Goal: Task Accomplishment & Management: Manage account settings

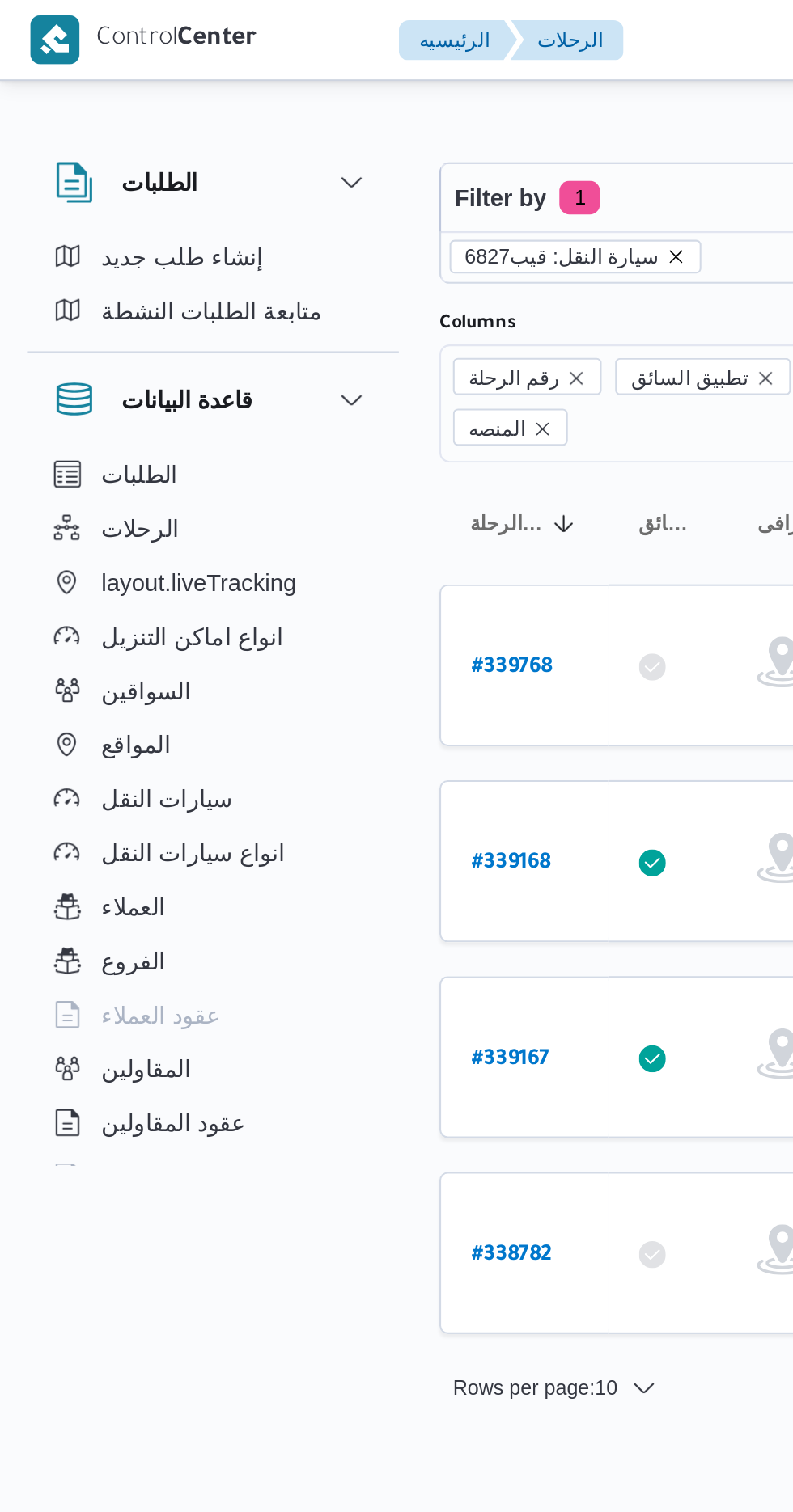
click at [318, 122] on icon "remove selected entity" at bounding box center [323, 123] width 10 height 10
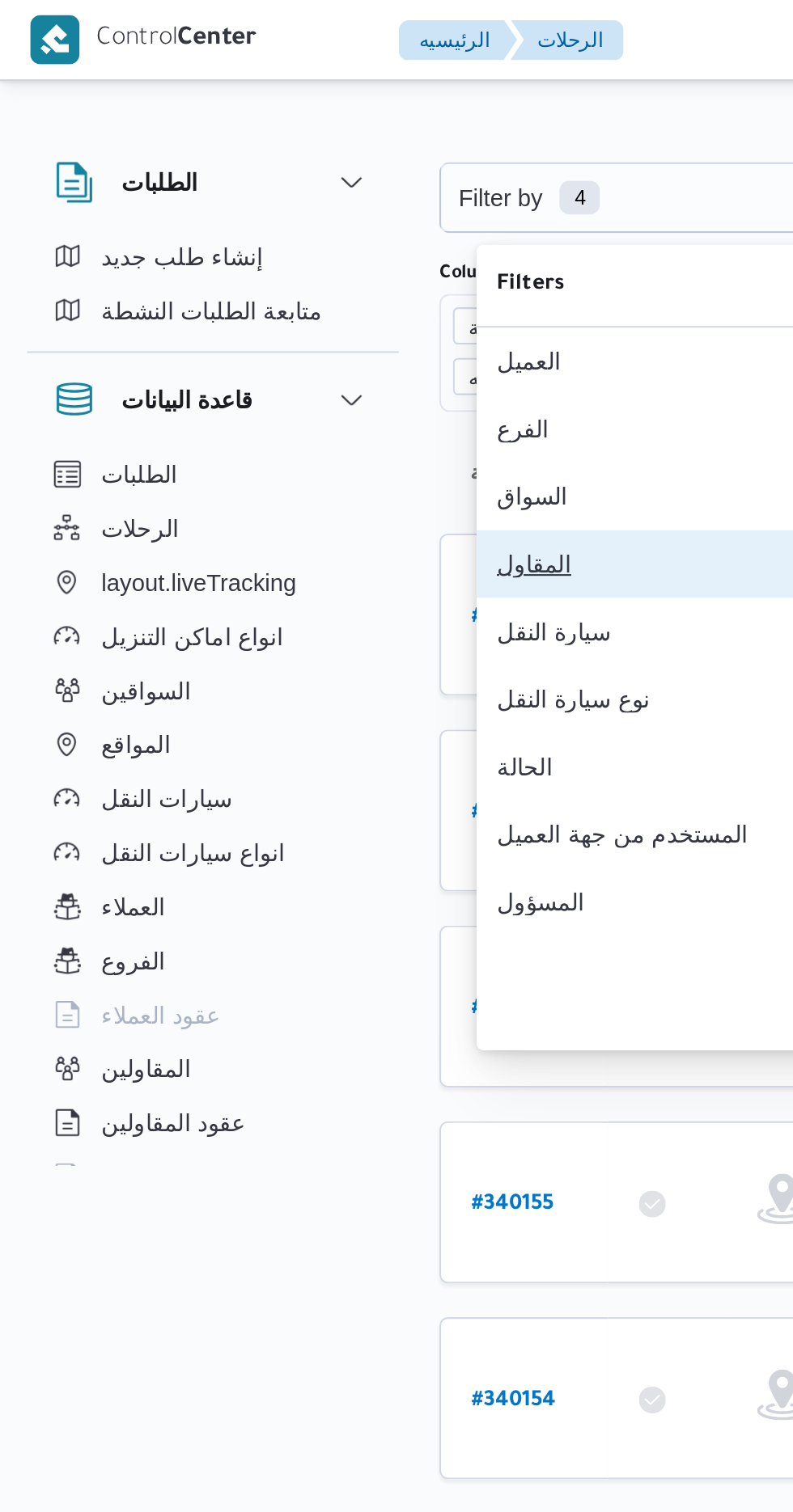
click at [260, 277] on div "المقاول" at bounding box center [322, 270] width 168 height 13
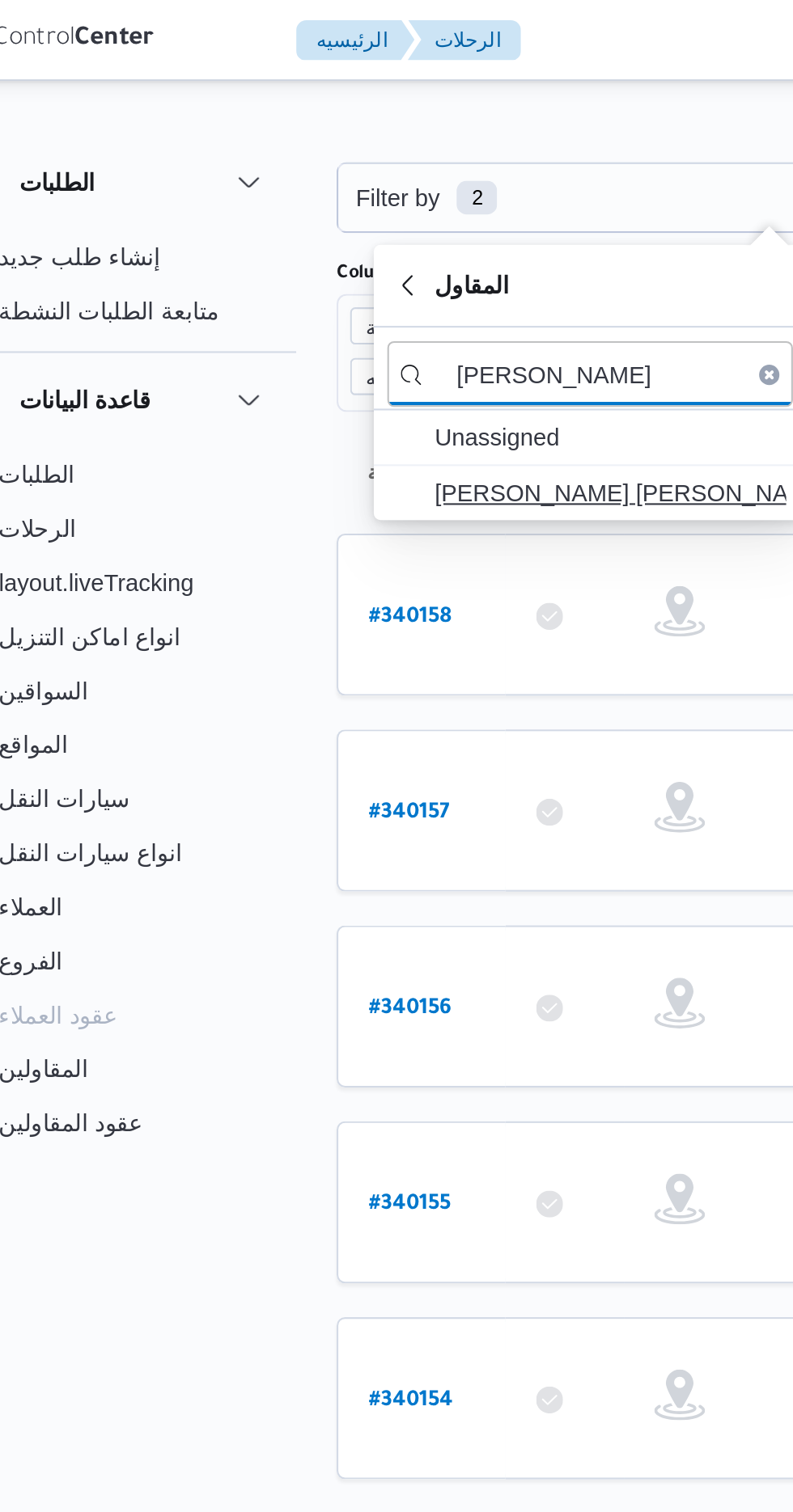
type input "خالد ممد"
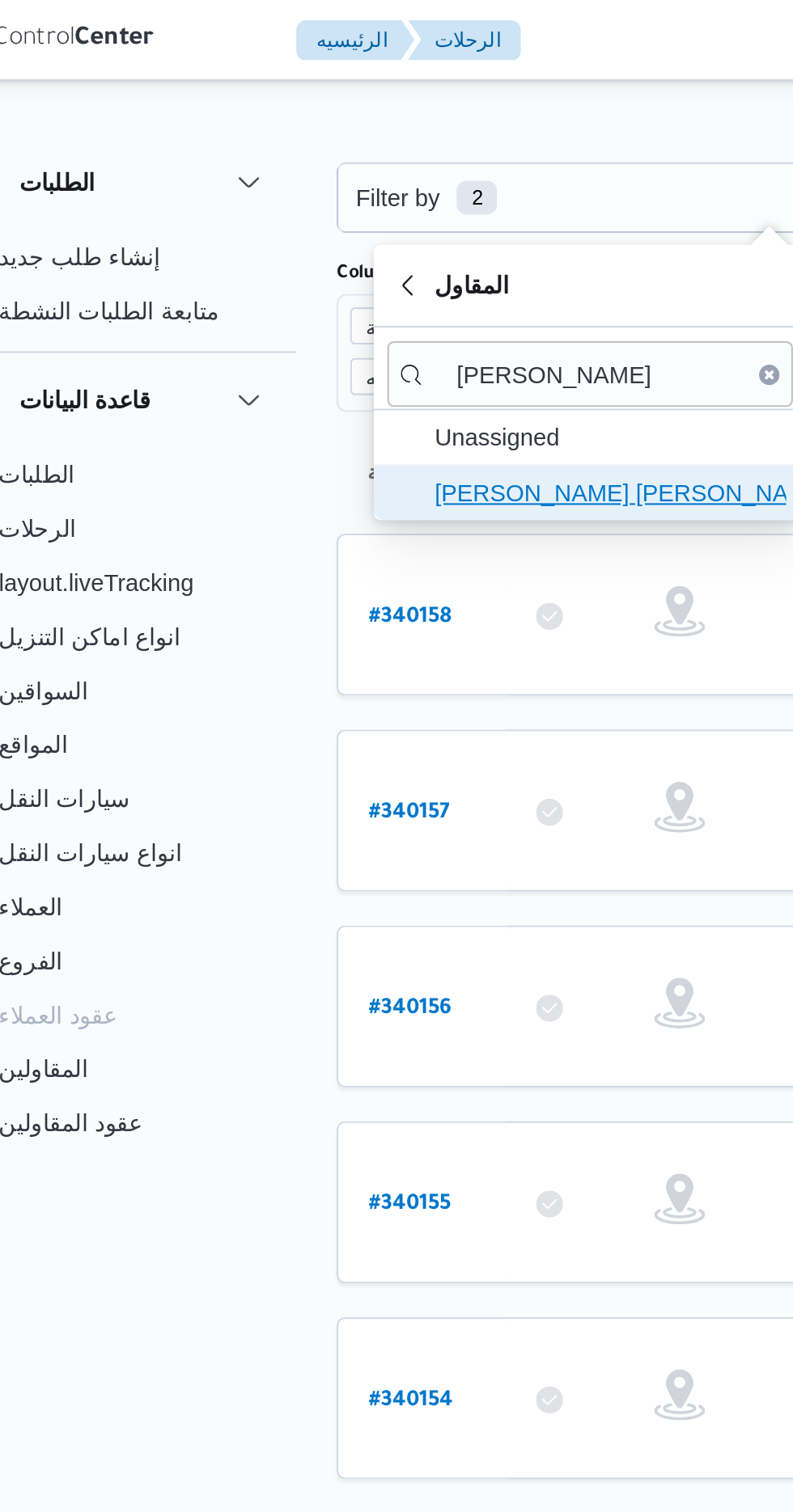
click at [279, 235] on span "[PERSON_NAME] [PERSON_NAME]" at bounding box center [341, 236] width 168 height 19
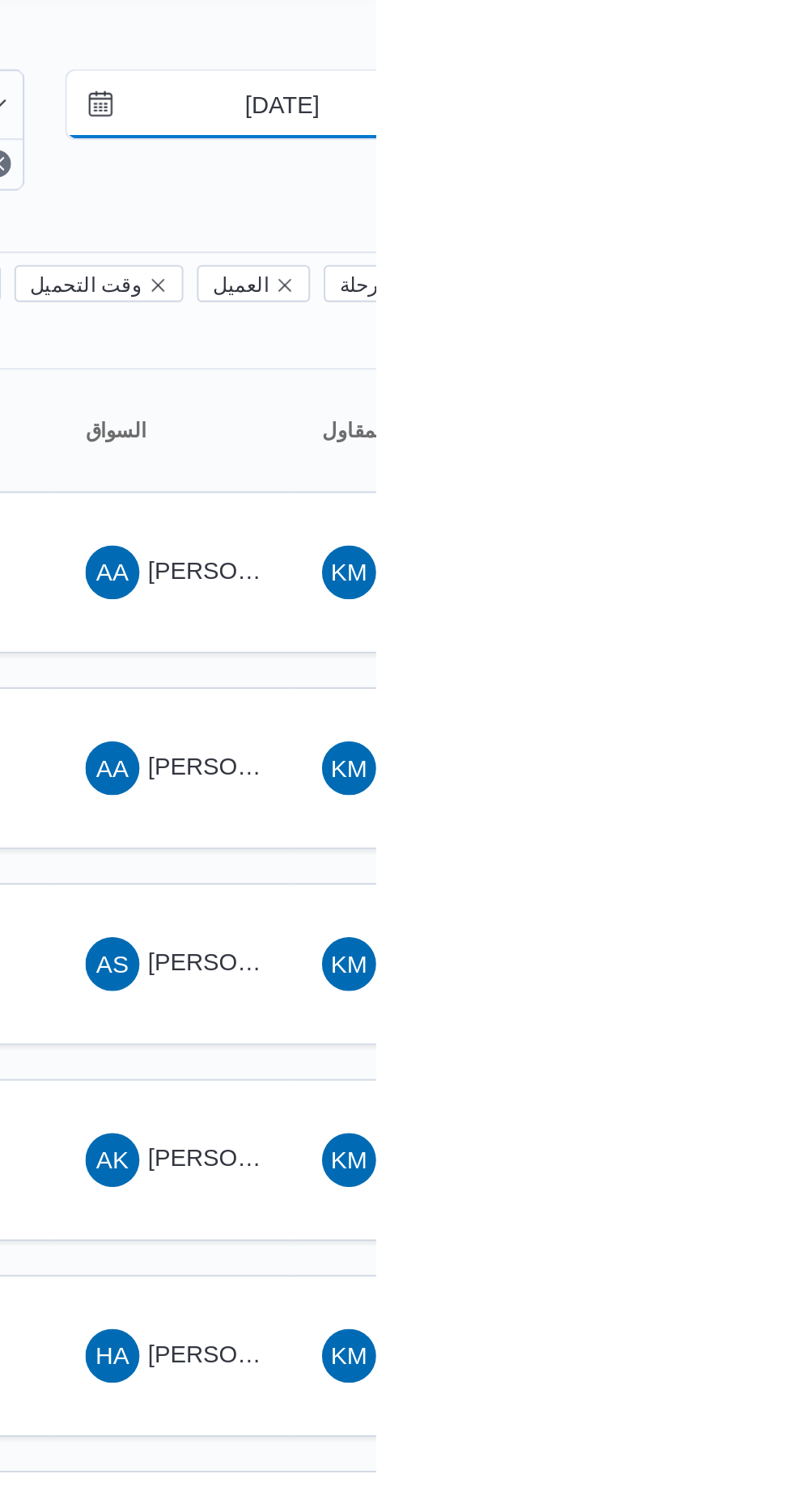
click at [732, 92] on input "24/9/2025" at bounding box center [737, 94] width 184 height 32
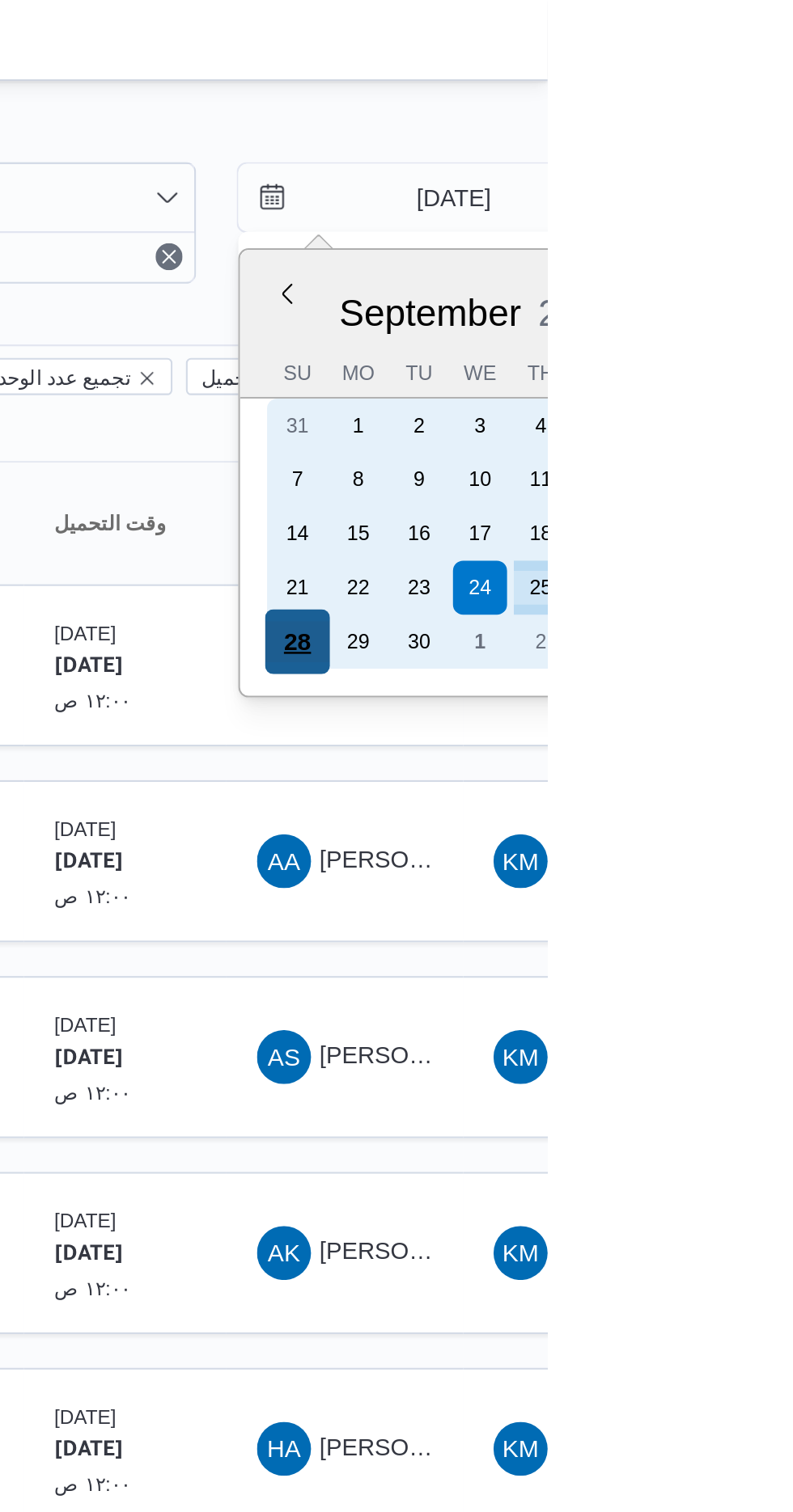
click at [676, 302] on div "28" at bounding box center [672, 307] width 31 height 31
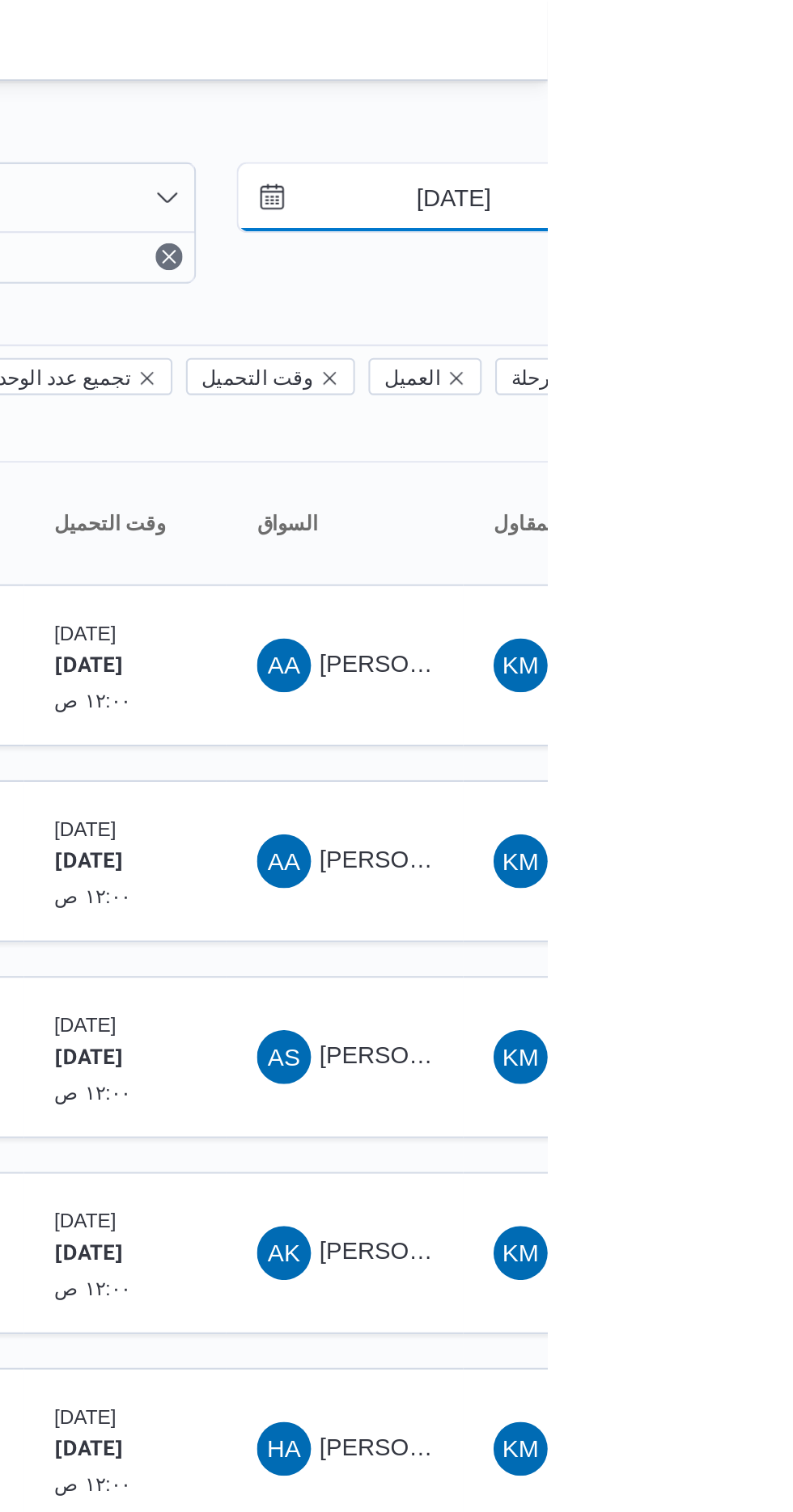
click at [715, 92] on input "28/9/2025" at bounding box center [737, 94] width 184 height 32
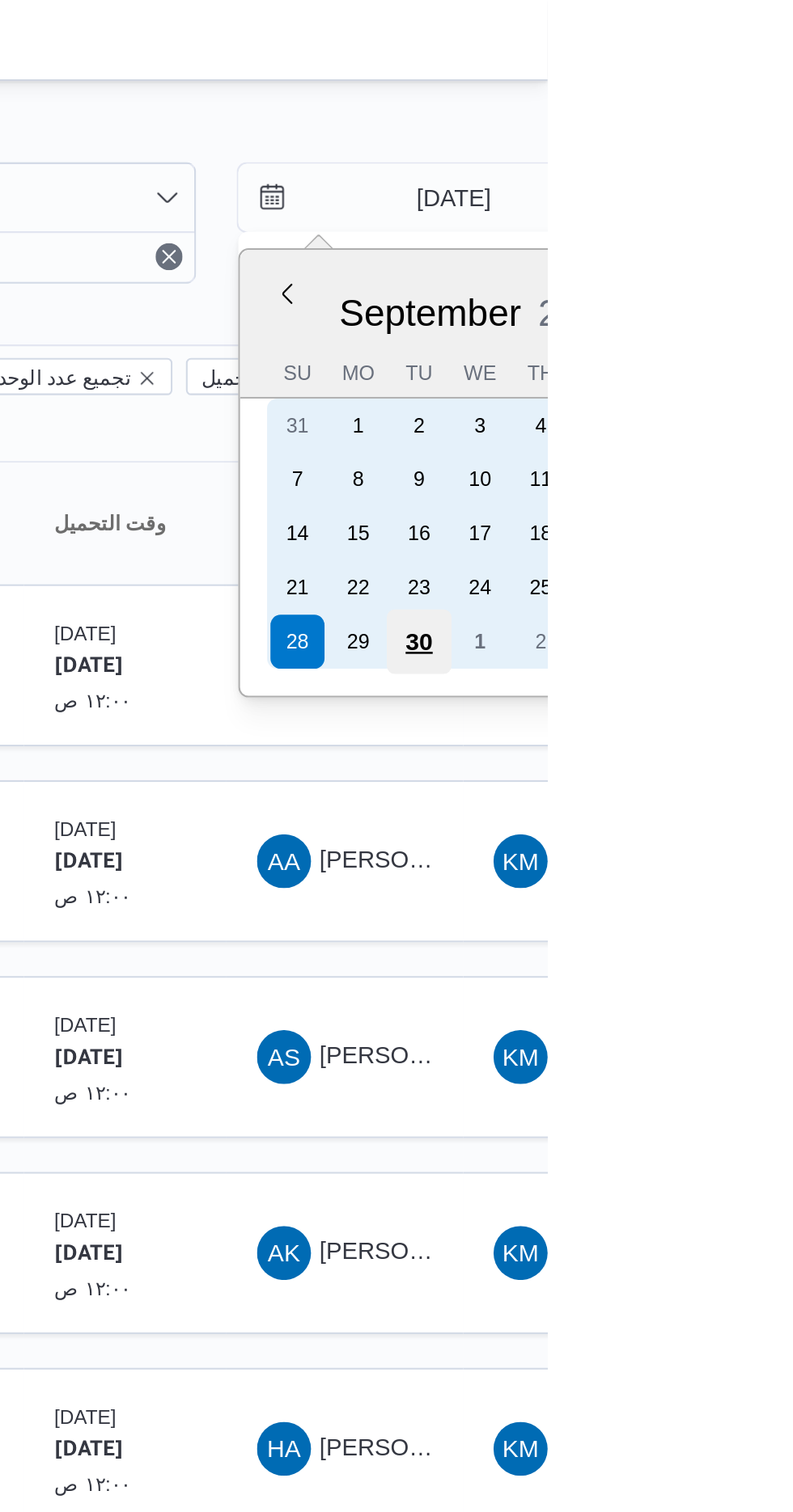
click at [724, 299] on div "30" at bounding box center [731, 307] width 31 height 31
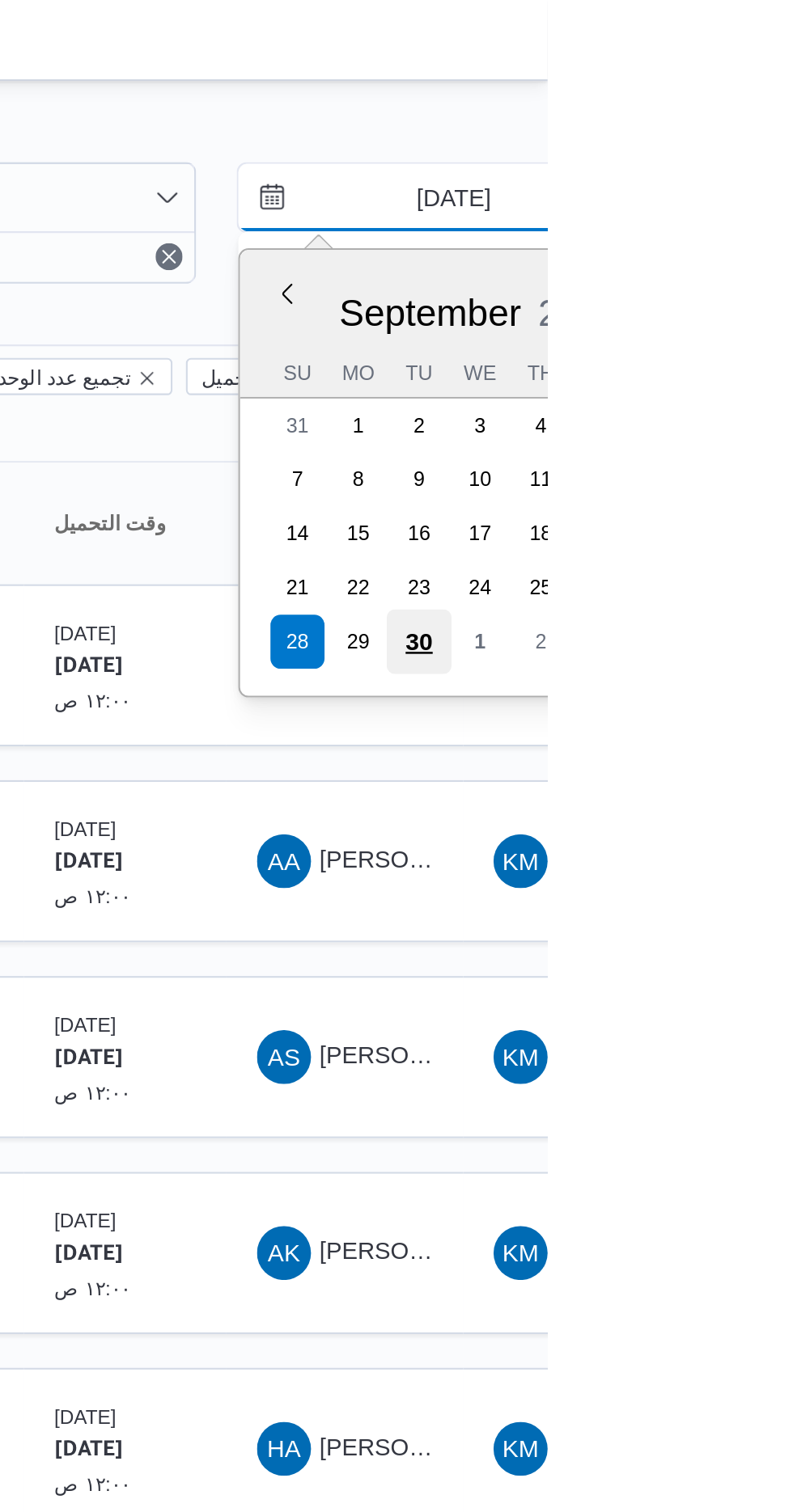
type input "[DATE]"
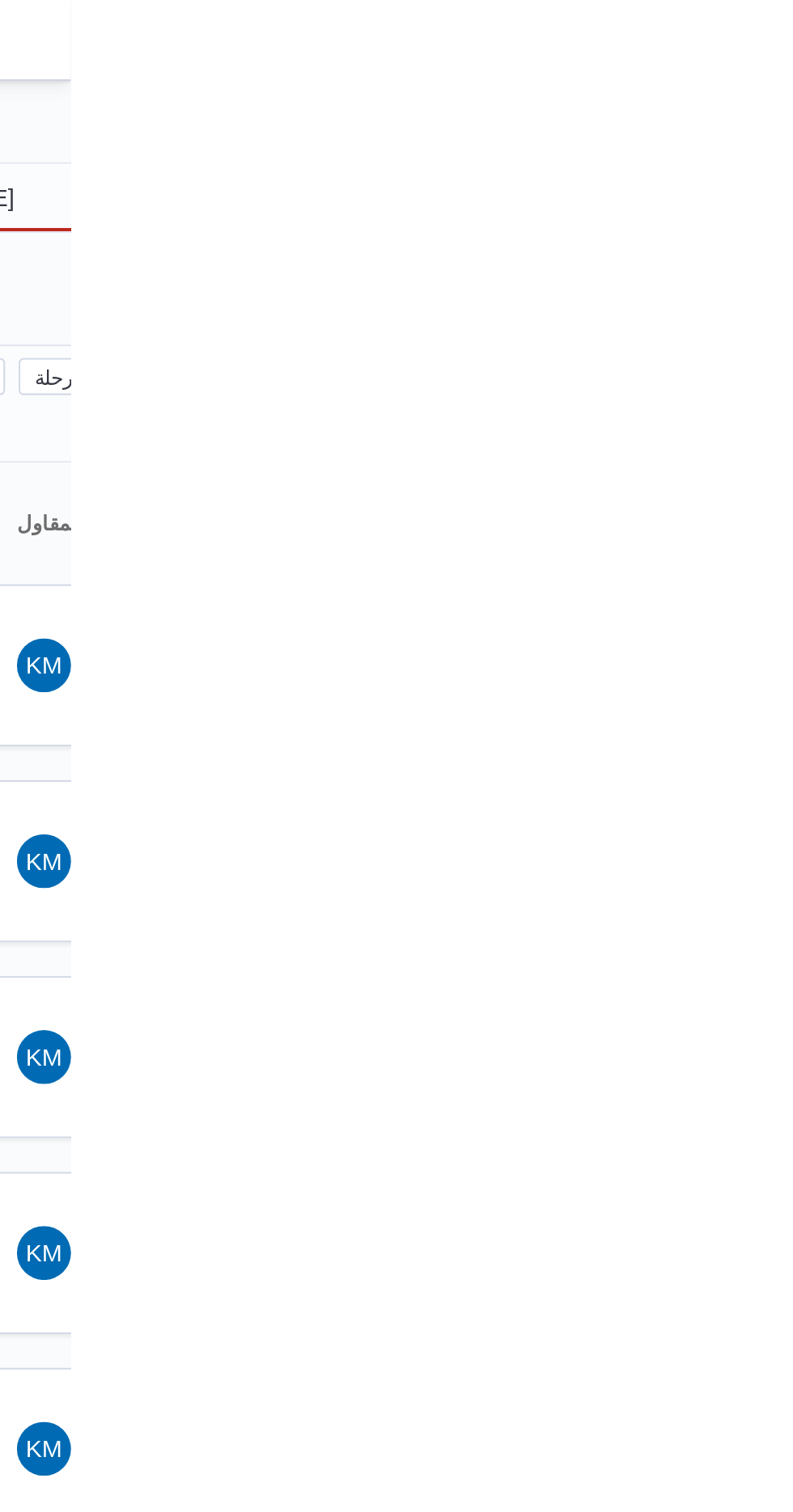
type input "[DATE]"
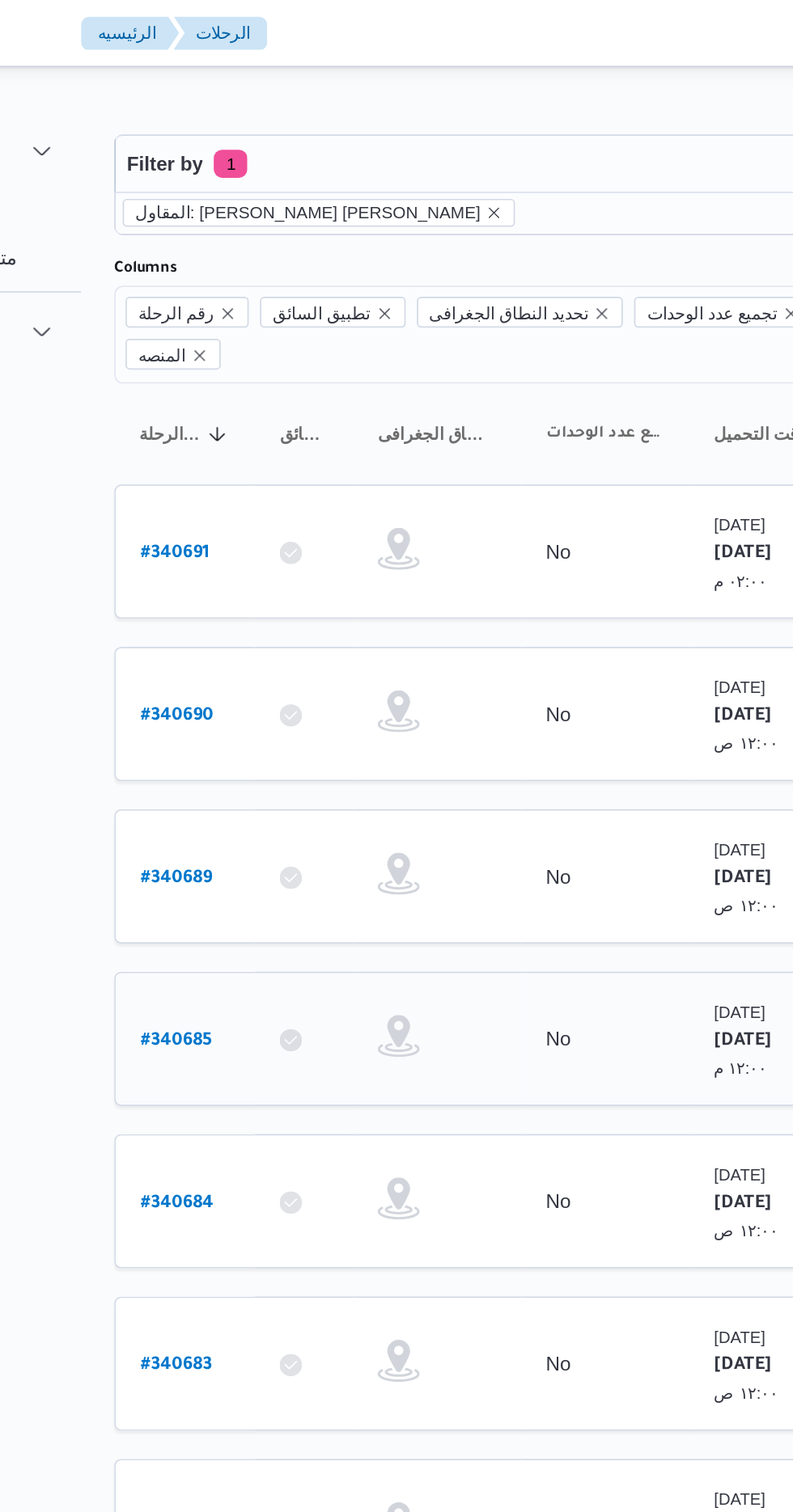
click at [227, 596] on b "# 340685" at bounding box center [246, 602] width 41 height 12
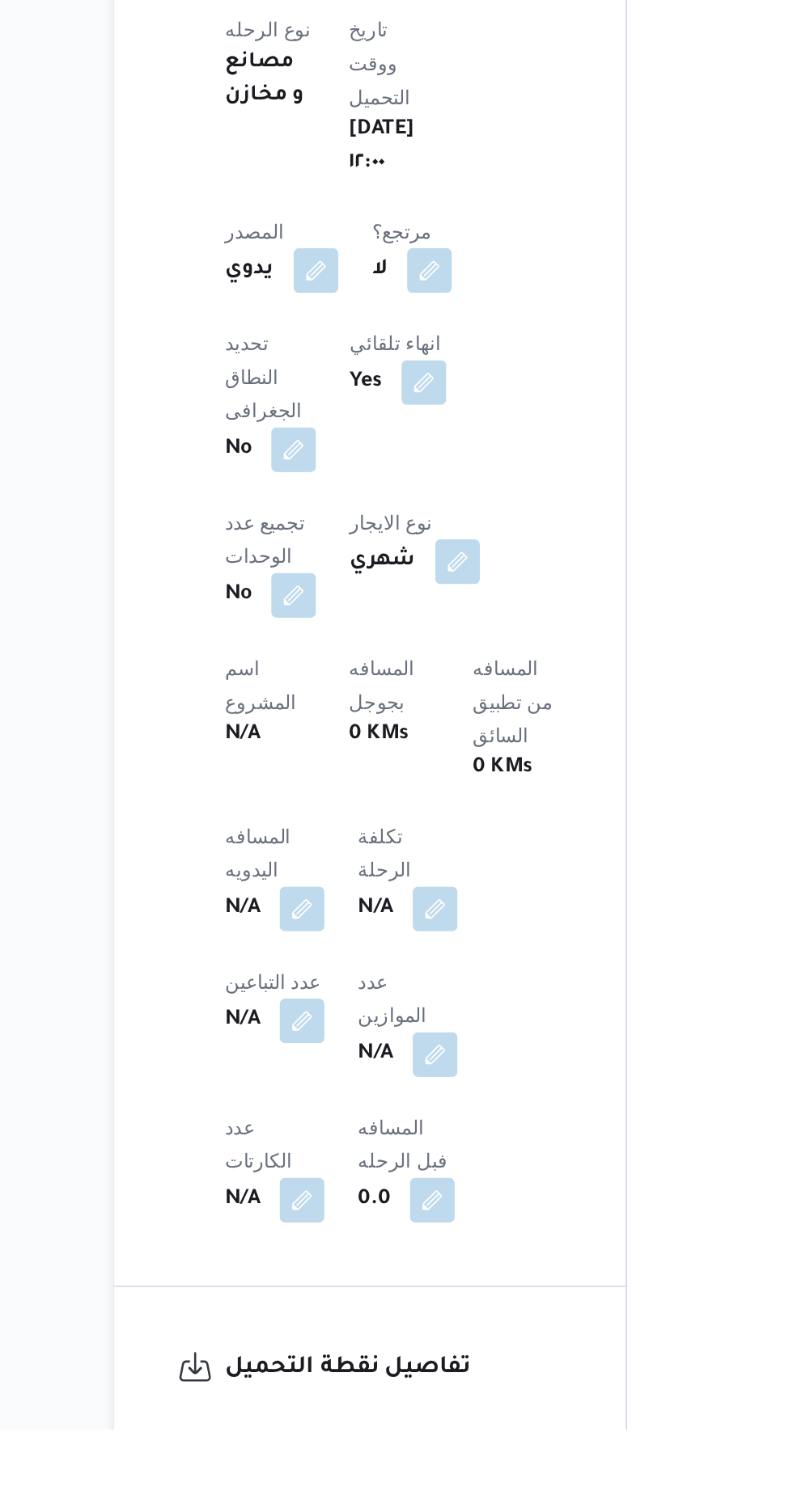
scroll to position [307, 0]
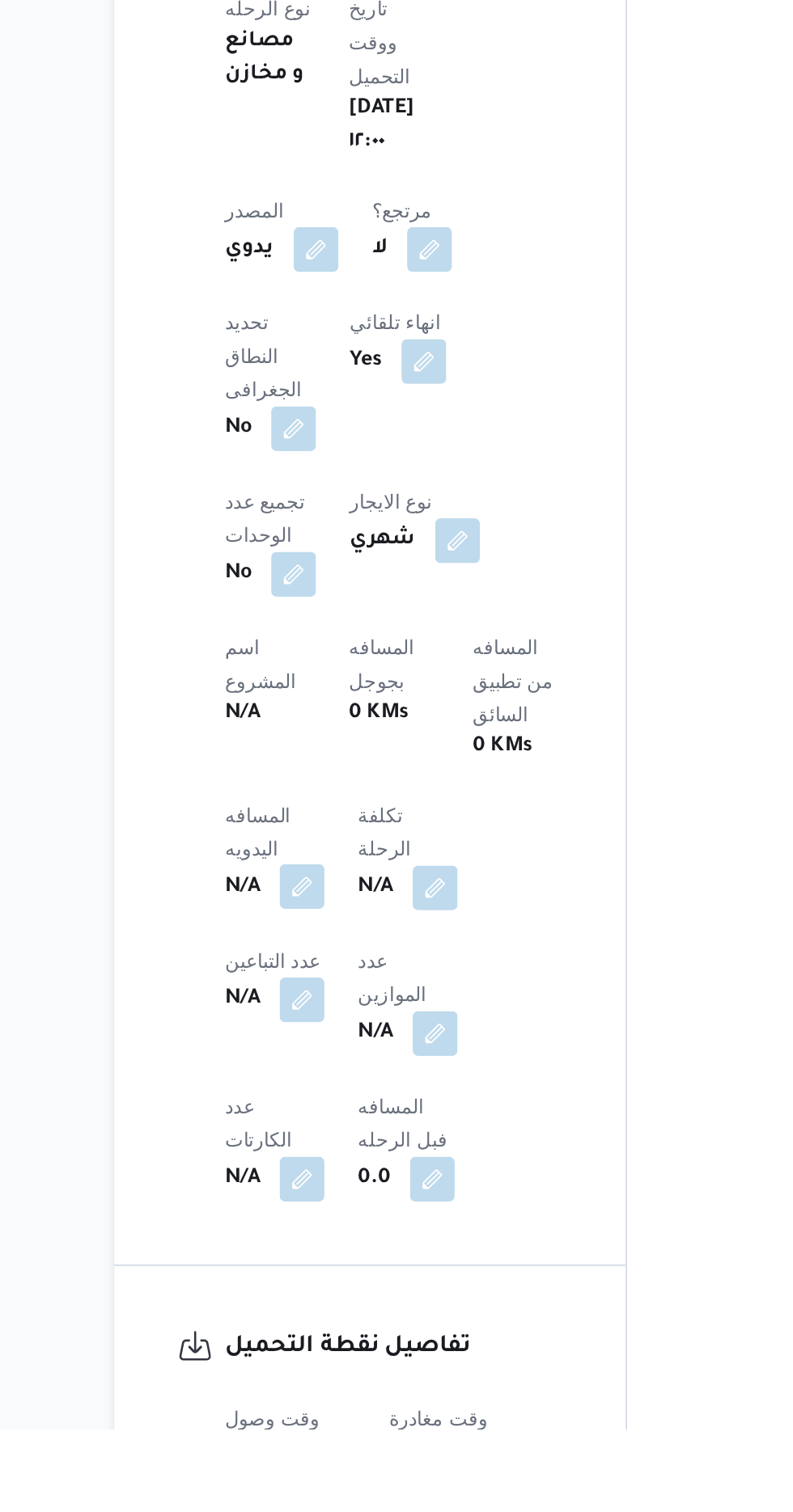
click at [308, 1185] on button "button" at bounding box center [318, 1198] width 26 height 26
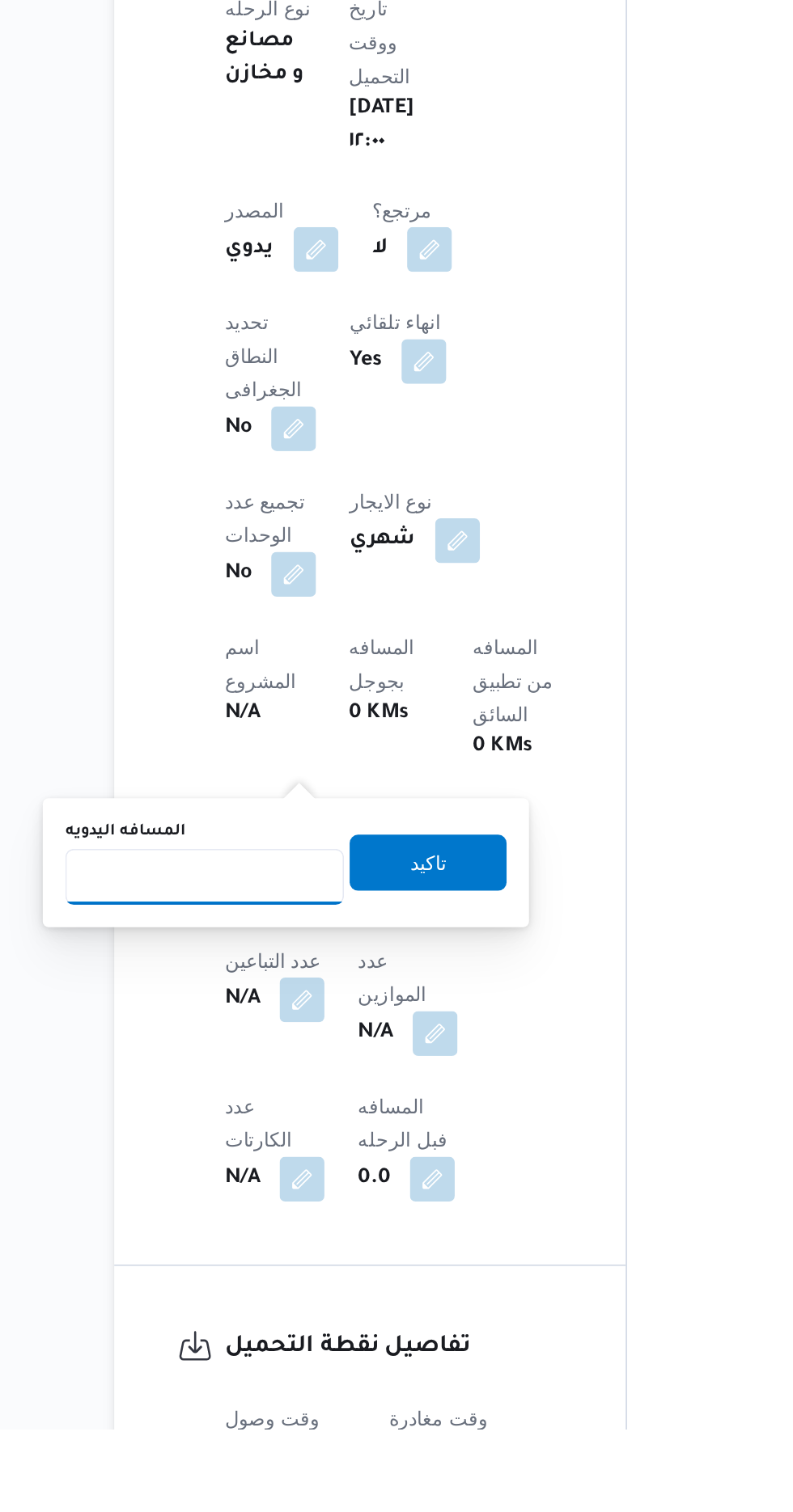
click at [250, 1190] on input "المسافه اليدويه" at bounding box center [262, 1192] width 161 height 32
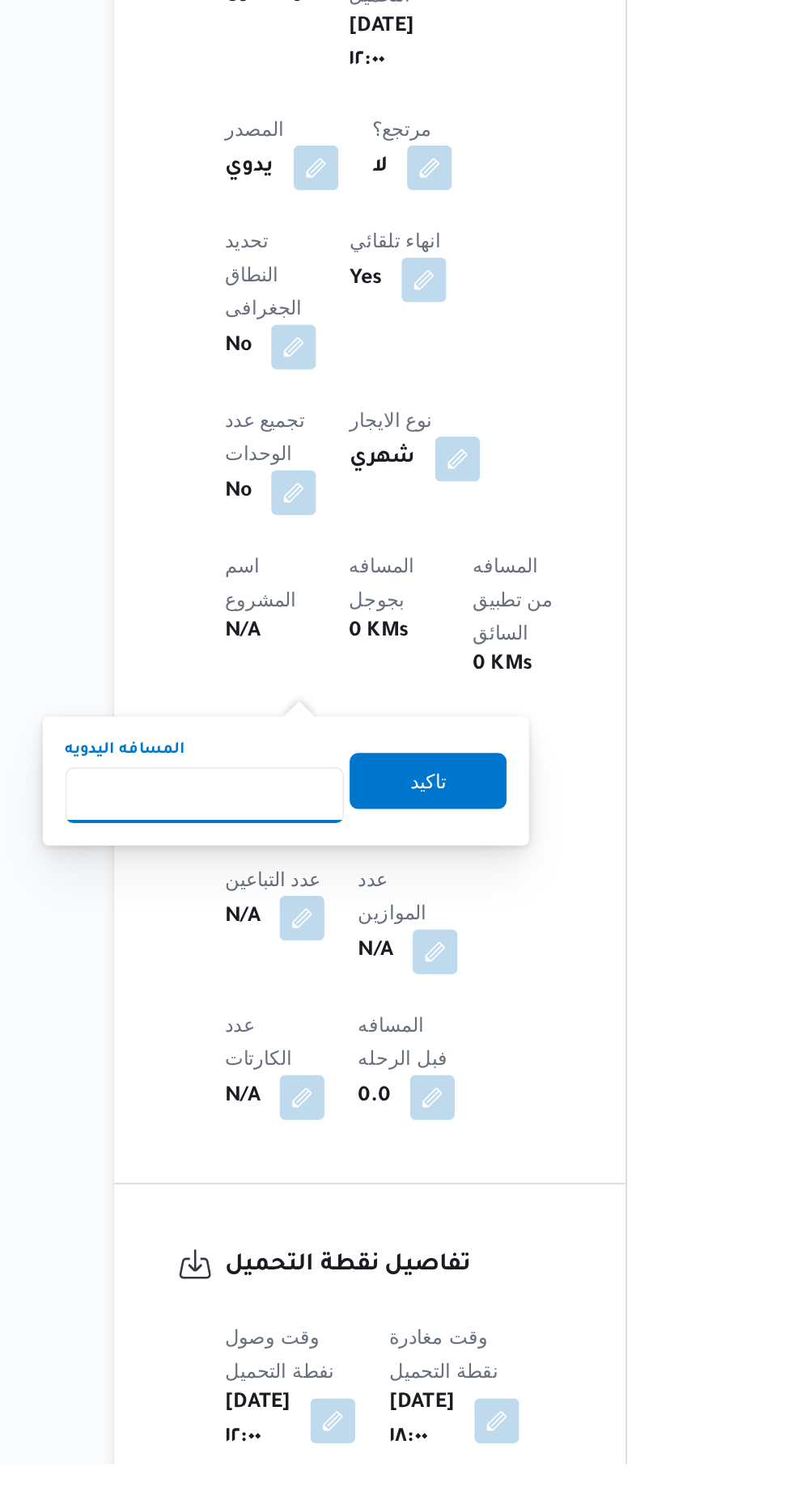
scroll to position [447, 0]
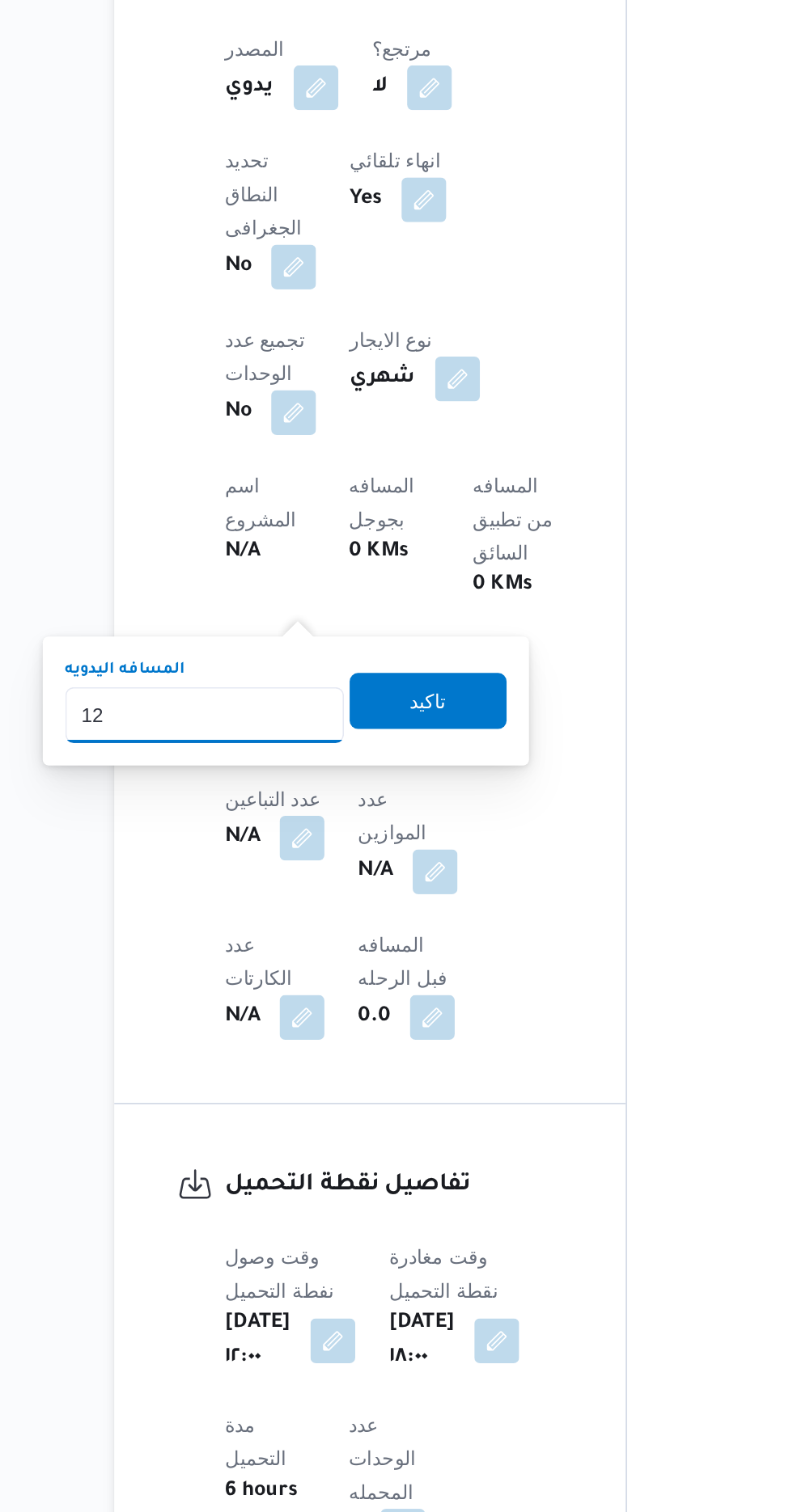
type input "120"
click at [391, 1039] on span "تاكيد" at bounding box center [392, 1042] width 91 height 32
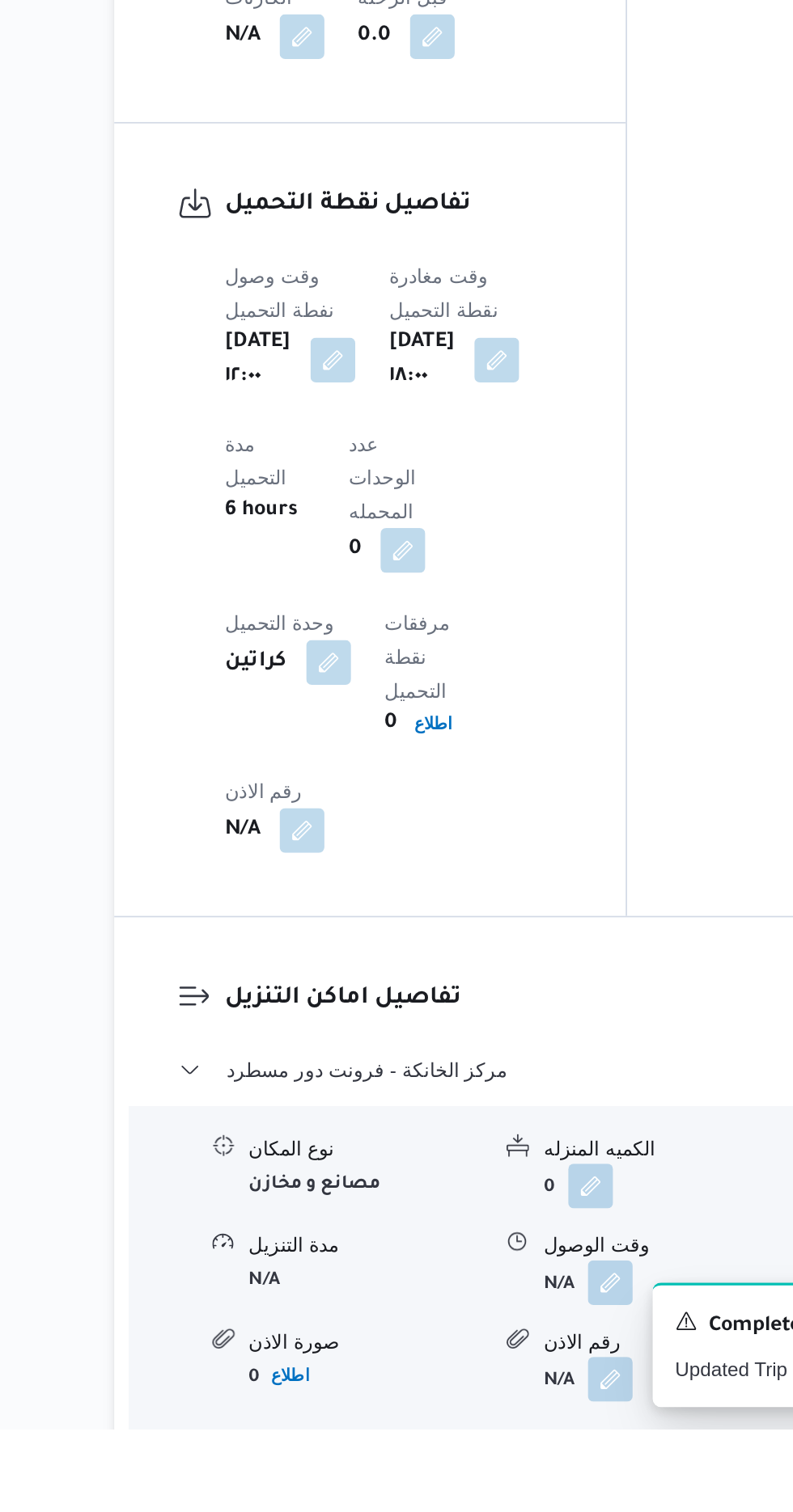
scroll to position [971, 0]
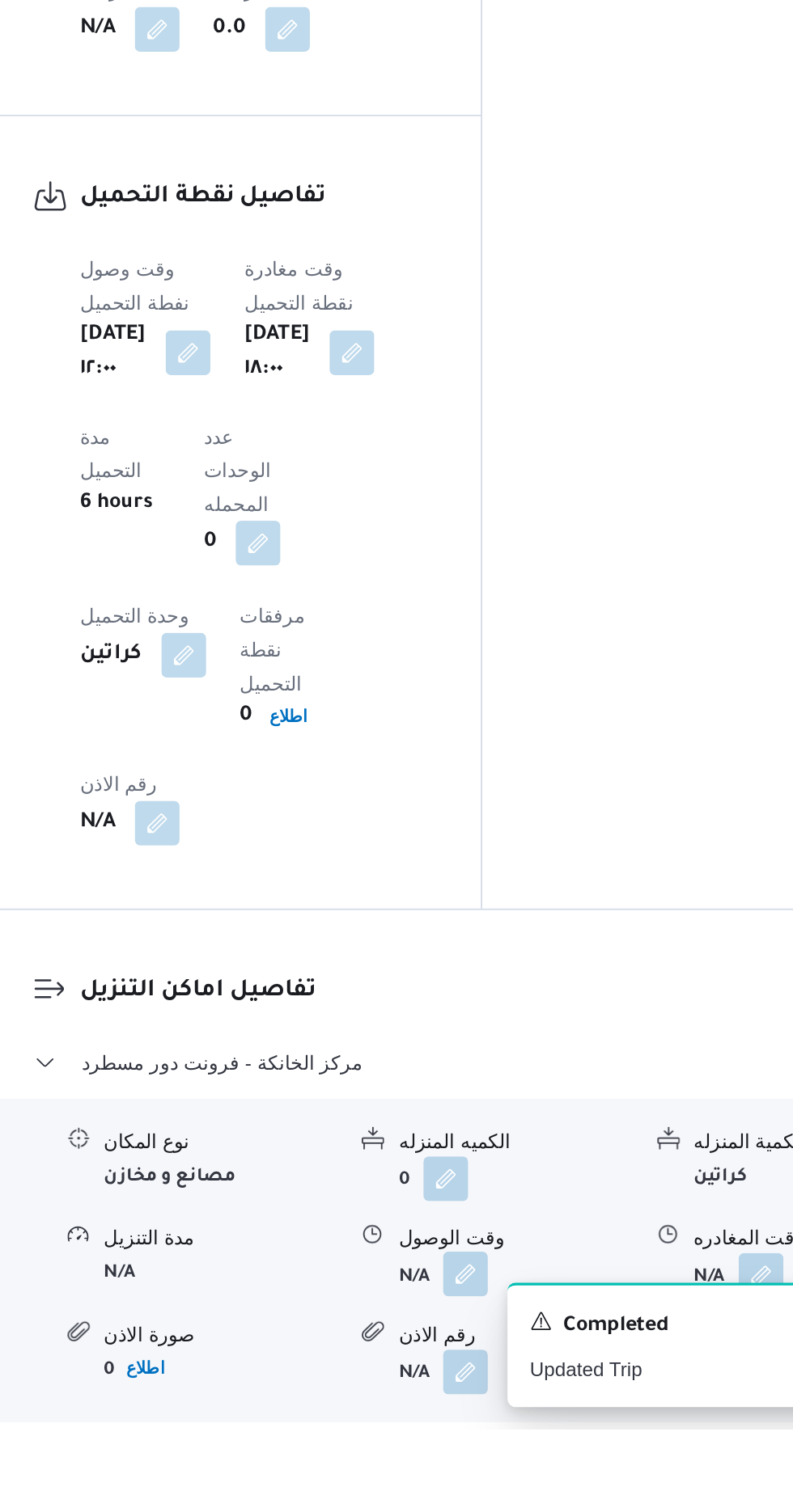
click at [489, 1409] on button "button" at bounding box center [496, 1422] width 26 height 26
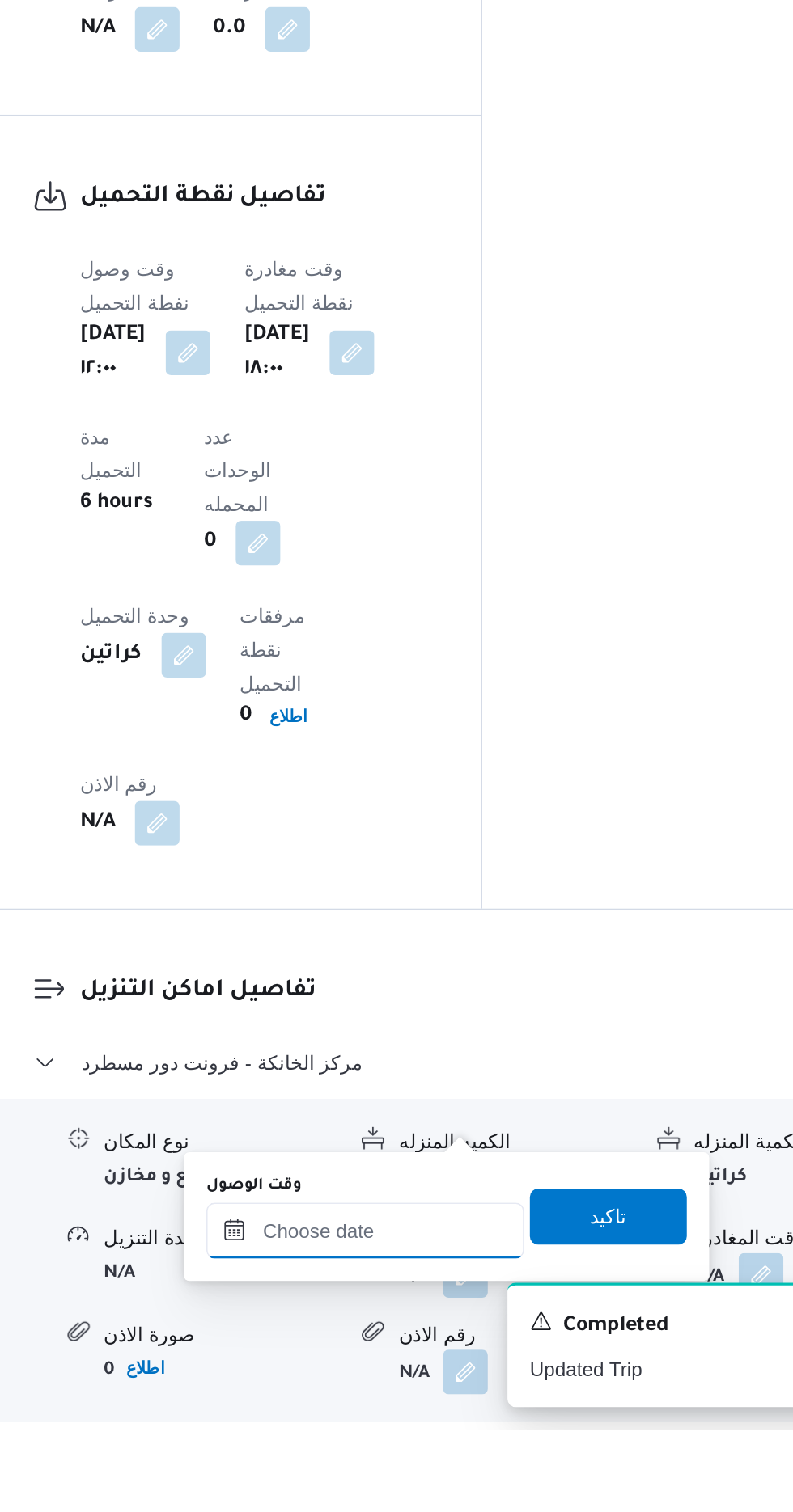
click at [393, 1400] on input "وقت الوصول" at bounding box center [439, 1397] width 184 height 32
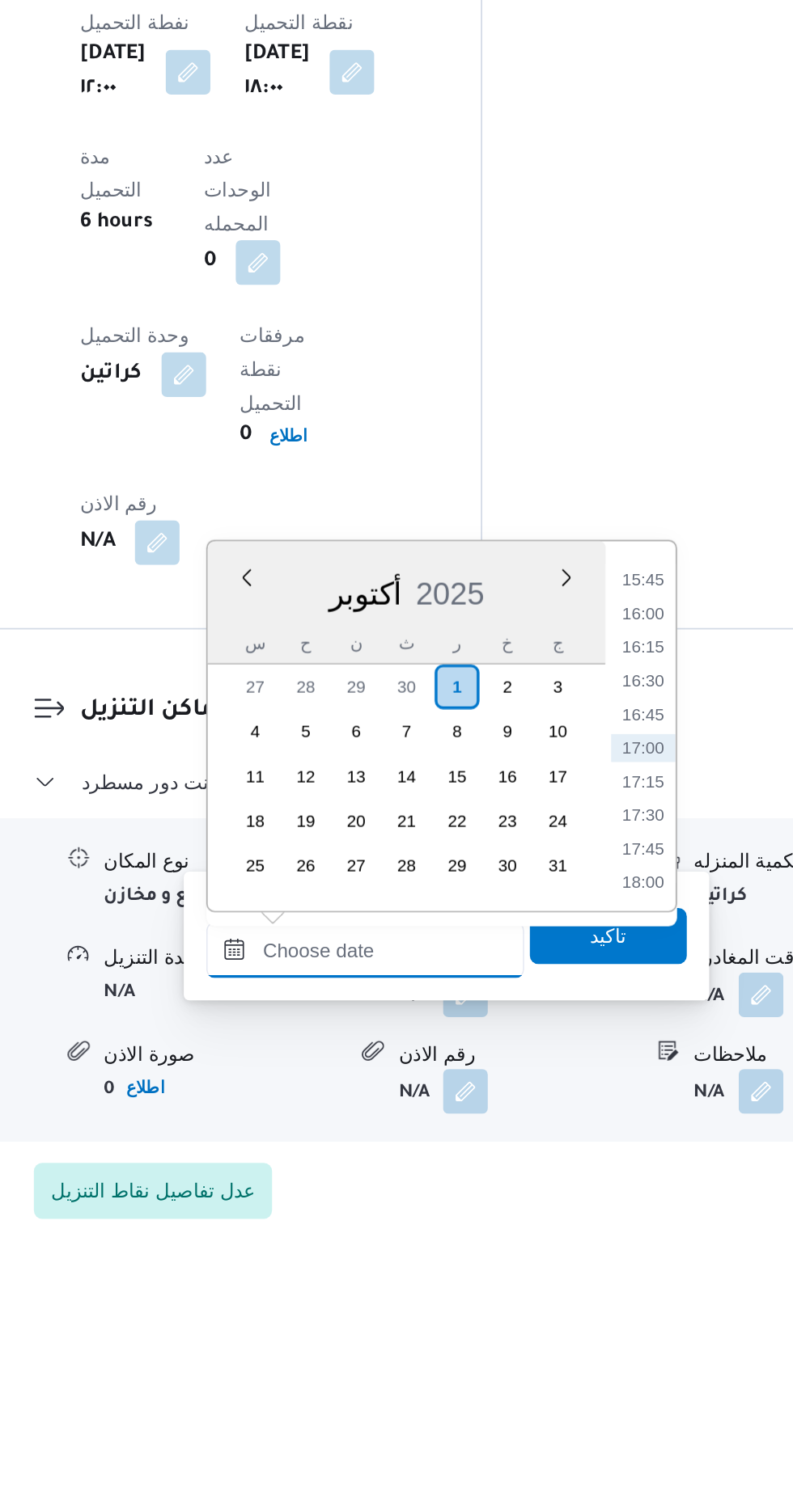
scroll to position [1028, 0]
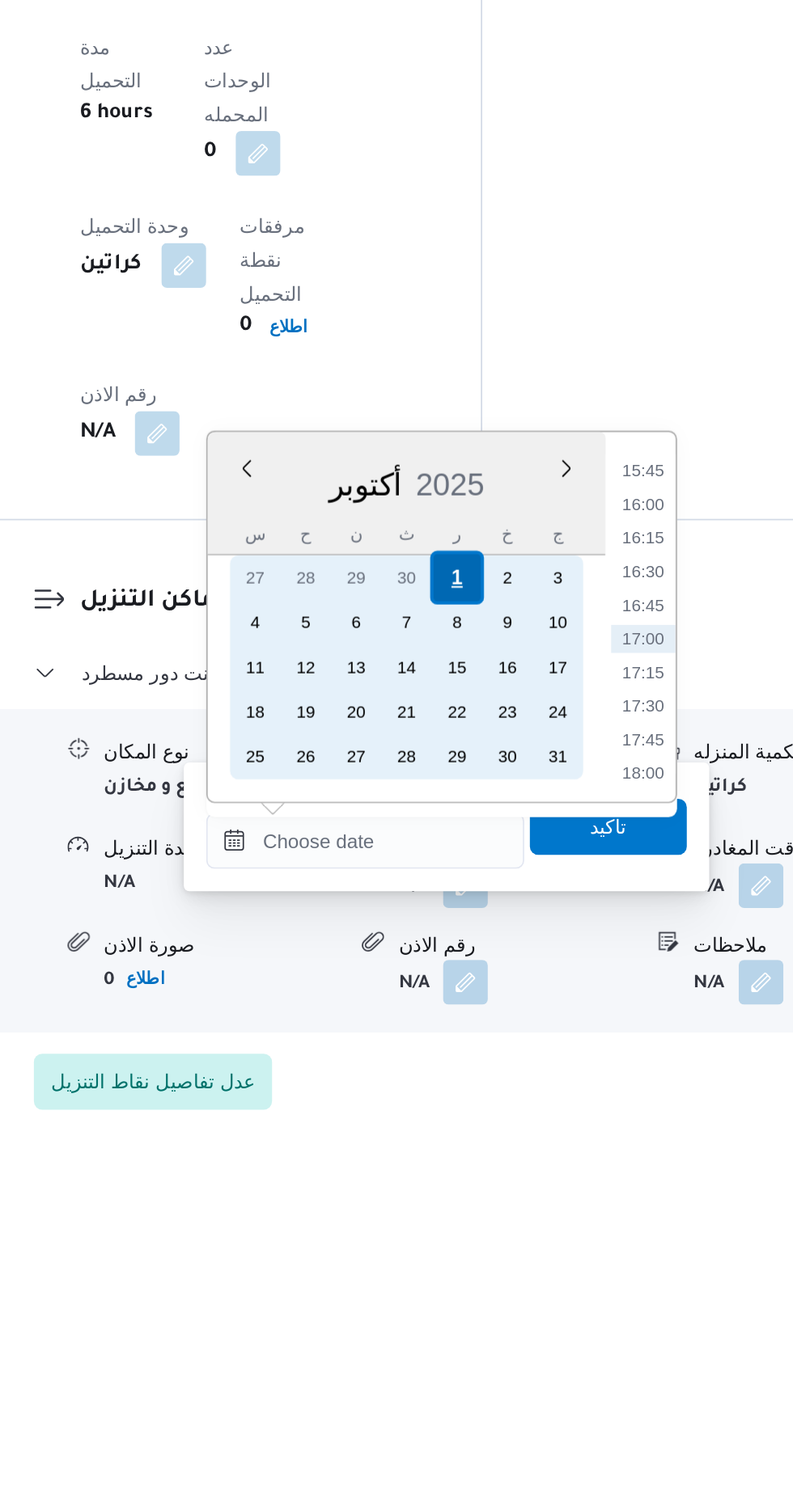
click at [490, 1186] on div "1" at bounding box center [491, 1187] width 31 height 31
type input "[DATE] ٠٠:٠٠"
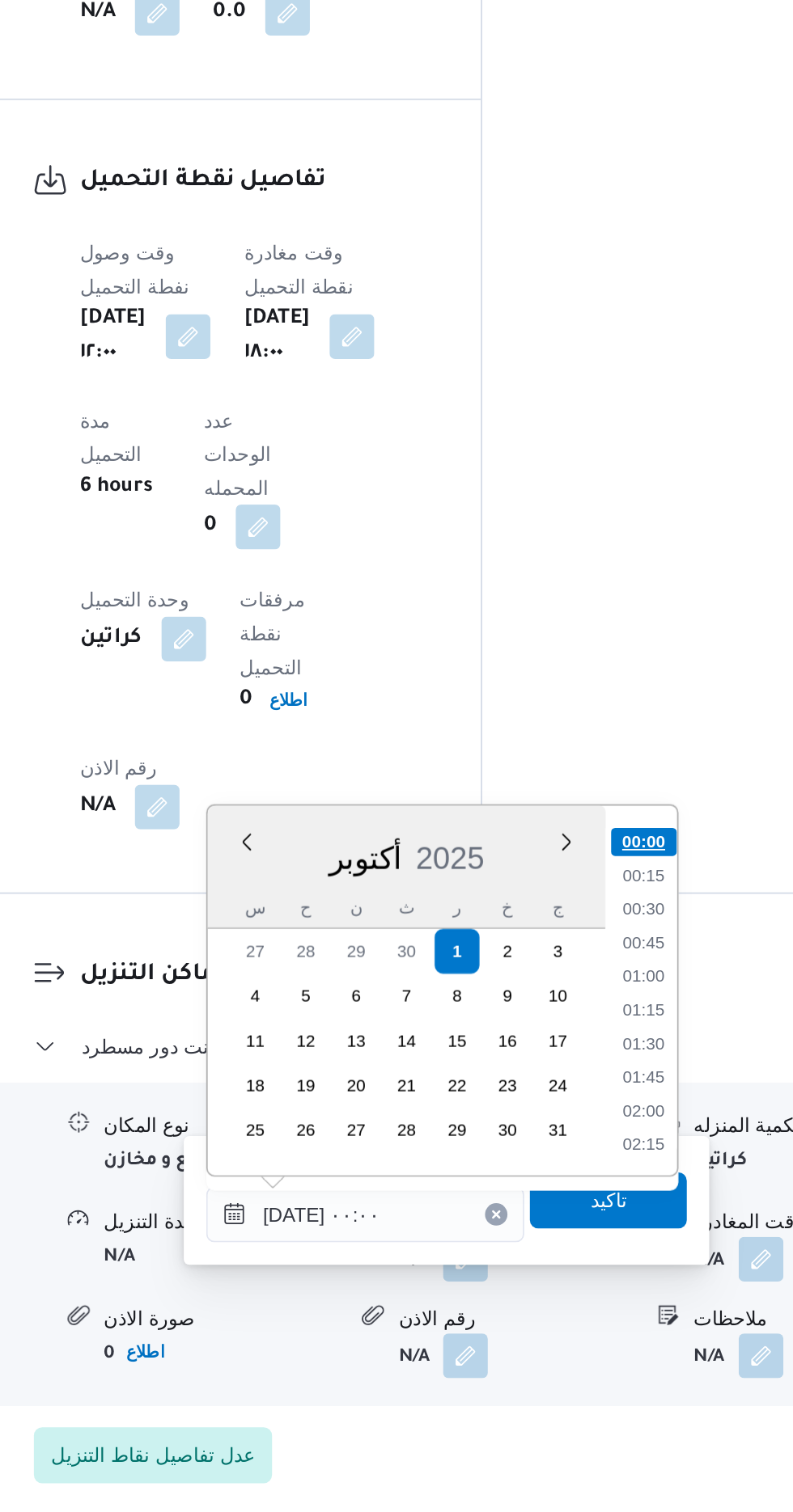
click at [598, 1123] on li "00:00" at bounding box center [600, 1125] width 38 height 17
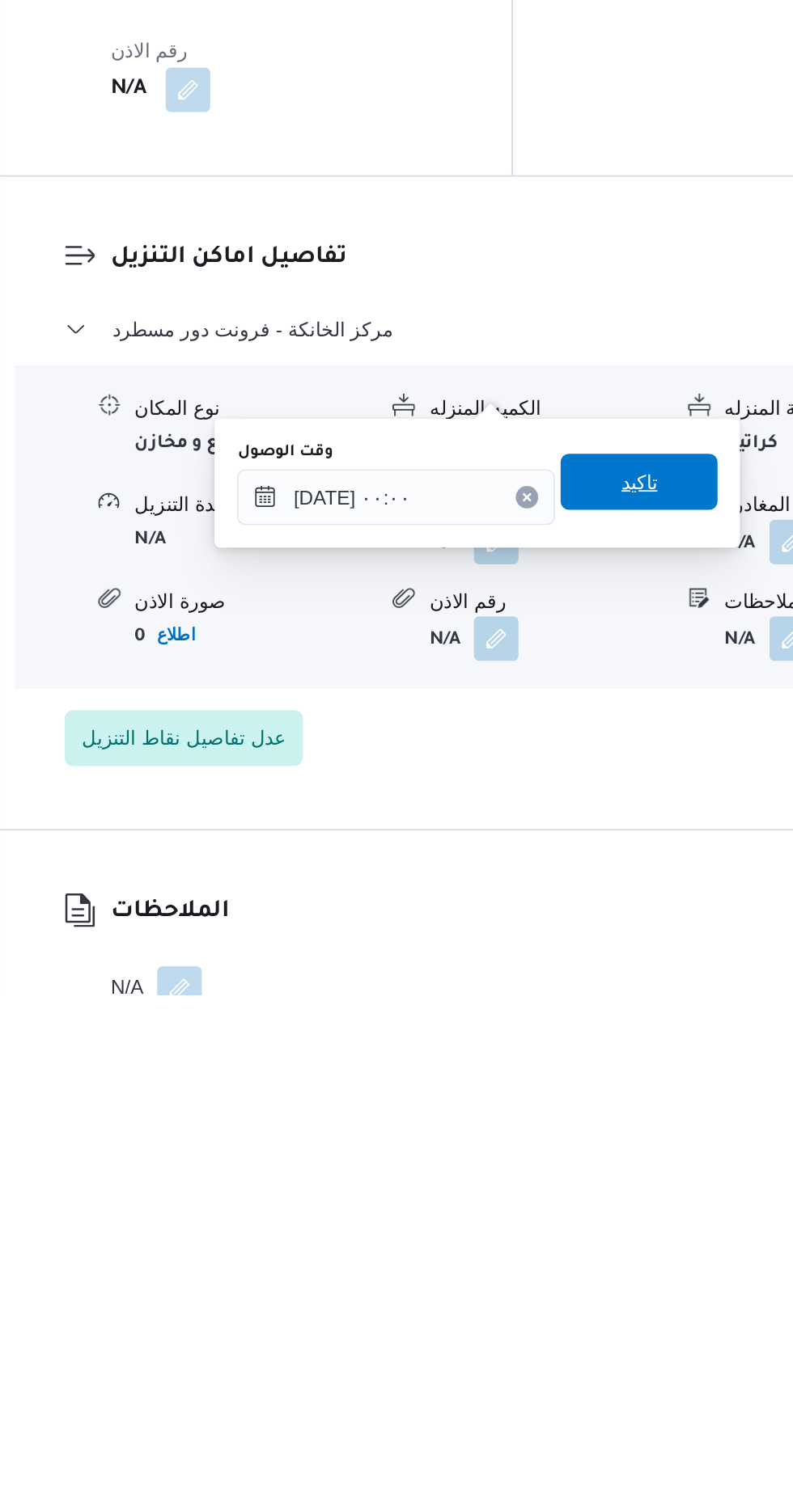
click at [585, 1223] on span "تاكيد" at bounding box center [579, 1215] width 21 height 19
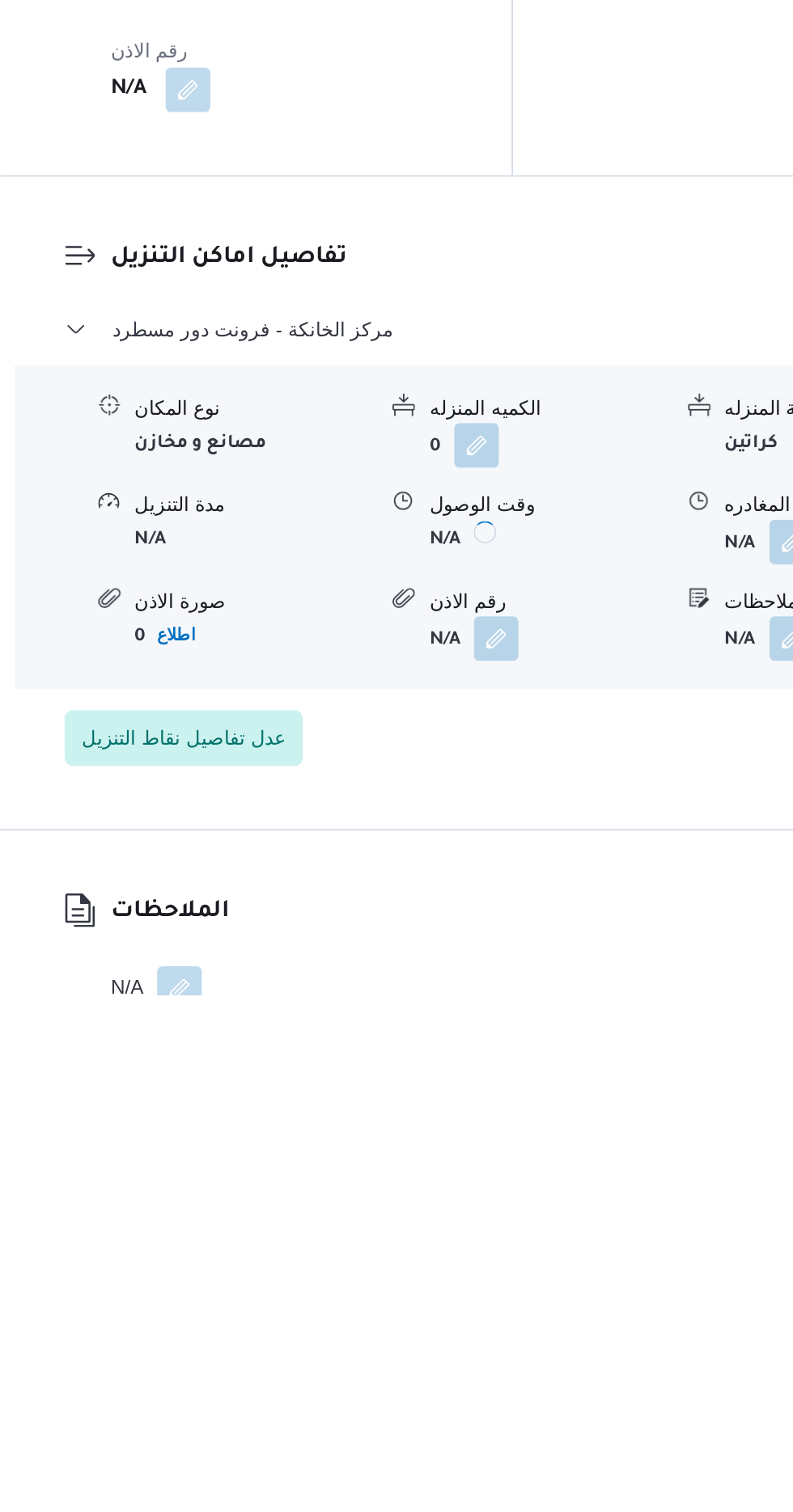
scroll to position [1142, 0]
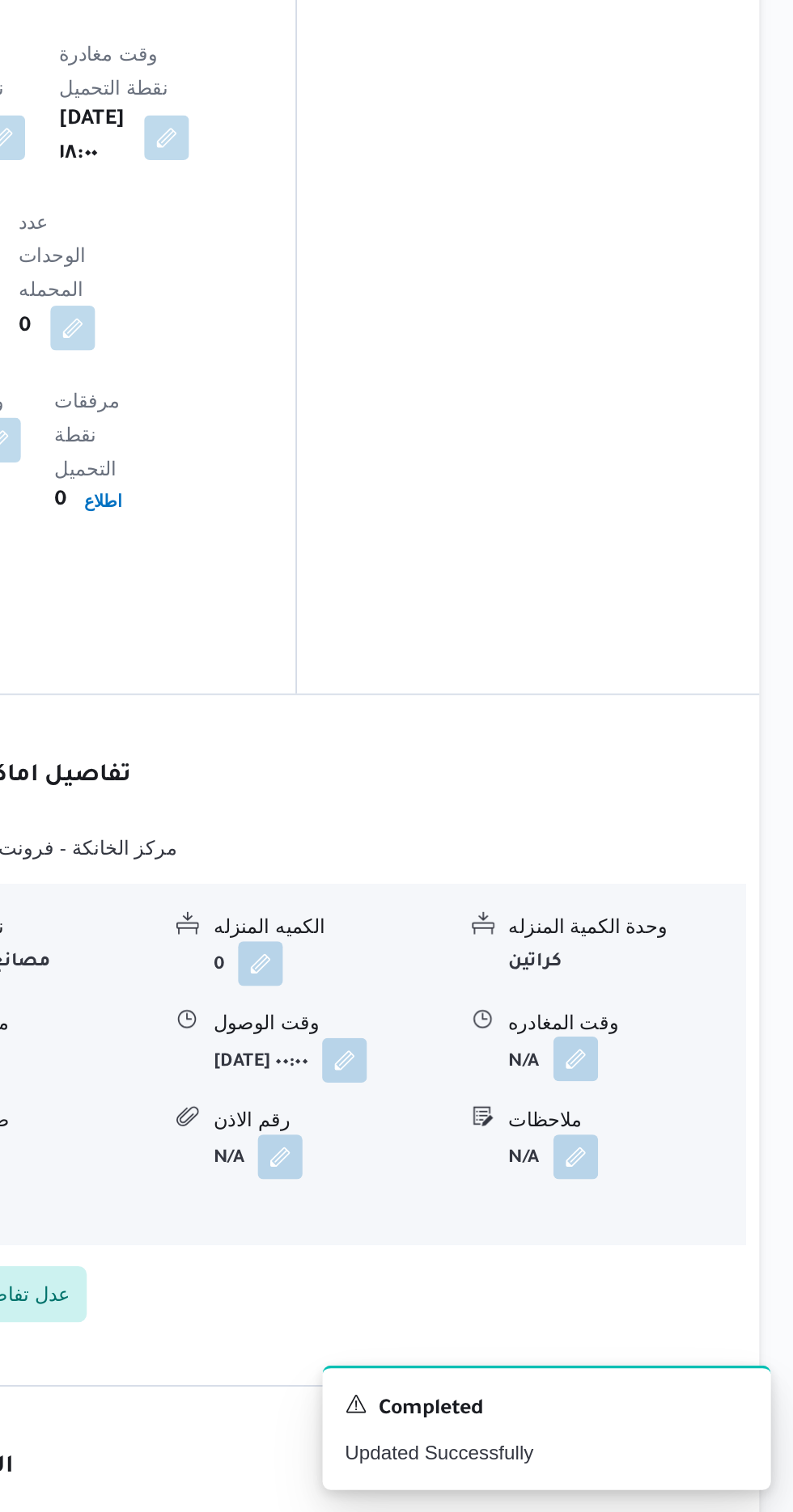
click at [660, 1237] on button "button" at bounding box center [666, 1249] width 26 height 26
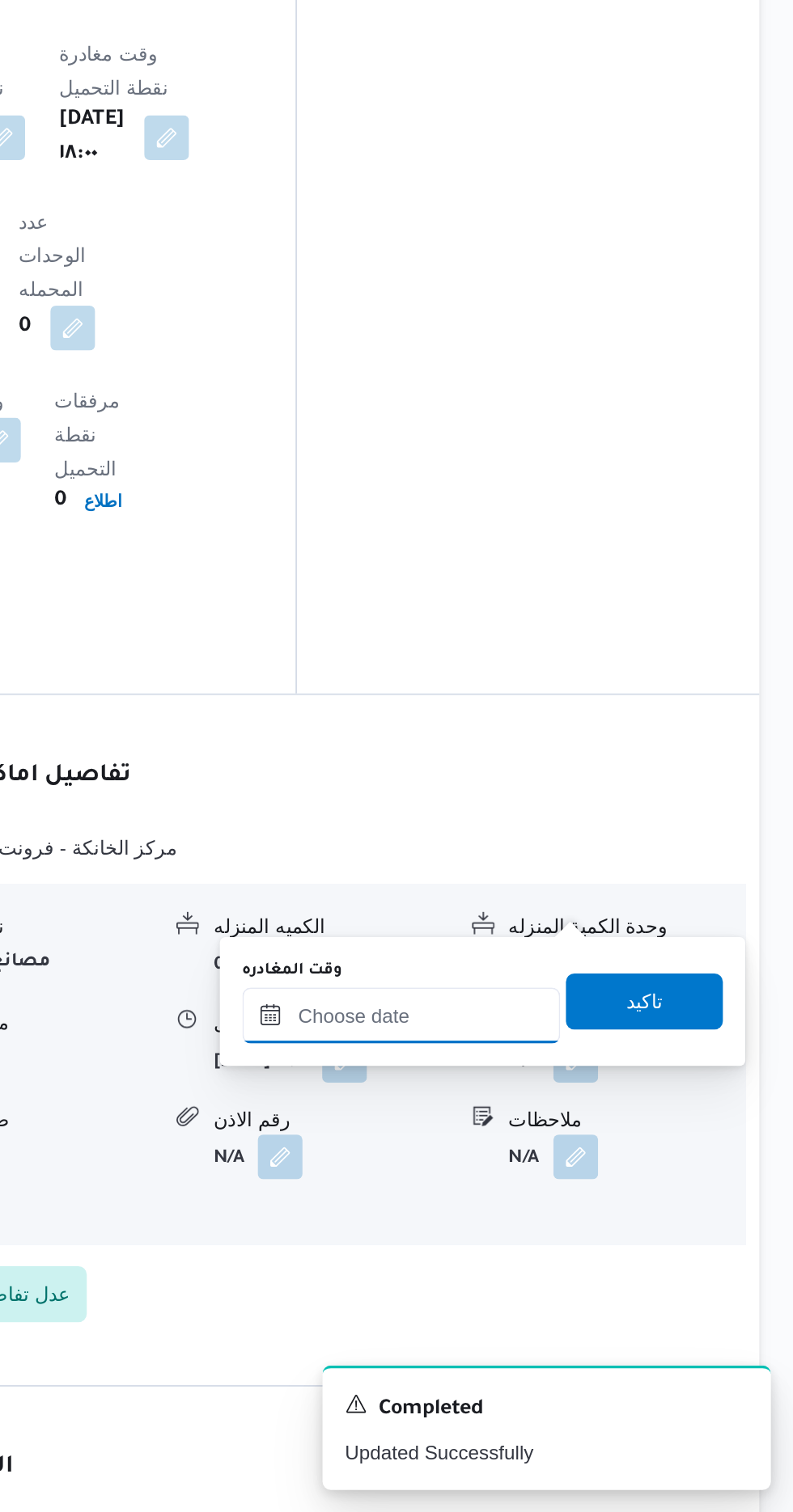
click at [547, 1225] on input "وقت المغادره" at bounding box center [566, 1224] width 184 height 32
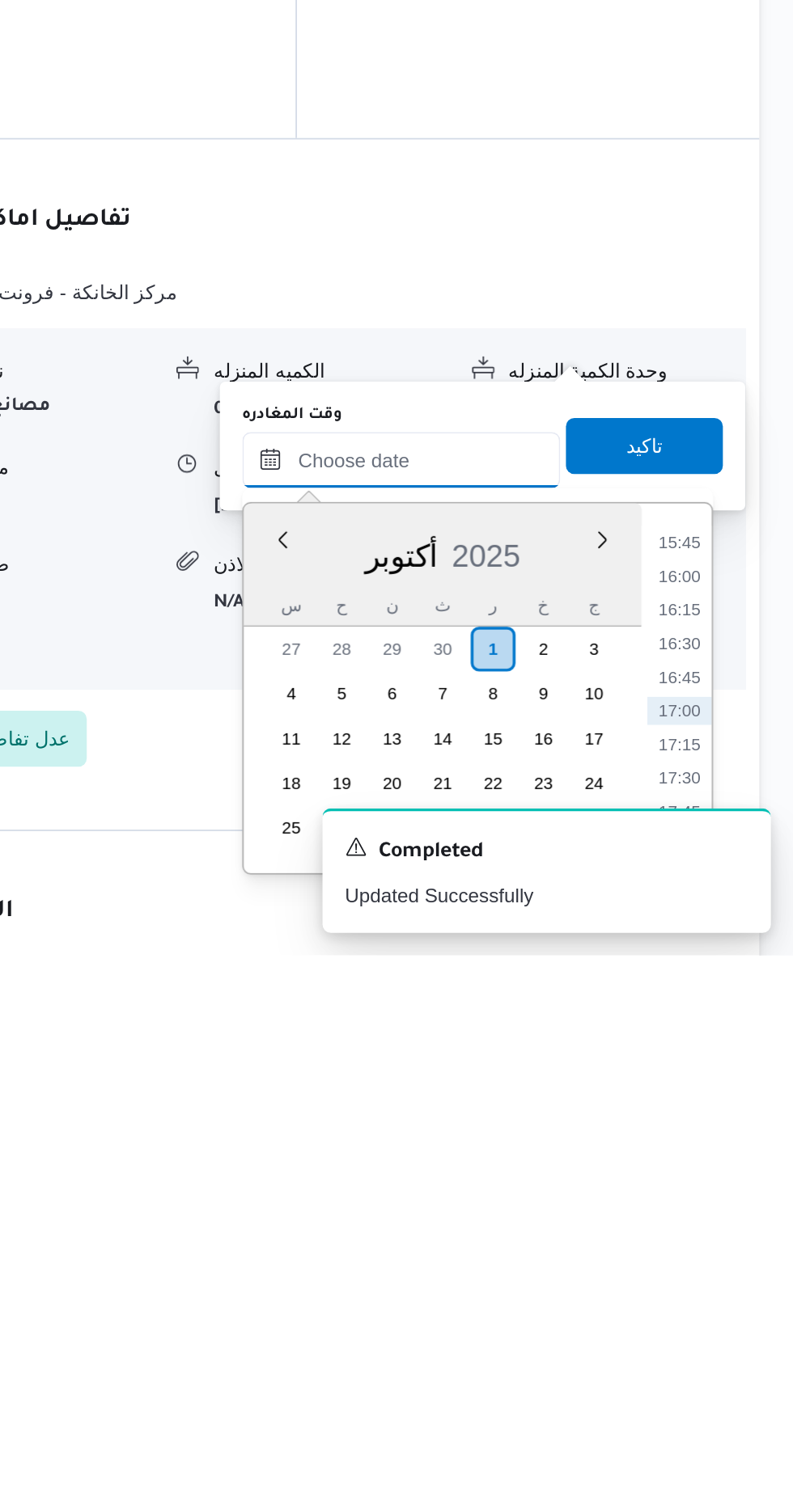
scroll to position [1142, 0]
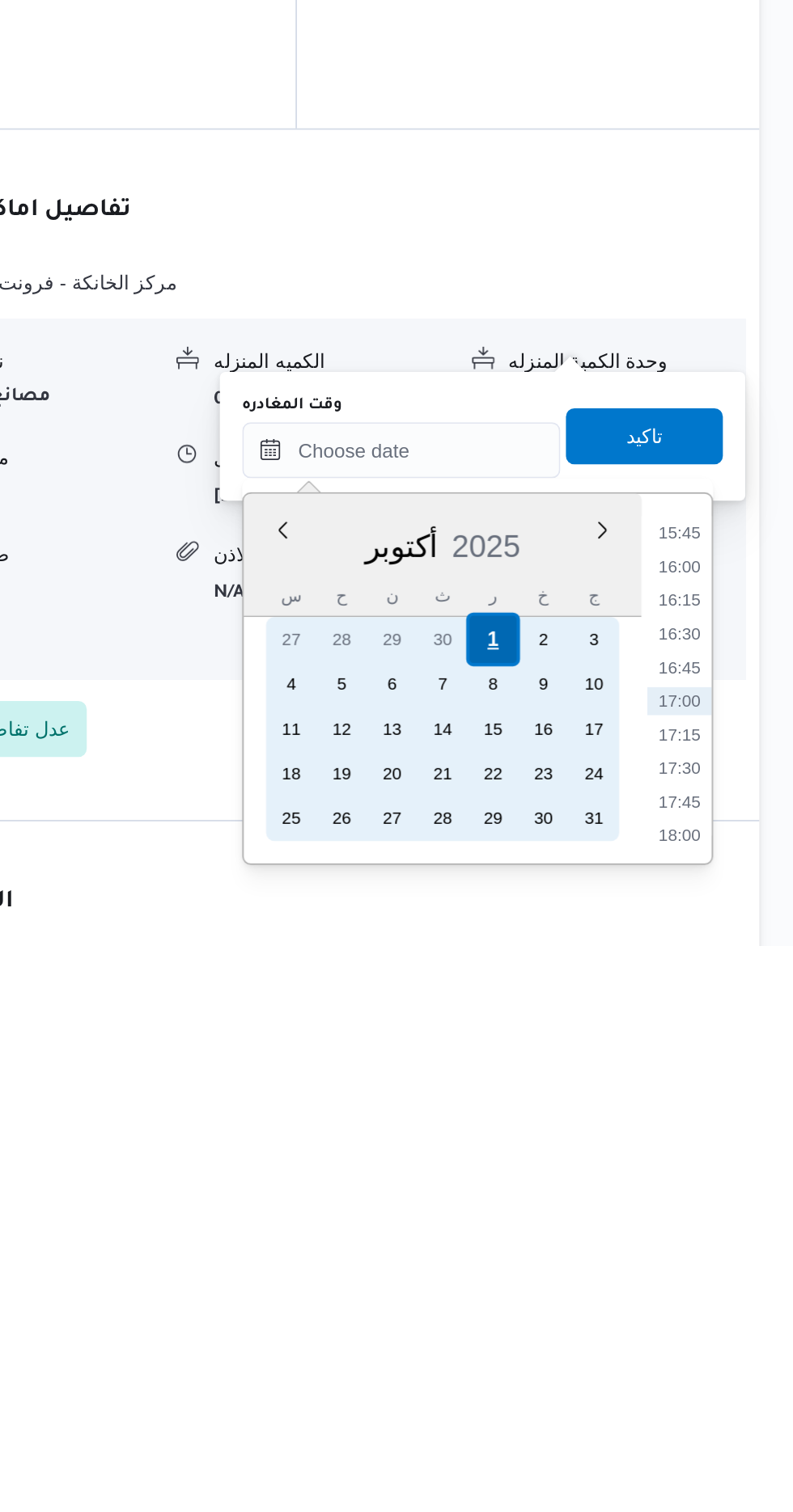
click at [619, 1333] on div "1" at bounding box center [619, 1334] width 31 height 31
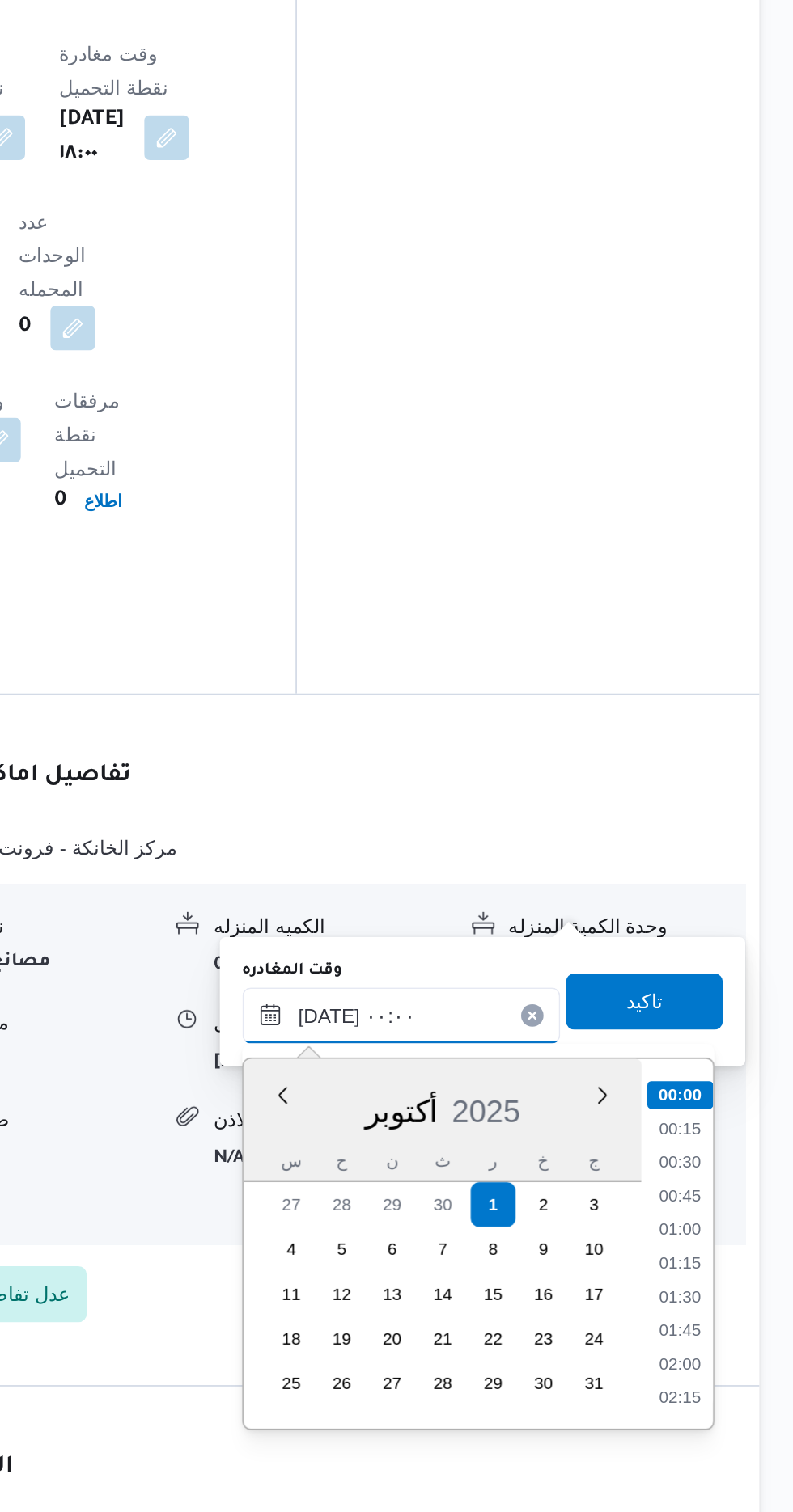
click at [486, 1227] on input "[DATE] ٠٠:٠٠" at bounding box center [566, 1224] width 184 height 32
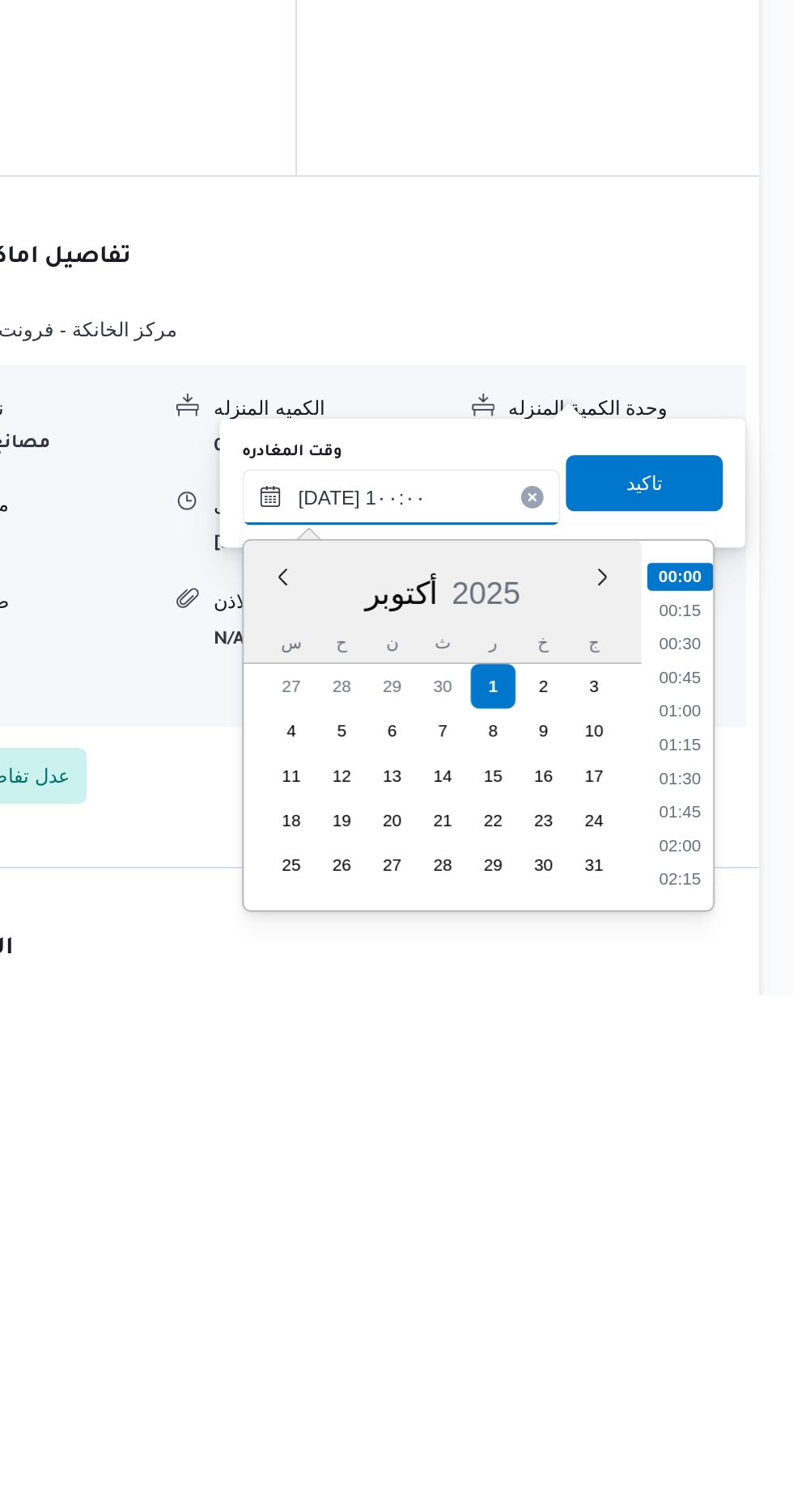
scroll to position [607, 0]
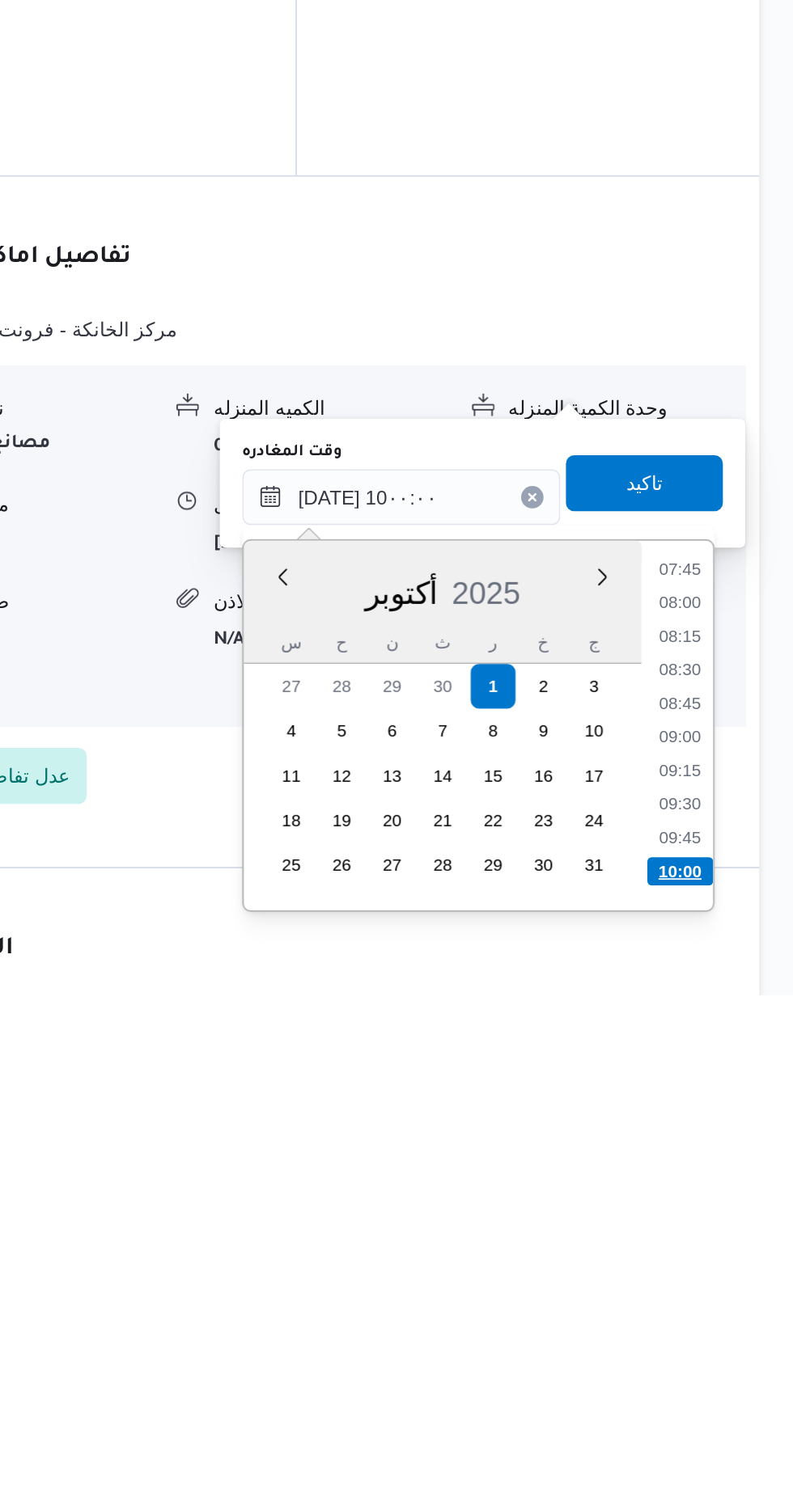
click at [714, 1435] on li "10:00" at bounding box center [728, 1441] width 38 height 17
type input "٠١/١٠/٢٠٢٥ ١٠:٠٠"
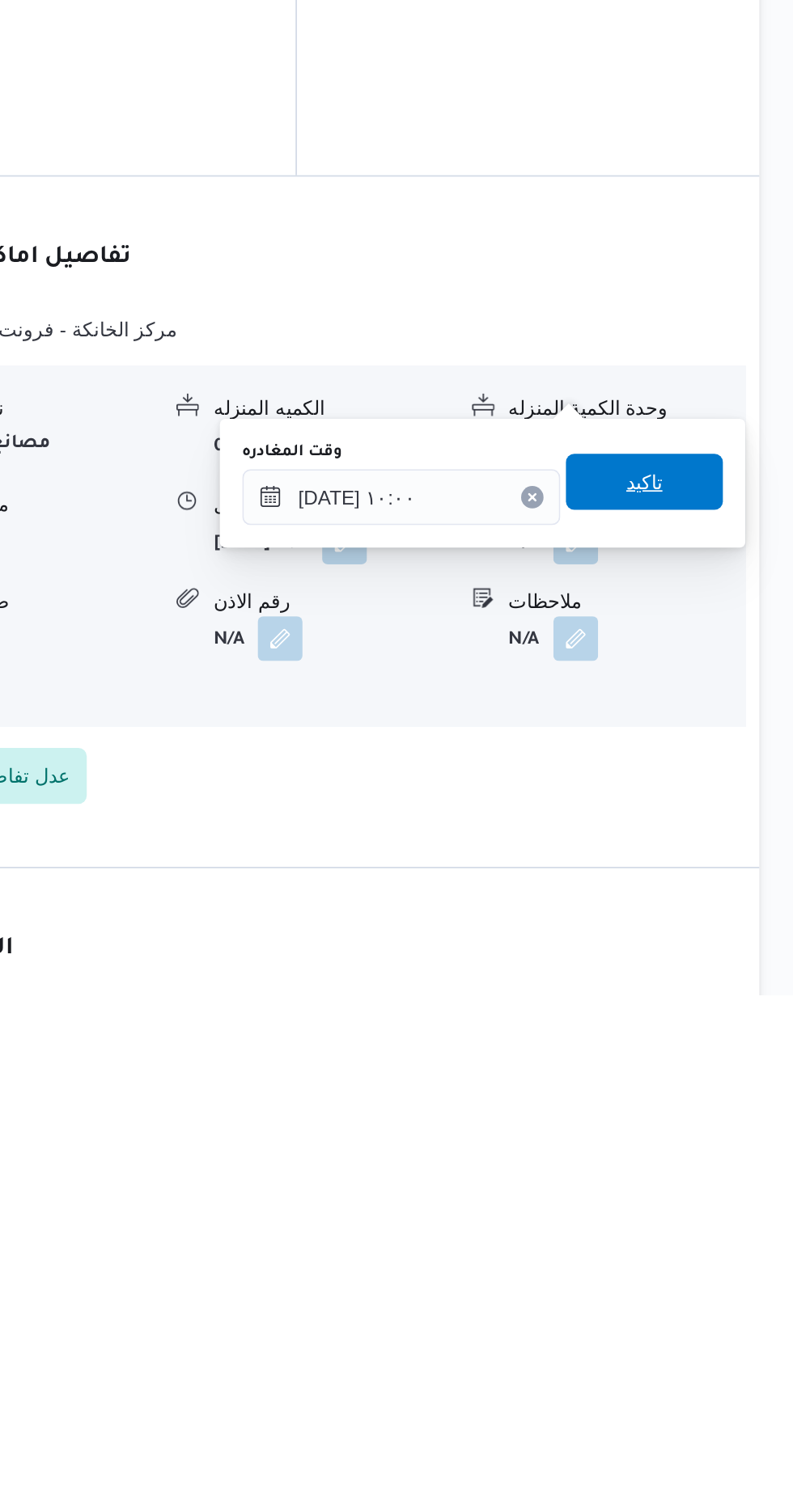
click at [700, 1217] on span "تاكيد" at bounding box center [707, 1215] width 91 height 32
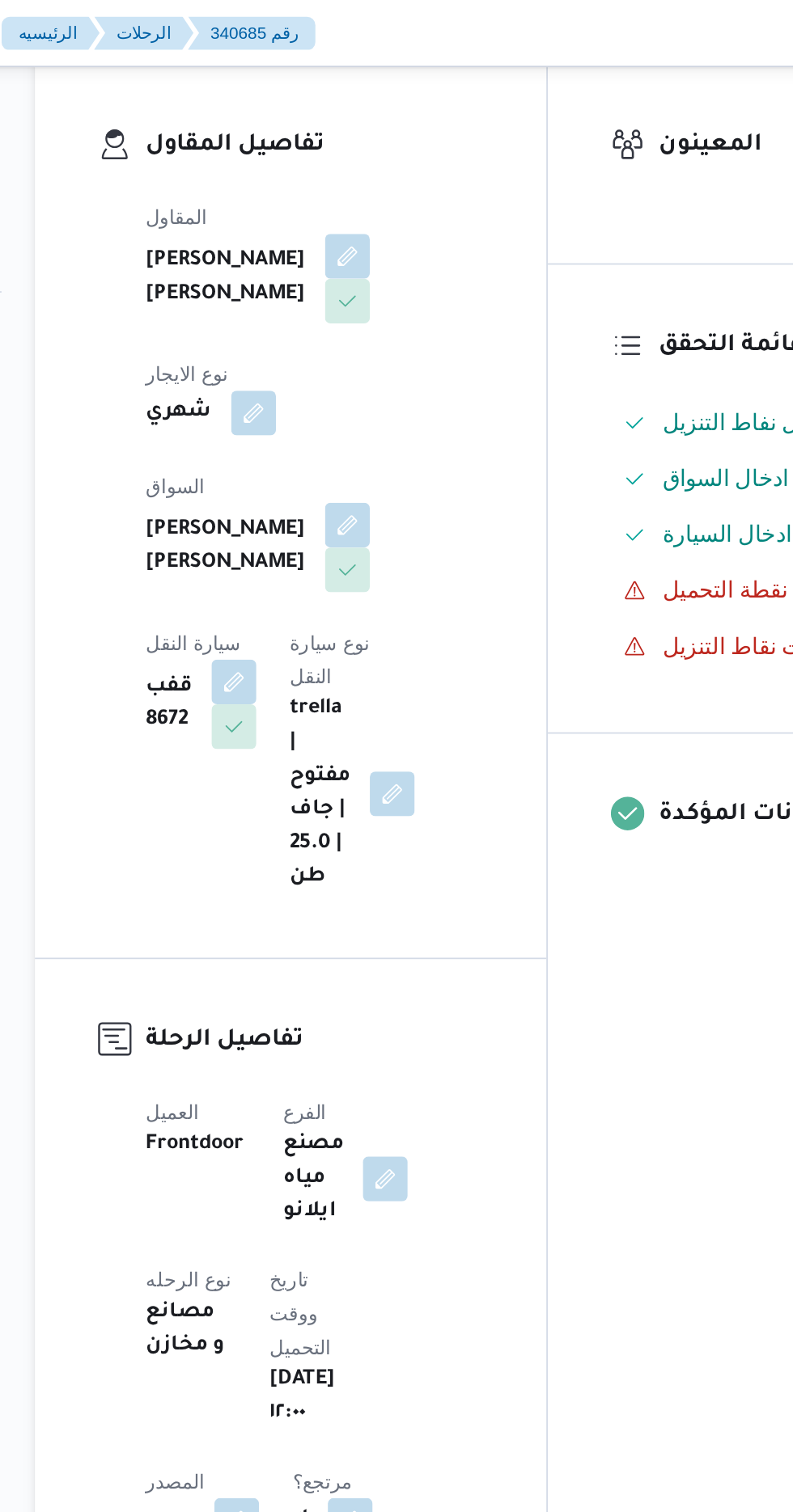
scroll to position [0, 0]
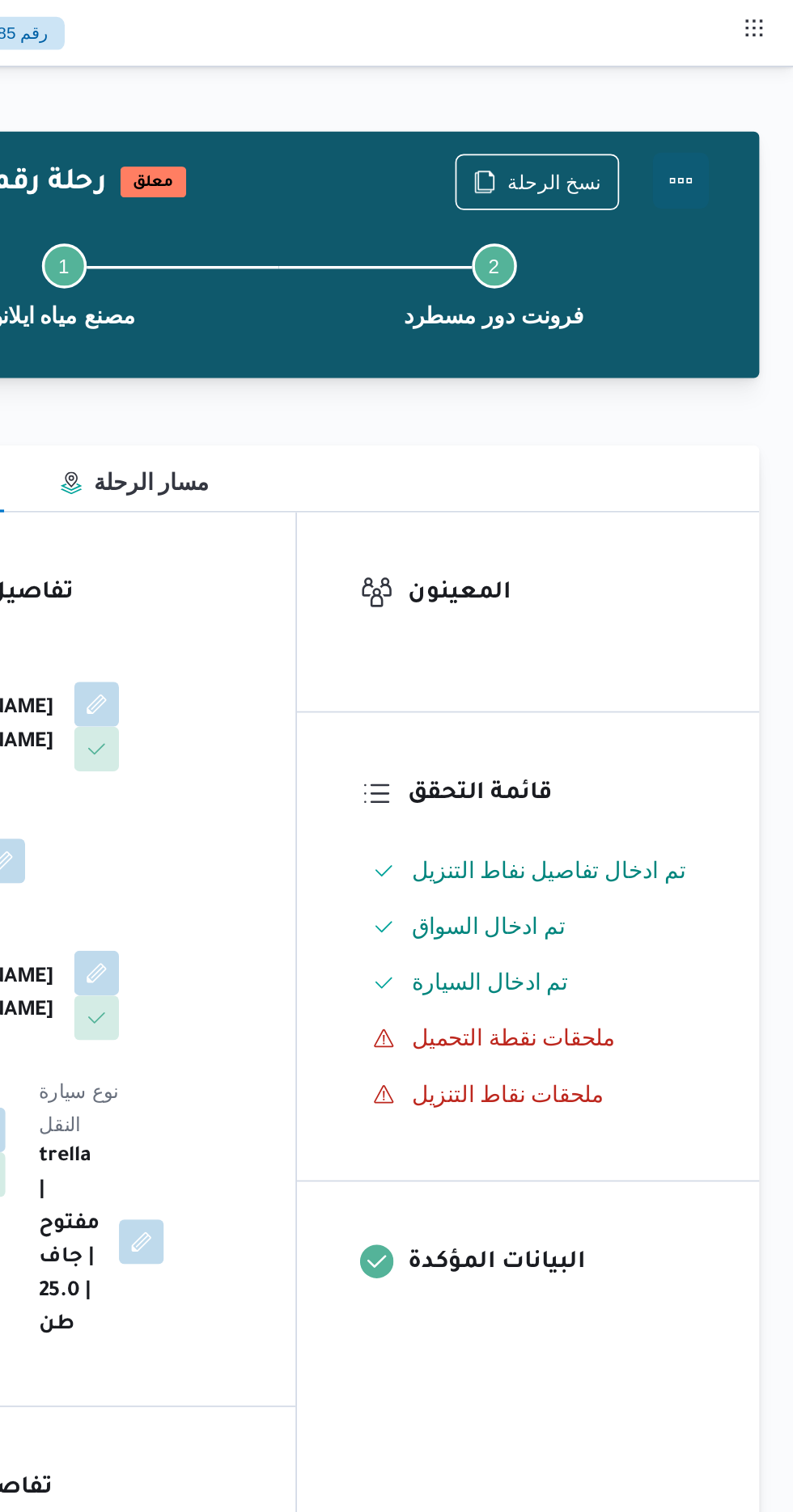
click at [723, 100] on button "Actions" at bounding box center [728, 104] width 32 height 32
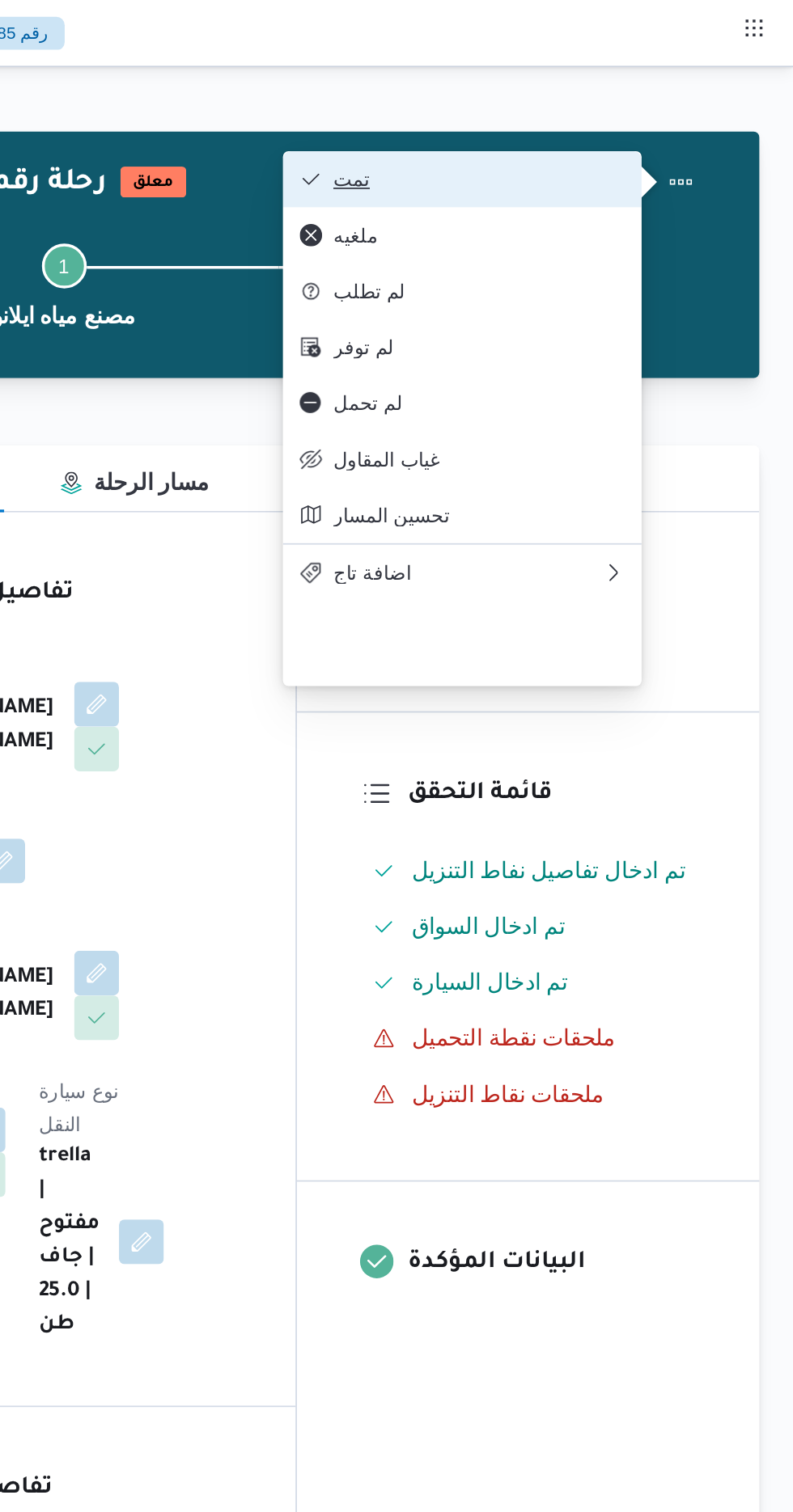
click at [533, 98] on span "تمت" at bounding box center [611, 103] width 168 height 13
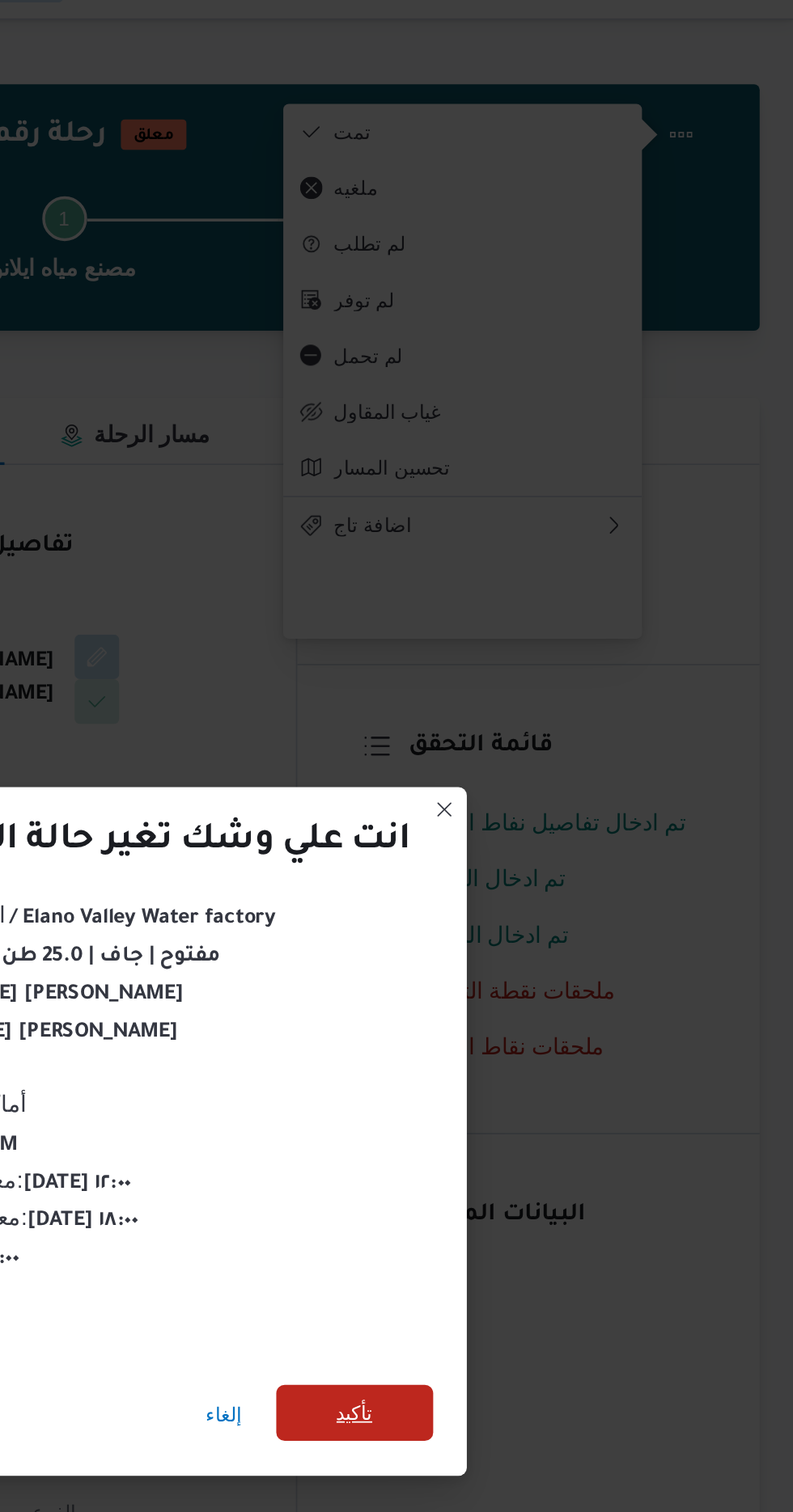
click at [521, 832] on span "تأكيد" at bounding box center [540, 843] width 91 height 32
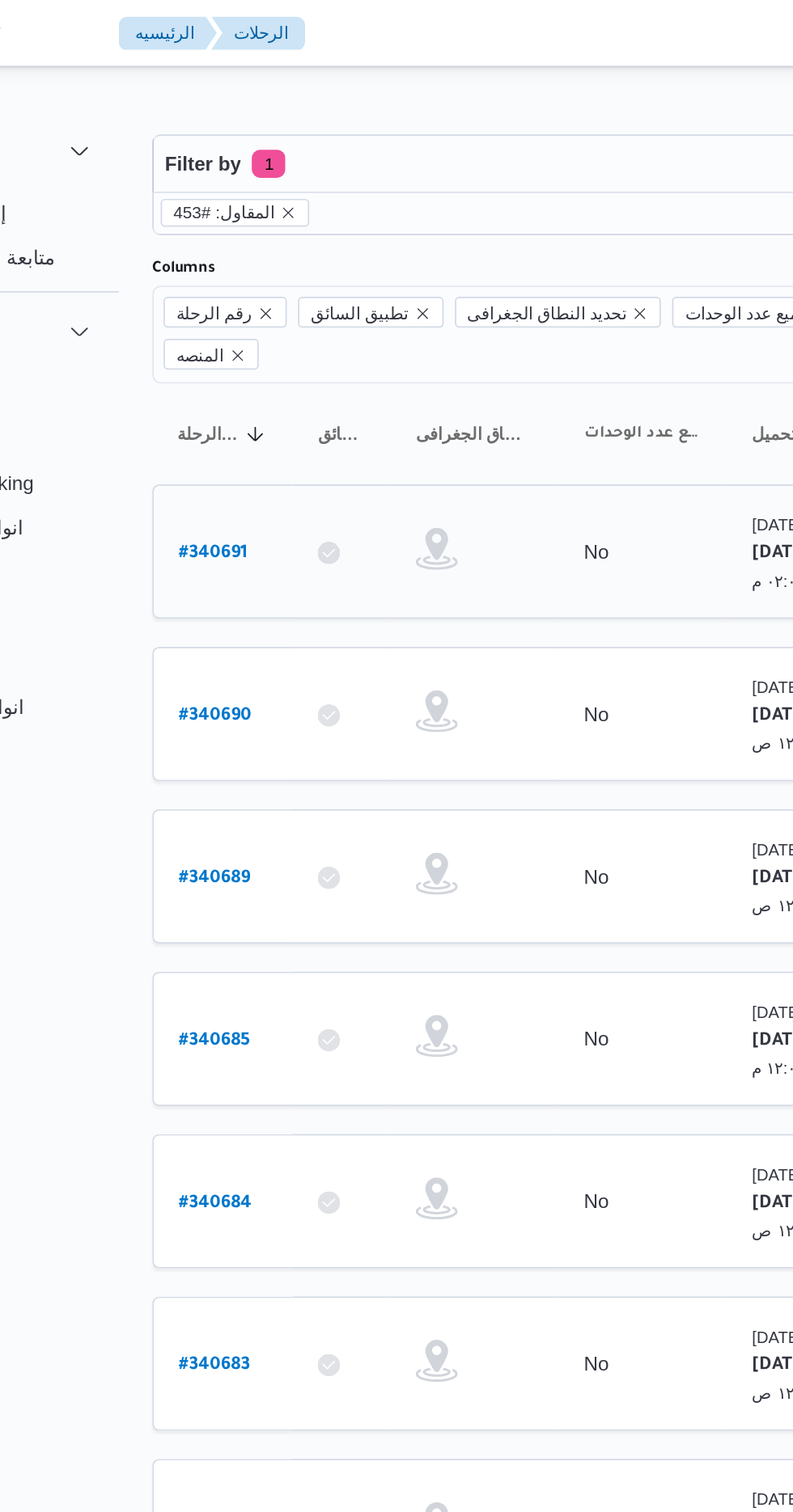
click at [243, 314] on b "# 340691" at bounding box center [246, 320] width 40 height 12
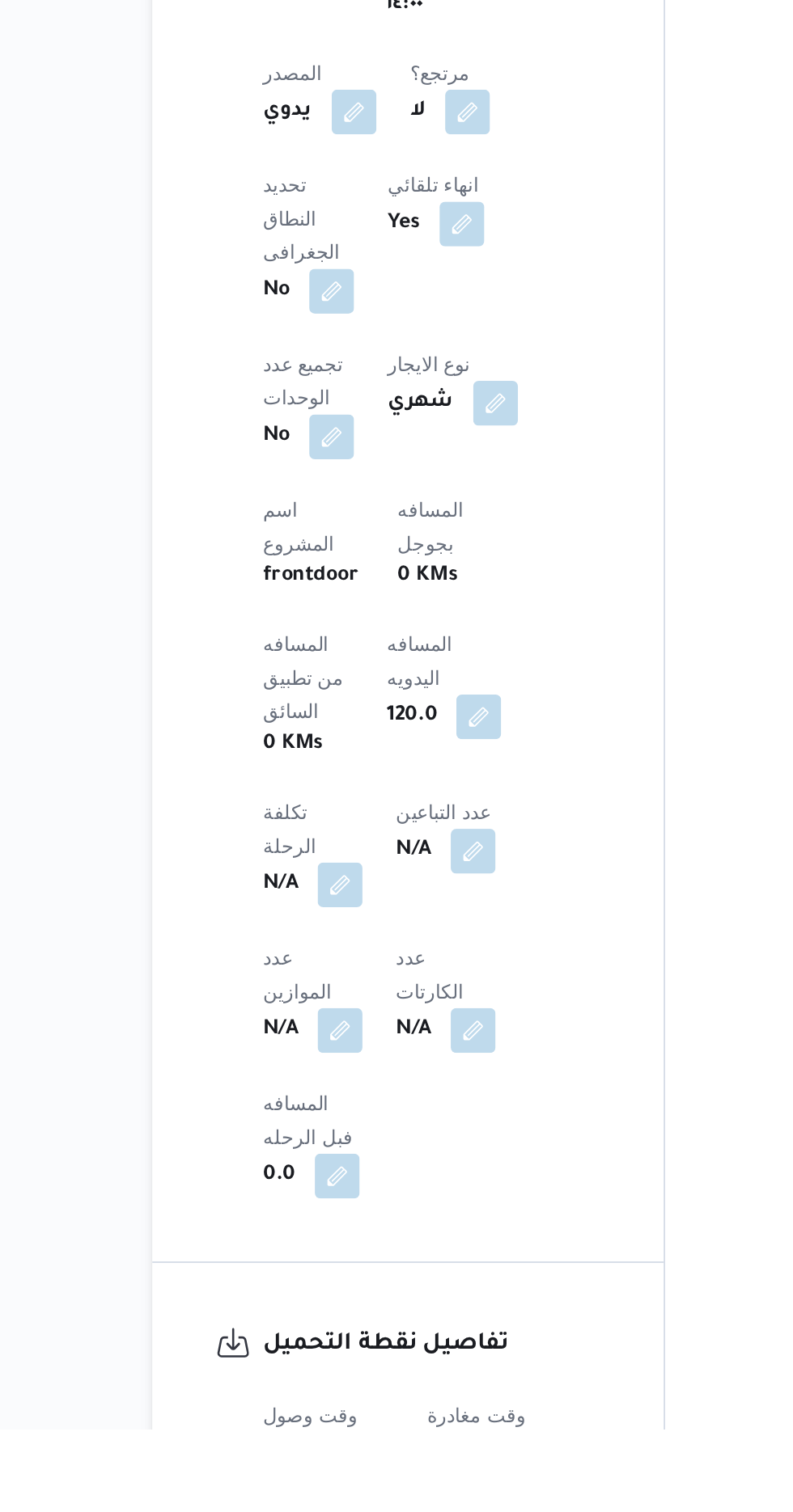
scroll to position [391, 0]
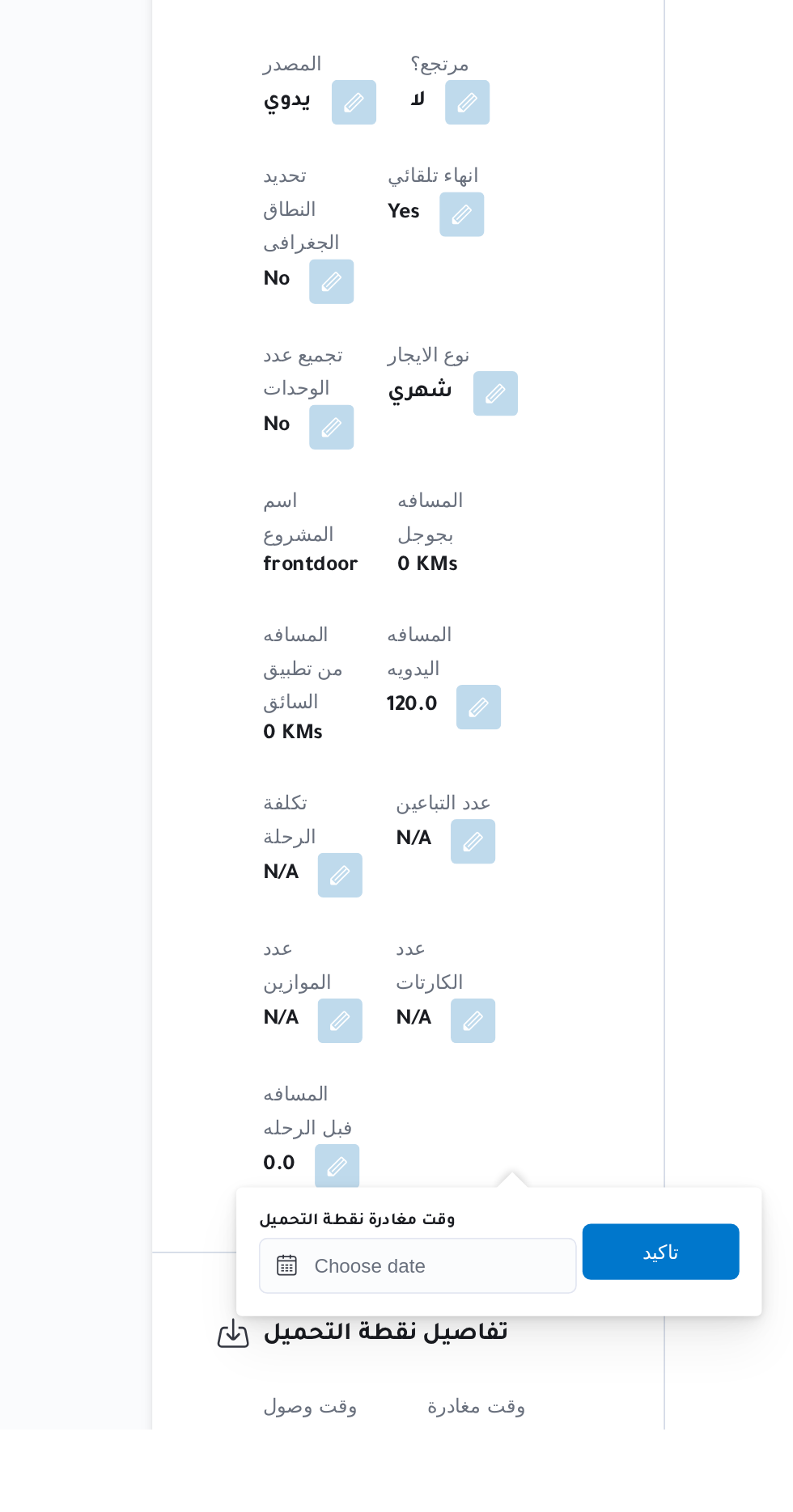
click at [315, 1394] on label "وقت مغادرة نقطة التحميل" at bounding box center [328, 1391] width 113 height 13
click at [315, 1401] on input "وقت مغادرة نقطة التحميل" at bounding box center [364, 1417] width 184 height 32
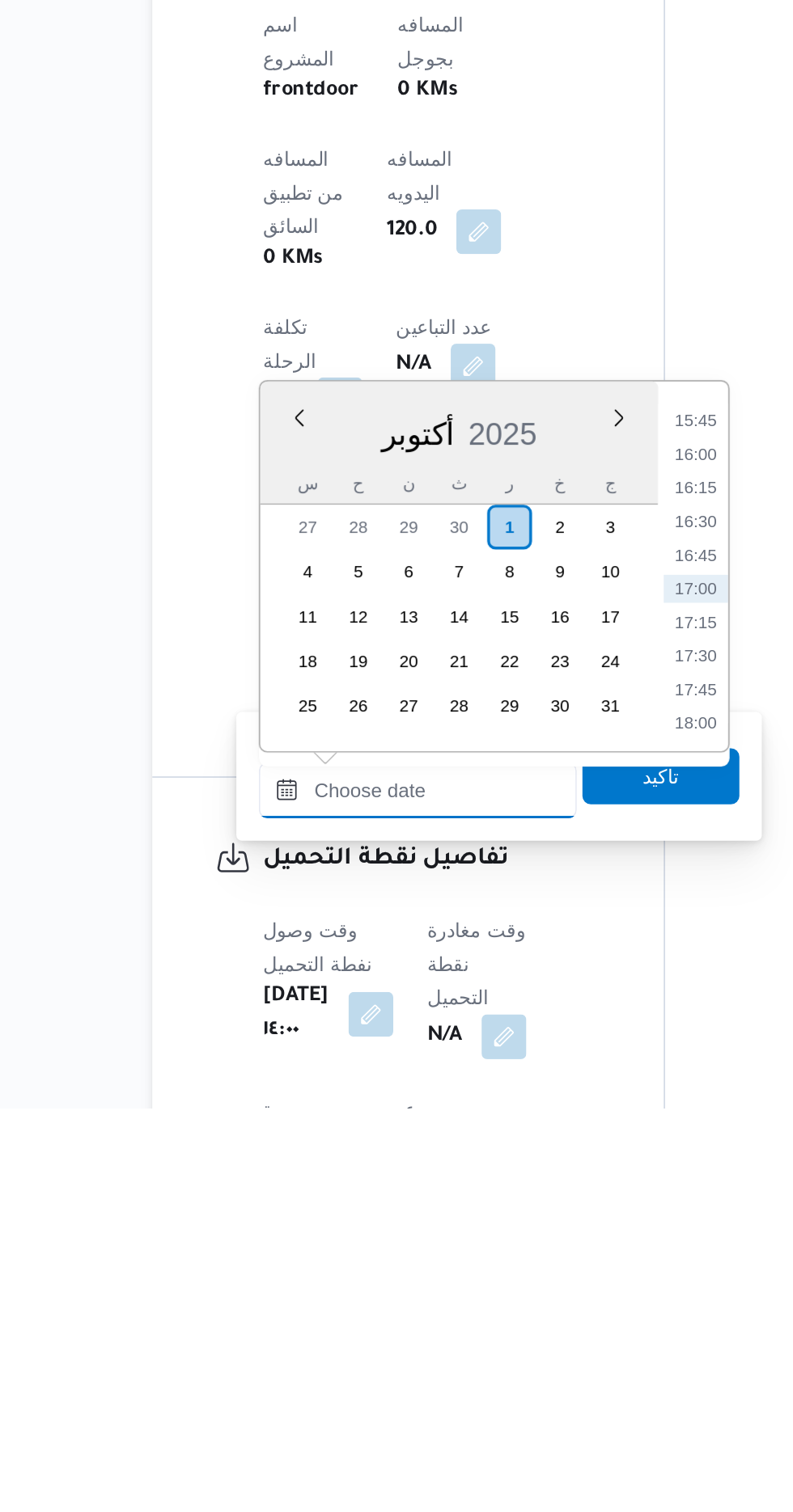
scroll to position [480, 0]
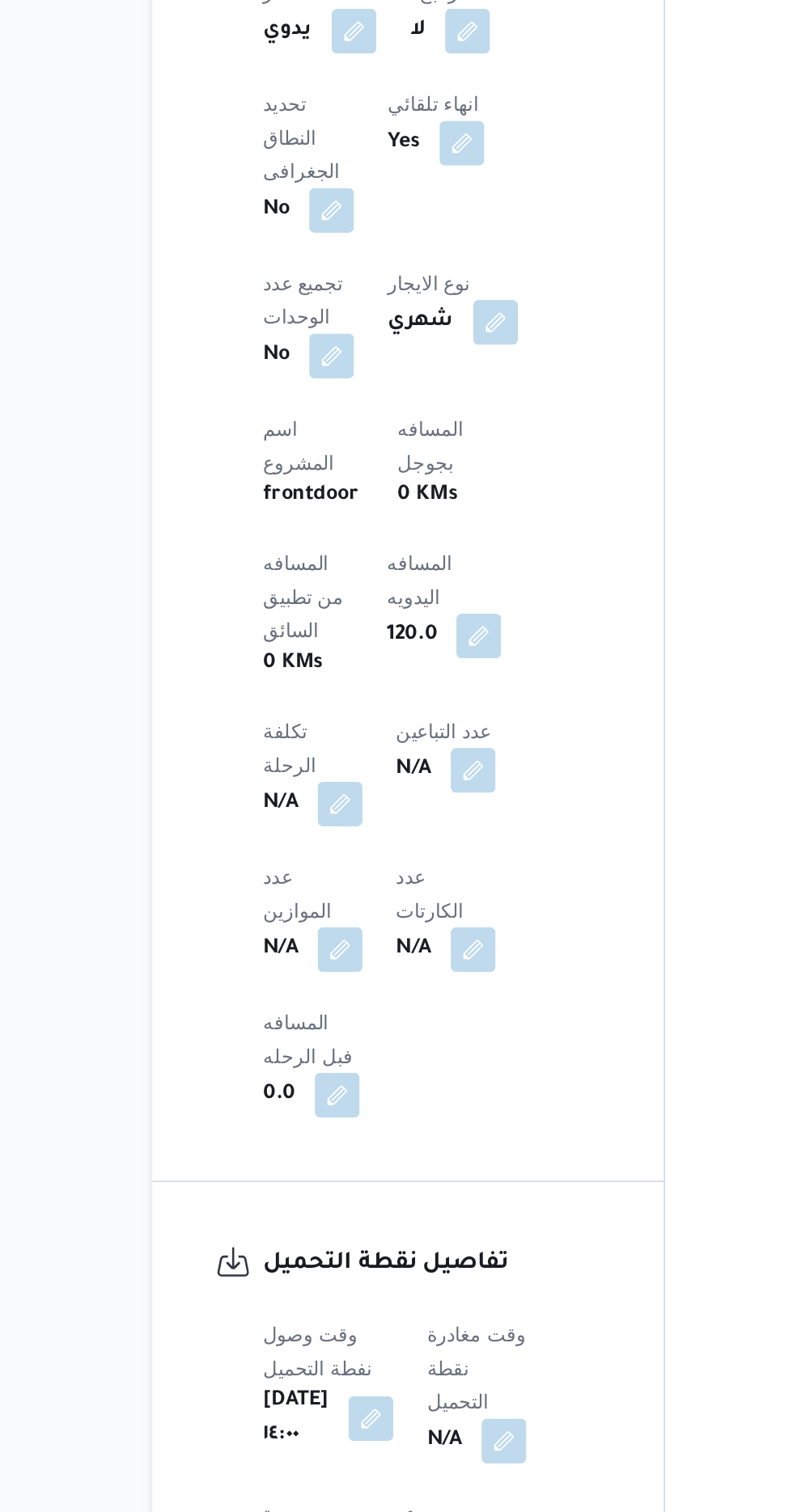
click at [196, 985] on div "340691 رحلة رقم معلق نسخ الرحلة Step 1 is incomplete 1 فرونت دور مسطرد Step 2 i…" at bounding box center [386, 1514] width 793 height 3905
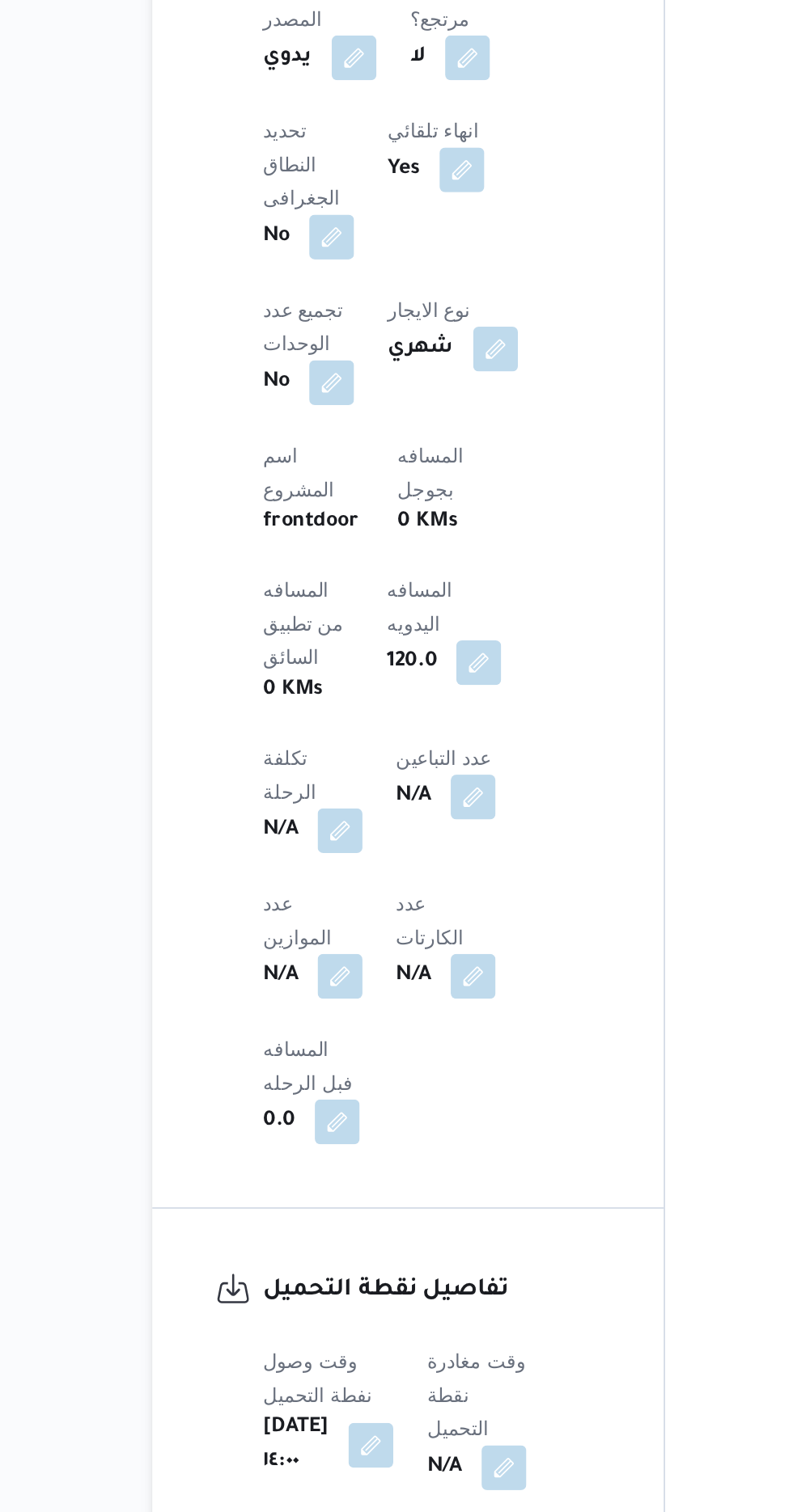
scroll to position [479, 0]
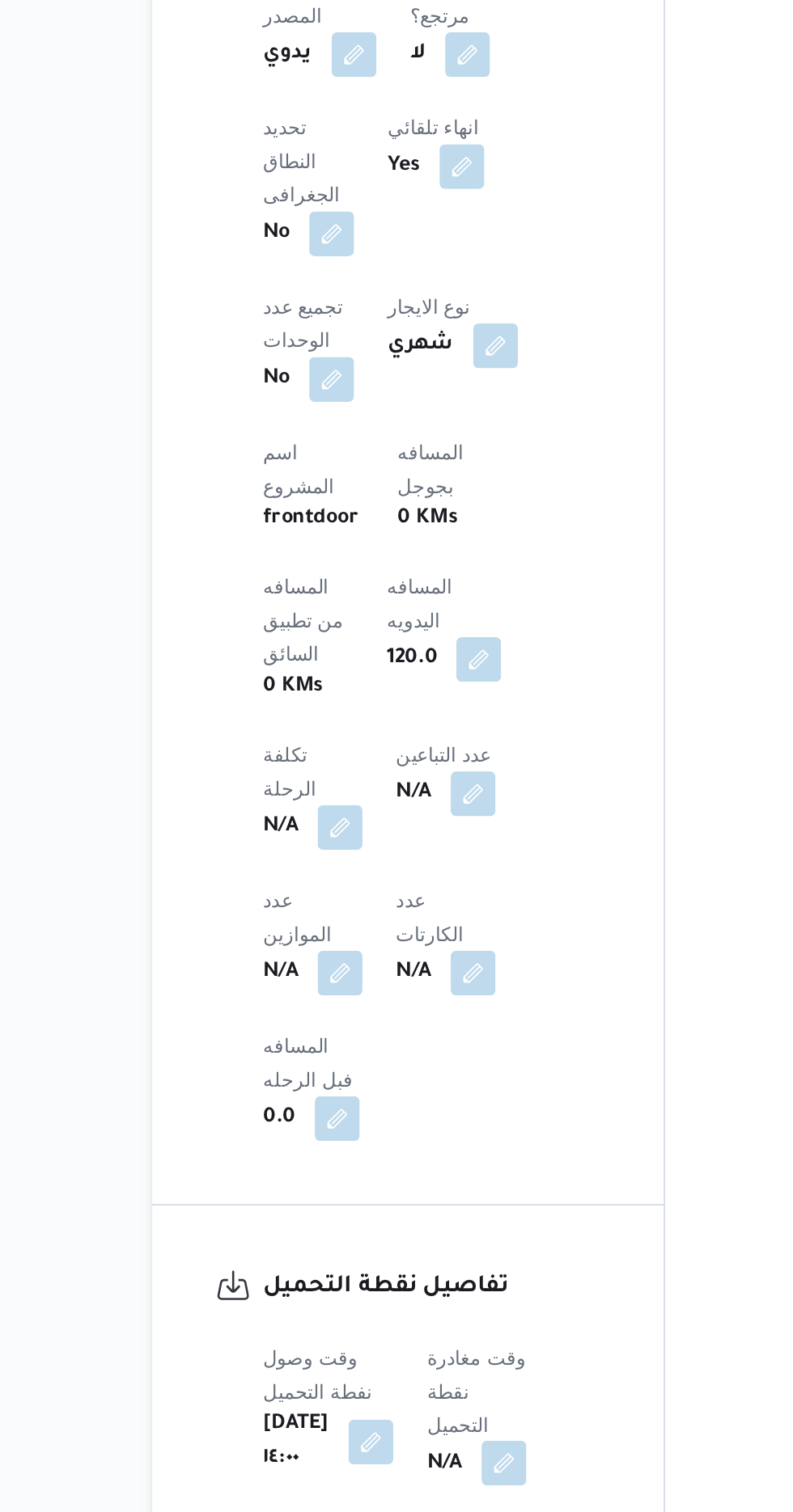
click at [421, 1457] on button "button" at bounding box center [413, 1470] width 26 height 26
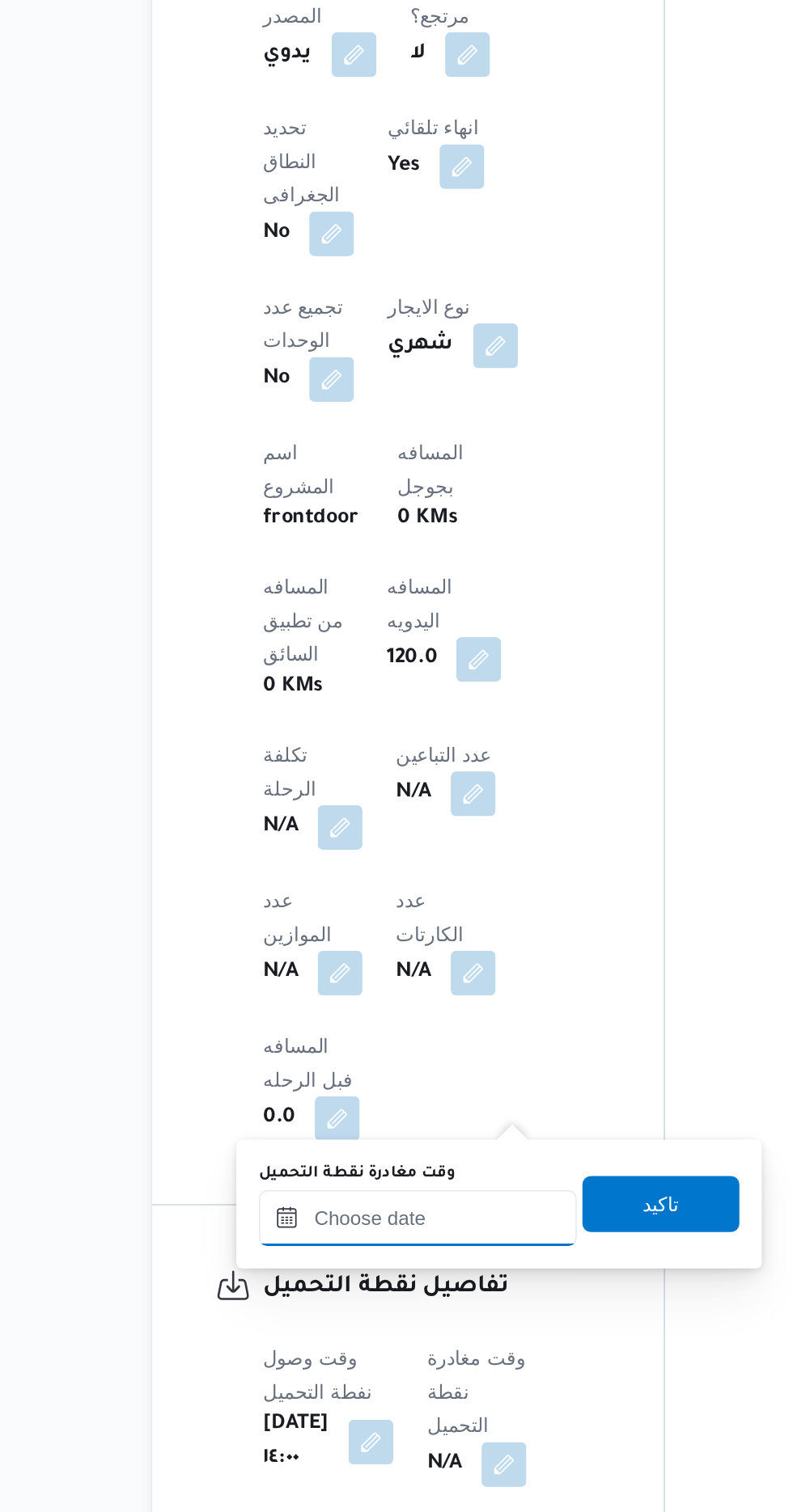
click at [313, 1329] on input "وقت مغادرة نقطة التحميل" at bounding box center [364, 1328] width 184 height 32
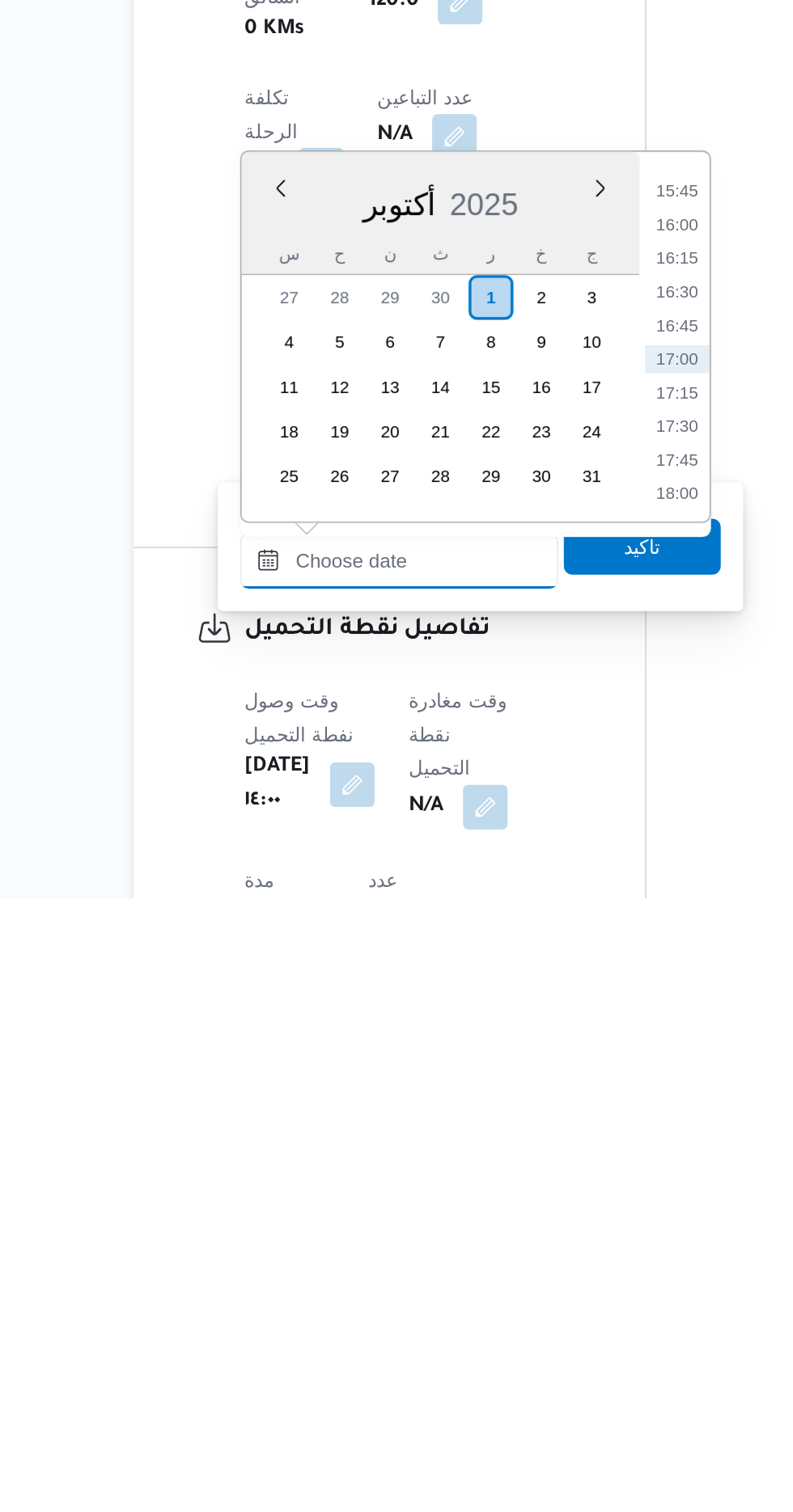
scroll to position [523, 0]
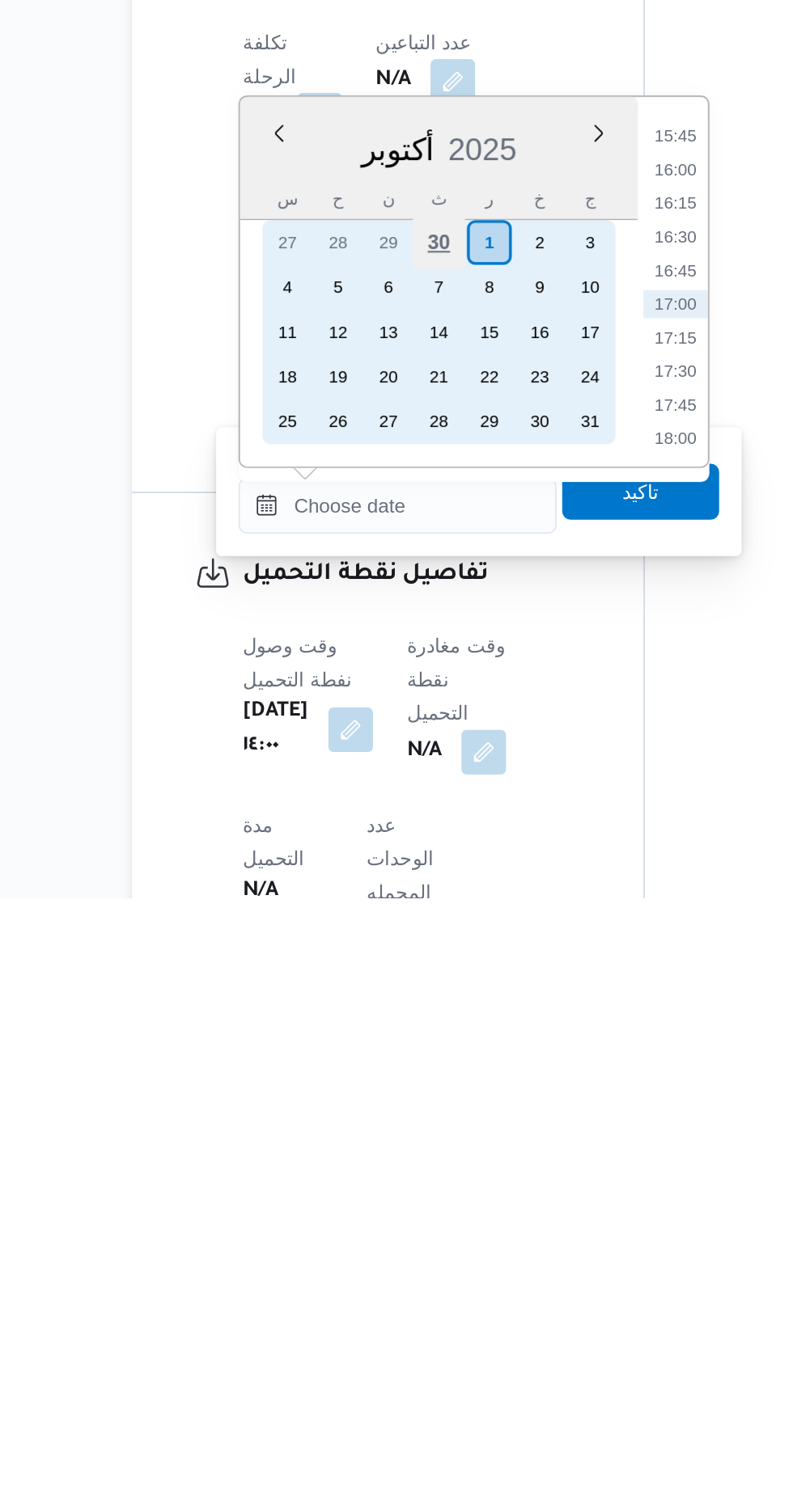
click at [387, 1131] on div "30" at bounding box center [386, 1133] width 31 height 31
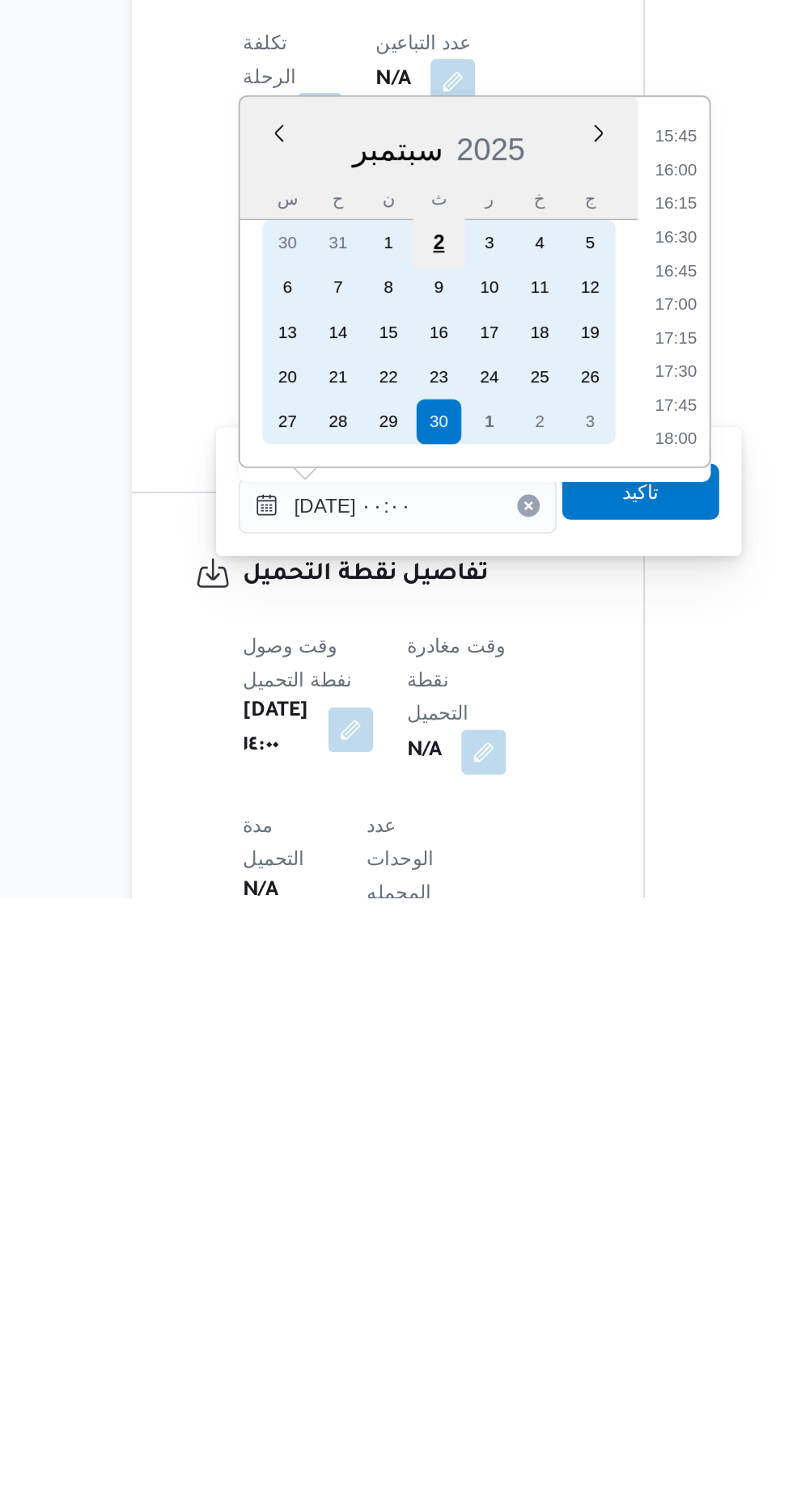
scroll to position [0, 0]
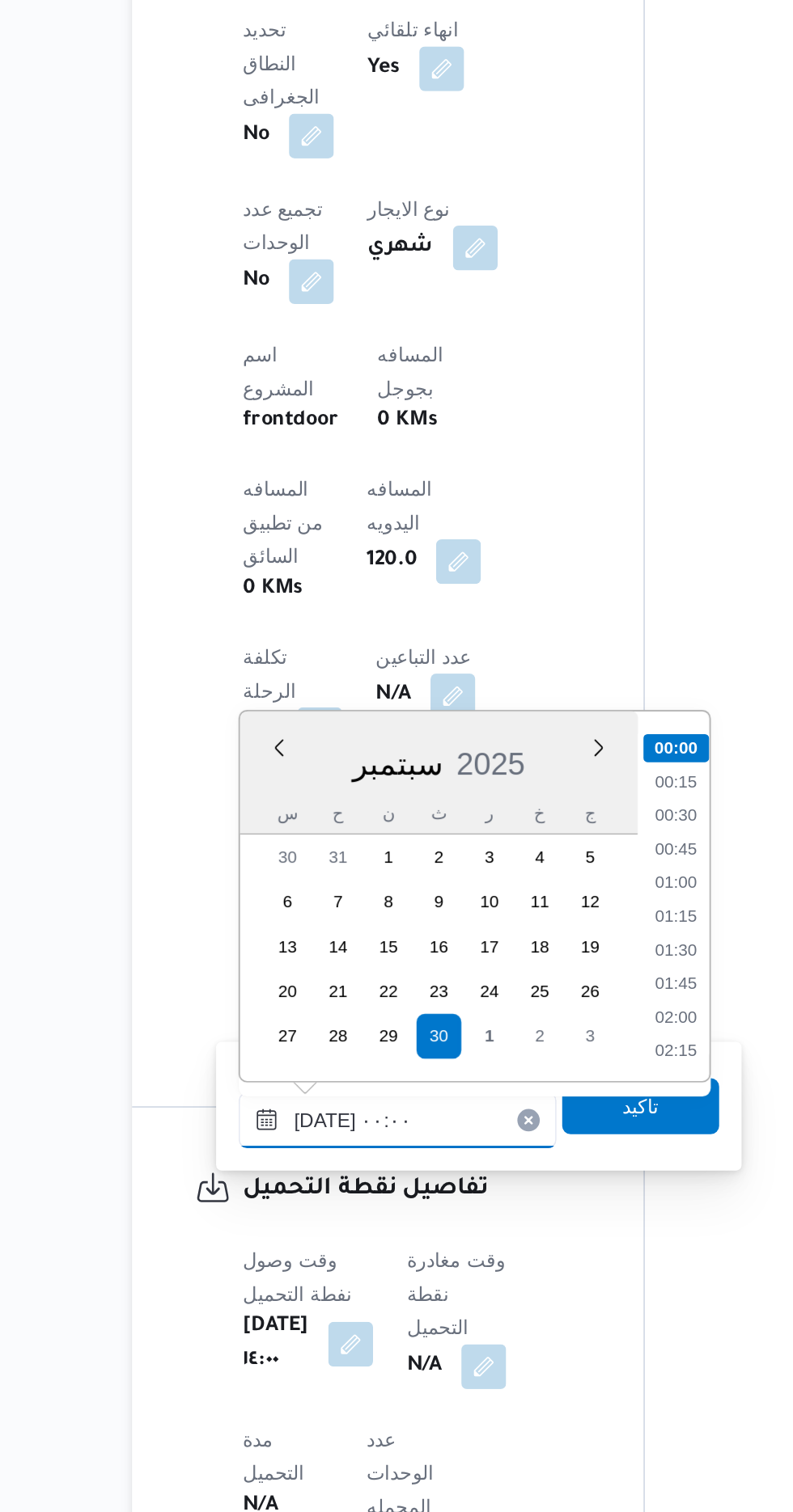
click at [278, 1286] on input "٣٠/٠٩/٢٠٢٥ ٠٠:٠٠" at bounding box center [364, 1285] width 184 height 32
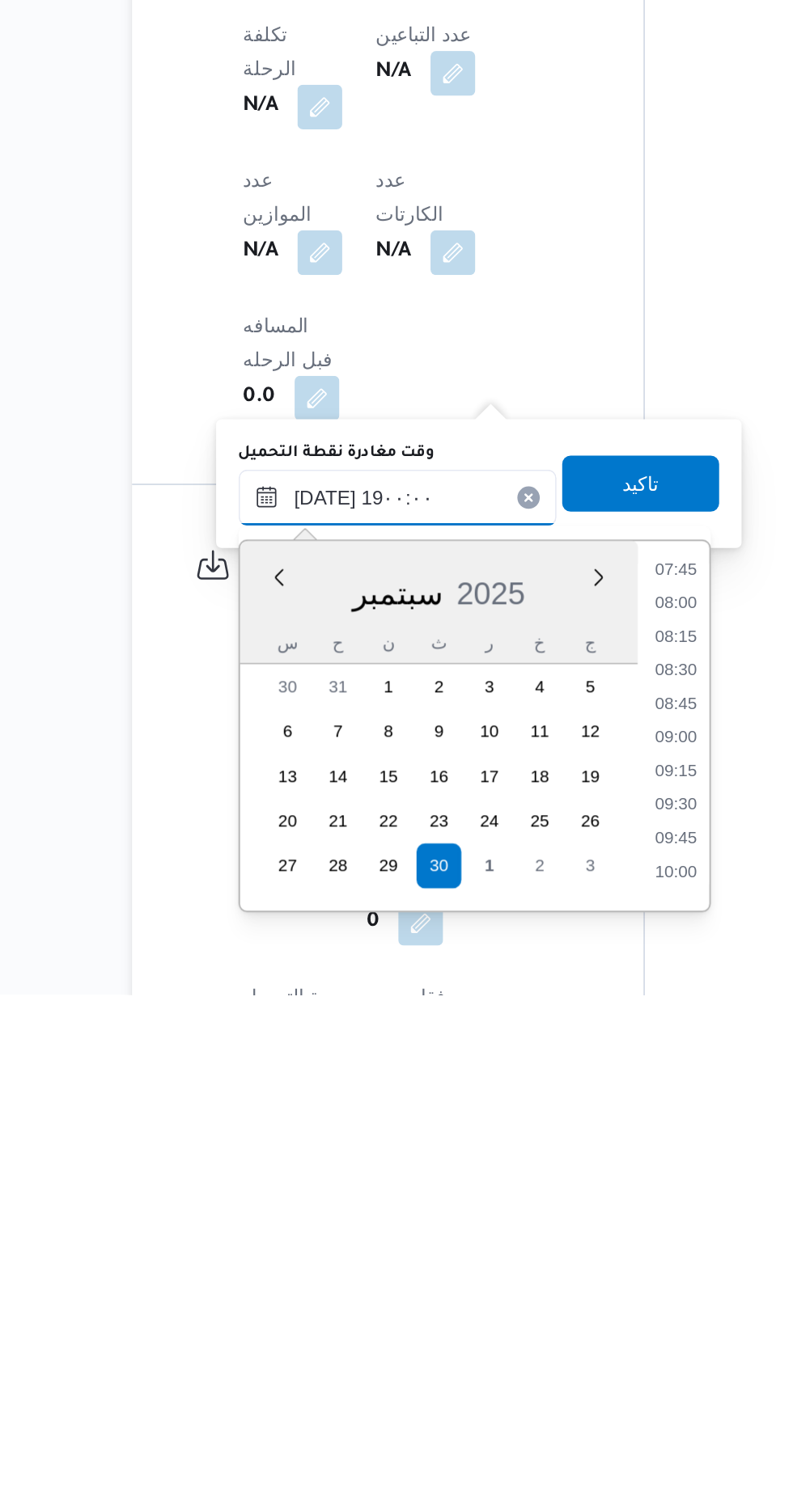
scroll to position [1305, 0]
click at [514, 1433] on li "19:00" at bounding box center [524, 1441] width 38 height 17
type input "٣٠/٠٩/٢٠٢٥ ١٩:٠٠"
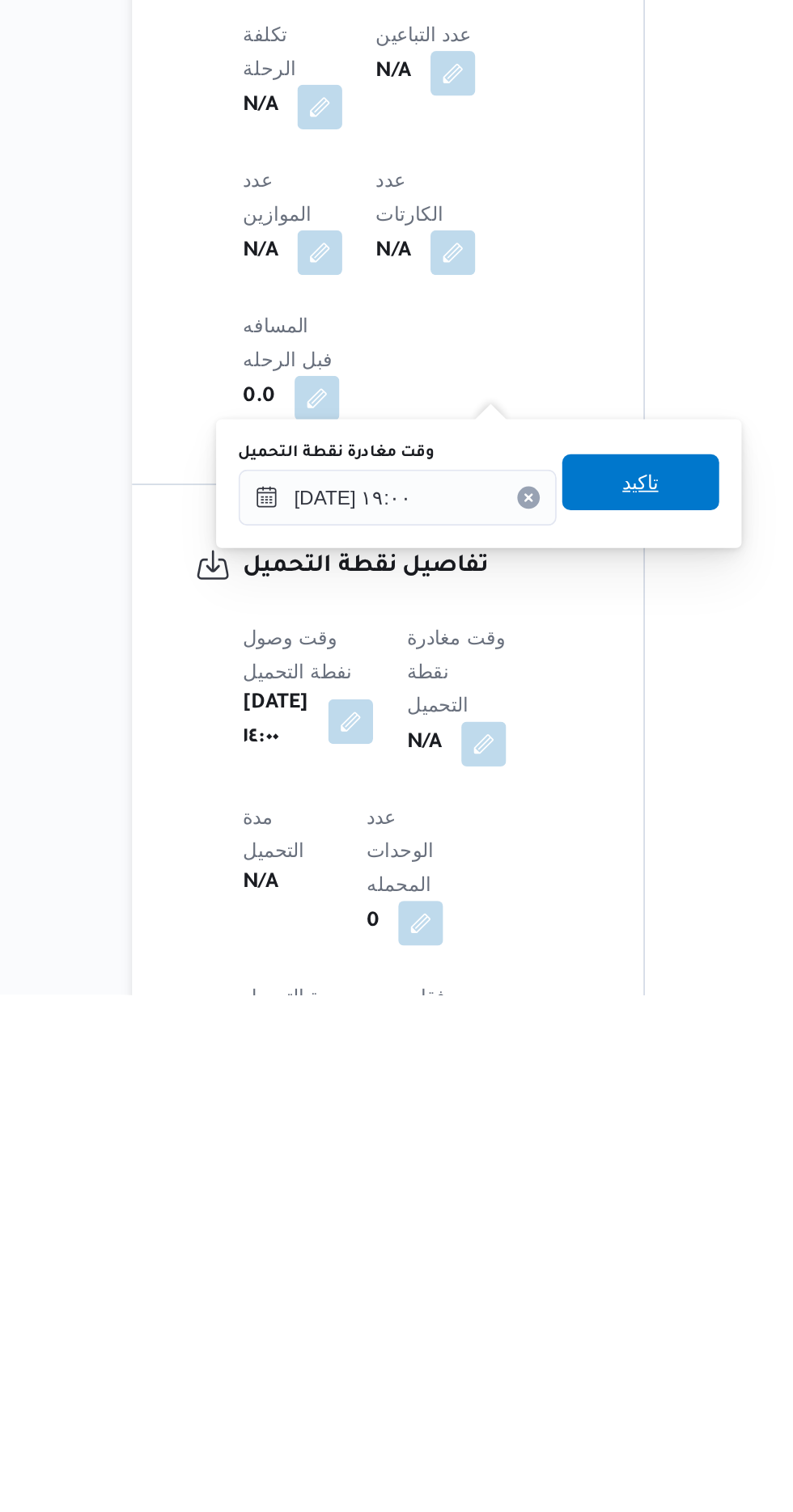
click at [502, 1213] on span "تاكيد" at bounding box center [504, 1215] width 91 height 32
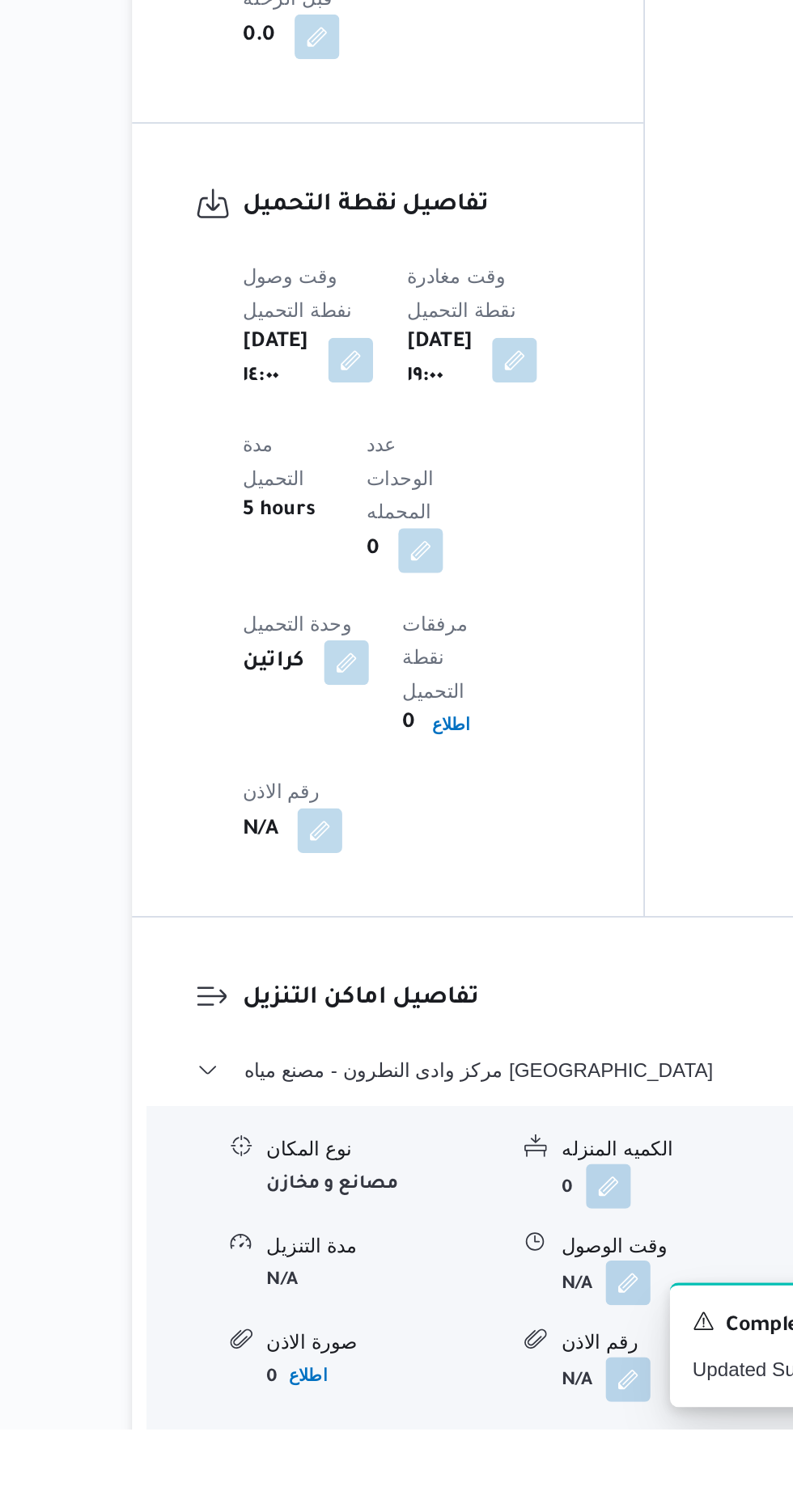
scroll to position [1052, 0]
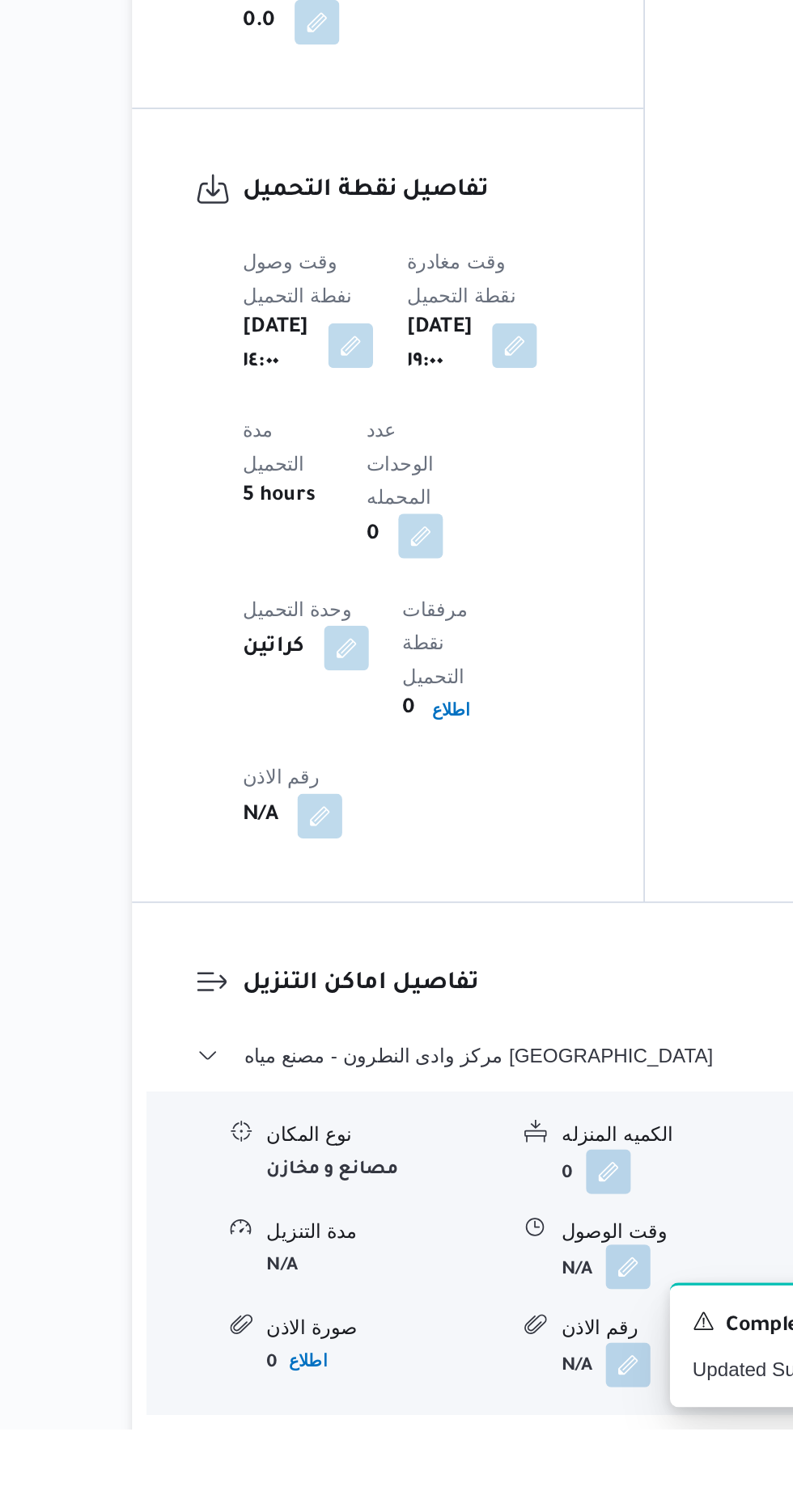
click at [489, 1405] on button "button" at bounding box center [496, 1418] width 26 height 26
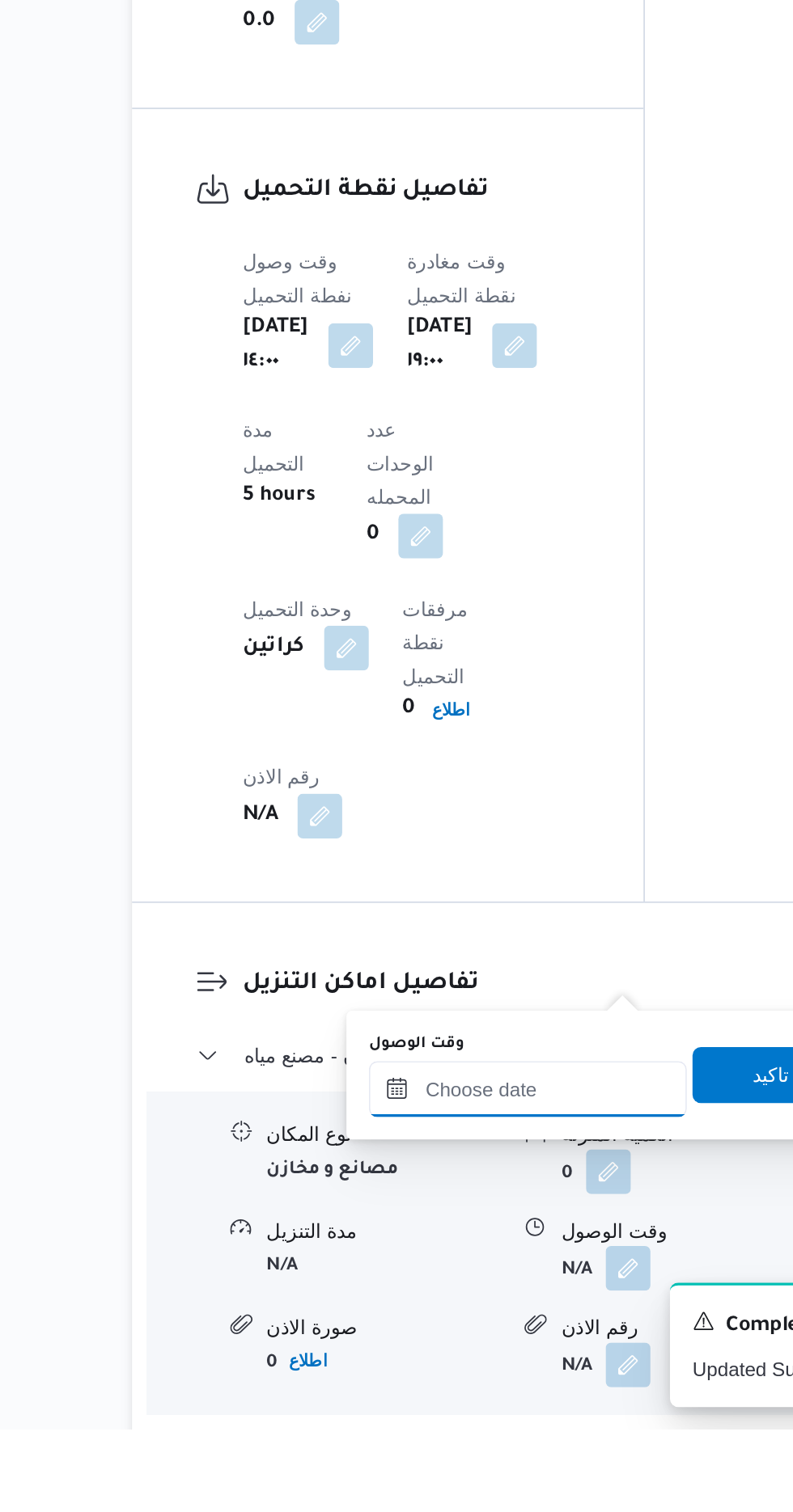
click at [360, 1311] on input "وقت الوصول" at bounding box center [439, 1315] width 184 height 32
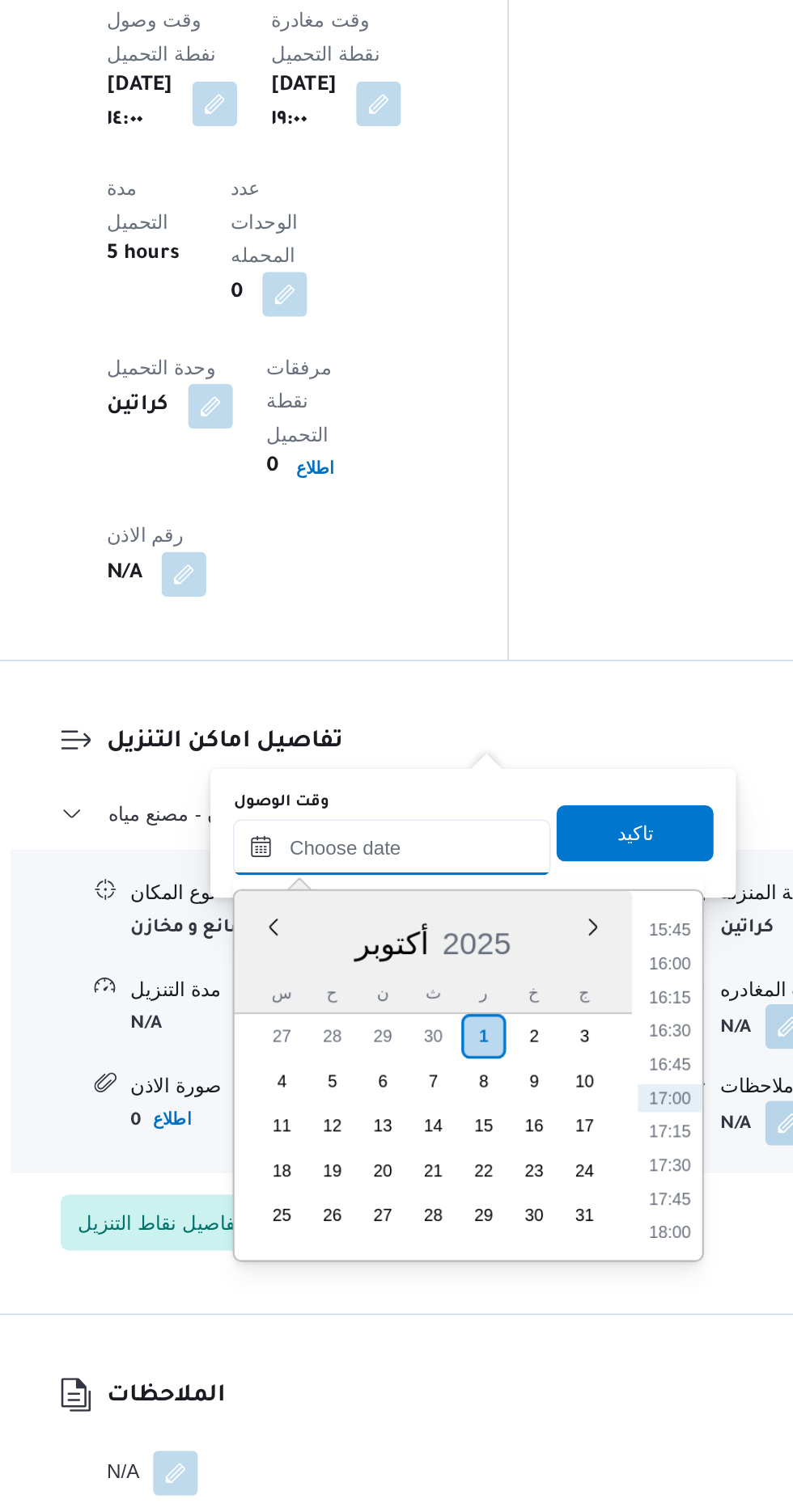
scroll to position [1240, 0]
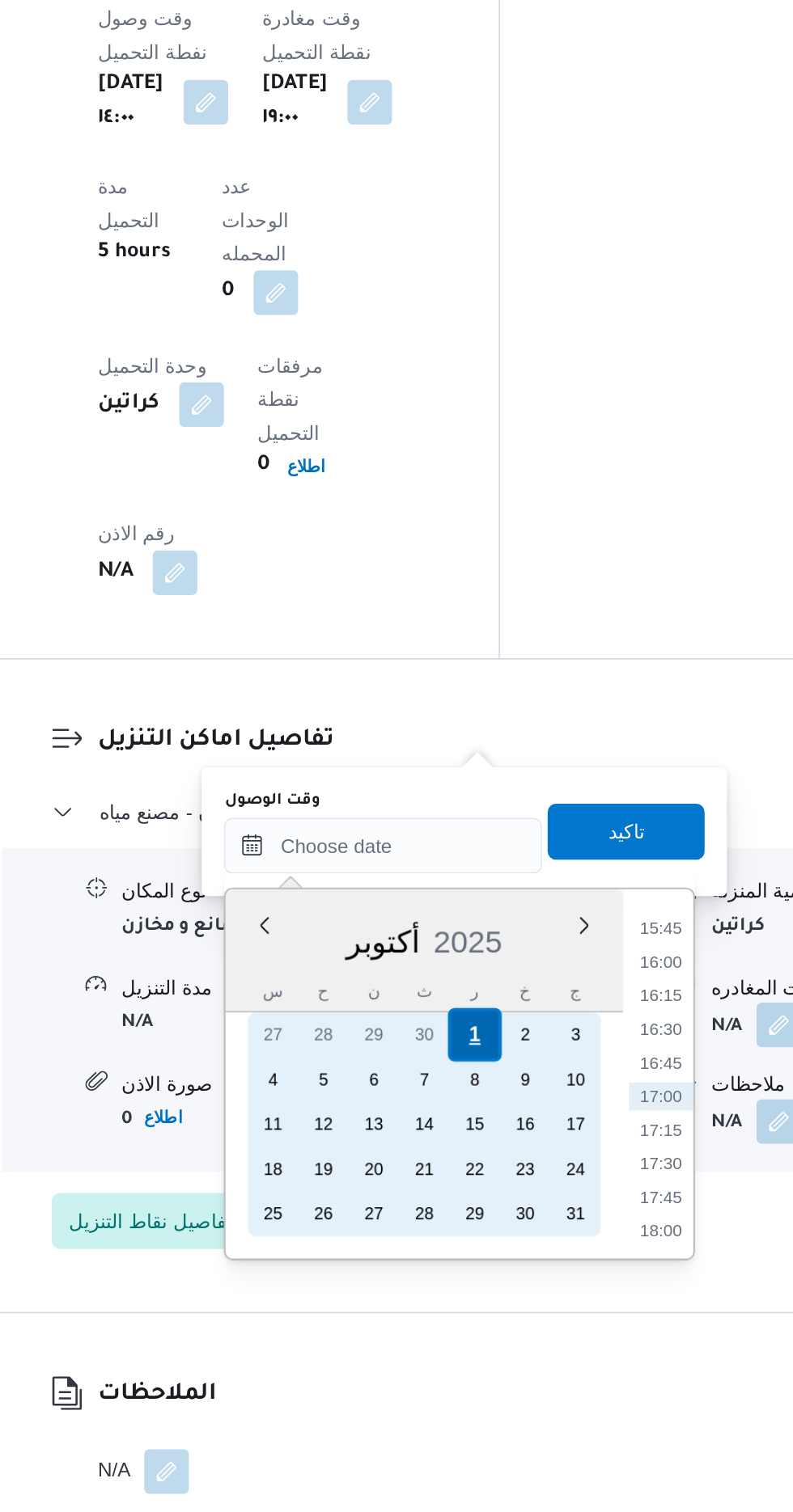
click at [491, 1229] on div "1" at bounding box center [491, 1236] width 31 height 31
type input "[DATE] ٠٠:٠٠"
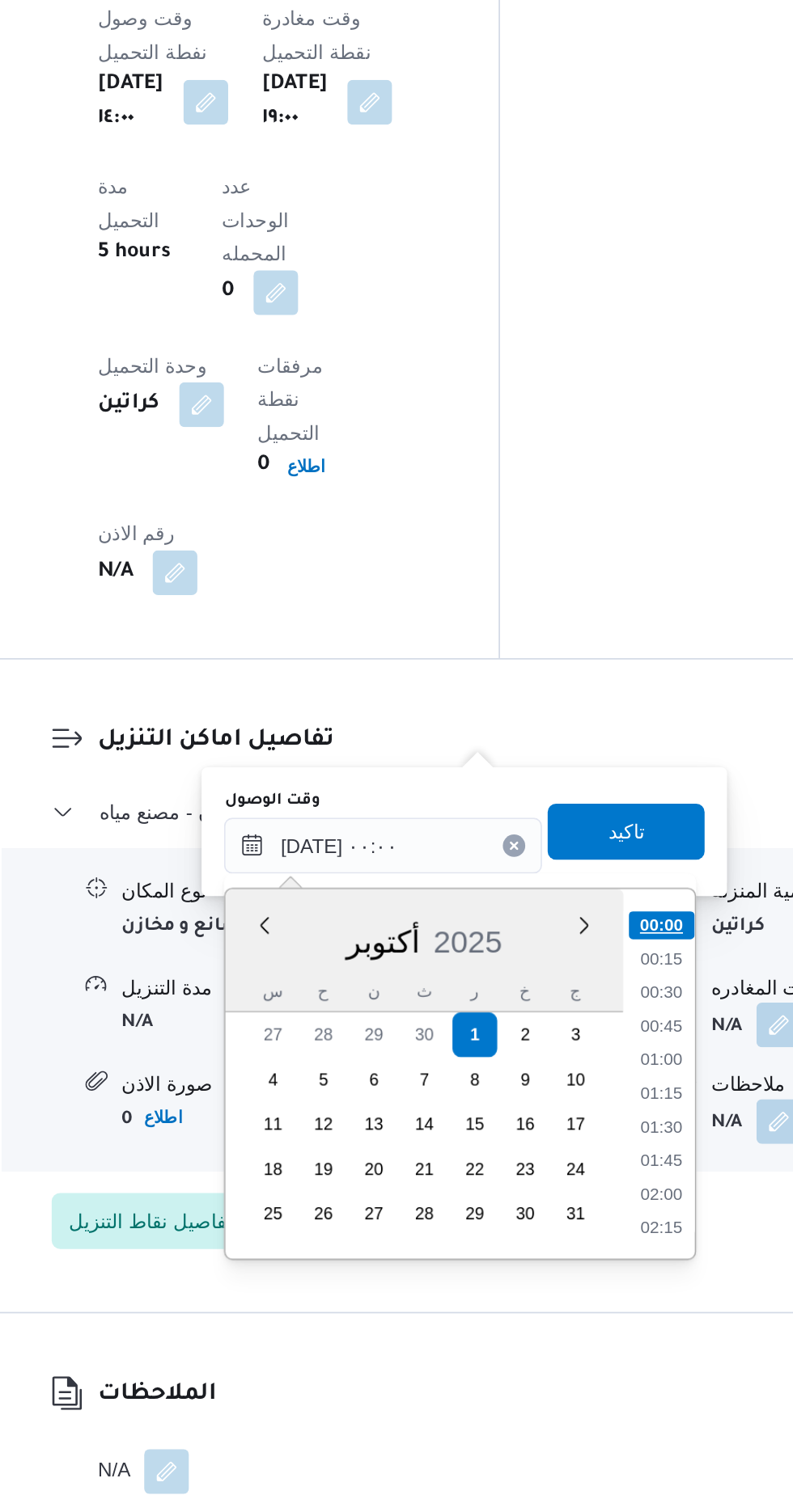
click at [590, 1169] on li "00:00" at bounding box center [600, 1173] width 38 height 17
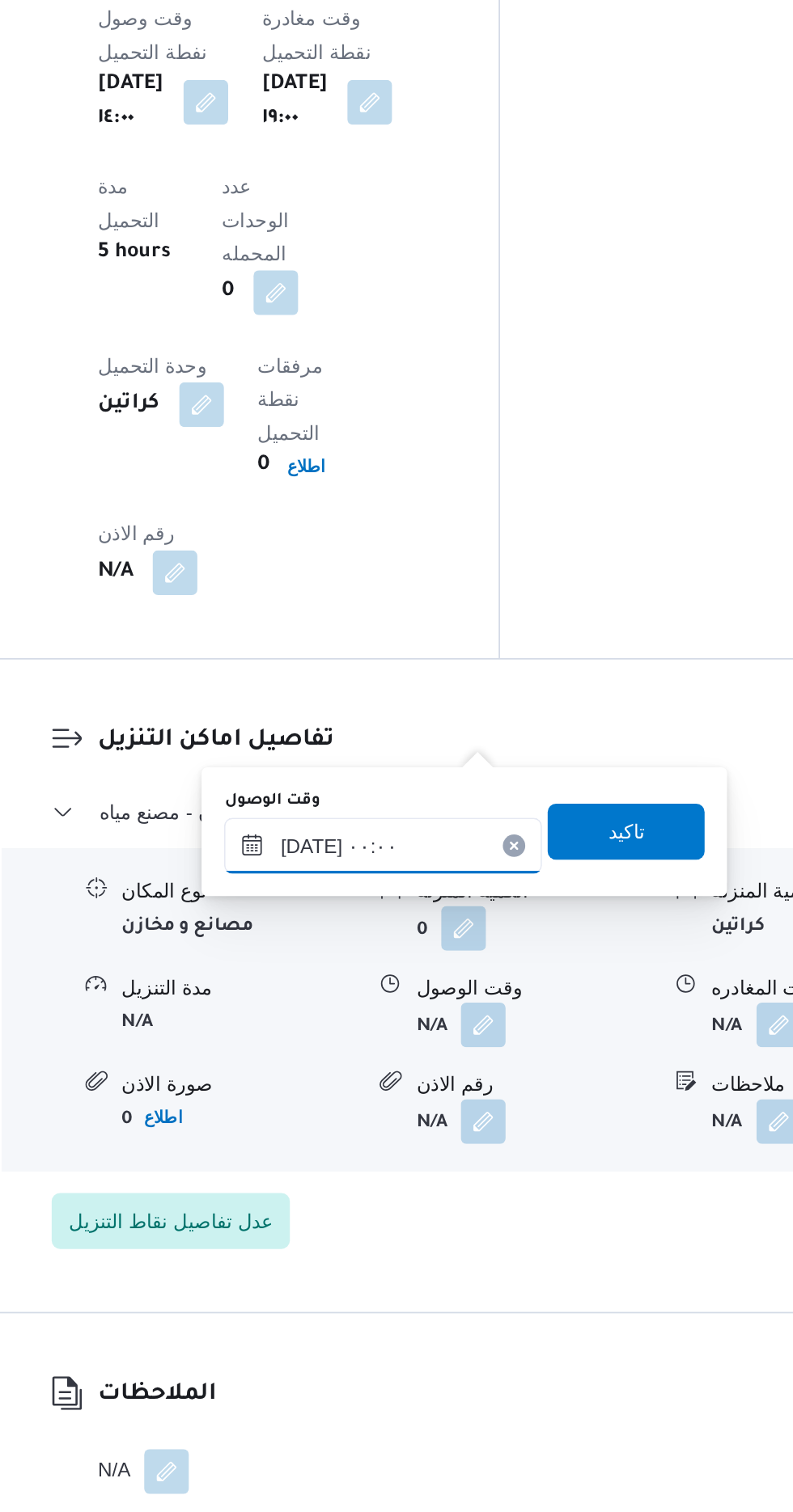
scroll to position [1240, 0]
click at [574, 1120] on span "تاكيد" at bounding box center [580, 1118] width 91 height 32
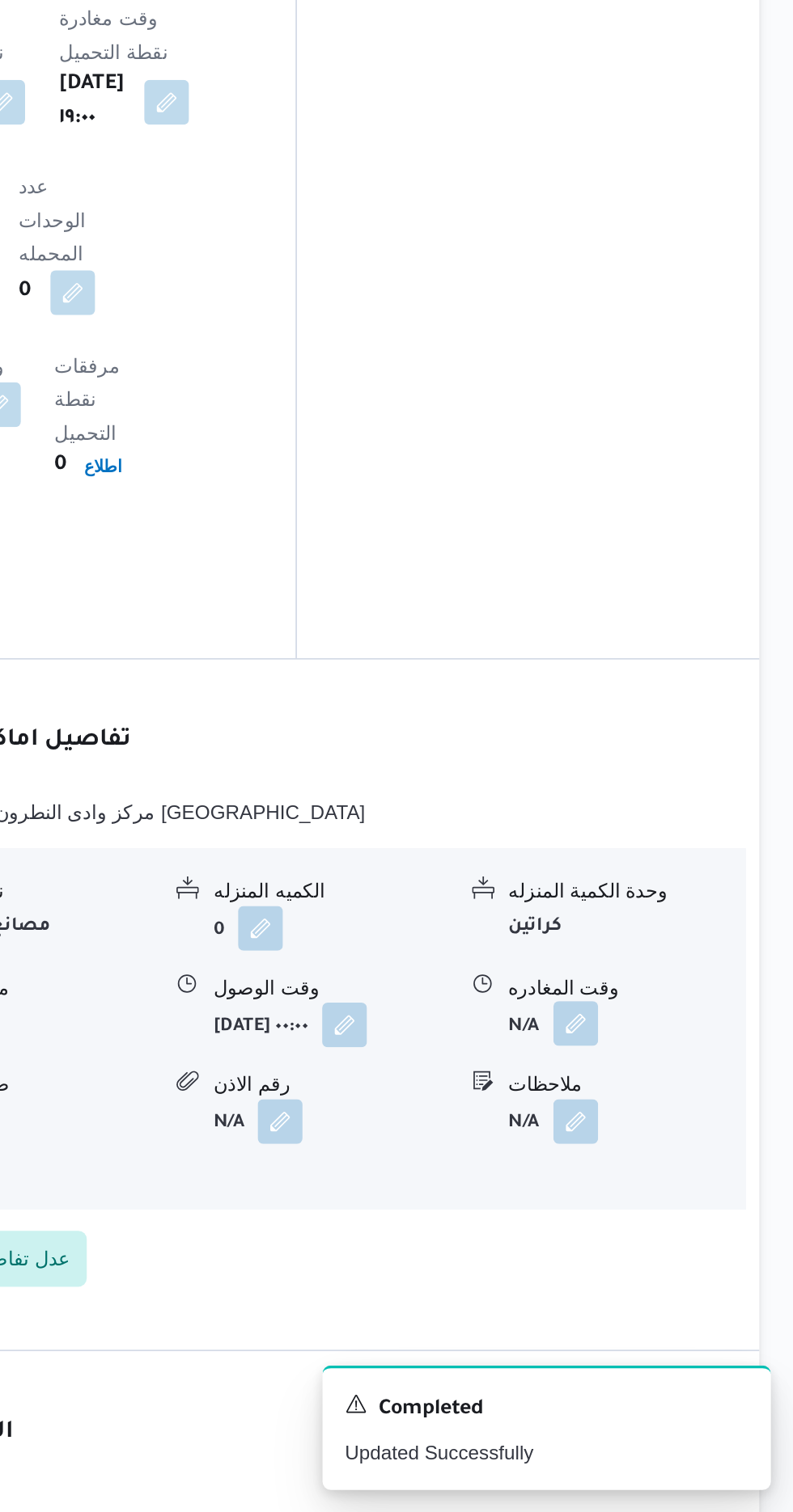
click at [666, 1217] on button "button" at bounding box center [666, 1229] width 26 height 26
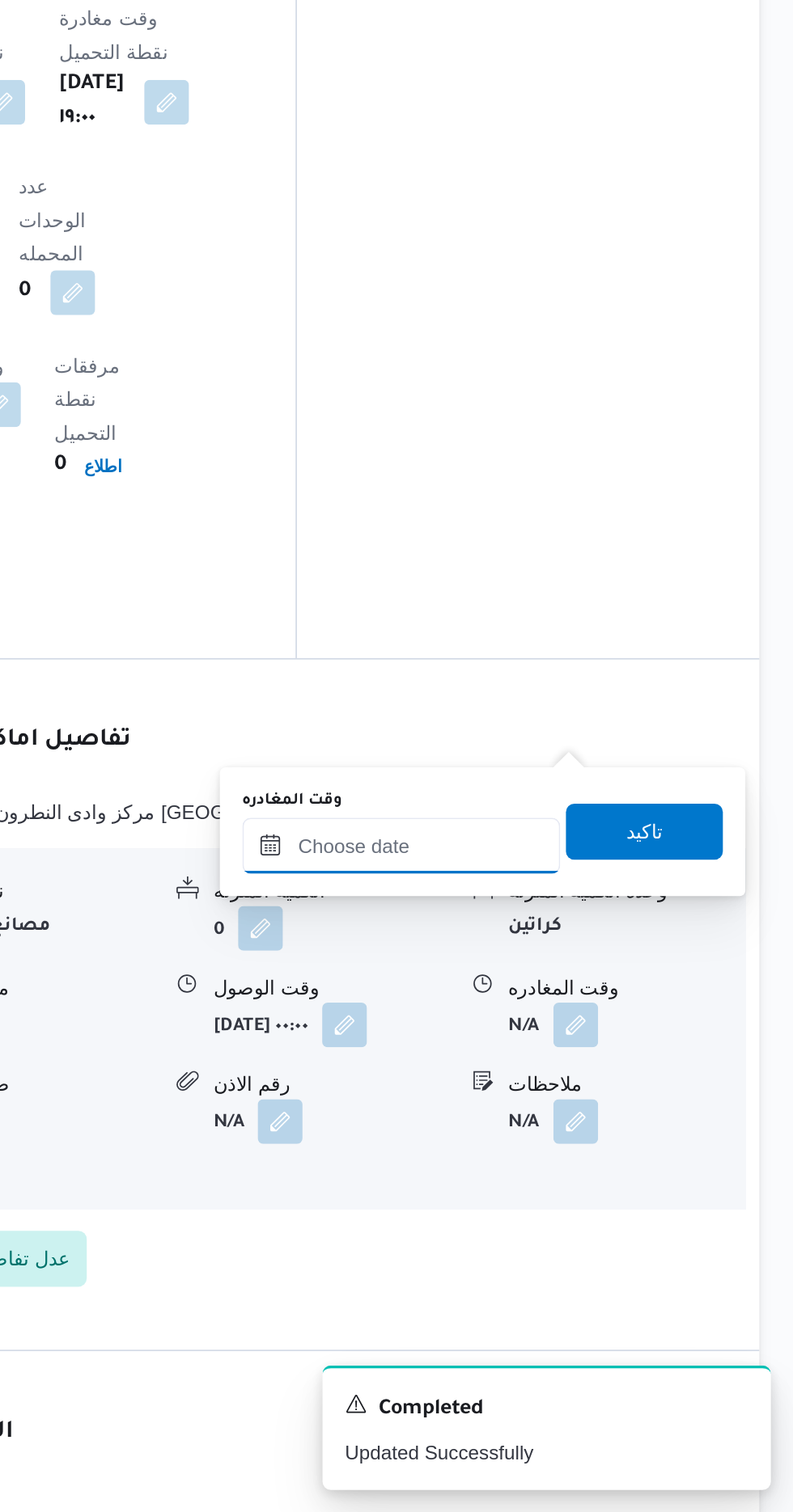
click at [568, 1127] on input "وقت المغادره" at bounding box center [566, 1127] width 184 height 32
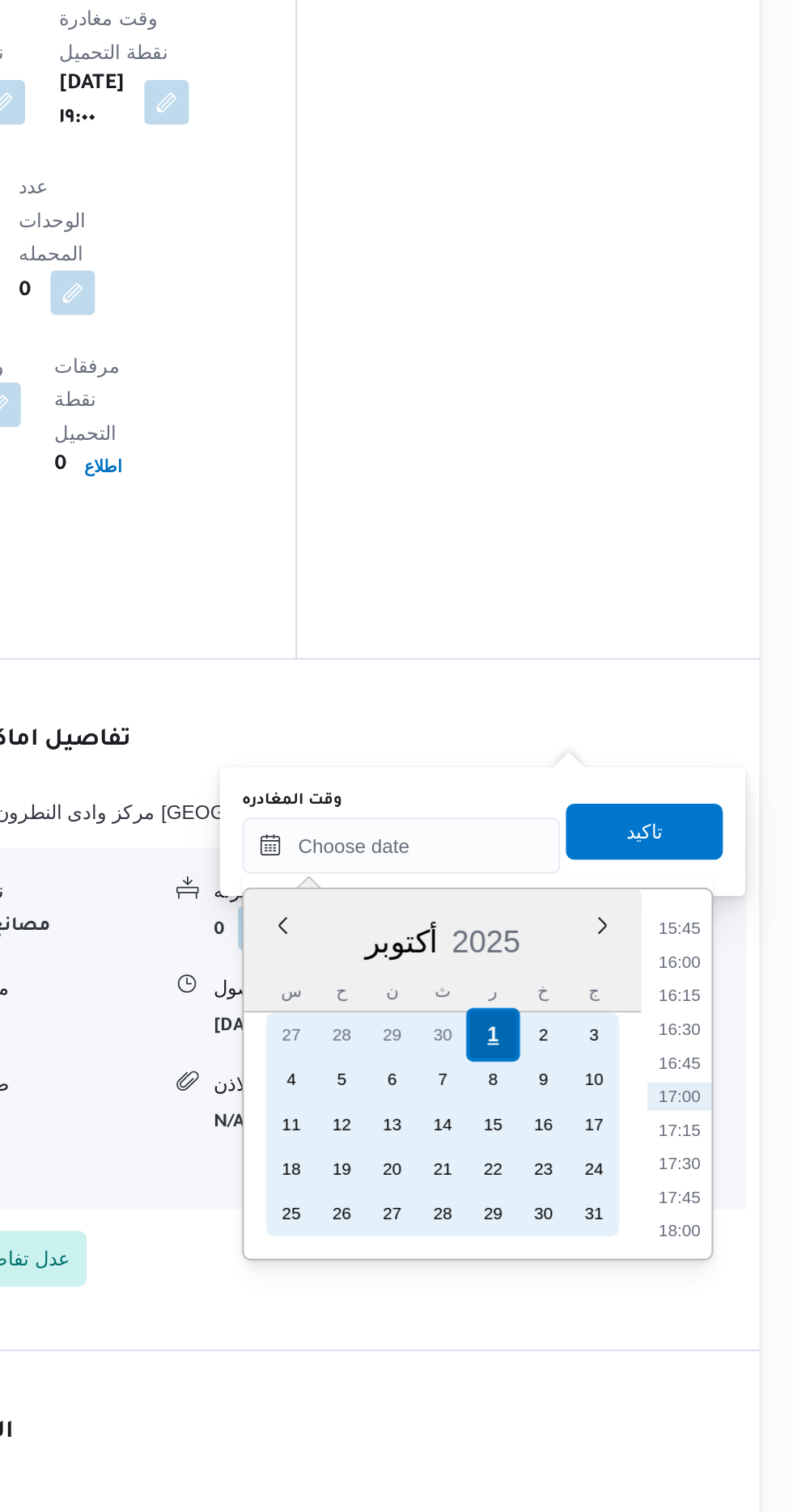
click at [619, 1235] on div "1" at bounding box center [619, 1236] width 31 height 31
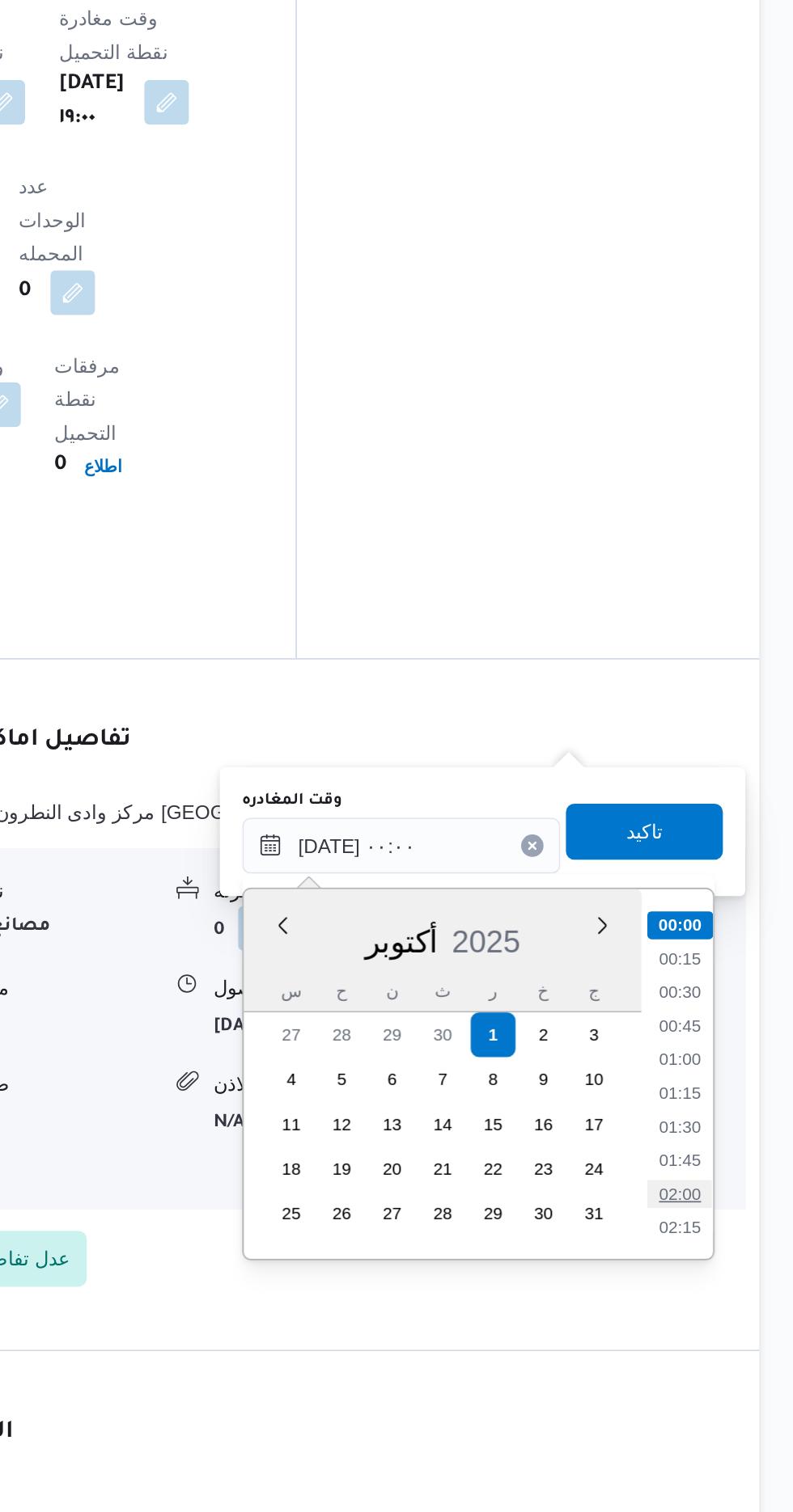
click at [723, 1324] on li "02:00" at bounding box center [727, 1328] width 37 height 17
type input "٠١/١٠/٢٠٢٥ ٠٢:٠٠"
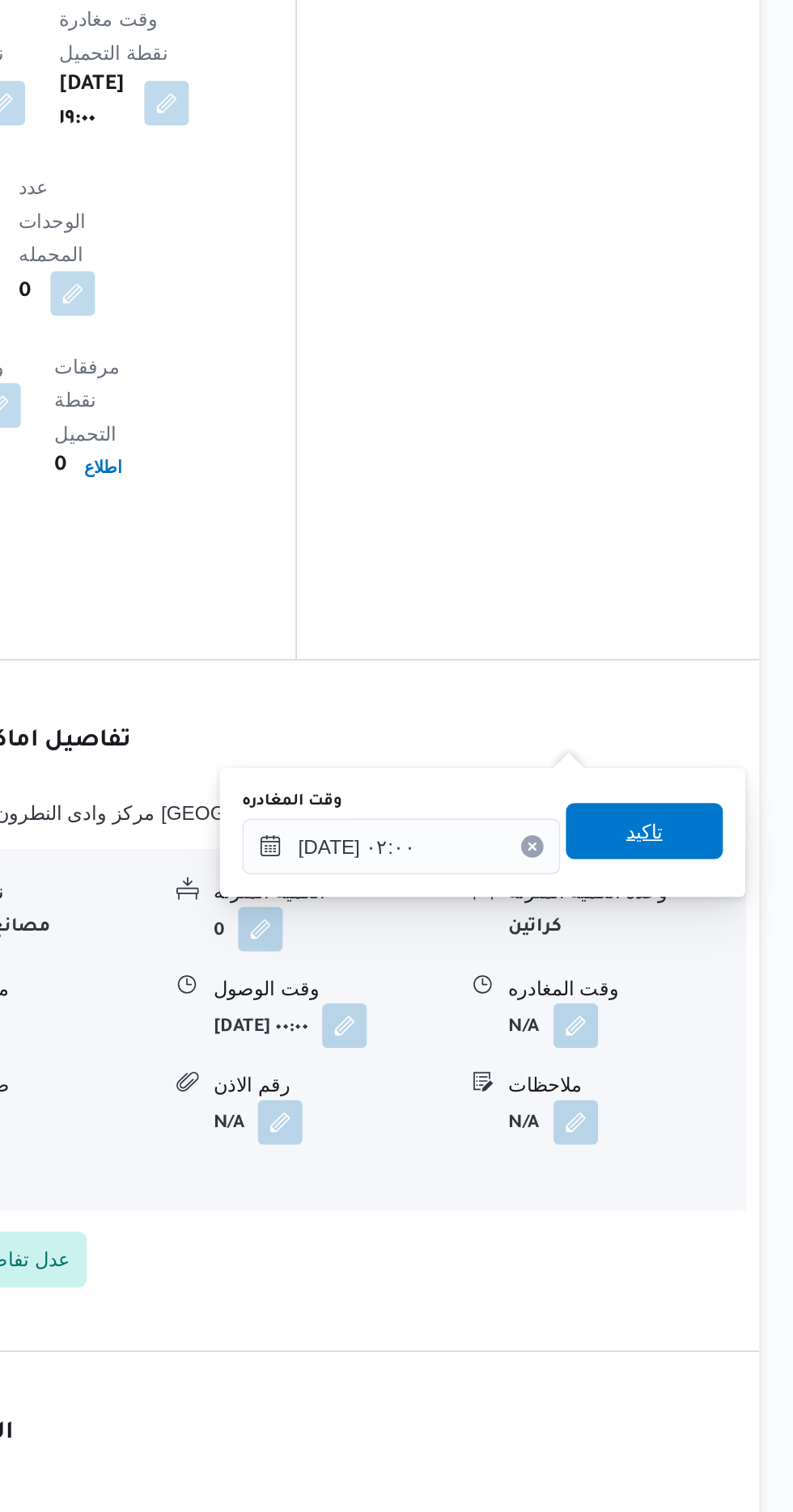
click at [705, 1117] on span "تاكيد" at bounding box center [707, 1118] width 91 height 32
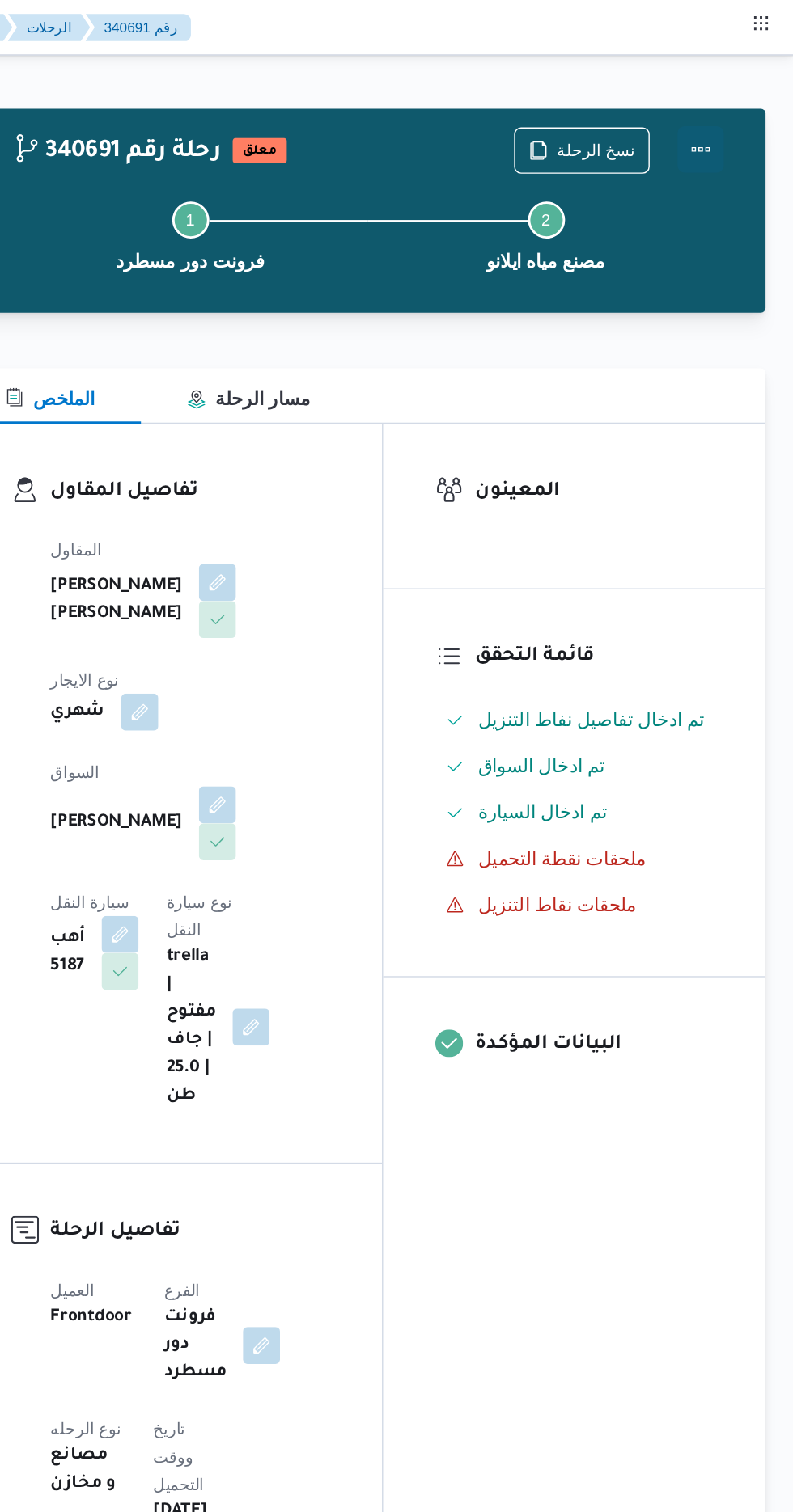
click at [719, 98] on button "Actions" at bounding box center [728, 104] width 32 height 32
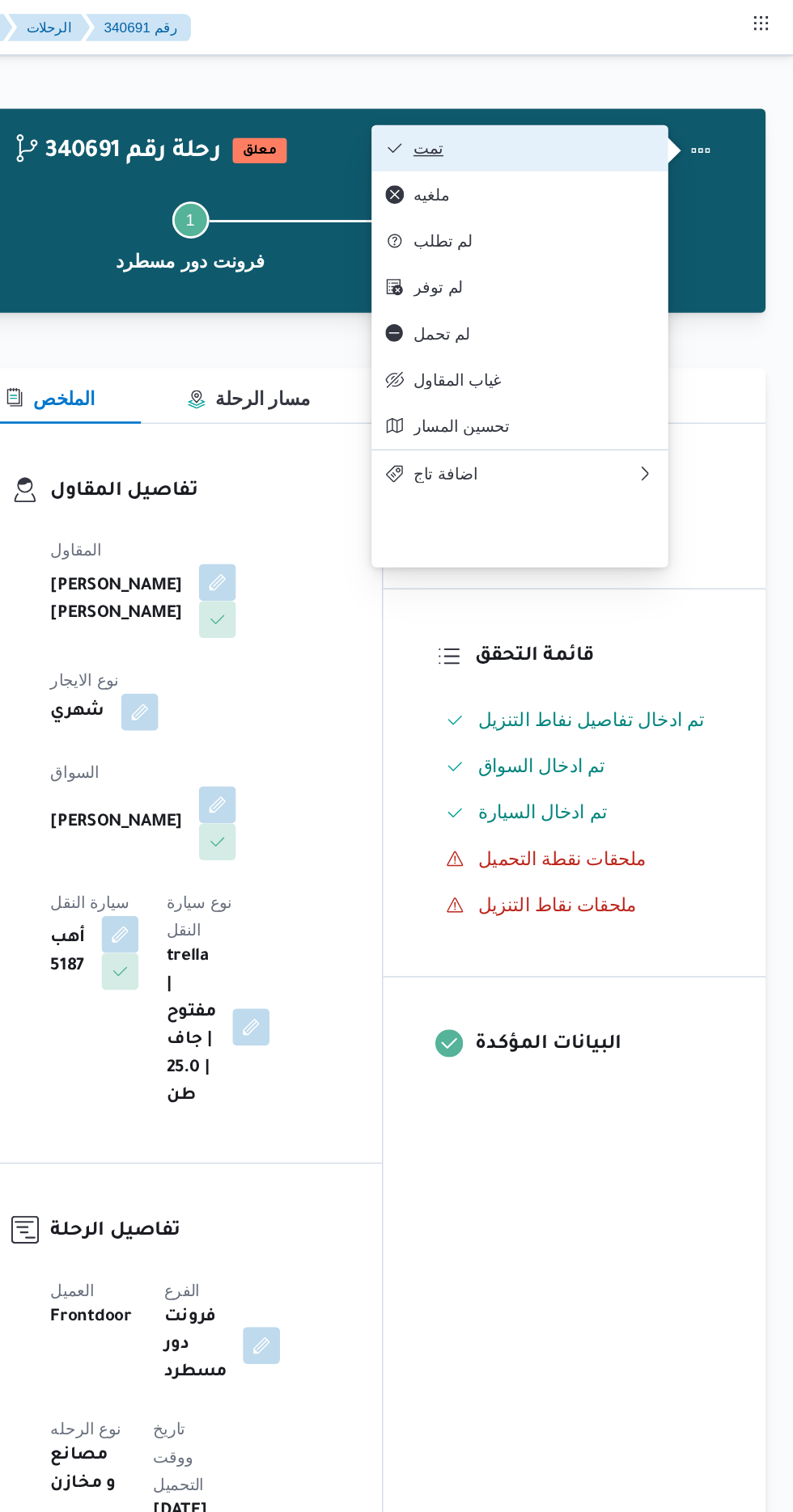
click at [542, 104] on span "تمت" at bounding box center [611, 103] width 168 height 13
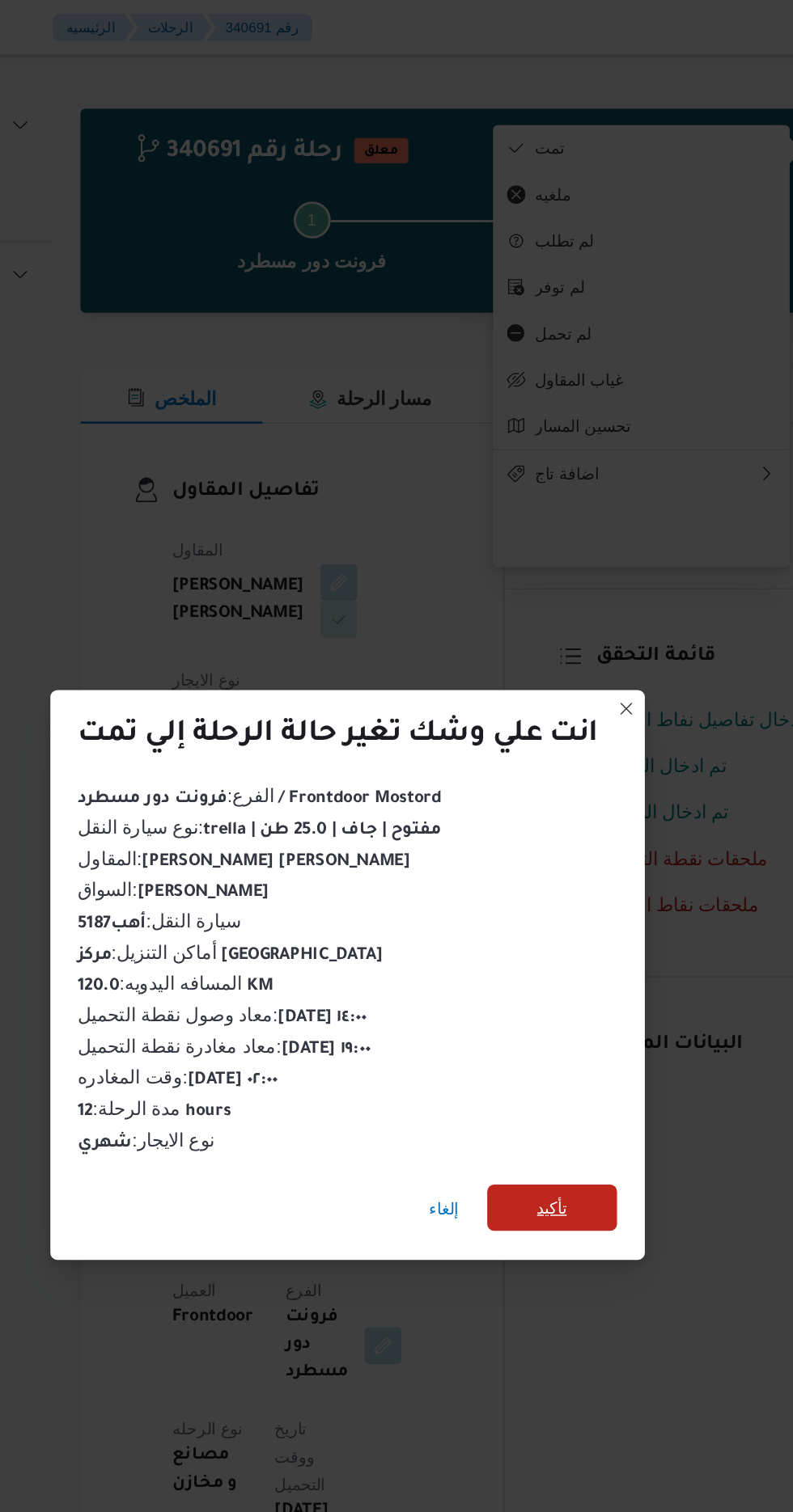
click at [541, 839] on span "تأكيد" at bounding box center [539, 842] width 21 height 19
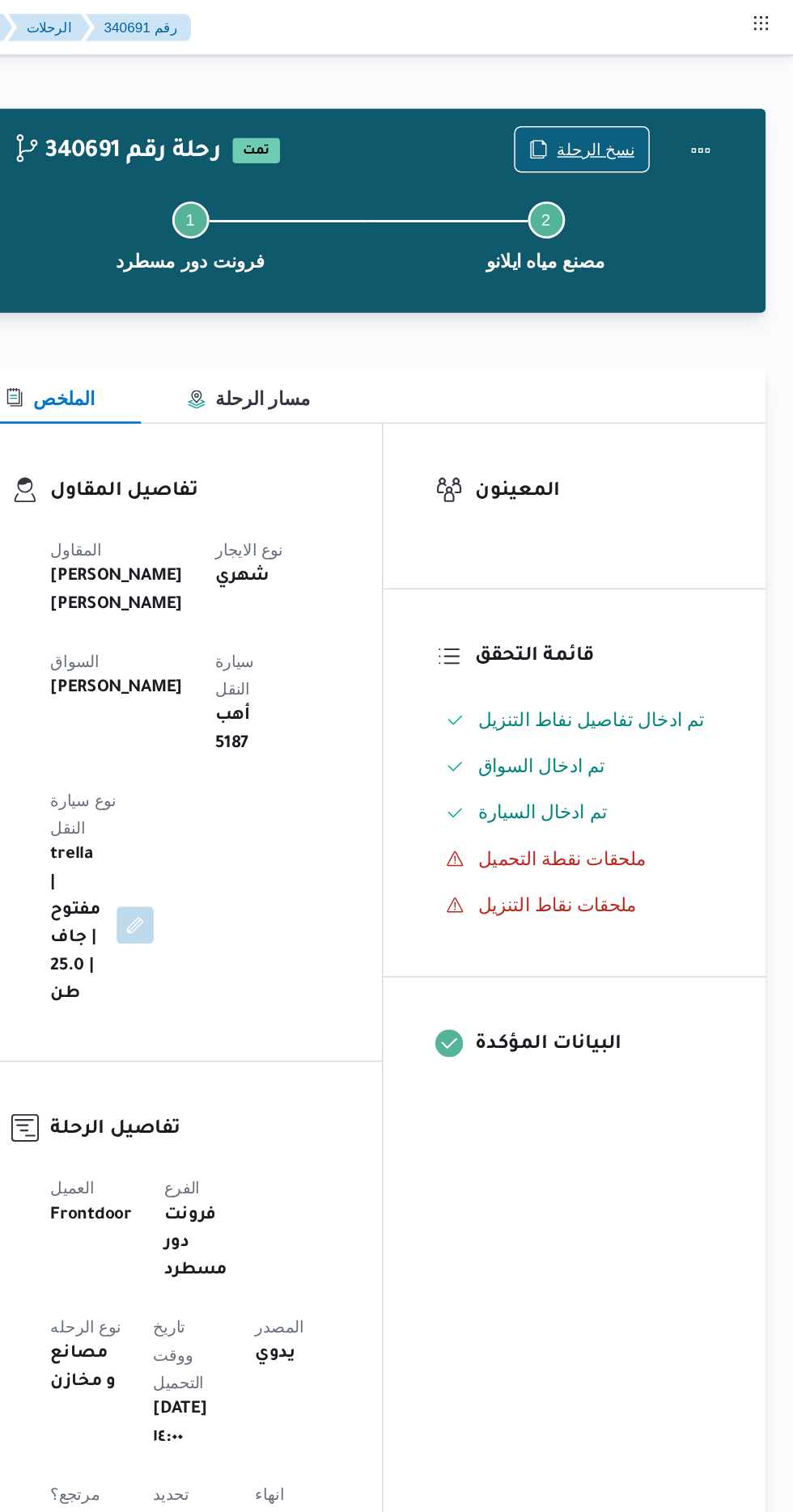
click at [653, 104] on span "نسخ الرحلة" at bounding box center [655, 103] width 55 height 19
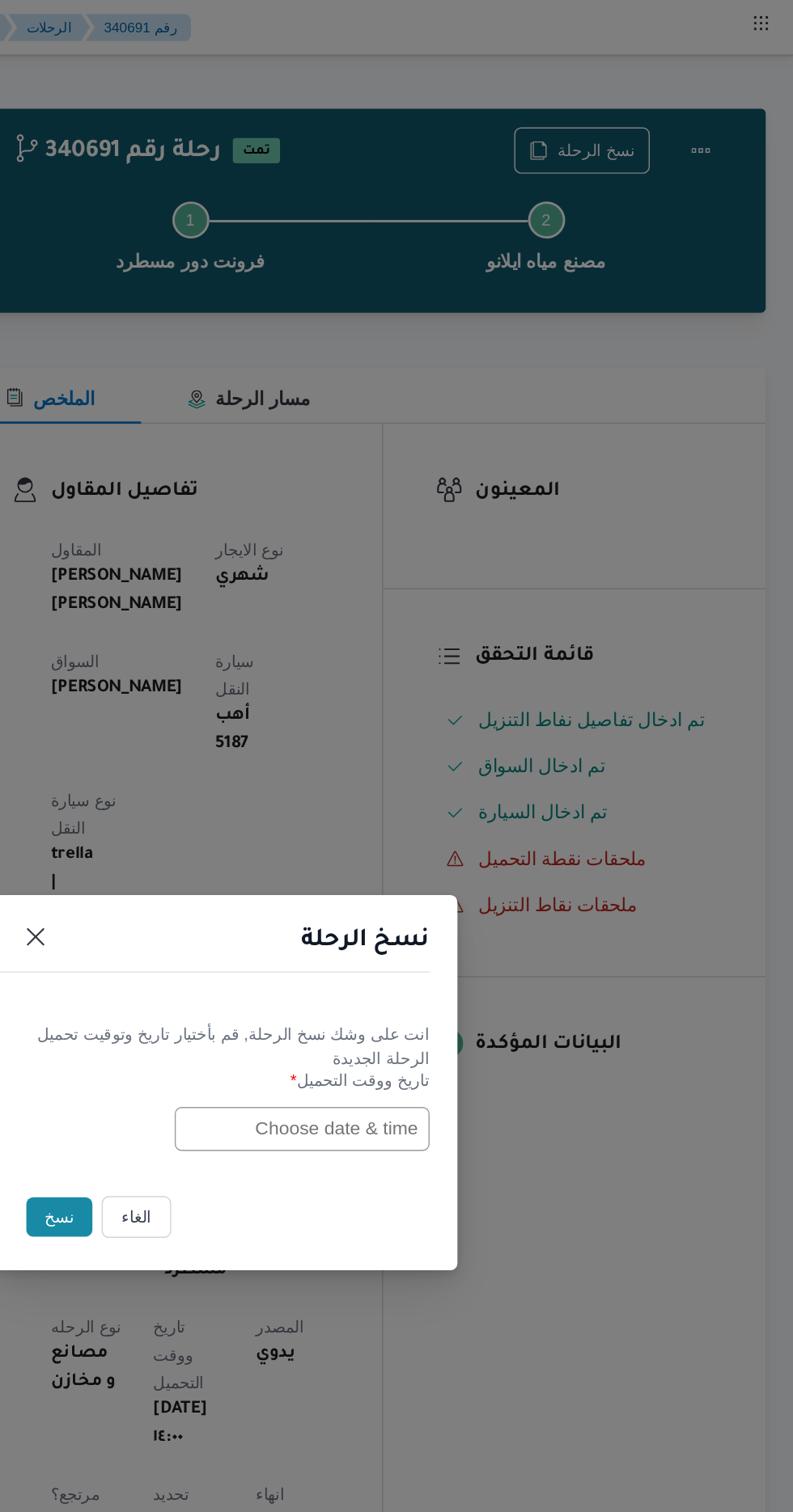
click at [385, 777] on input "text" at bounding box center [449, 788] width 178 height 31
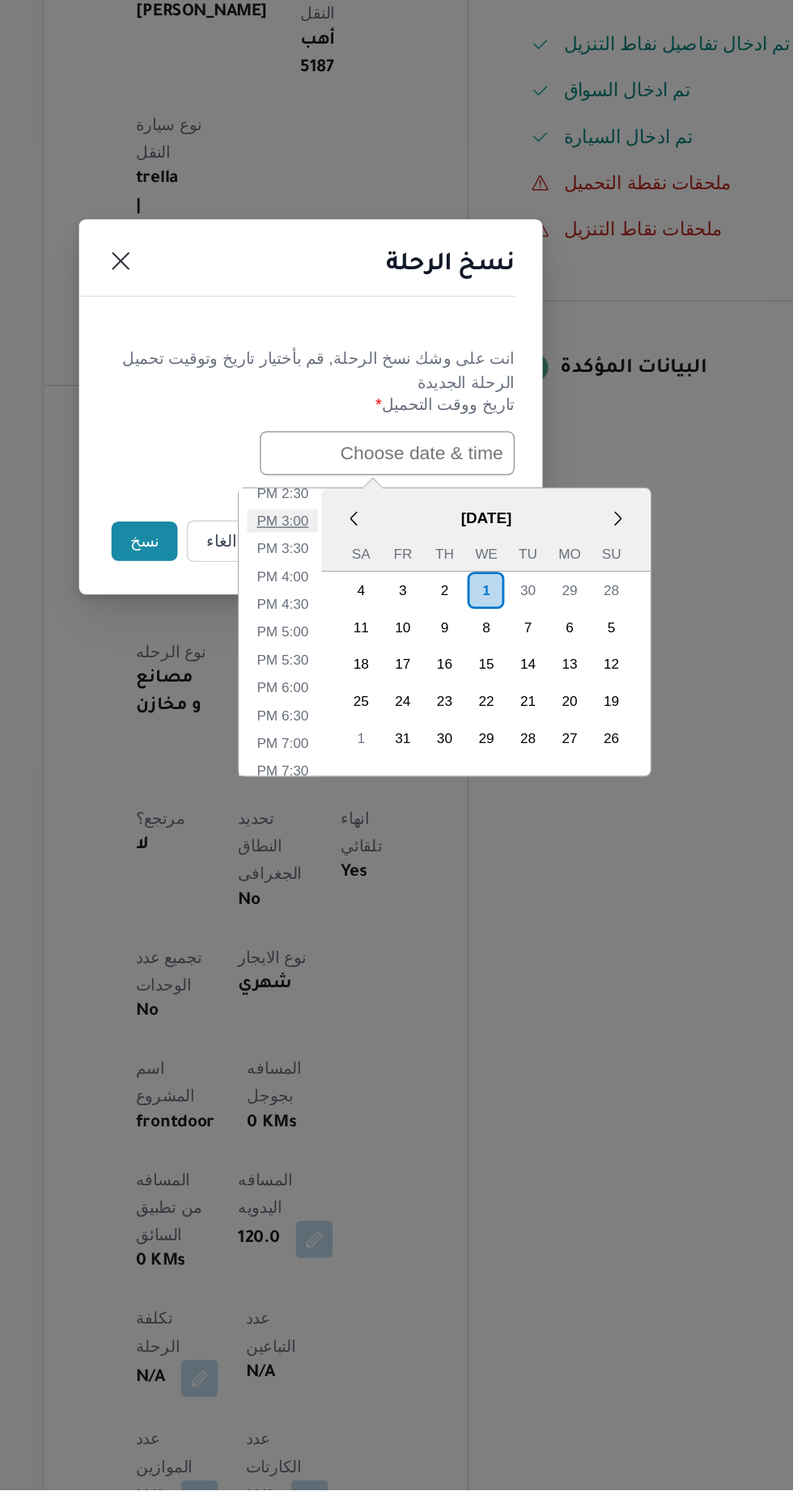
click at [365, 831] on li "3:00 PM" at bounding box center [376, 836] width 50 height 17
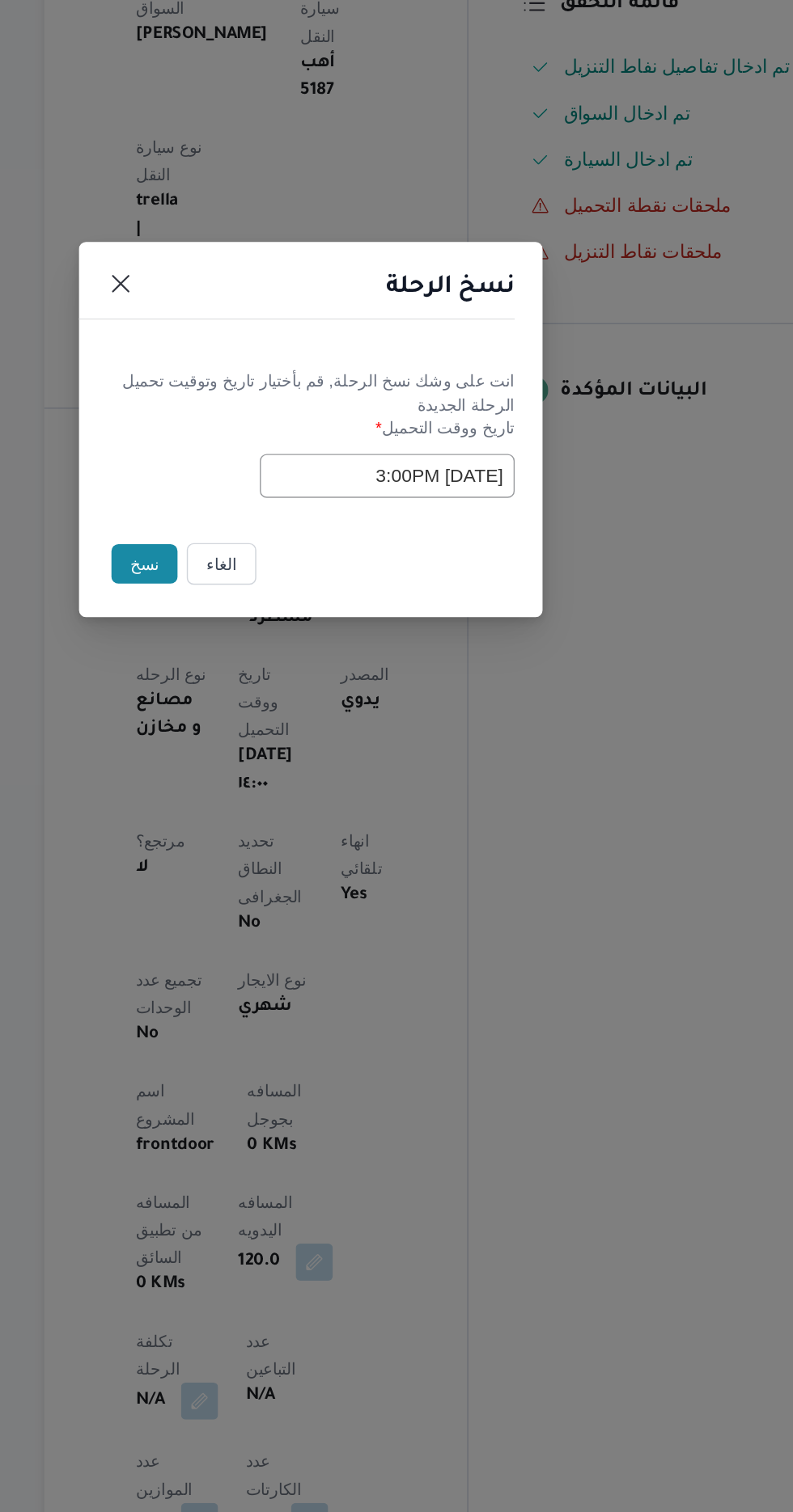
click at [388, 778] on input "[DATE] 3:00PM" at bounding box center [449, 788] width 178 height 31
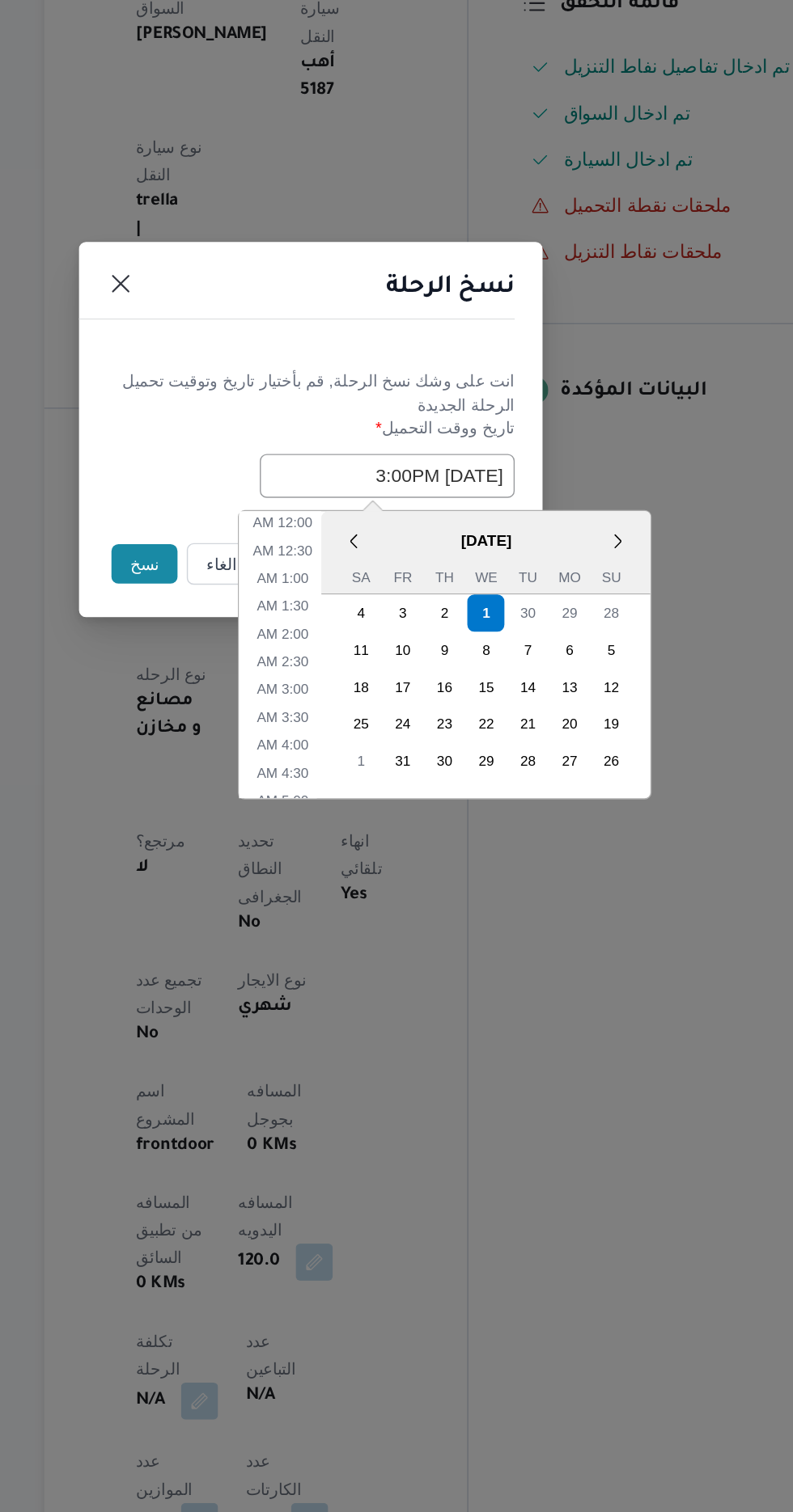
scroll to position [490, 0]
click at [365, 828] on li "1:00 PM" at bounding box center [376, 836] width 50 height 17
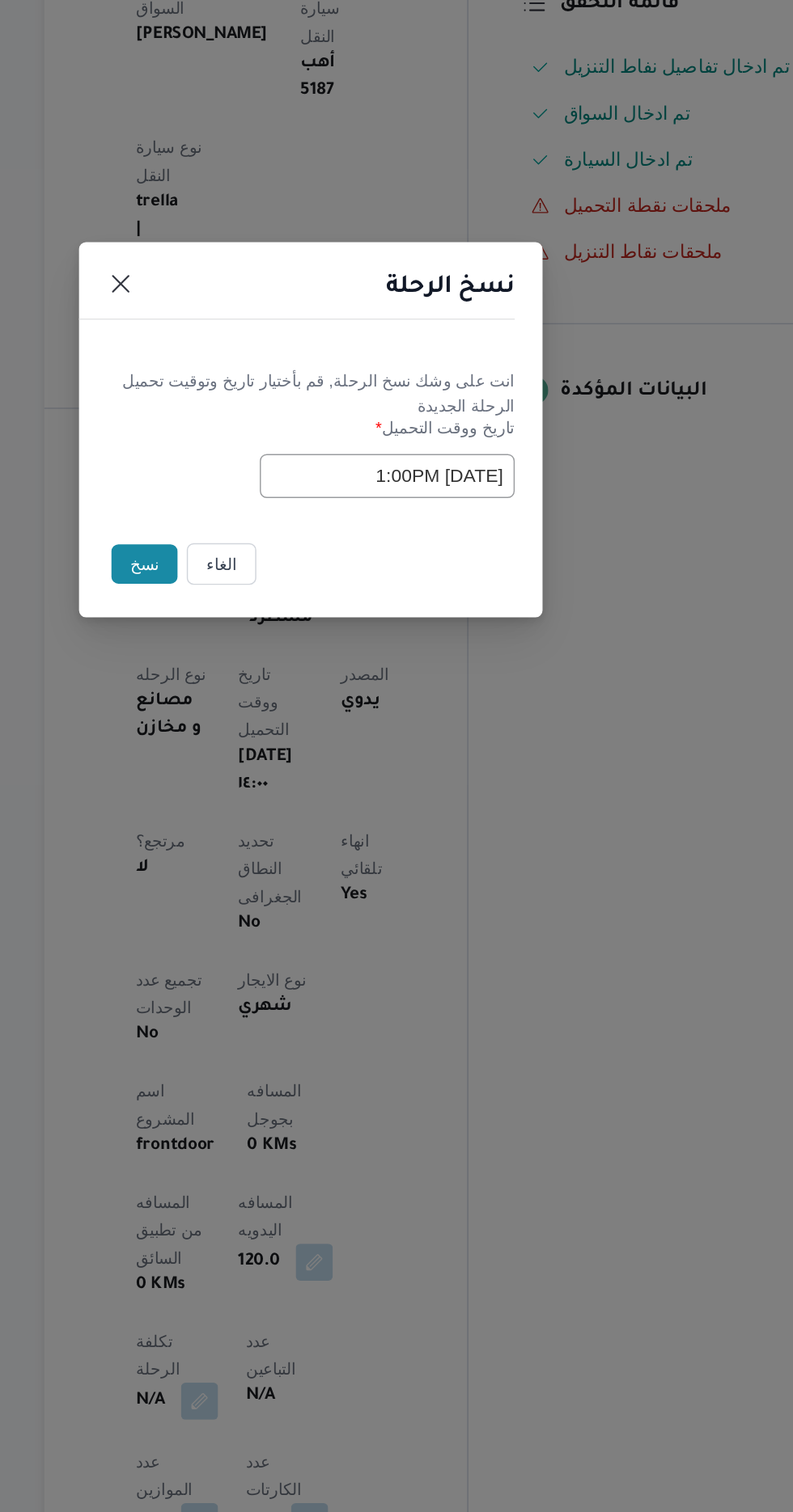
scroll to position [0, 0]
click at [394, 787] on input "01/10/2025 1:00PM" at bounding box center [449, 788] width 178 height 31
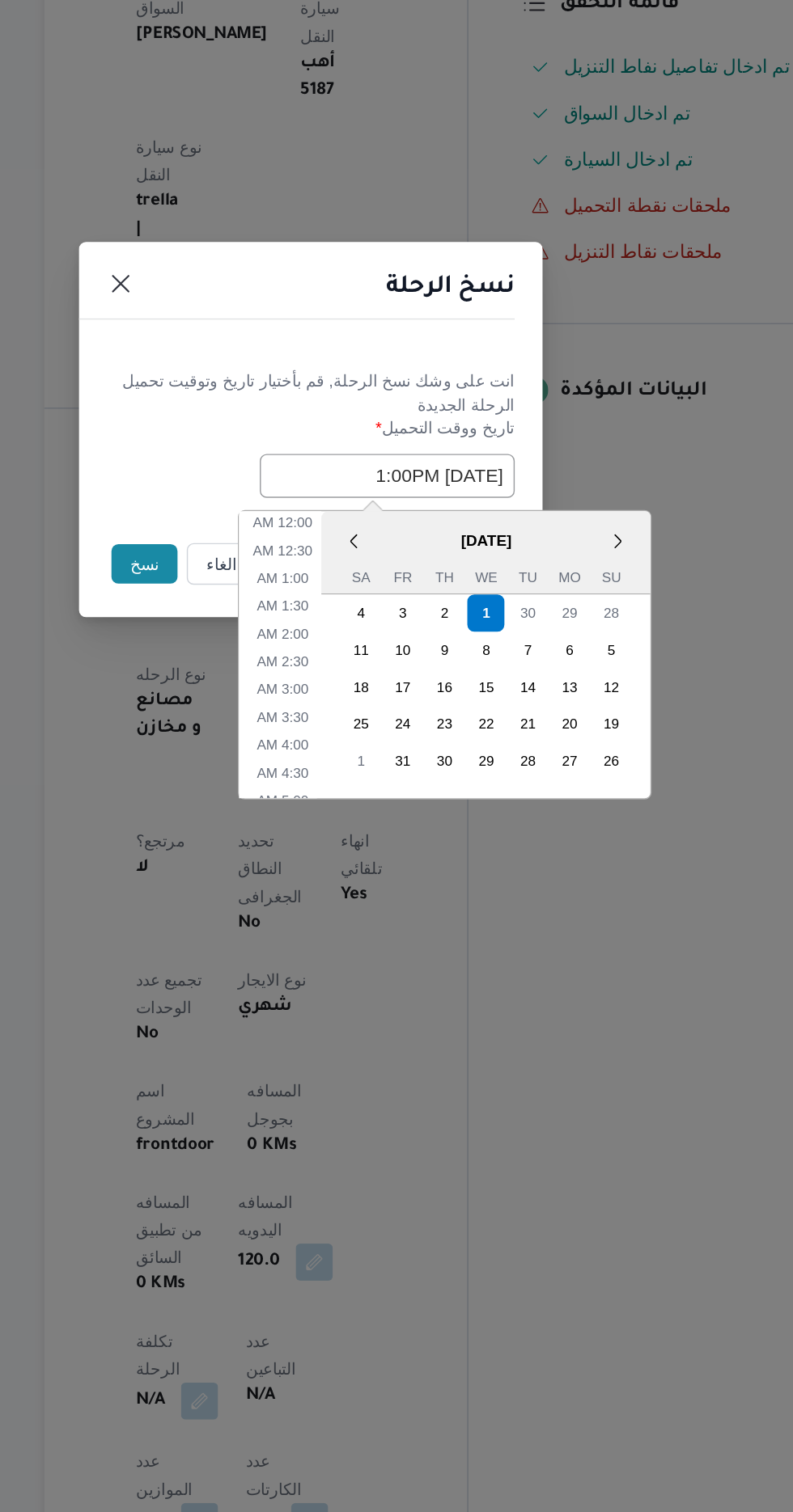
scroll to position [413, 0]
click at [371, 812] on div "< October 2025 > Su Mo Tu We Th Fr Sa 28 29 30 1 2 3 4 5 6 7 8 9 10 11 12 13 14…" at bounding box center [490, 913] width 289 height 203
click at [362, 831] on li "11:00 AM" at bounding box center [377, 836] width 55 height 17
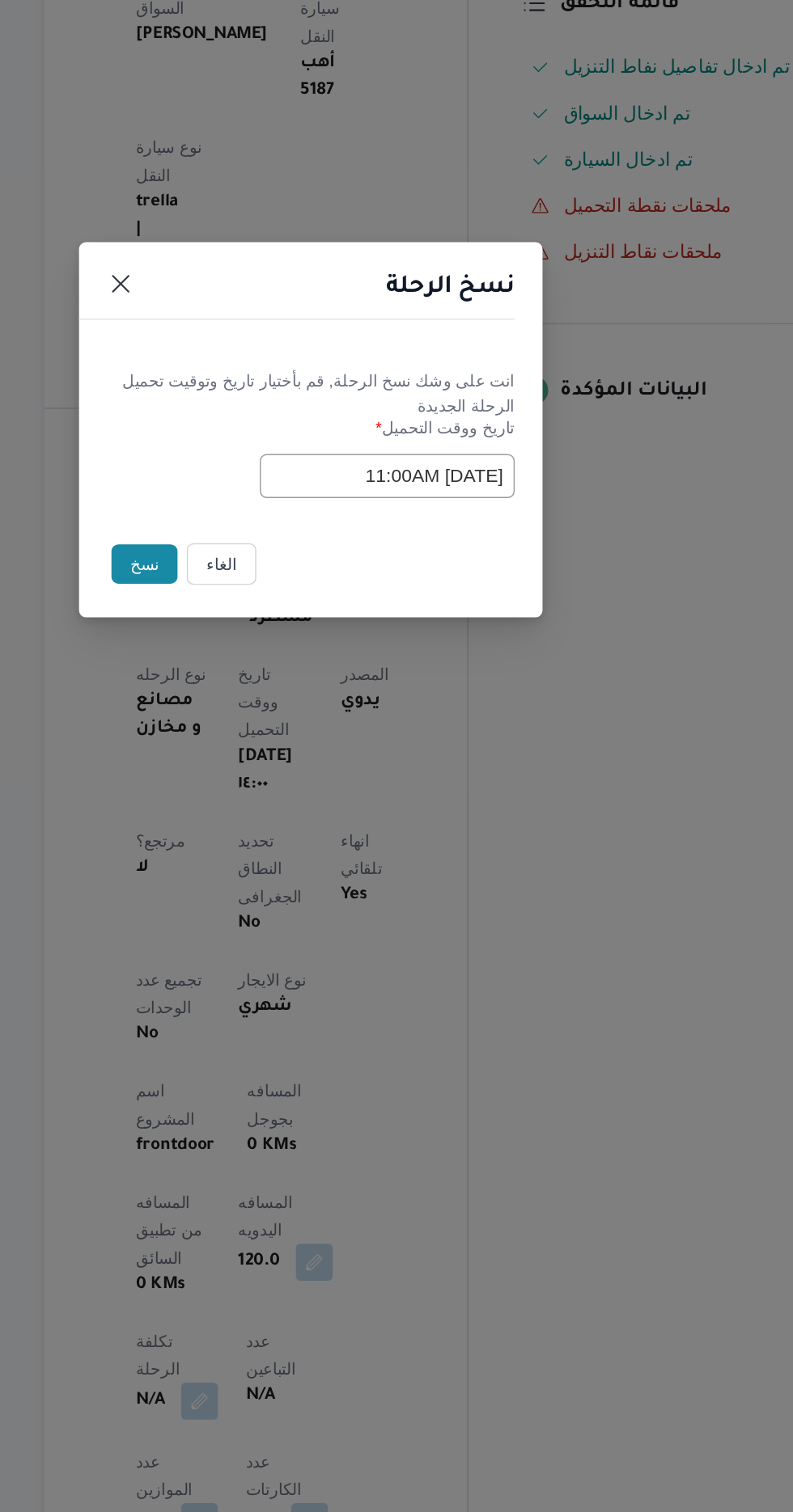
scroll to position [0, 0]
click at [394, 781] on input "01/10/2025 11:00AM" at bounding box center [449, 788] width 178 height 31
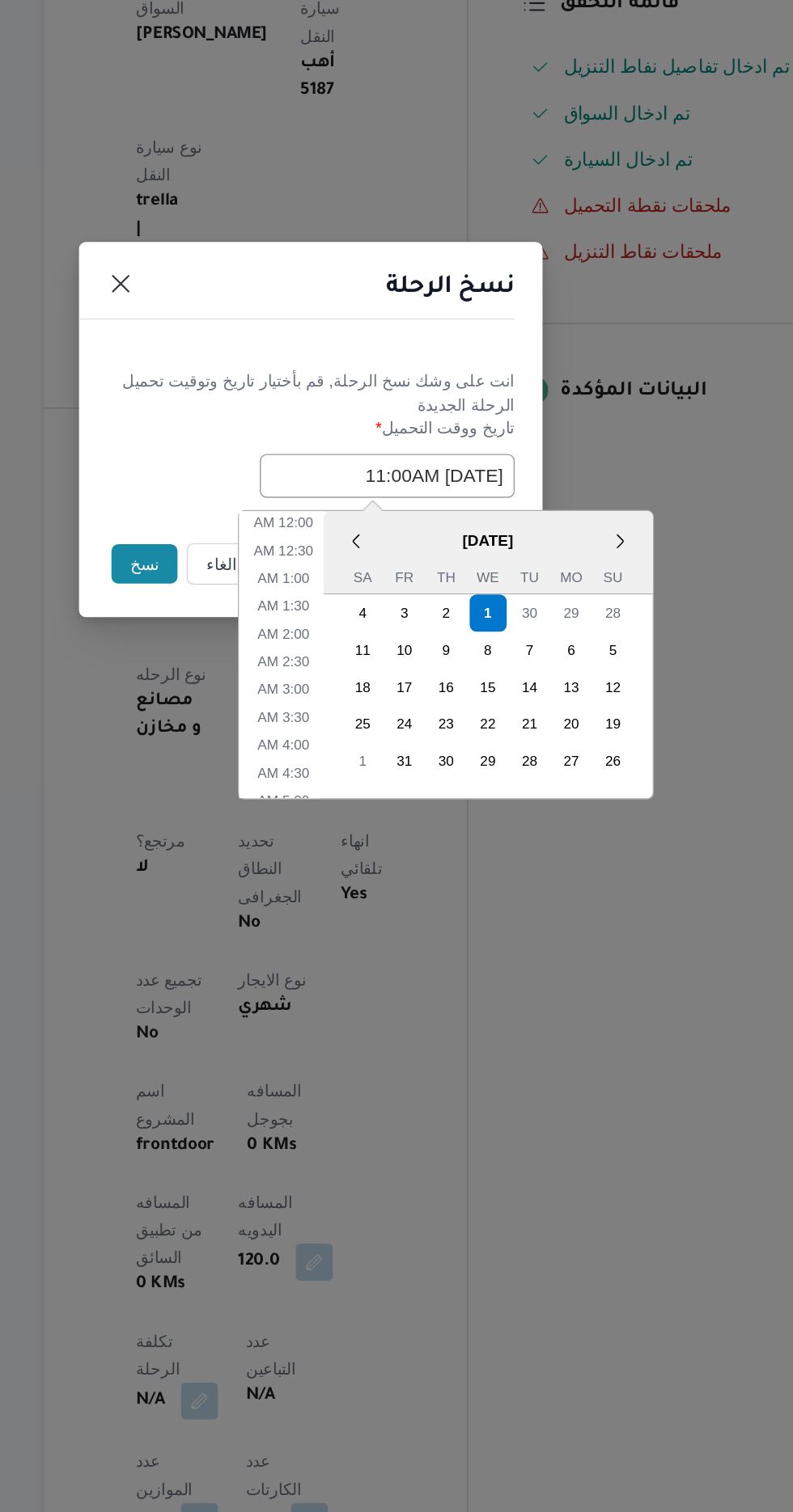
scroll to position [335, 0]
click at [385, 866] on li "10:00 AM" at bounding box center [378, 875] width 55 height 17
type input "01/10/2025 10:00AM"
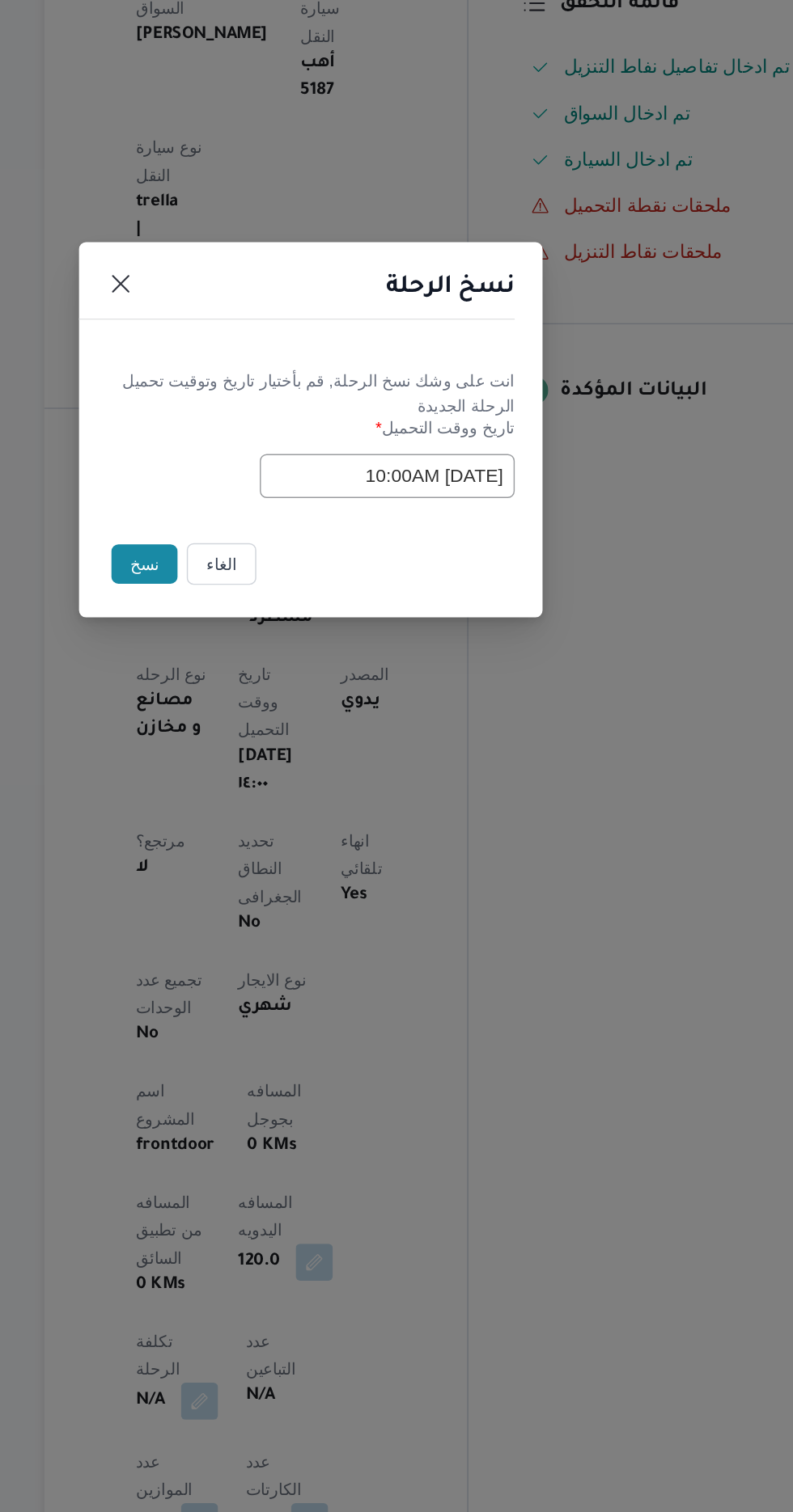
scroll to position [0, 0]
click at [279, 848] on button "نسخ" at bounding box center [280, 849] width 46 height 27
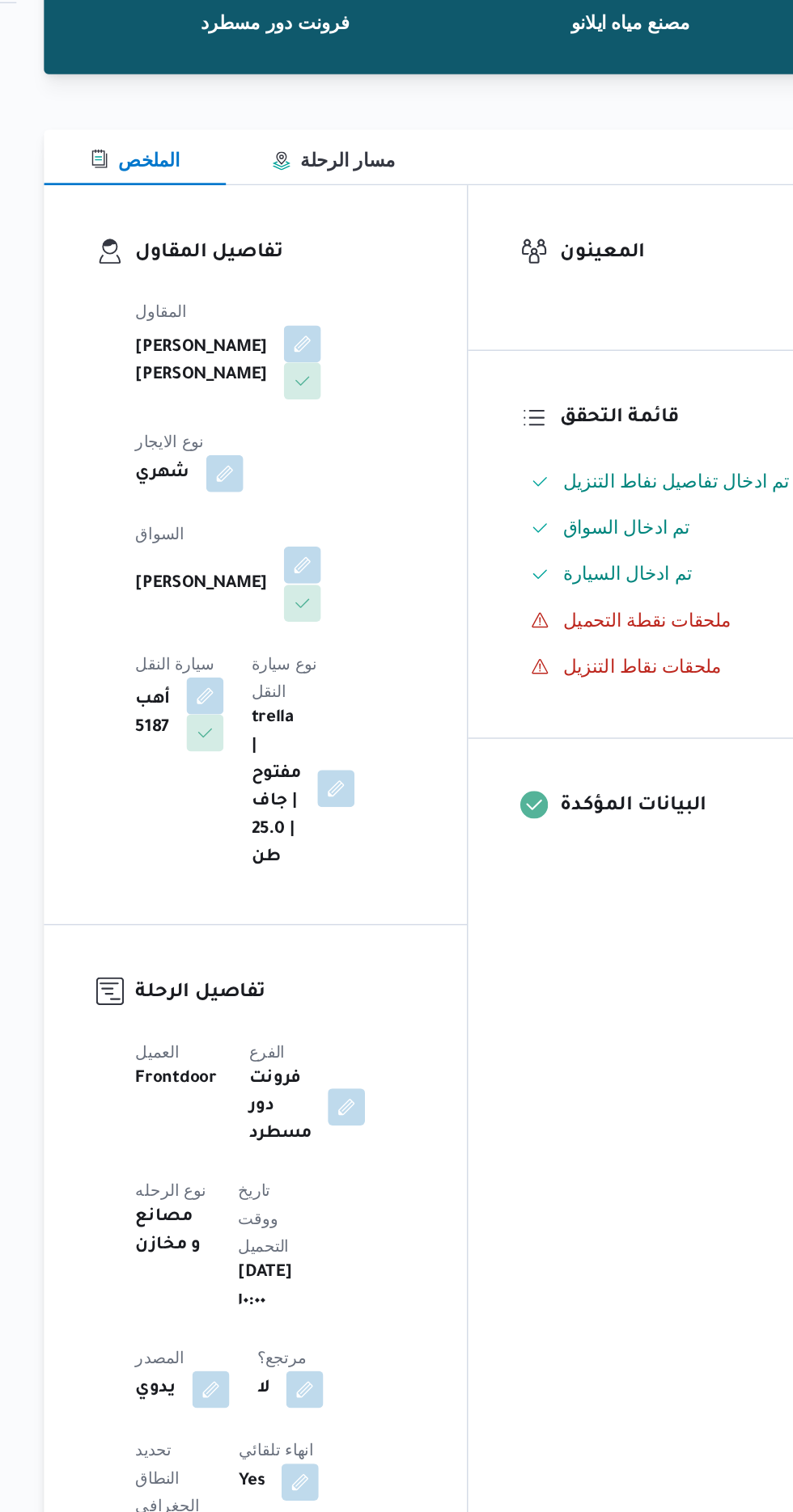
click at [378, 550] on button "button" at bounding box center [390, 560] width 26 height 26
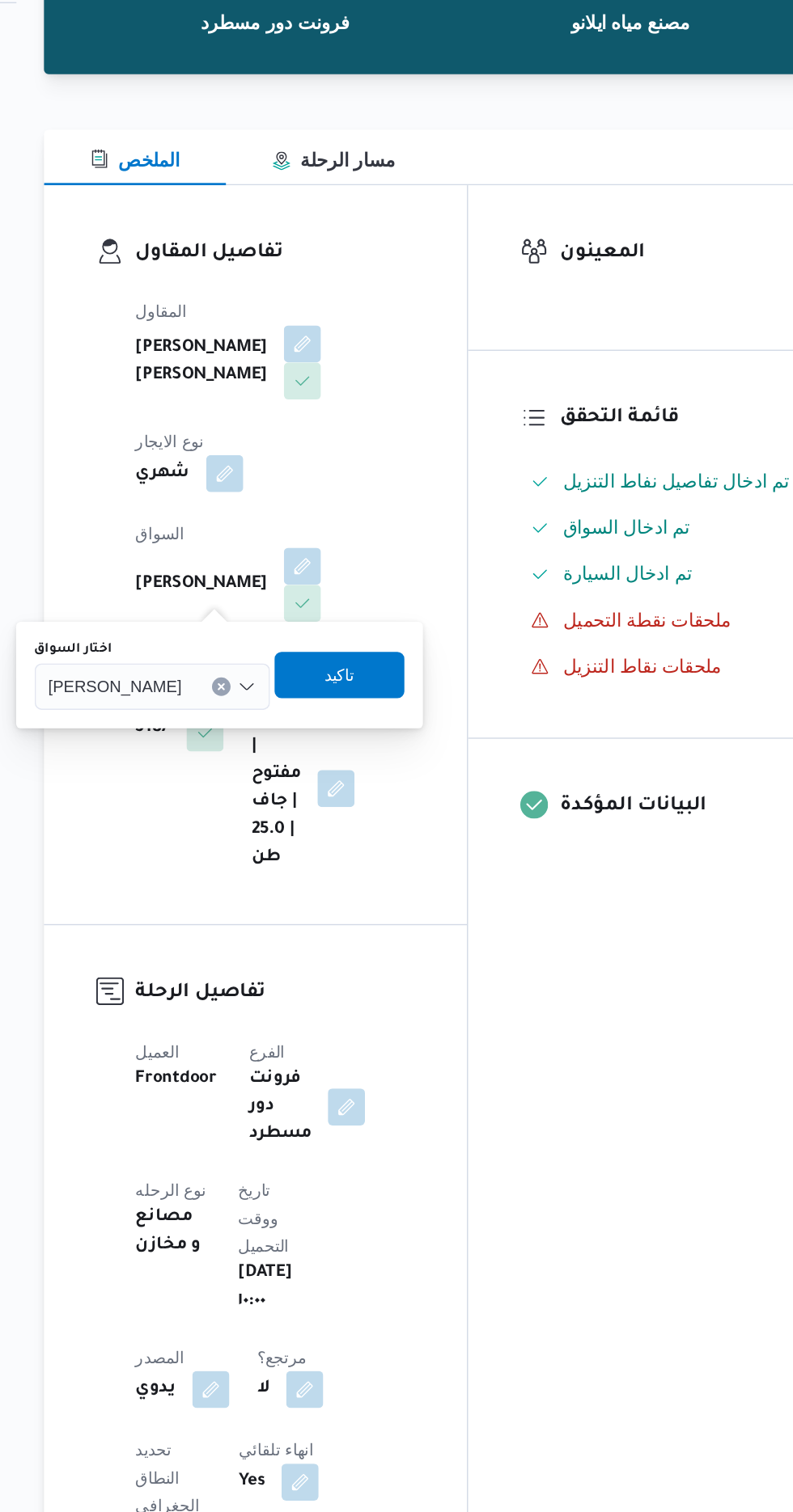
click at [275, 645] on span "[PERSON_NAME]" at bounding box center [260, 646] width 93 height 18
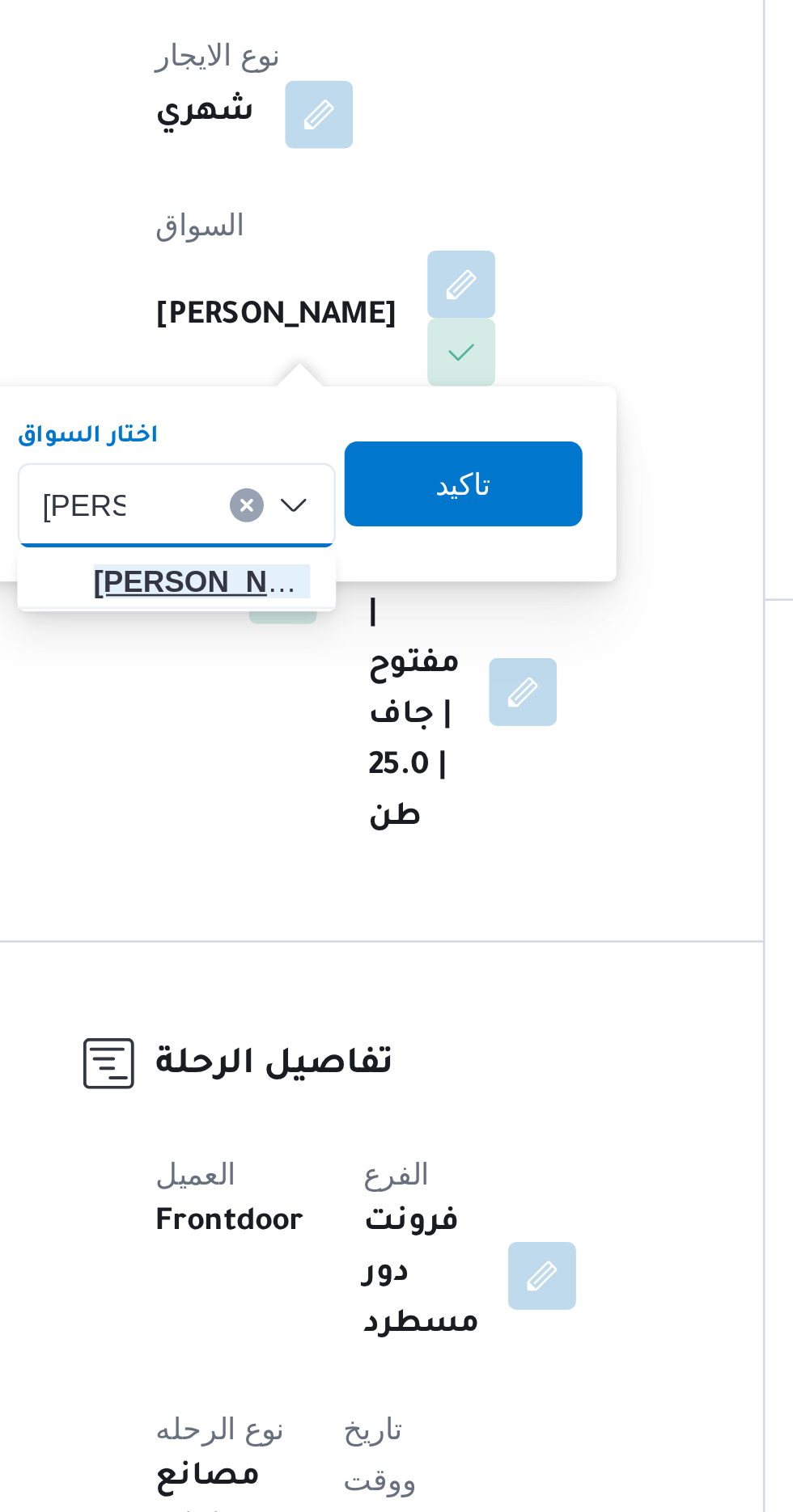
type input "احمد اد"
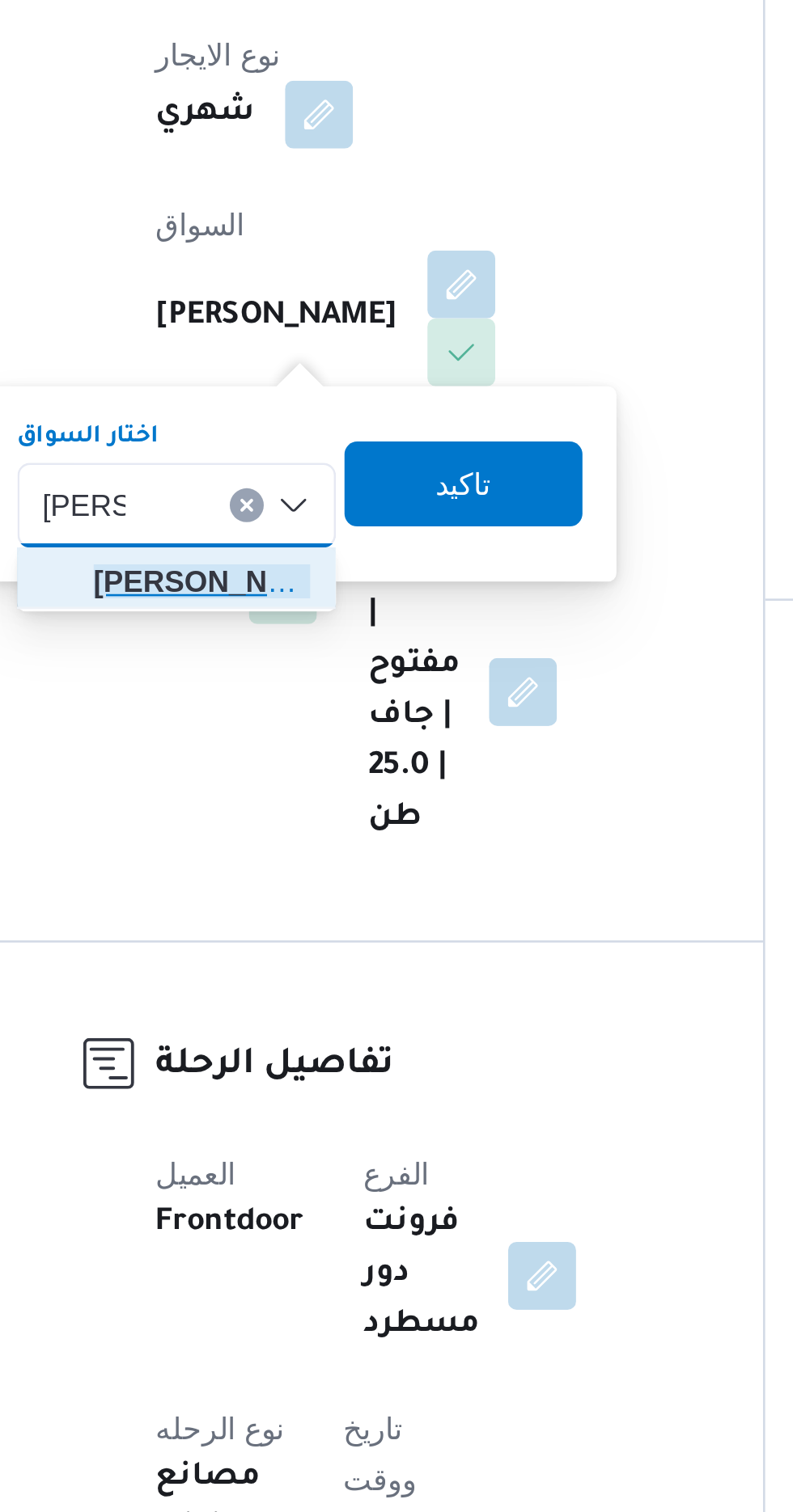
click at [306, 677] on span "احمد اد هم محمد محمد" at bounding box center [292, 675] width 83 height 19
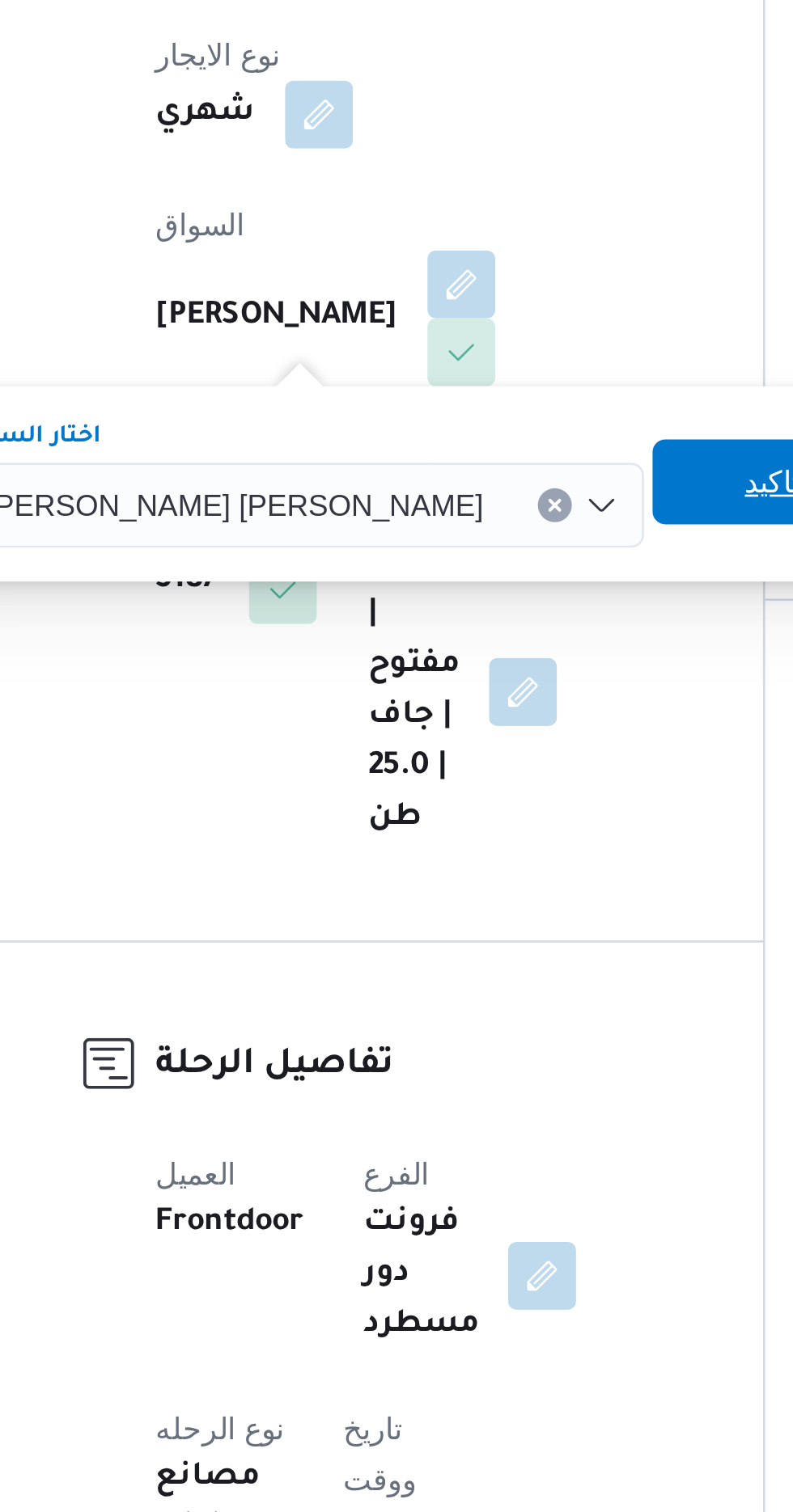
click at [499, 638] on span "تاكيد" at bounding box center [509, 637] width 21 height 19
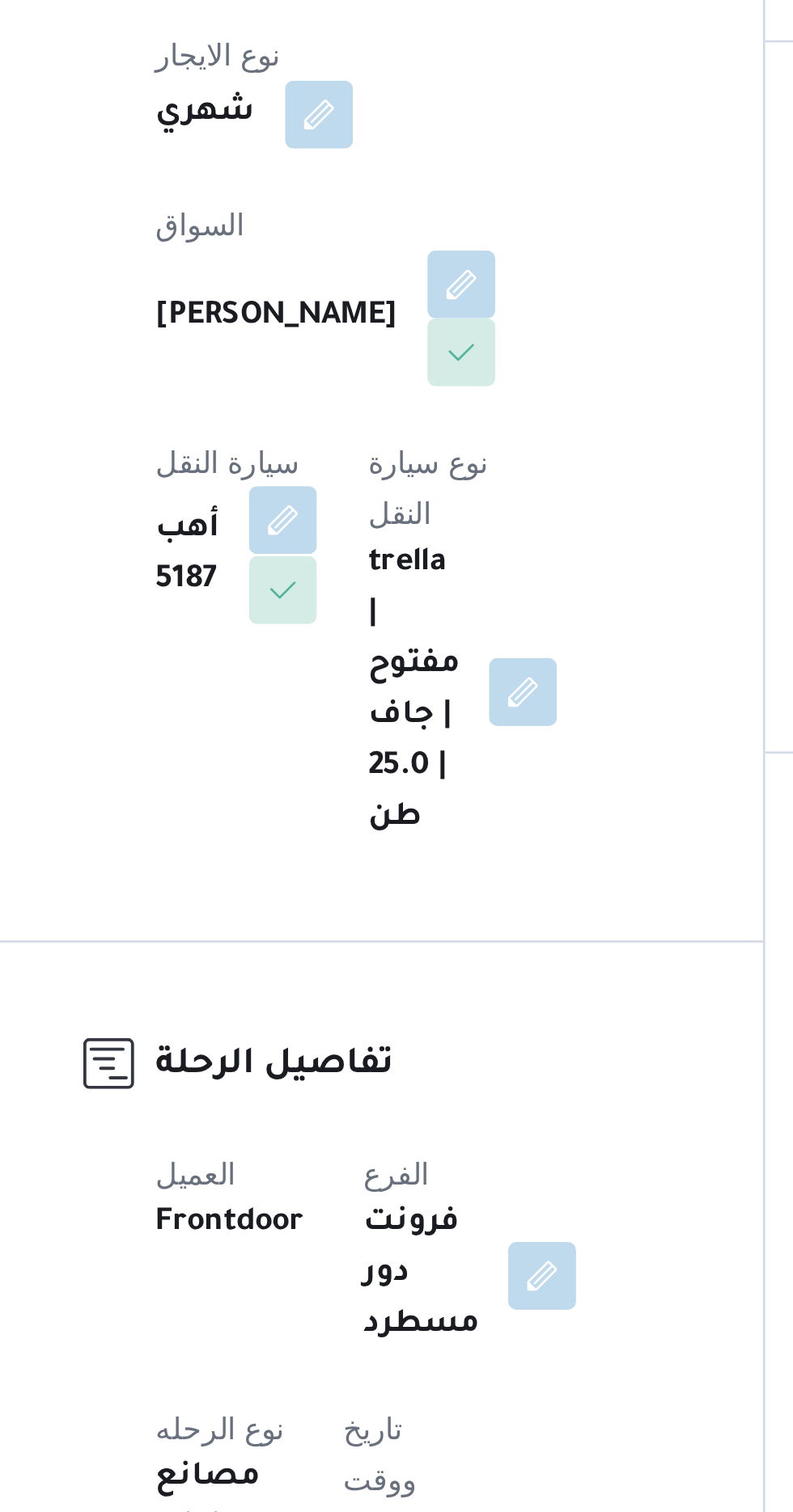
click at [336, 639] on button "button" at bounding box center [322, 651] width 26 height 26
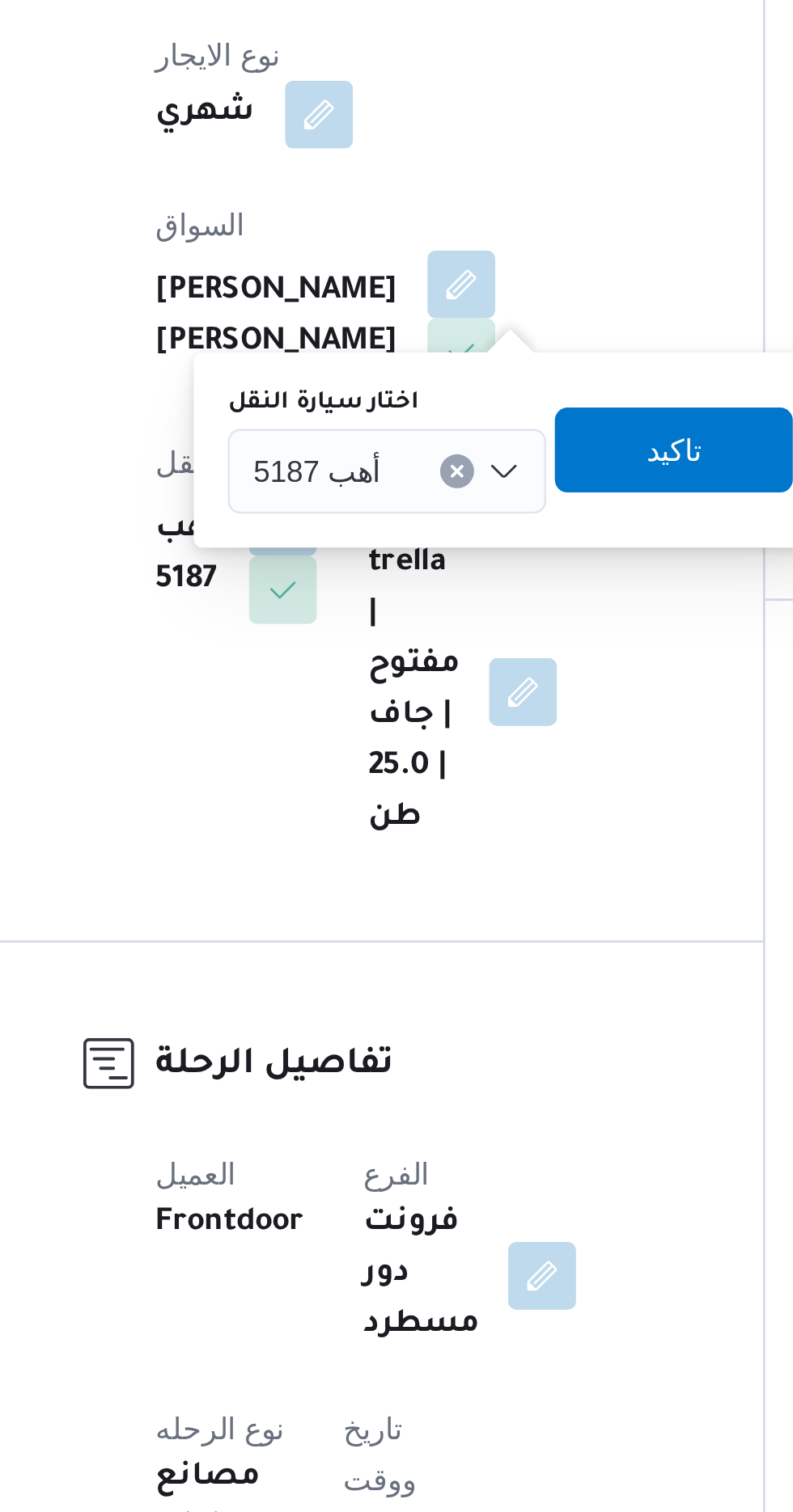
click at [366, 632] on input "اختار سيارة النقل" at bounding box center [367, 632] width 2 height 19
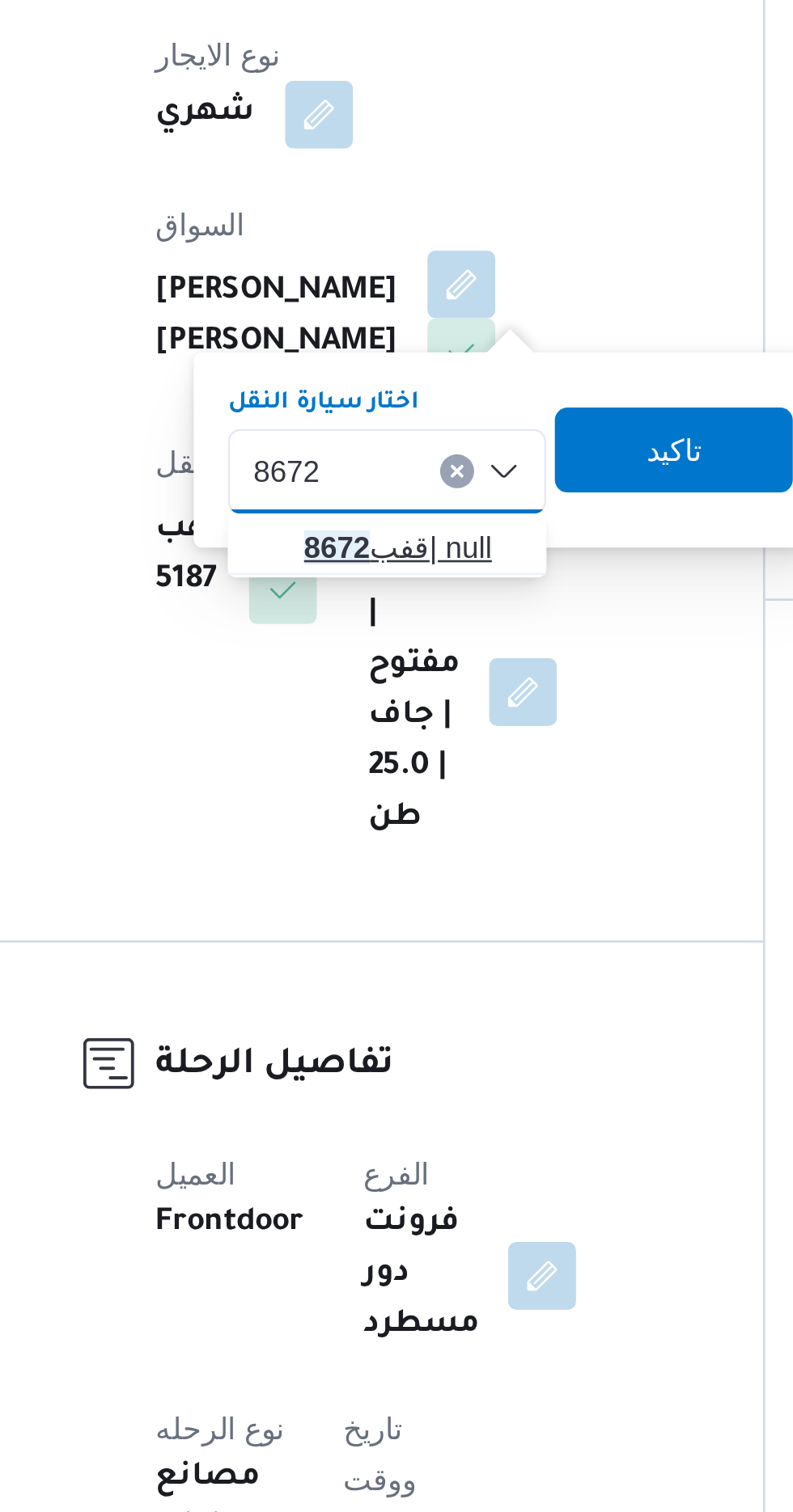
type input "8672"
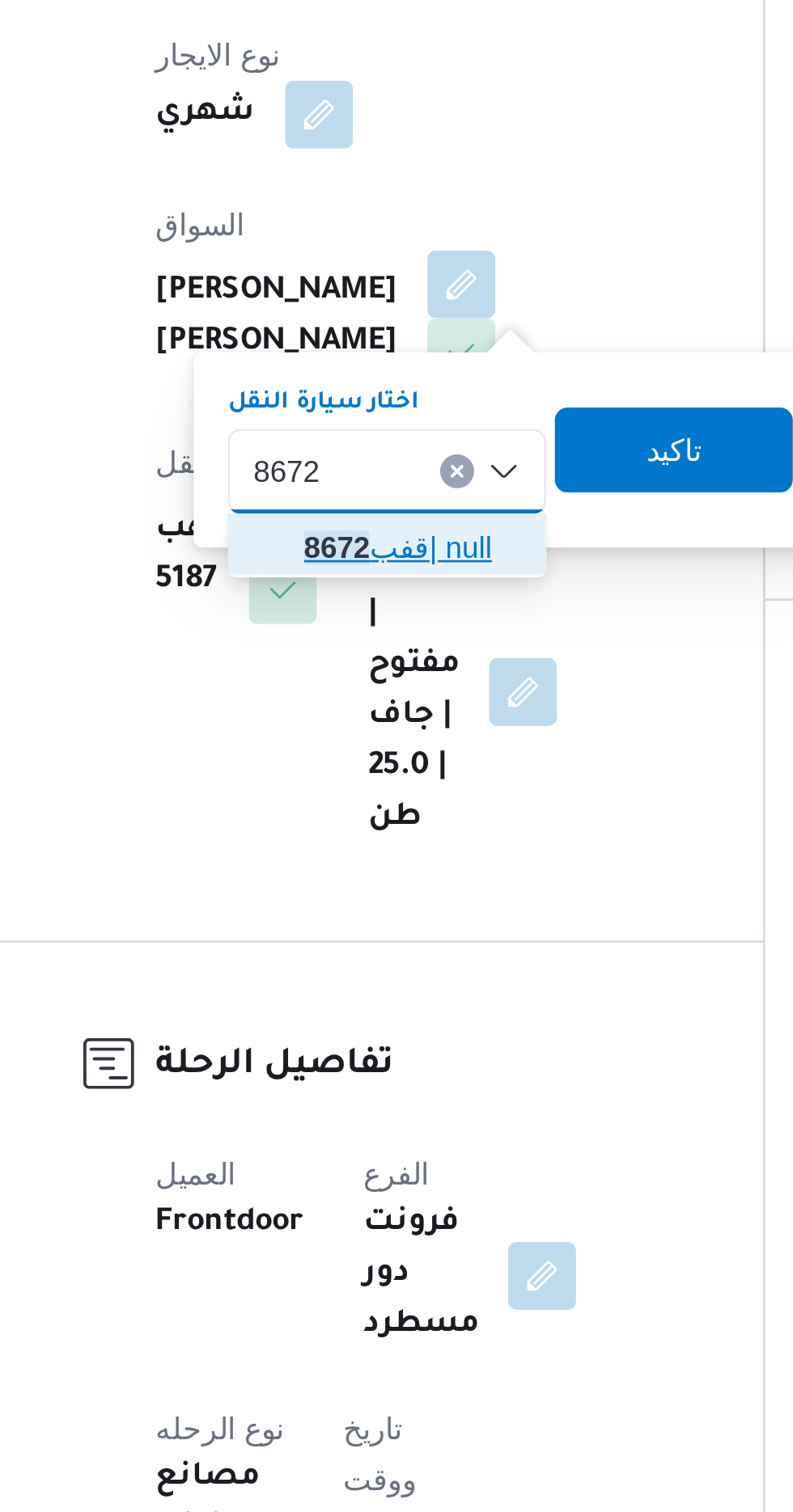
click at [369, 660] on span "قفب 8672 | null" at bounding box center [372, 661] width 83 height 19
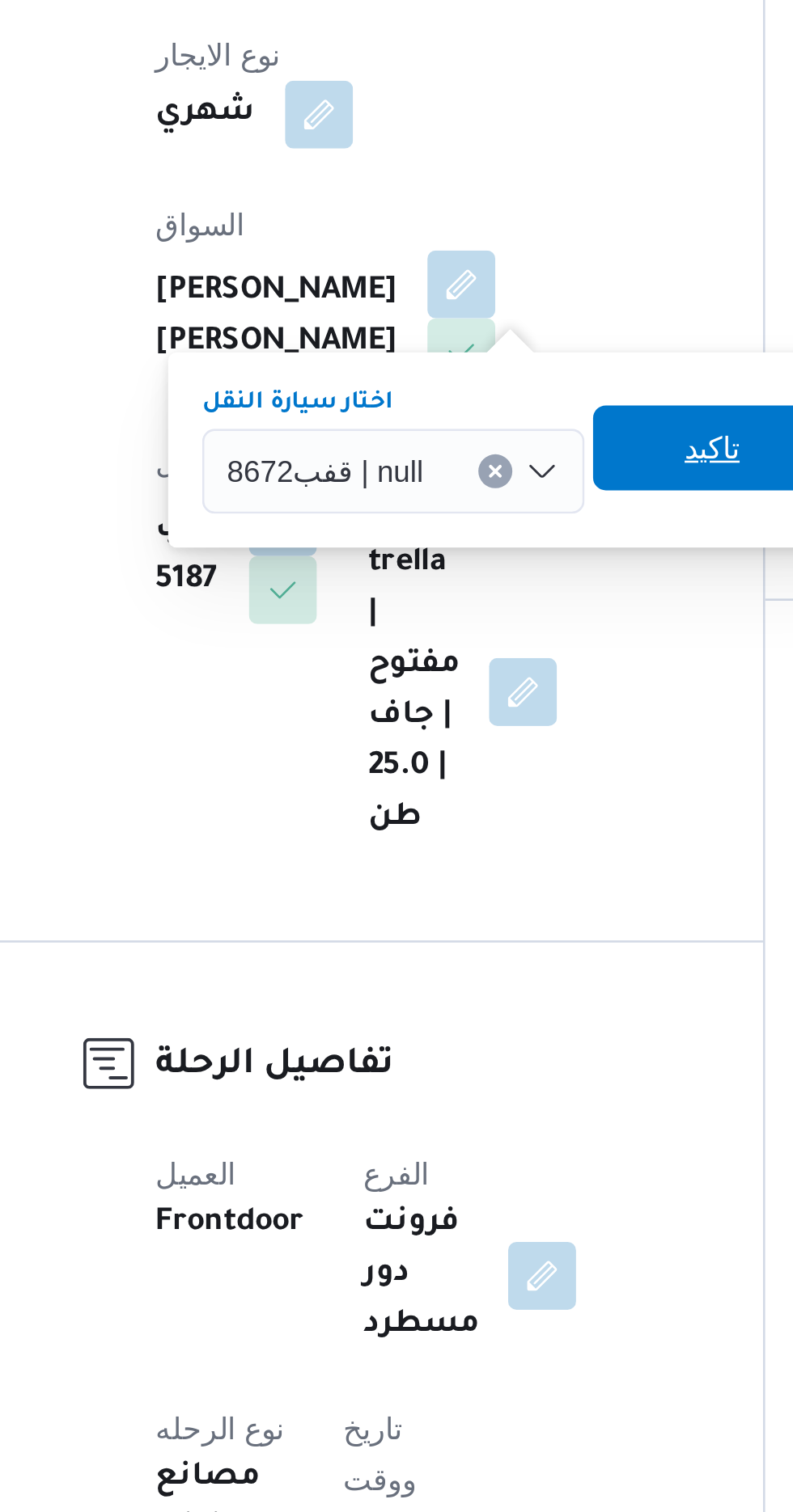
click at [480, 618] on span "تاكيد" at bounding box center [485, 623] width 21 height 19
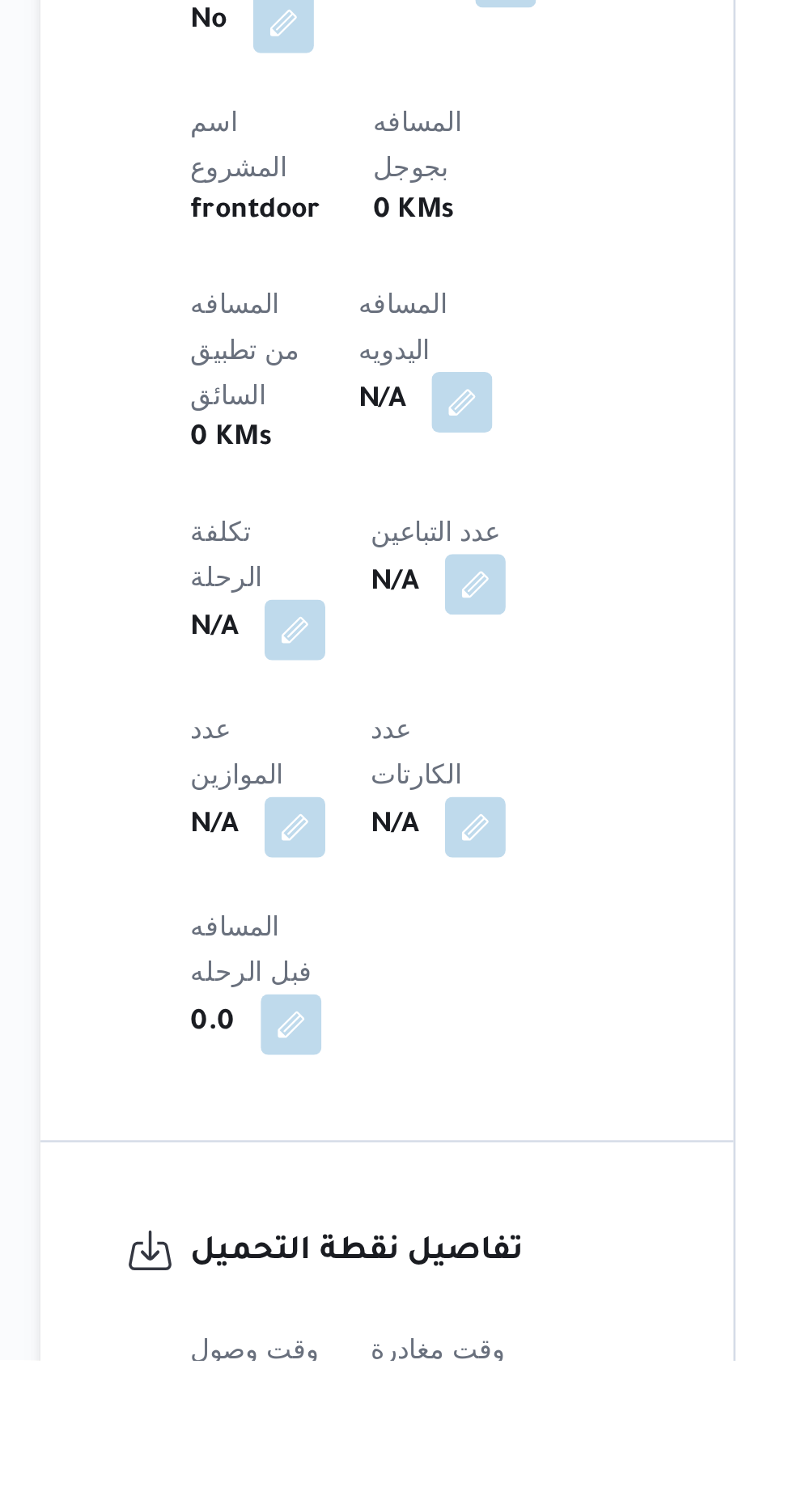
scroll to position [497, 0]
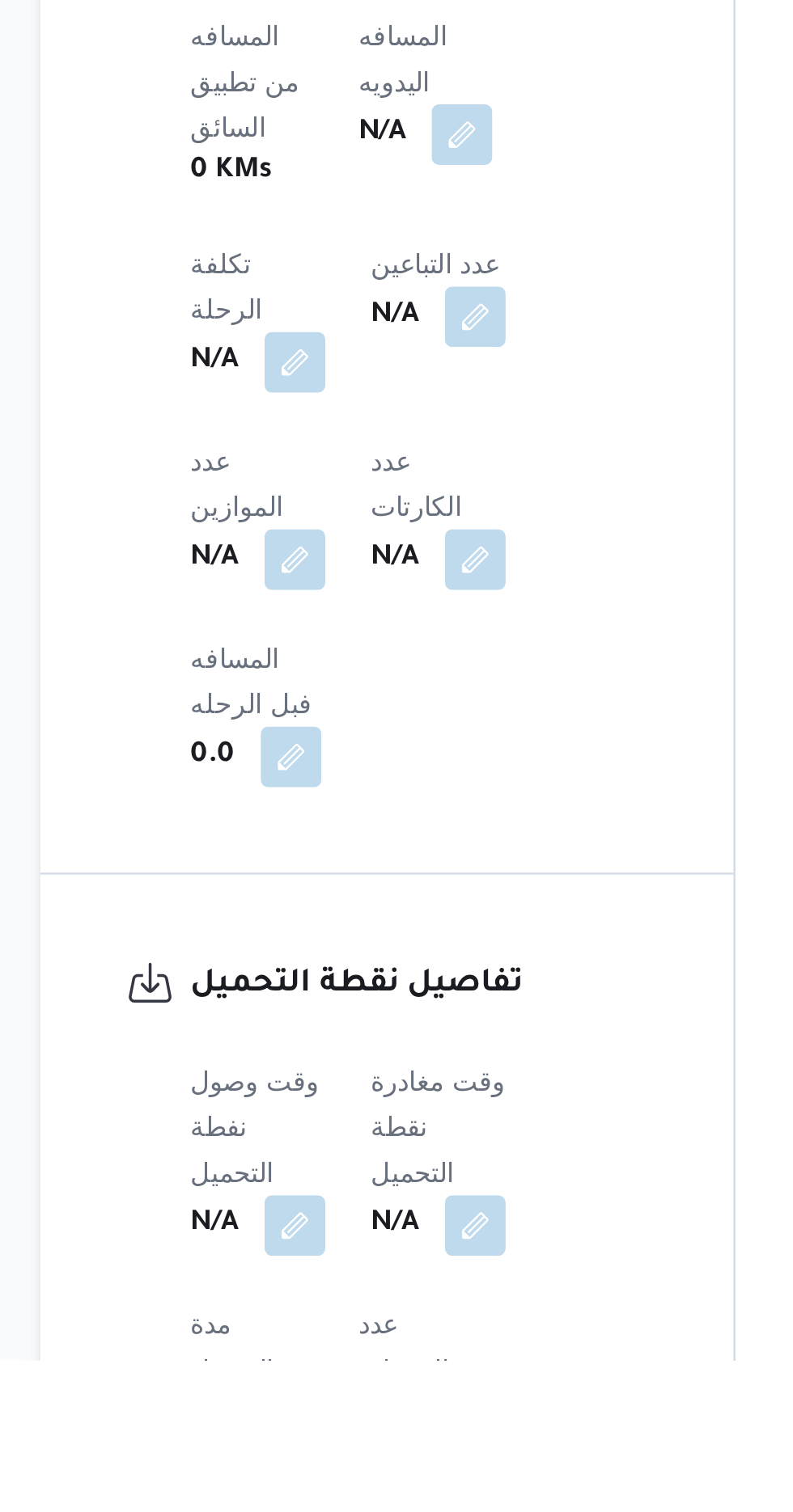
click at [313, 1441] on button "button" at bounding box center [318, 1453] width 26 height 26
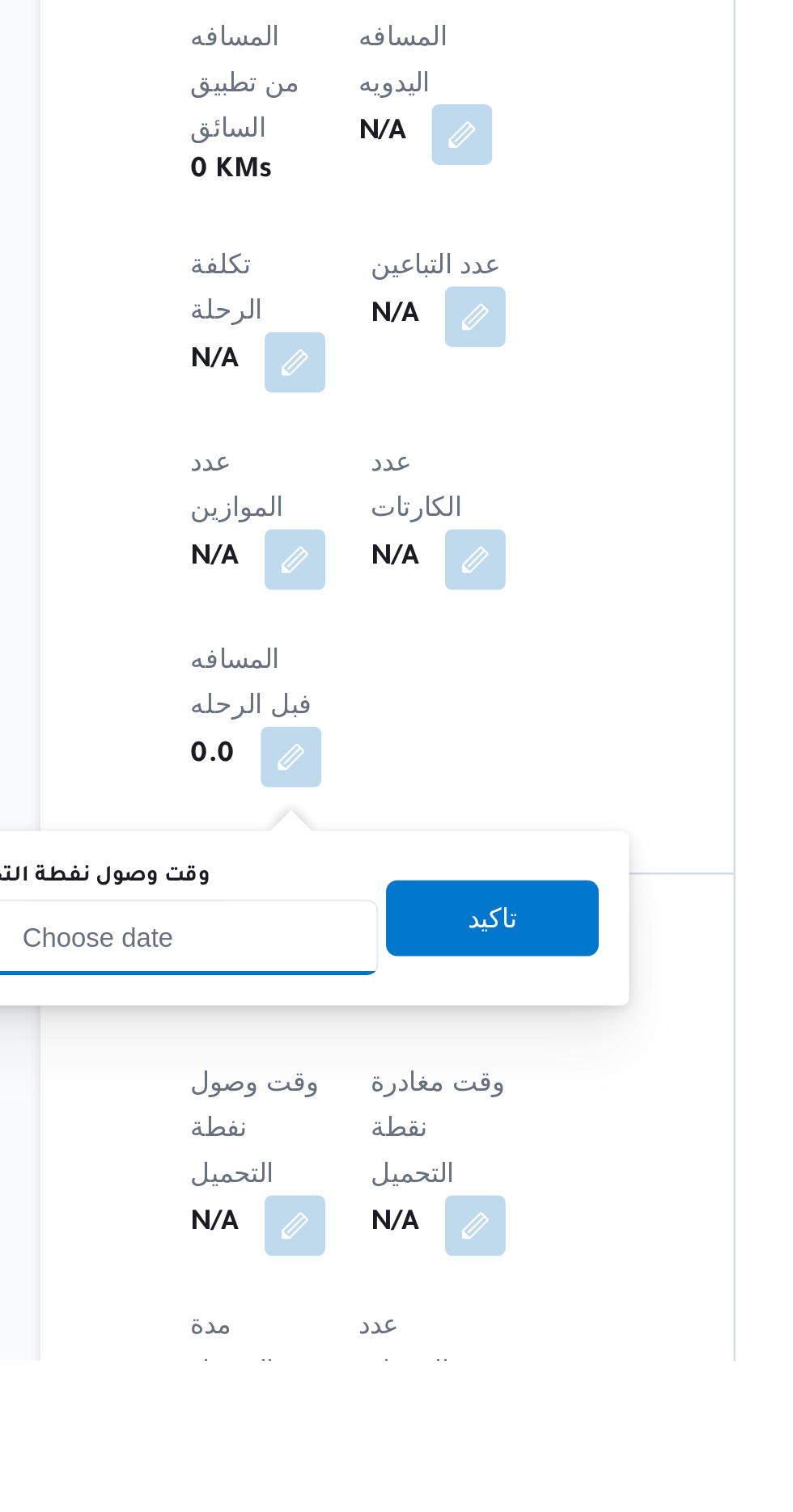
click at [282, 1333] on input "وقت وصول نفطة التحميل" at bounding box center [262, 1331] width 184 height 32
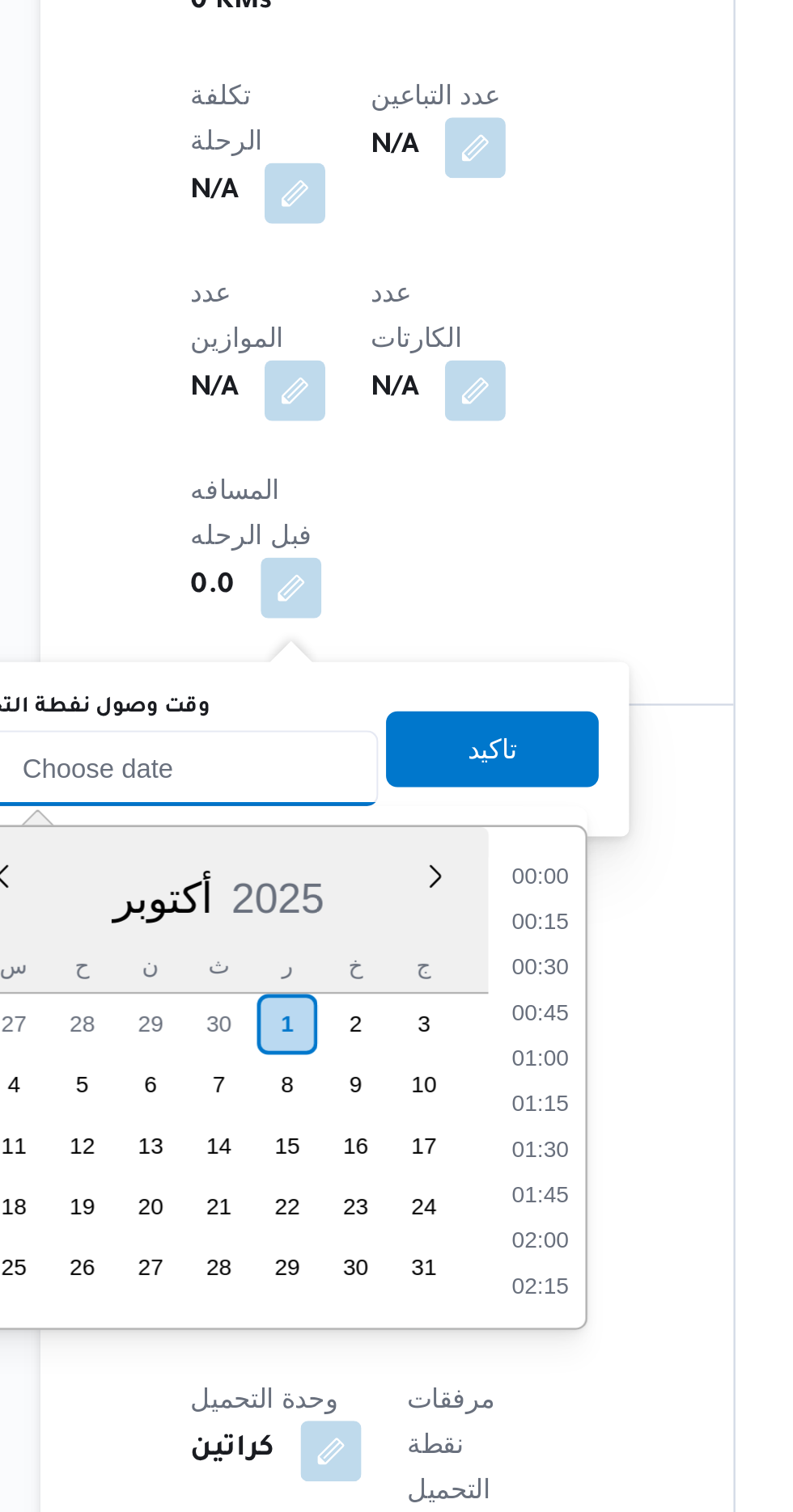
scroll to position [1240, 0]
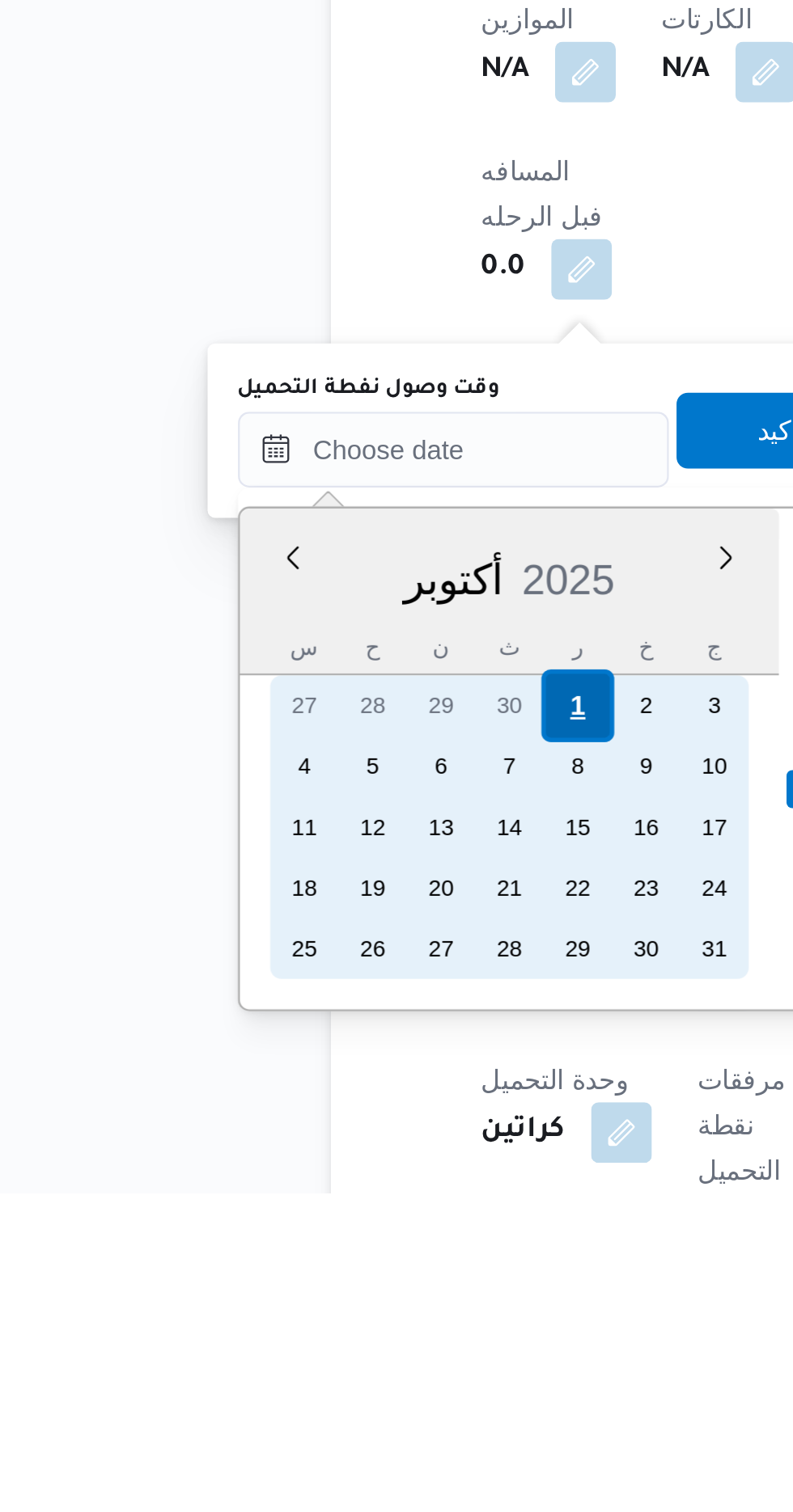
click at [314, 1303] on div "1" at bounding box center [314, 1304] width 31 height 31
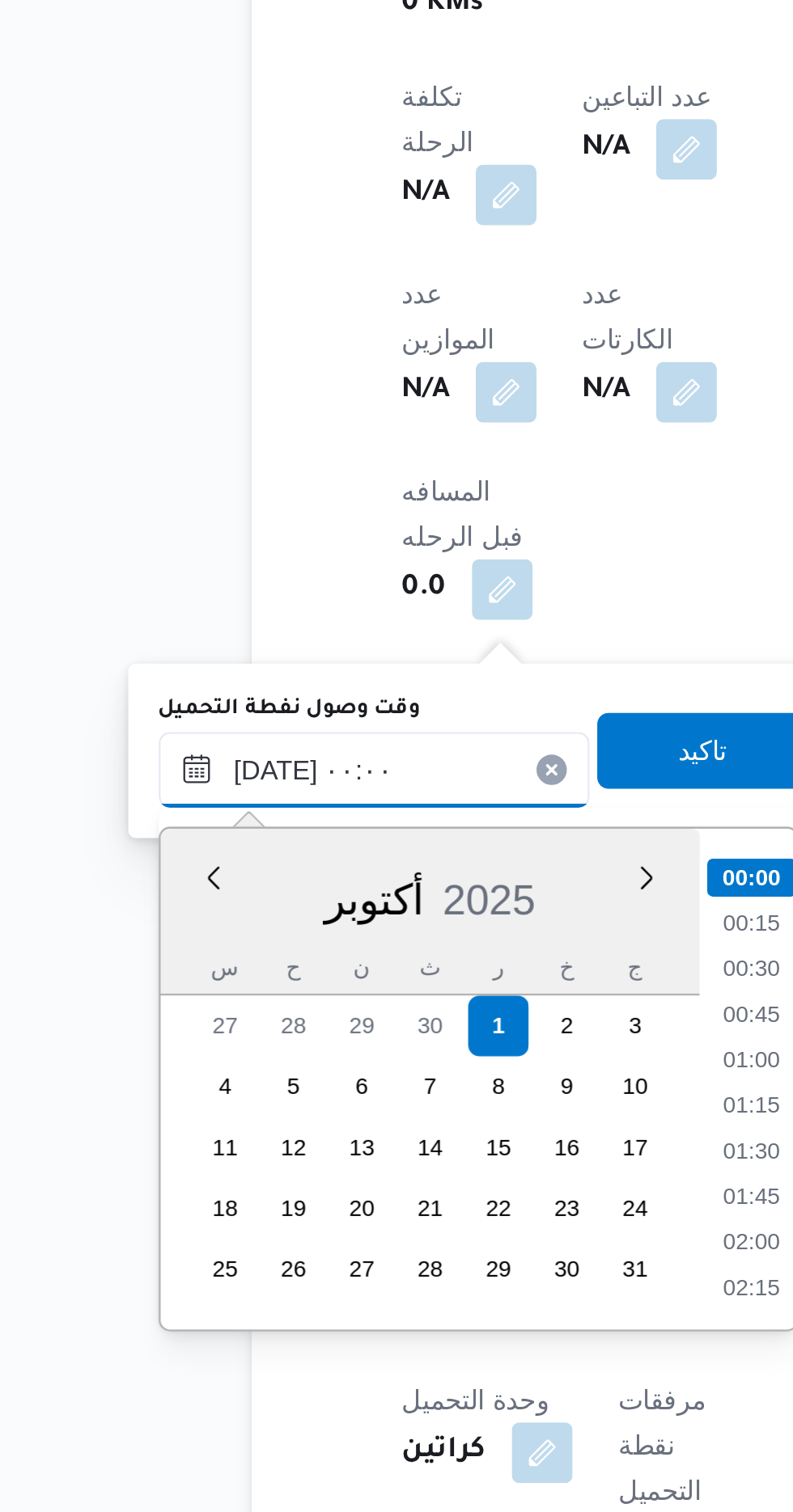
click at [186, 1204] on input "[DATE] ٠٠:٠٠" at bounding box center [262, 1195] width 184 height 32
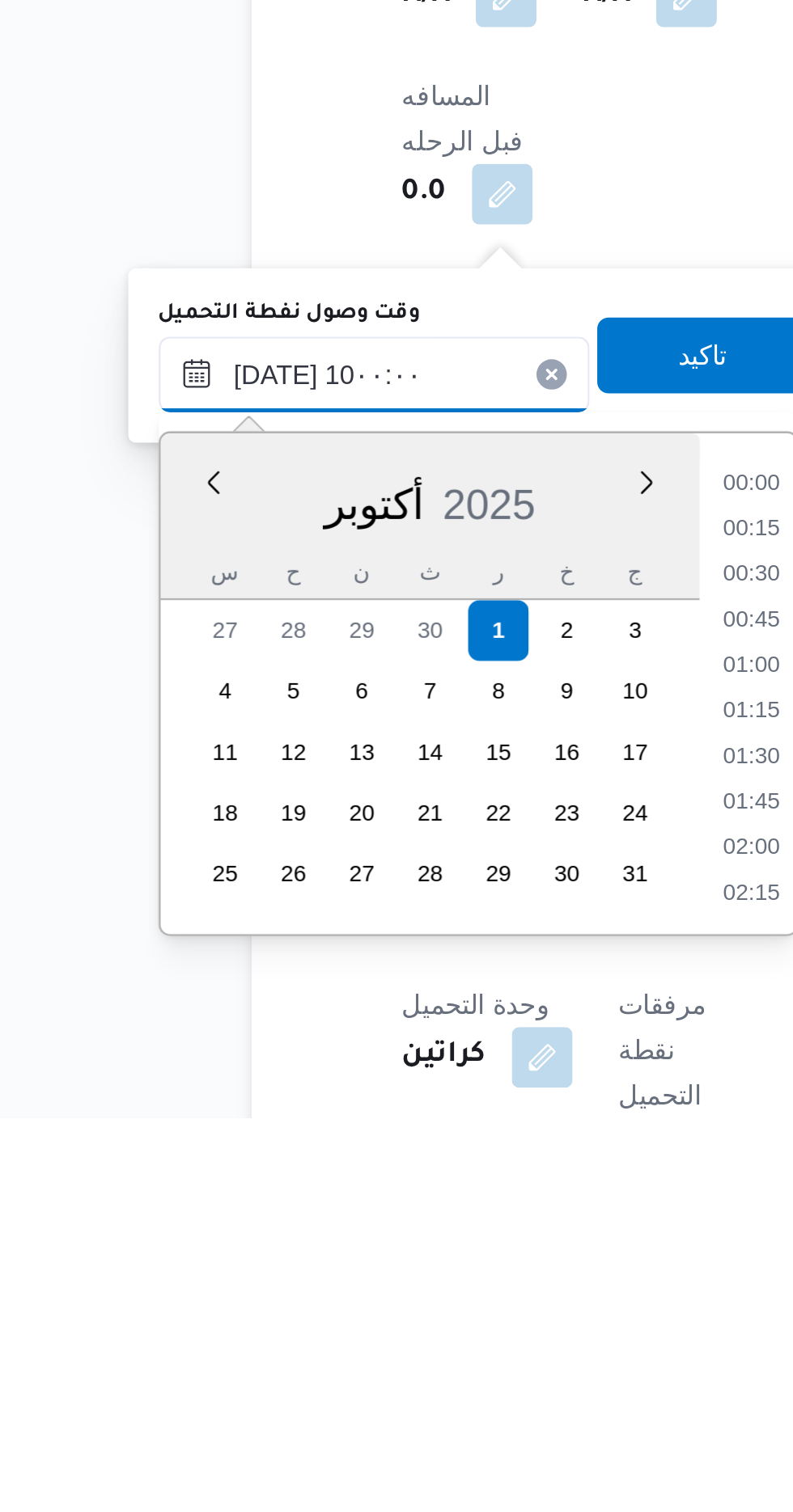
scroll to position [607, 0]
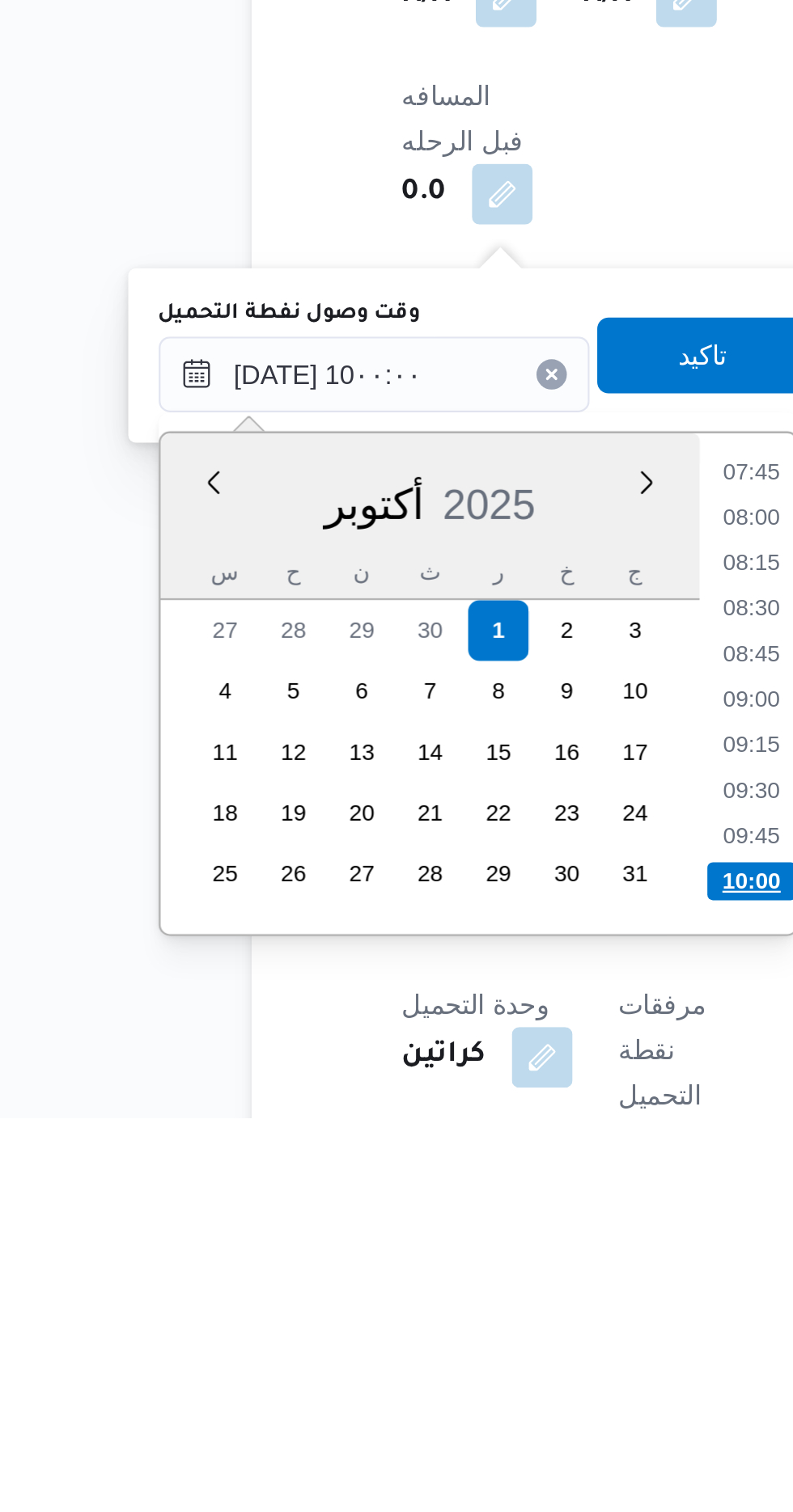
click at [412, 1409] on li "10:00" at bounding box center [423, 1411] width 38 height 17
type input "٠١/١٠/٢٠٢٥ ١٠:٠٠"
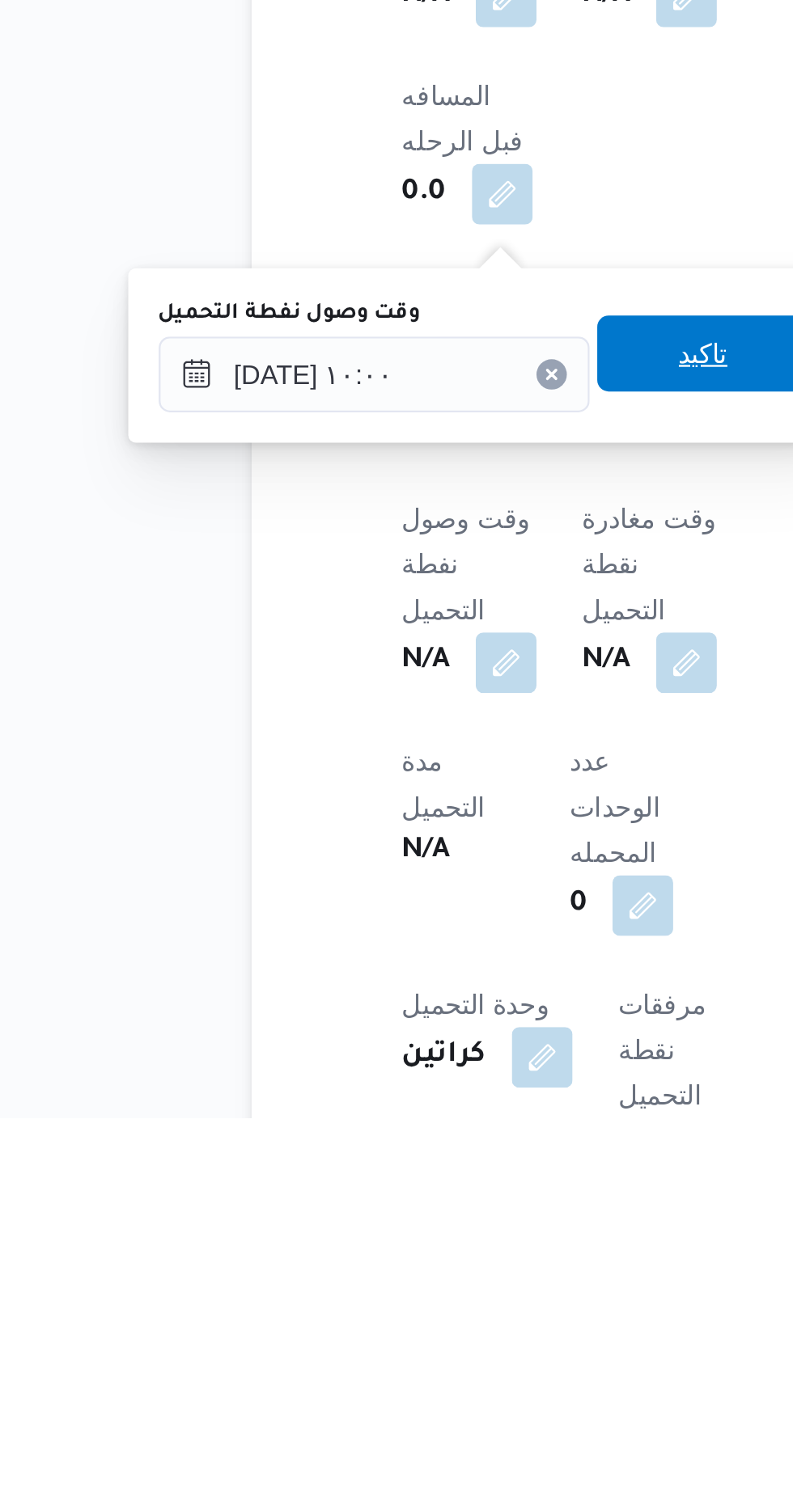
click at [408, 1181] on span "تاكيد" at bounding box center [402, 1185] width 21 height 19
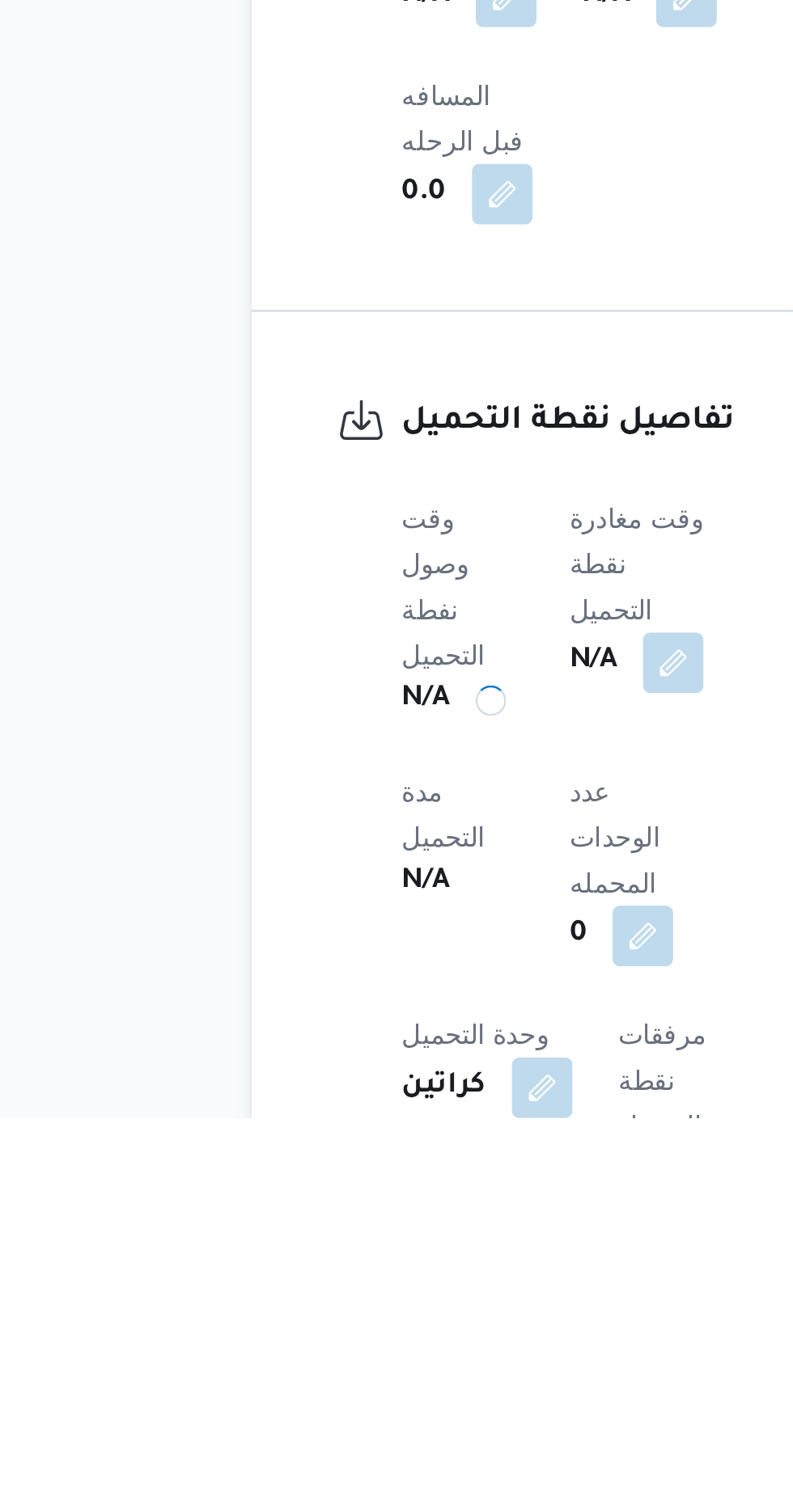
scroll to position [634, 0]
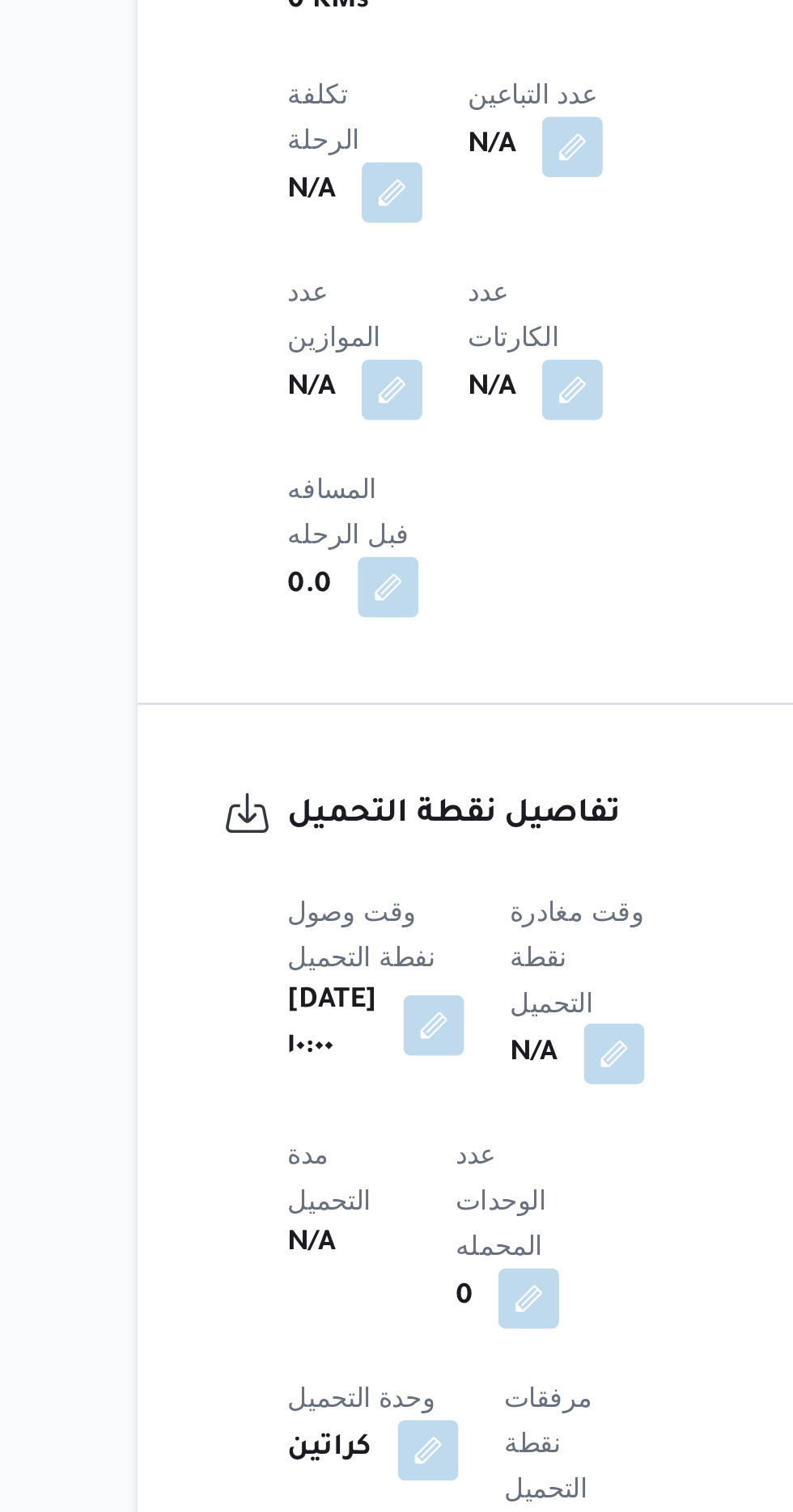
click at [404, 1304] on button "button" at bounding box center [413, 1316] width 26 height 26
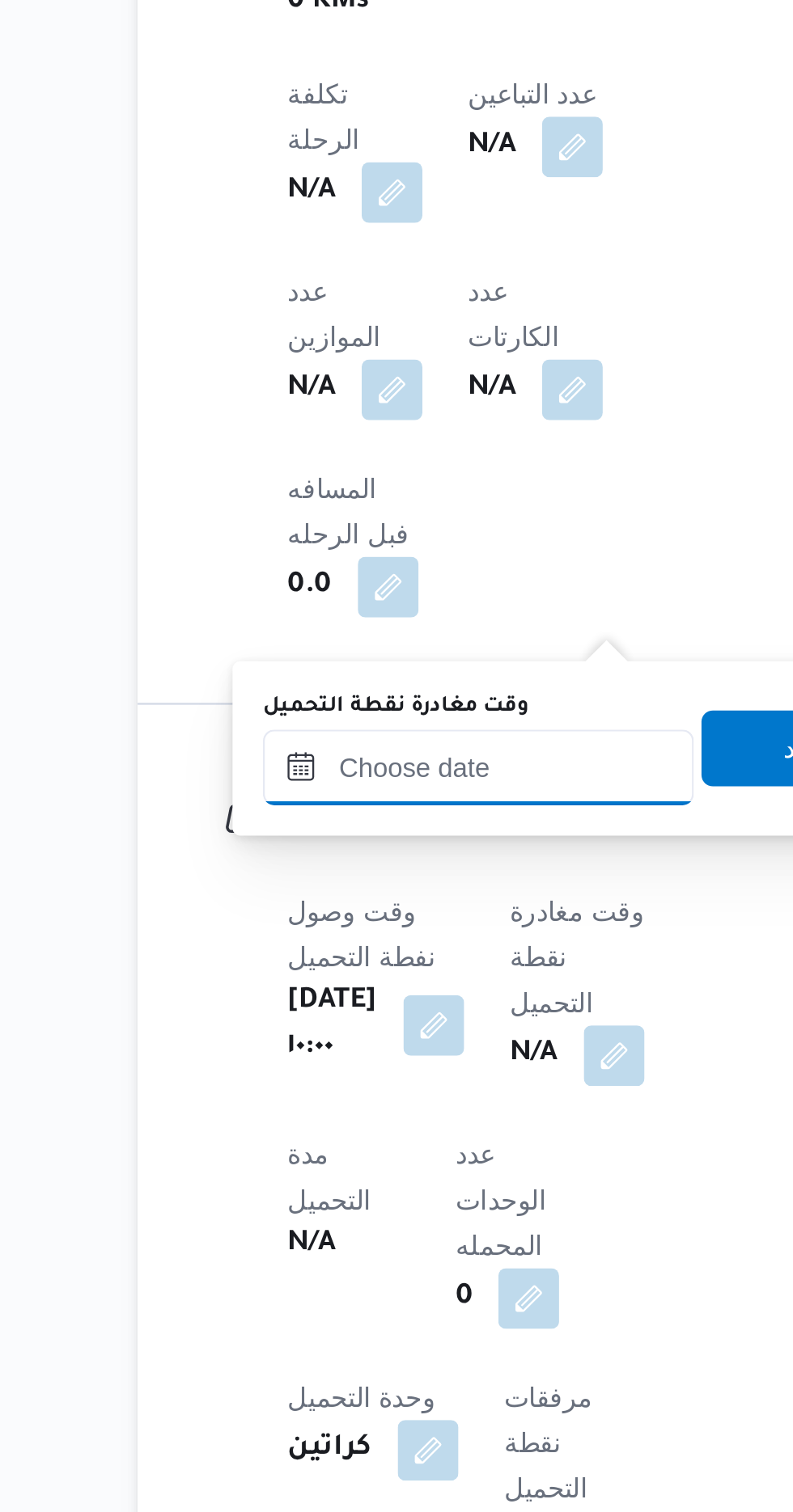
click at [356, 1193] on input "وقت مغادرة نقطة التحميل" at bounding box center [356, 1194] width 184 height 32
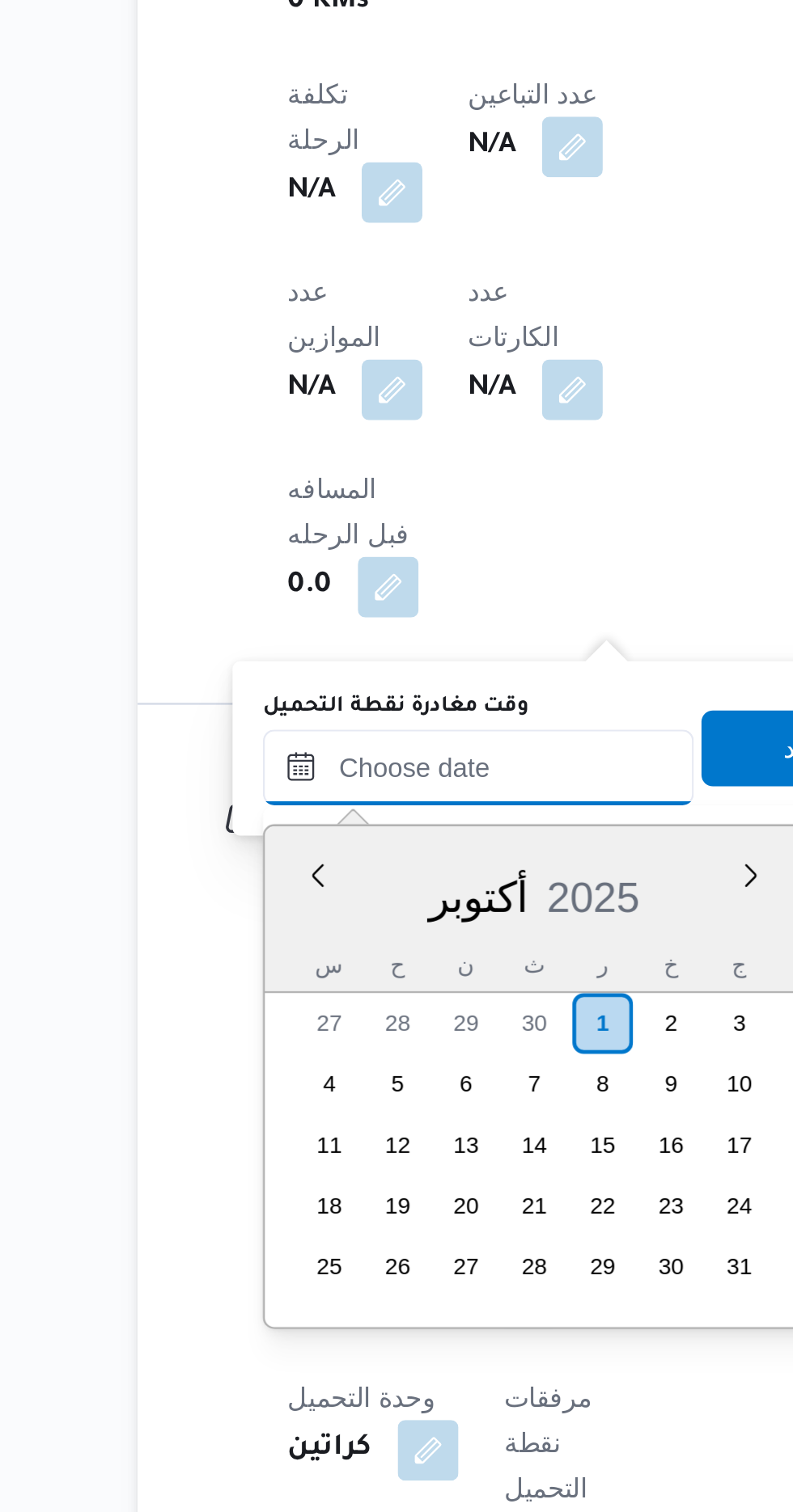
scroll to position [1240, 0]
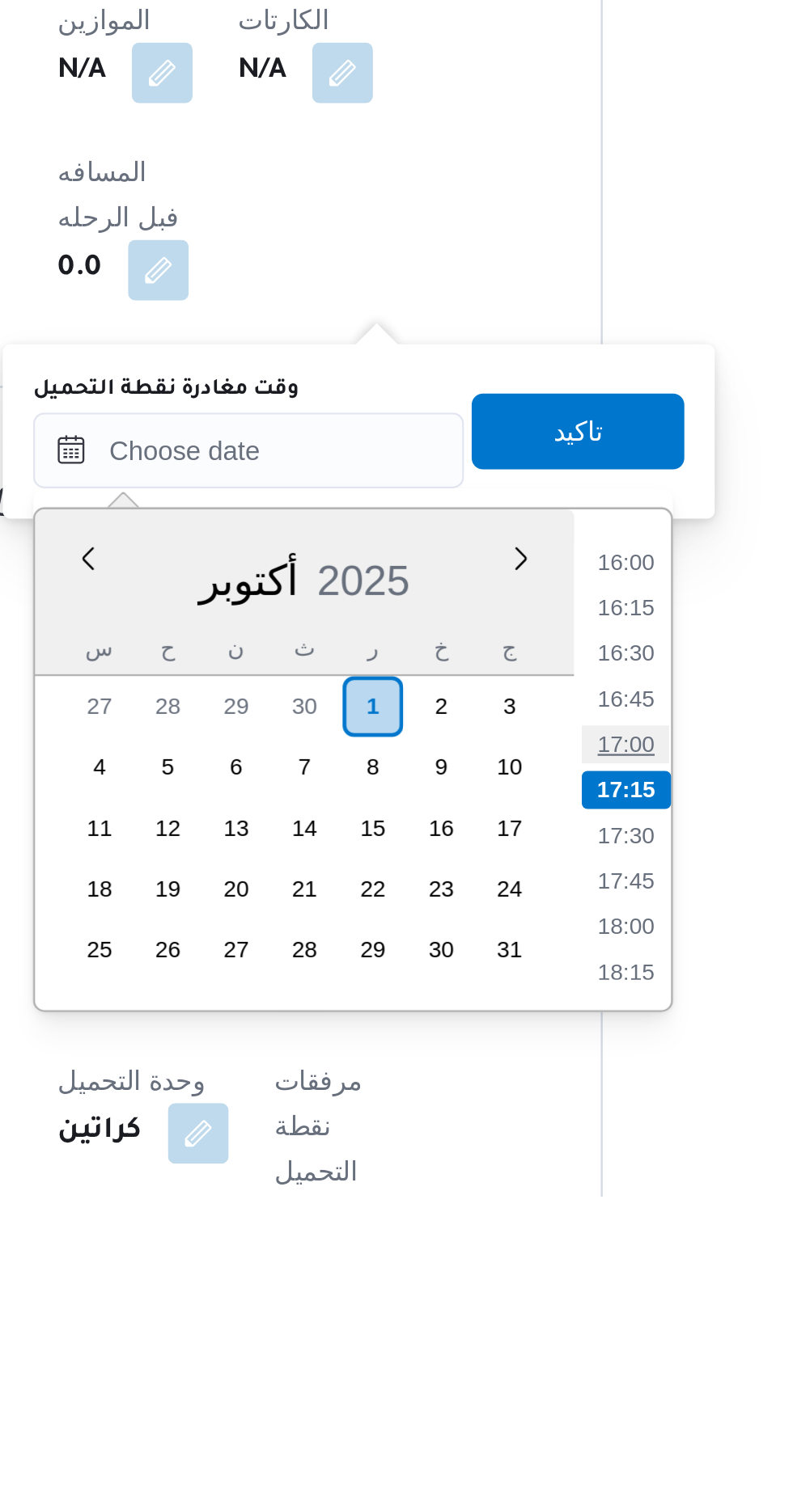
click at [516, 1317] on li "17:00" at bounding box center [516, 1319] width 37 height 17
type input "٠١/١٠/٢٠٢٥ ١٧:٠٠"
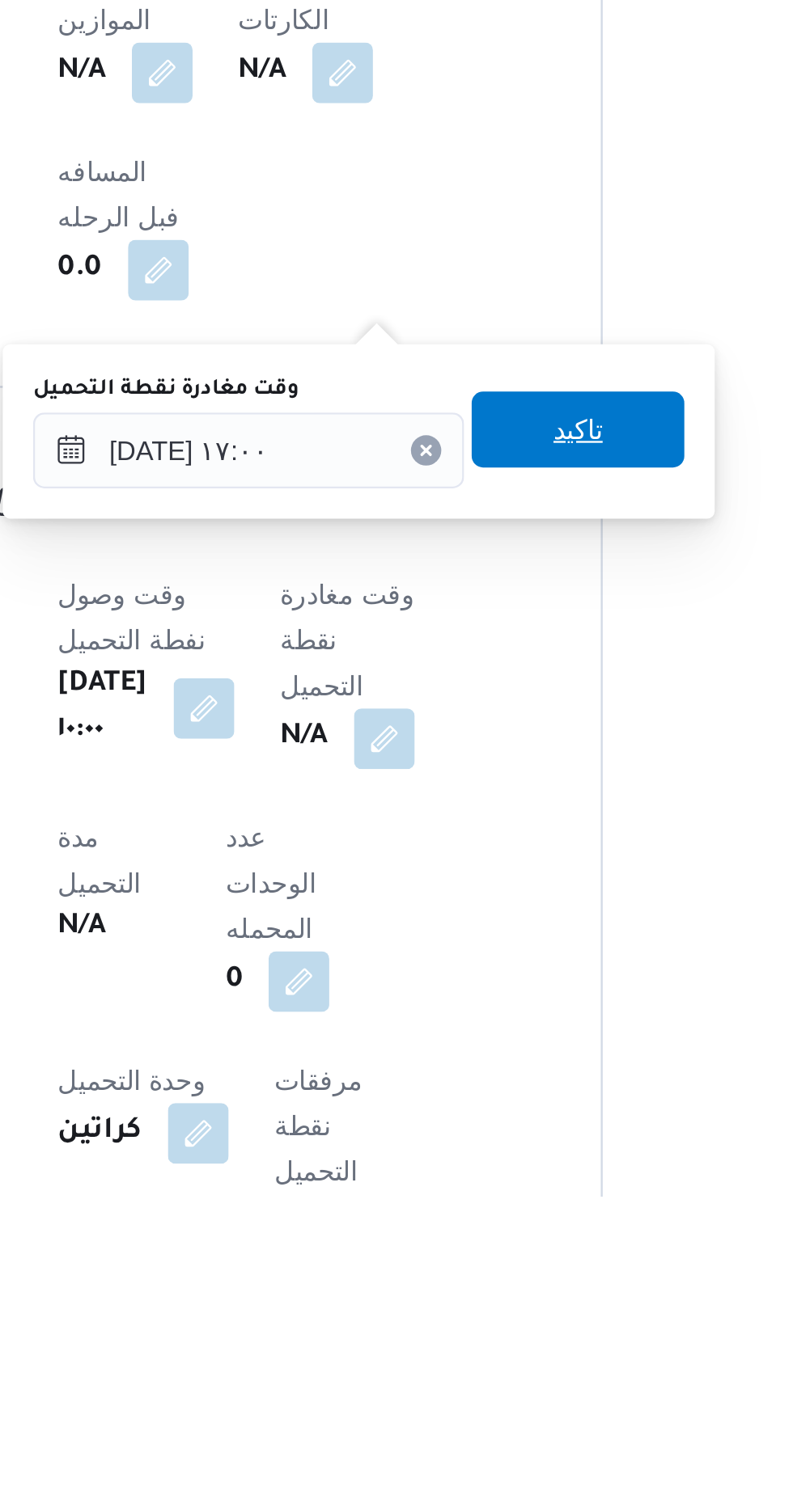
click at [522, 1190] on span "تاكيد" at bounding box center [496, 1185] width 91 height 32
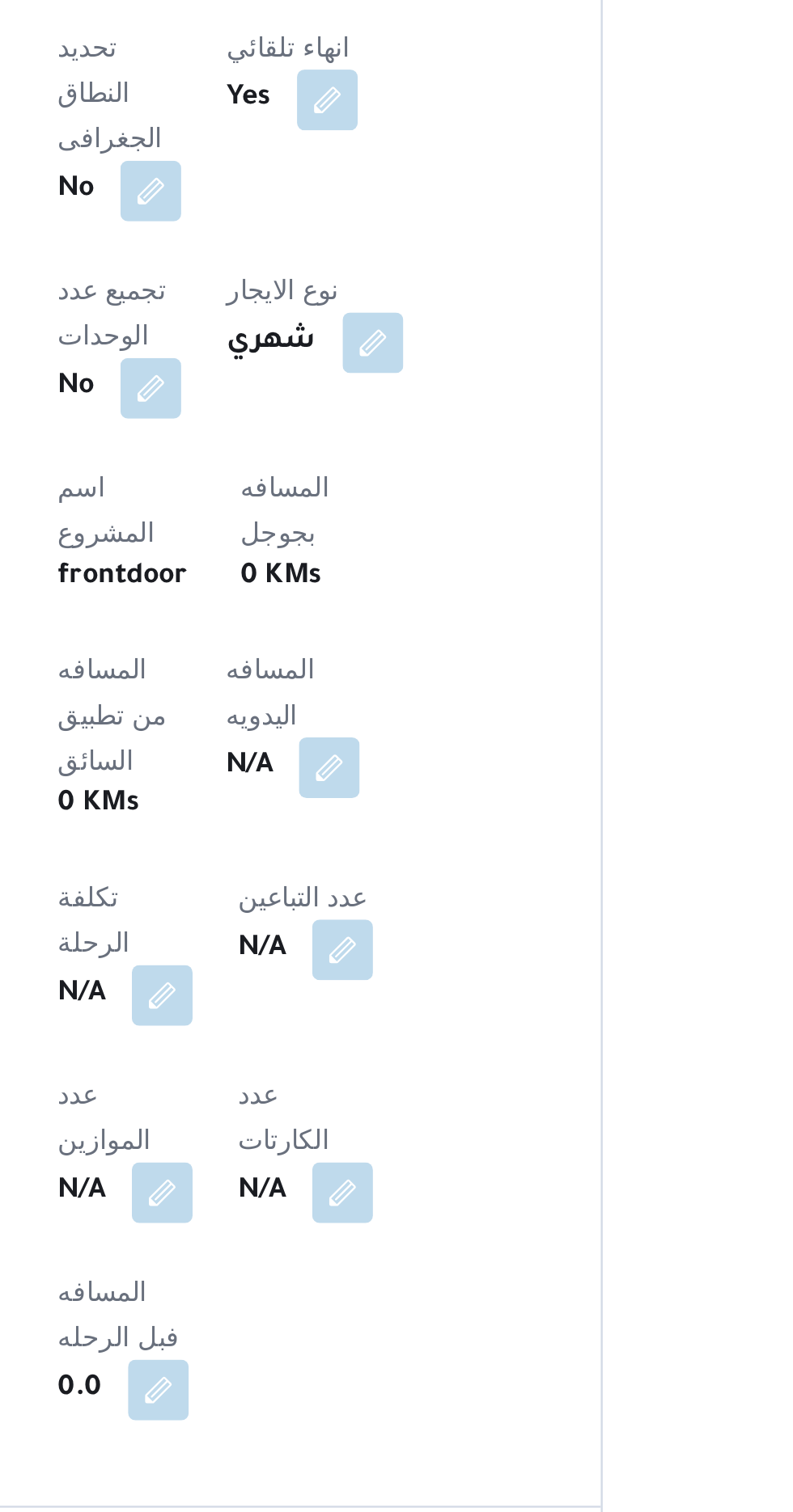
scroll to position [634, 0]
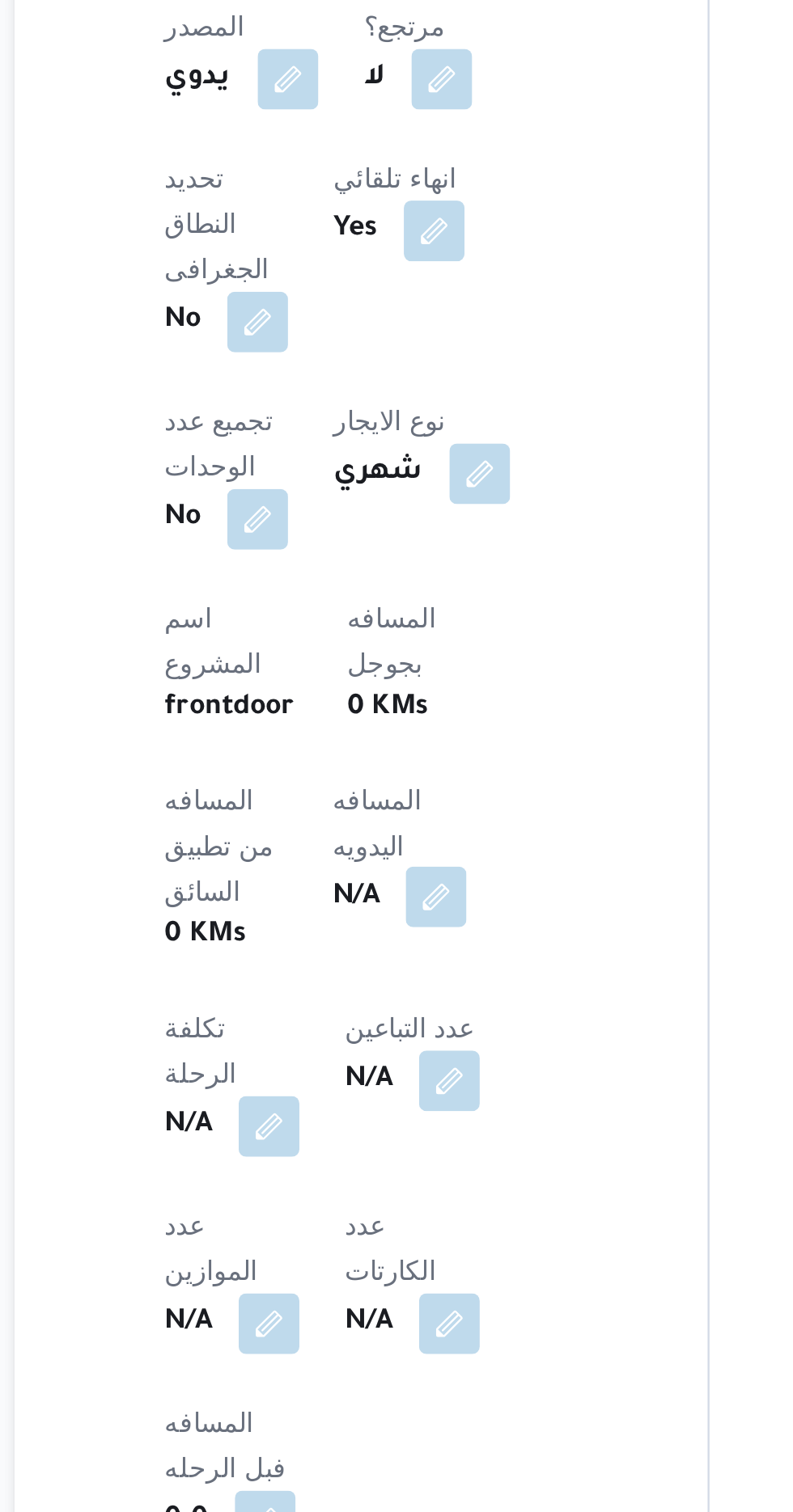
click at [377, 838] on button "button" at bounding box center [389, 851] width 26 height 26
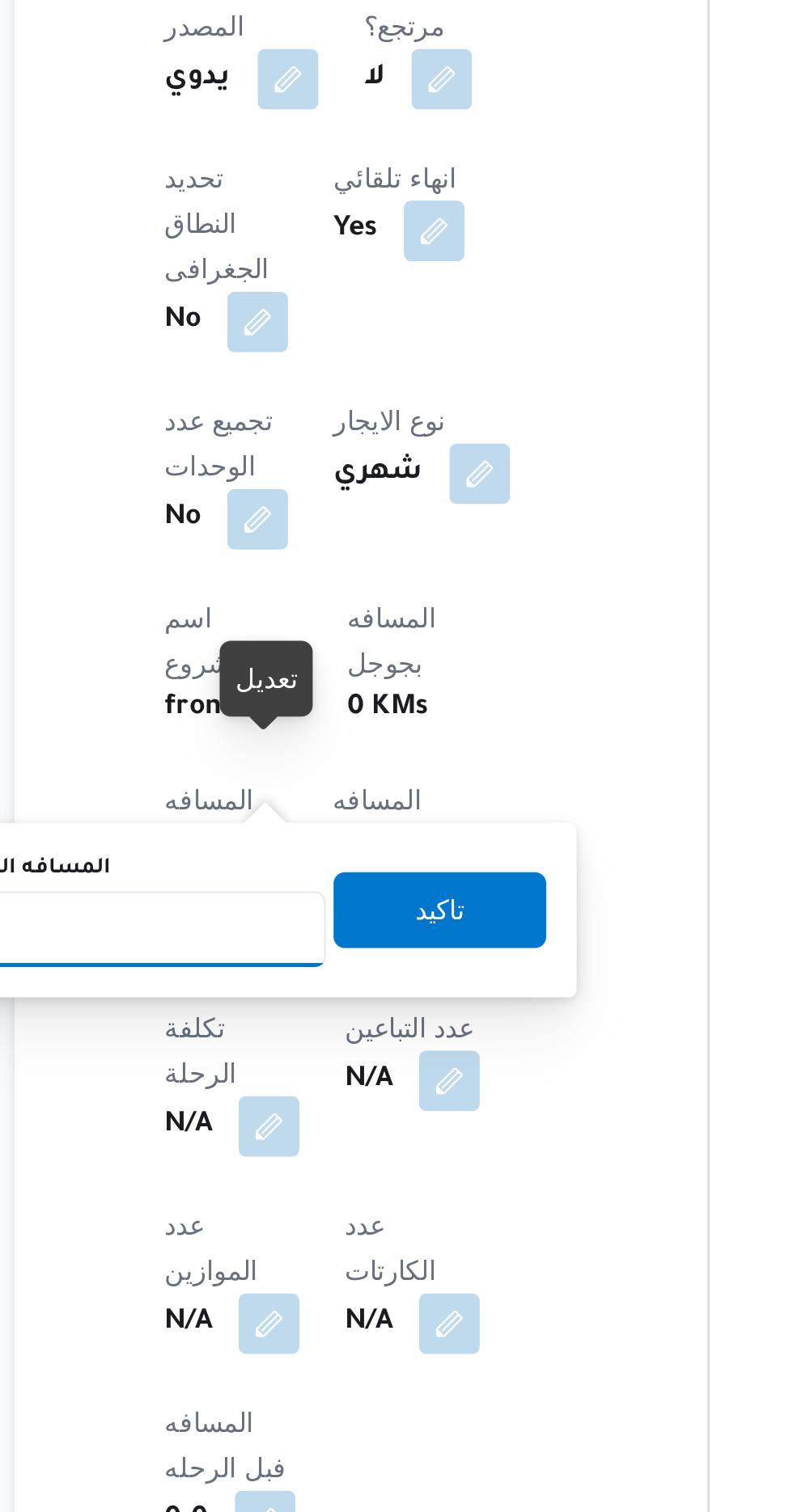
click at [303, 858] on input "المسافه اليدويه" at bounding box center [262, 865] width 161 height 32
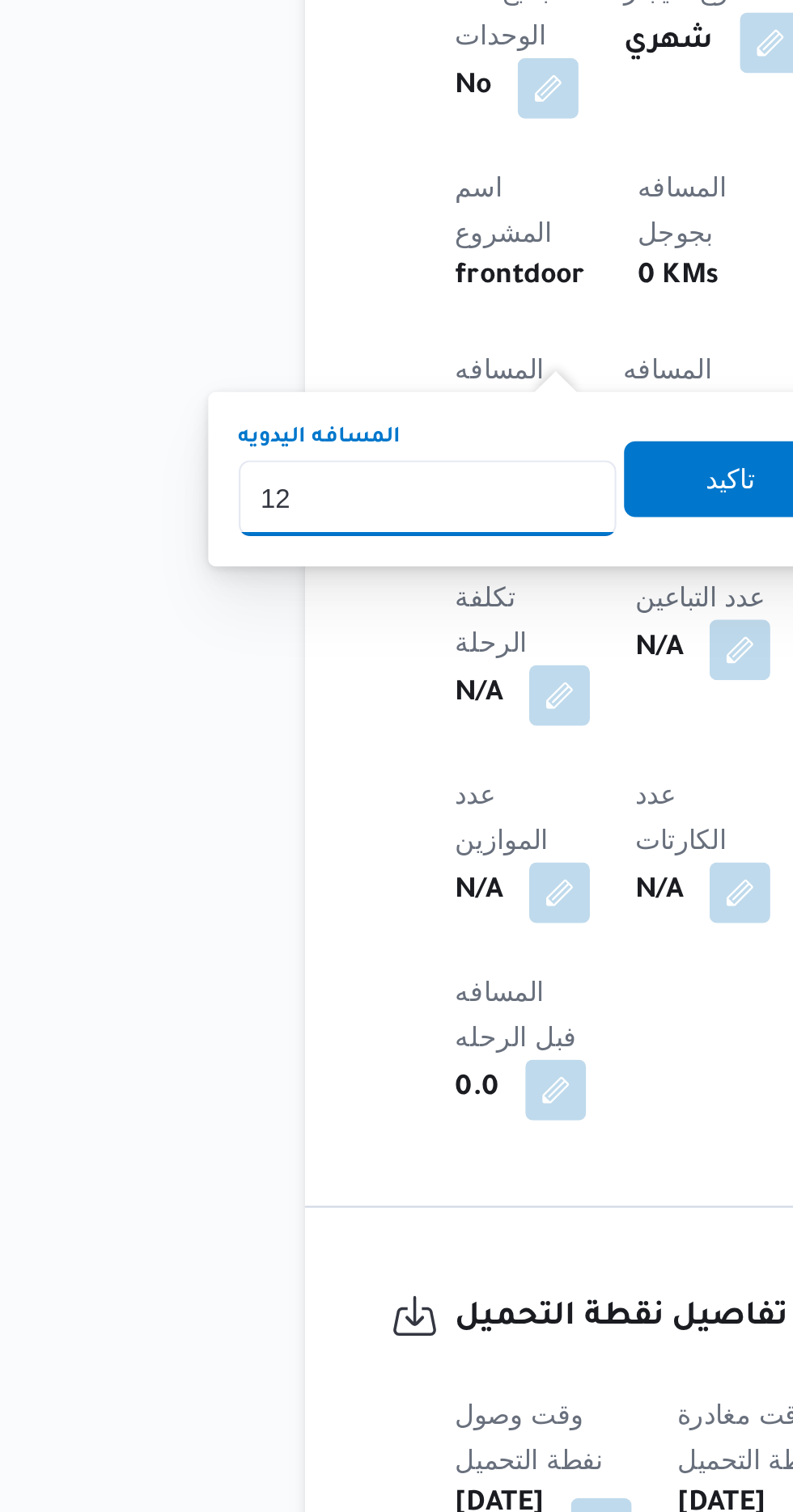
type input "120"
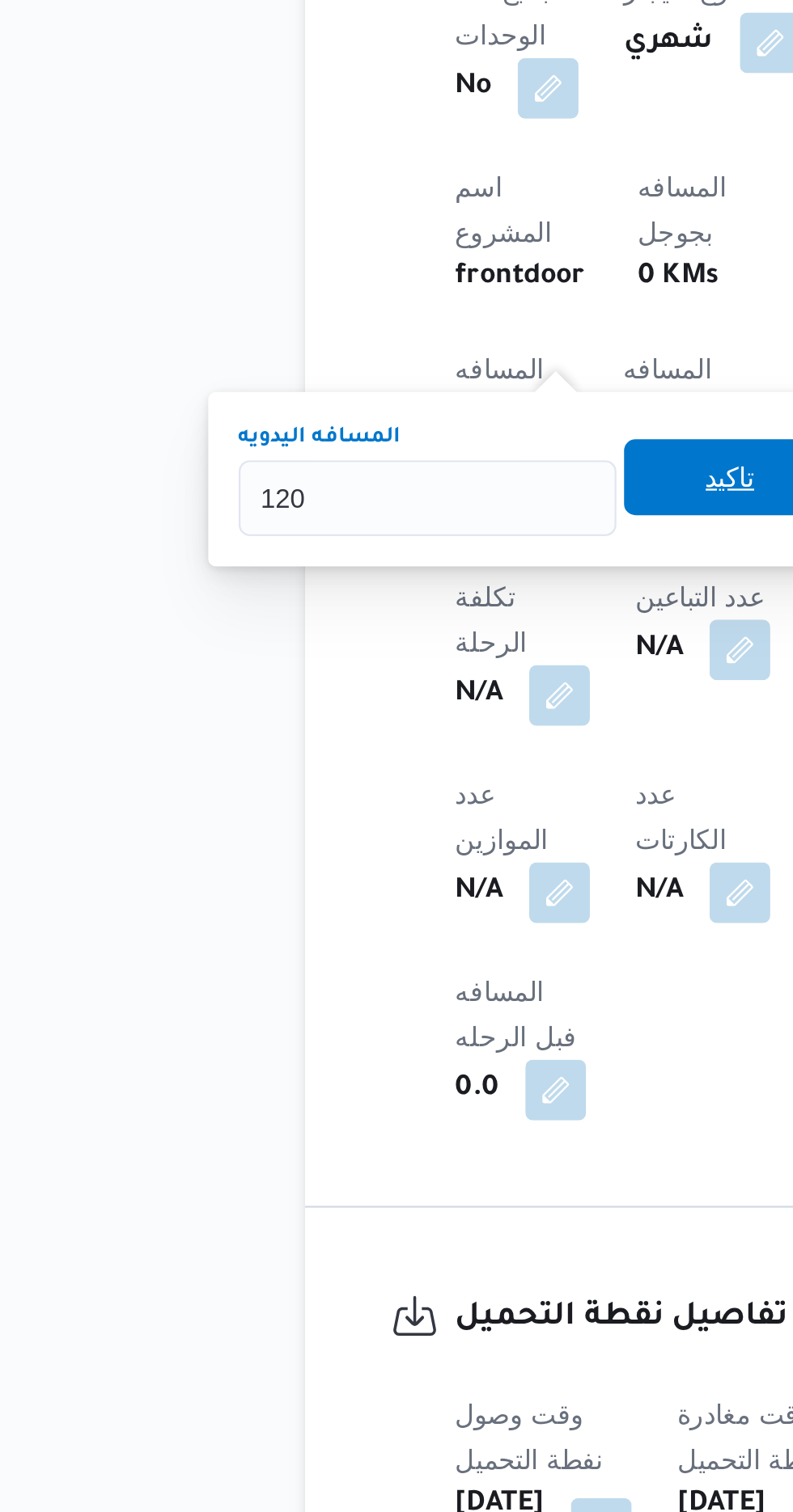
click at [389, 867] on span "تاكيد" at bounding box center [392, 856] width 91 height 32
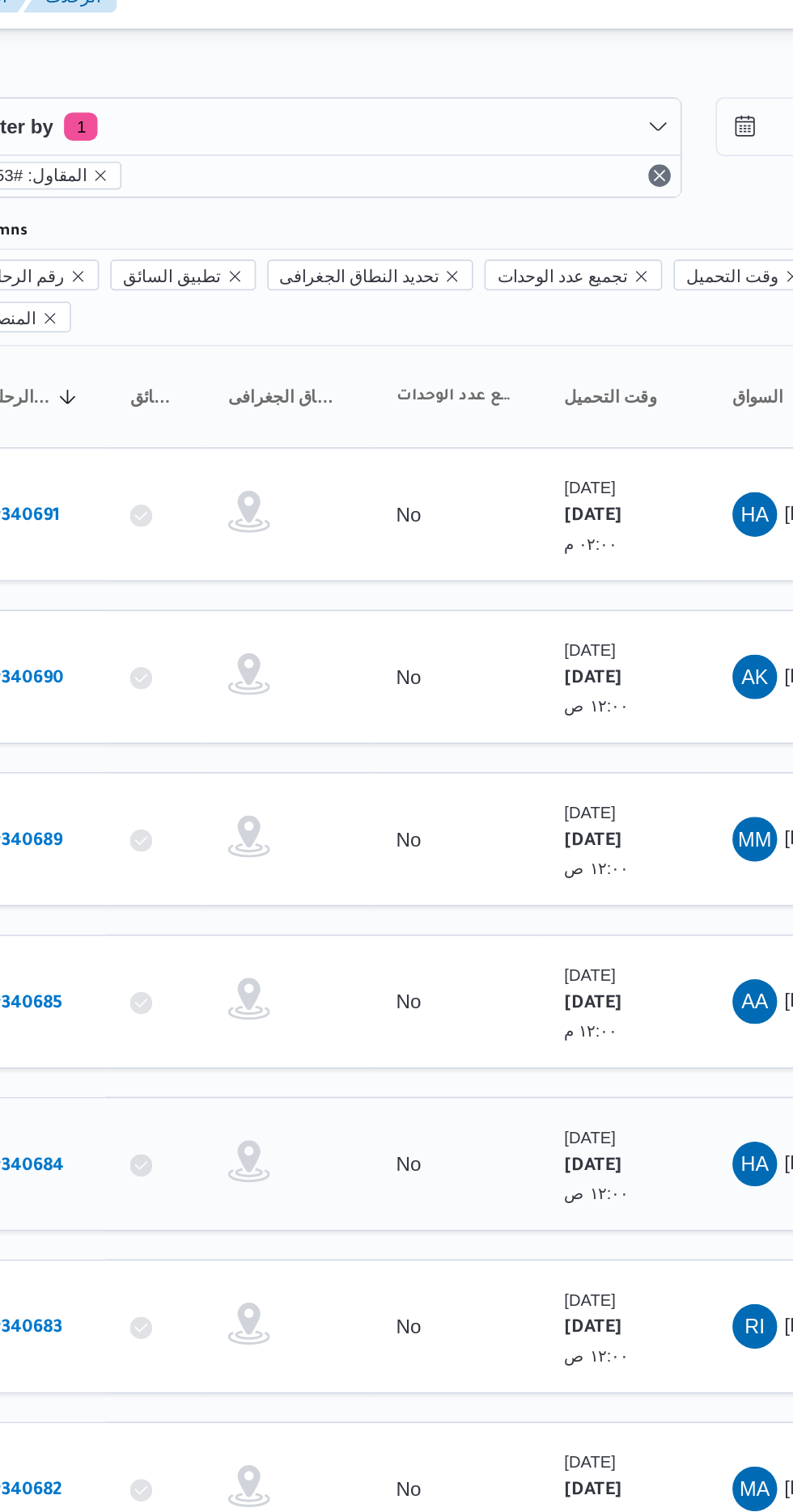
click at [265, 689] on b "# 340684" at bounding box center [246, 695] width 42 height 12
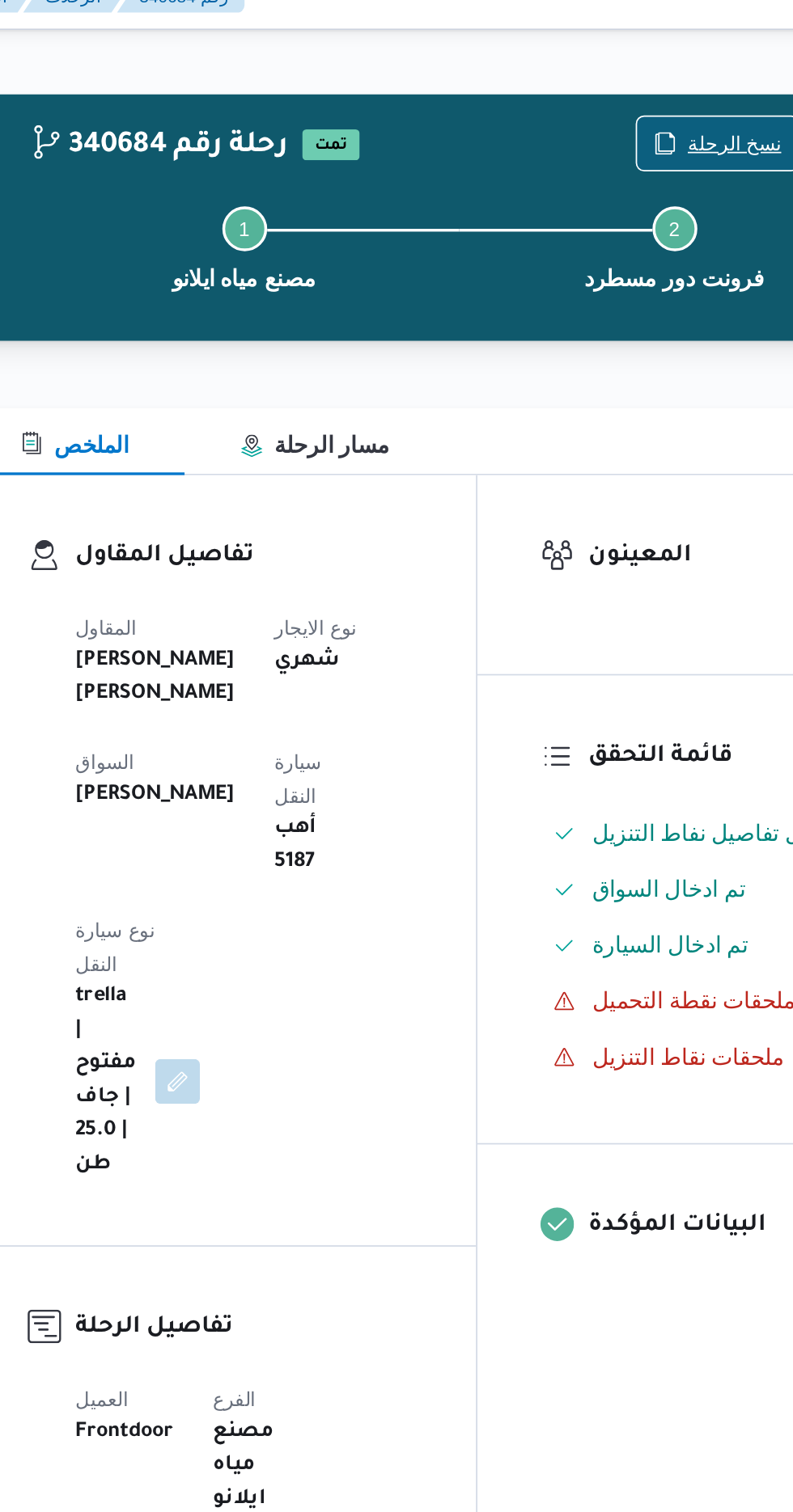
click at [628, 102] on span "نسخ الرحلة" at bounding box center [645, 104] width 93 height 31
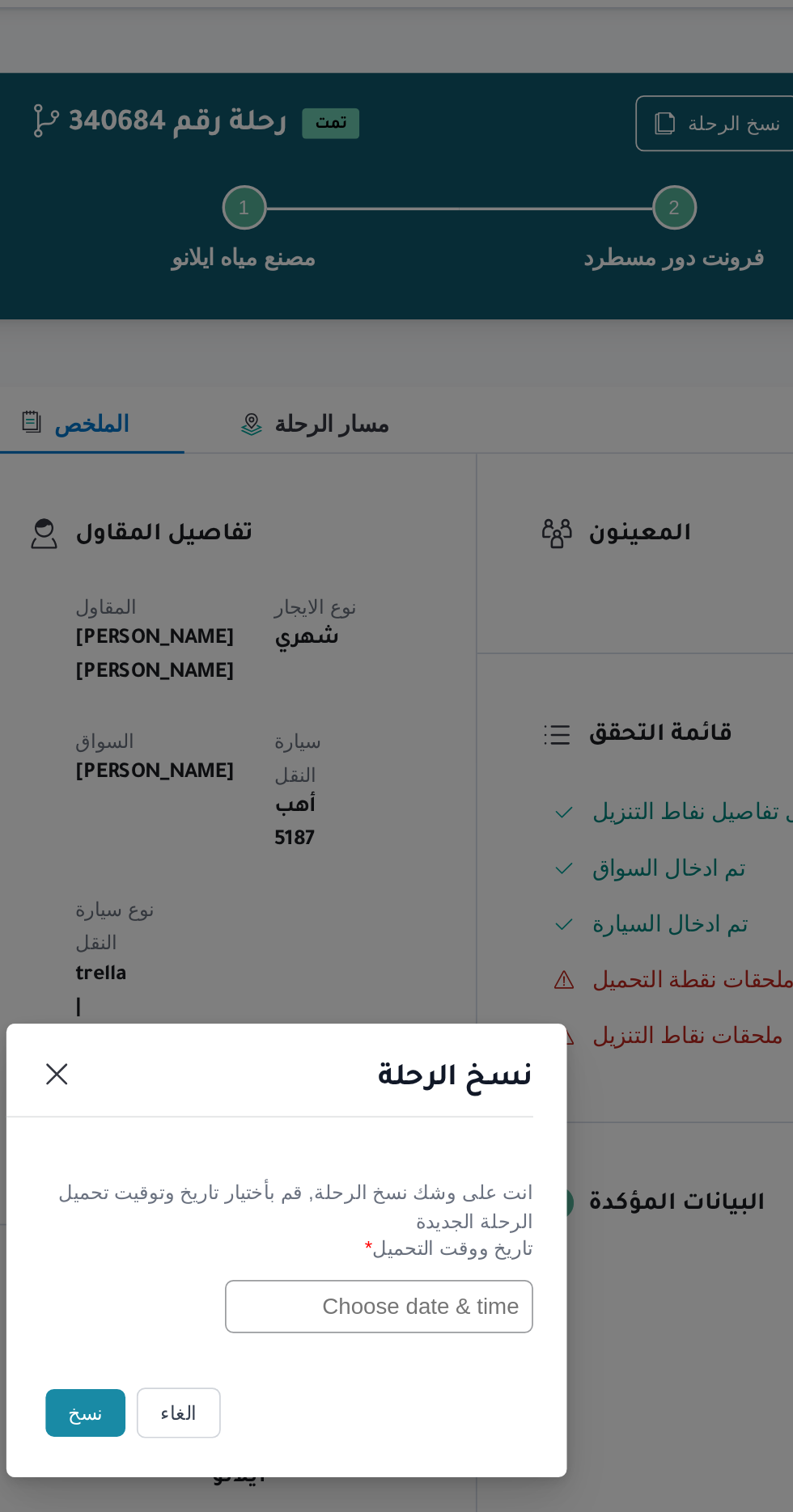
click at [398, 804] on input "text" at bounding box center [449, 788] width 178 height 31
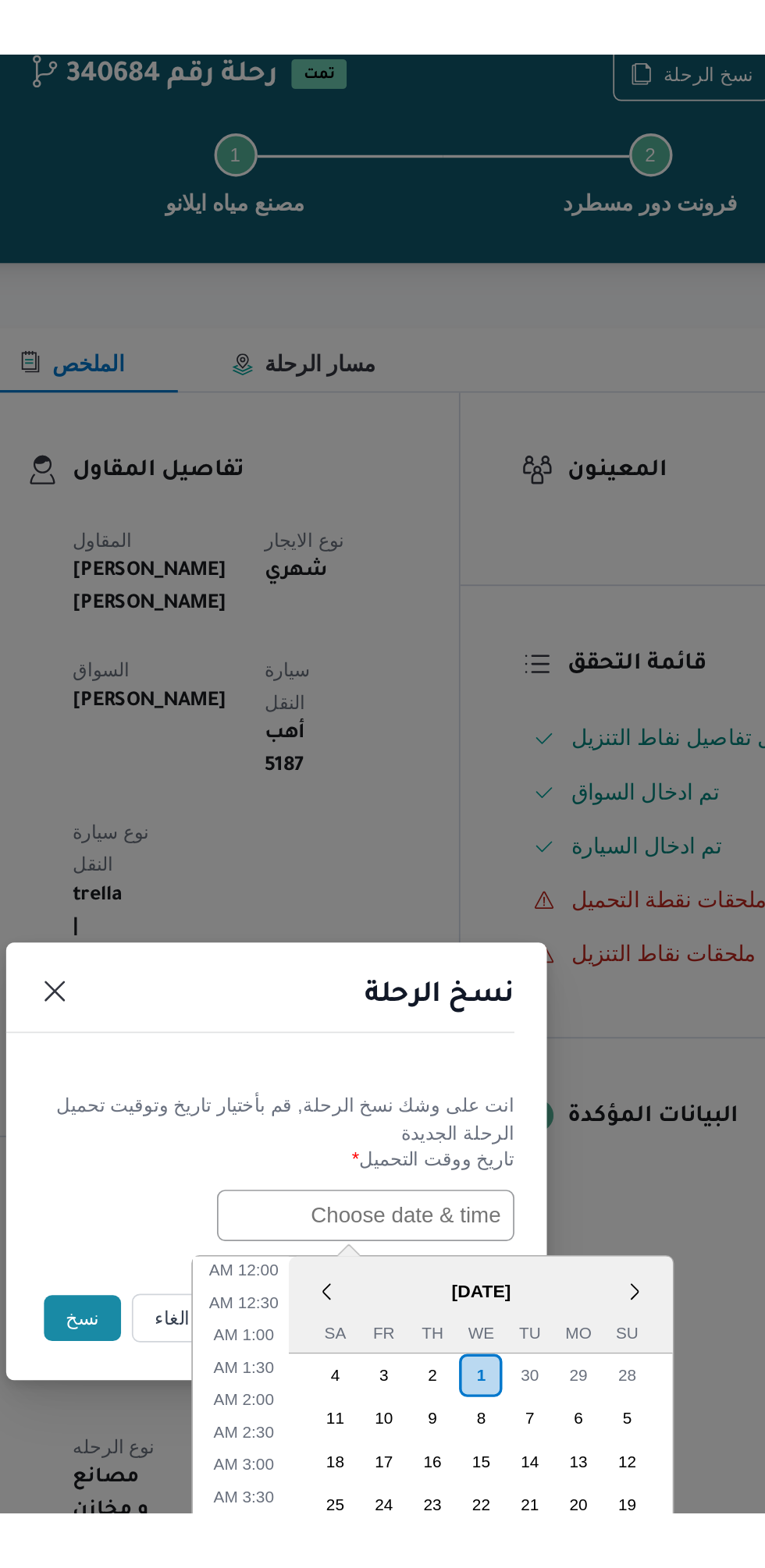
scroll to position [548, 0]
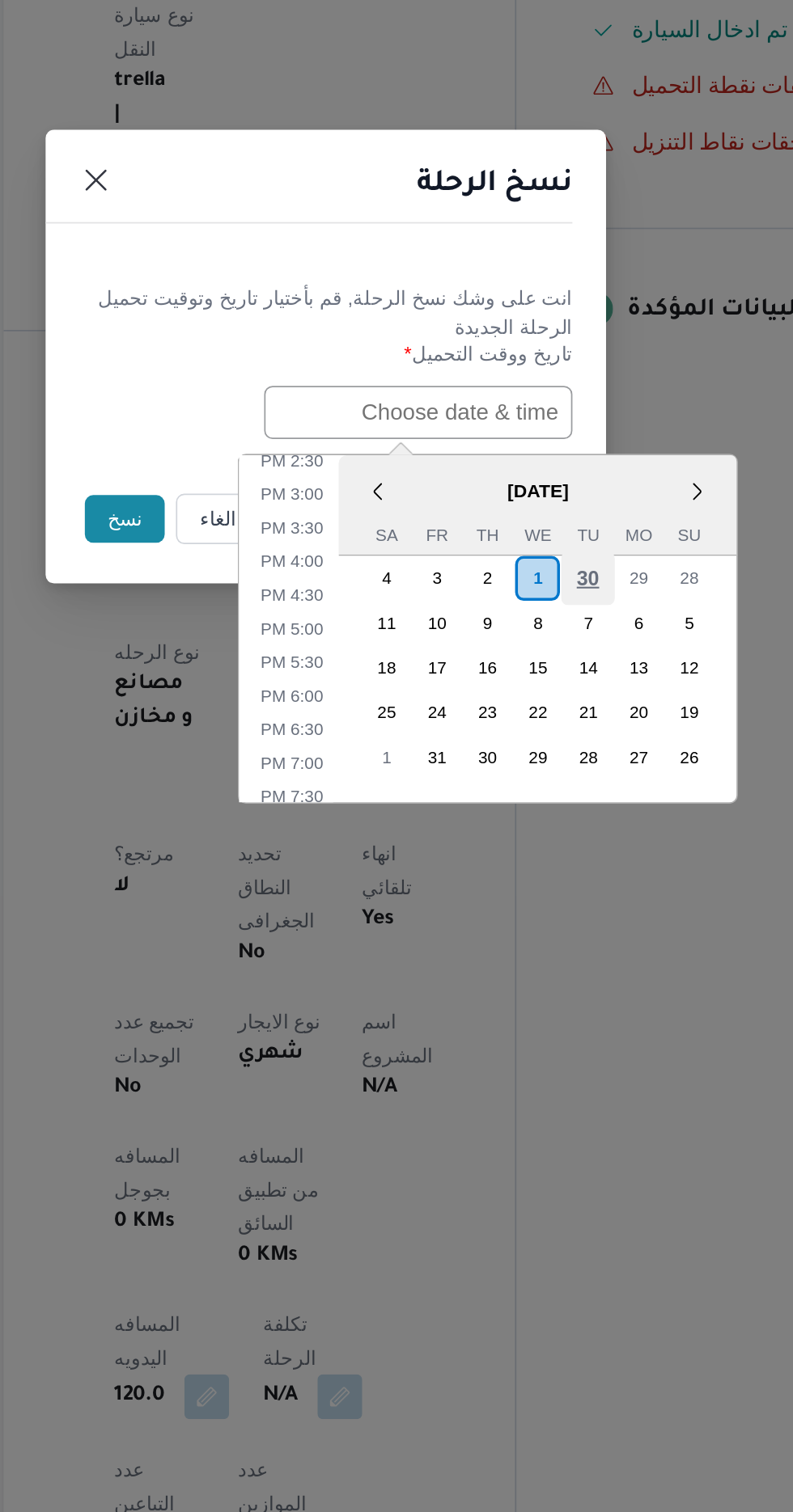
click at [546, 884] on div "30" at bounding box center [547, 883] width 31 height 31
type input "30/09/2025 12:00AM"
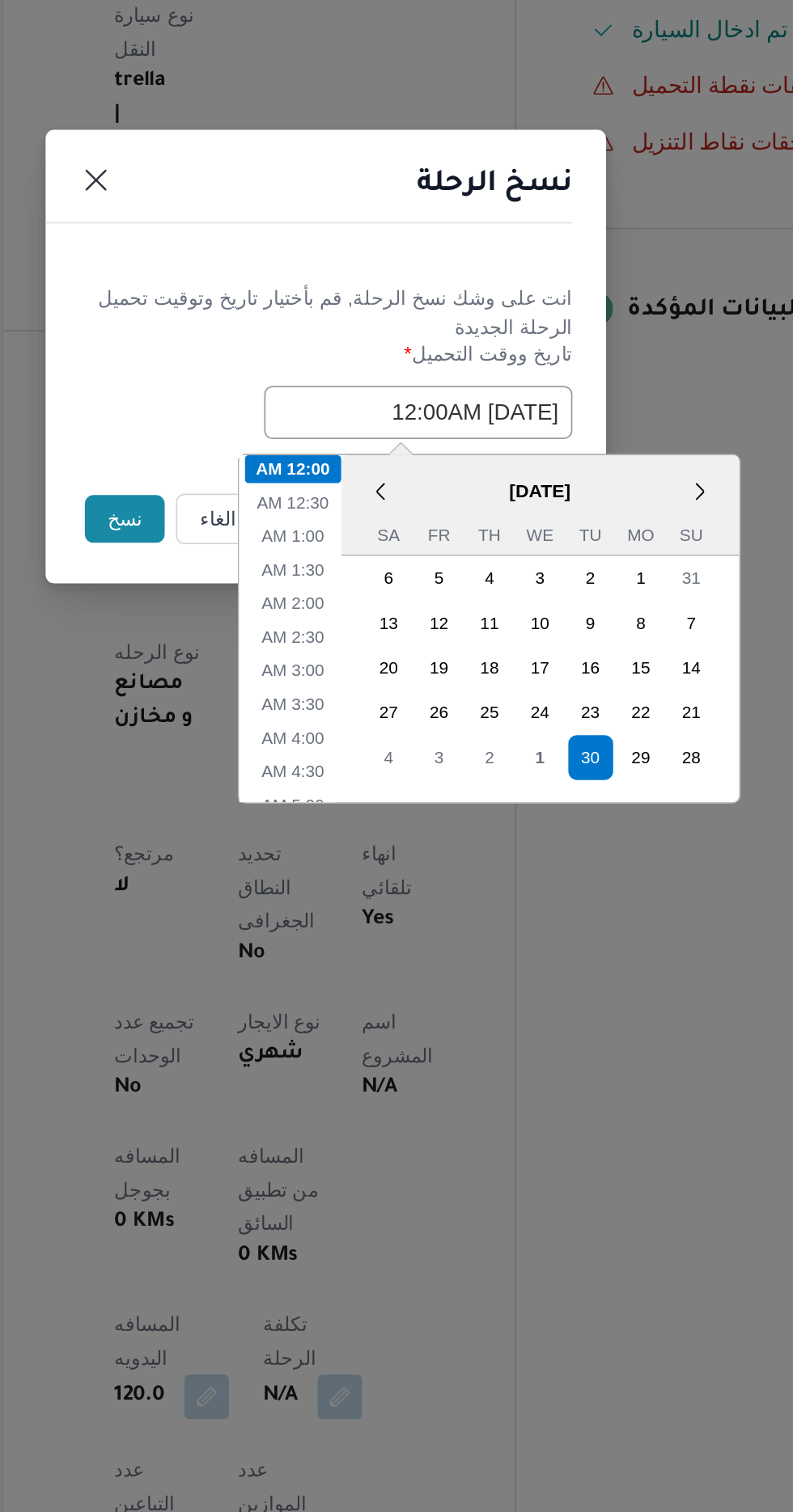
click at [262, 854] on button "نسخ" at bounding box center [280, 849] width 46 height 27
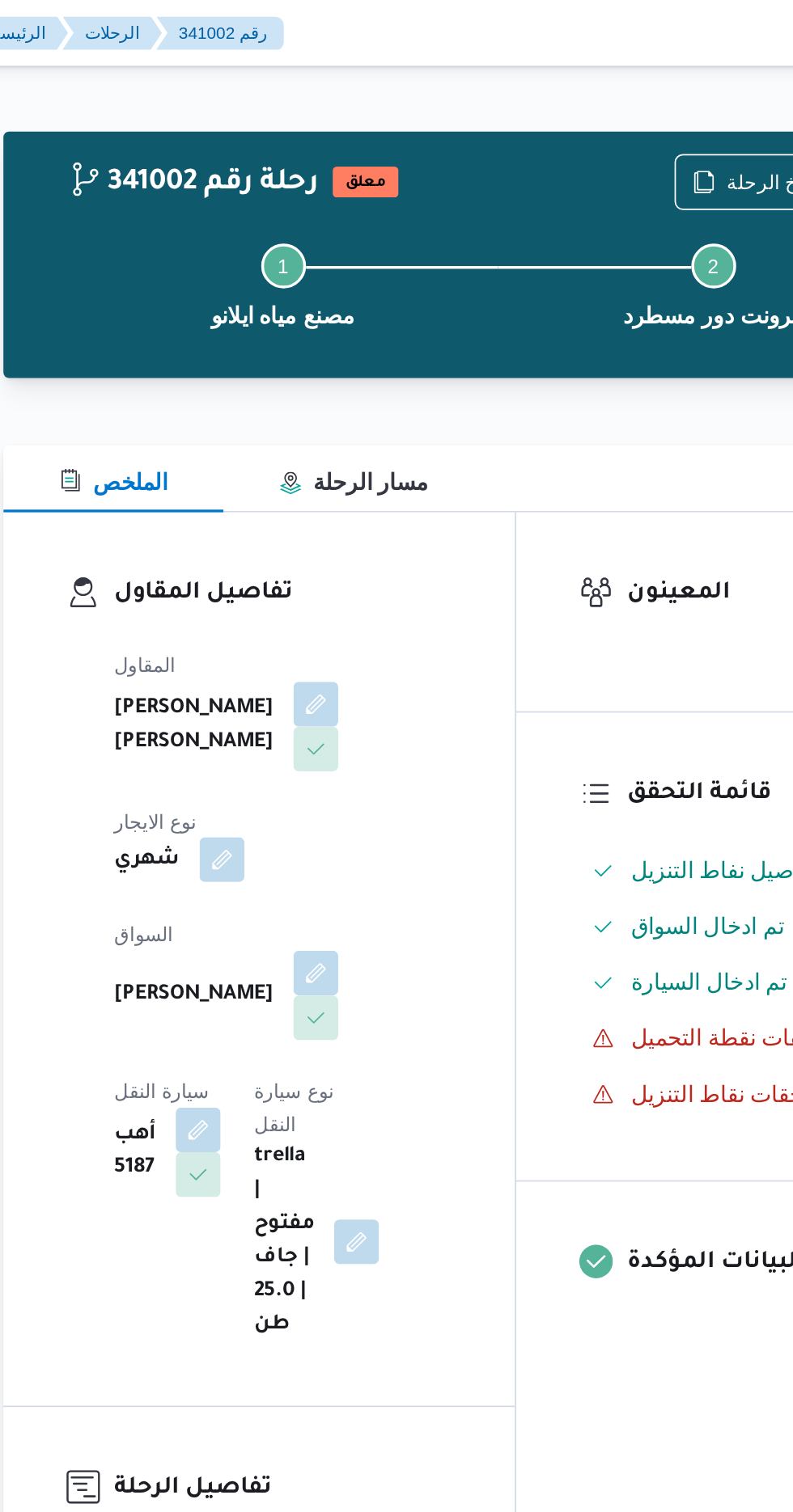
click at [350, 484] on button "button" at bounding box center [336, 496] width 26 height 26
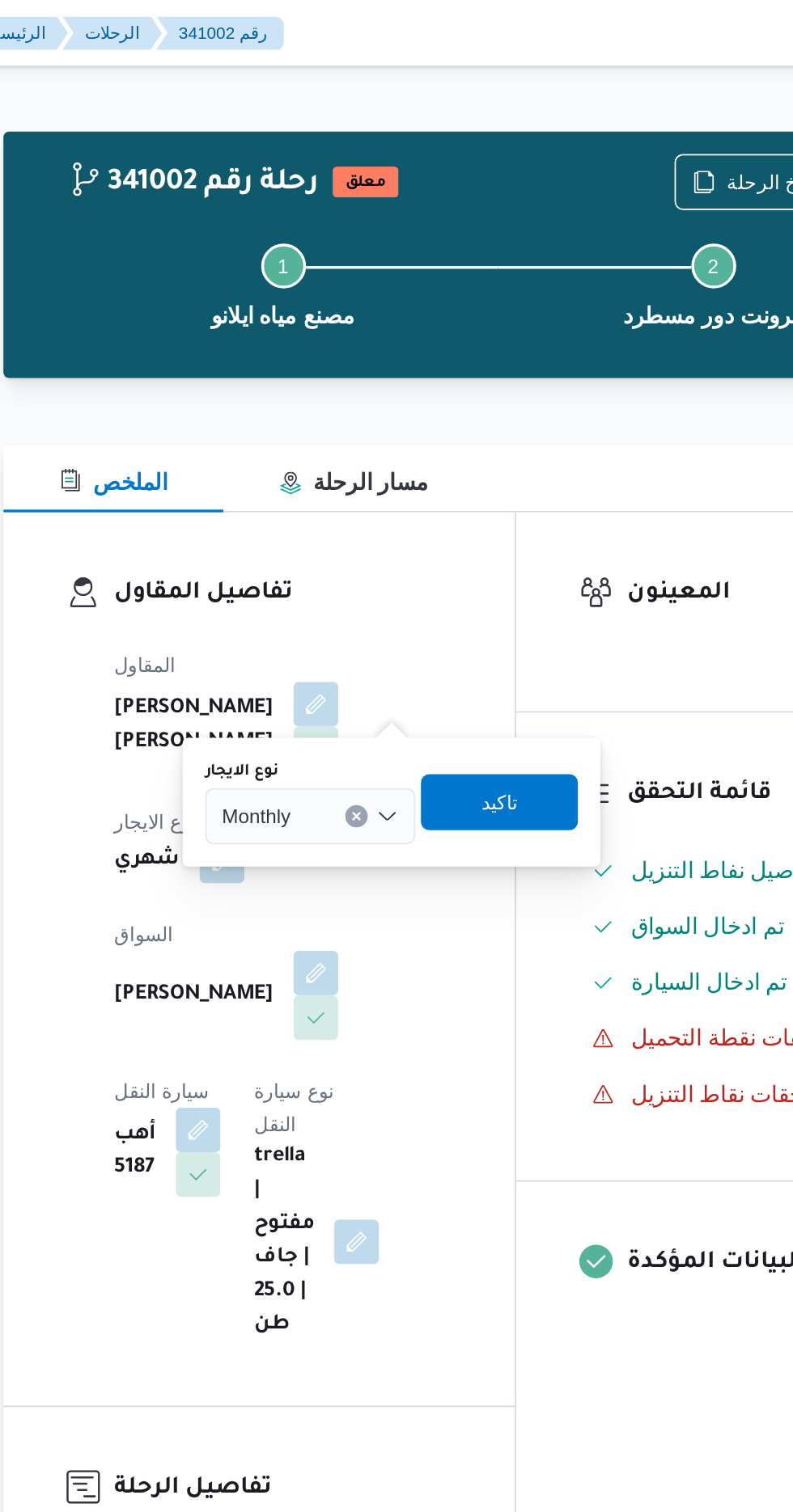
click at [403, 475] on div "Monthly" at bounding box center [387, 471] width 122 height 32
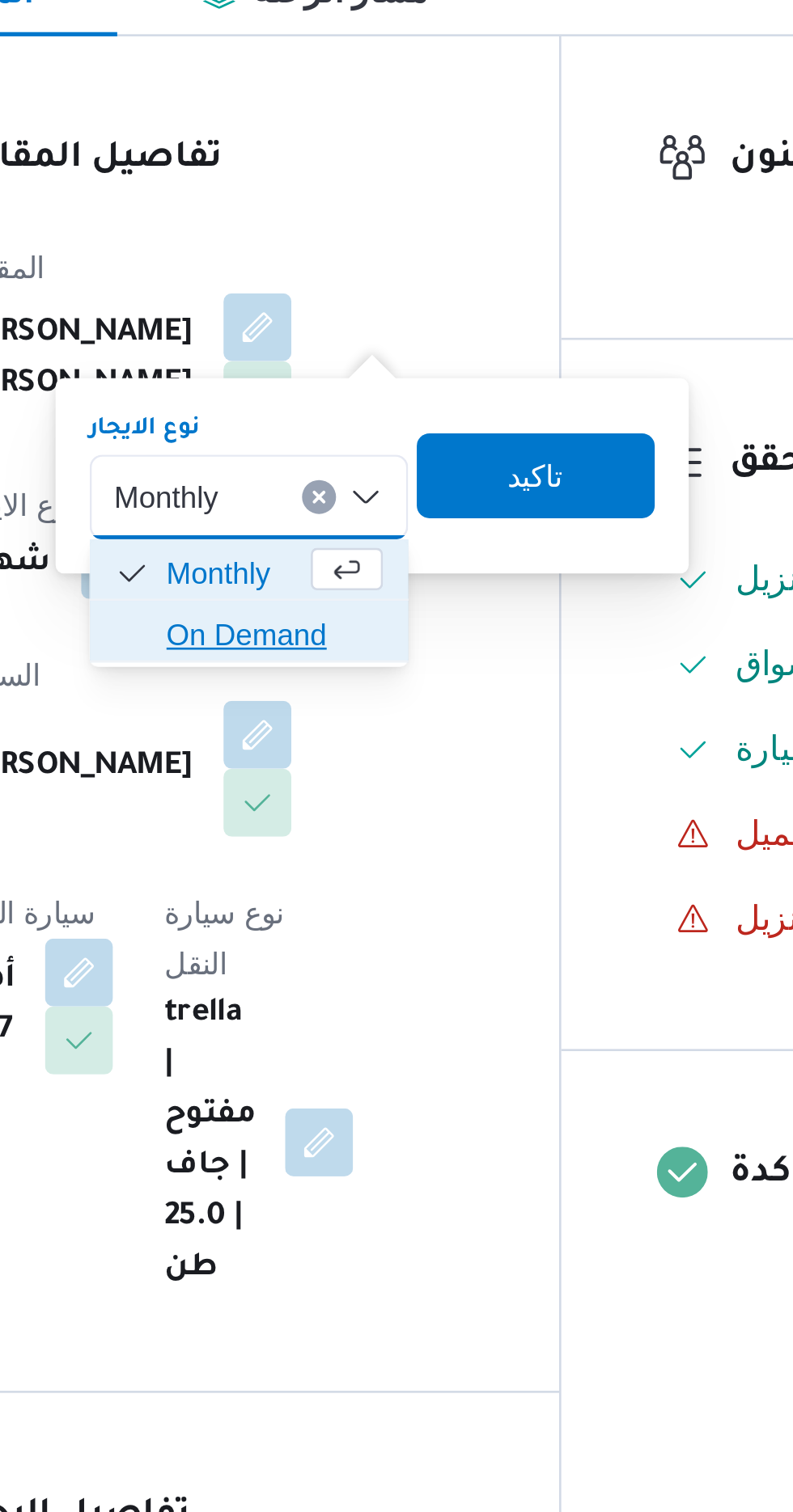
click at [399, 522] on span "On Demand" at bounding box center [397, 523] width 83 height 19
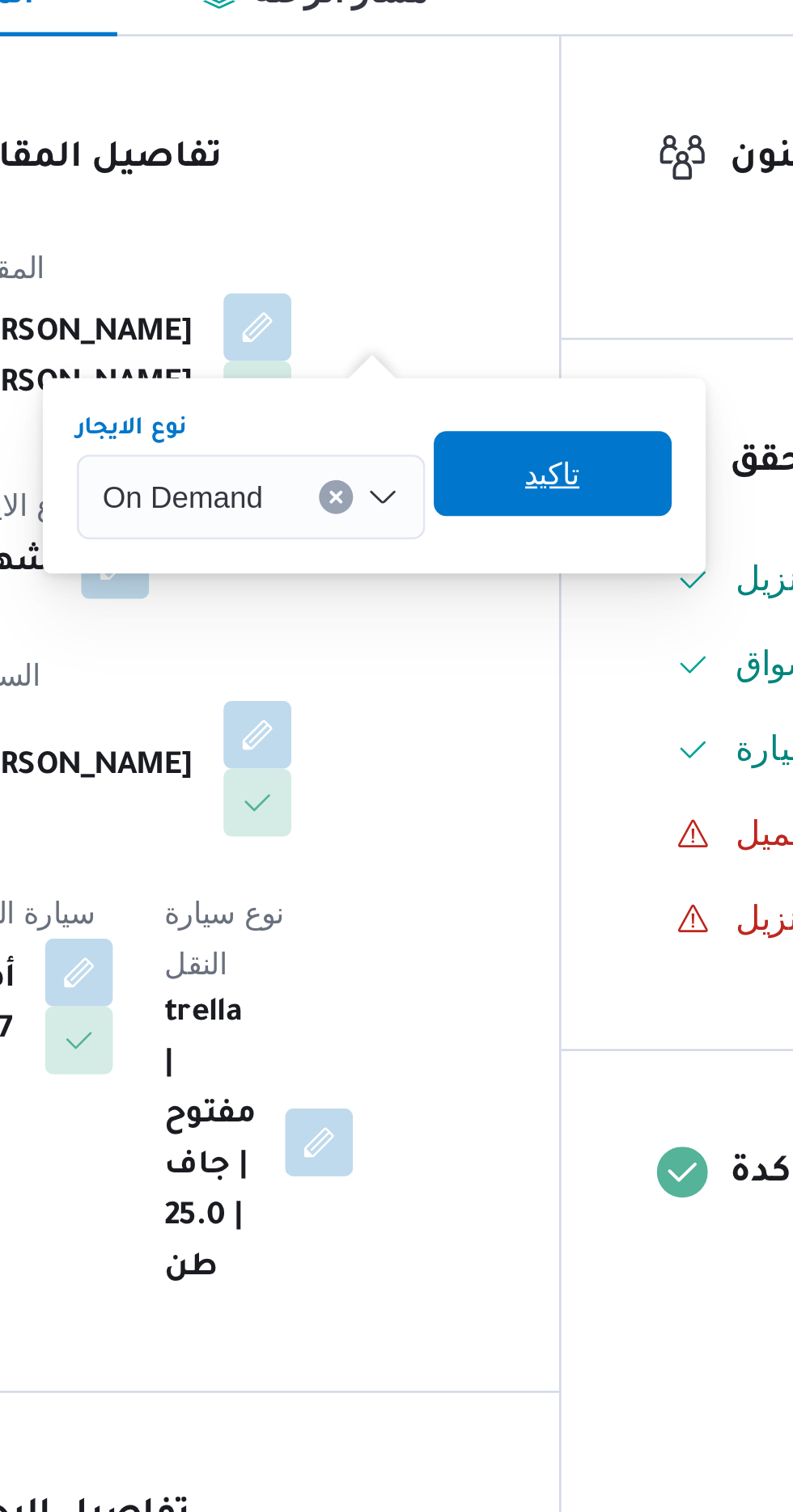
click at [511, 465] on span "تاكيد" at bounding box center [504, 462] width 91 height 32
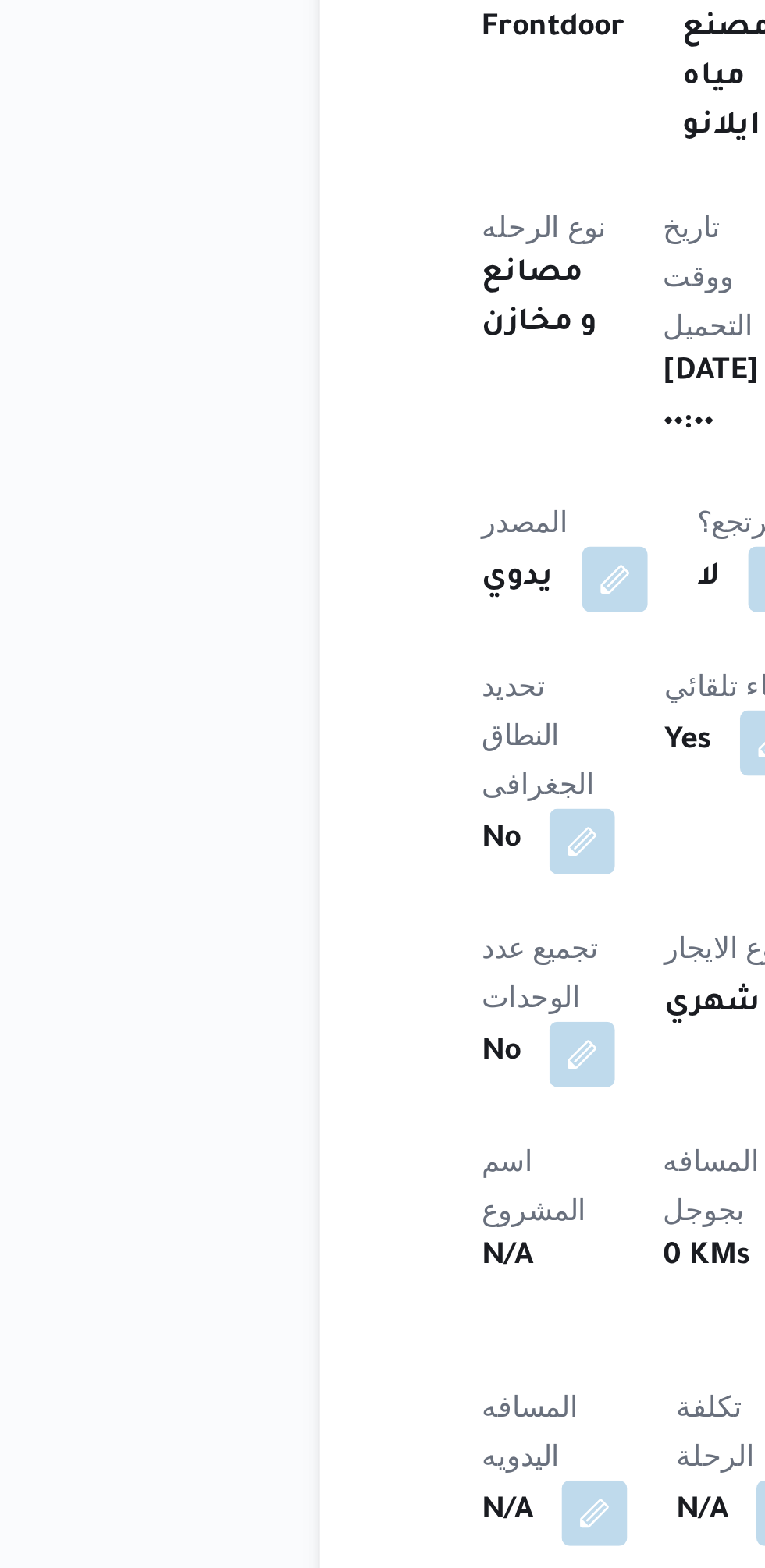
click at [381, 1246] on button "button" at bounding box center [393, 1258] width 25 height 25
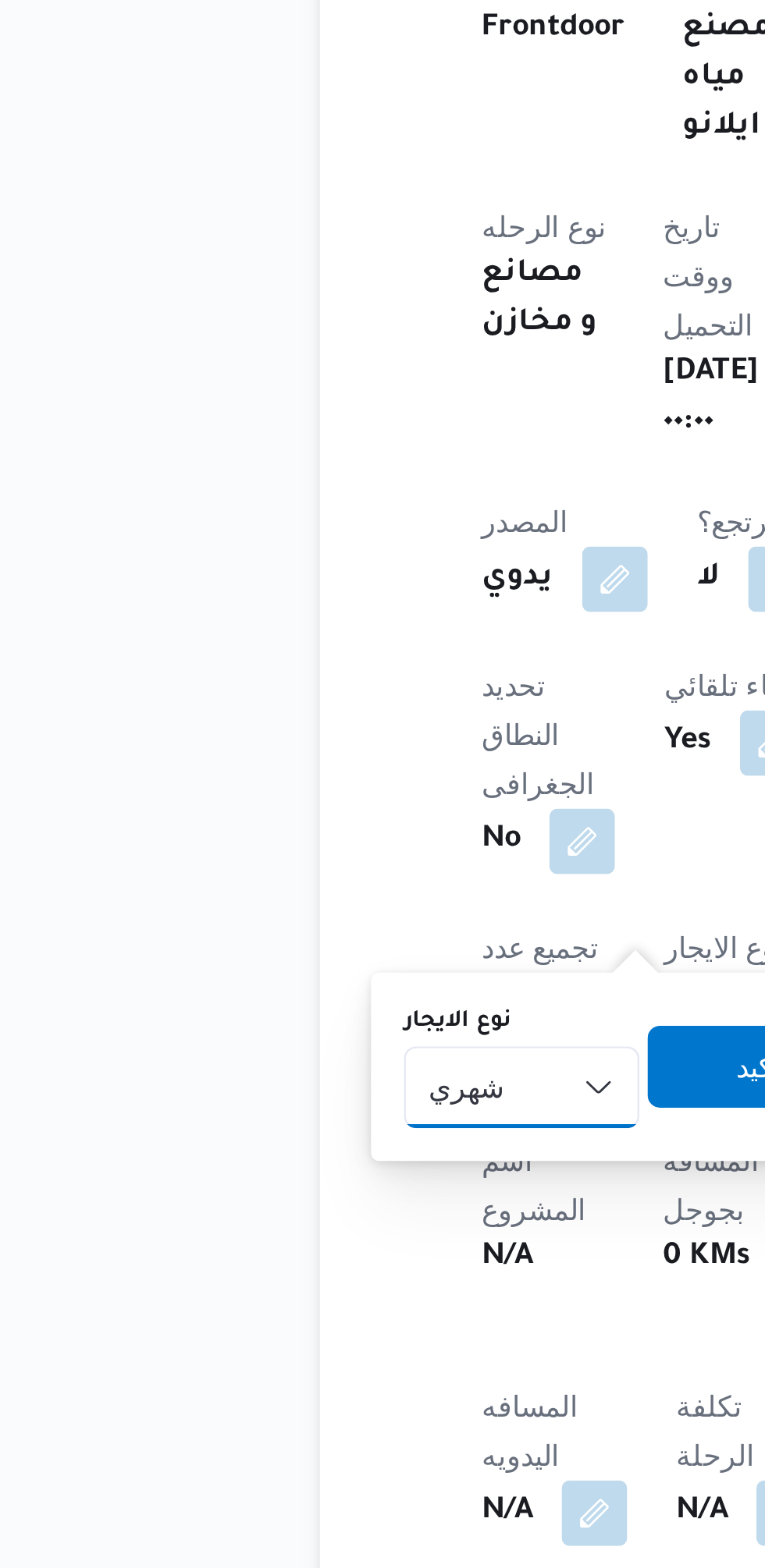
click at [296, 1290] on select "شهري بالنقله إيجار يومي" at bounding box center [279, 1290] width 89 height 31
select select "on_demand"
click at [235, 1274] on select "شهري بالنقله إيجار يومي" at bounding box center [279, 1290] width 89 height 31
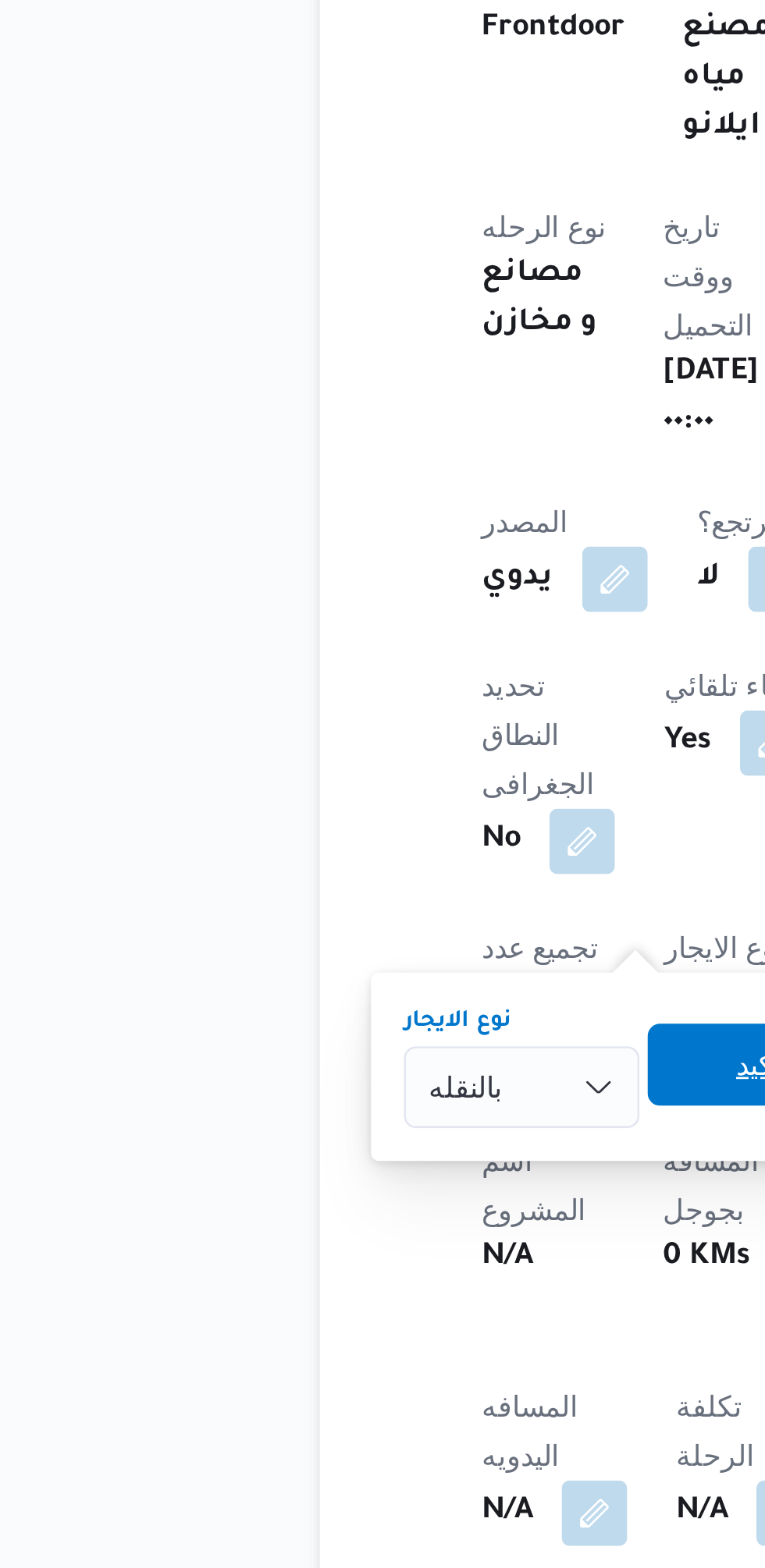
click at [341, 1277] on span "تاكيد" at bounding box center [372, 1281] width 88 height 31
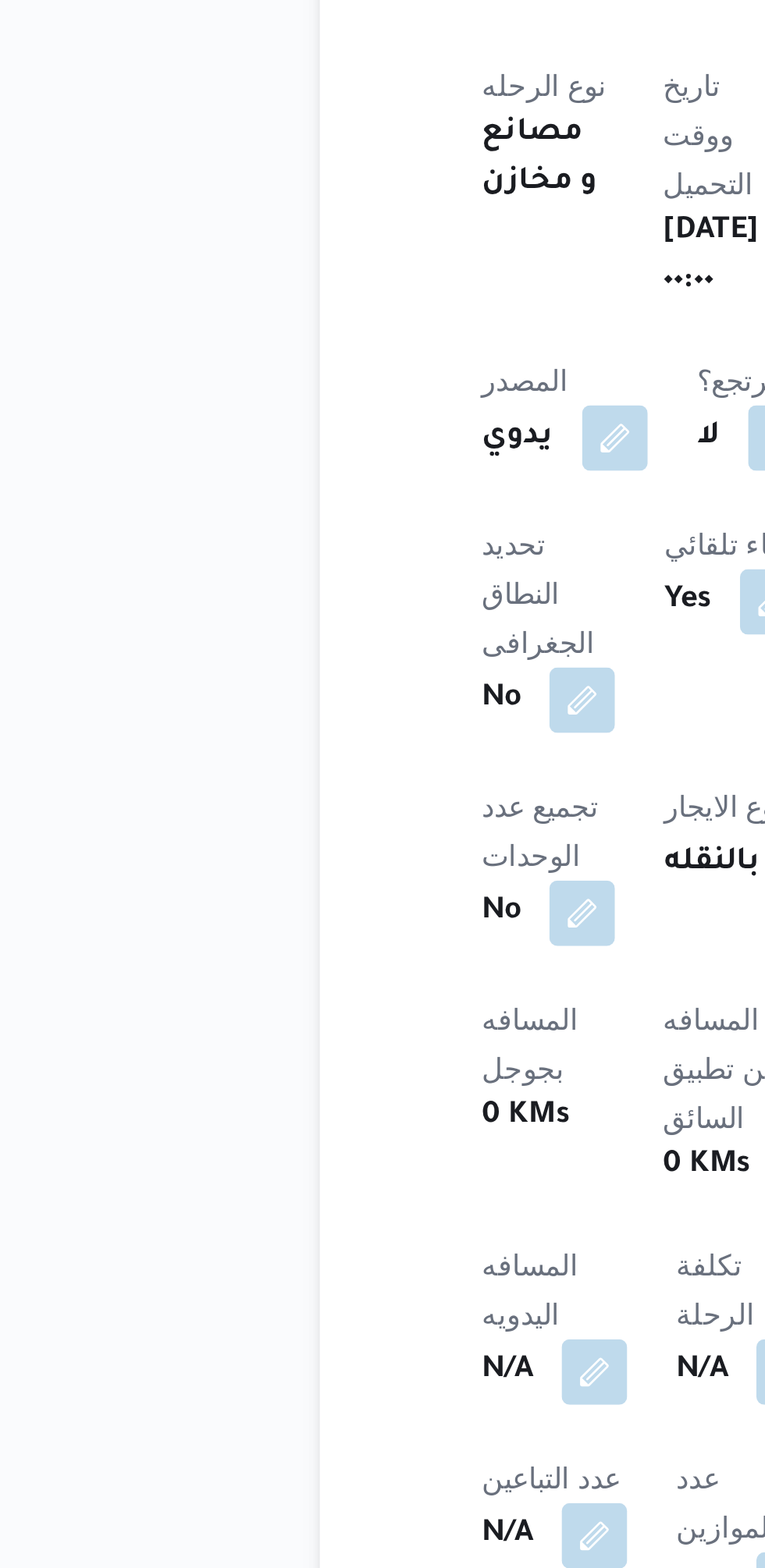
scroll to position [10, 0]
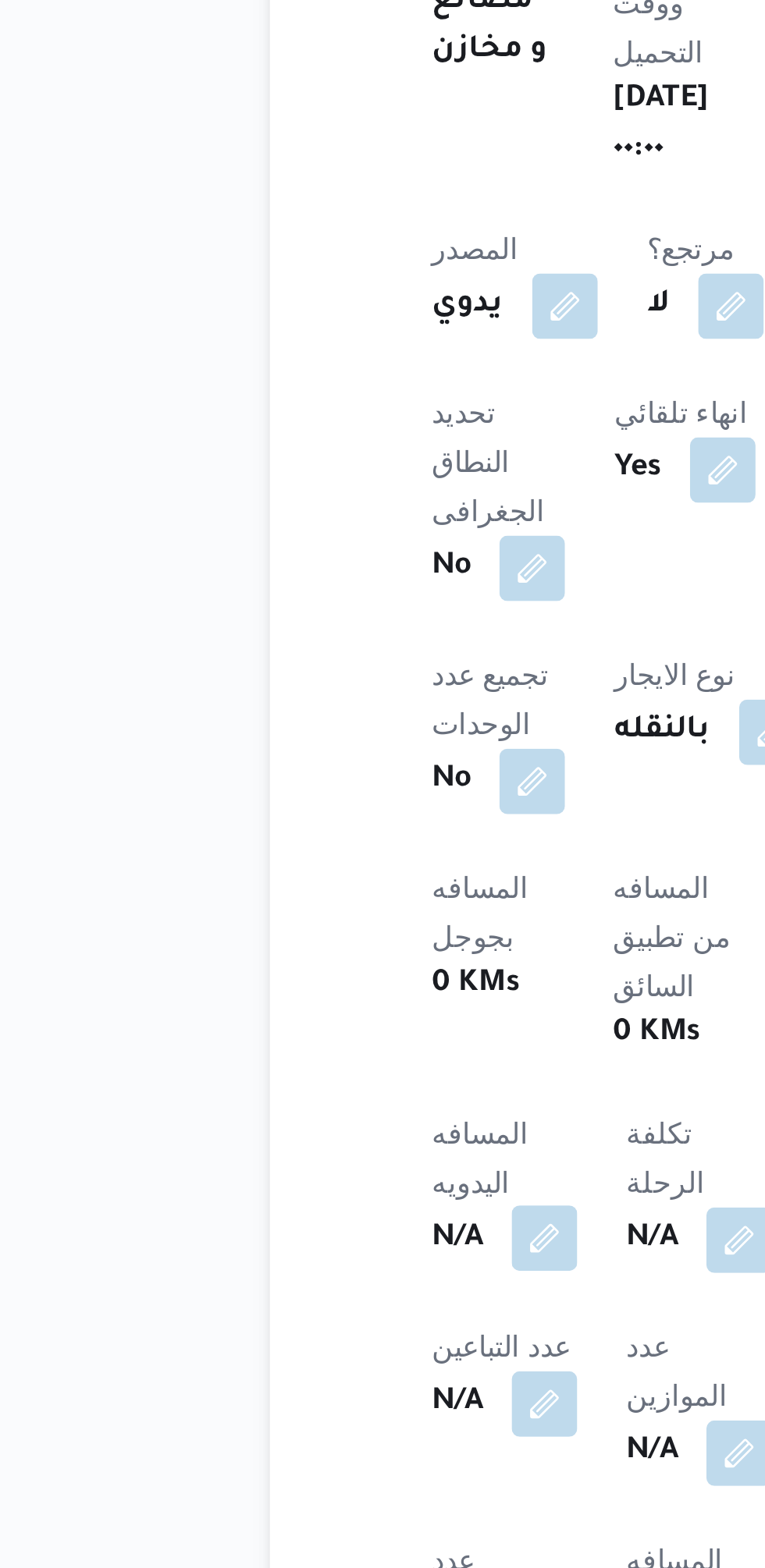
click at [320, 1430] on button "button" at bounding box center [307, 1442] width 25 height 25
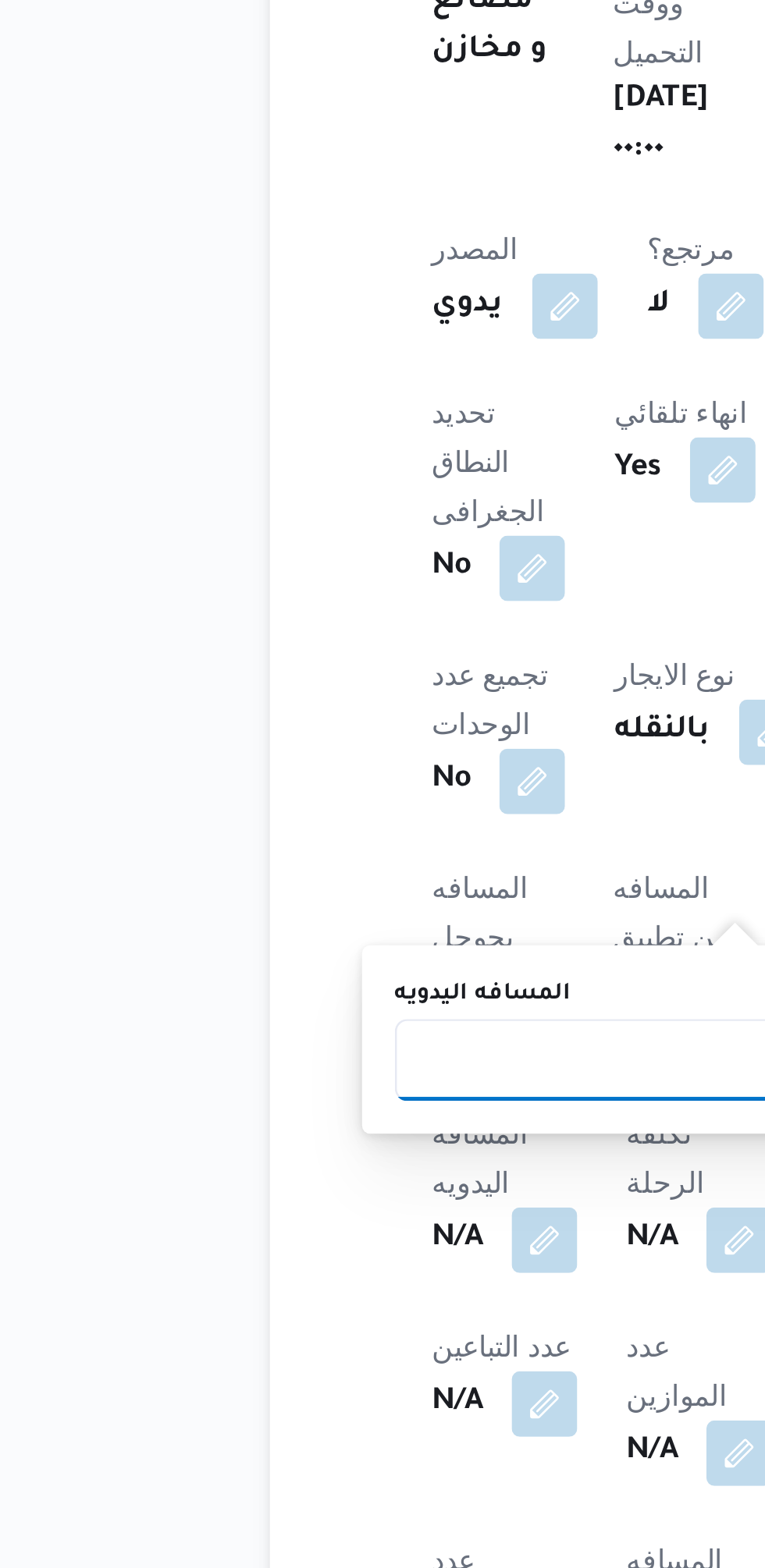
click at [325, 1371] on input "المسافه اليدويه" at bounding box center [328, 1374] width 156 height 31
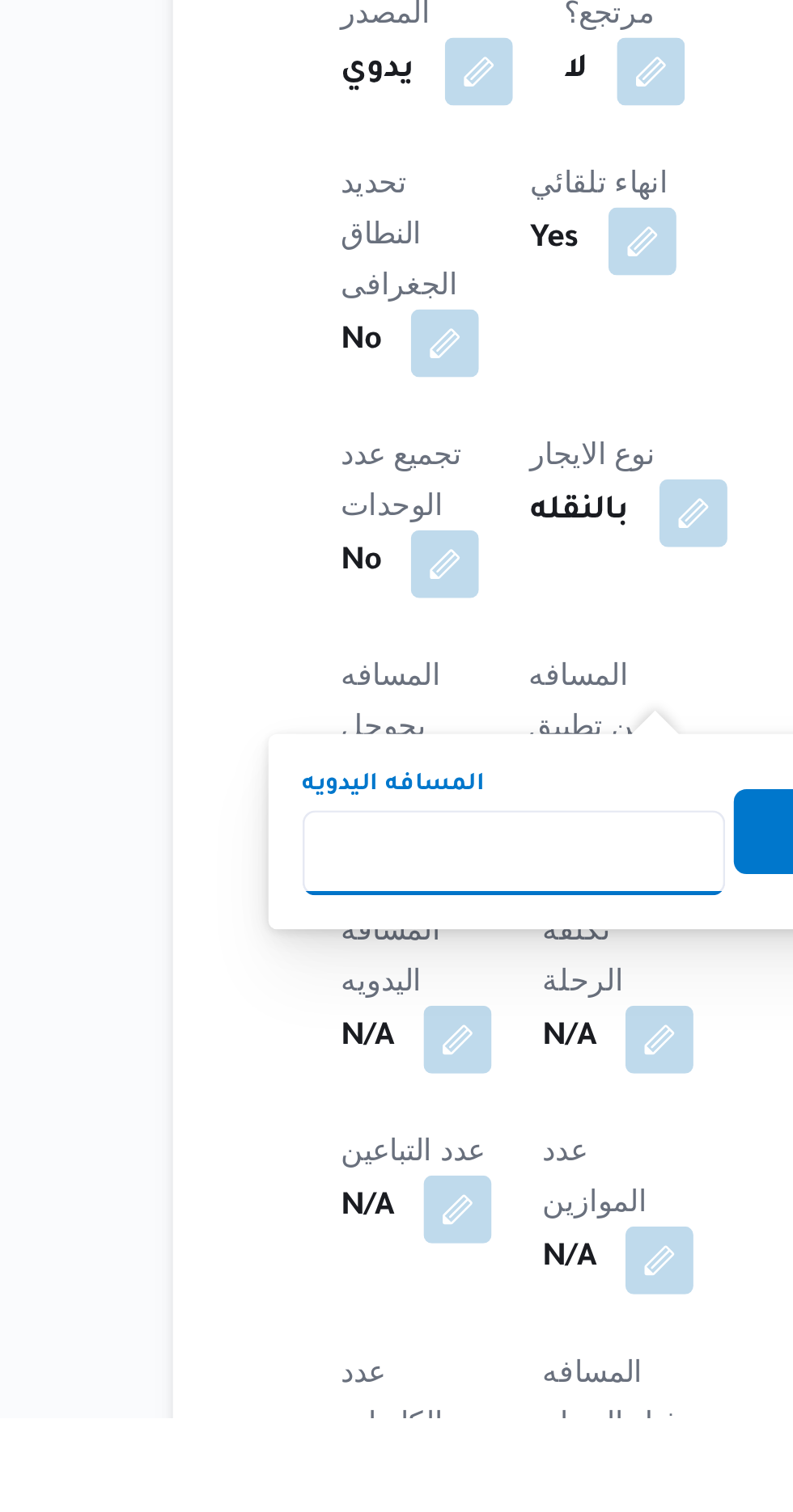
scroll to position [137, 0]
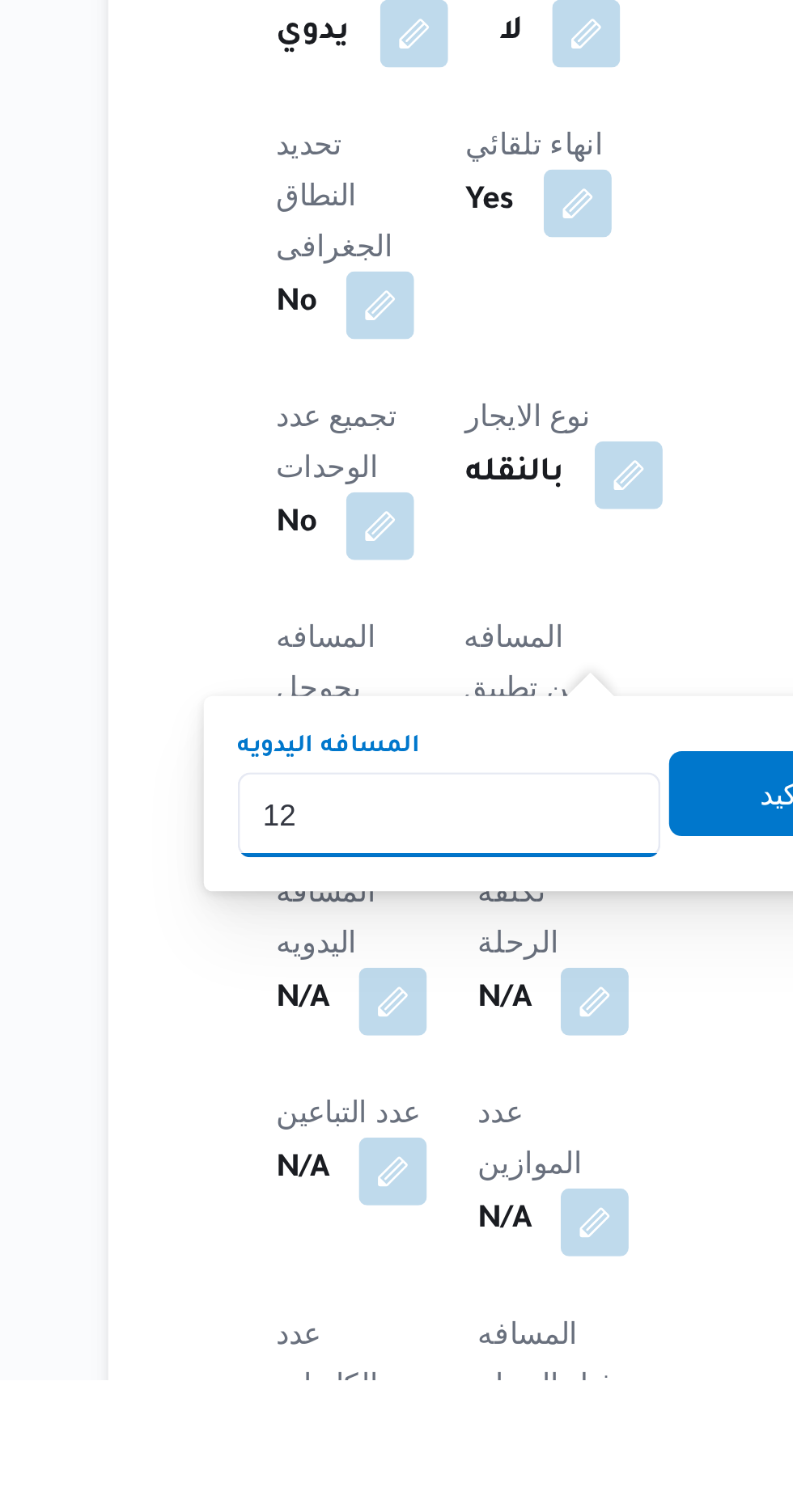
type input "120"
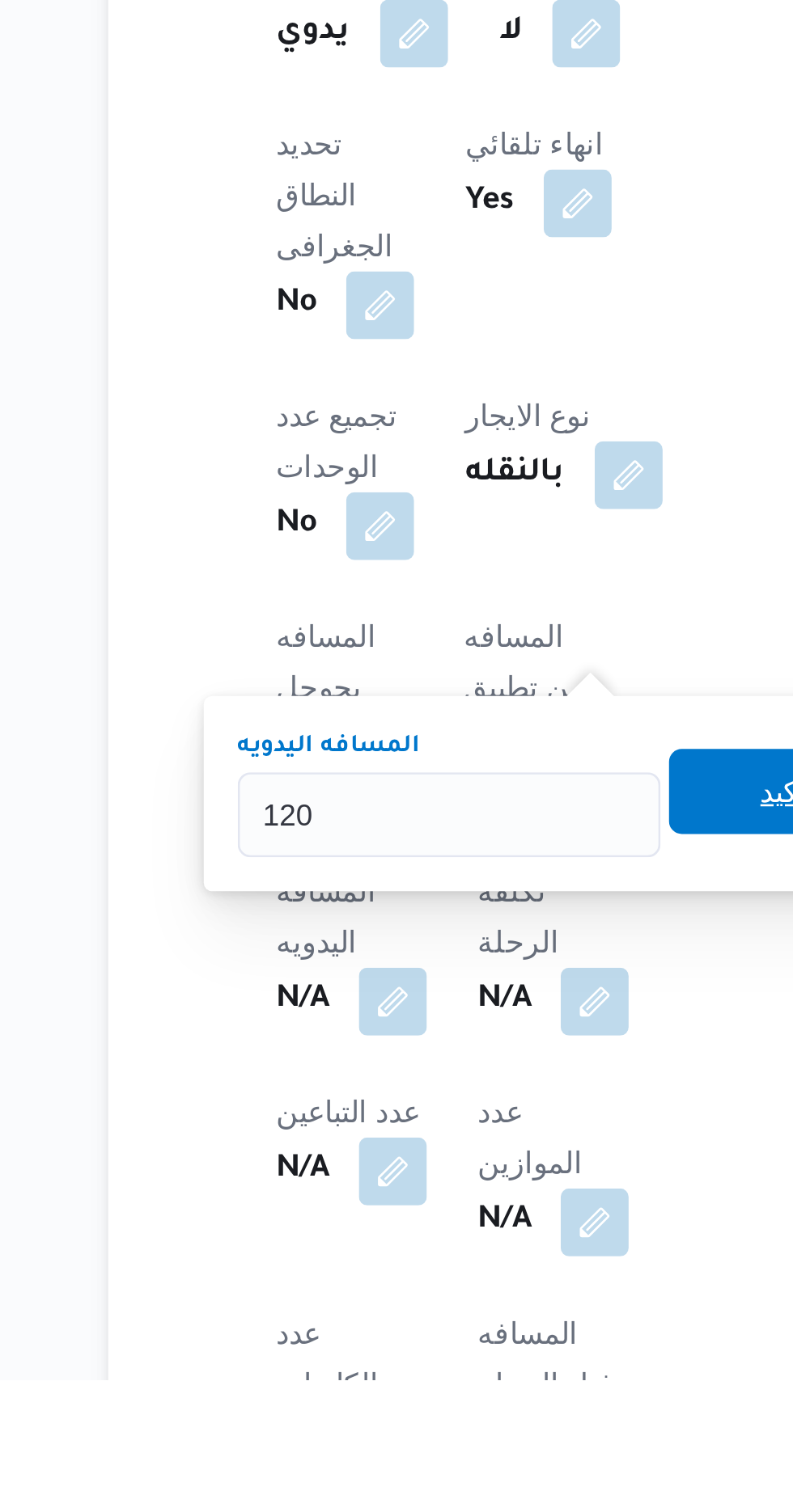
click at [449, 1281] on span "تاكيد" at bounding box center [470, 1288] width 91 height 32
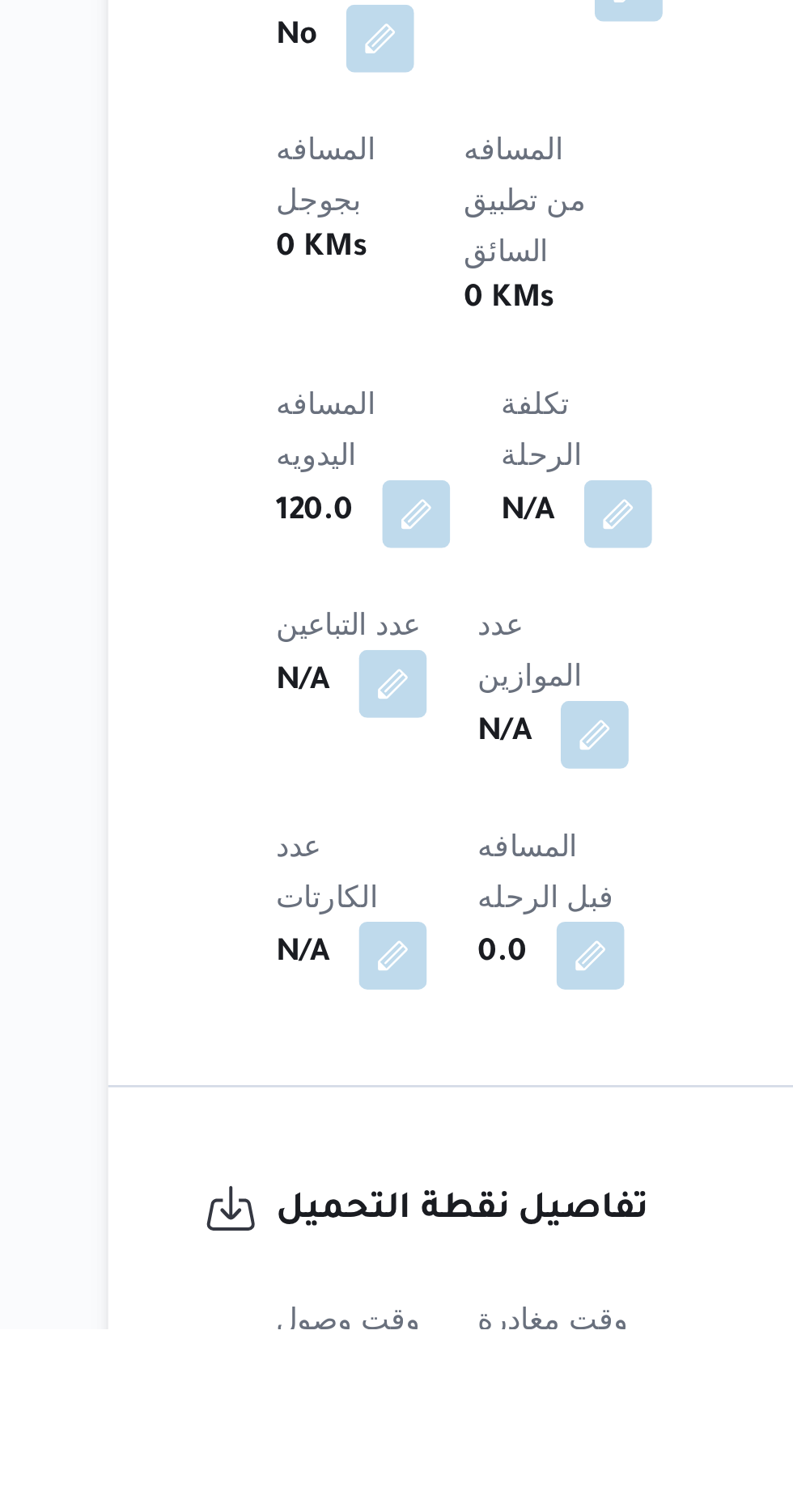
scroll to position [310, 0]
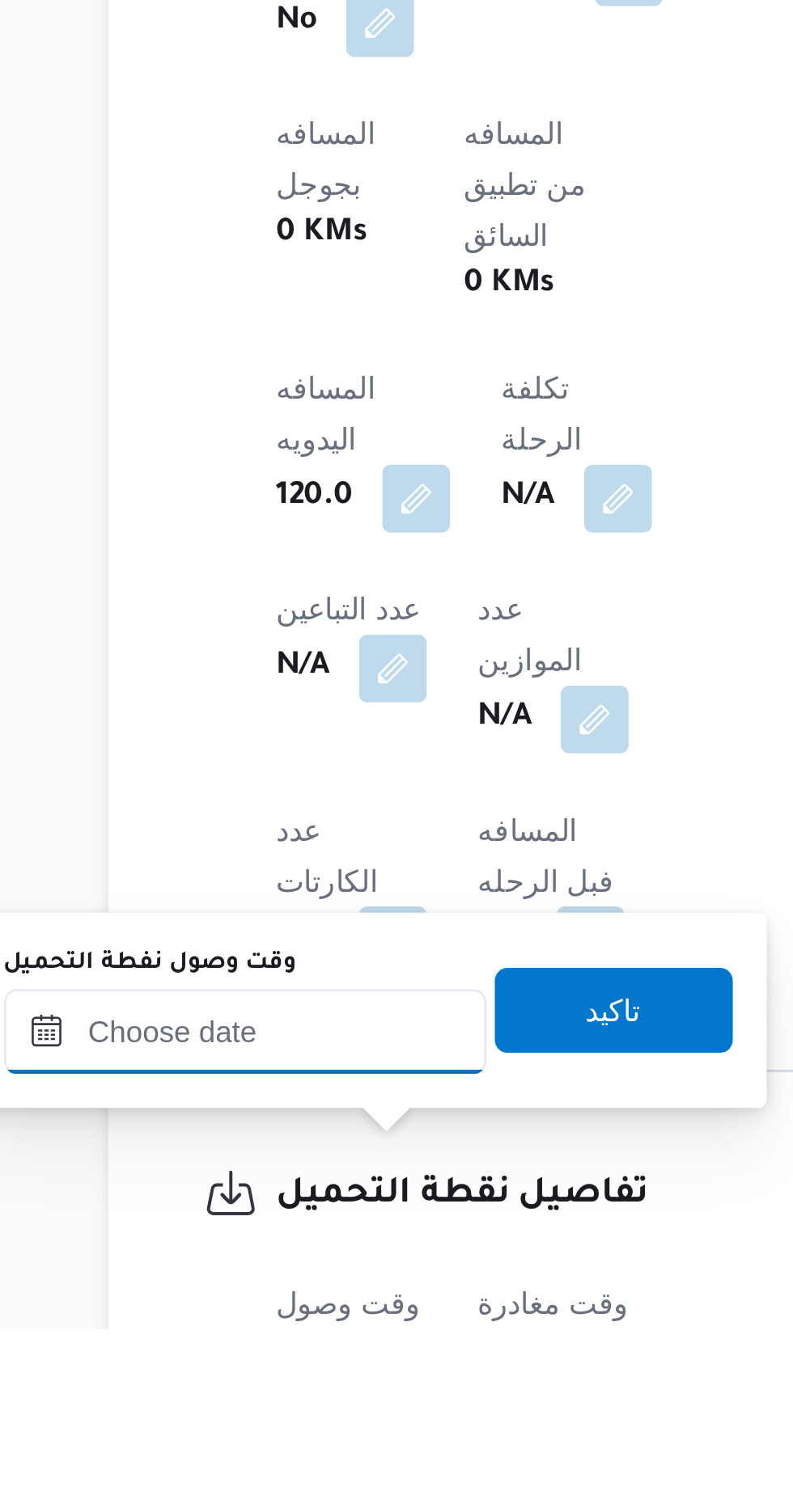
click at [244, 1395] on input "وقت وصول نفطة التحميل" at bounding box center [262, 1399] width 184 height 32
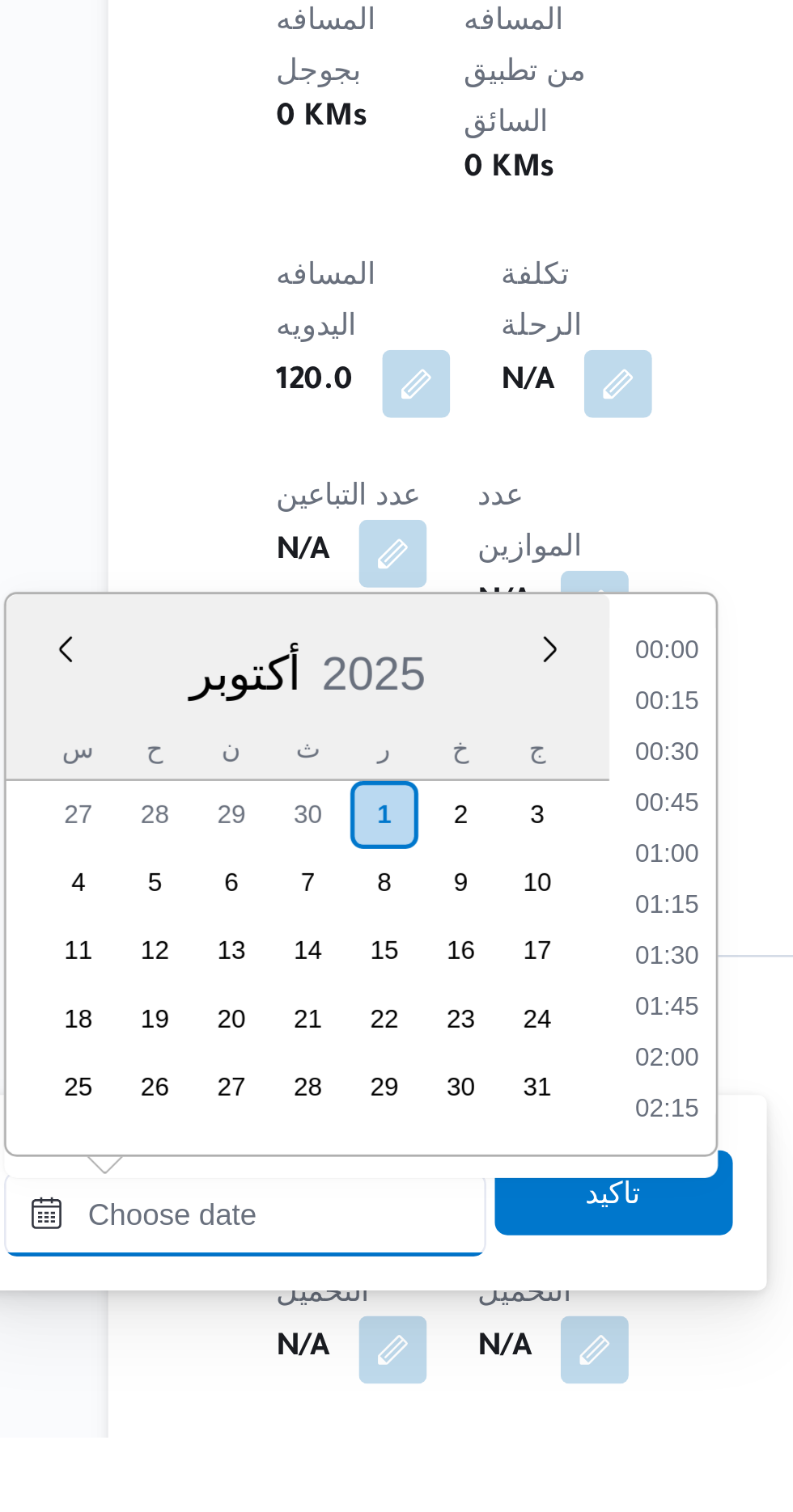
scroll to position [1240, 0]
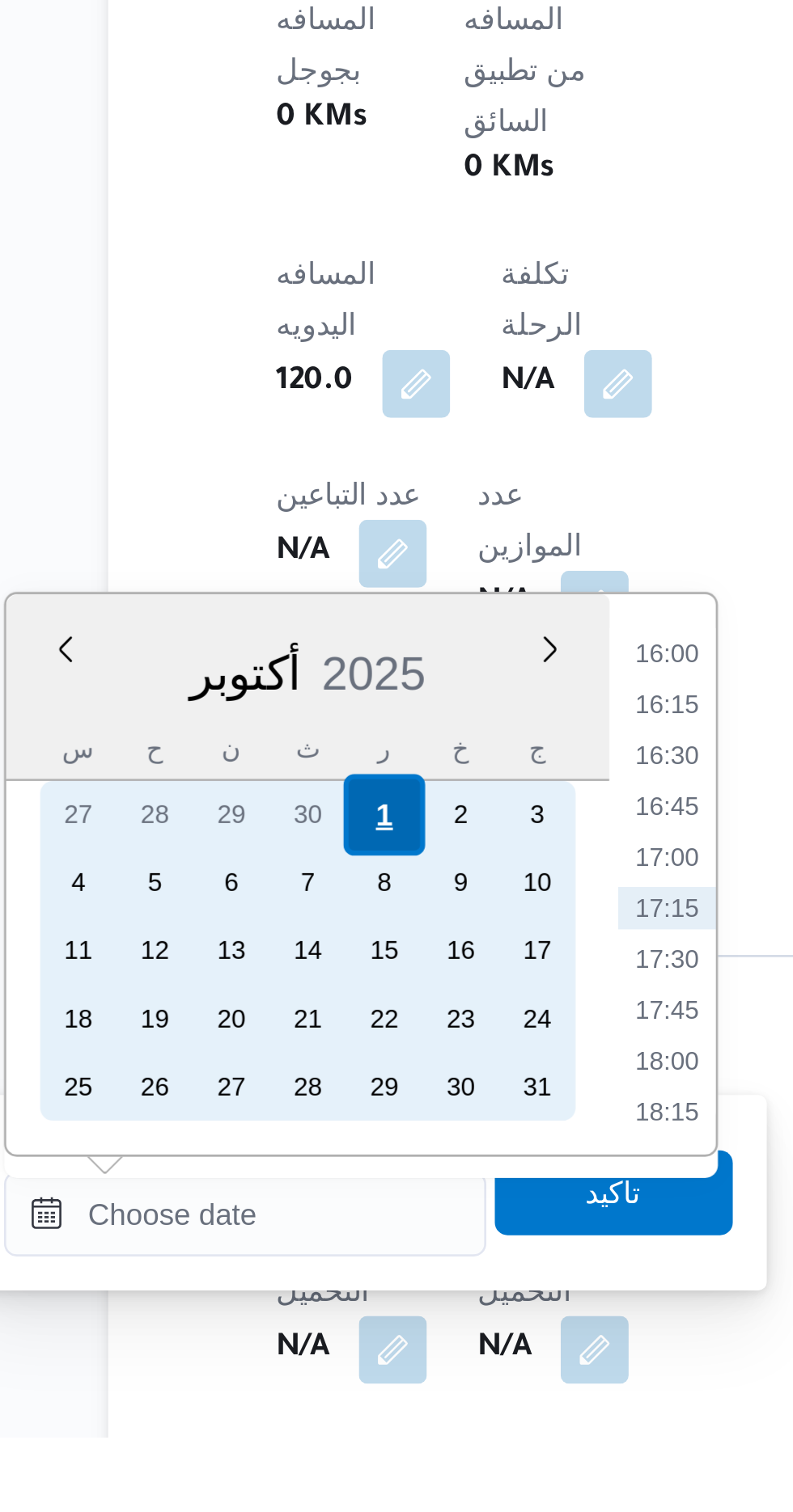
click at [317, 1269] on div "1" at bounding box center [314, 1275] width 31 height 31
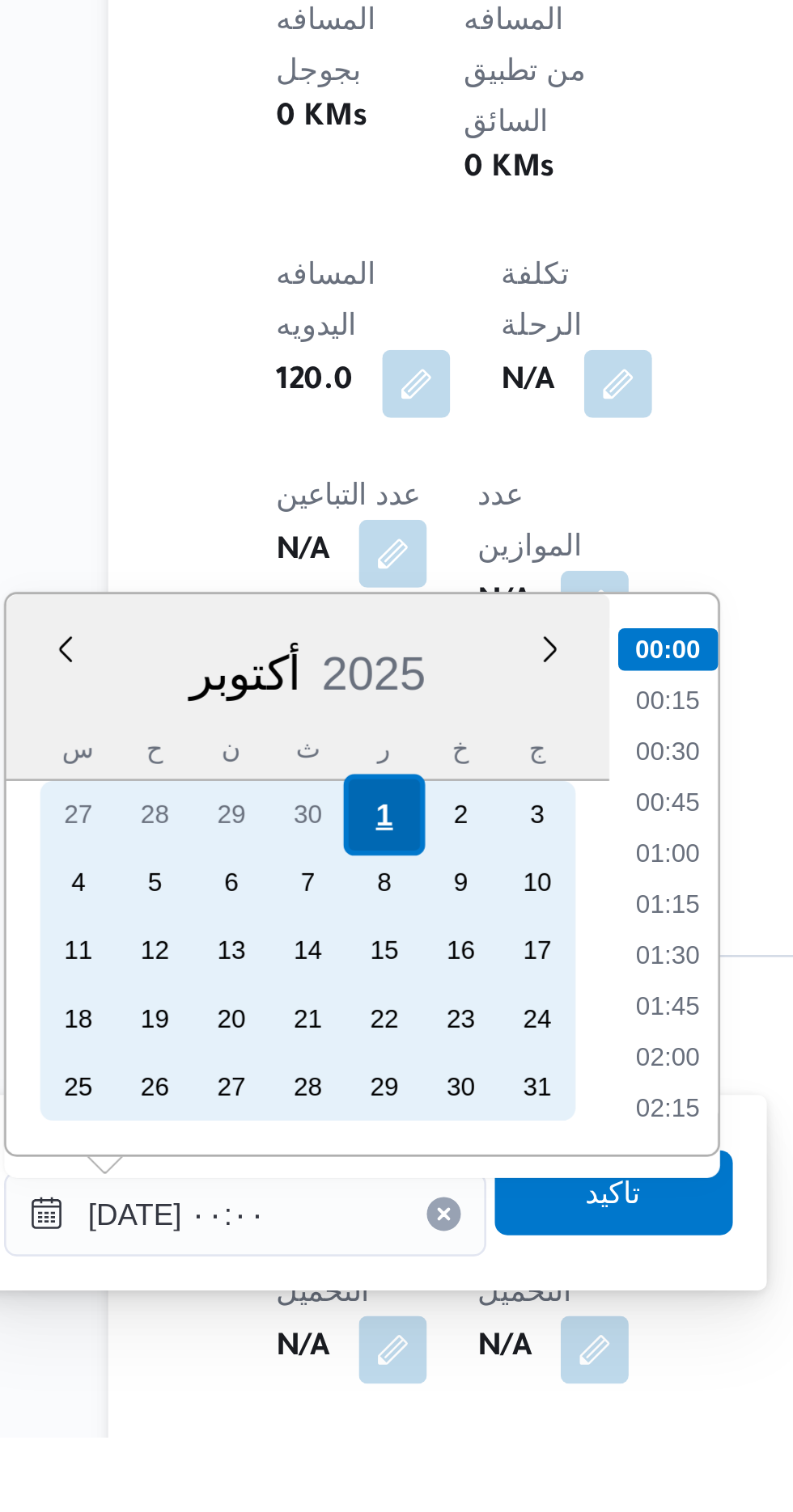
scroll to position [394, 0]
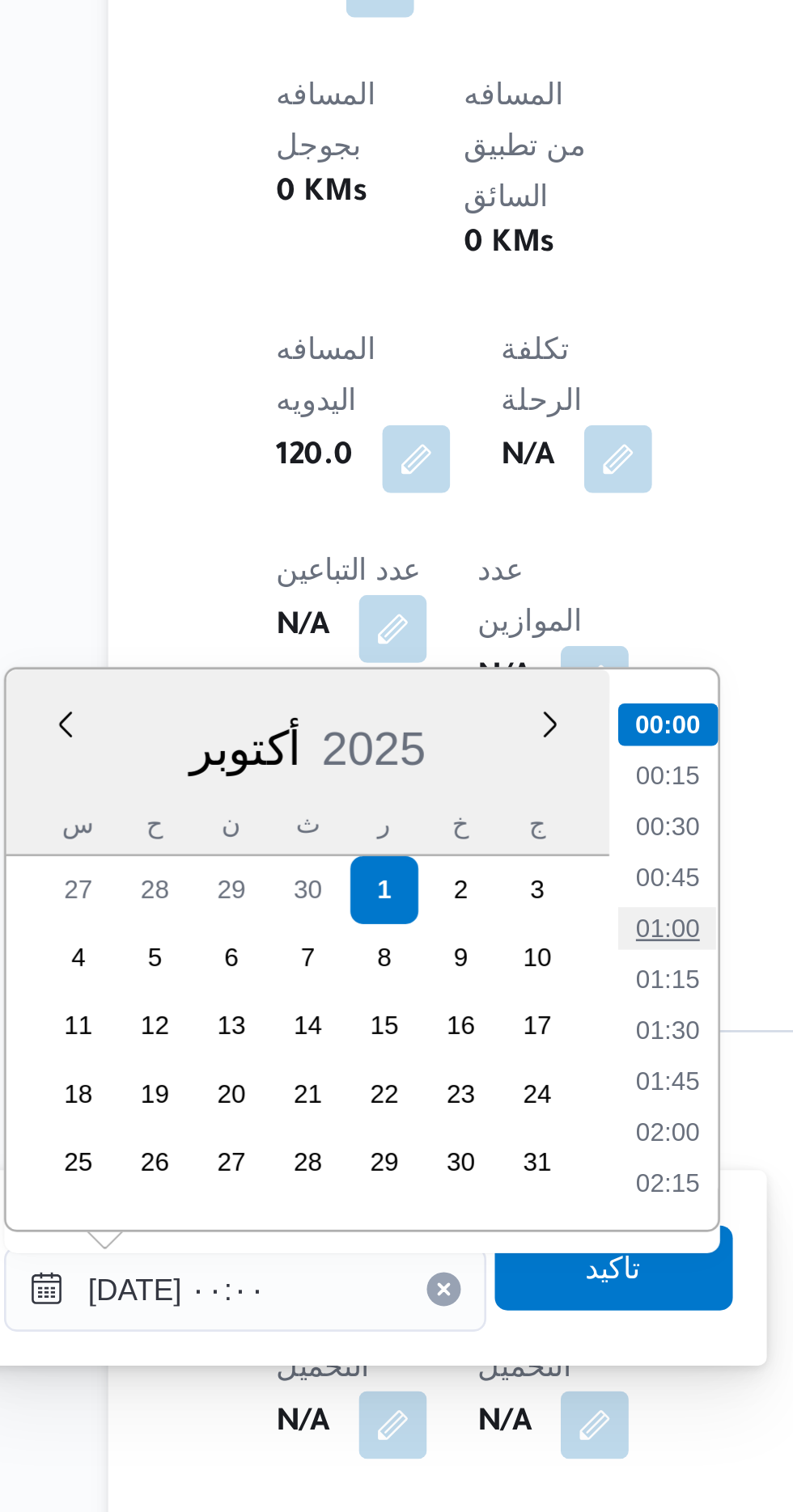
click at [424, 1288] on li "01:00" at bounding box center [423, 1290] width 37 height 17
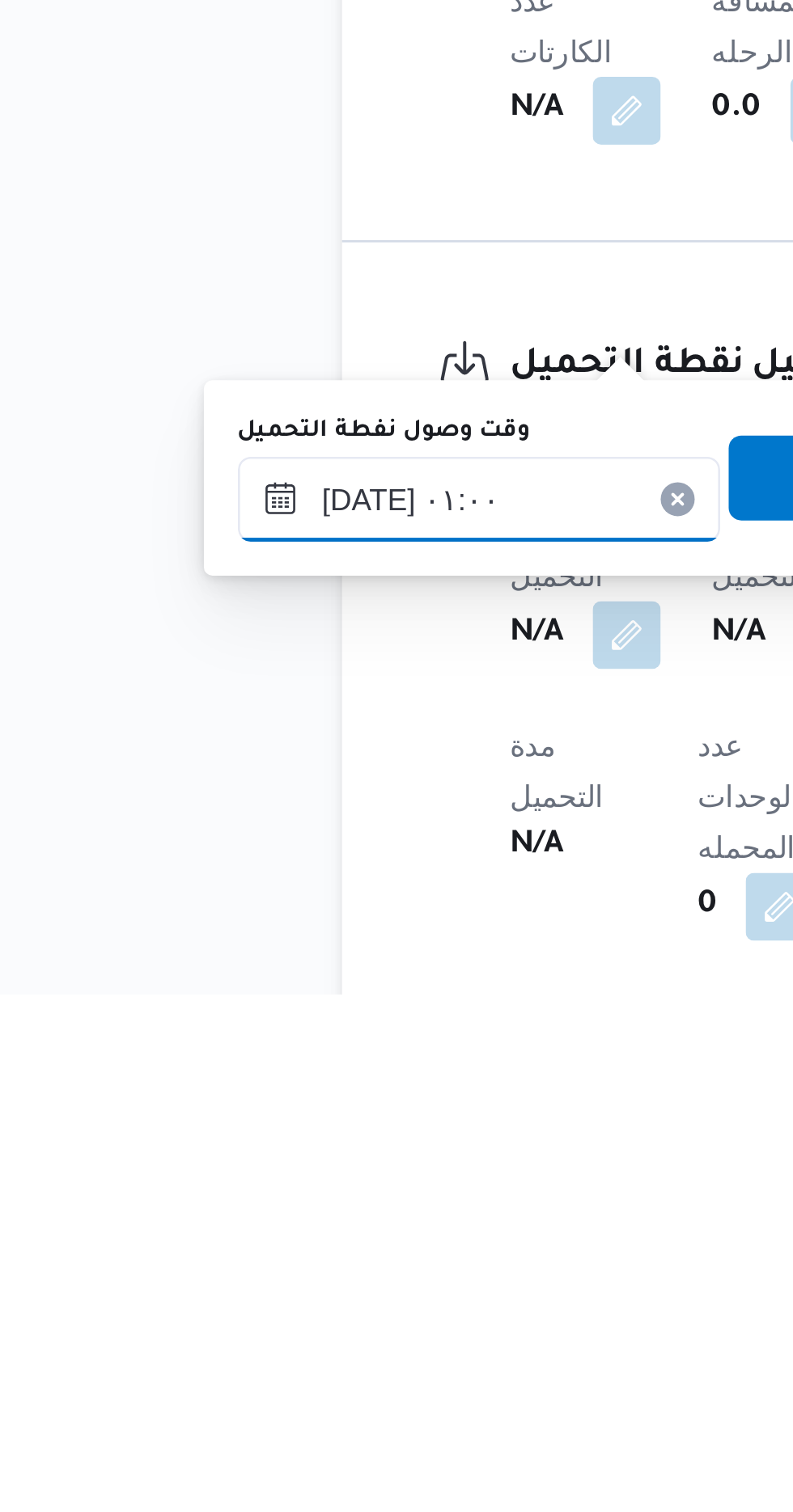
scroll to position [498, 0]
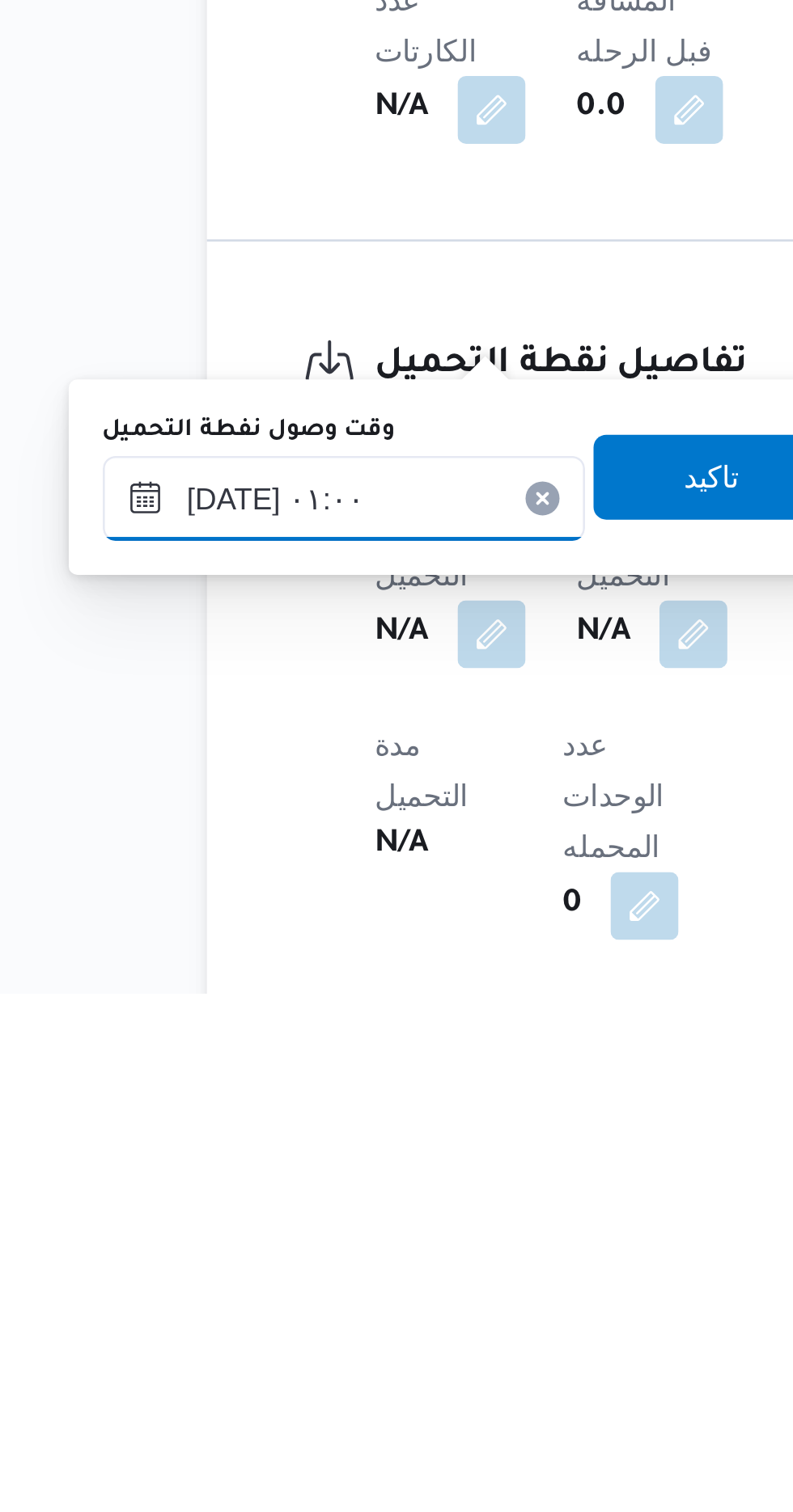
click at [205, 1321] on input "[DATE] ٠١:٠٠" at bounding box center [262, 1324] width 184 height 32
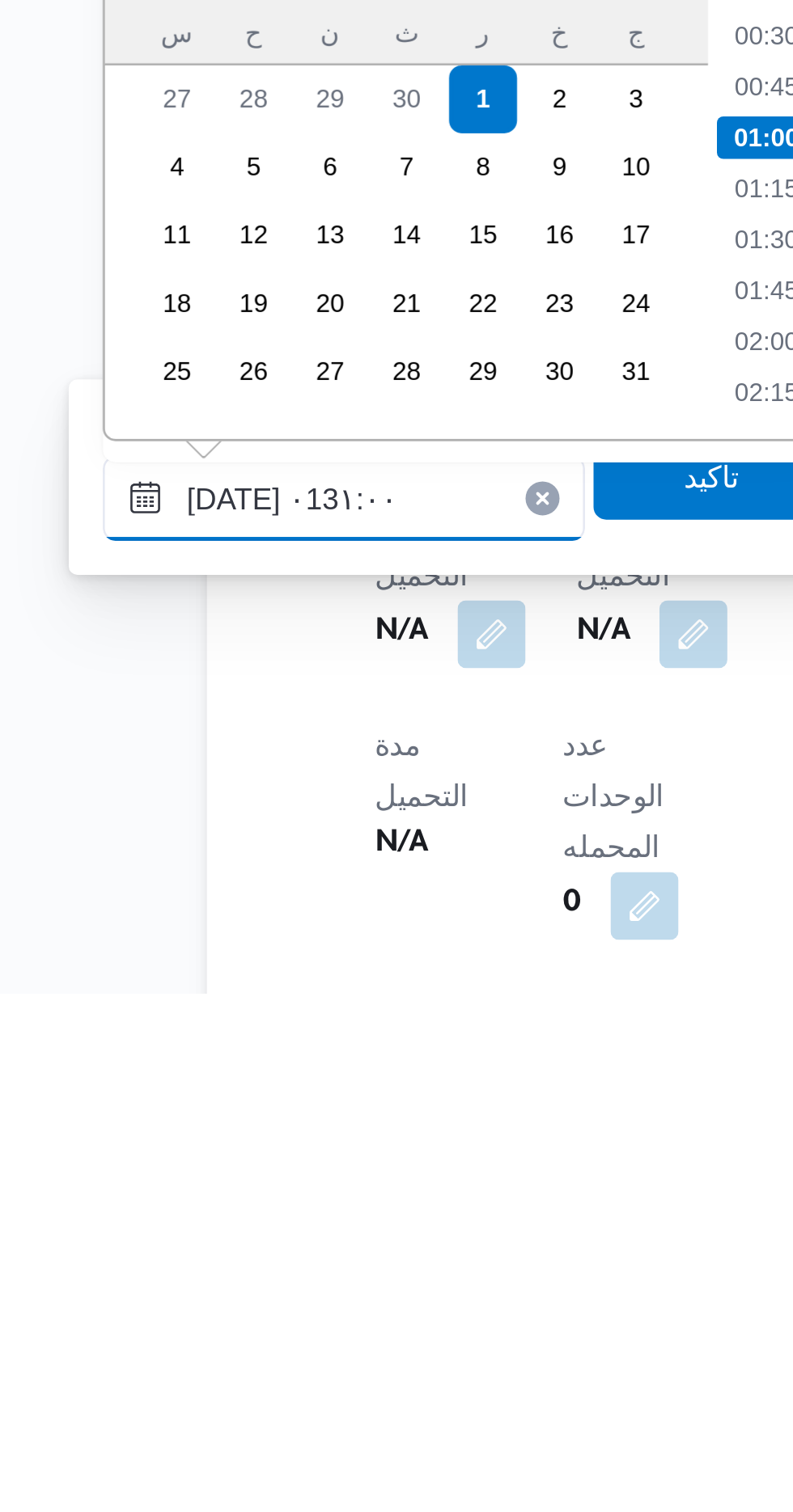
type input "٠١/١٠/٢٠٢٥ ٠13١:٠٠"
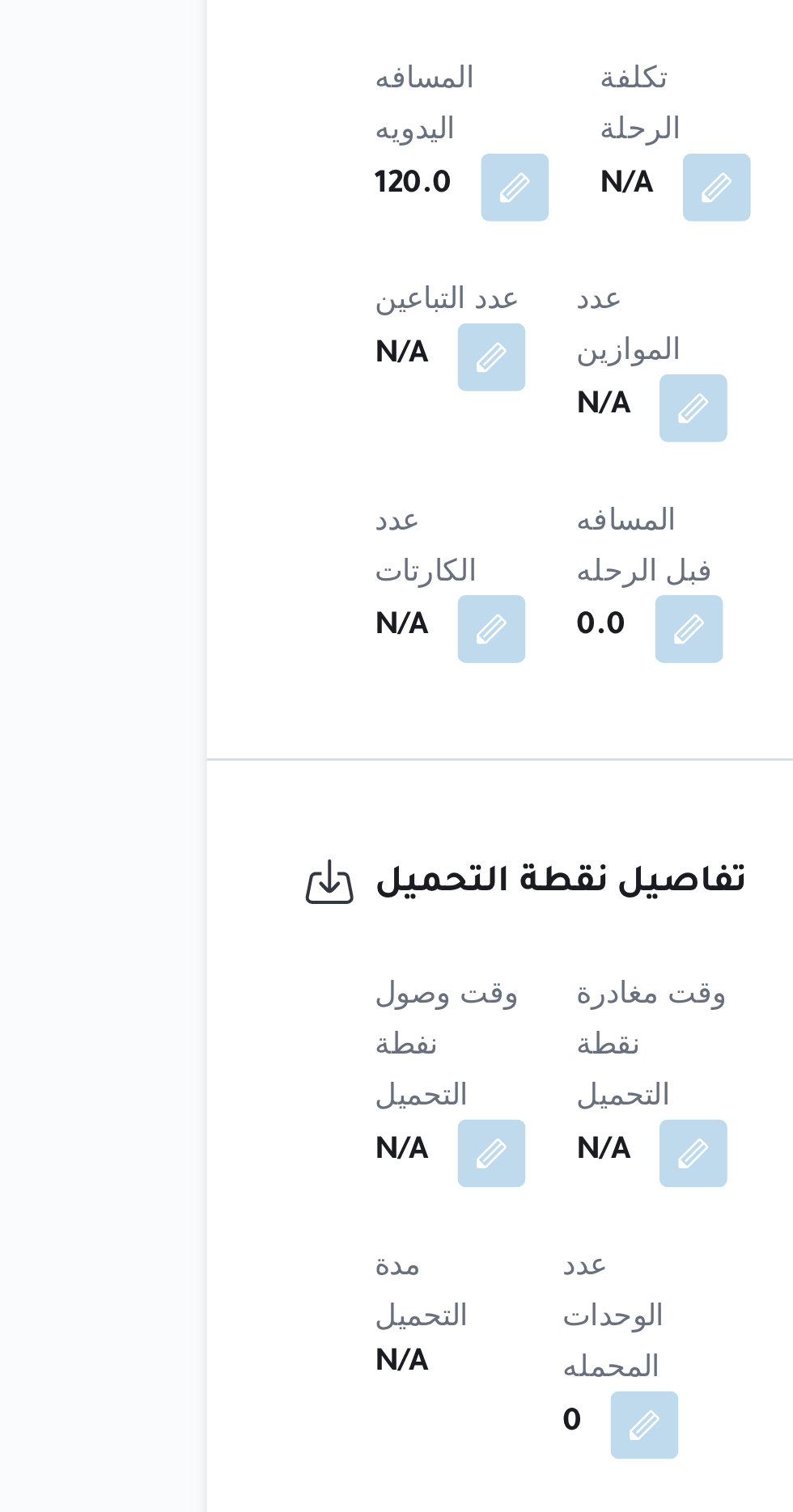
click at [196, 1220] on div "341002 رحلة رقم معلق نسخ الرحلة Step 1 is incomplete 1 مصنع مياه ايلانو Step 2 …" at bounding box center [386, 1369] width 793 height 3651
click at [322, 1362] on button "button" at bounding box center [318, 1374] width 26 height 26
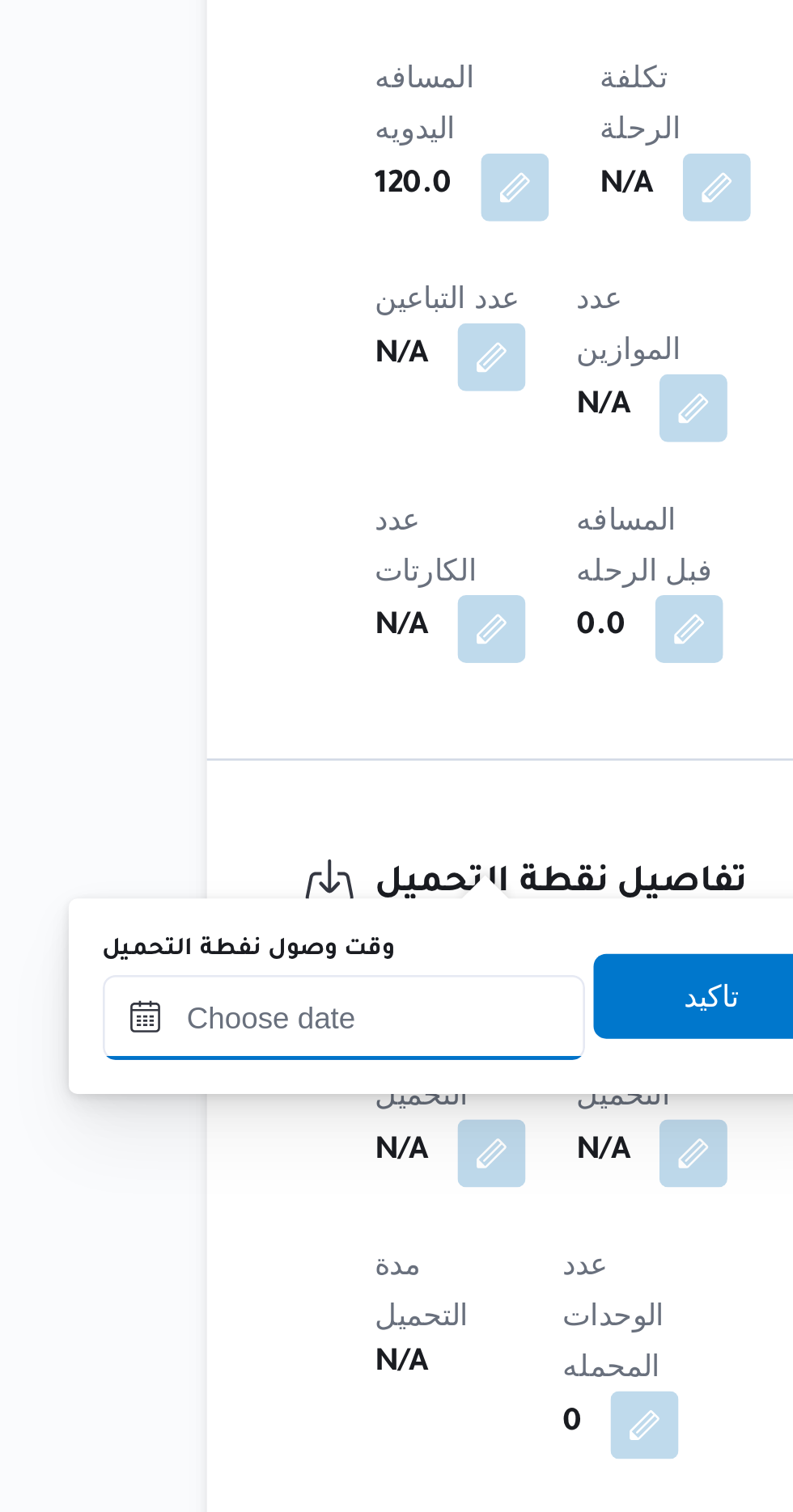
click at [298, 1317] on input "وقت وصول نفطة التحميل" at bounding box center [262, 1324] width 184 height 32
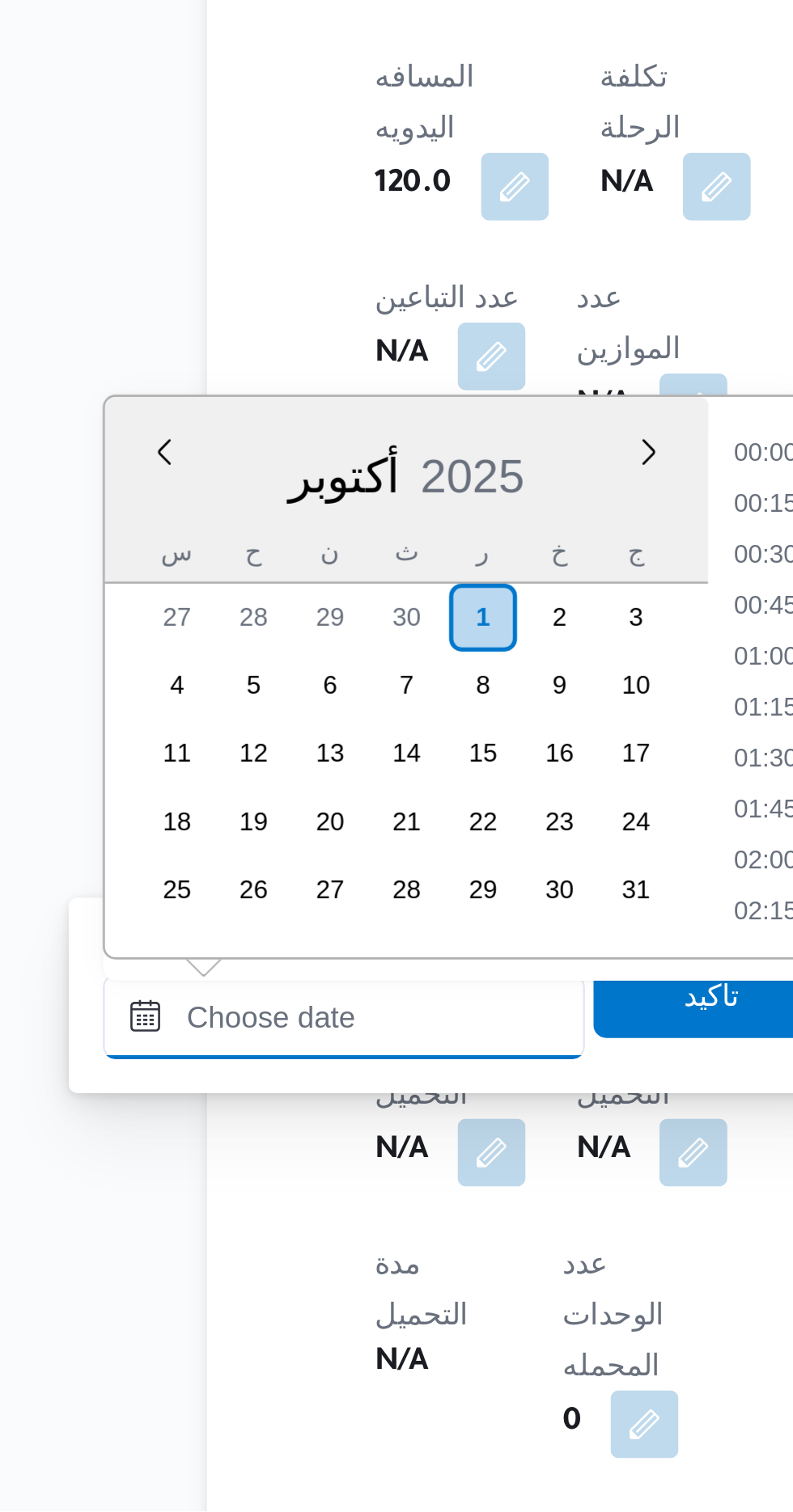
scroll to position [1240, 0]
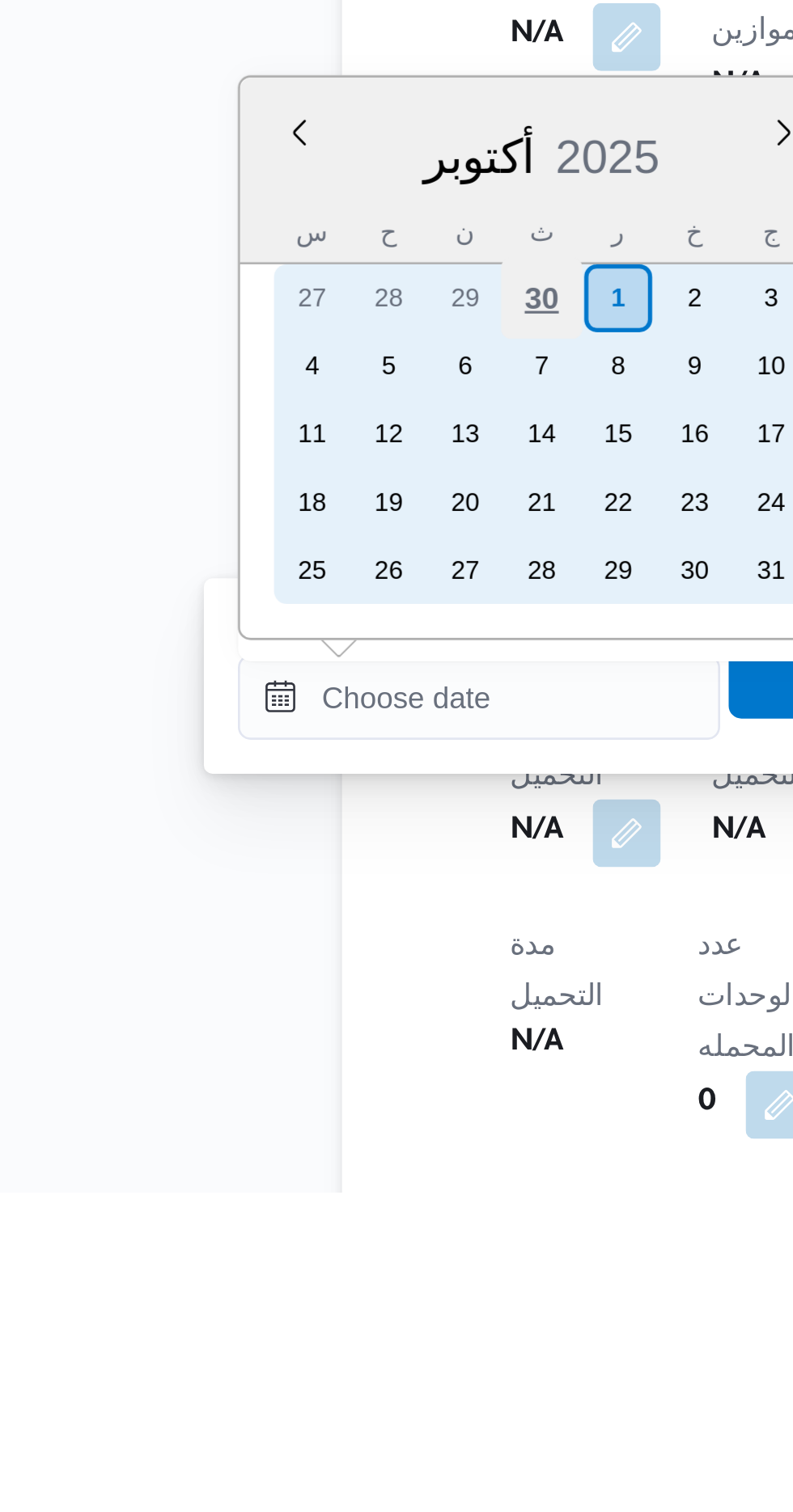
click at [287, 1178] on div "30" at bounding box center [285, 1171] width 31 height 31
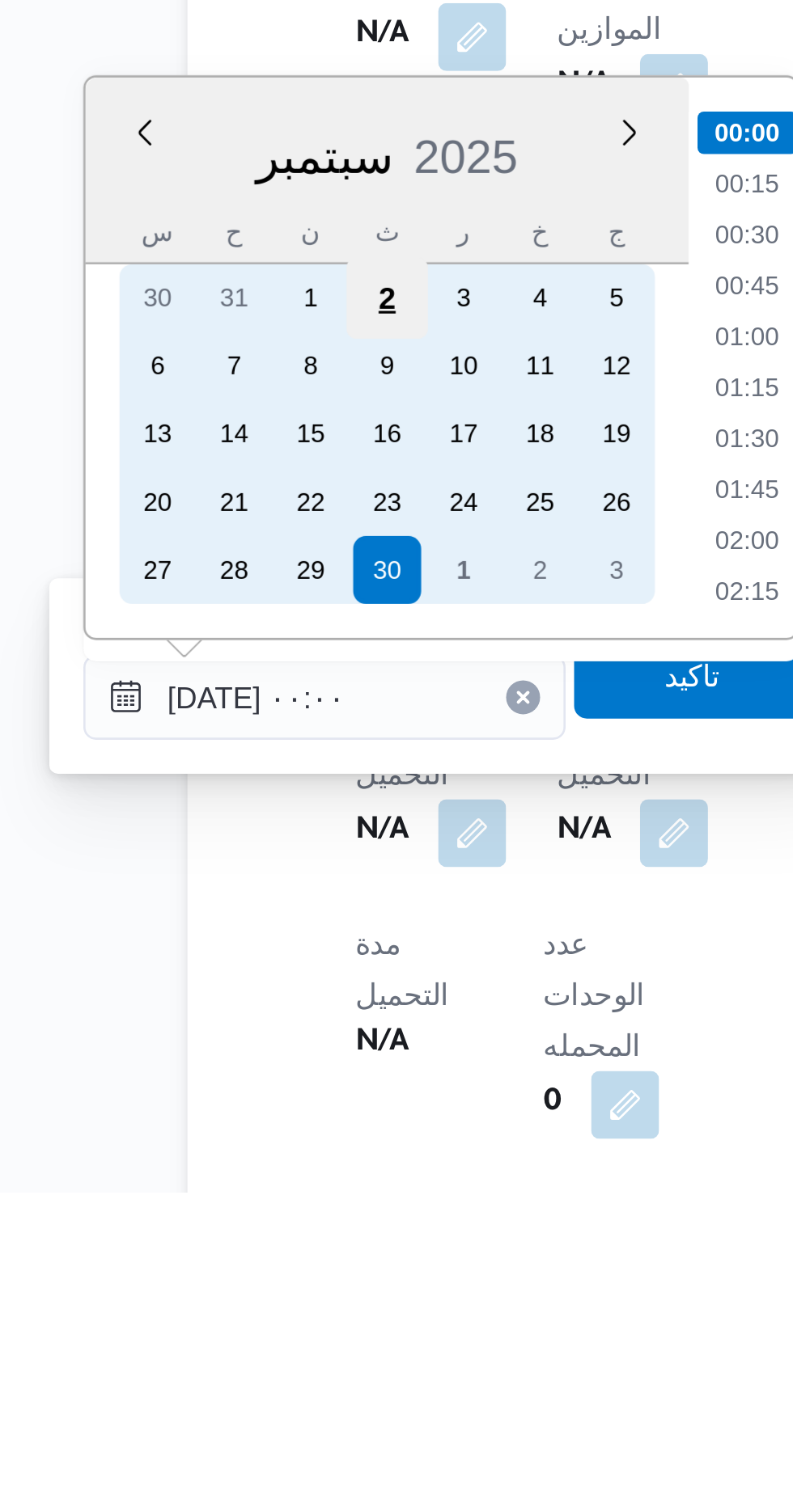
scroll to position [498, 0]
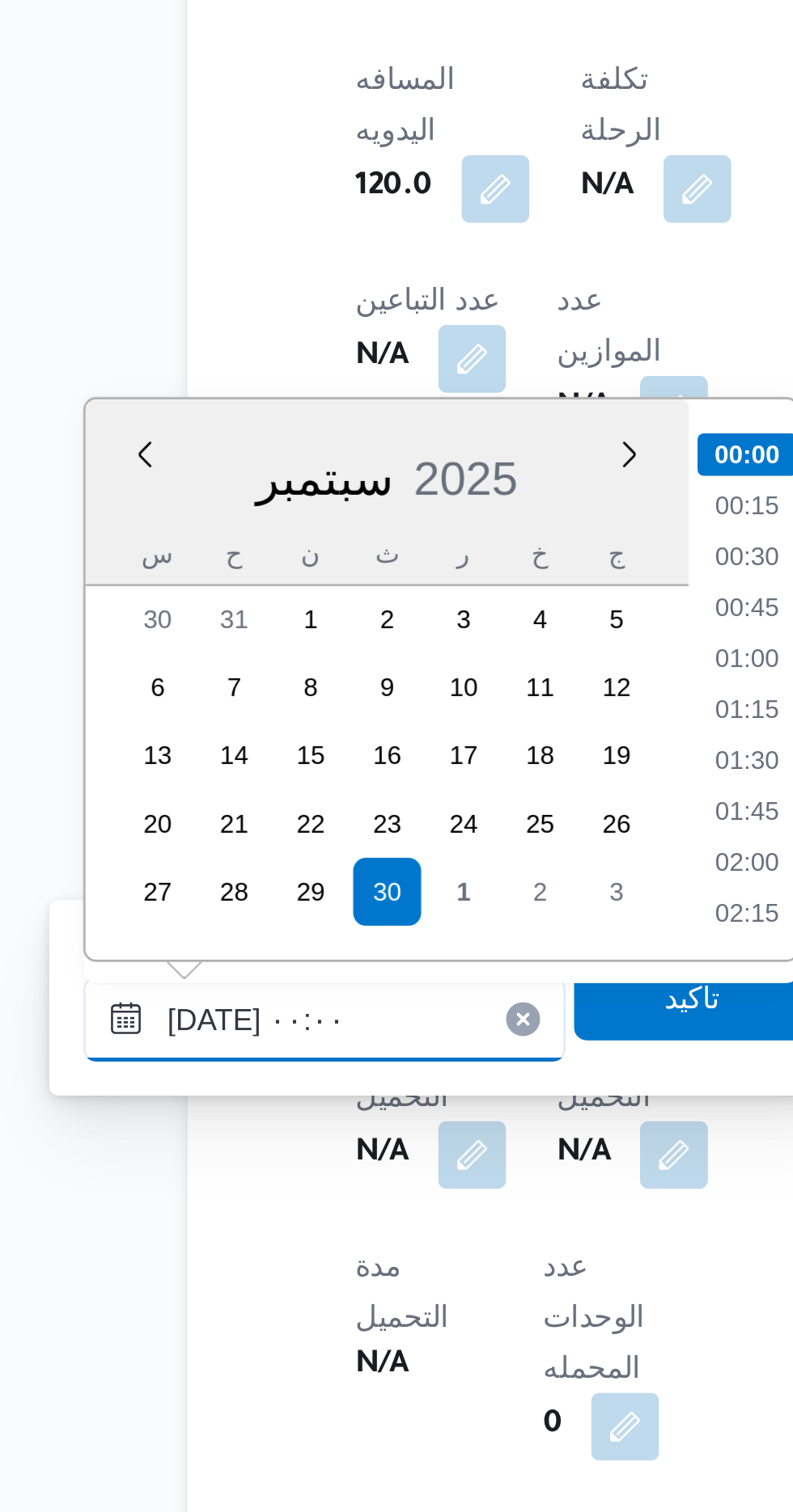
click at [189, 1327] on input "٣٠/٠٩/٢٠٢٥ ٠٠:٠٠" at bounding box center [262, 1324] width 184 height 32
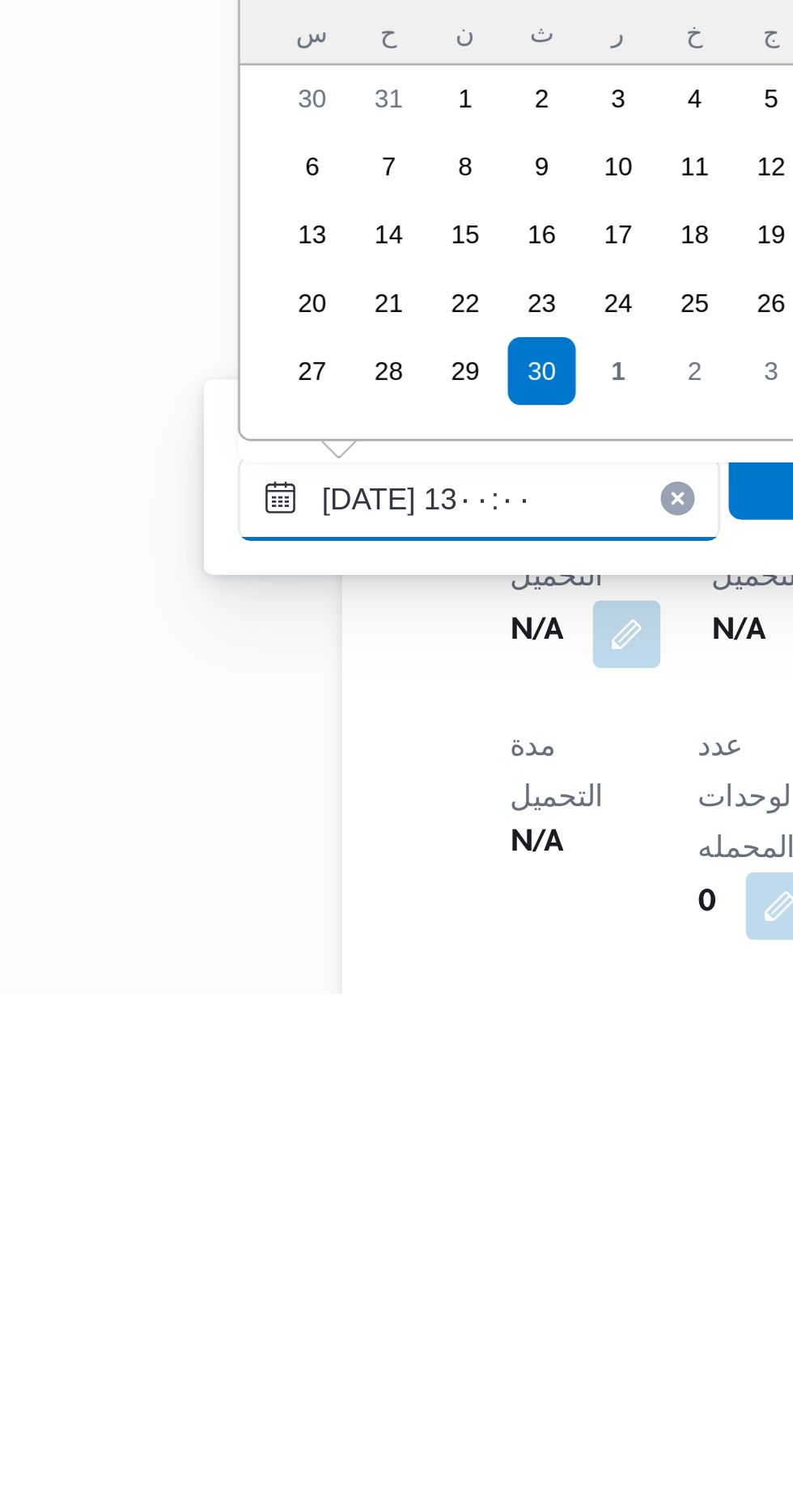
scroll to position [839, 0]
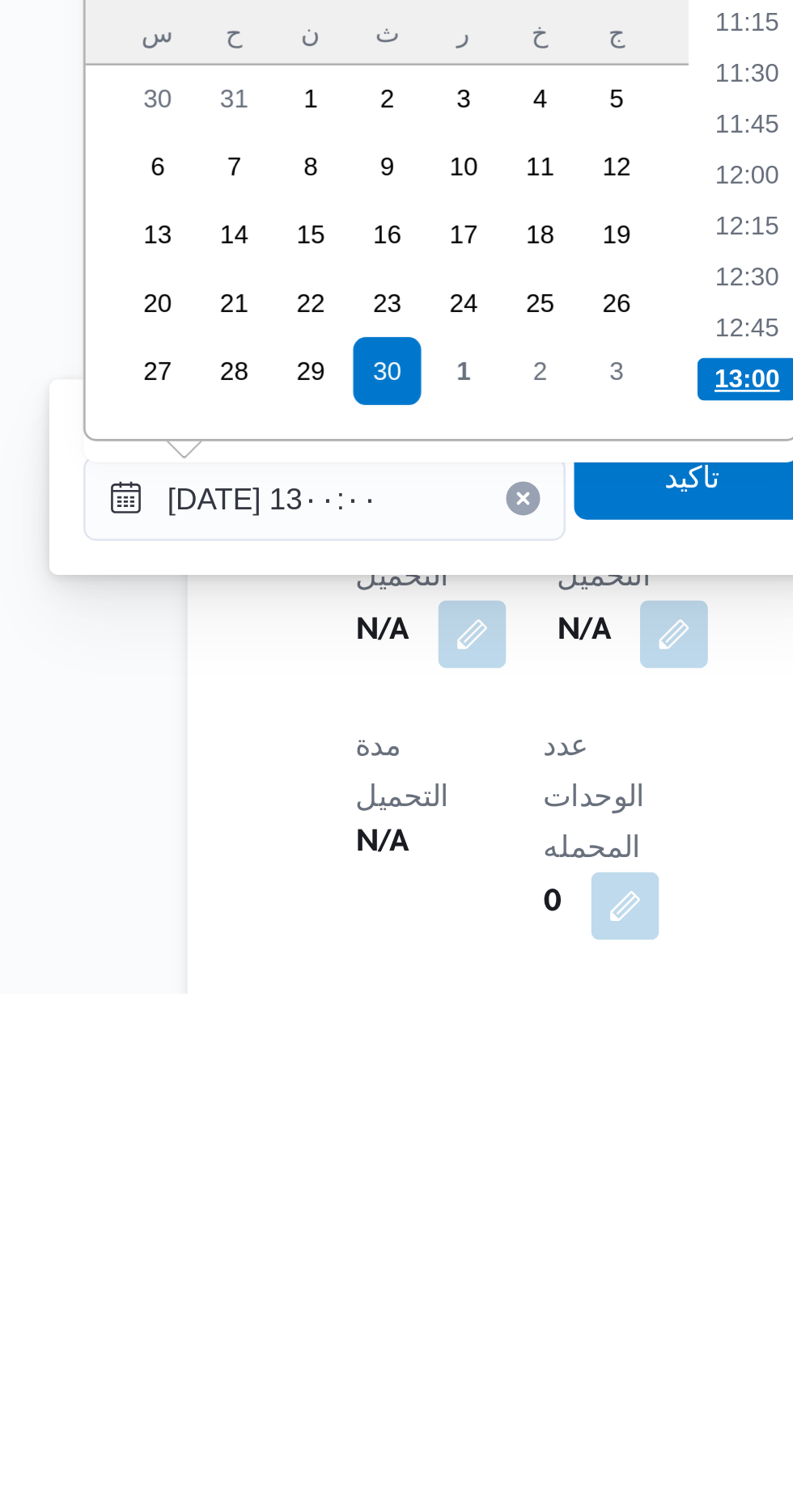
click at [415, 1273] on li "13:00" at bounding box center [423, 1279] width 38 height 17
type input "٣٠/٠٩/٢٠٢٥ ١٣:٠٠"
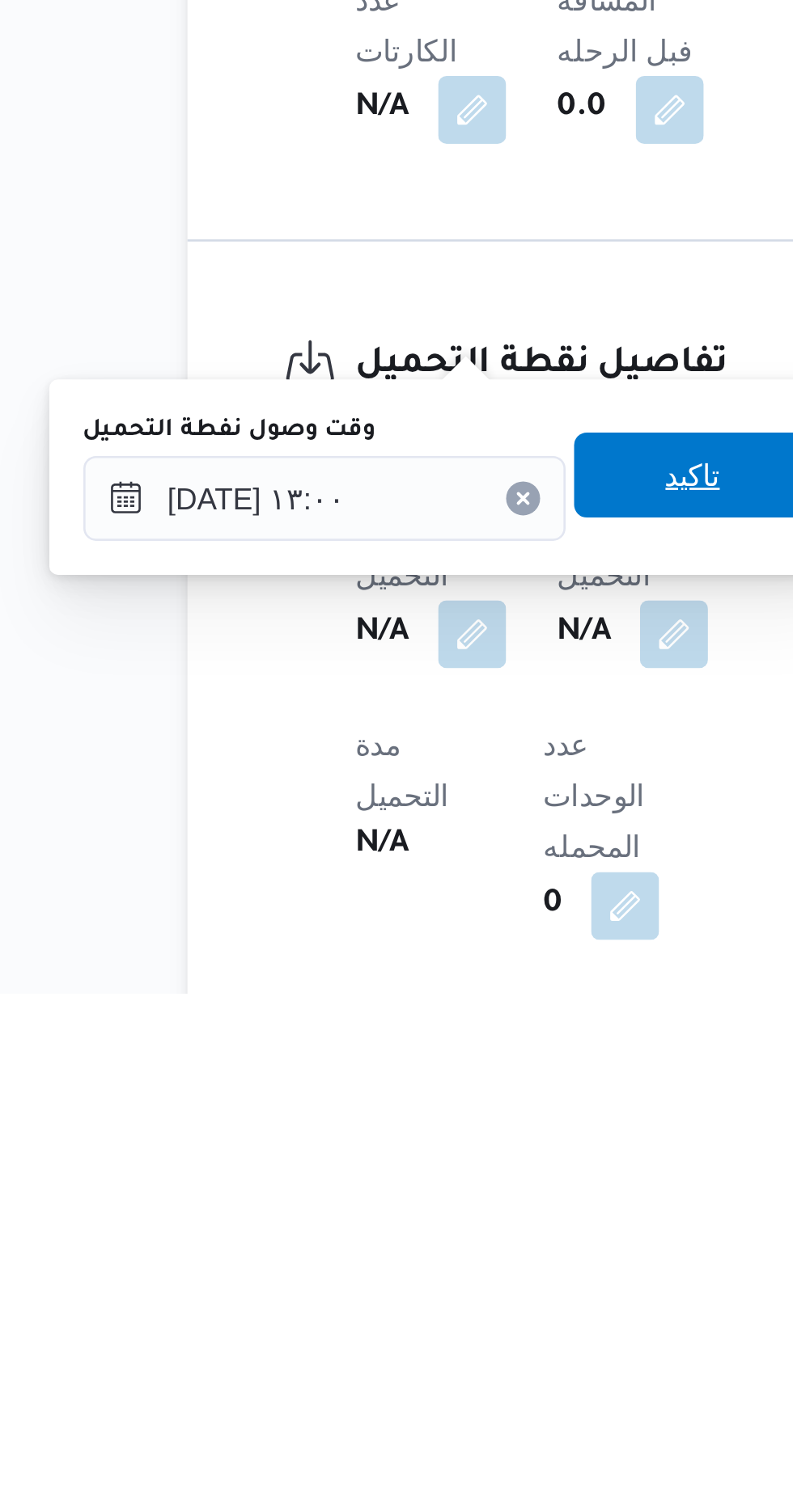
click at [411, 1327] on span "تاكيد" at bounding box center [403, 1314] width 91 height 32
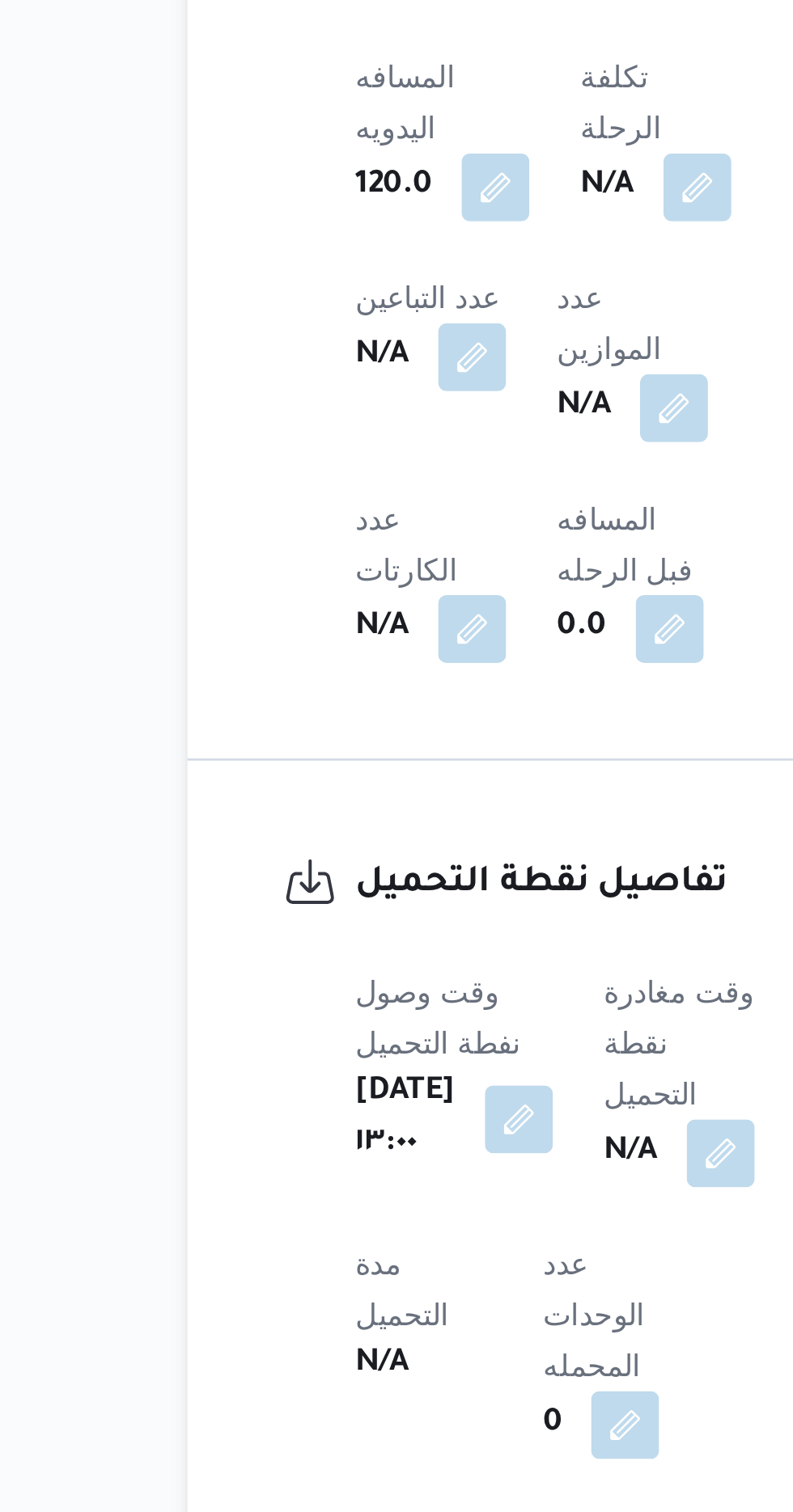
click at [404, 1362] on span at bounding box center [408, 1375] width 34 height 26
click at [423, 1362] on button "button" at bounding box center [413, 1374] width 26 height 26
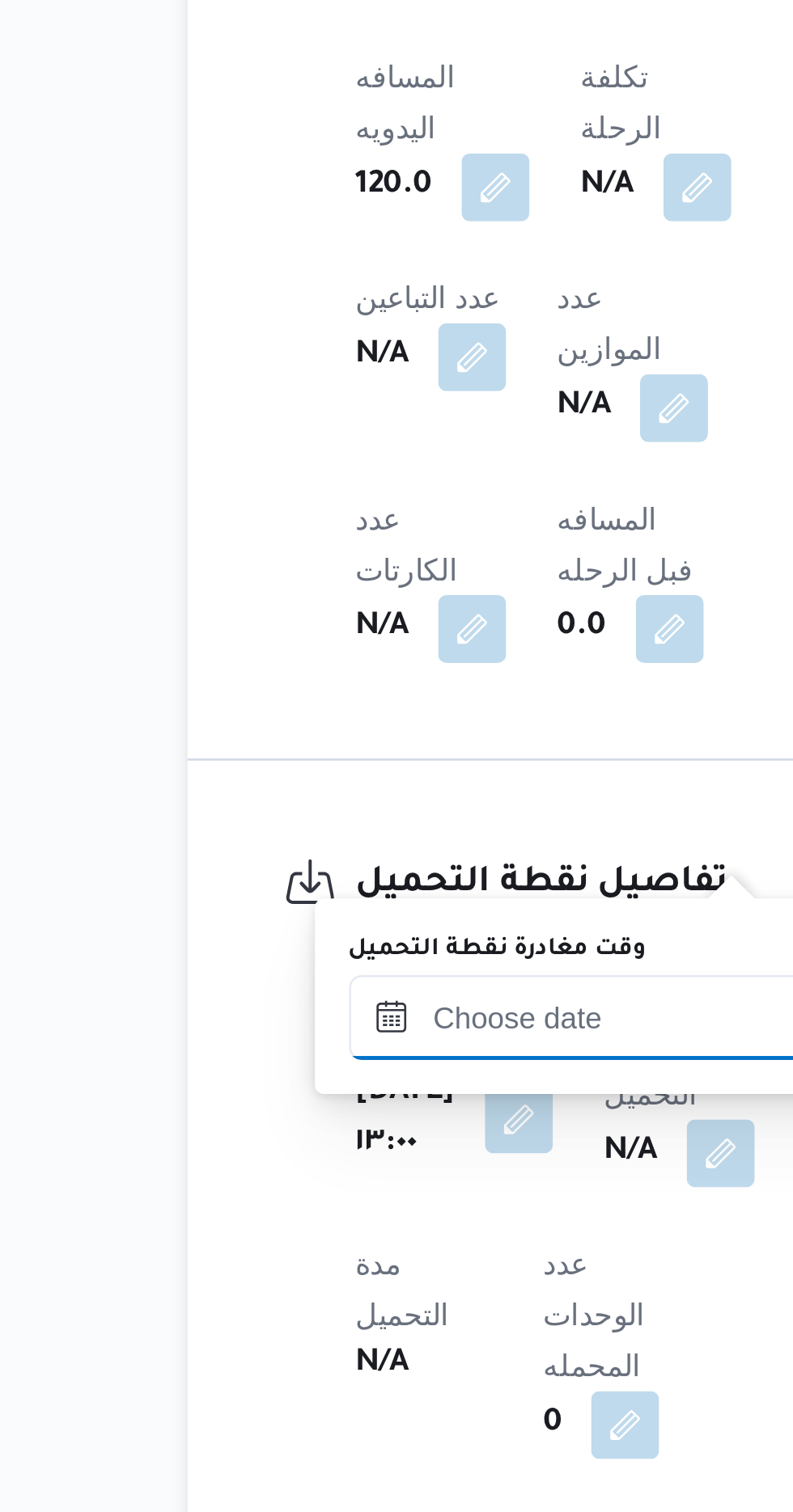
click at [373, 1319] on input "وقت مغادرة نقطة التحميل" at bounding box center [364, 1324] width 184 height 32
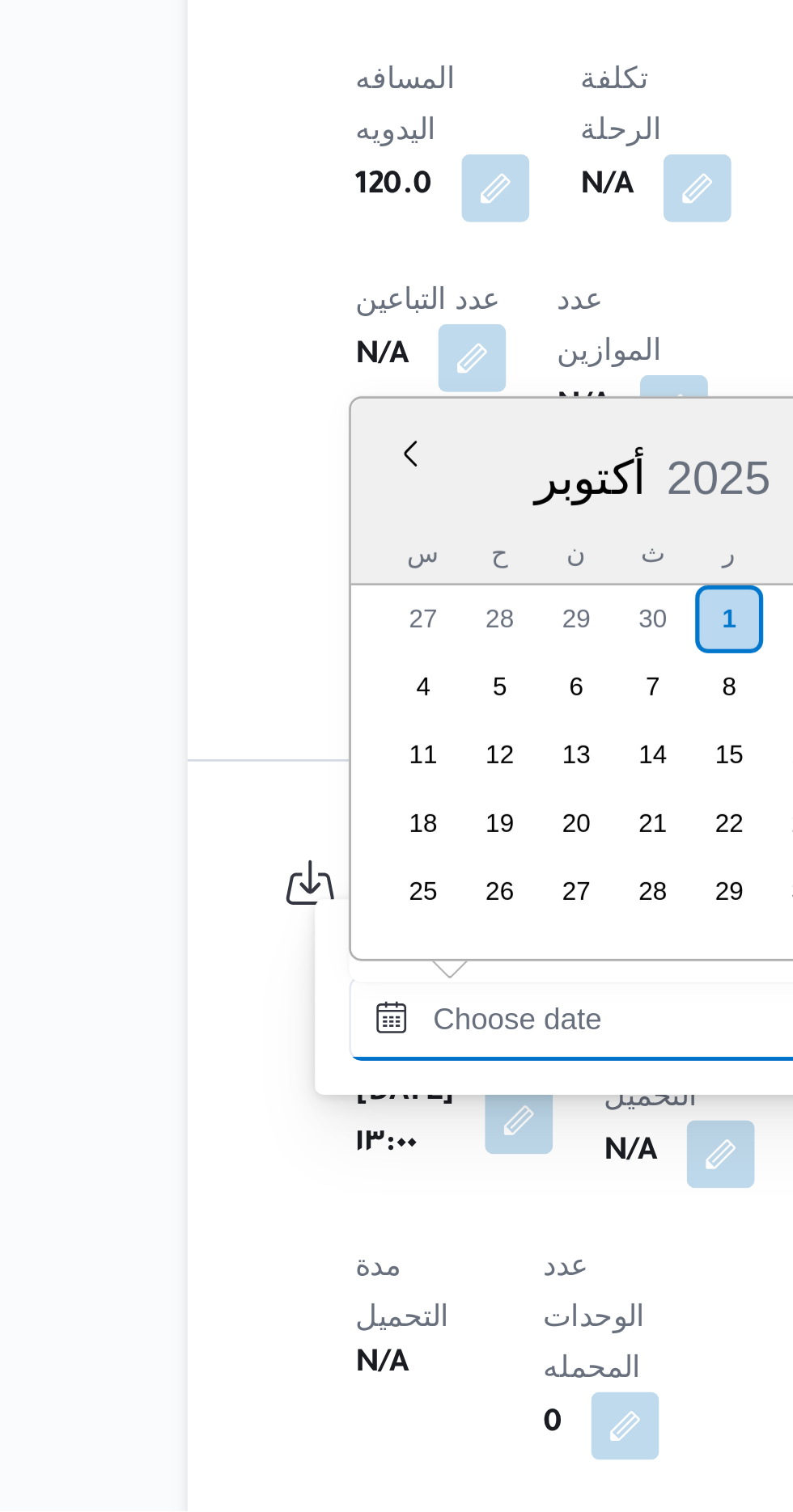
scroll to position [498, 0]
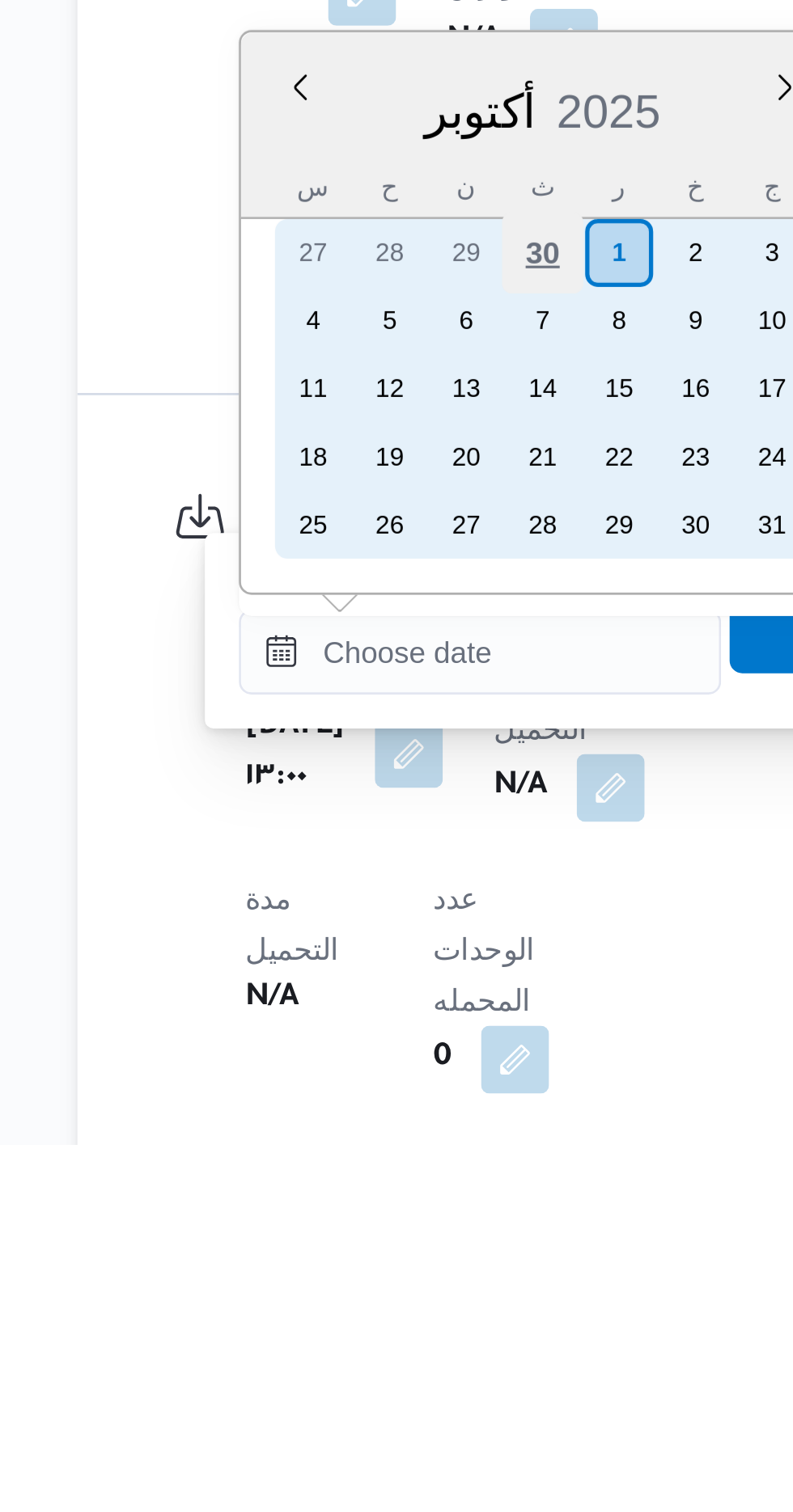
click at [389, 1176] on div "30" at bounding box center [386, 1172] width 31 height 31
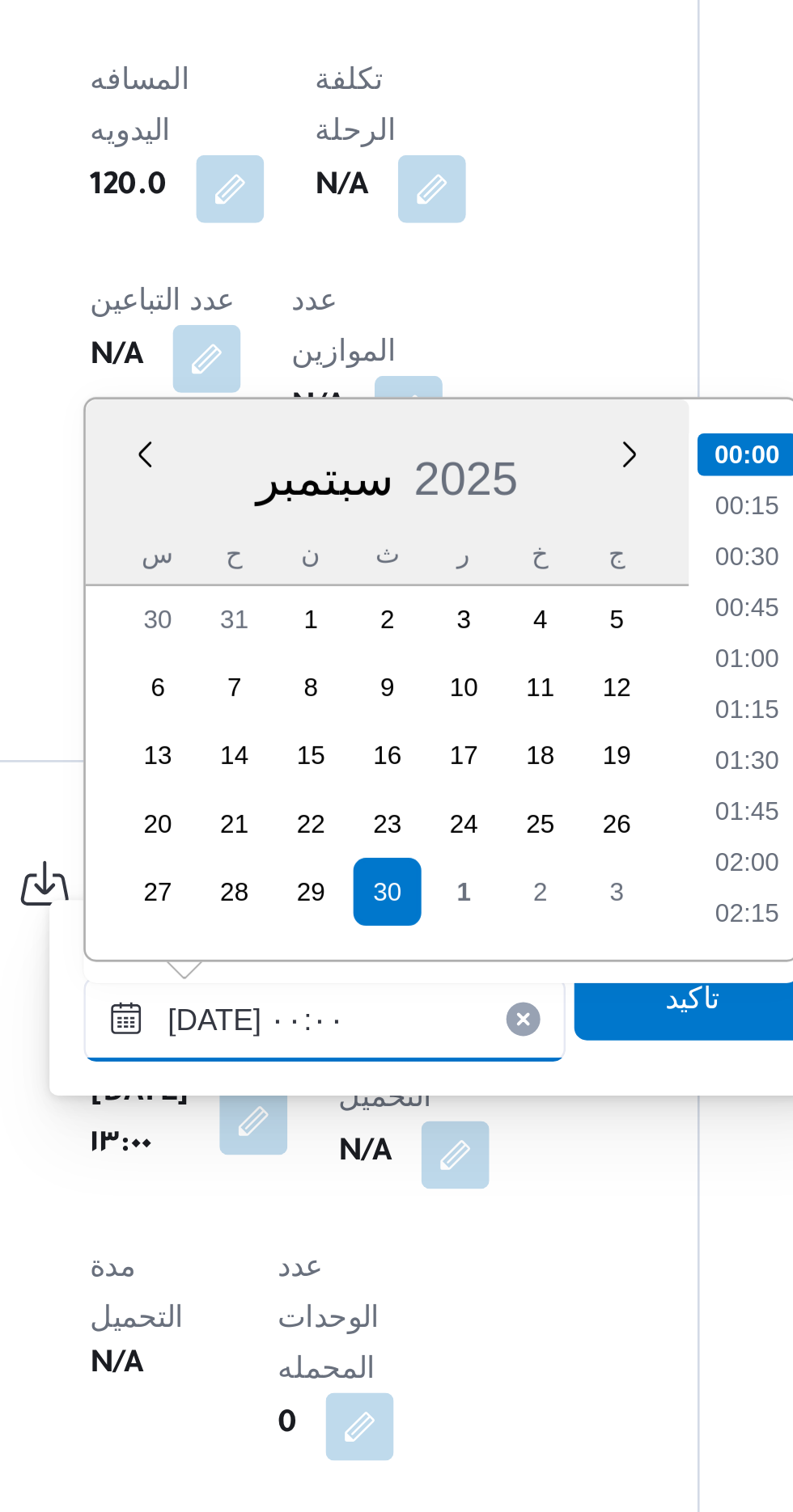
click at [289, 1324] on input "٣٠/٠٩/٢٠٢٥ ٠٠:٠٠" at bounding box center [364, 1324] width 184 height 32
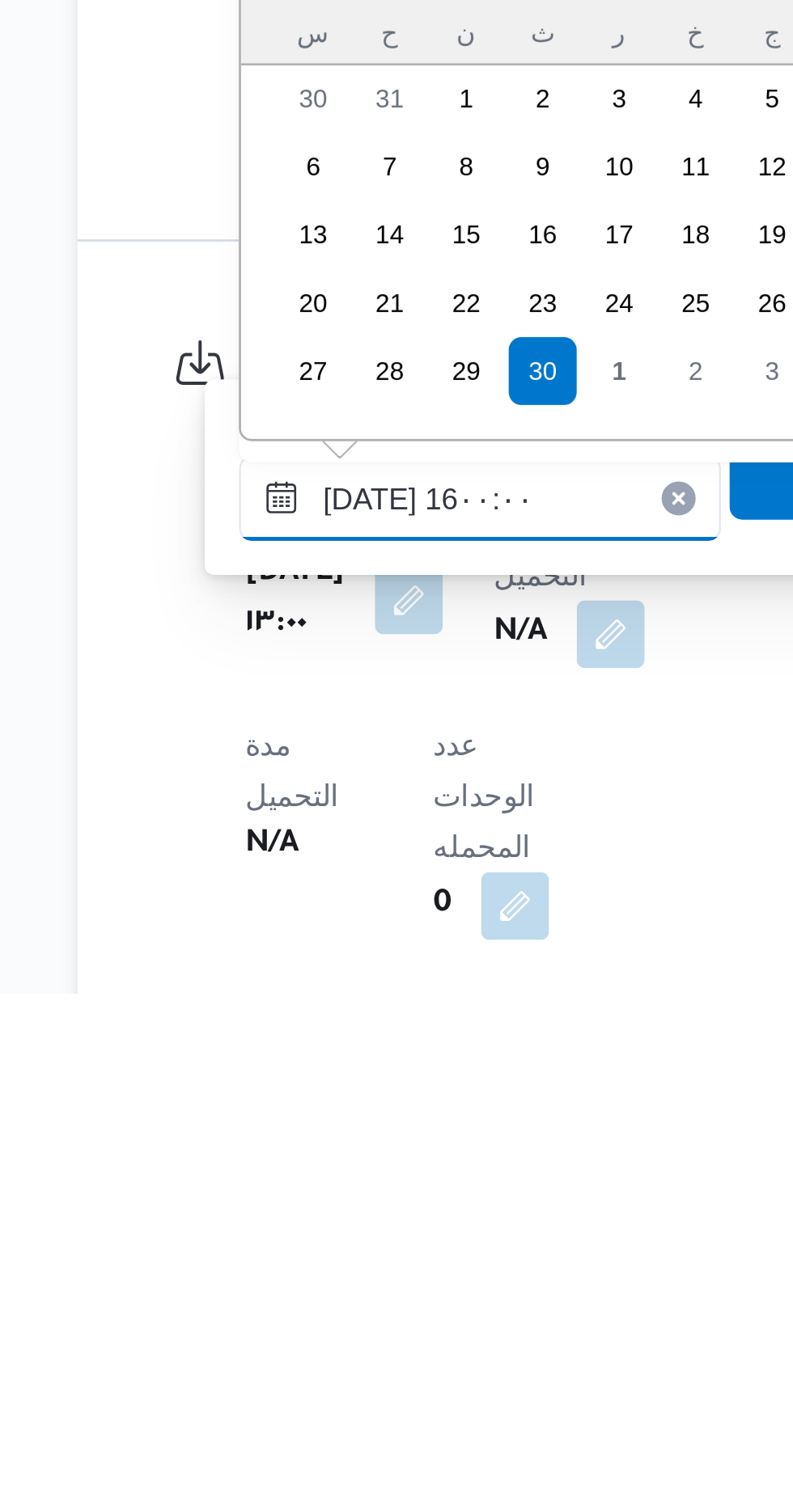
scroll to position [1072, 0]
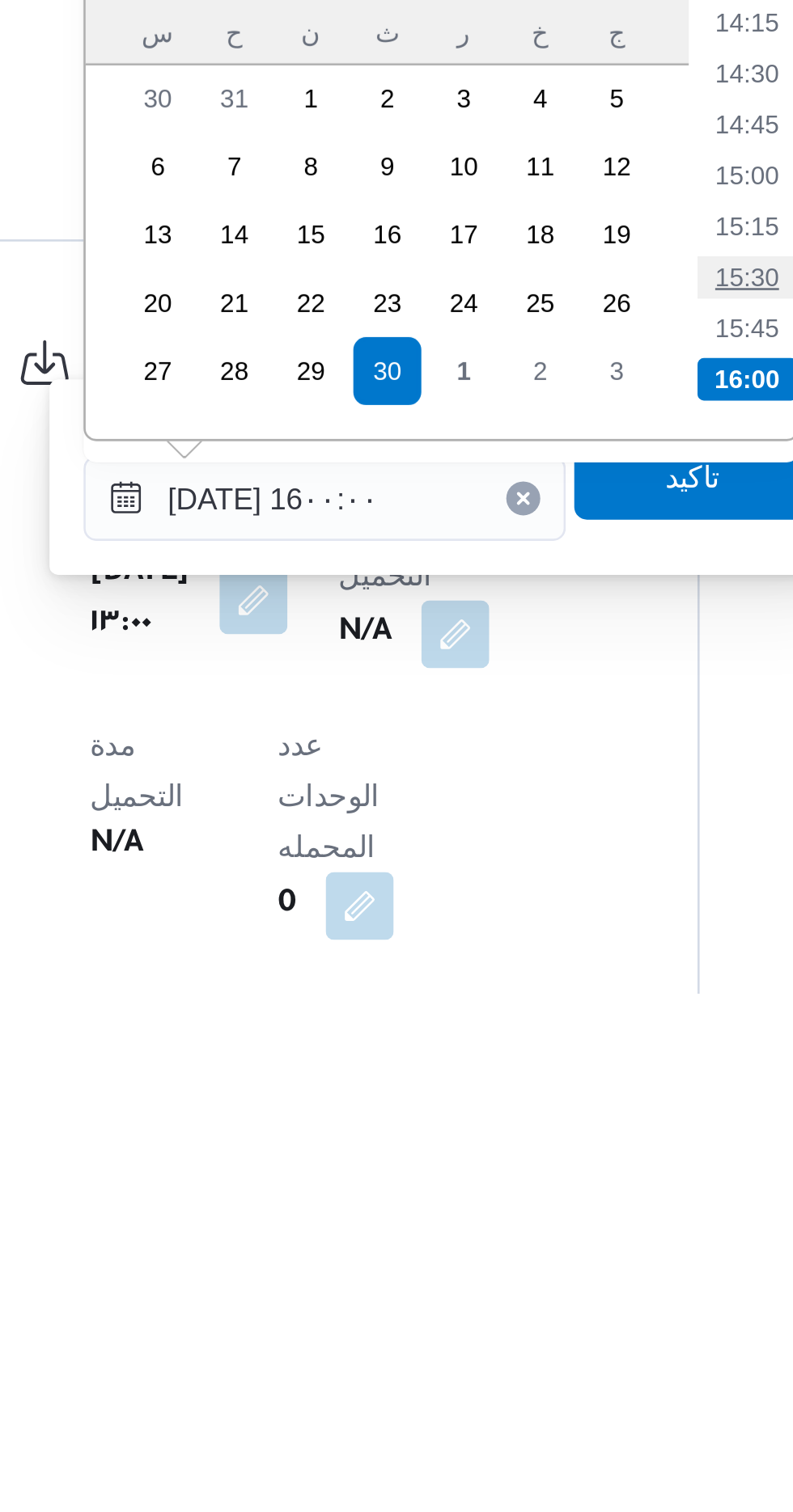
click at [527, 1236] on li "15:30" at bounding box center [523, 1240] width 37 height 17
type input "[DATE] ١٥:٣٠"
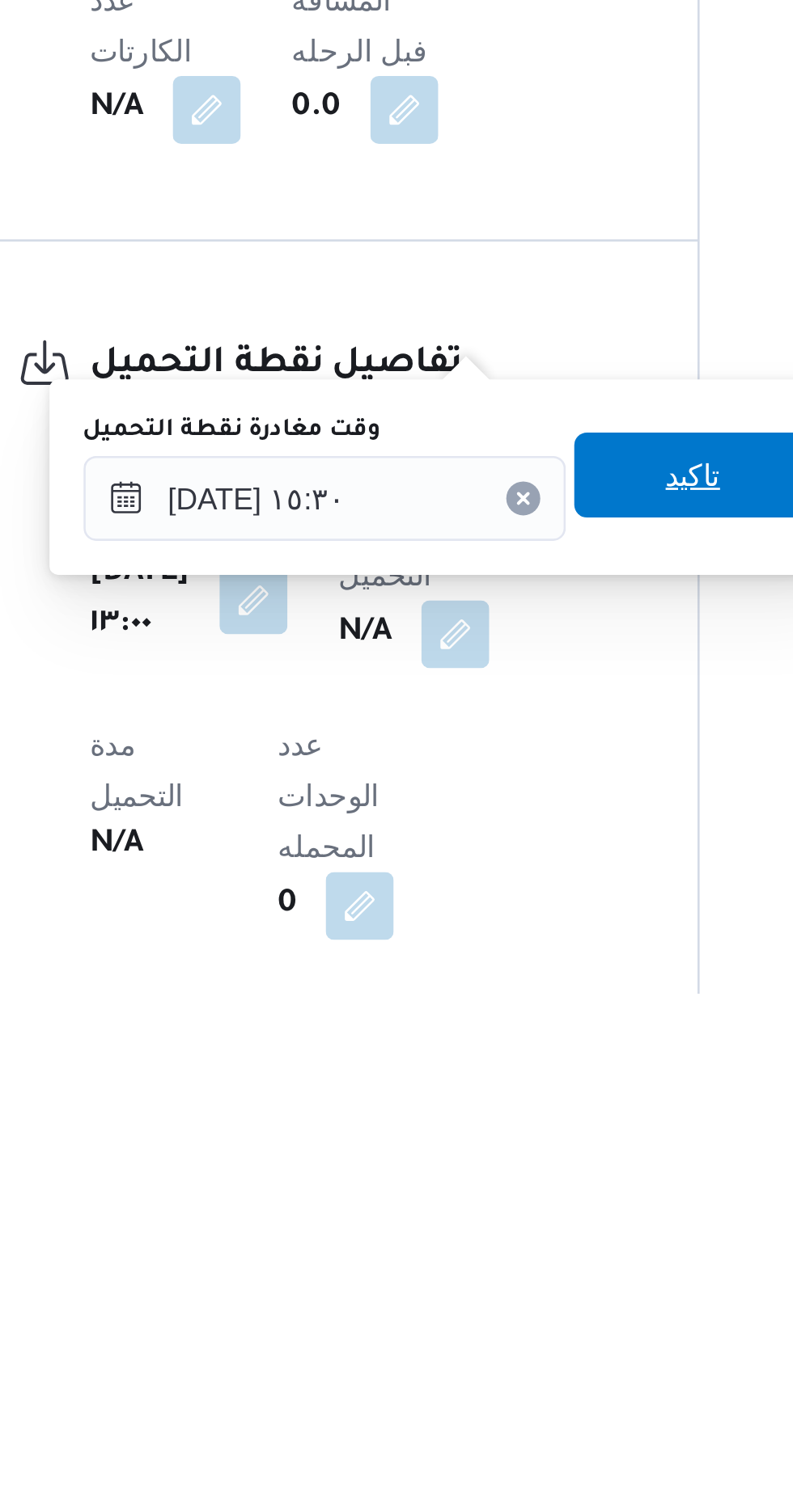
click at [514, 1312] on span "تاكيد" at bounding box center [504, 1314] width 21 height 19
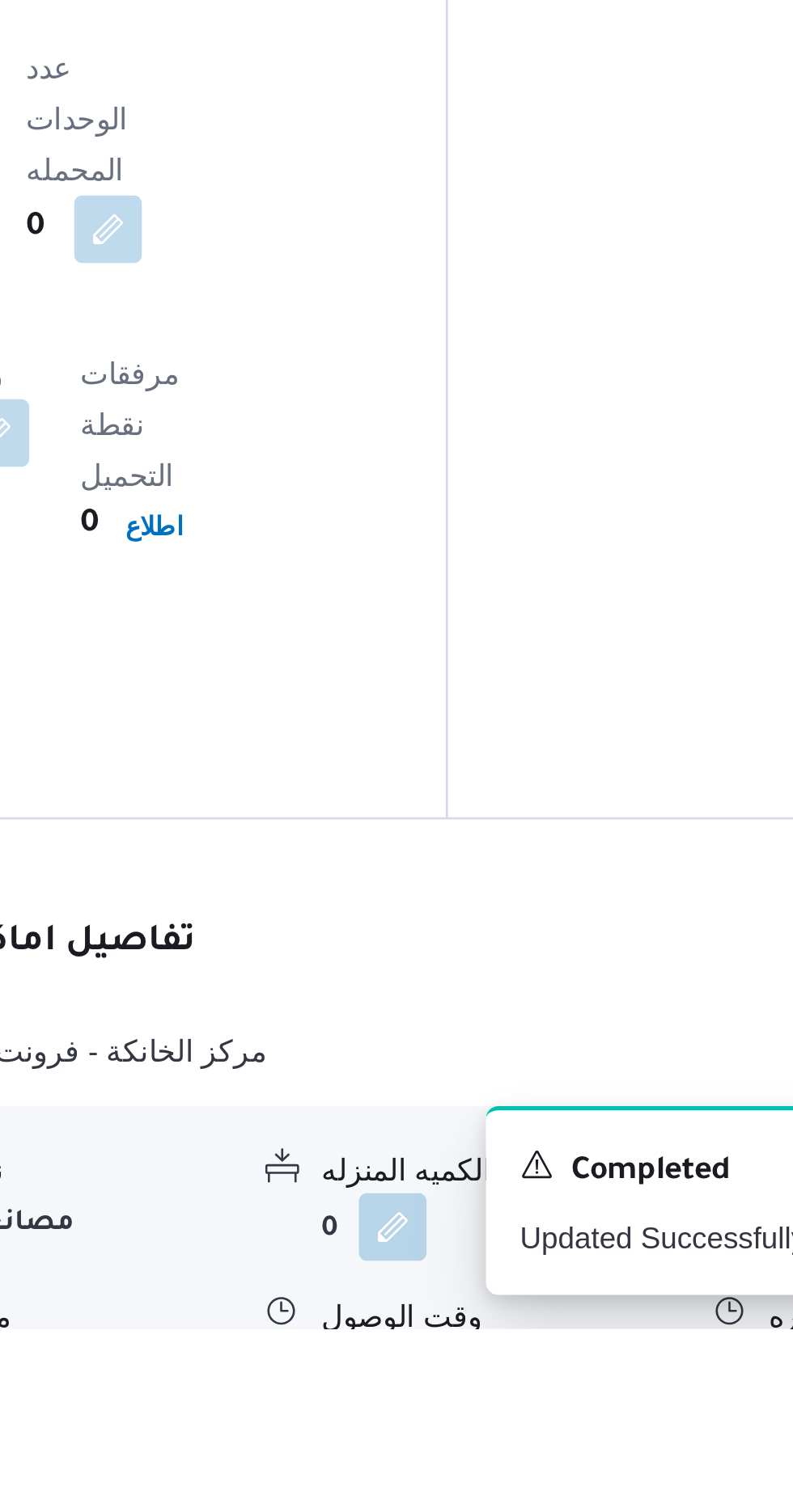
scroll to position [879, 0]
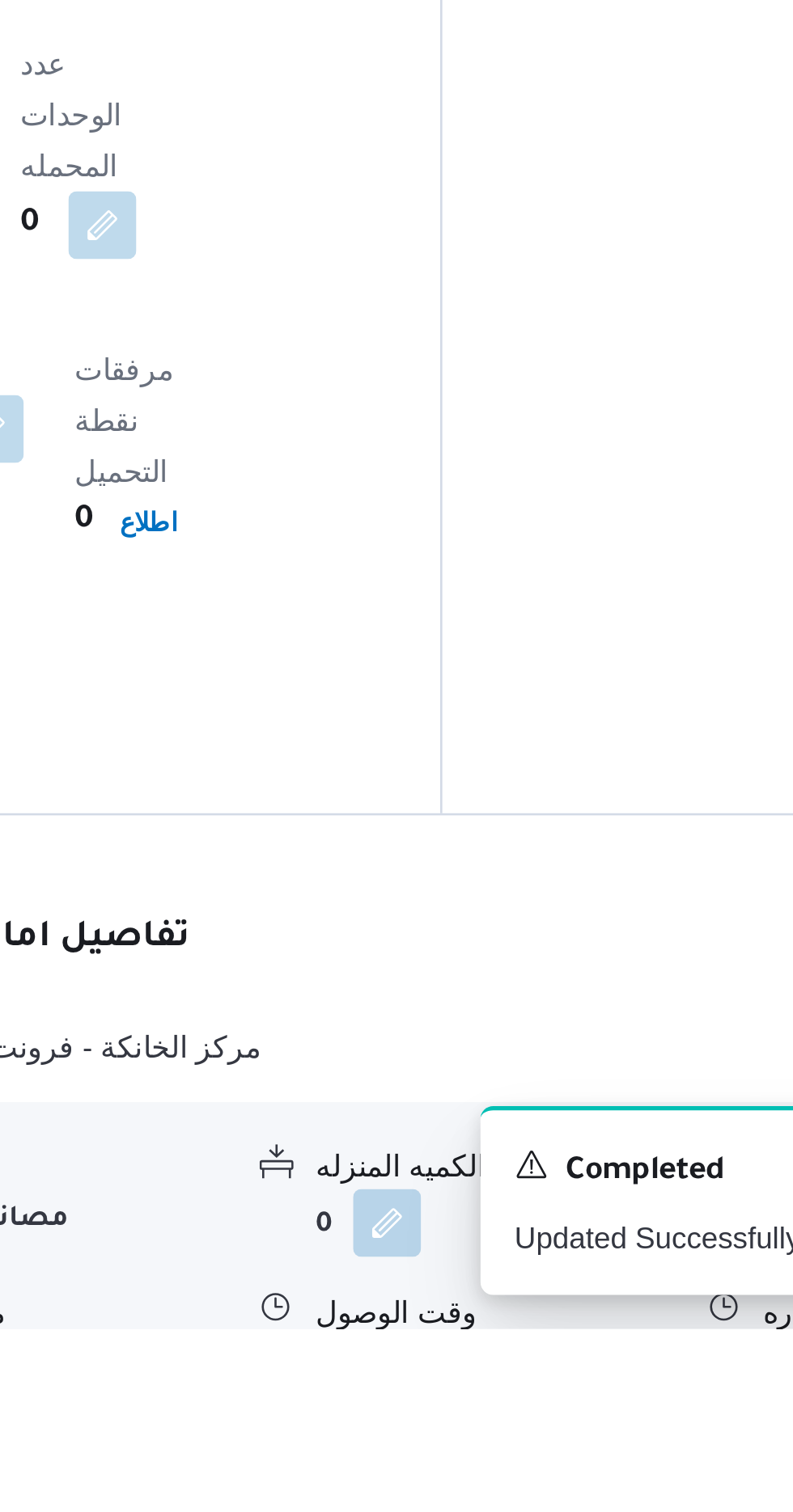
click at [485, 1511] on button "button" at bounding box center [496, 1526] width 26 height 26
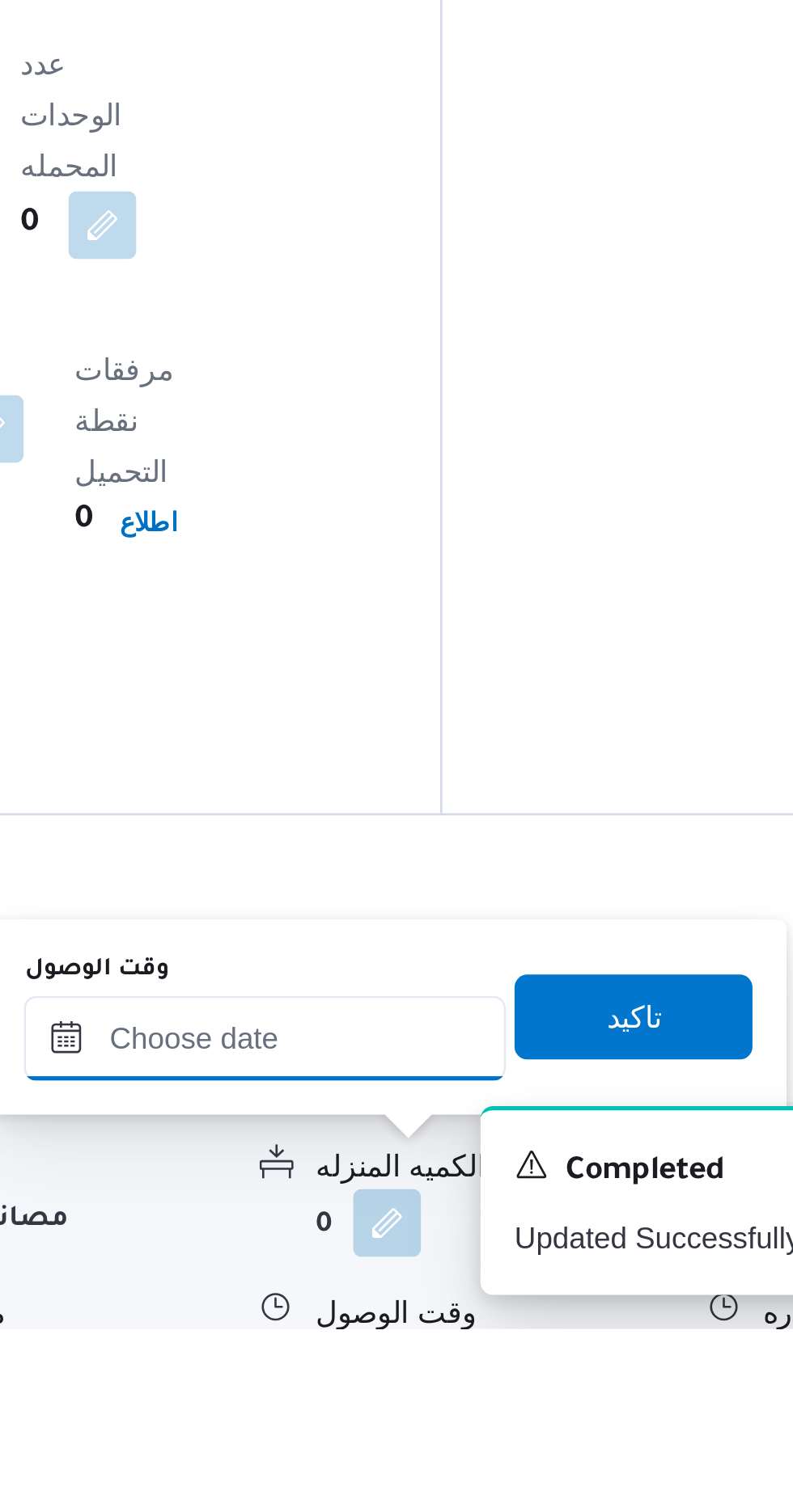
click at [405, 1405] on input "وقت الوصول" at bounding box center [439, 1400] width 184 height 32
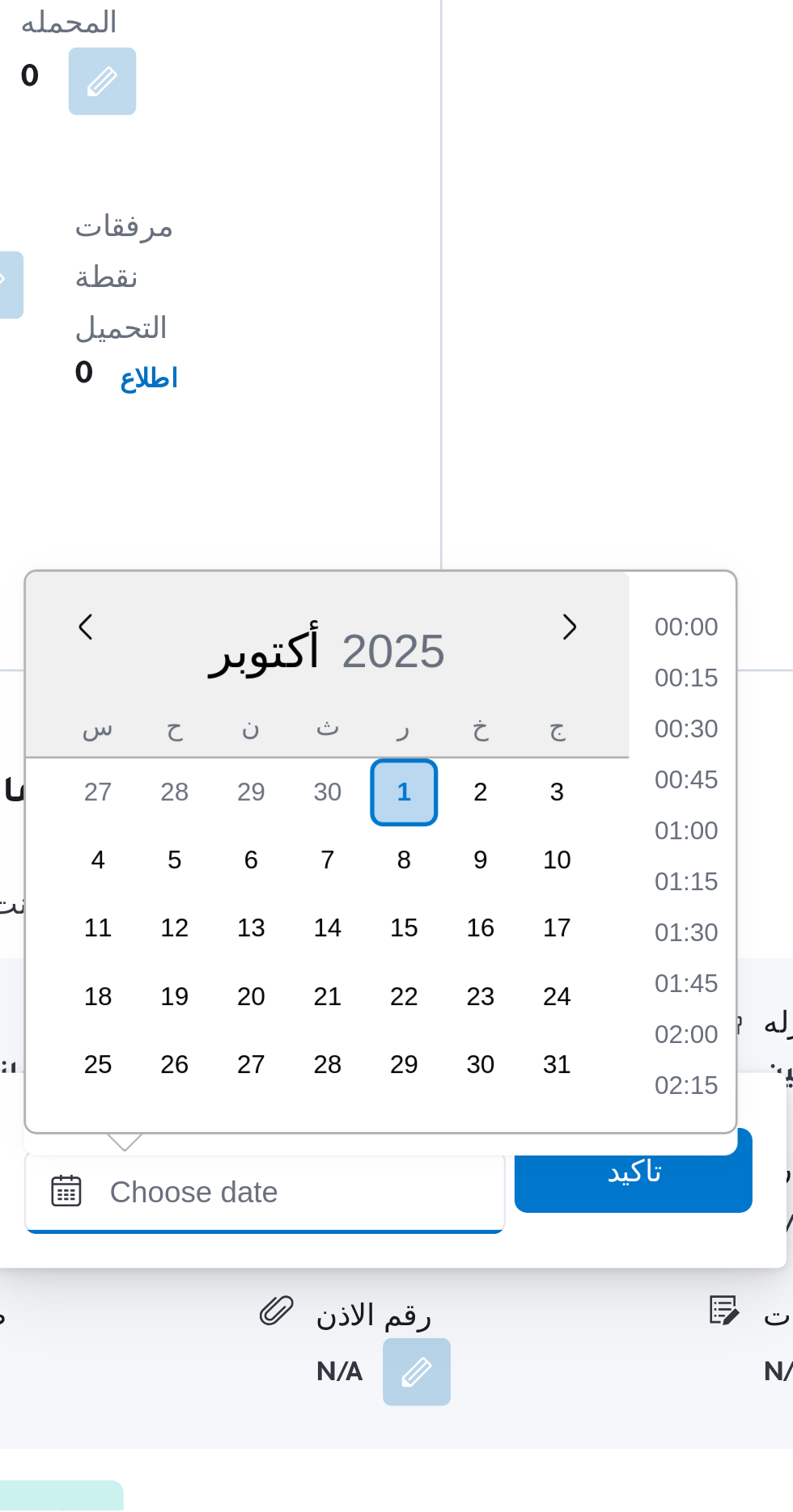
scroll to position [1240, 0]
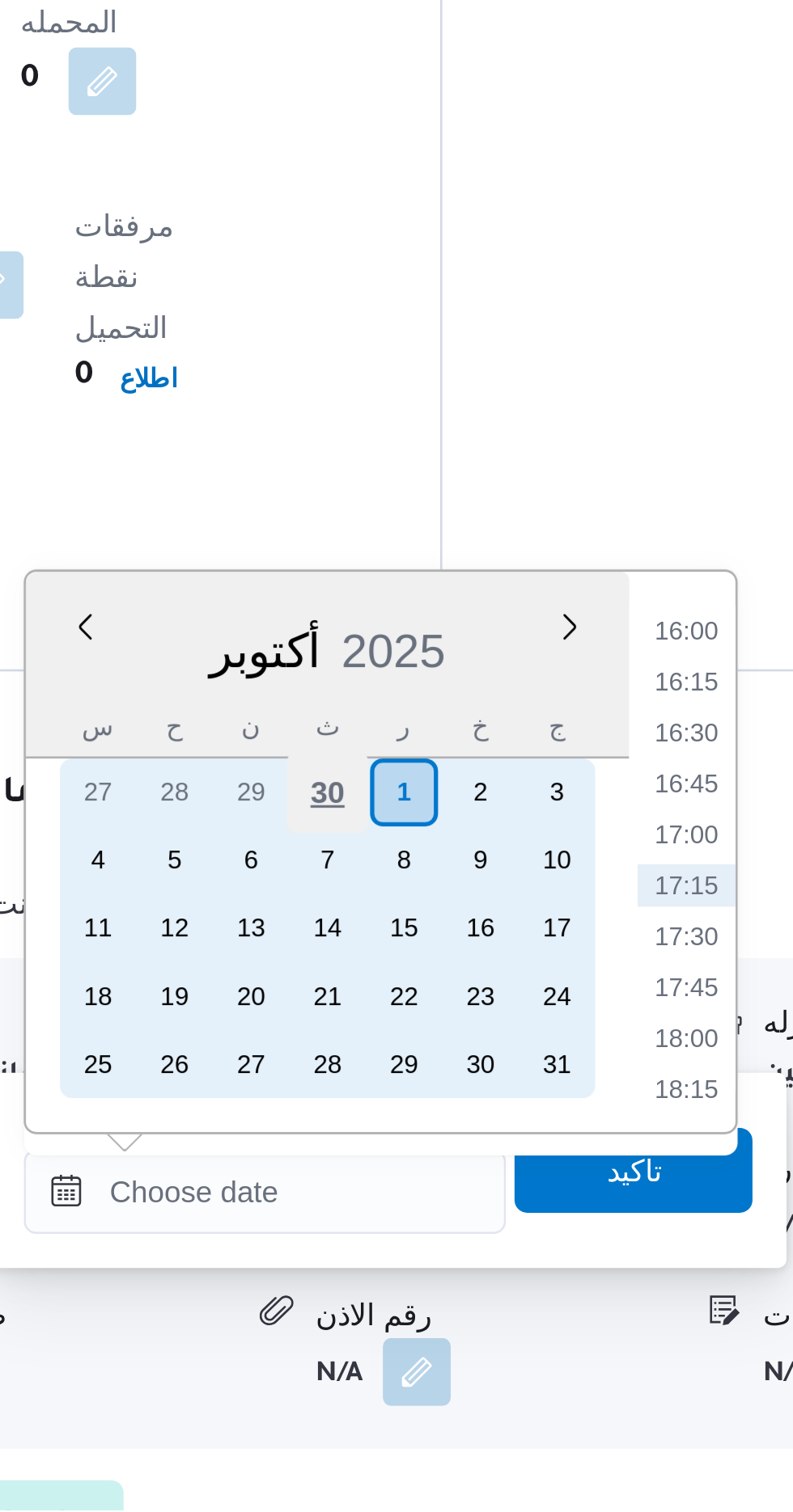
click at [468, 1237] on div "30" at bounding box center [462, 1238] width 31 height 31
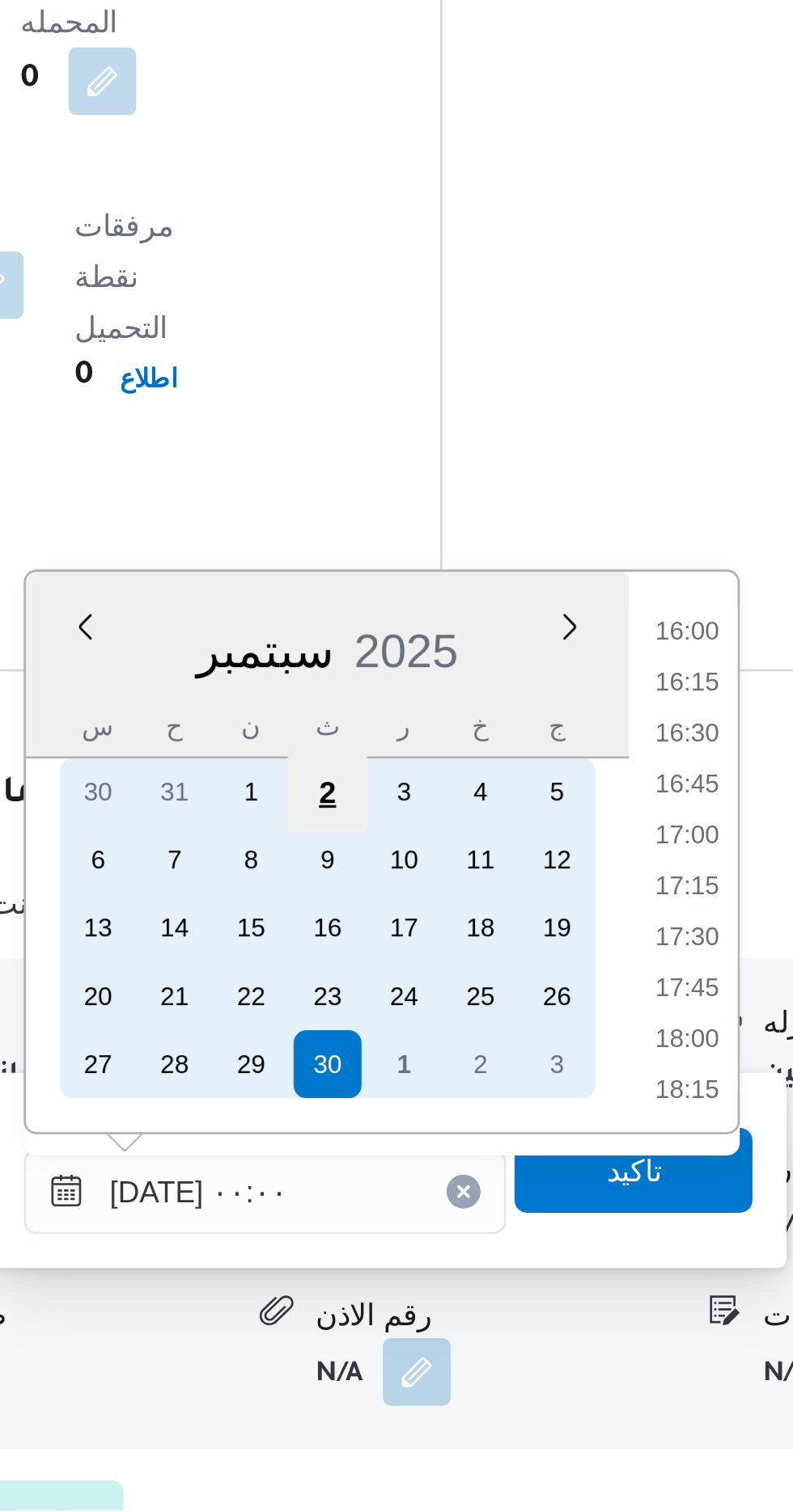
scroll to position [0, 0]
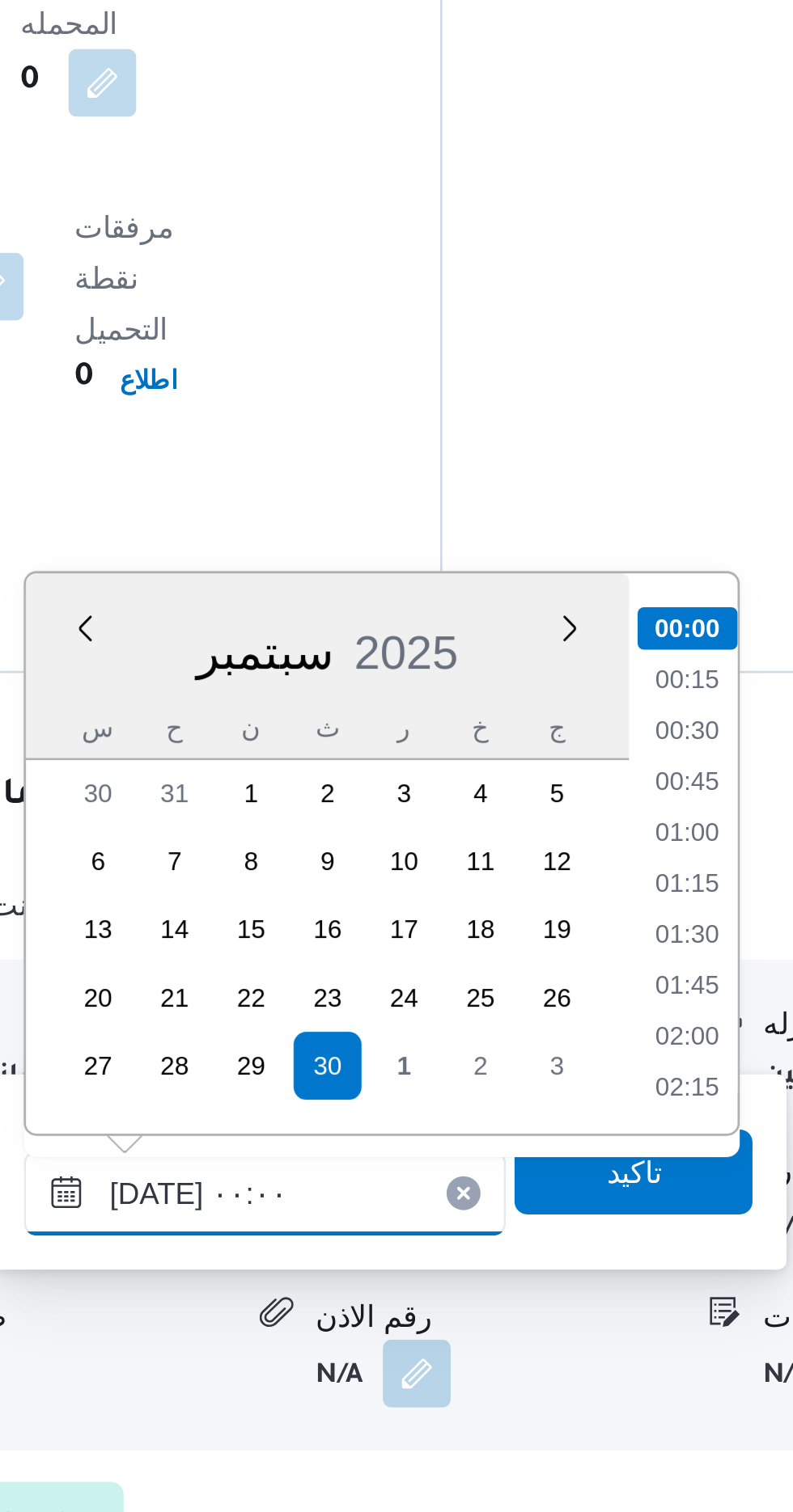
click at [368, 1390] on input "٣٠/٠٩/٢٠٢٥ ٠٠:٠٠" at bounding box center [439, 1390] width 184 height 32
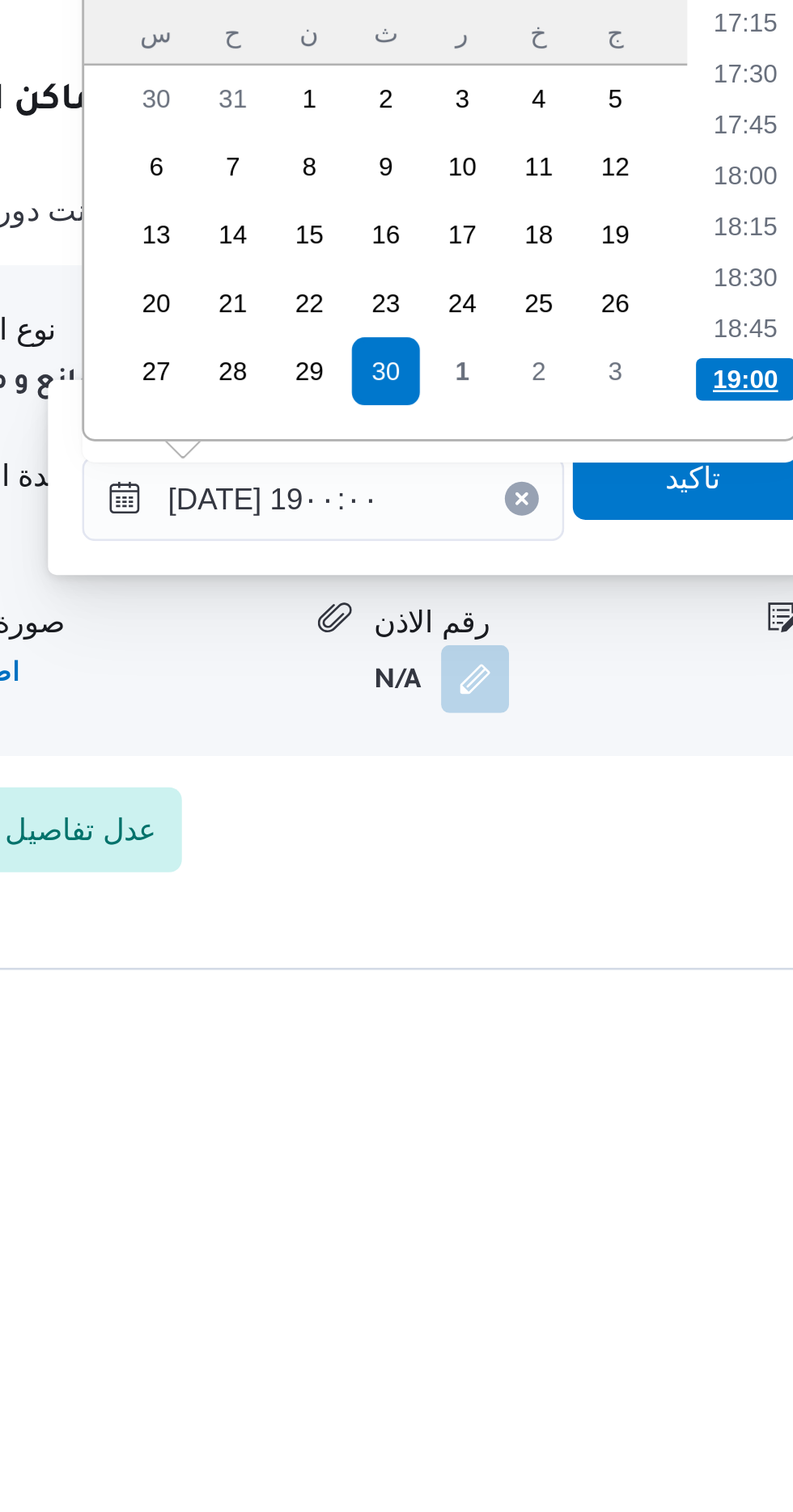
click at [592, 1278] on li "19:00" at bounding box center [600, 1279] width 38 height 17
type input "٣٠/٠٩/٢٠٢٥ ١٩:٠٠"
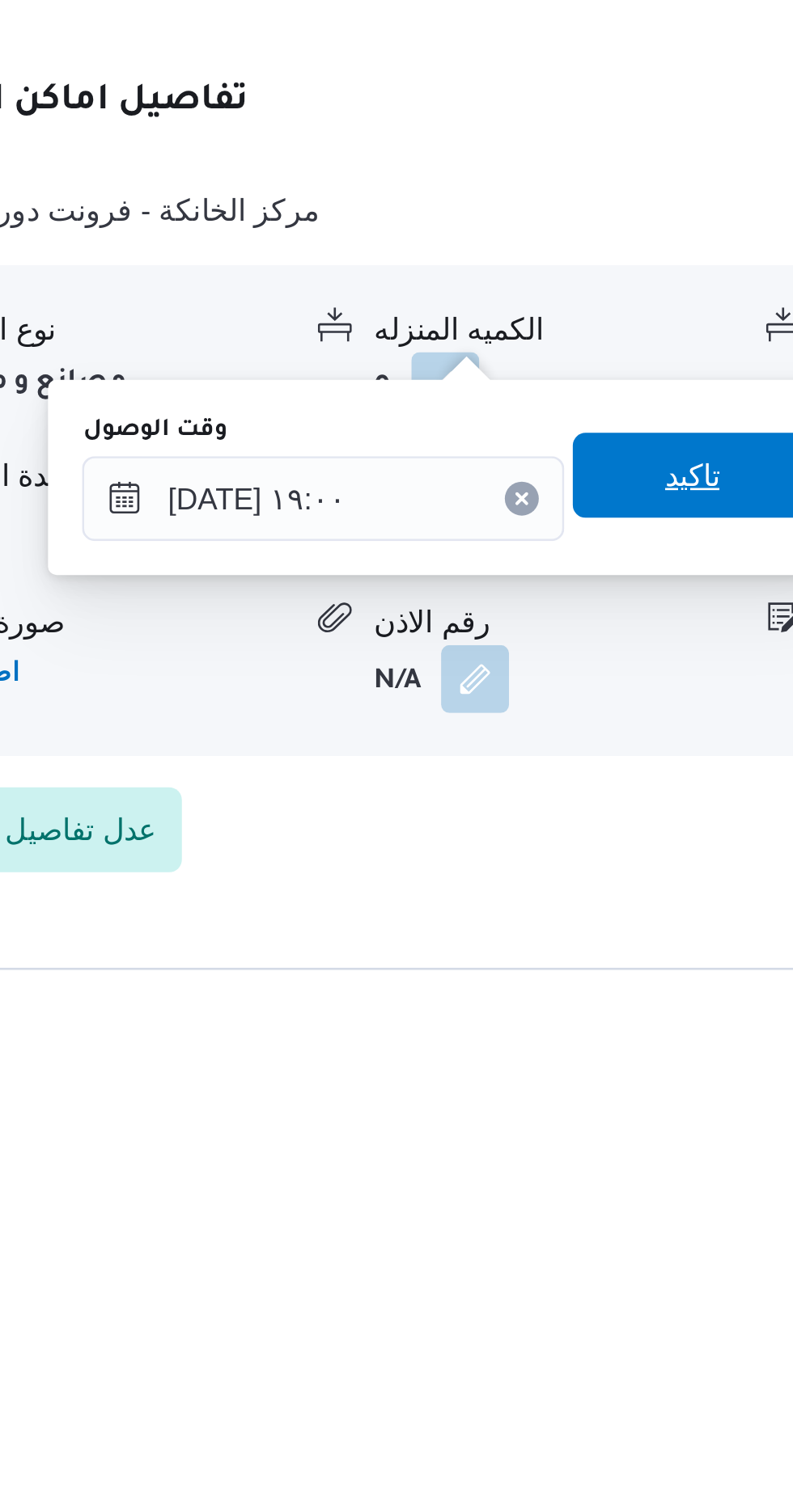
click at [584, 1320] on span "تاكيد" at bounding box center [579, 1314] width 21 height 19
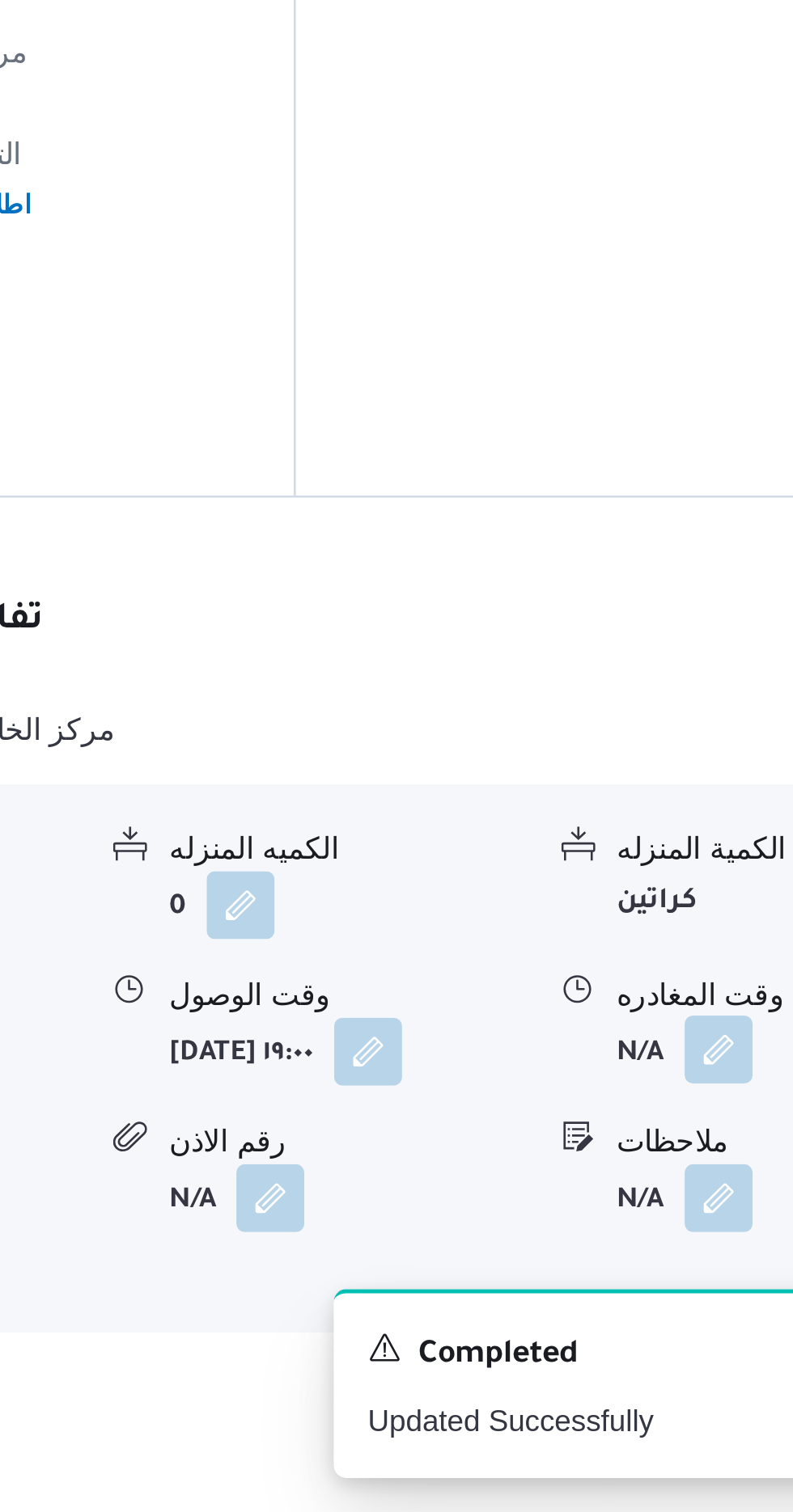
click at [658, 1323] on button "button" at bounding box center [666, 1335] width 26 height 26
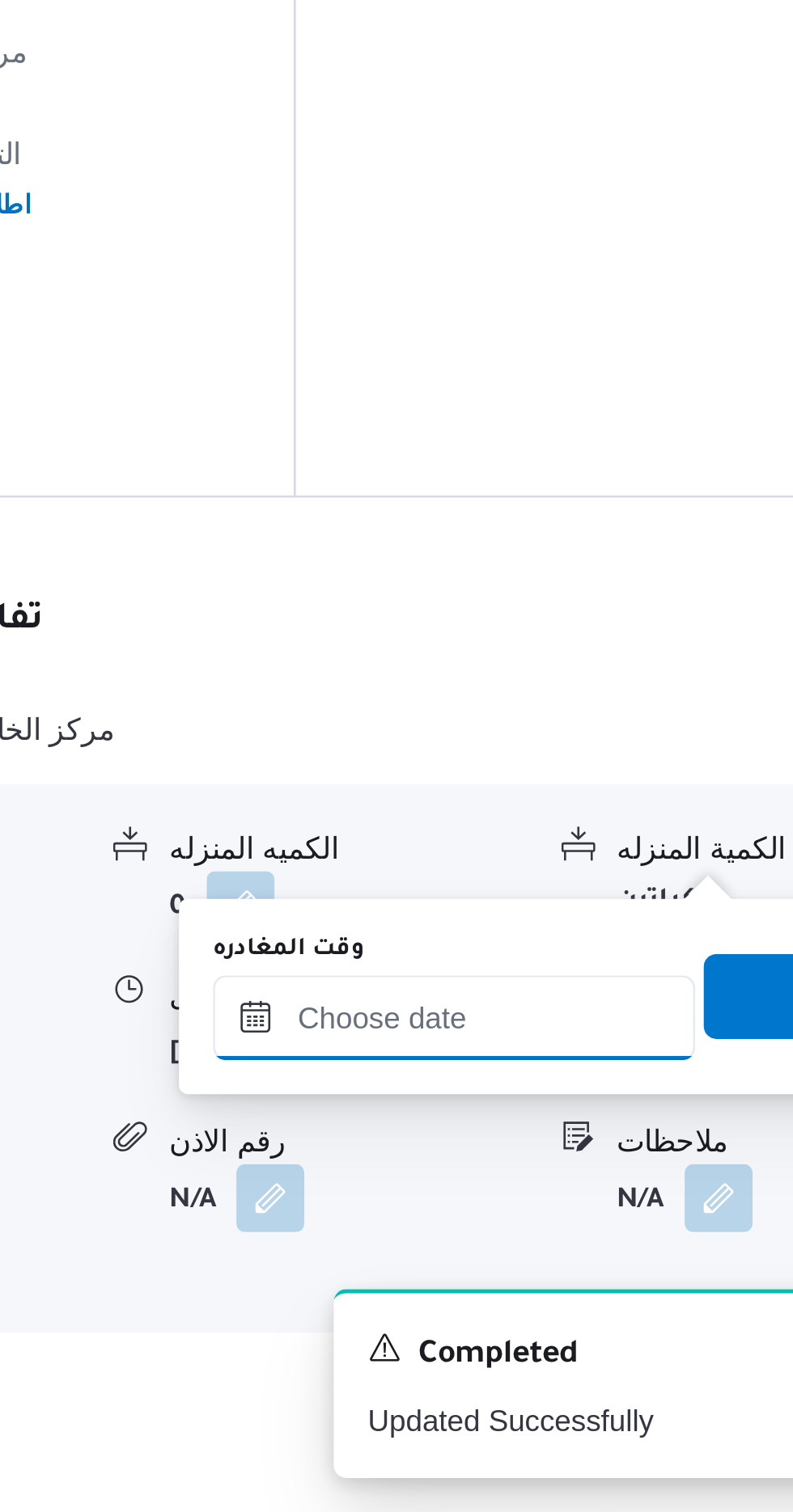
click at [578, 1319] on input "وقت المغادره" at bounding box center [566, 1324] width 184 height 32
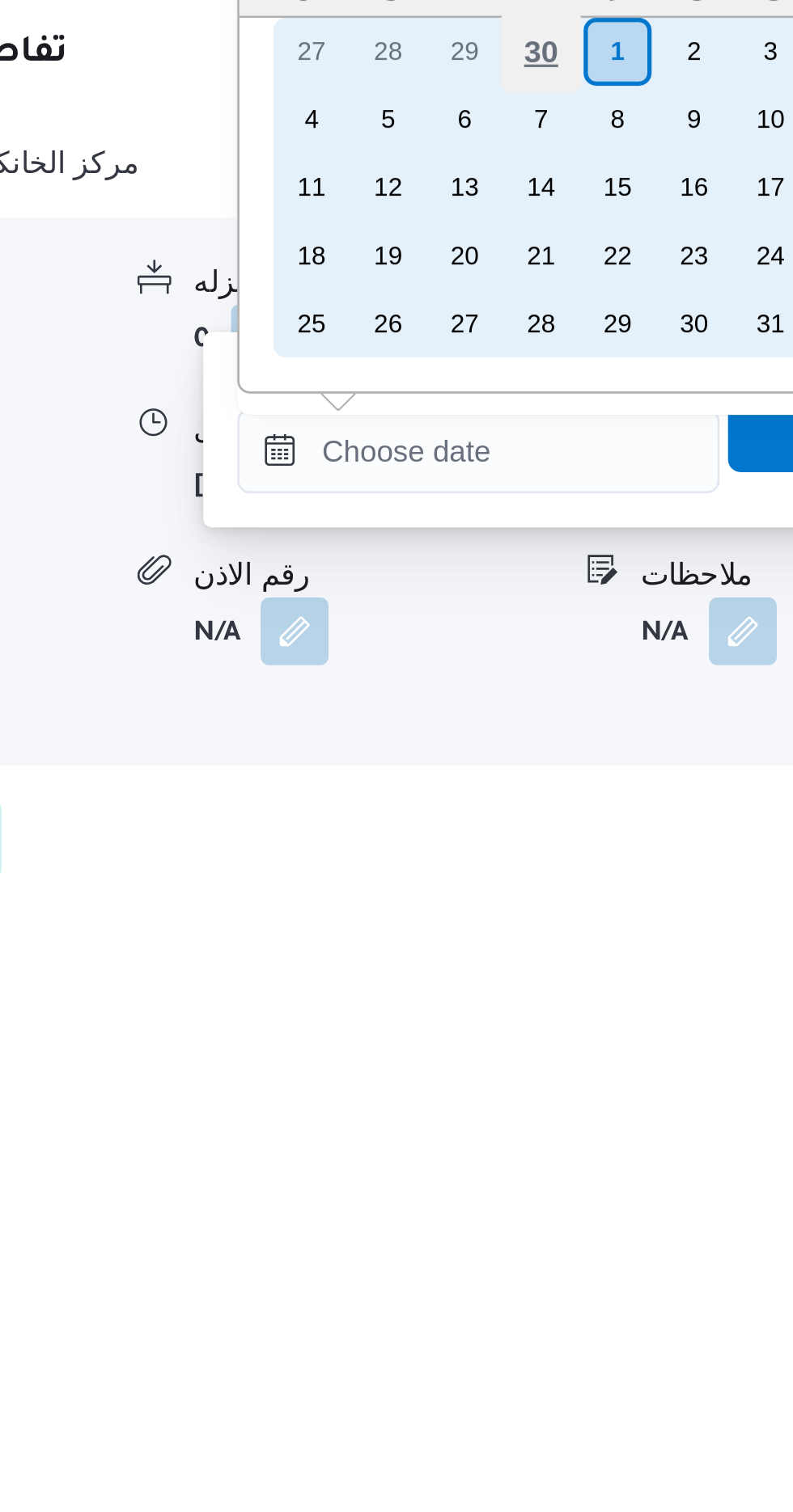
click at [593, 1166] on div "30" at bounding box center [590, 1172] width 31 height 31
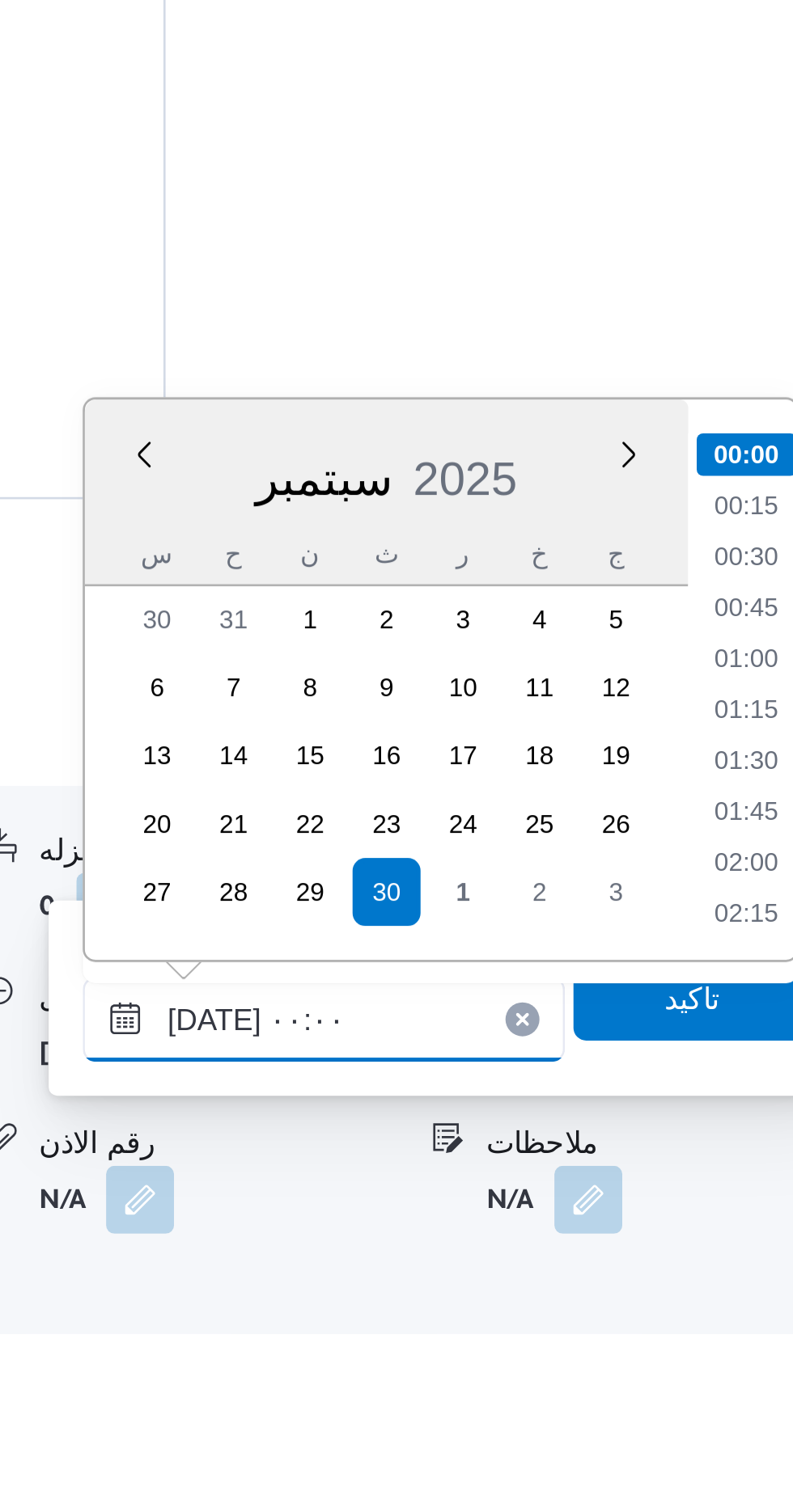
click at [487, 1321] on input "٣٠/٠٩/٢٠٢٥ ٠٠:٠٠" at bounding box center [566, 1324] width 184 height 32
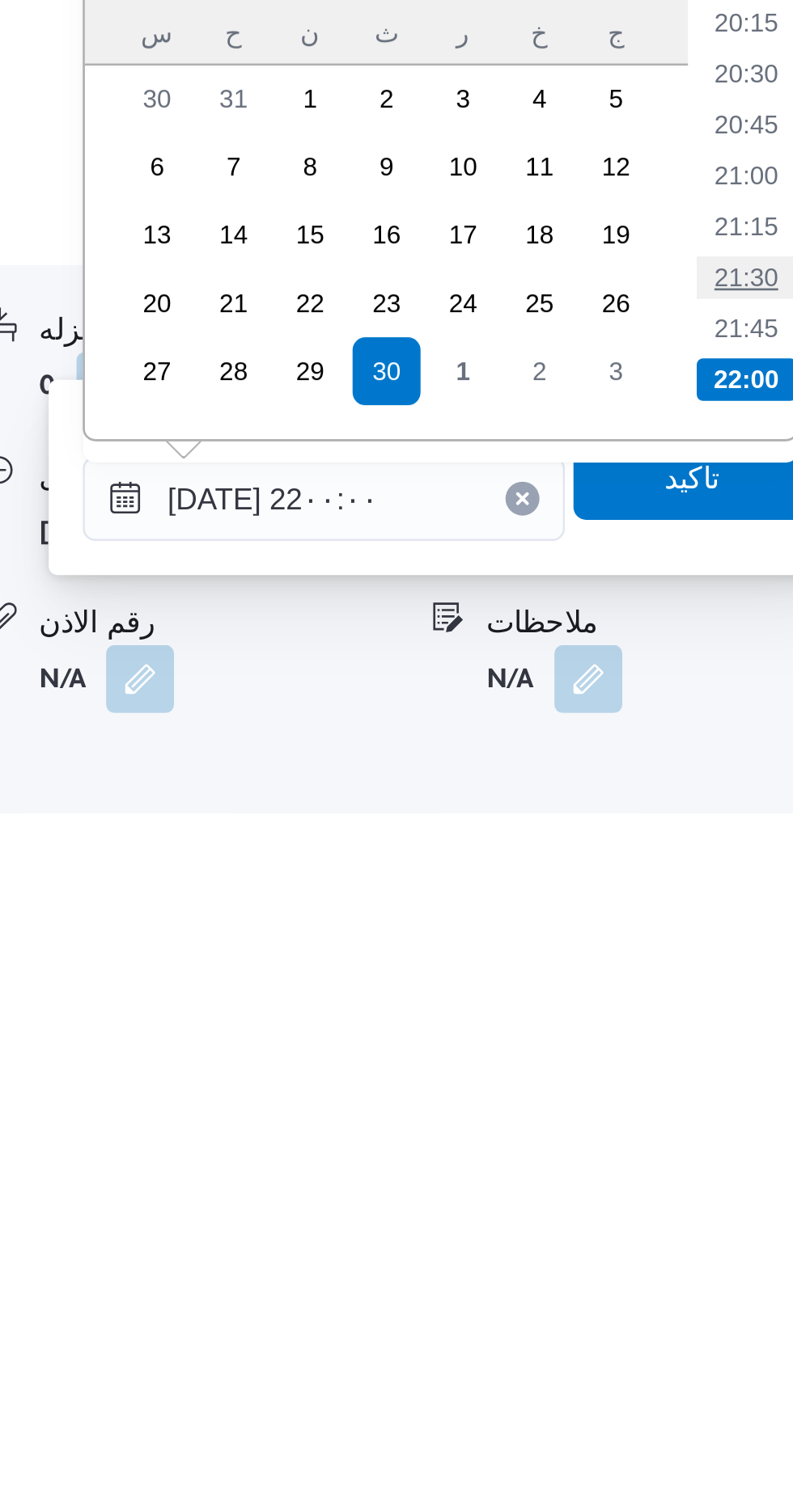
click at [721, 1236] on li "21:30" at bounding box center [727, 1240] width 37 height 17
type input "٣٠/٠٩/٢٠٢٥ ٢١:٣٠"
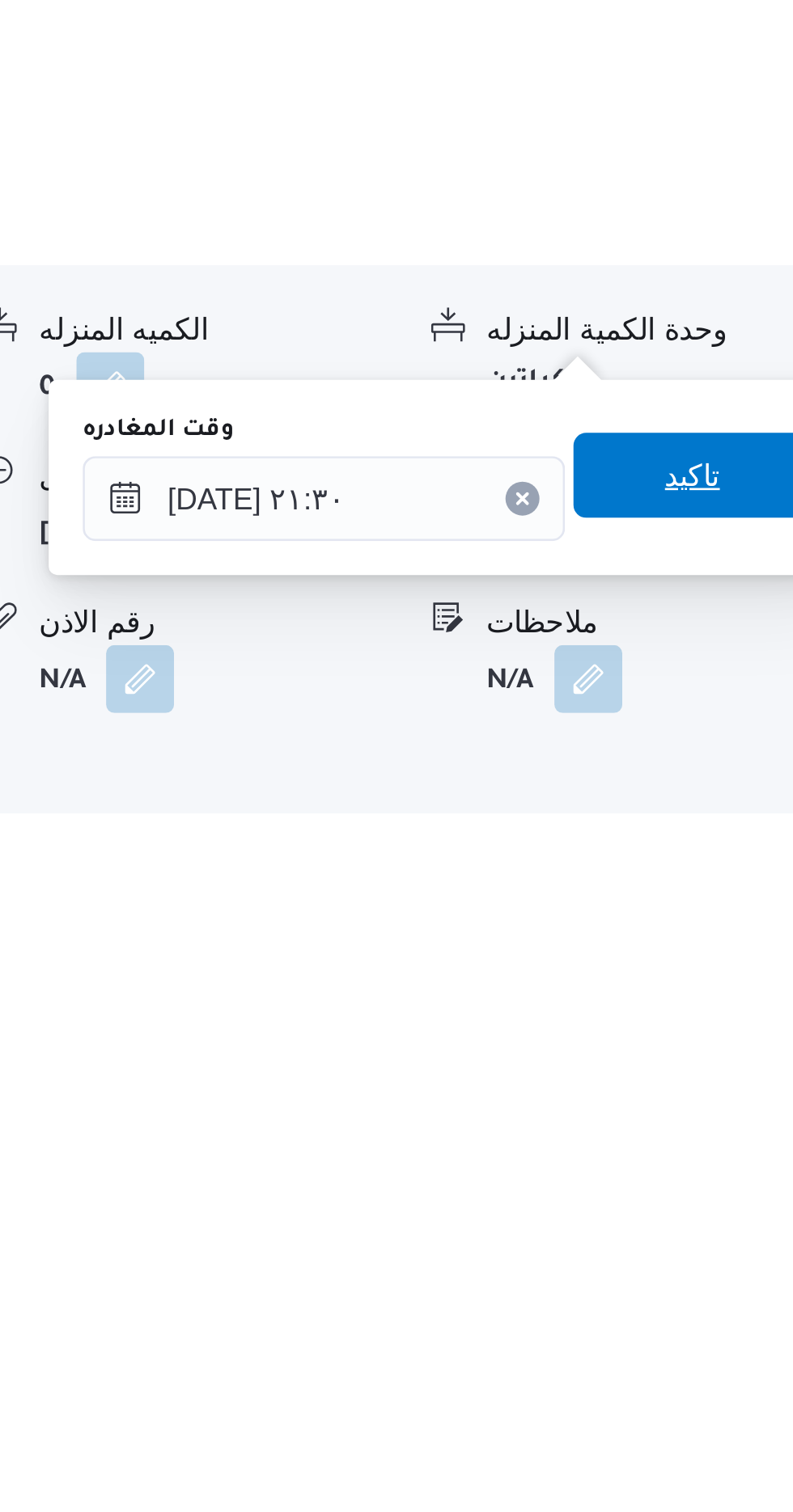
click at [714, 1317] on span "تاكيد" at bounding box center [706, 1314] width 21 height 19
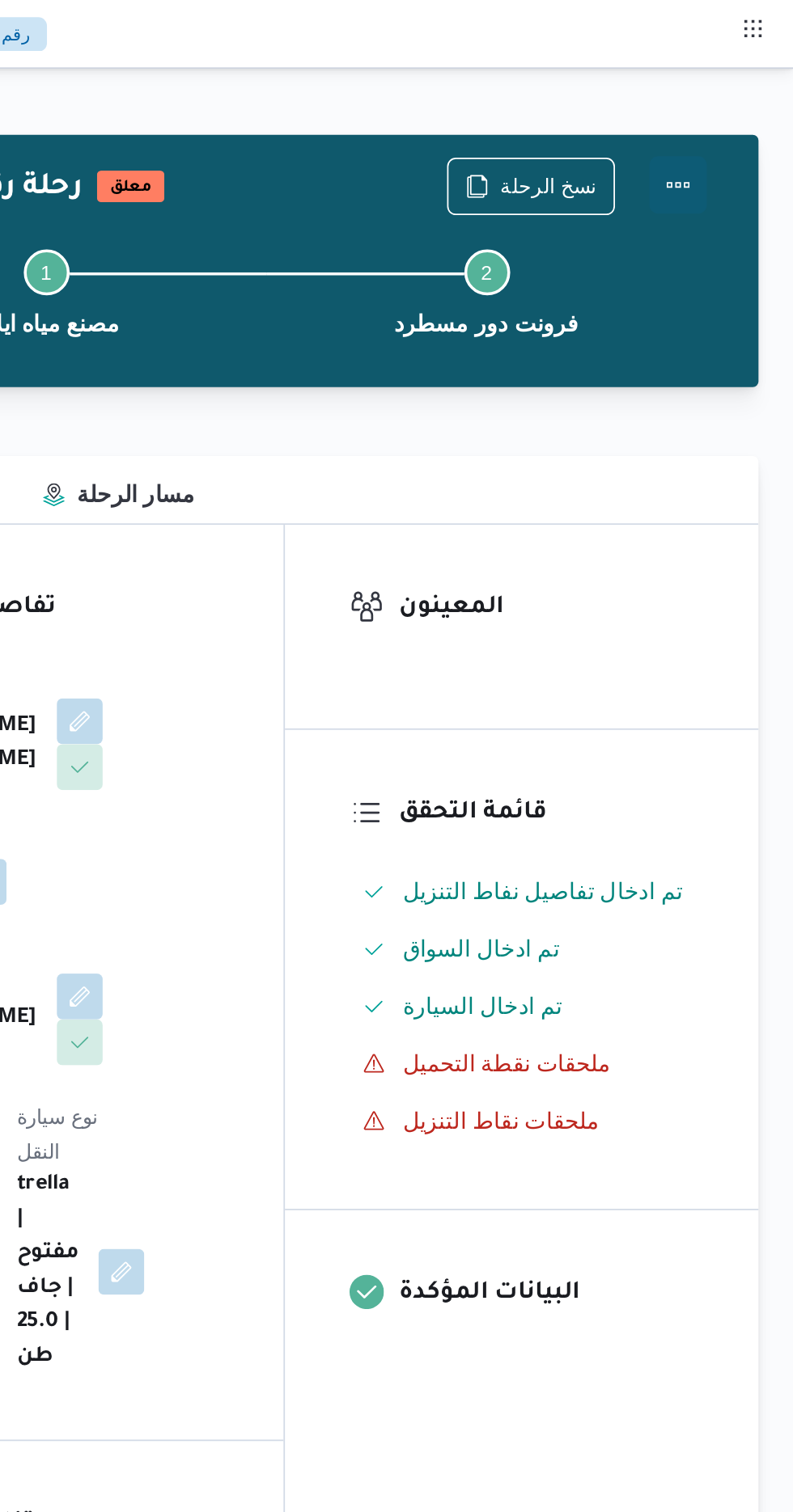
click at [735, 98] on button "Actions" at bounding box center [728, 104] width 32 height 32
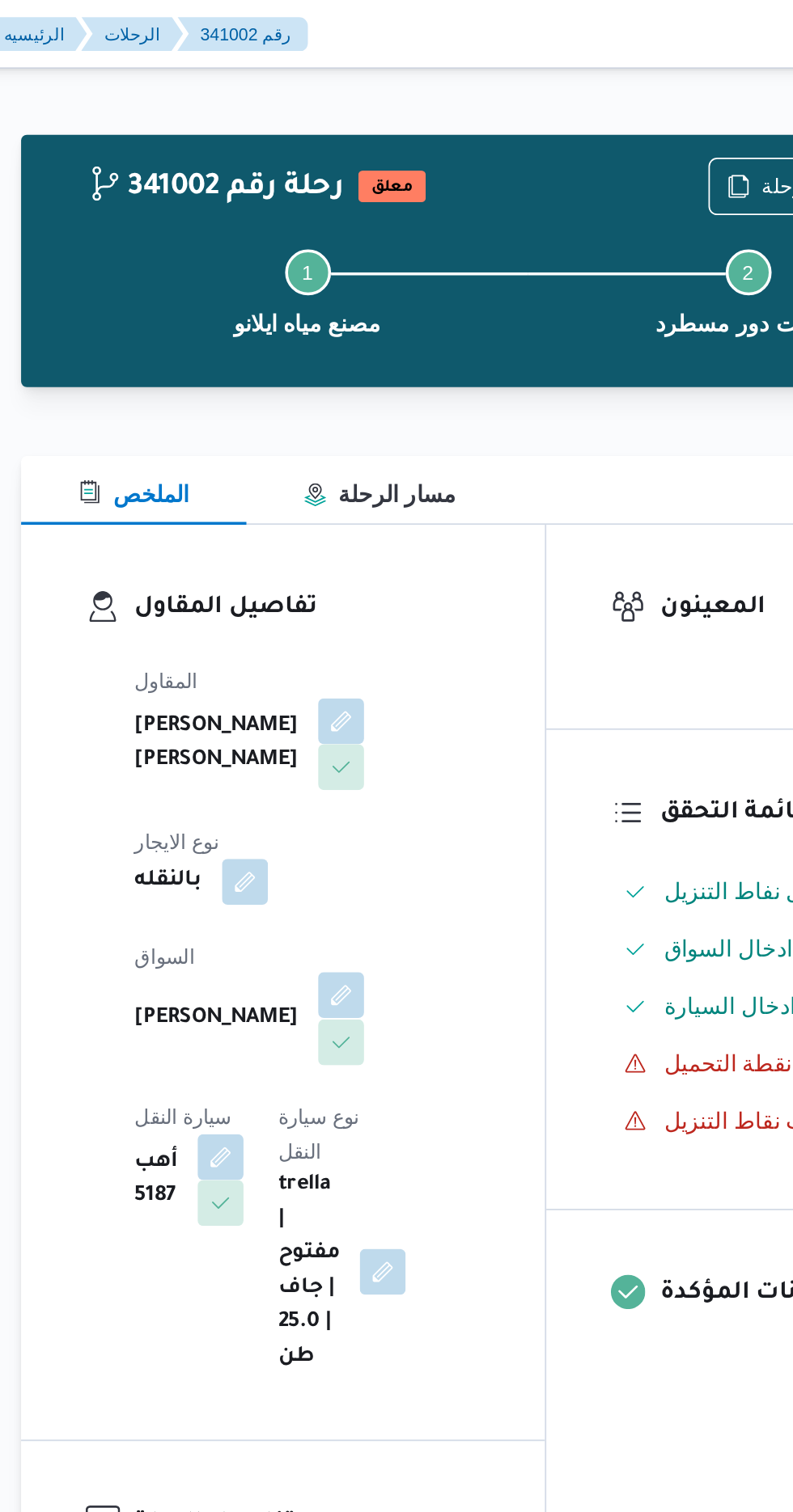
click at [378, 548] on button "button" at bounding box center [390, 560] width 26 height 26
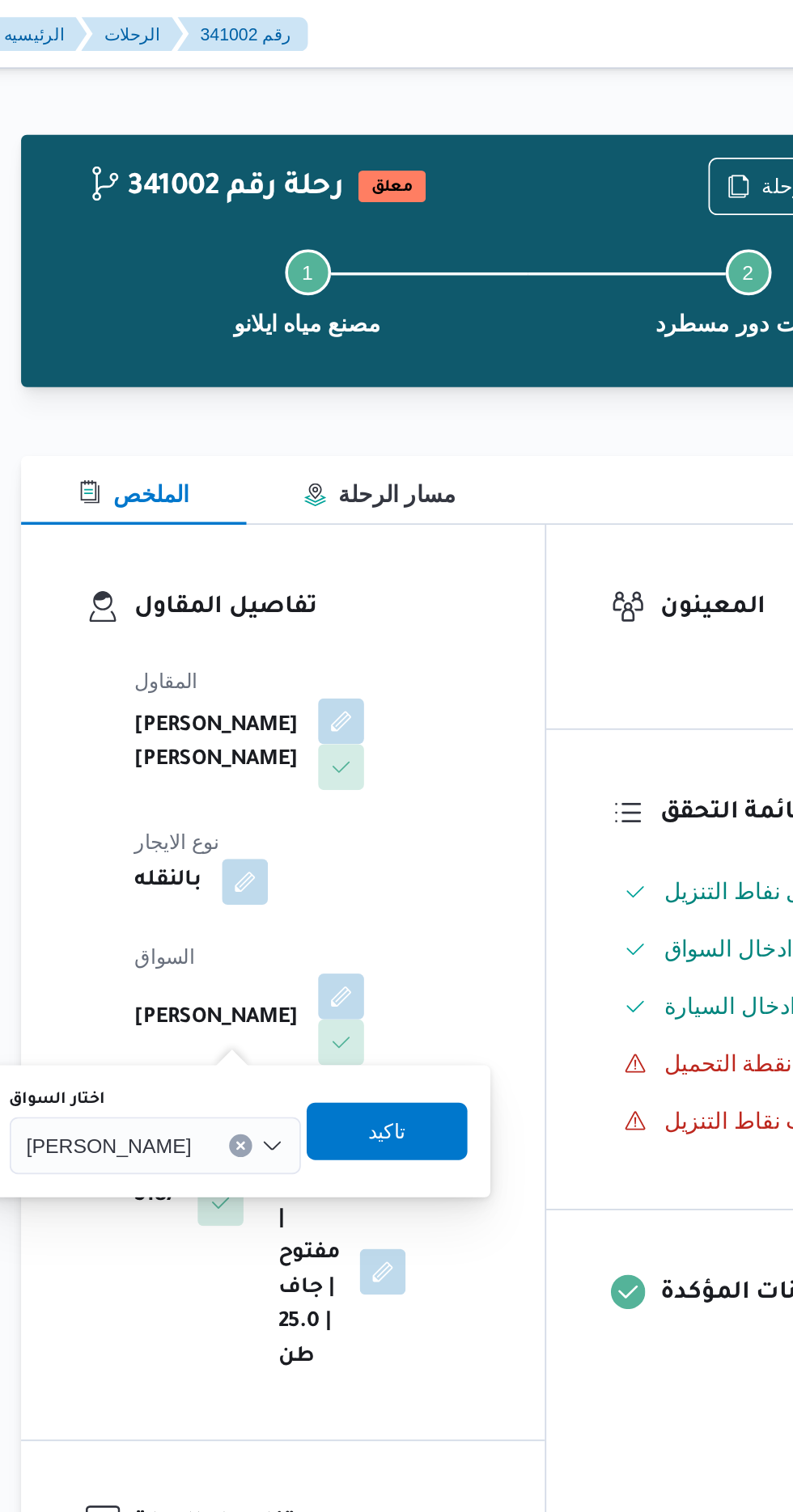
click at [292, 647] on span "[PERSON_NAME]" at bounding box center [260, 646] width 93 height 18
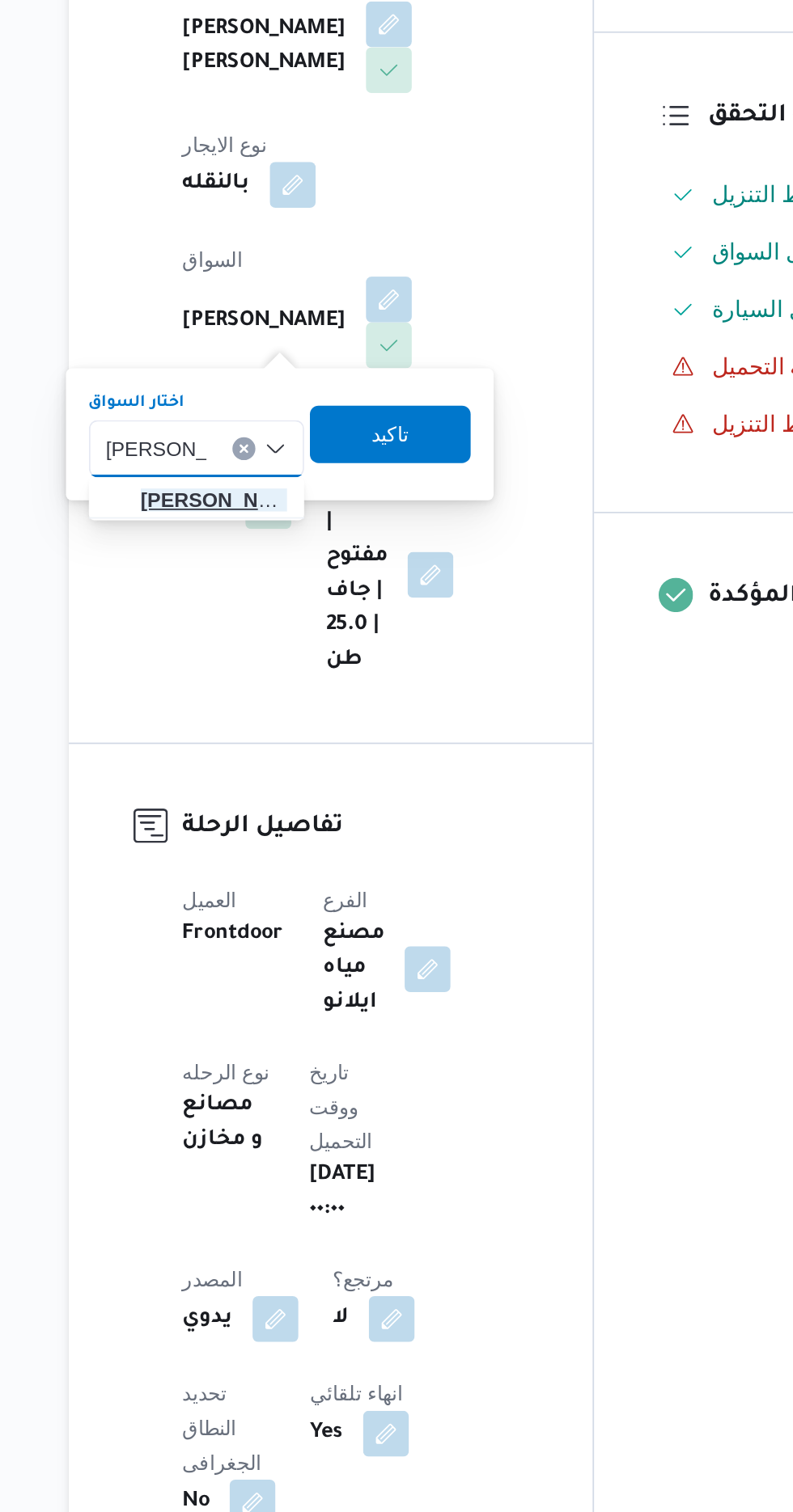
type input "عبدالعزيز سي"
click at [293, 675] on span "عبدالعزيز سي د عبدالعزيز حسن" at bounding box center [292, 675] width 83 height 19
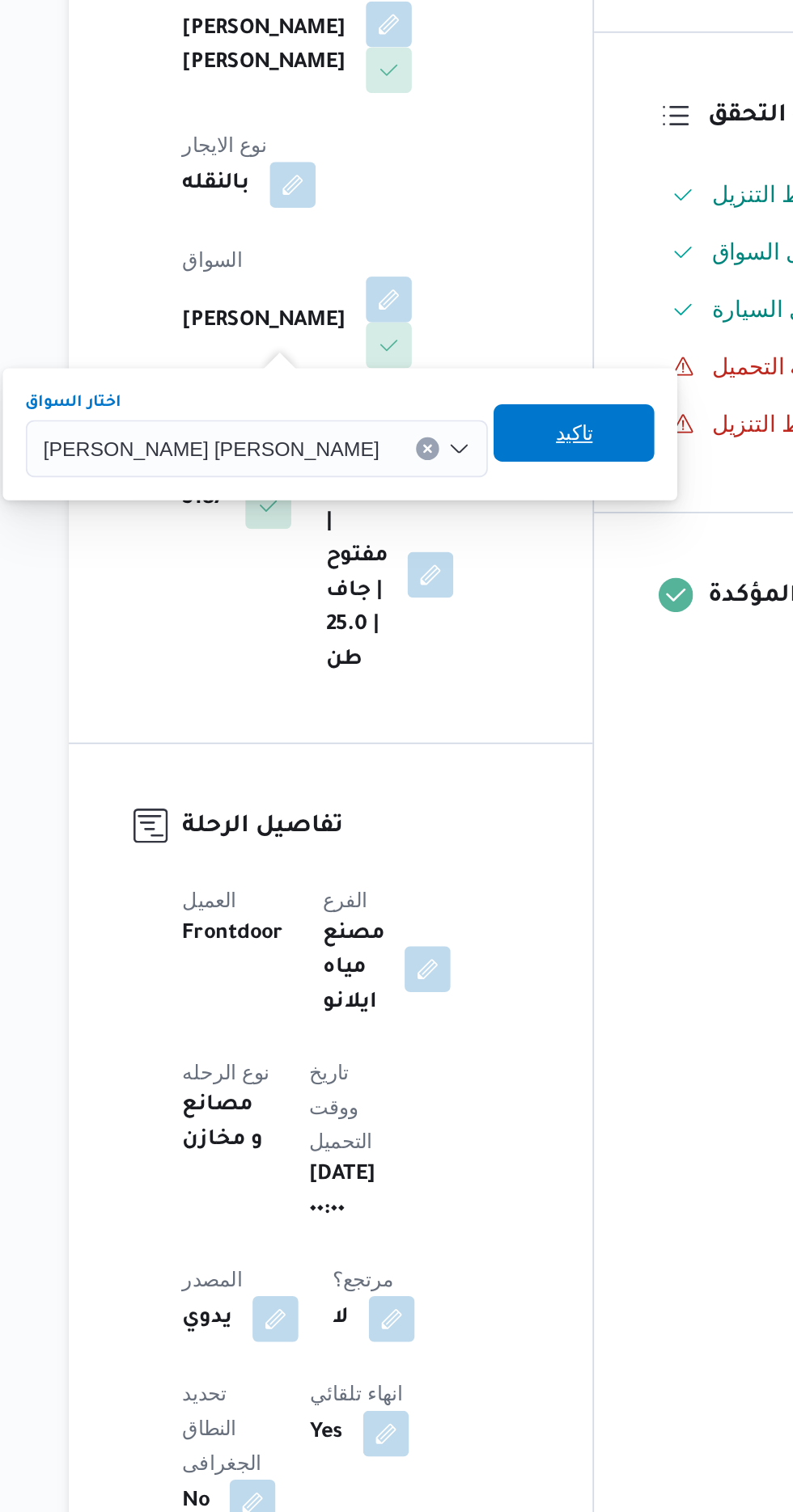
click at [450, 645] on span "تاكيد" at bounding box center [495, 637] width 91 height 32
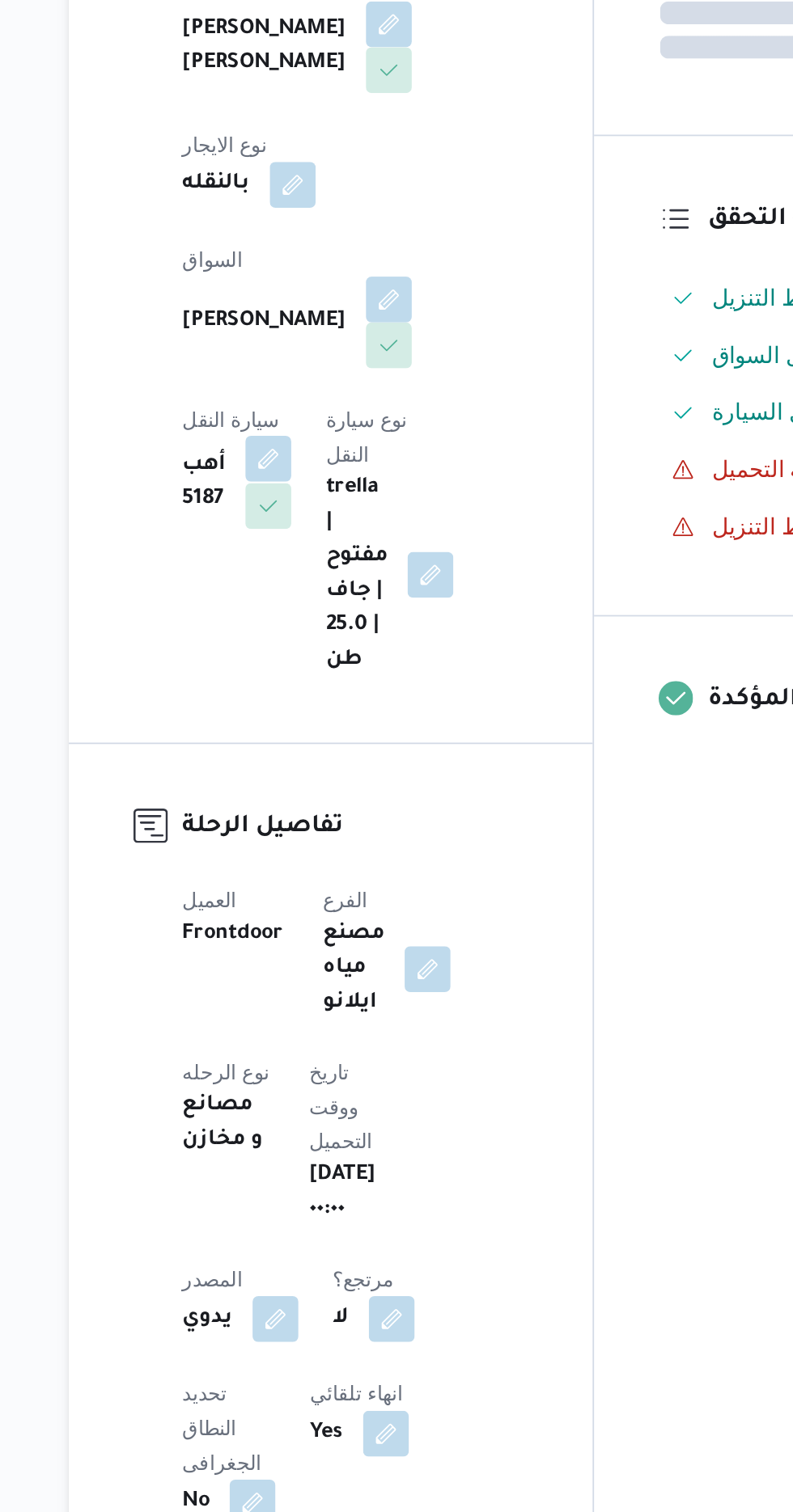
click at [336, 639] on button "button" at bounding box center [322, 651] width 26 height 26
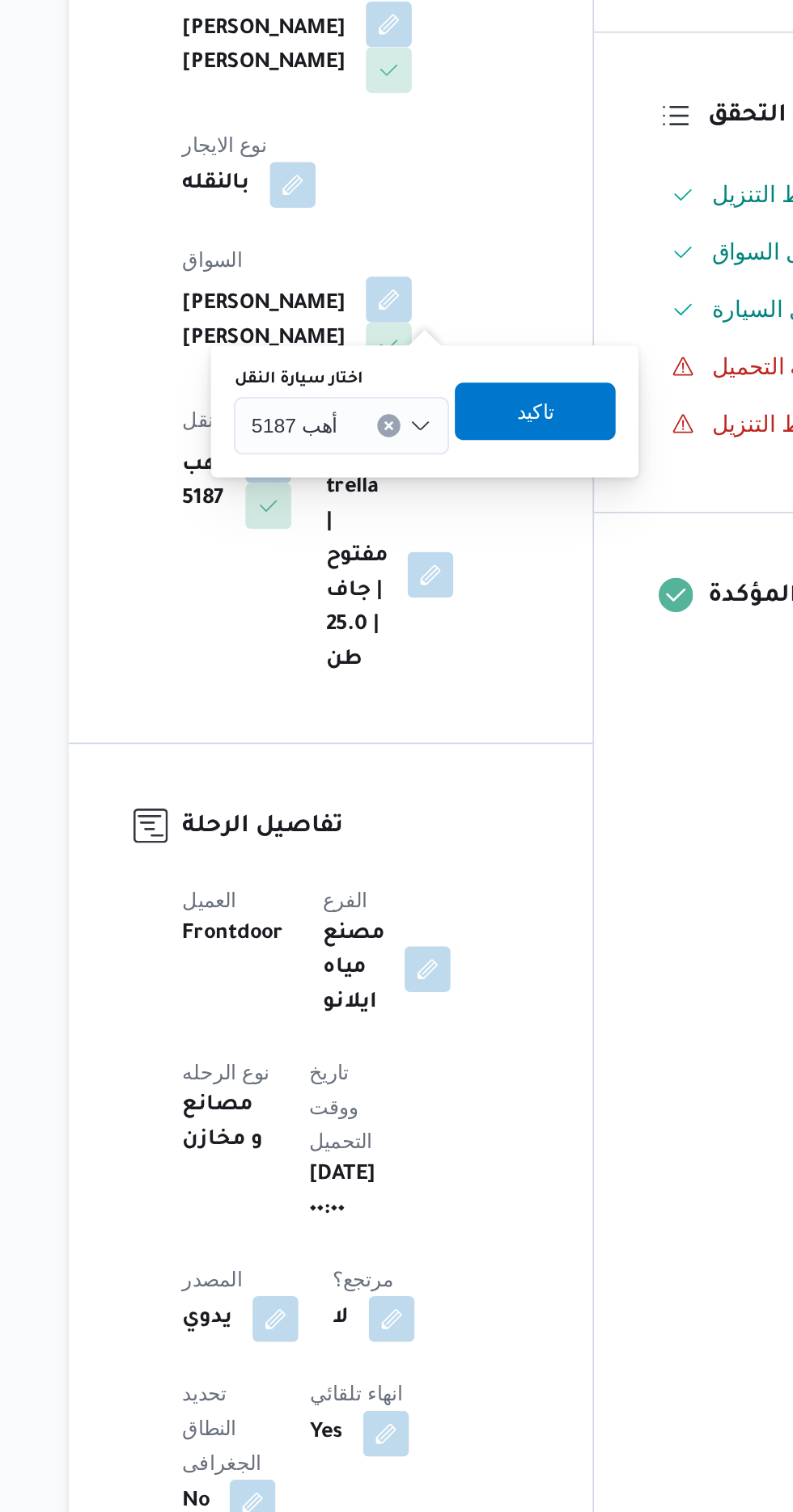
click at [365, 632] on div "أهب 5187" at bounding box center [364, 632] width 122 height 32
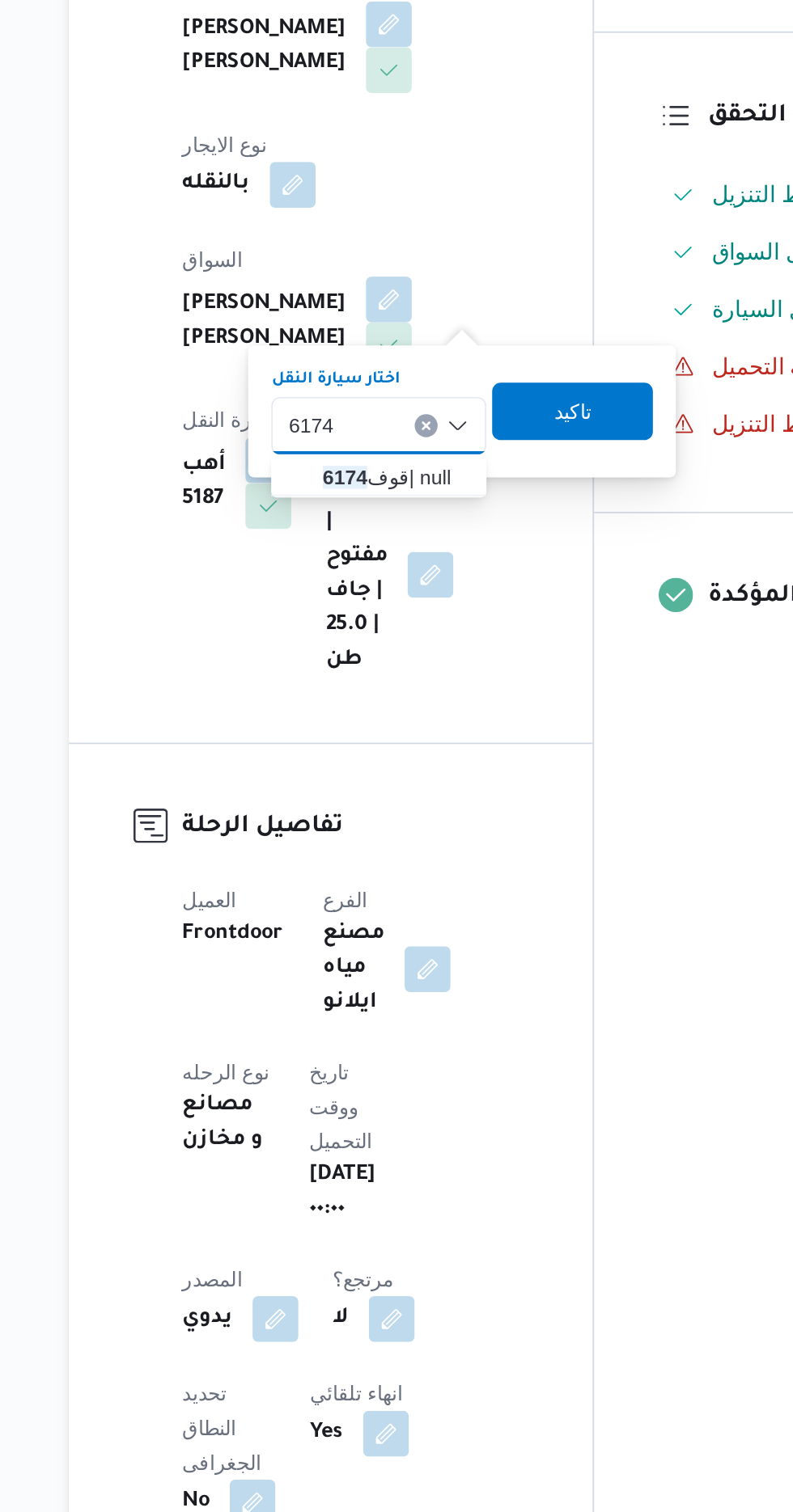
type input "6174"
click at [399, 646] on div "6174 6174 Combo box. Selected. 6174. Selected. أهب 5187. Press Backspace to del…" at bounding box center [385, 632] width 122 height 32
click at [392, 668] on span "قوف 6174 | null" at bounding box center [394, 661] width 83 height 19
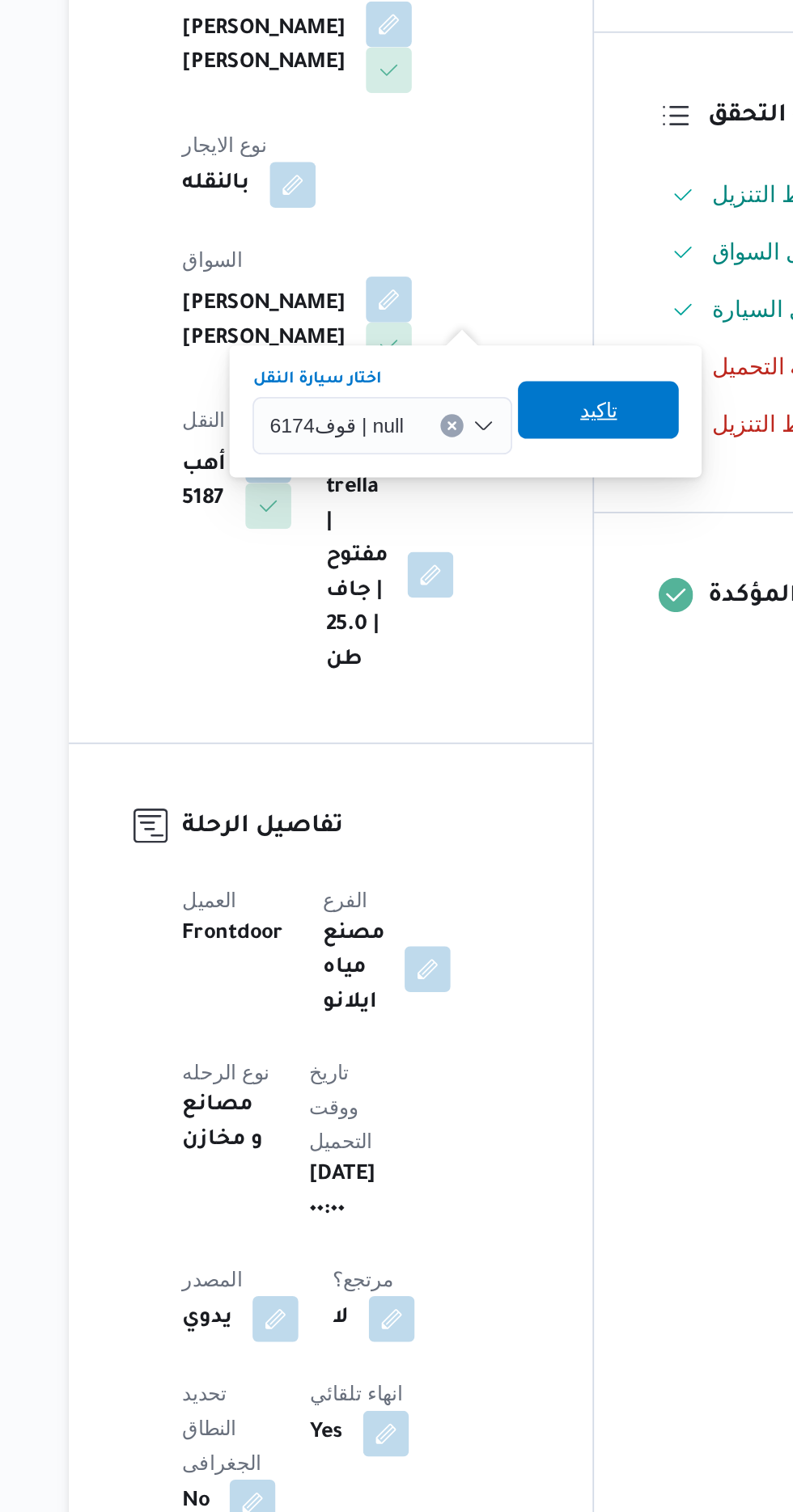
click at [506, 629] on span "تاكيد" at bounding box center [509, 623] width 21 height 19
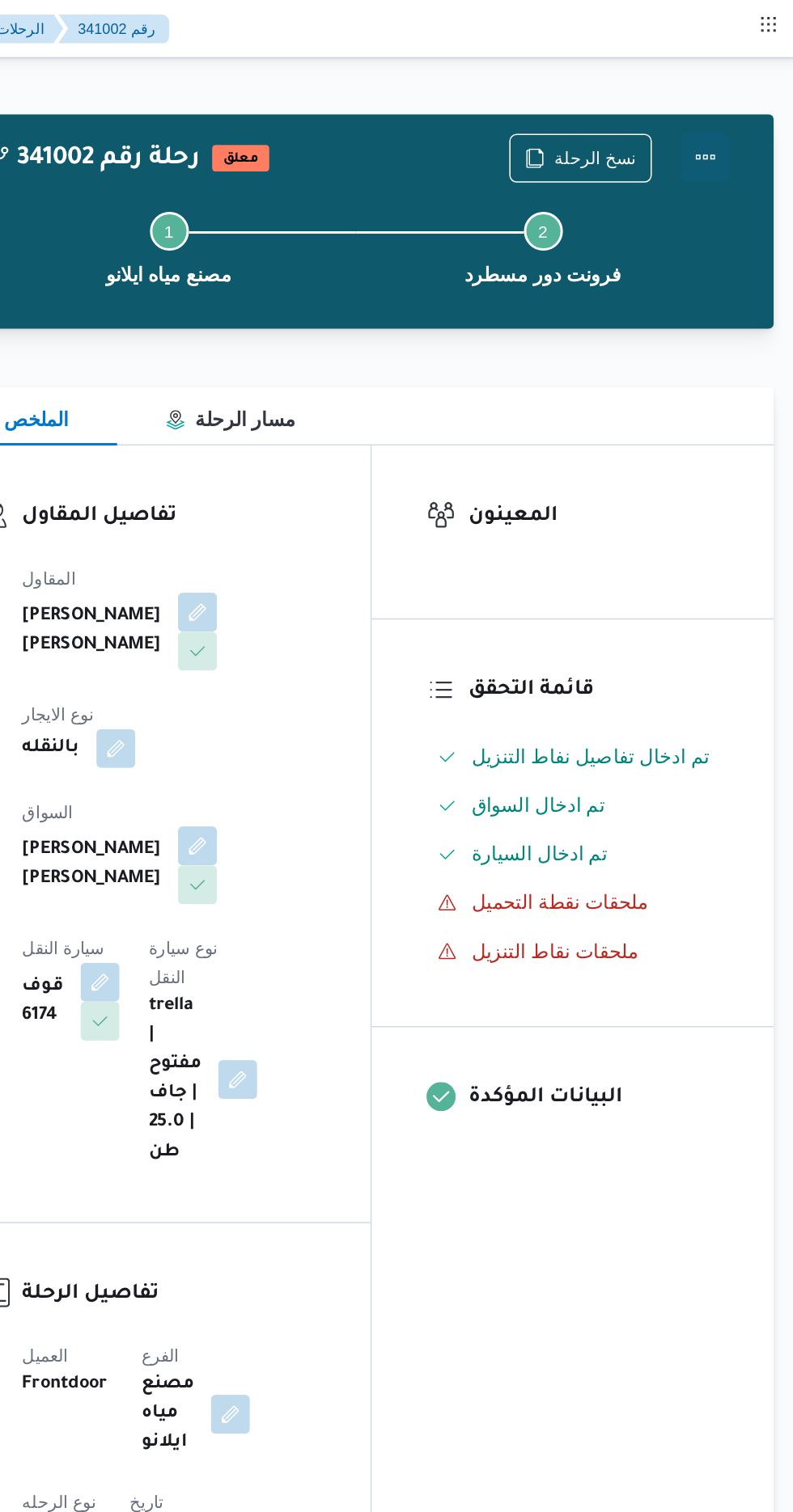
click at [728, 108] on button "Actions" at bounding box center [728, 104] width 32 height 32
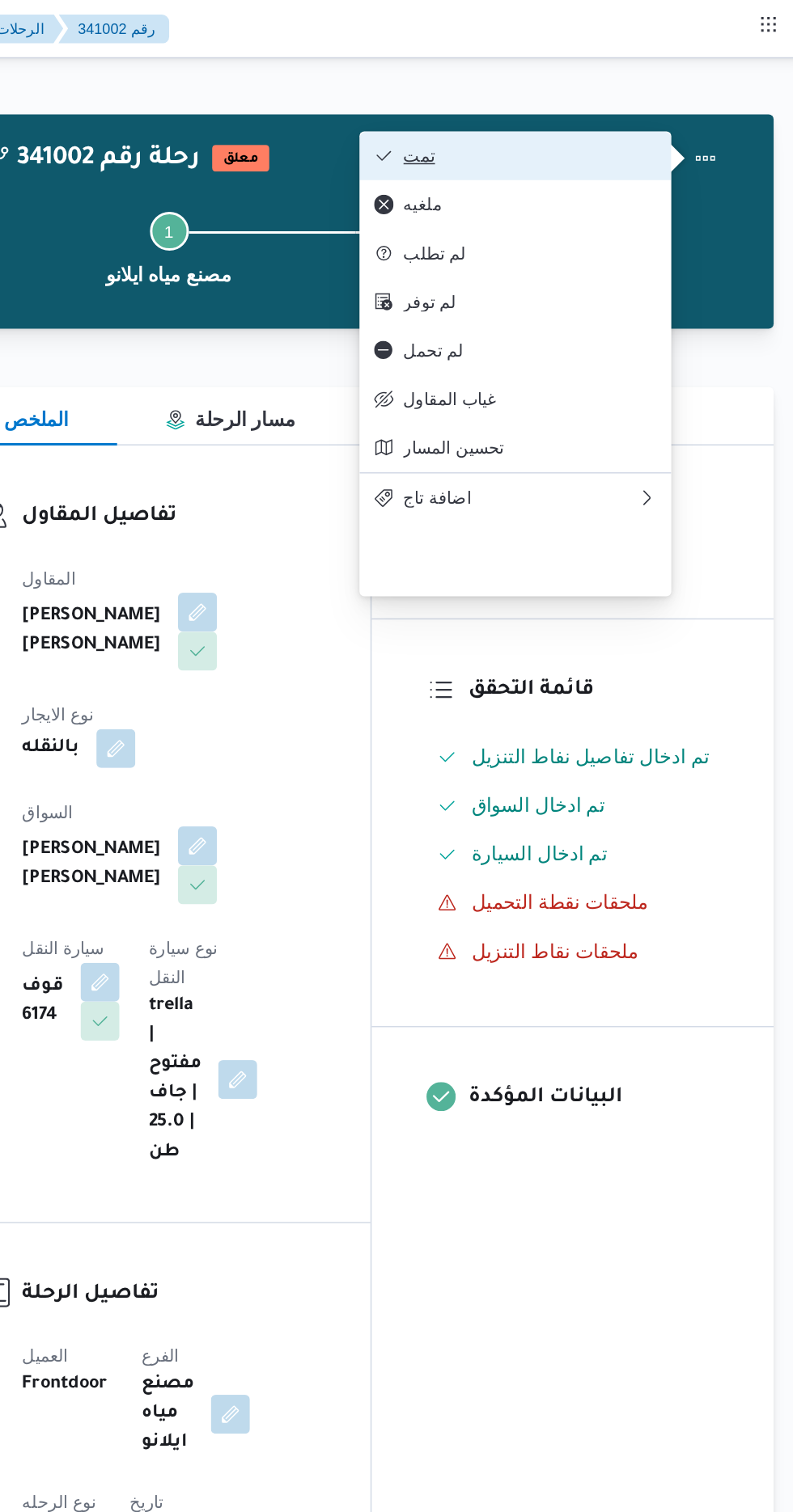
click at [645, 105] on span "تمت" at bounding box center [611, 103] width 168 height 13
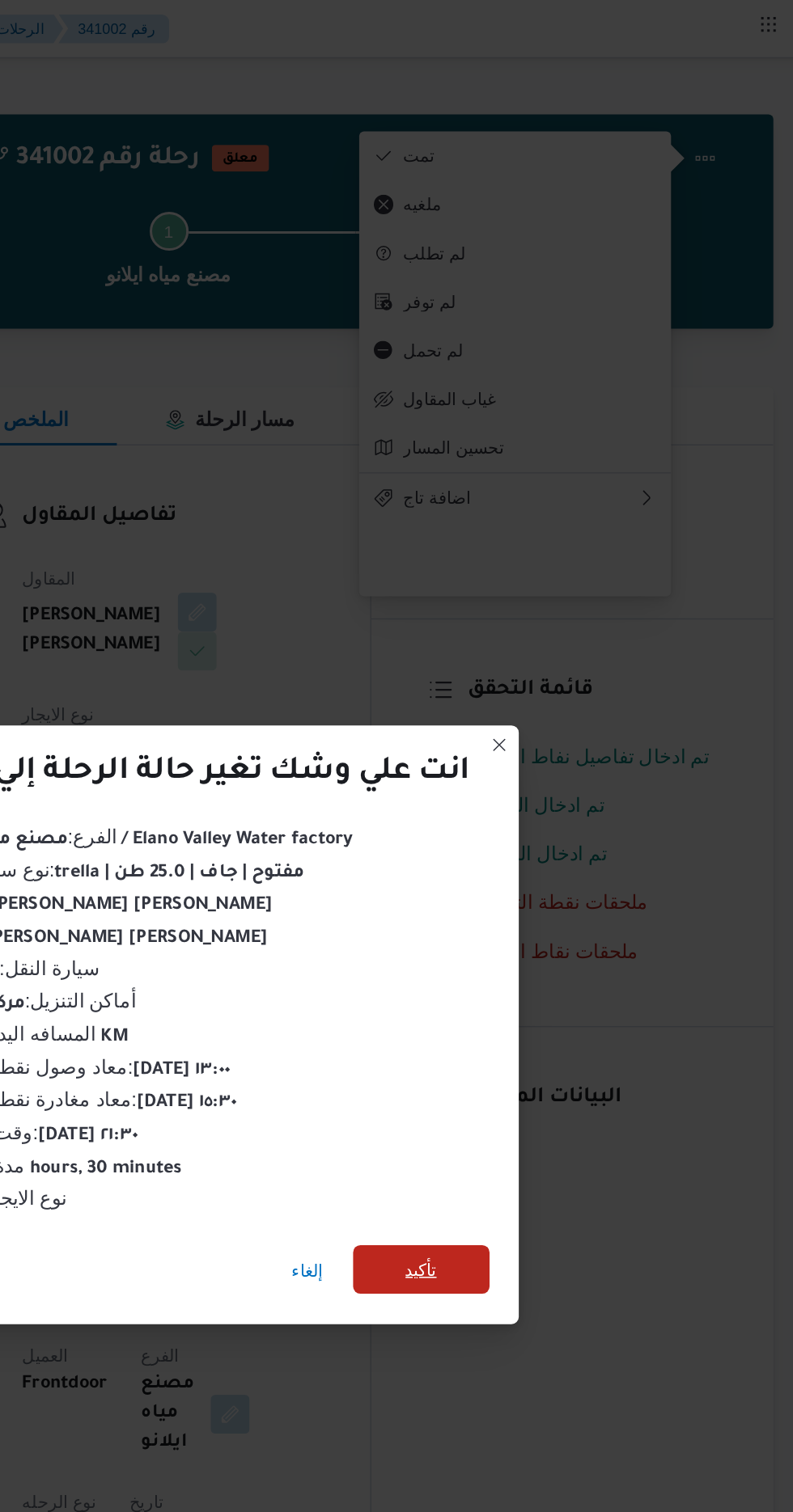
click at [544, 838] on span "تأكيد" at bounding box center [539, 842] width 21 height 19
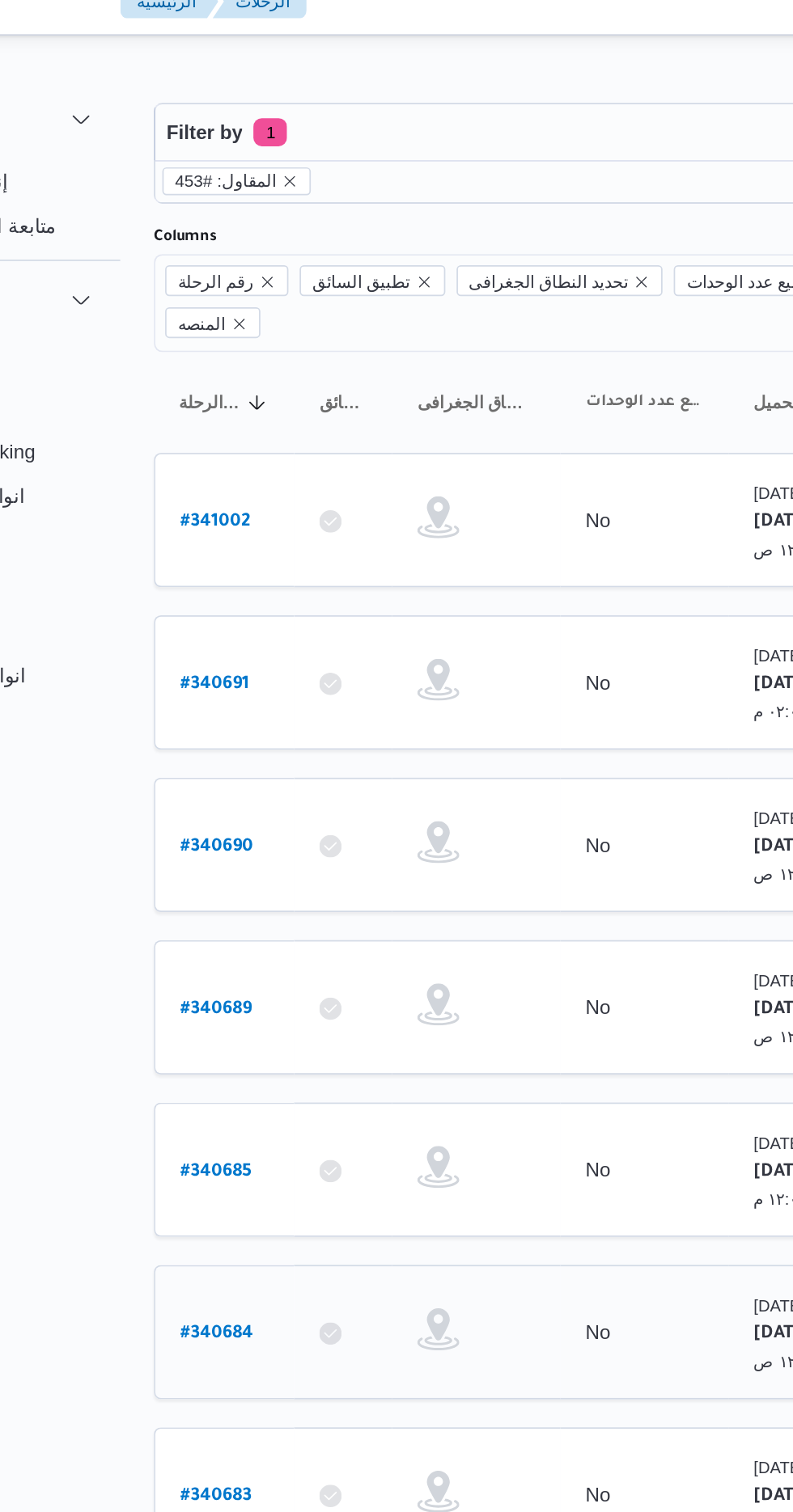
click at [247, 784] on b "# 340684" at bounding box center [246, 789] width 42 height 12
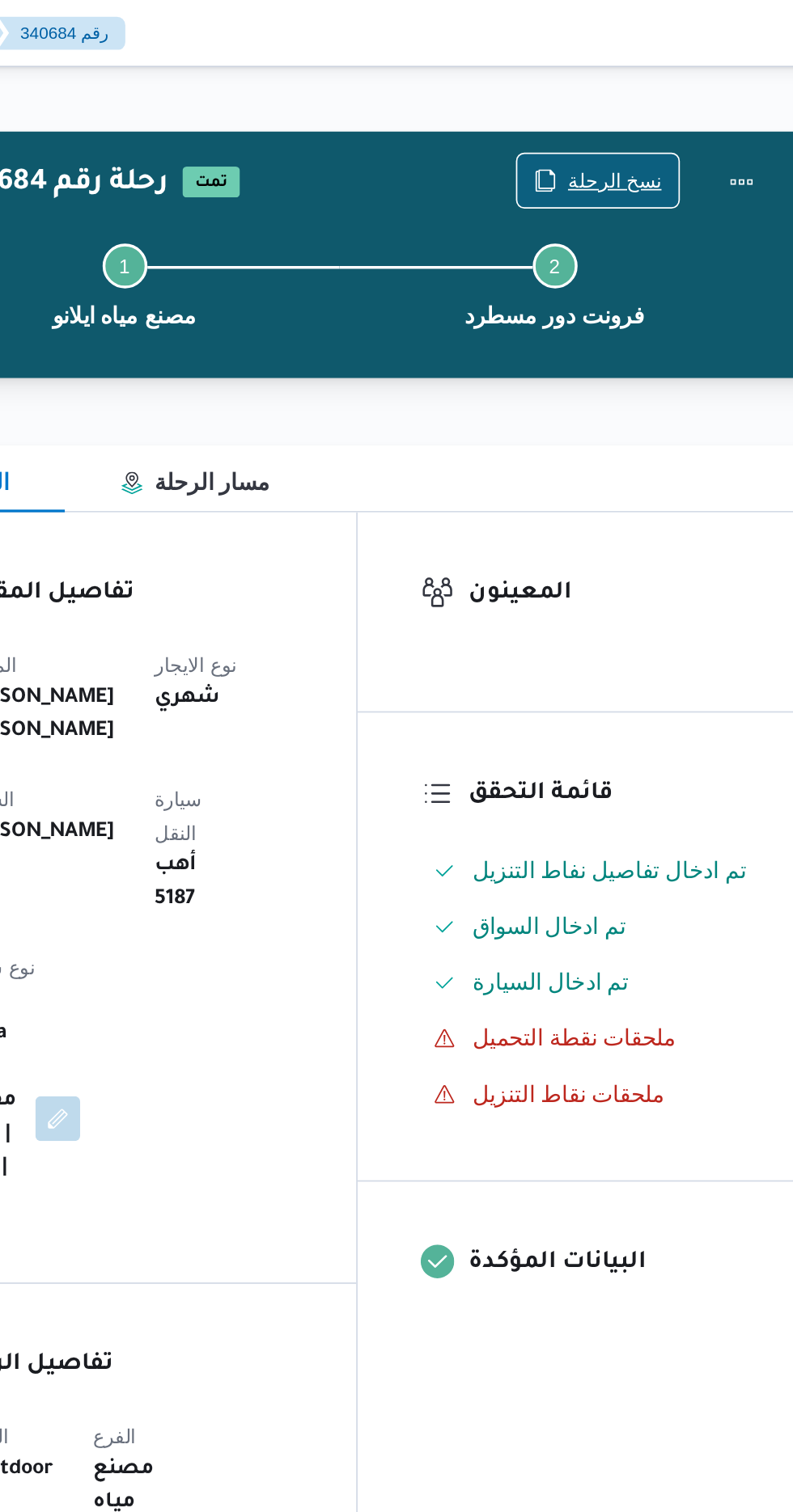
click at [651, 97] on span "نسخ الرحلة" at bounding box center [655, 103] width 55 height 19
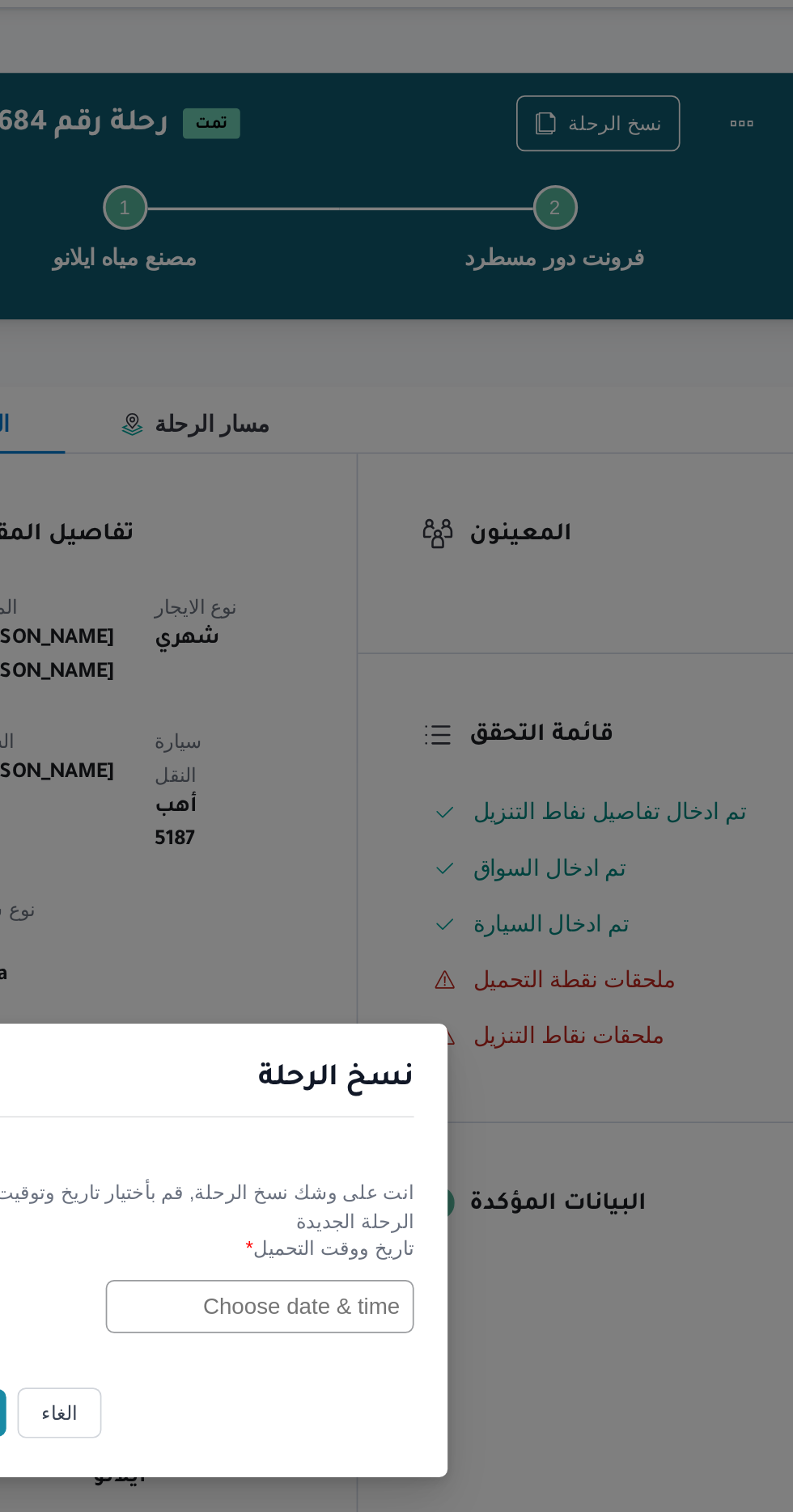
click at [454, 804] on input "text" at bounding box center [449, 788] width 178 height 31
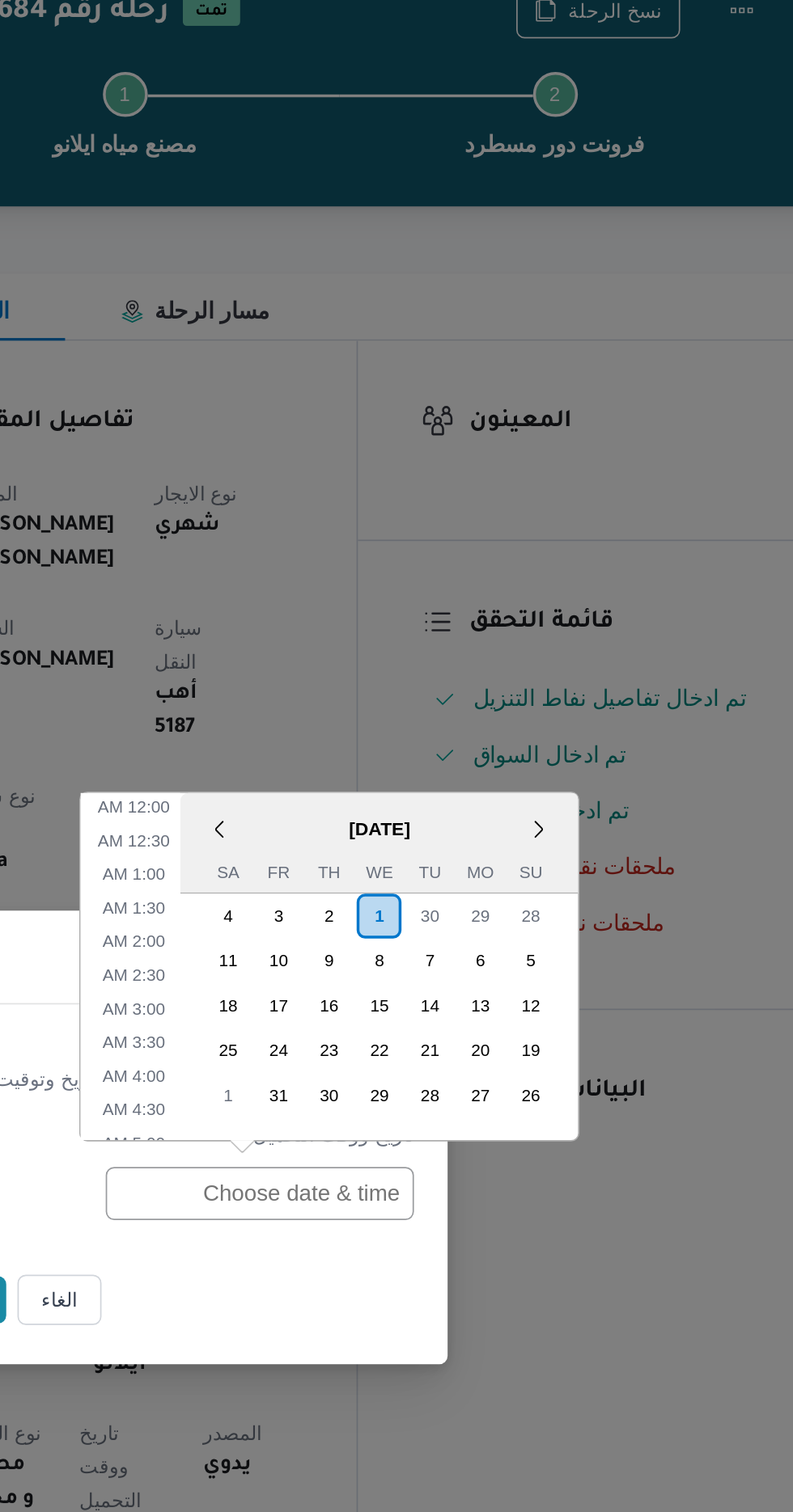
scroll to position [568, 0]
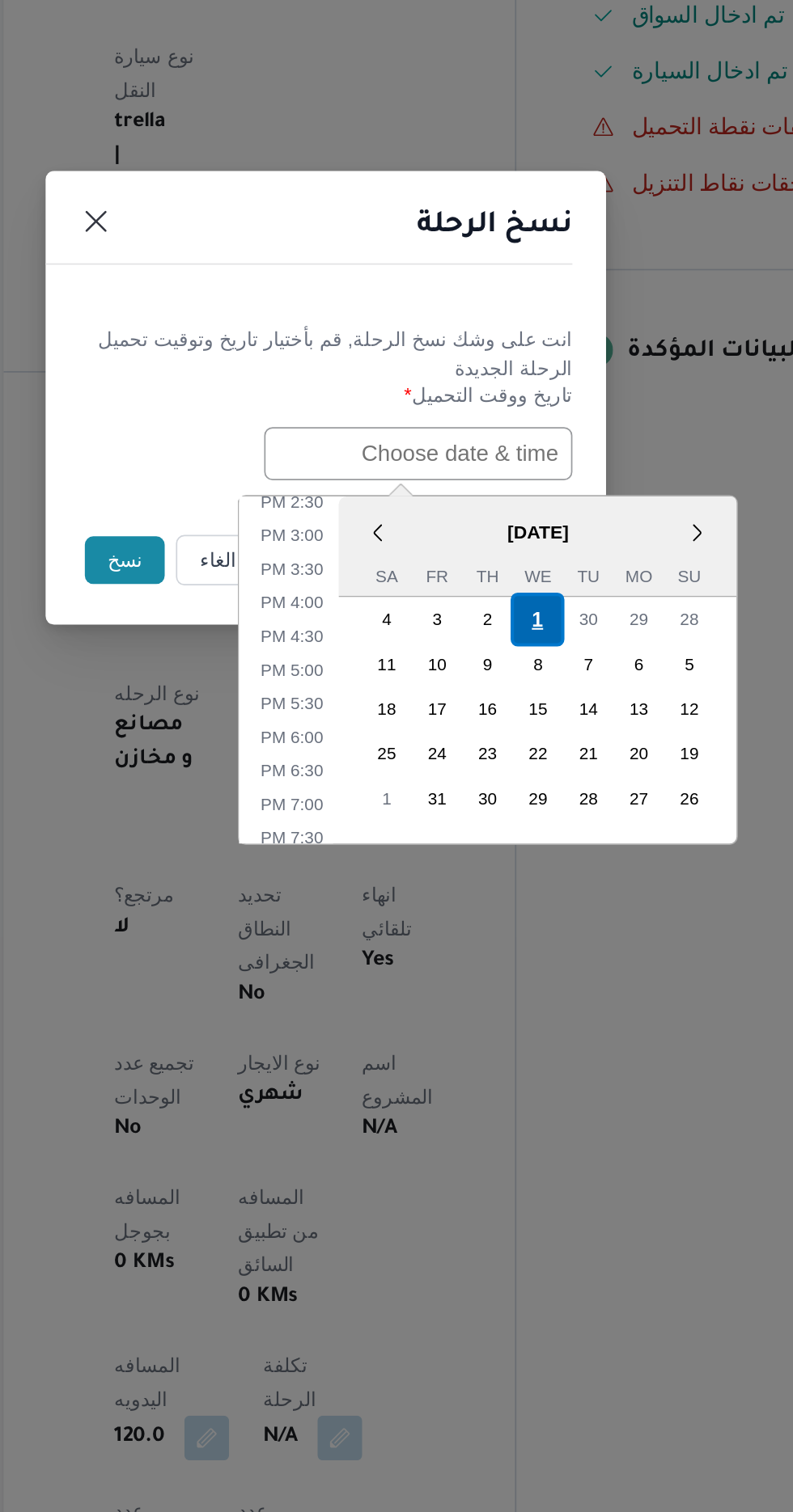
click at [518, 880] on div "1" at bounding box center [518, 883] width 31 height 31
type input "[DATE] 12:00AM"
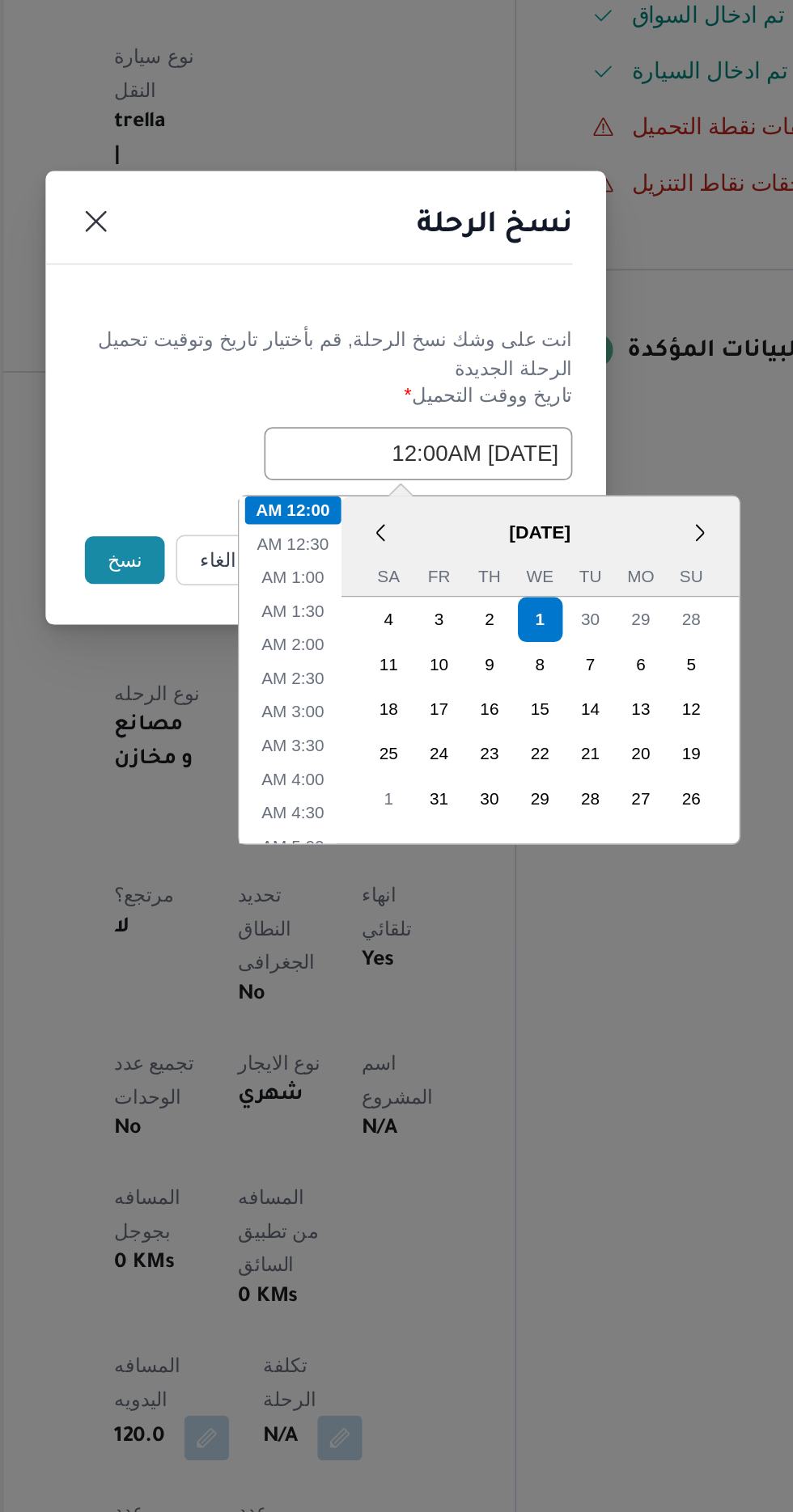
click at [265, 842] on button "نسخ" at bounding box center [280, 849] width 46 height 27
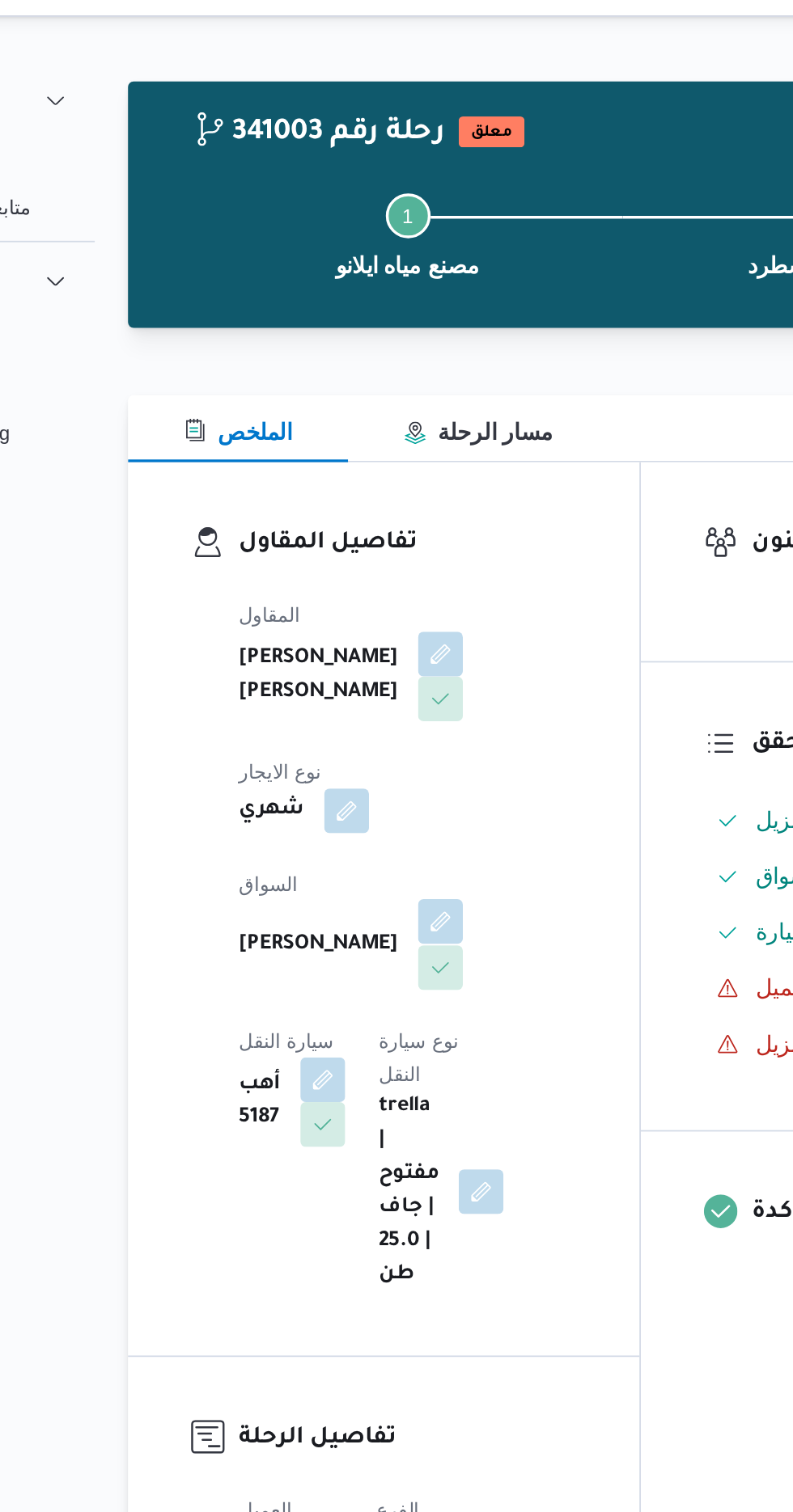
click at [378, 548] on button "button" at bounding box center [390, 560] width 26 height 26
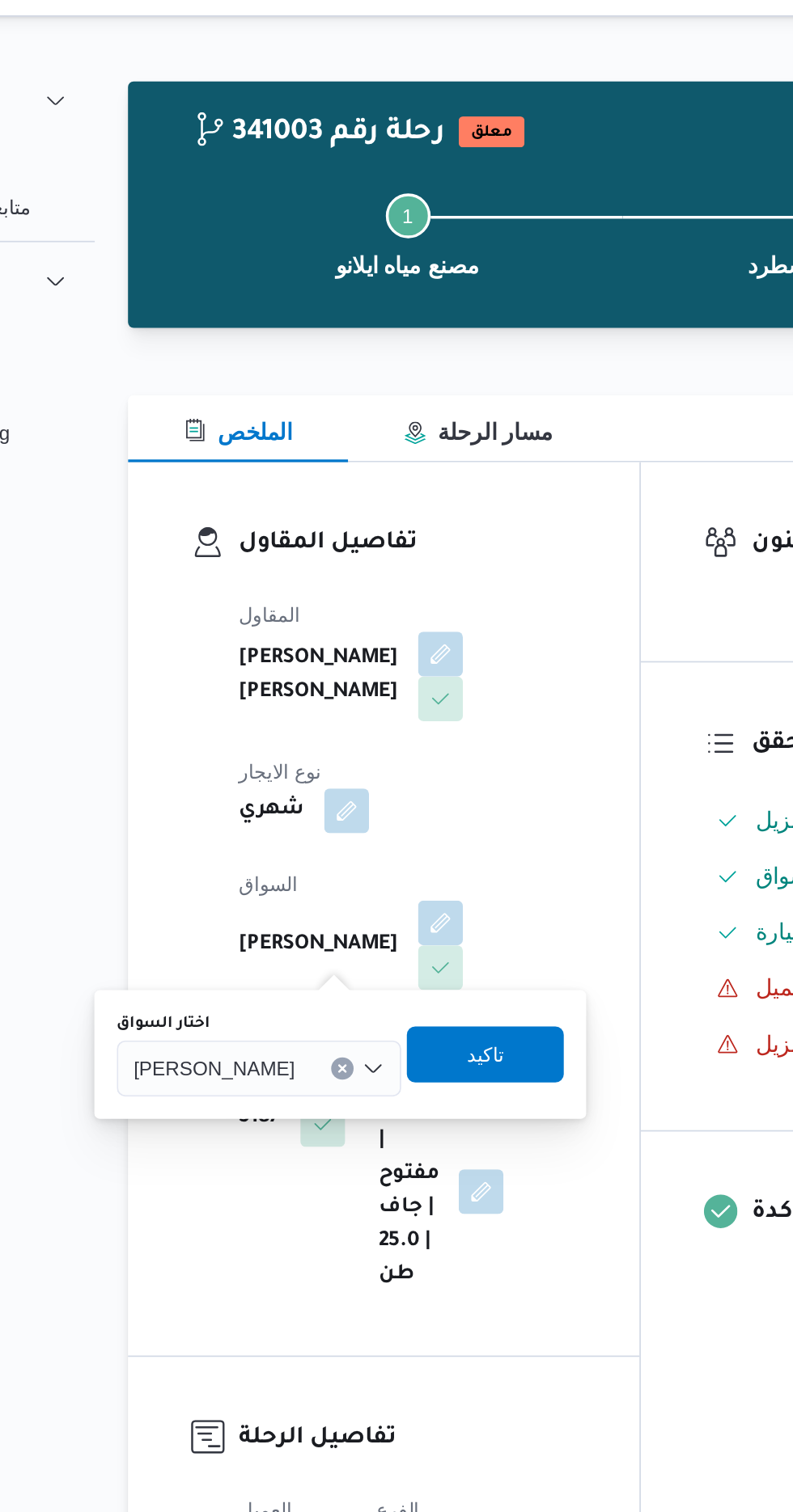
click at [313, 651] on input "اختار السواق" at bounding box center [314, 646] width 2 height 19
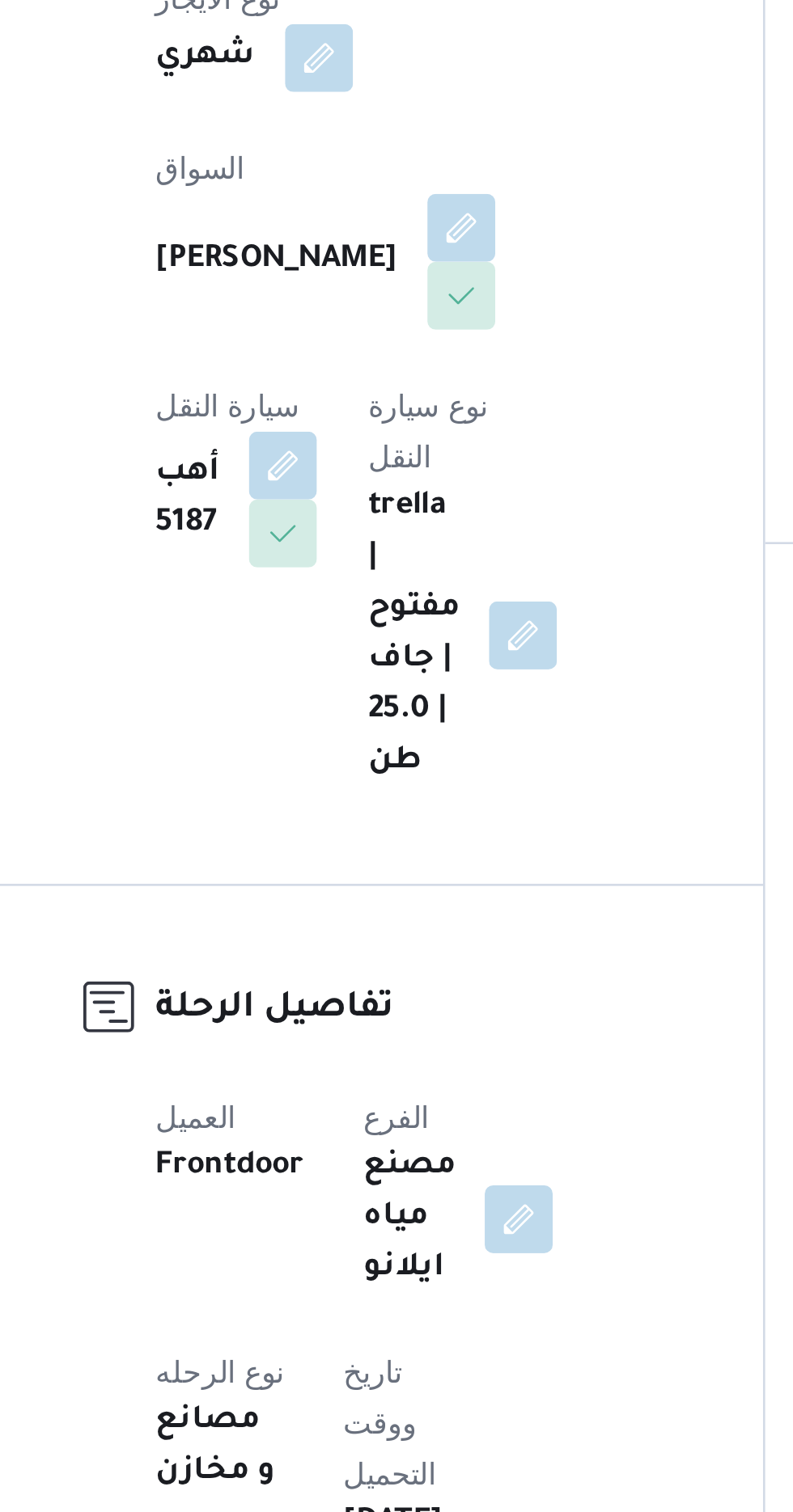
click at [432, 738] on div "المقاول خالد ممدوح حسن محمد العبس نوع الايجار شهري السواق هاني ادور اديب بشاي س…" at bounding box center [371, 575] width 214 height 421
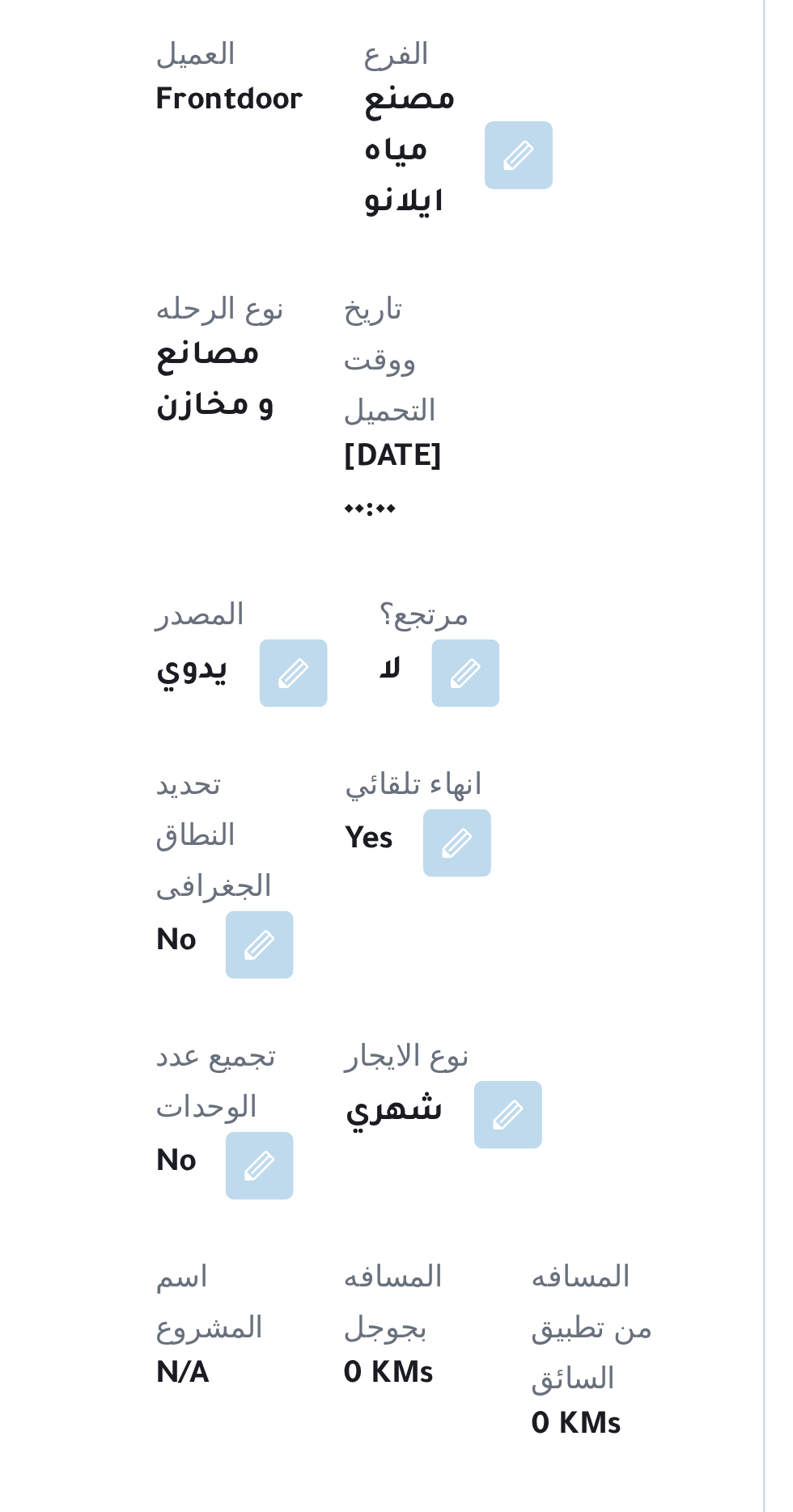
click at [319, 1492] on button "button" at bounding box center [318, 1505] width 26 height 26
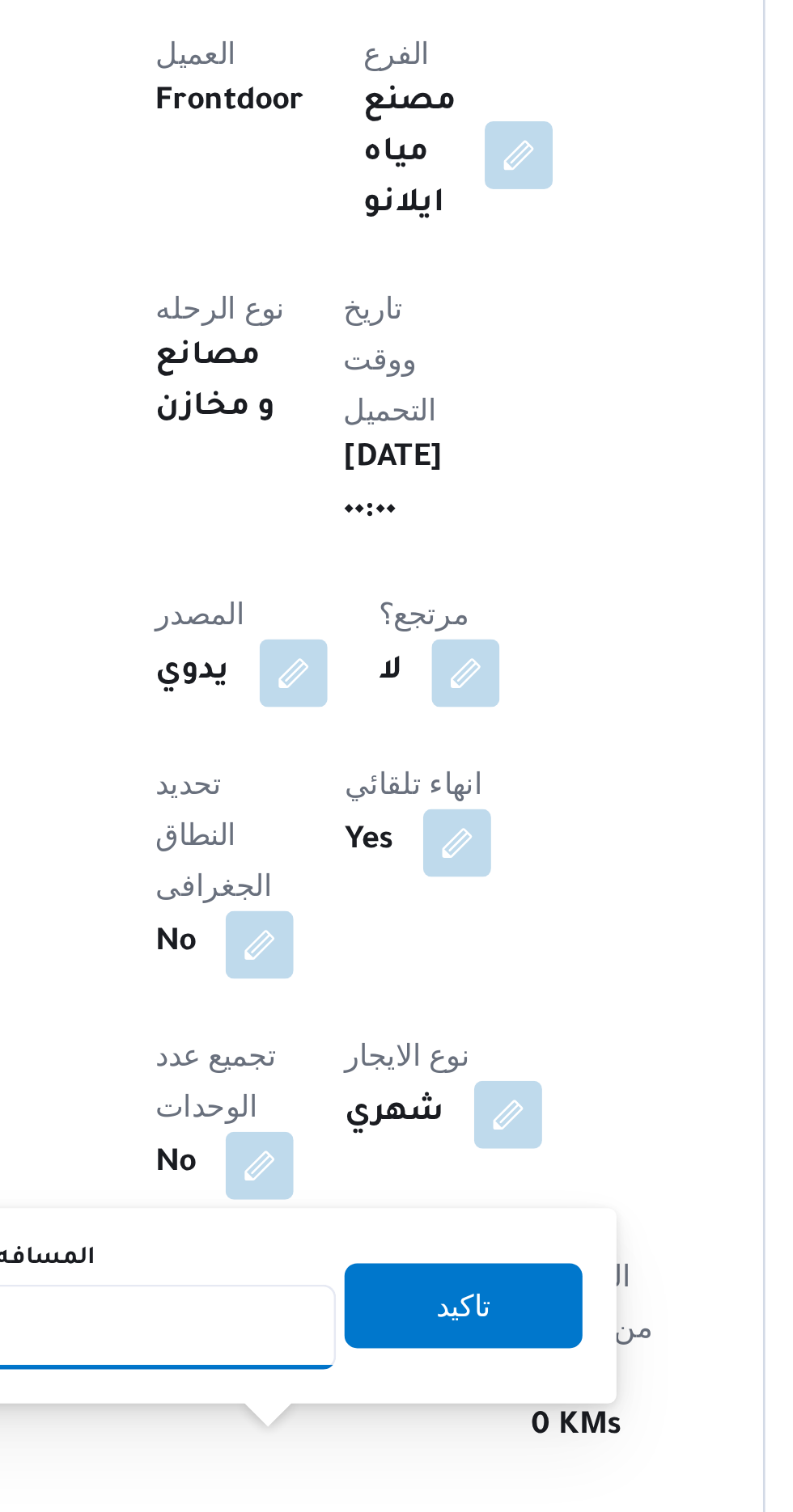
click at [291, 1385] on input "المسافه اليدويه" at bounding box center [262, 1386] width 161 height 32
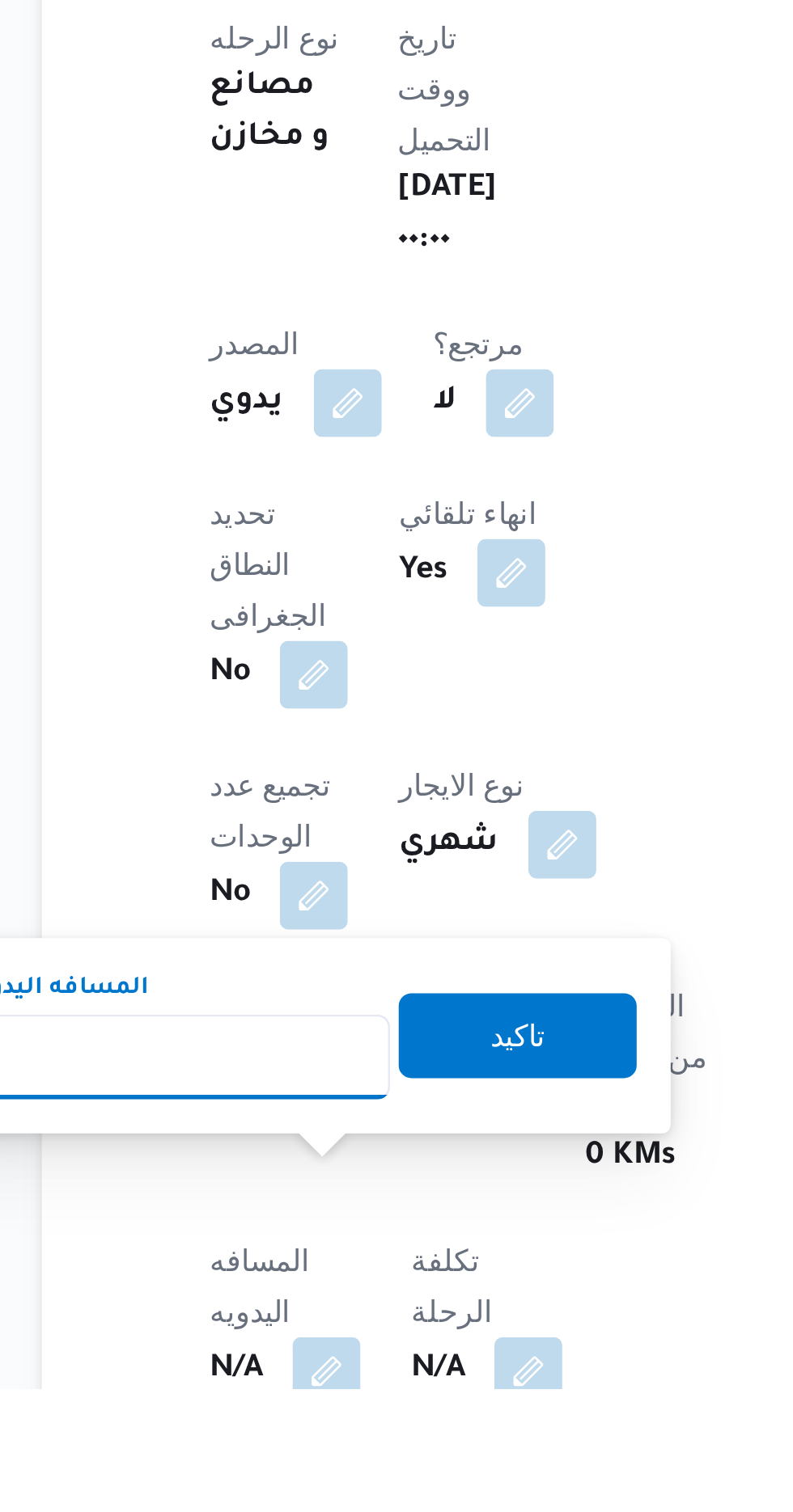
scroll to position [166, 0]
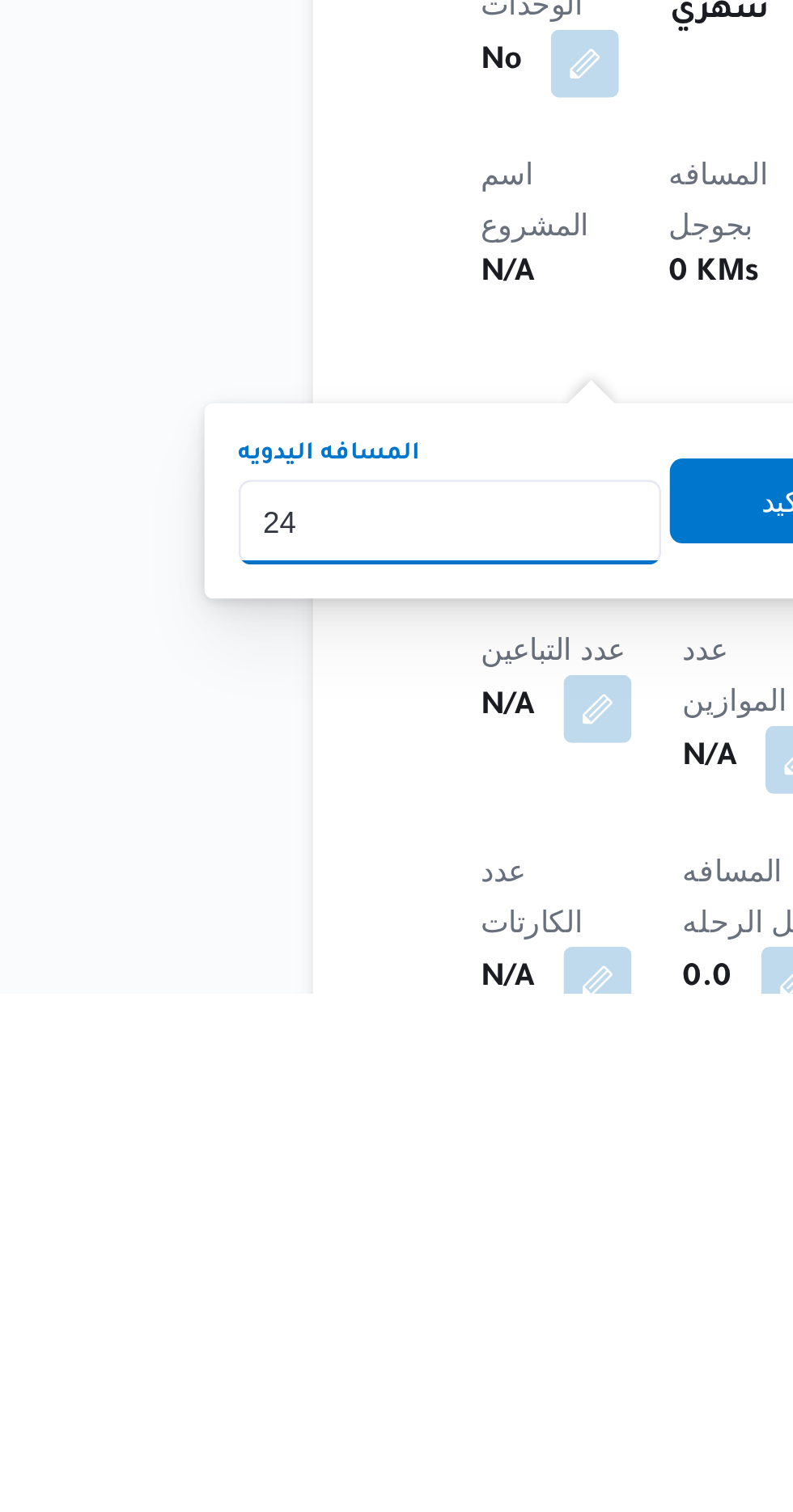
type input "240"
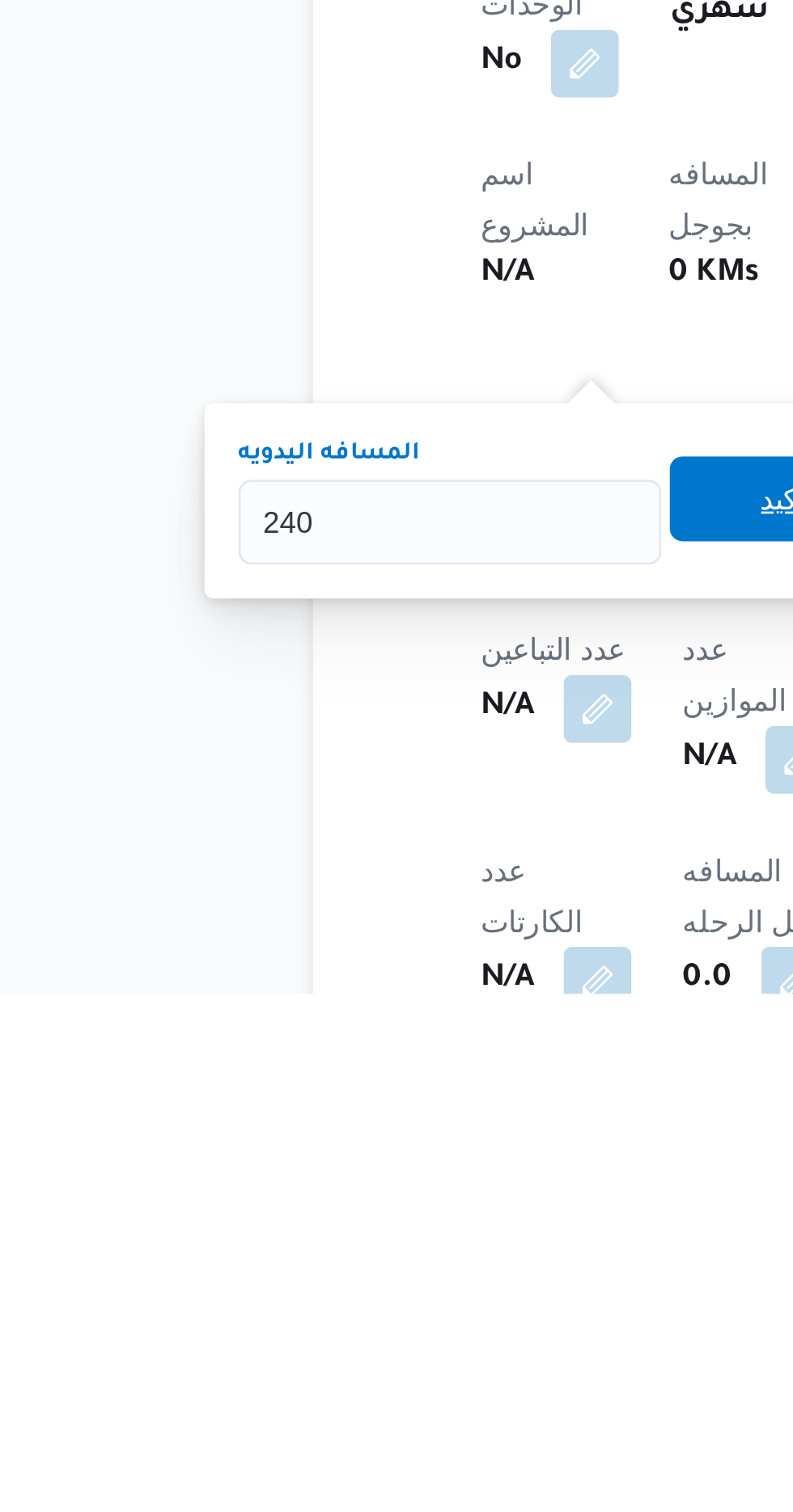
click at [375, 1324] on span "تاكيد" at bounding box center [392, 1324] width 91 height 32
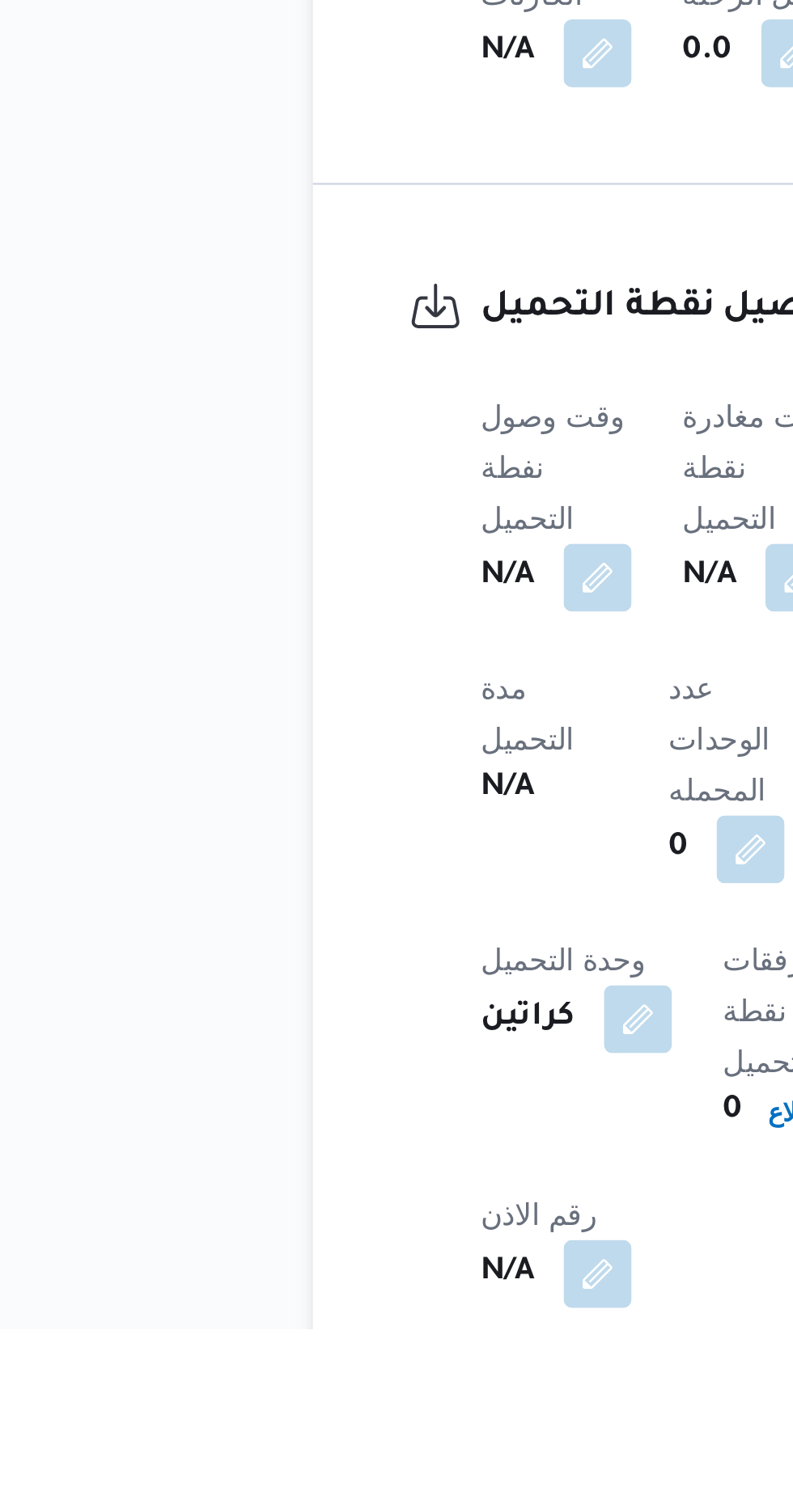
scroll to position [628, 0]
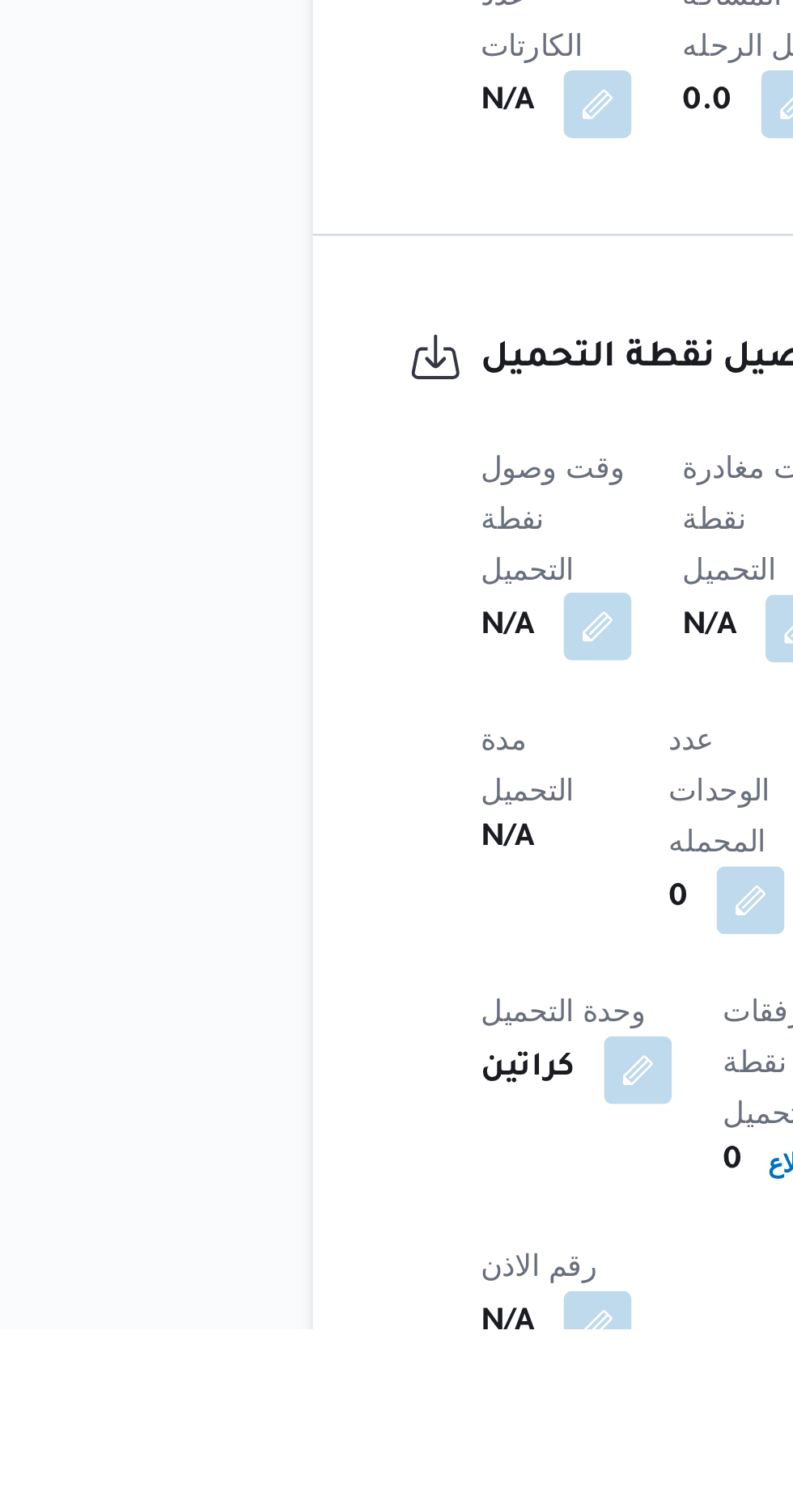
click at [318, 1232] on button "button" at bounding box center [318, 1244] width 26 height 26
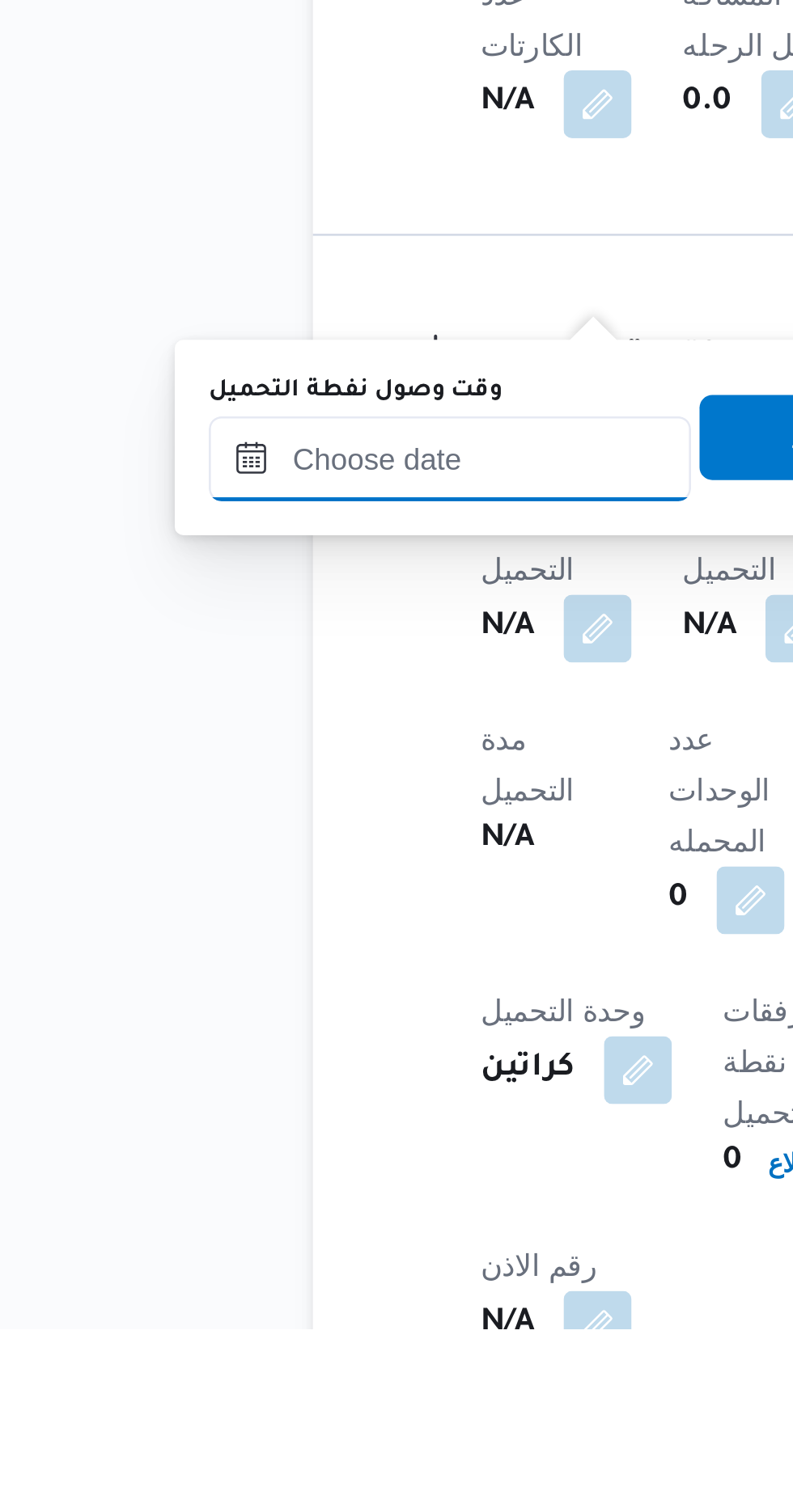
click at [291, 1182] on input "وقت وصول نفطة التحميل" at bounding box center [262, 1180] width 184 height 32
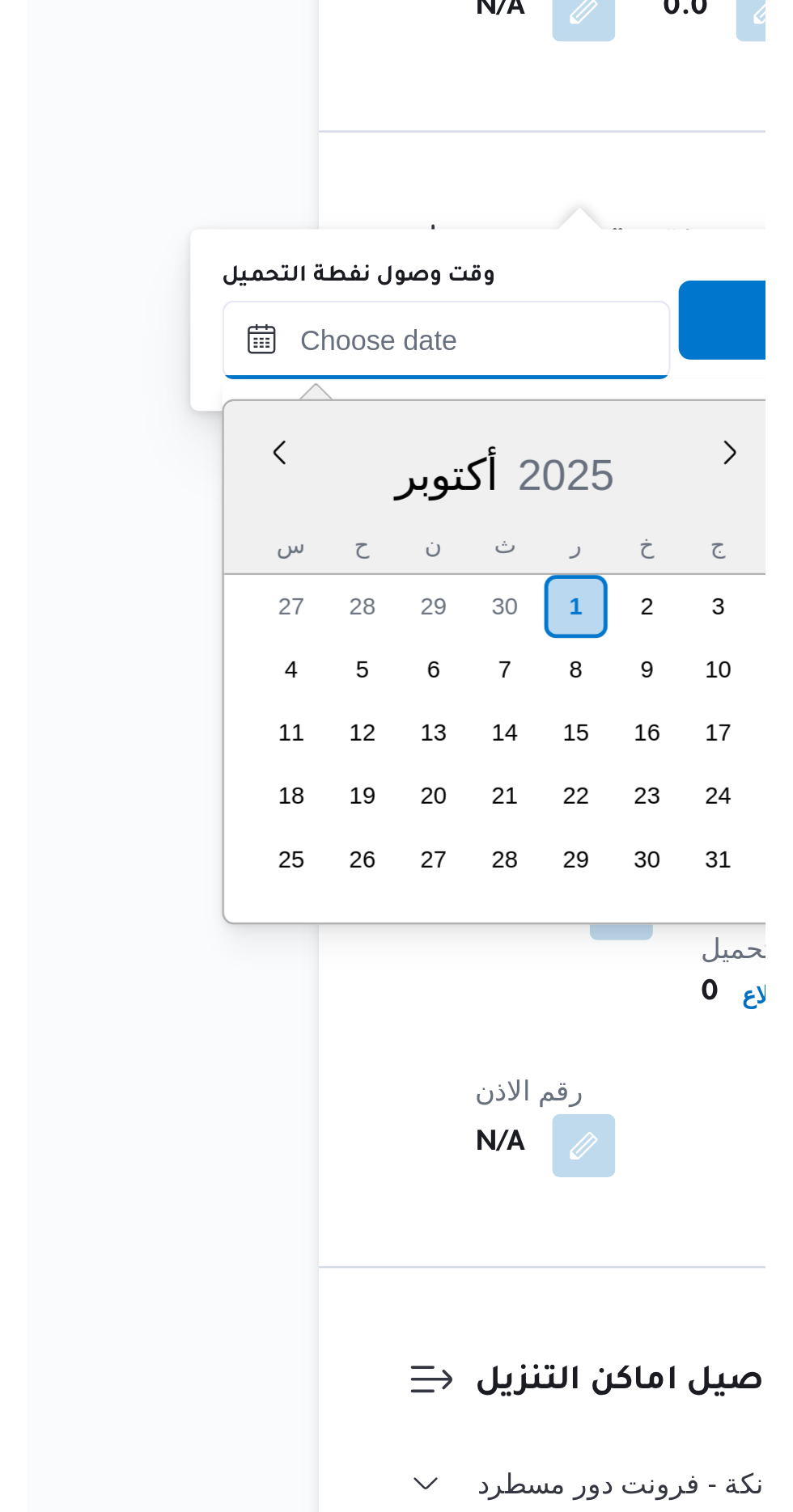
scroll to position [1240, 0]
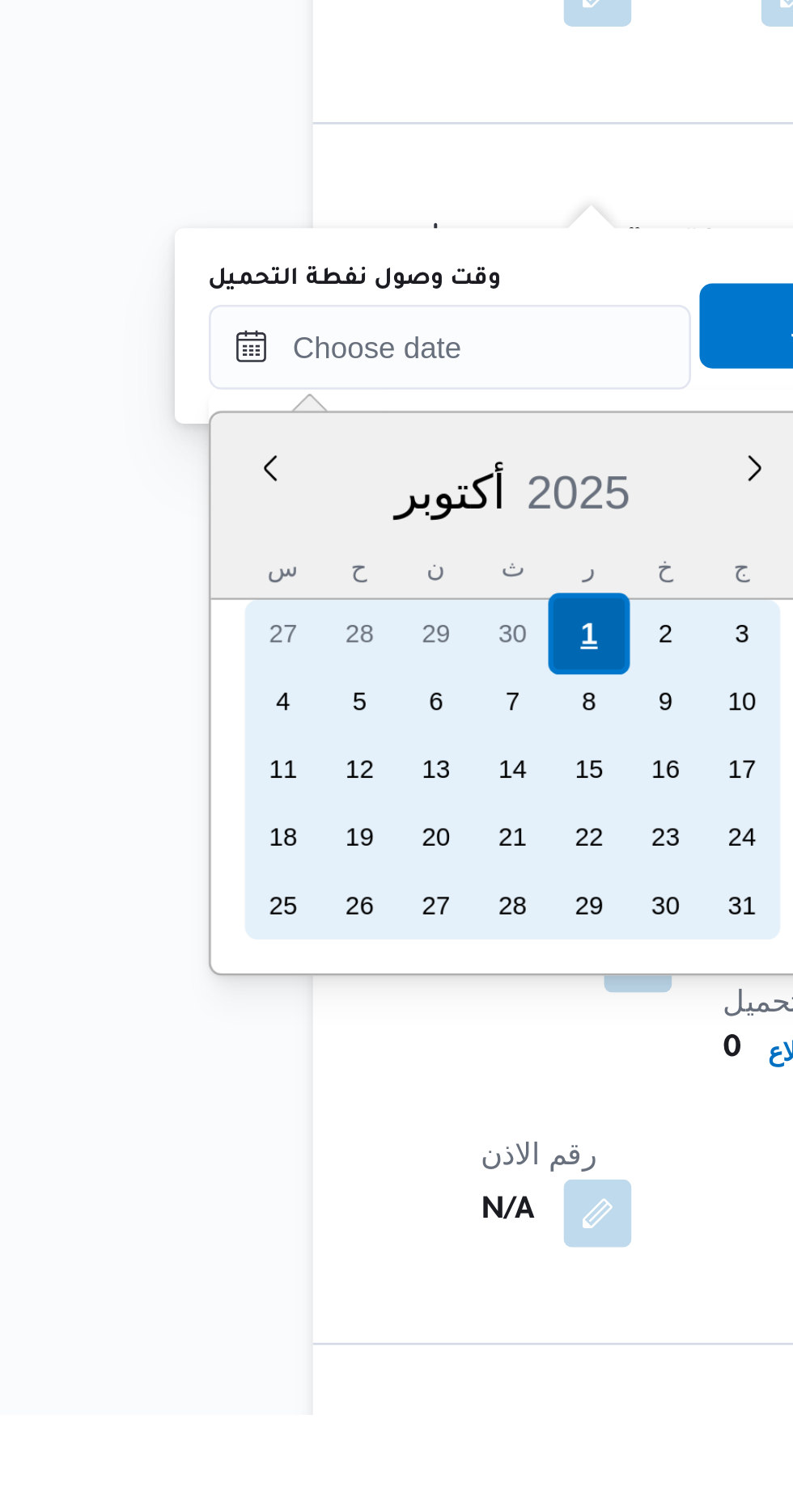
click at [315, 1213] on div "1" at bounding box center [314, 1214] width 31 height 31
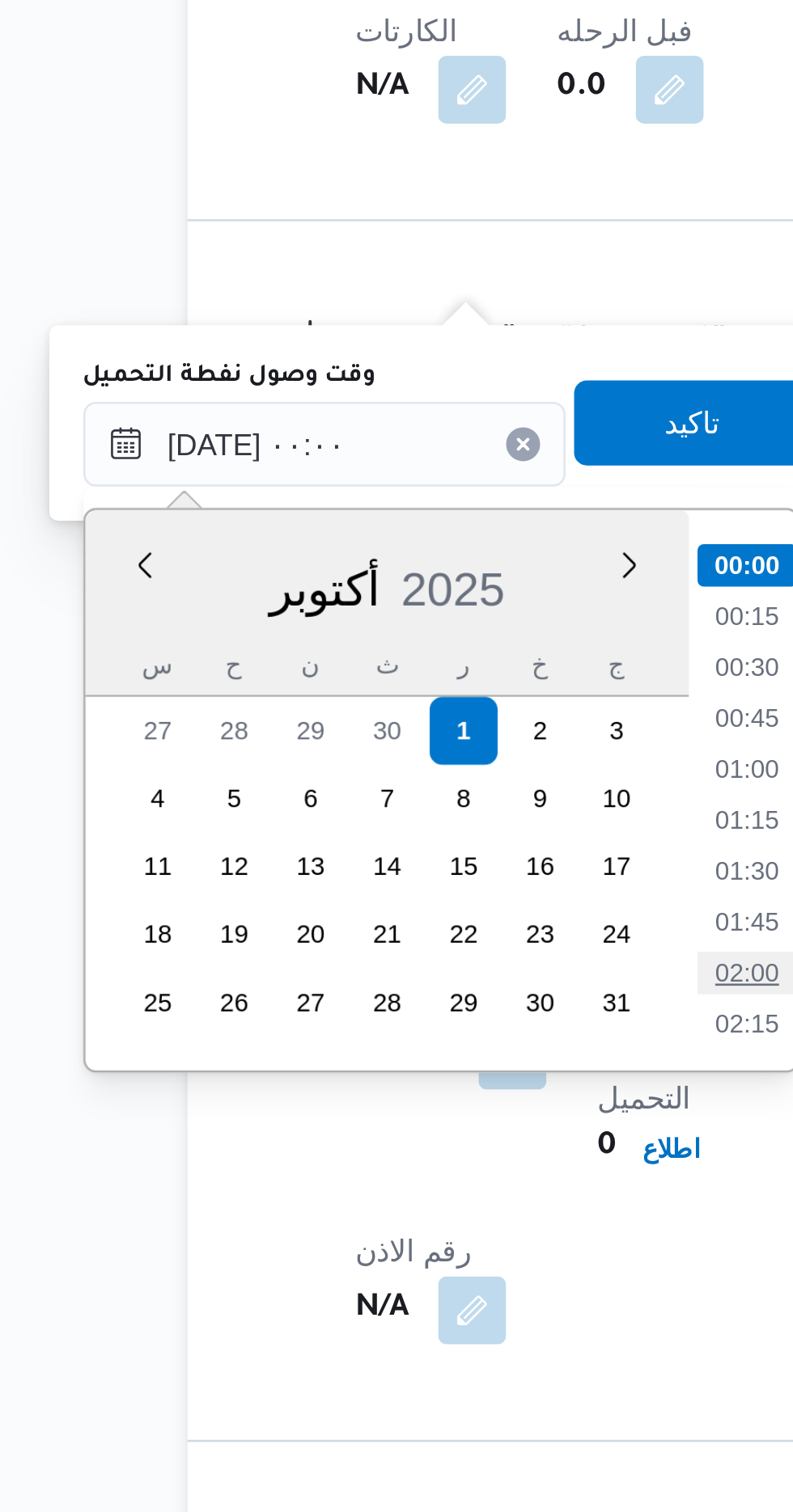
click at [423, 1306] on li "02:00" at bounding box center [423, 1307] width 37 height 17
type input "٠١/١٠/٢٠٢٥ ٠٢:٠٠"
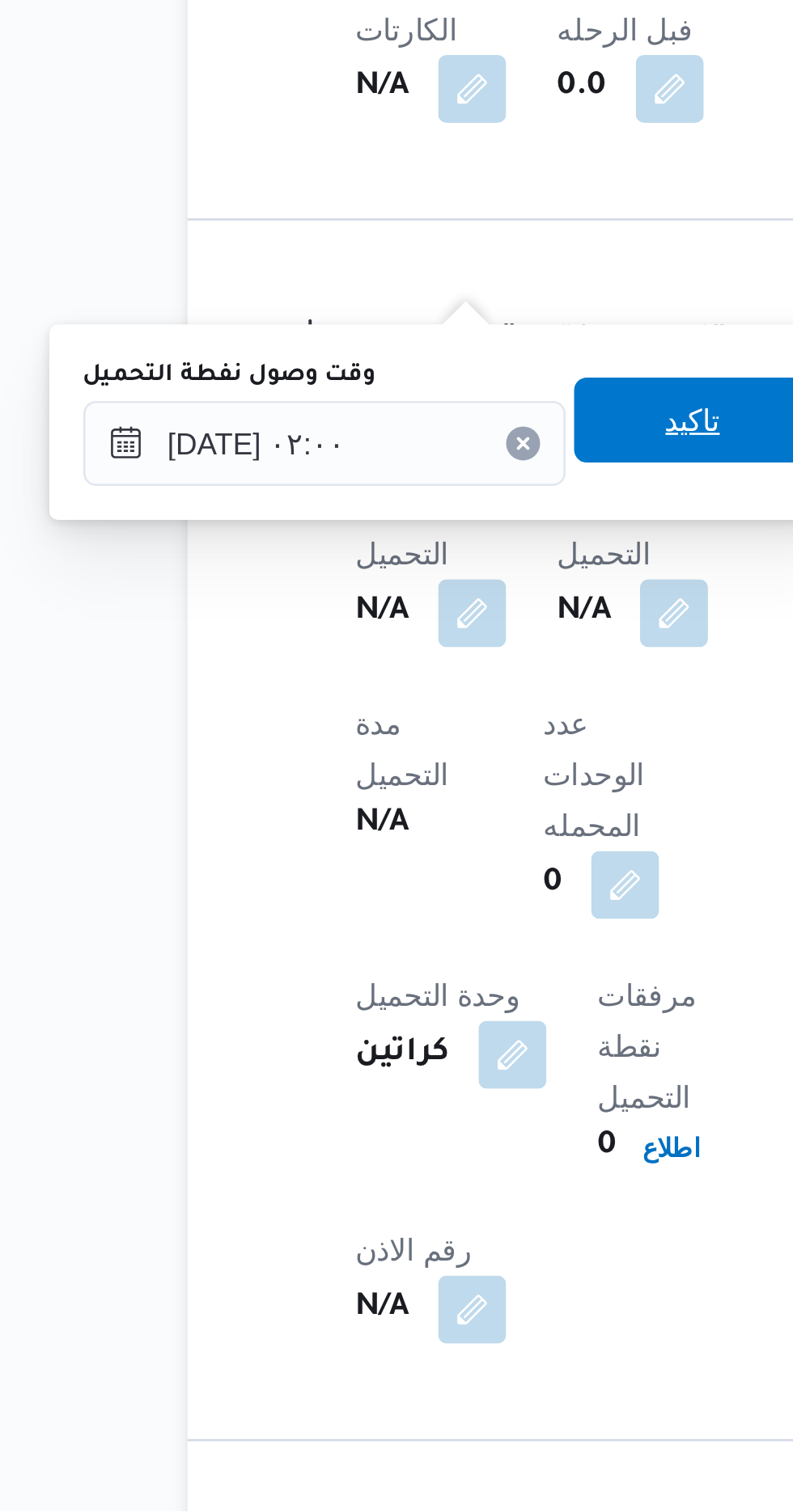
click at [408, 1110] on span "تاكيد" at bounding box center [403, 1096] width 91 height 32
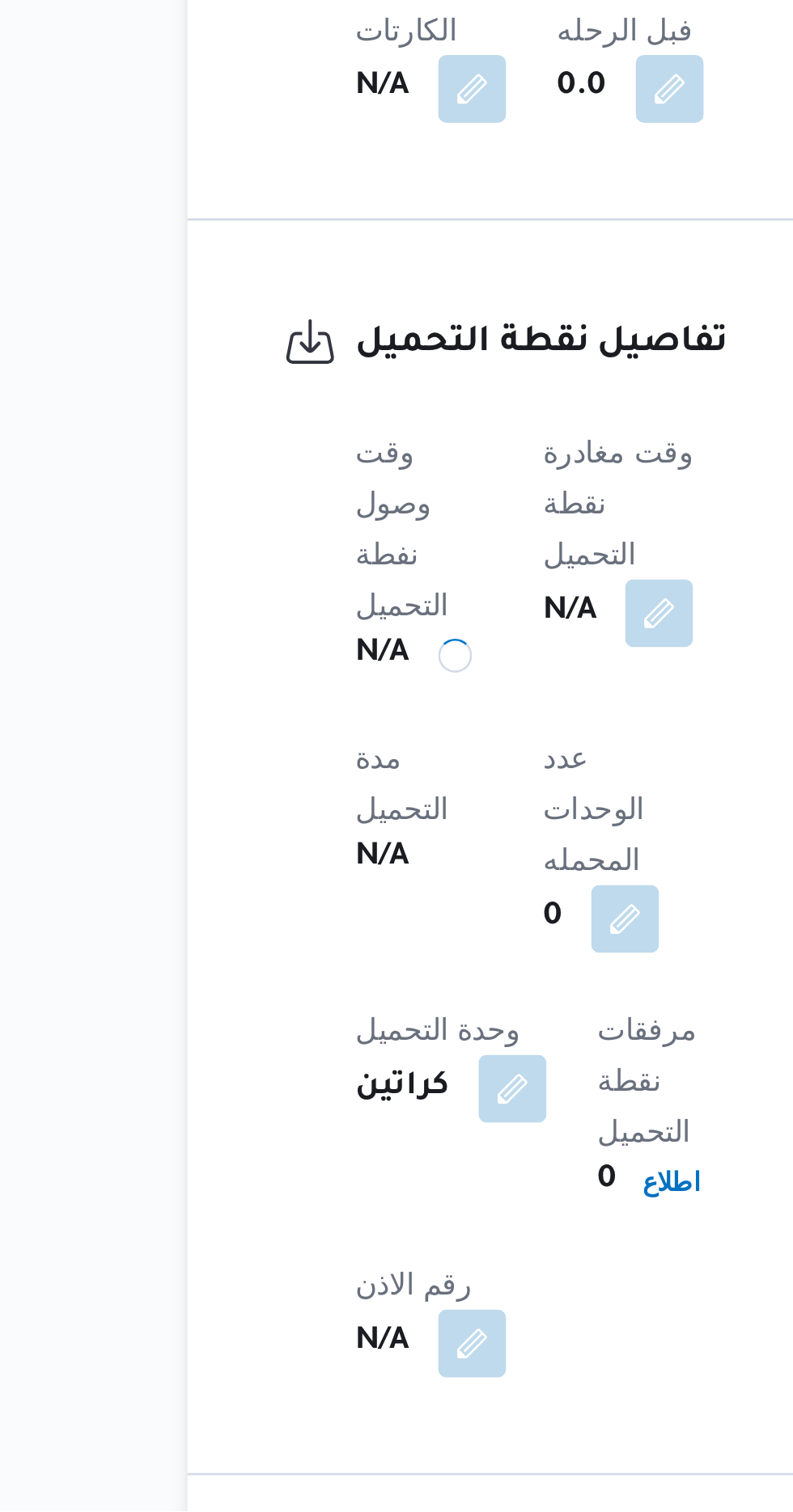
scroll to position [704, 0]
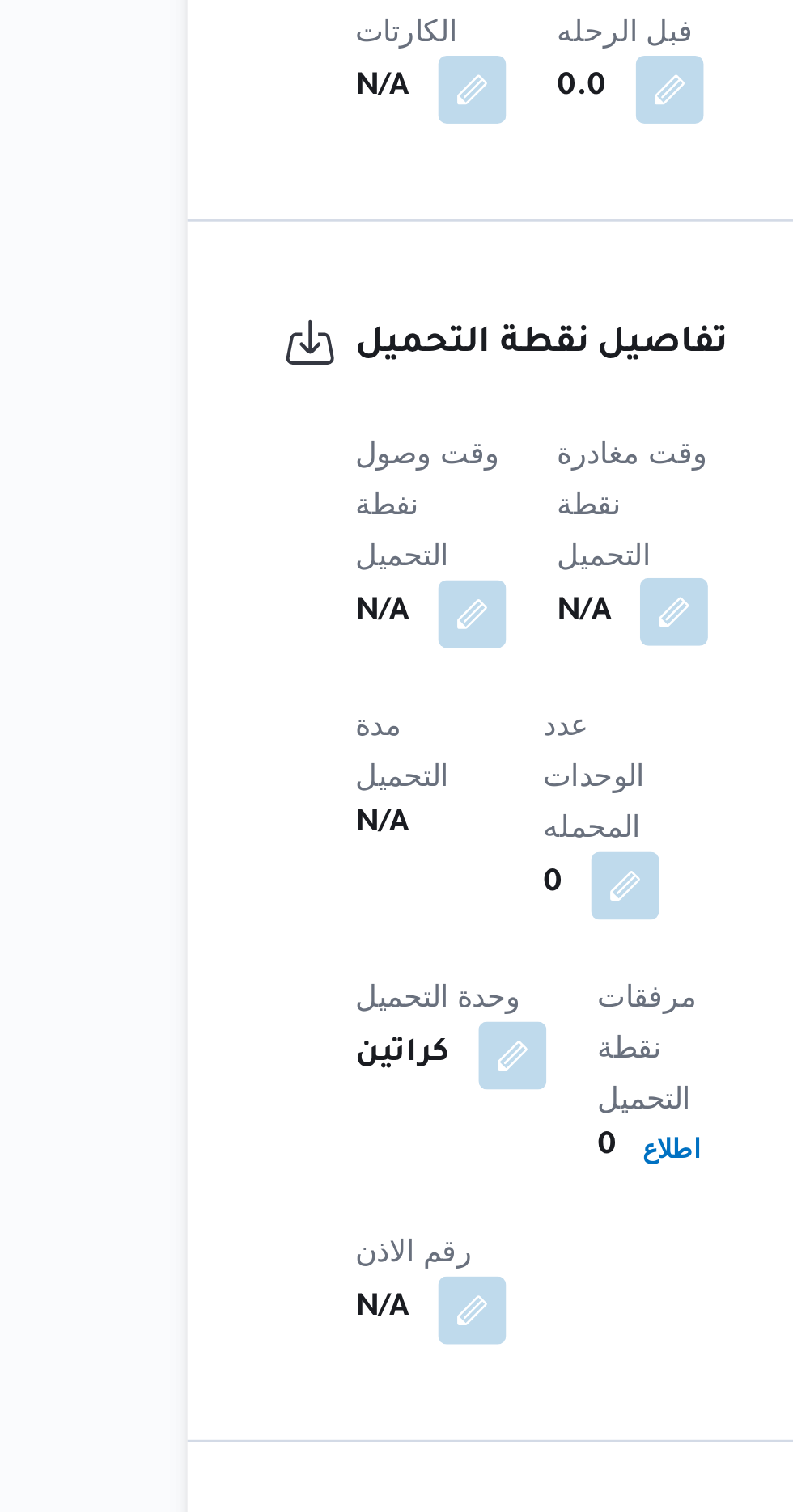
click at [402, 1157] on button "button" at bounding box center [395, 1169] width 26 height 26
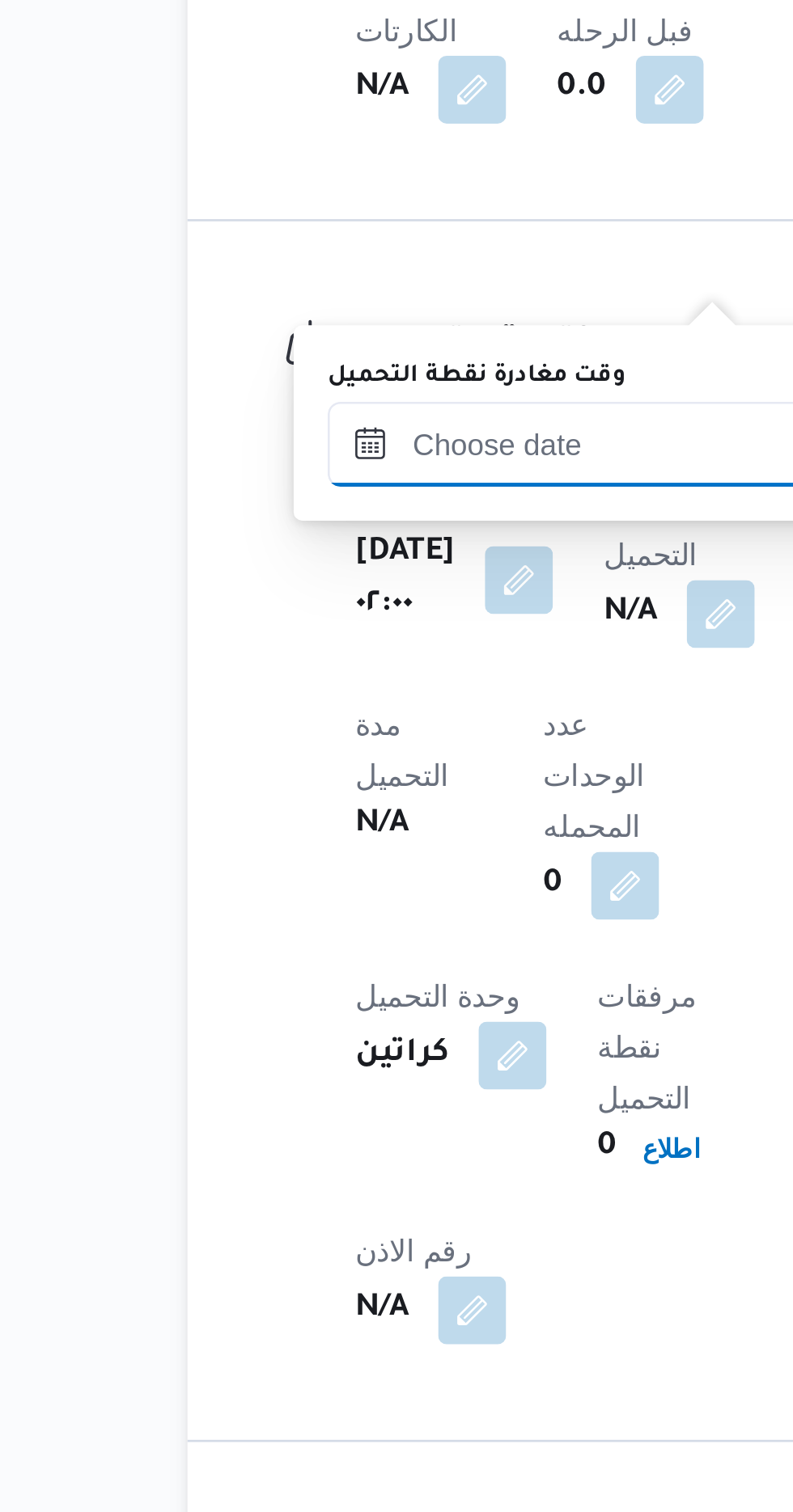
click at [357, 1100] on input "وقت مغادرة نقطة التحميل" at bounding box center [356, 1104] width 184 height 32
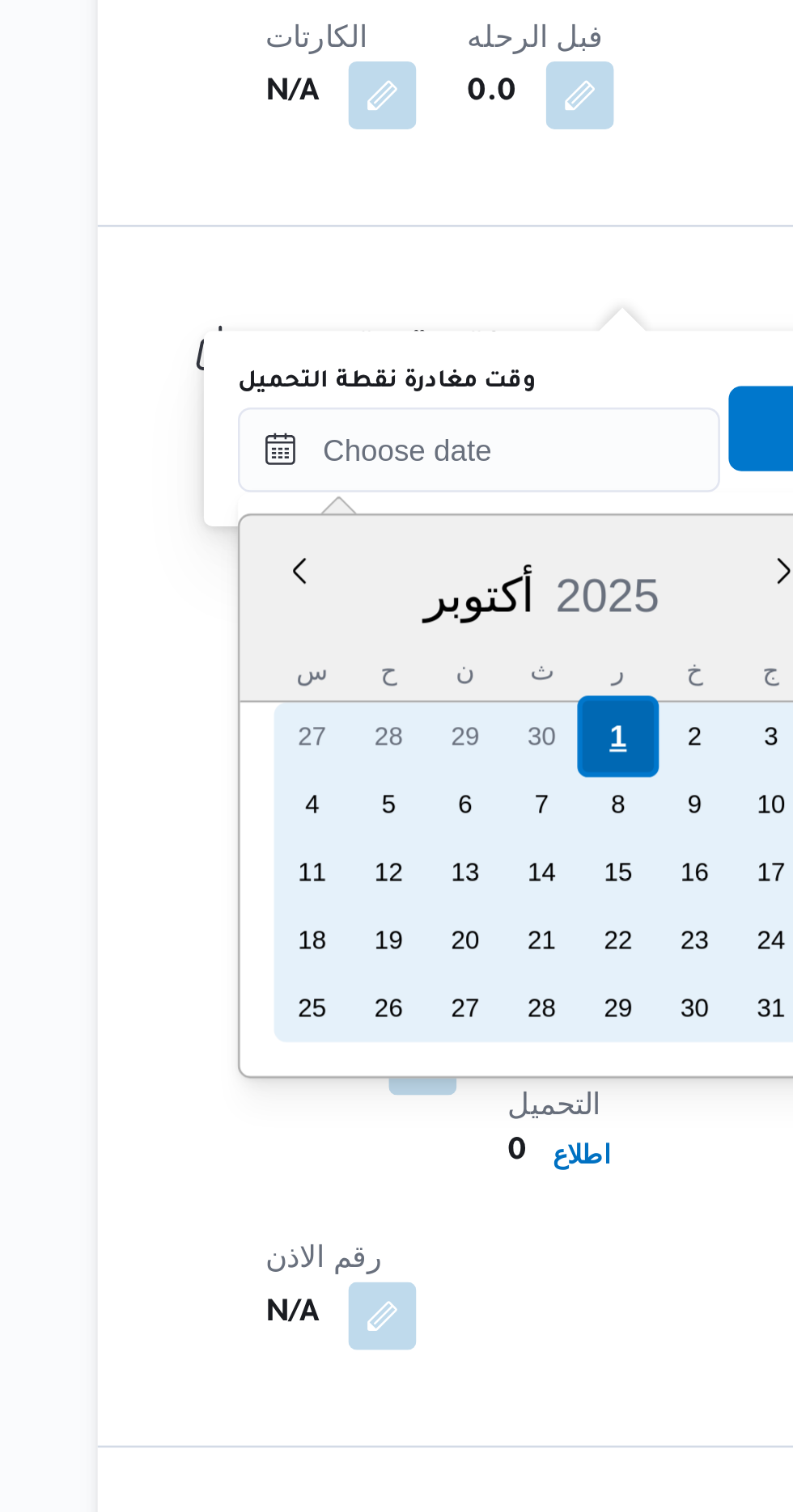
click at [405, 1212] on div "1" at bounding box center [408, 1214] width 31 height 31
type input "[DATE] ٠٠:٠٠"
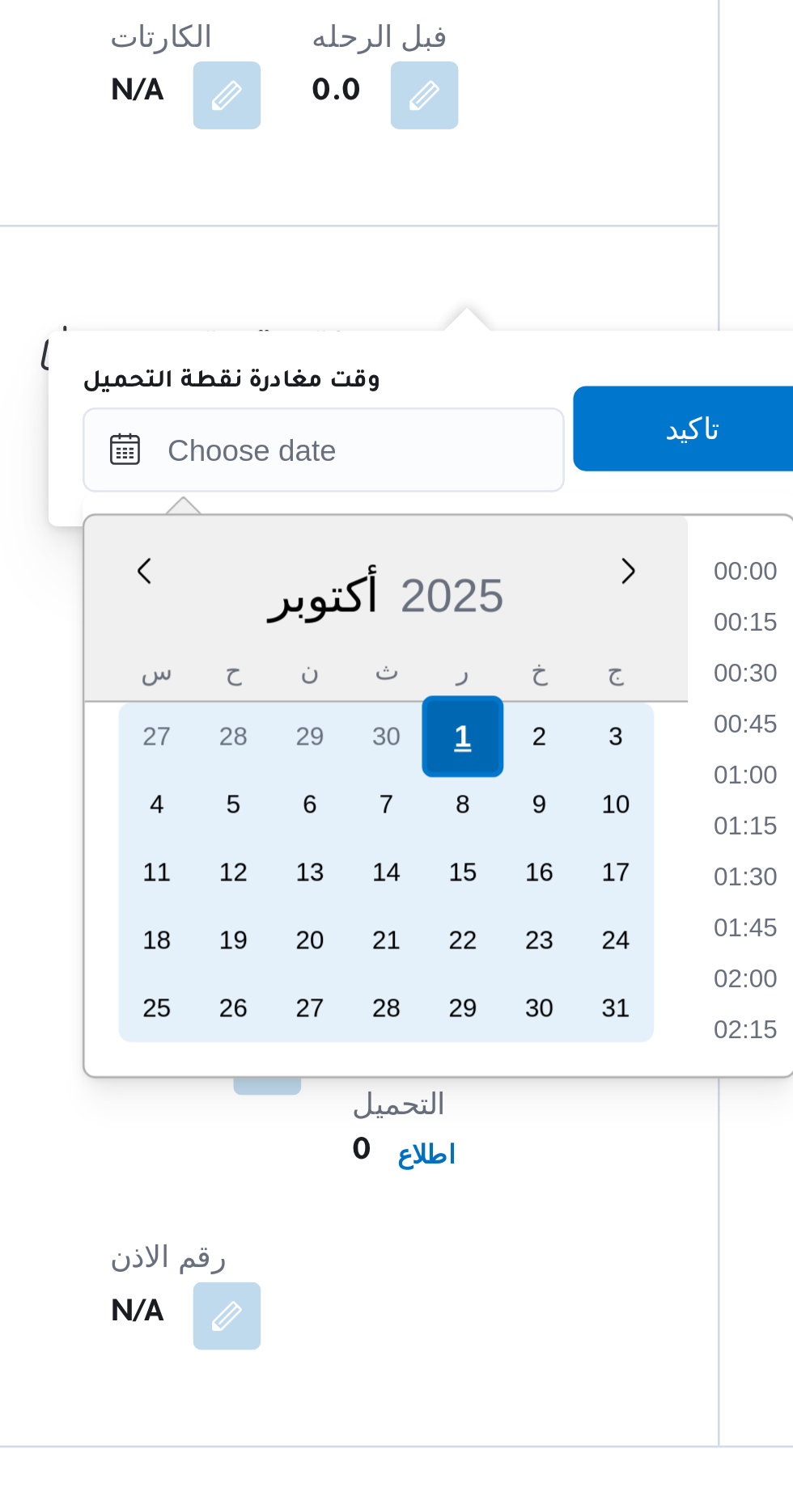
click at [409, 1219] on div "1" at bounding box center [408, 1214] width 31 height 31
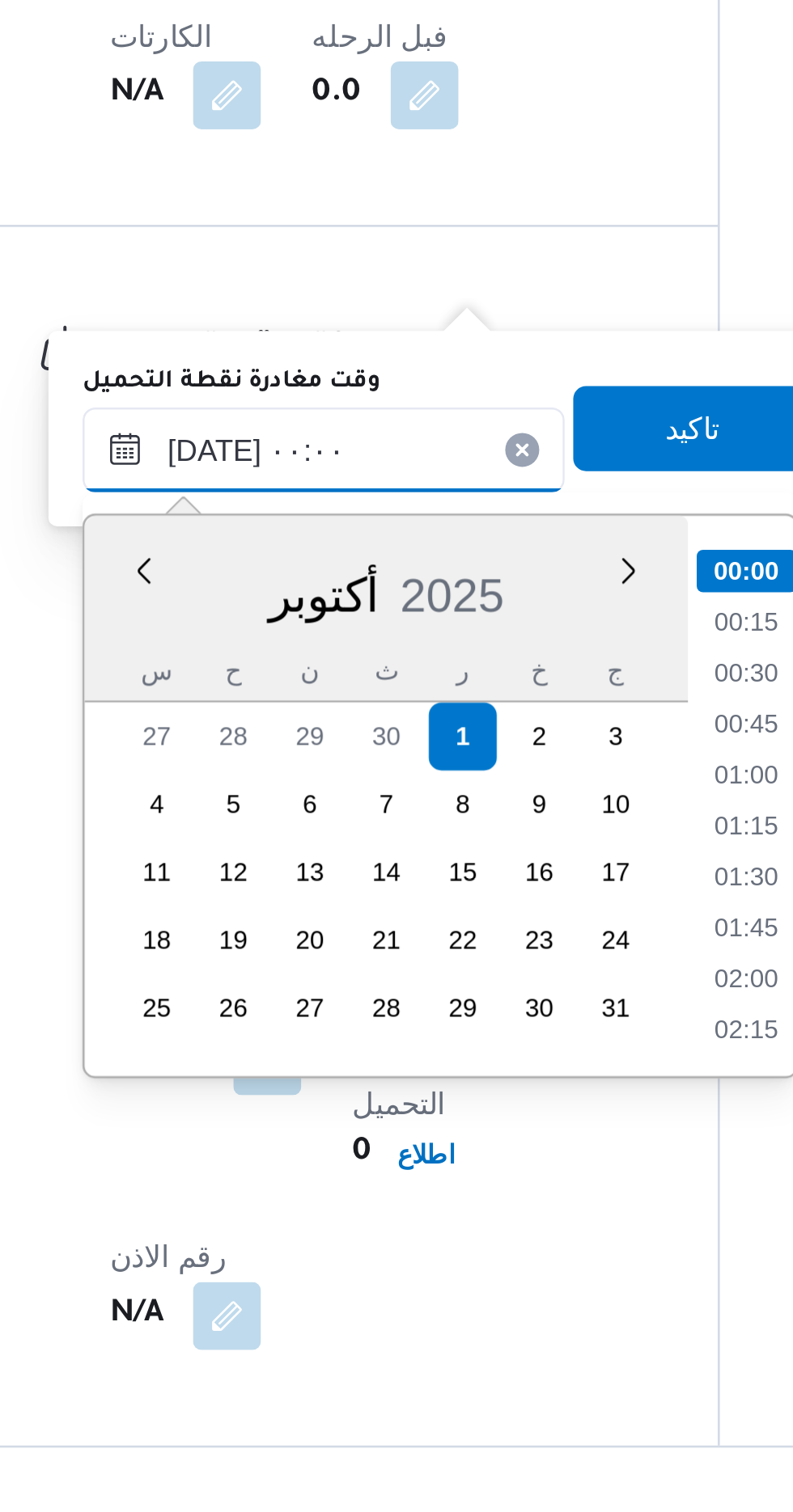
click at [284, 1103] on input "[DATE] ٠٠:٠٠" at bounding box center [356, 1104] width 184 height 32
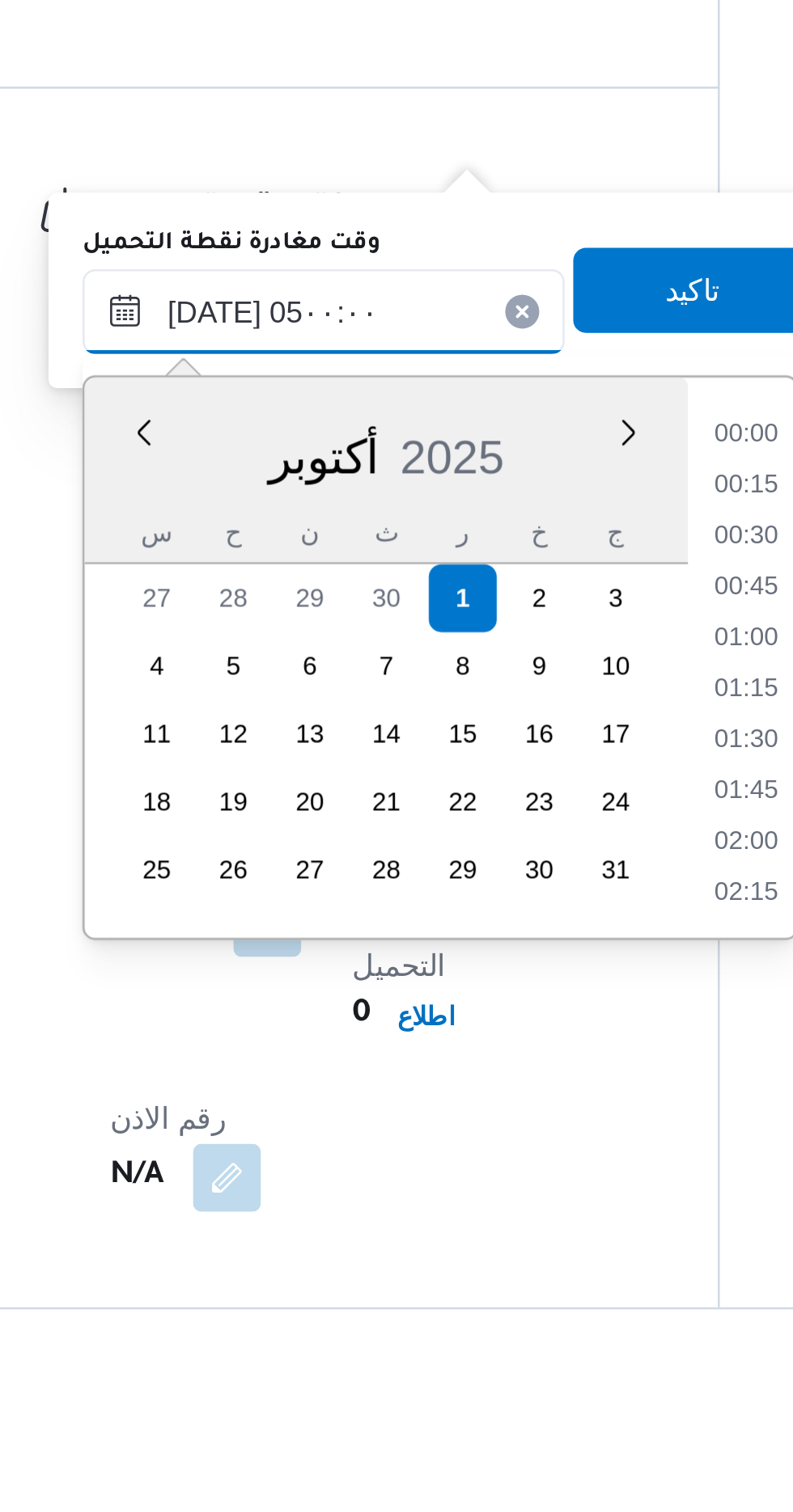
scroll to position [218, 0]
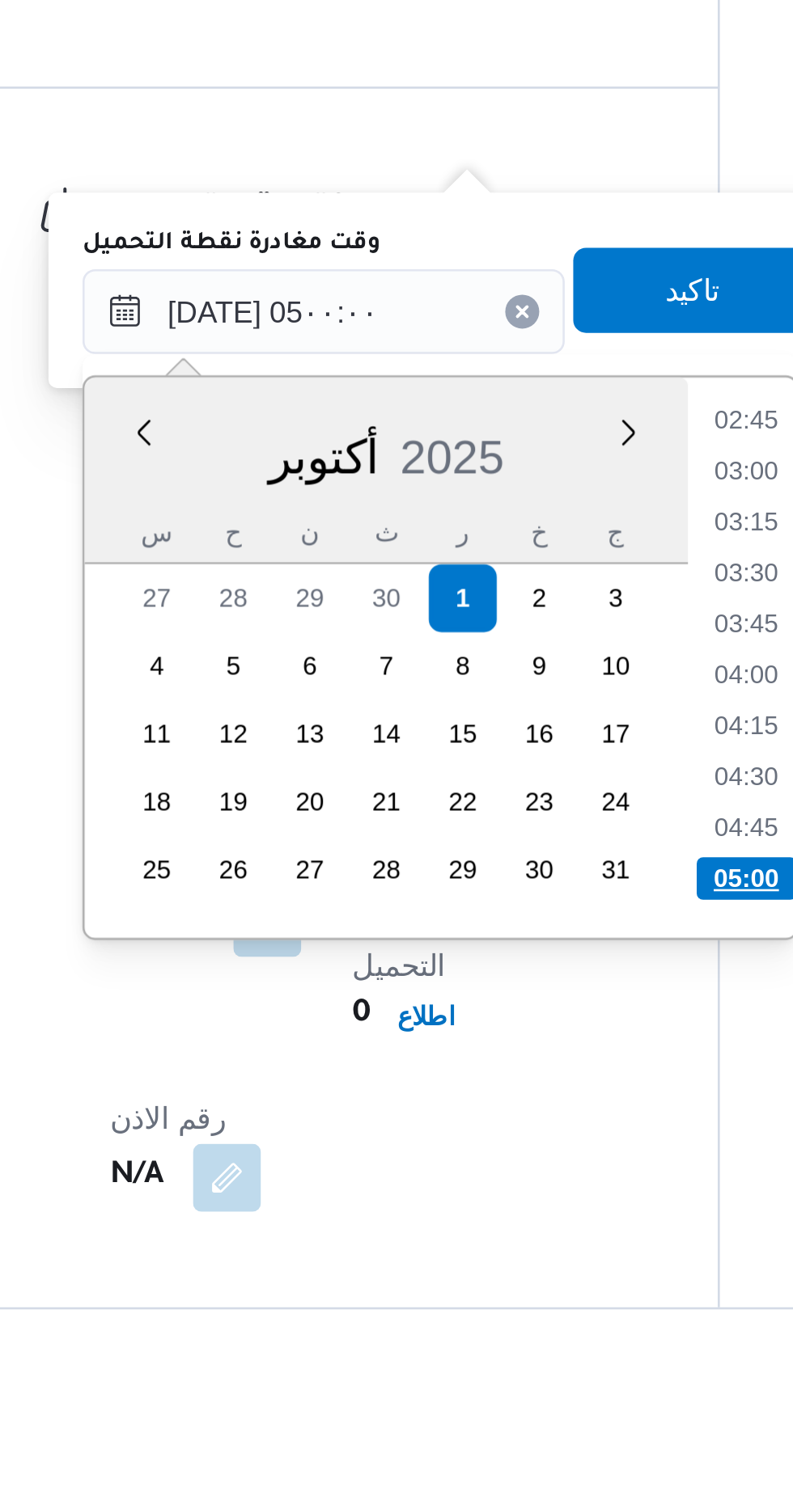
click at [514, 1315] on li "05:00" at bounding box center [517, 1321] width 38 height 17
type input "[DATE] ٠٥:٠٠"
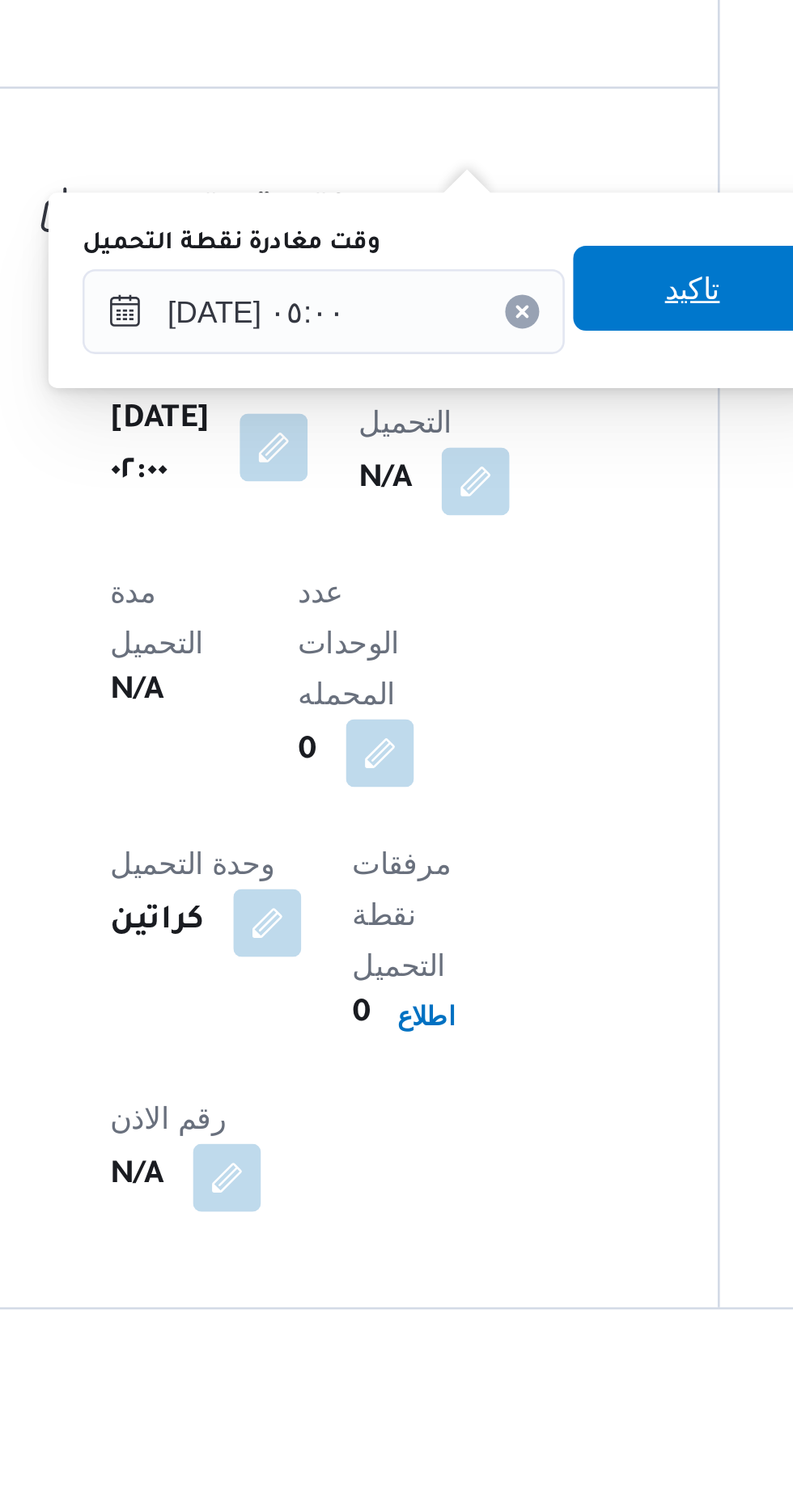
click at [503, 1092] on span "تاكيد" at bounding box center [495, 1096] width 21 height 19
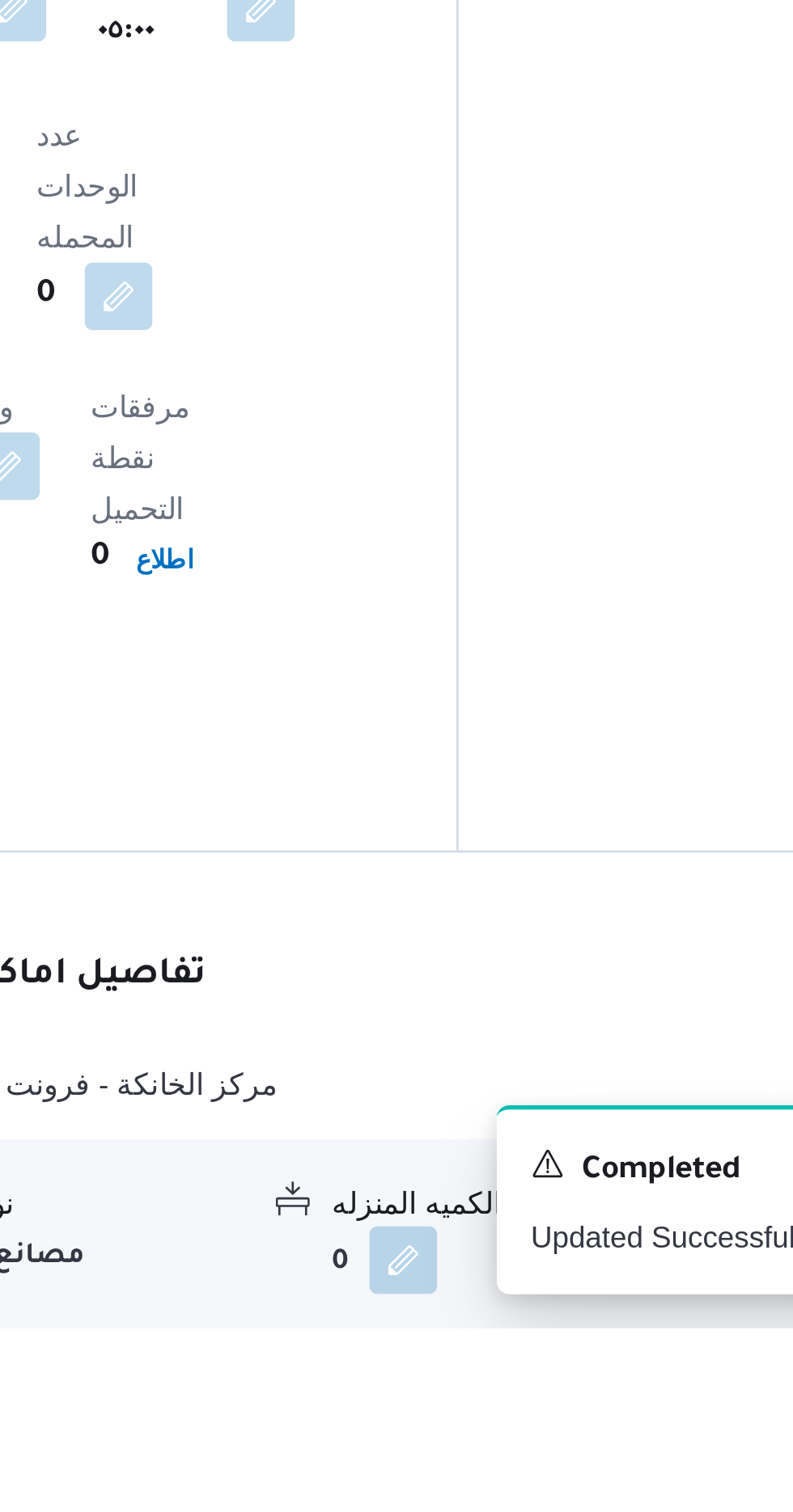
scroll to position [852, 0]
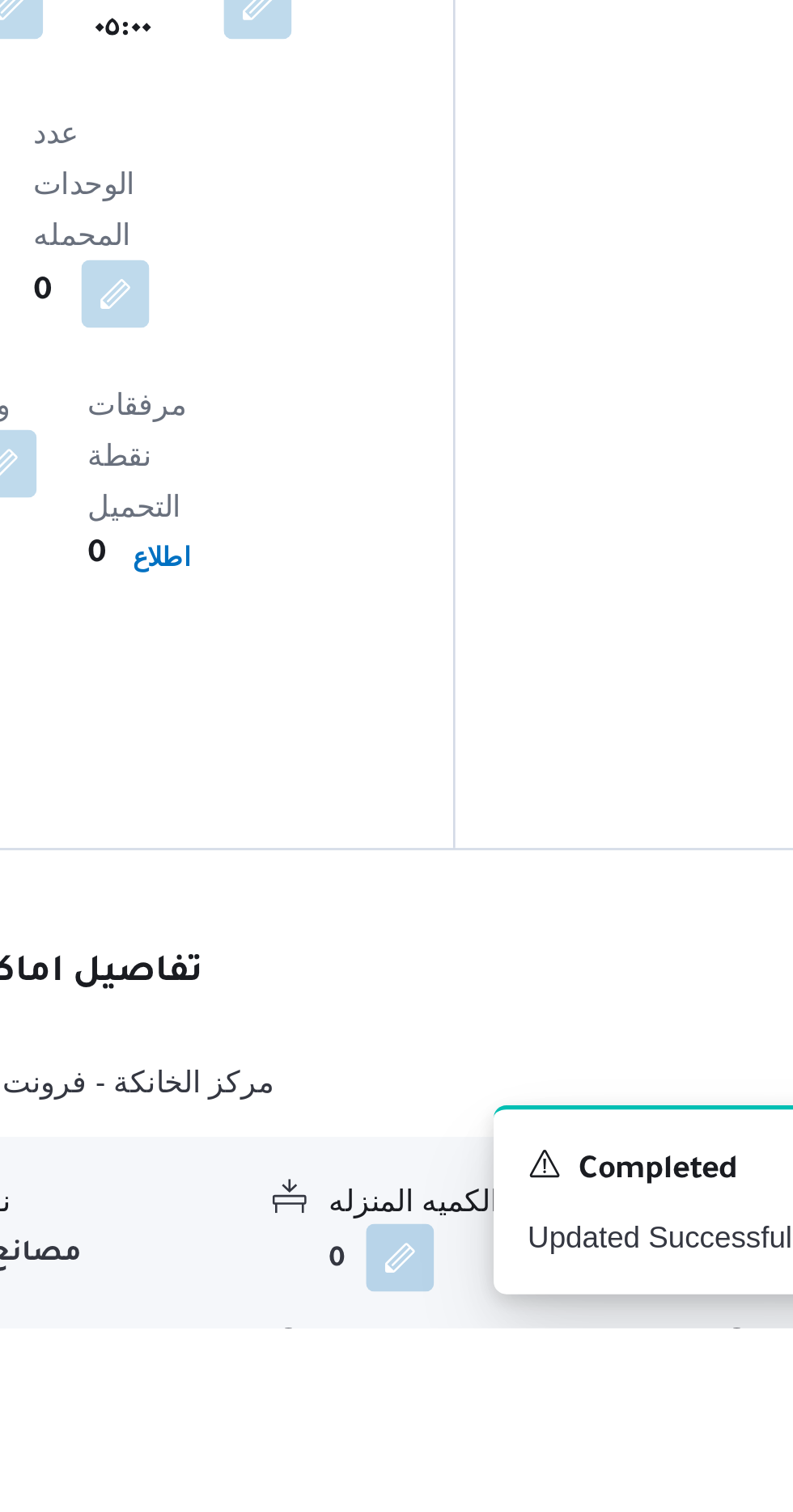
click at [498, 1511] on button "button" at bounding box center [496, 1540] width 26 height 26
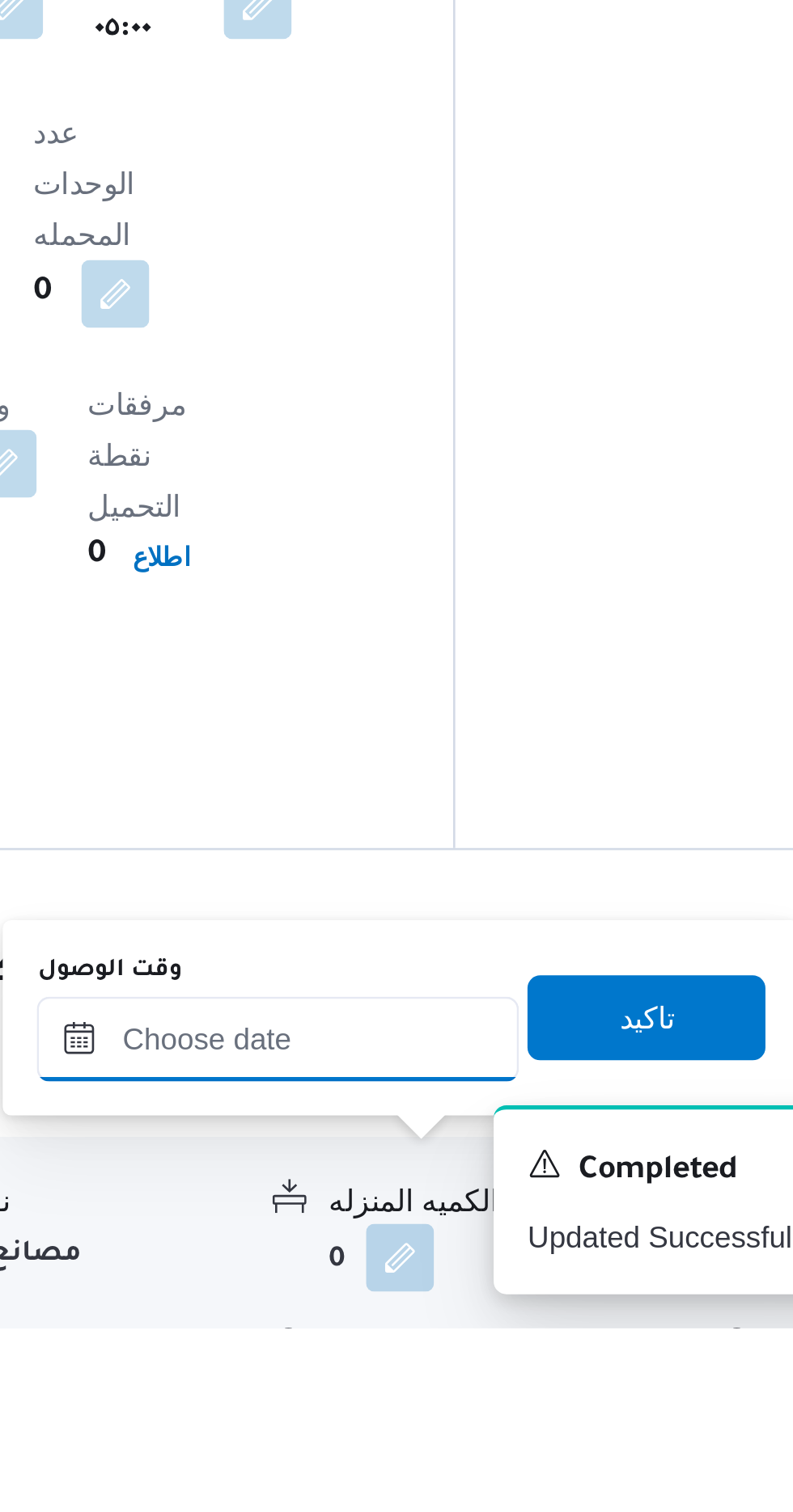
click at [413, 1398] on input "وقت الوصول" at bounding box center [439, 1401] width 184 height 32
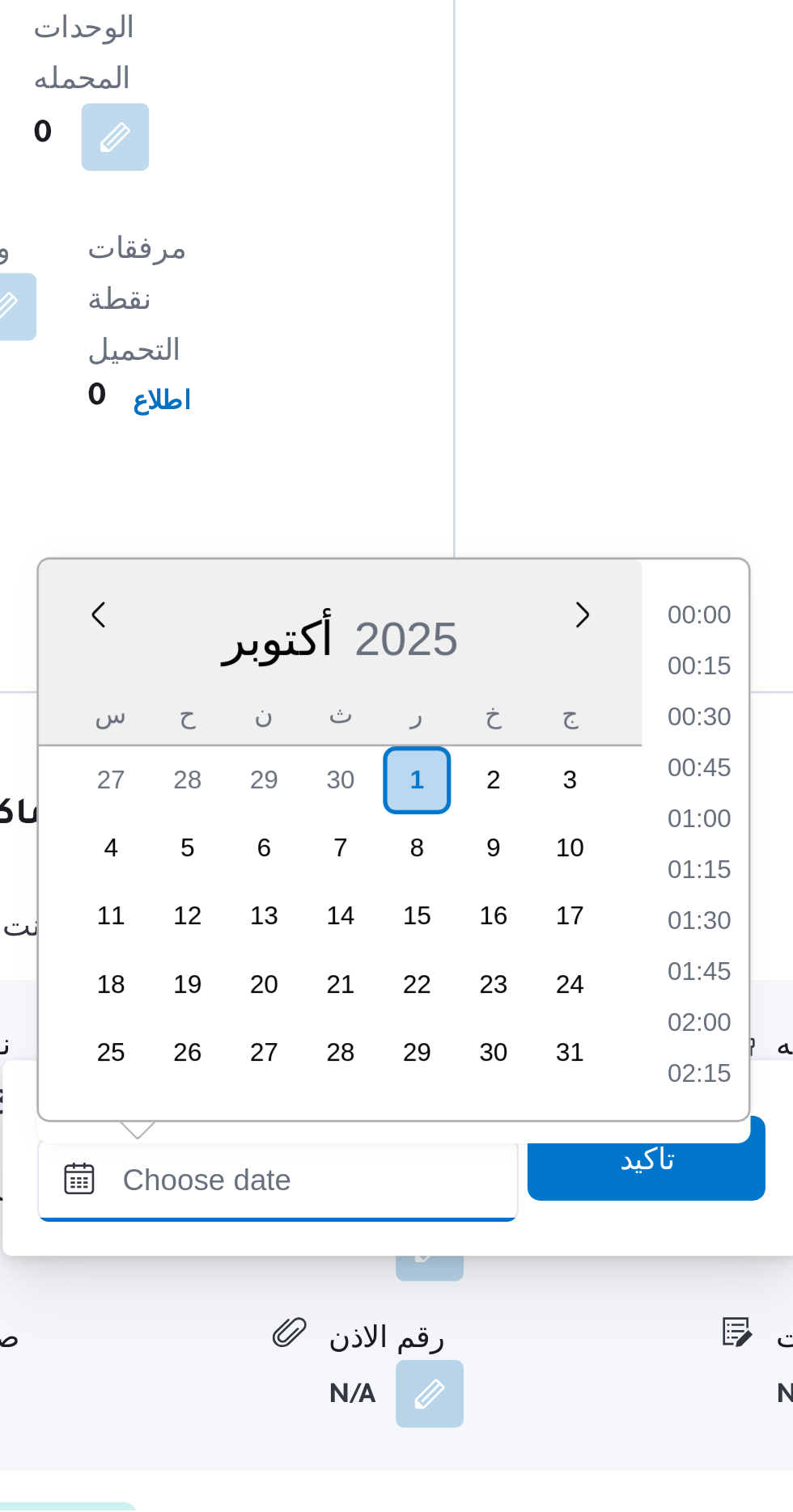
scroll to position [1240, 0]
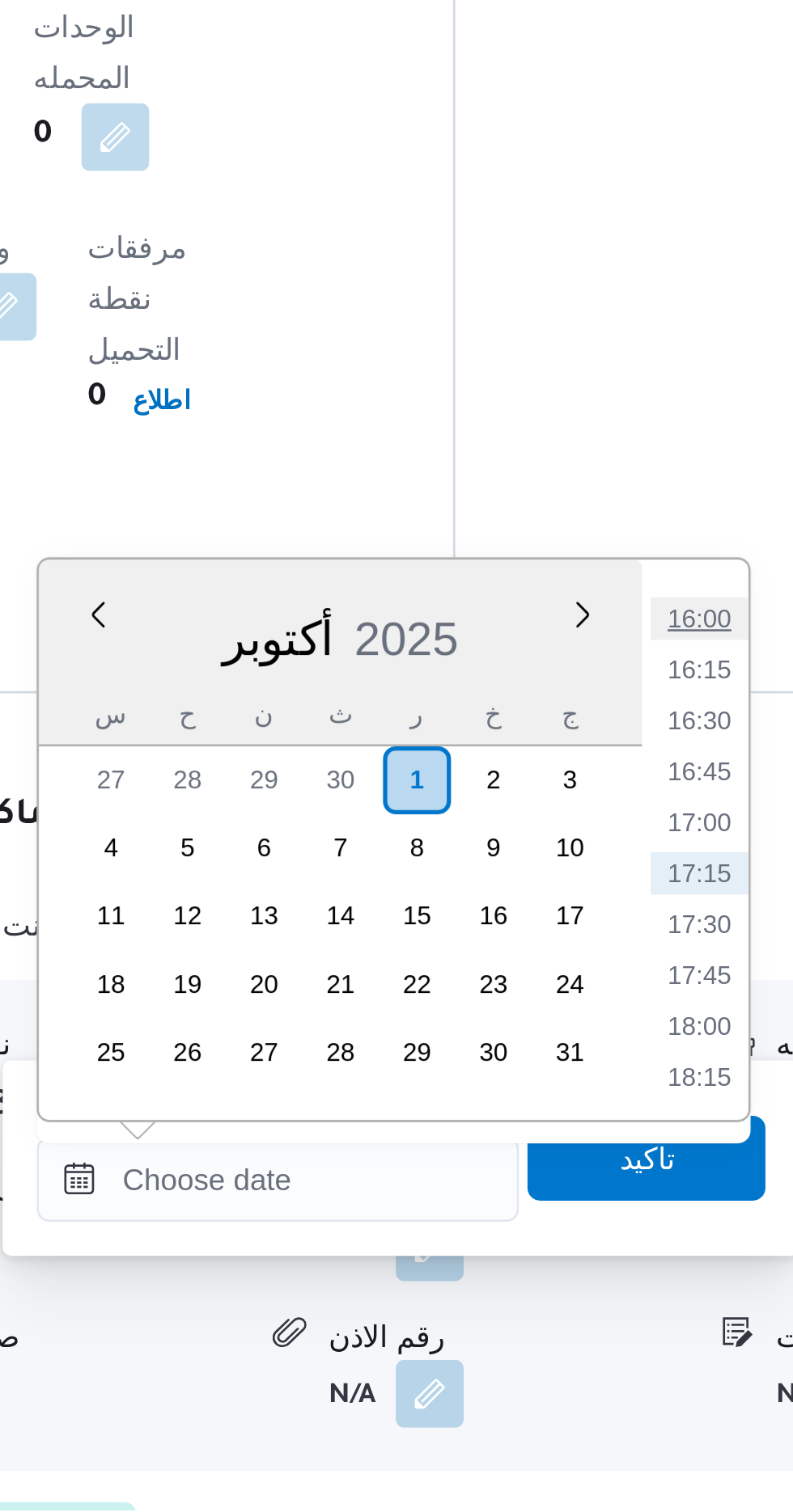
click at [598, 1166] on li "16:00" at bounding box center [599, 1172] width 37 height 17
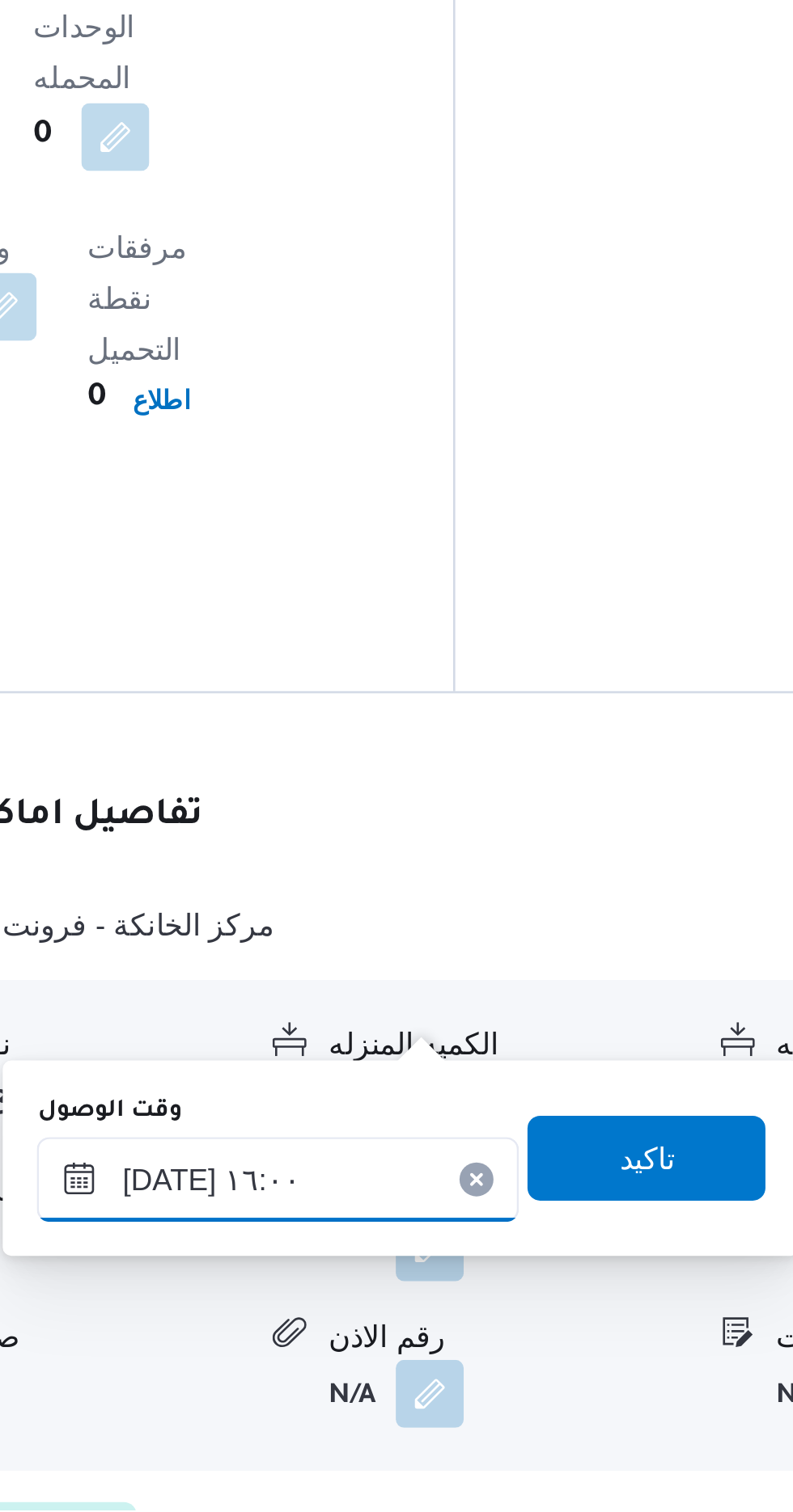
scroll to position [1025, 0]
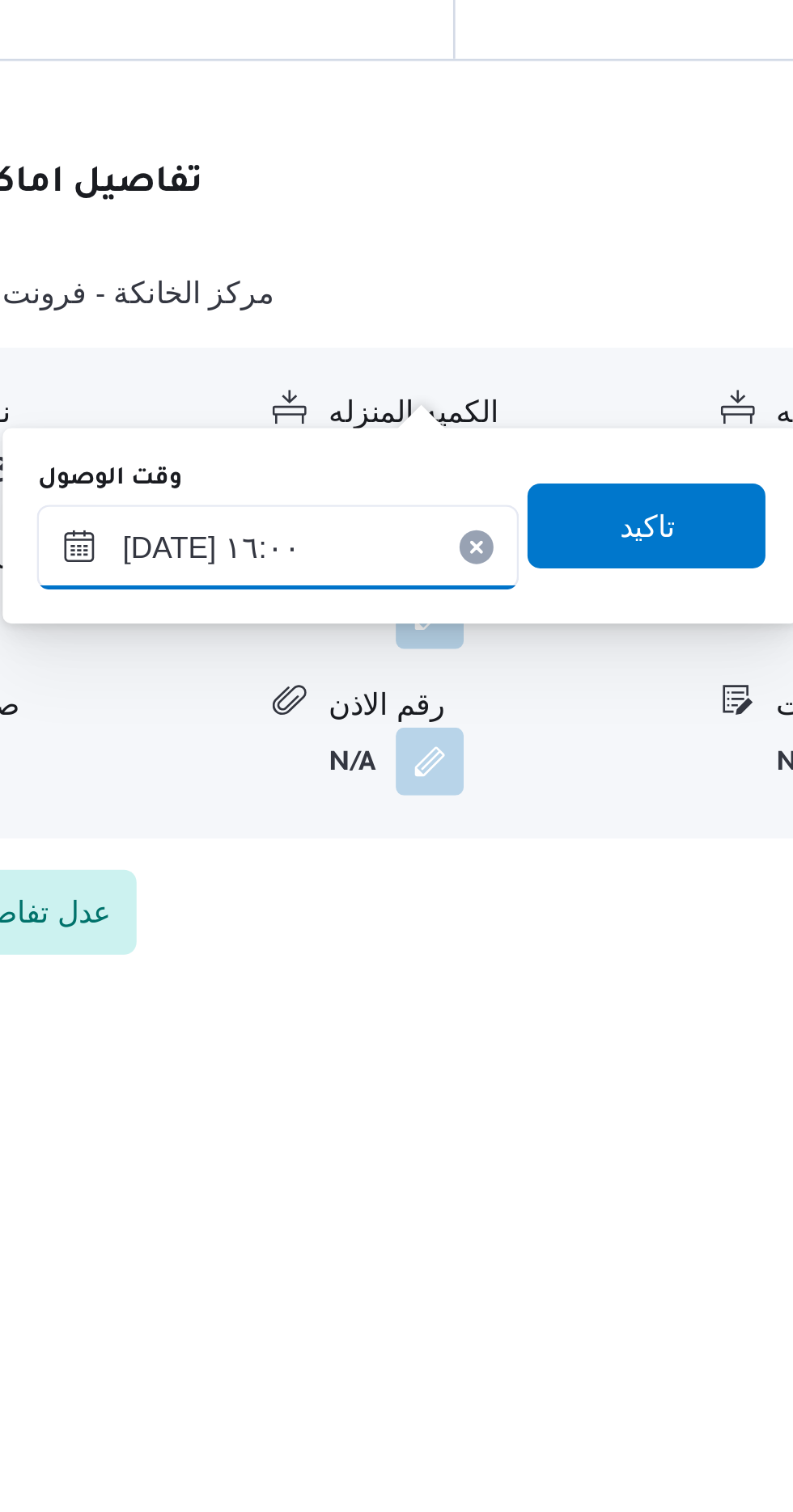
click at [463, 1343] on input "[DATE] ١٦:٠٠" at bounding box center [439, 1342] width 184 height 32
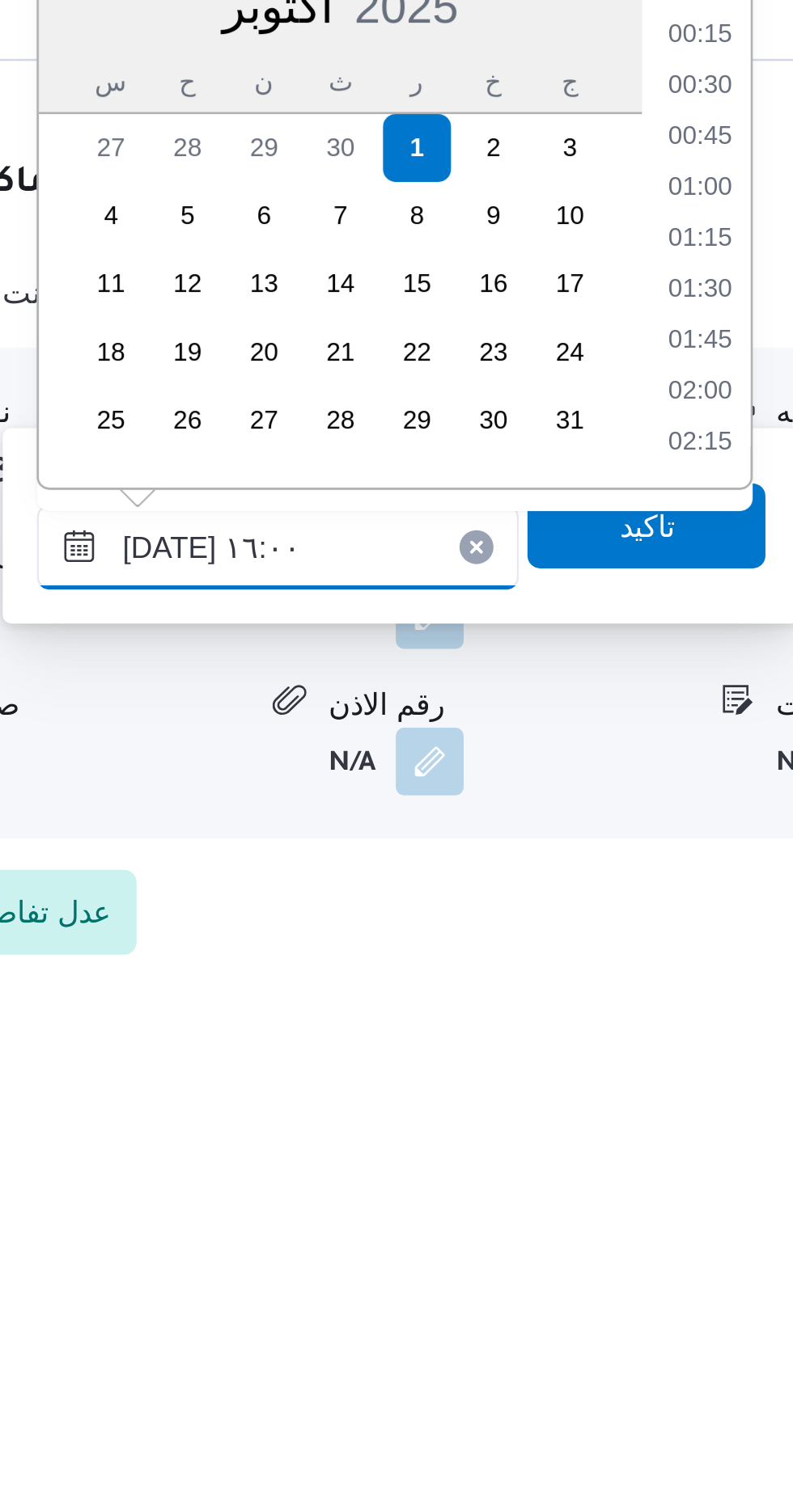
scroll to position [1143, 0]
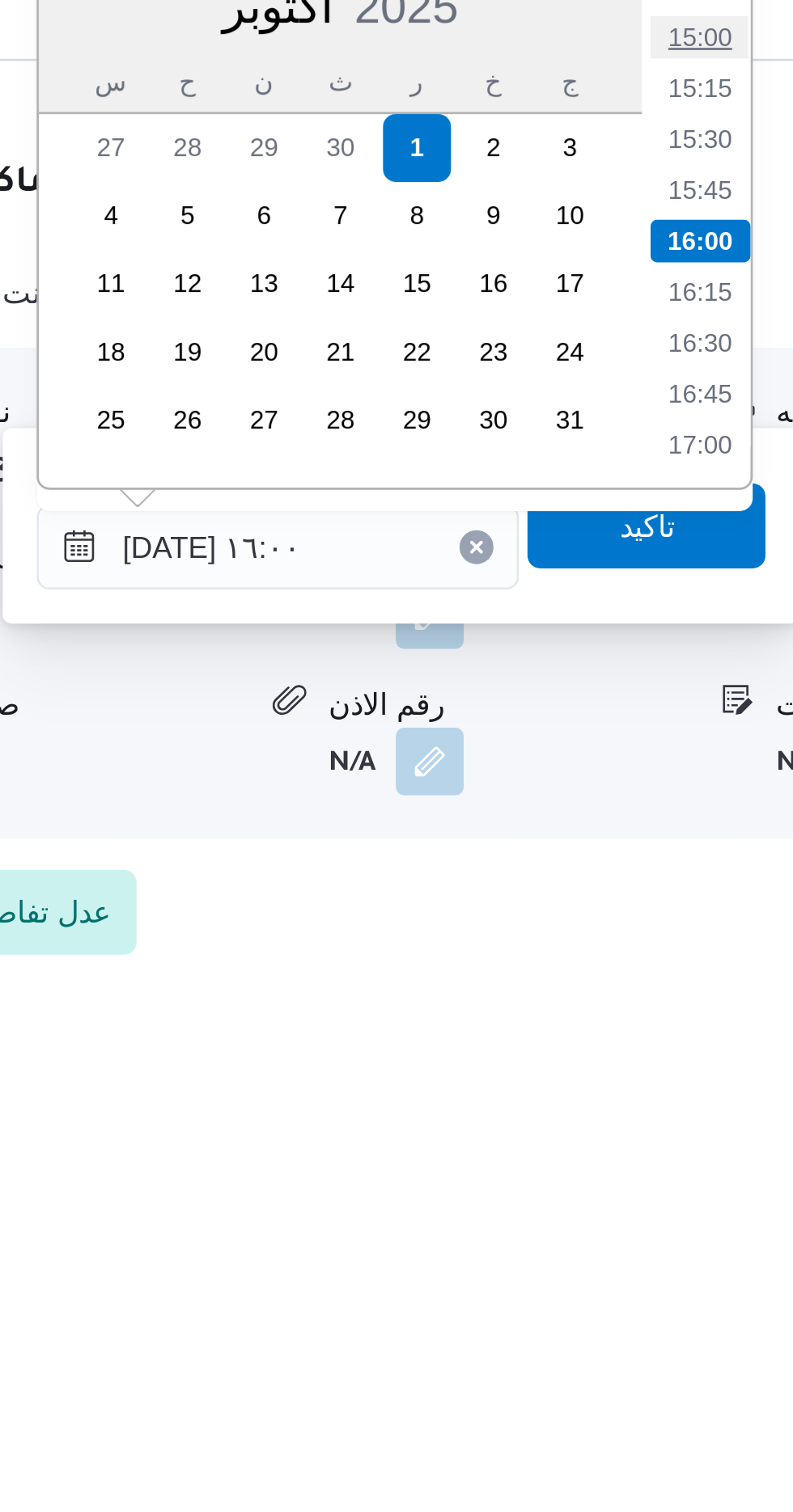
click at [603, 1150] on li "15:00" at bounding box center [600, 1148] width 37 height 17
type input "[DATE] ١٥:٠٠"
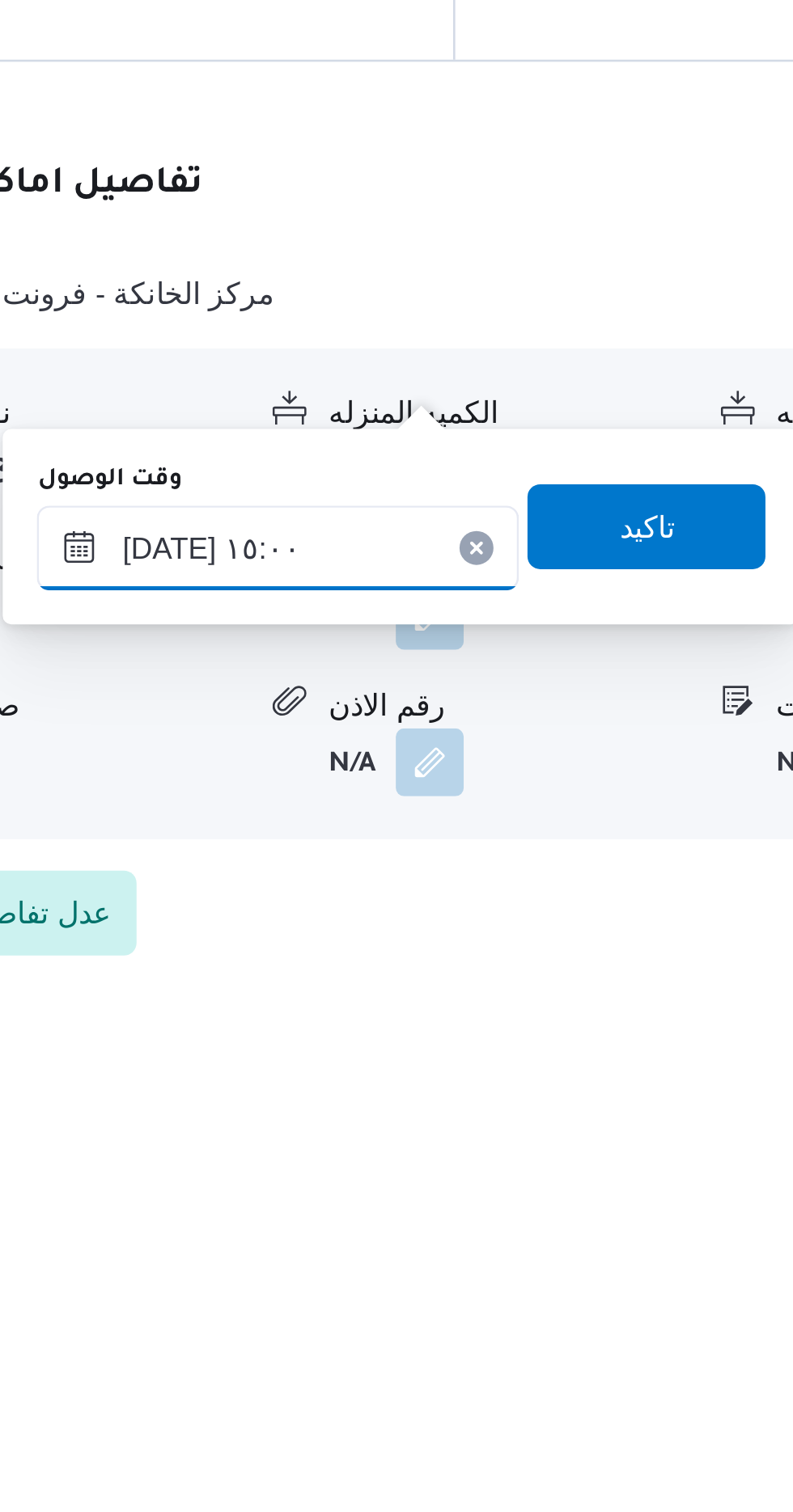
scroll to position [1025, 0]
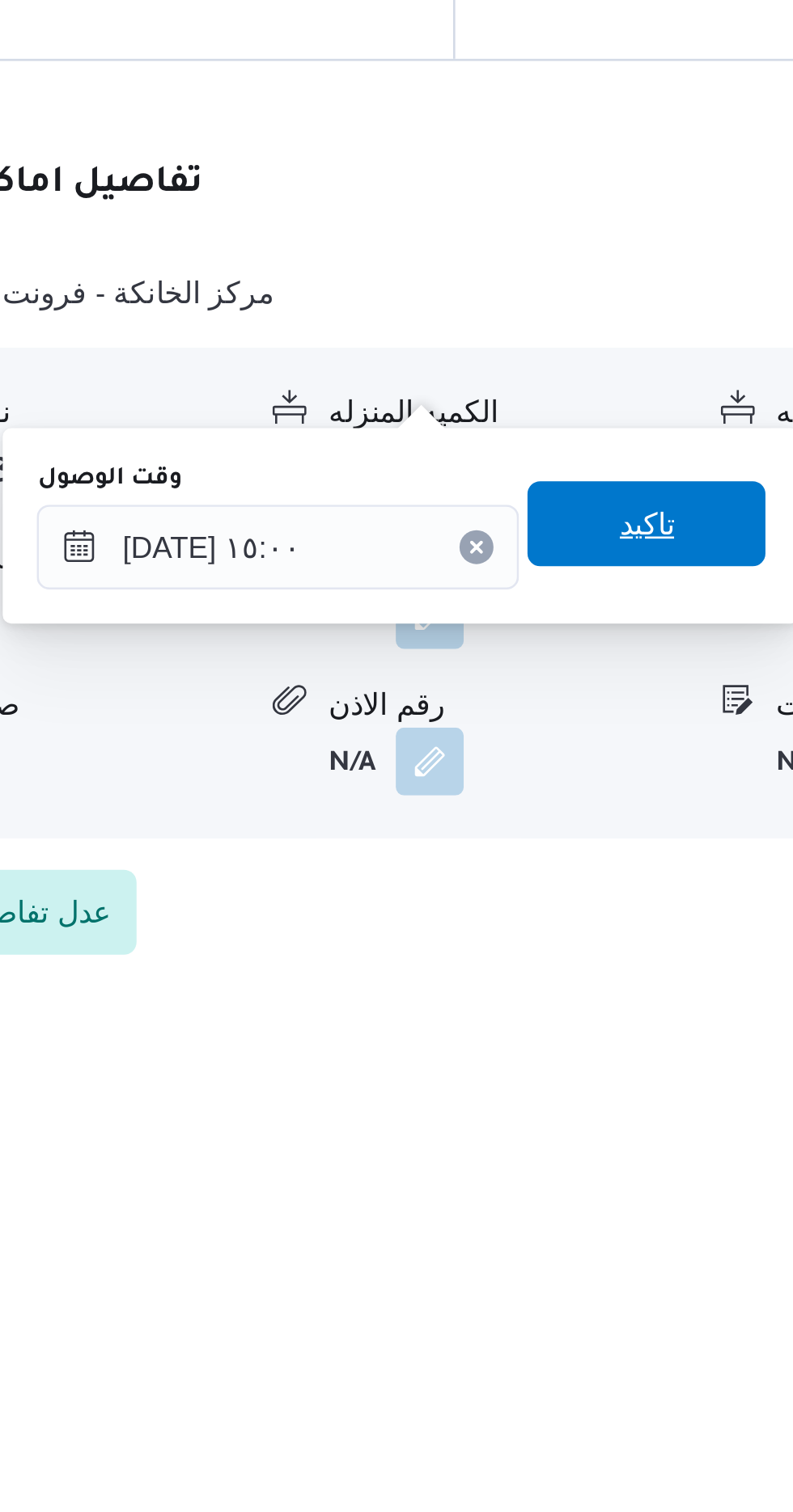
click at [590, 1329] on span "تاكيد" at bounding box center [579, 1333] width 21 height 19
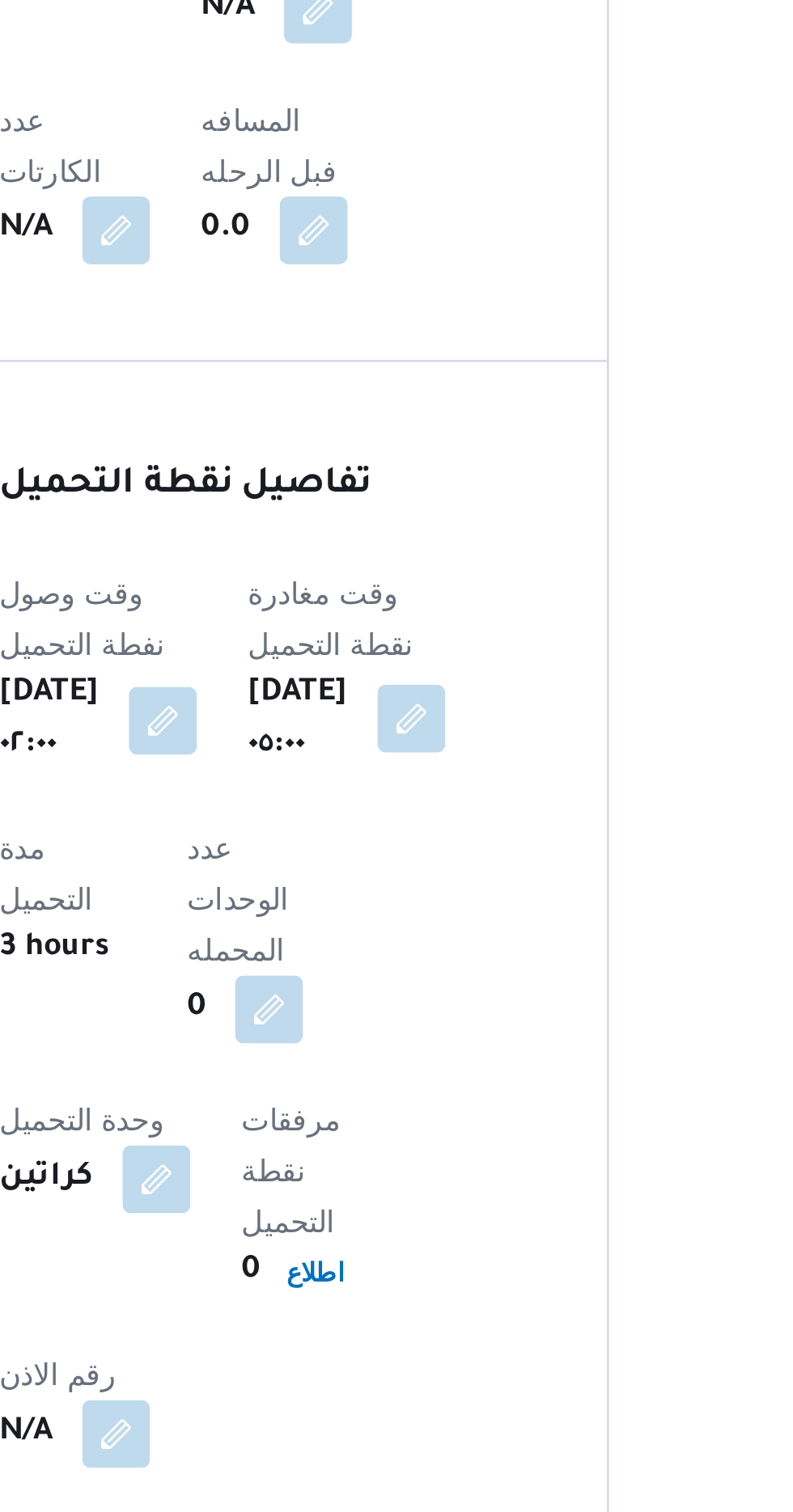
click at [428, 822] on button "button" at bounding box center [431, 834] width 26 height 26
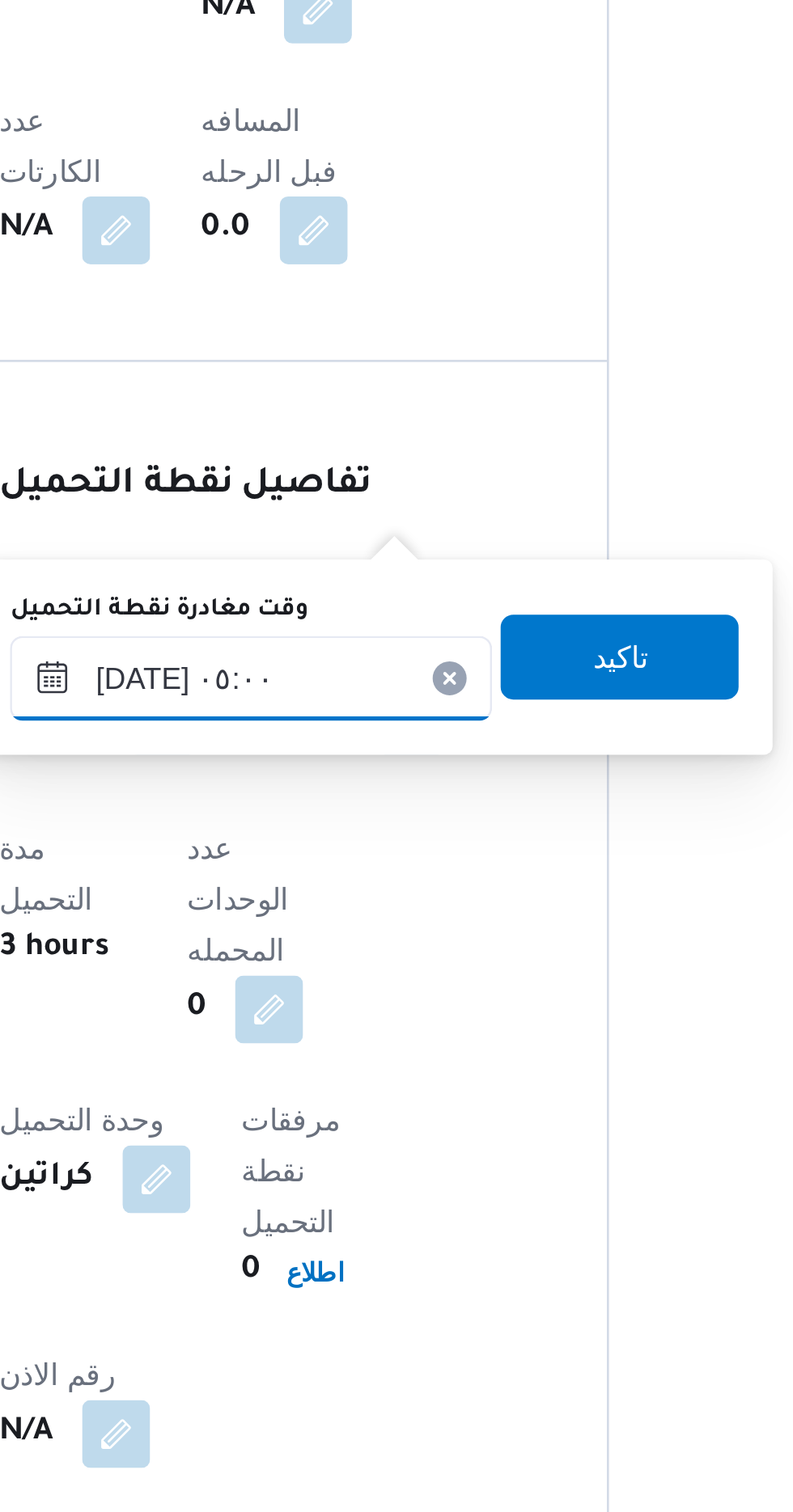
click at [385, 823] on input "[DATE] ٠٥:٠٠" at bounding box center [370, 818] width 184 height 32
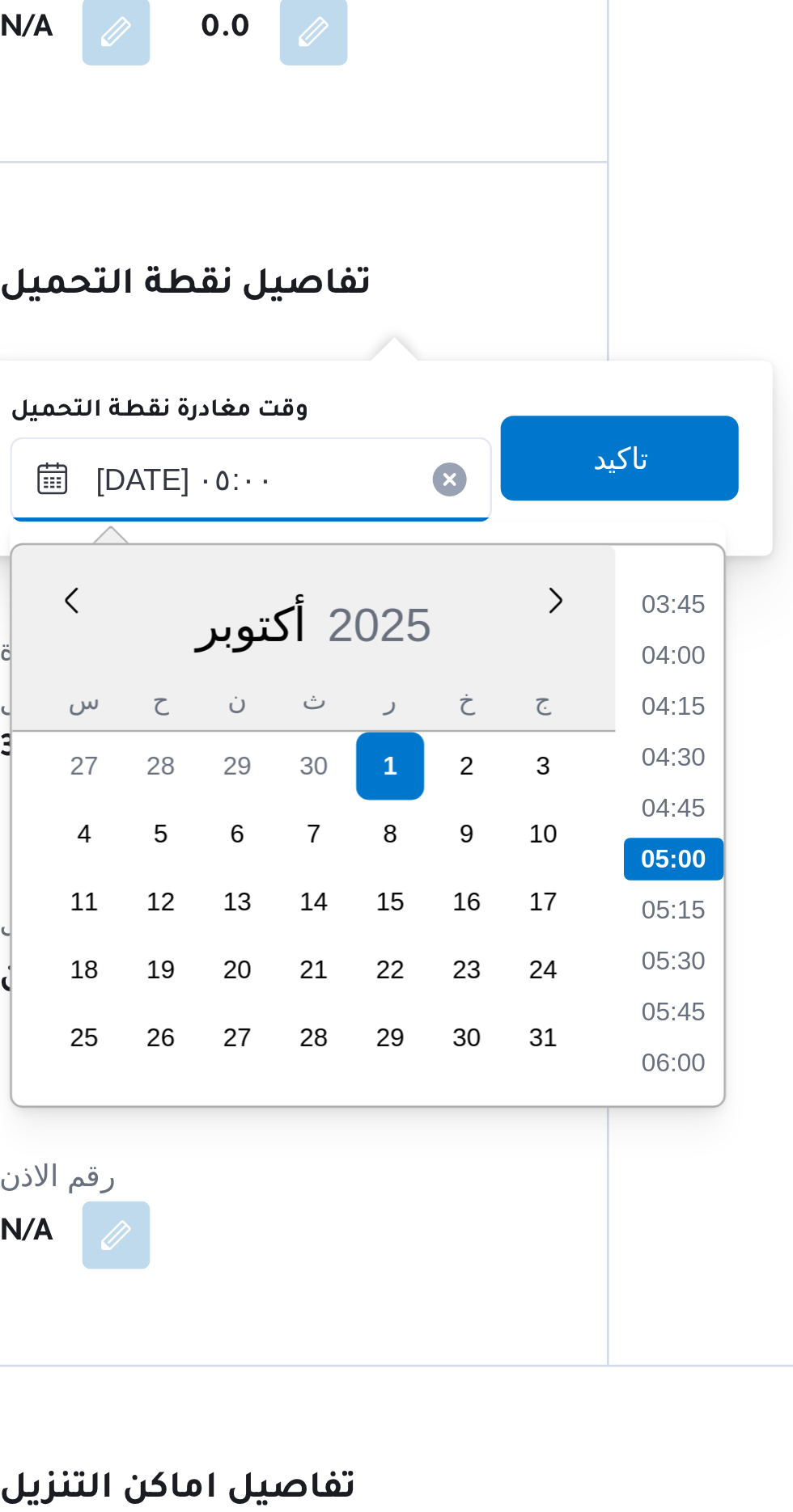
scroll to position [1024, 0]
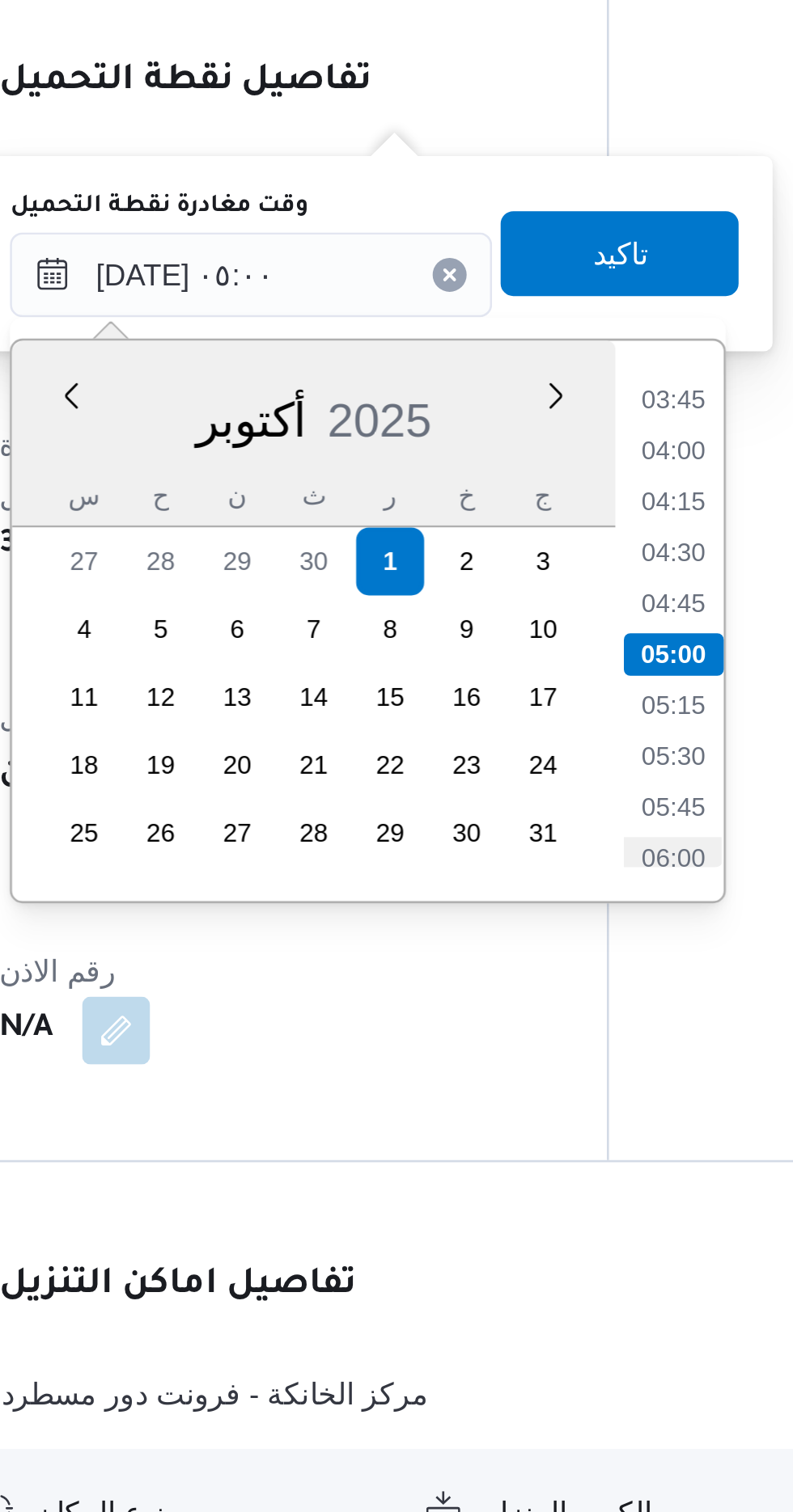
click at [533, 1036] on li "06:00" at bounding box center [531, 1042] width 37 height 17
type input "[DATE] ٠٥:٠٠"
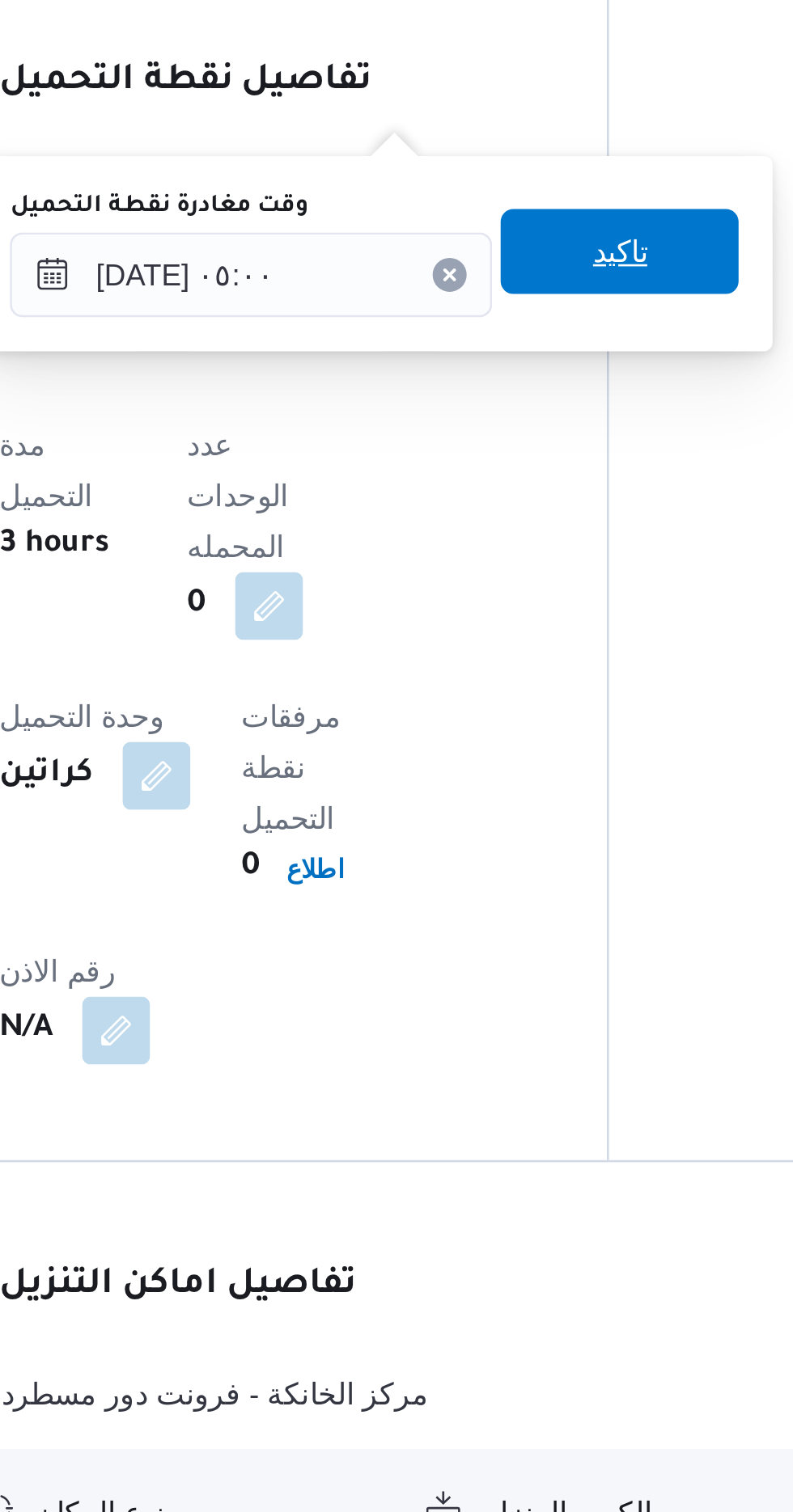
click at [521, 809] on span "تاكيد" at bounding box center [509, 810] width 21 height 19
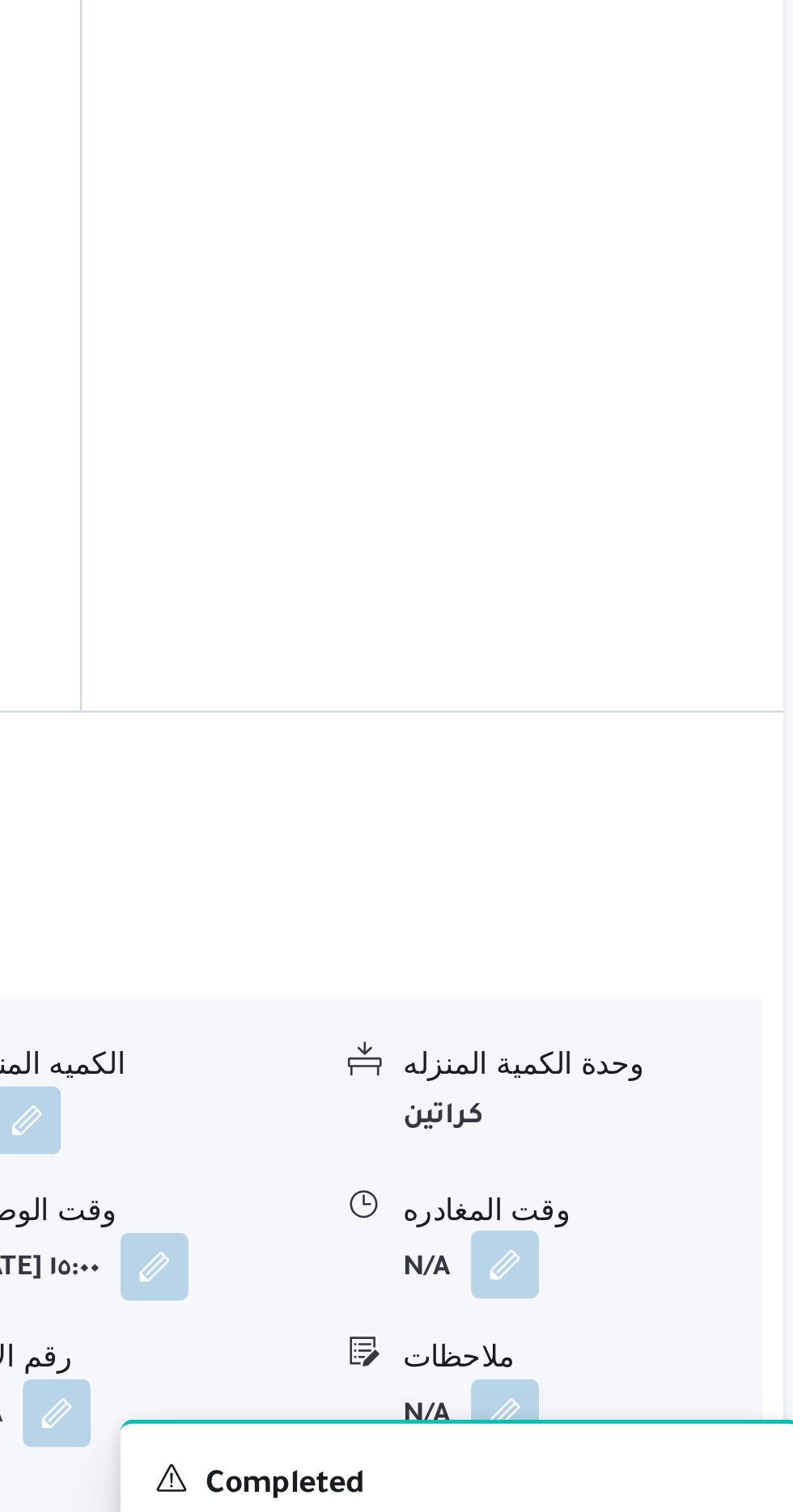
click at [671, 1355] on button "button" at bounding box center [666, 1367] width 26 height 26
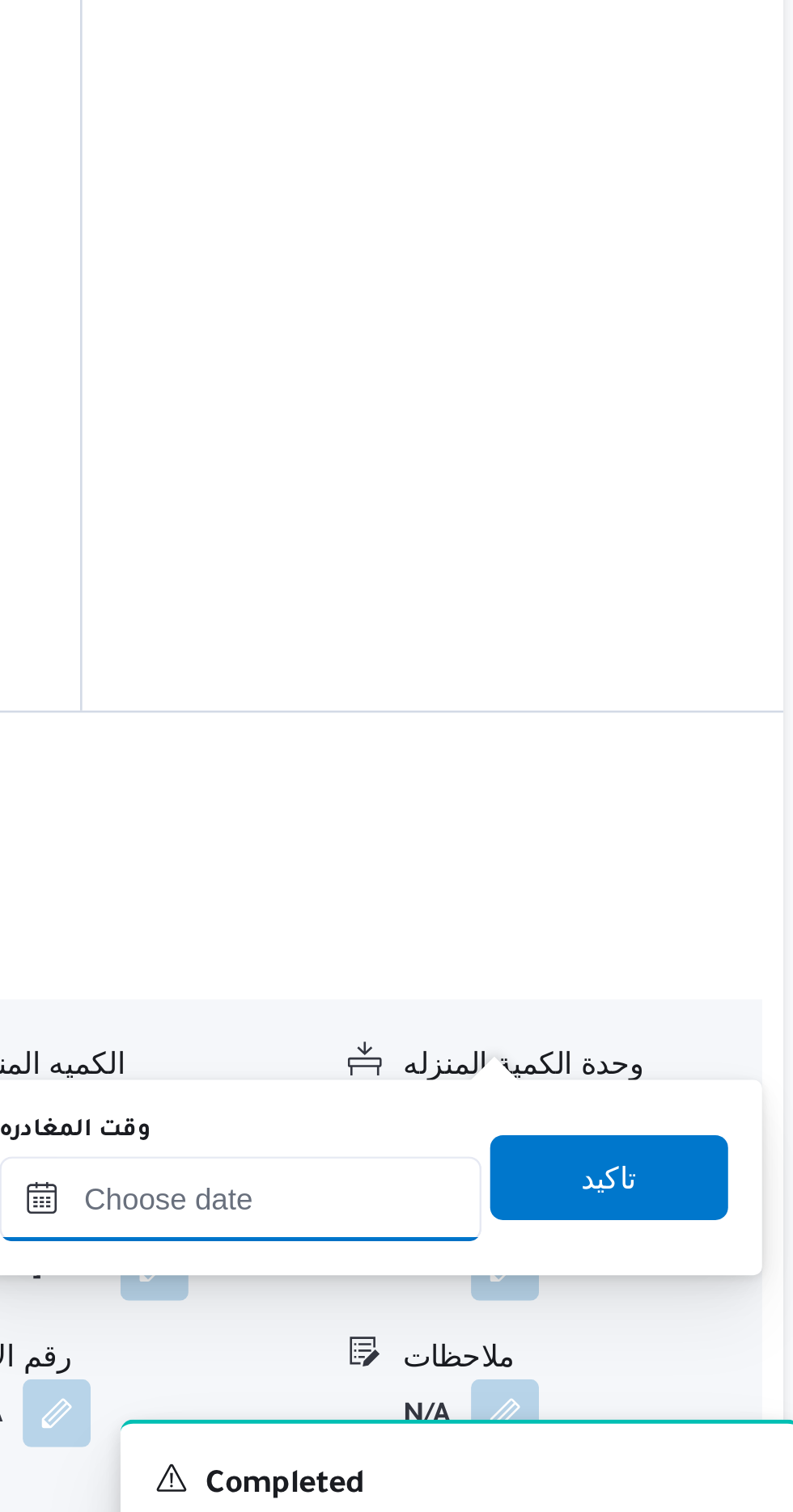
click at [612, 1327] on input "وقت المغادره" at bounding box center [566, 1343] width 184 height 32
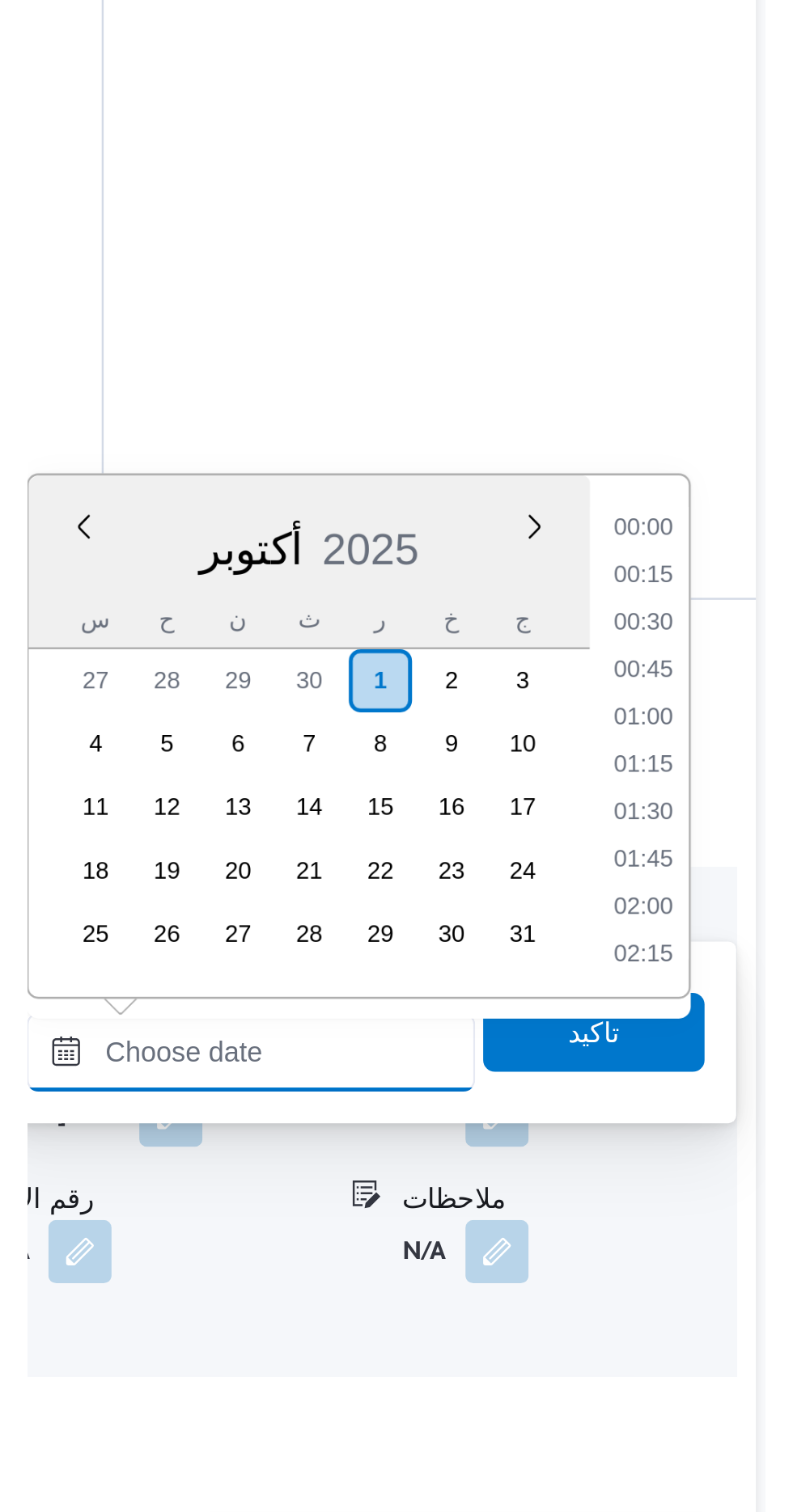
scroll to position [1240, 0]
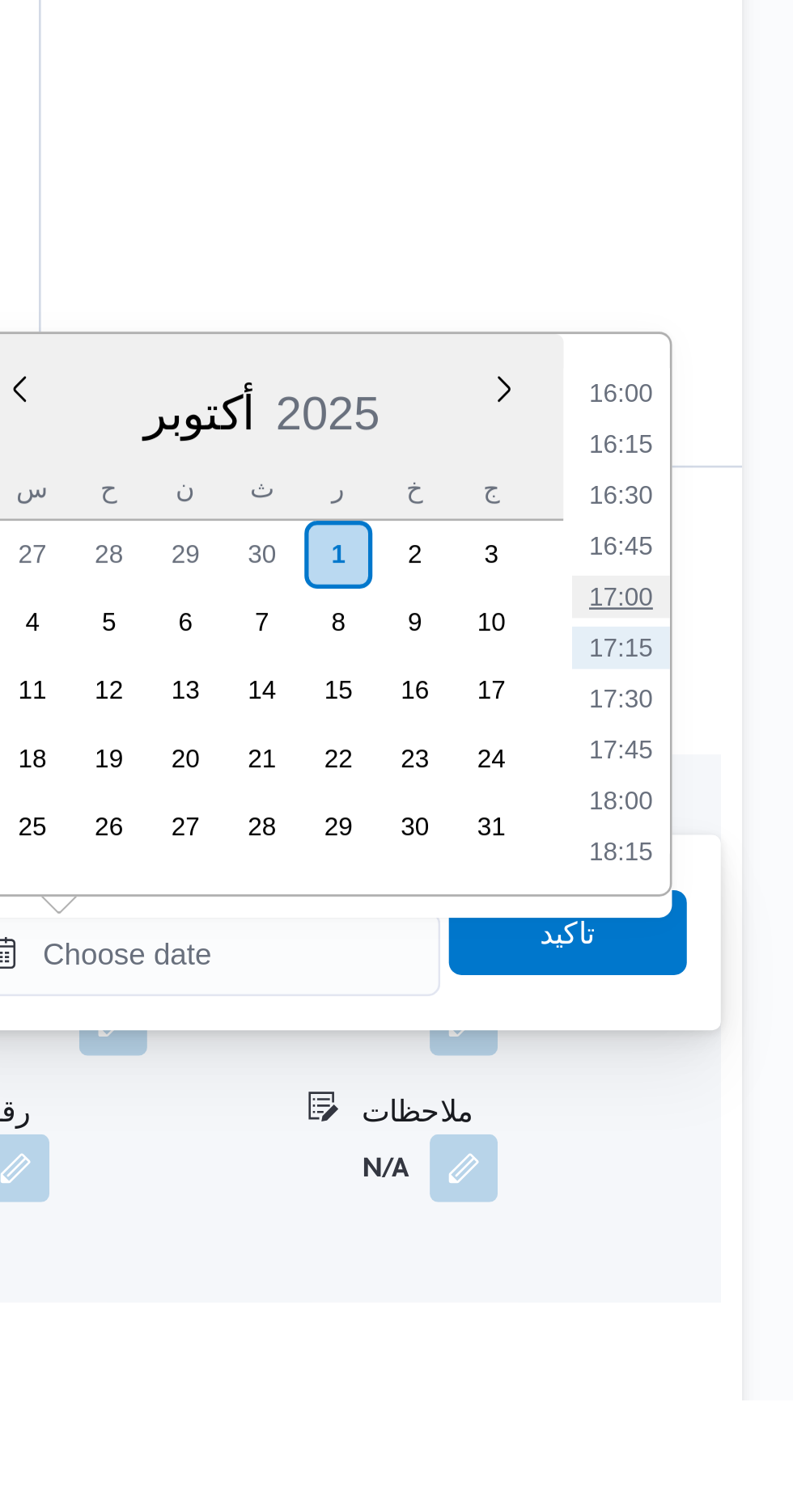
click at [733, 1203] on li "17:00" at bounding box center [727, 1207] width 37 height 17
type input "٠١/١٠/٢٠٢٥ ١٧:٠٠"
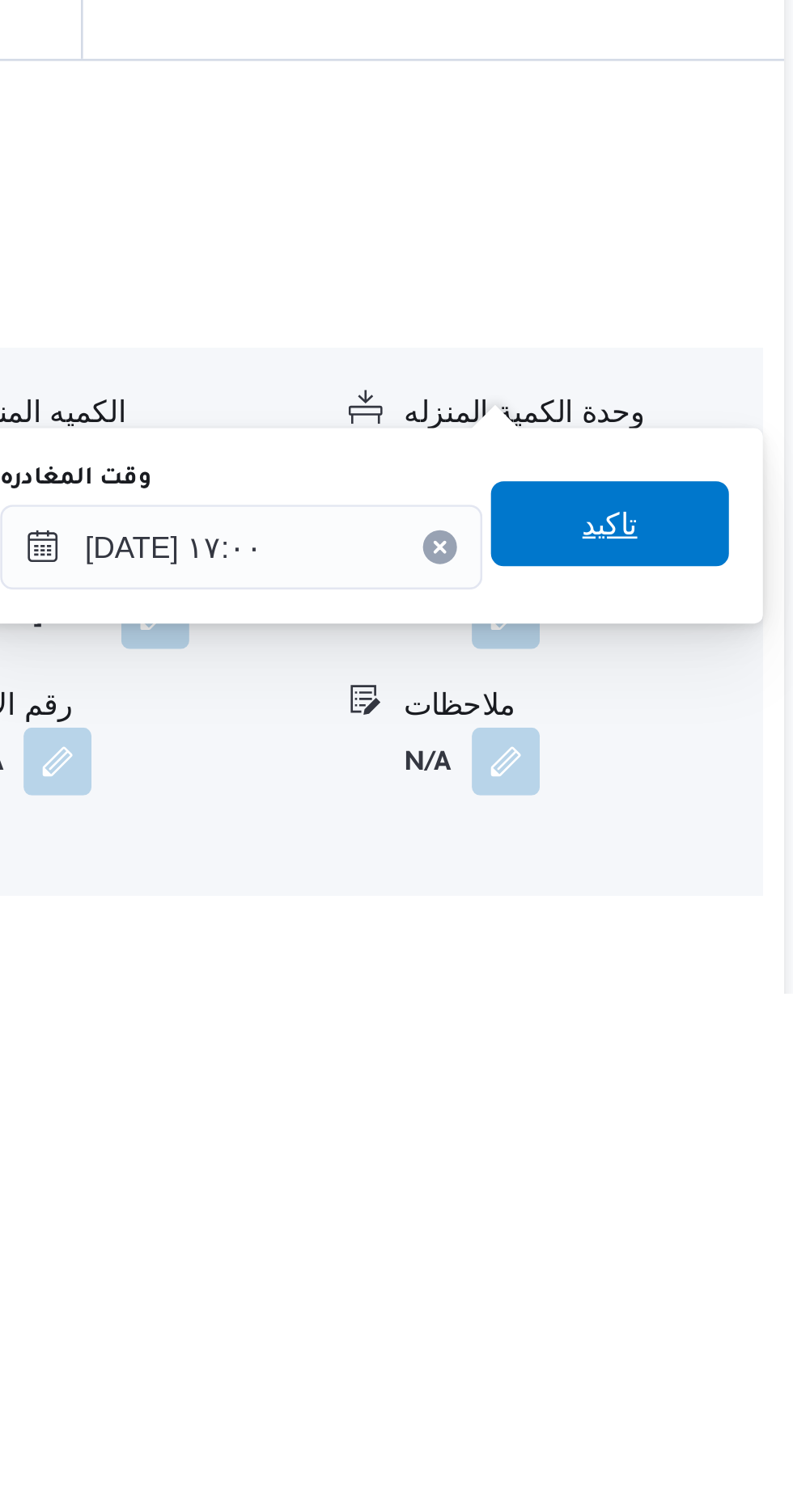
click at [718, 1333] on span "تاكيد" at bounding box center [706, 1333] width 21 height 19
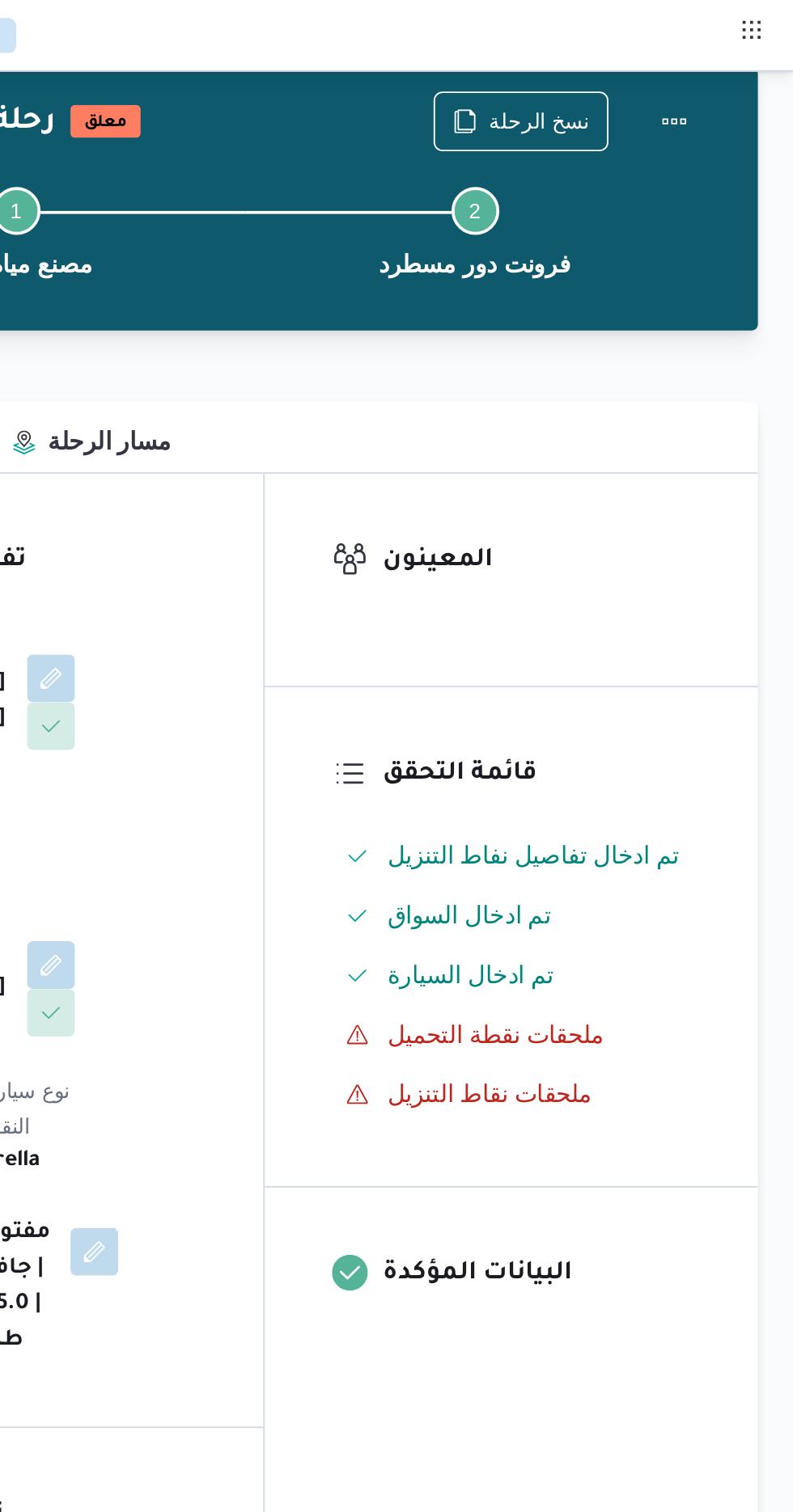
scroll to position [0, 0]
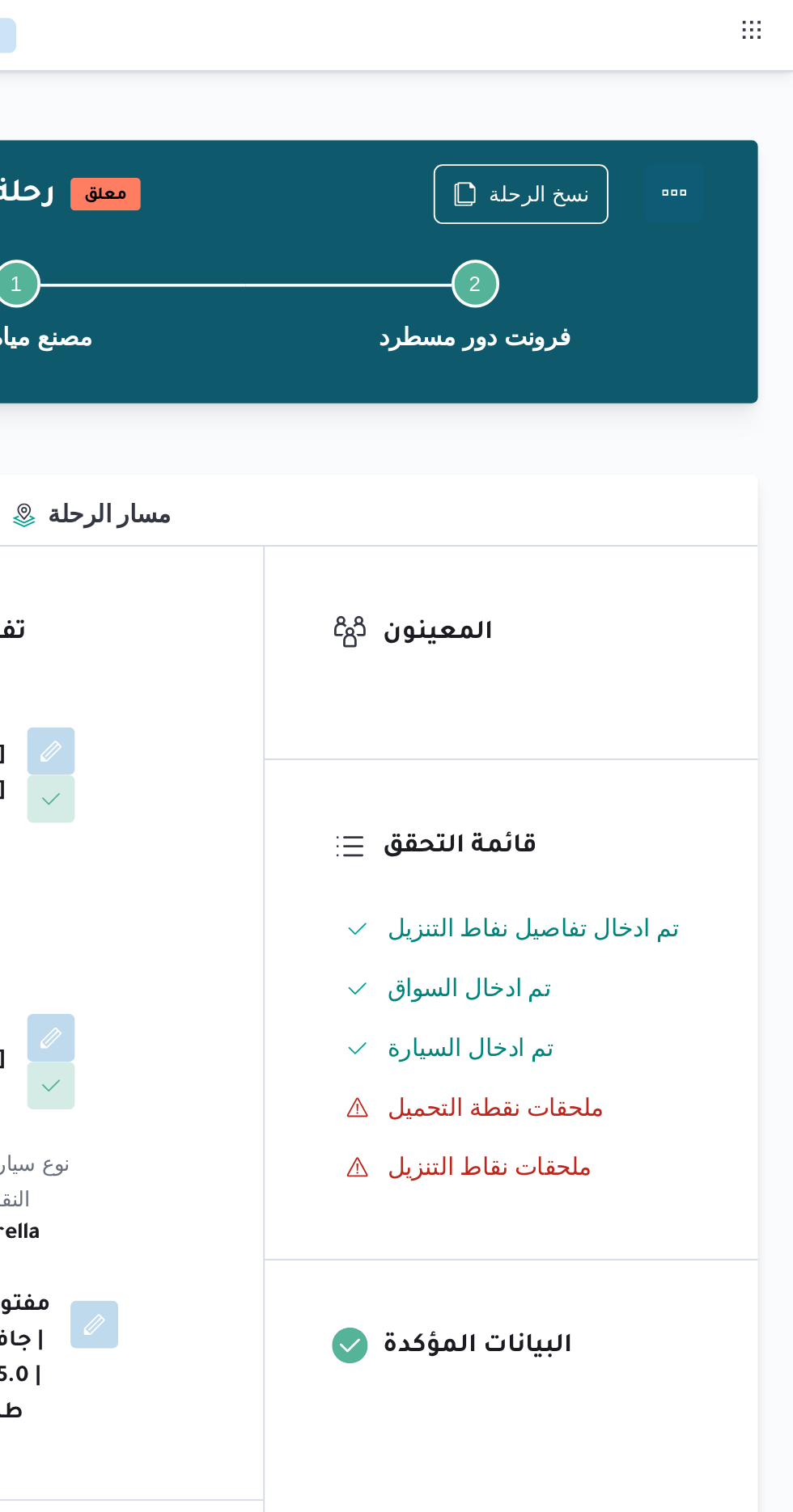
click at [733, 94] on button "Actions" at bounding box center [728, 104] width 32 height 32
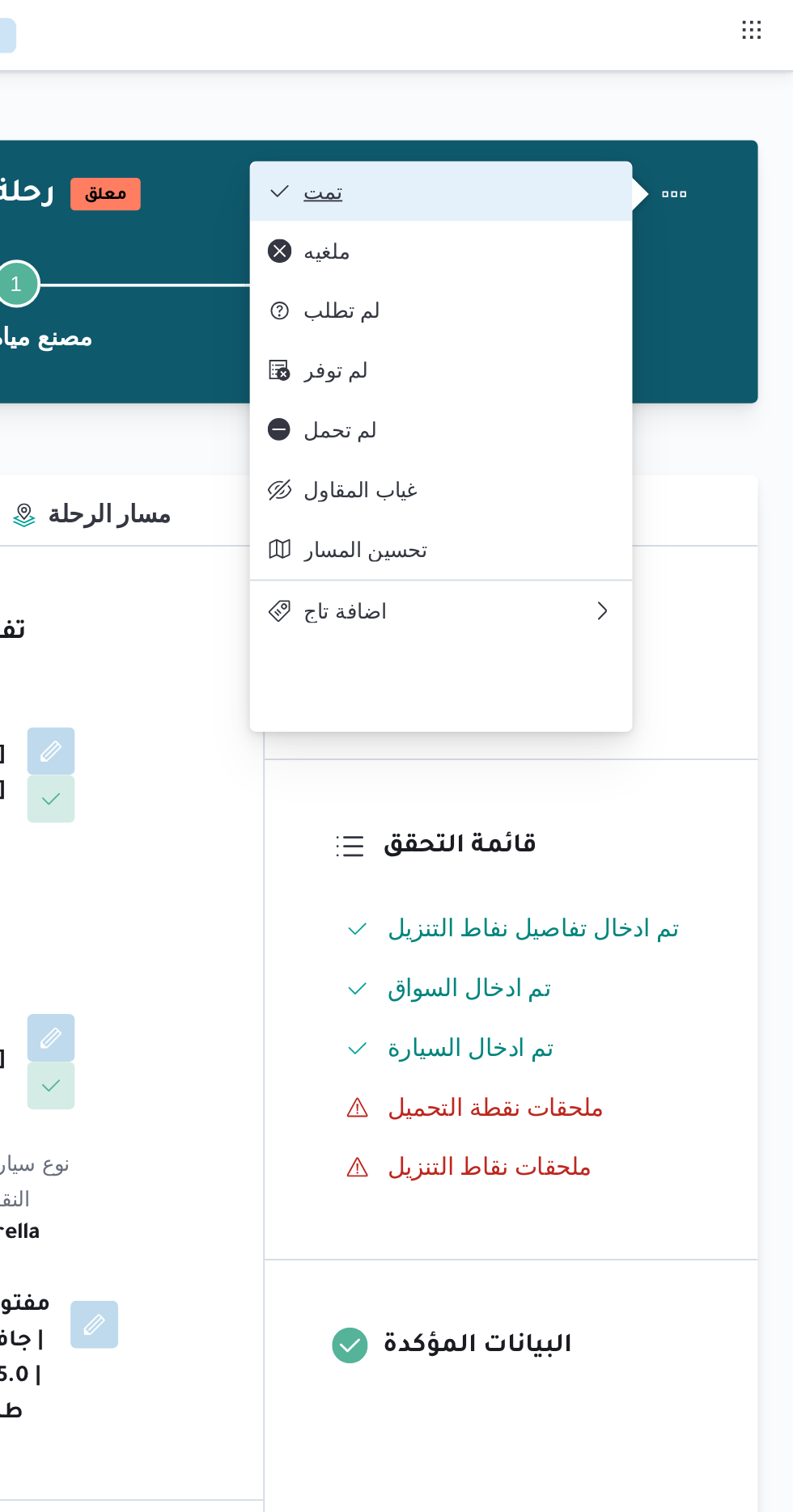
click at [671, 102] on span "تمت" at bounding box center [611, 103] width 168 height 13
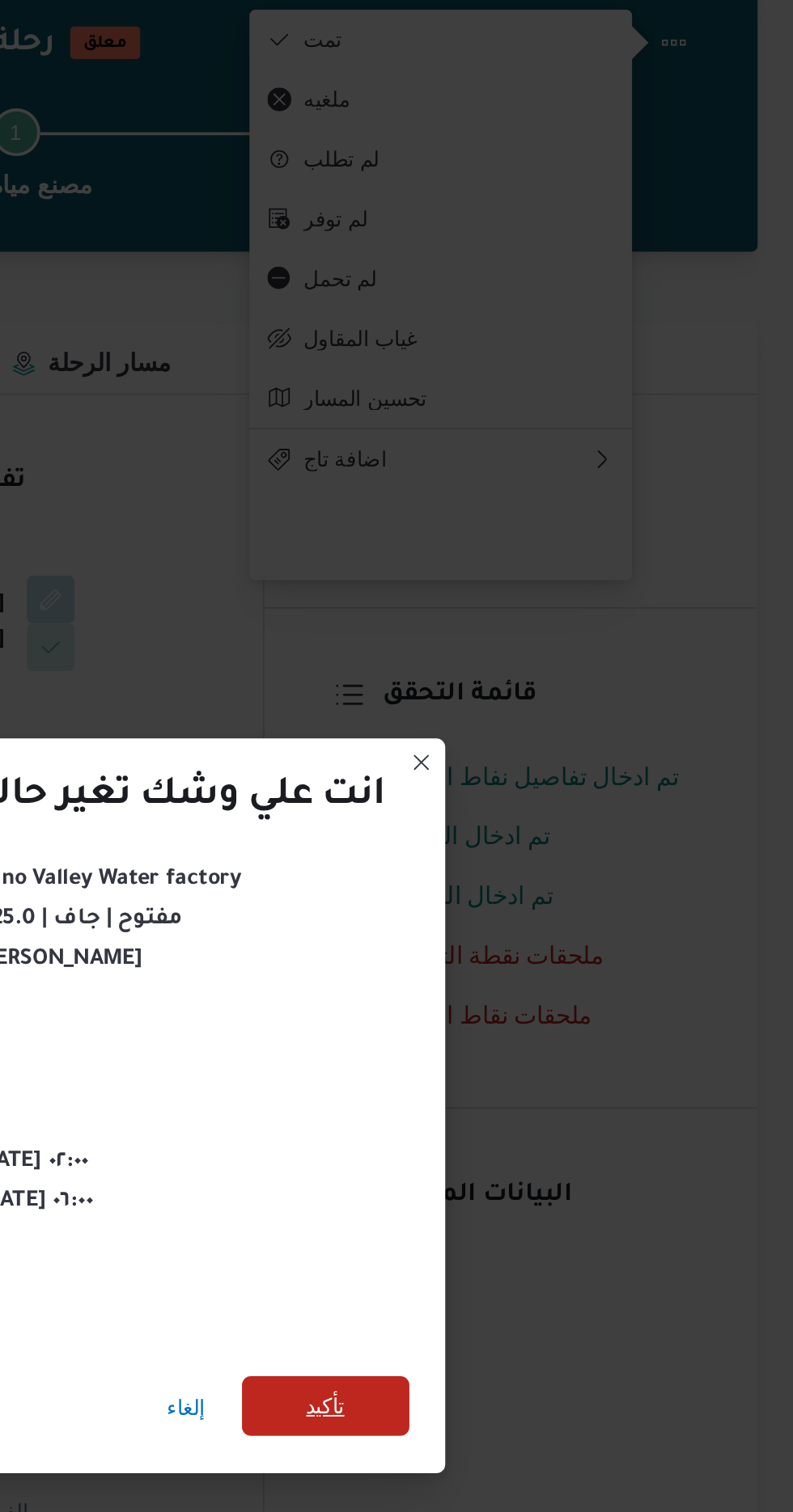
click at [548, 838] on span "تأكيد" at bounding box center [539, 842] width 21 height 19
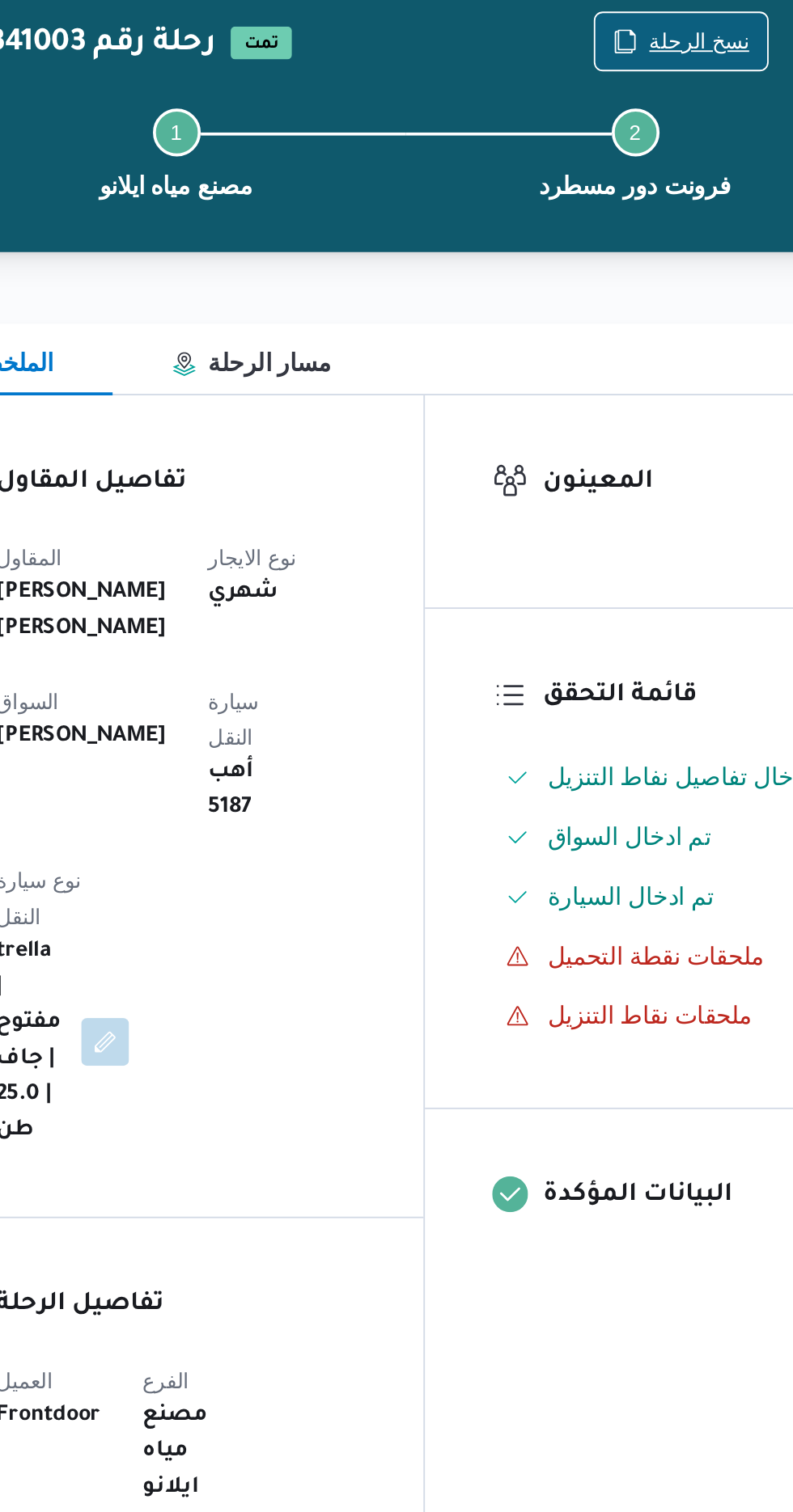
click at [642, 95] on span "نسخ الرحلة" at bounding box center [645, 104] width 93 height 31
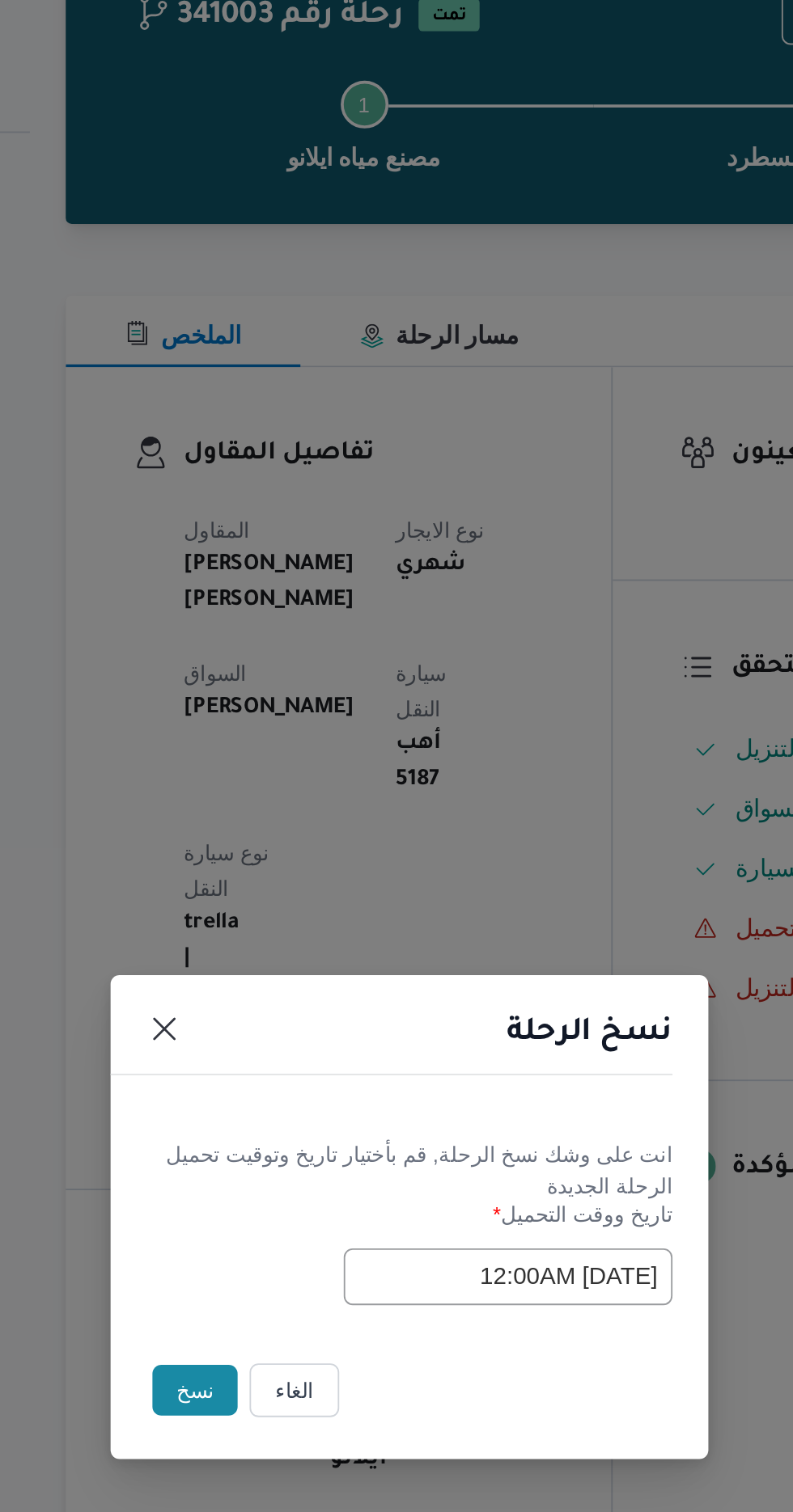
click at [262, 864] on button "نسخ" at bounding box center [280, 849] width 46 height 27
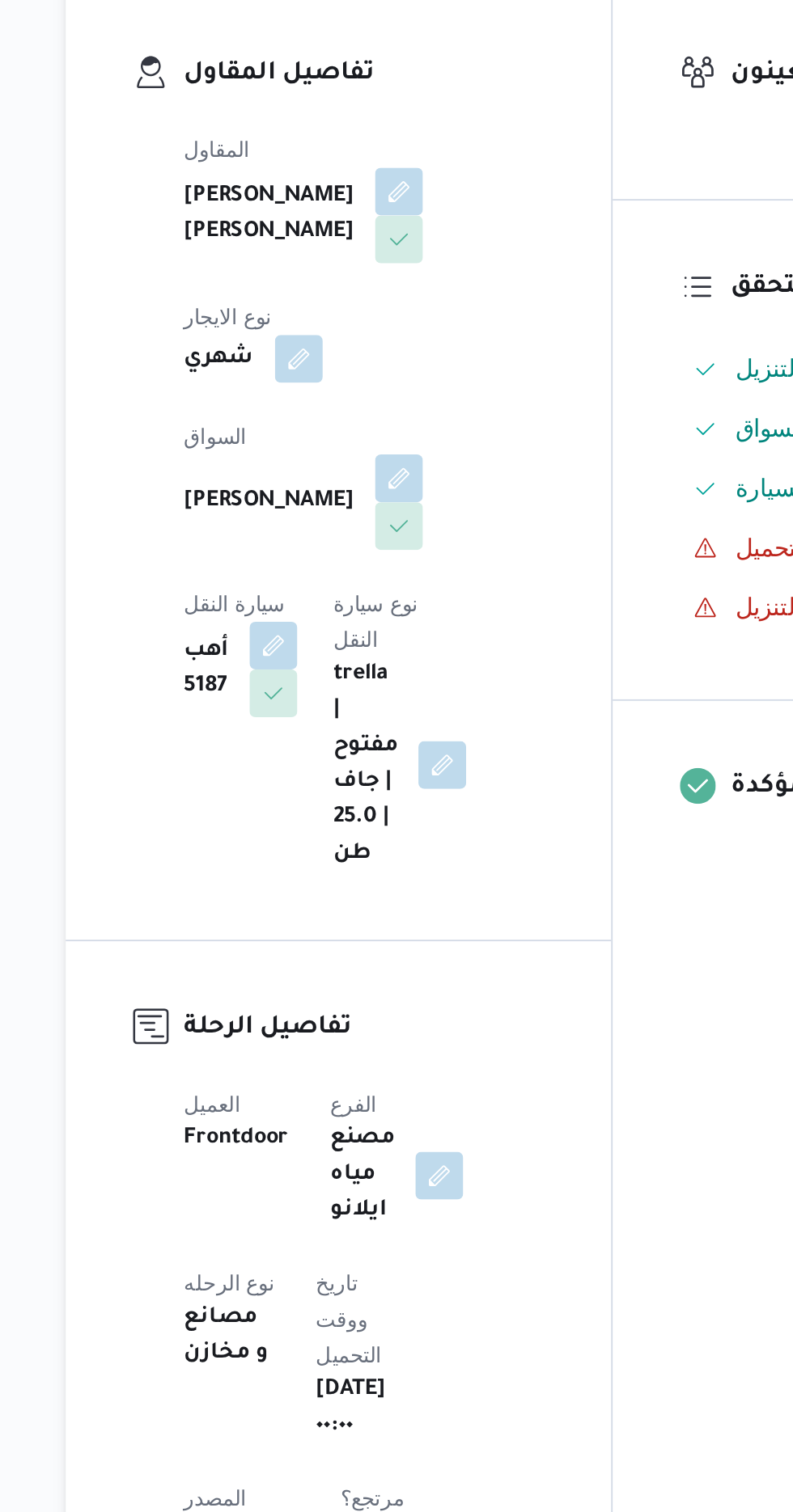
click at [370, 549] on span at bounding box center [386, 561] width 34 height 26
click at [328, 529] on div at bounding box center [328, 529] width 14 height 14
click at [378, 554] on button "button" at bounding box center [390, 560] width 26 height 26
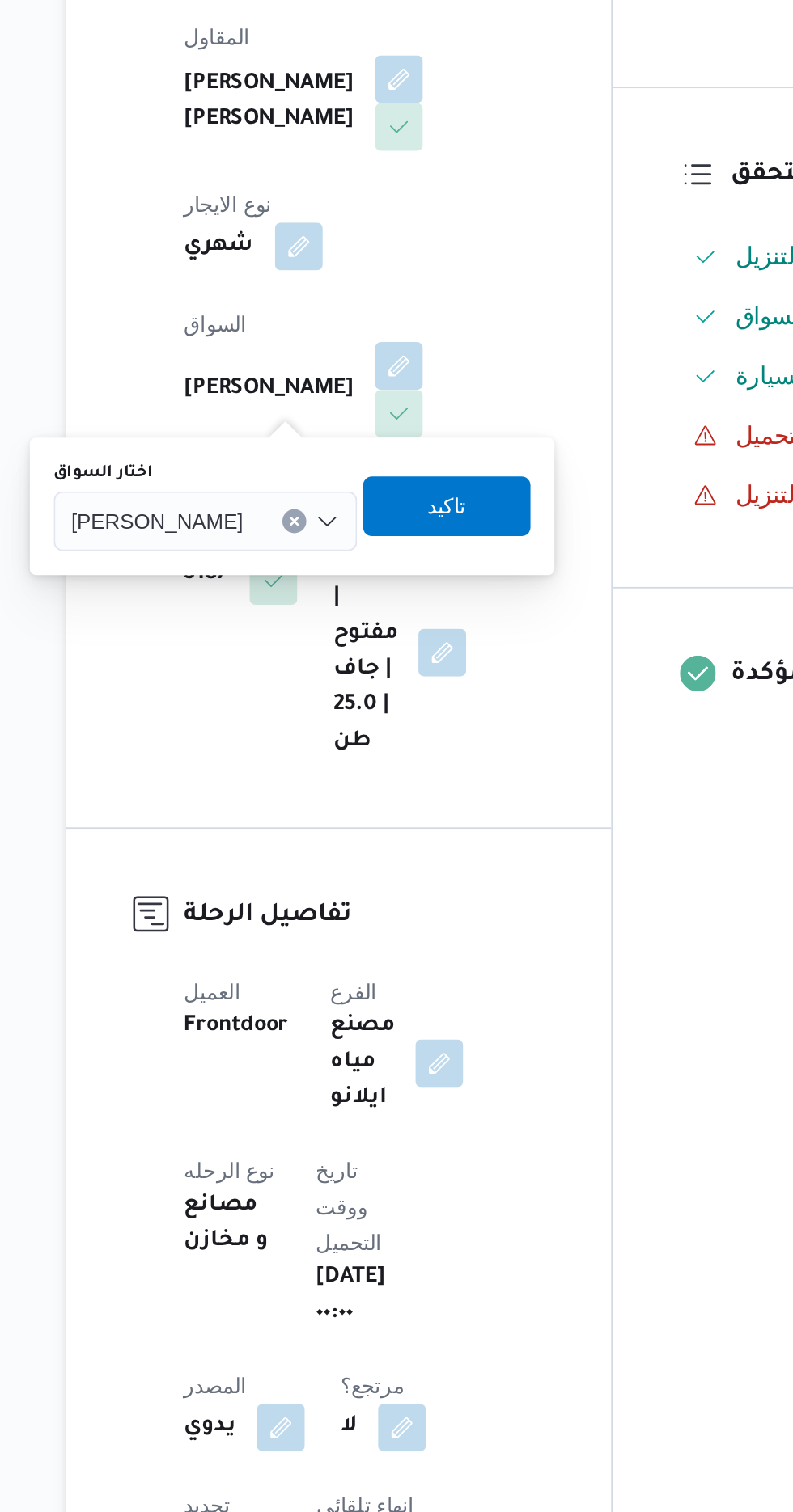
click at [313, 642] on input "اختار السواق" at bounding box center [314, 646] width 2 height 19
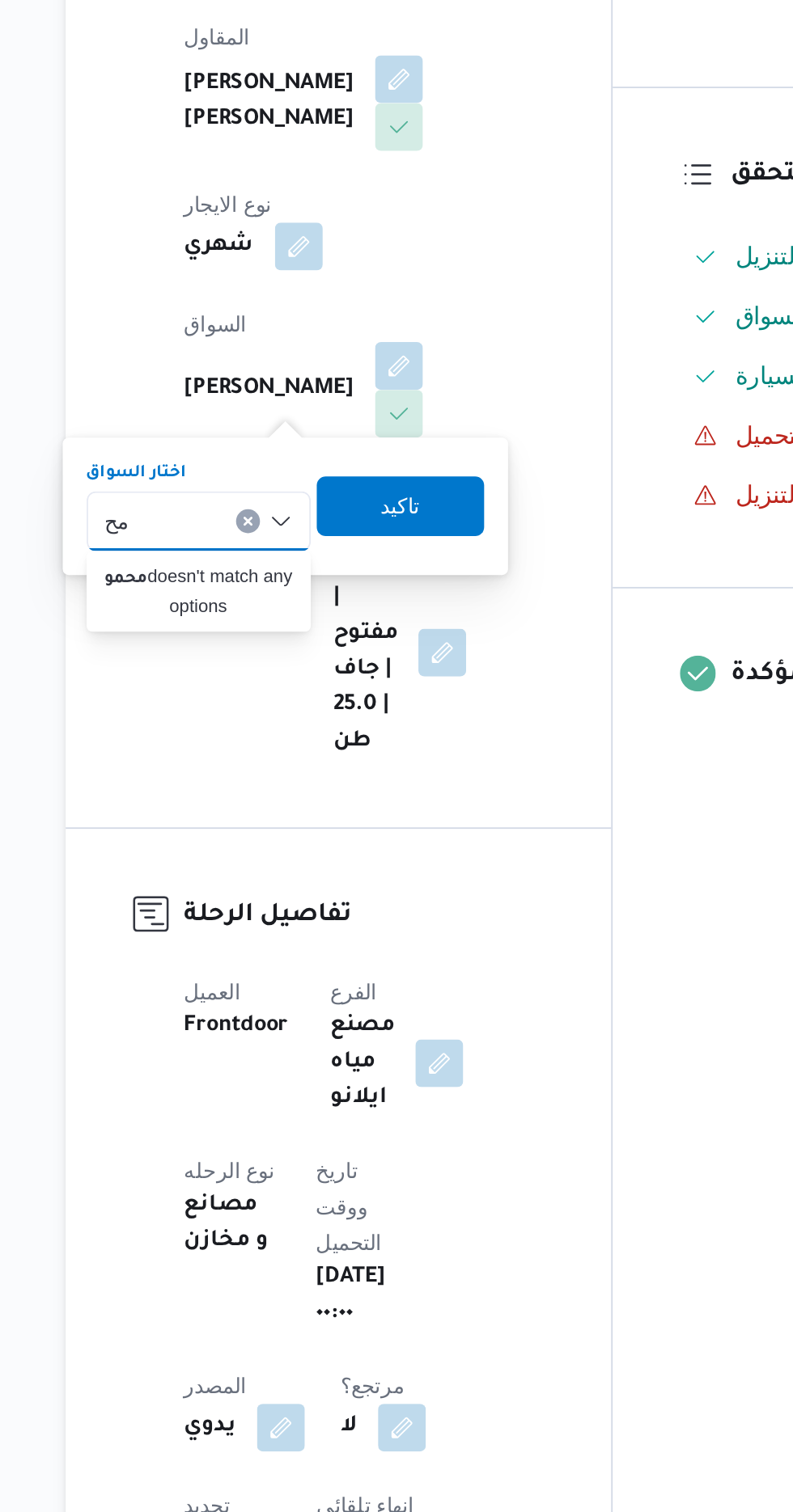
type input "م"
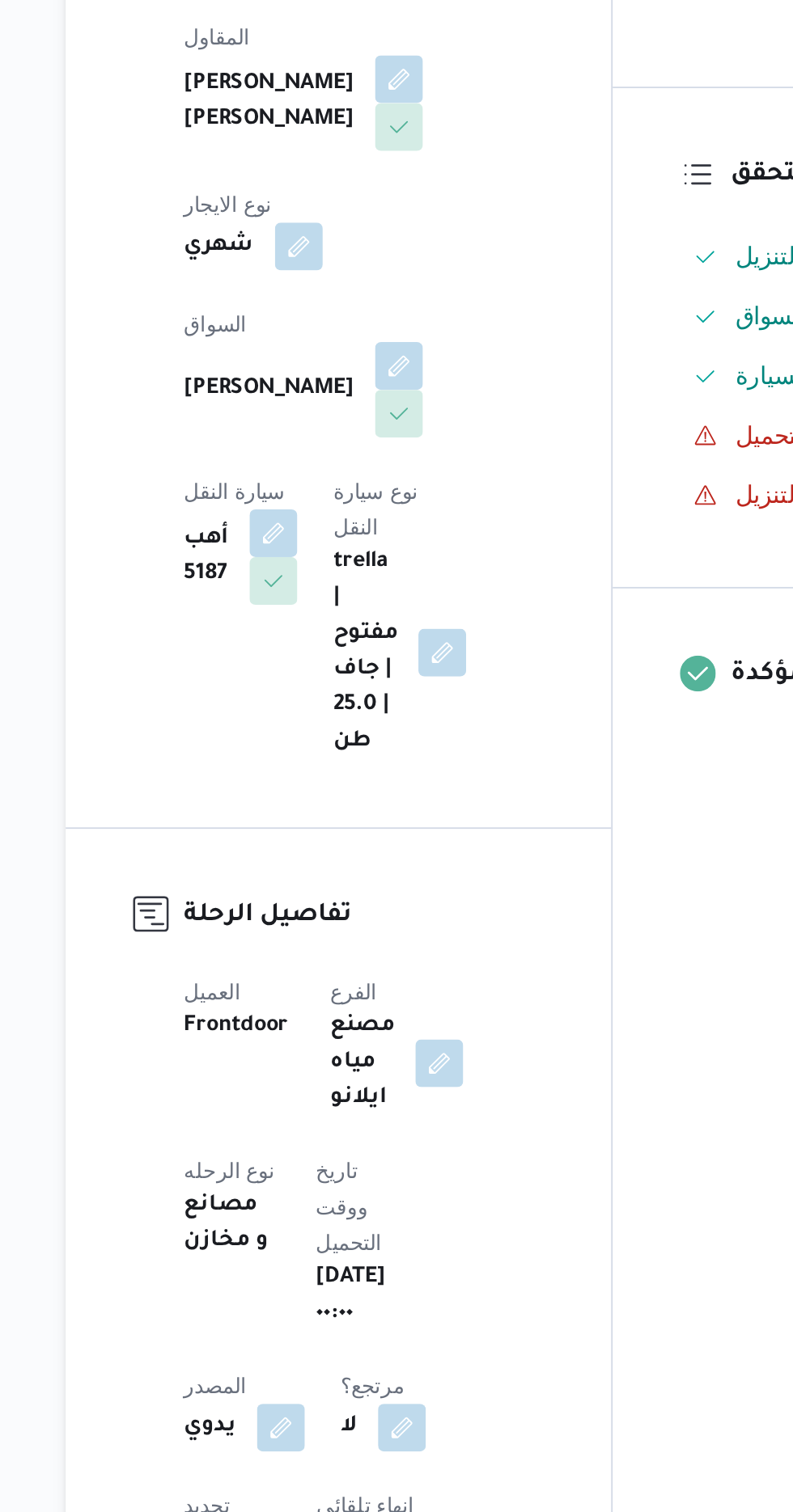
click at [436, 753] on div "المقاول خالد ممدوح حسن محمد العبس نوع الايجار شهري السواق هاني ادور اديب بشاي س…" at bounding box center [371, 575] width 214 height 421
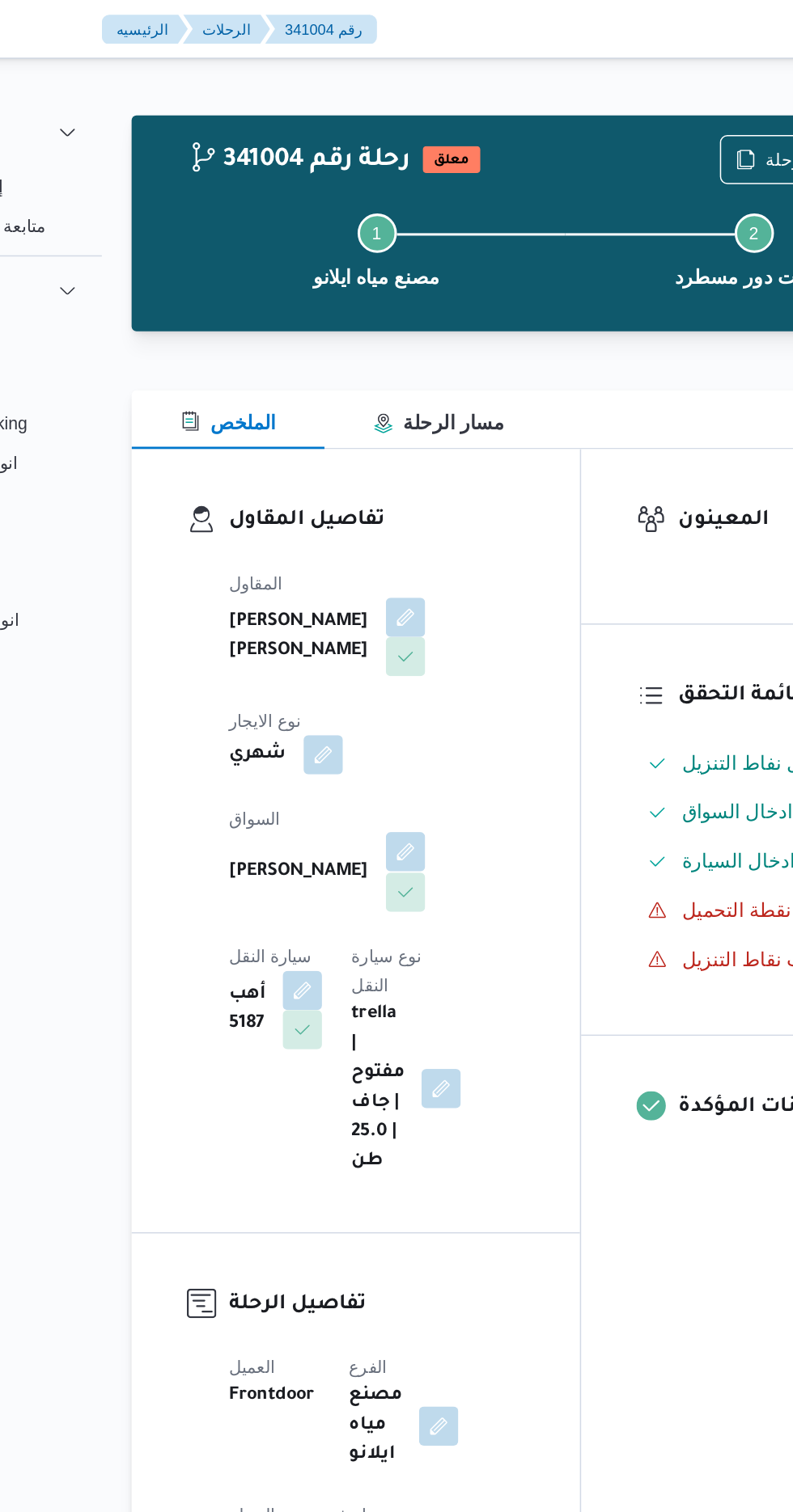
click at [378, 555] on button "button" at bounding box center [390, 560] width 26 height 26
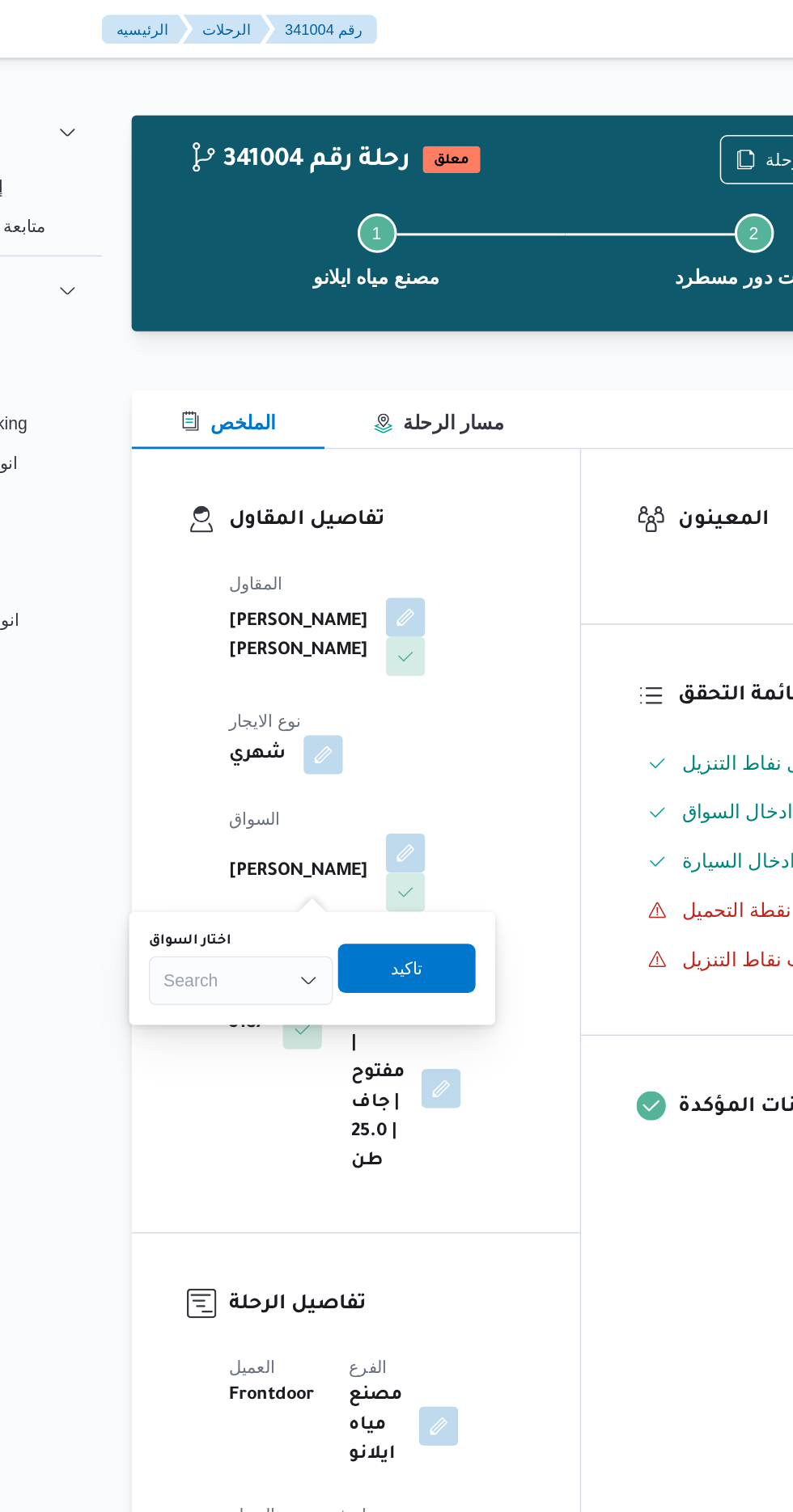
click at [279, 644] on div "Search" at bounding box center [282, 646] width 122 height 32
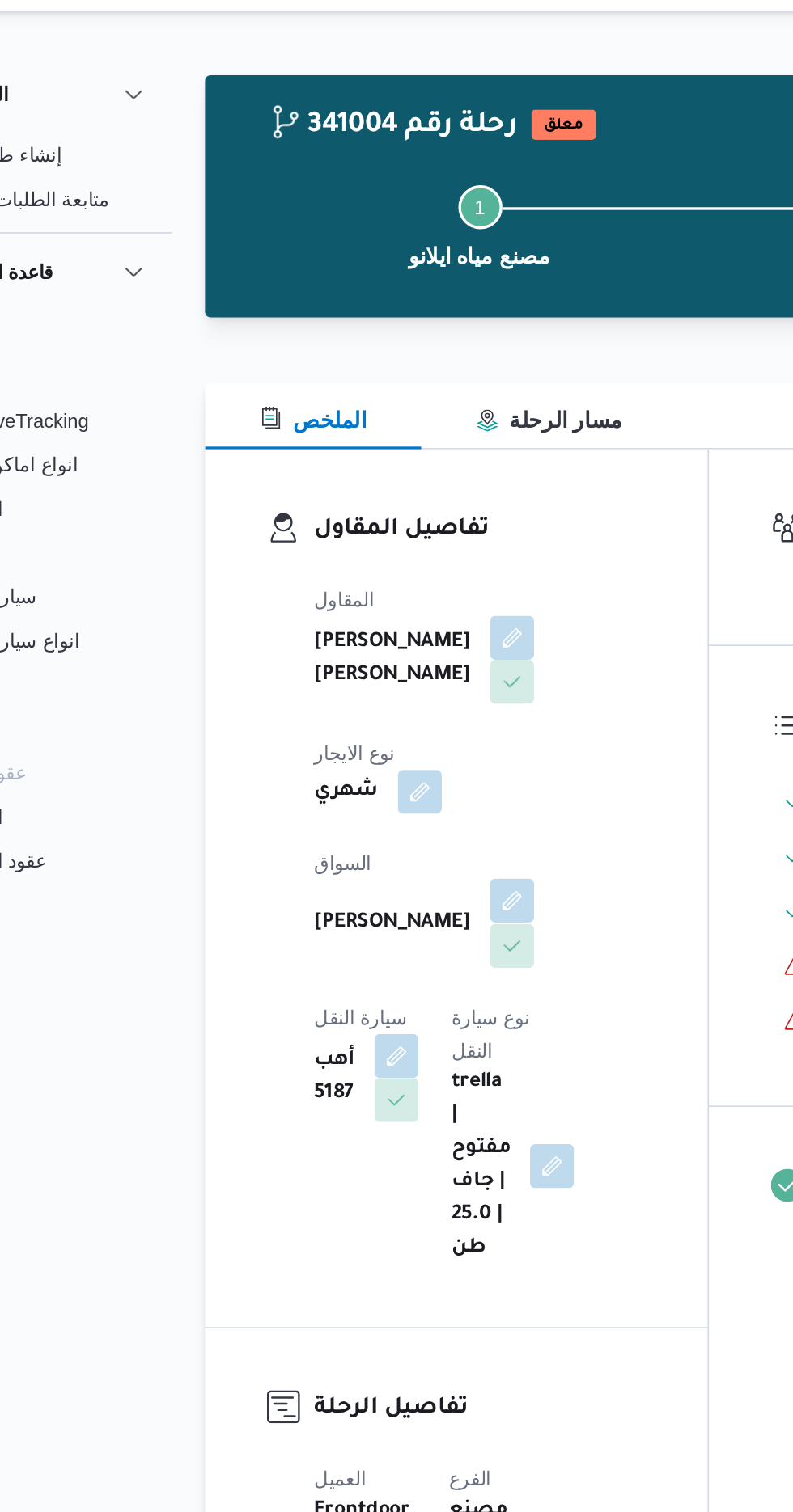
click at [378, 548] on button "button" at bounding box center [390, 560] width 26 height 26
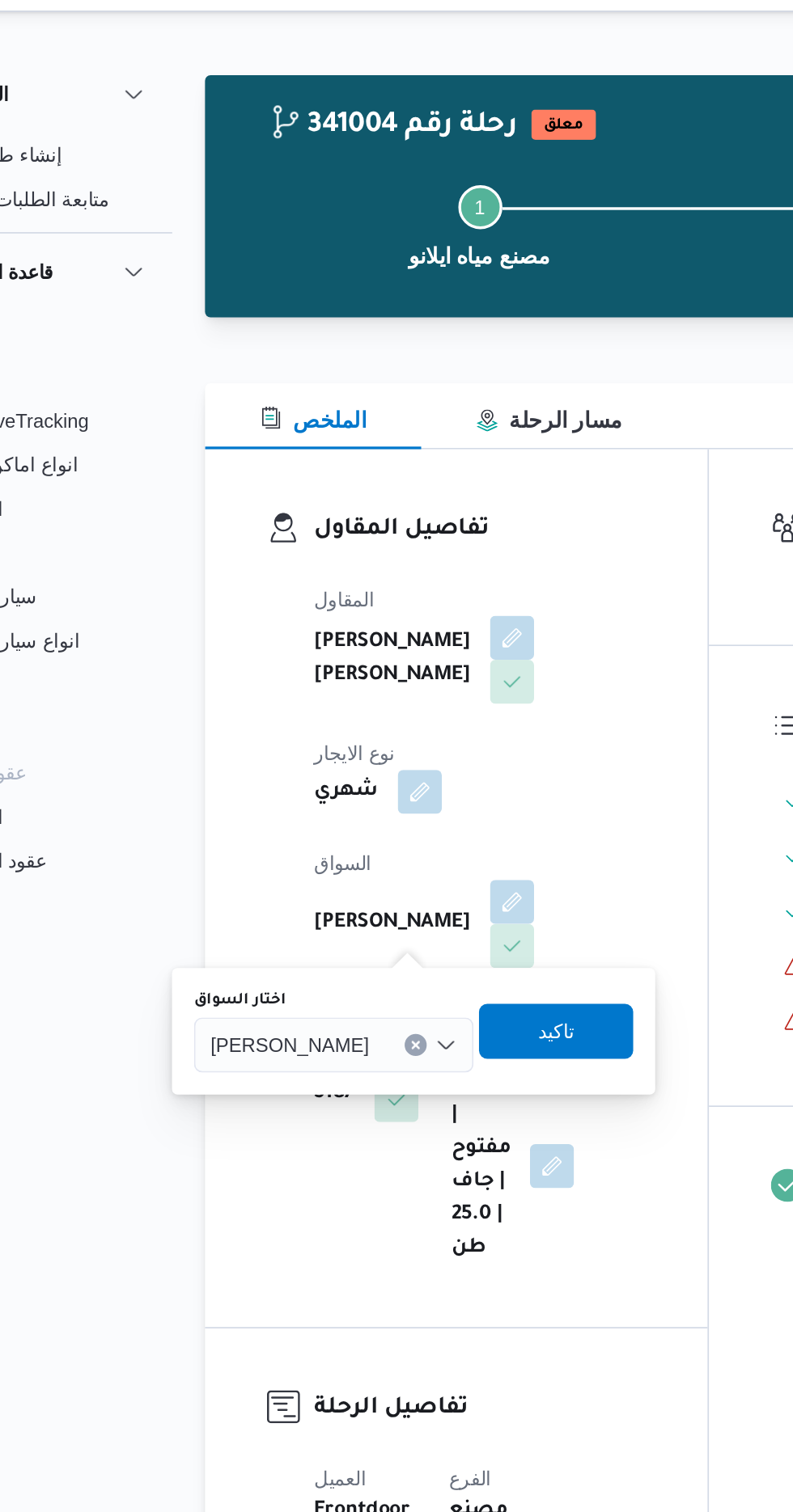
click at [272, 646] on span "[PERSON_NAME]" at bounding box center [260, 646] width 93 height 18
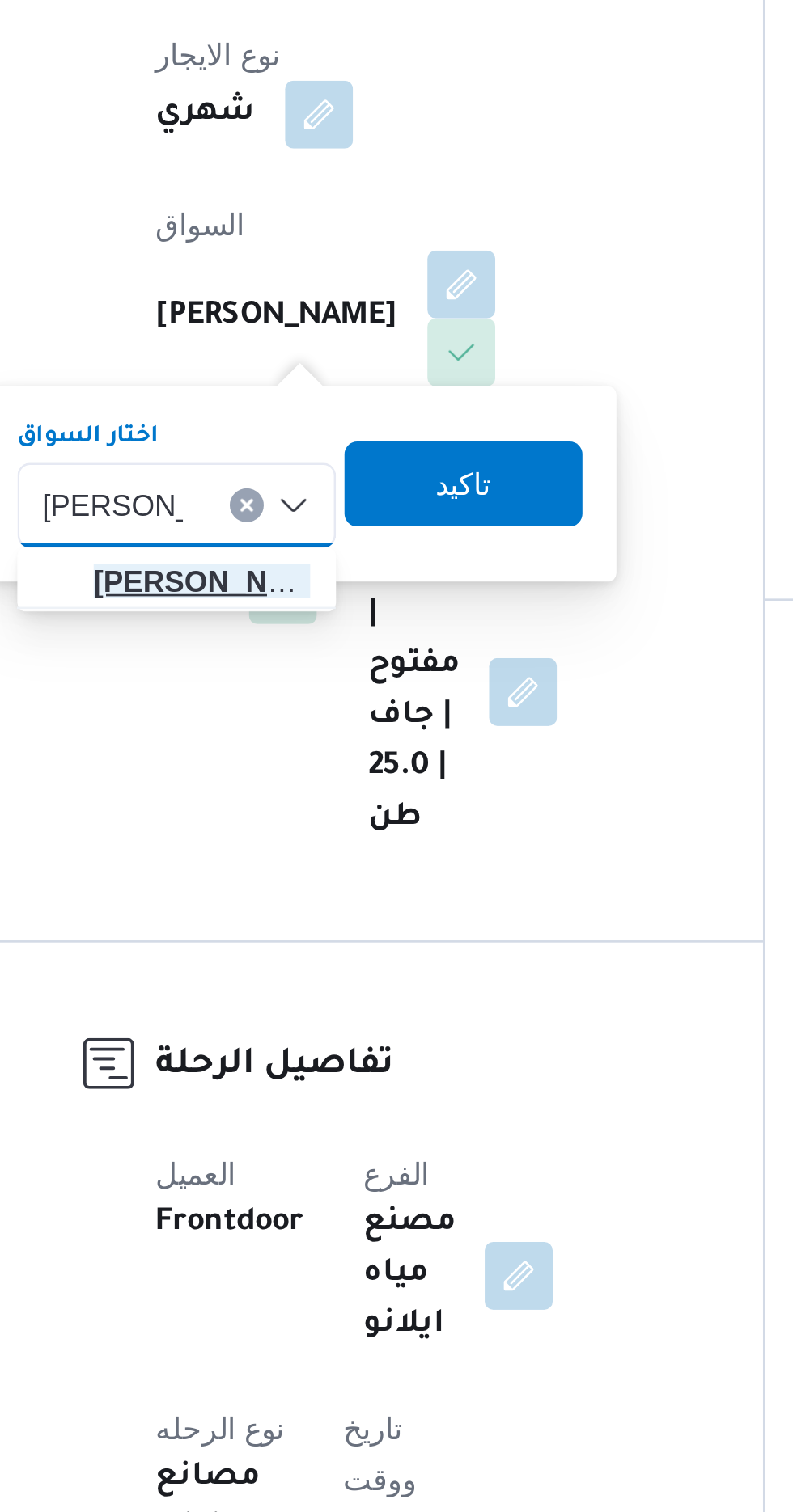
type input "[PERSON_NAME]"
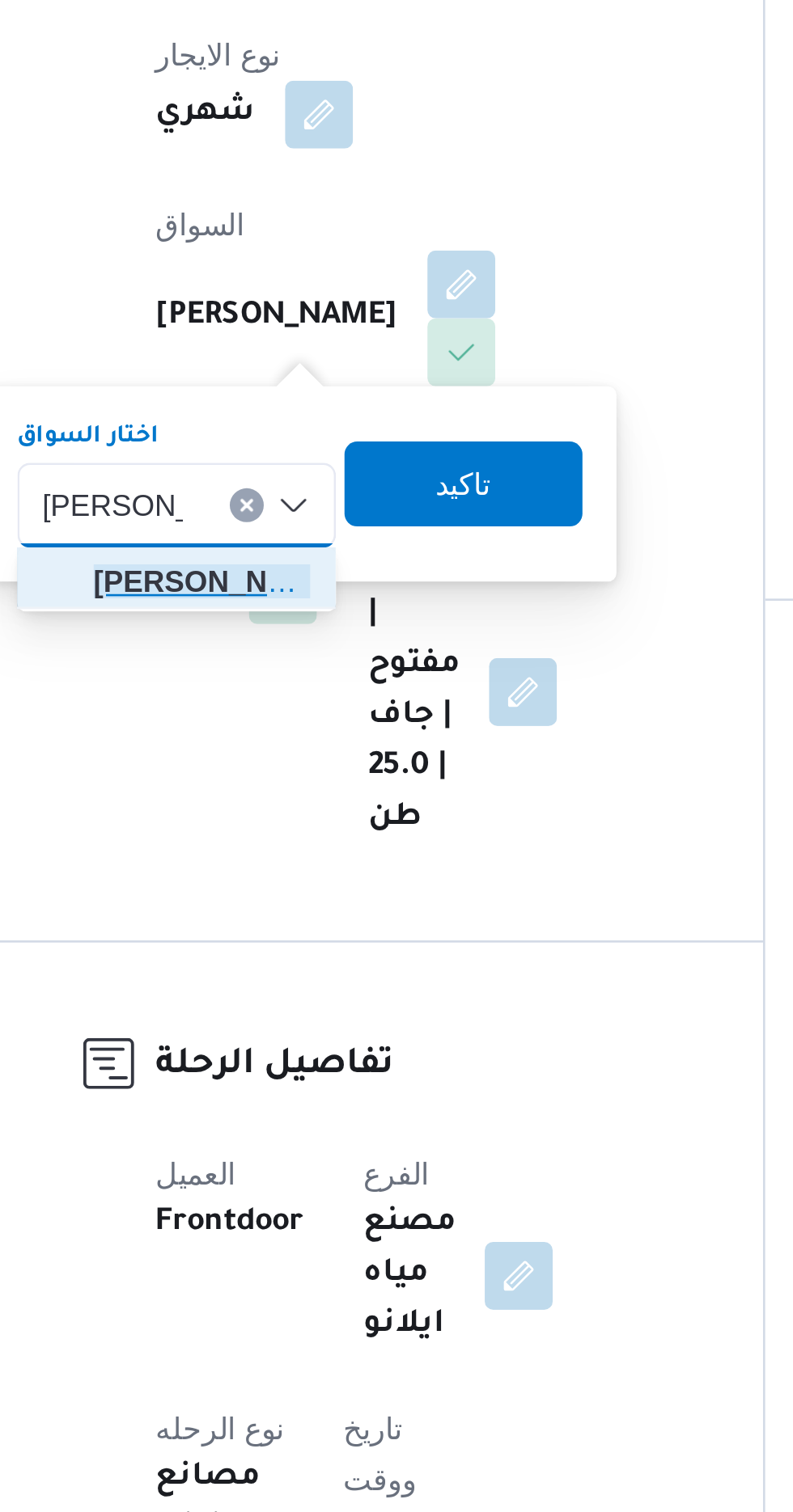
click at [279, 675] on span "[PERSON_NAME] ى [PERSON_NAME]" at bounding box center [292, 675] width 83 height 19
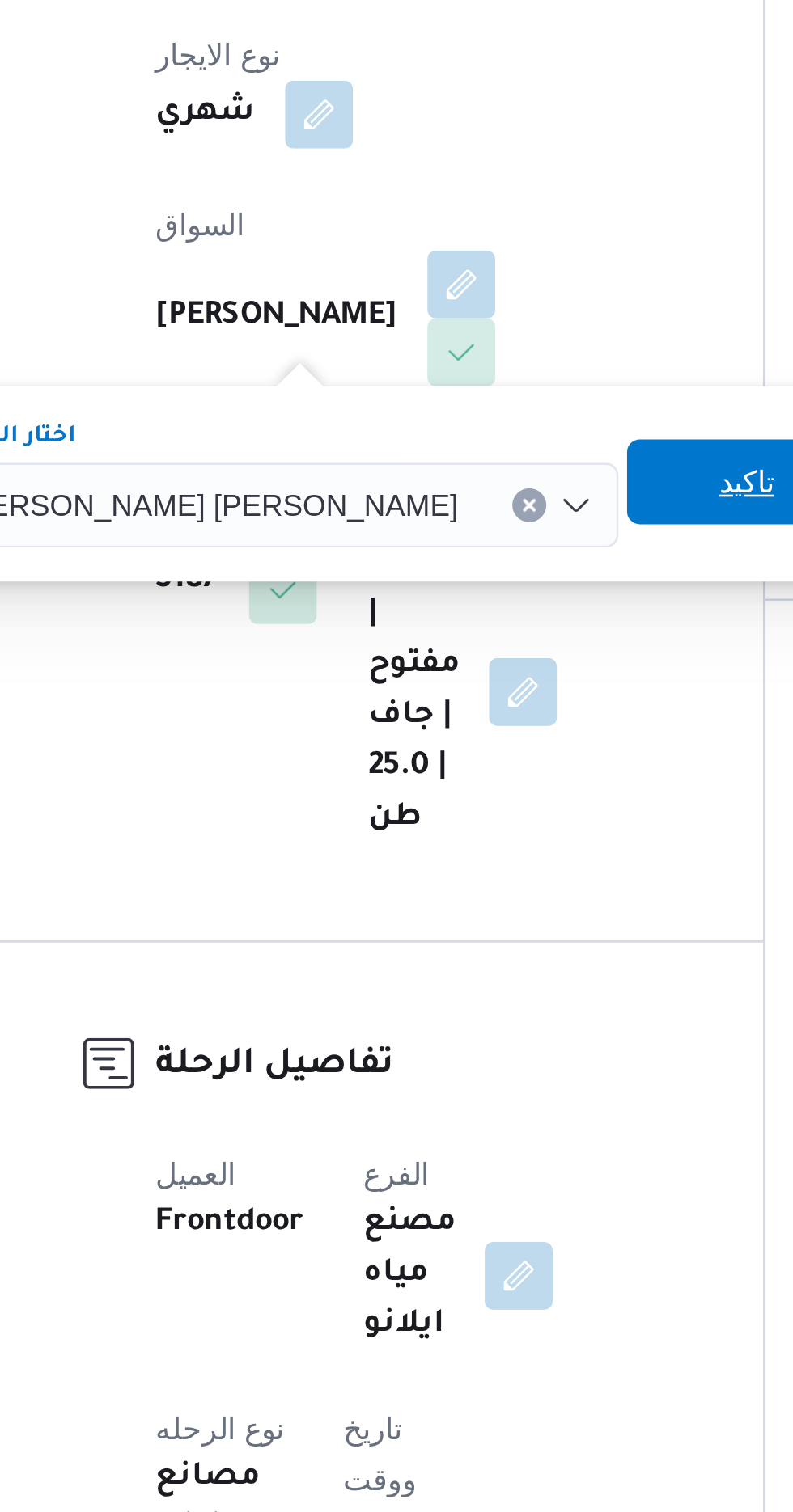
click at [489, 637] on span "تاكيد" at bounding box center [499, 637] width 21 height 19
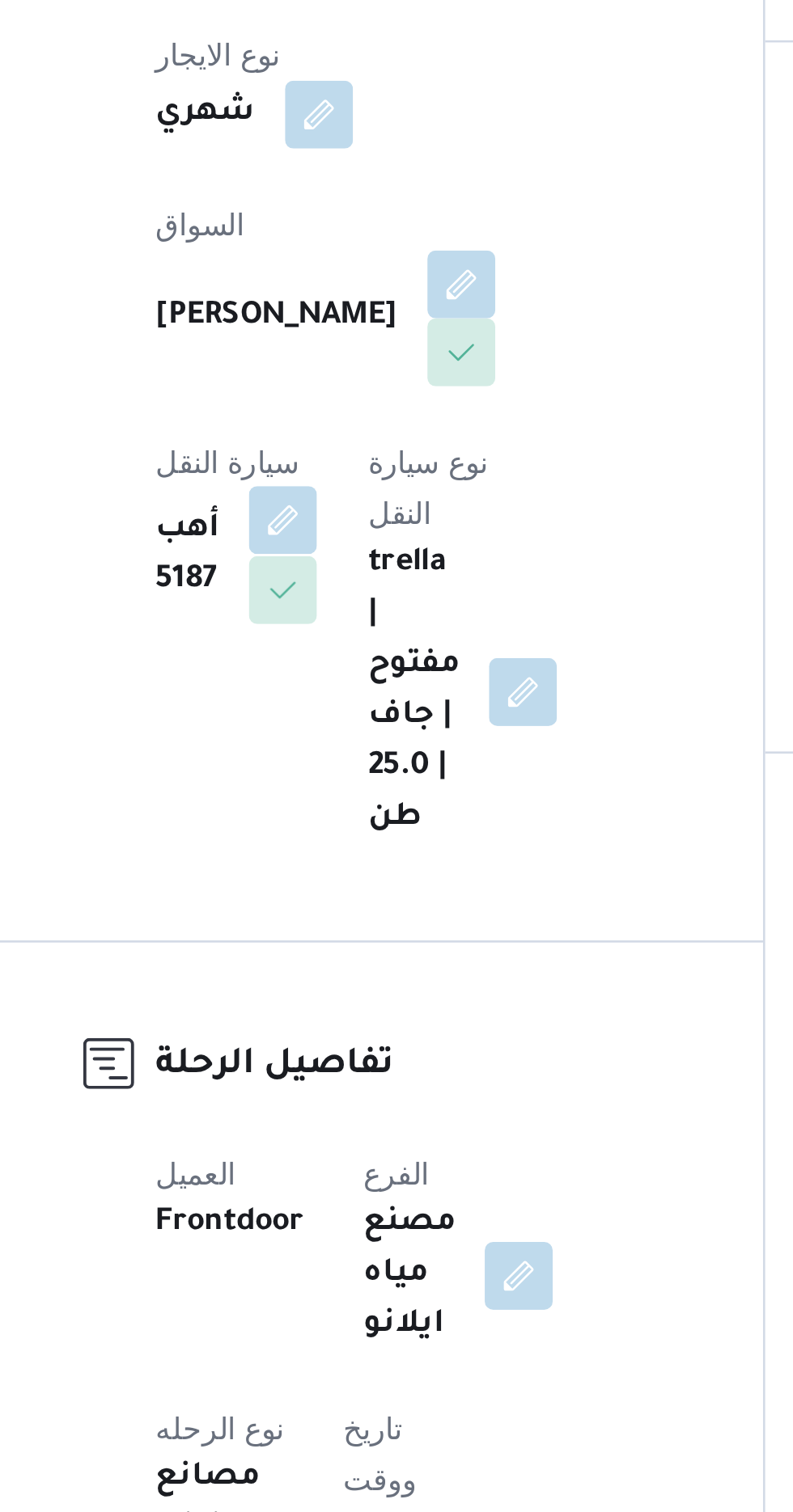
click at [336, 639] on button "button" at bounding box center [322, 651] width 26 height 26
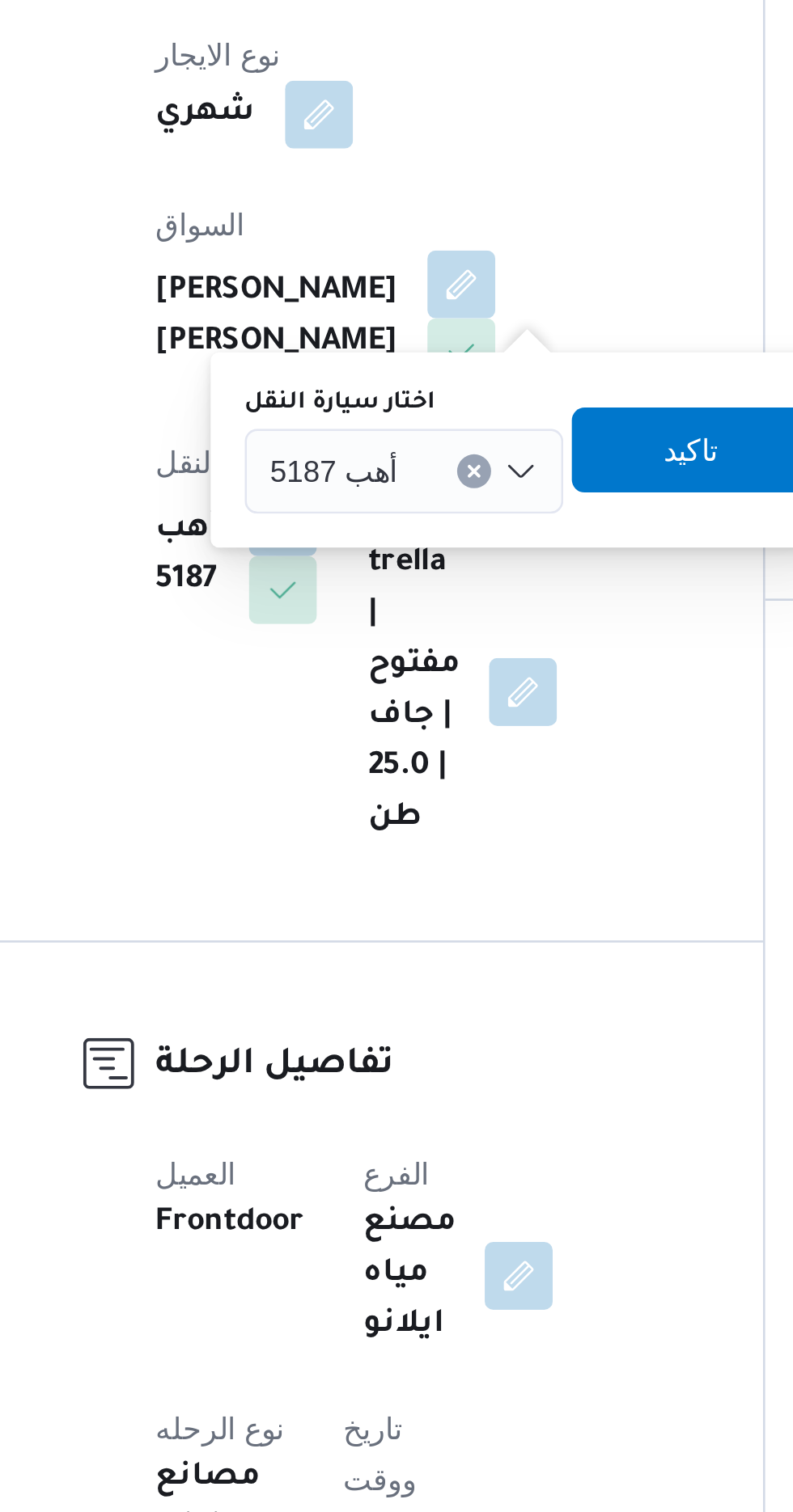
click at [347, 631] on span "أهب 5187" at bounding box center [342, 632] width 49 height 18
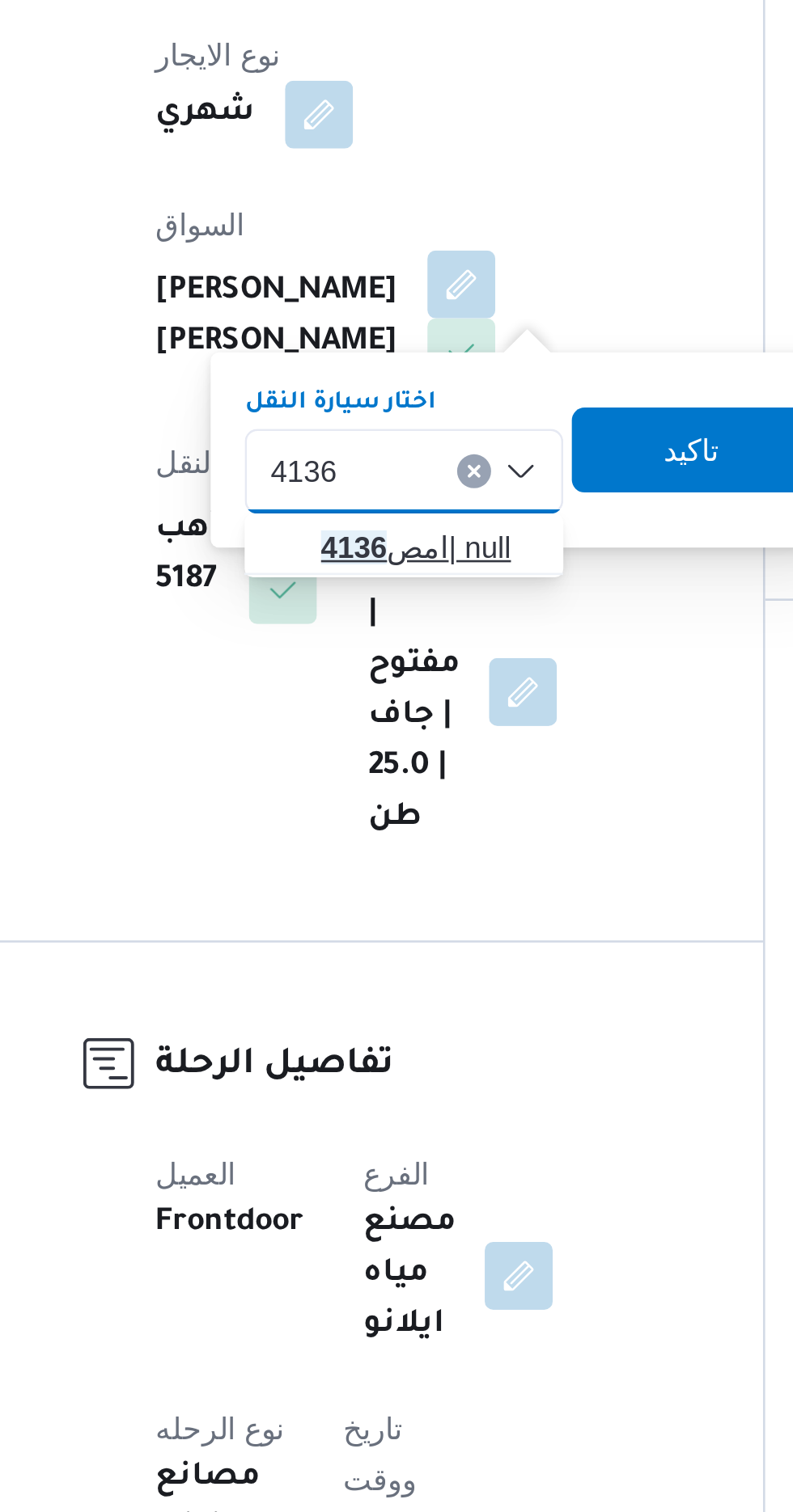
type input "4136"
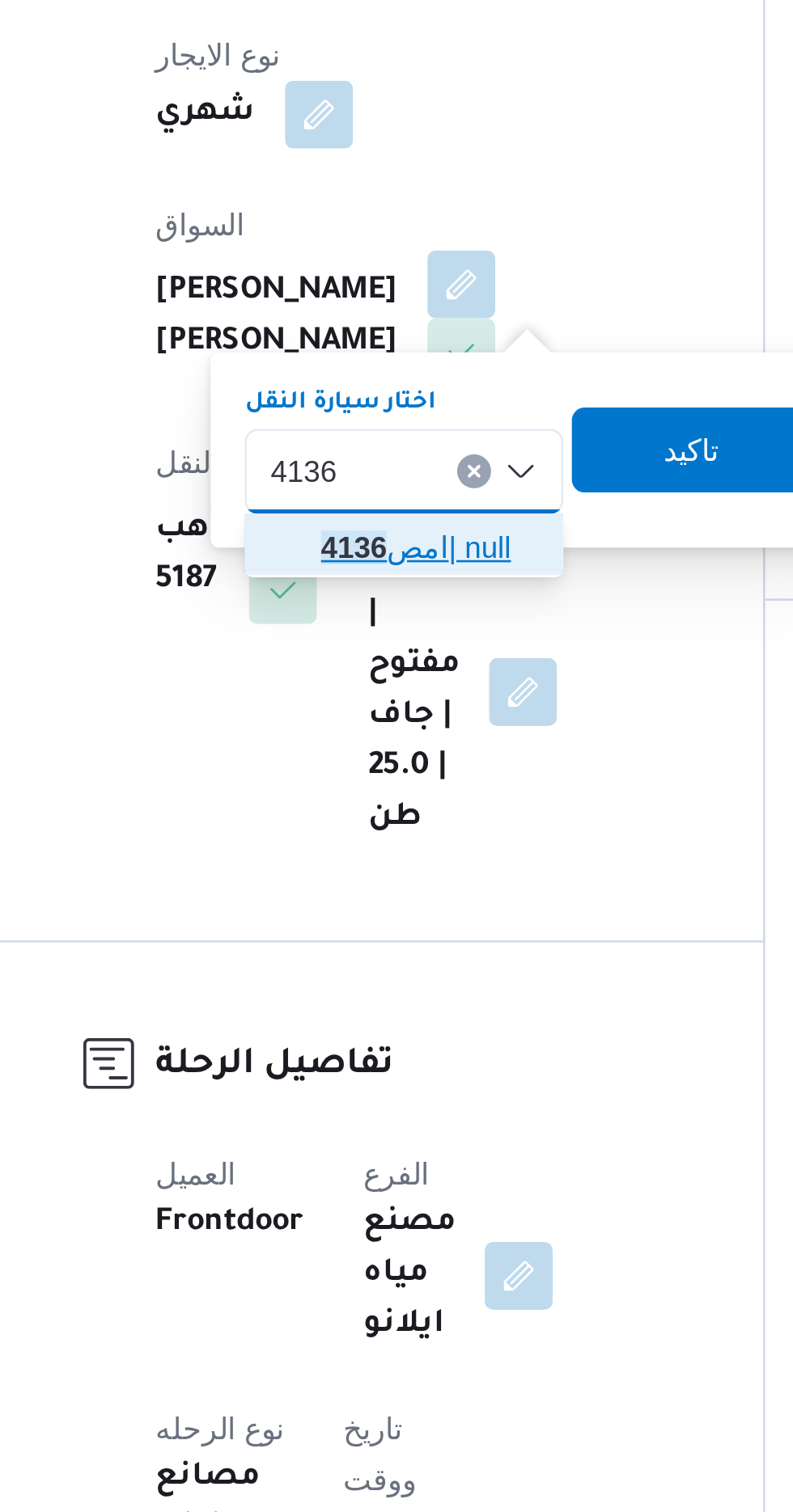
click at [352, 666] on mark "4136" at bounding box center [350, 662] width 25 height 13
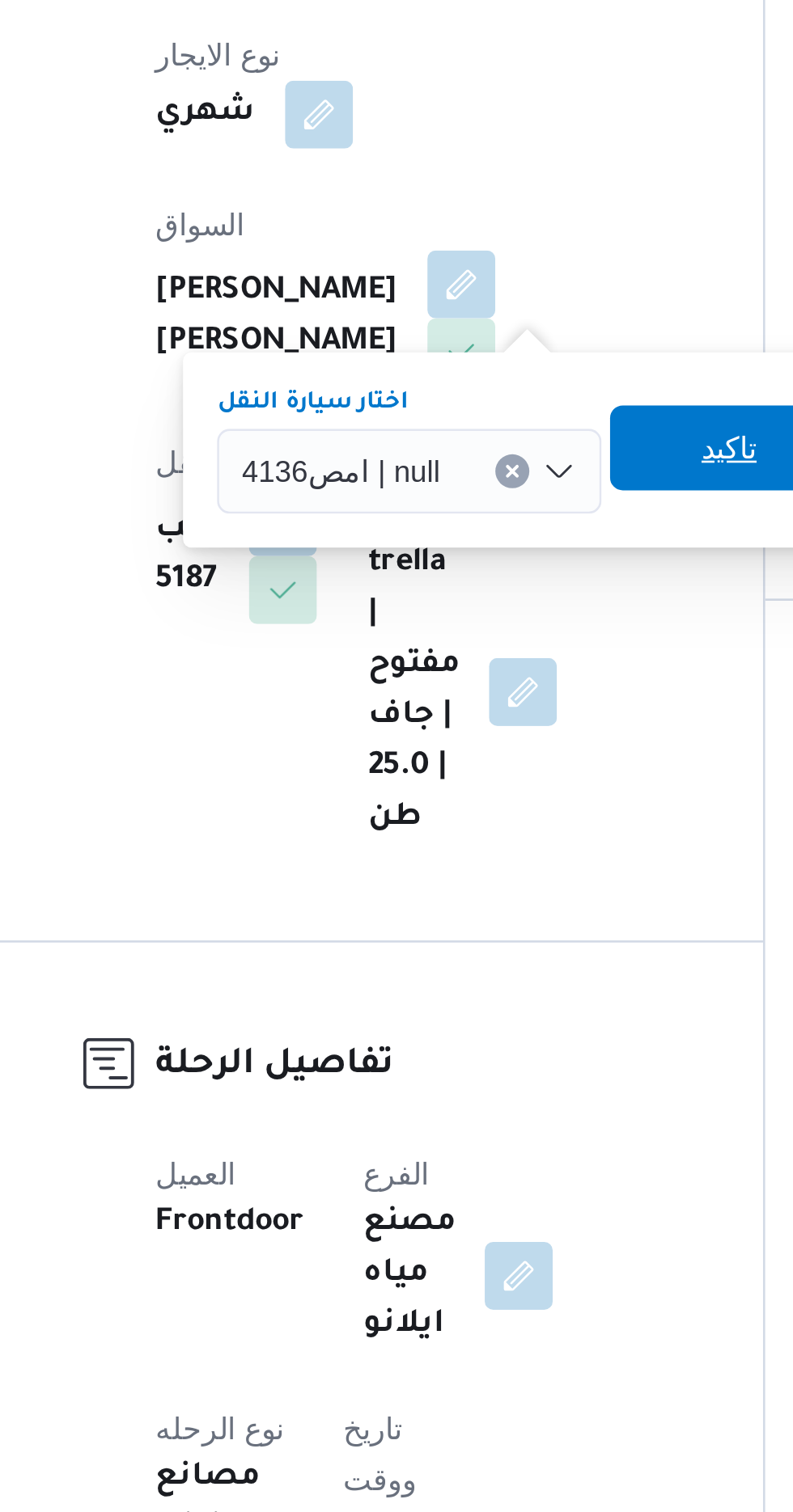
click at [471, 621] on span "تاكيد" at bounding box center [493, 624] width 91 height 32
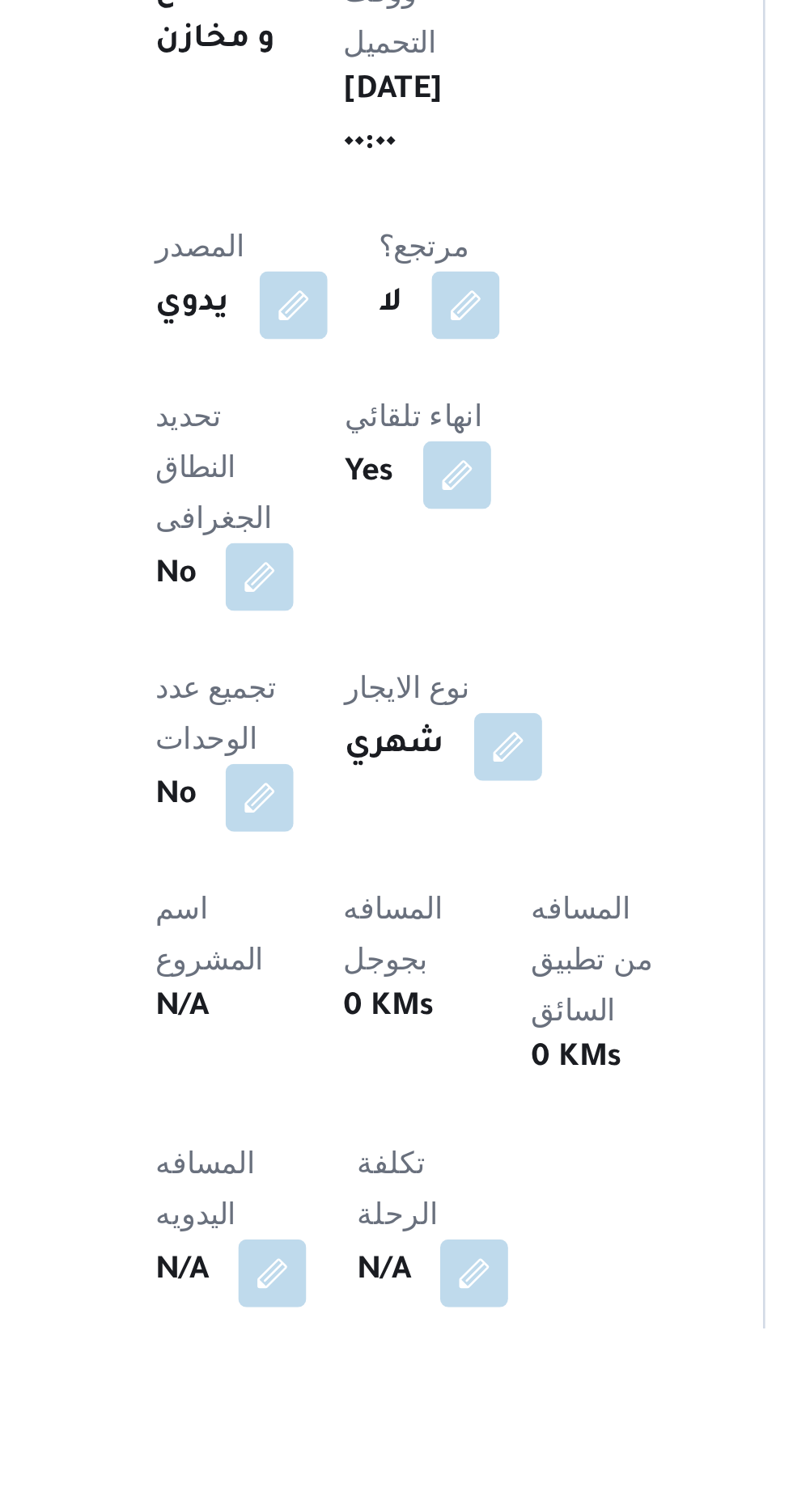
scroll to position [18, 0]
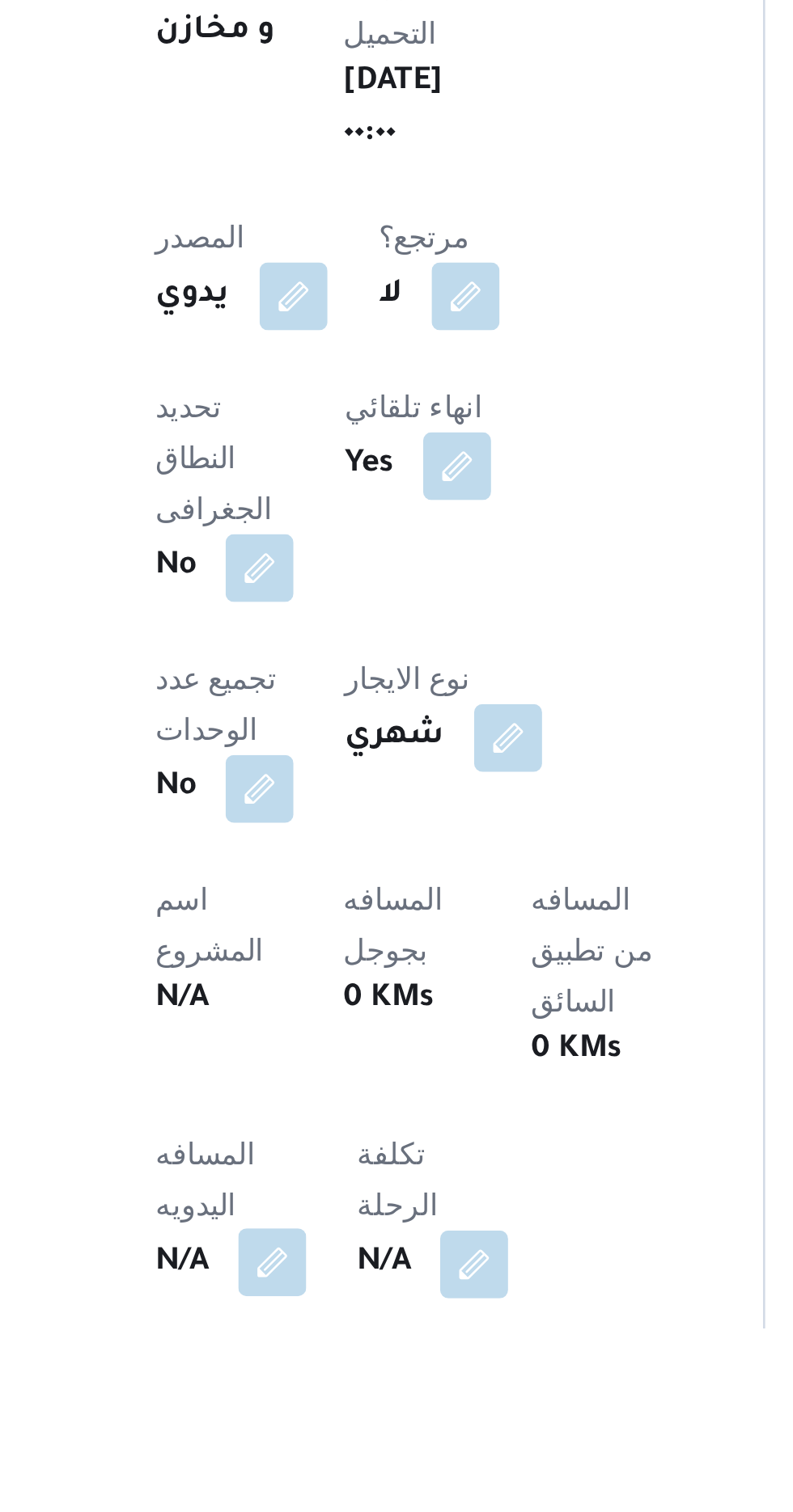
click at [309, 1474] on button "button" at bounding box center [318, 1486] width 26 height 26
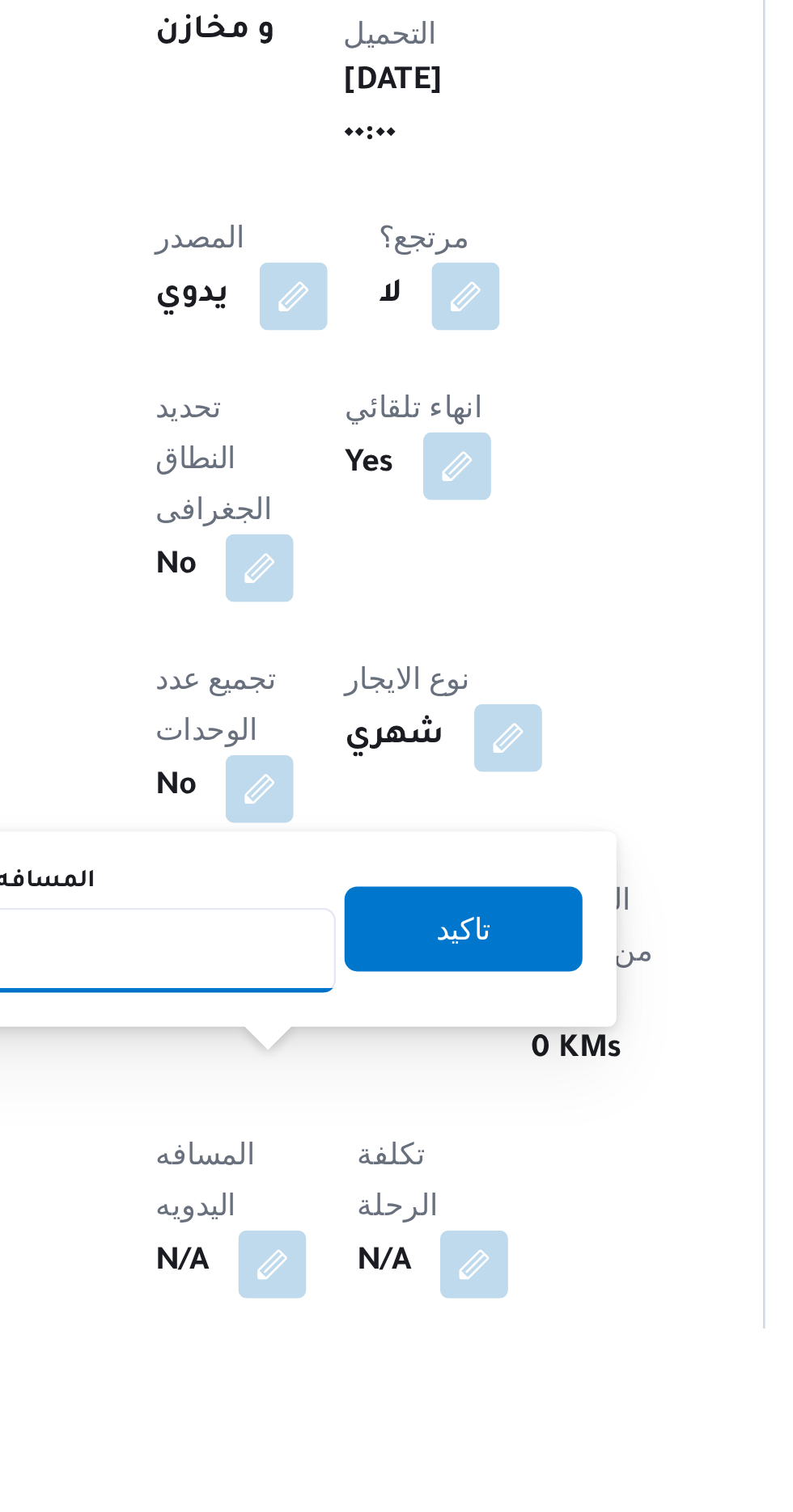
click at [265, 1373] on input "المسافه اليدويه" at bounding box center [262, 1367] width 161 height 32
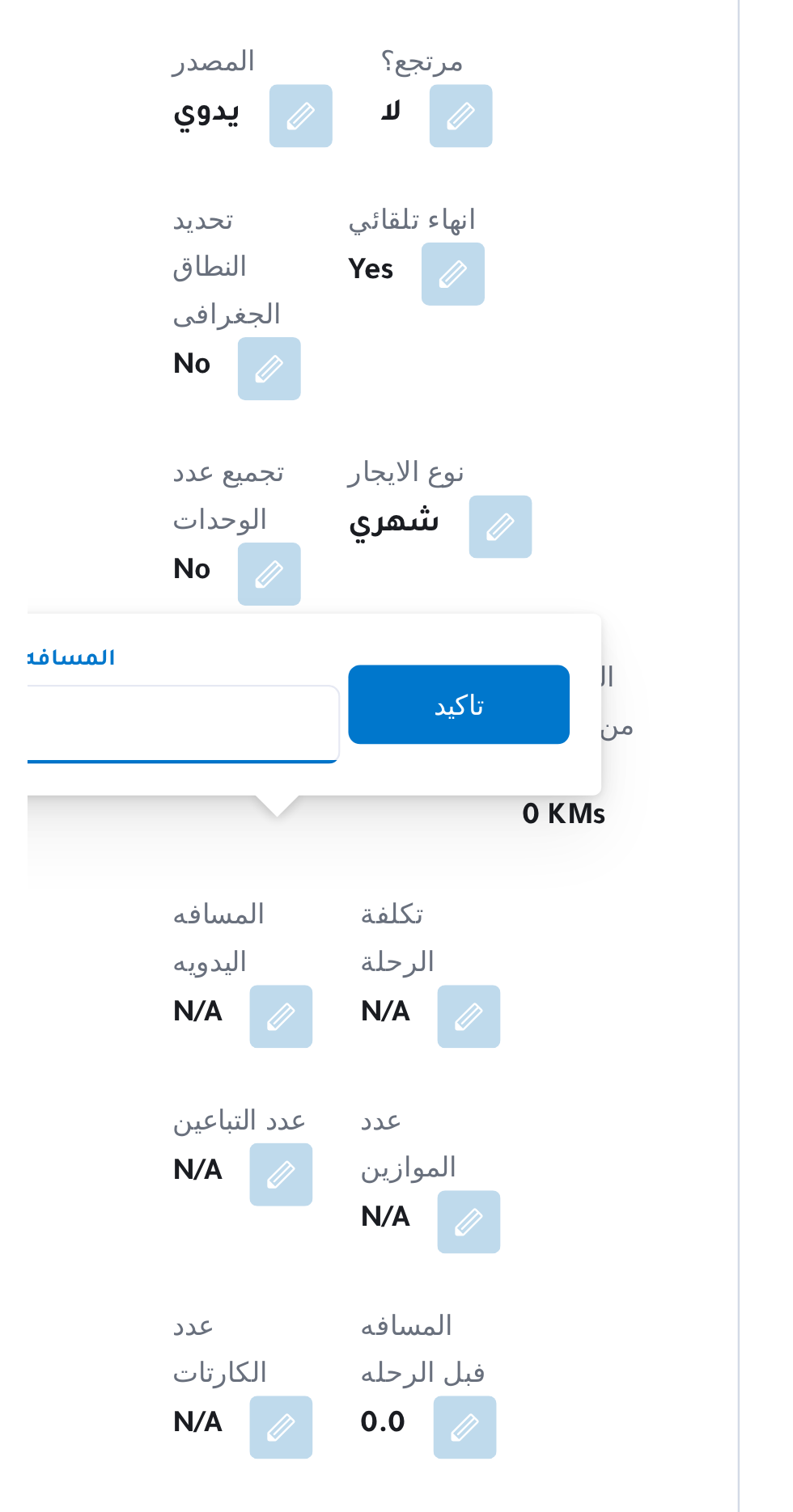
scroll to position [170, 0]
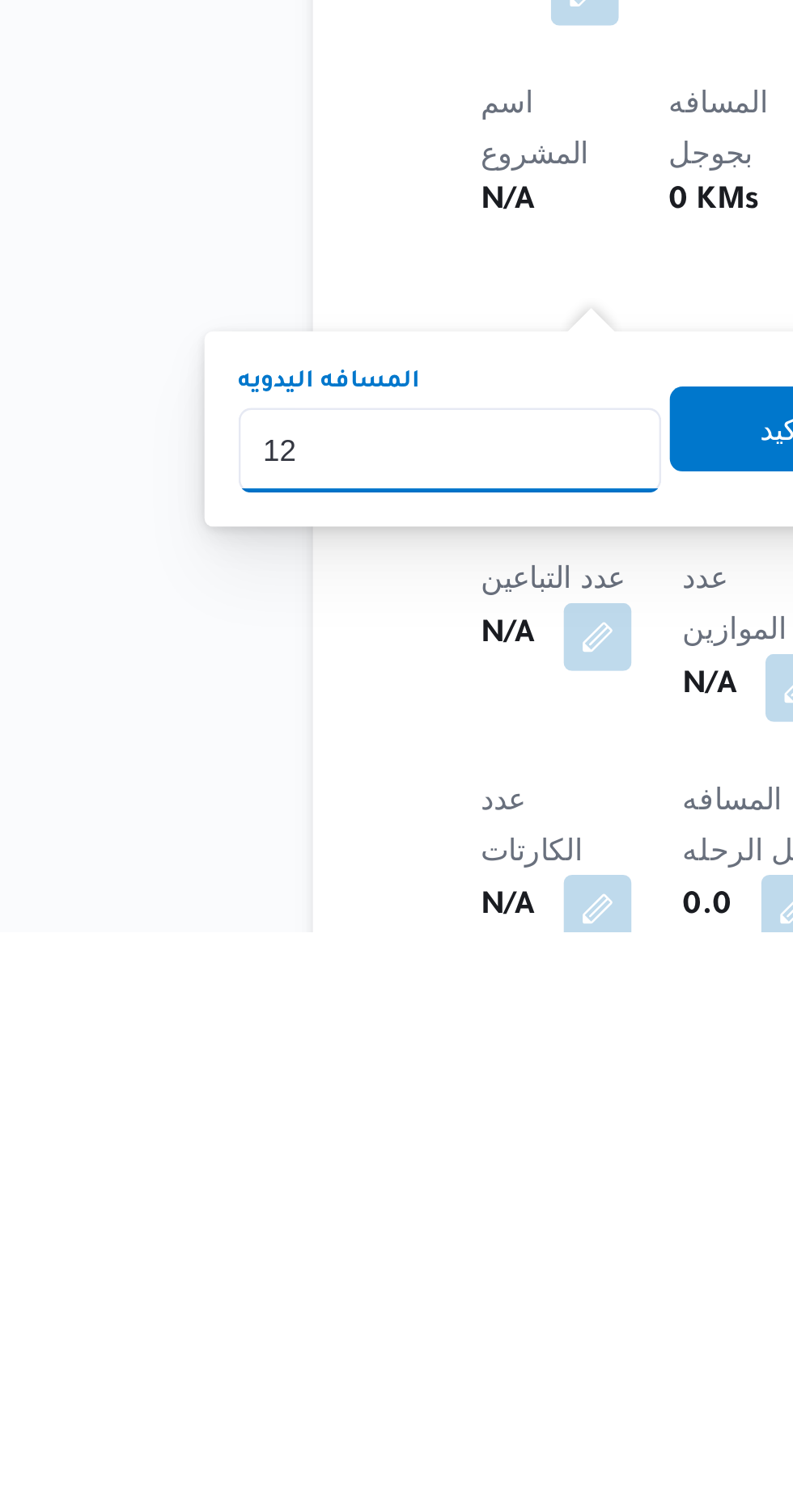
type input "120"
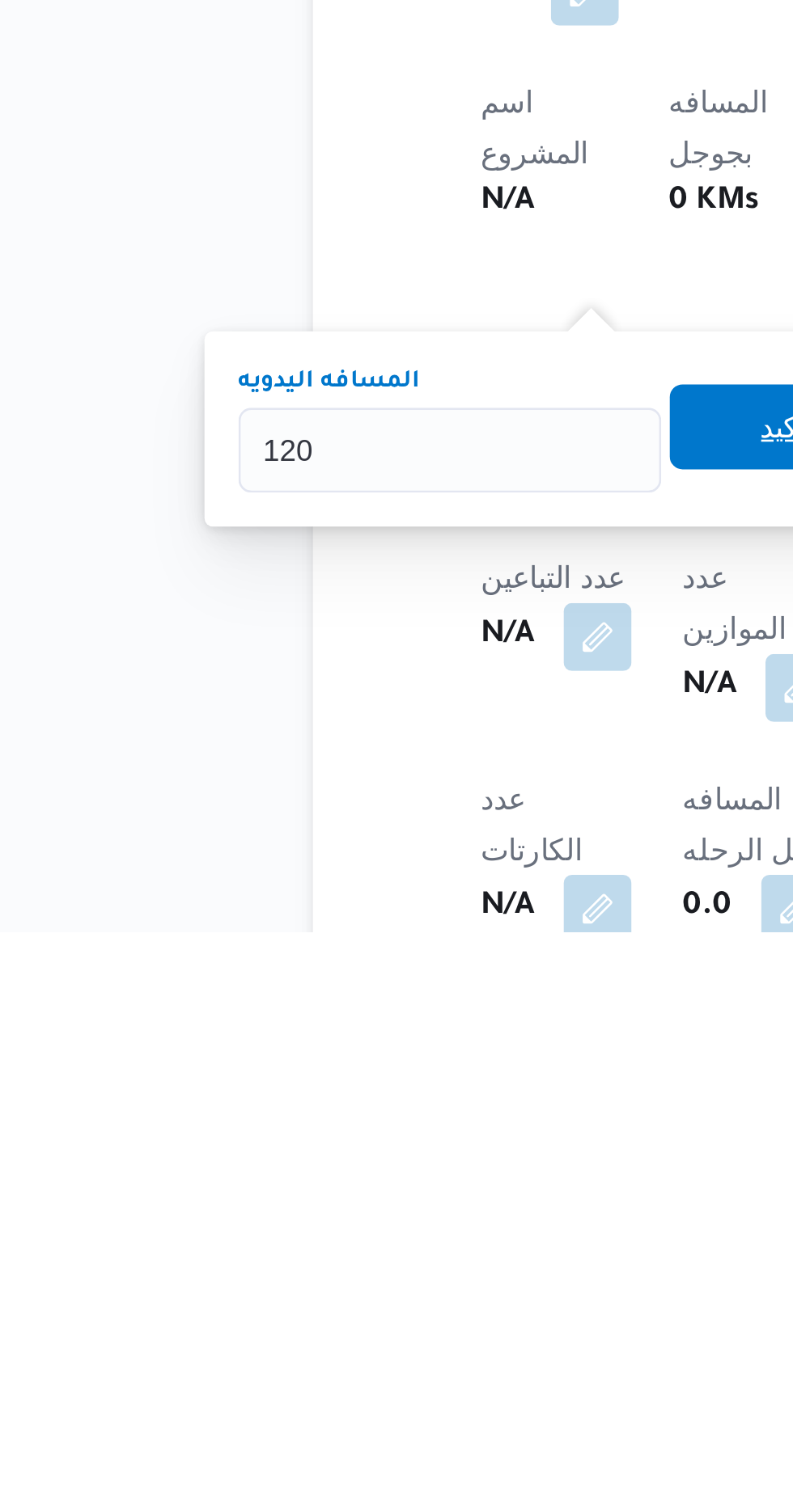
click at [369, 1314] on span "تاكيد" at bounding box center [392, 1319] width 91 height 32
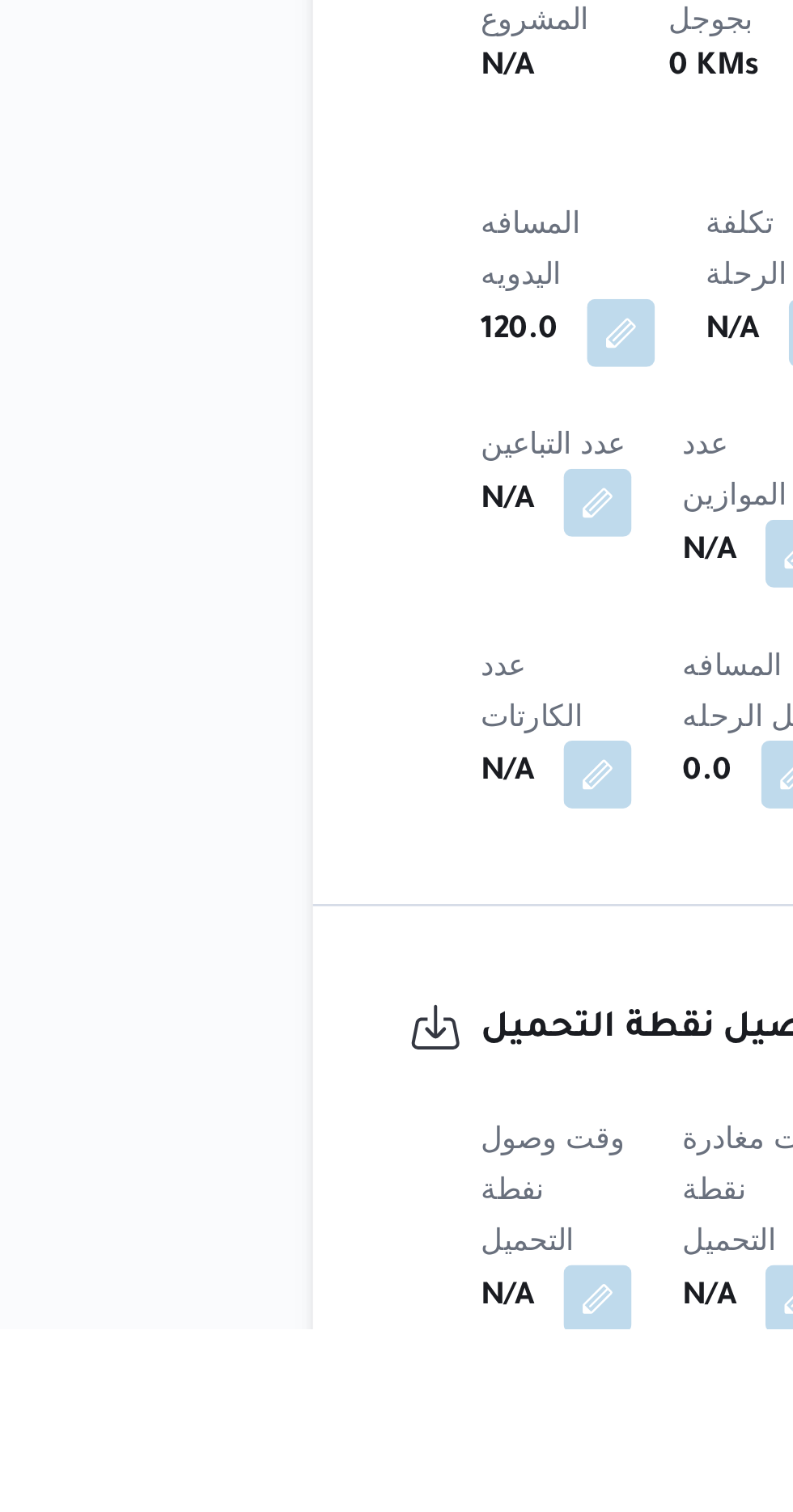
scroll to position [375, 0]
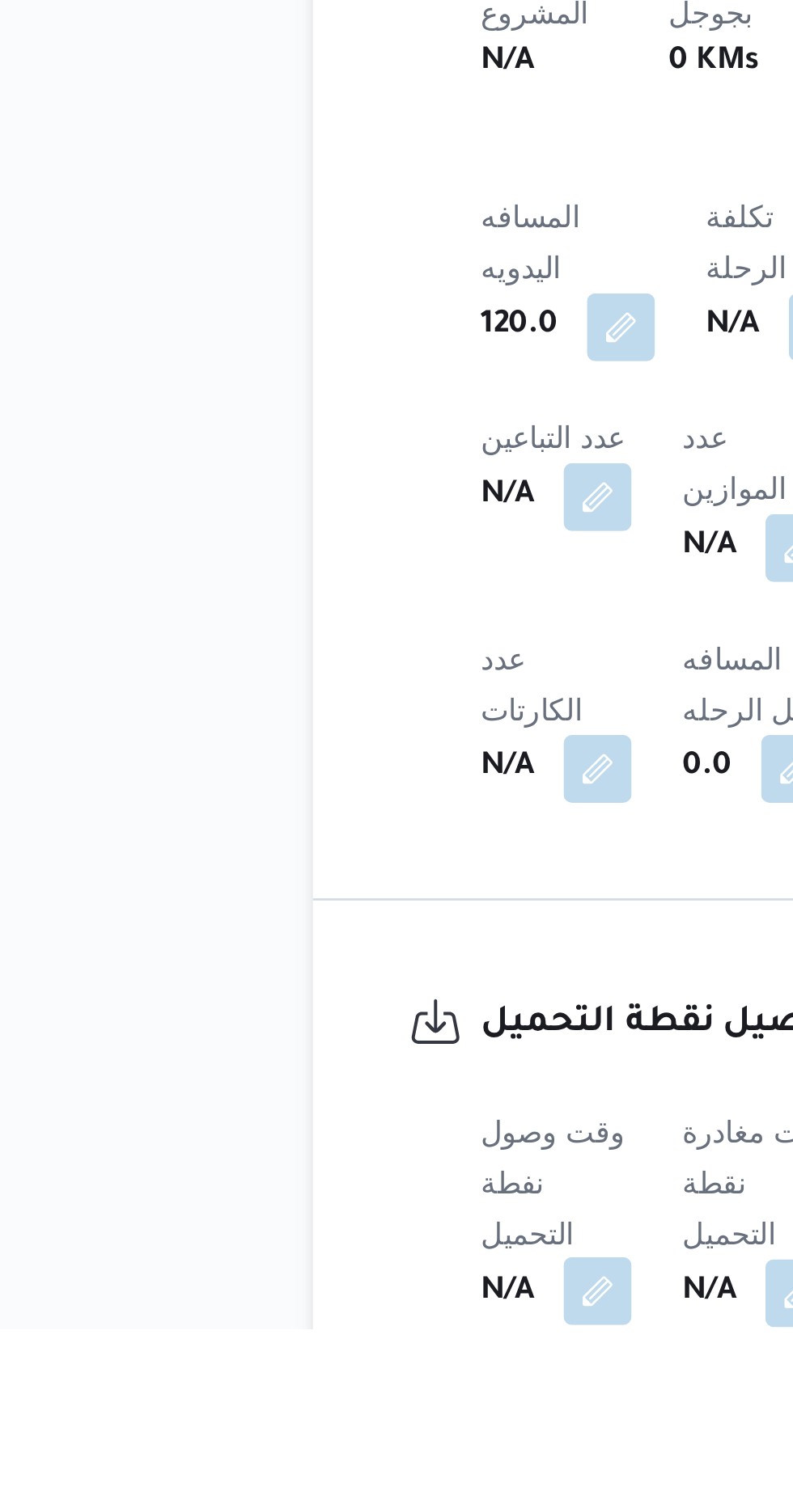
click at [318, 1485] on button "button" at bounding box center [318, 1497] width 26 height 26
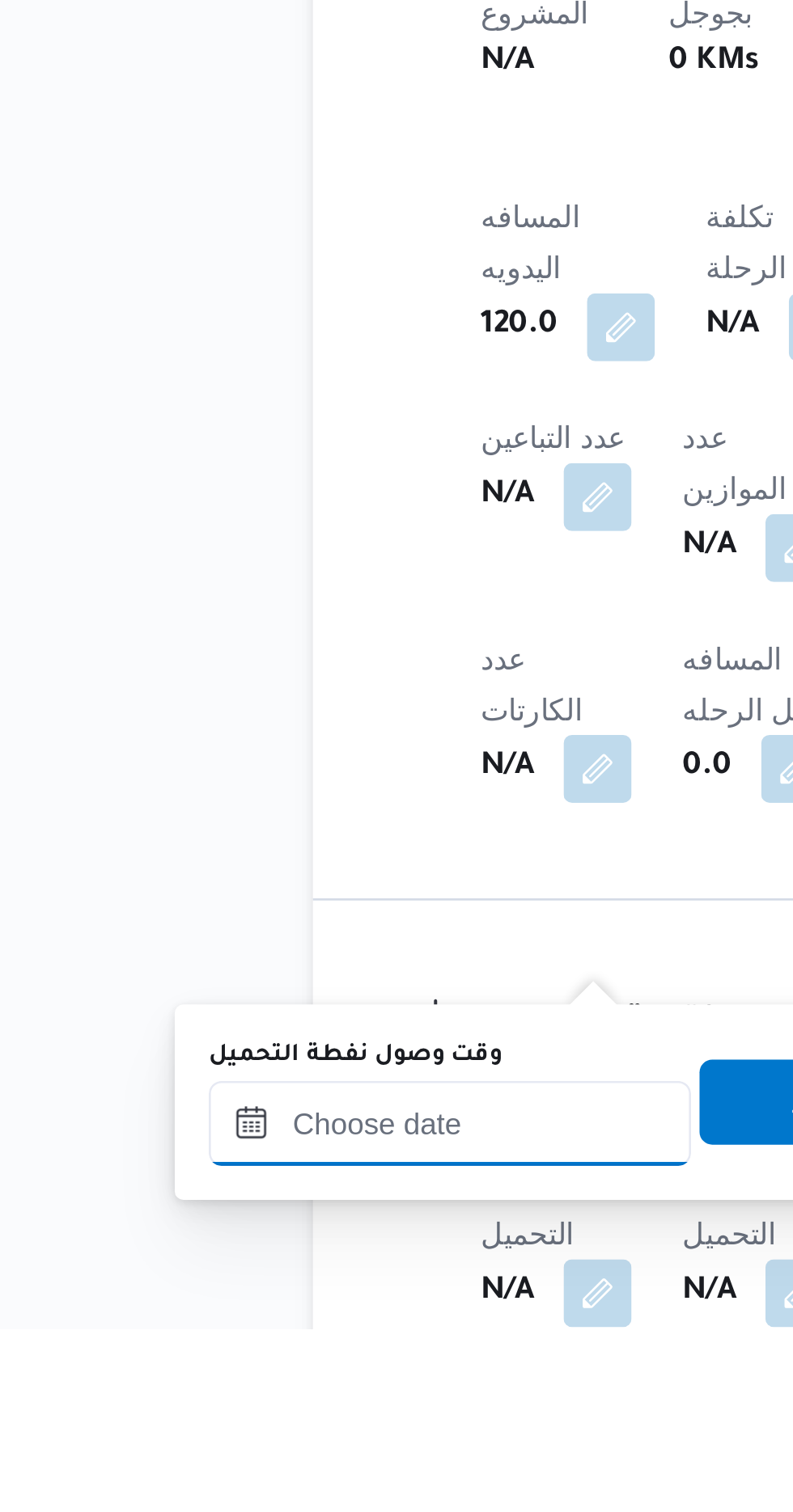
click at [242, 1429] on input "وقت وصول نفطة التحميل" at bounding box center [262, 1433] width 184 height 32
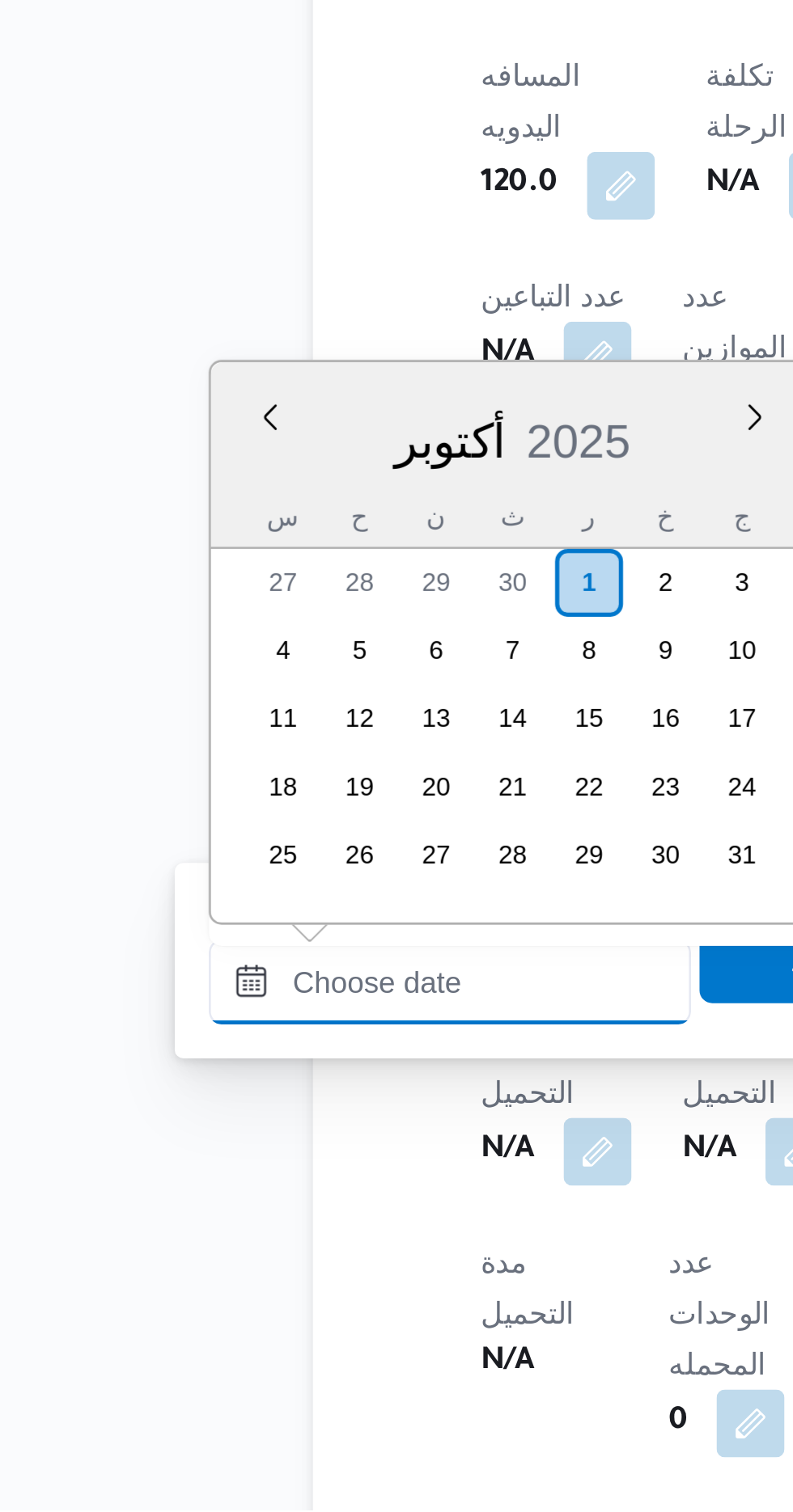
scroll to position [1240, 0]
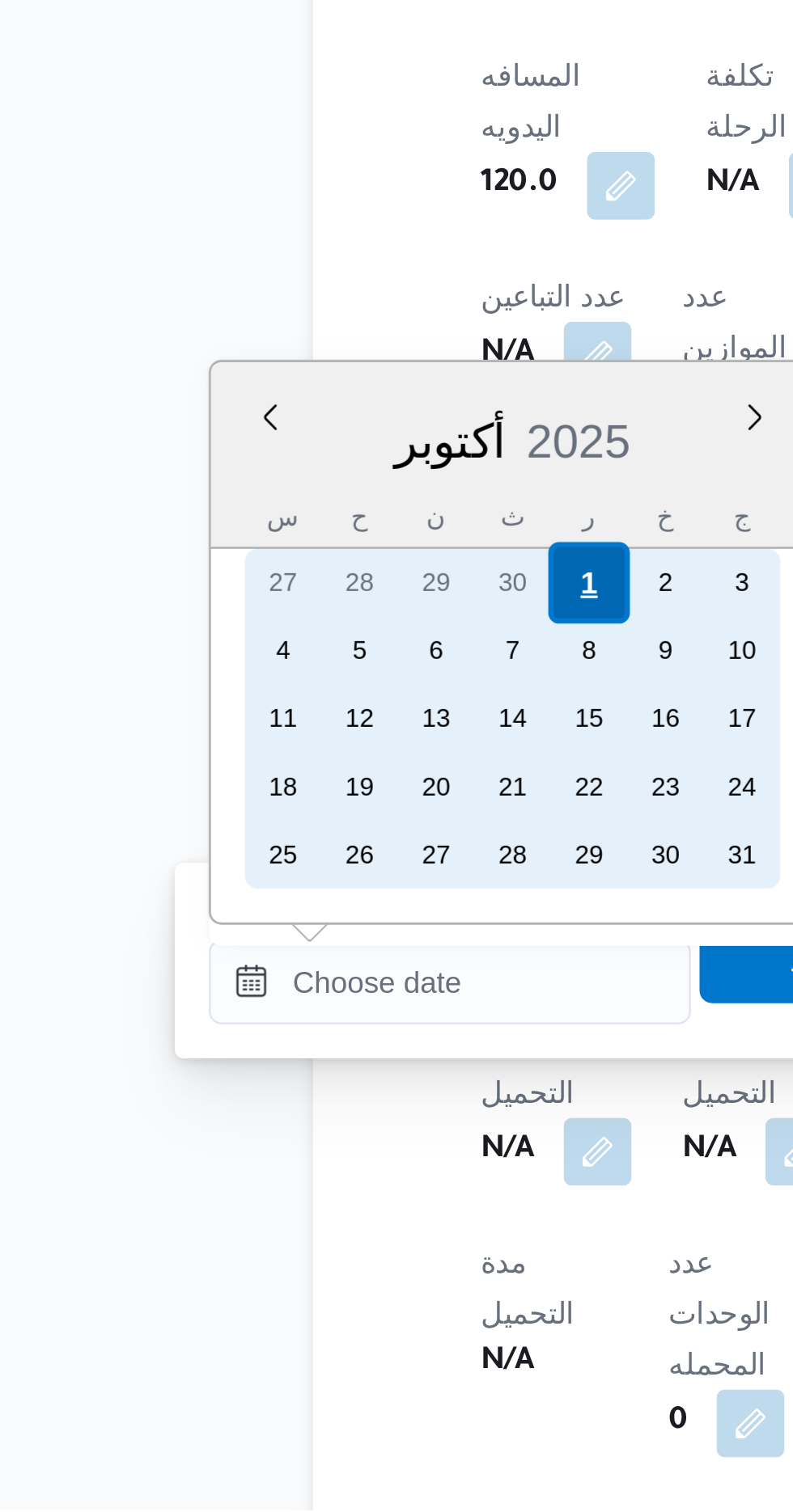
click at [311, 1152] on div "1" at bounding box center [314, 1158] width 31 height 31
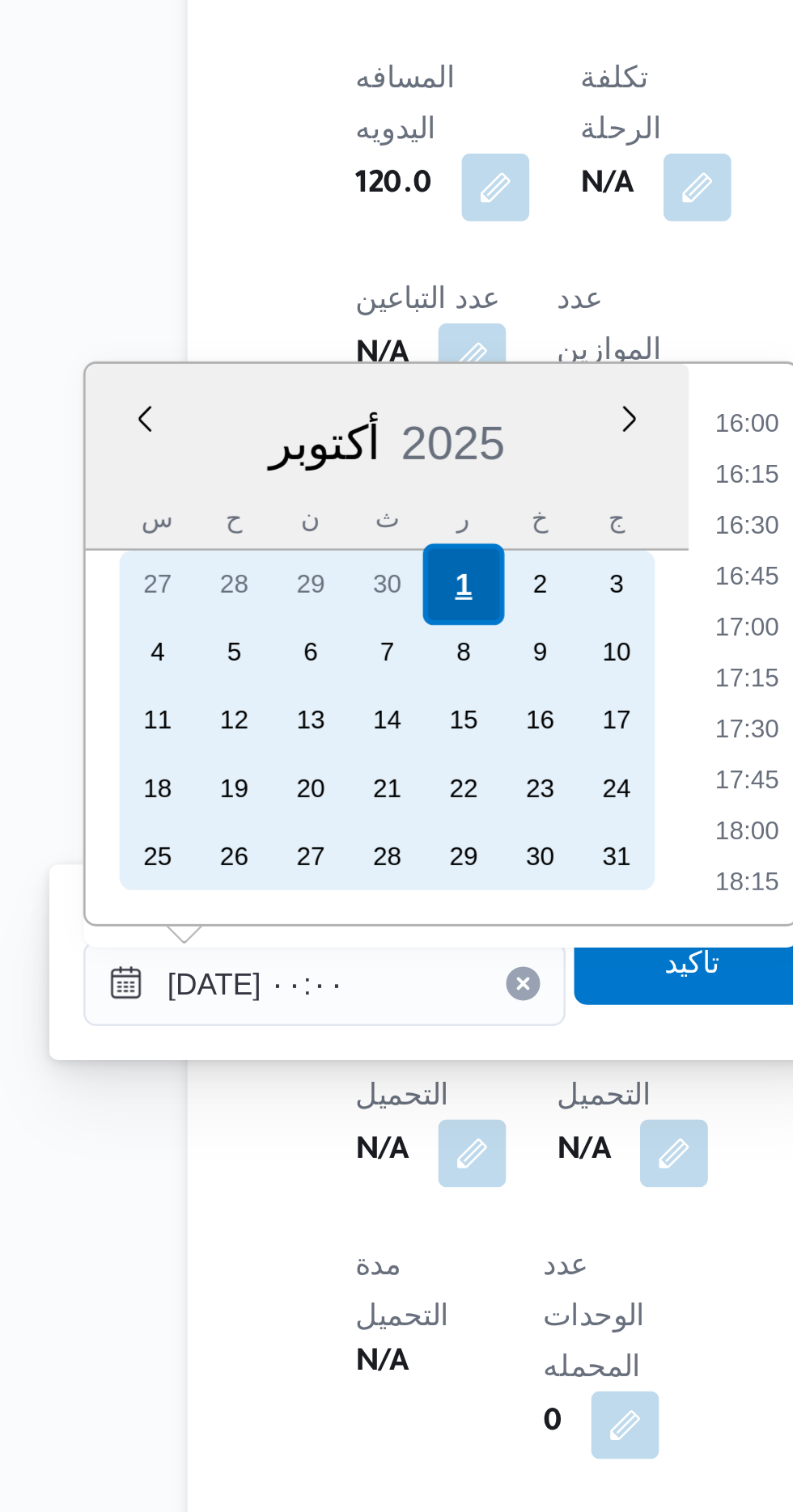
scroll to position [0, 0]
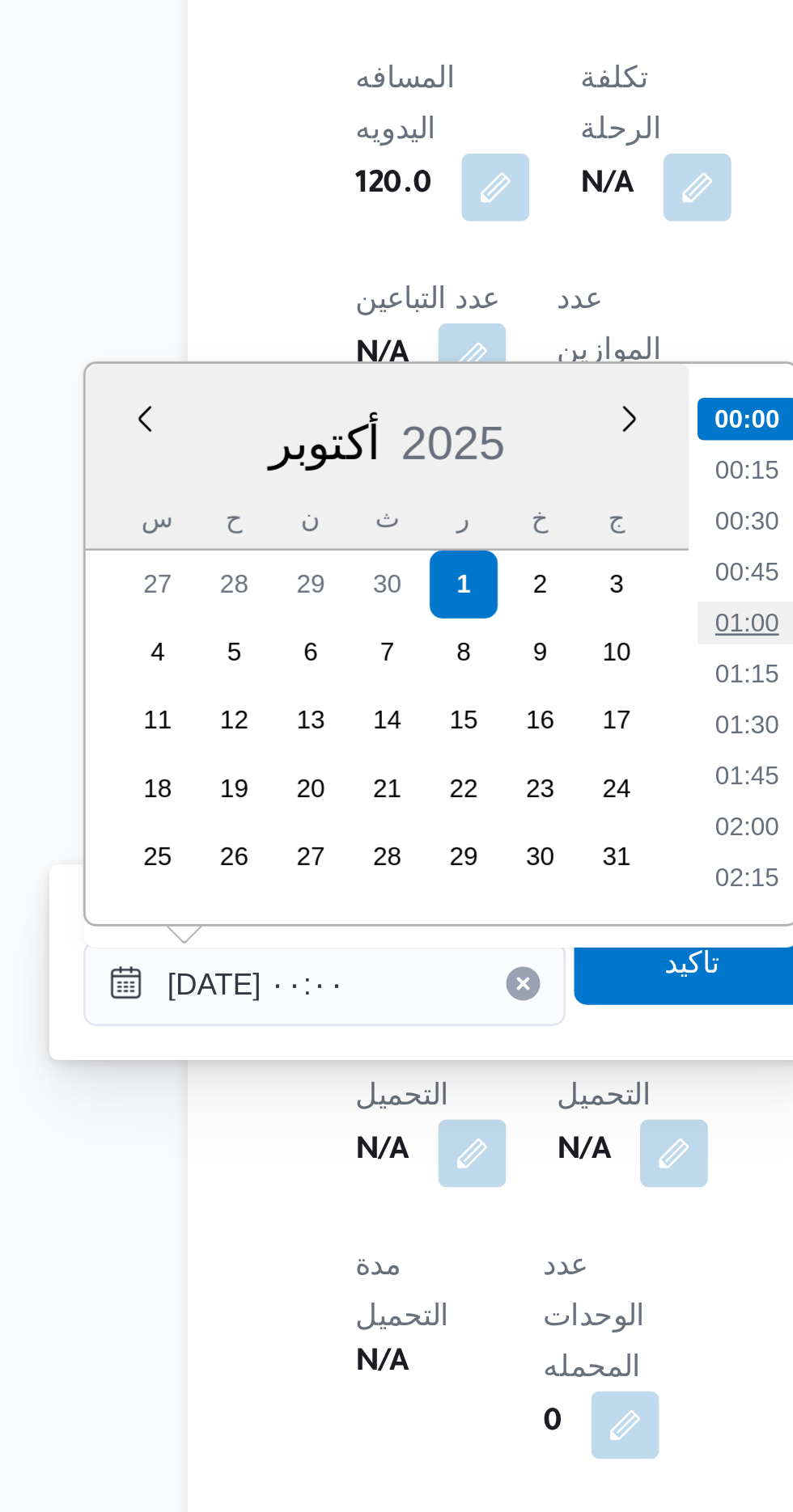
click at [416, 1171] on li "01:00" at bounding box center [423, 1173] width 37 height 17
type input "[DATE] ٠١:٠٠"
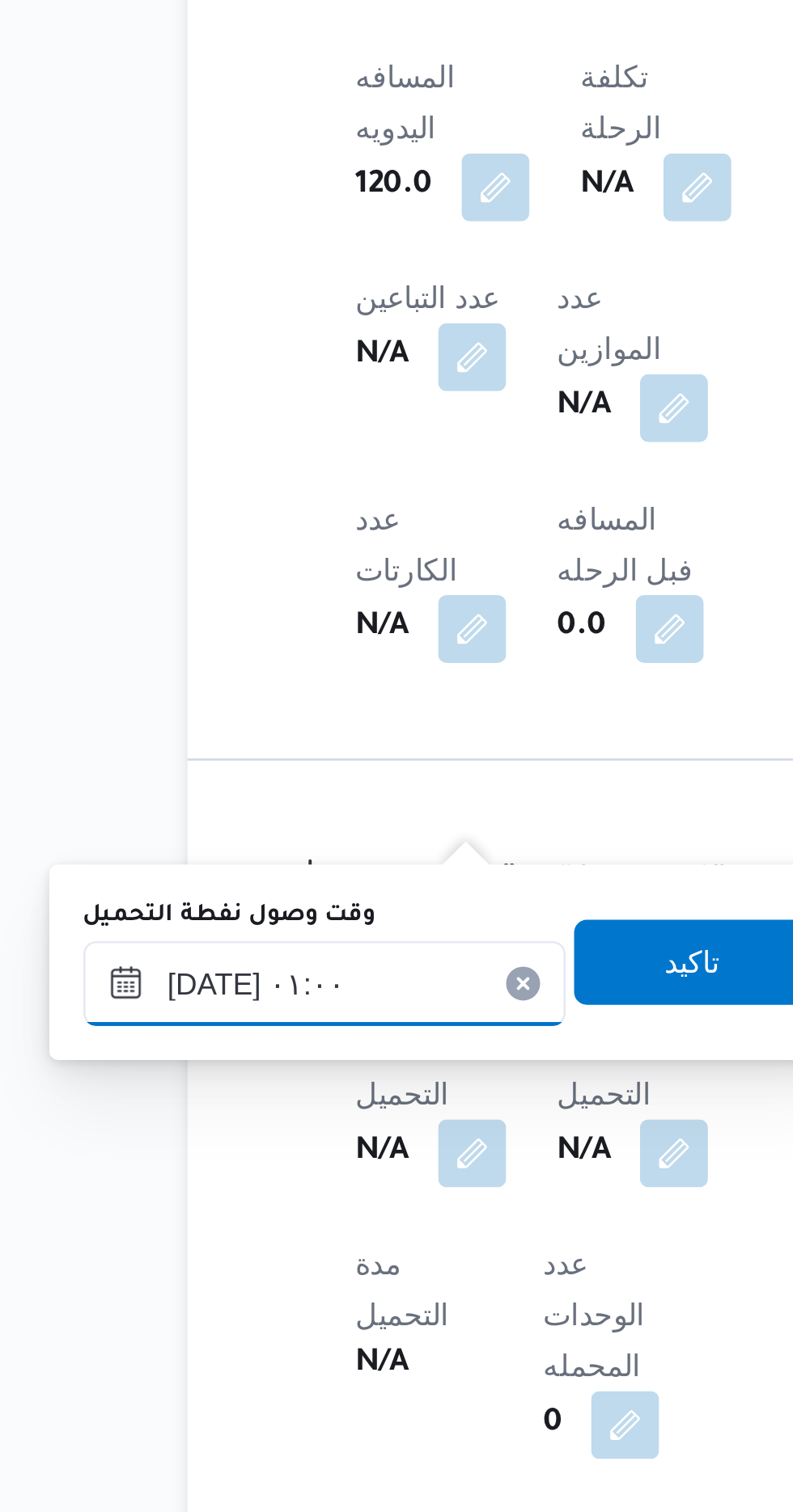
scroll to position [498, 0]
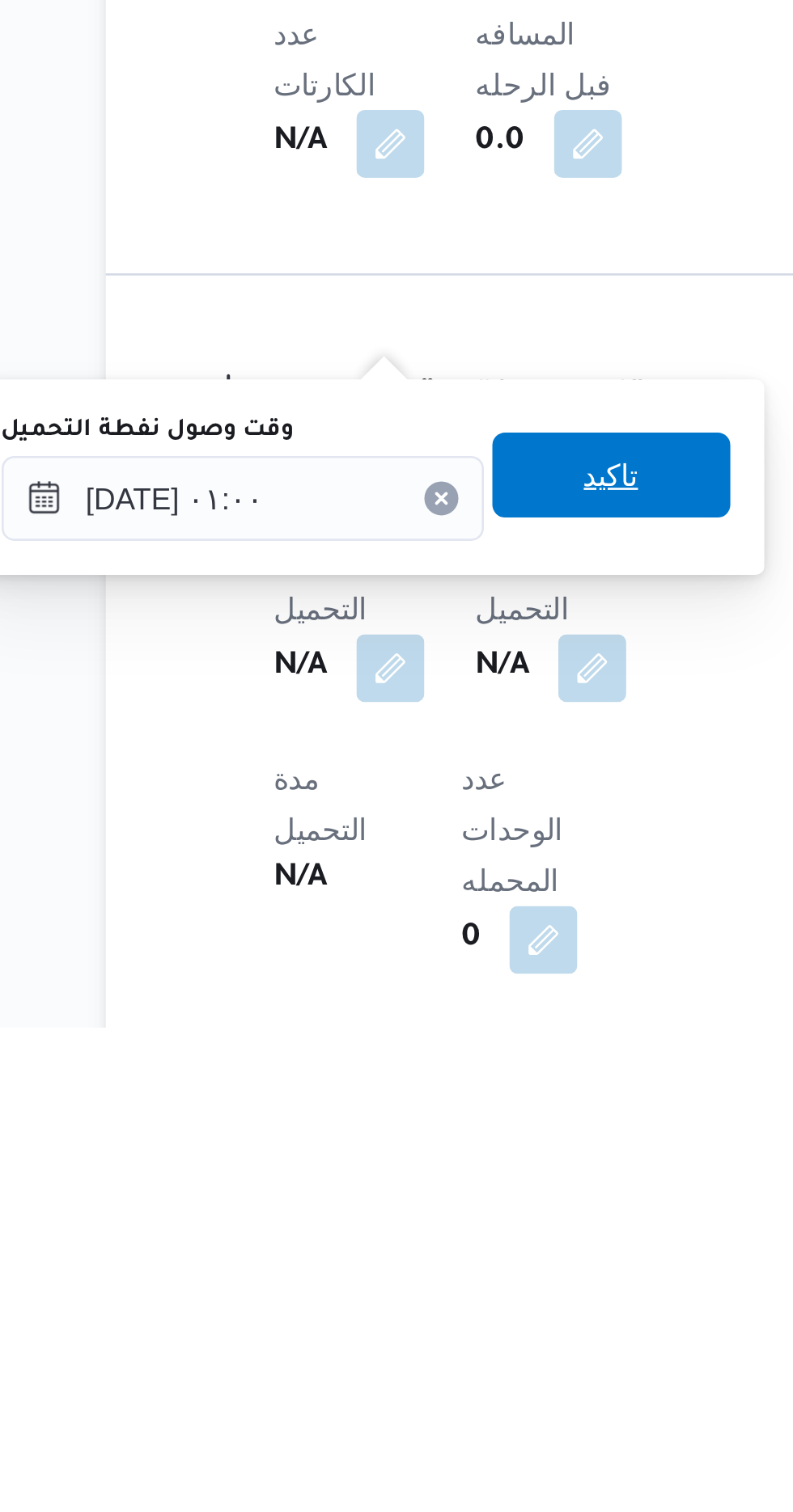
click at [398, 1305] on span "تاكيد" at bounding box center [403, 1301] width 91 height 32
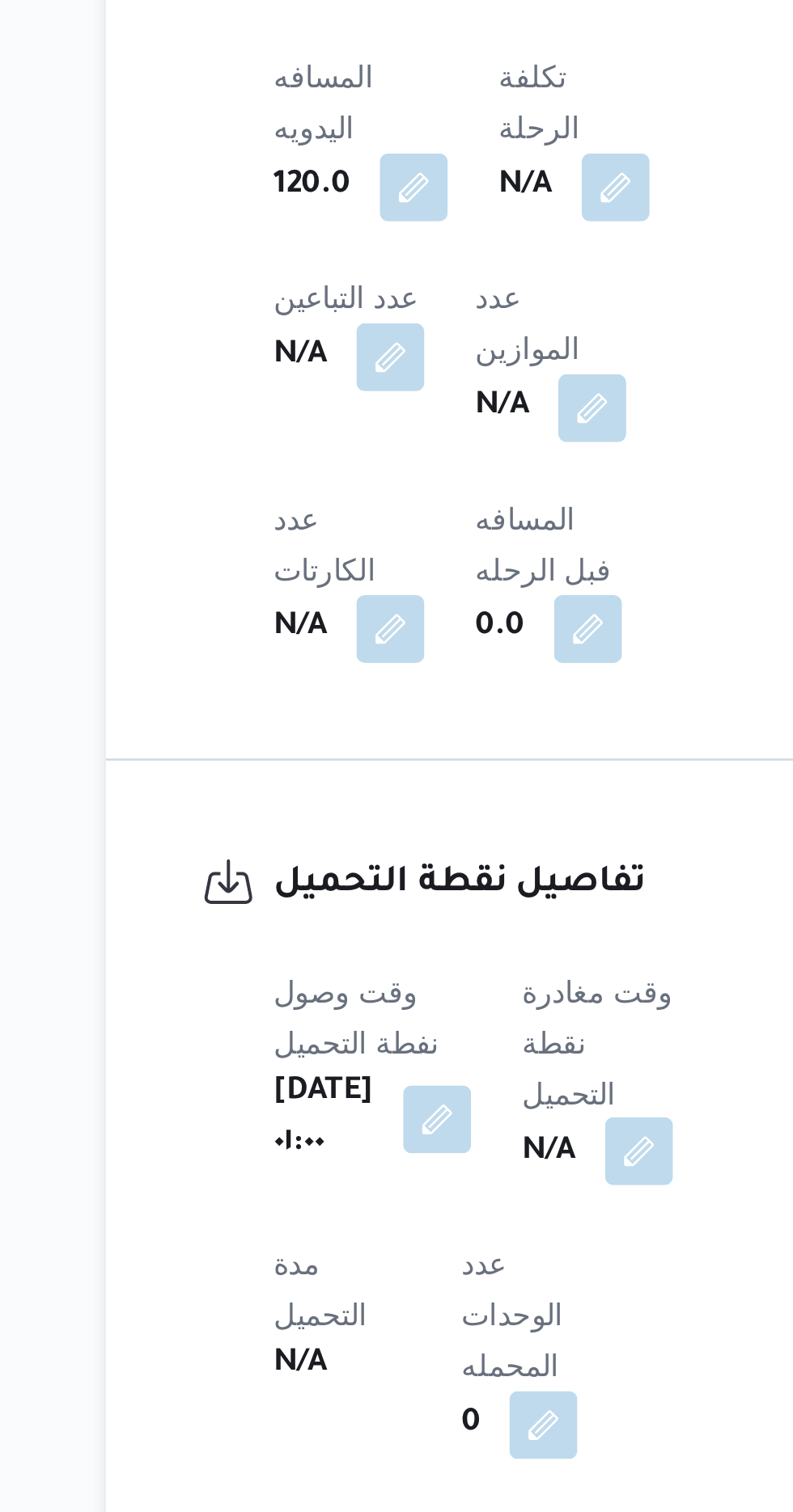
click at [405, 1362] on button "button" at bounding box center [413, 1374] width 26 height 26
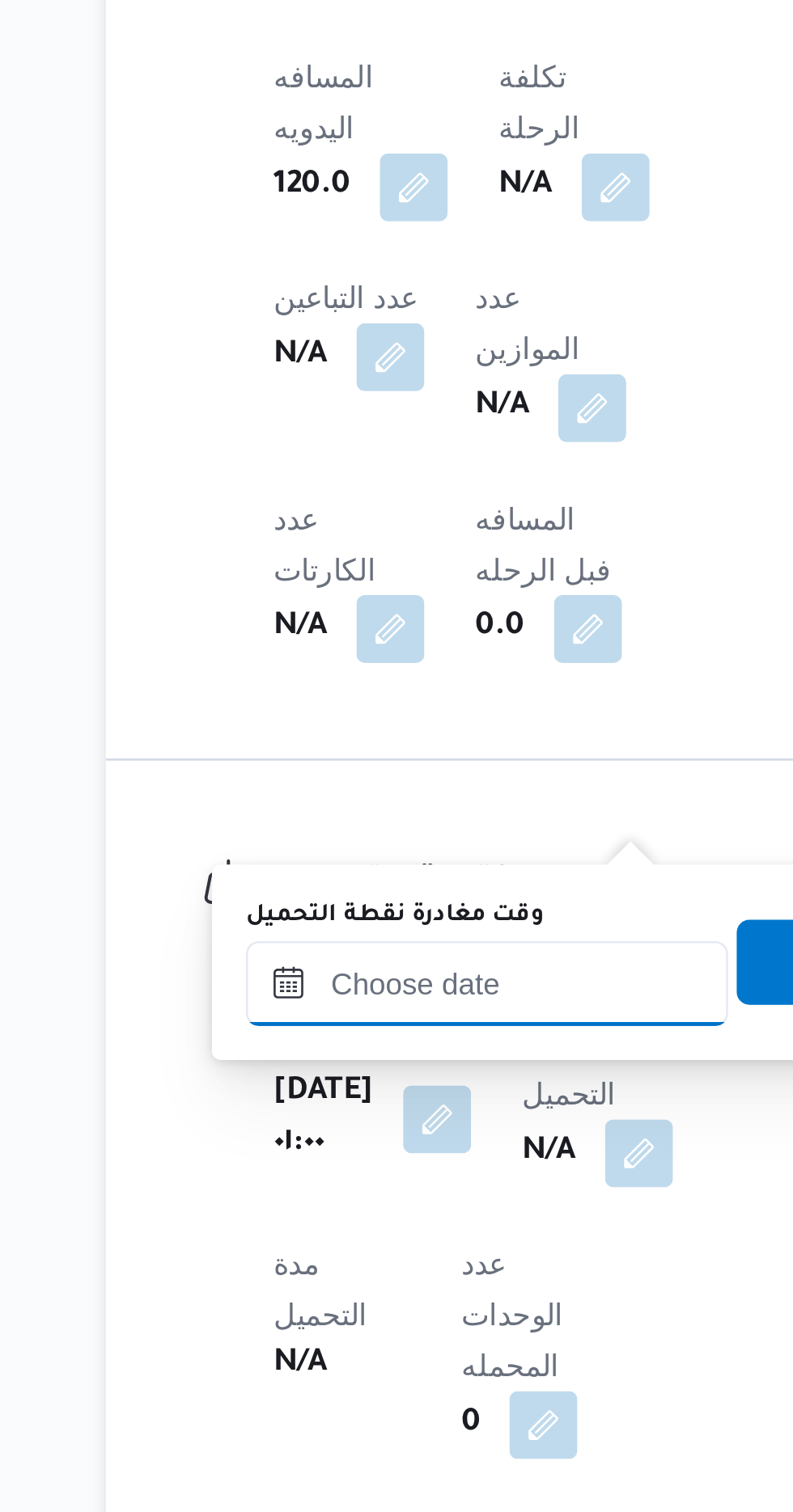
click at [318, 1304] on input "وقت مغادرة نقطة التحميل" at bounding box center [356, 1310] width 184 height 32
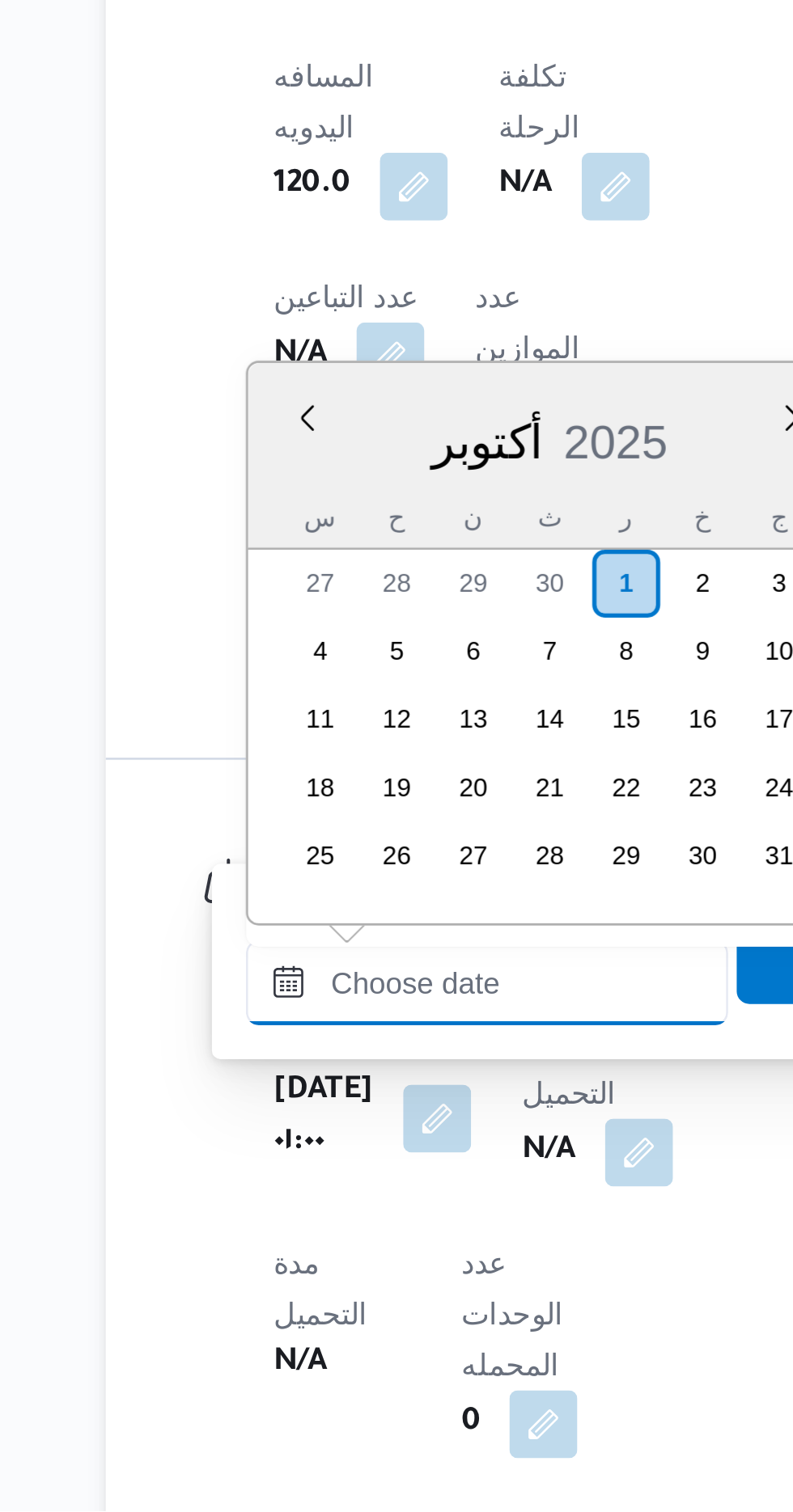
scroll to position [1240, 0]
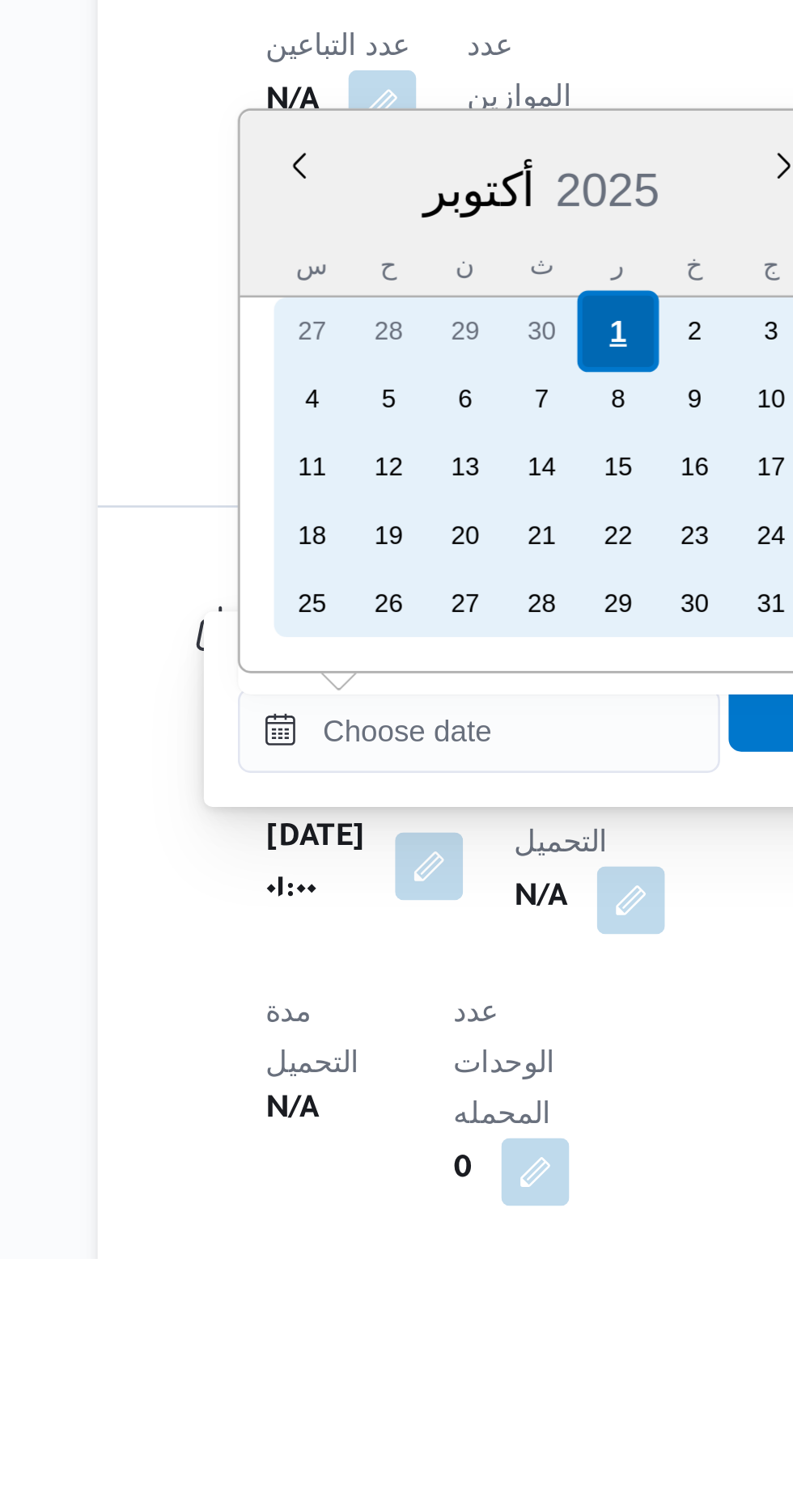
click at [404, 1155] on div "1" at bounding box center [408, 1158] width 31 height 31
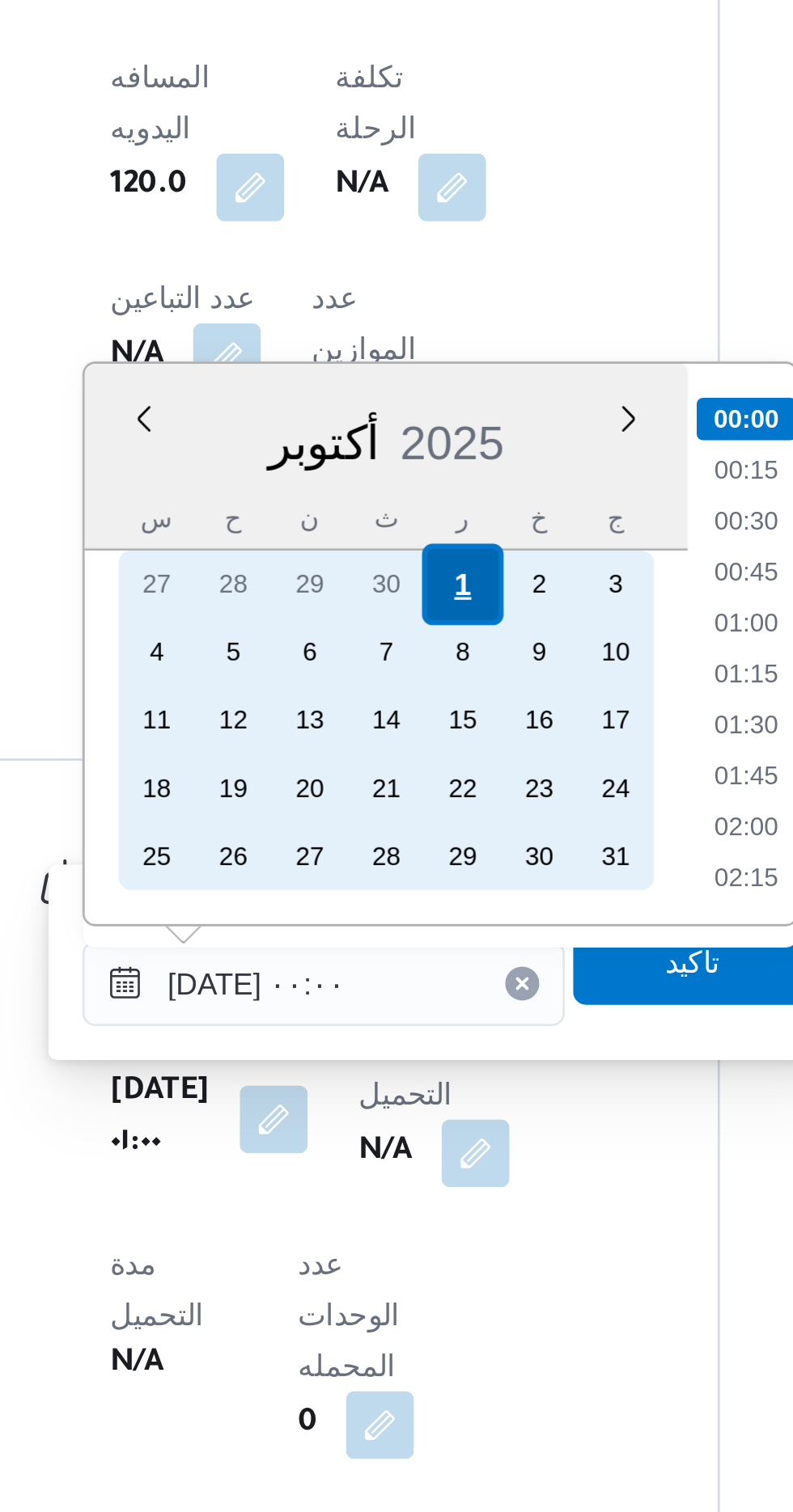
scroll to position [498, 0]
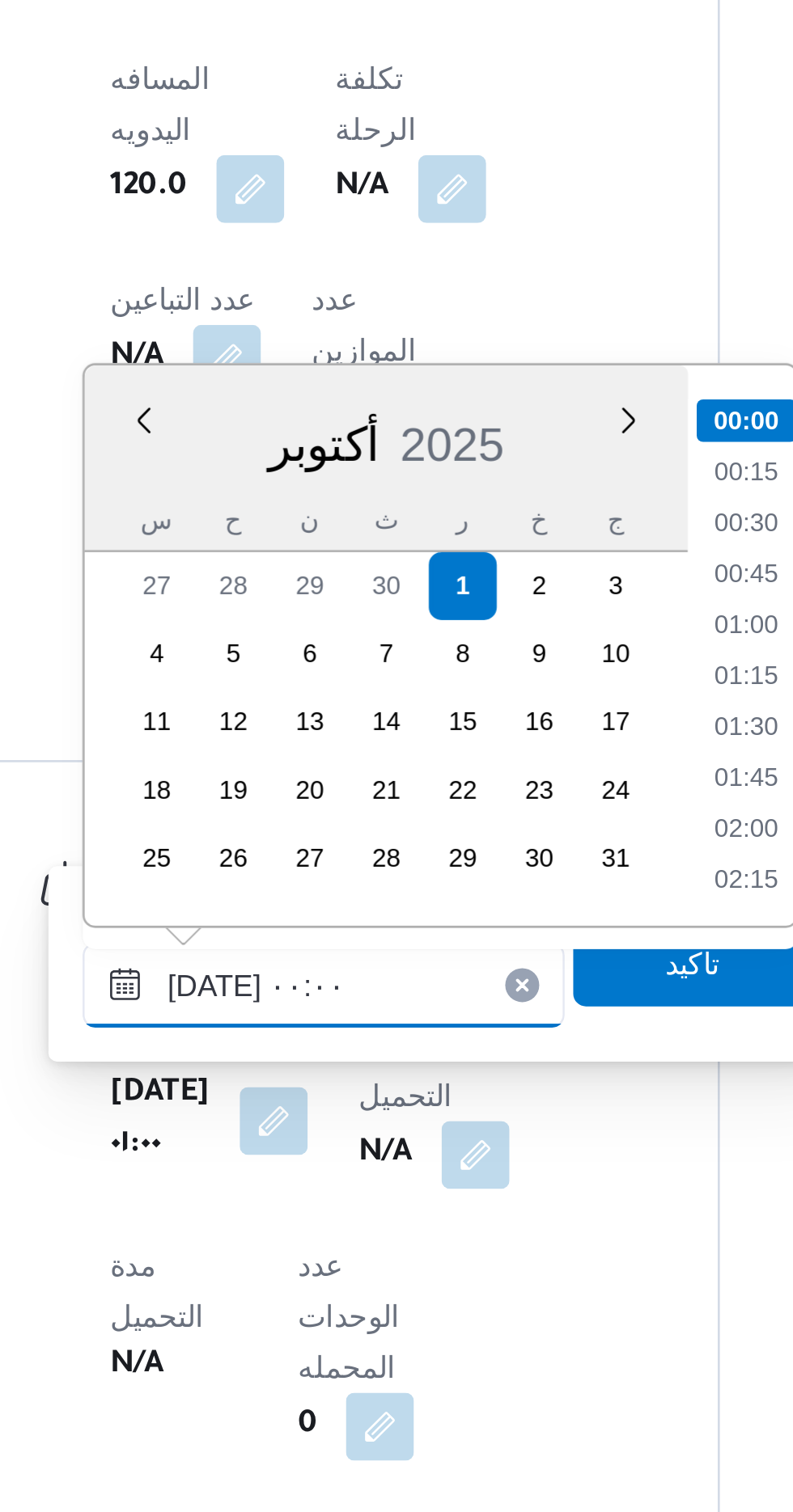
click at [279, 1310] on input "[DATE] ٠٠:٠٠" at bounding box center [356, 1311] width 184 height 32
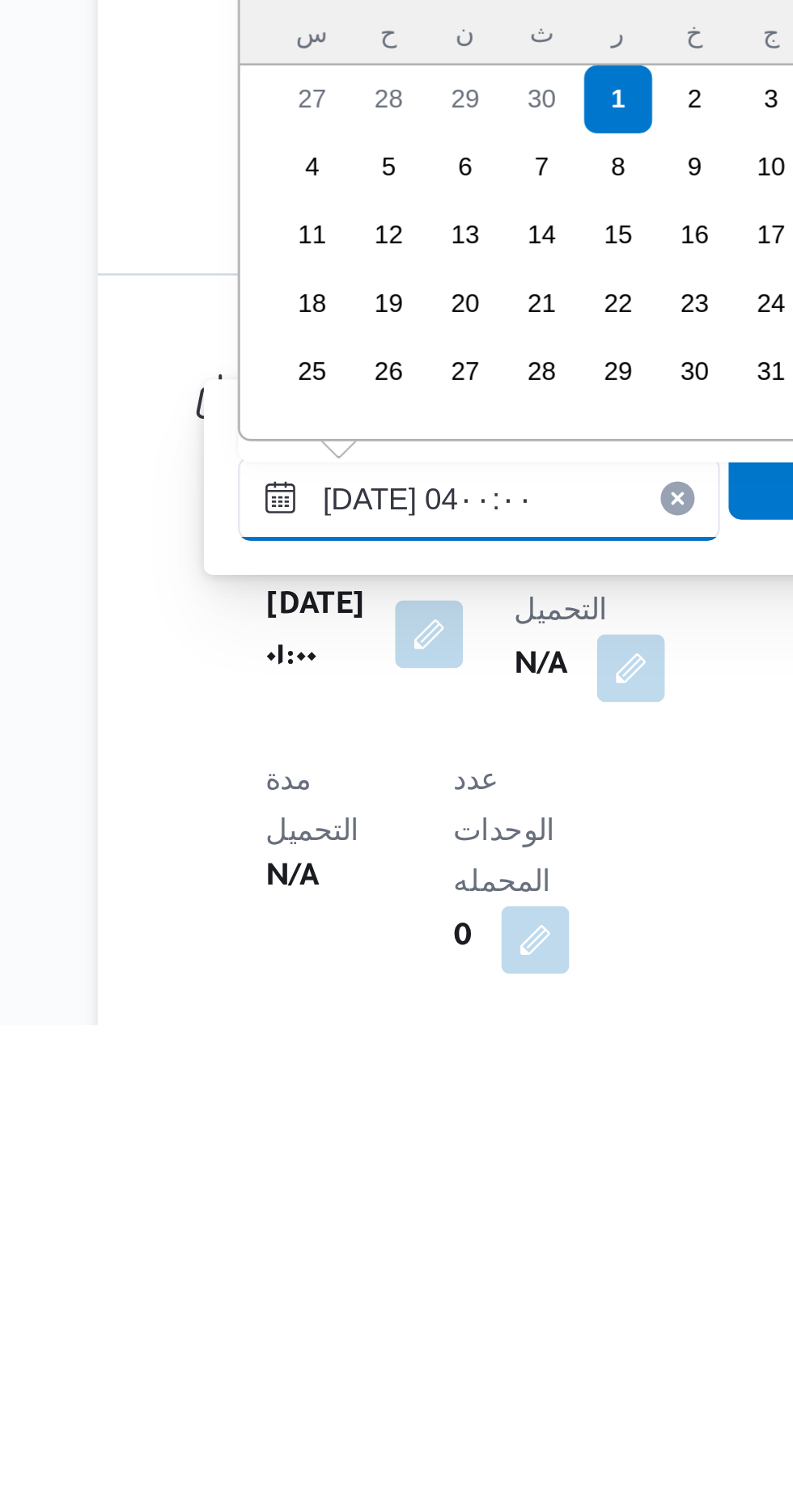
scroll to position [141, 0]
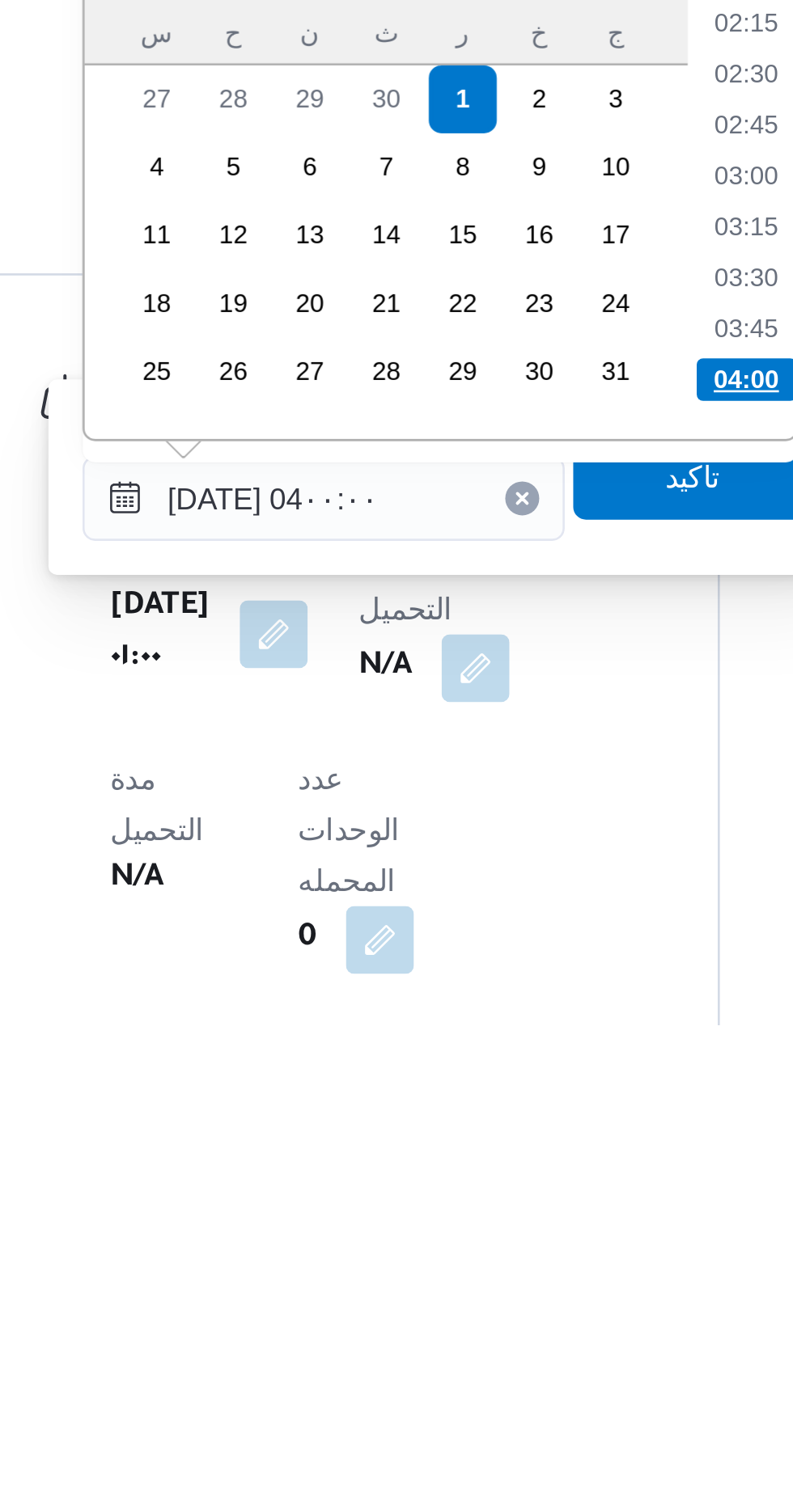
click at [506, 1265] on li "04:00" at bounding box center [517, 1266] width 38 height 17
type input "[DATE] ٠٤:٠٠"
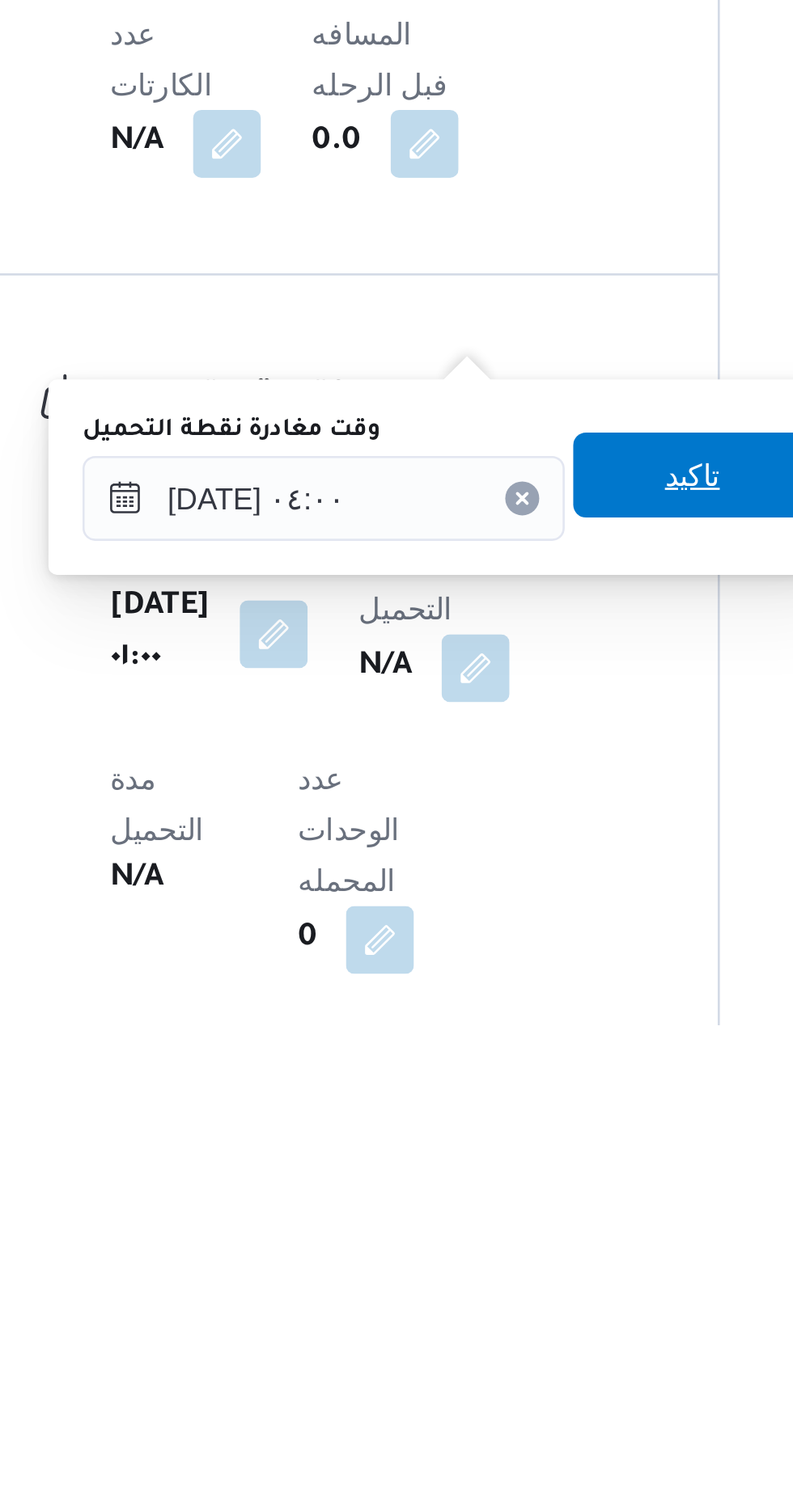
click at [483, 1305] on span "تاكيد" at bounding box center [496, 1302] width 91 height 32
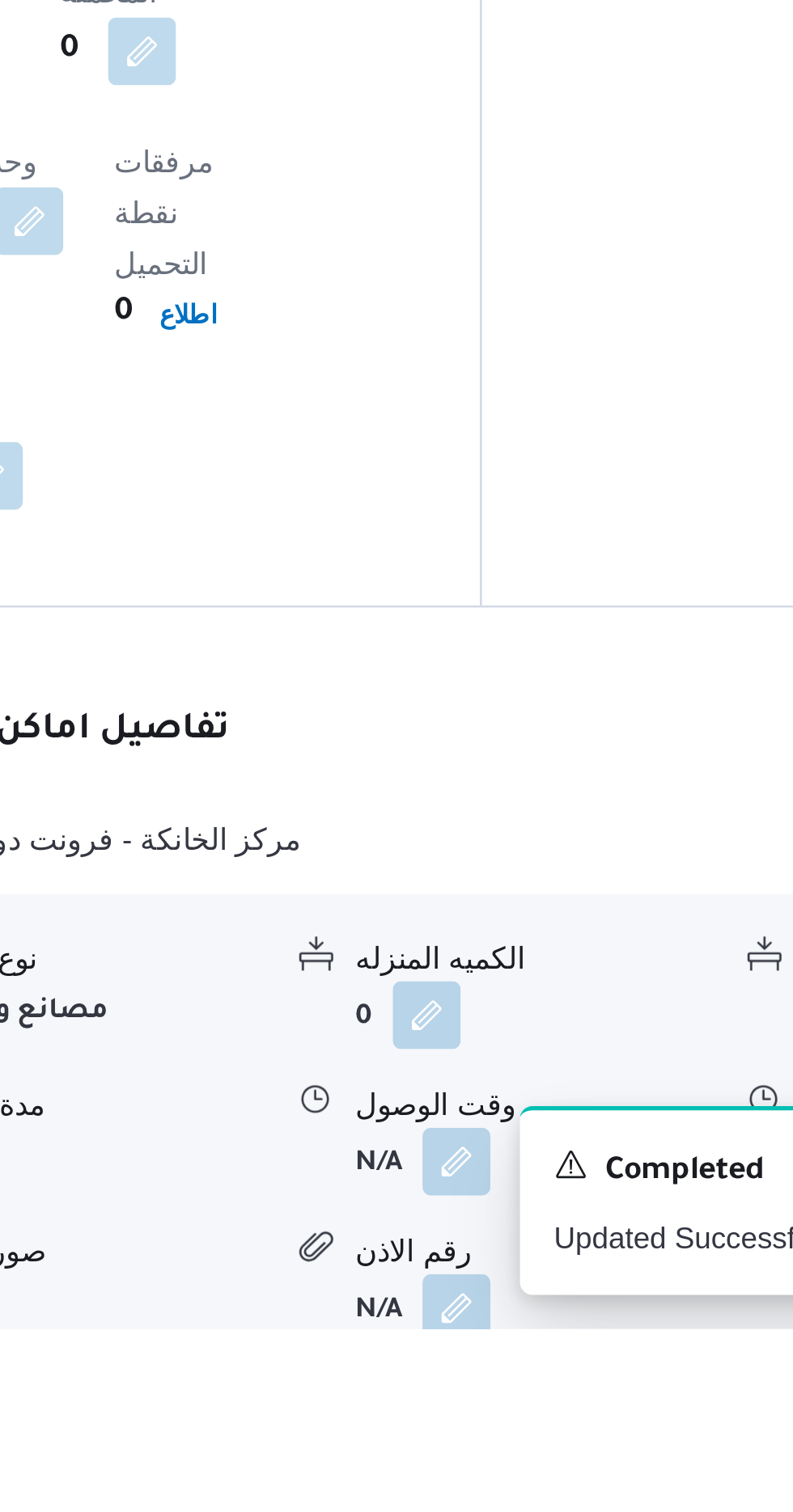
scroll to position [961, 0]
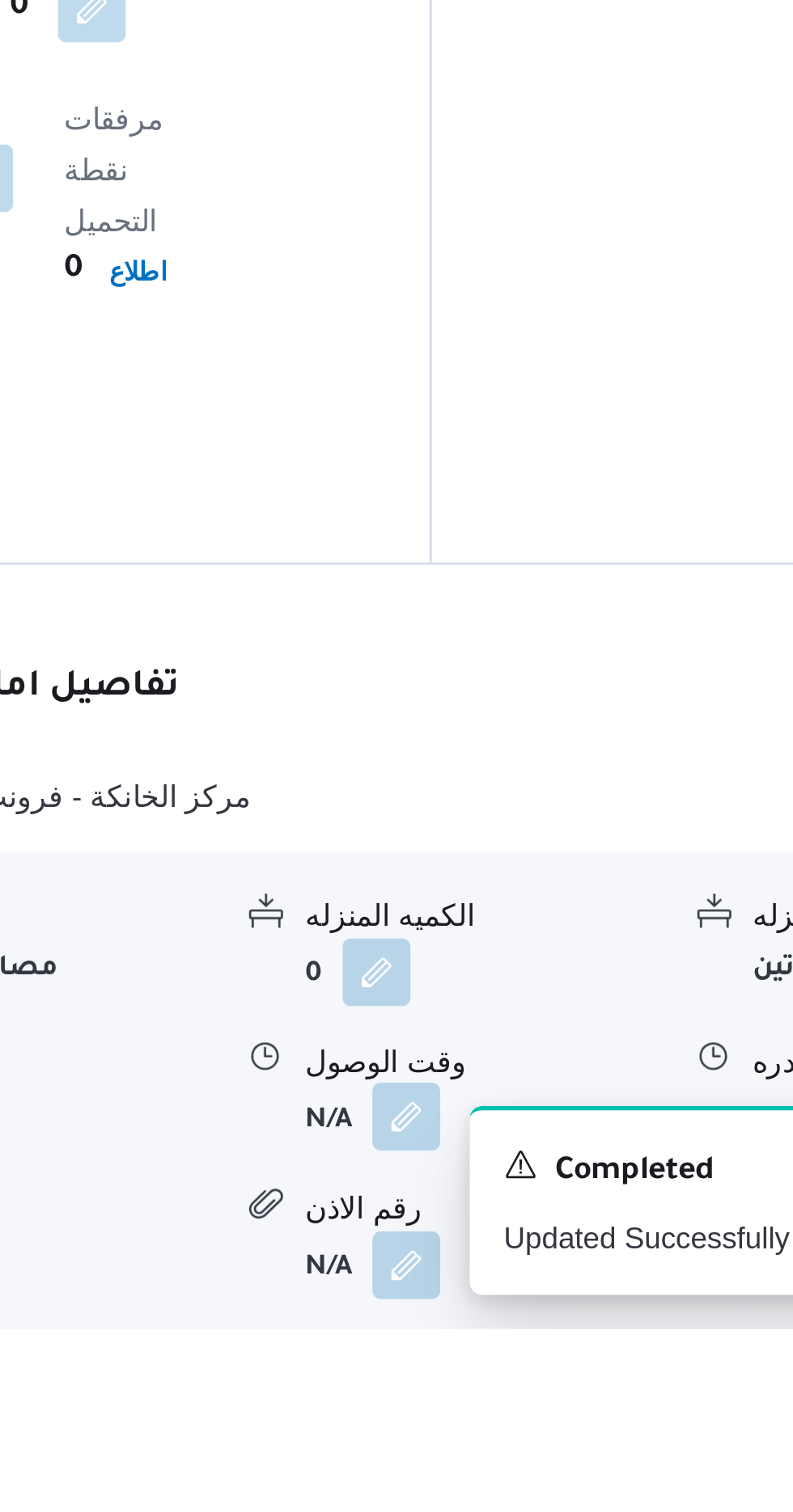
click at [496, 1419] on button "button" at bounding box center [496, 1431] width 26 height 26
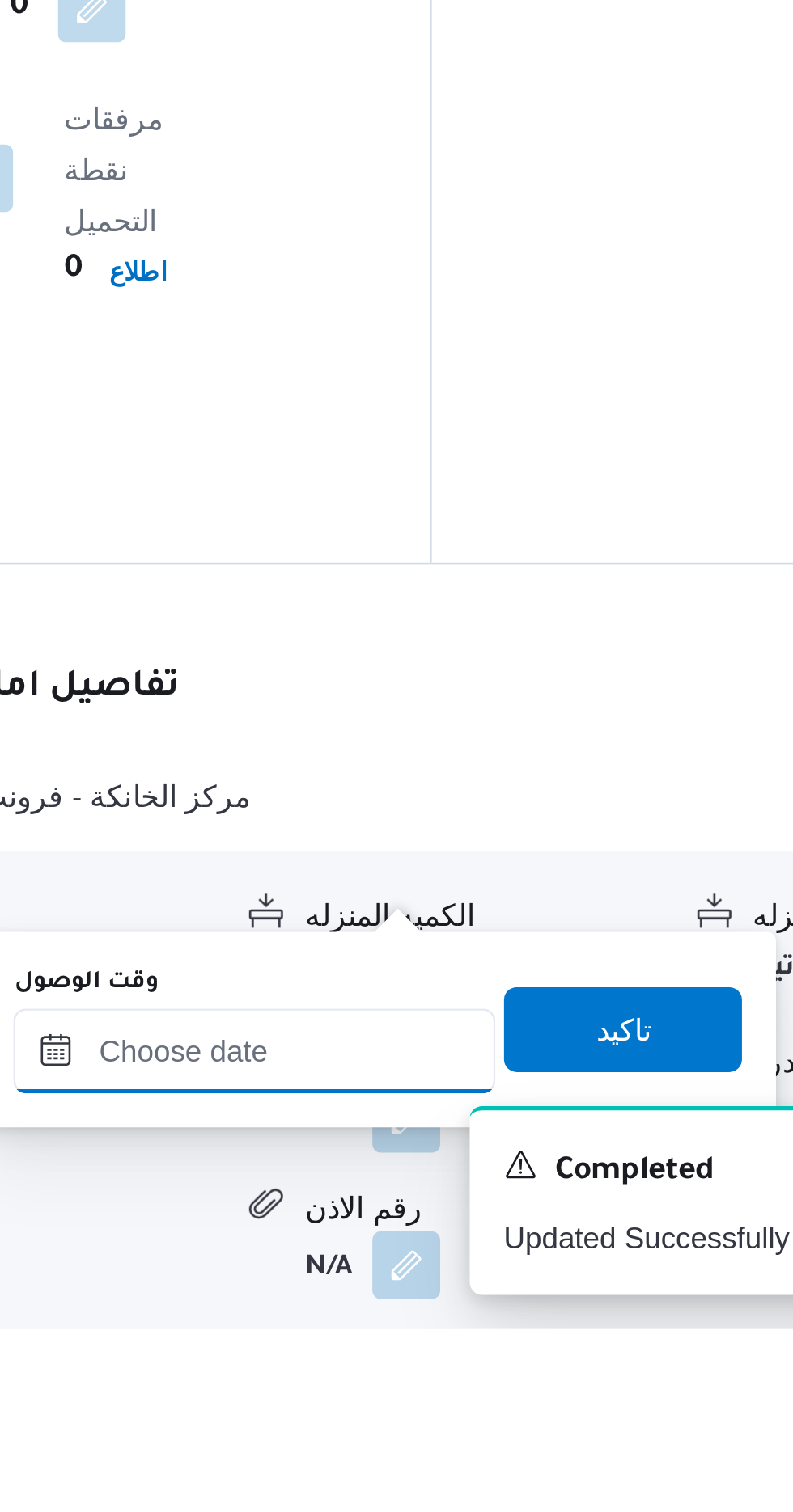
click at [437, 1404] on input "وقت الوصول" at bounding box center [439, 1405] width 184 height 32
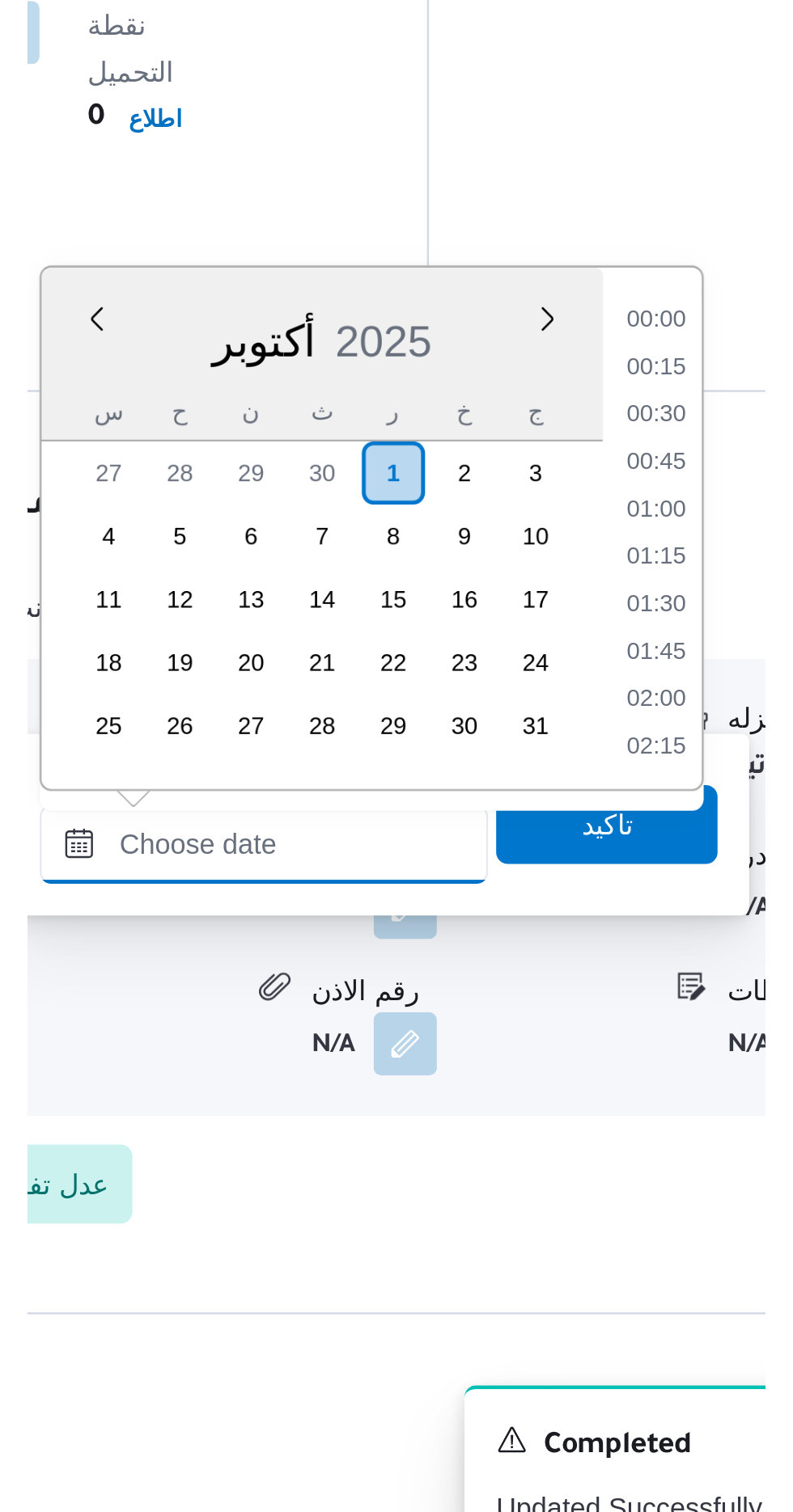
scroll to position [1240, 0]
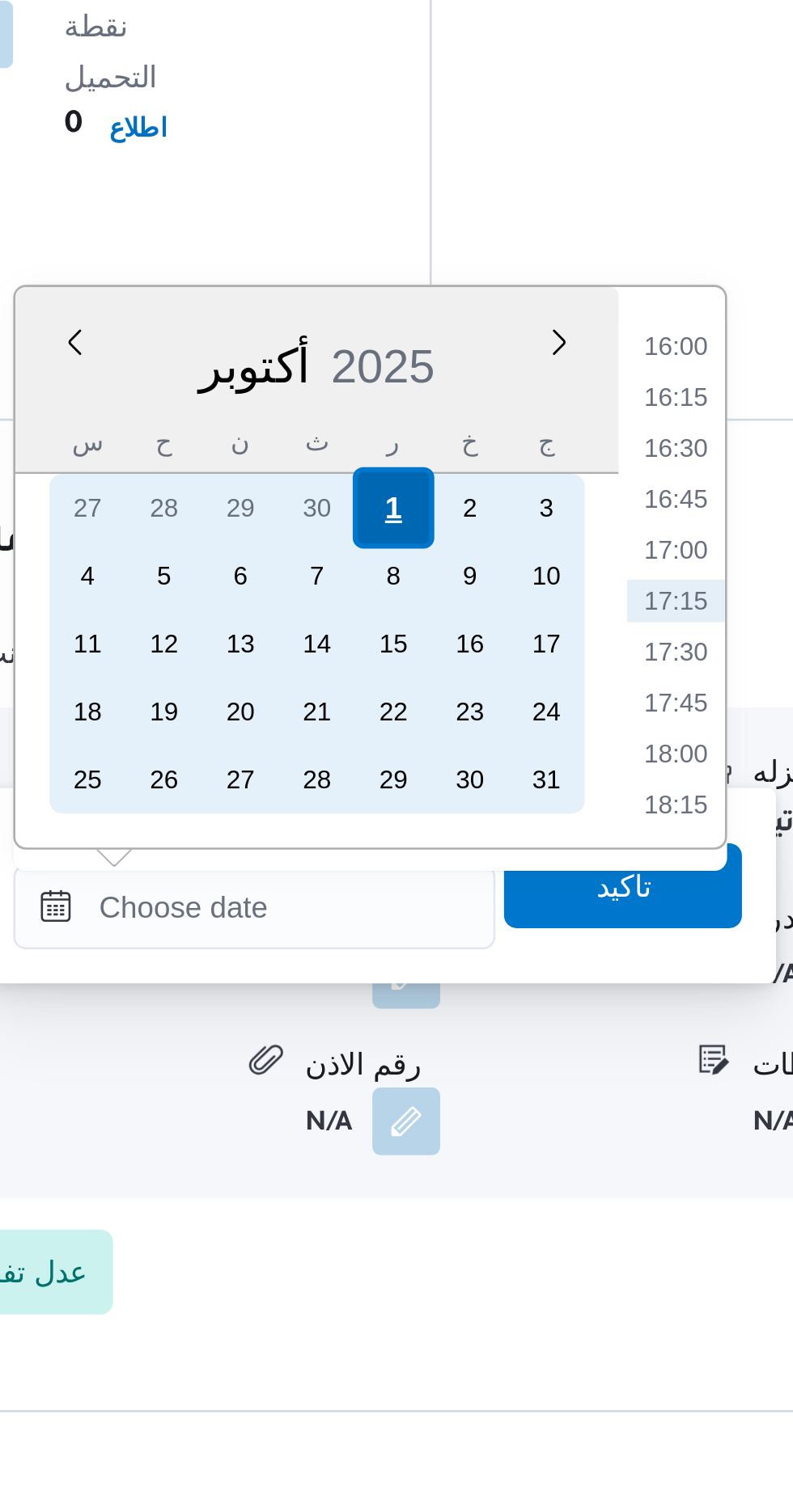
click at [486, 1159] on div "1" at bounding box center [491, 1166] width 31 height 31
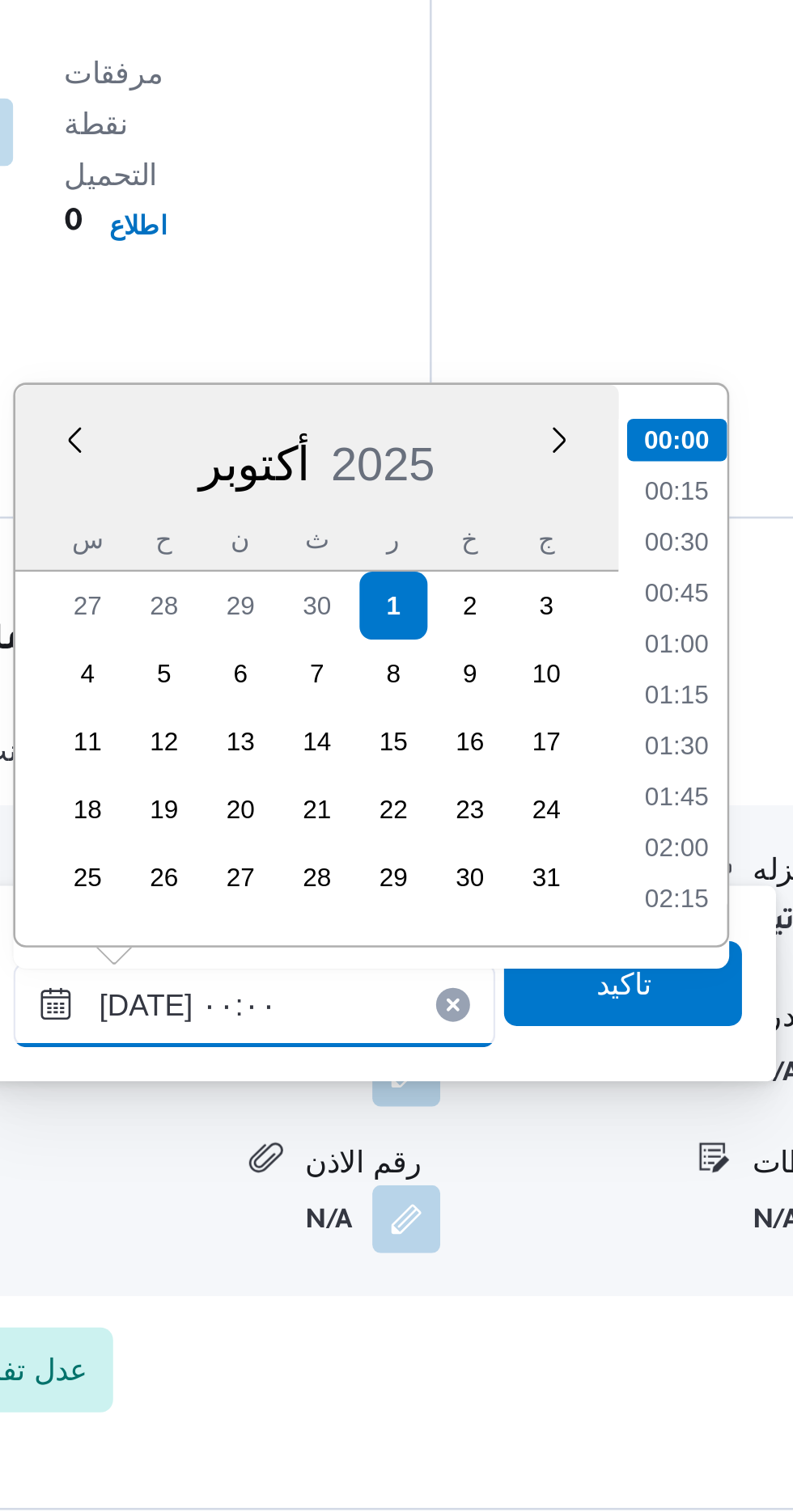
click at [370, 1311] on input "[DATE] ٠٠:٠٠" at bounding box center [439, 1319] width 184 height 32
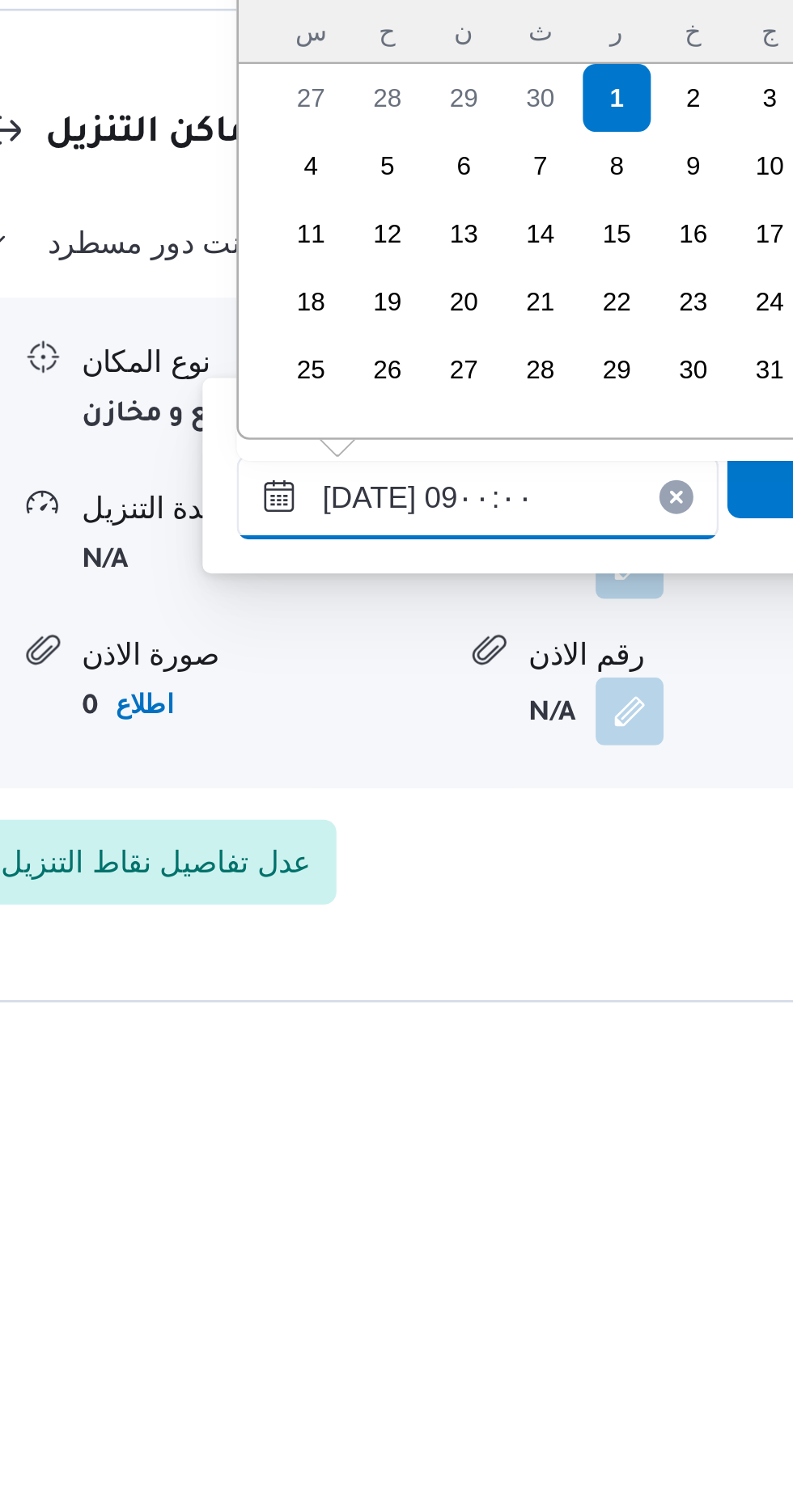
scroll to position [529, 0]
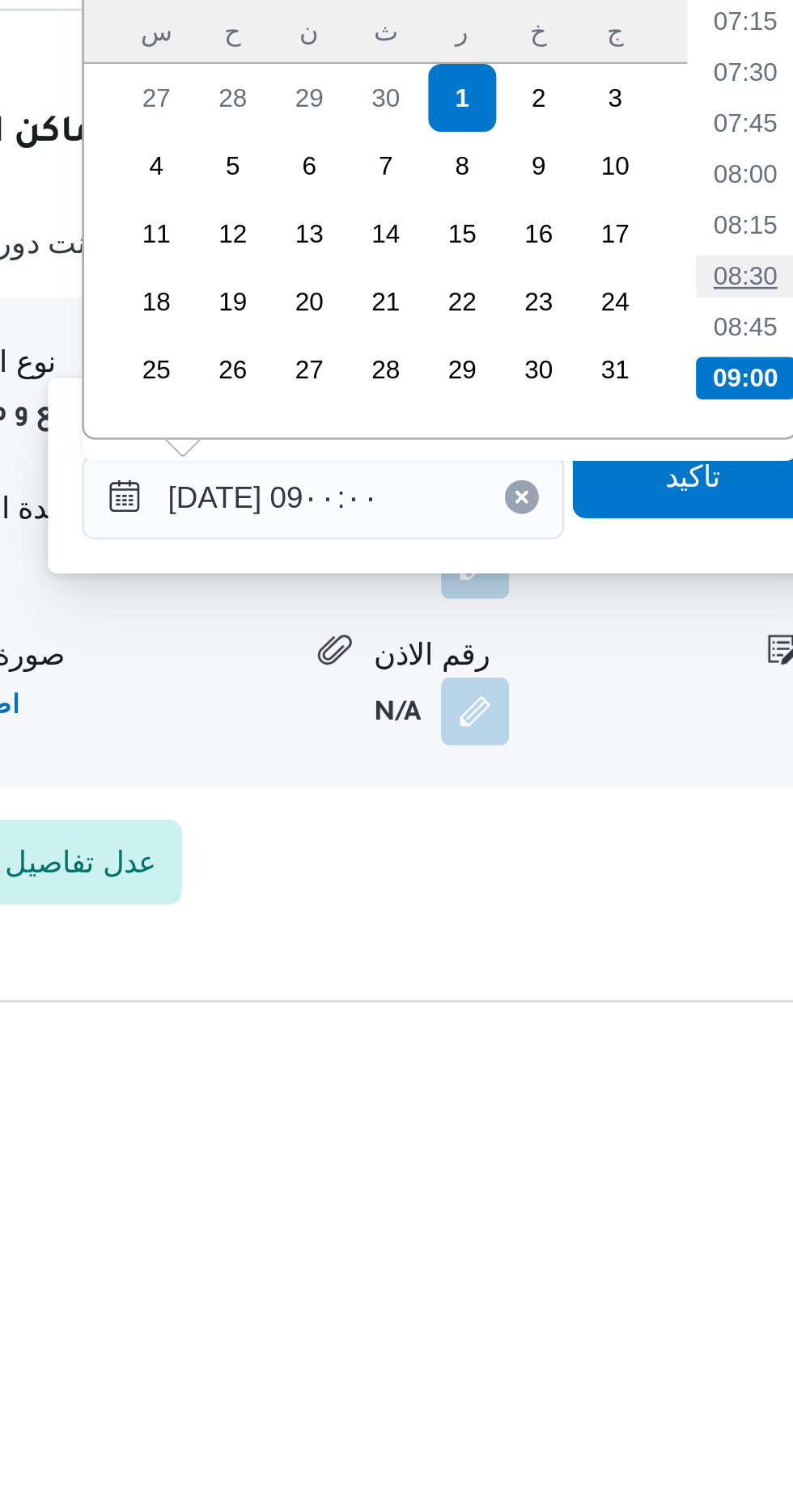
click at [599, 1236] on li "08:30" at bounding box center [600, 1235] width 37 height 17
type input "[DATE] ٠٨:٣٠"
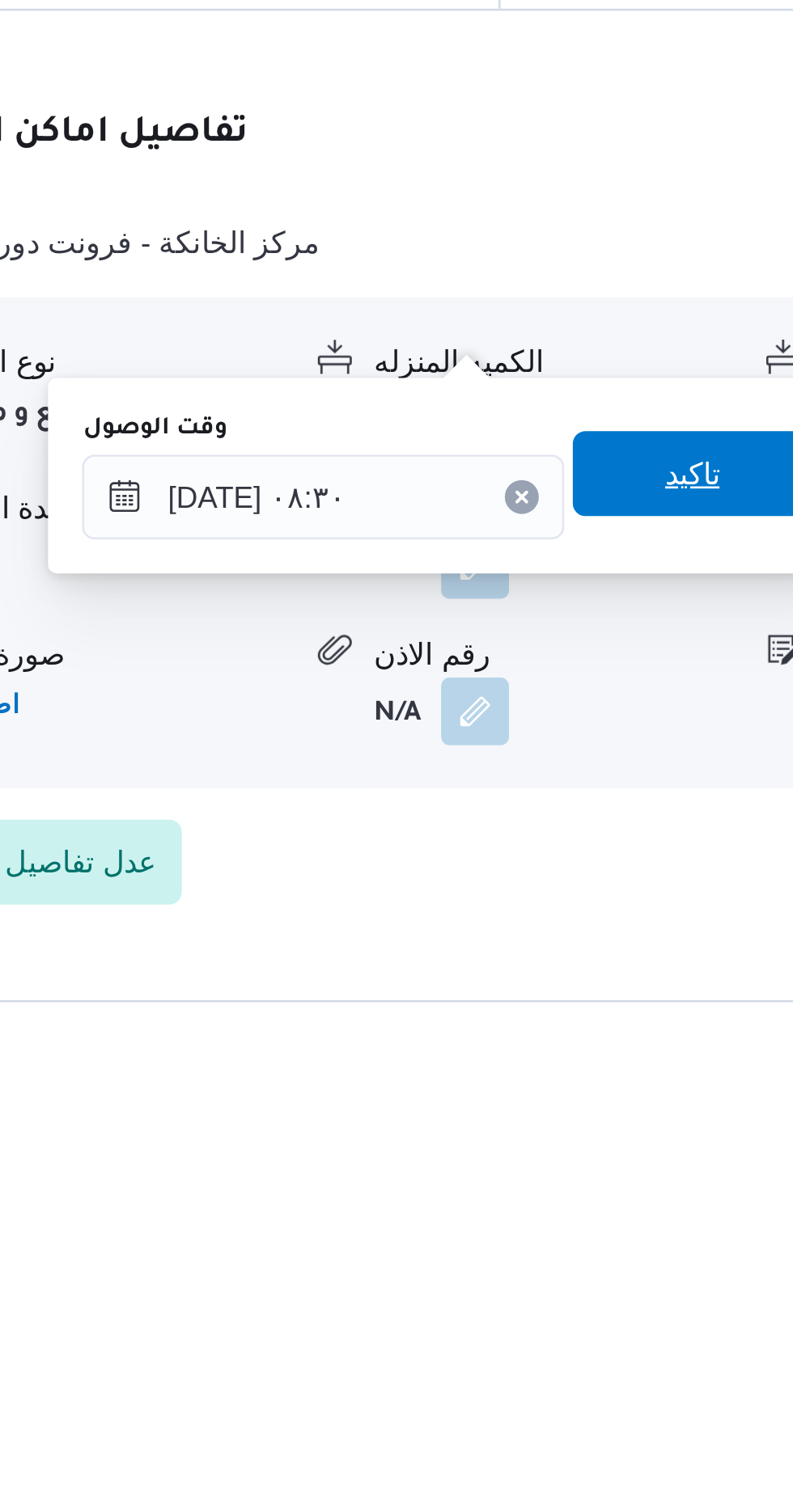
click at [578, 1306] on span "تاكيد" at bounding box center [580, 1309] width 91 height 32
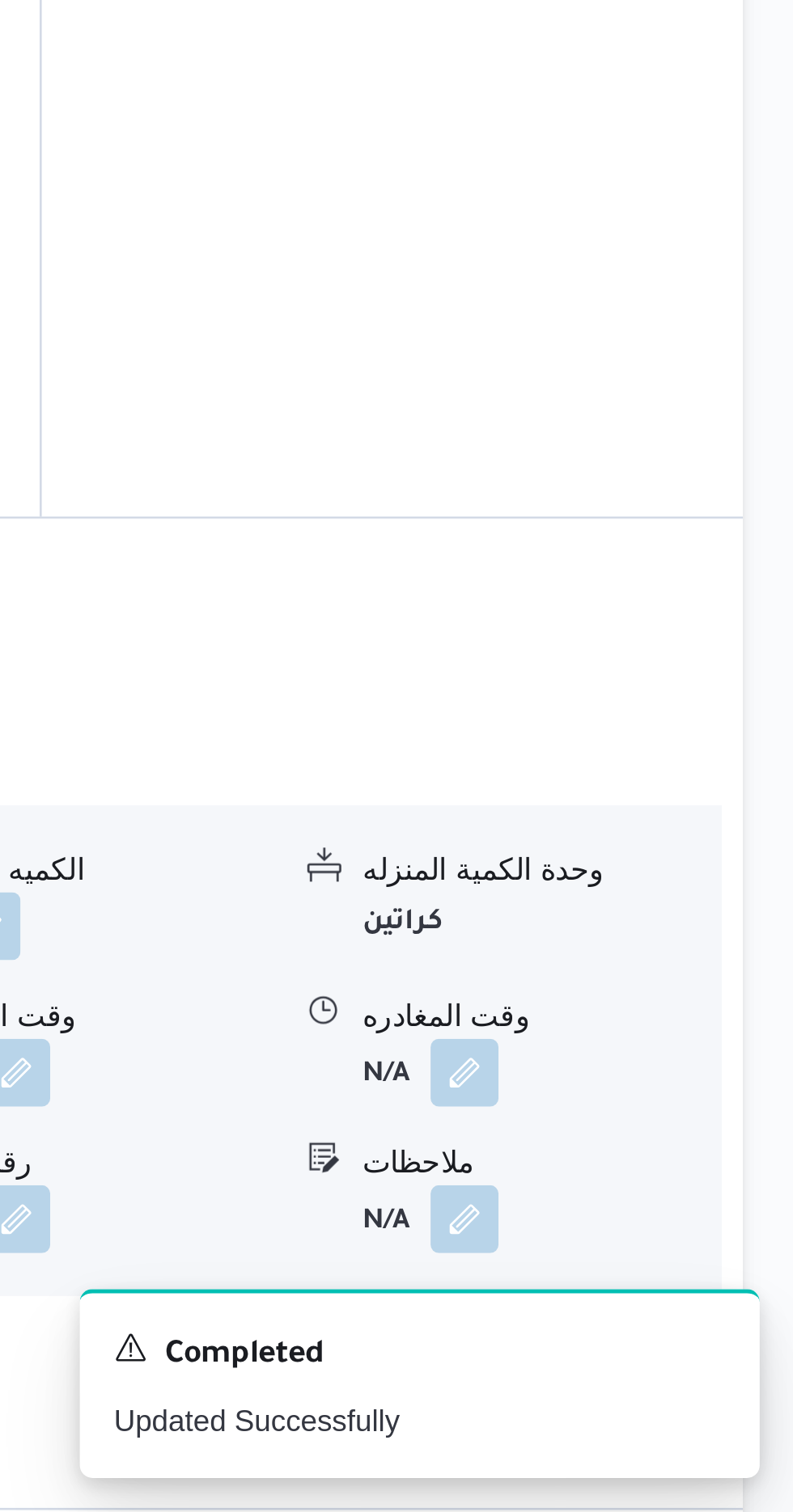
scroll to position [1049, 0]
click at [676, 1331] on button "button" at bounding box center [666, 1343] width 26 height 26
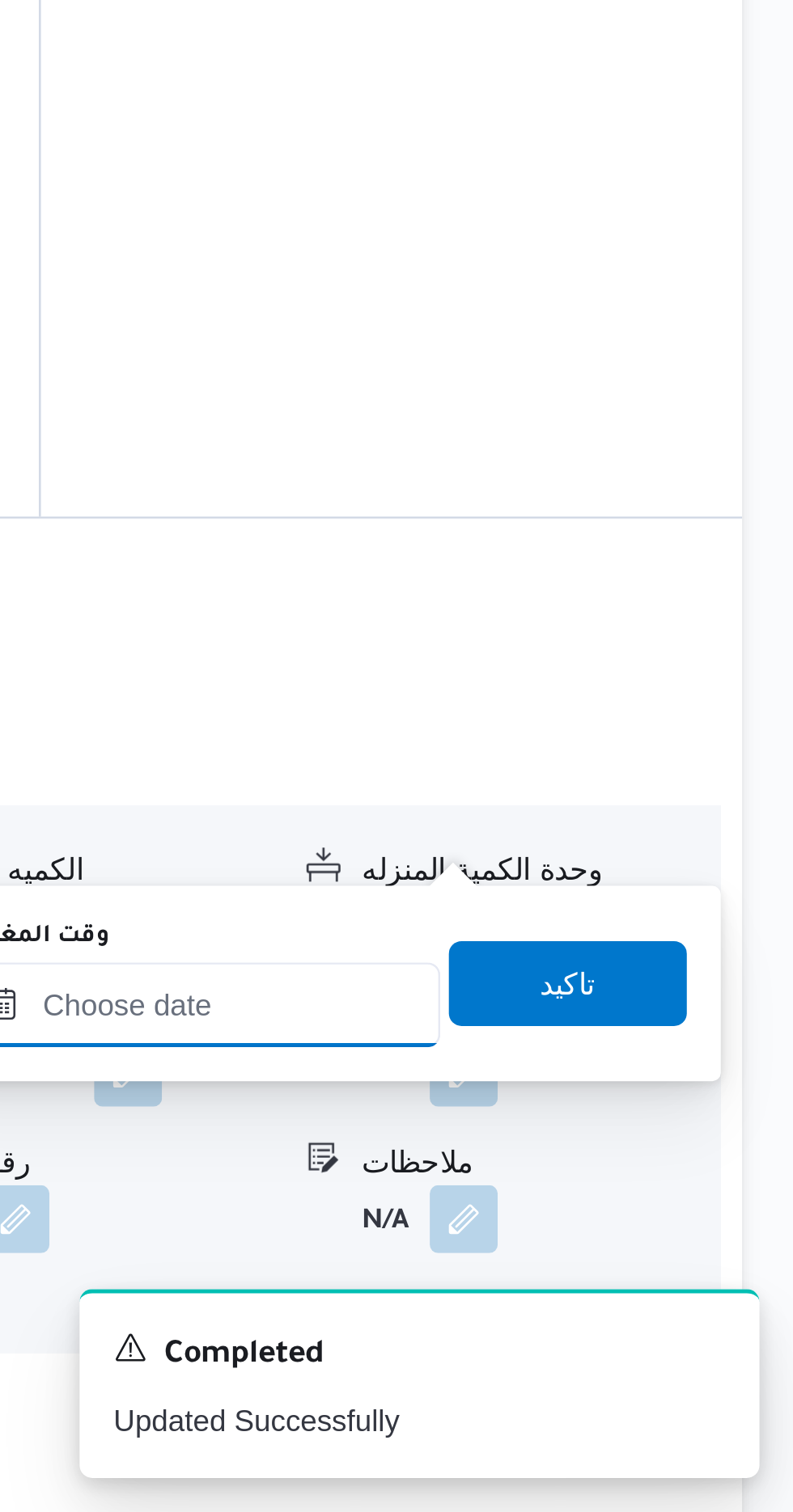
click at [606, 1314] on input "وقت المغادره" at bounding box center [566, 1319] width 184 height 32
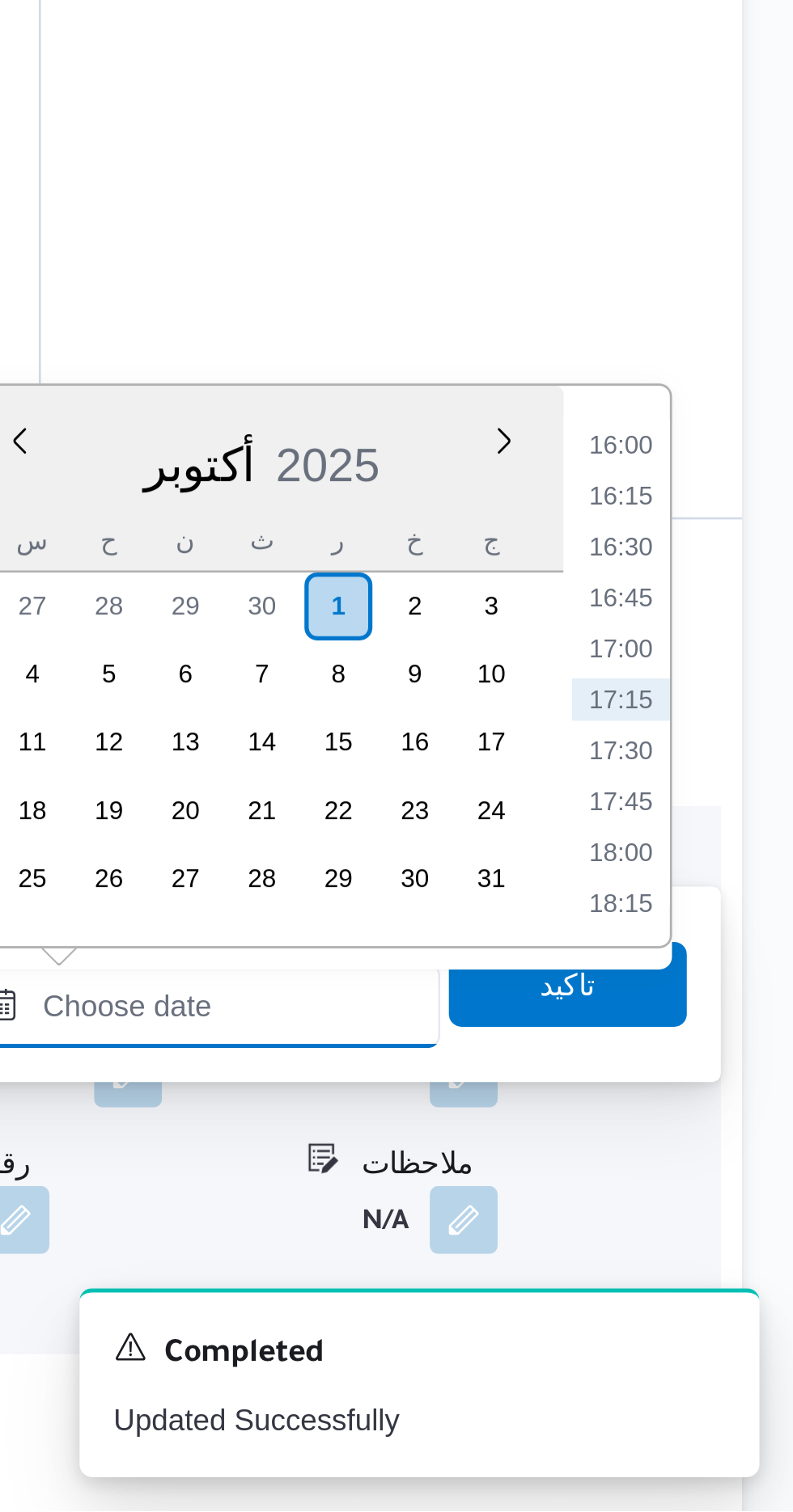
scroll to position [0, 0]
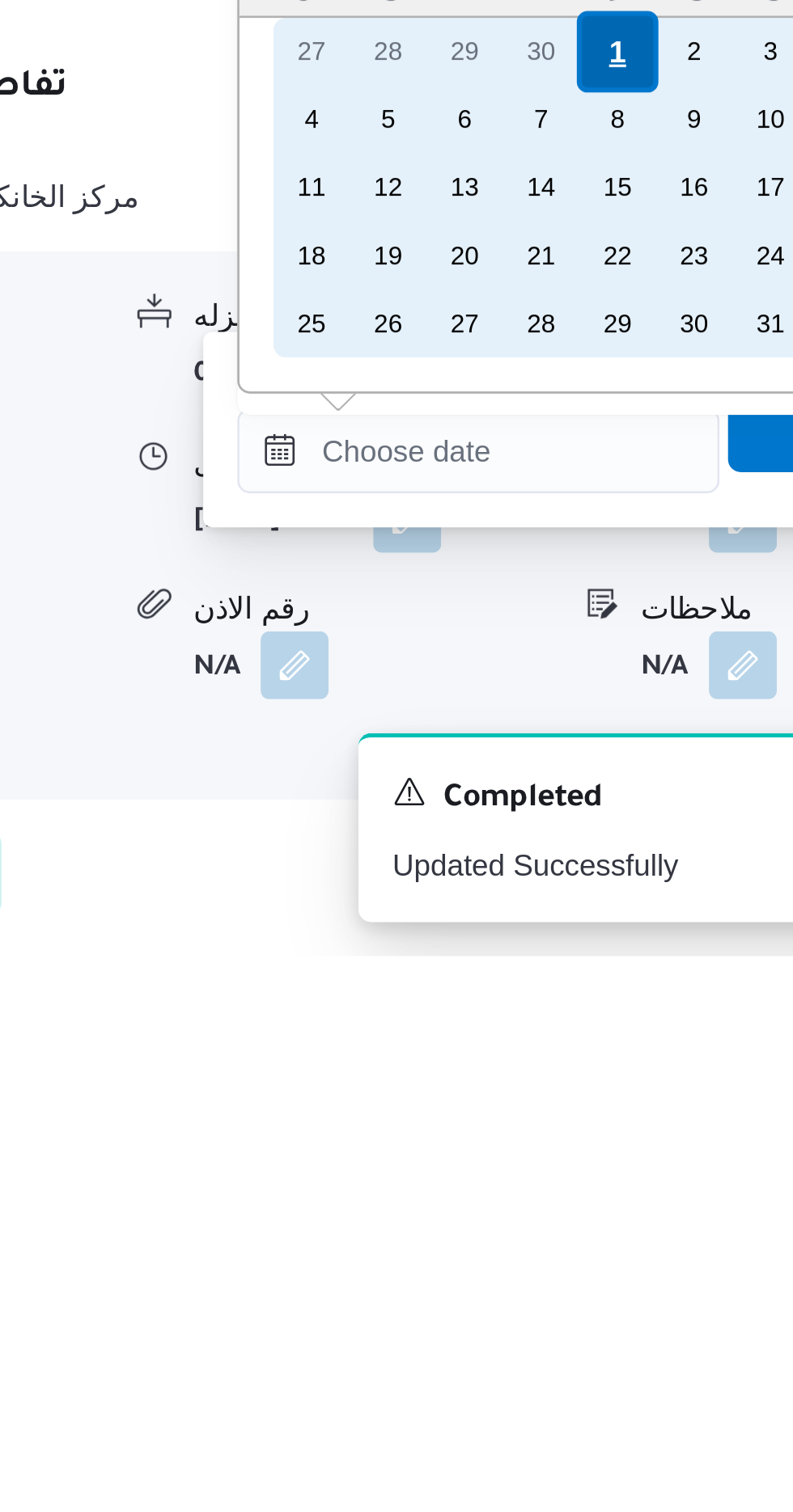
click at [612, 1159] on div "1" at bounding box center [619, 1167] width 31 height 31
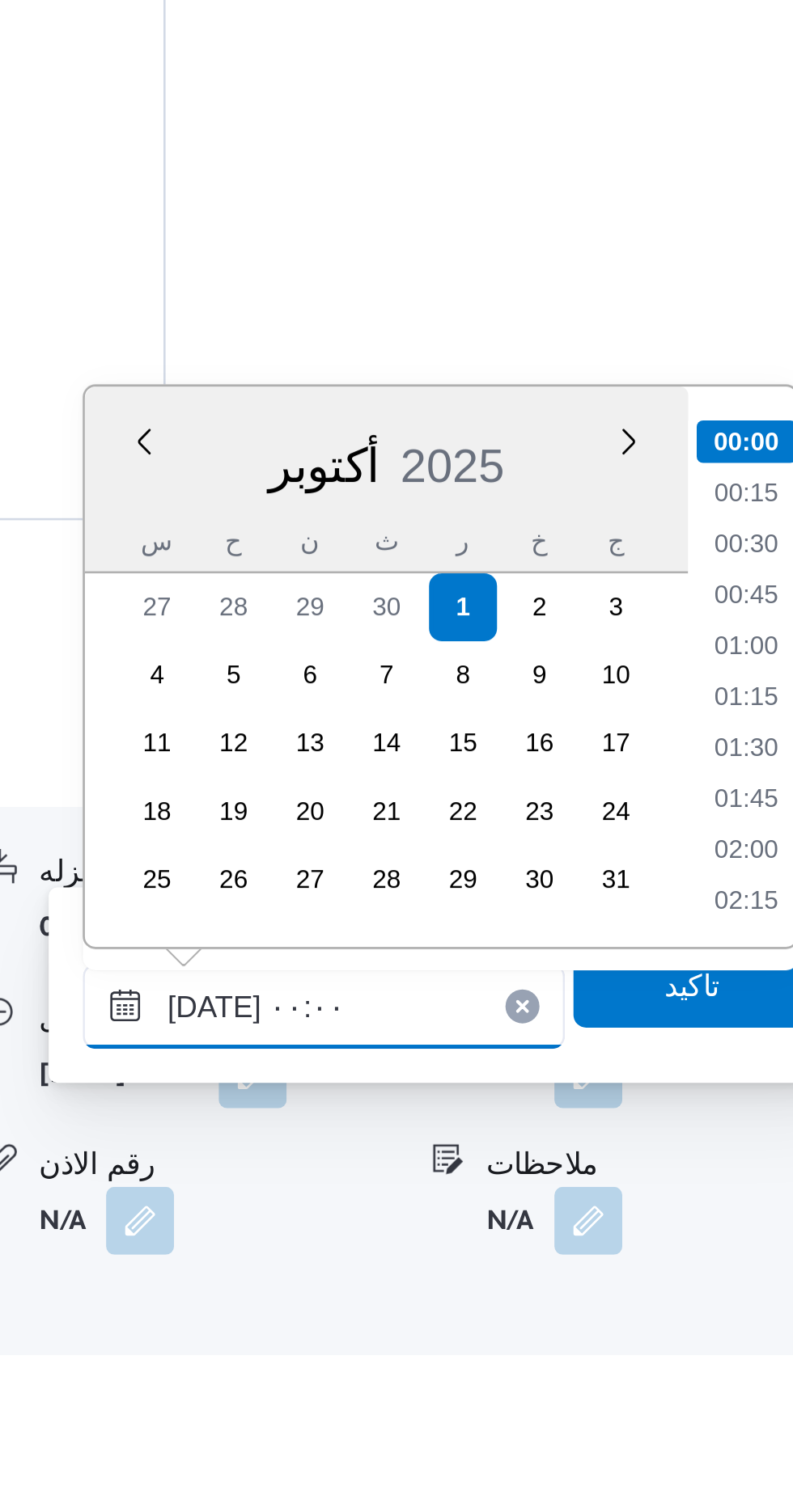
click at [493, 1320] on input "[DATE] ٠٠:٠٠" at bounding box center [566, 1319] width 184 height 32
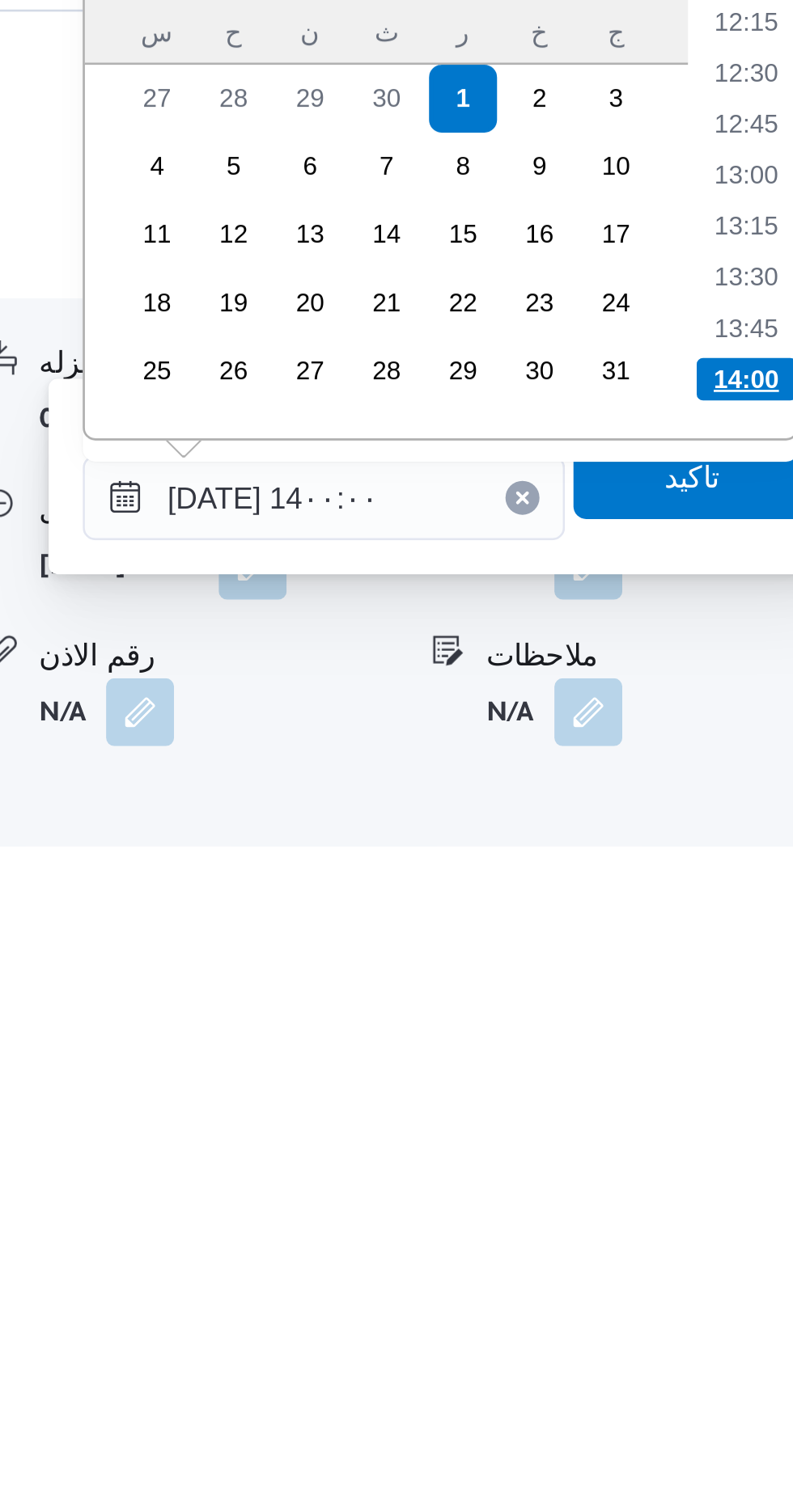
click at [715, 1271] on li "14:00" at bounding box center [728, 1275] width 38 height 17
type input "[DATE] ١٤:٠٠"
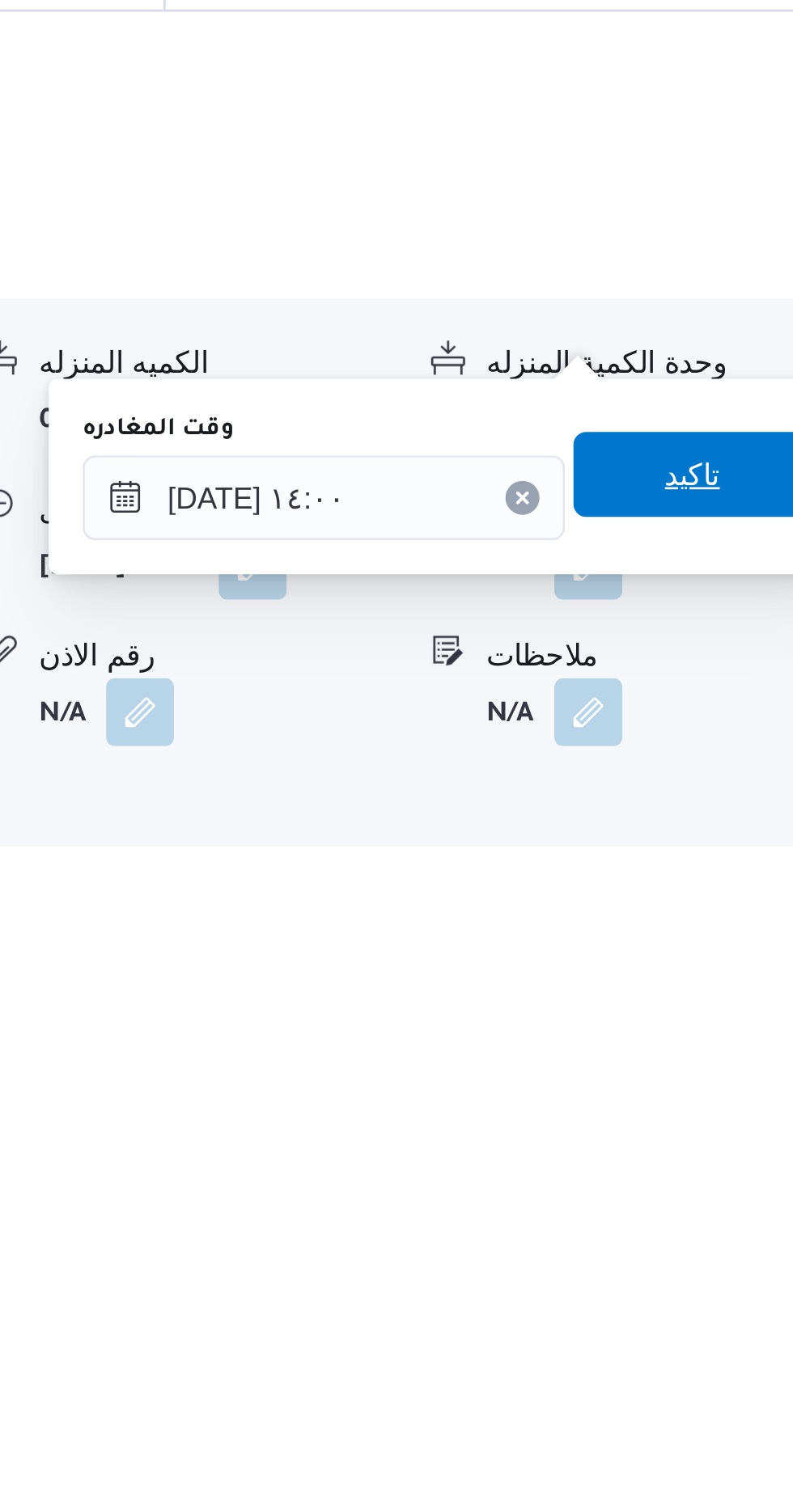
click at [701, 1313] on span "تاكيد" at bounding box center [707, 1310] width 91 height 32
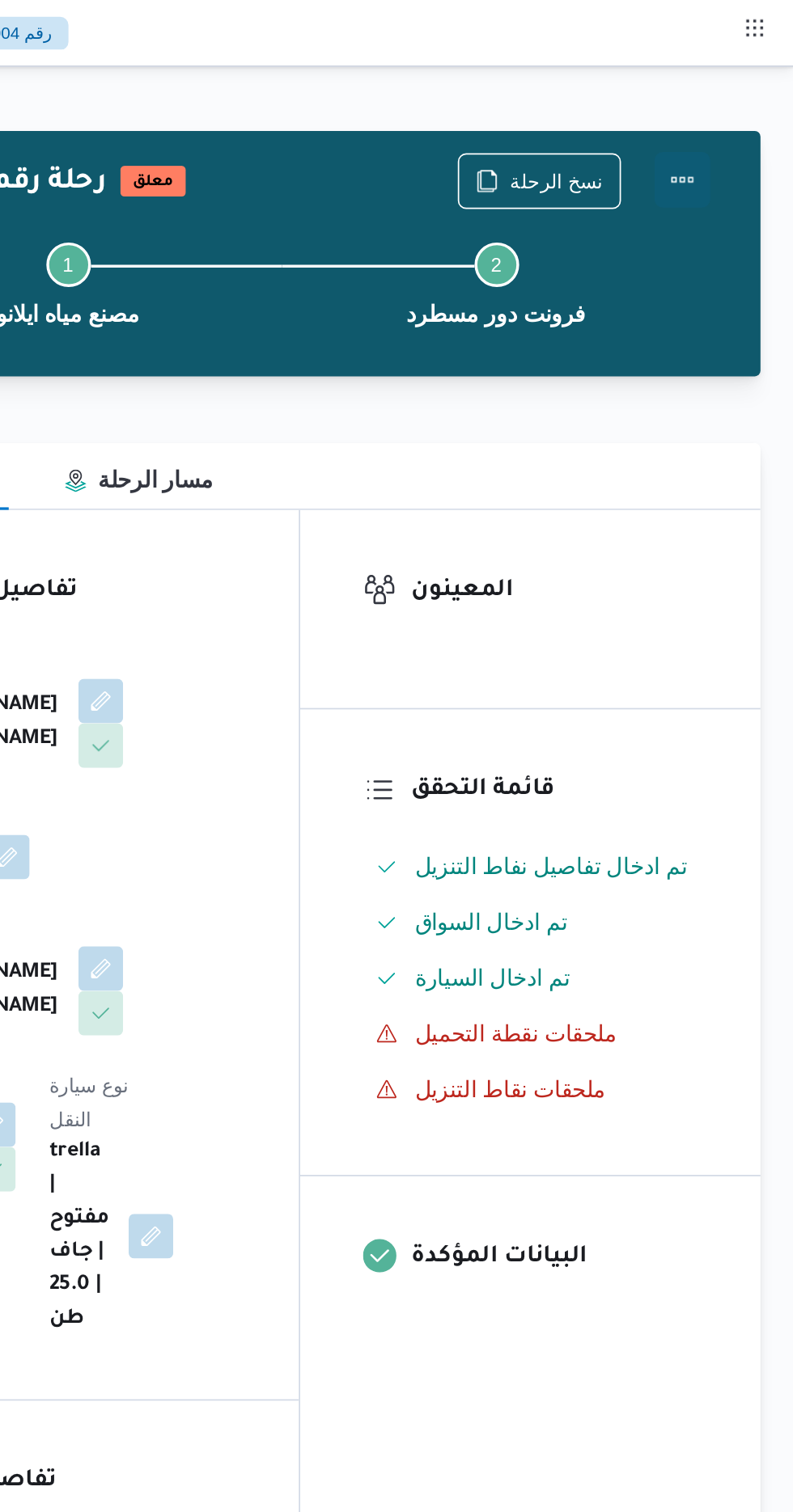
click at [712, 99] on button "Actions" at bounding box center [728, 104] width 32 height 32
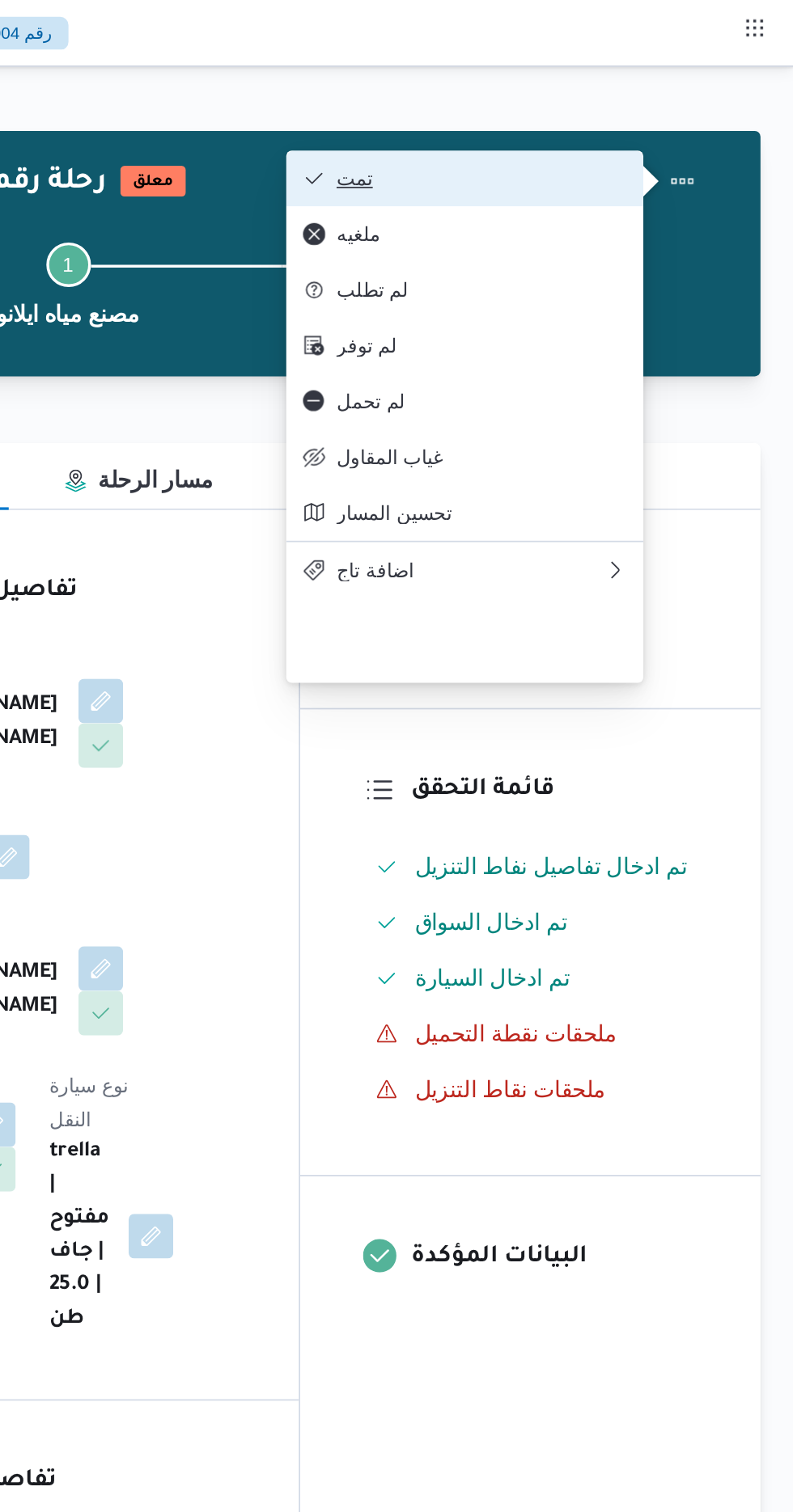
click at [526, 100] on span "تمت" at bounding box center [601, 103] width 188 height 13
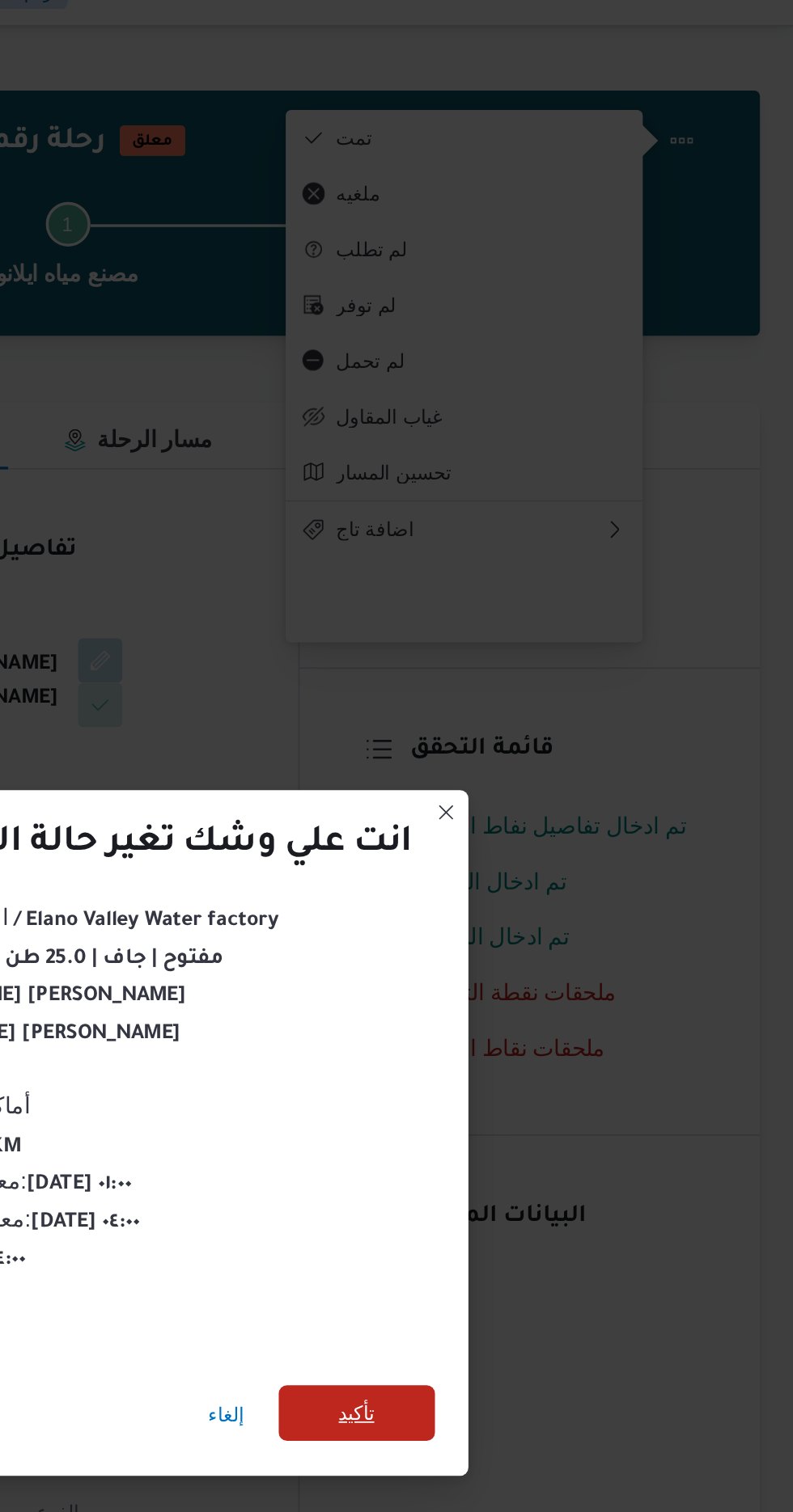
click at [535, 839] on span "تأكيد" at bounding box center [539, 842] width 21 height 19
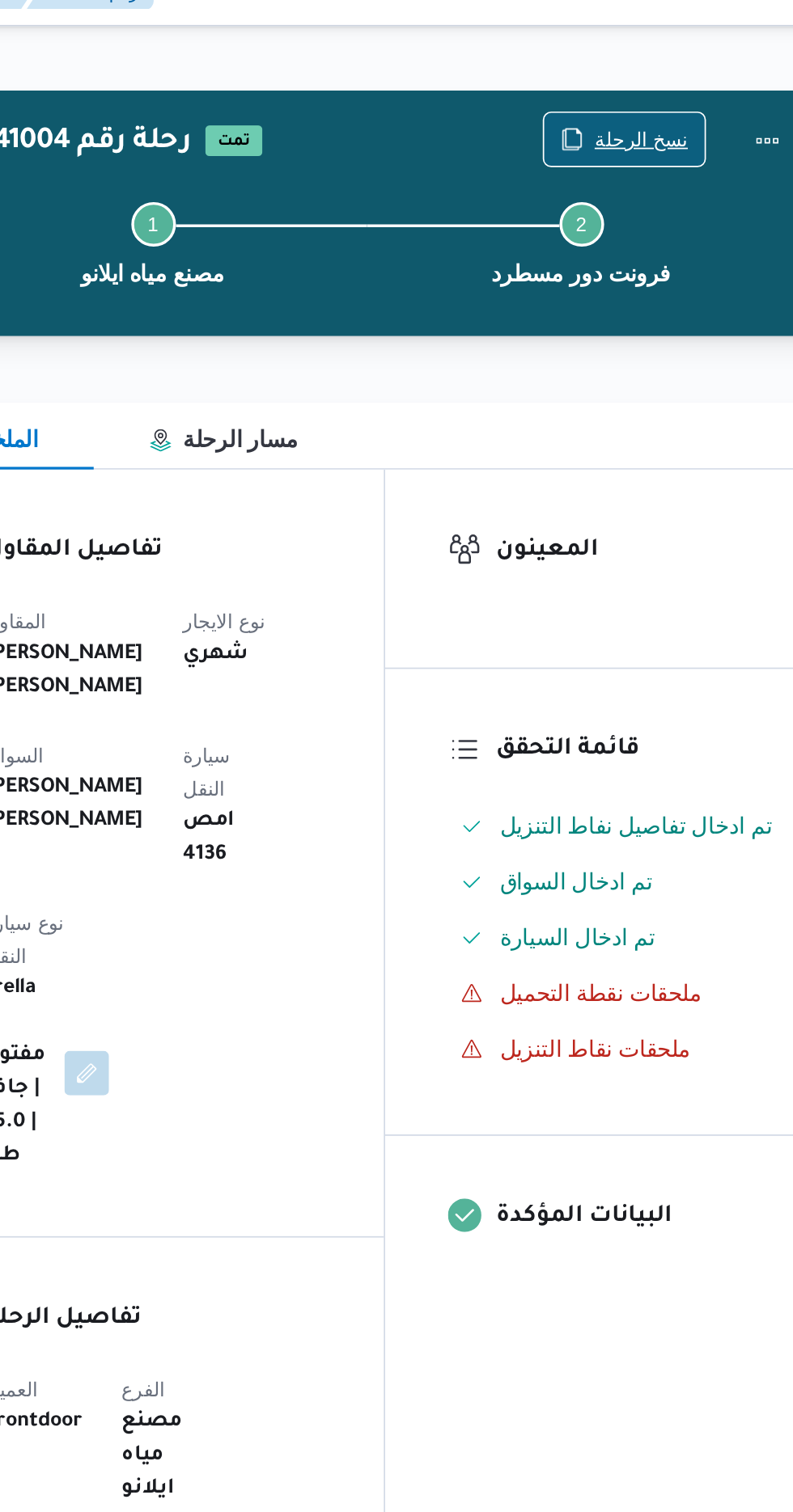
click at [632, 93] on span "نسخ الرحلة" at bounding box center [645, 104] width 93 height 31
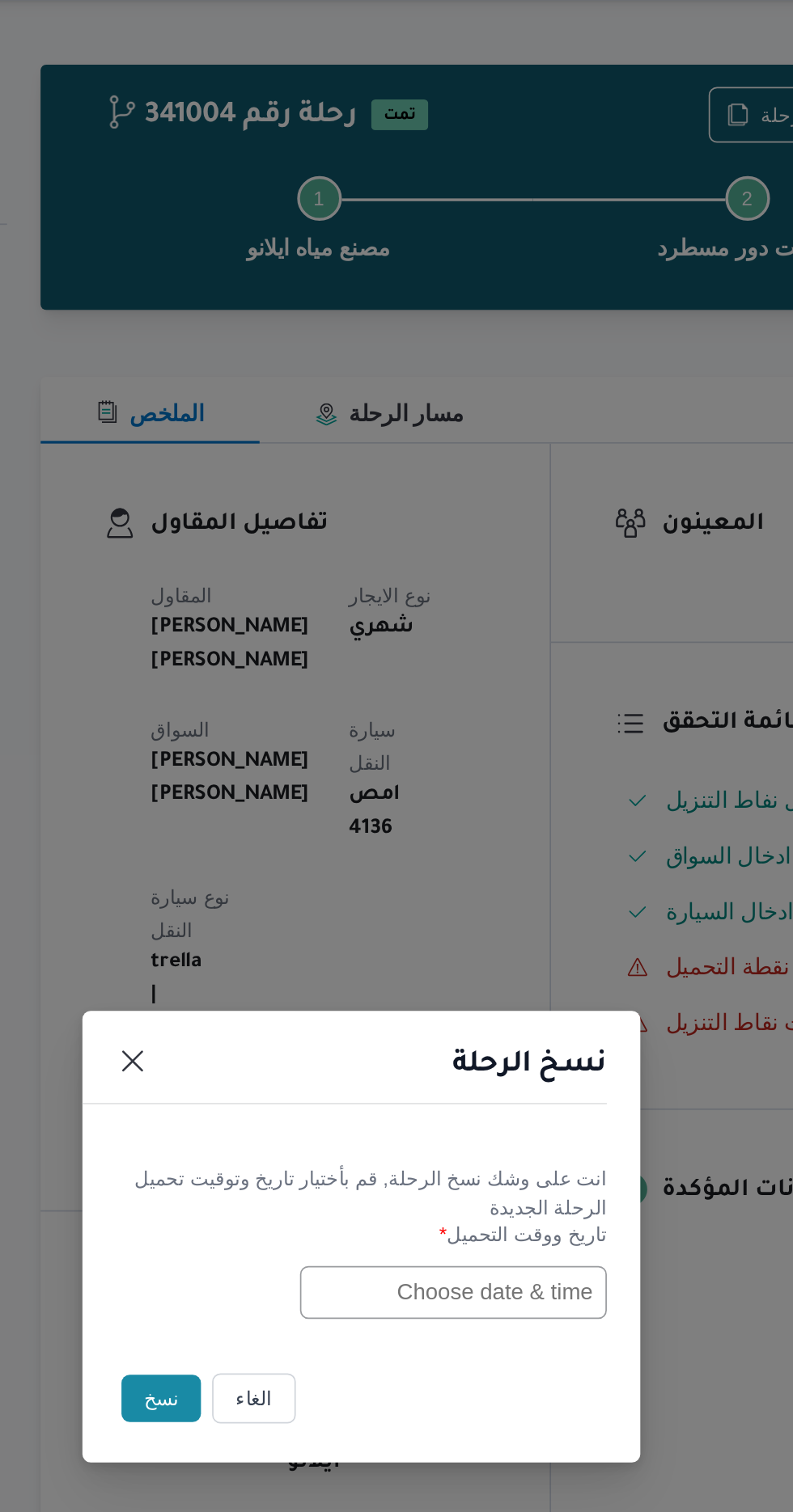
click at [399, 780] on input "text" at bounding box center [449, 788] width 178 height 31
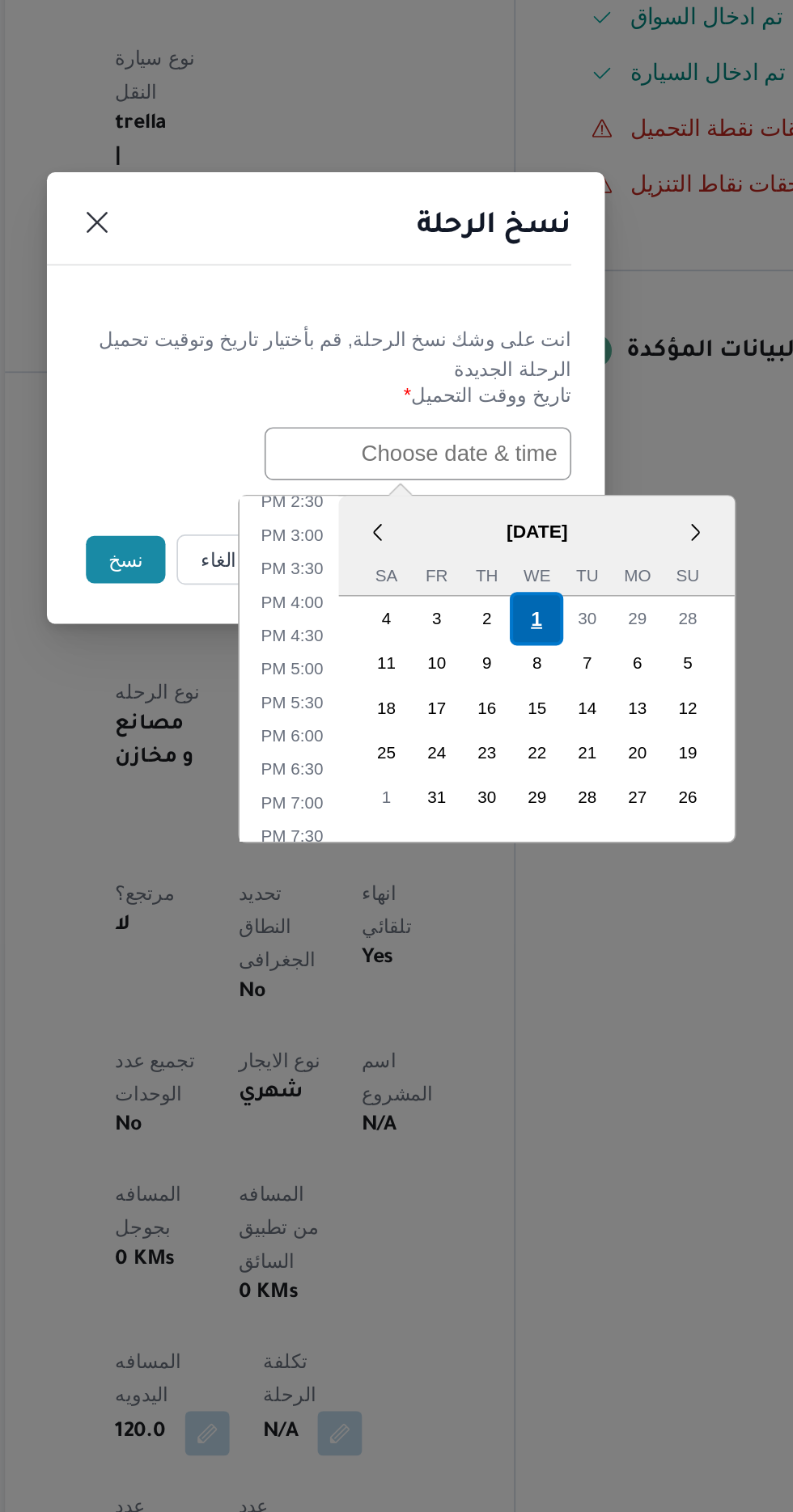
click at [518, 879] on div "1" at bounding box center [518, 883] width 31 height 31
type input "[DATE] 12:00AM"
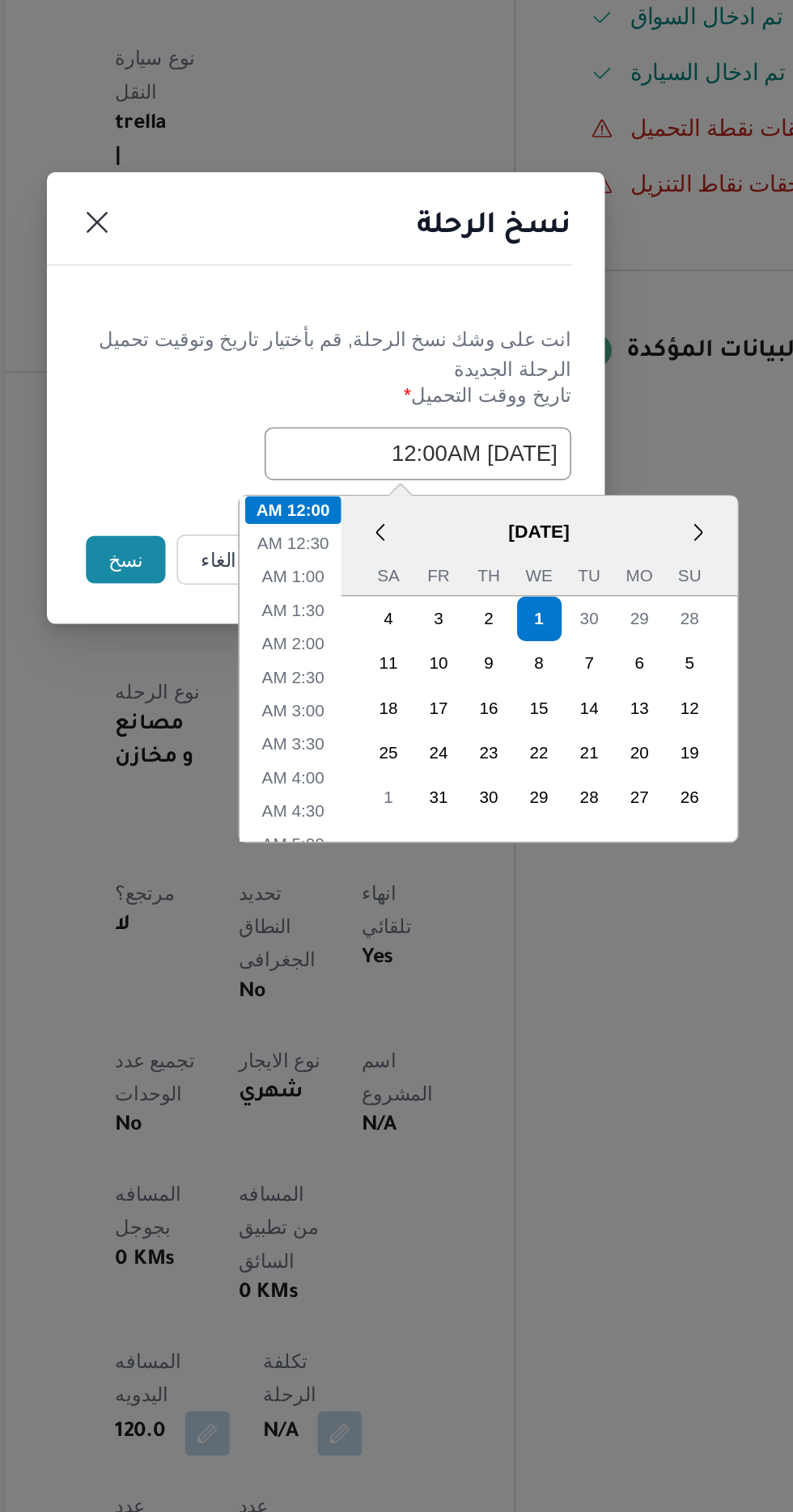
click at [281, 851] on button "نسخ" at bounding box center [280, 849] width 46 height 27
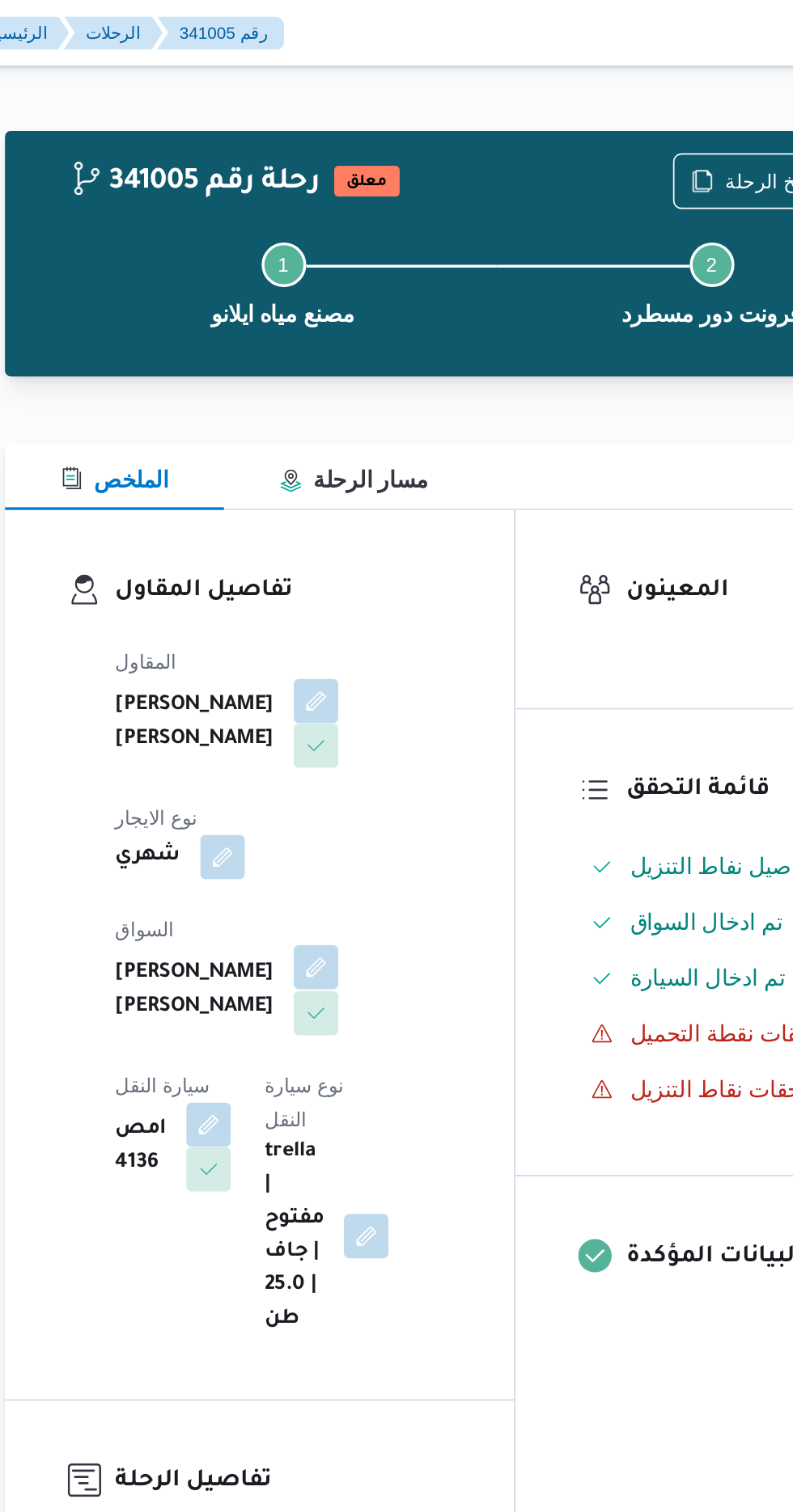
click at [378, 548] on button "button" at bounding box center [390, 560] width 26 height 26
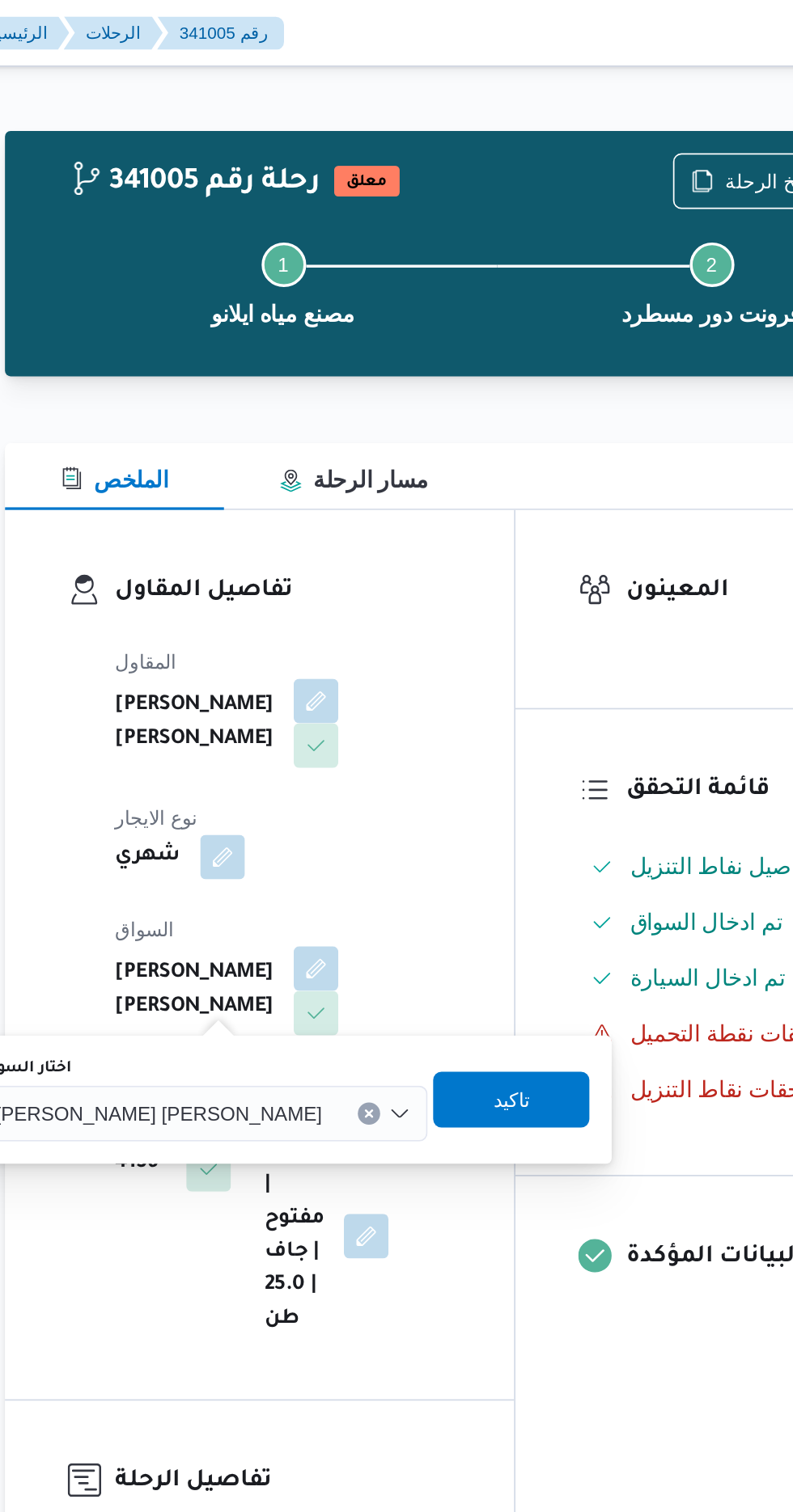
click at [295, 648] on span "[PERSON_NAME] [PERSON_NAME]" at bounding box center [299, 646] width 189 height 18
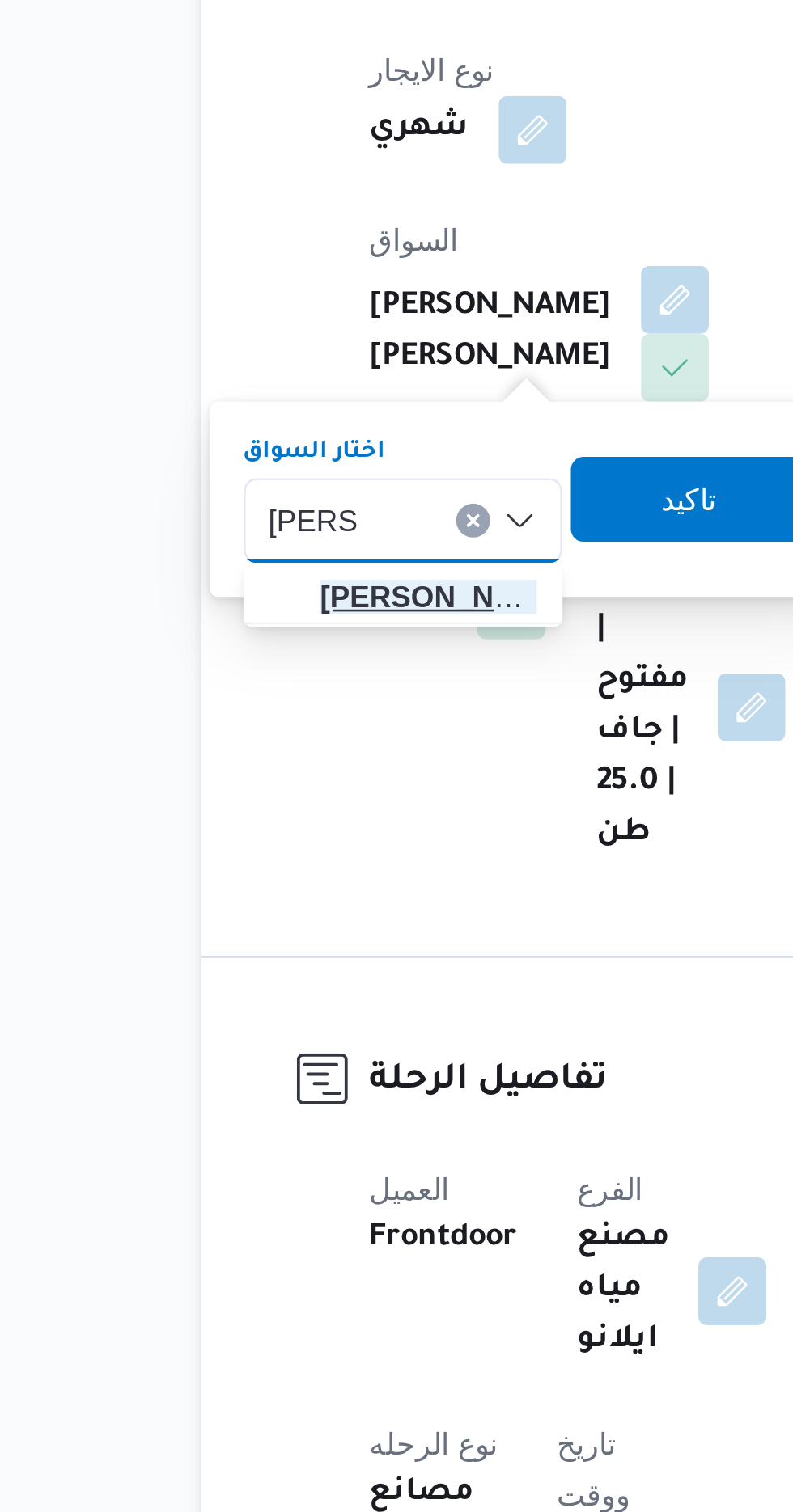
type input "[PERSON_NAME]"
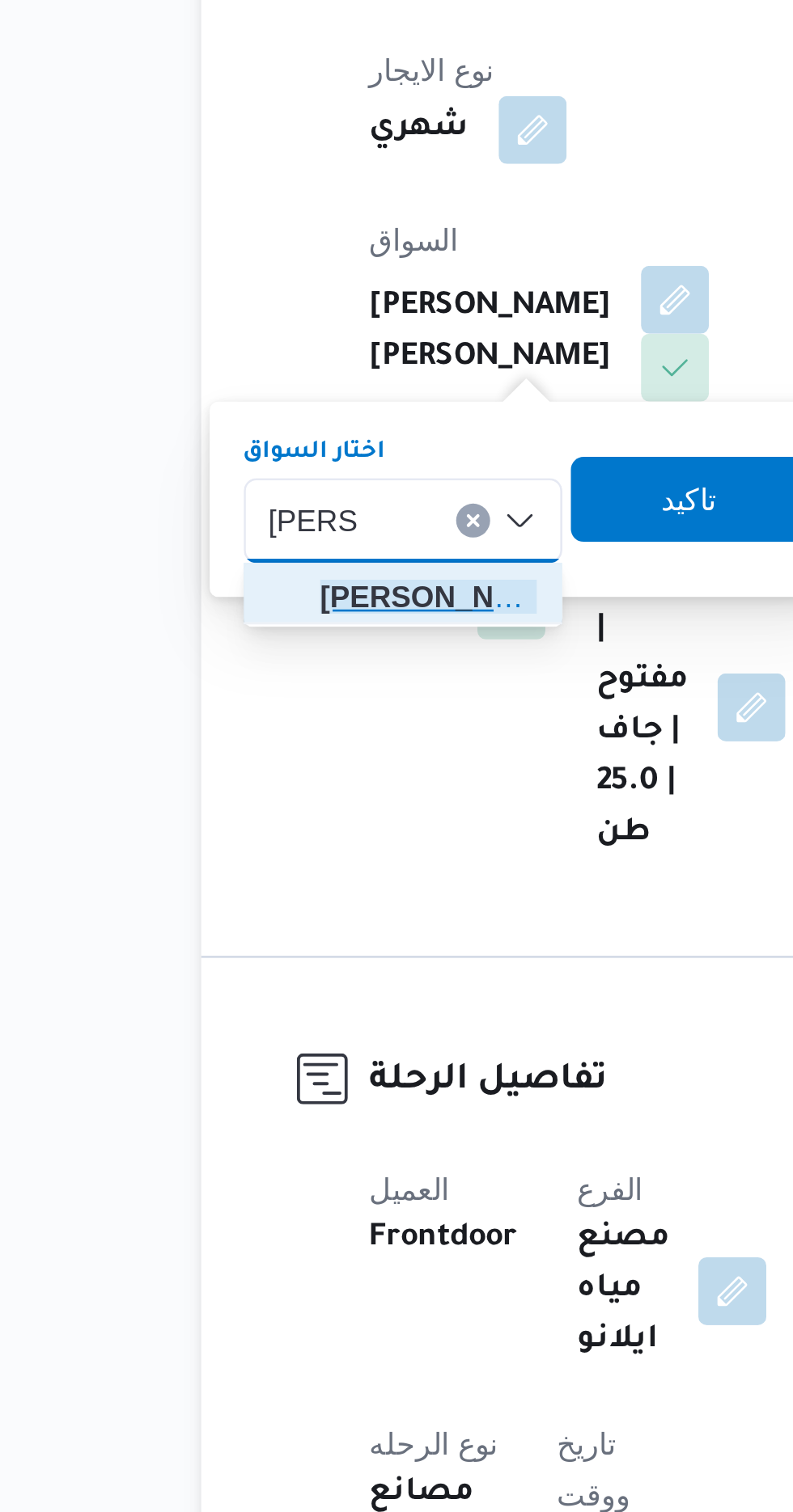
click at [303, 670] on span "[PERSON_NAME] ي [PERSON_NAME]" at bounding box center [297, 675] width 83 height 19
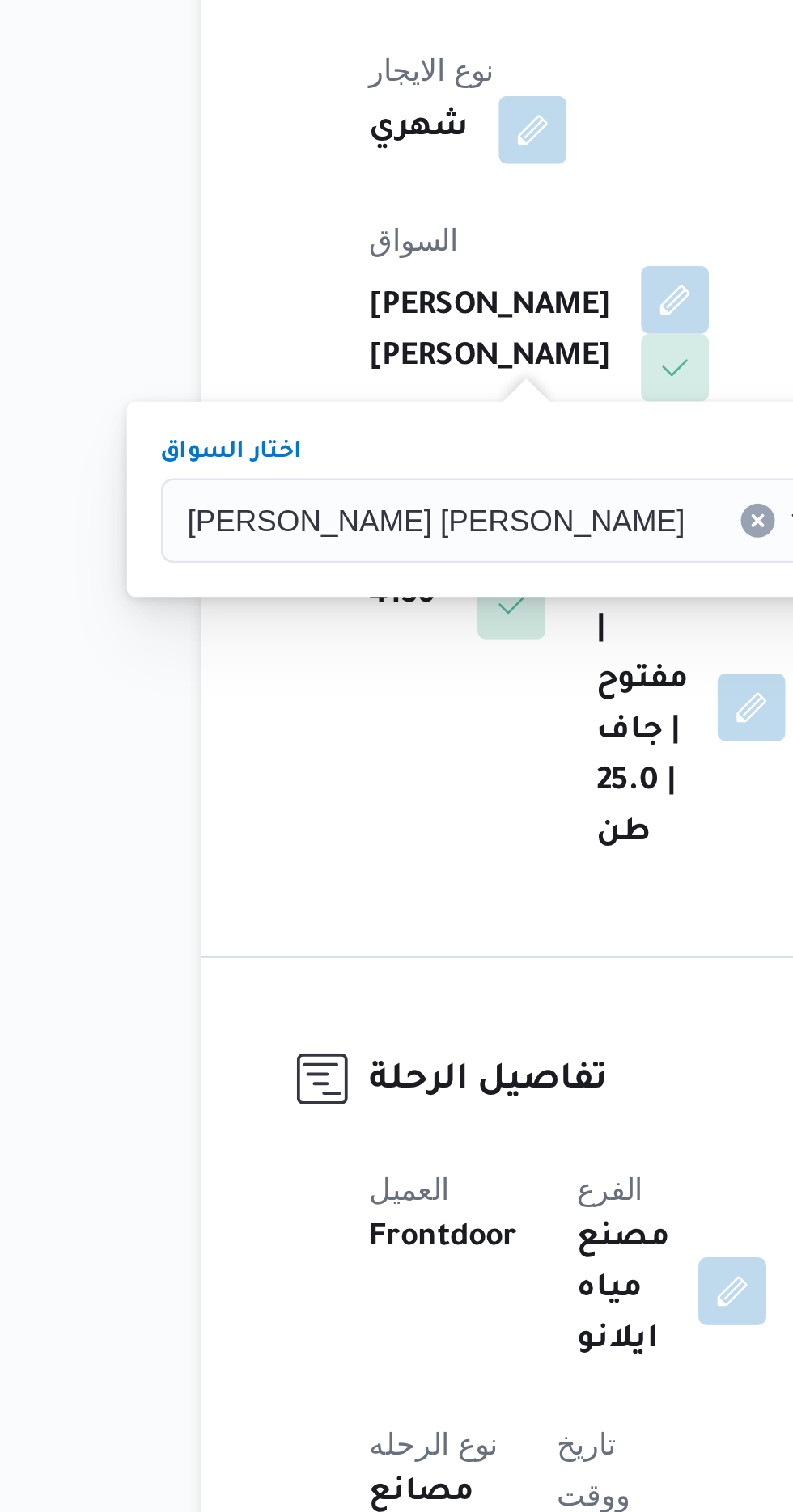
click at [460, 640] on span "تاكيد" at bounding box center [505, 637] width 91 height 32
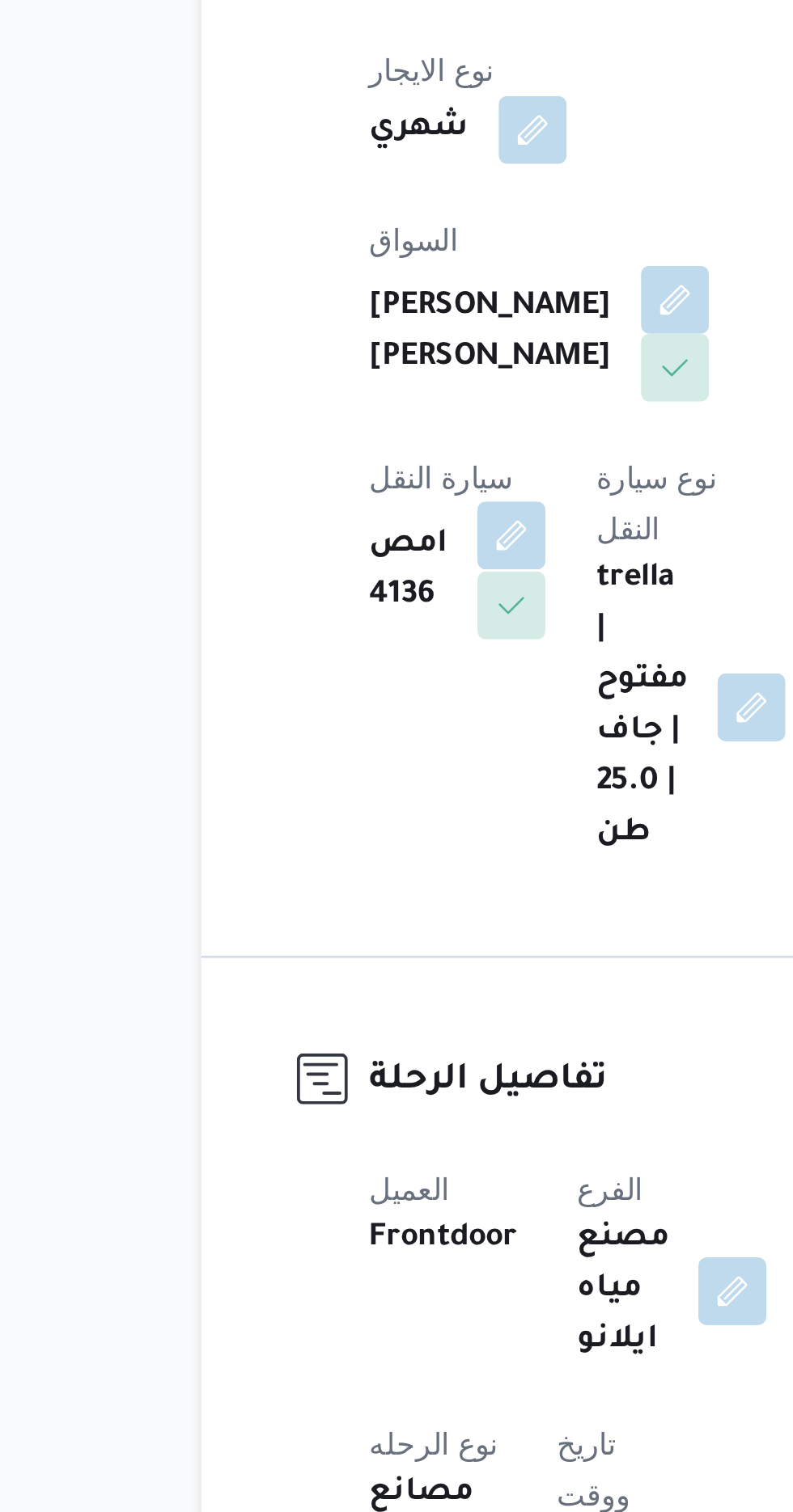
click at [342, 639] on button "button" at bounding box center [327, 651] width 26 height 26
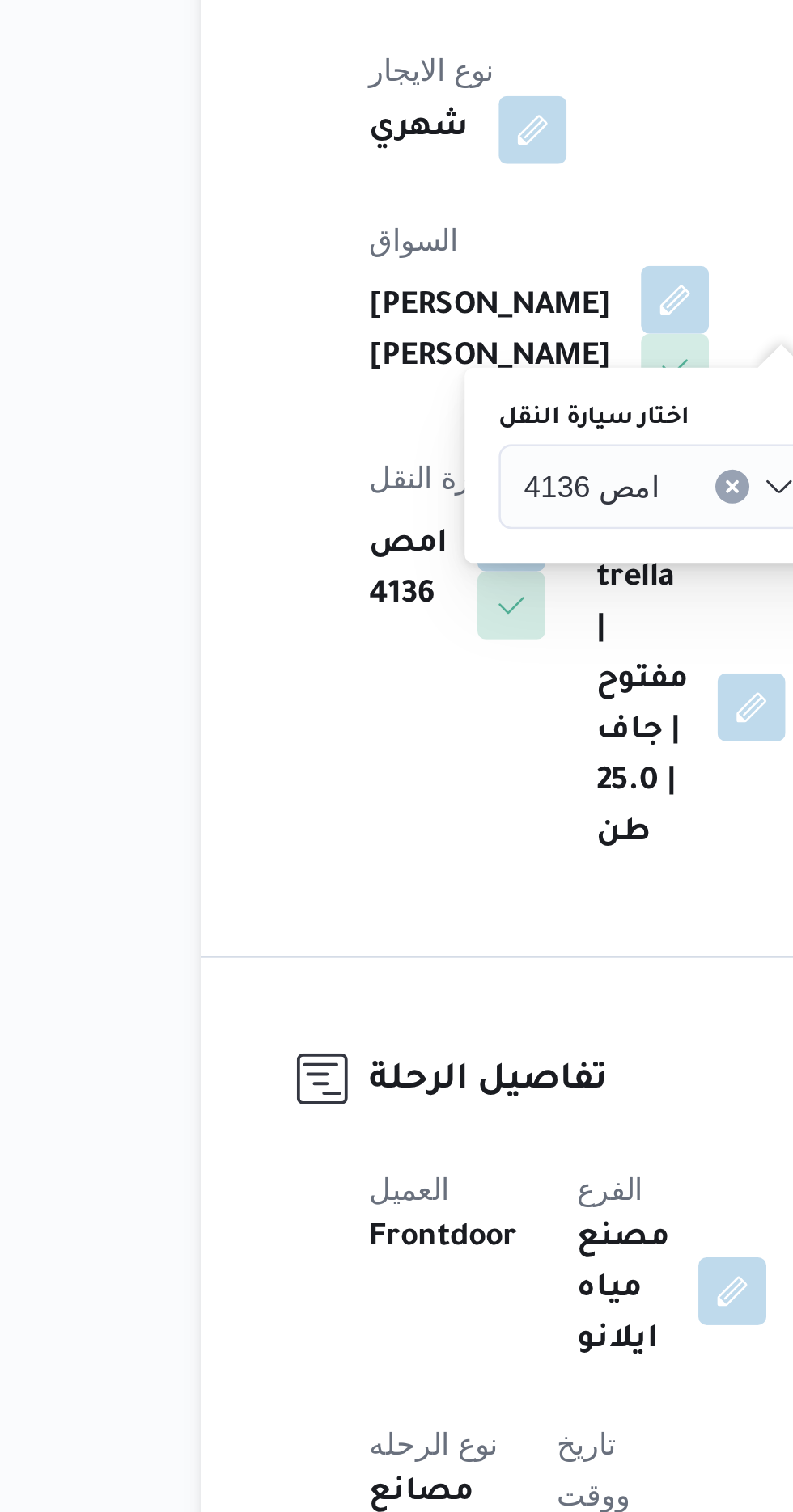
click at [391, 631] on input "اختار سيارة النقل" at bounding box center [392, 632] width 2 height 19
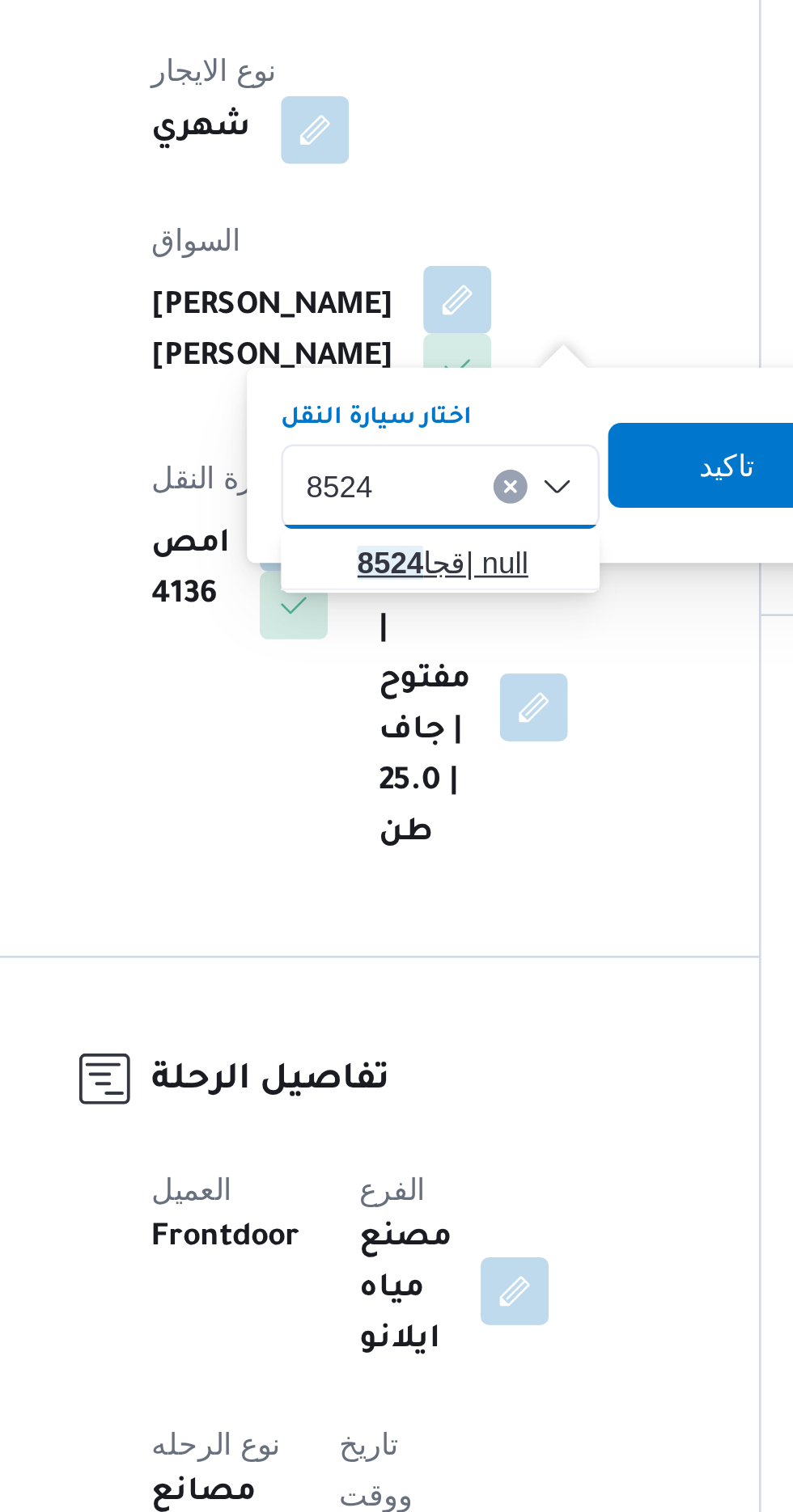
type input "8524"
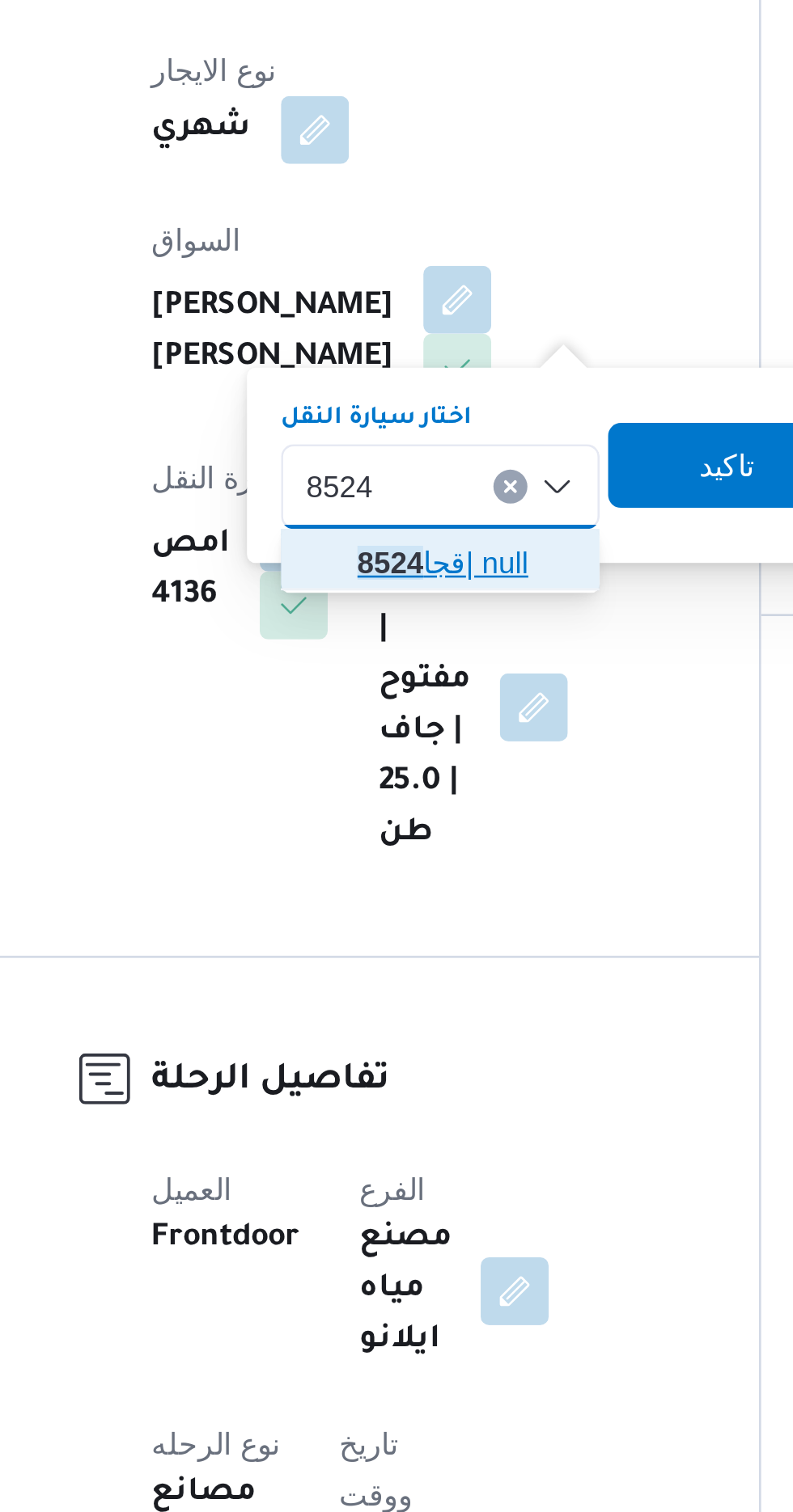
click at [390, 665] on span "قجا 8524 | null" at bounding box center [394, 661] width 83 height 19
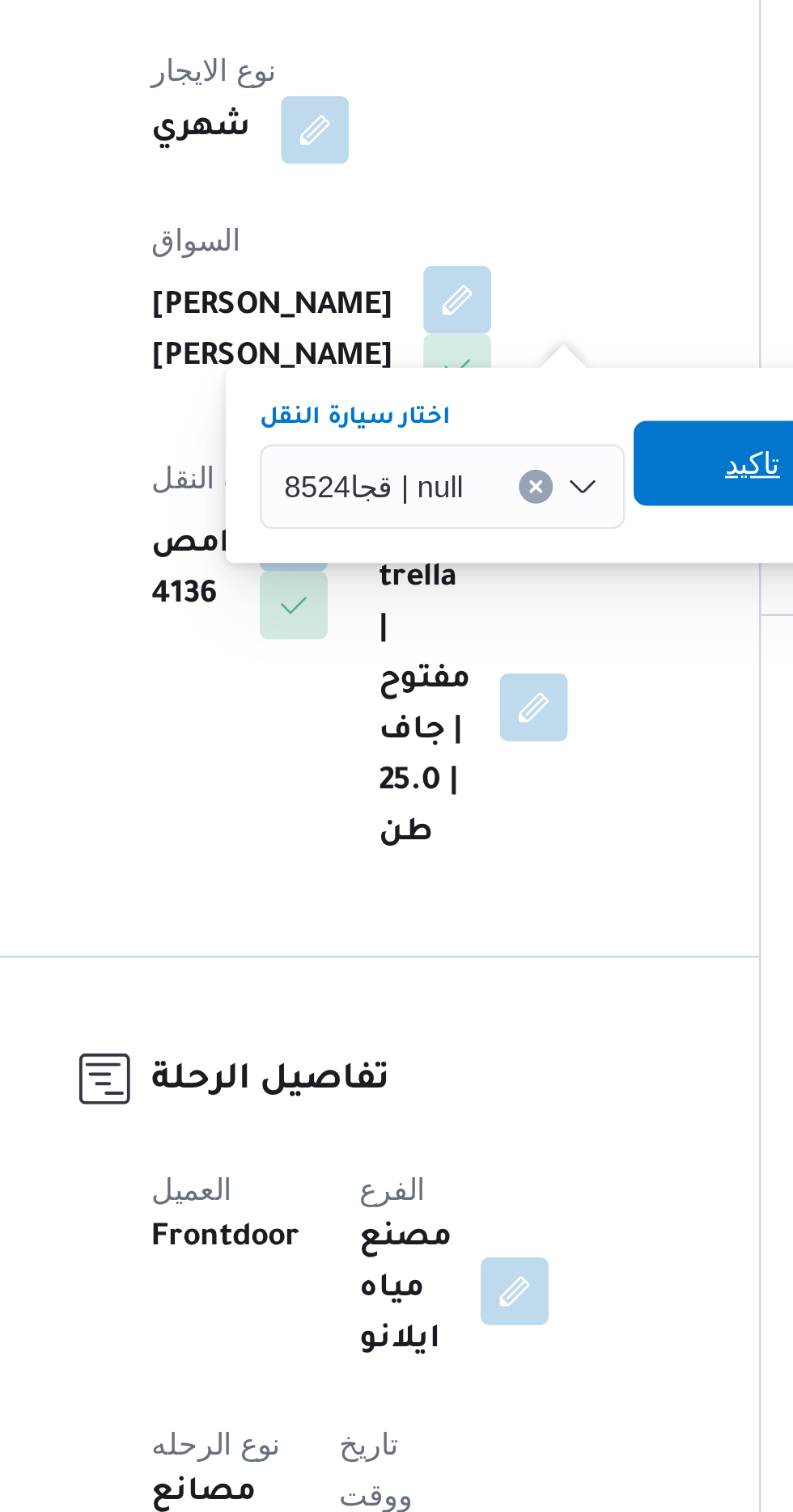
click at [487, 628] on span "تاكيد" at bounding box center [504, 624] width 91 height 32
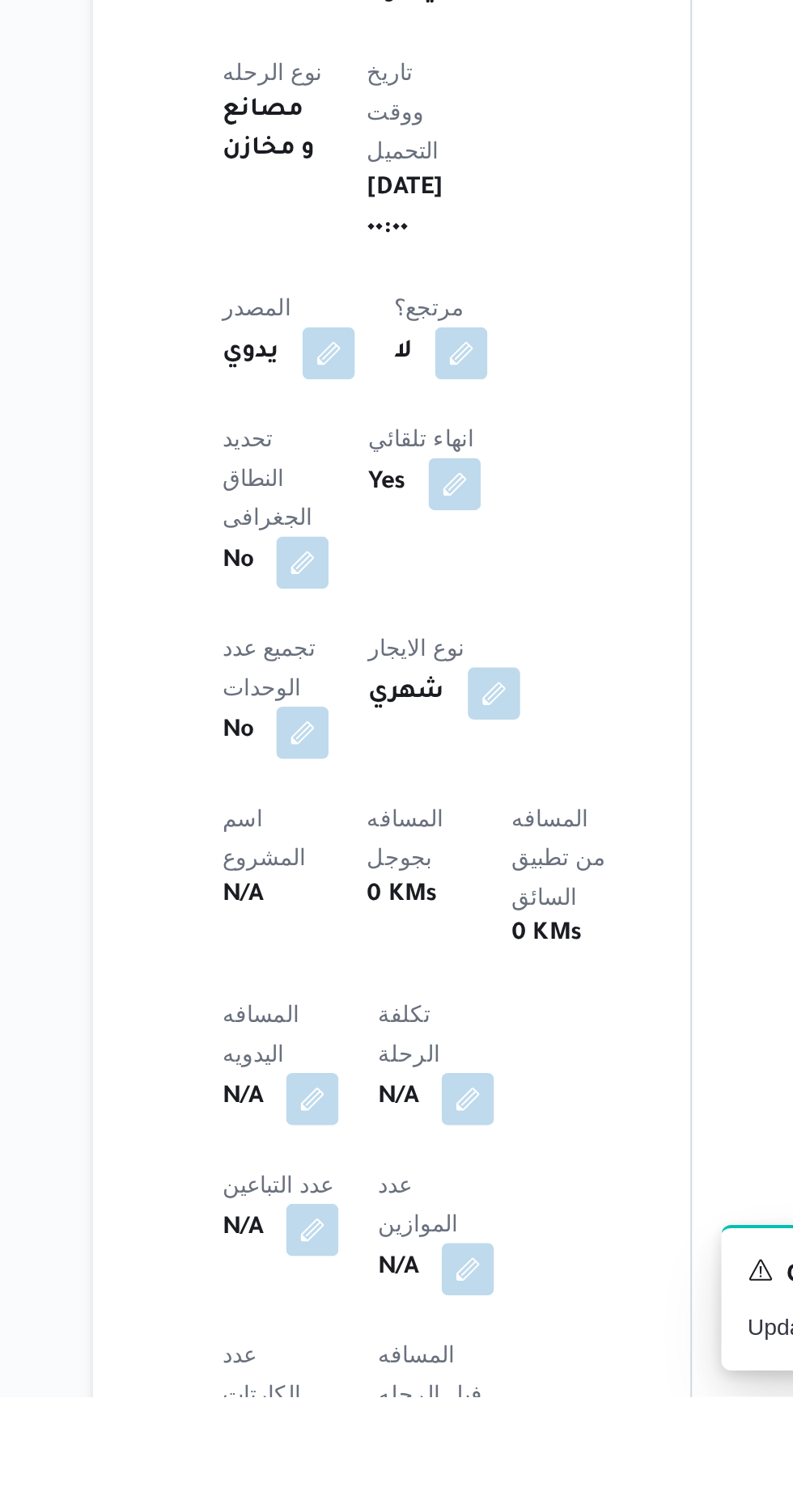
scroll to position [142, 0]
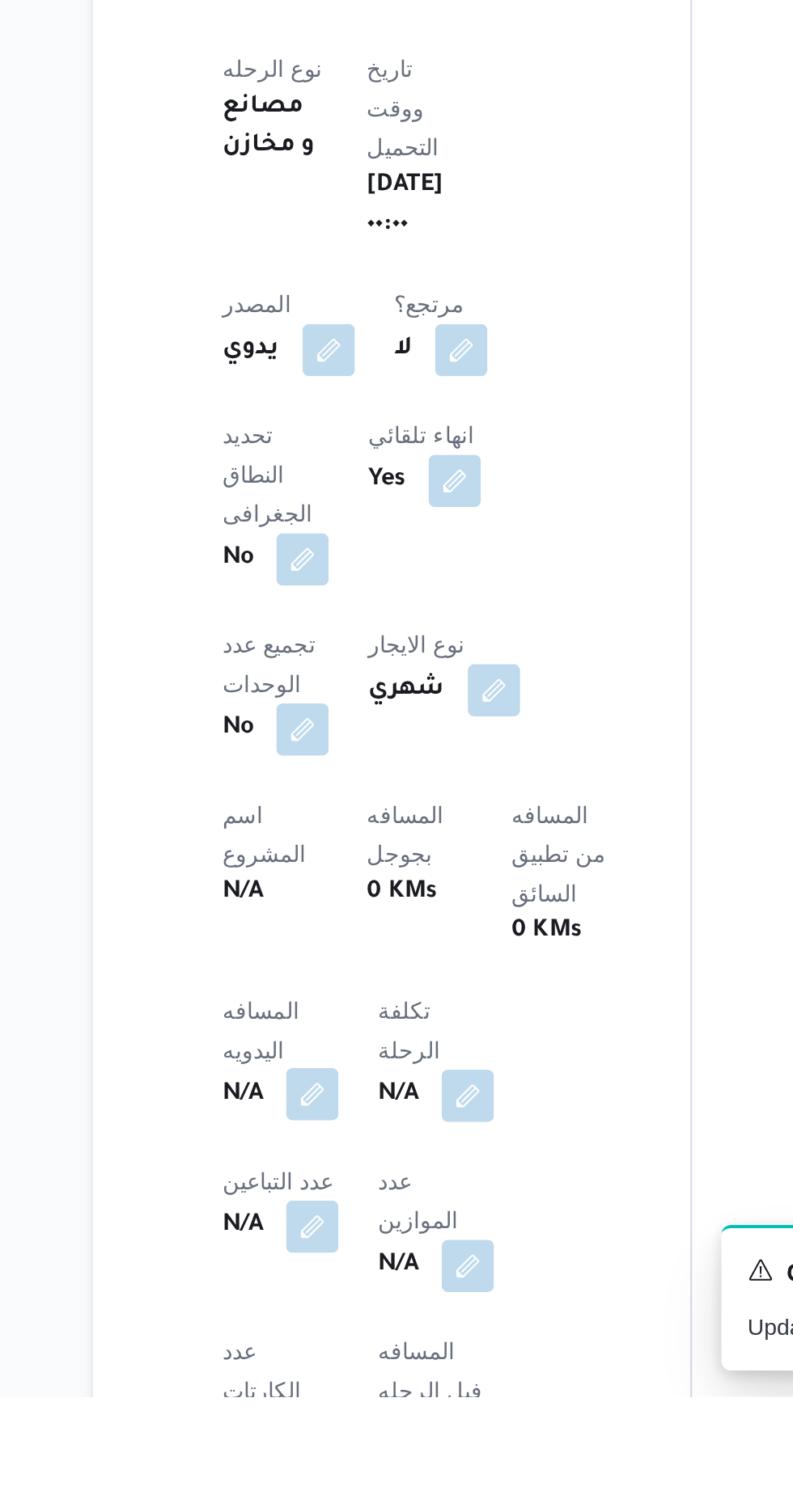
click at [313, 1349] on button "button" at bounding box center [318, 1362] width 26 height 26
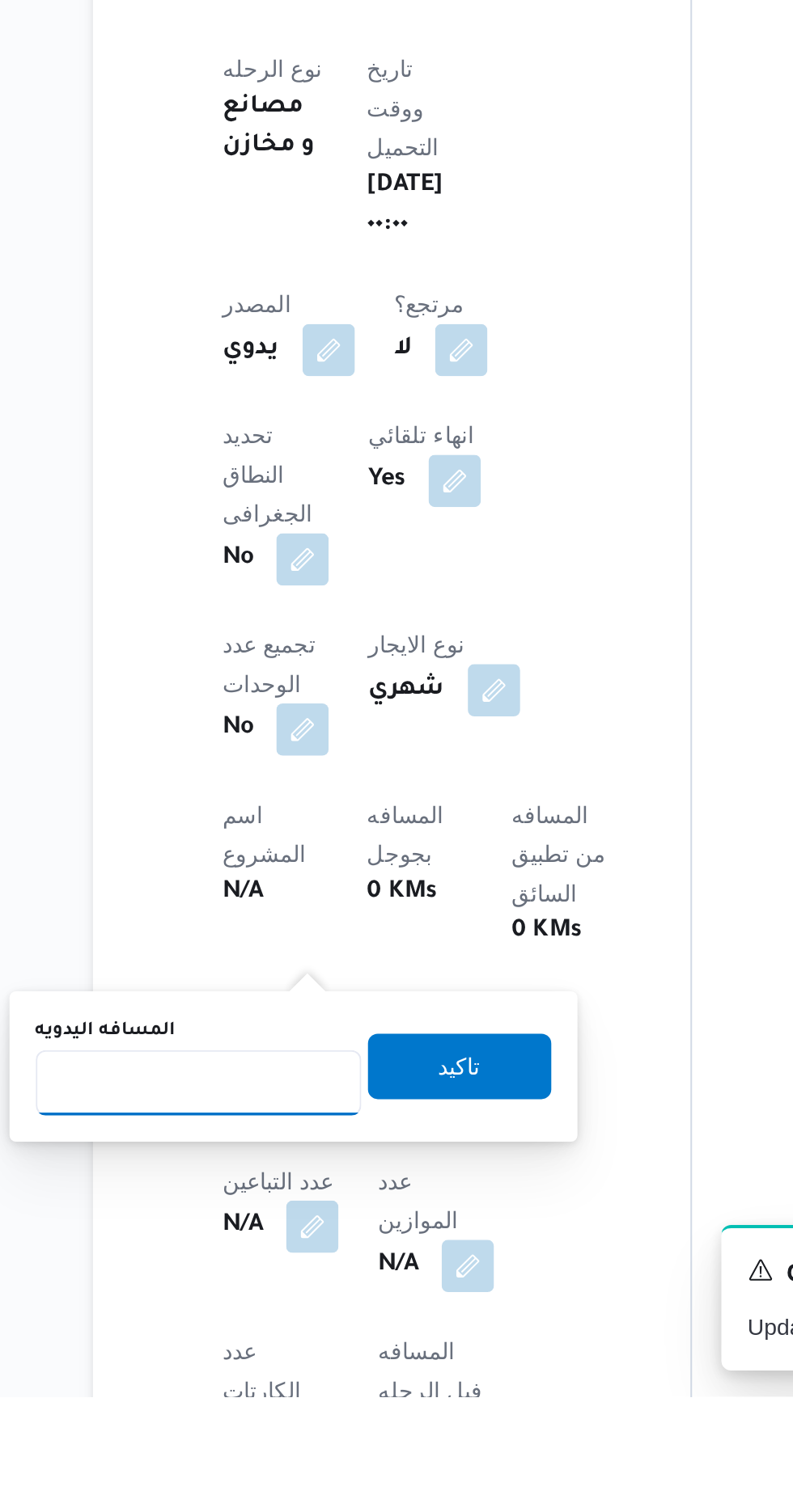
click at [284, 1353] on input "المسافه اليدويه" at bounding box center [262, 1357] width 161 height 32
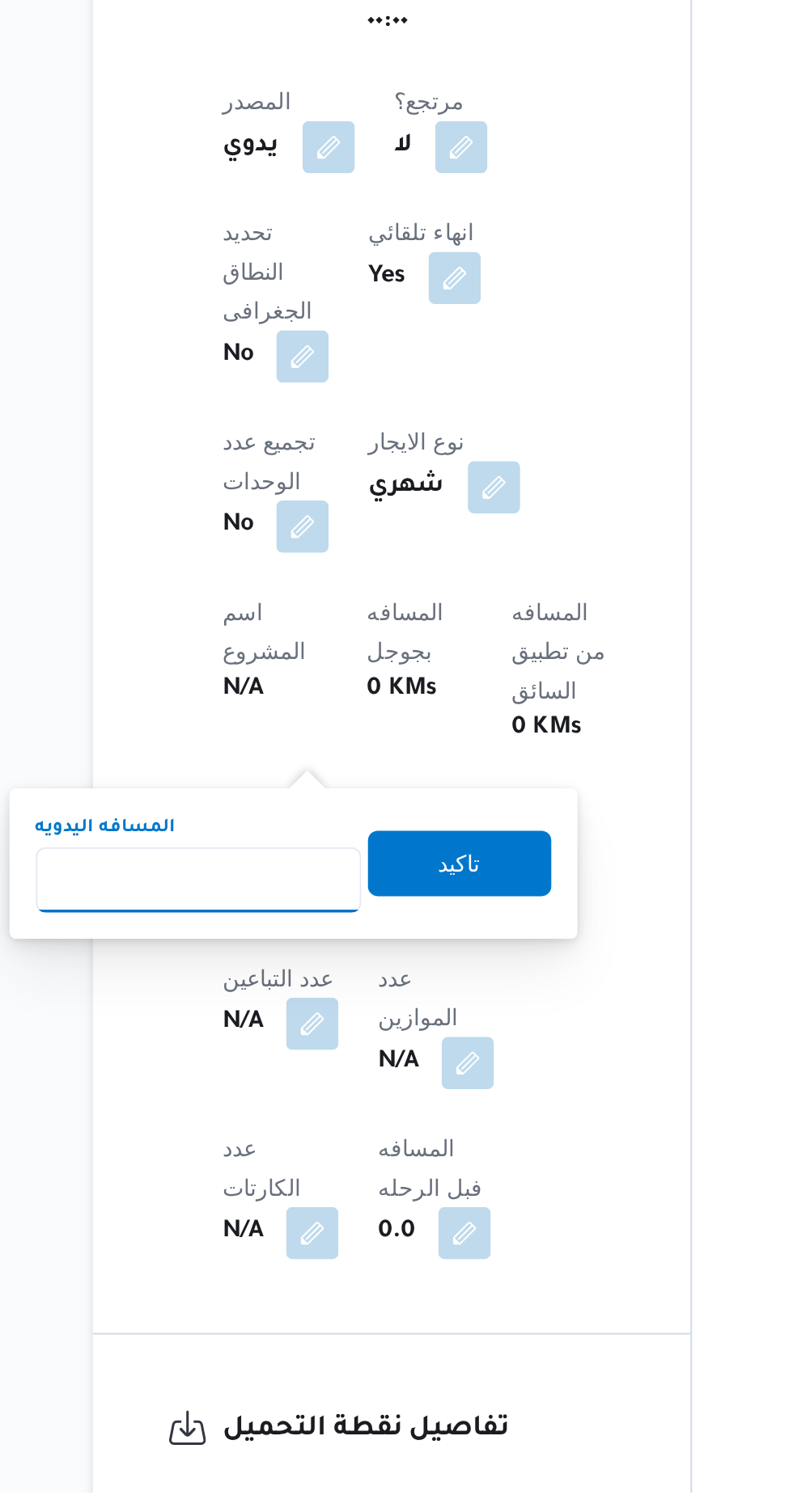
scroll to position [289, 0]
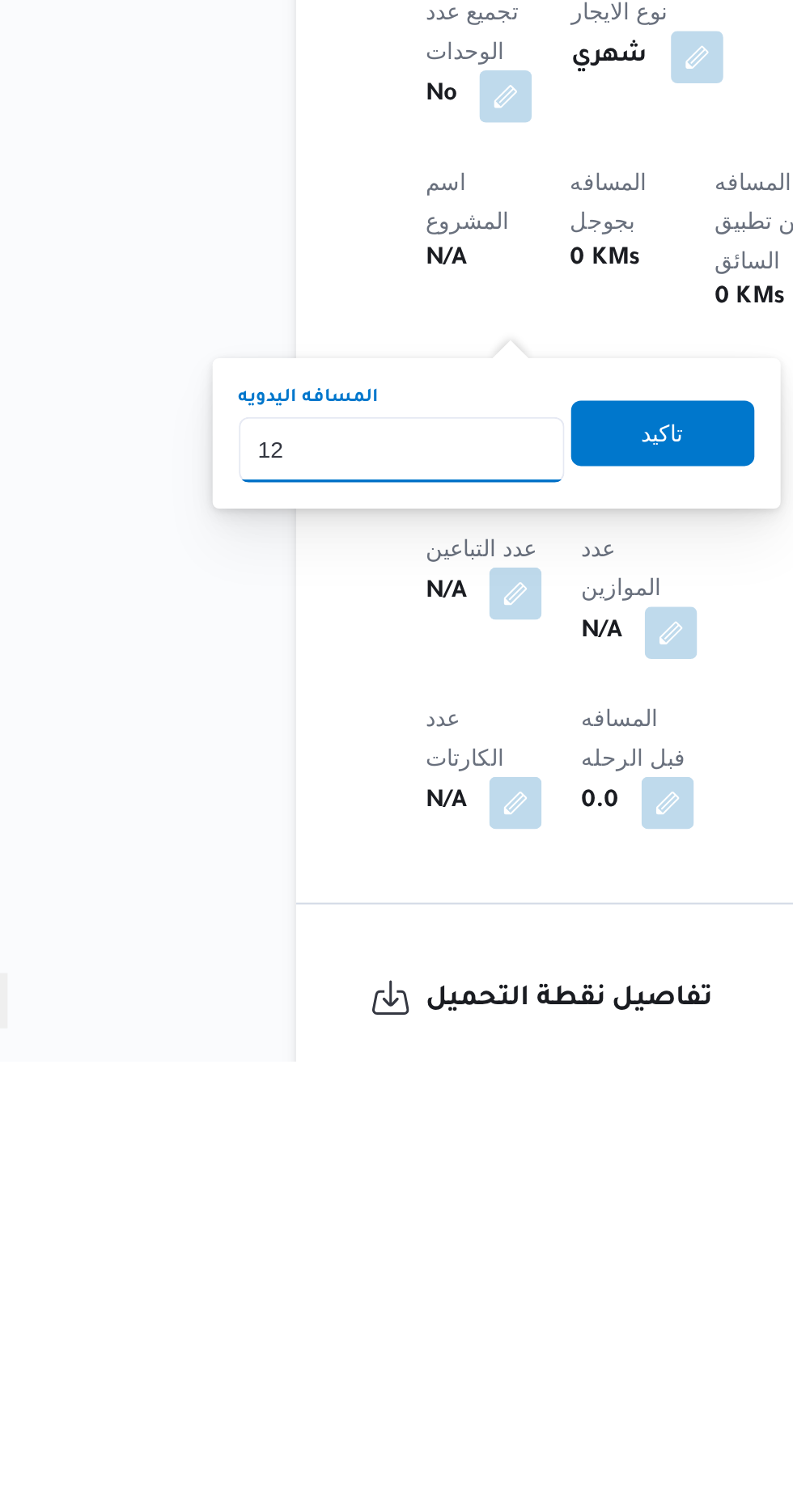
type input "120"
click at [385, 1201] on span "تاكيد" at bounding box center [392, 1200] width 91 height 32
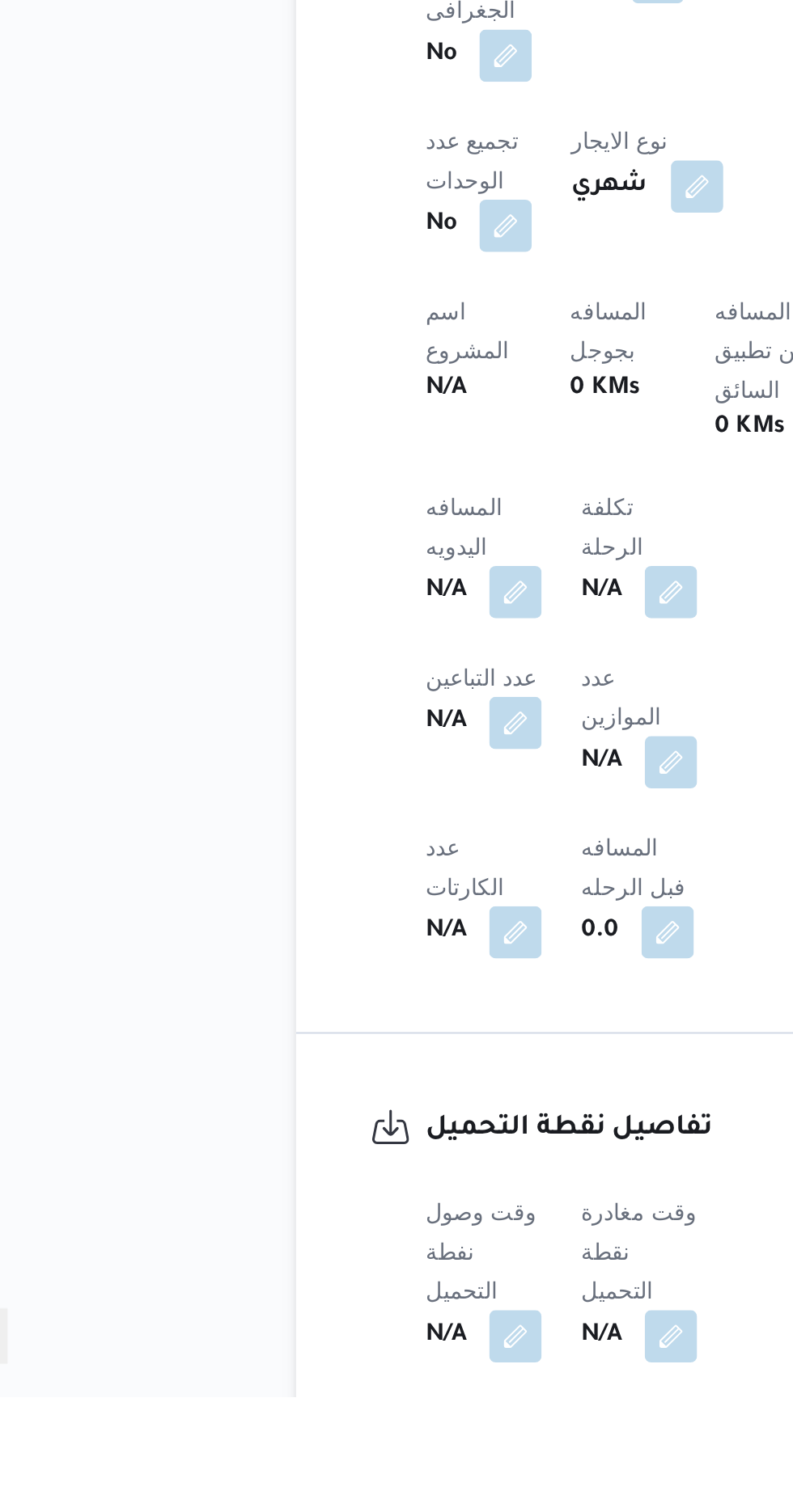
scroll to position [449, 0]
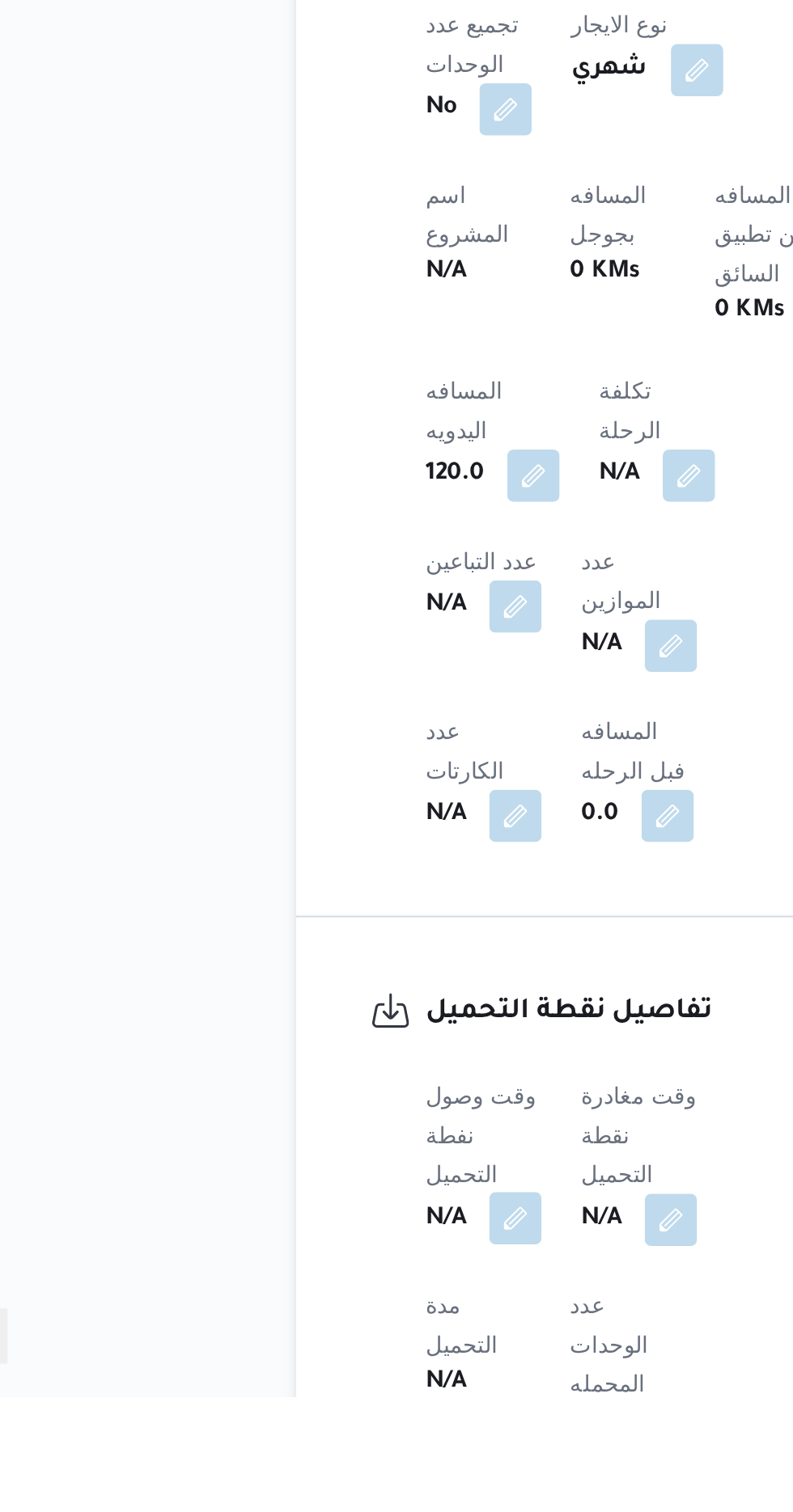
click at [319, 1411] on button "button" at bounding box center [318, 1424] width 26 height 26
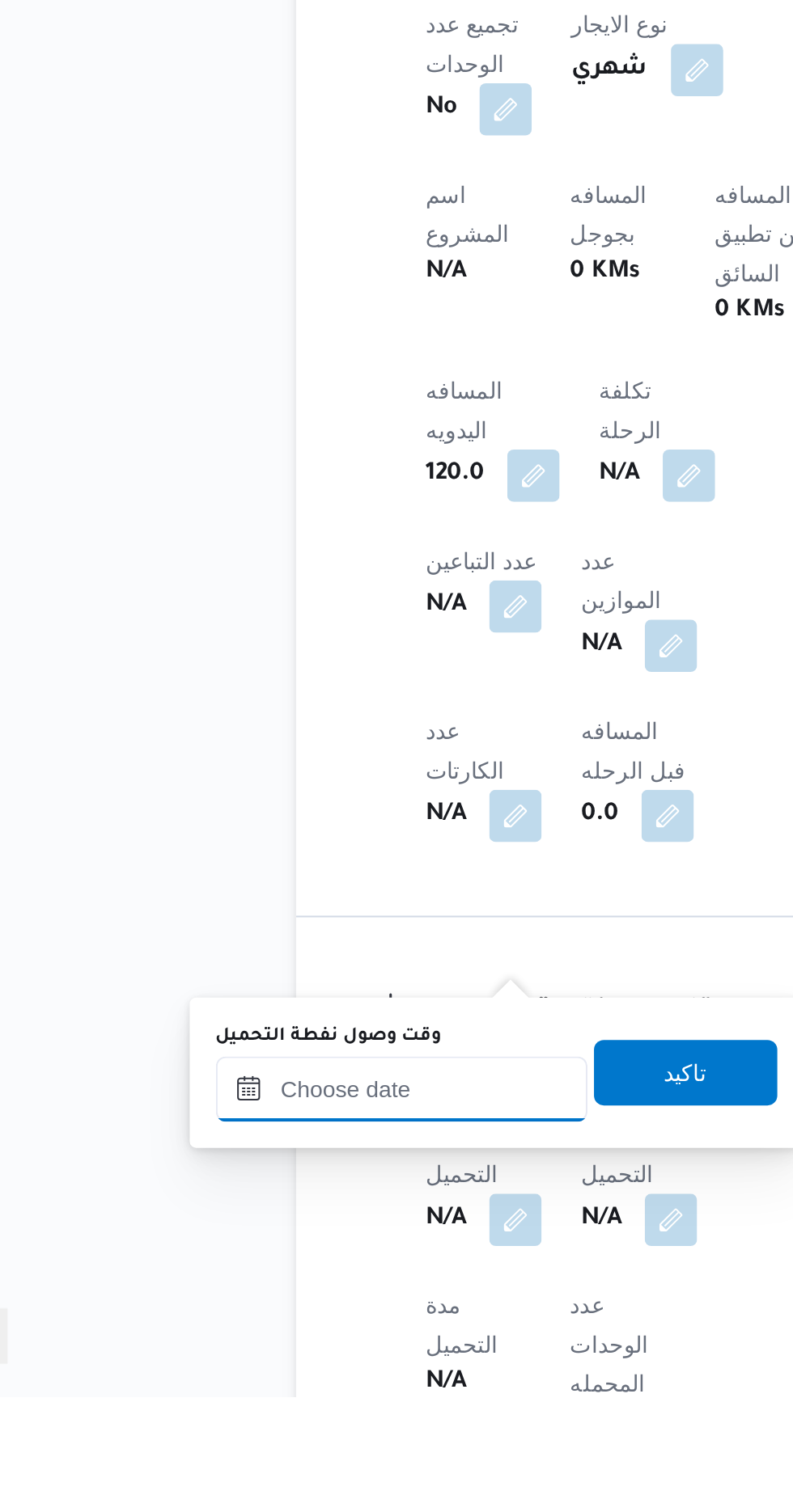
click at [241, 1357] on input "وقت وصول نفطة التحميل" at bounding box center [262, 1360] width 184 height 32
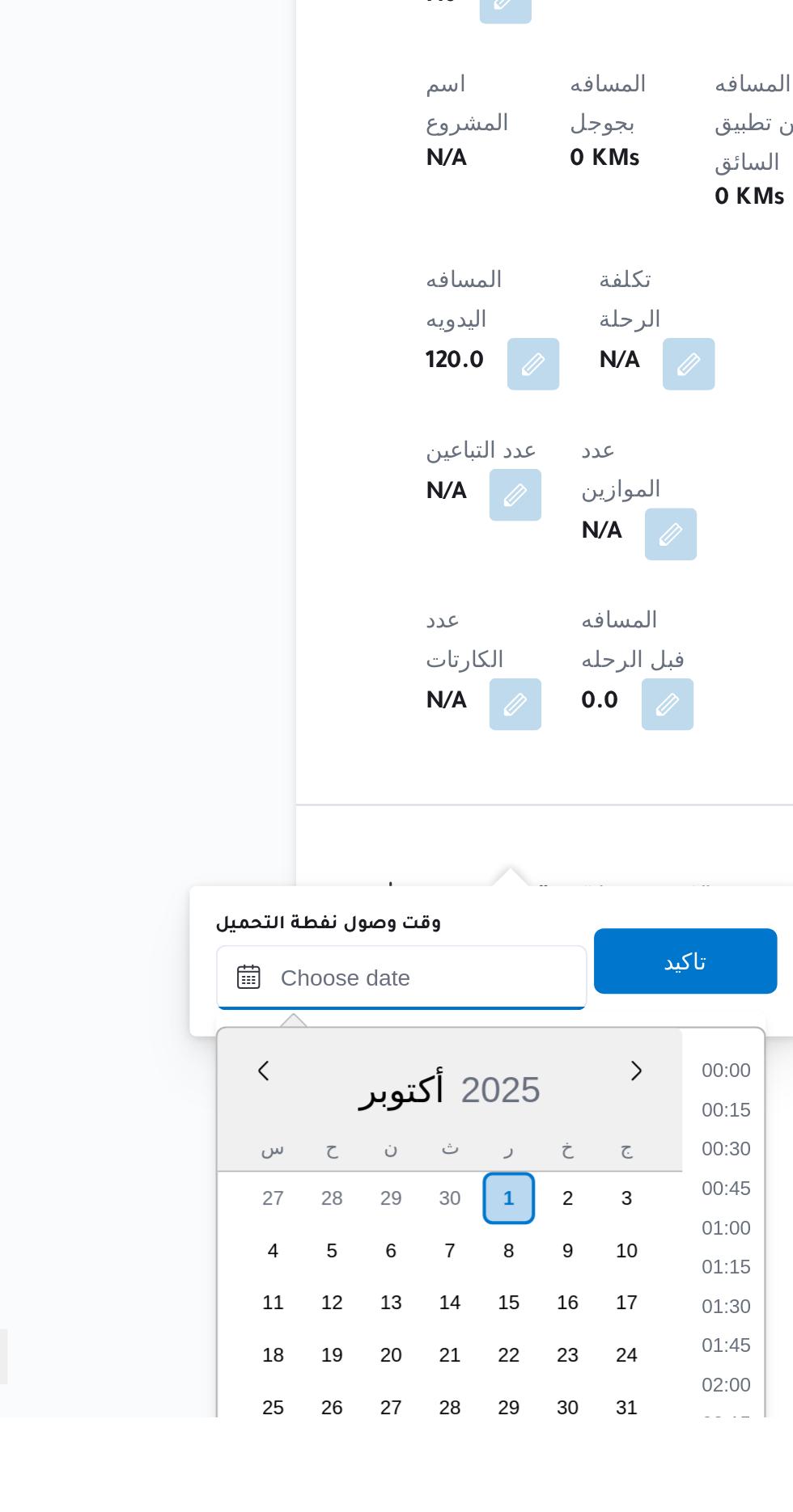
scroll to position [1240, 0]
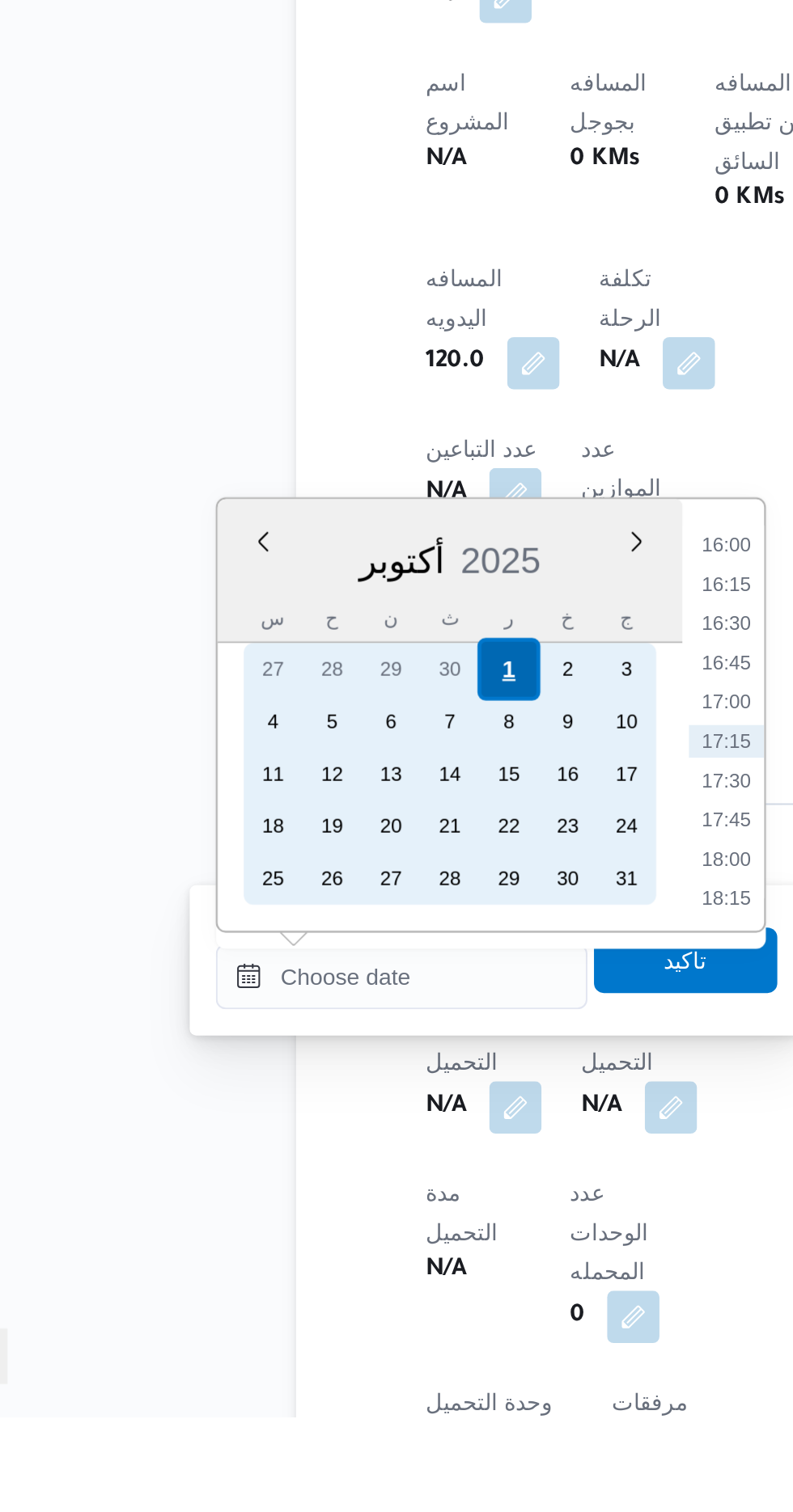
click at [309, 1133] on div "1" at bounding box center [314, 1142] width 31 height 31
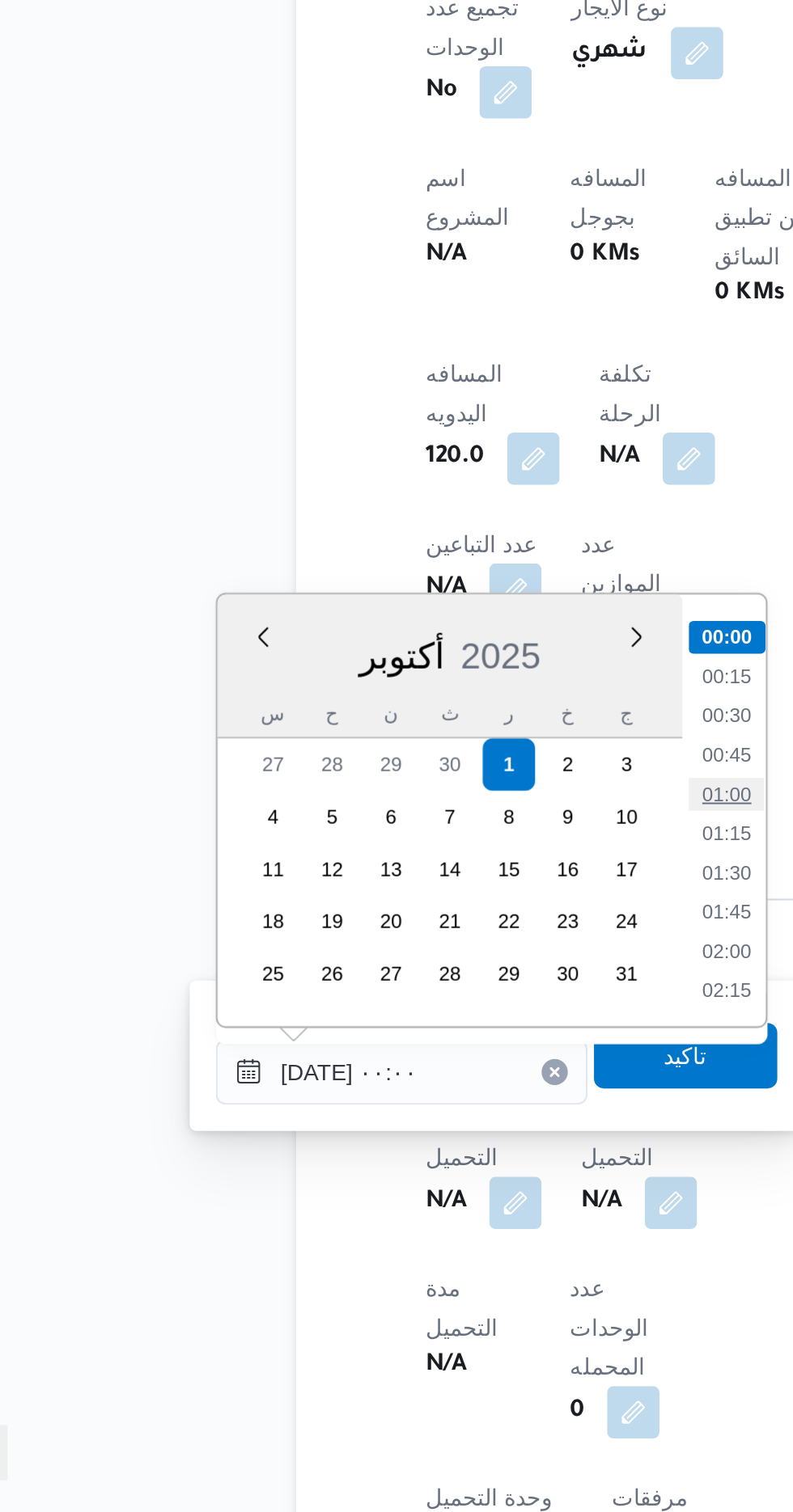
click at [416, 1153] on li "01:00" at bounding box center [423, 1157] width 37 height 17
type input "[DATE] ٠١:٠٠"
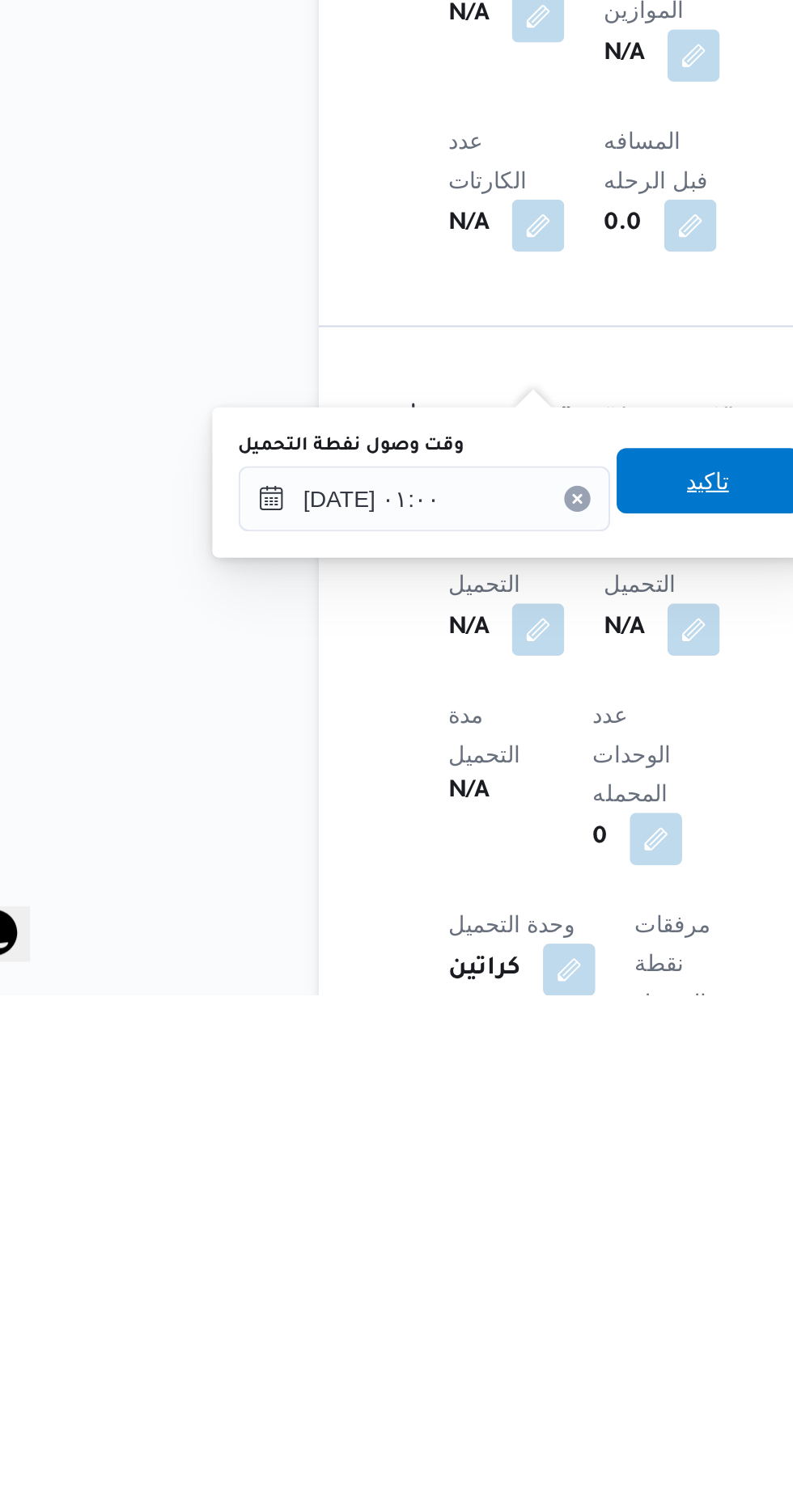
click at [398, 1262] on span "تاكيد" at bounding box center [403, 1257] width 91 height 32
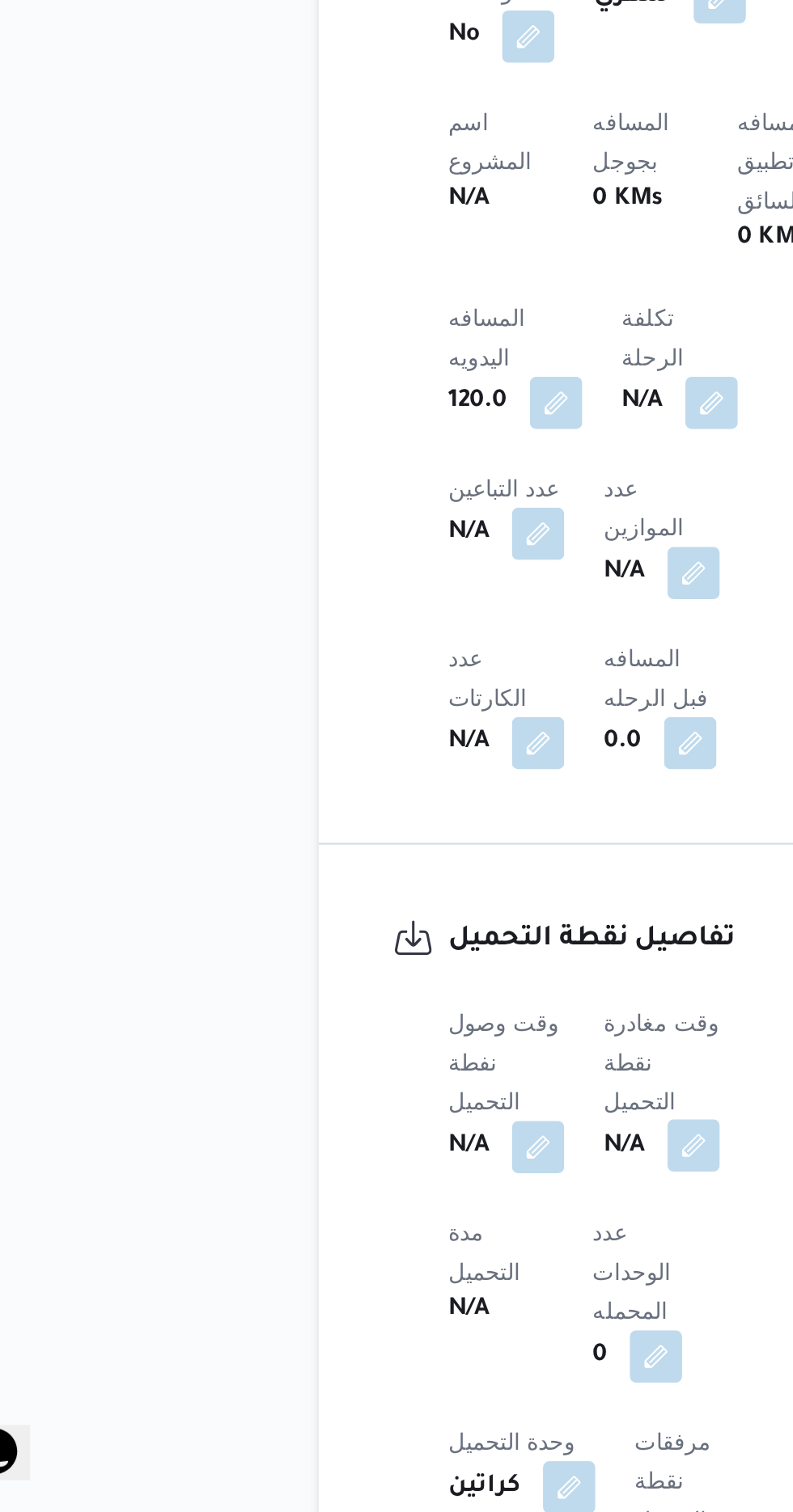
click at [391, 1317] on button "button" at bounding box center [395, 1329] width 26 height 26
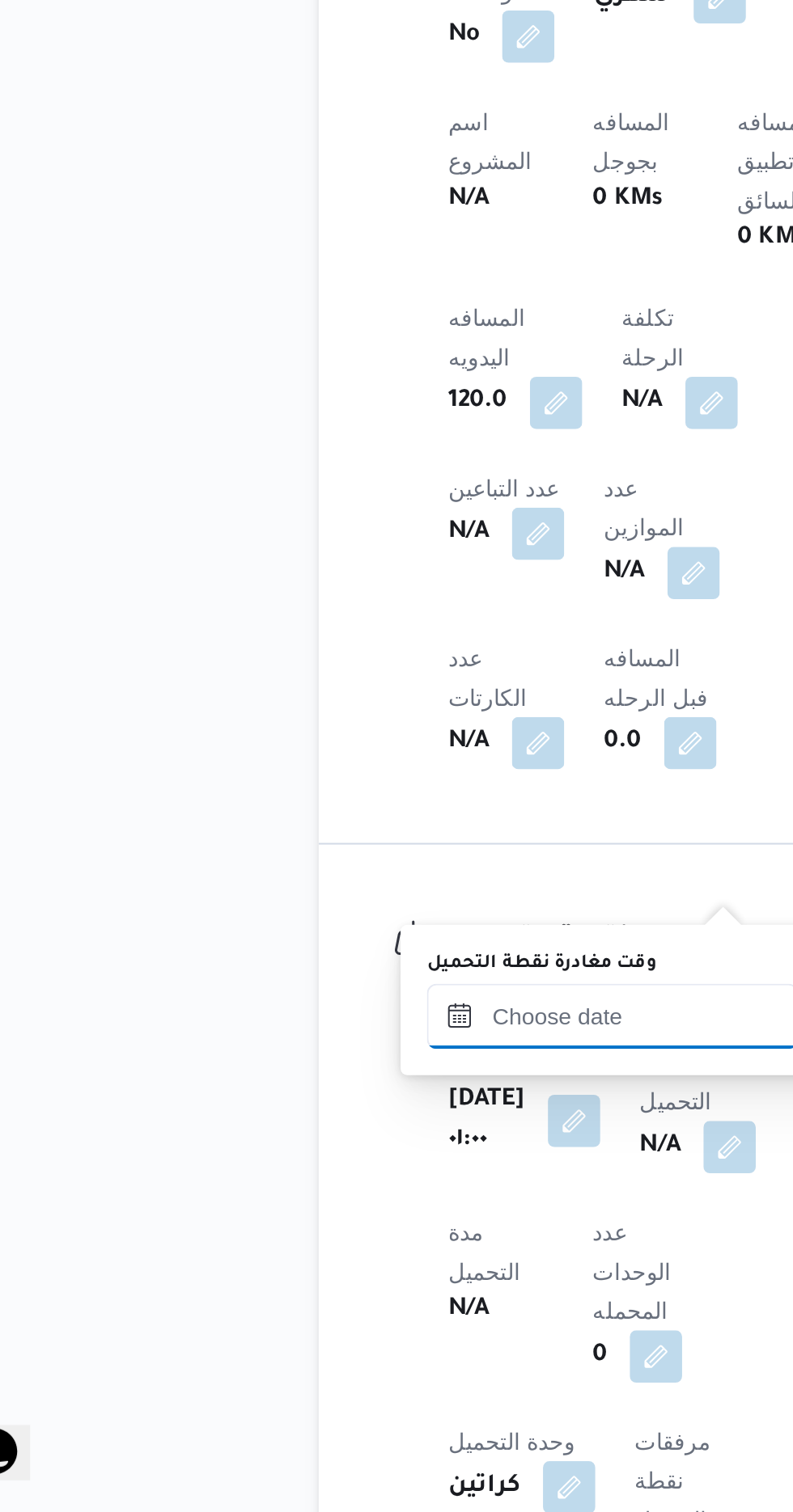
click at [299, 1266] on input "وقت مغادرة نقطة التحميل" at bounding box center [356, 1266] width 184 height 32
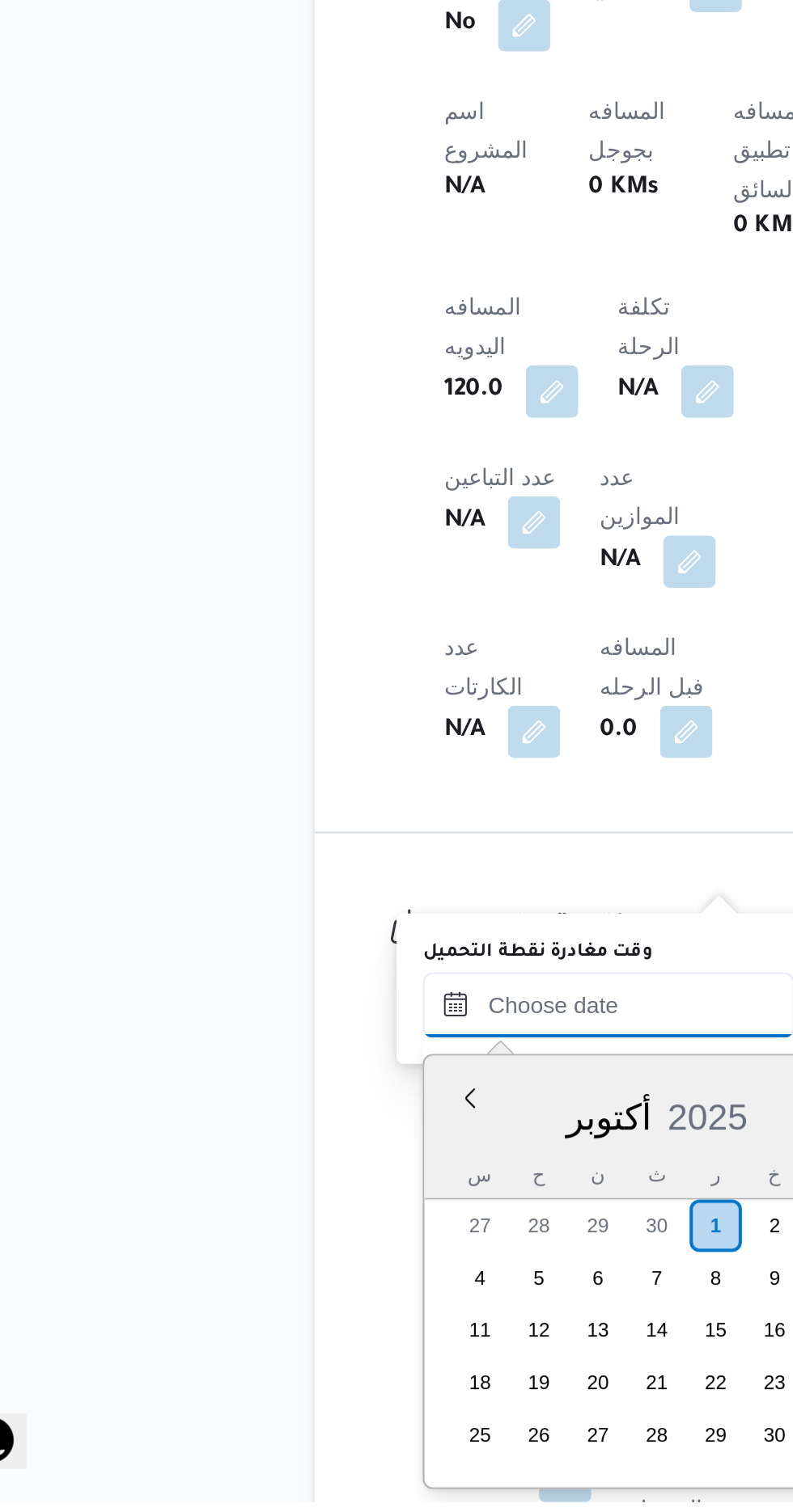
scroll to position [1240, 0]
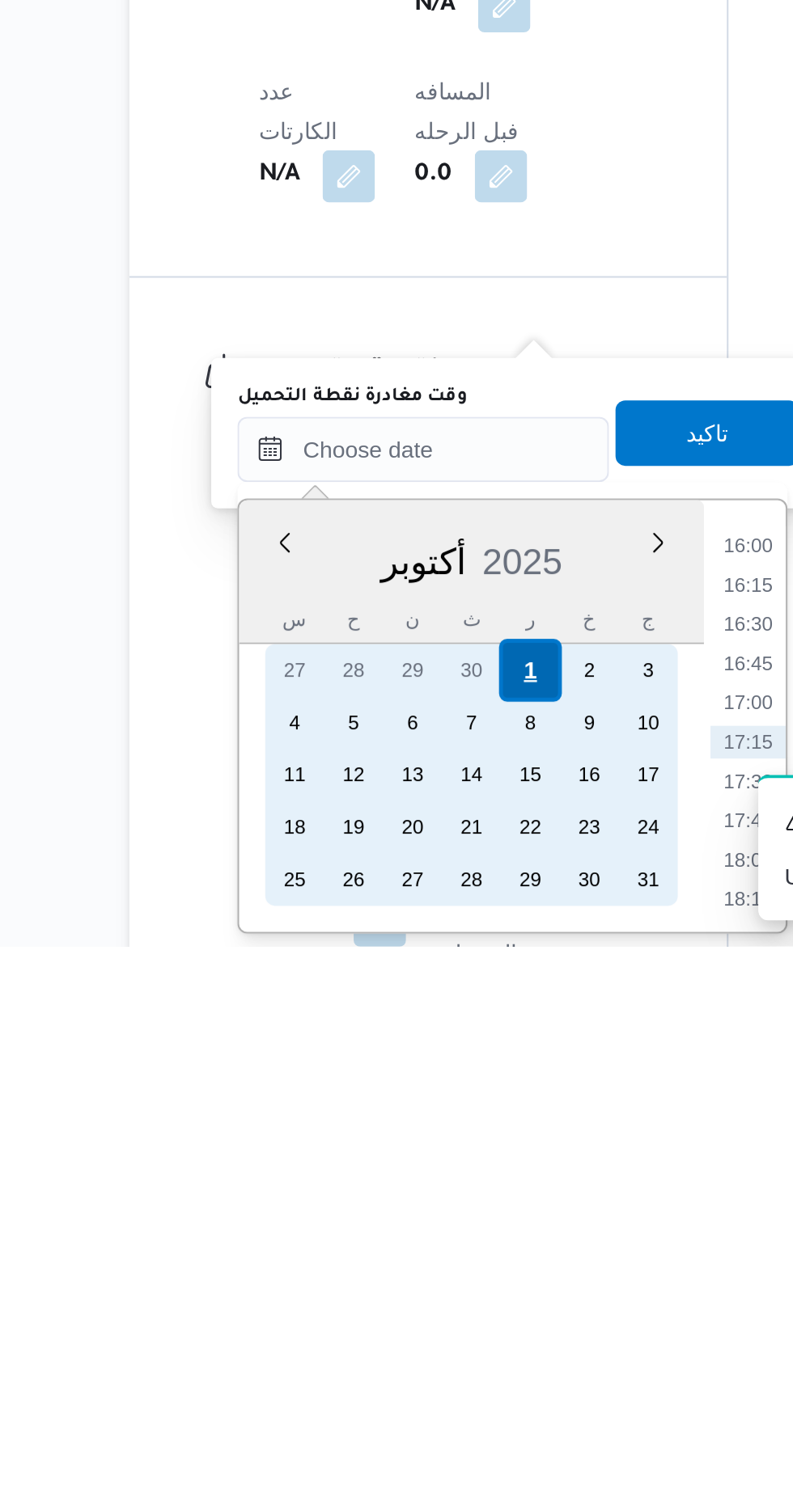
click at [408, 1371] on div "1" at bounding box center [408, 1375] width 31 height 31
type input "[DATE] ٠٠:٠٠"
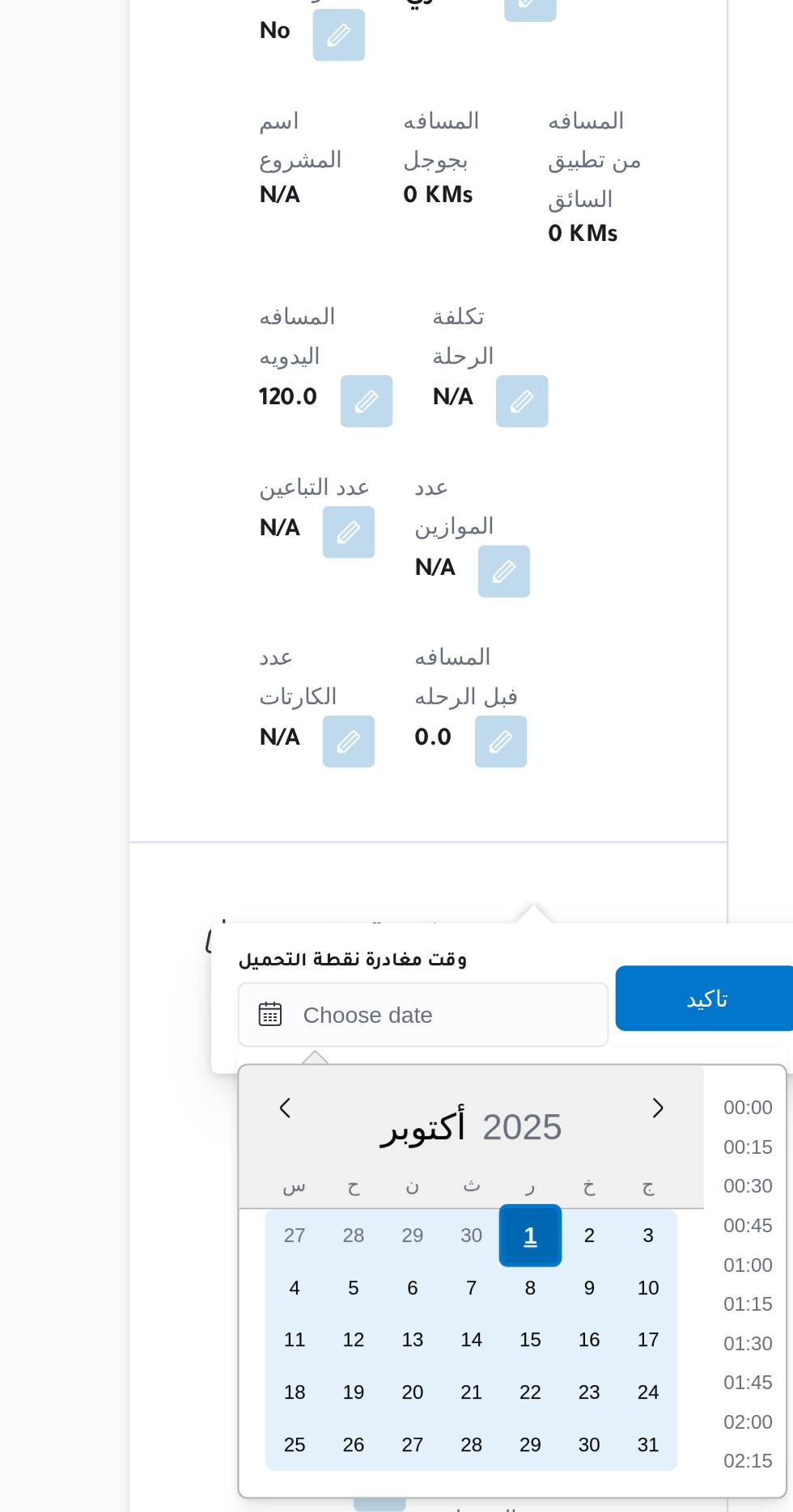
click at [413, 1369] on div "1" at bounding box center [408, 1374] width 31 height 31
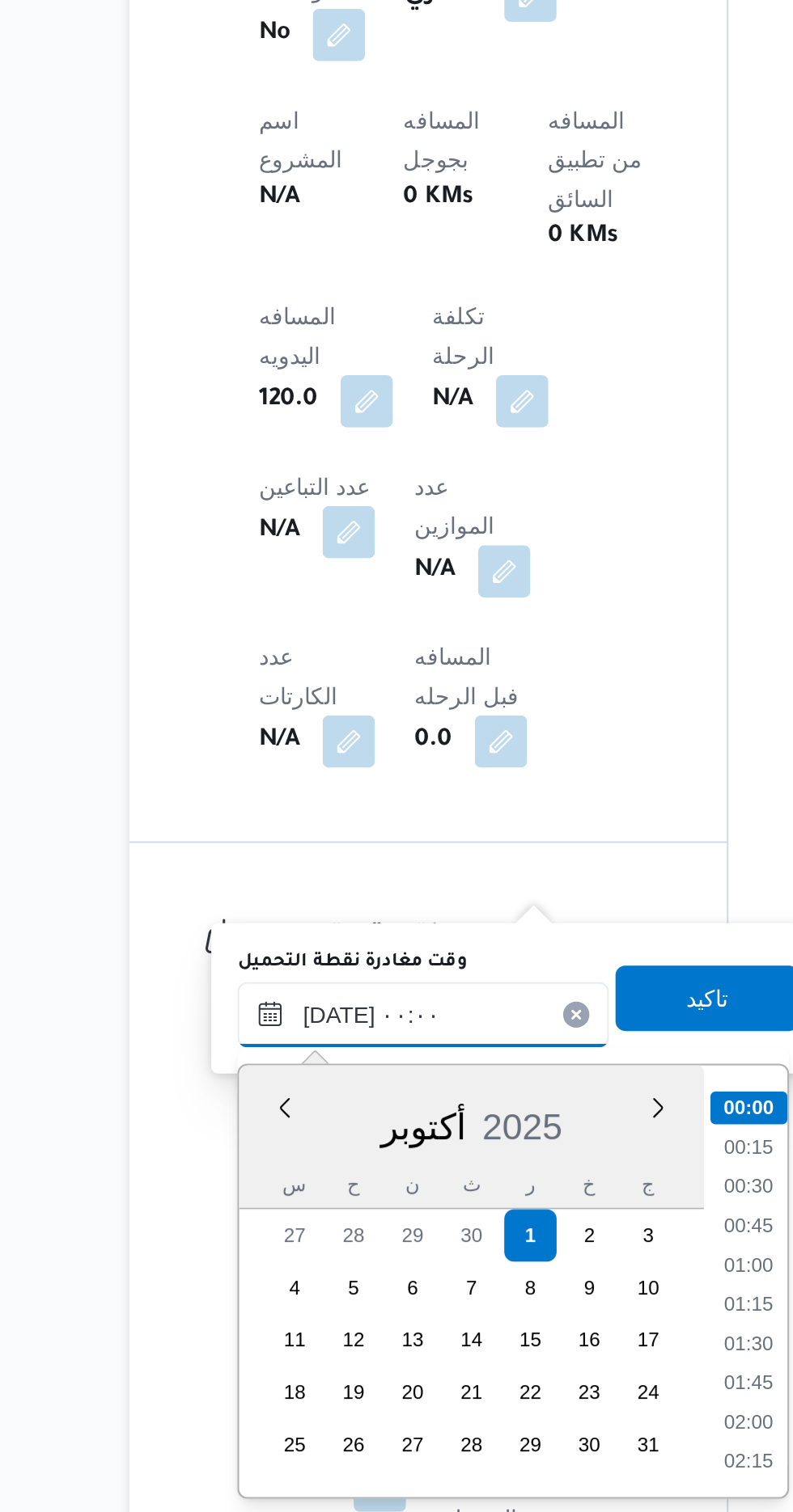
click at [278, 1268] on input "[DATE] ٠٠:٠٠" at bounding box center [356, 1265] width 184 height 32
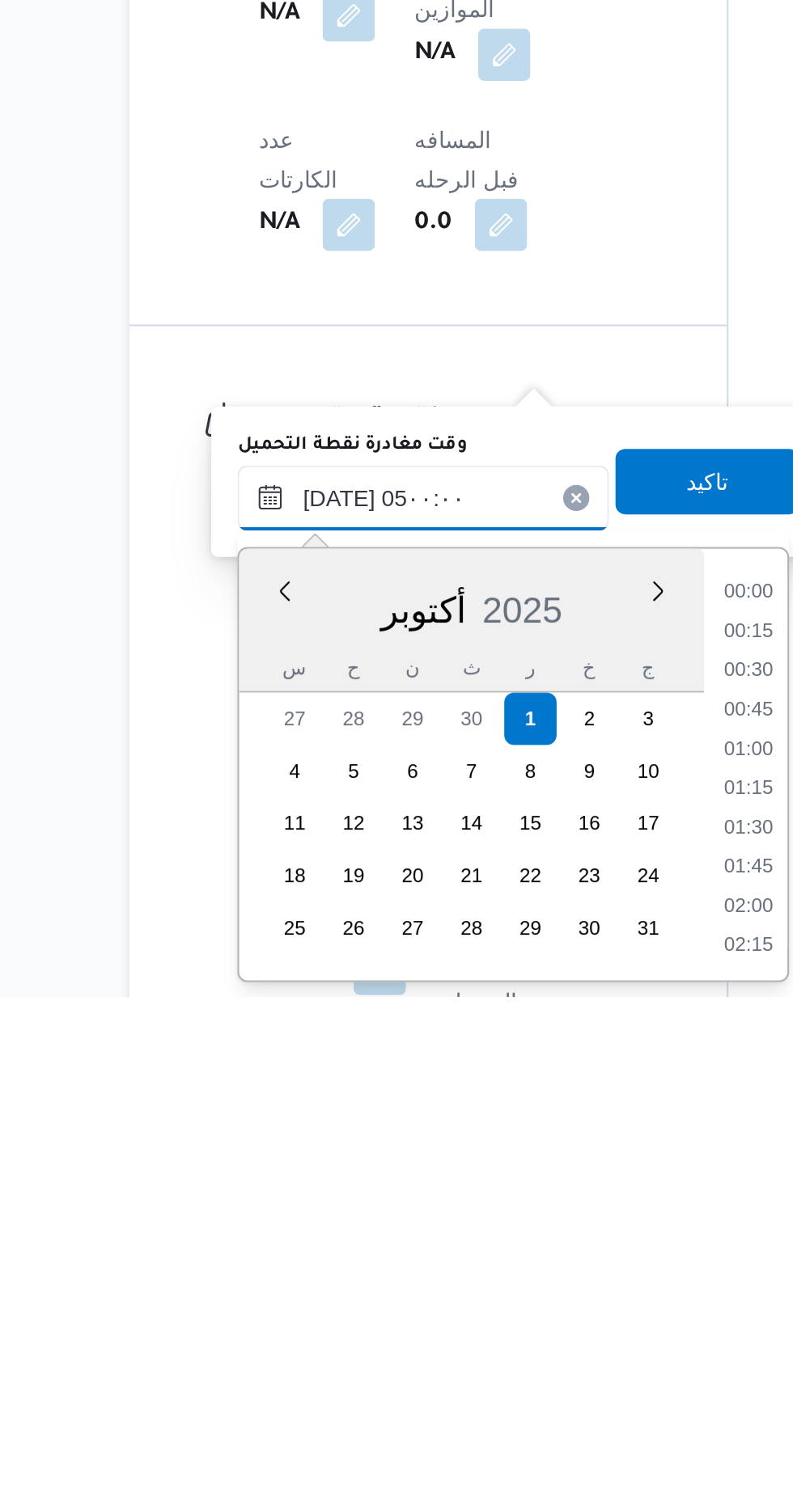
scroll to position [218, 0]
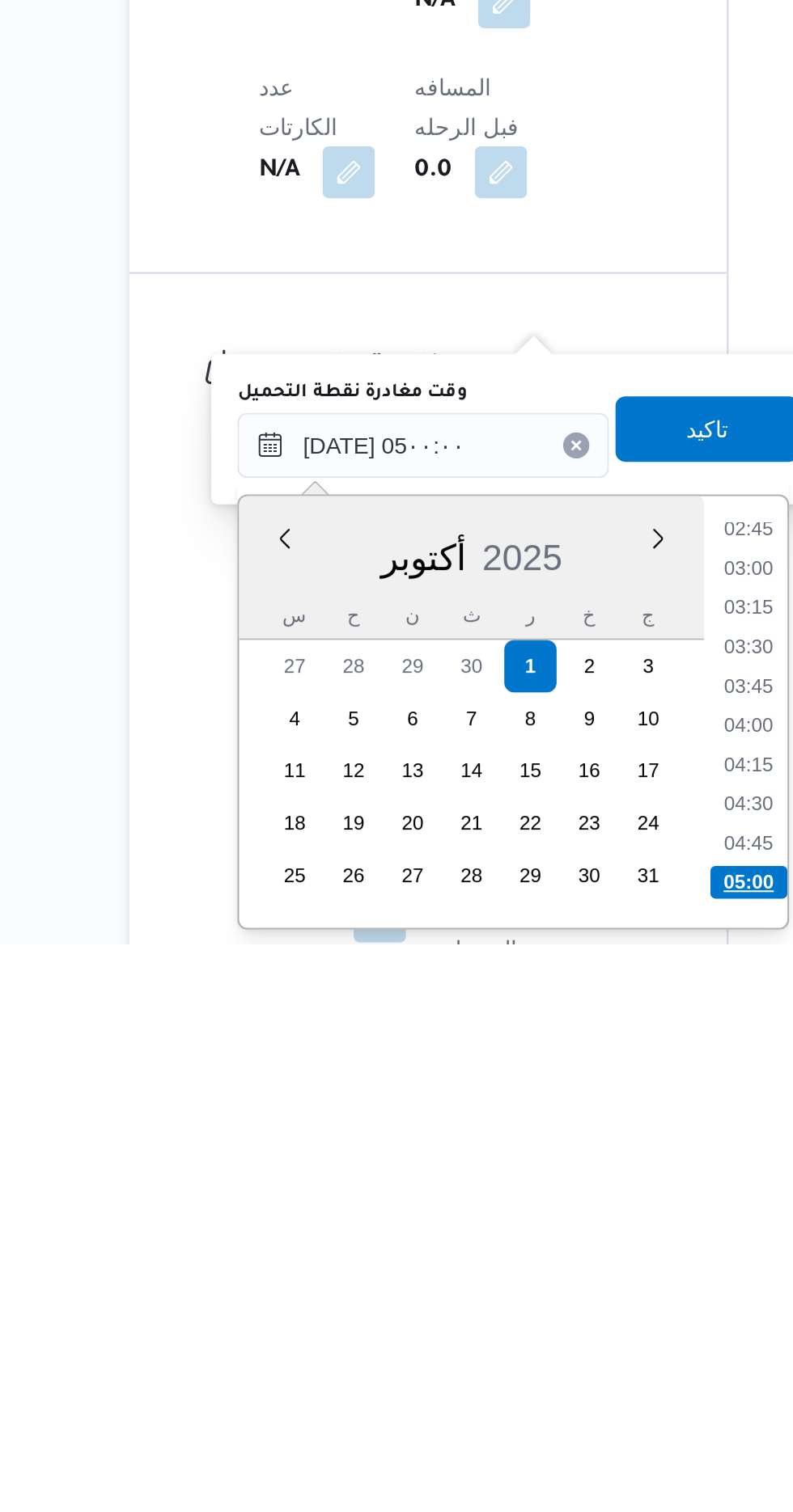
click at [509, 1478] on li "05:00" at bounding box center [517, 1481] width 38 height 17
type input "[DATE] ٠٥:٠٠"
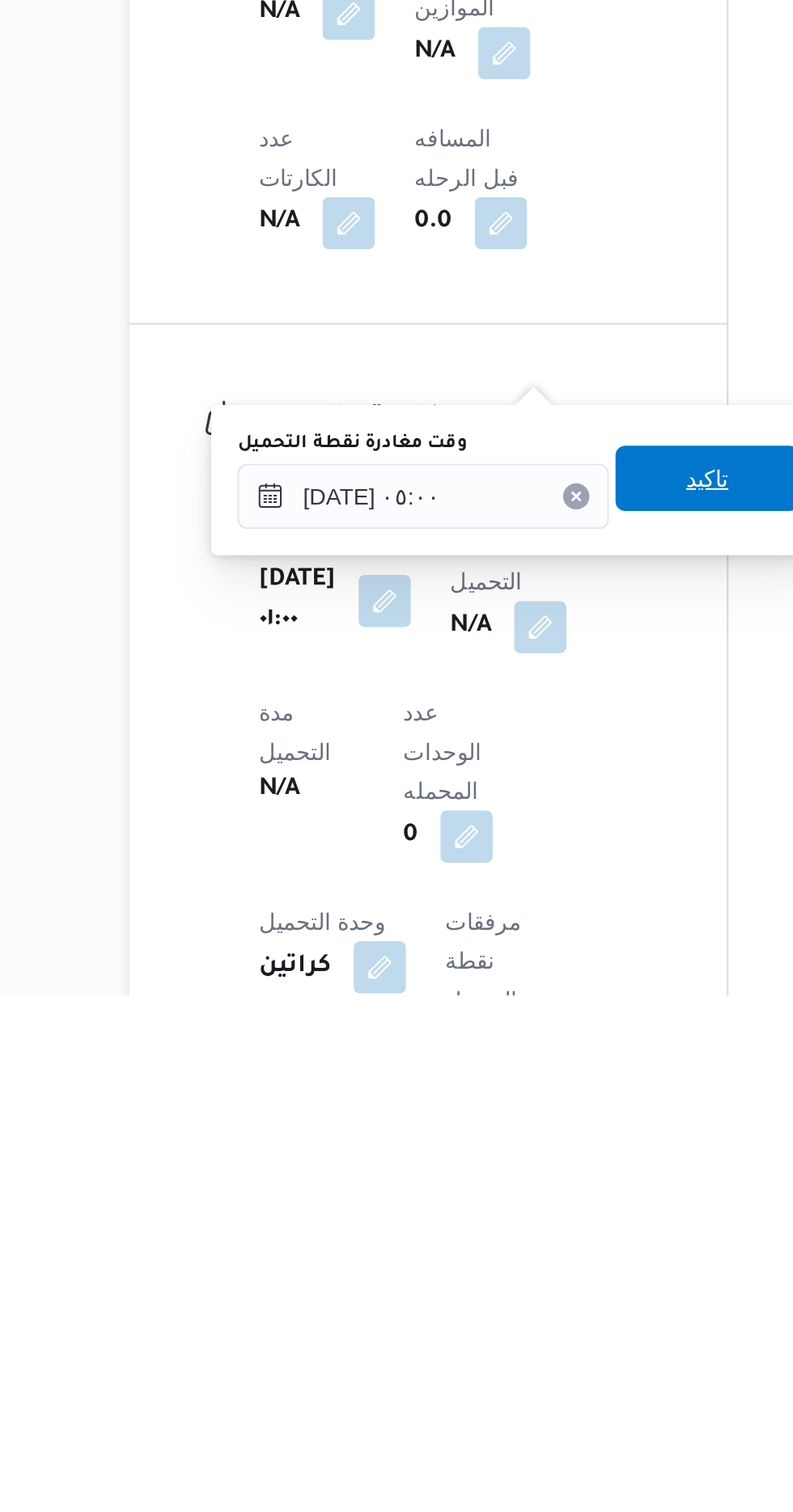
click at [484, 1249] on span "تاكيد" at bounding box center [496, 1256] width 91 height 32
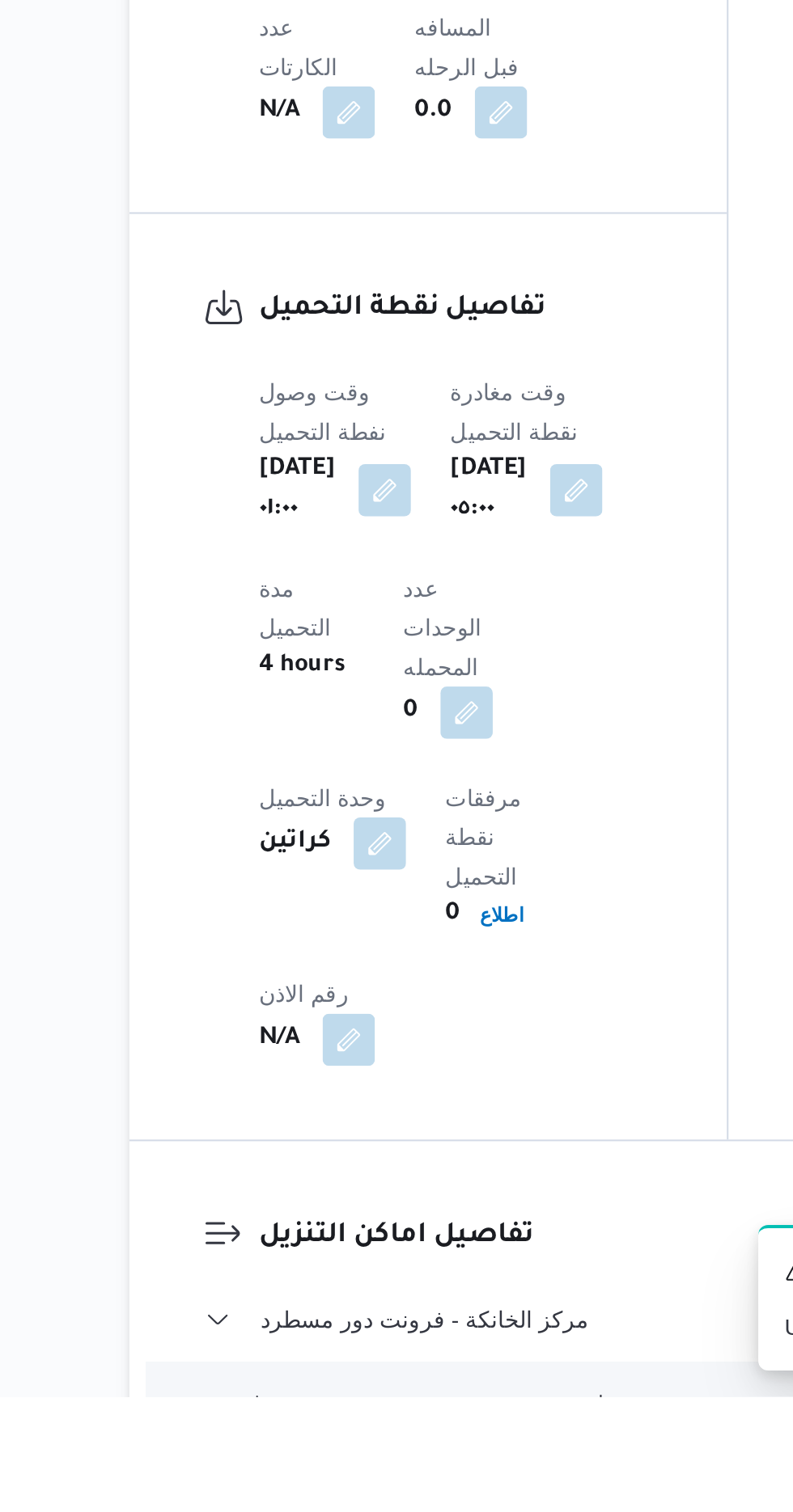
scroll to position [932, 0]
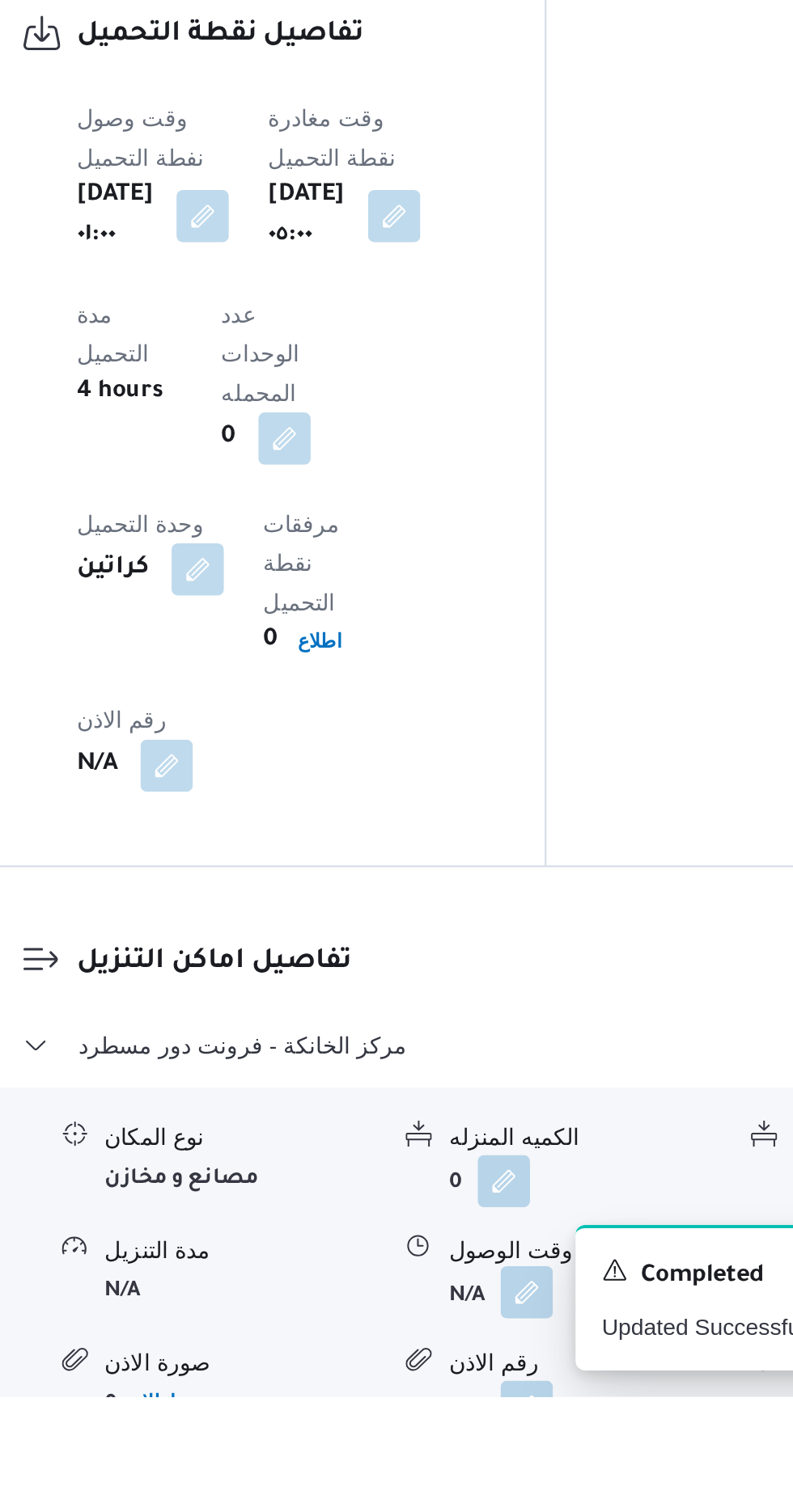
click at [487, 1448] on button "button" at bounding box center [496, 1460] width 26 height 26
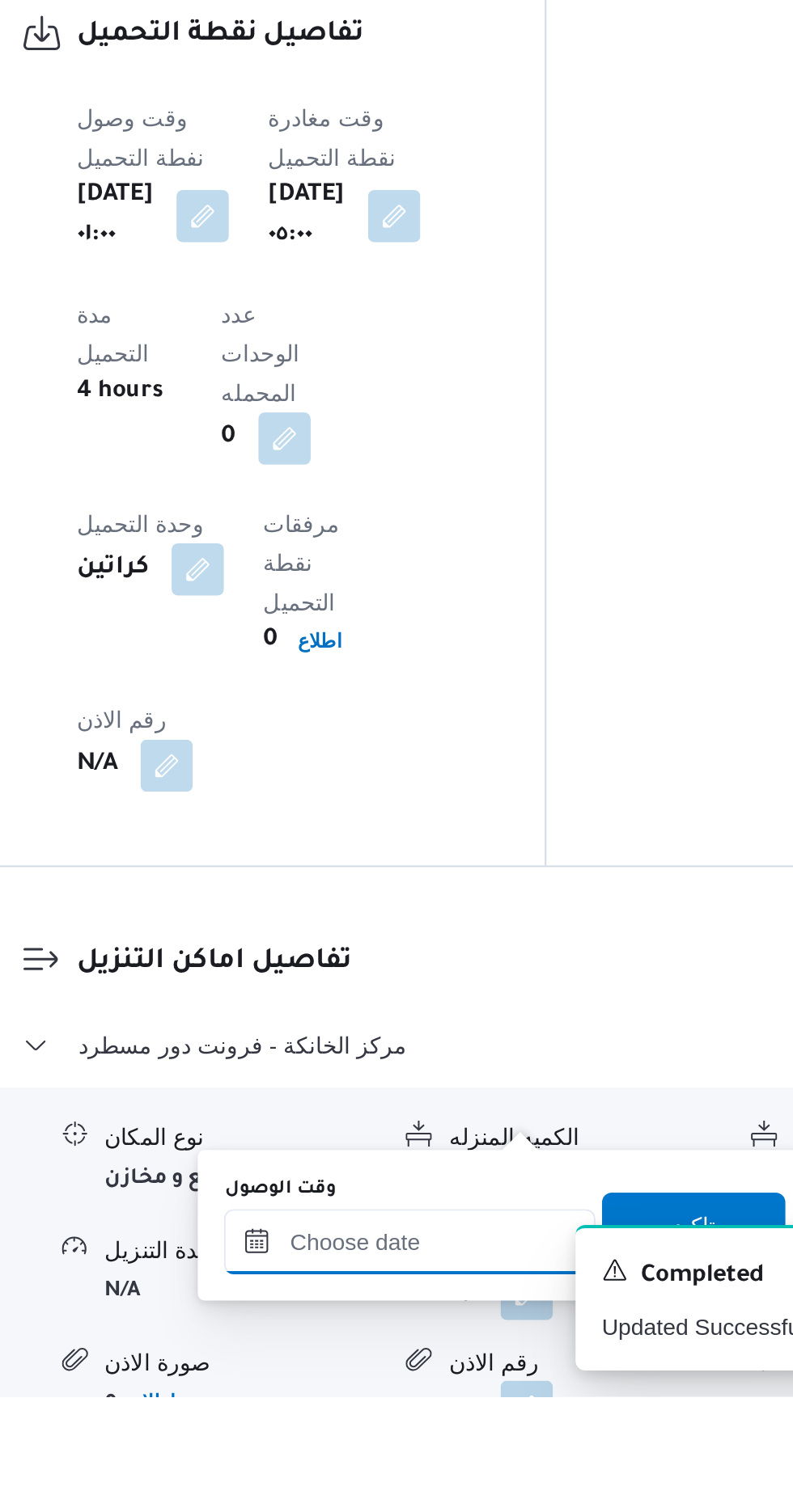
click at [412, 1430] on input "وقت الوصول" at bounding box center [439, 1435] width 184 height 32
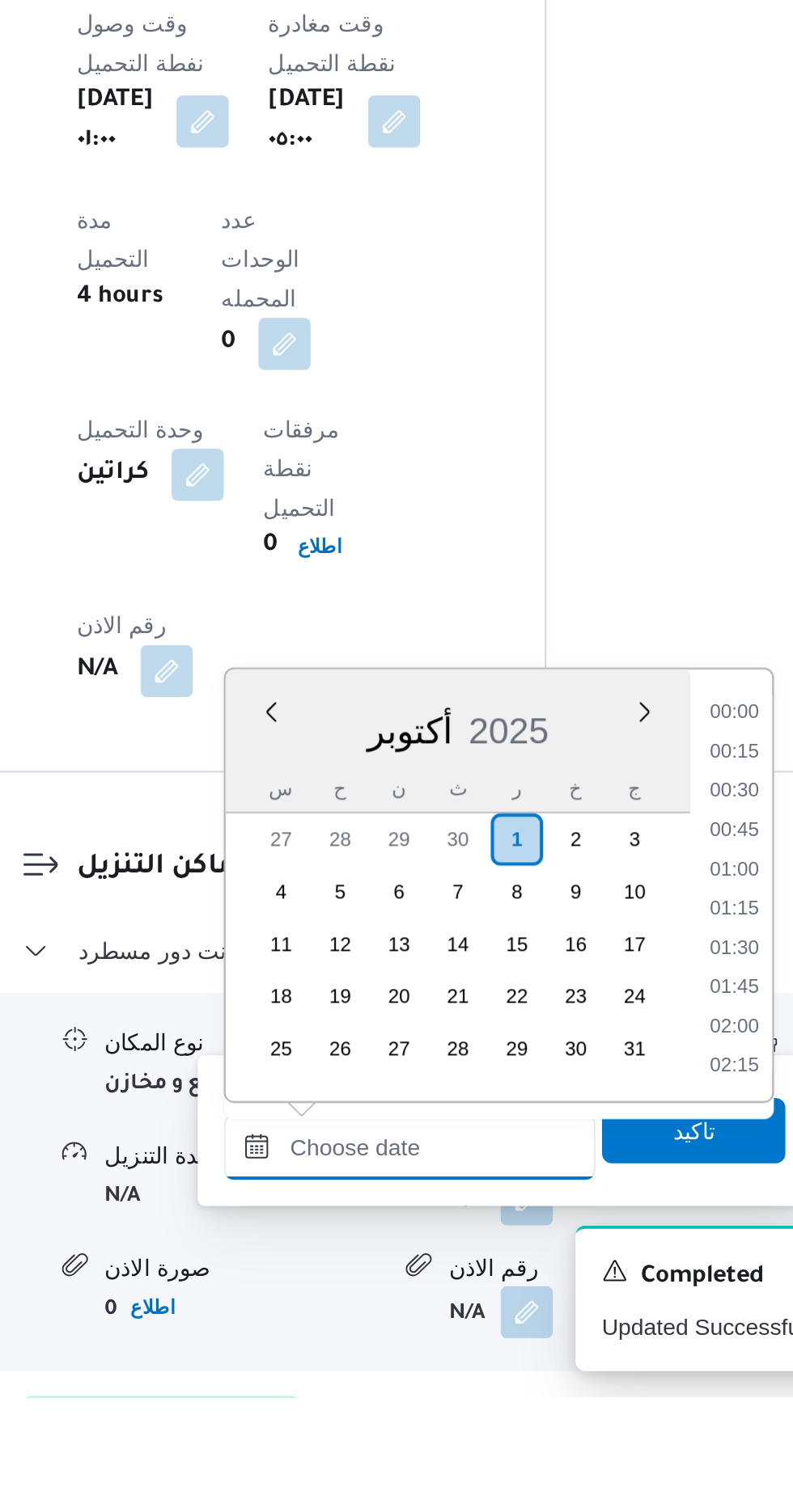
scroll to position [1001, 0]
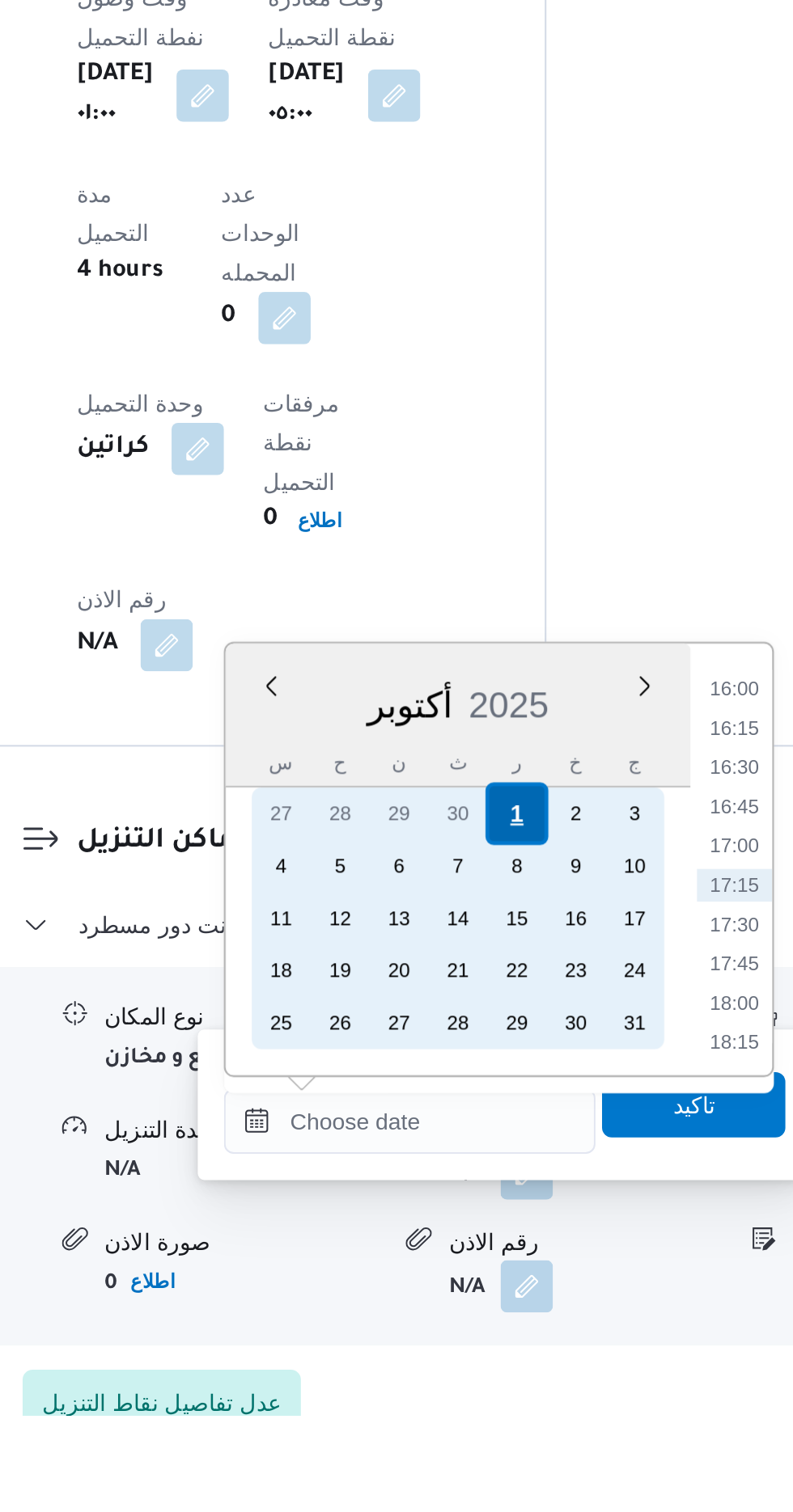
click at [492, 1212] on div "1" at bounding box center [491, 1214] width 31 height 31
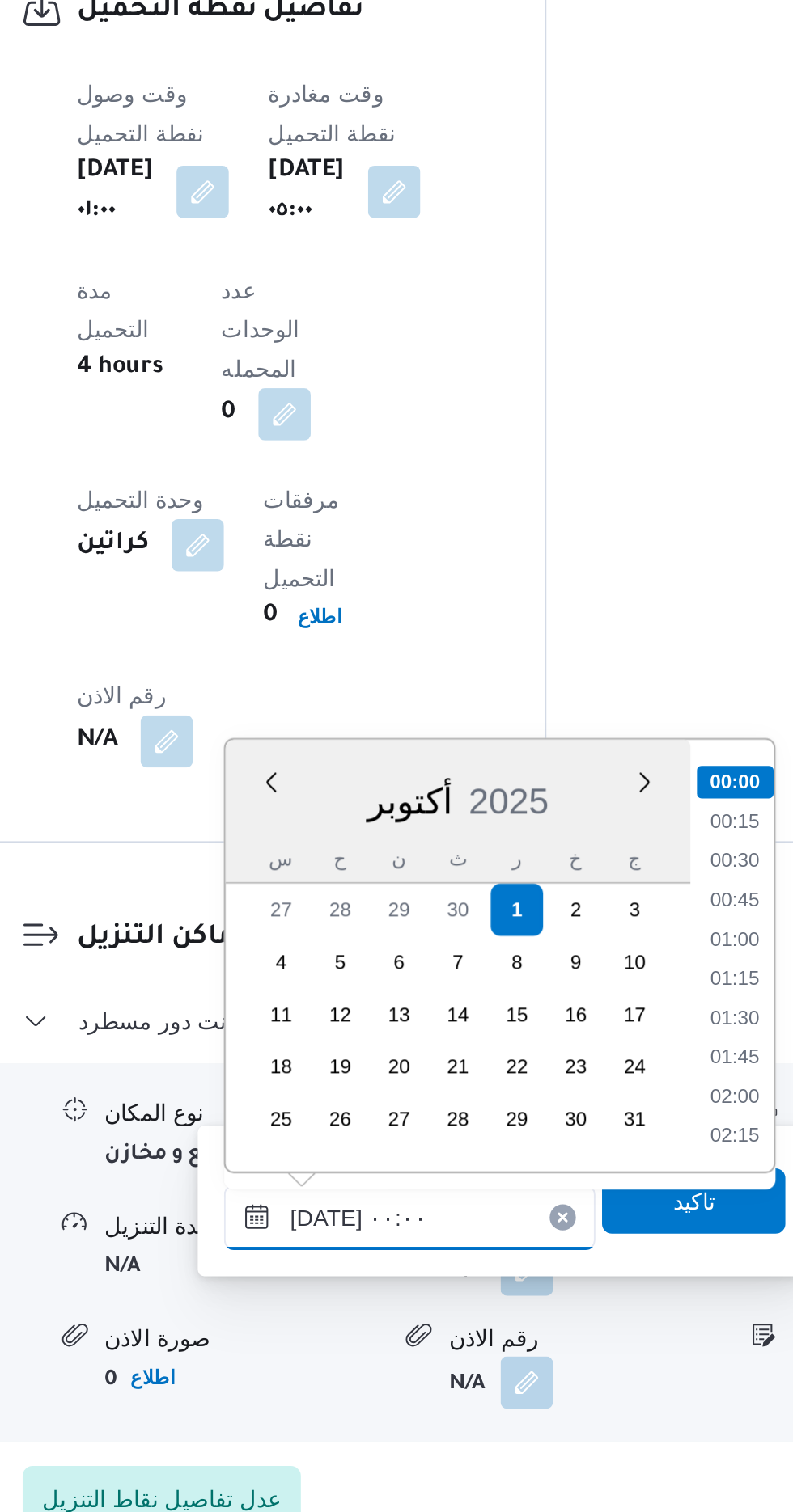
click at [363, 1369] on input "[DATE] ٠٠:٠٠" at bounding box center [439, 1365] width 184 height 32
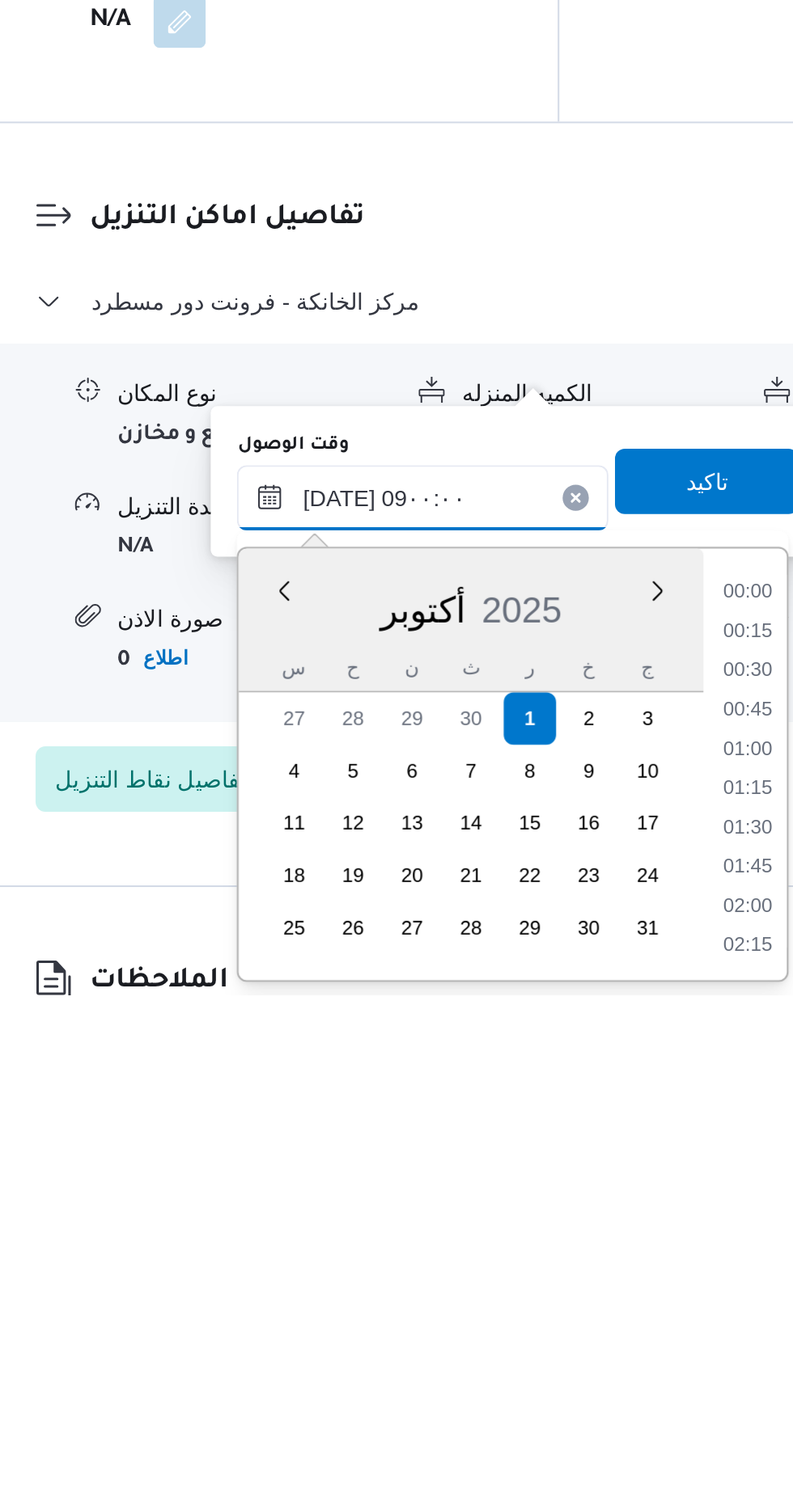
scroll to position [529, 0]
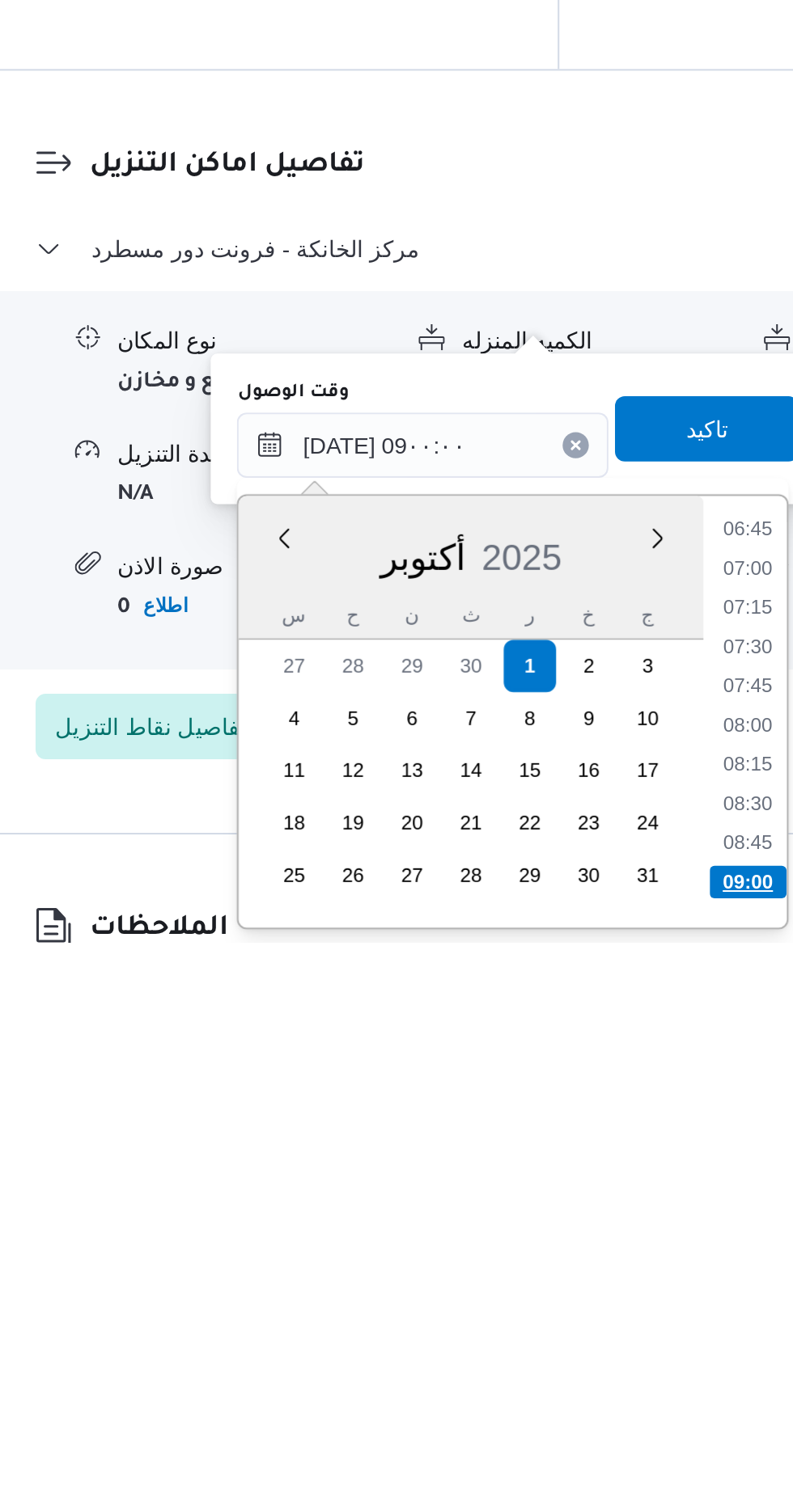
click at [590, 1474] on li "09:00" at bounding box center [600, 1482] width 38 height 17
type input "[DATE] ٠٩:٠٠"
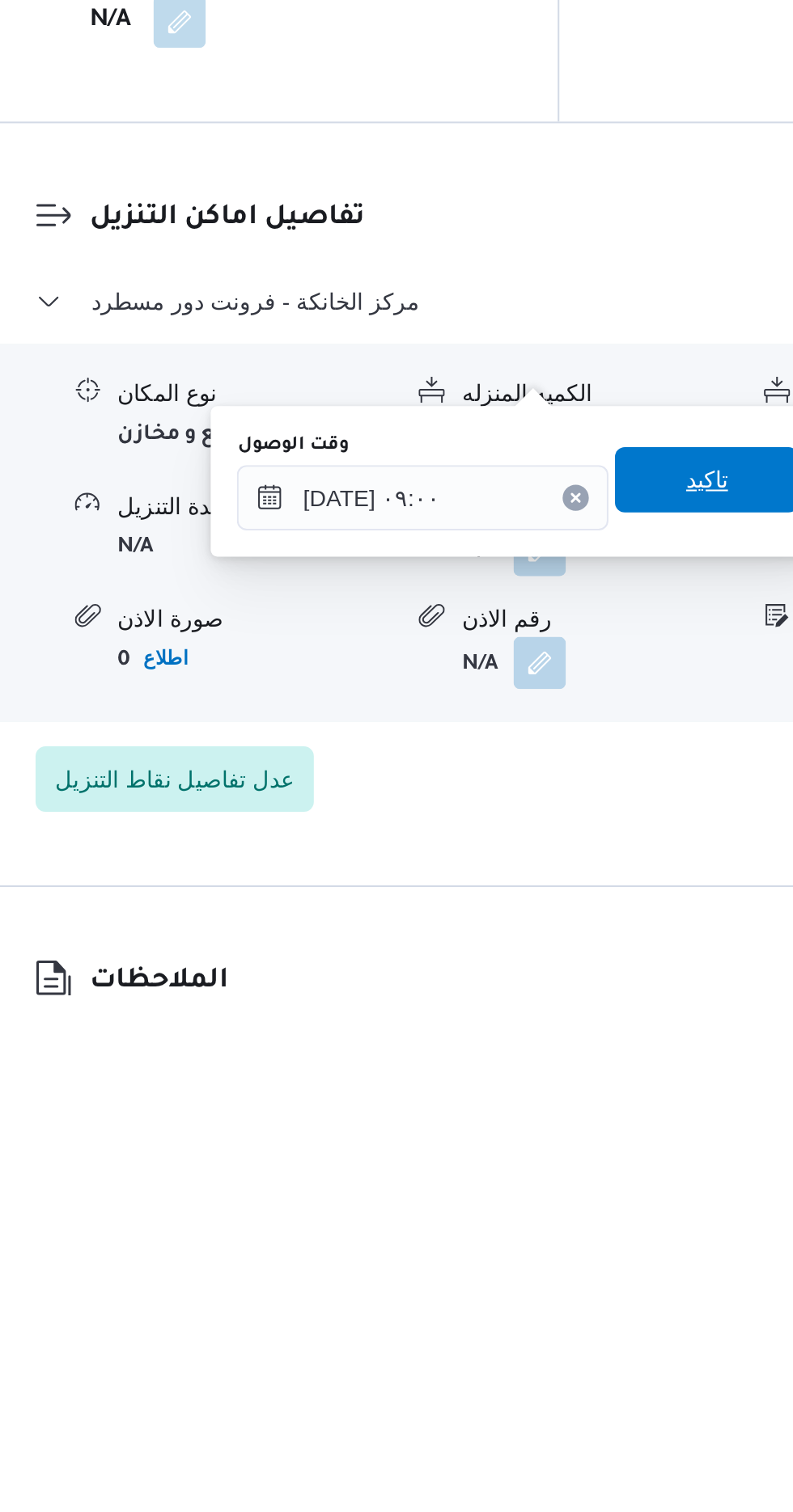
click at [571, 1255] on span "تاكيد" at bounding box center [580, 1257] width 91 height 32
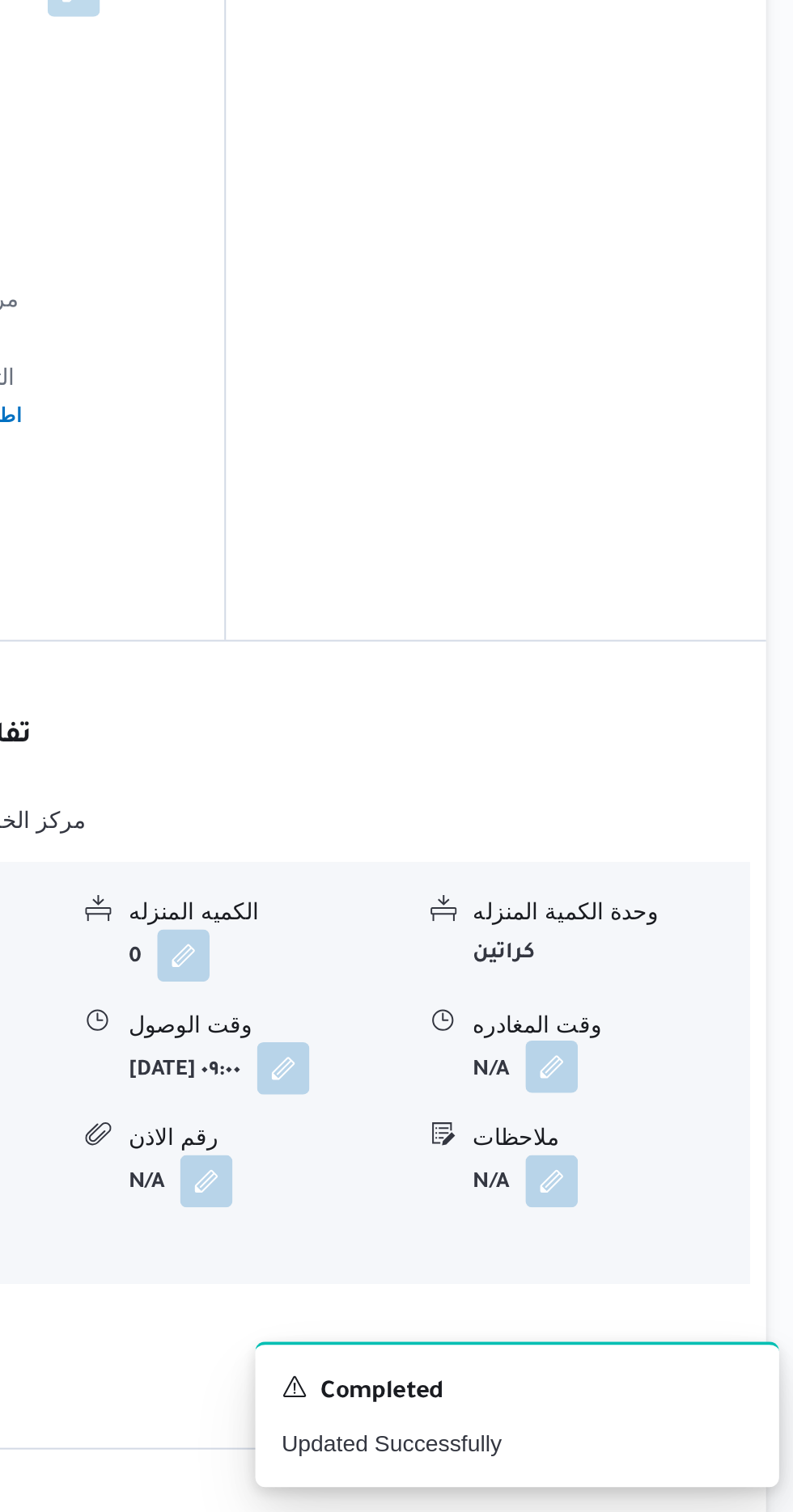
click at [660, 1278] on button "button" at bounding box center [666, 1290] width 26 height 26
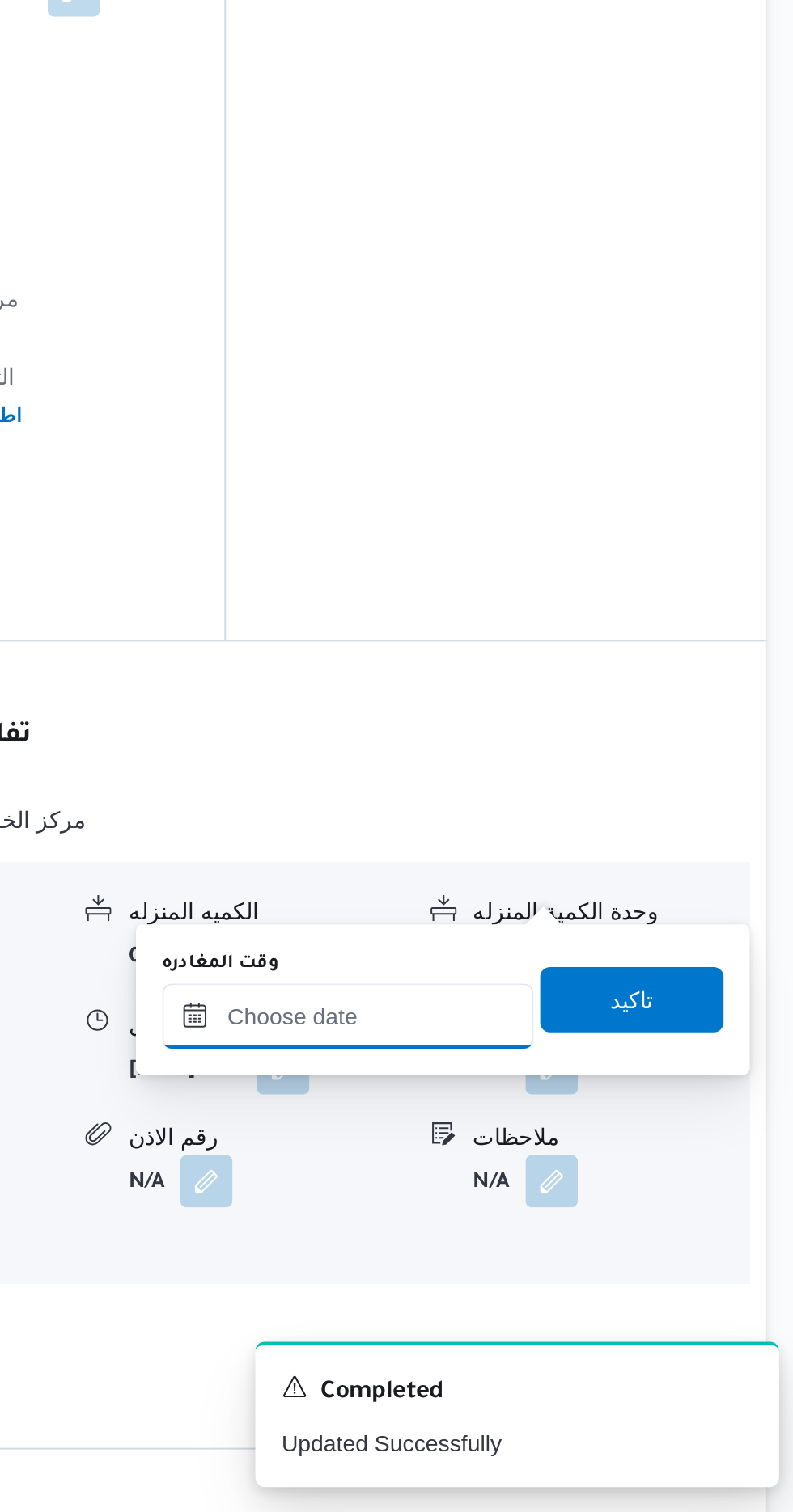
click at [558, 1268] on input "وقت المغادره" at bounding box center [566, 1266] width 184 height 32
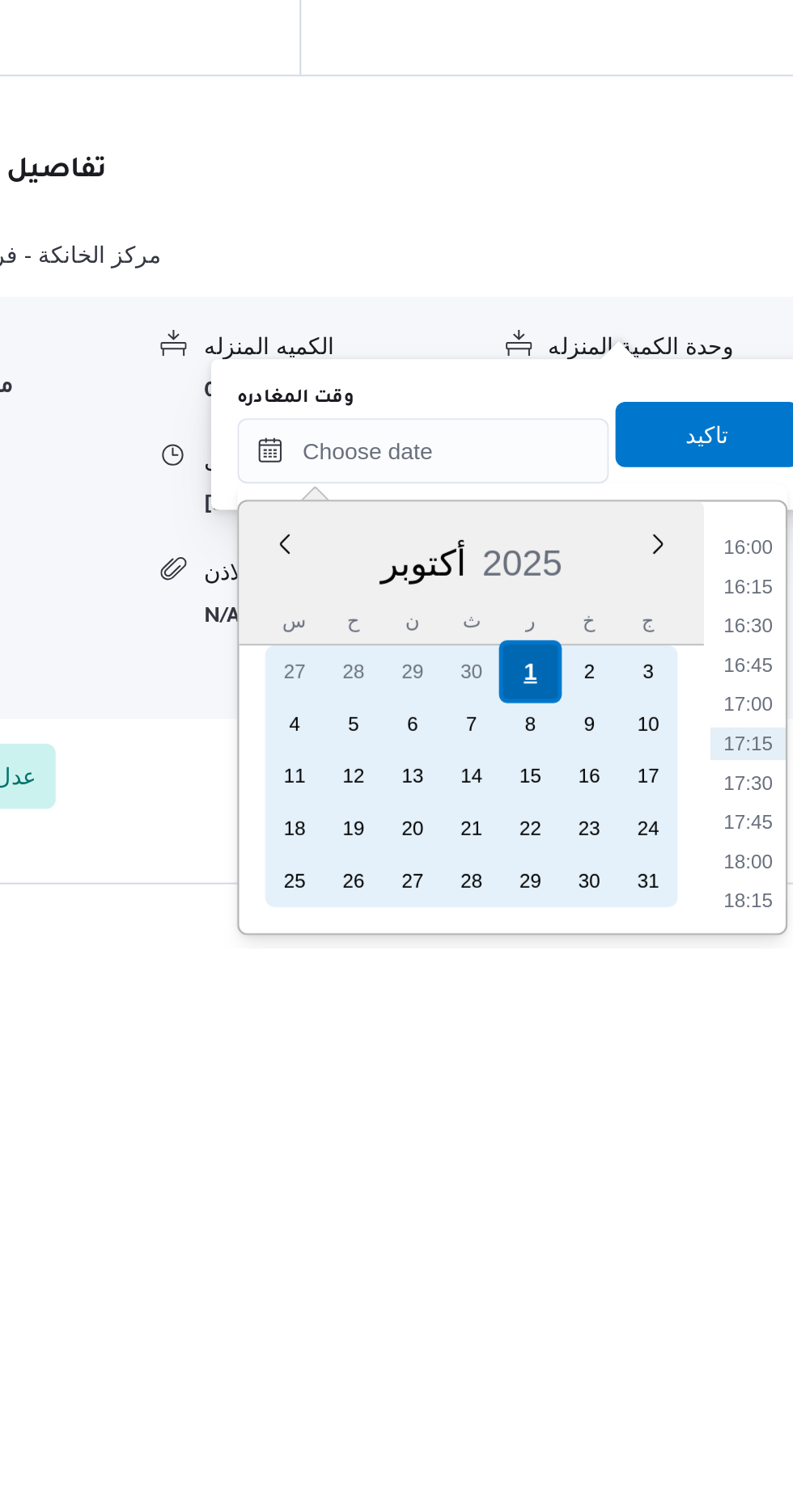
click at [618, 1368] on div "1" at bounding box center [619, 1375] width 31 height 31
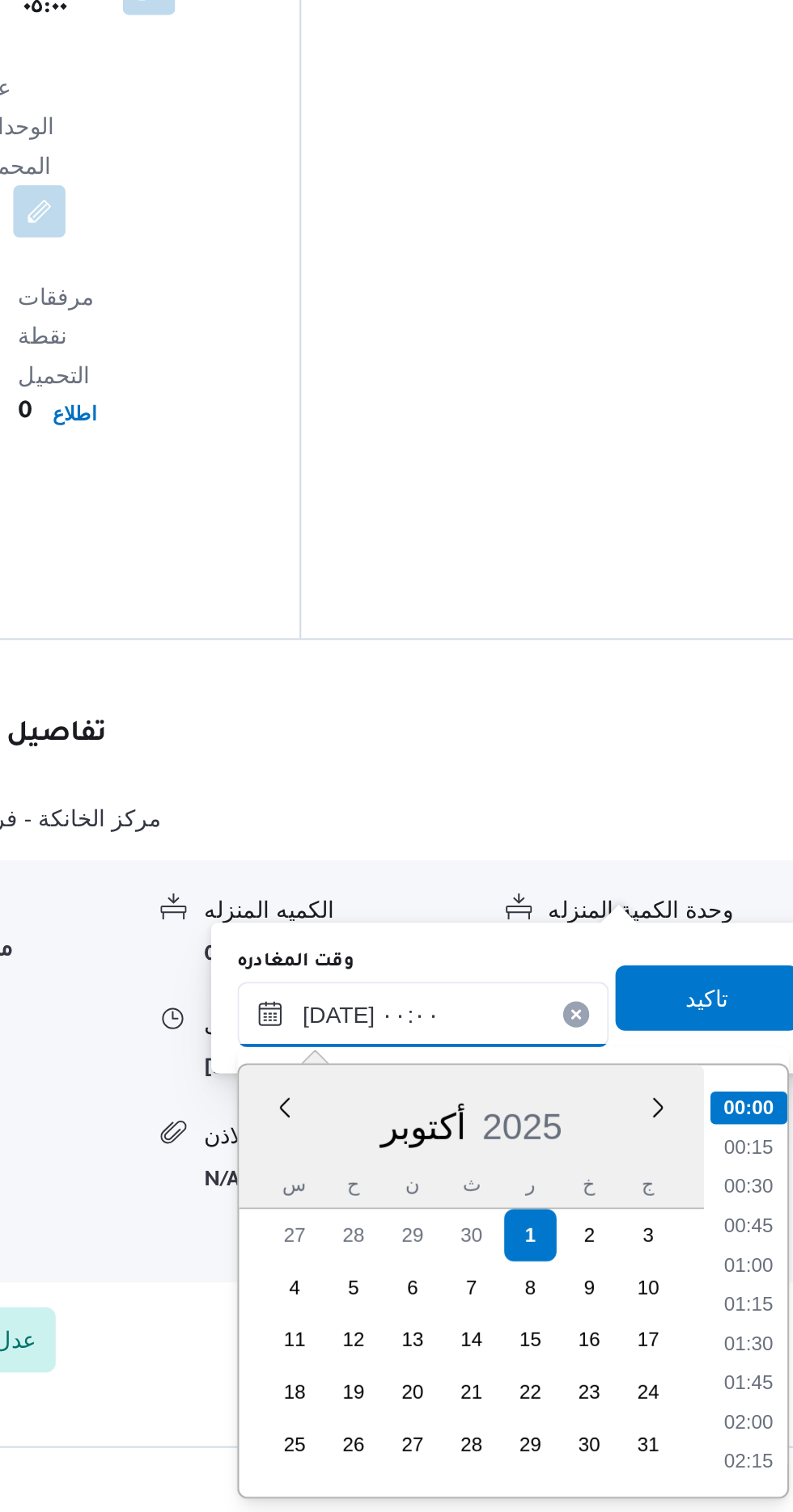
click at [483, 1260] on input "[DATE] ٠٠:٠٠" at bounding box center [566, 1265] width 184 height 32
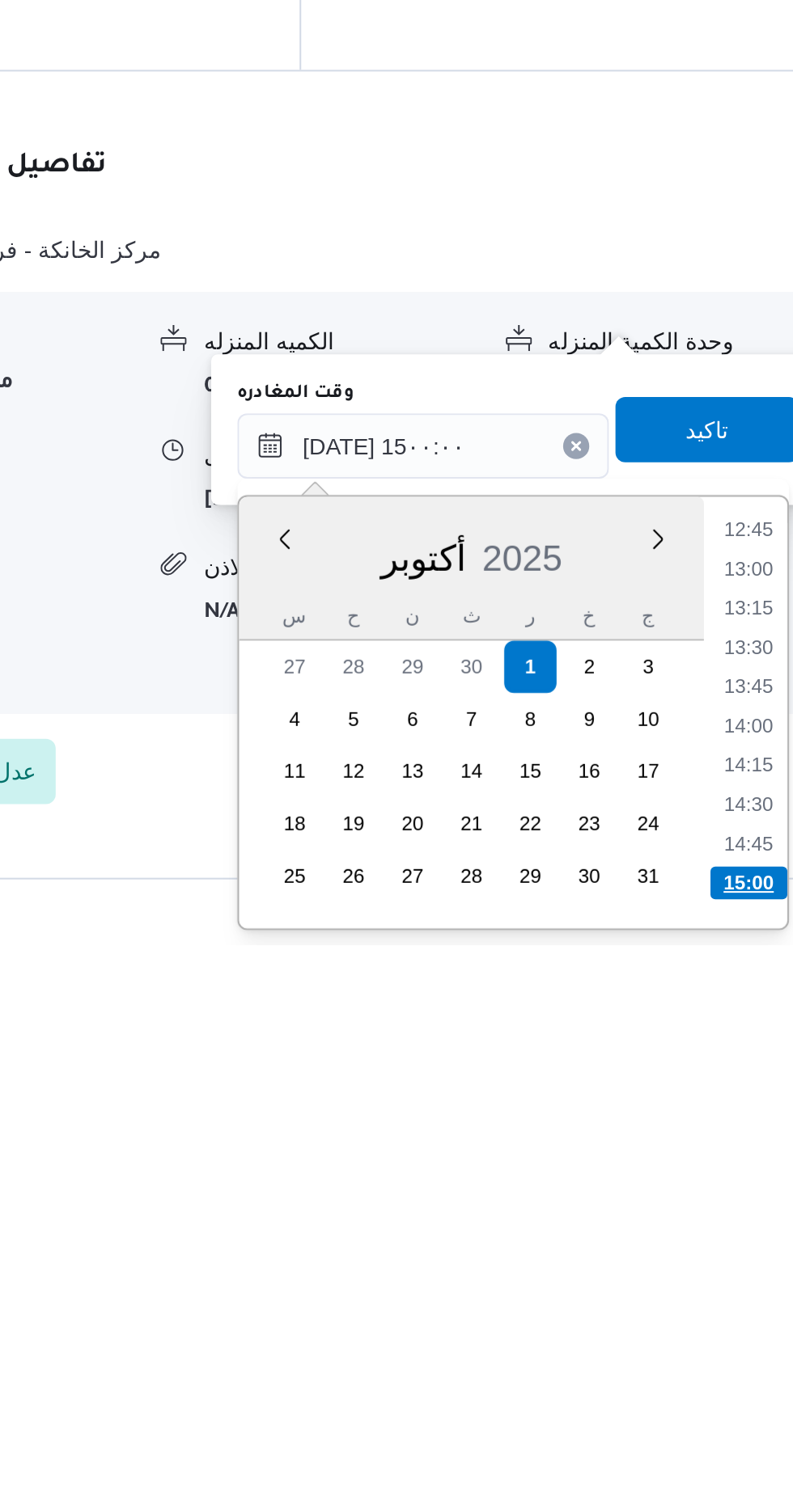
click at [723, 1477] on li "15:00" at bounding box center [728, 1481] width 38 height 17
type input "[DATE] ١٥:٠٠"
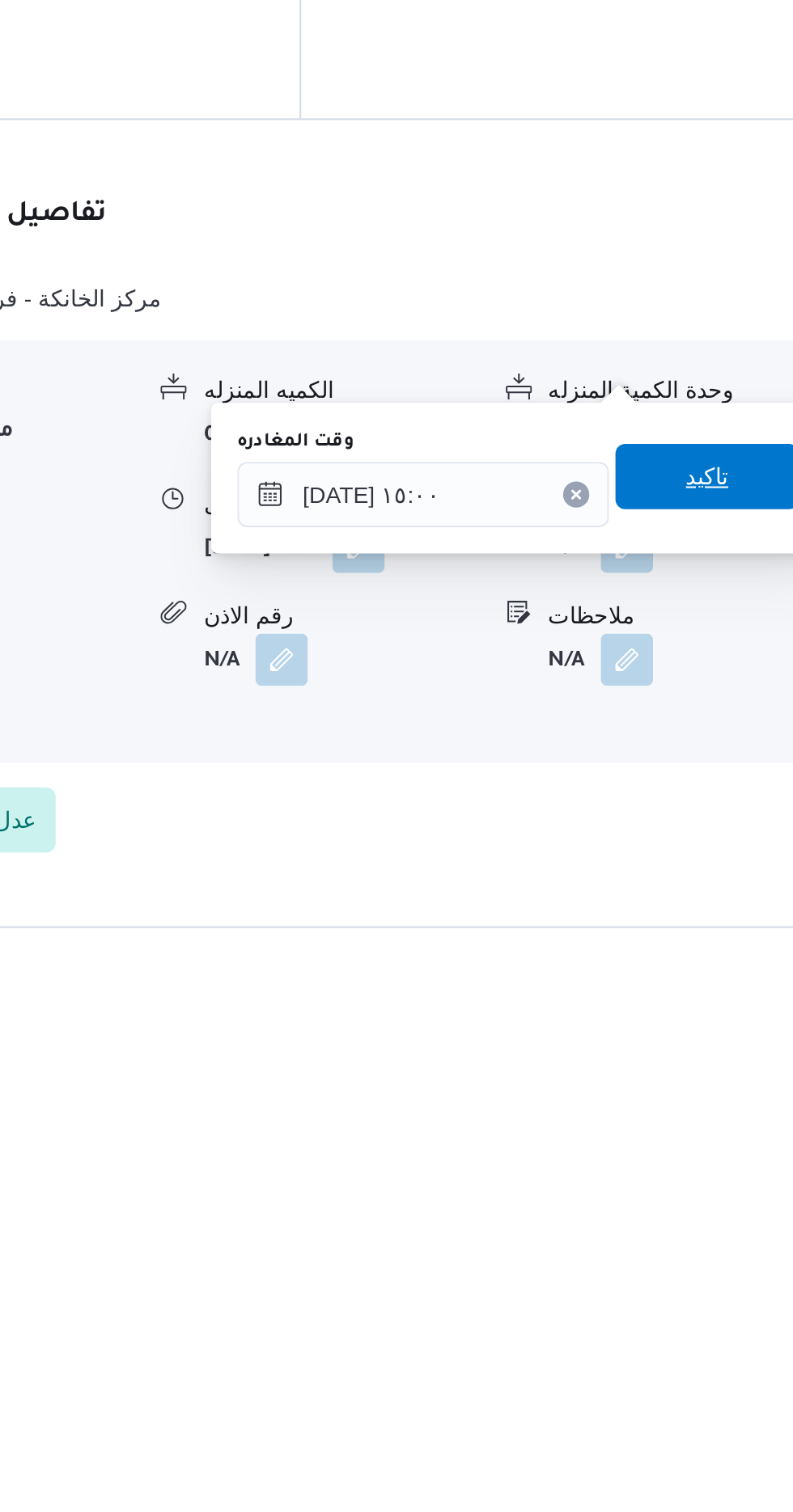
click at [700, 1251] on span "تاكيد" at bounding box center [707, 1255] width 91 height 32
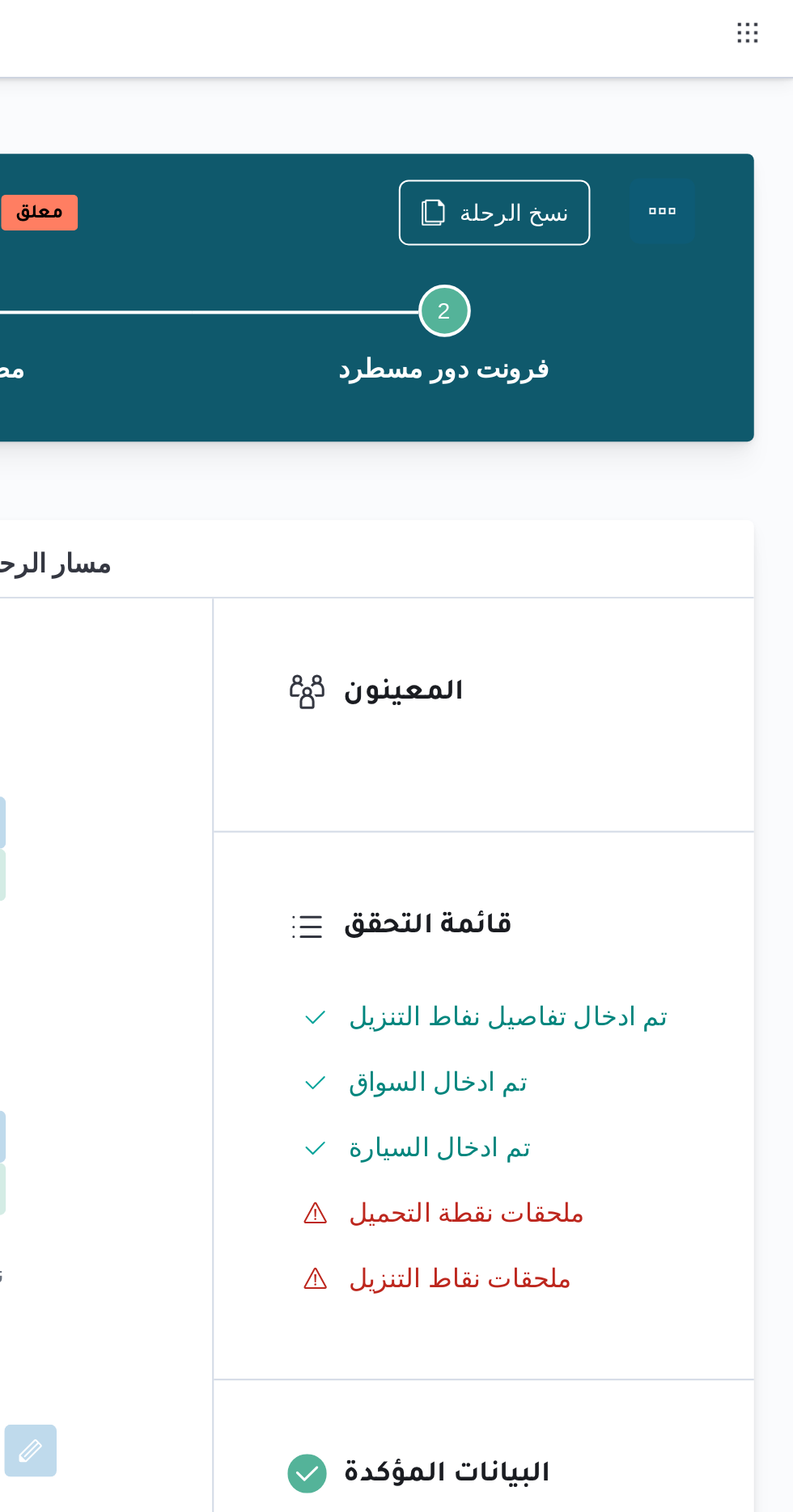
click at [717, 105] on button "Actions" at bounding box center [728, 104] width 32 height 32
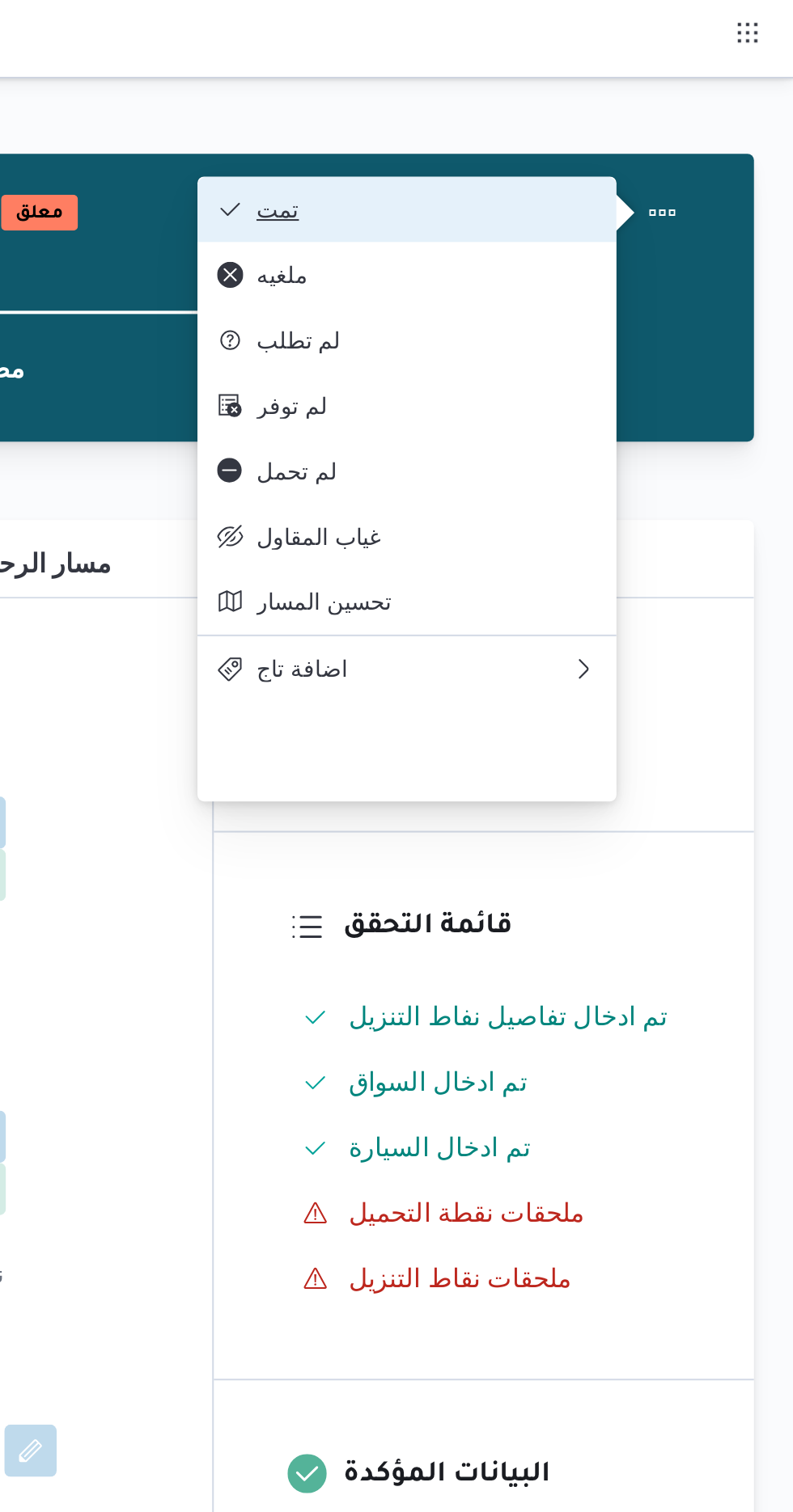
click at [561, 100] on span "تمت" at bounding box center [611, 103] width 168 height 13
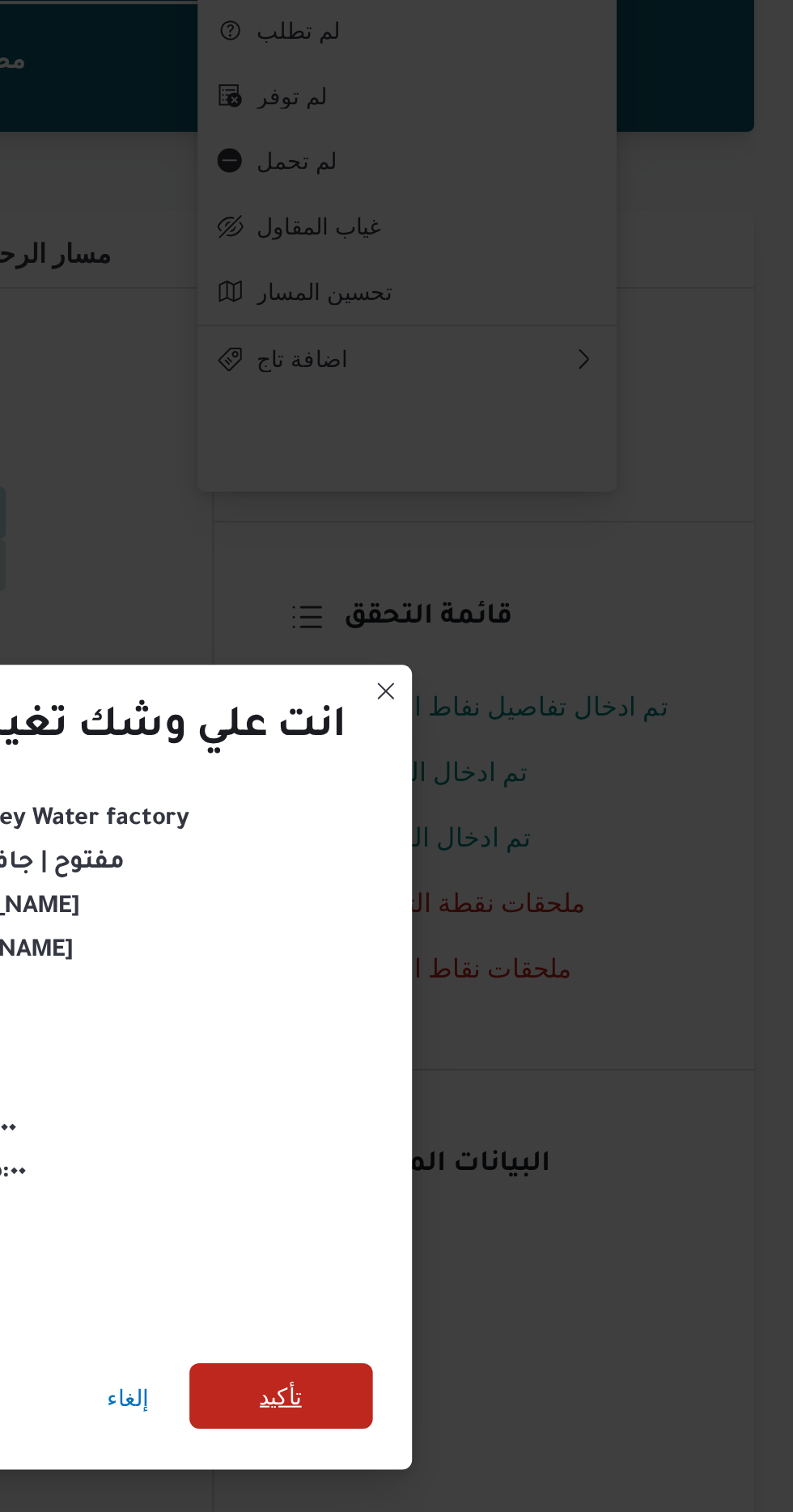
click at [537, 836] on span "تأكيد" at bounding box center [539, 842] width 21 height 19
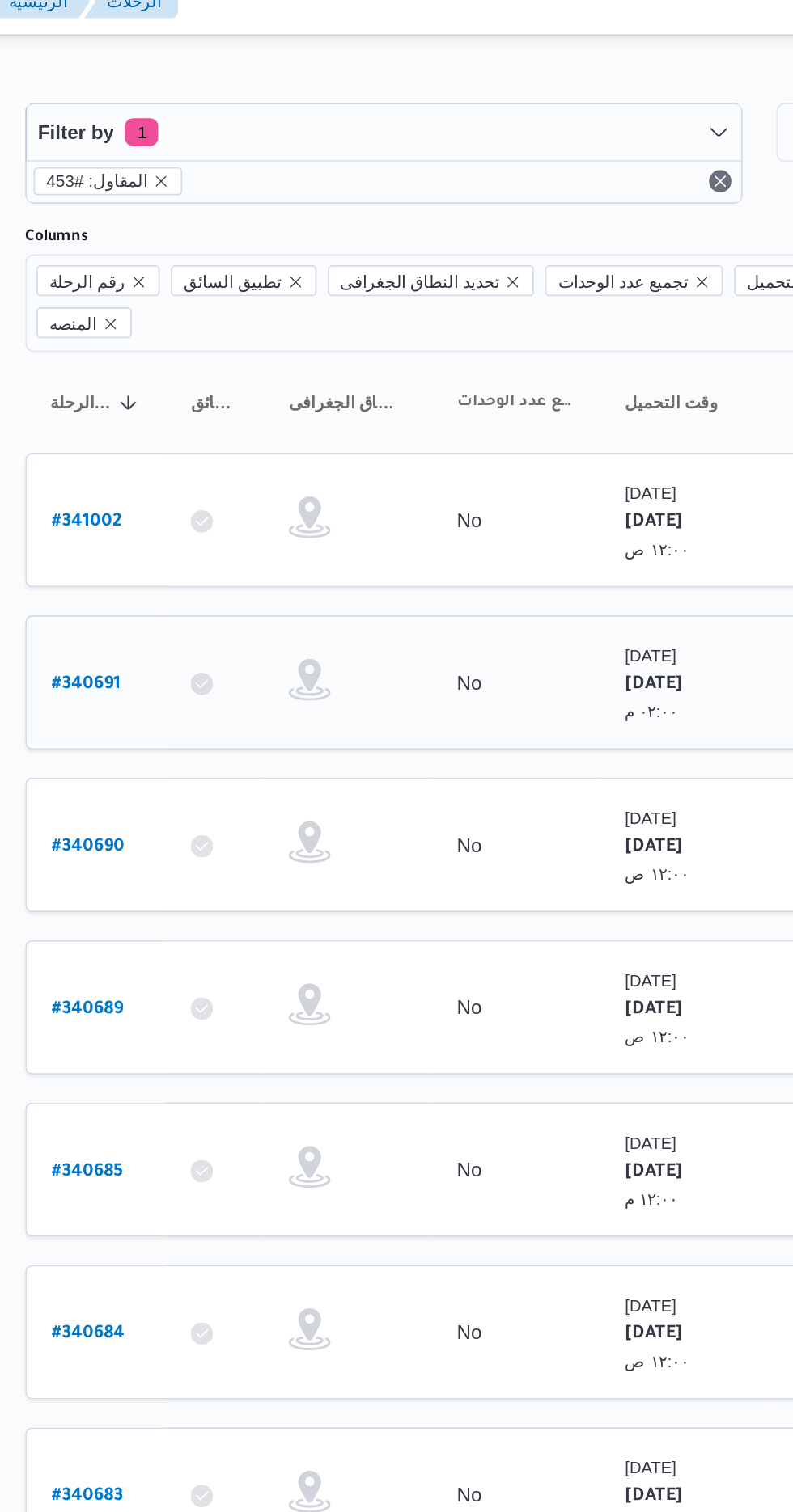
click at [237, 402] on link "# 340691" at bounding box center [246, 413] width 40 height 21
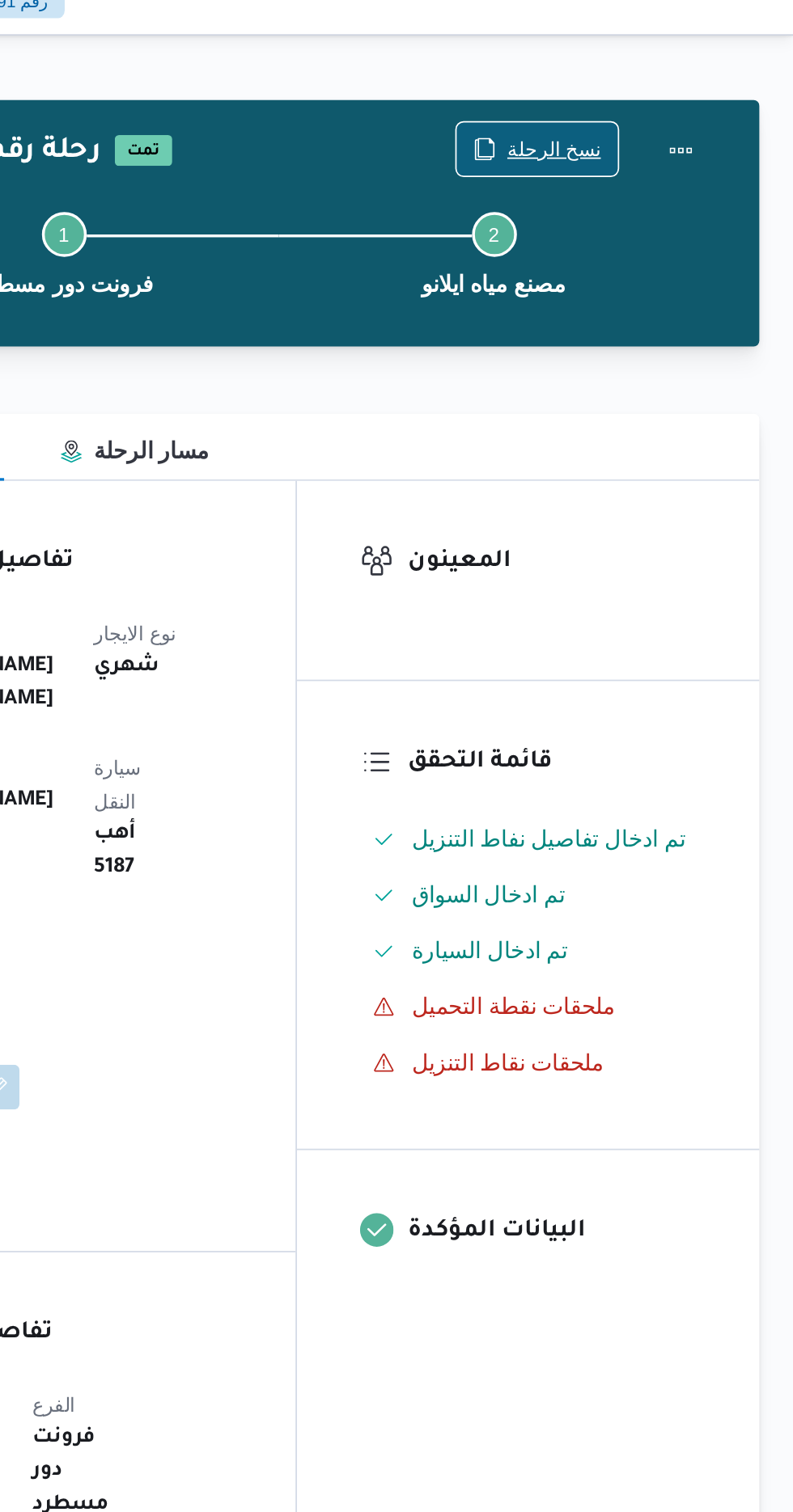
click at [621, 103] on icon "button" at bounding box center [615, 104] width 13 height 13
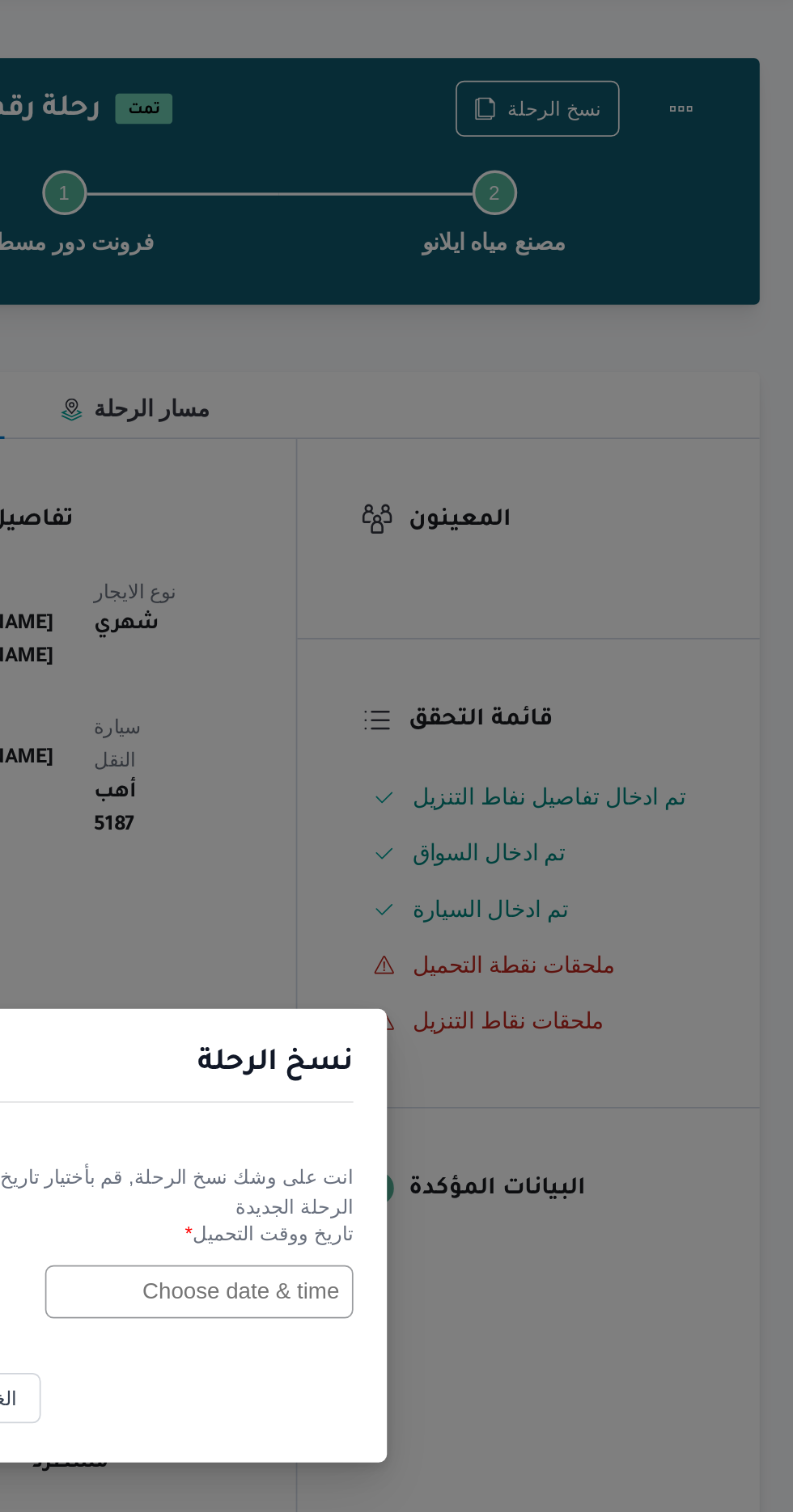
click at [442, 788] on input "text" at bounding box center [449, 788] width 178 height 31
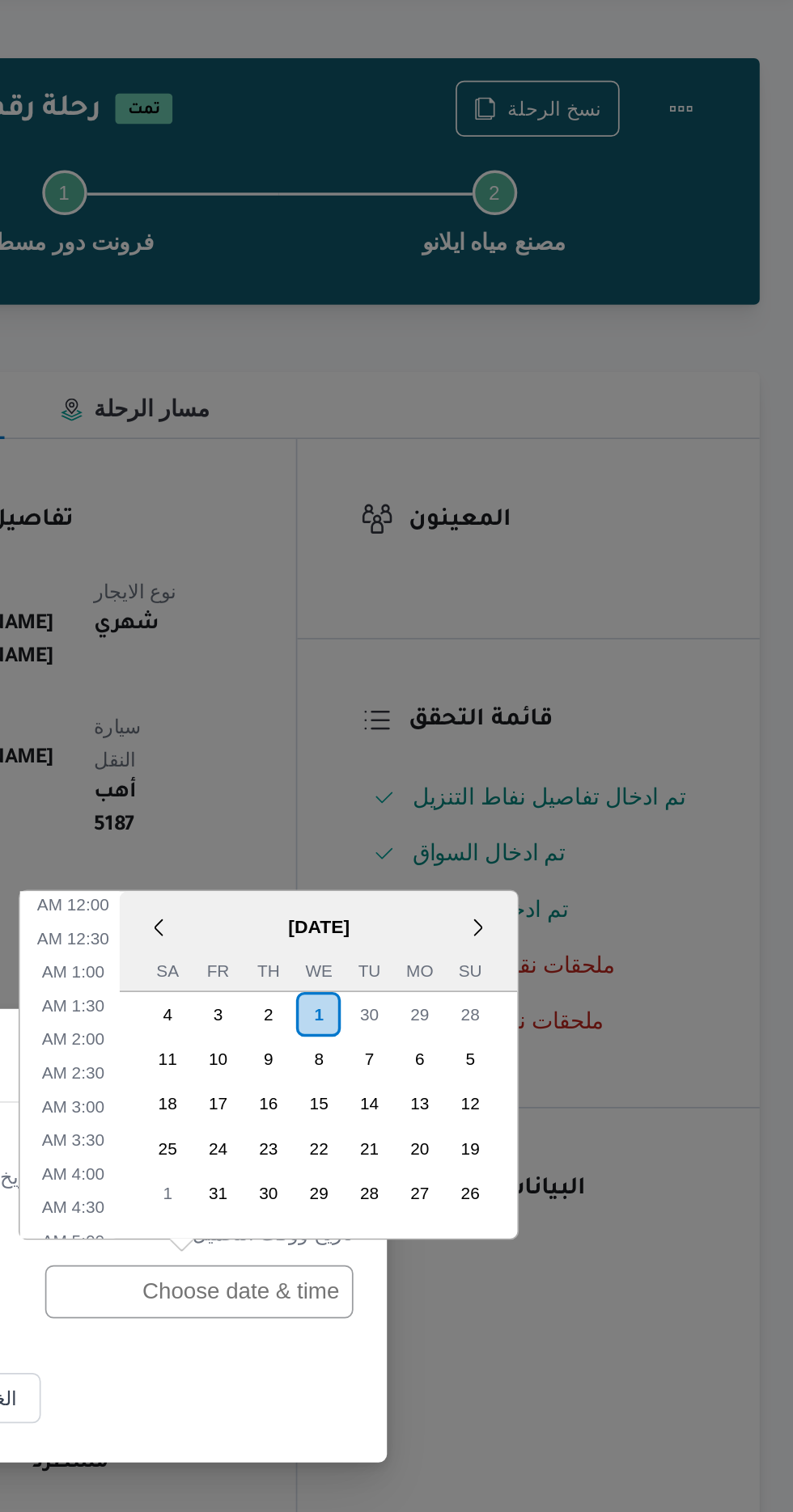
scroll to position [568, 0]
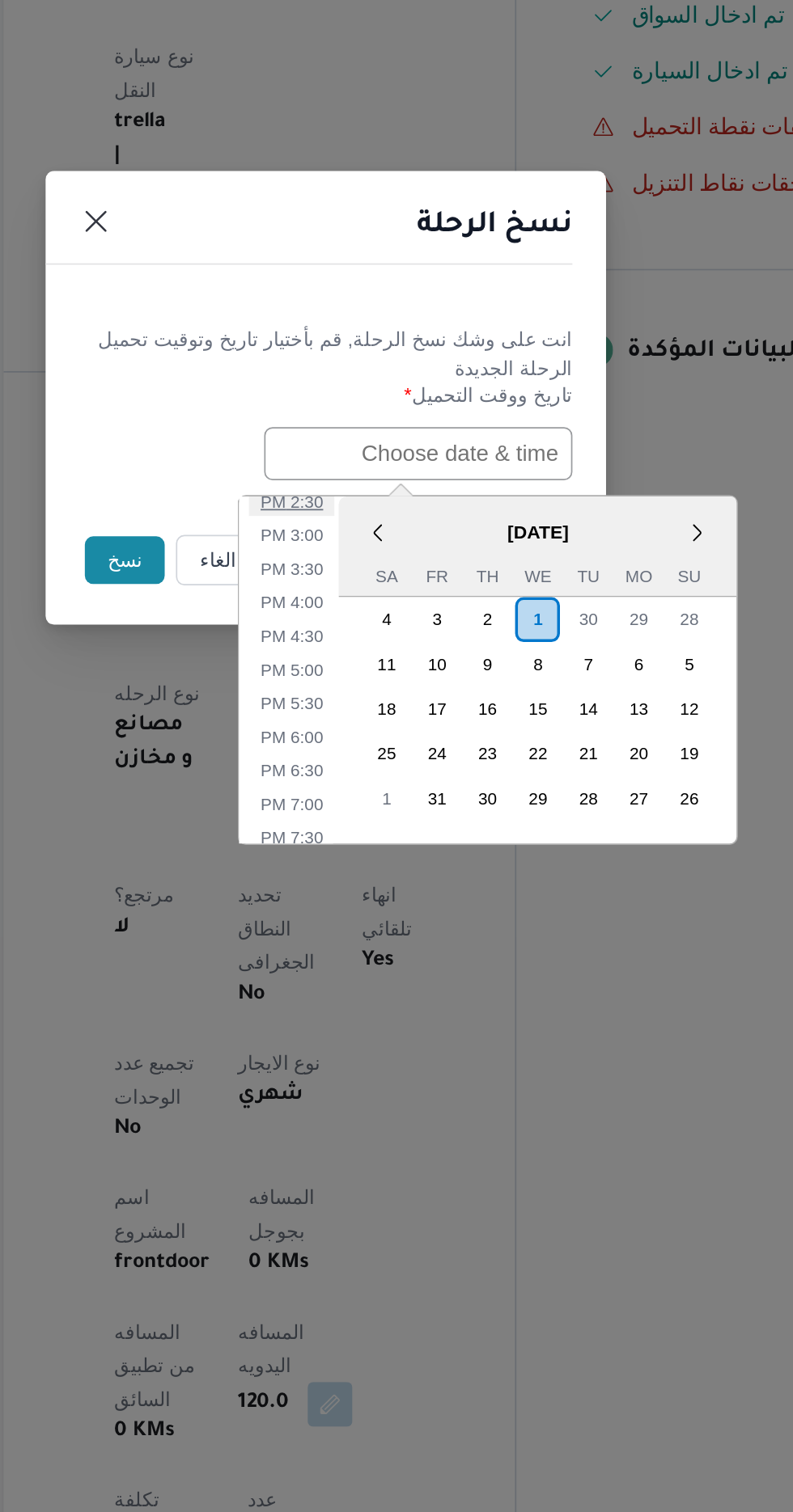
click at [374, 812] on li "2:30 PM" at bounding box center [376, 816] width 50 height 17
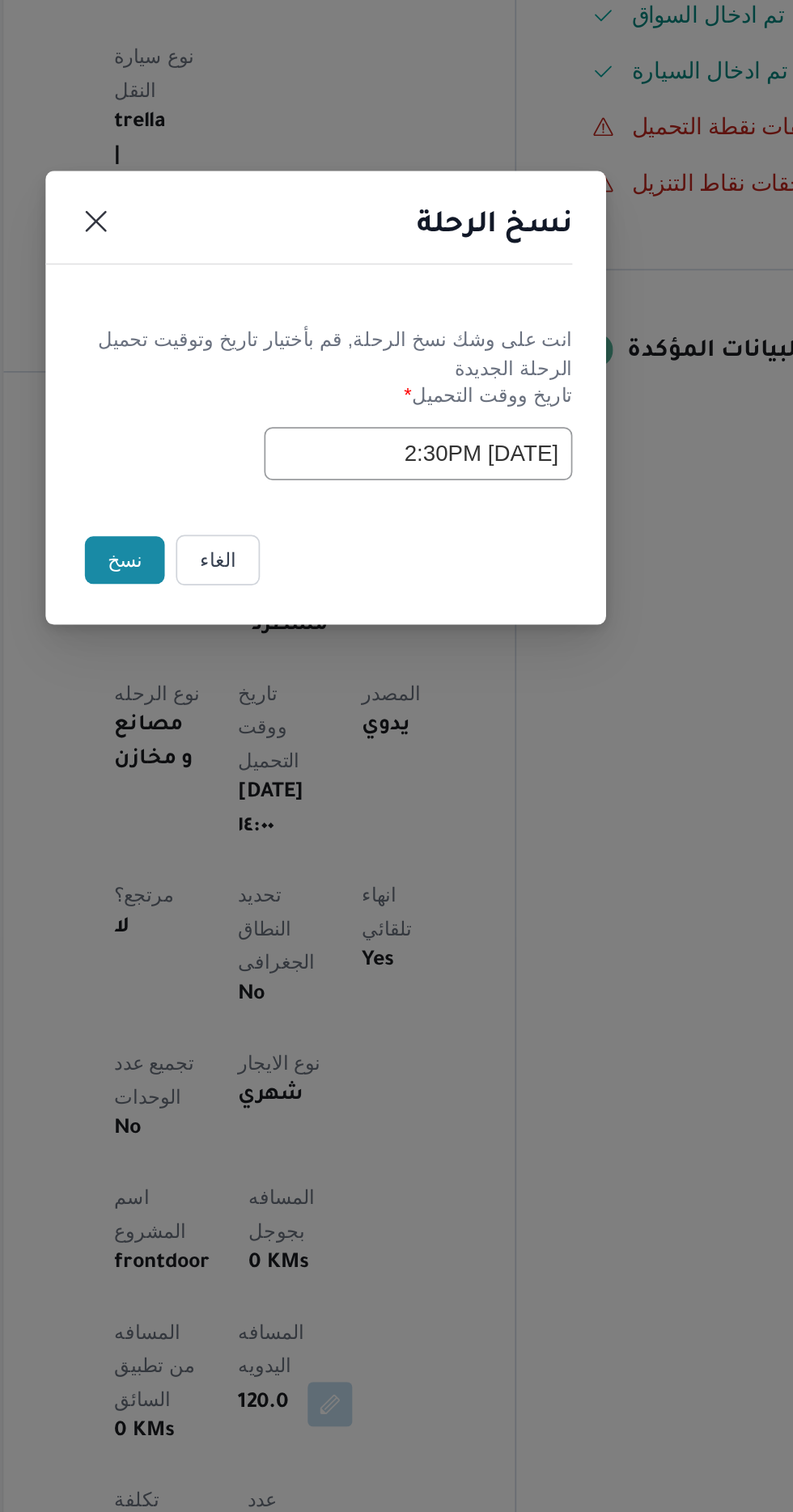
click at [377, 782] on input "[DATE] 2:30PM" at bounding box center [449, 788] width 178 height 31
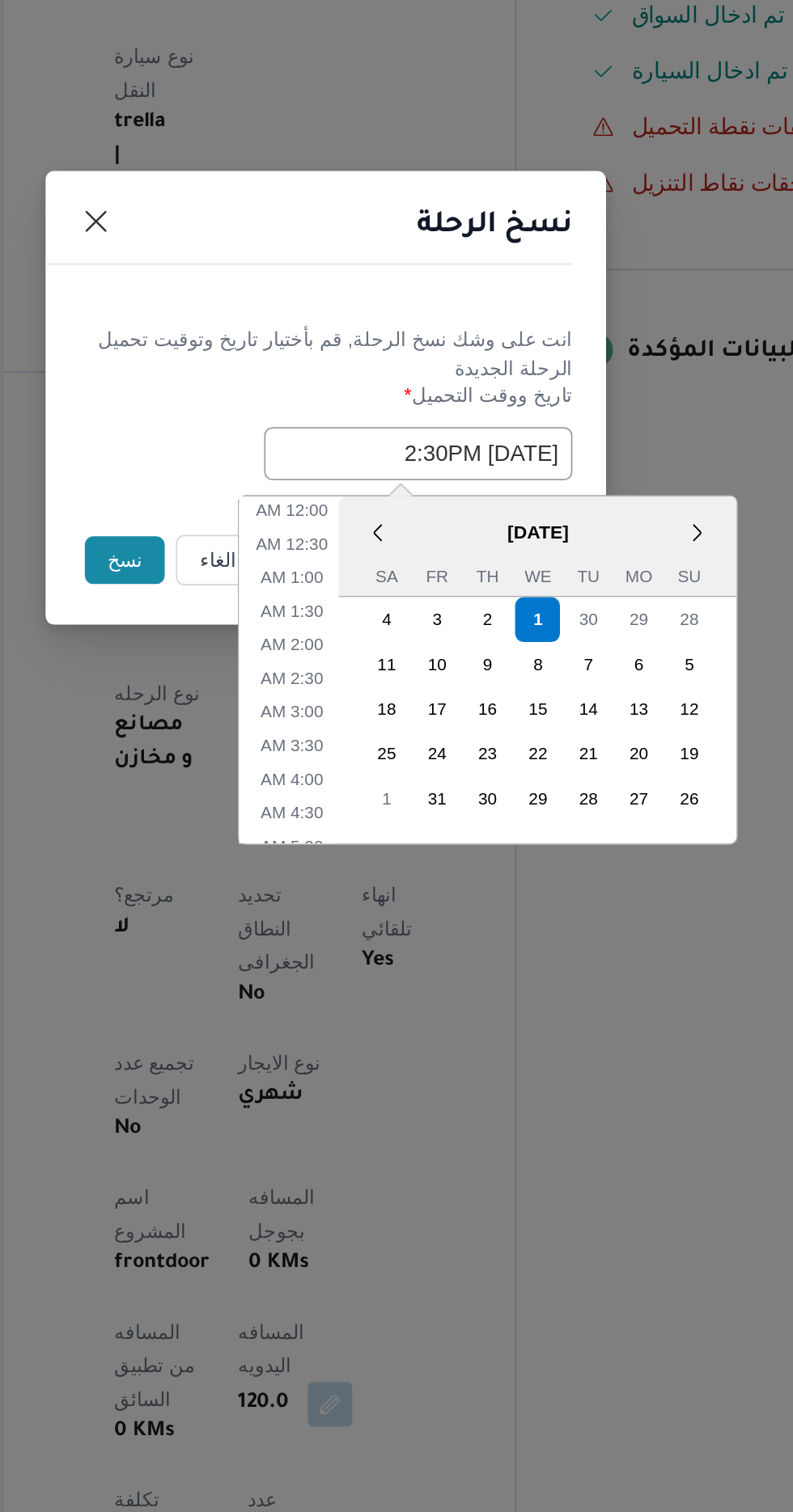
scroll to position [470, 0]
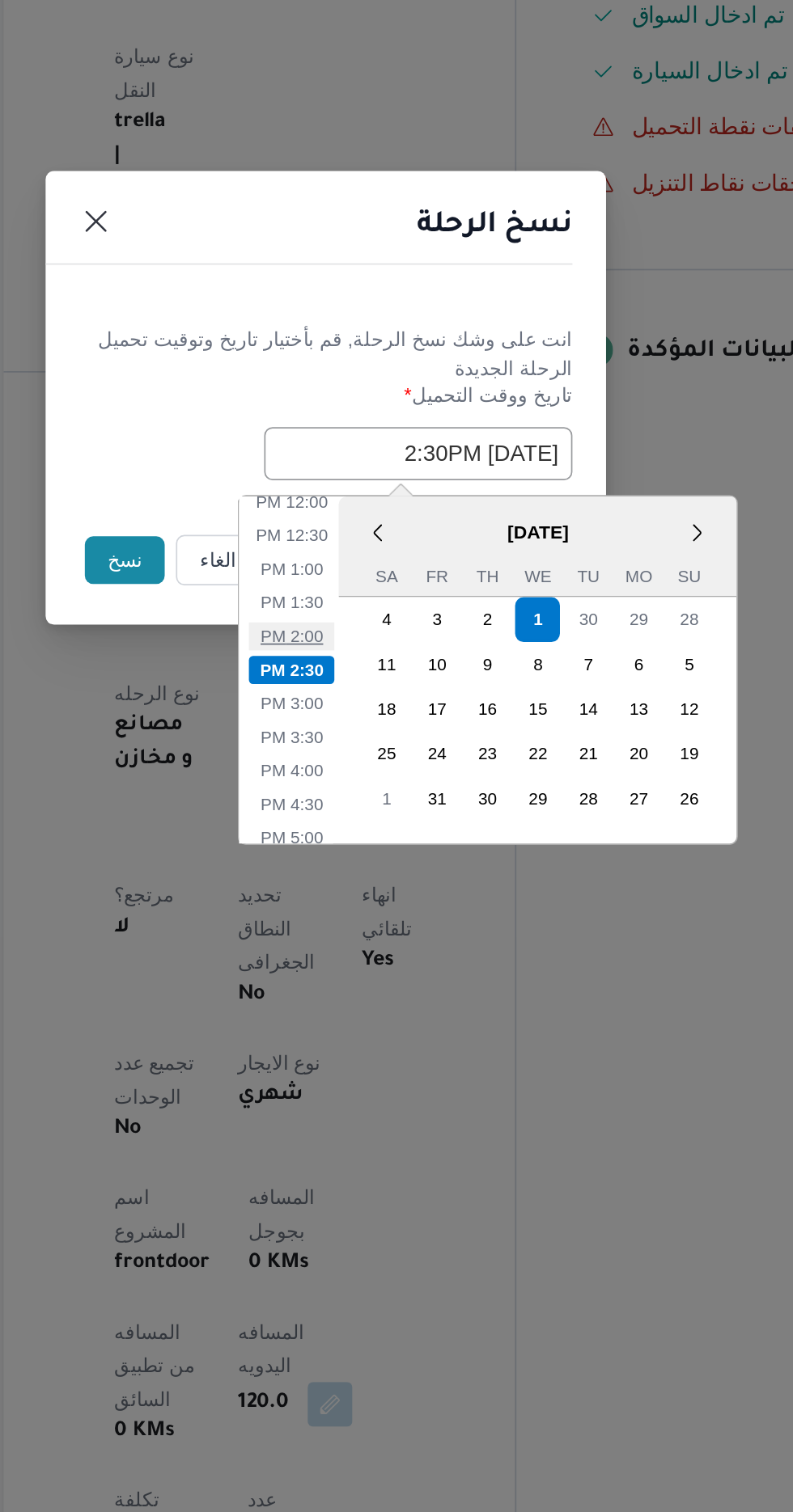
click at [374, 890] on li "2:00 PM" at bounding box center [376, 894] width 50 height 17
type input "[DATE] 2:00PM"
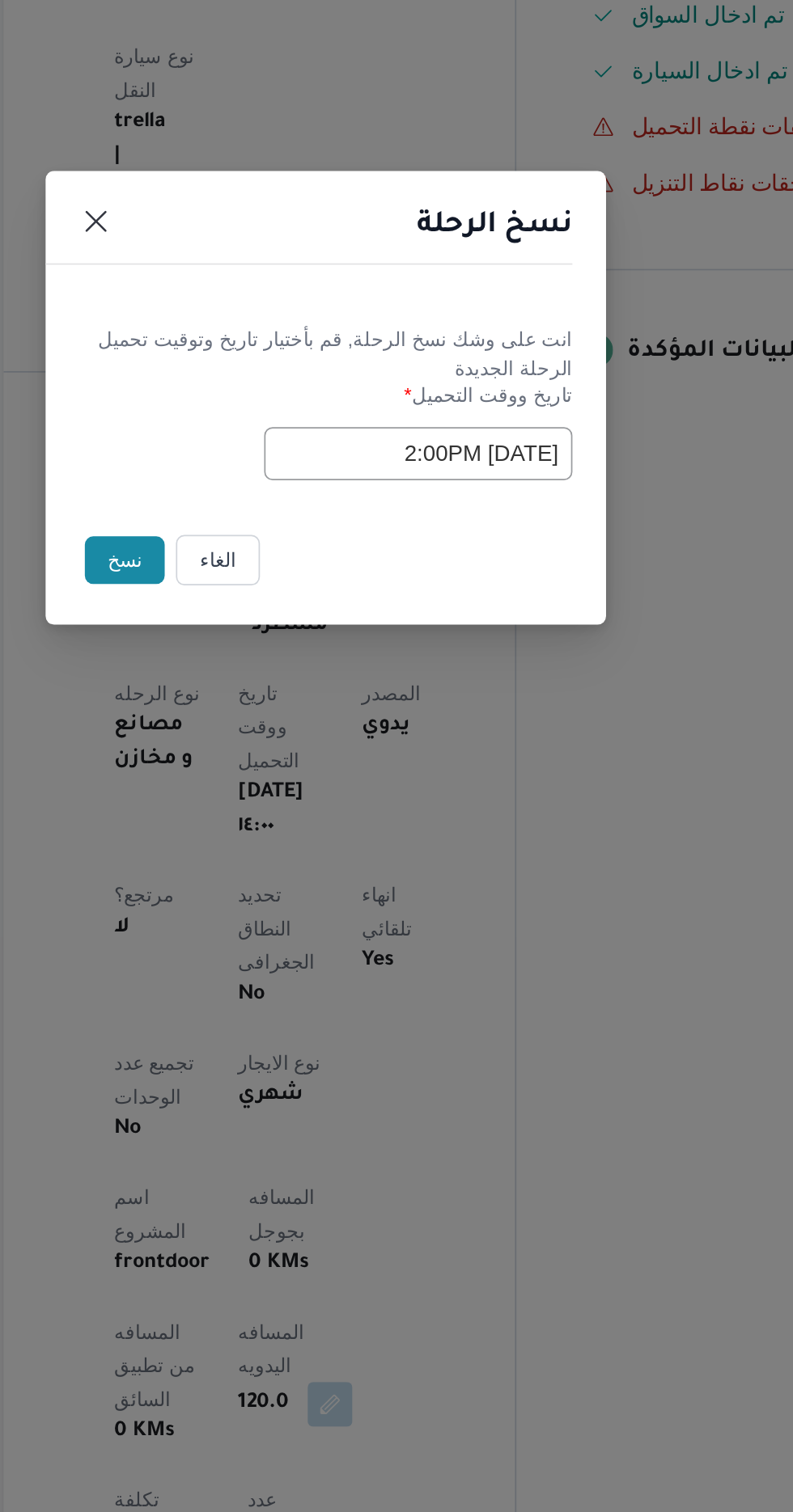
click at [278, 851] on button "نسخ" at bounding box center [280, 849] width 46 height 27
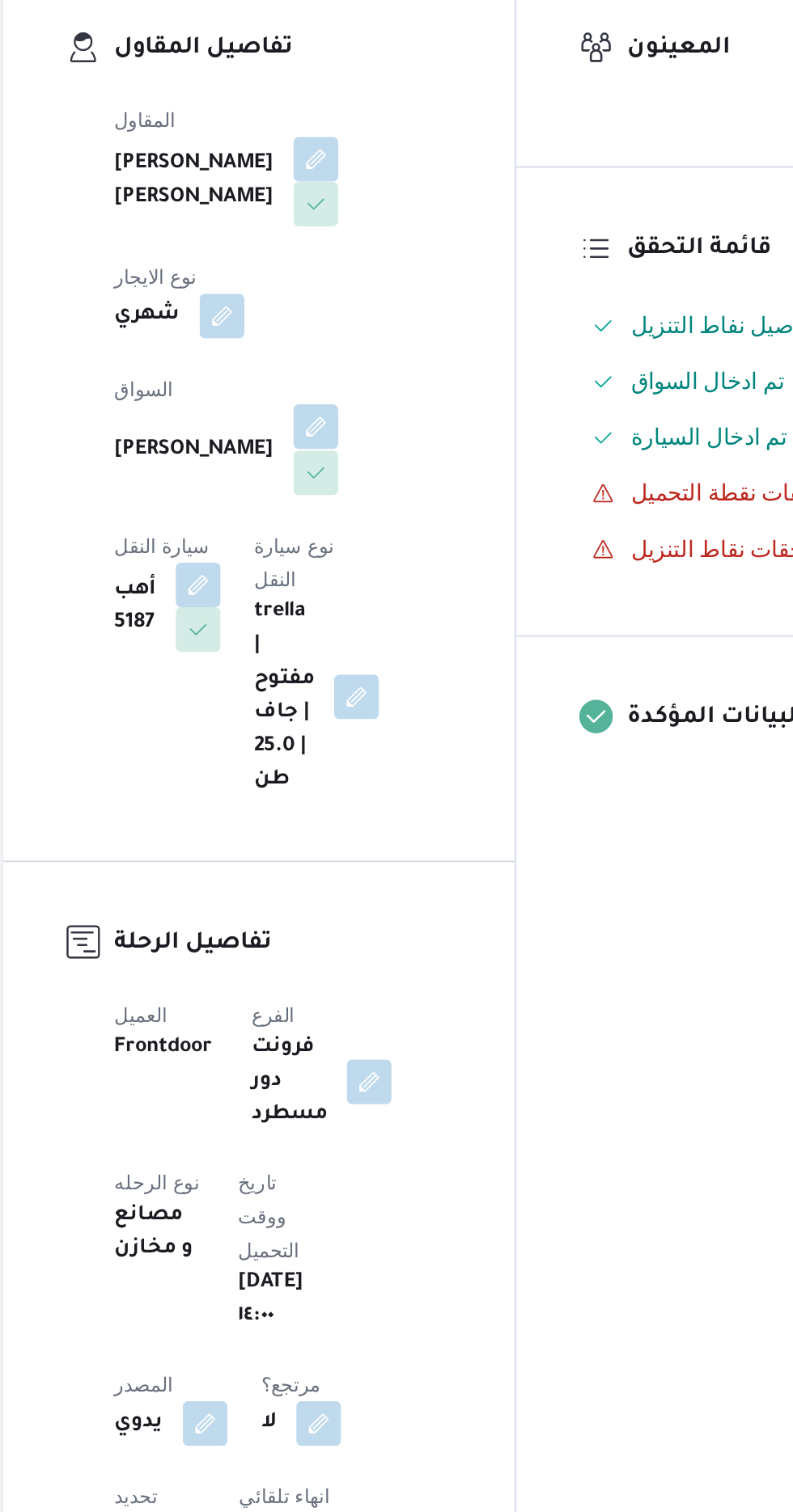
click at [378, 548] on button "button" at bounding box center [390, 560] width 26 height 26
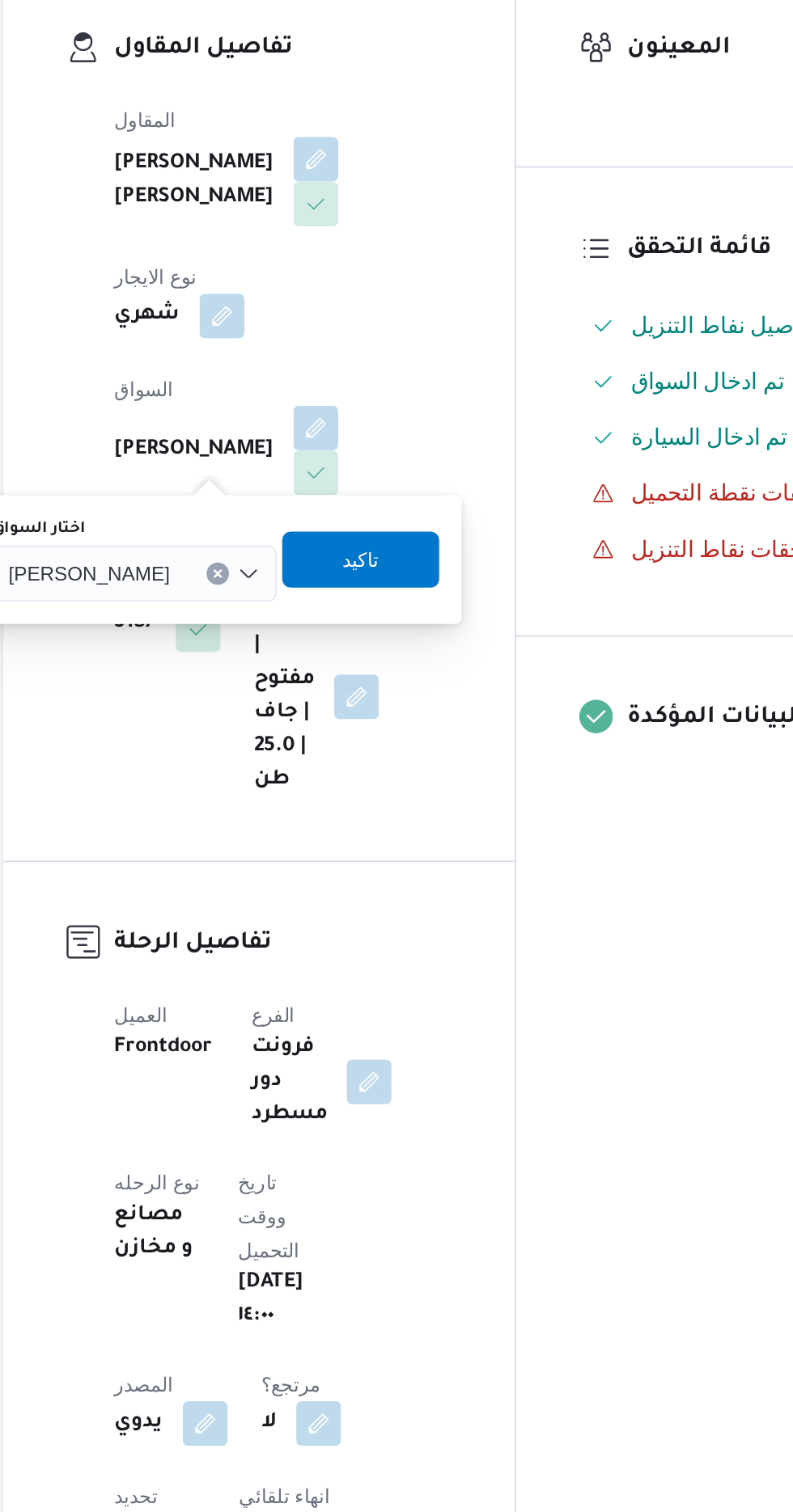
click at [291, 651] on span "[PERSON_NAME]" at bounding box center [260, 646] width 93 height 18
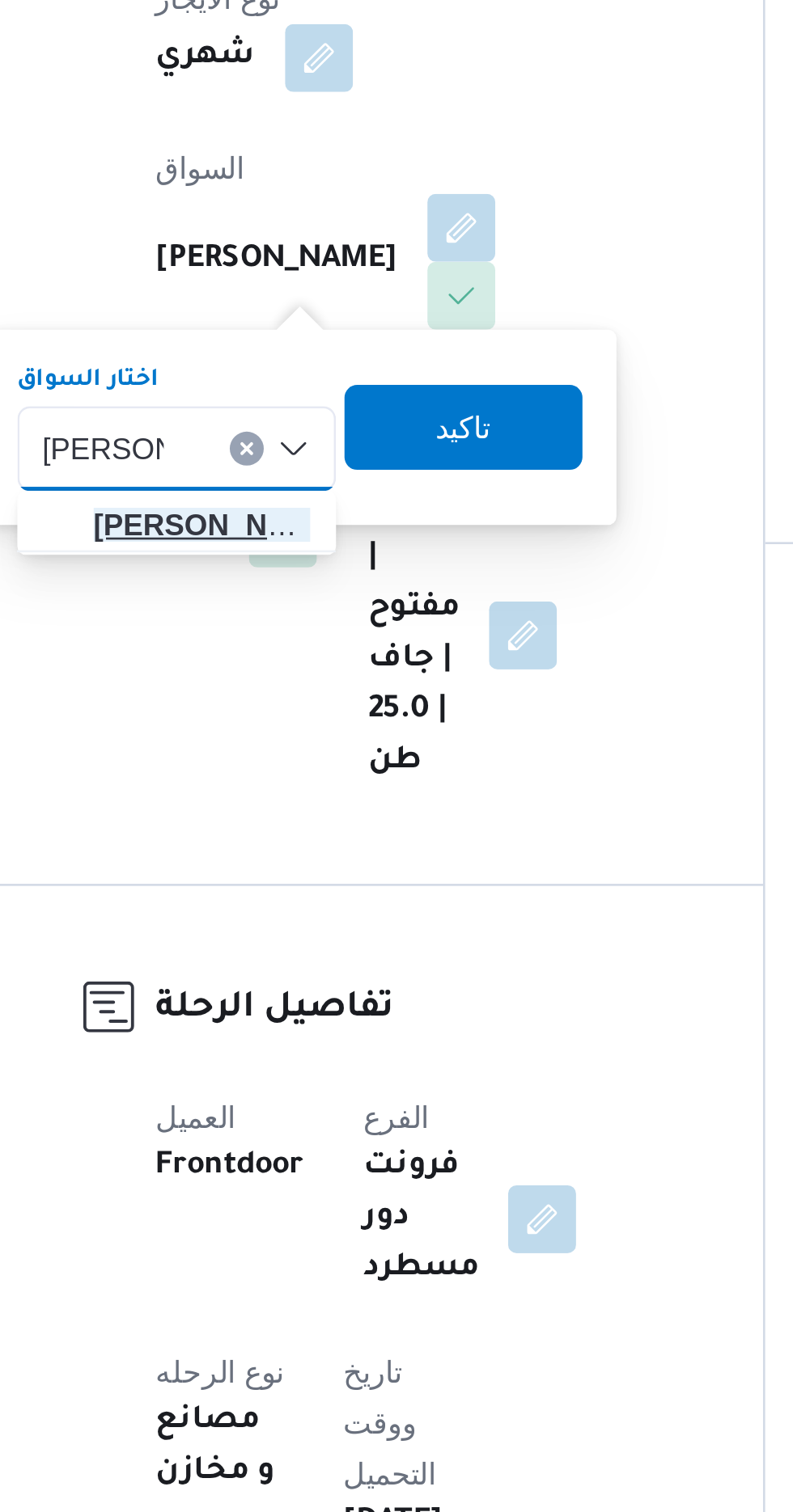
type input "[PERSON_NAME]"
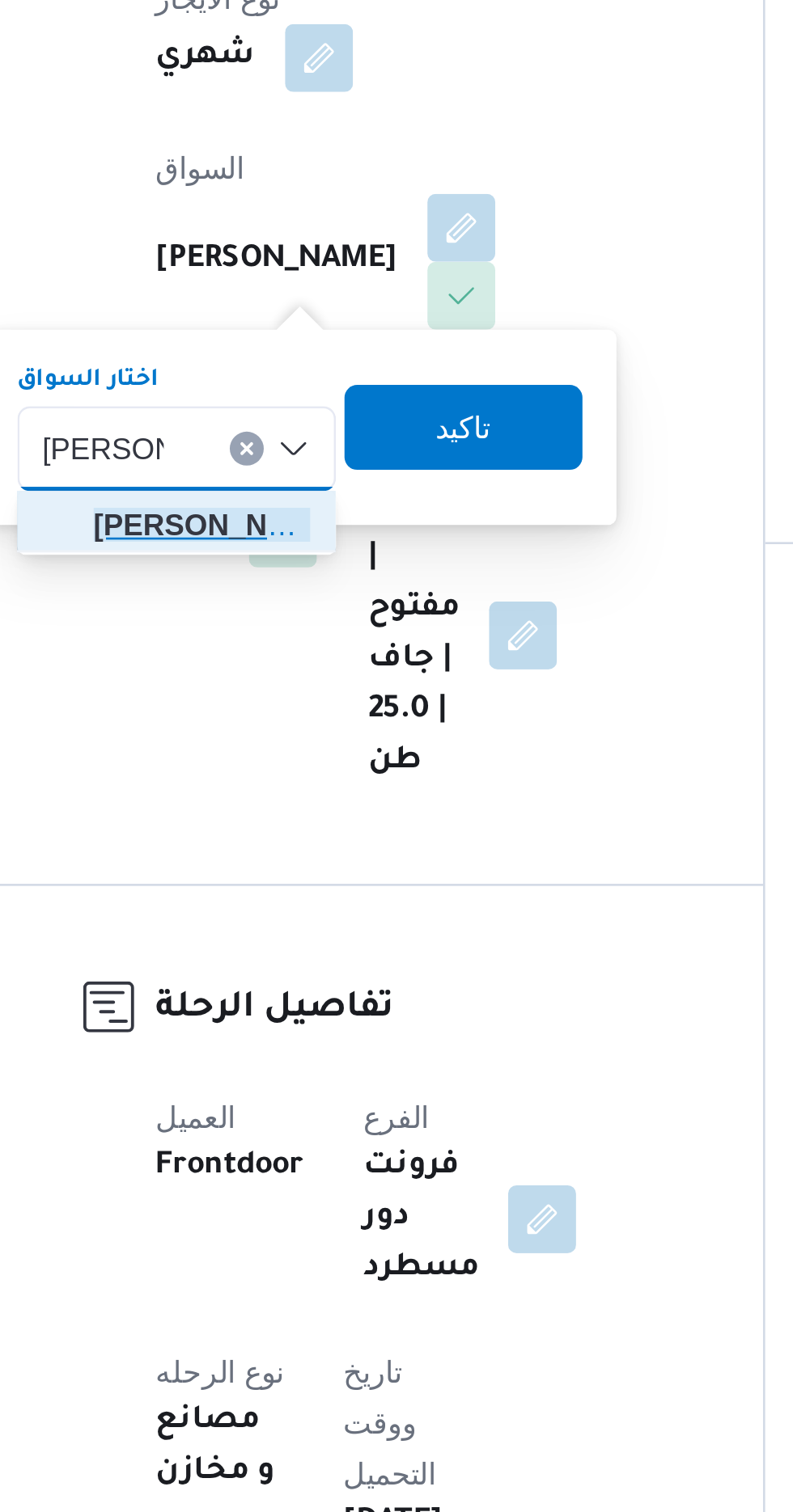
click at [270, 677] on span "[PERSON_NAME] ولى [PERSON_NAME]" at bounding box center [292, 675] width 83 height 19
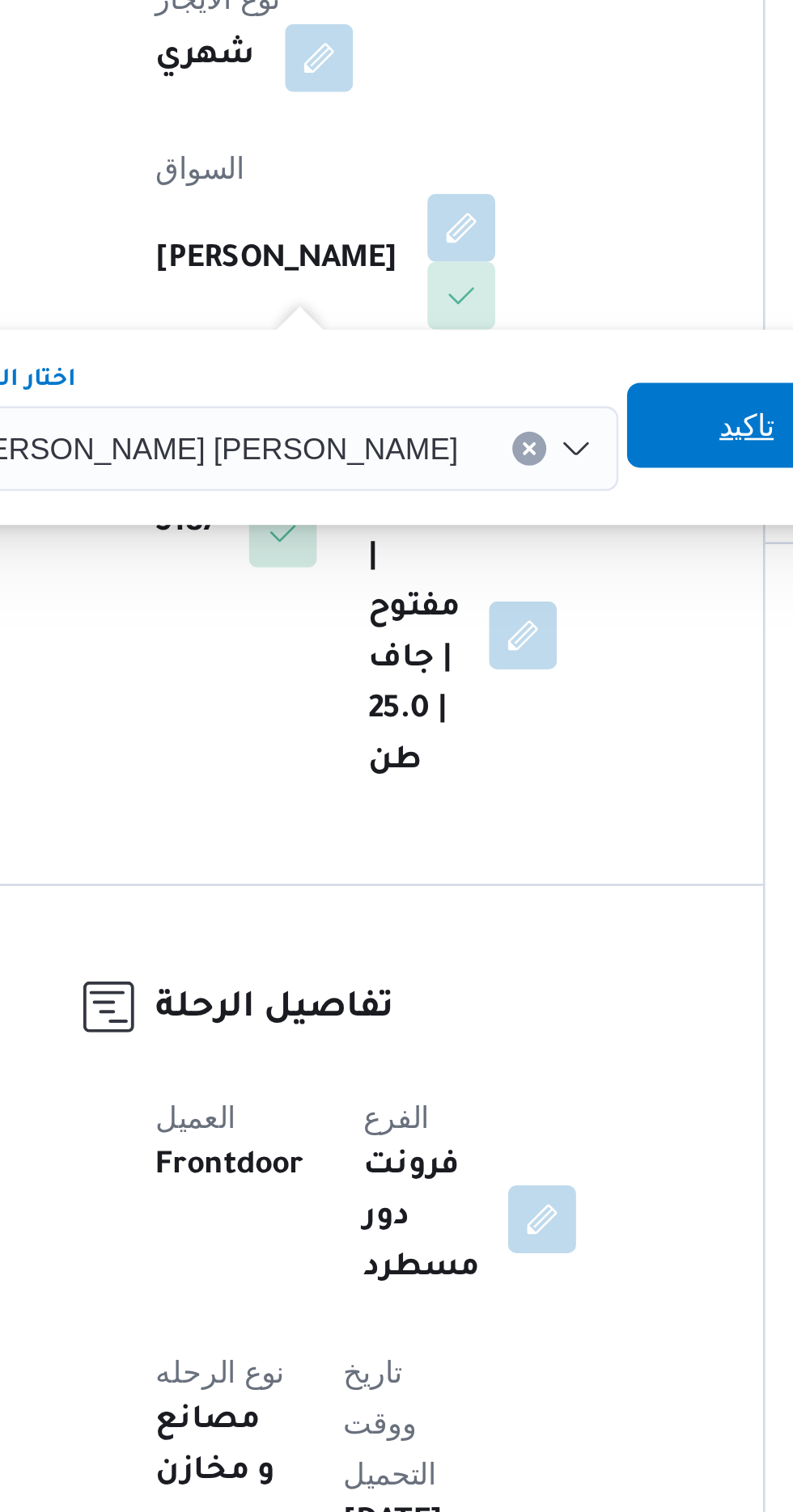
click at [454, 641] on span "تاكيد" at bounding box center [499, 637] width 91 height 32
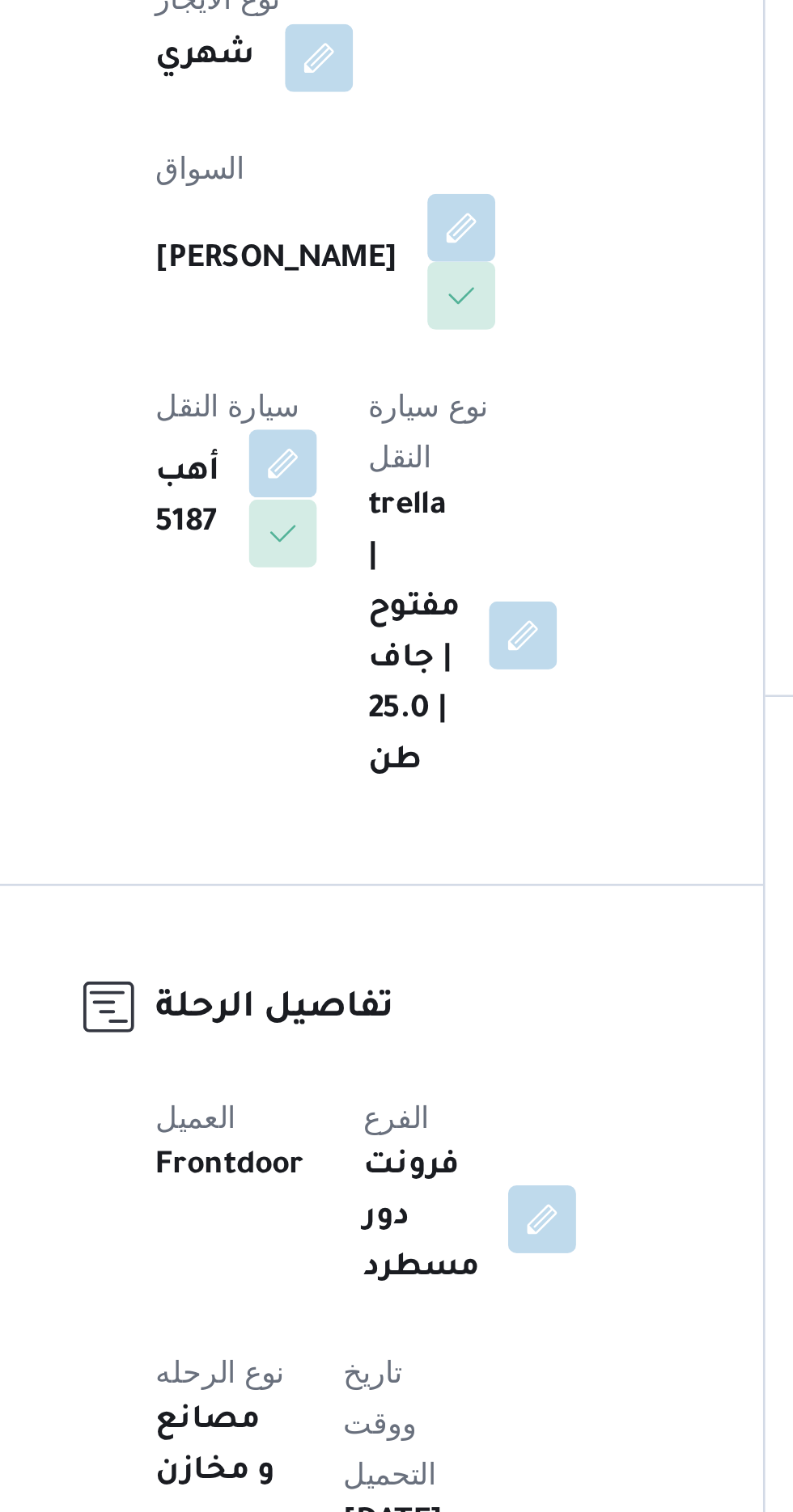
click at [336, 639] on button "button" at bounding box center [322, 651] width 26 height 26
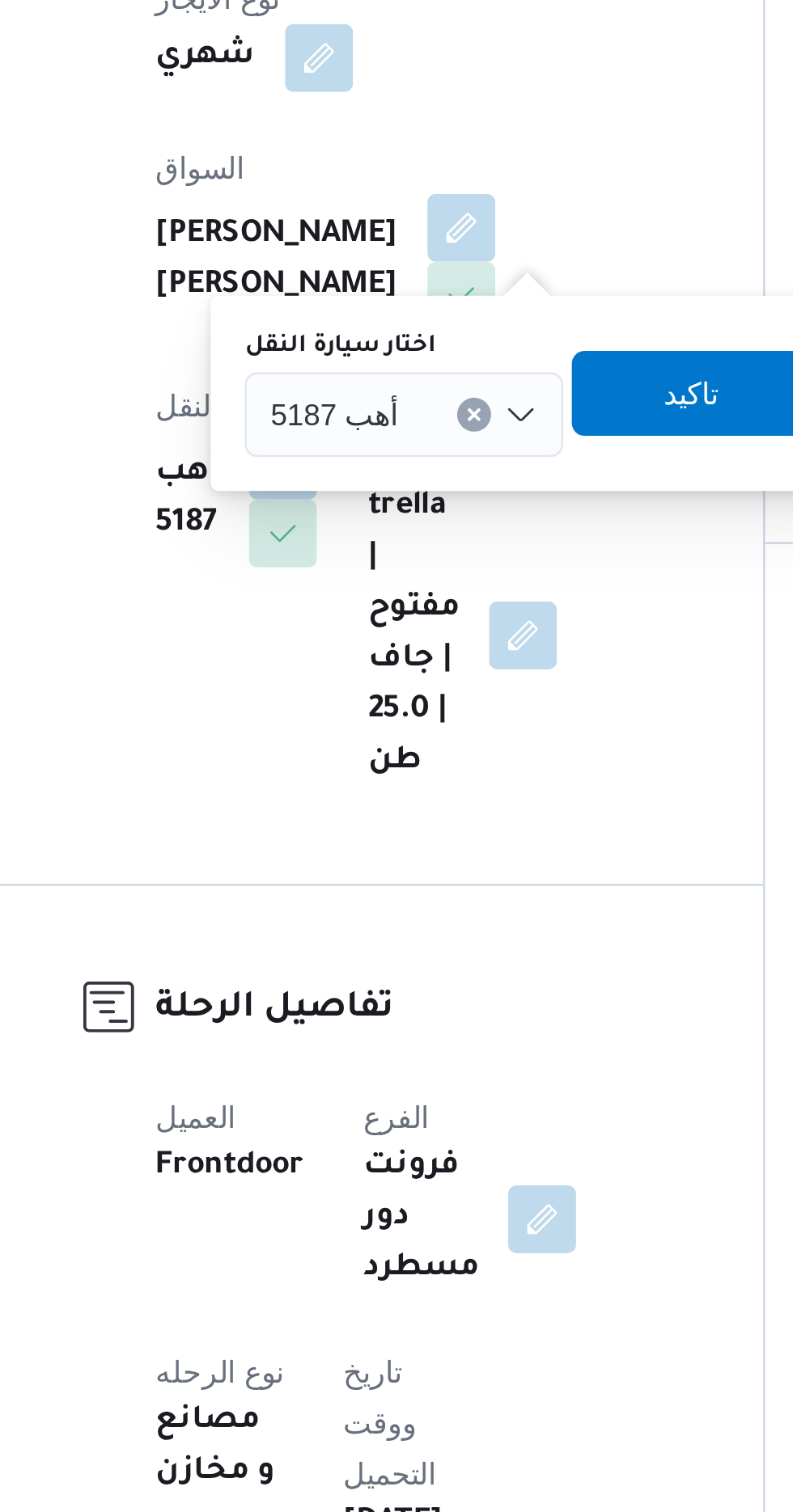
click at [351, 632] on span "أهب 5187" at bounding box center [342, 632] width 49 height 18
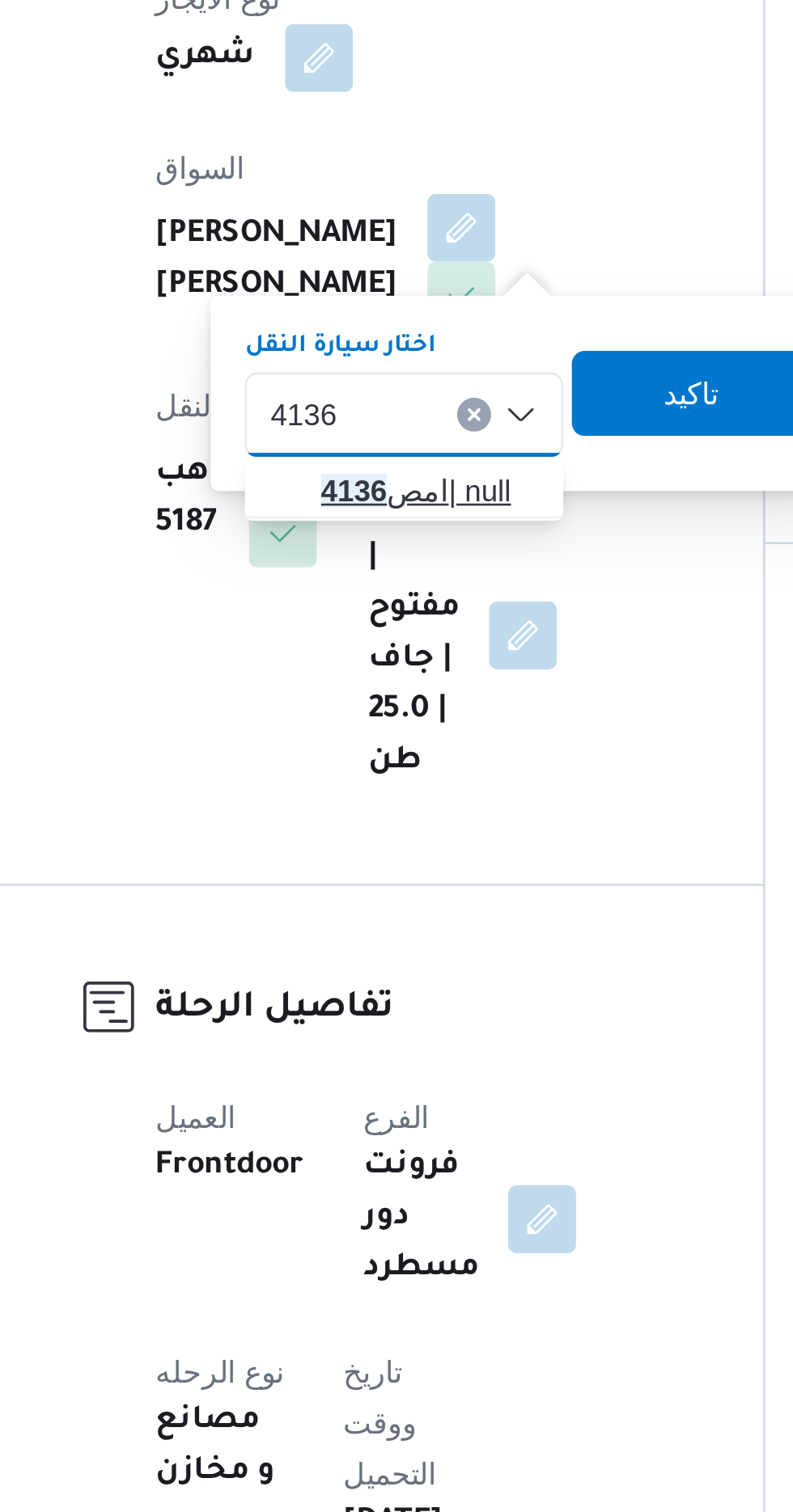
type input "4136"
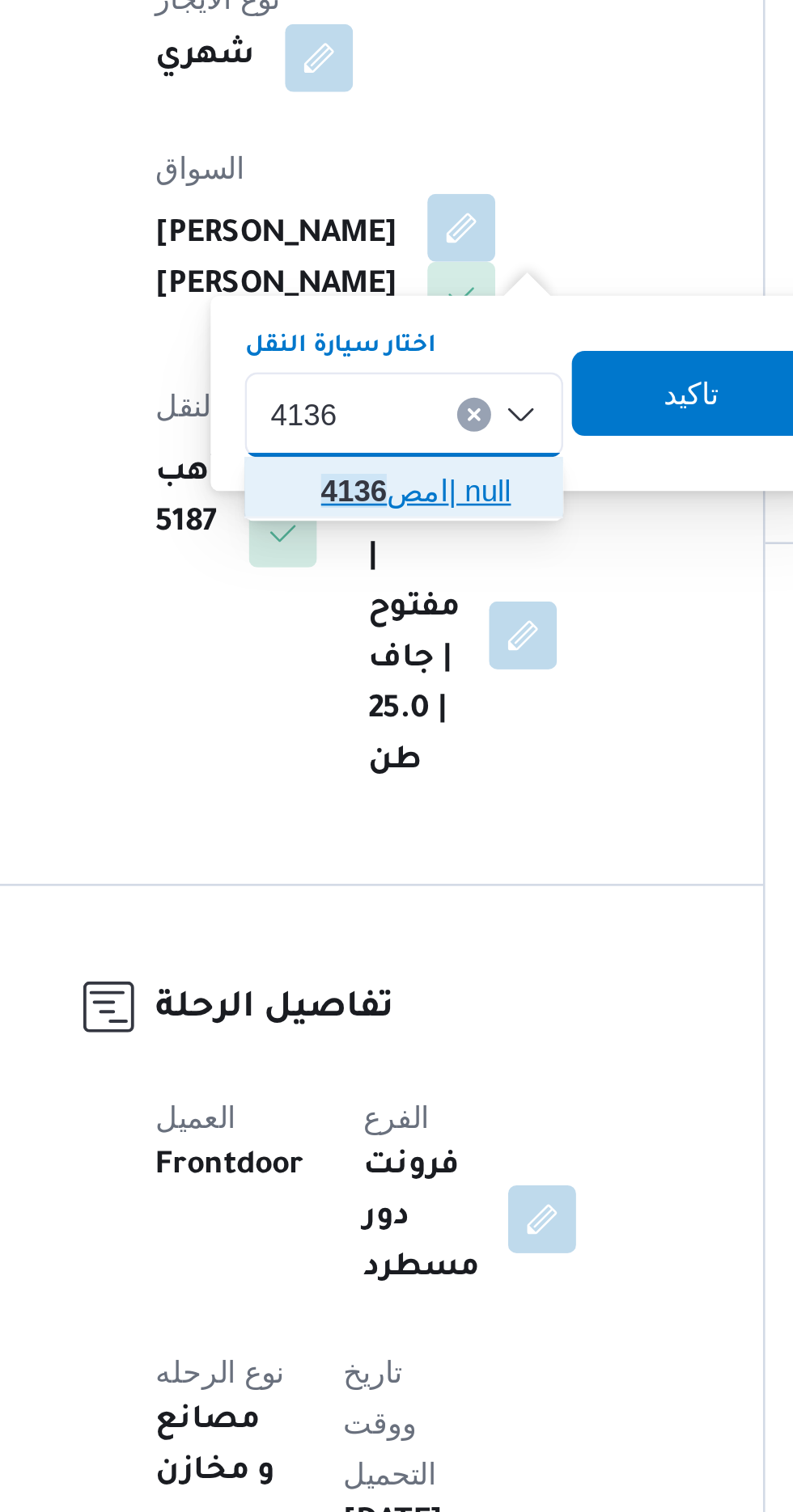
click at [333, 660] on span "امص 4136 | null" at bounding box center [368, 661] width 108 height 26
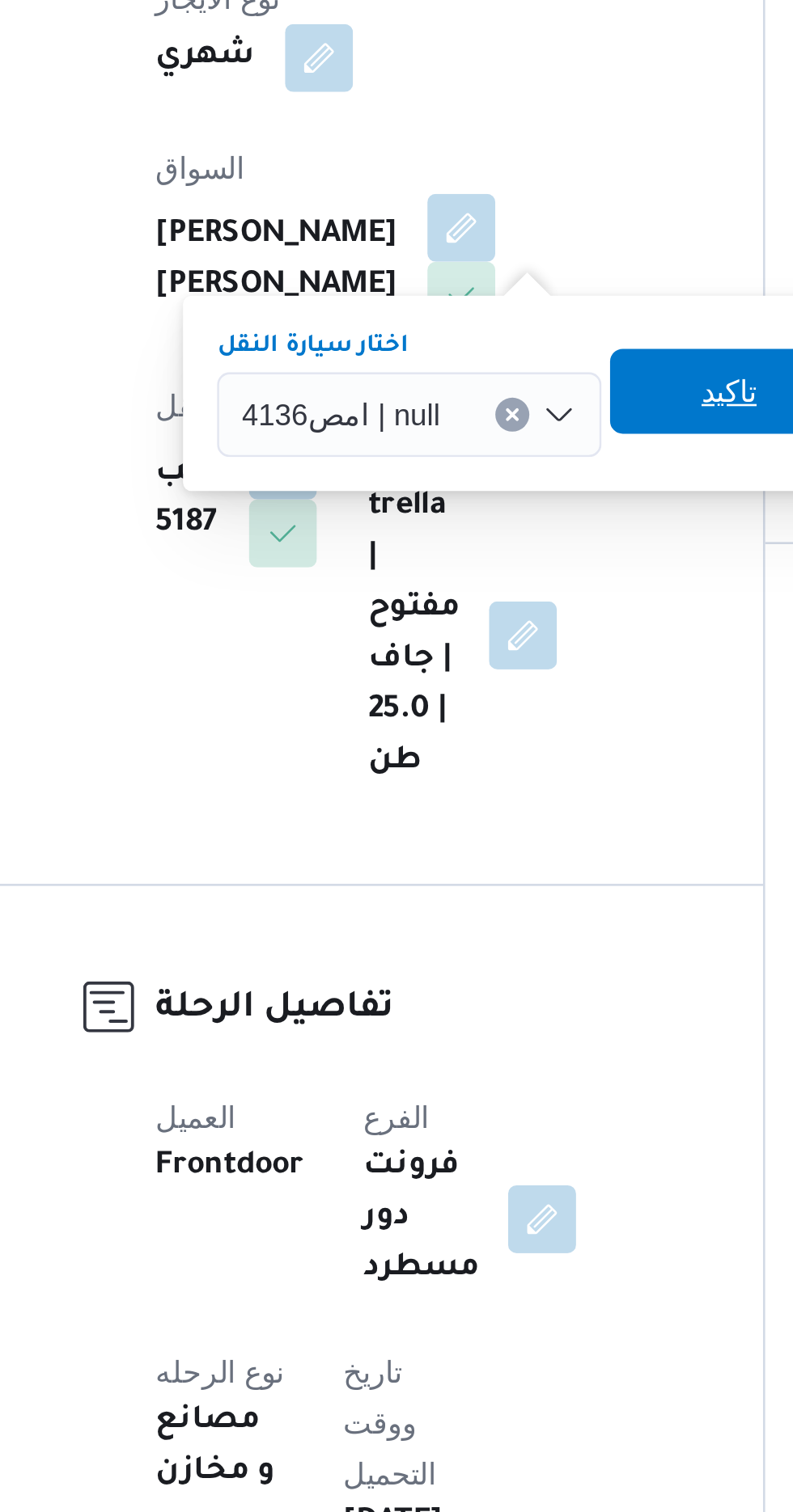
click at [468, 616] on span "تاكيد" at bounding box center [493, 624] width 91 height 32
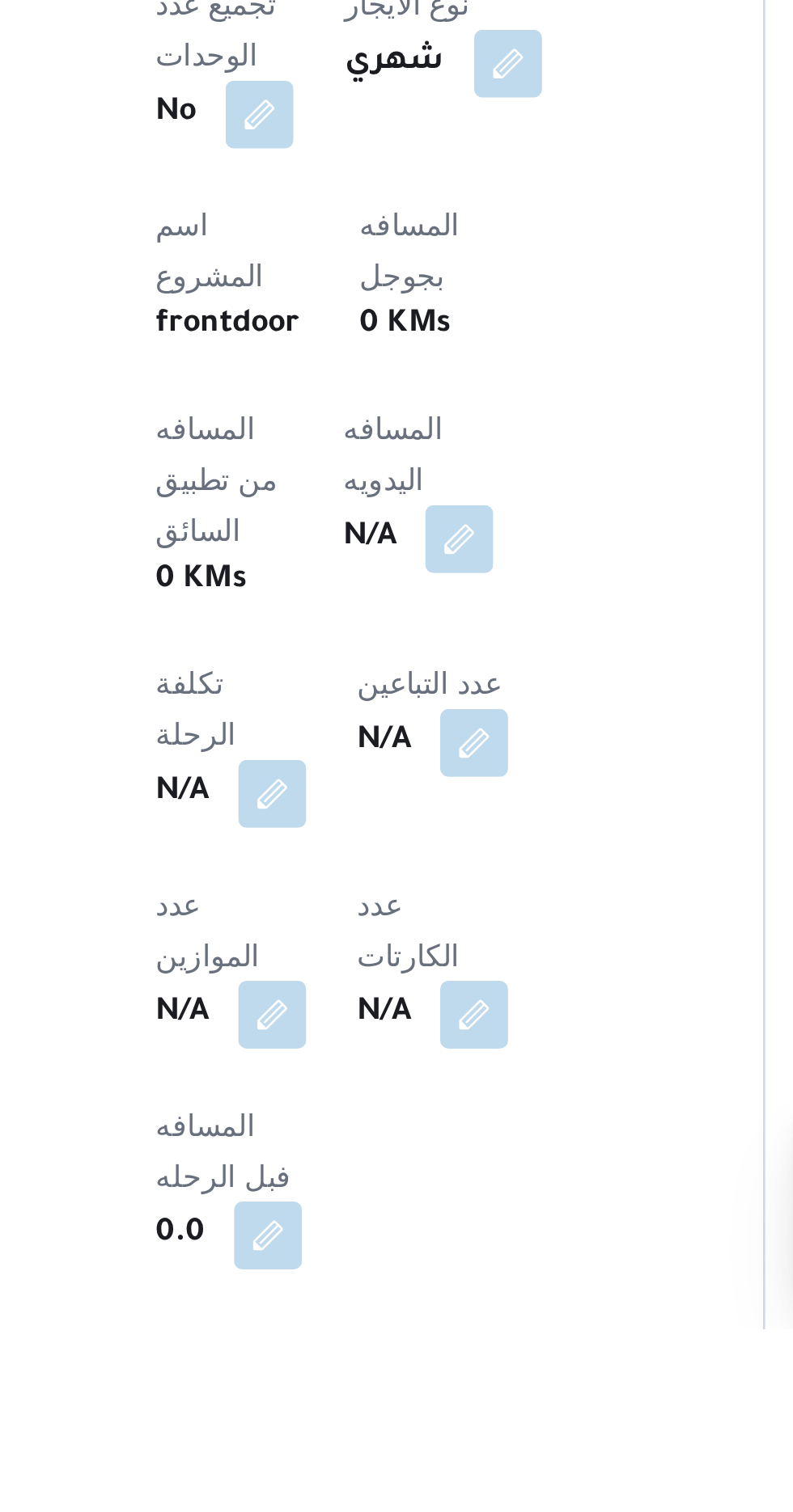
scroll to position [276, 0]
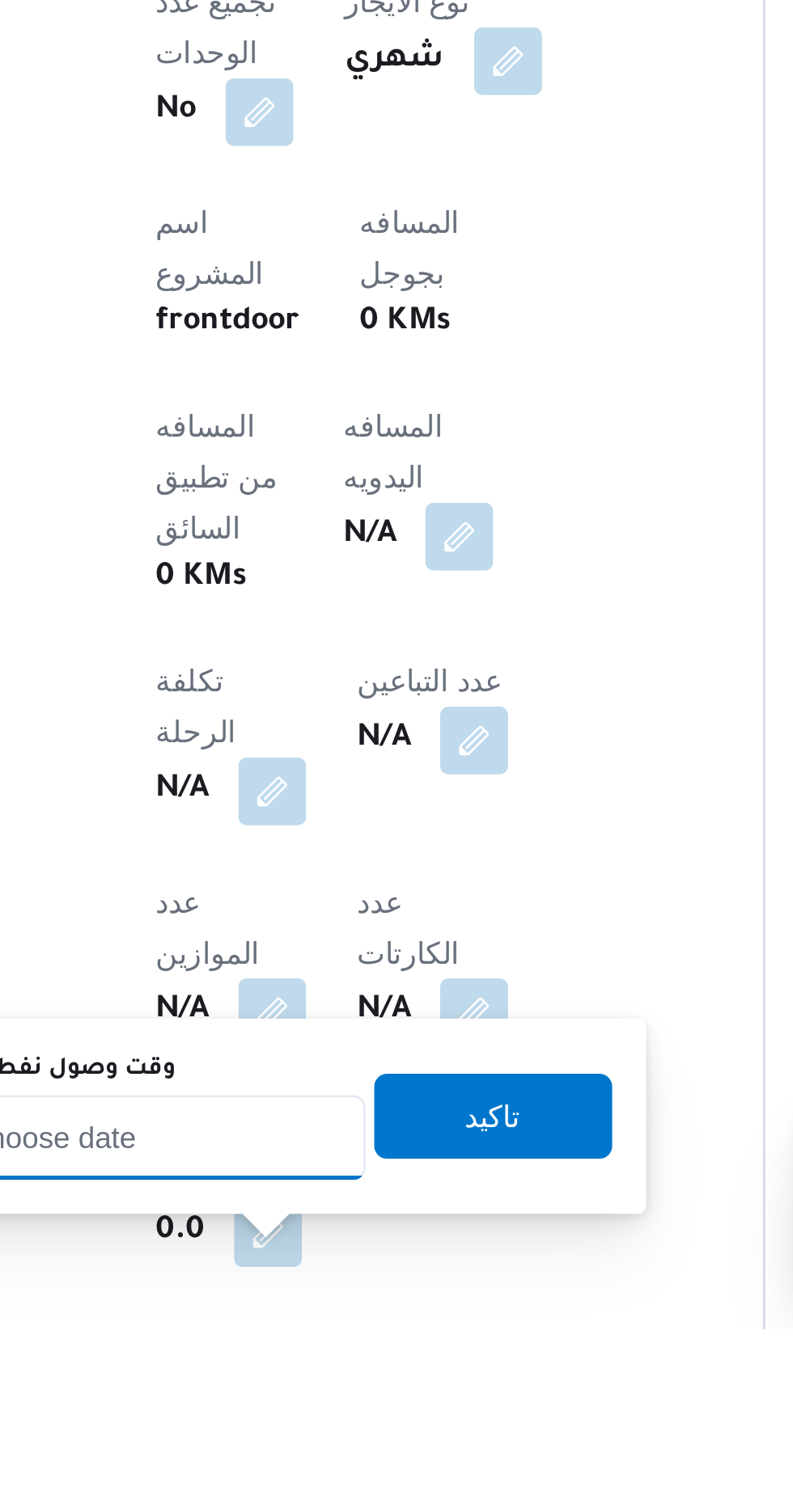
click at [277, 1443] on input "وقت وصول نفطة التحميل" at bounding box center [262, 1438] width 184 height 32
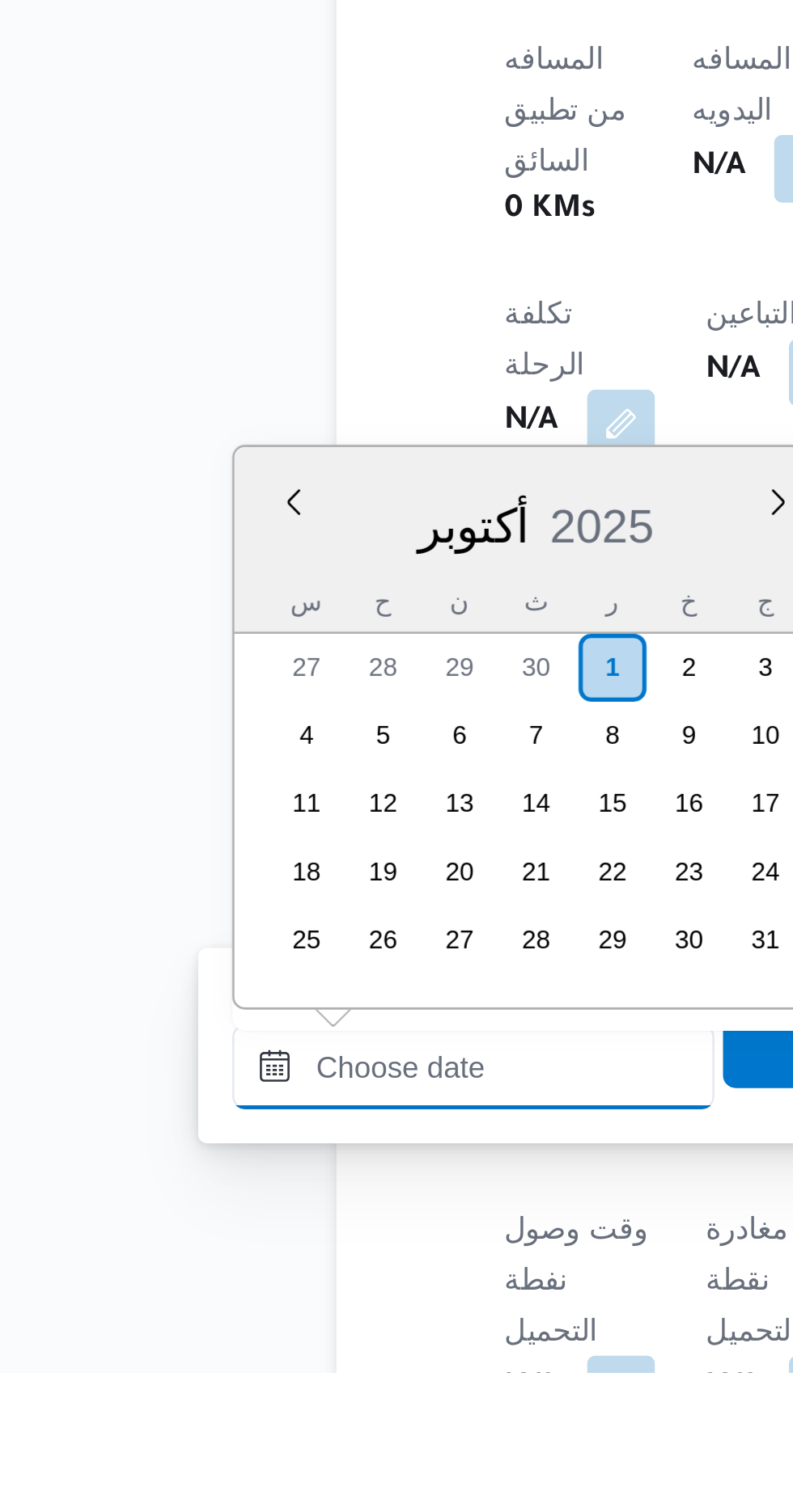
scroll to position [1240, 0]
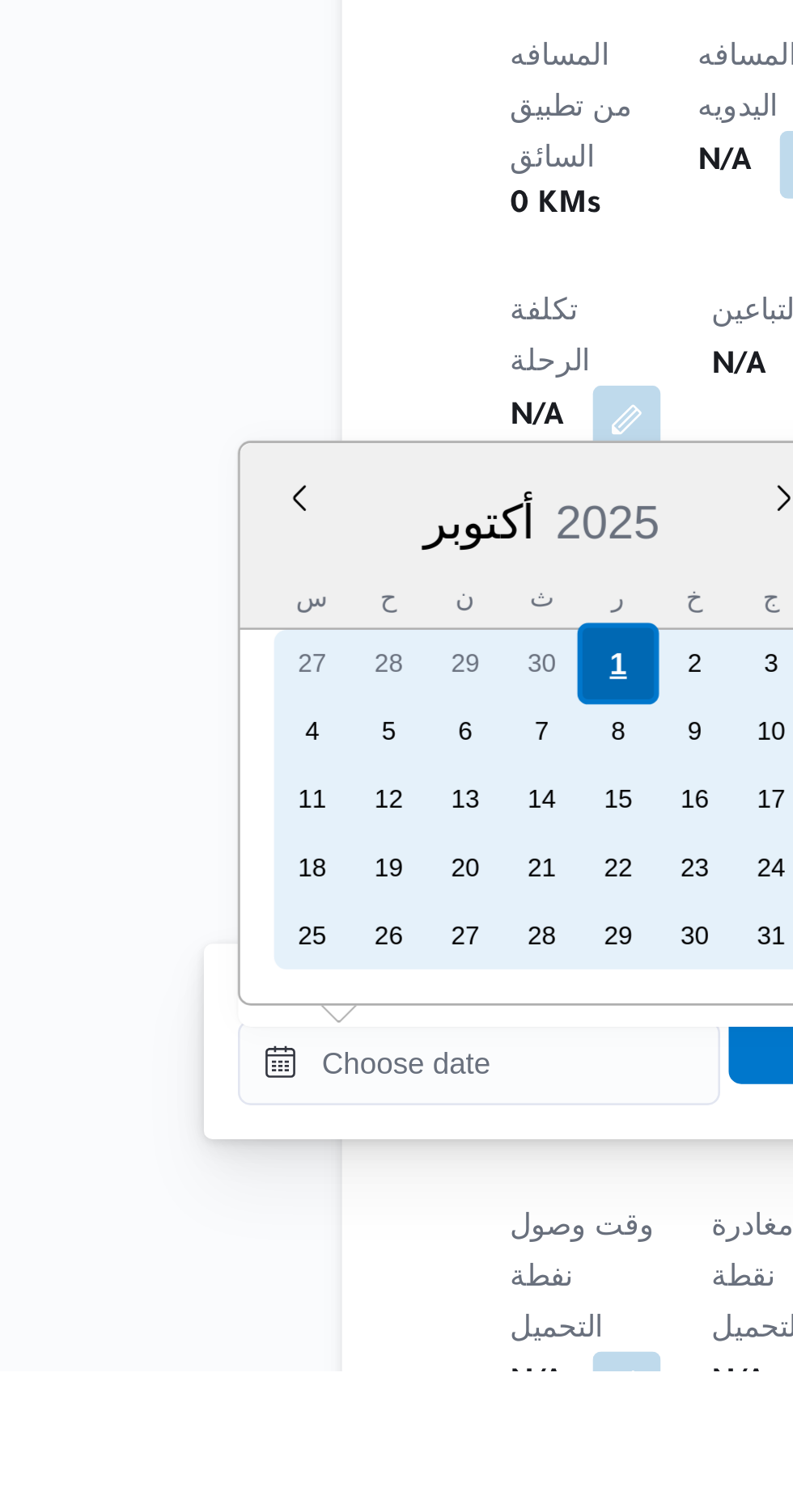
click at [309, 1237] on div "1" at bounding box center [314, 1243] width 31 height 31
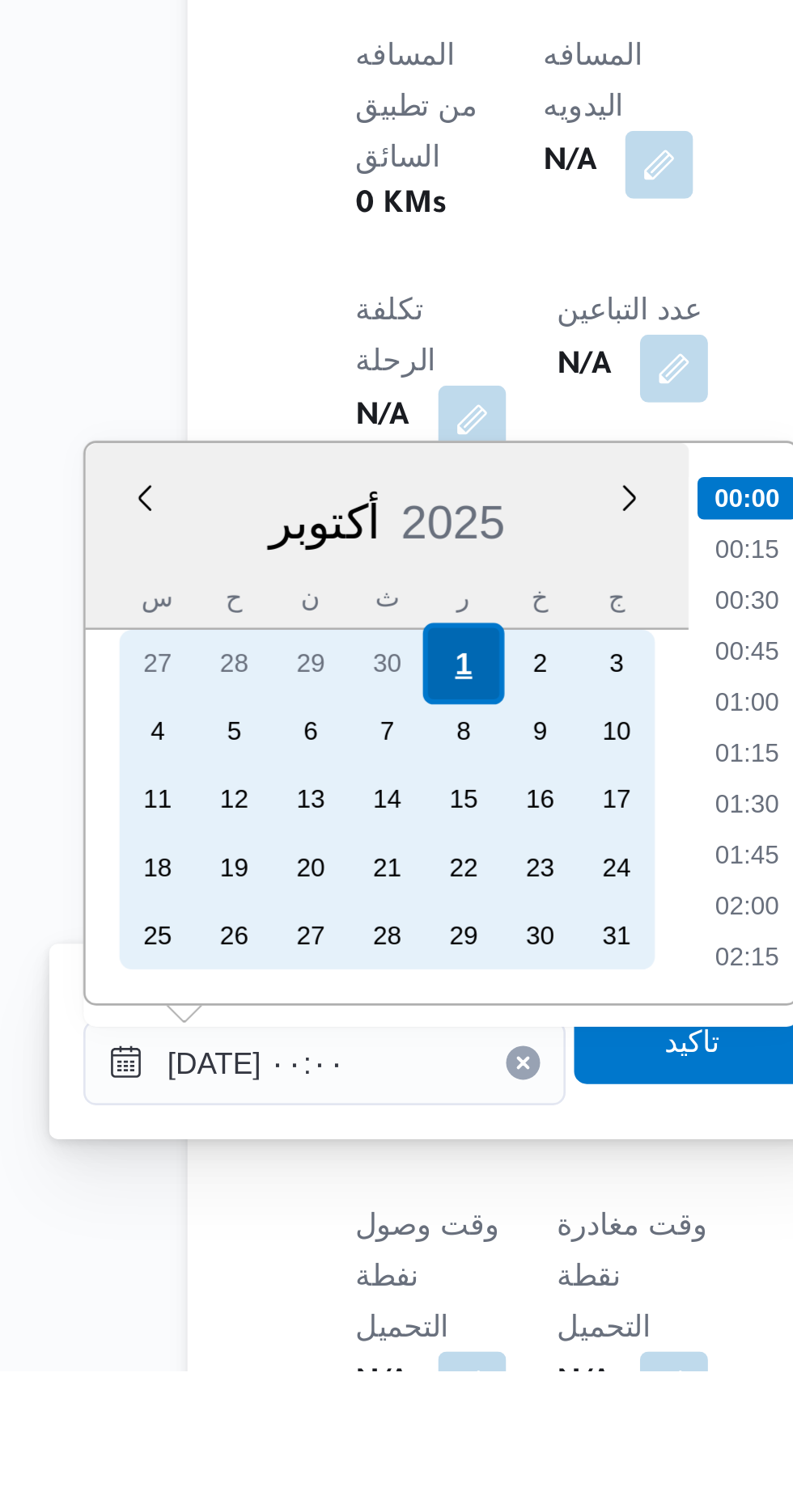
scroll to position [433, 0]
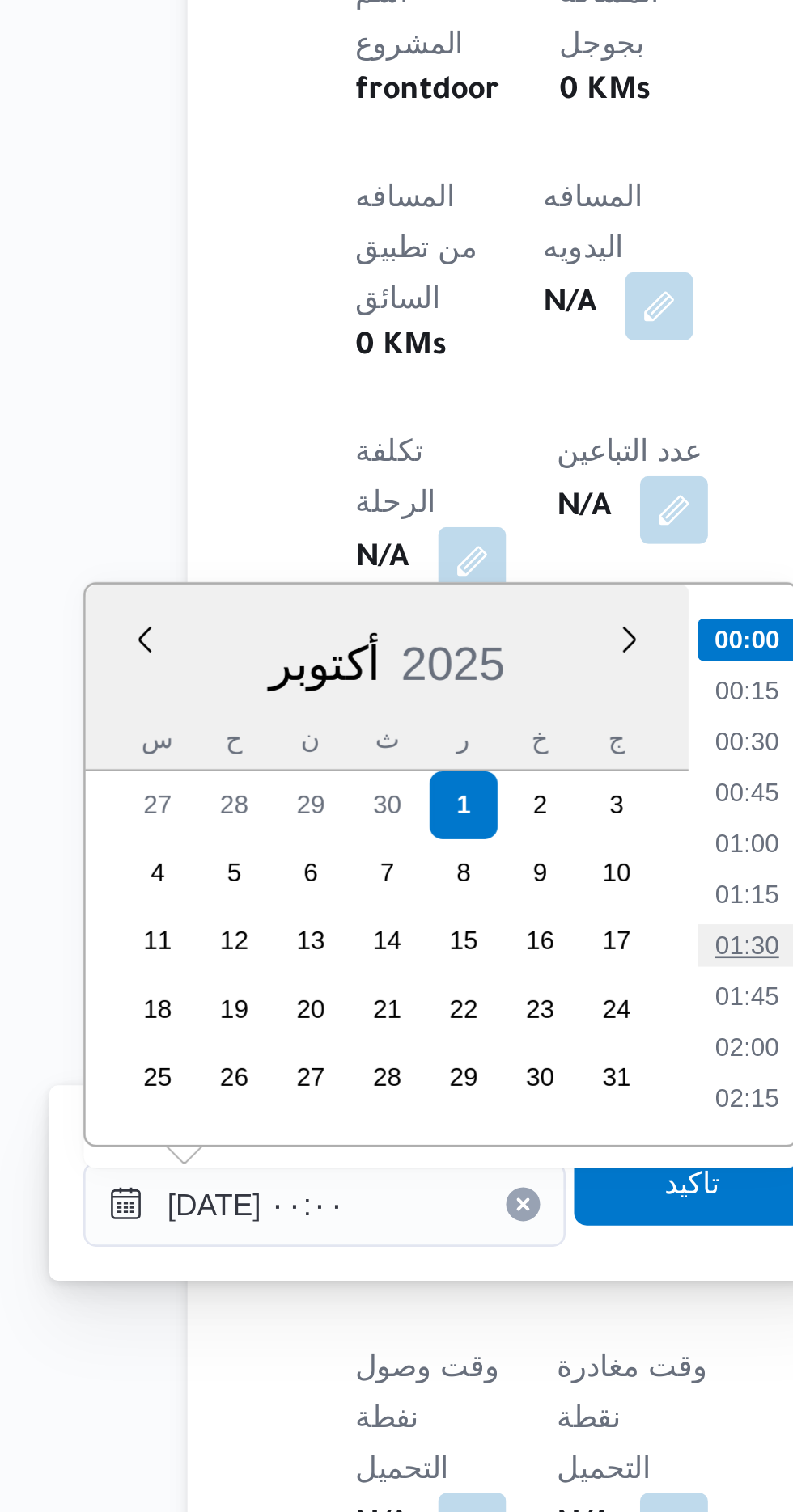
click at [417, 1292] on li "01:30" at bounding box center [423, 1296] width 37 height 17
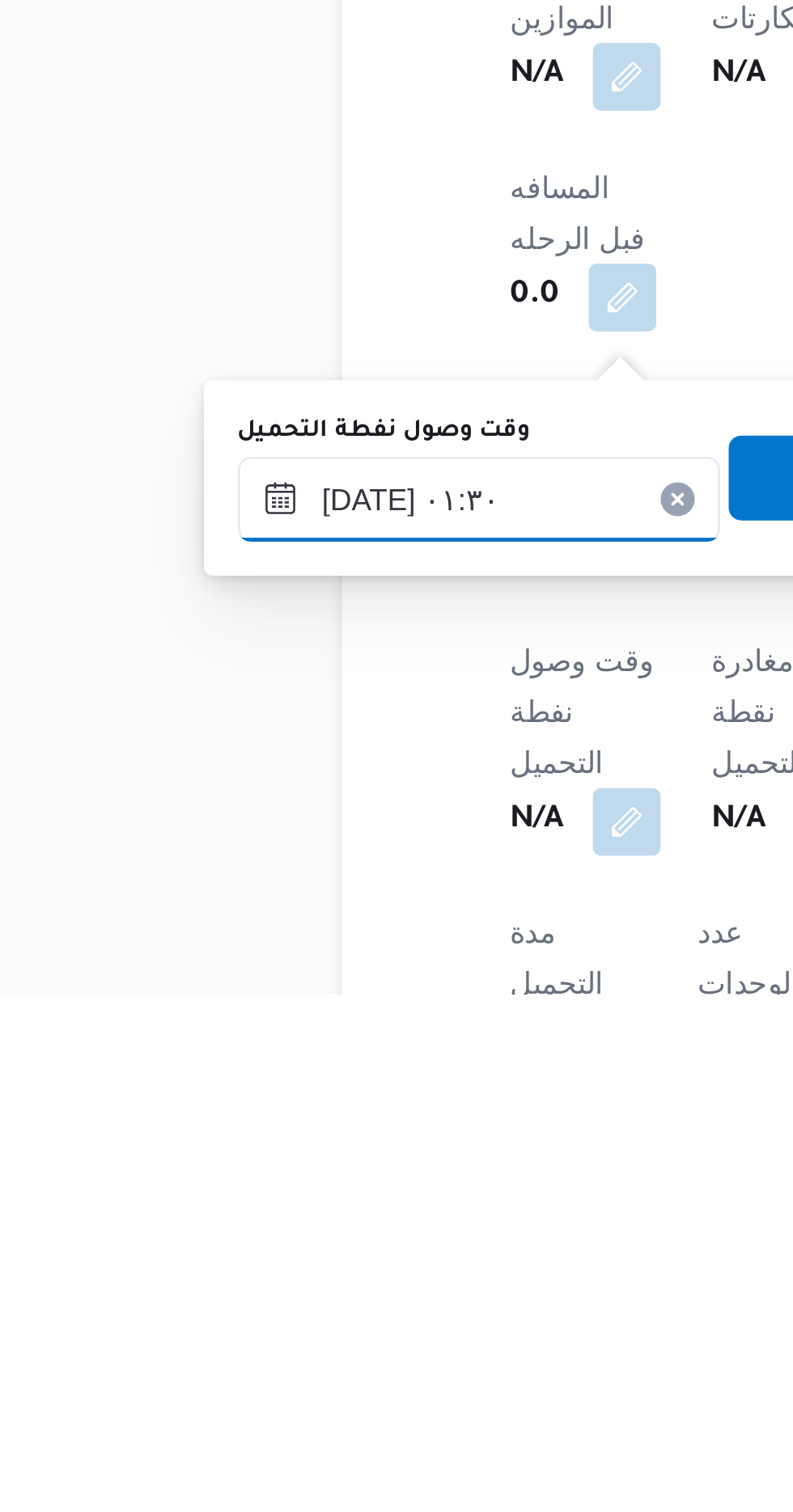
scroll to position [504, 0]
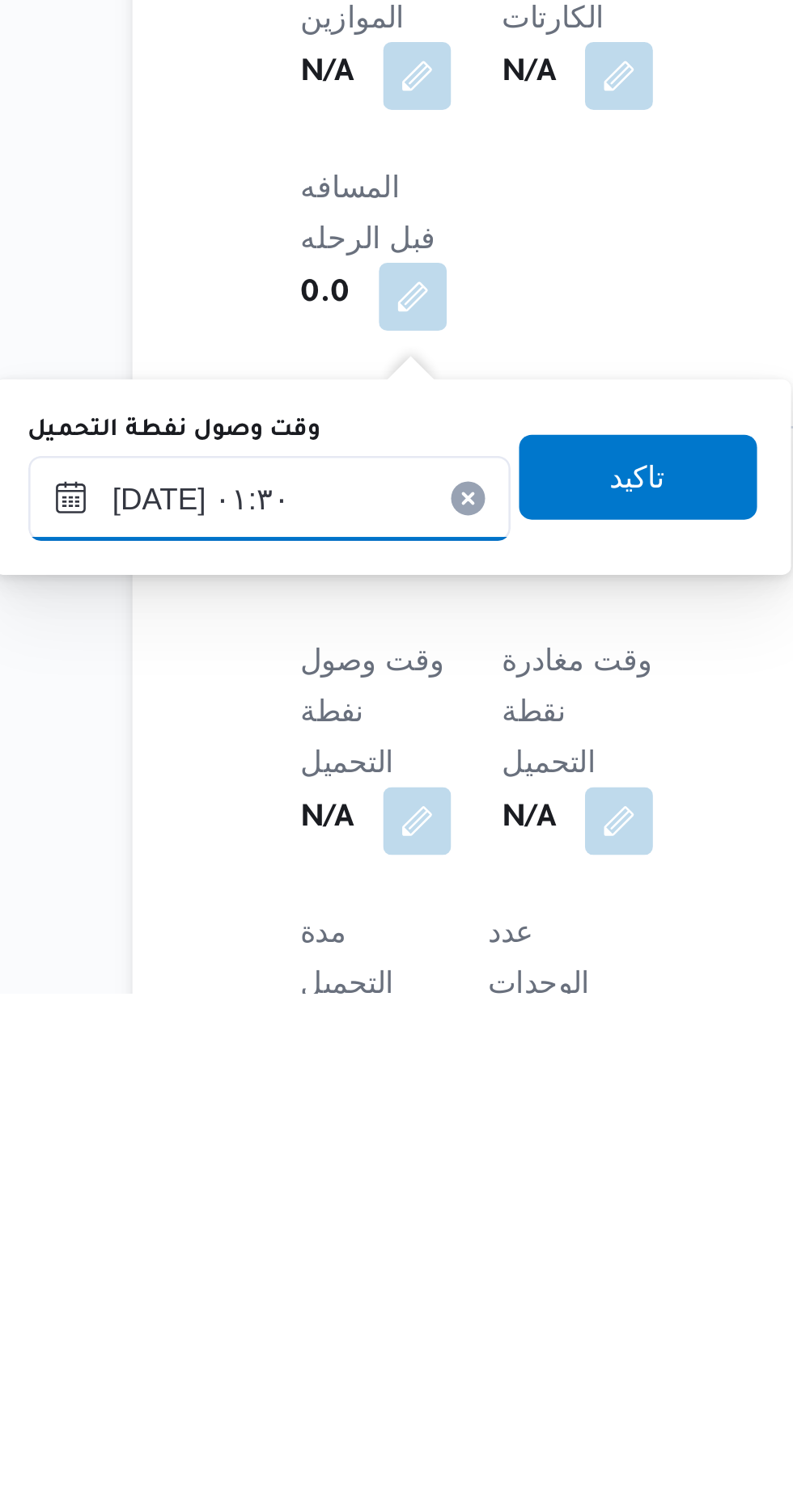
click at [257, 1314] on input "[DATE] ٠١:٣٠" at bounding box center [262, 1324] width 184 height 32
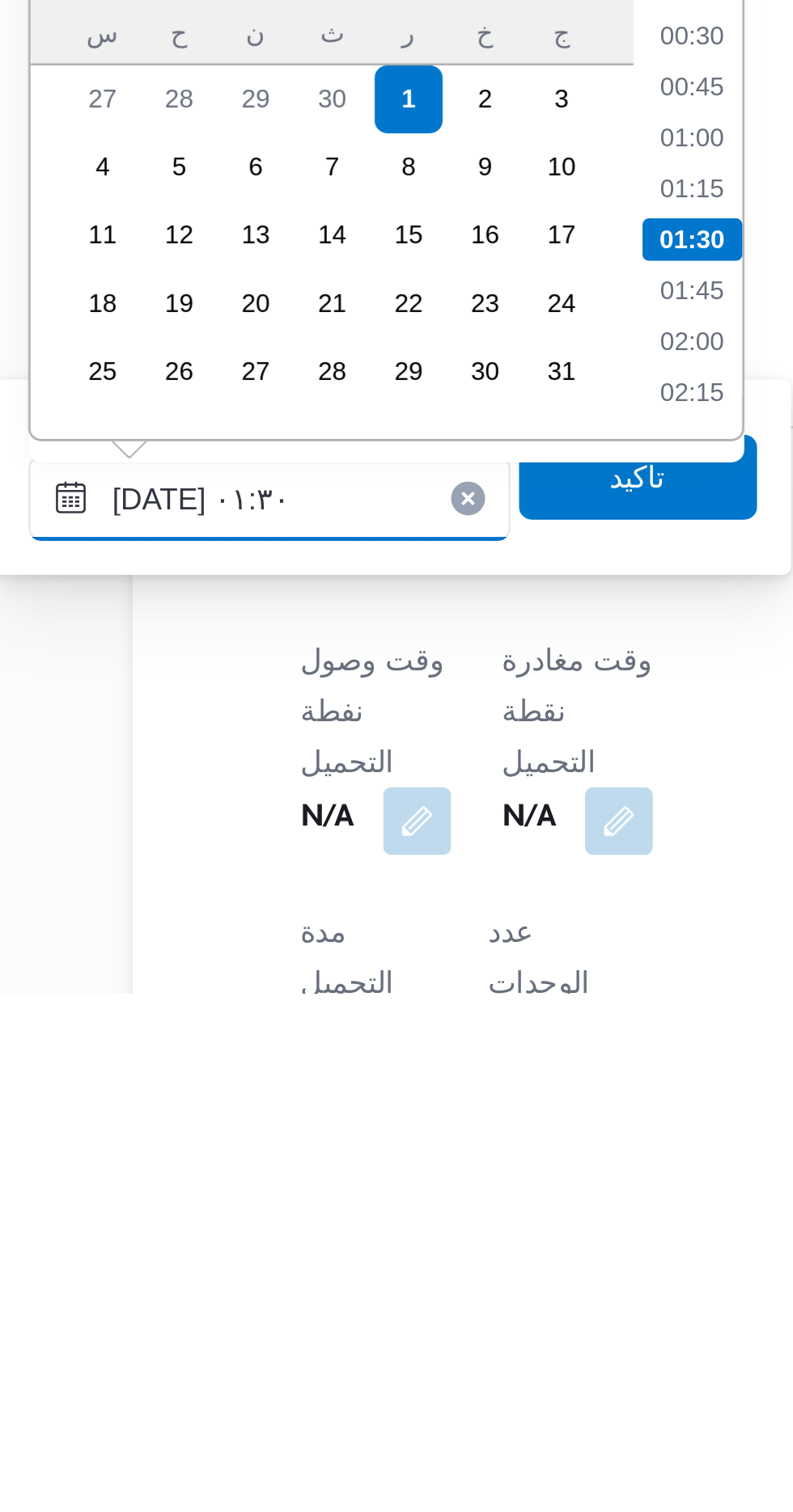
scroll to position [18, 0]
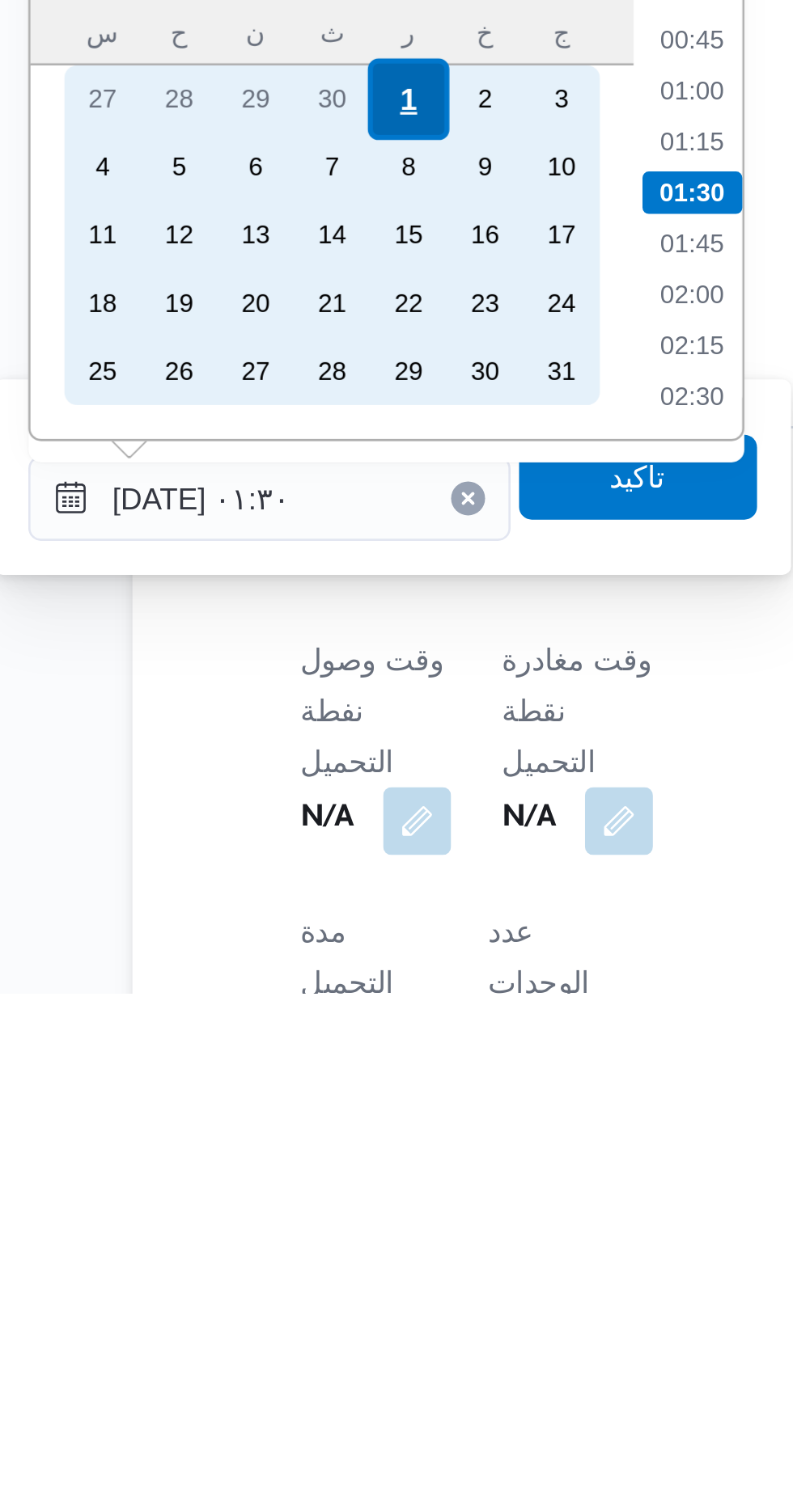
click at [322, 1173] on div "1" at bounding box center [314, 1171] width 31 height 31
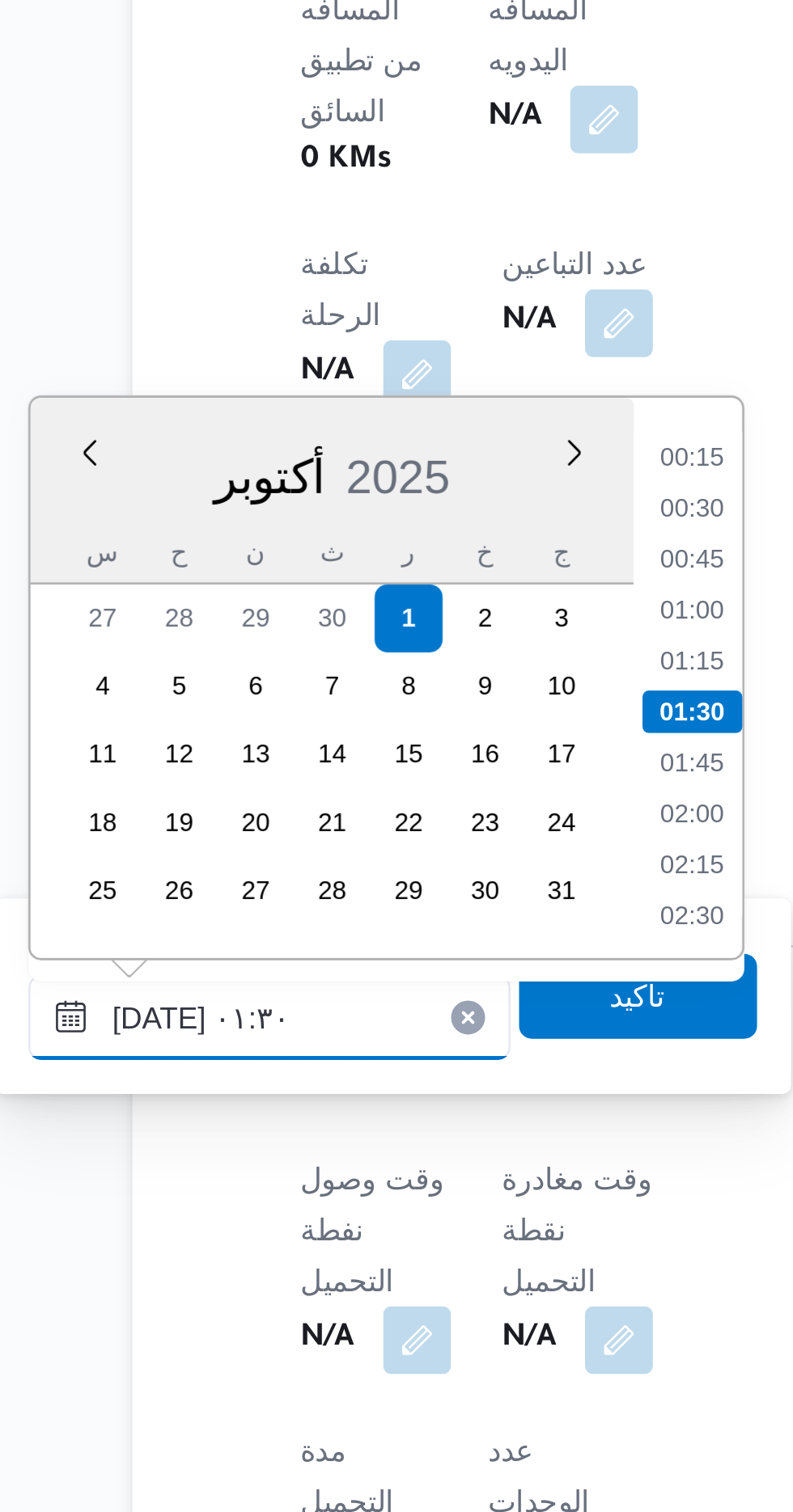
click at [192, 1324] on input "[DATE] ٠١:٣٠" at bounding box center [262, 1324] width 184 height 32
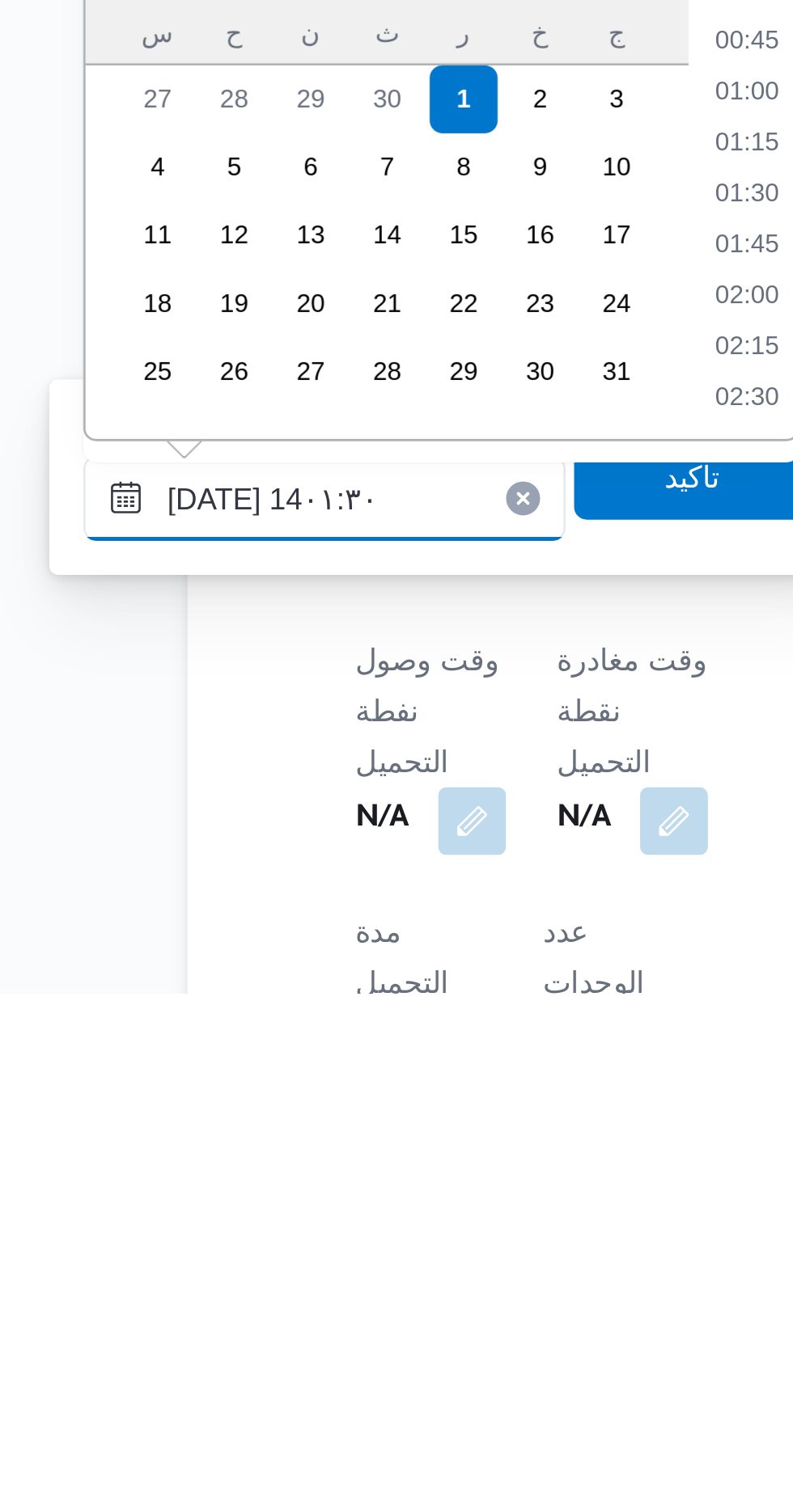
scroll to position [956, 0]
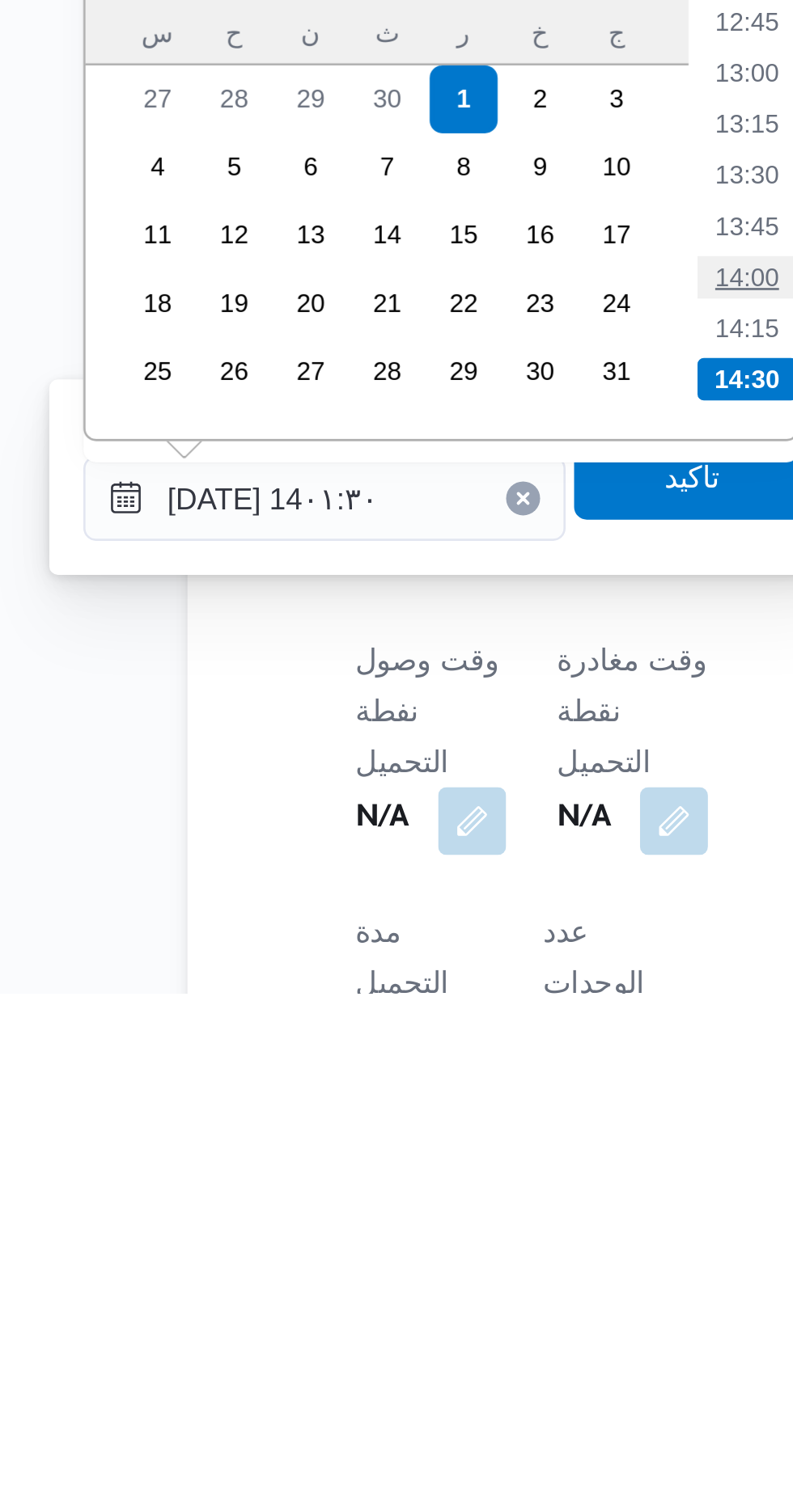
click at [416, 1239] on li "14:00" at bounding box center [423, 1240] width 37 height 17
type input "[DATE] ١٤:٠٠"
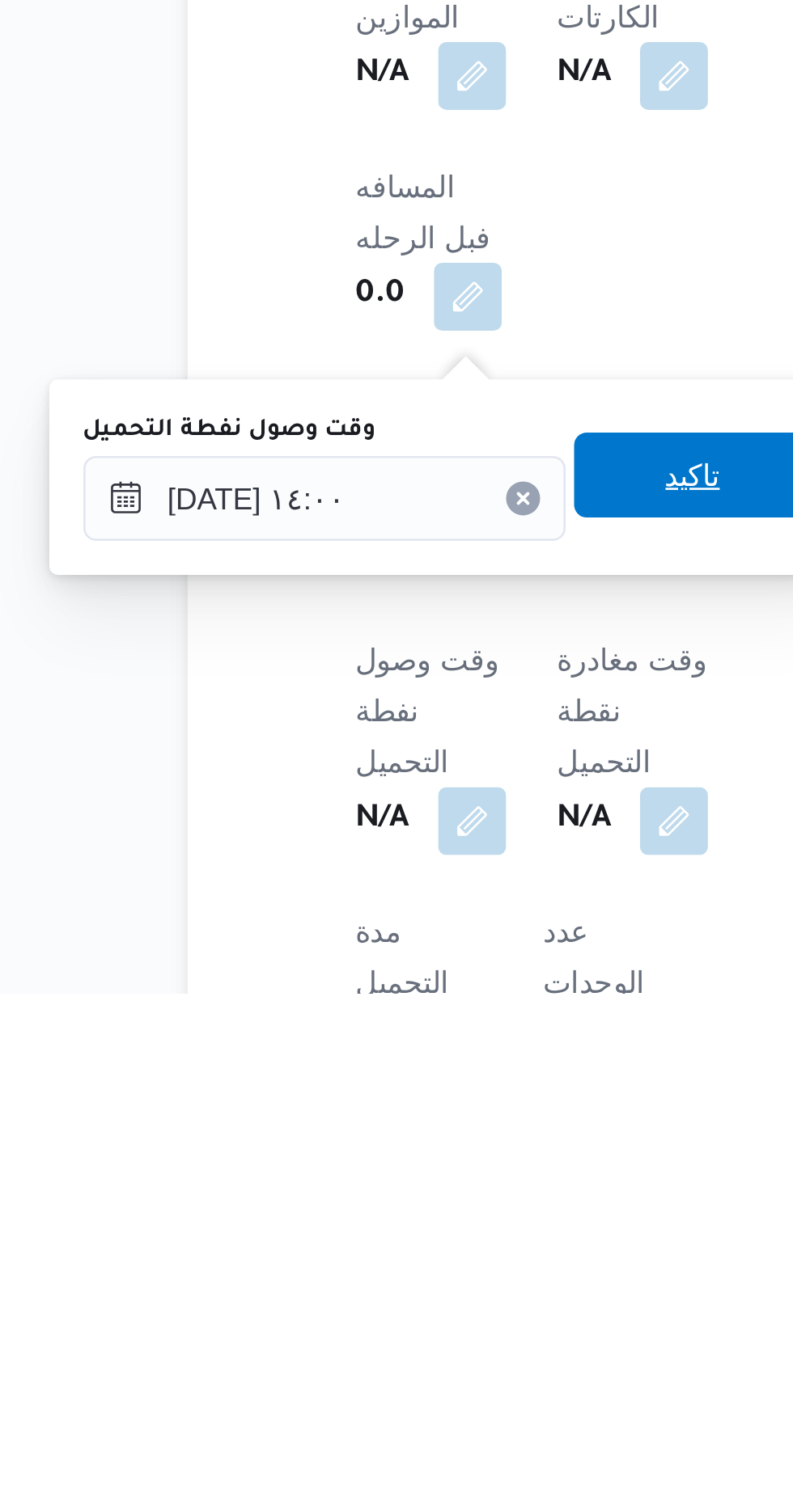
click at [396, 1322] on span "تاكيد" at bounding box center [403, 1314] width 91 height 32
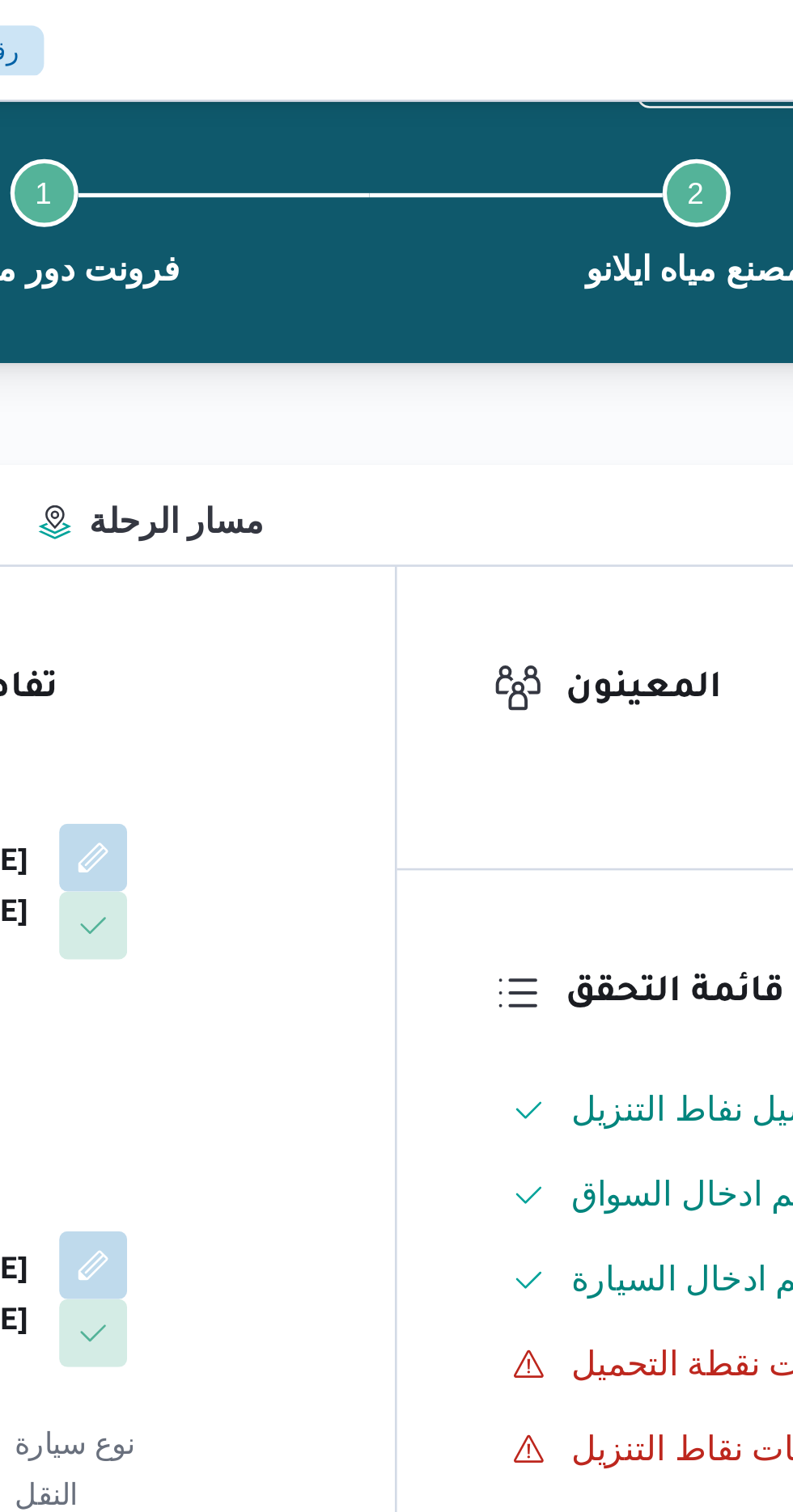
scroll to position [0, 0]
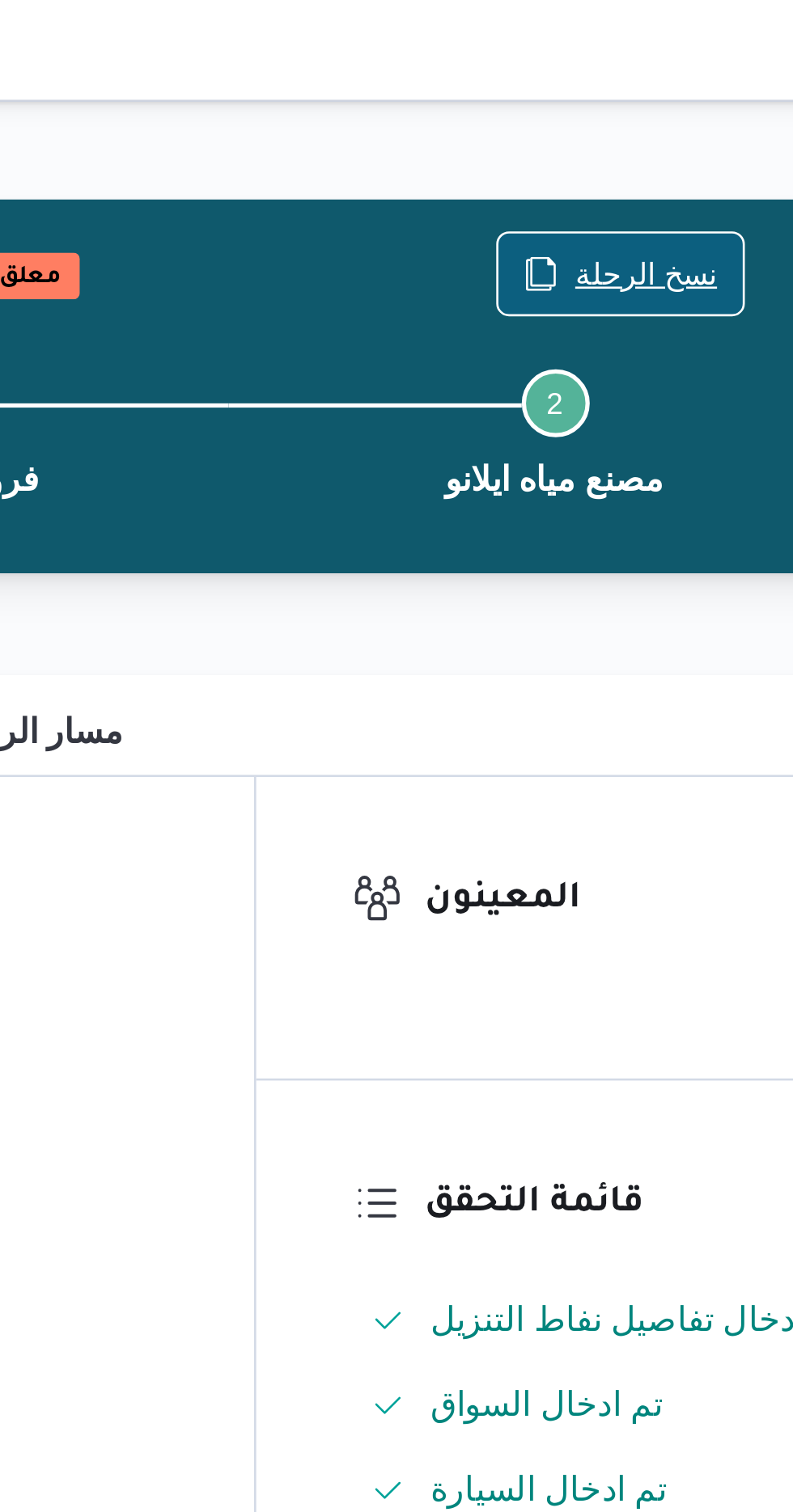
click at [635, 96] on span "نسخ الرحلة" at bounding box center [655, 103] width 55 height 19
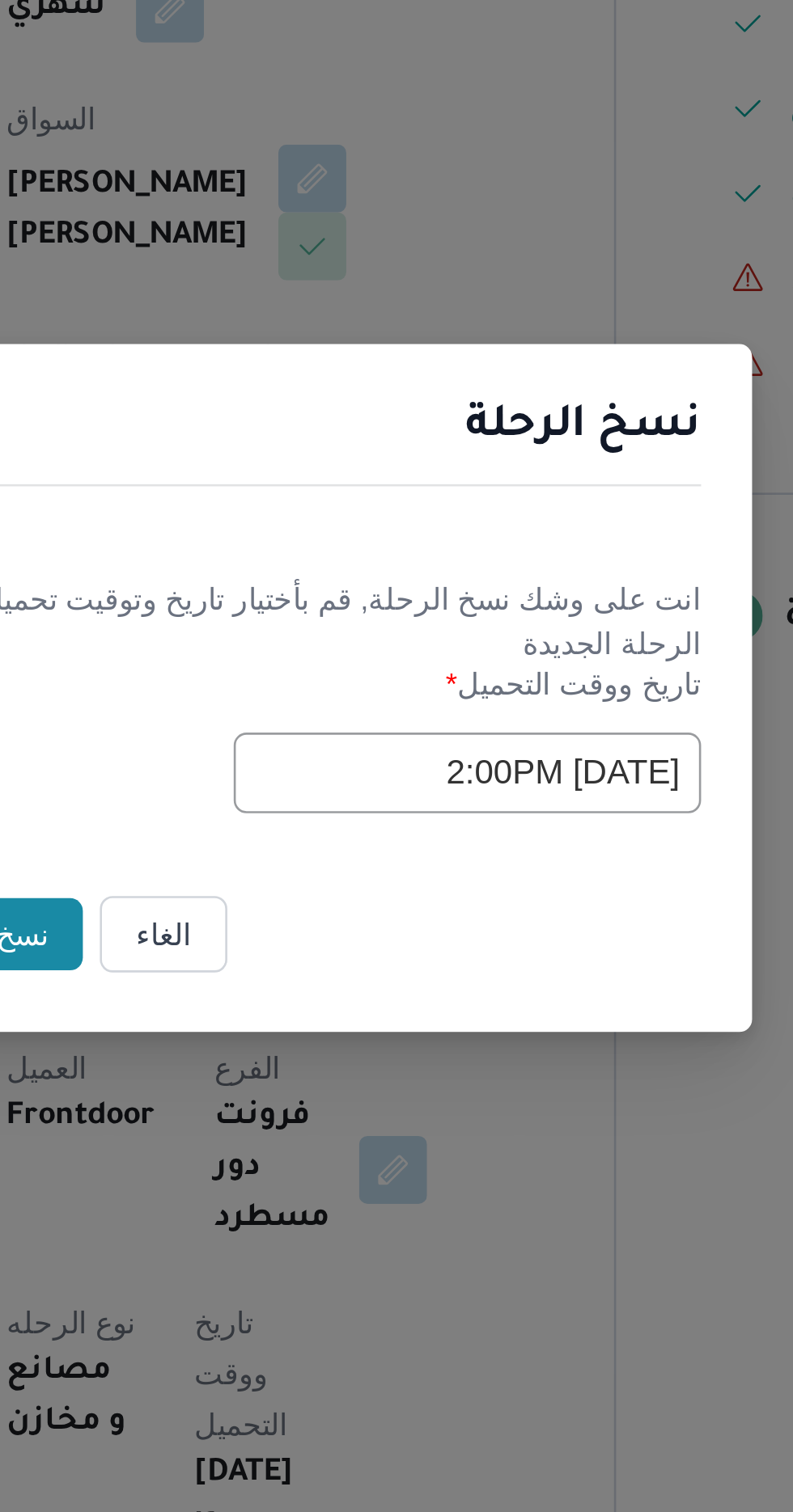
click at [390, 779] on input "[DATE] 2:00PM" at bounding box center [449, 788] width 178 height 31
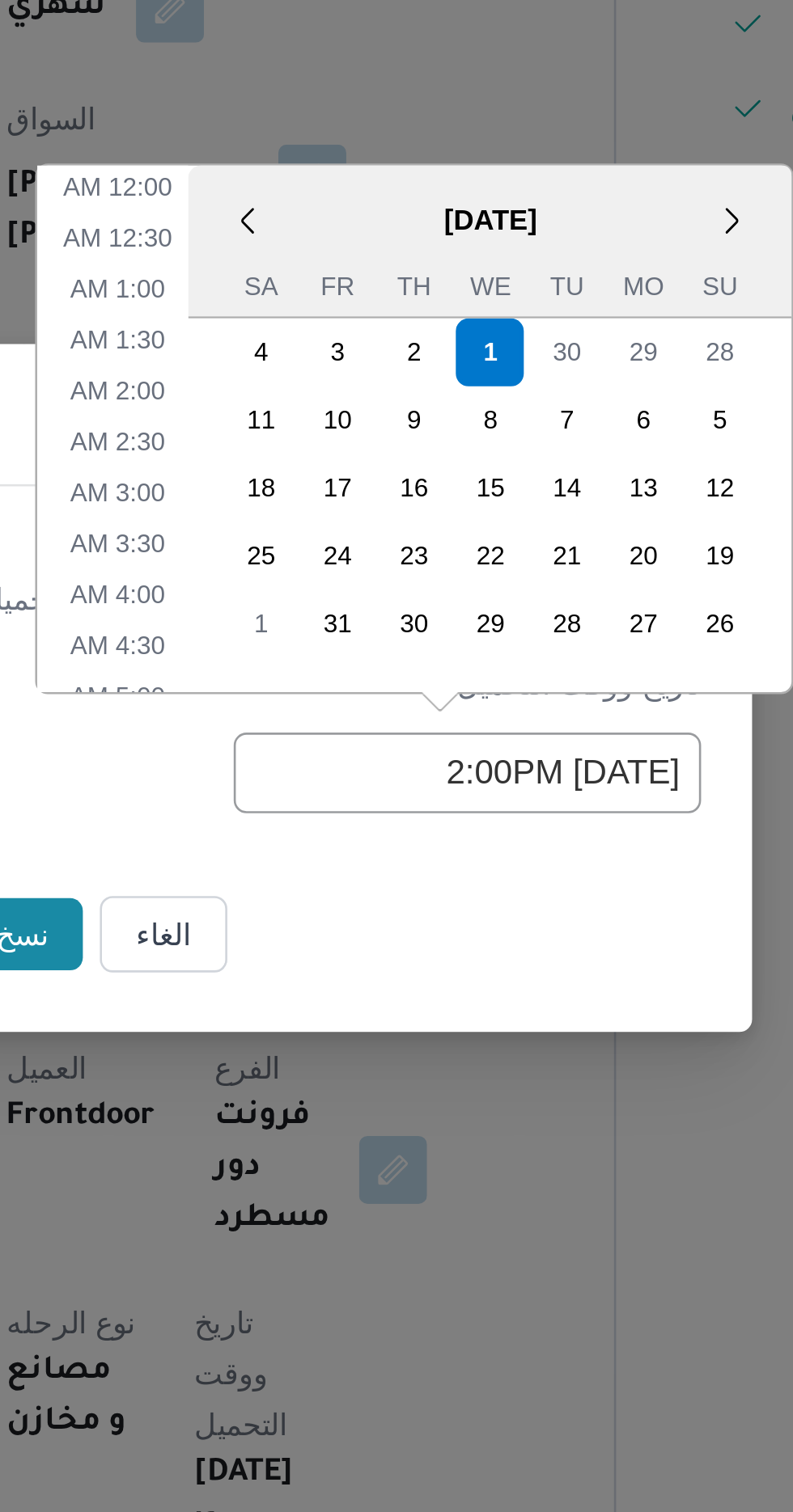
scroll to position [451, 0]
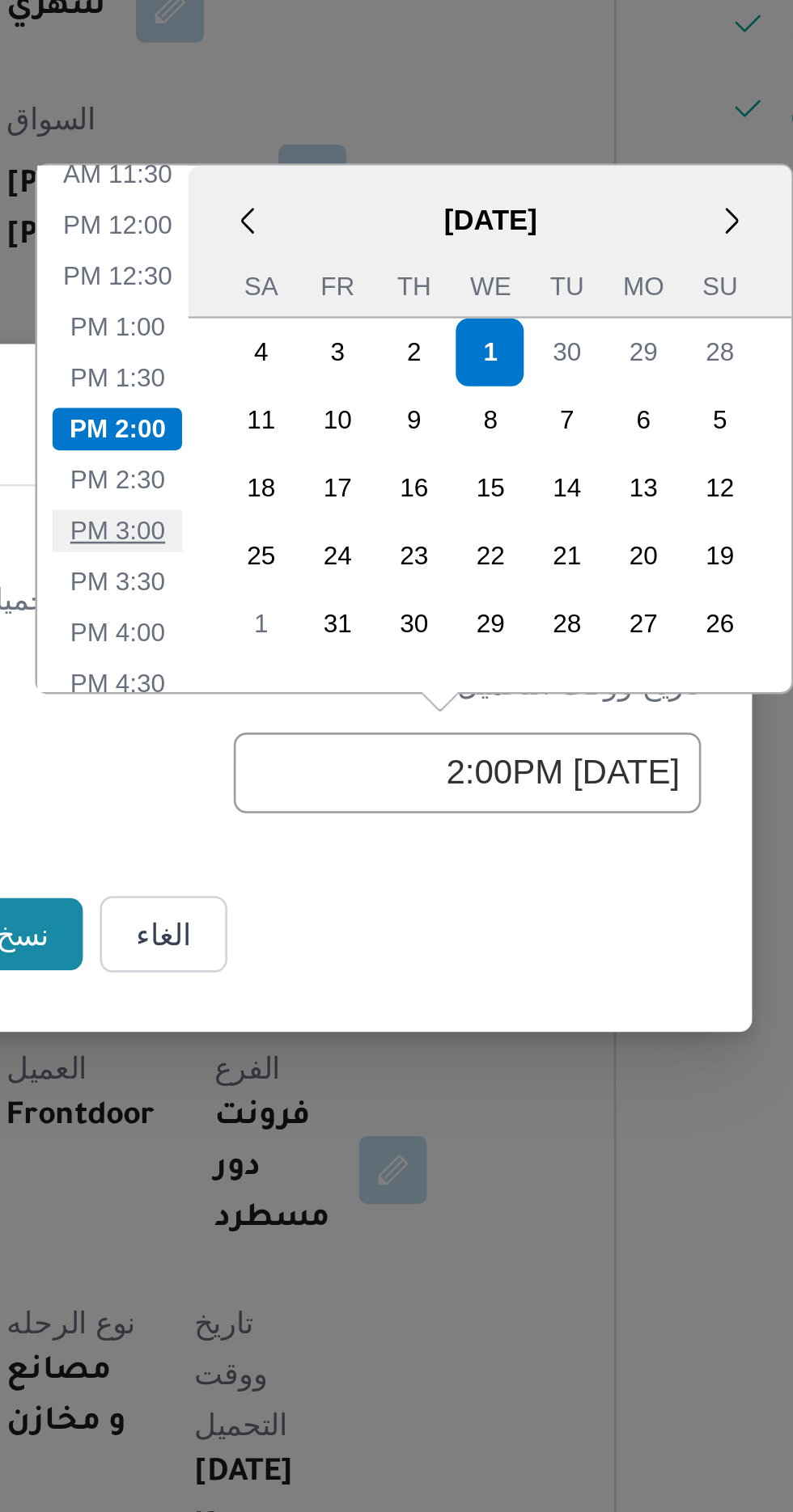
click at [323, 699] on li "3:00 PM" at bounding box center [317, 696] width 50 height 17
type input "[DATE] 3:00PM"
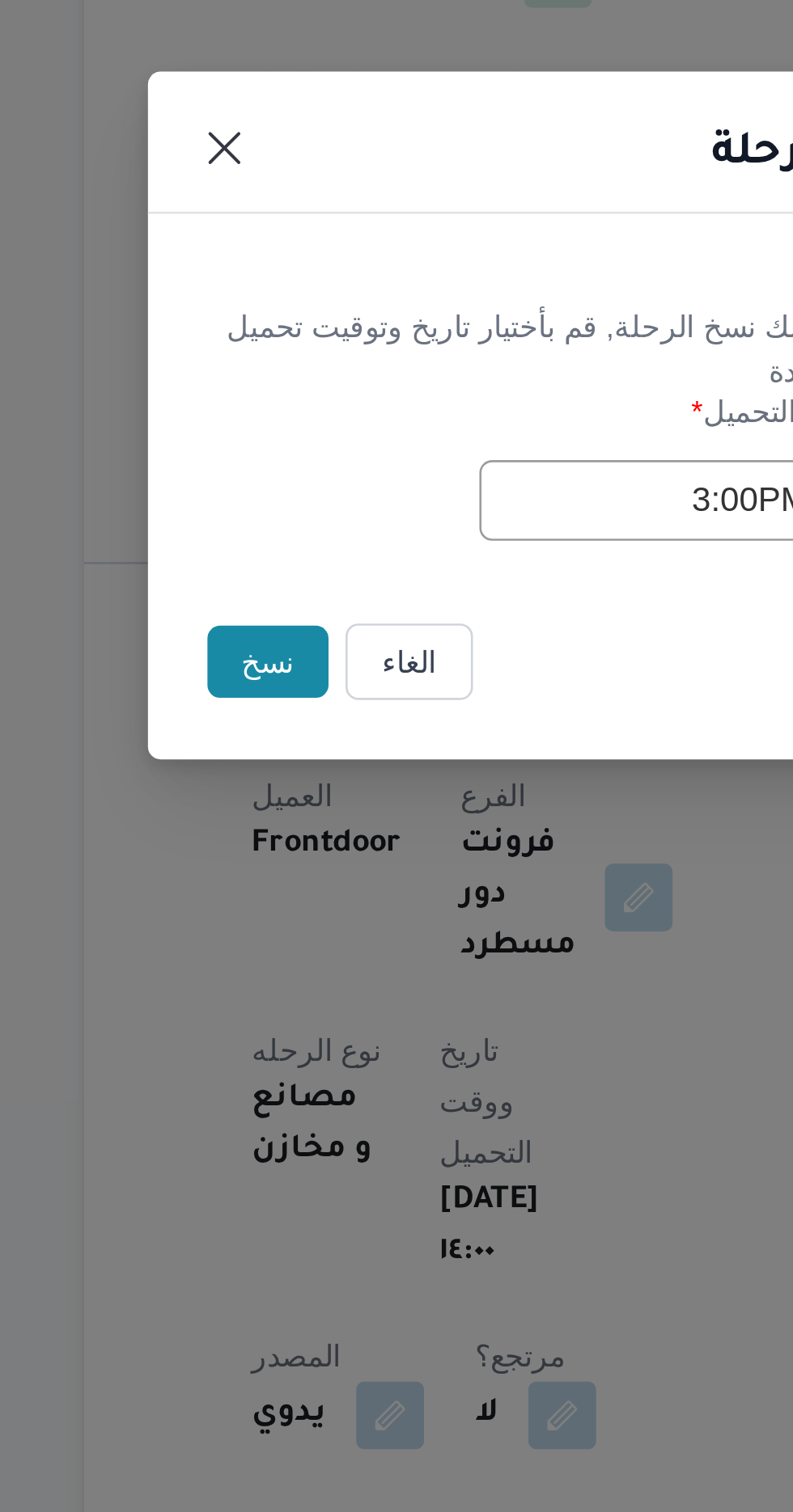
click at [269, 847] on button "نسخ" at bounding box center [280, 849] width 46 height 27
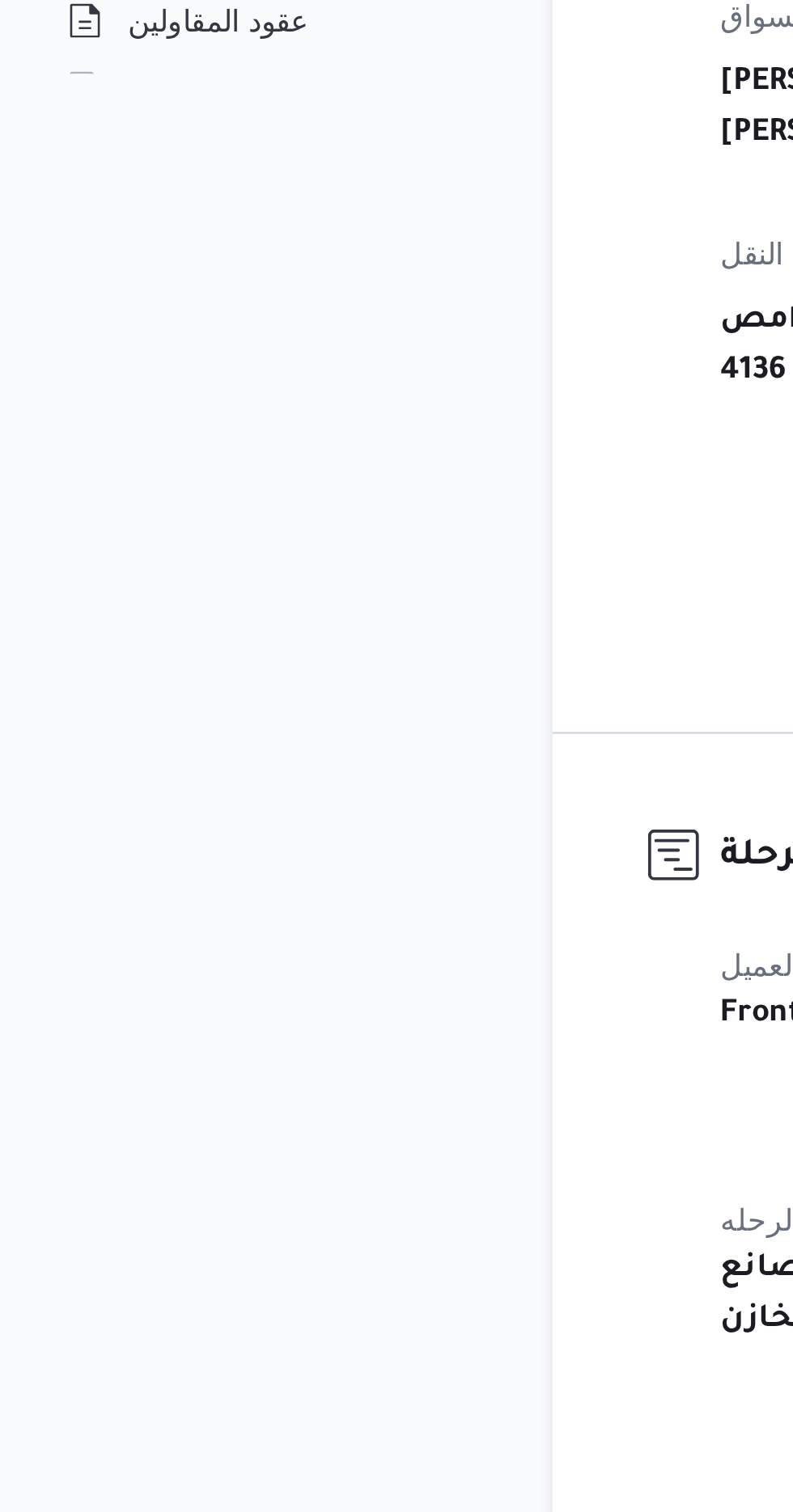
scroll to position [7, 0]
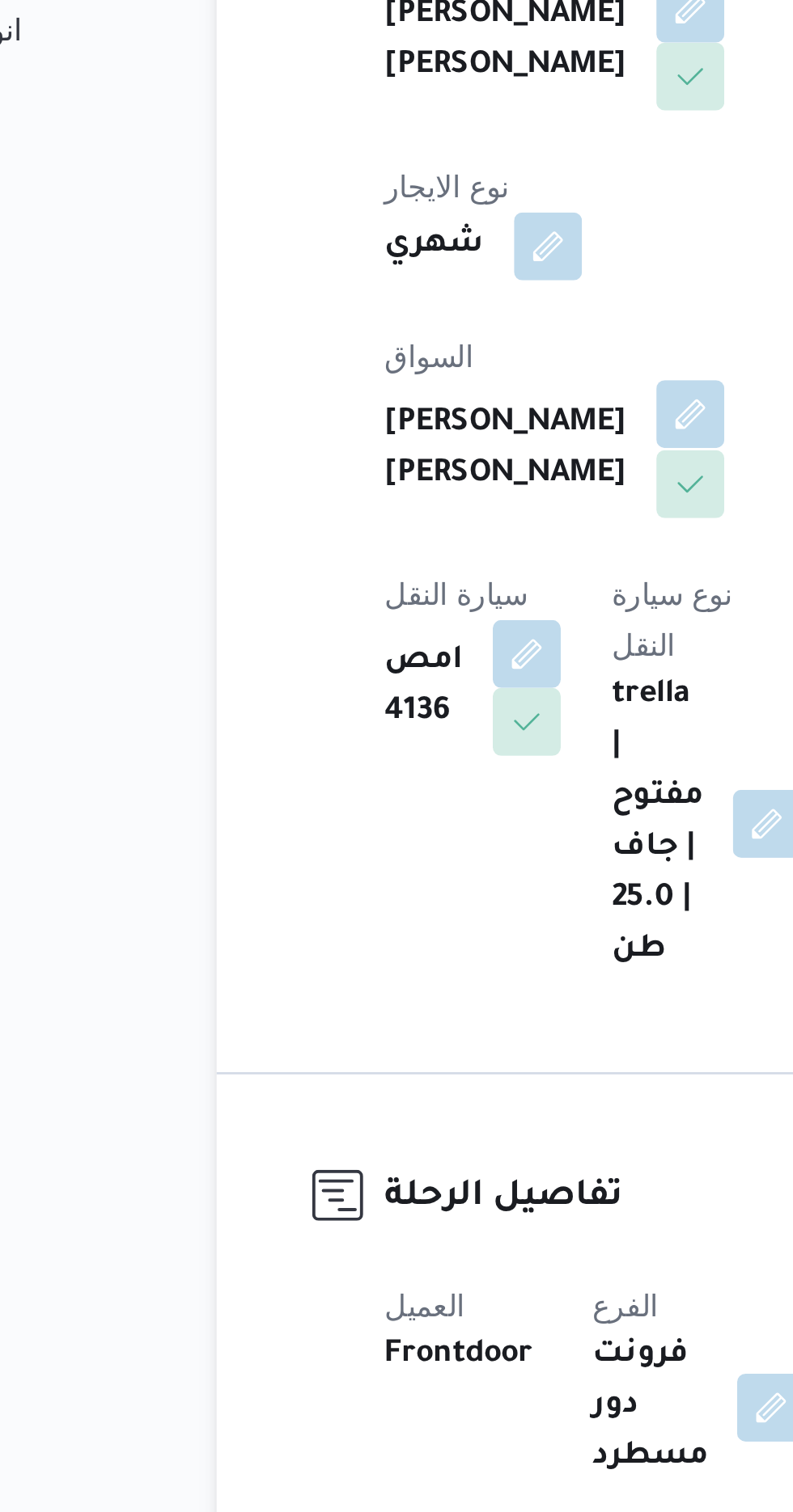
click at [378, 543] on button "button" at bounding box center [390, 554] width 26 height 26
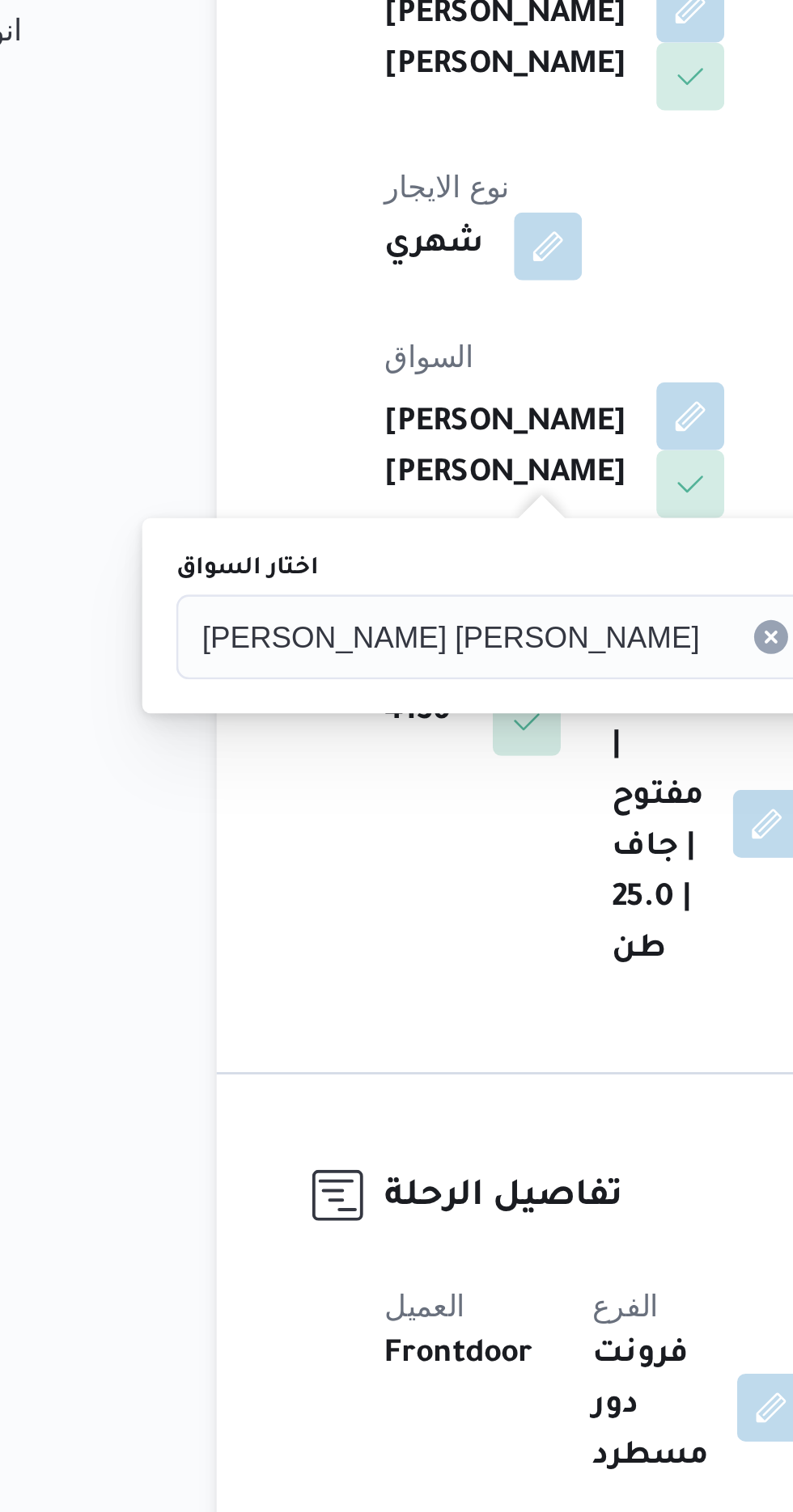
click at [289, 637] on span "[PERSON_NAME] [PERSON_NAME]" at bounding box center [299, 639] width 189 height 18
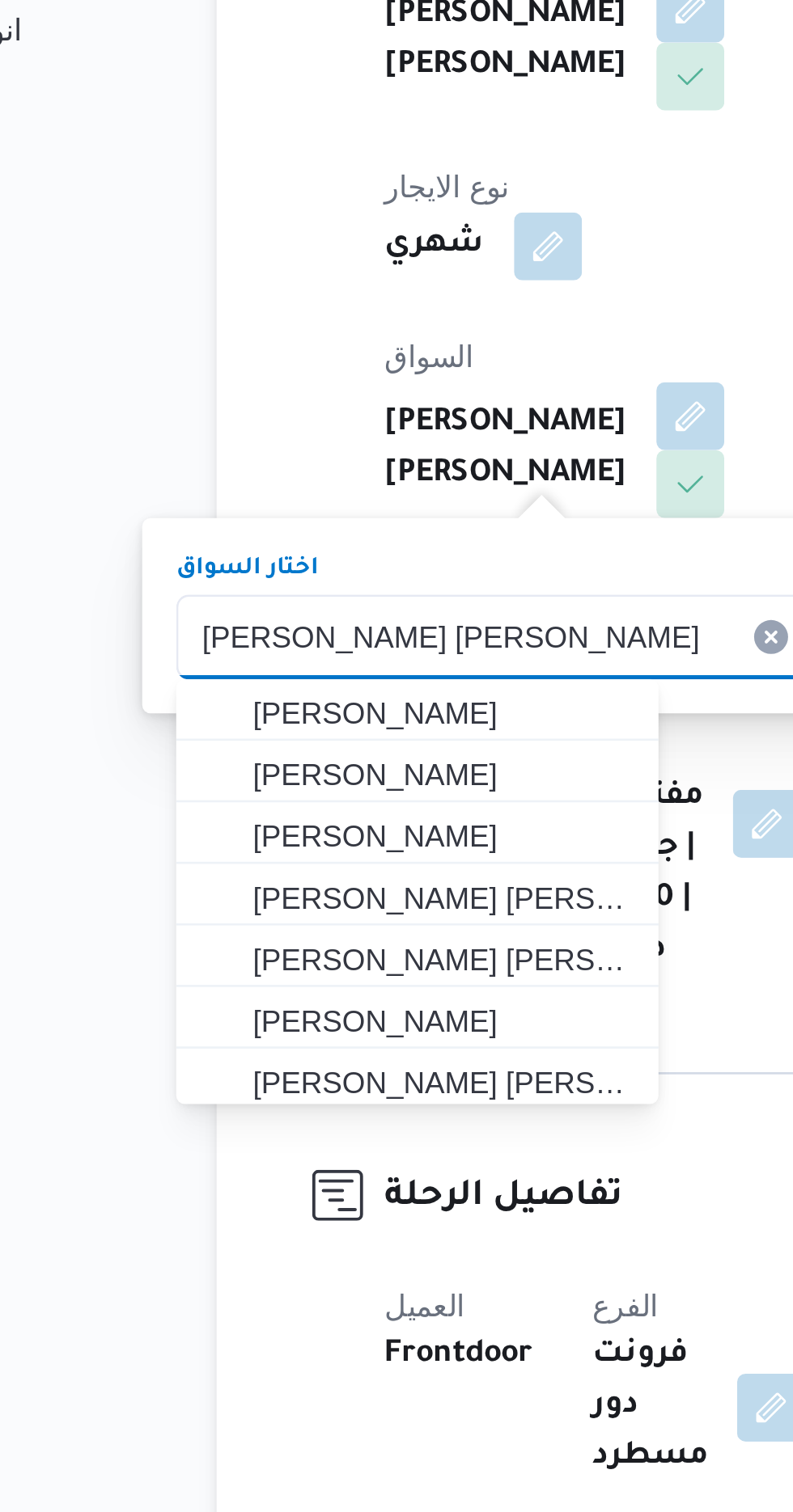
type input "[PERSON_NAME]"
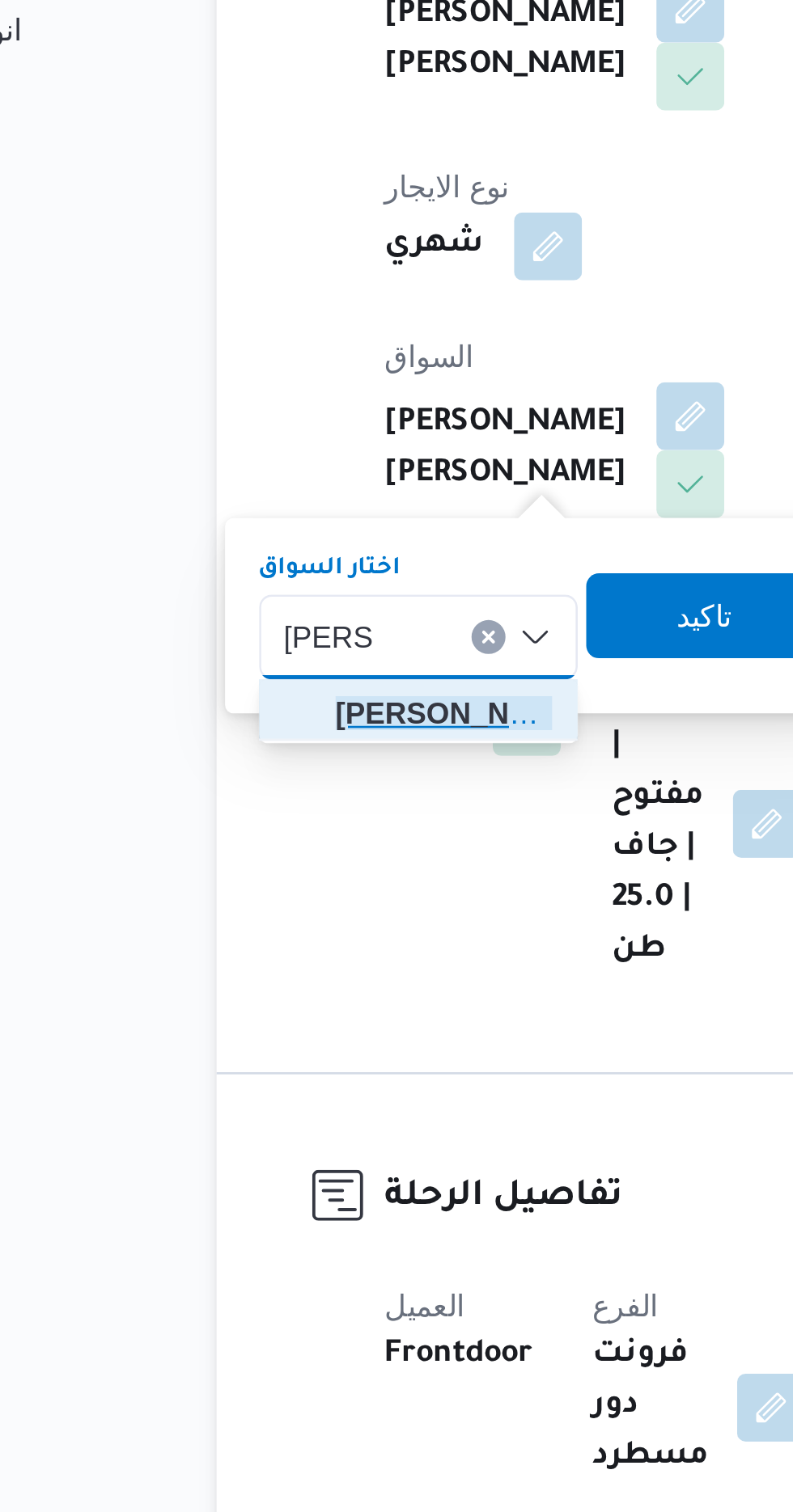
click at [312, 678] on span "[PERSON_NAME] ي [PERSON_NAME]" at bounding box center [297, 668] width 83 height 19
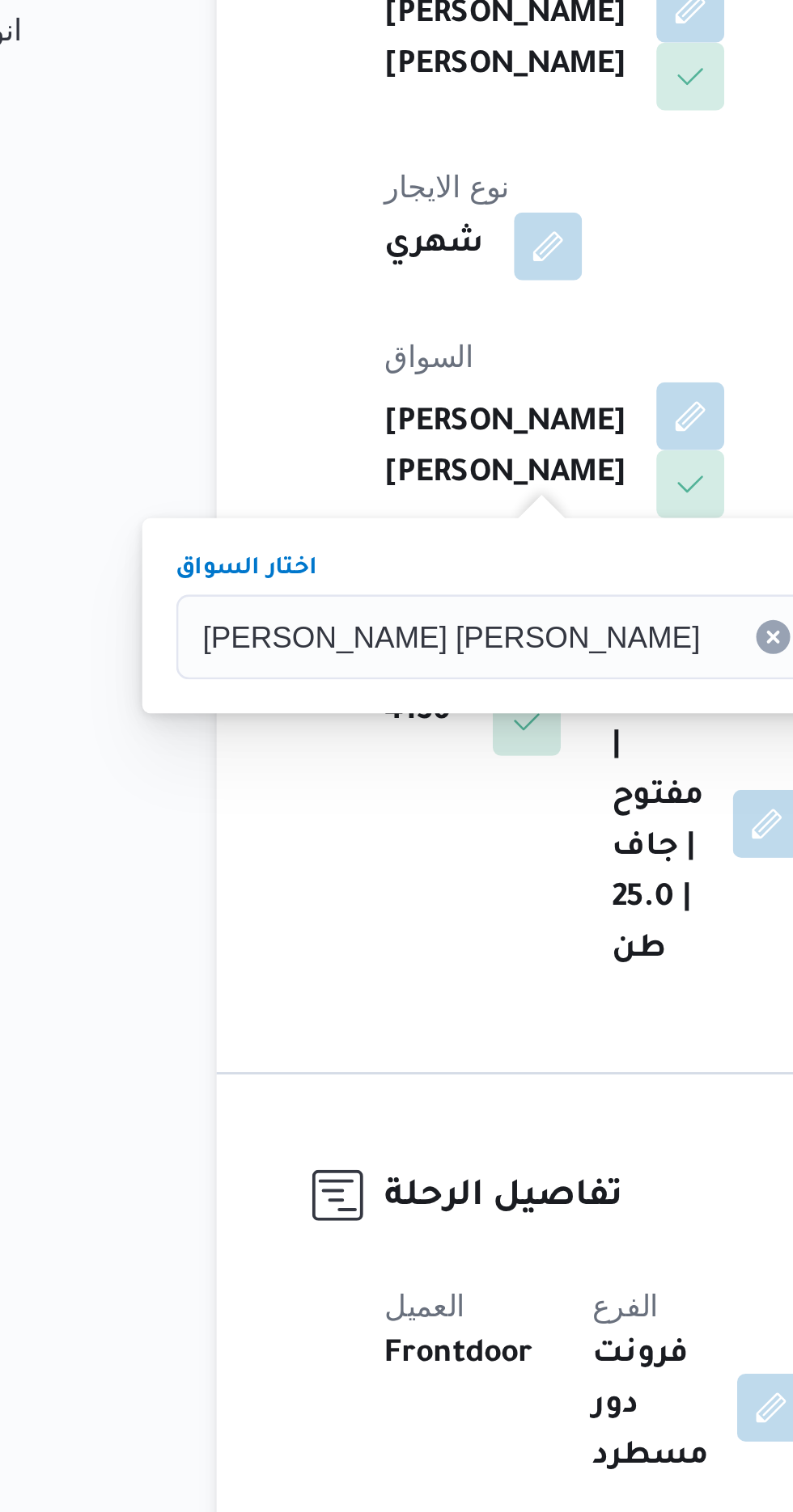
click at [494, 640] on span "تاكيد" at bounding box center [504, 630] width 21 height 19
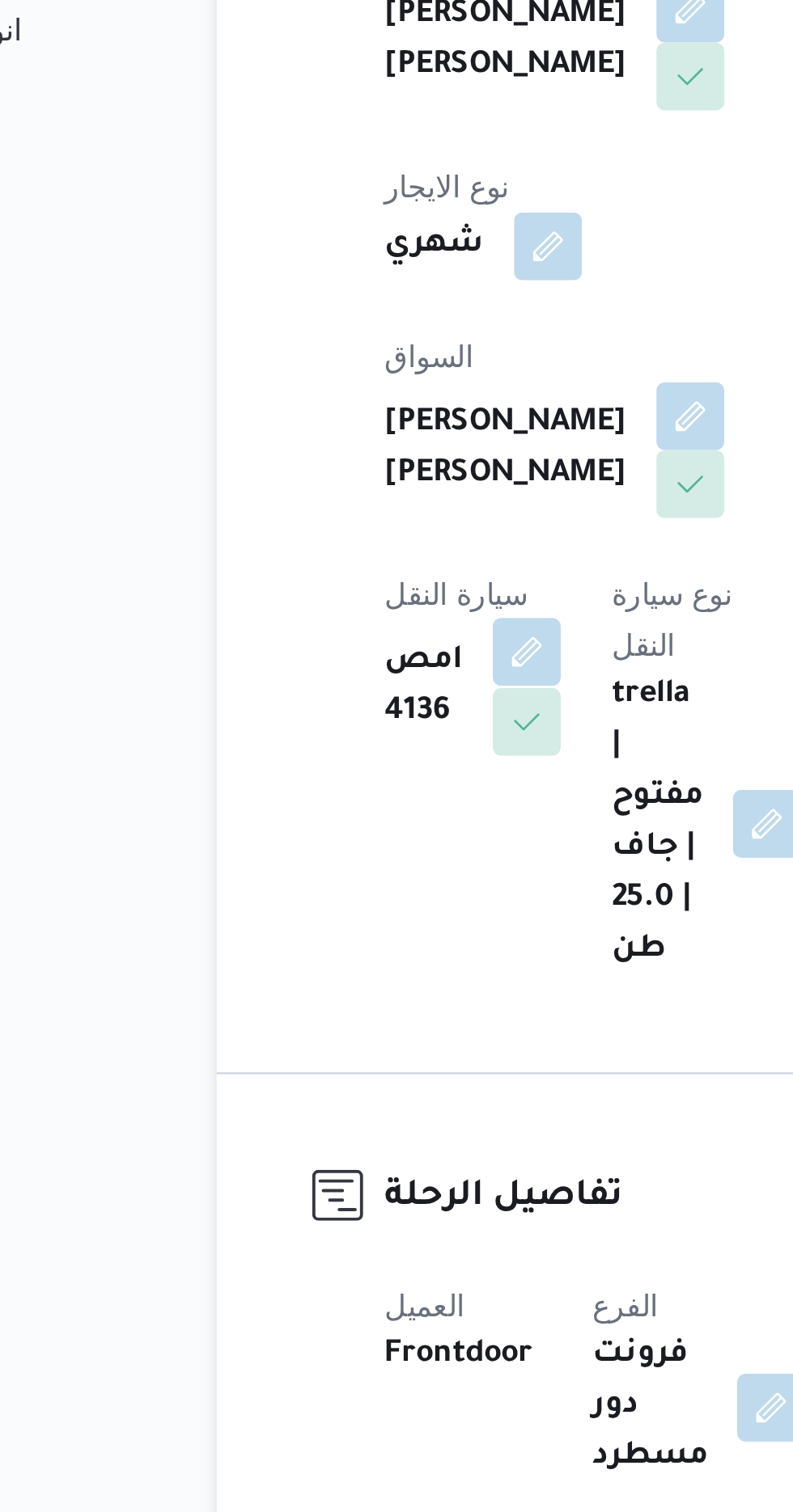
click at [342, 632] on button "button" at bounding box center [327, 645] width 26 height 26
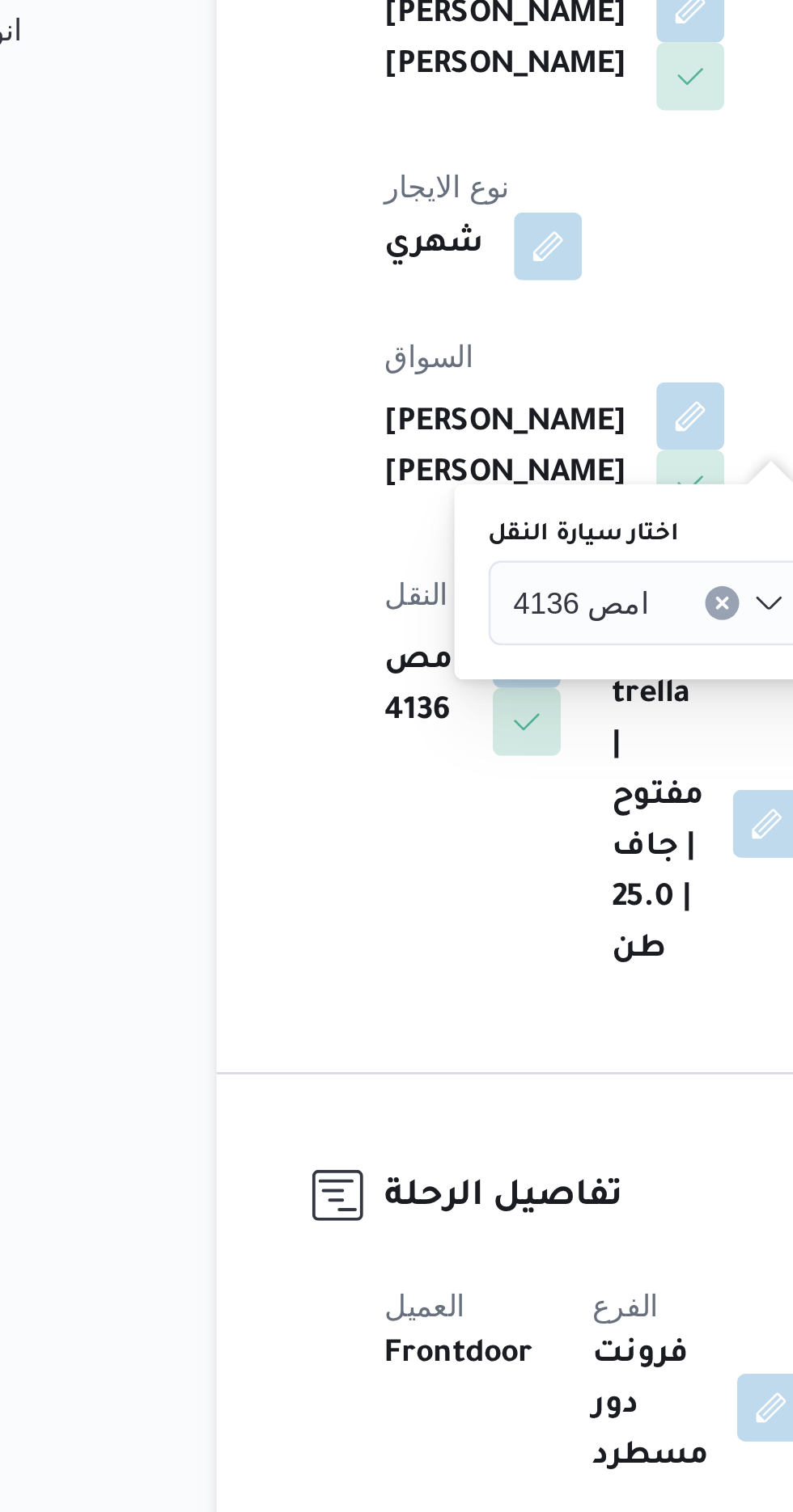
click at [368, 642] on div "امص 4136" at bounding box center [375, 626] width 123 height 32
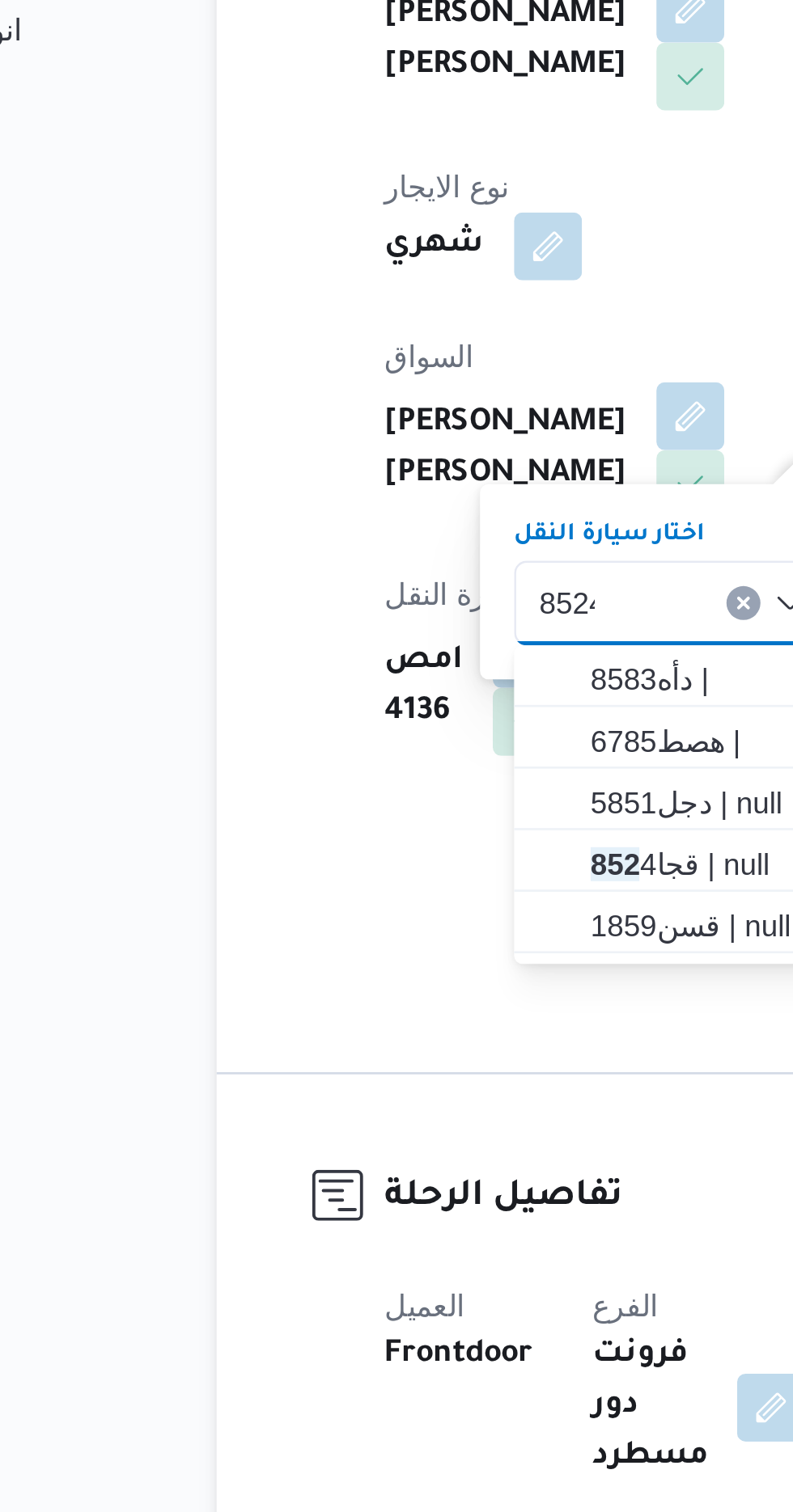
scroll to position [0, 0]
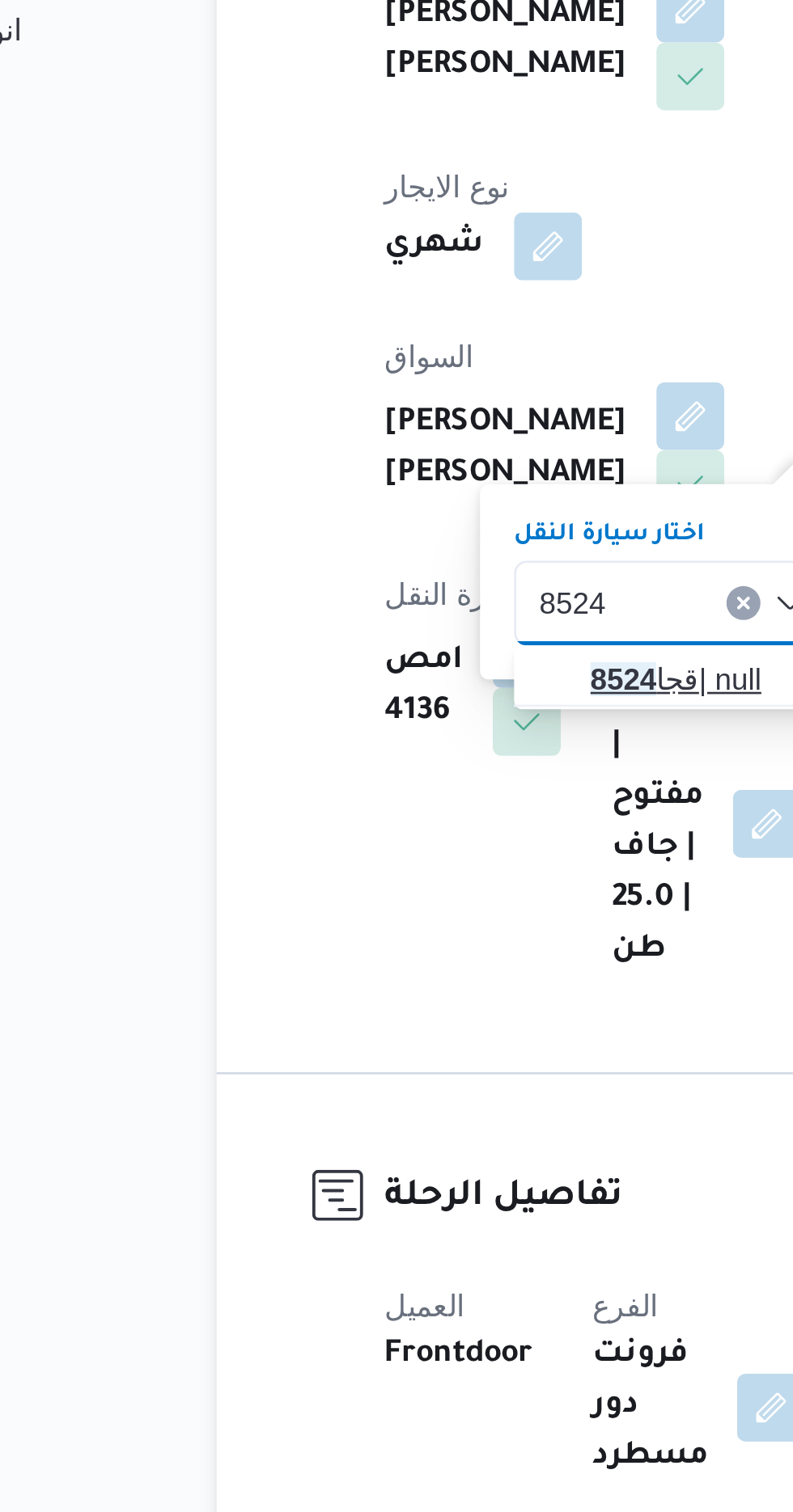
type input "8524"
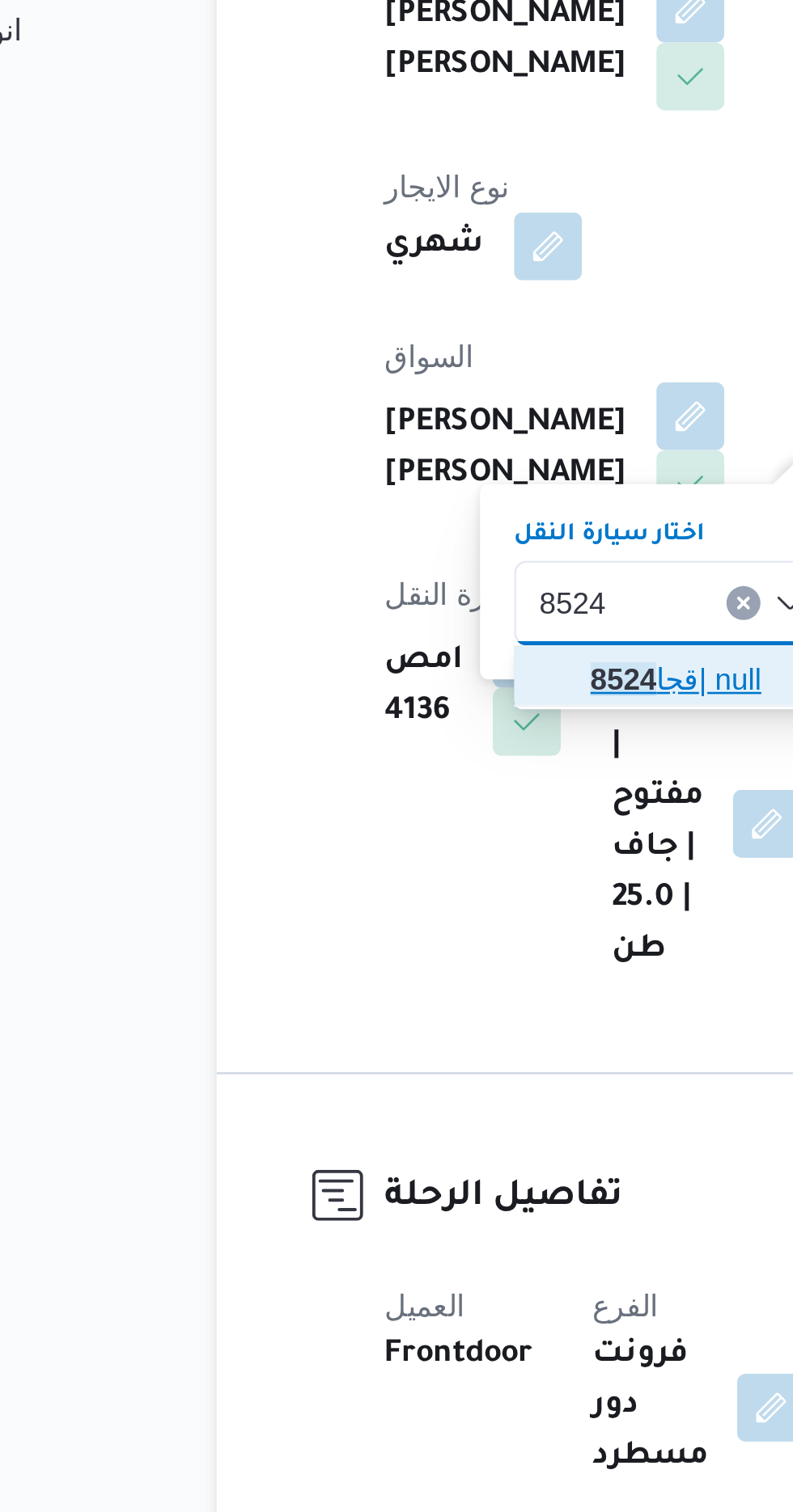
click at [359, 651] on mark "8524" at bounding box center [365, 656] width 25 height 13
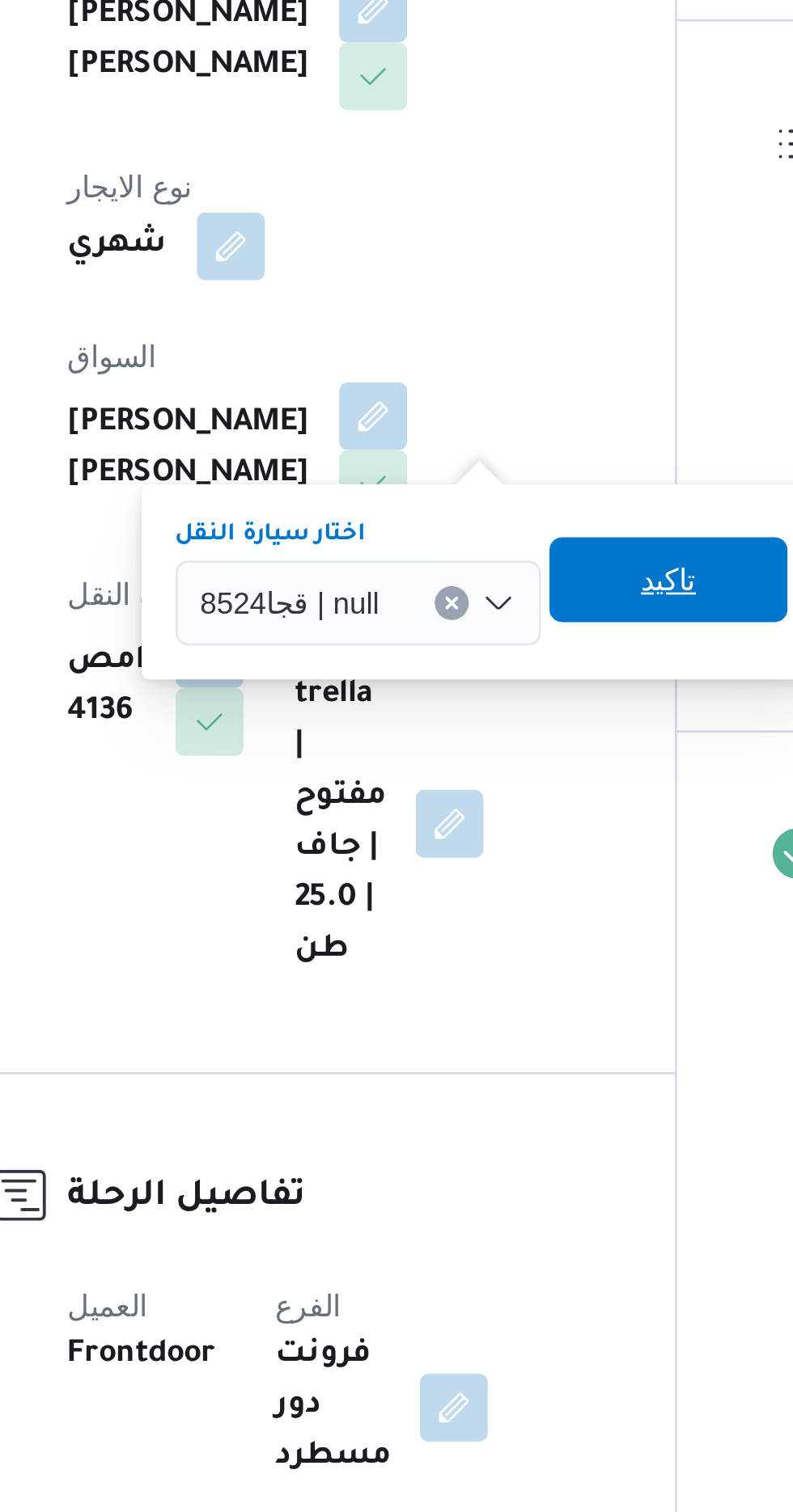
click at [487, 618] on span "تاكيد" at bounding box center [504, 618] width 91 height 32
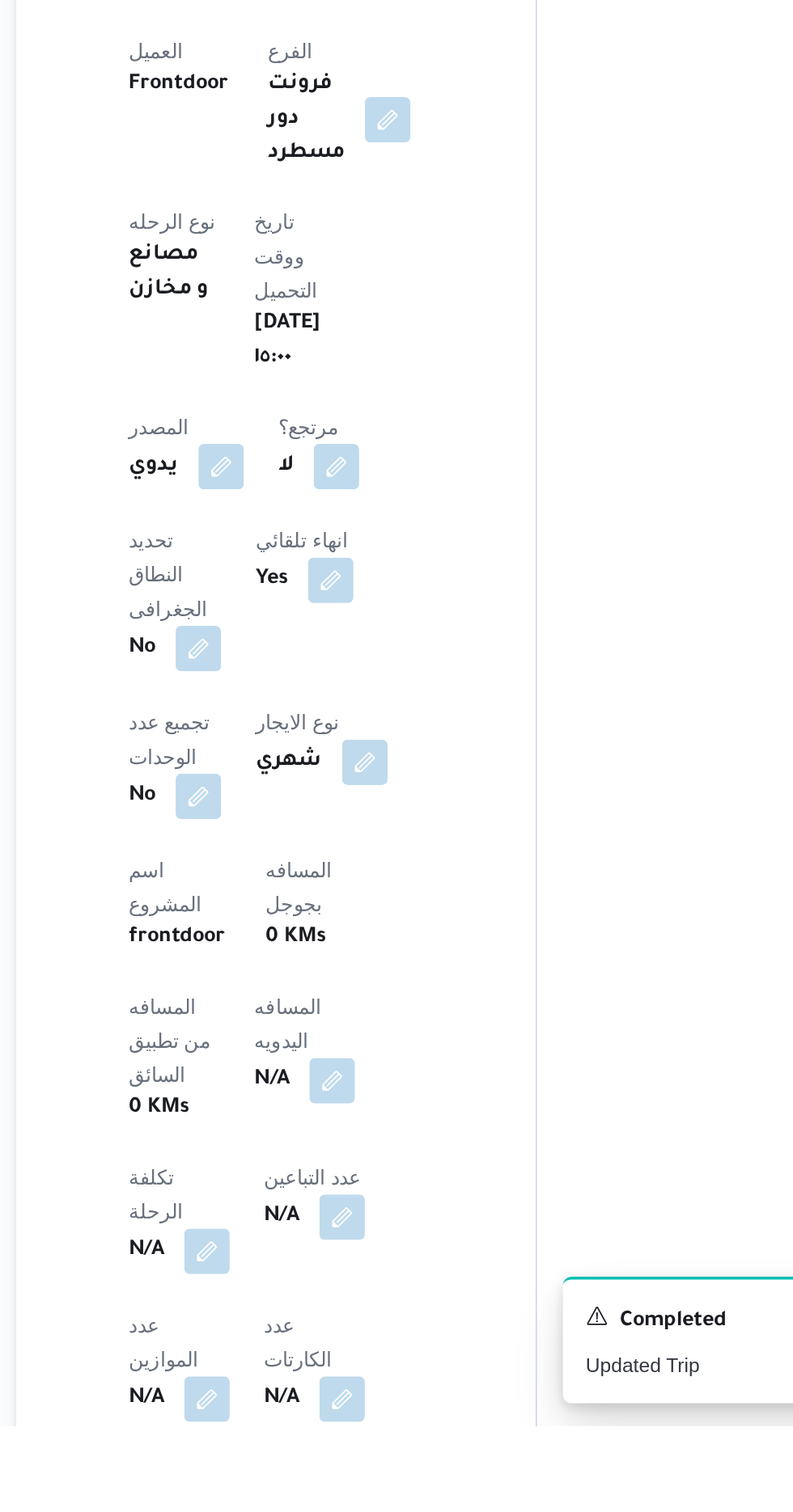
scroll to position [173, 0]
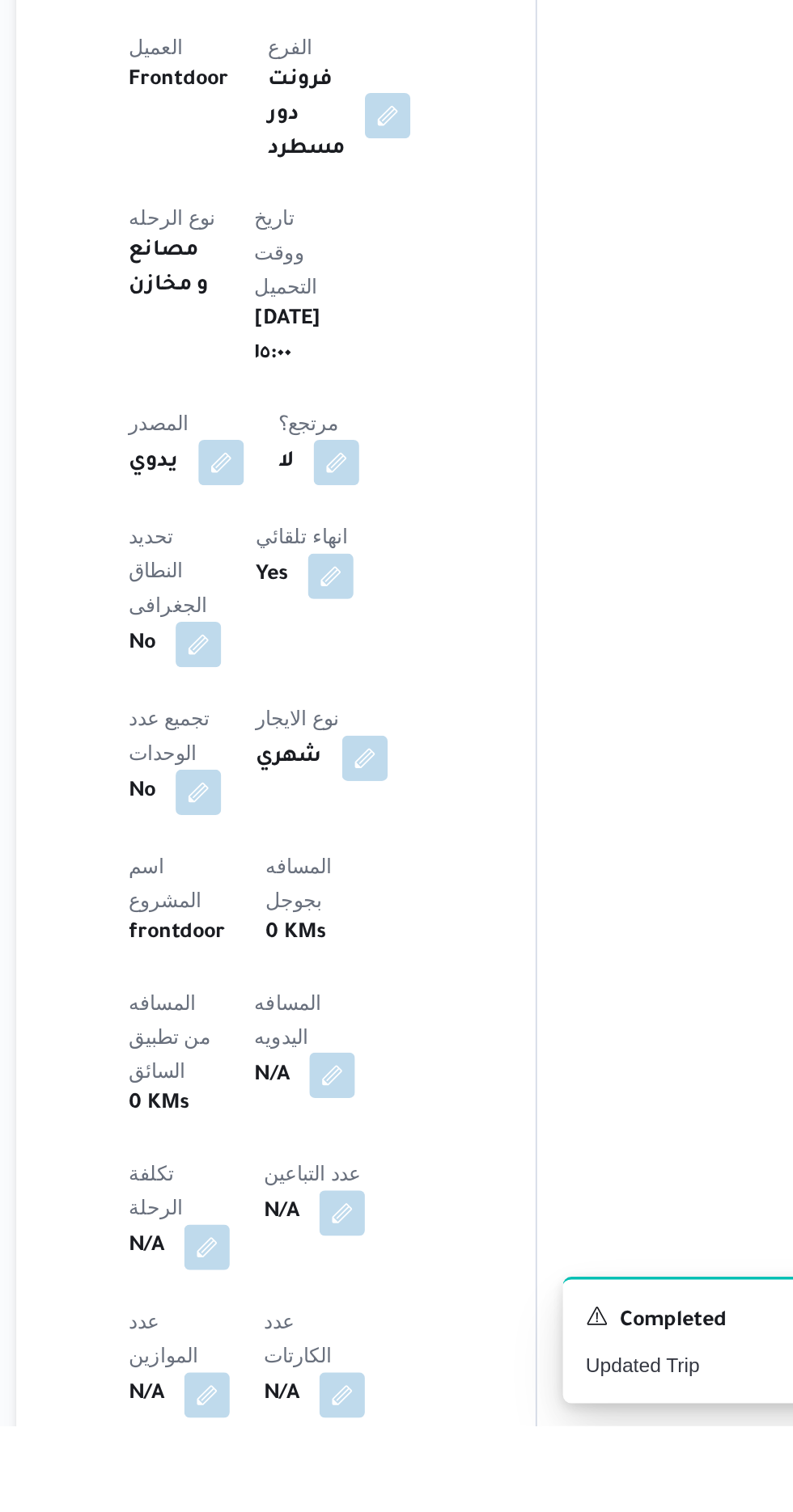
click at [377, 1300] on button "button" at bounding box center [389, 1312] width 26 height 26
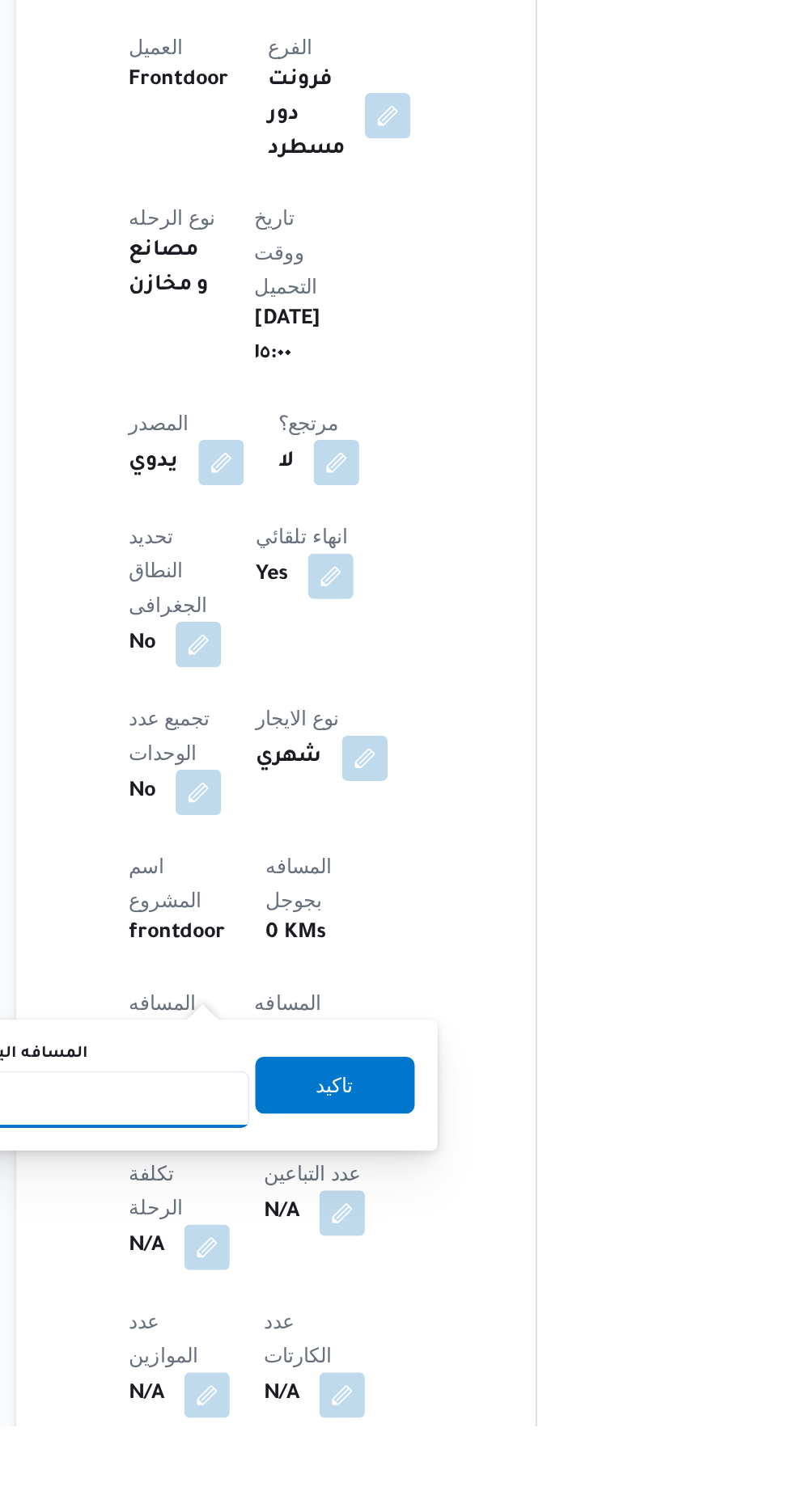
click at [235, 1326] on input "المسافه اليدويه" at bounding box center [262, 1326] width 161 height 32
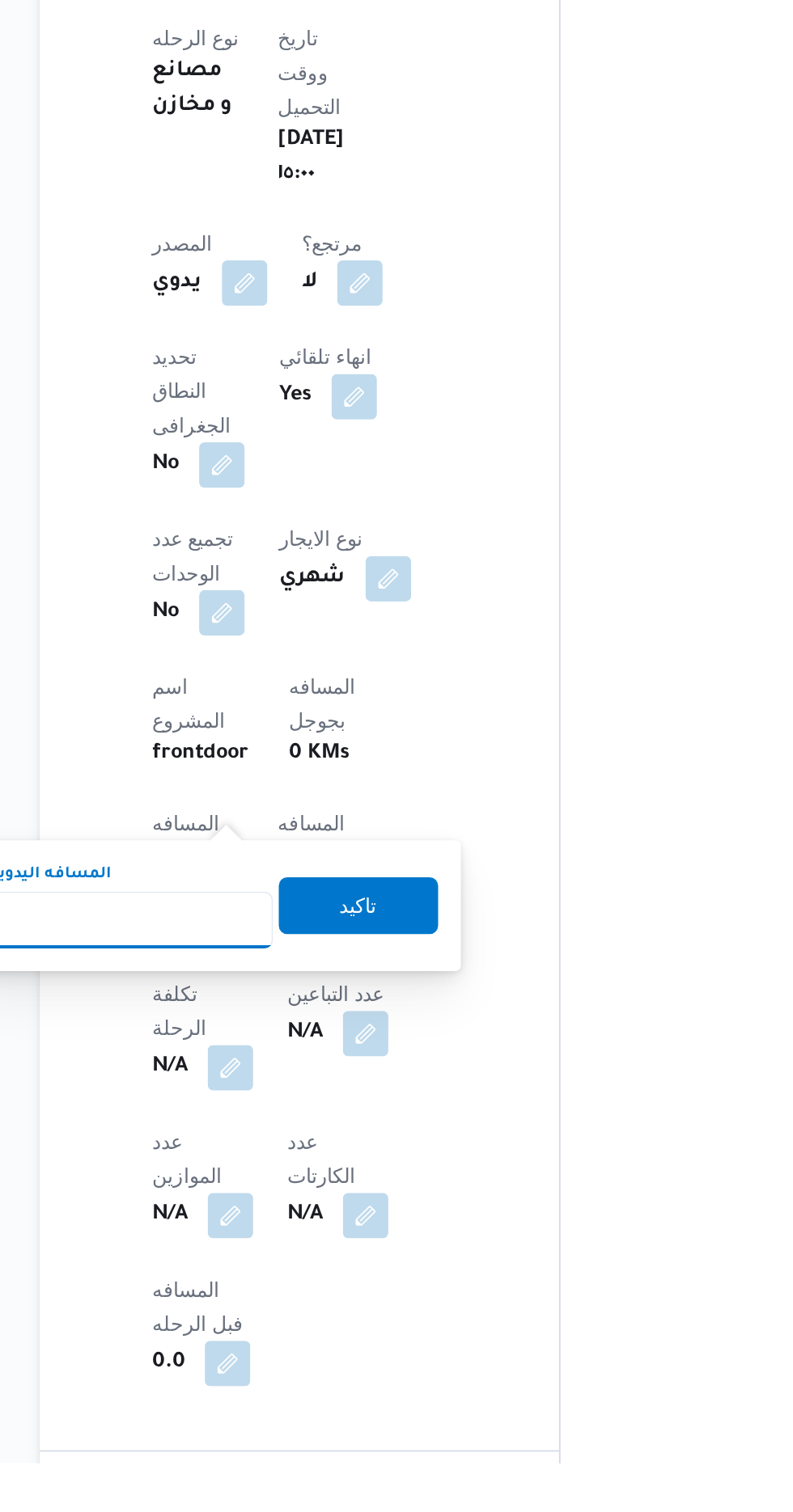
scroll to position [296, 0]
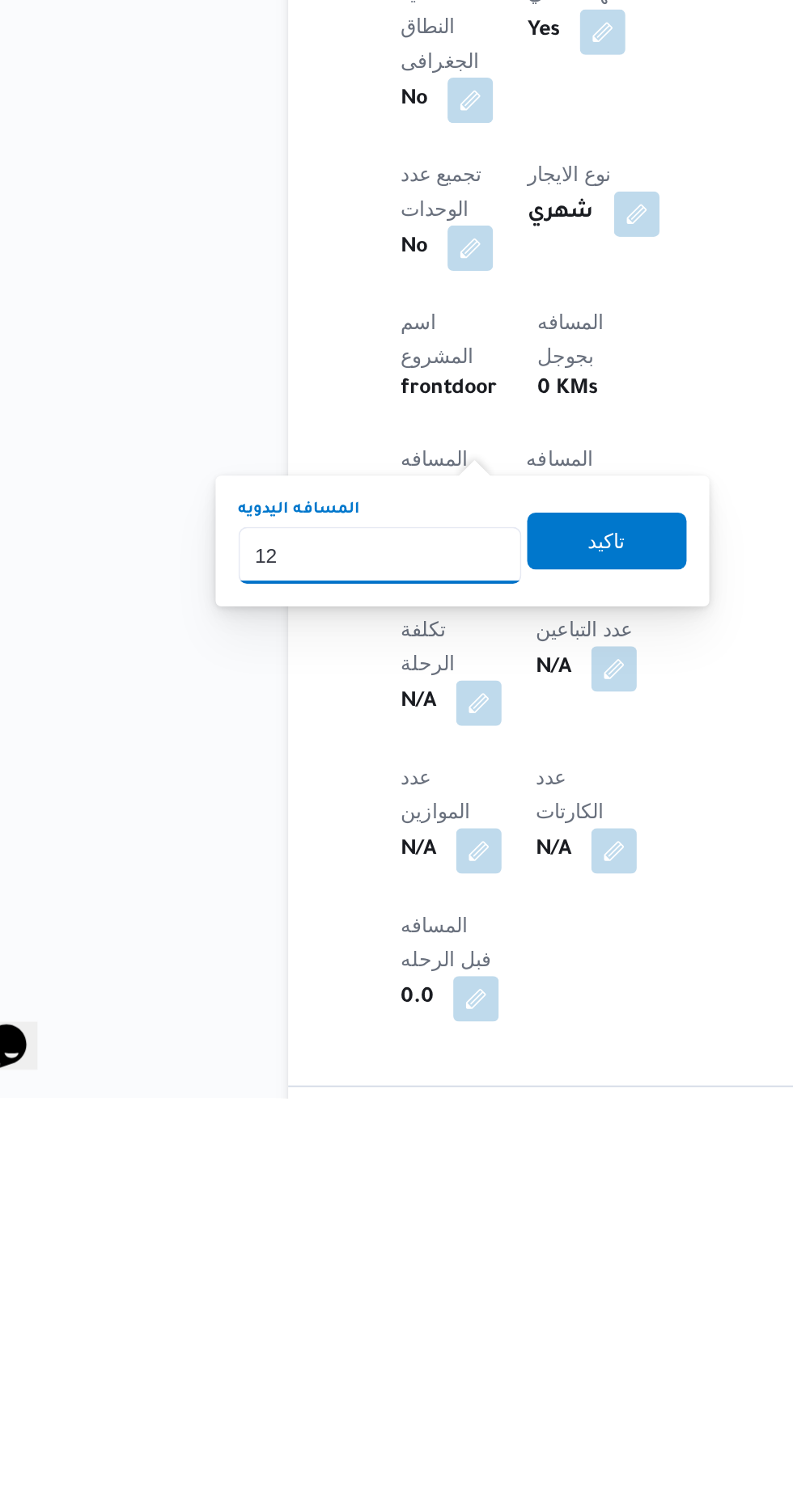
type input "120"
click at [416, 1186] on span "تاكيد" at bounding box center [392, 1194] width 91 height 32
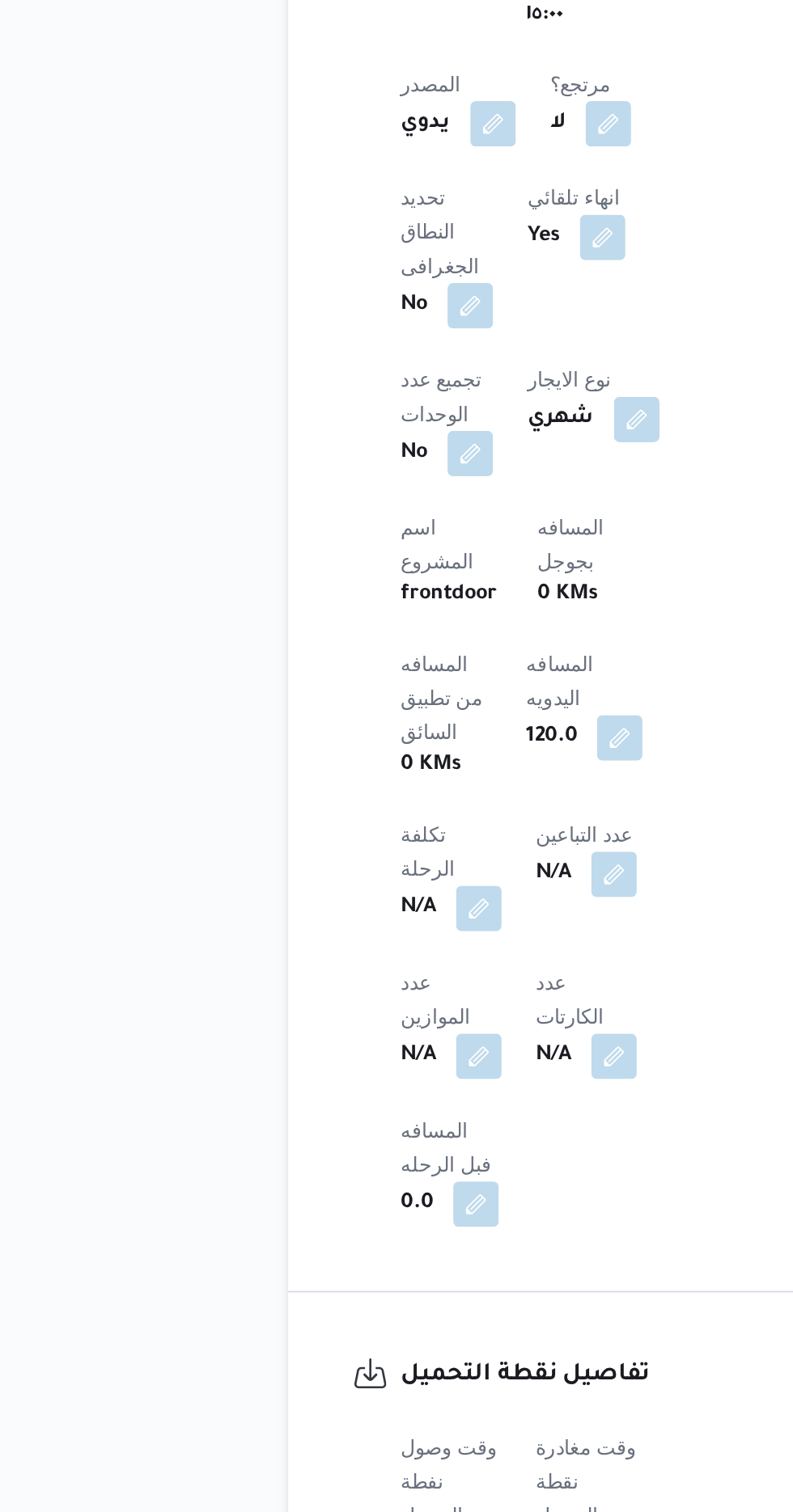
scroll to position [483, 0]
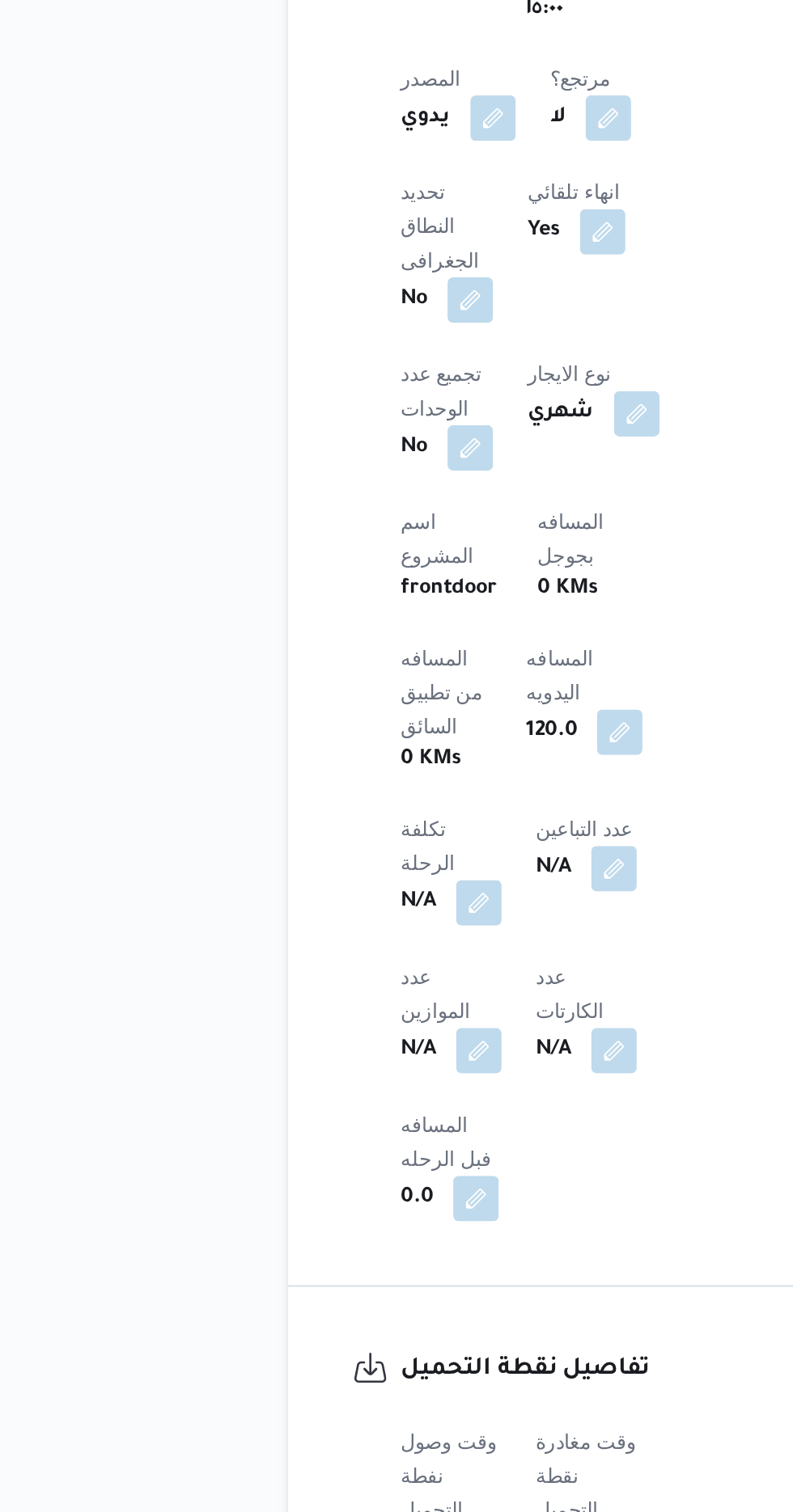
click at [310, 1455] on button "button" at bounding box center [318, 1467] width 26 height 26
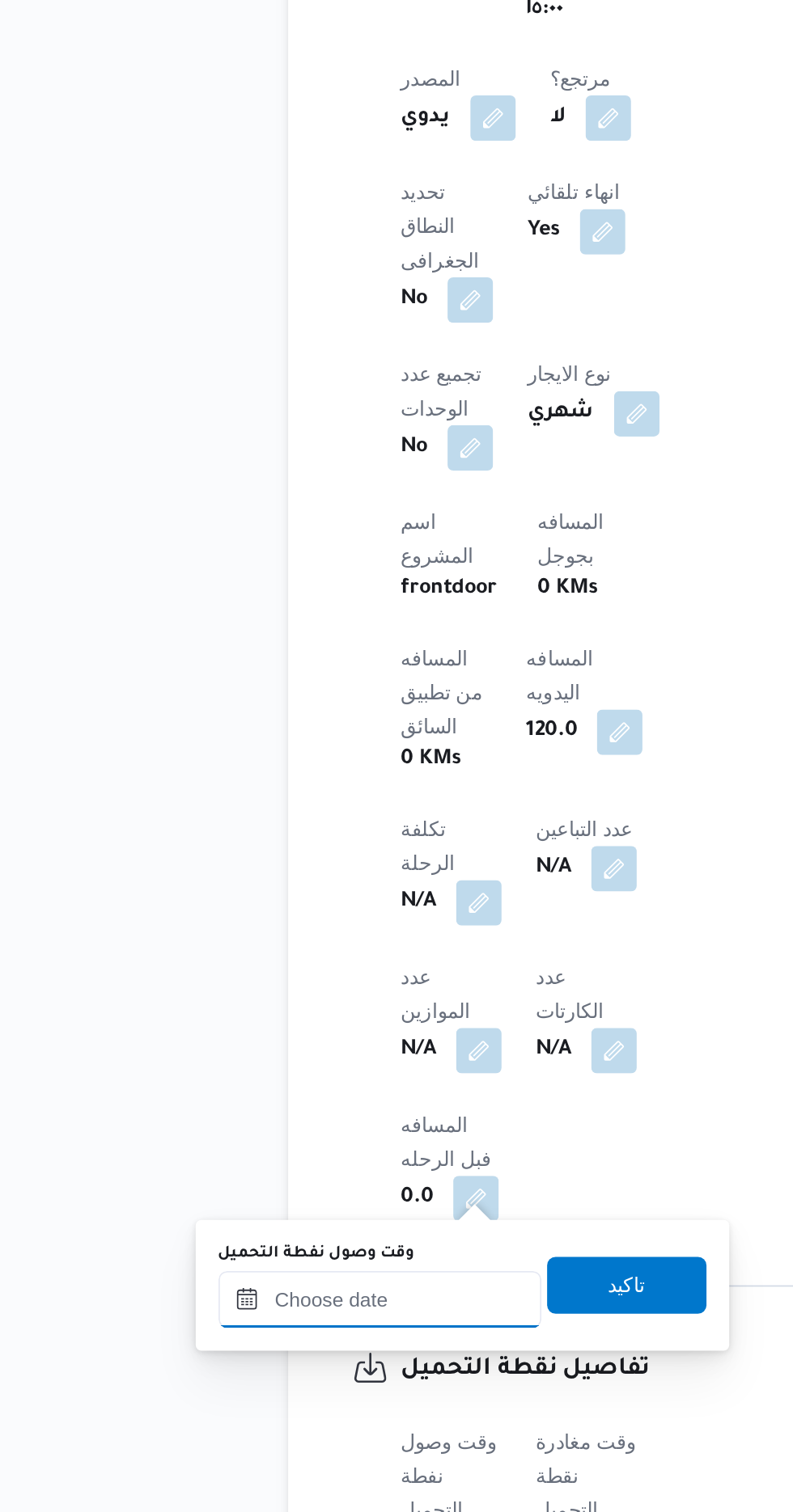
click at [233, 1326] on input "وقت وصول نفطة التحميل" at bounding box center [262, 1326] width 184 height 32
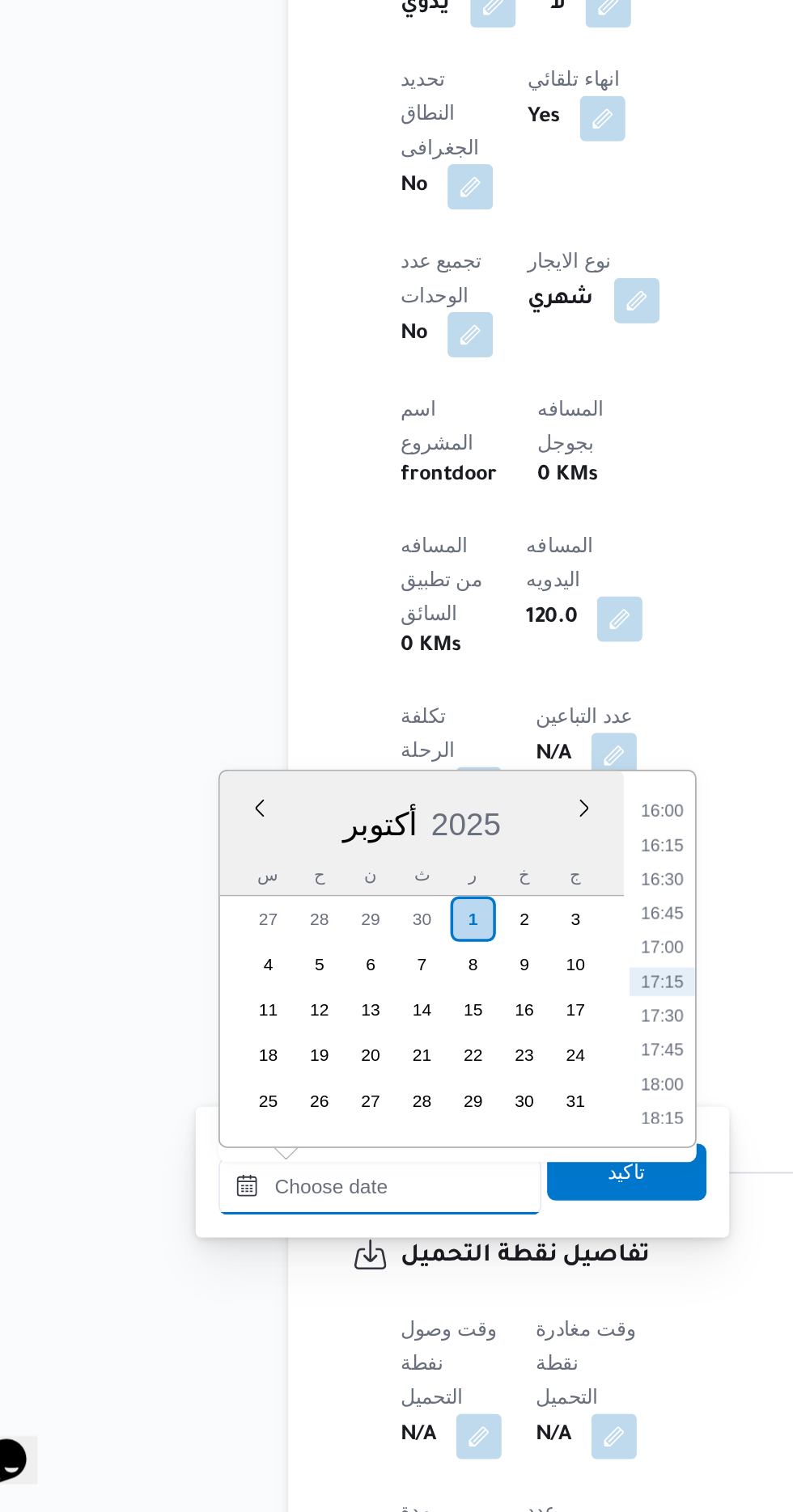
scroll to position [551, 0]
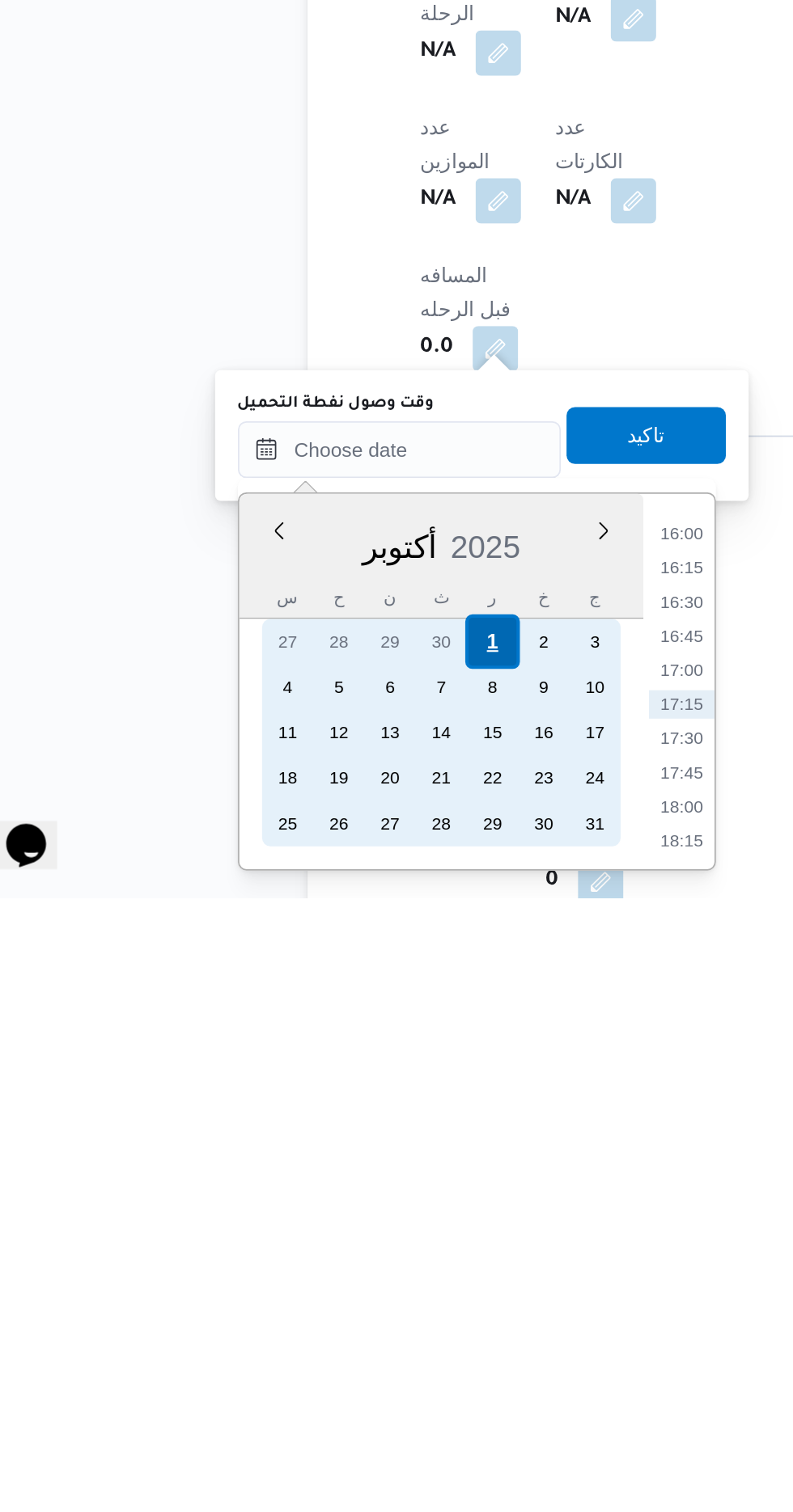
click at [314, 1365] on div "1" at bounding box center [314, 1366] width 31 height 31
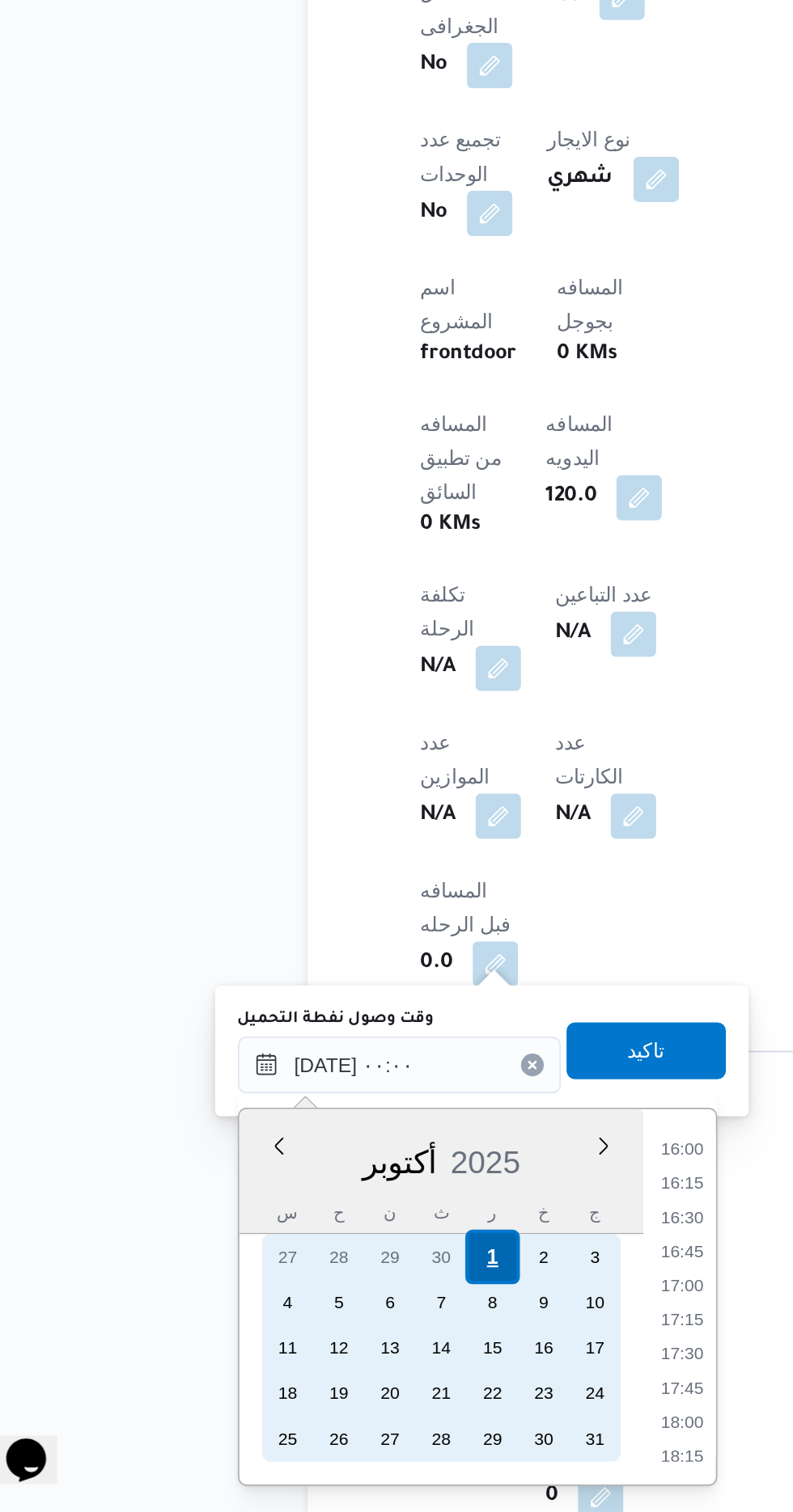
scroll to position [0, 0]
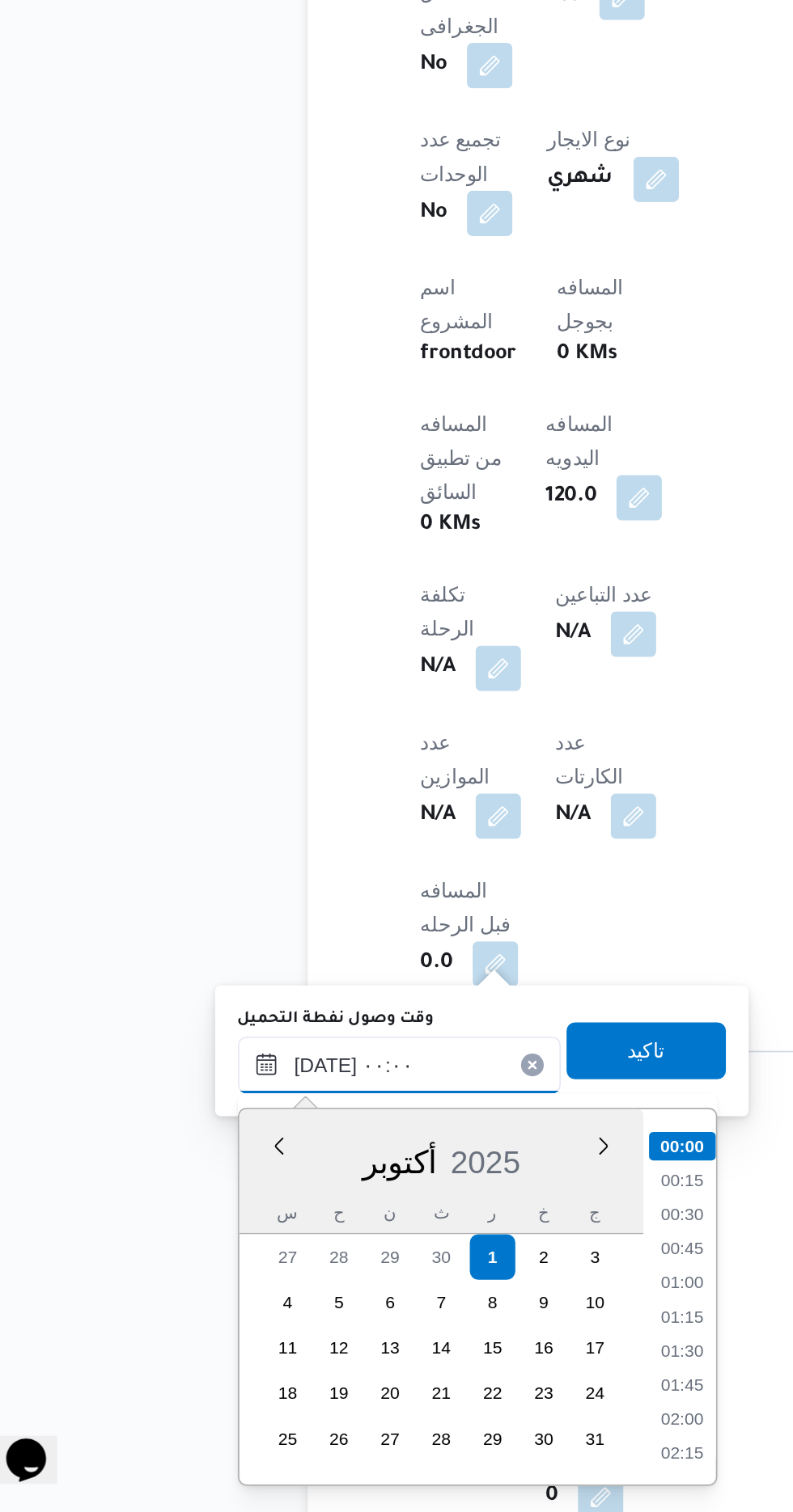
click at [177, 1258] on input "[DATE] ٠٠:٠٠" at bounding box center [262, 1257] width 184 height 32
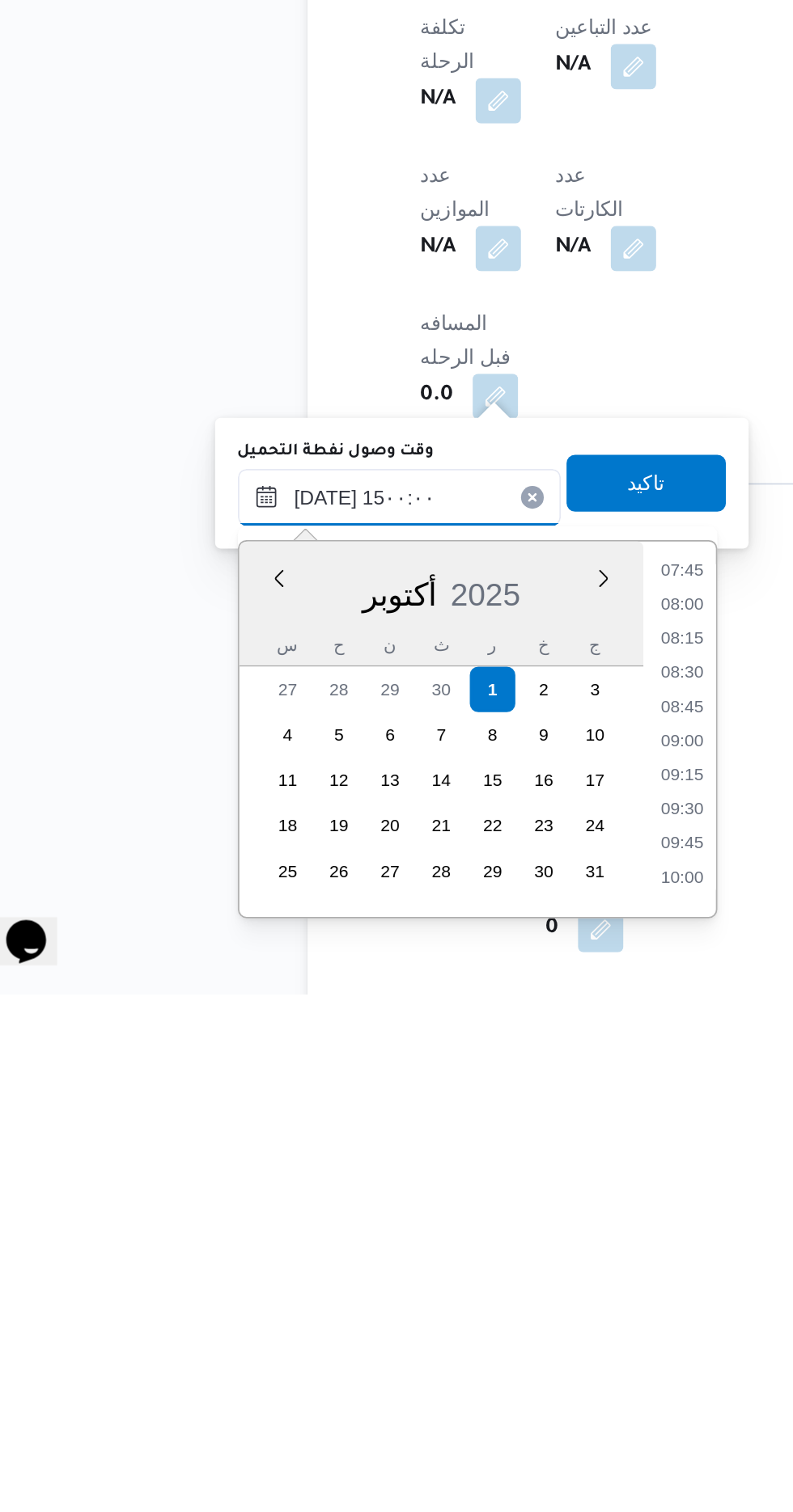
scroll to position [994, 0]
click at [409, 1438] on li "15:00" at bounding box center [423, 1446] width 38 height 17
type input "[DATE] ١٥:٠٠"
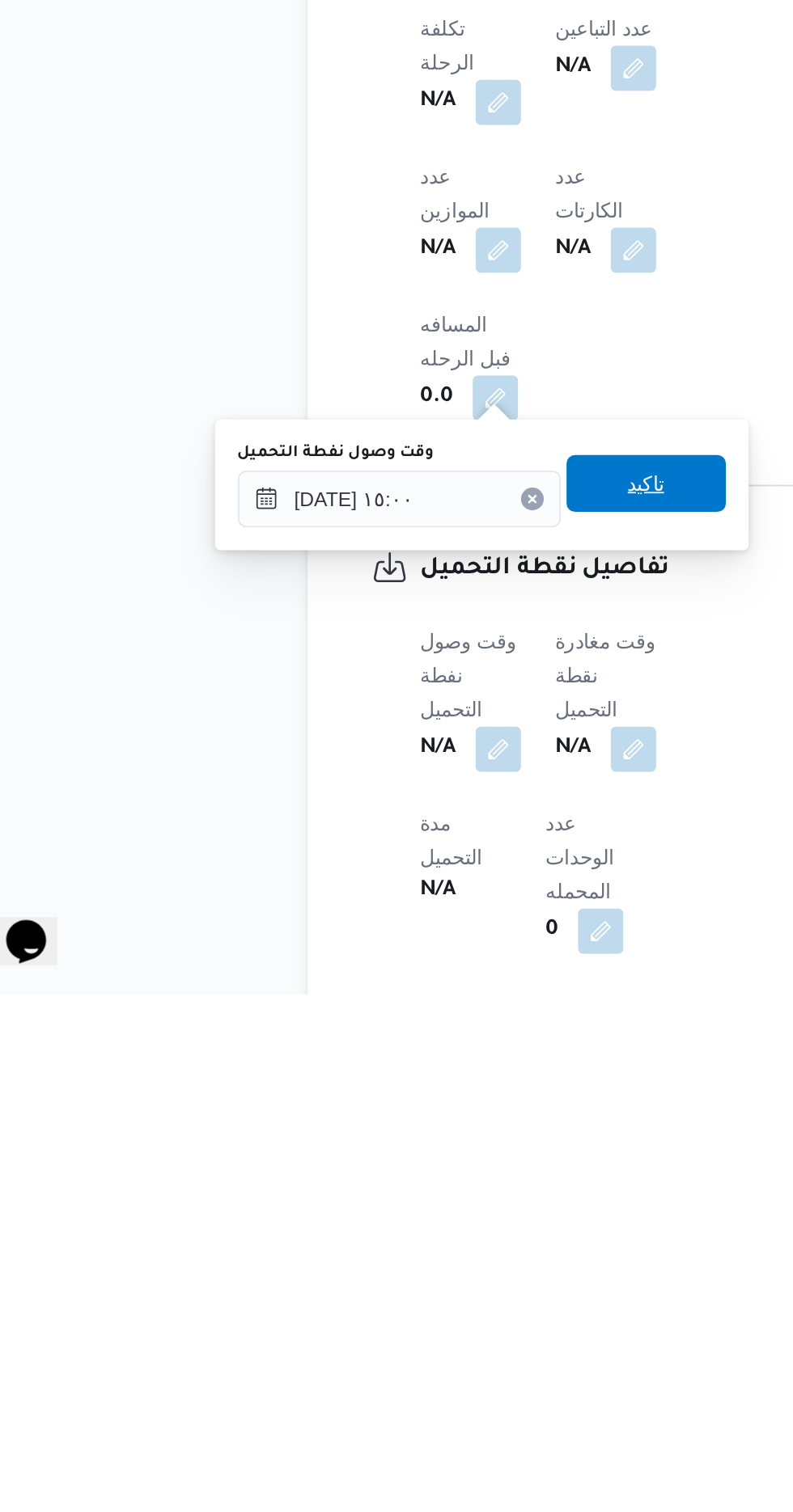
click at [393, 1220] on span "تاكيد" at bounding box center [403, 1221] width 91 height 32
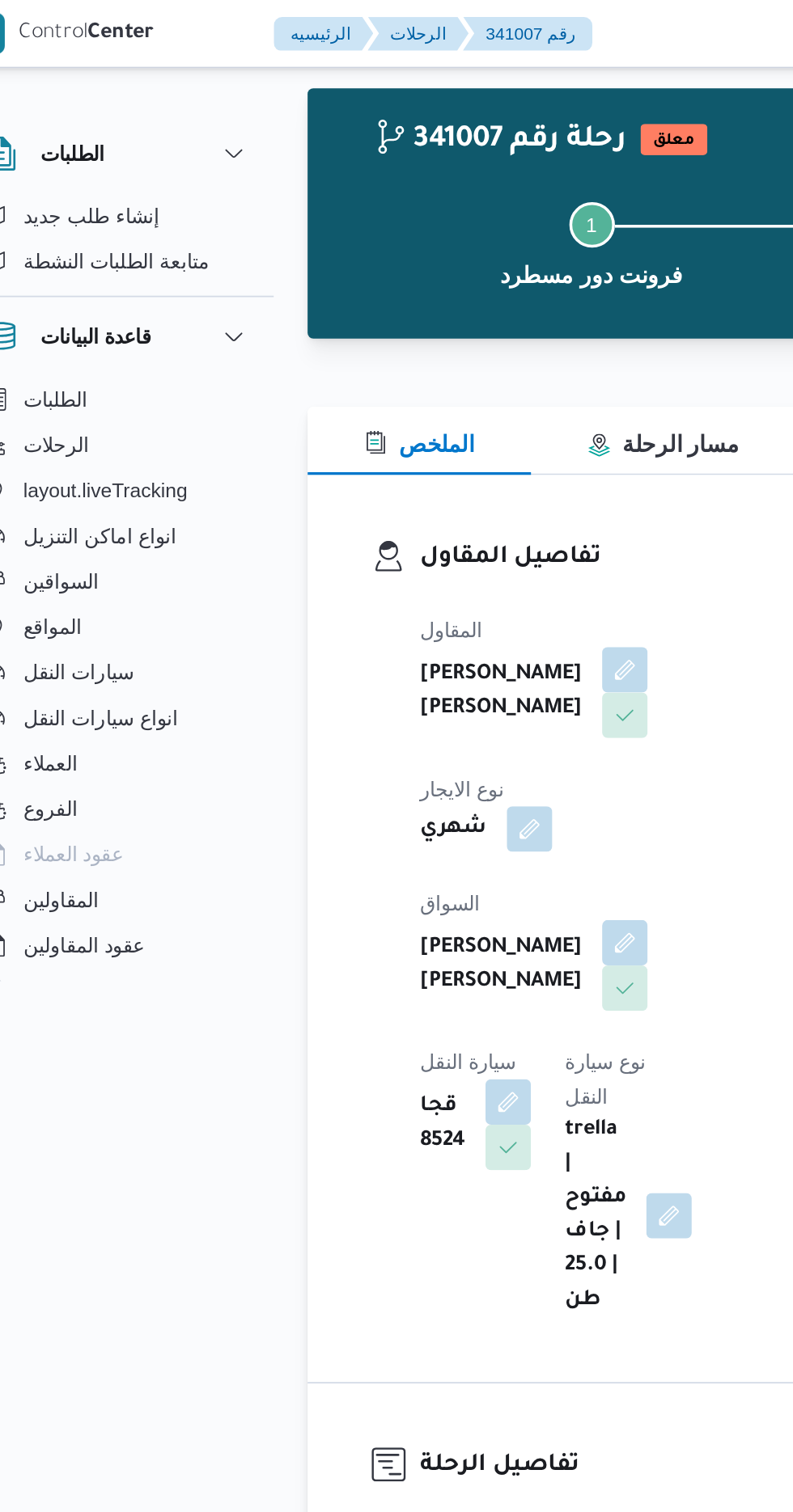
scroll to position [0, 0]
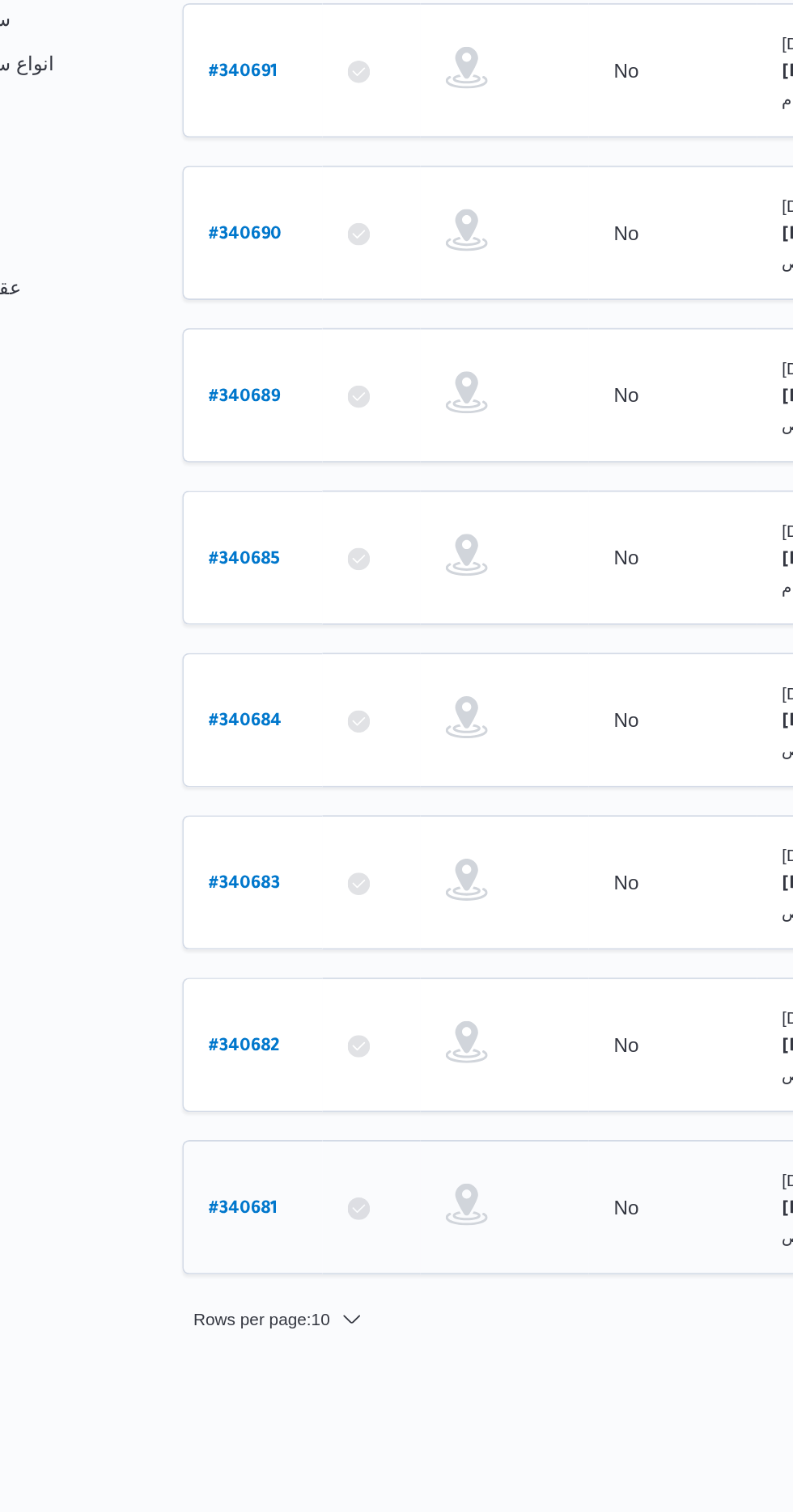
click at [227, 1065] on b "# 340681" at bounding box center [246, 1071] width 40 height 12
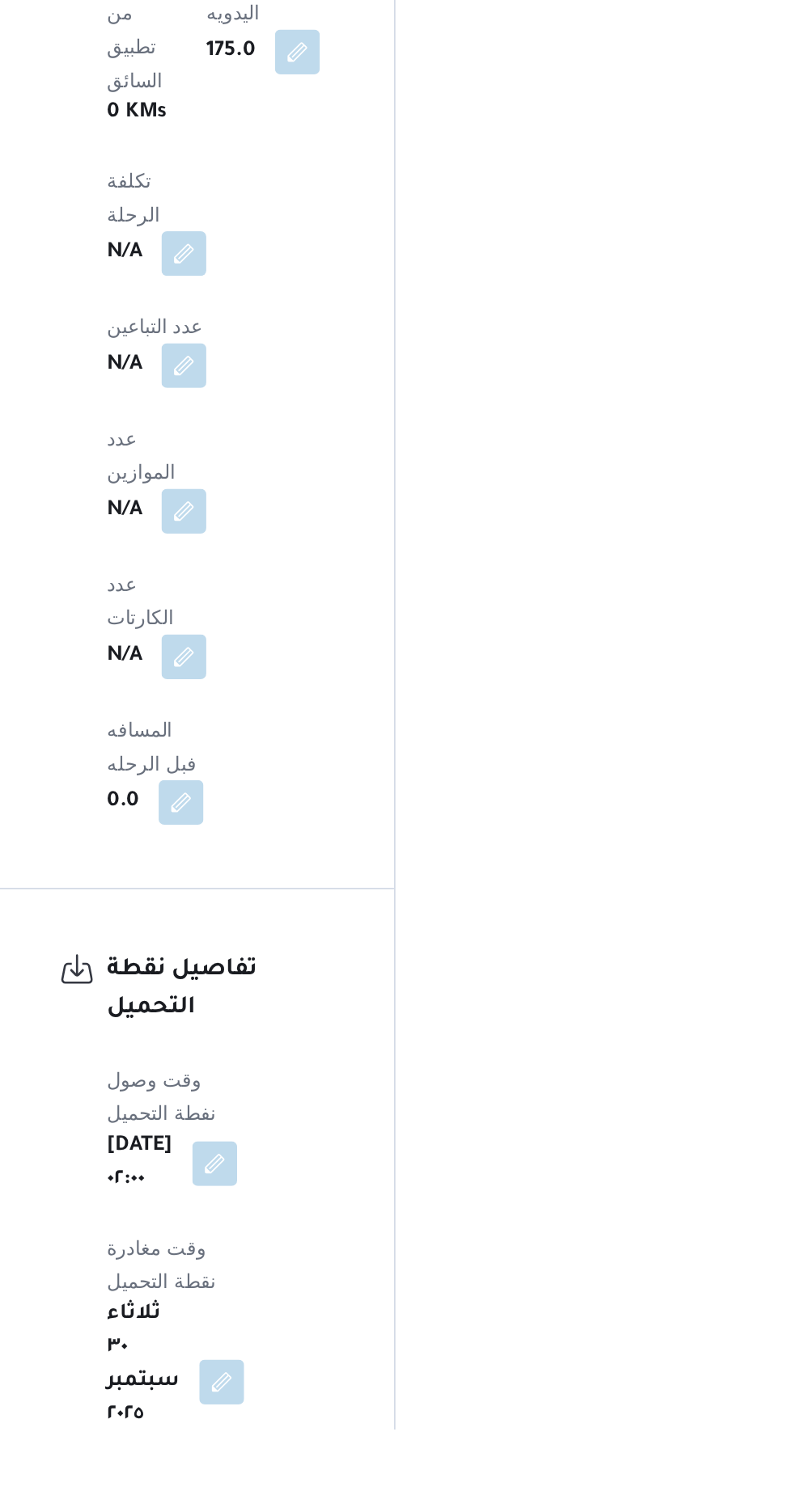
scroll to position [1004, 0]
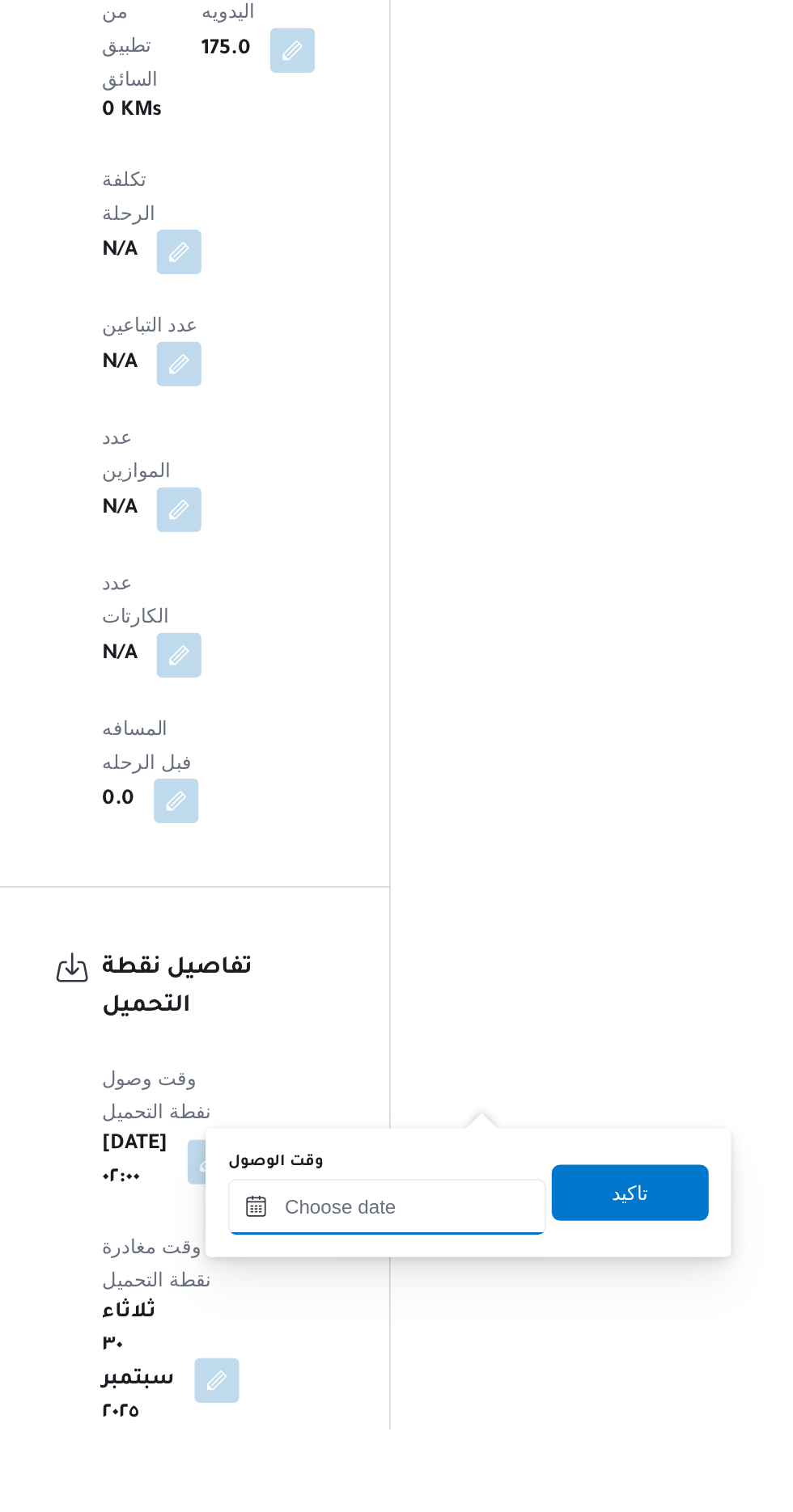
click at [388, 1382] on input "وقت الوصول" at bounding box center [439, 1383] width 184 height 32
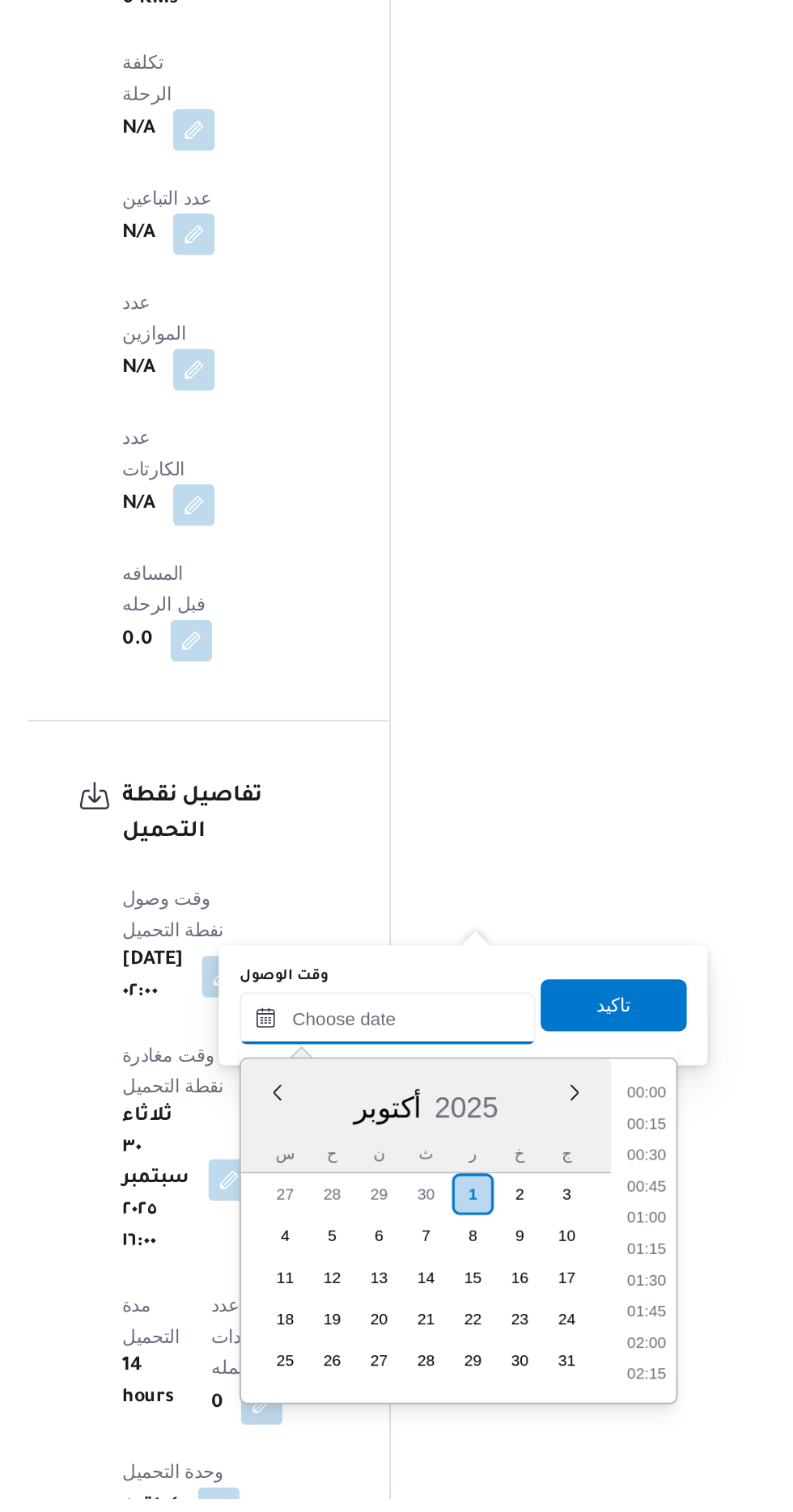
scroll to position [1240, 0]
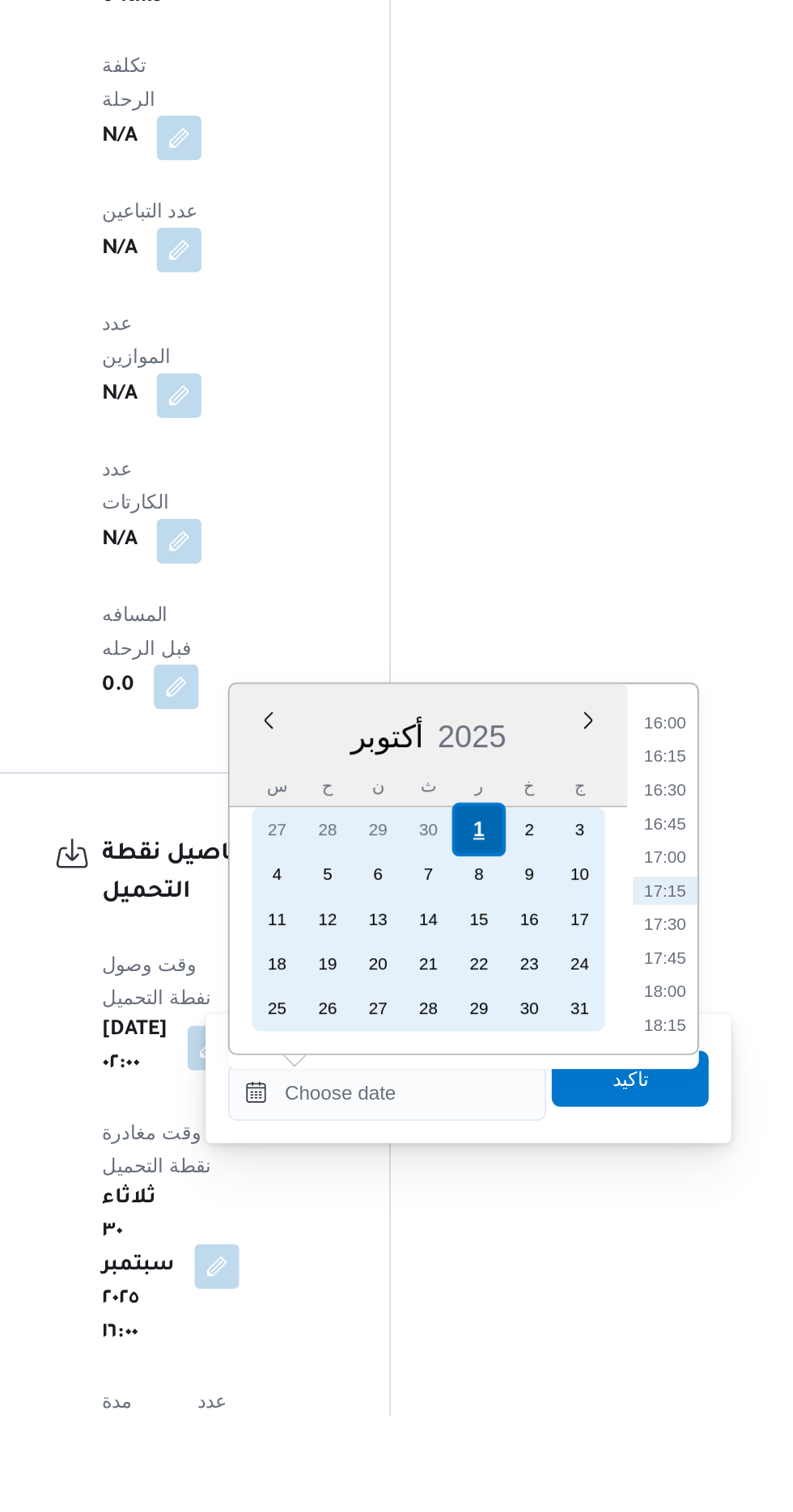
click at [492, 1172] on div "1" at bounding box center [491, 1174] width 31 height 31
type input "[DATE] ٠٠:٠٠"
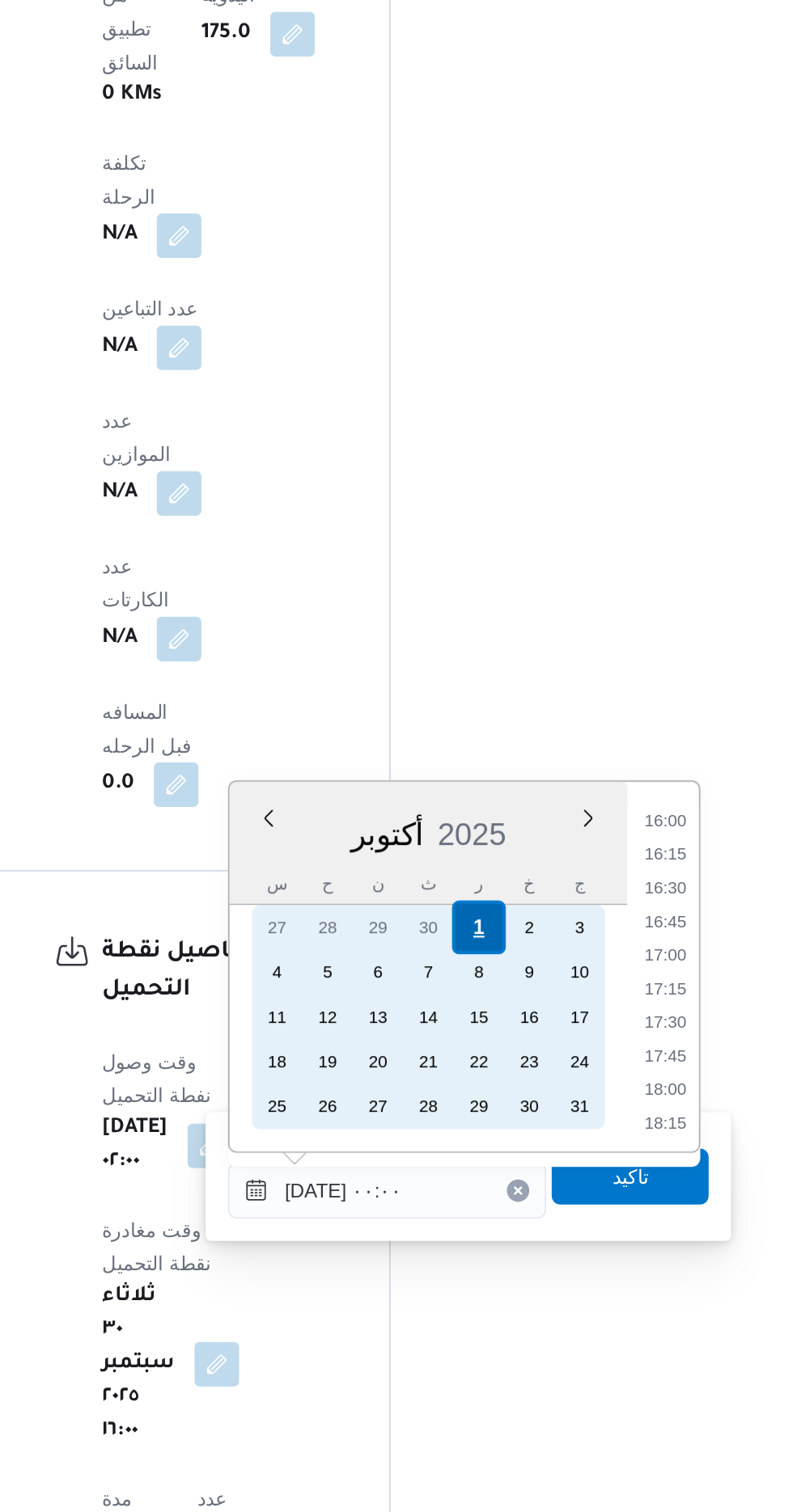
scroll to position [0, 0]
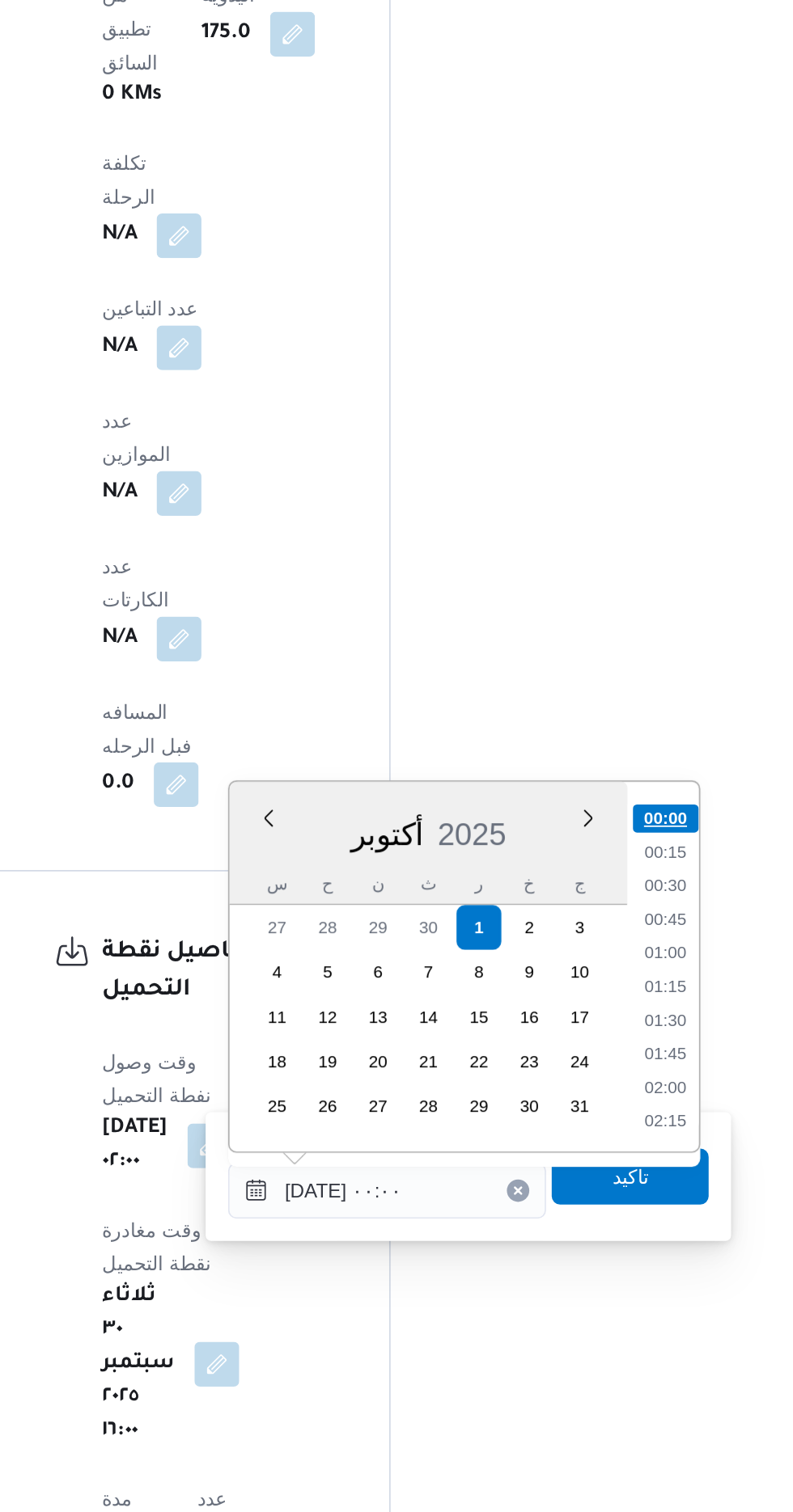
click at [600, 1108] on li "00:00" at bounding box center [600, 1111] width 38 height 17
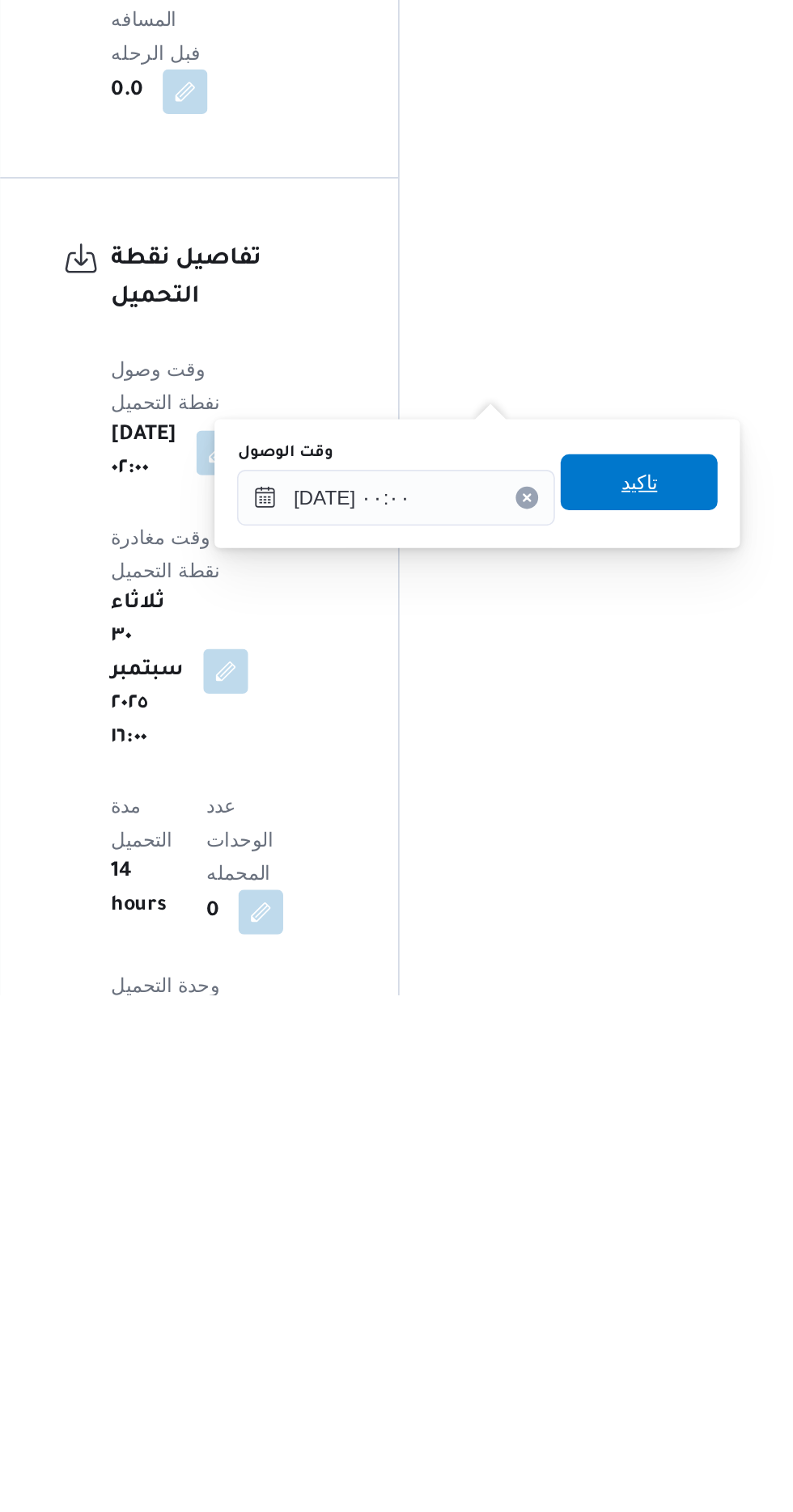
click at [584, 1214] on span "تاكيد" at bounding box center [579, 1215] width 21 height 19
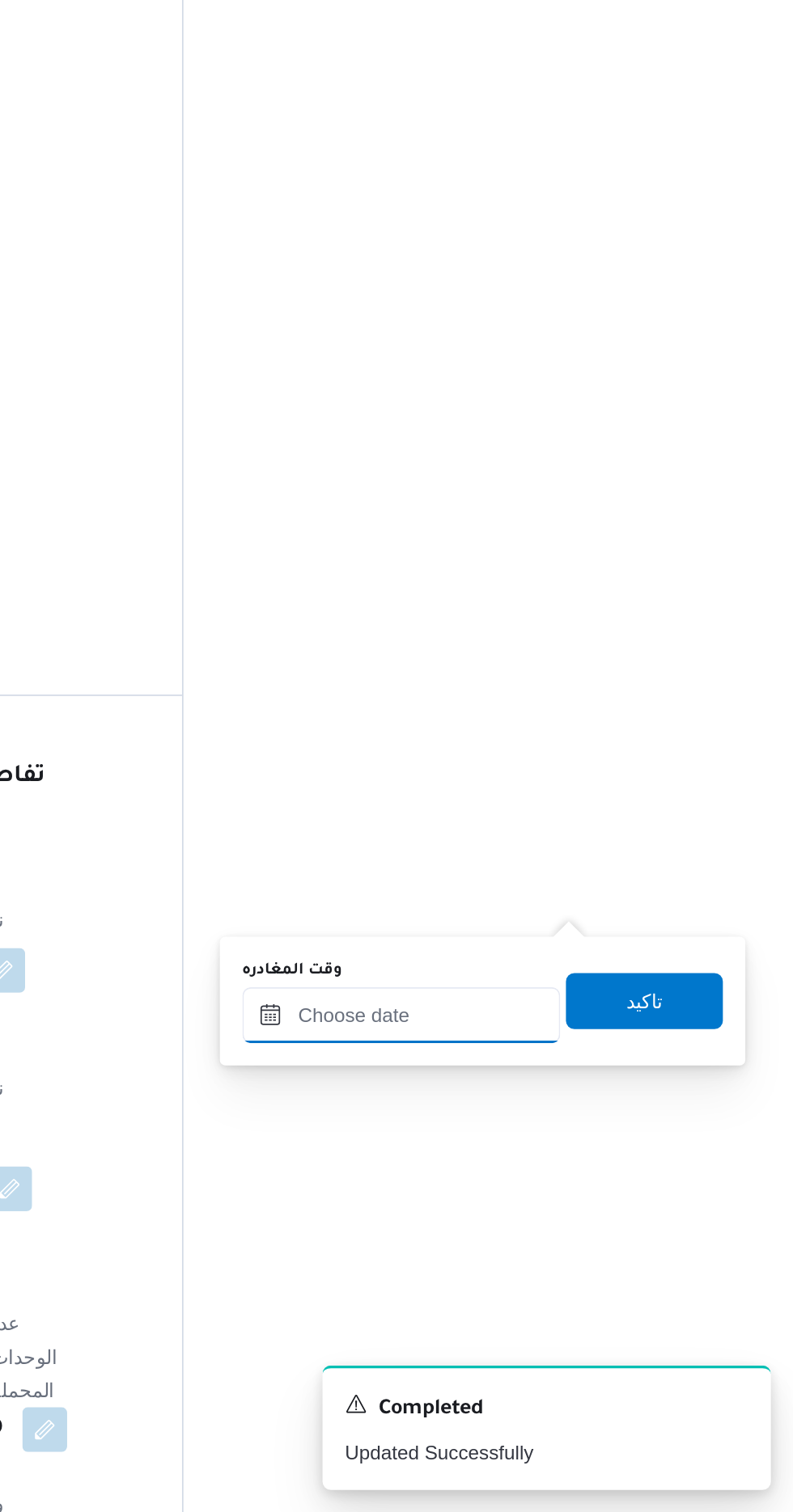
click at [535, 1220] on input "وقت المغادره" at bounding box center [566, 1224] width 184 height 32
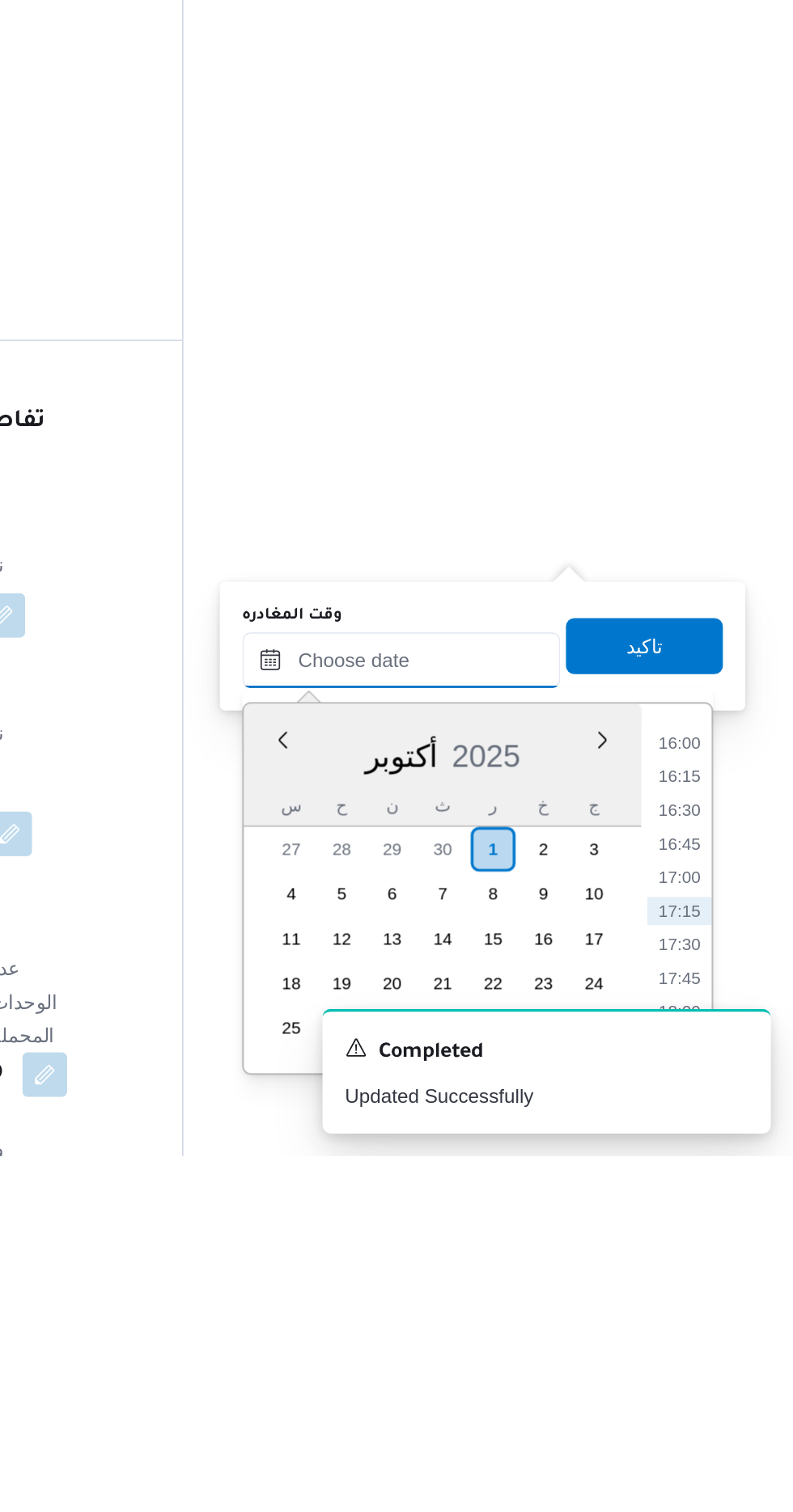
scroll to position [1161, 0]
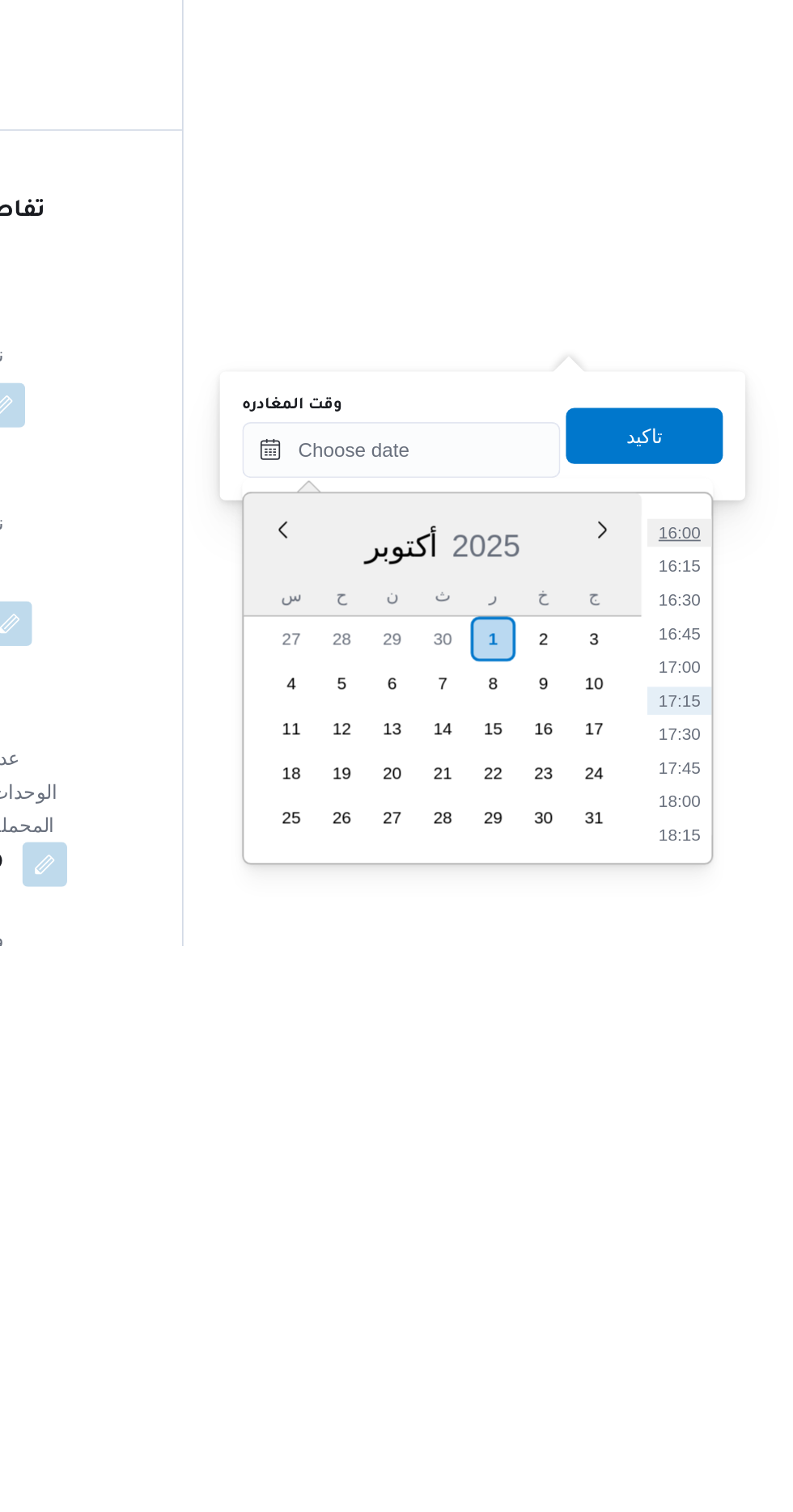
click at [728, 1271] on li "16:00" at bounding box center [727, 1274] width 37 height 17
type input "[DATE] ١٦:٠٠"
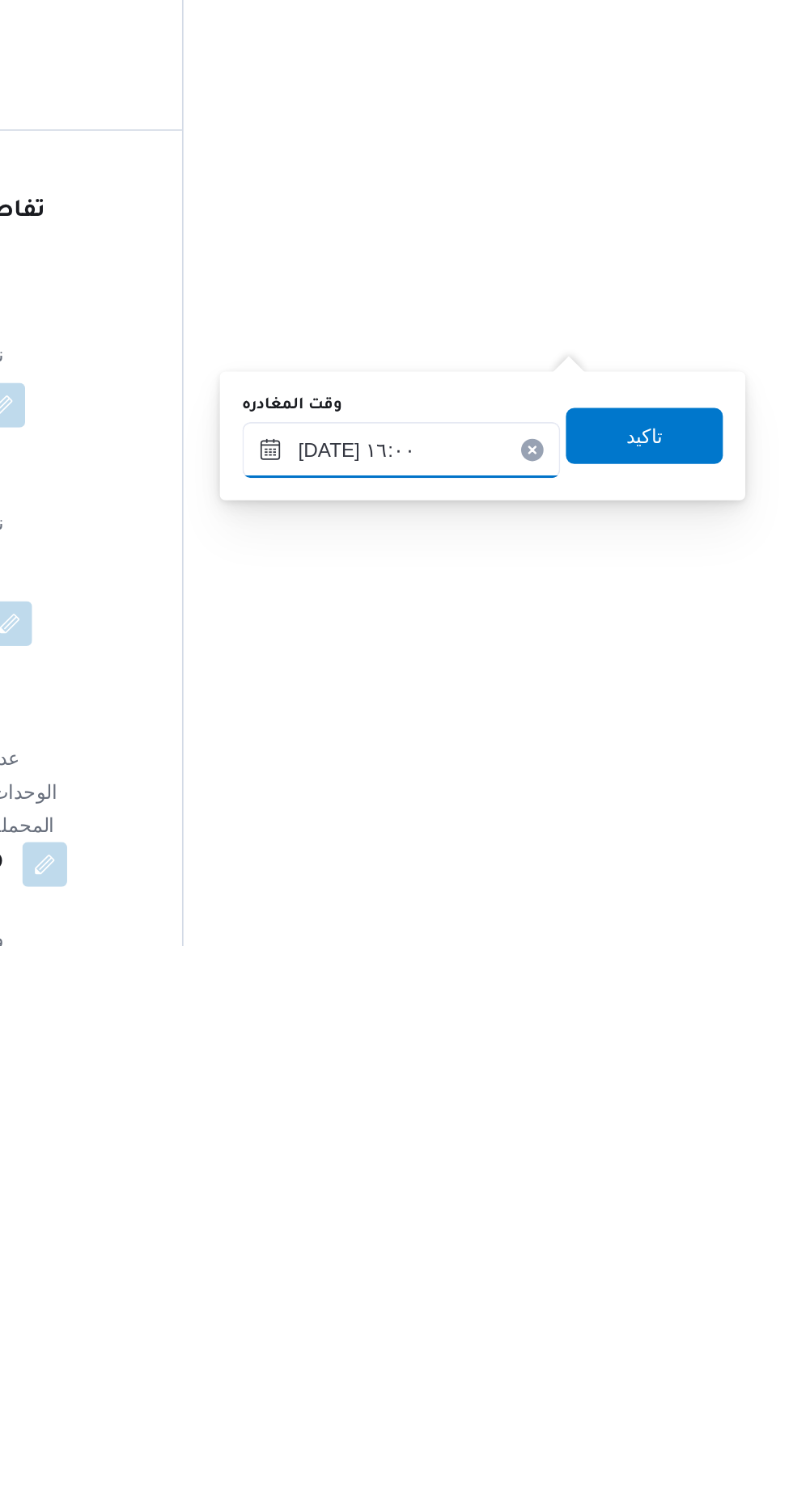
scroll to position [1162, 0]
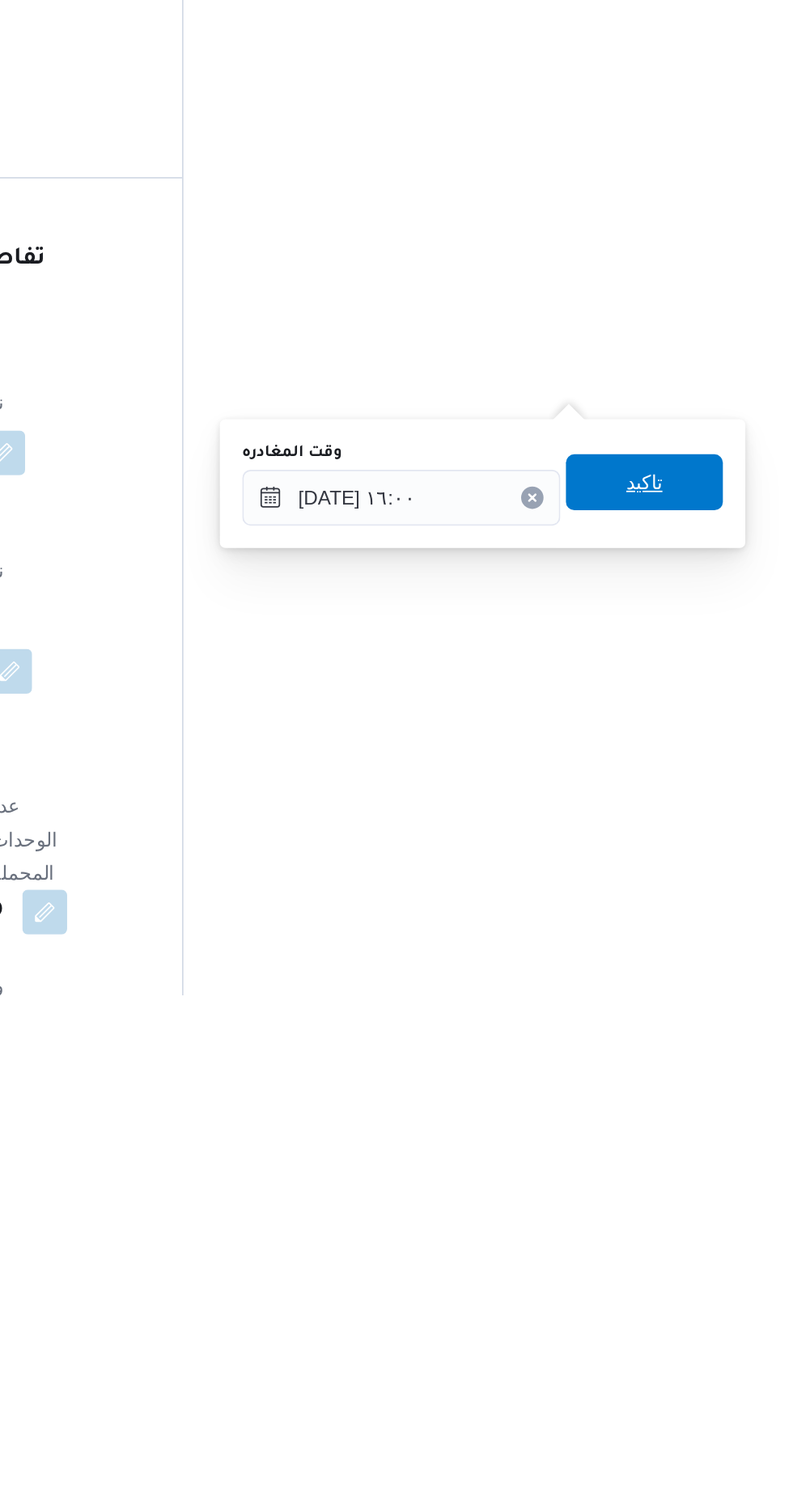
click at [709, 1214] on span "تاكيد" at bounding box center [707, 1215] width 91 height 32
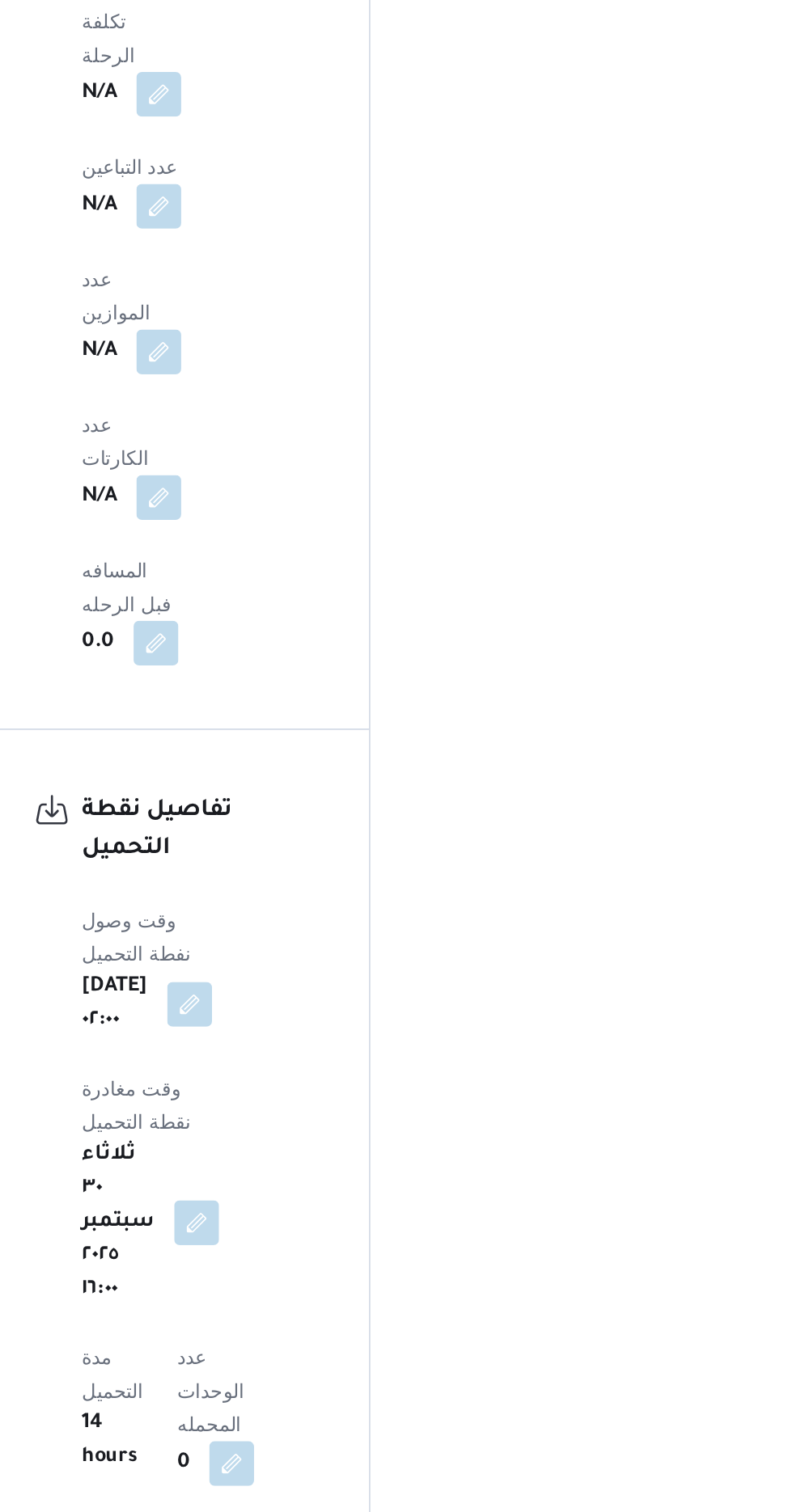
scroll to position [1161, 0]
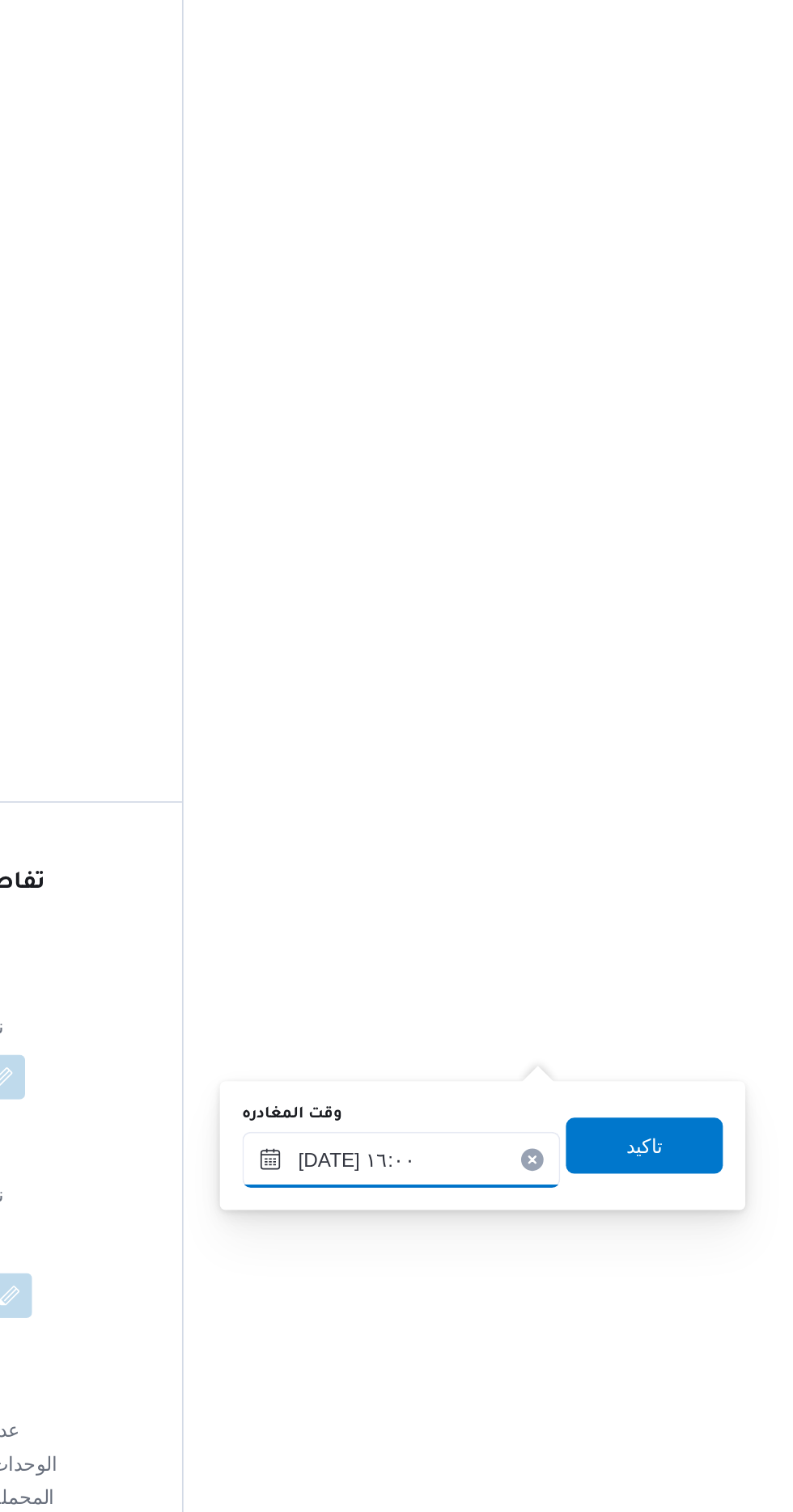
click at [551, 1239] on input "[DATE] ١٦:٠٠" at bounding box center [566, 1247] width 184 height 32
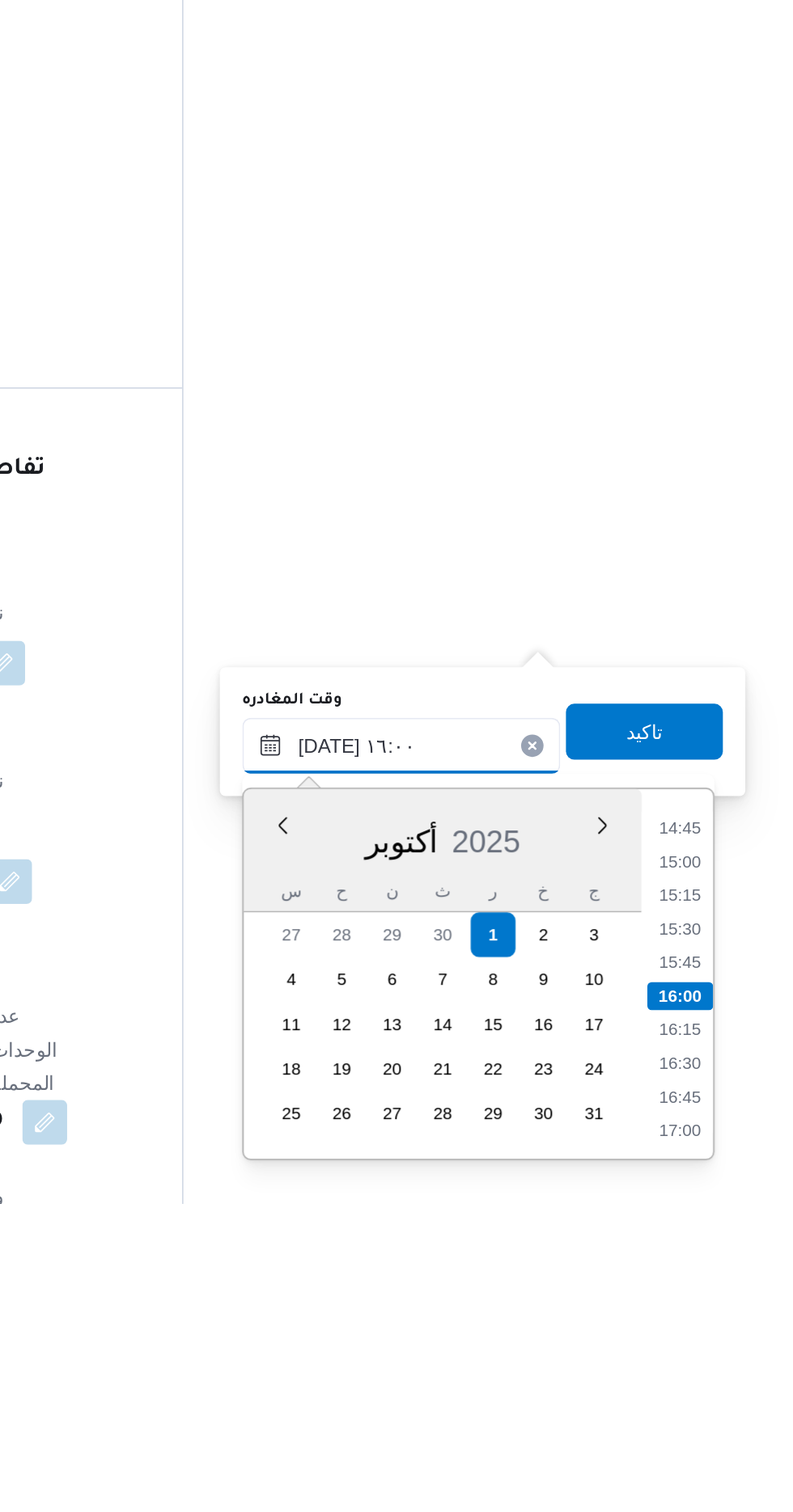
scroll to position [1183, 0]
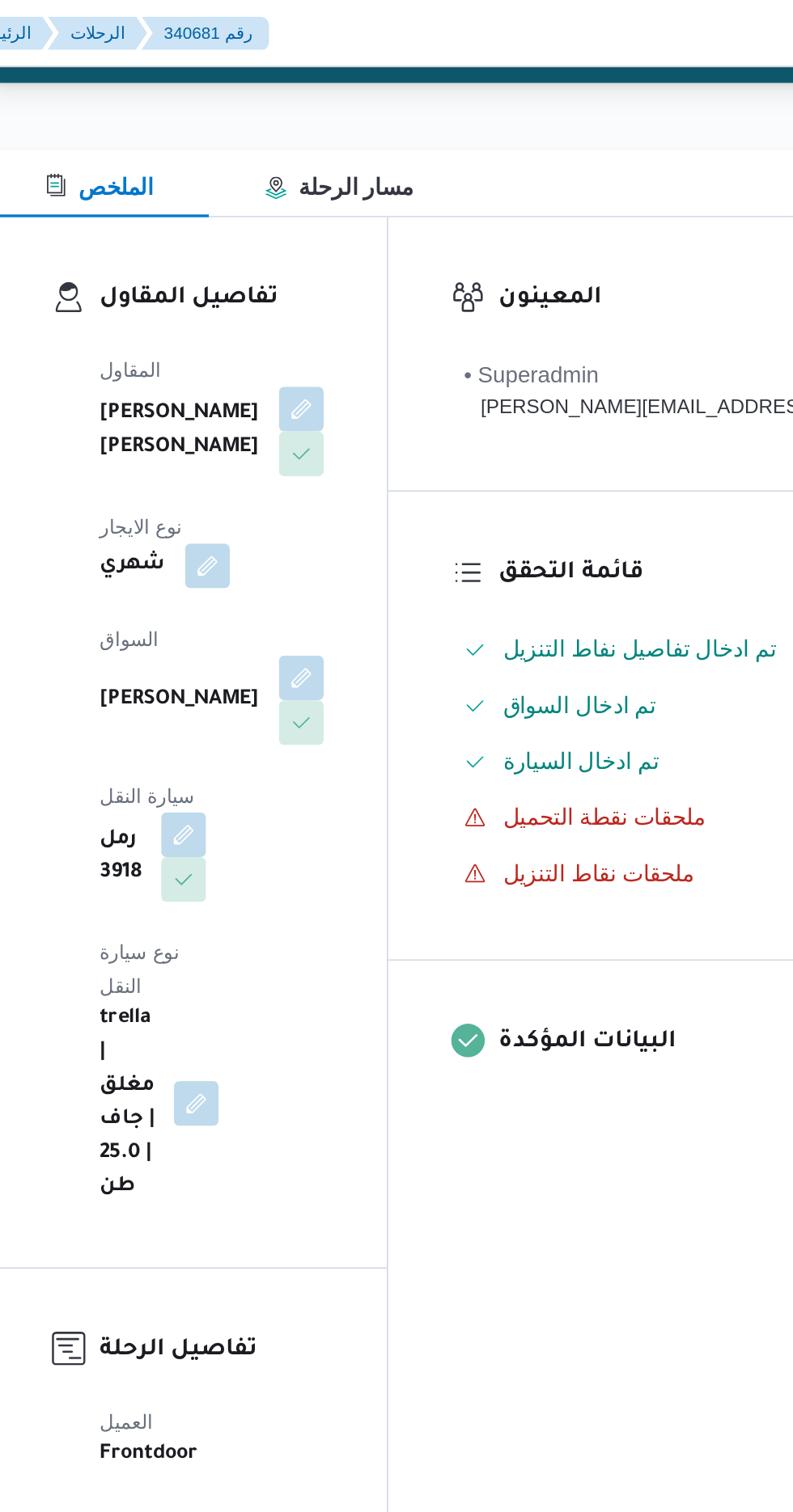
scroll to position [0, 0]
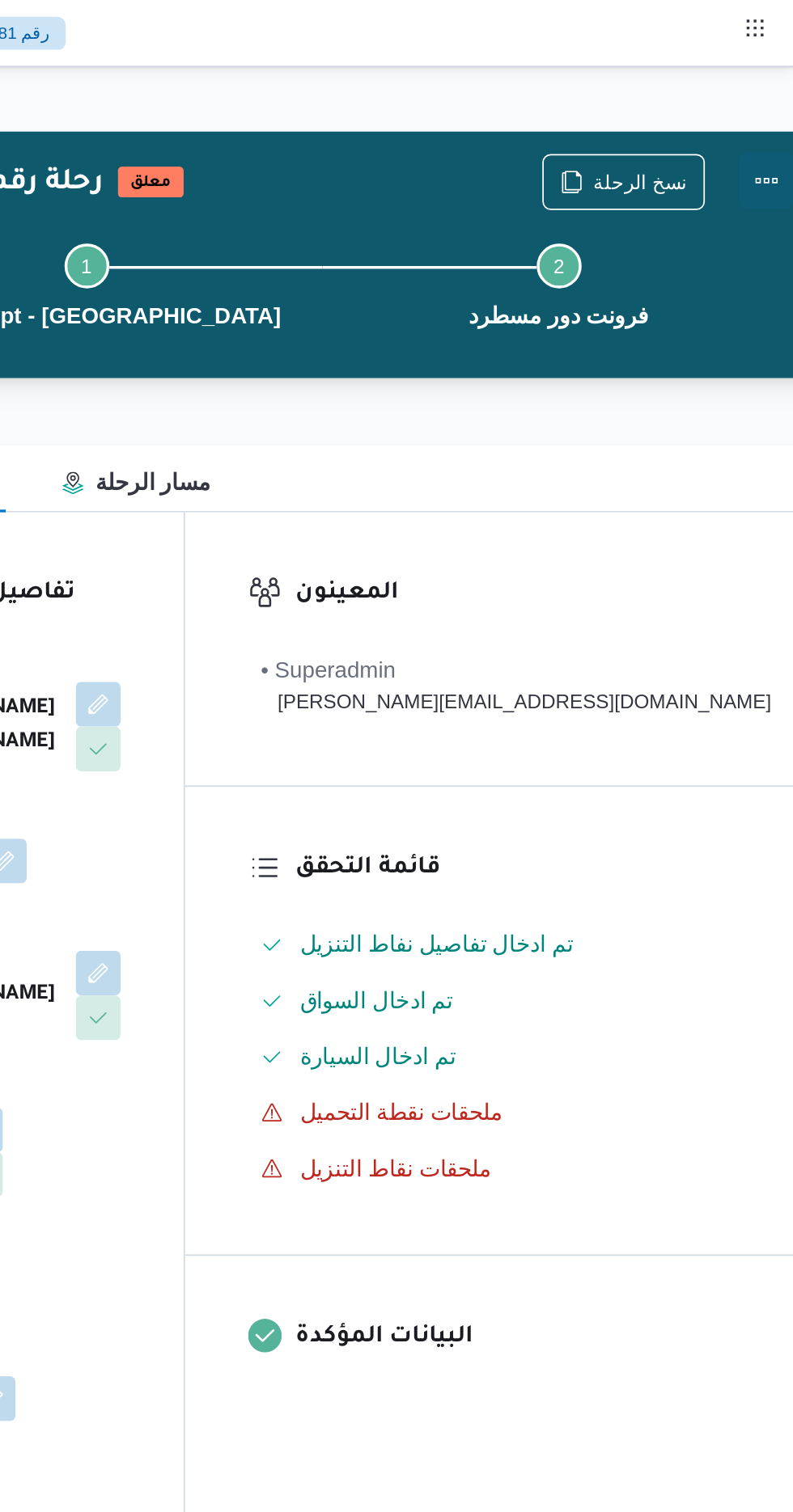
click at [760, 110] on button "Actions" at bounding box center [776, 104] width 32 height 32
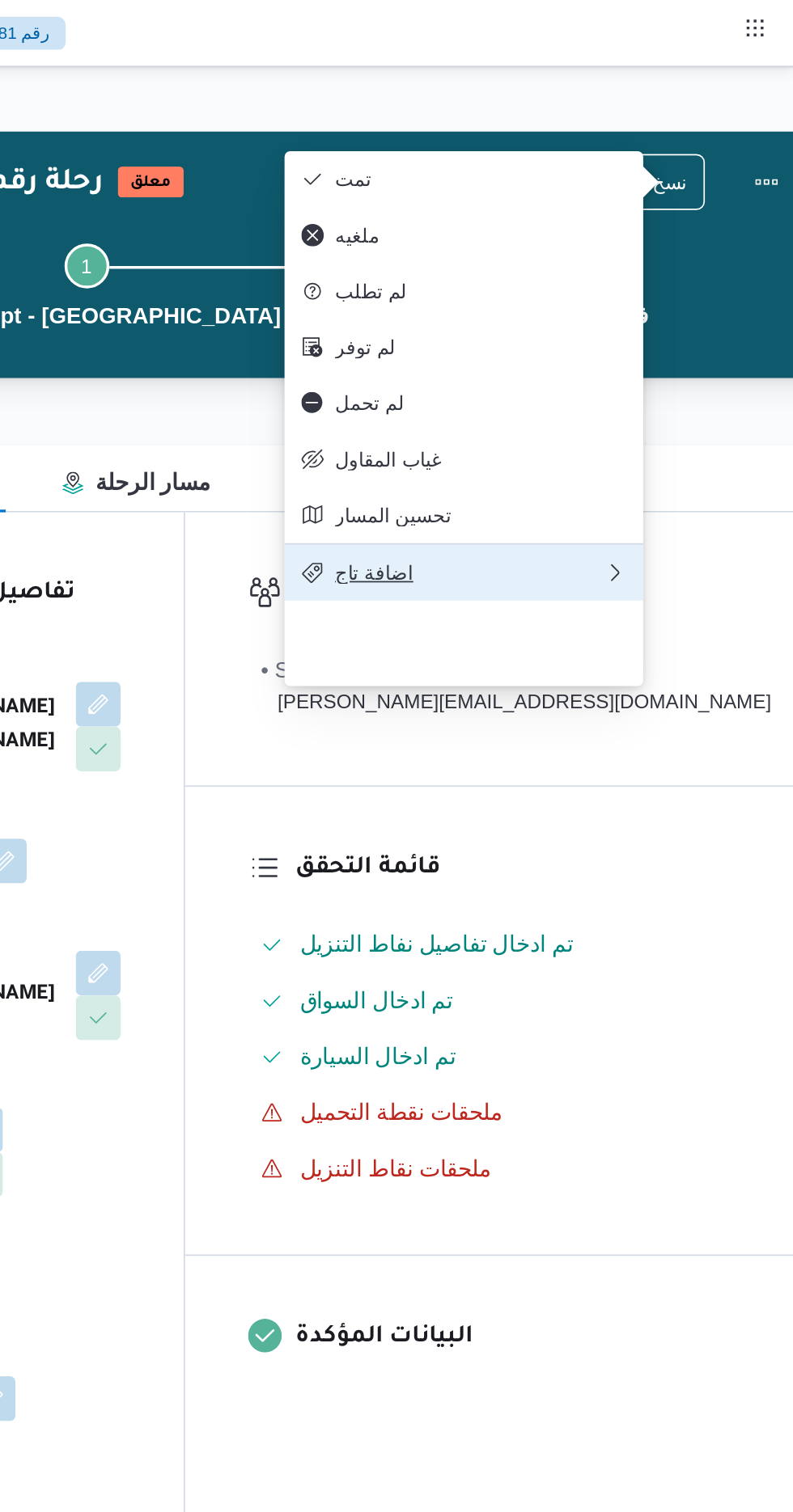
click at [538, 337] on span "اضافة تاج" at bounding box center [605, 331] width 155 height 13
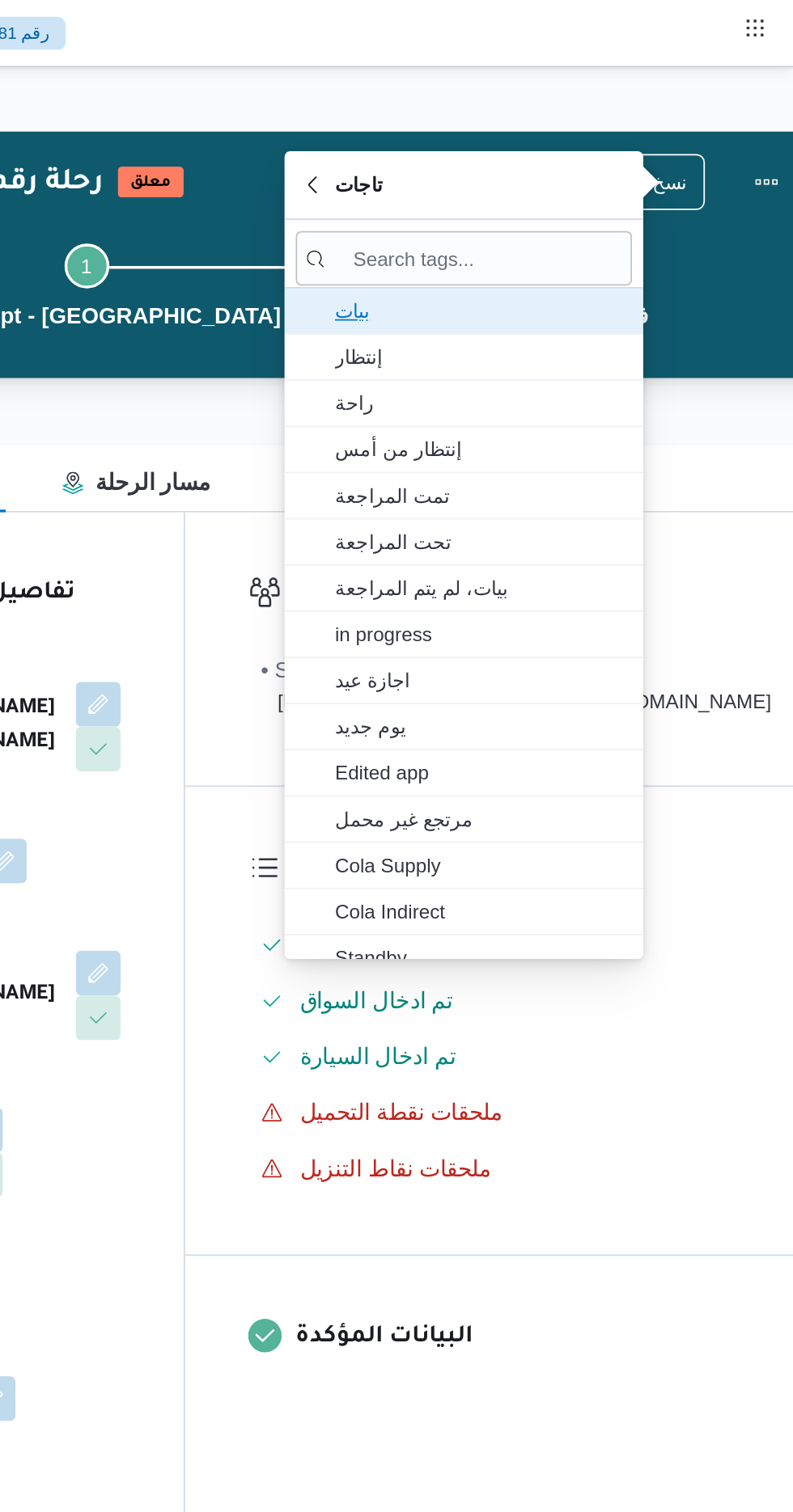
click at [536, 178] on span "بيات" at bounding box center [611, 179] width 168 height 19
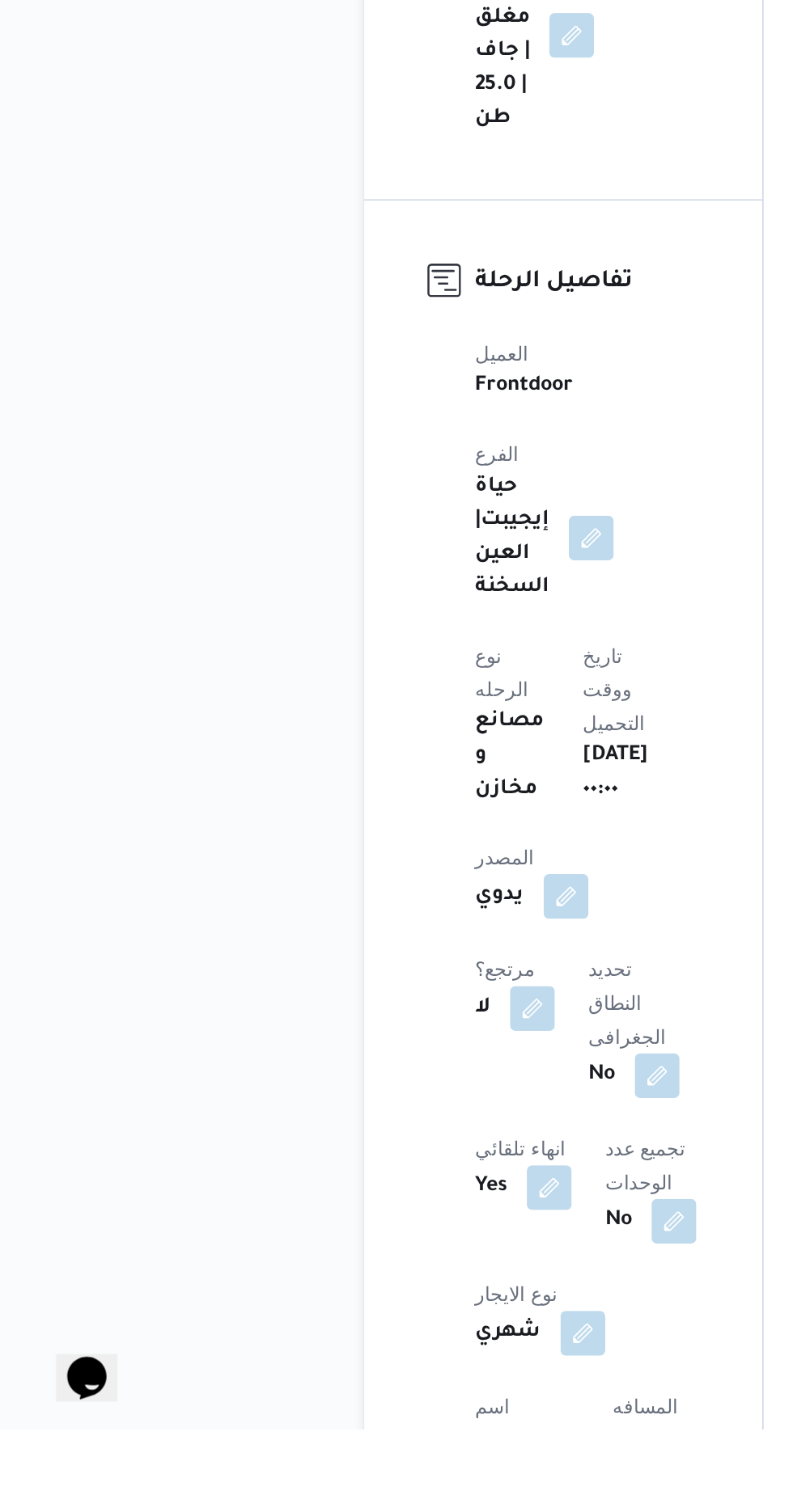
scroll to position [112, 0]
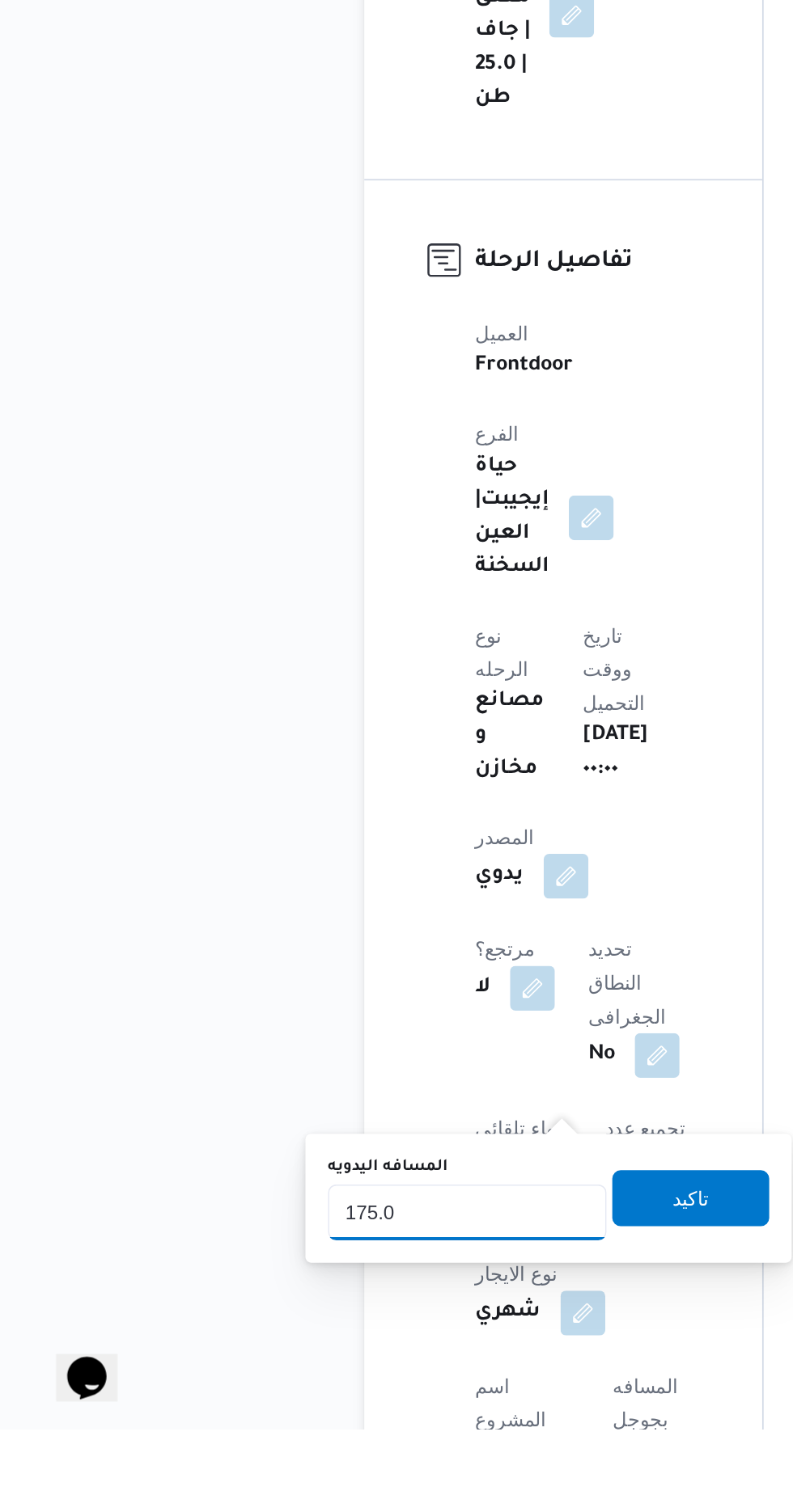
click at [251, 1384] on input "175.0" at bounding box center [270, 1386] width 161 height 32
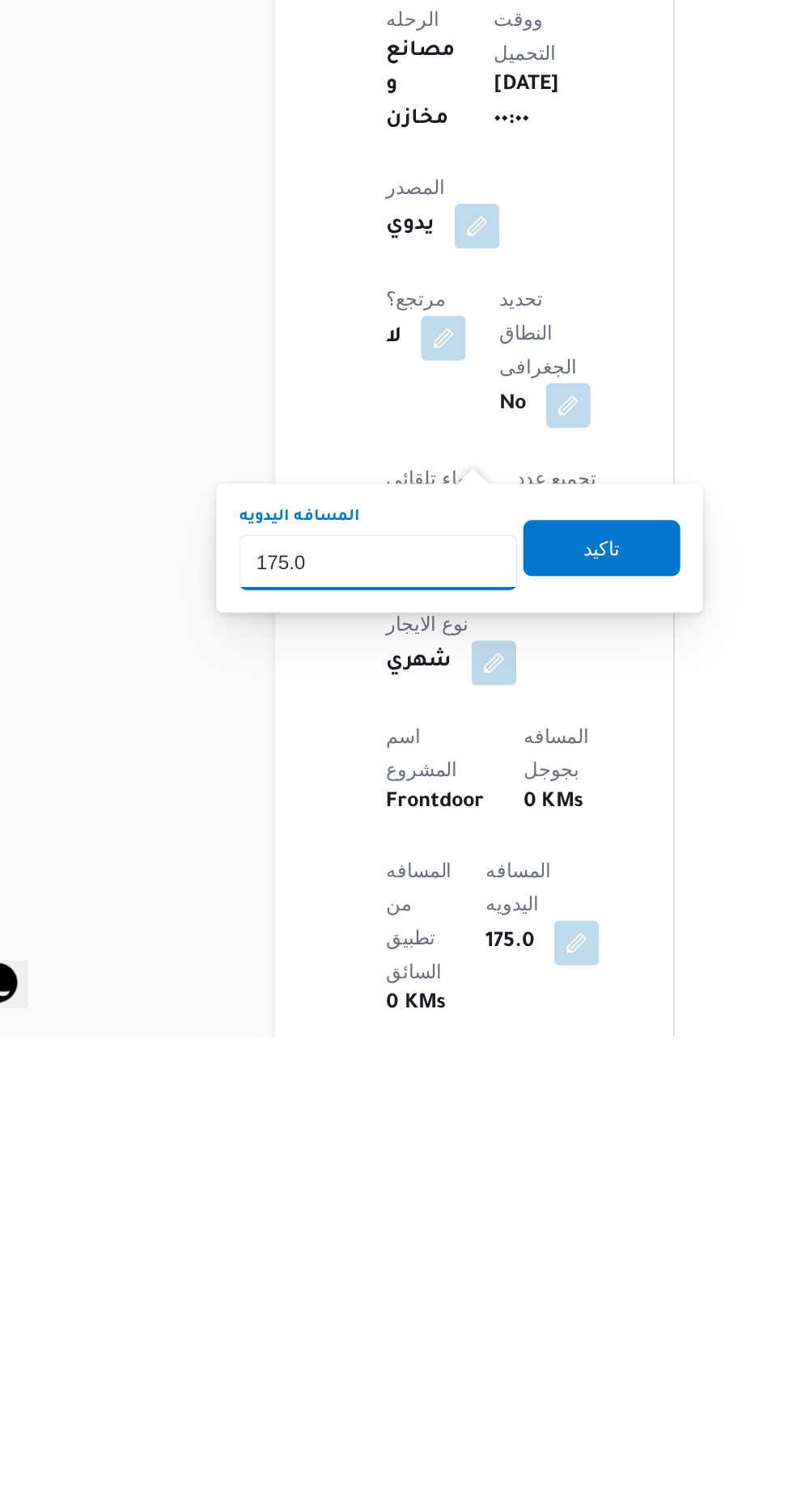
scroll to position [260, 0]
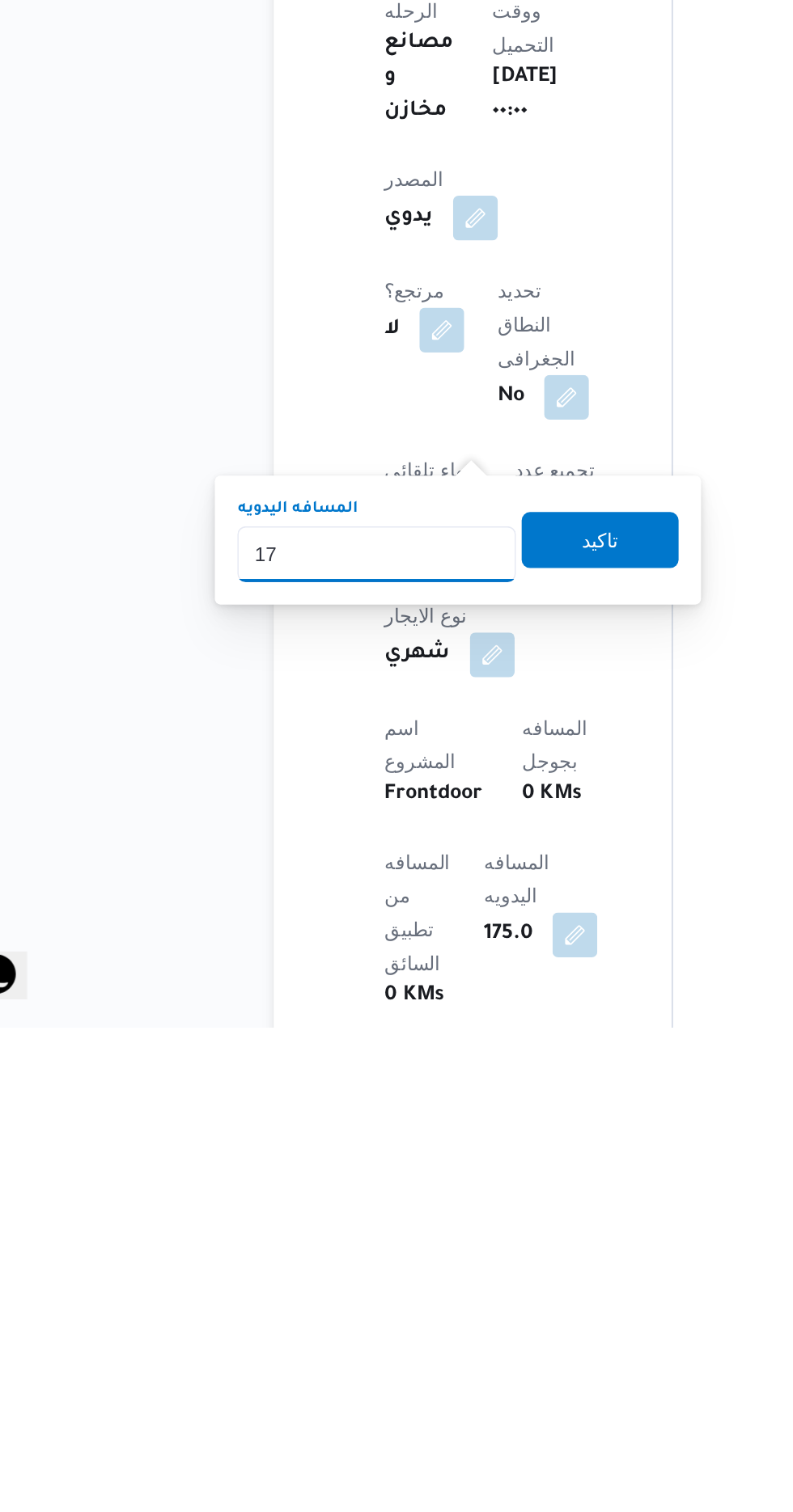
type input "1"
type input "350"
click at [391, 1229] on span "تاكيد" at bounding box center [399, 1229] width 91 height 32
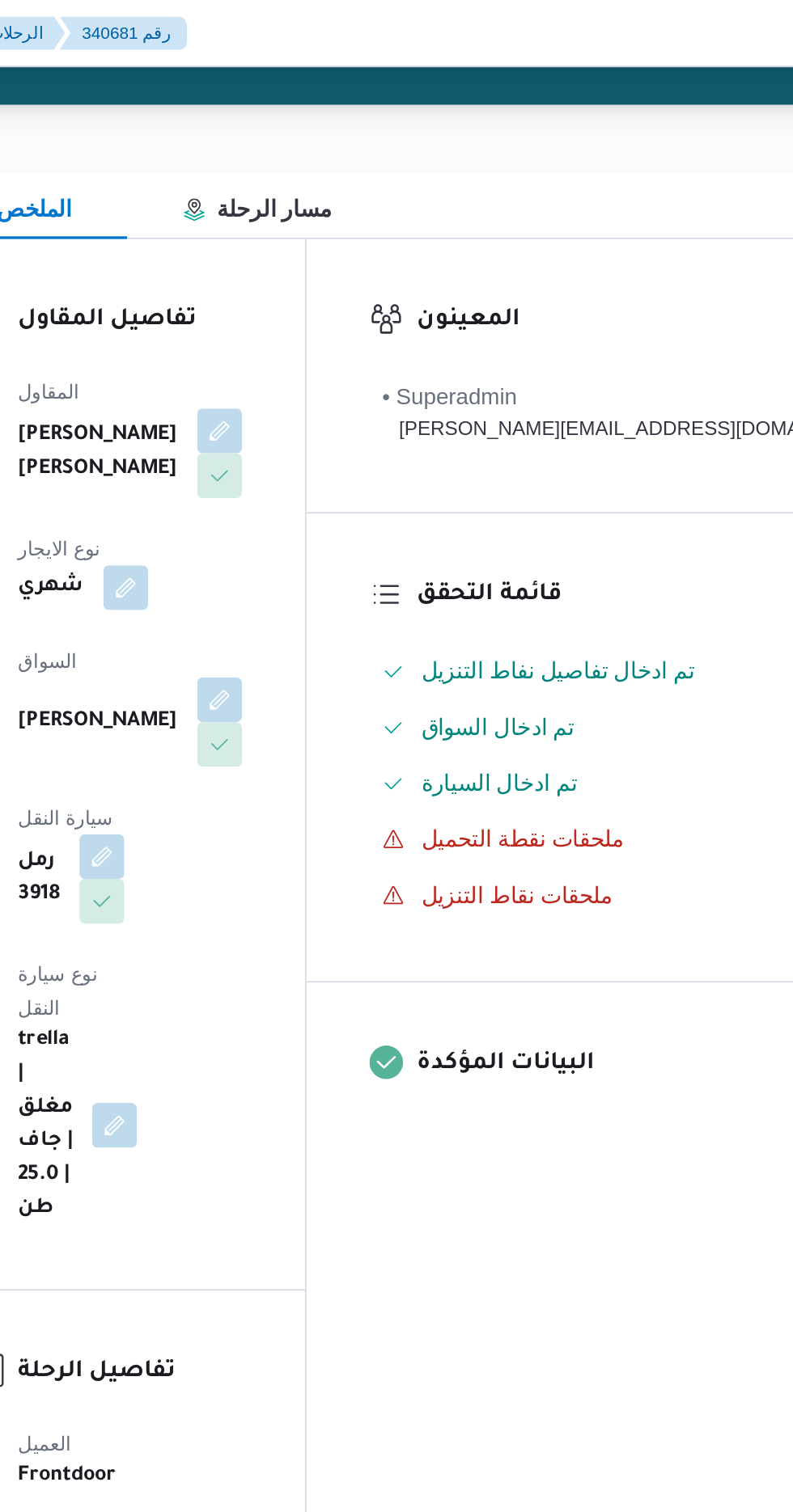
scroll to position [0, 0]
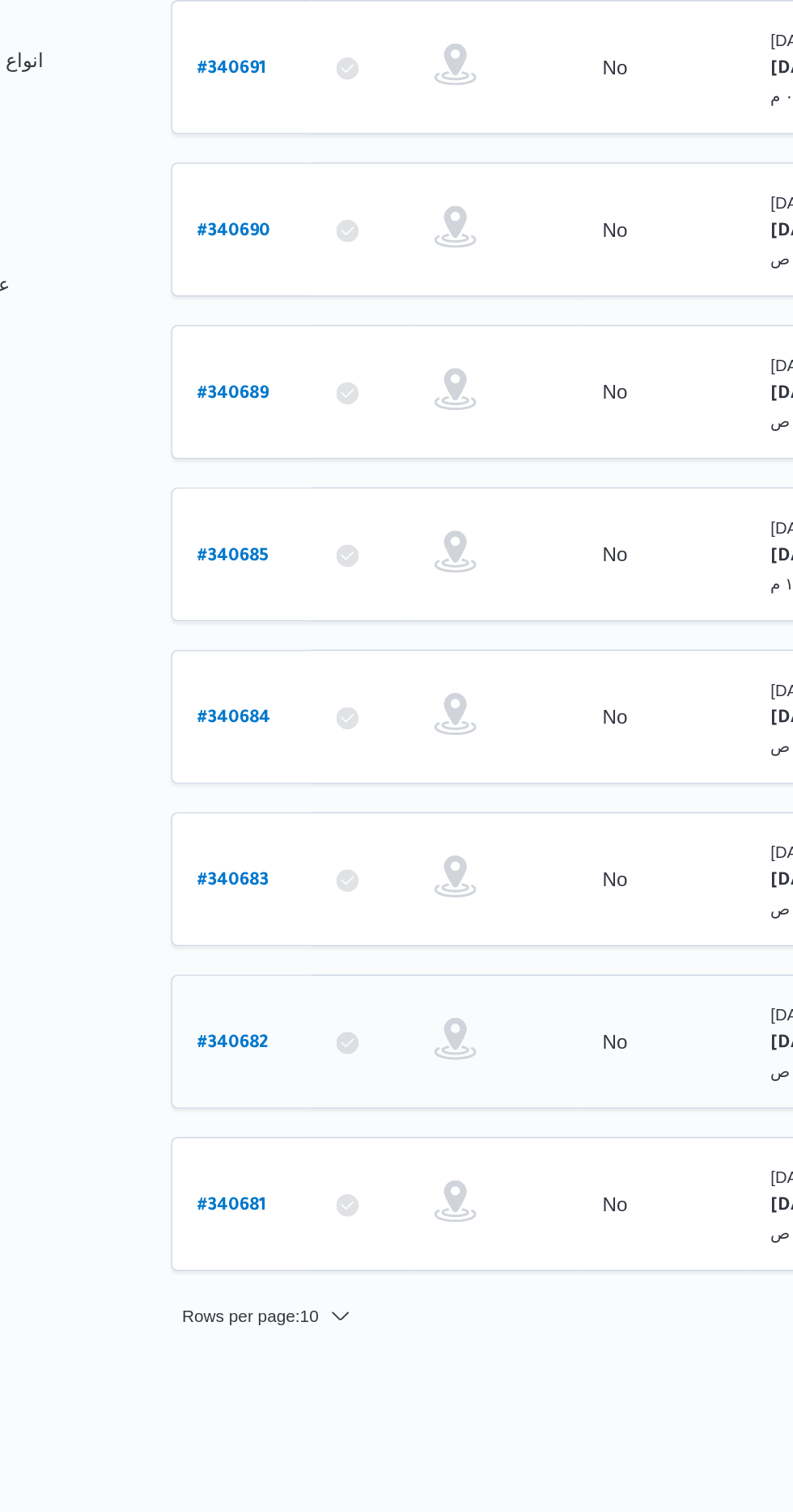
click at [227, 971] on b "# 340682" at bounding box center [246, 977] width 41 height 12
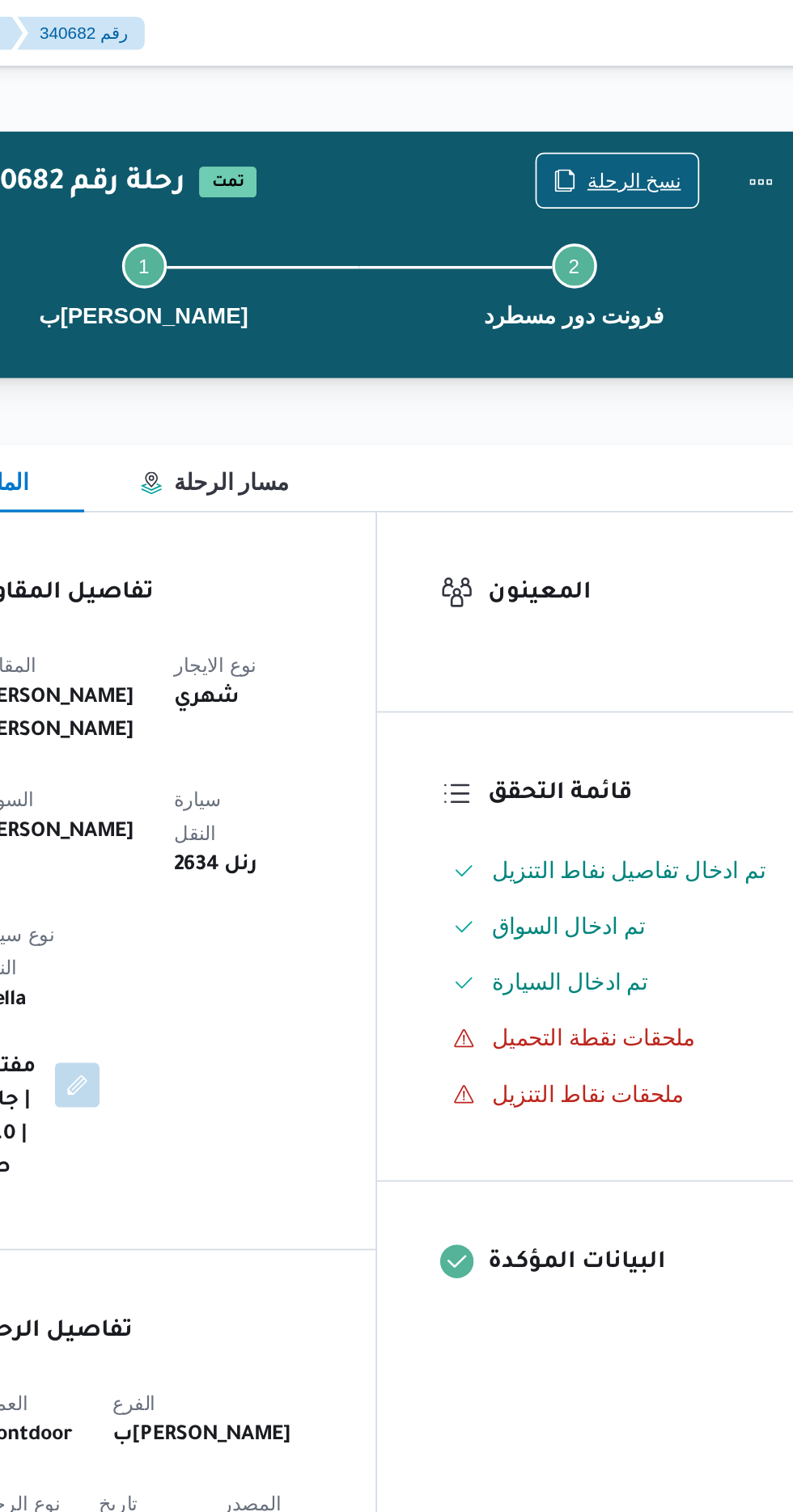
click at [627, 93] on span "نسخ الرحلة" at bounding box center [645, 104] width 93 height 31
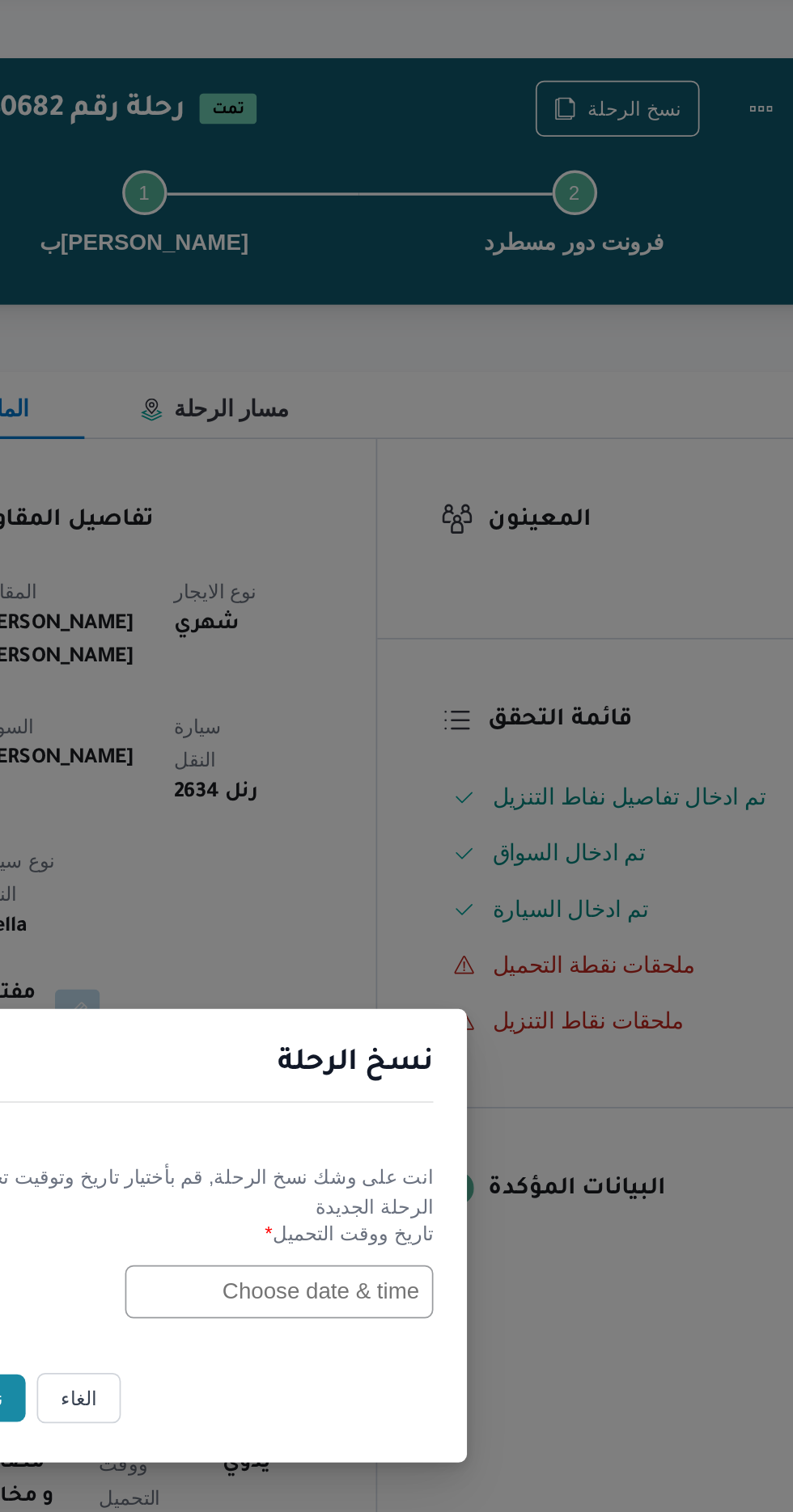
click at [393, 784] on input "text" at bounding box center [449, 788] width 178 height 31
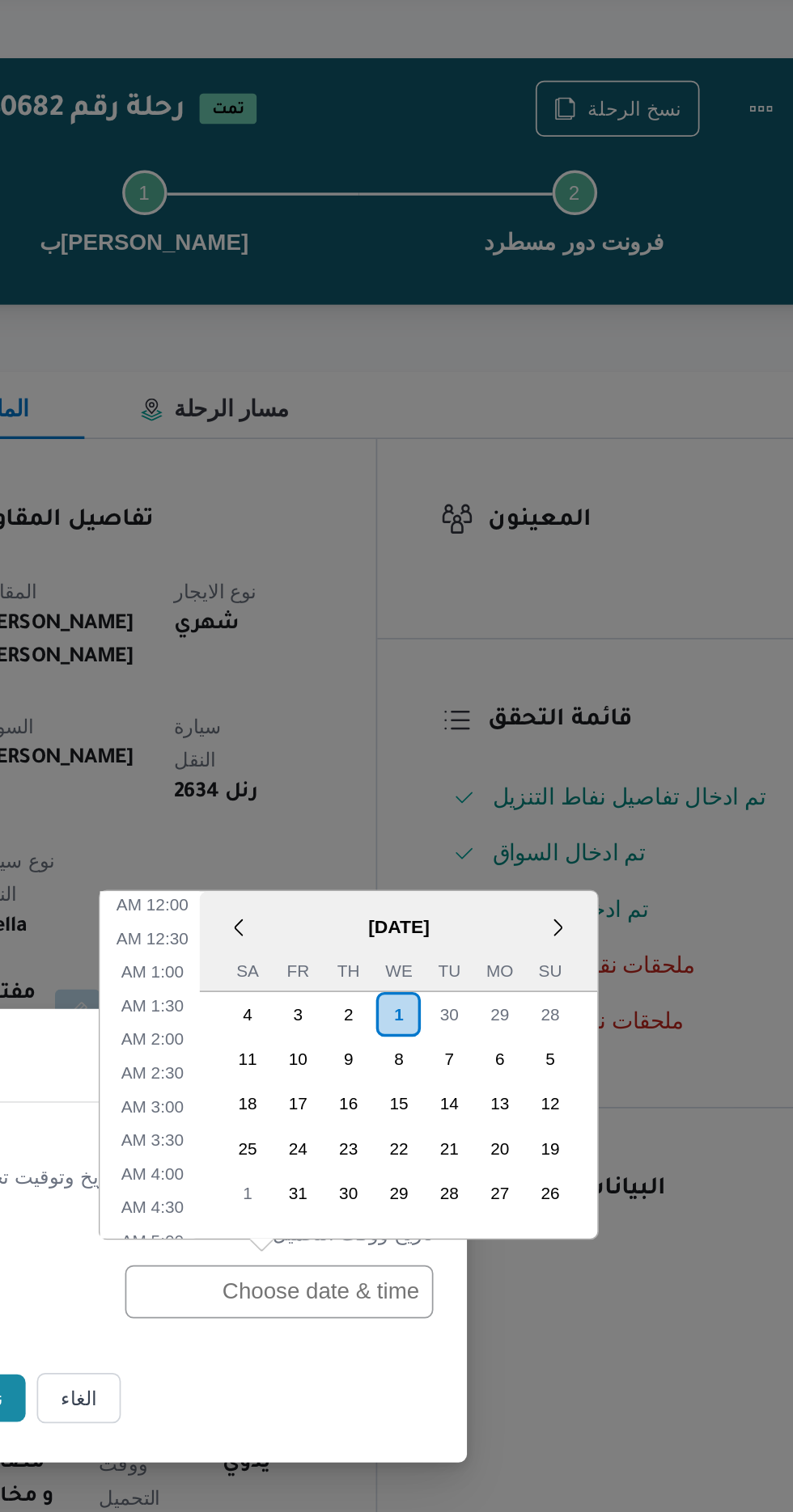
scroll to position [587, 0]
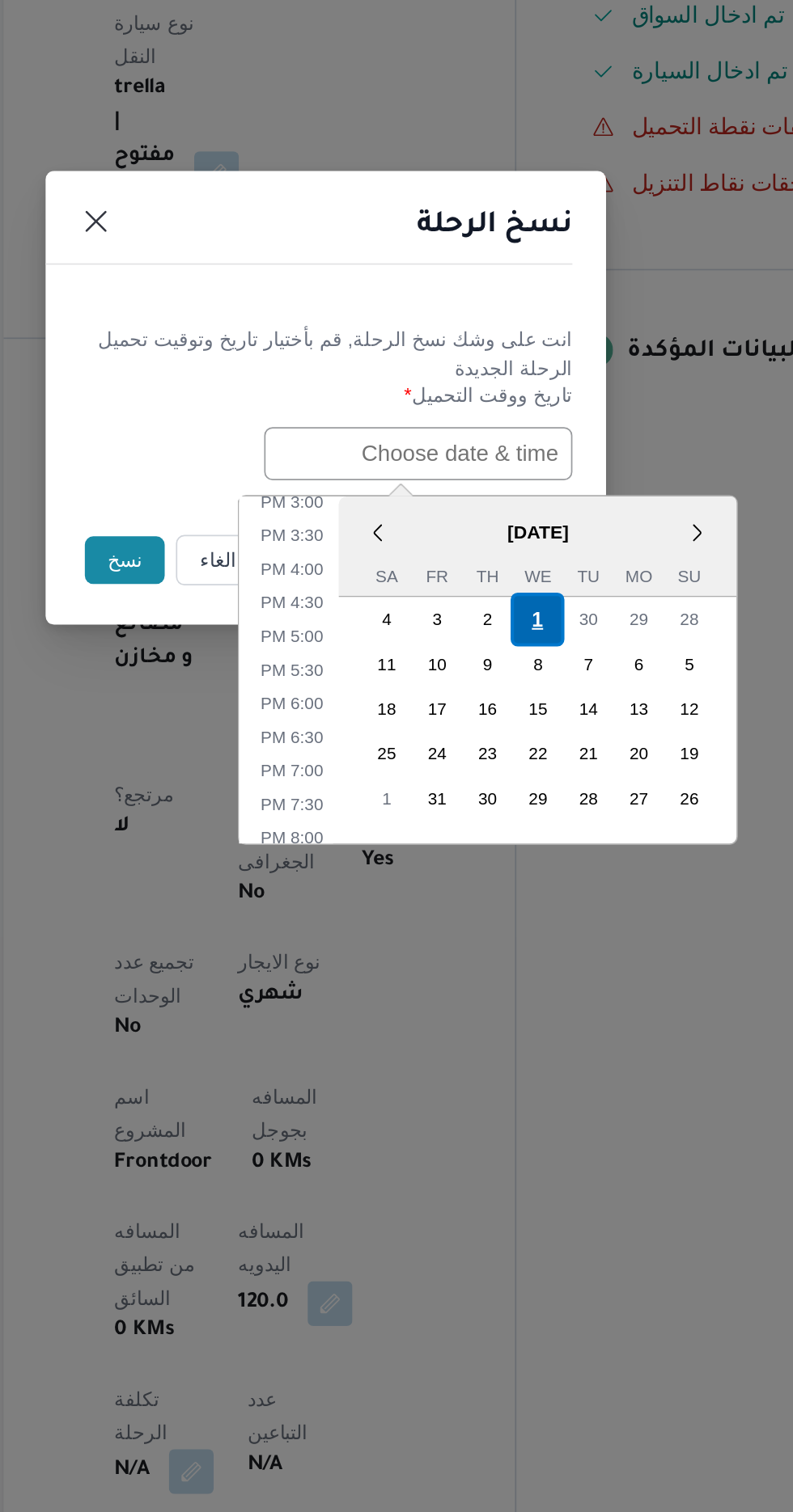
click at [520, 876] on div "1" at bounding box center [518, 883] width 31 height 31
type input "[DATE] 12:00AM"
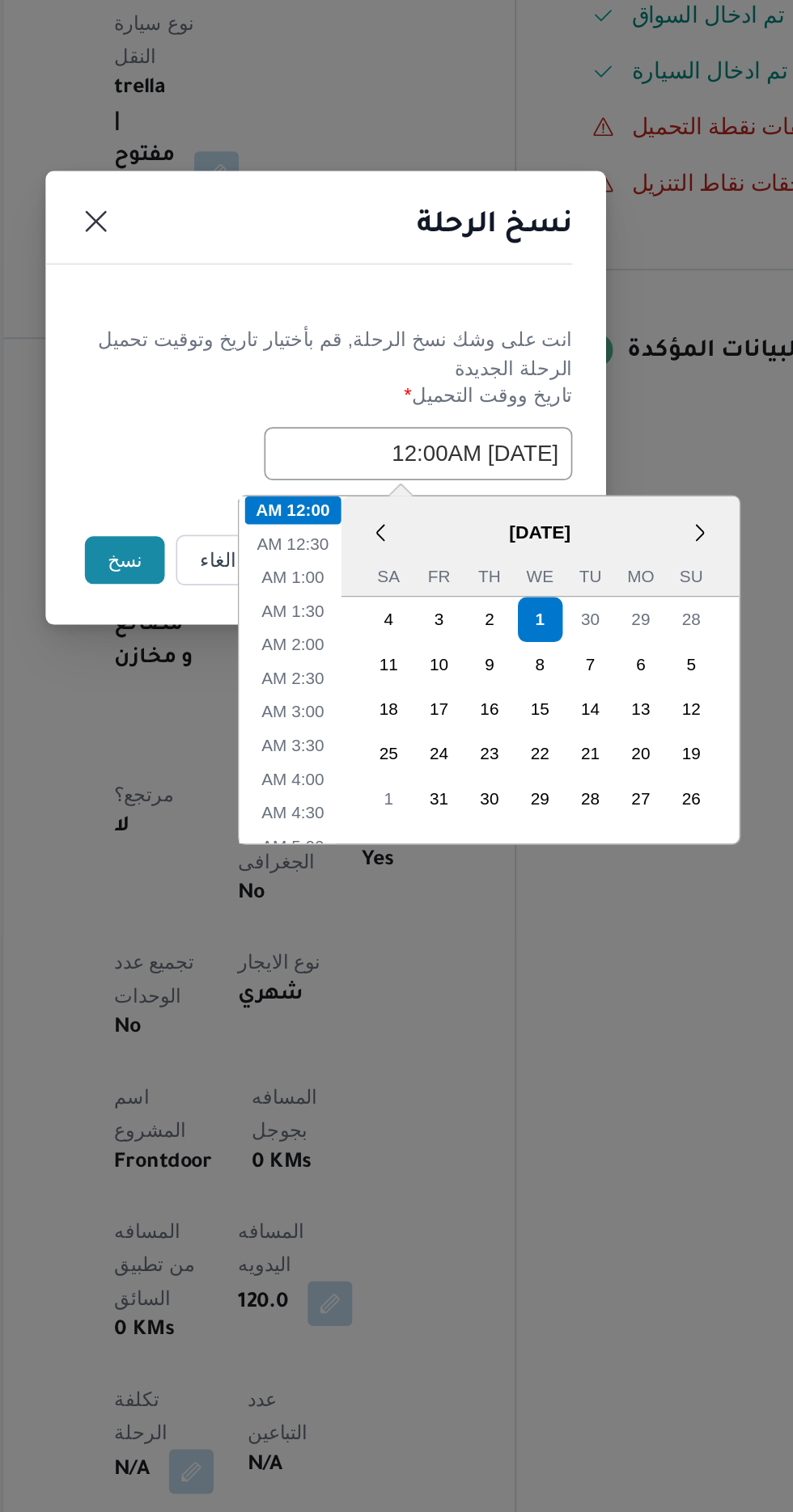
click at [276, 850] on button "نسخ" at bounding box center [280, 849] width 46 height 27
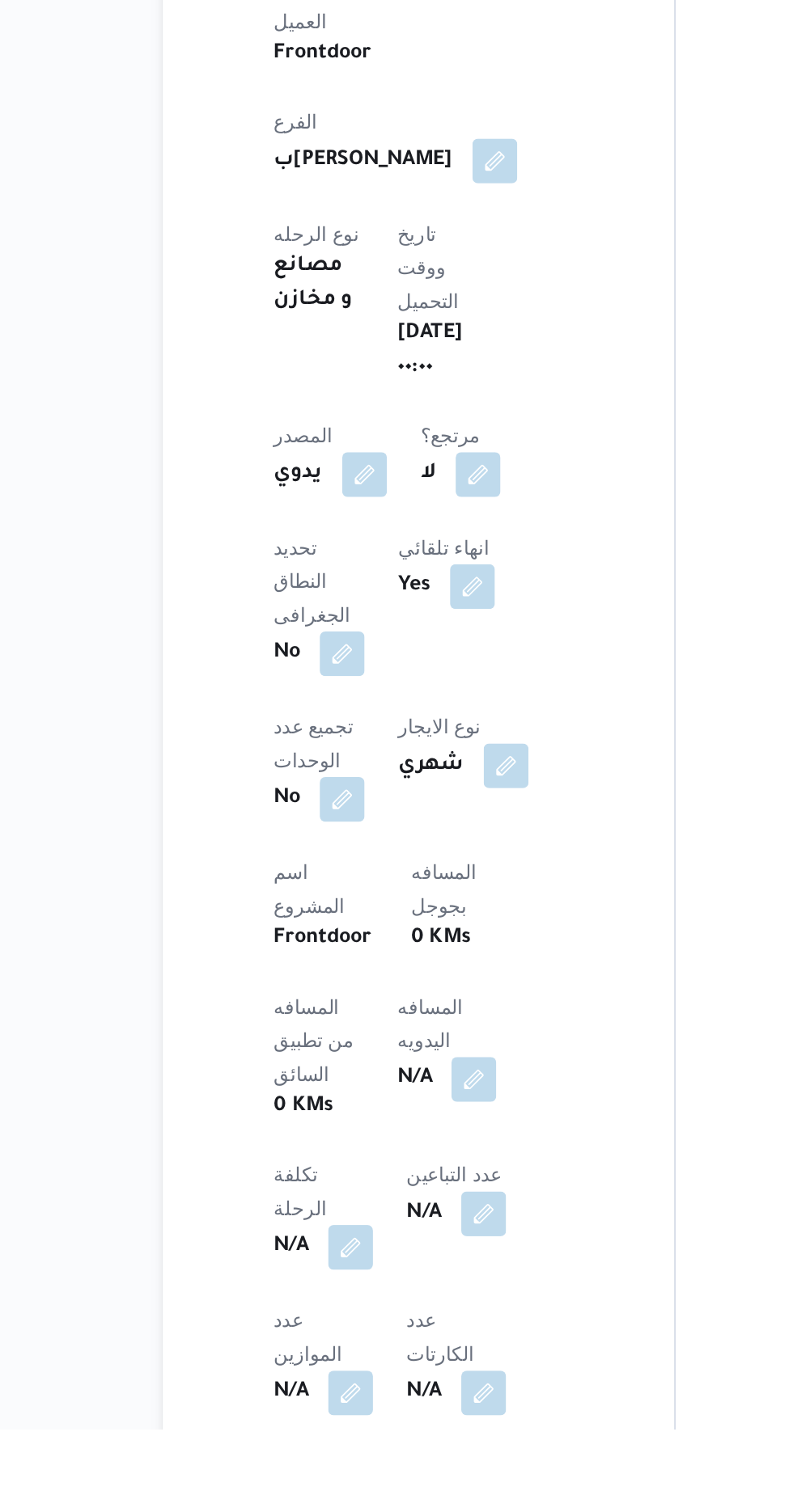
scroll to position [207, 0]
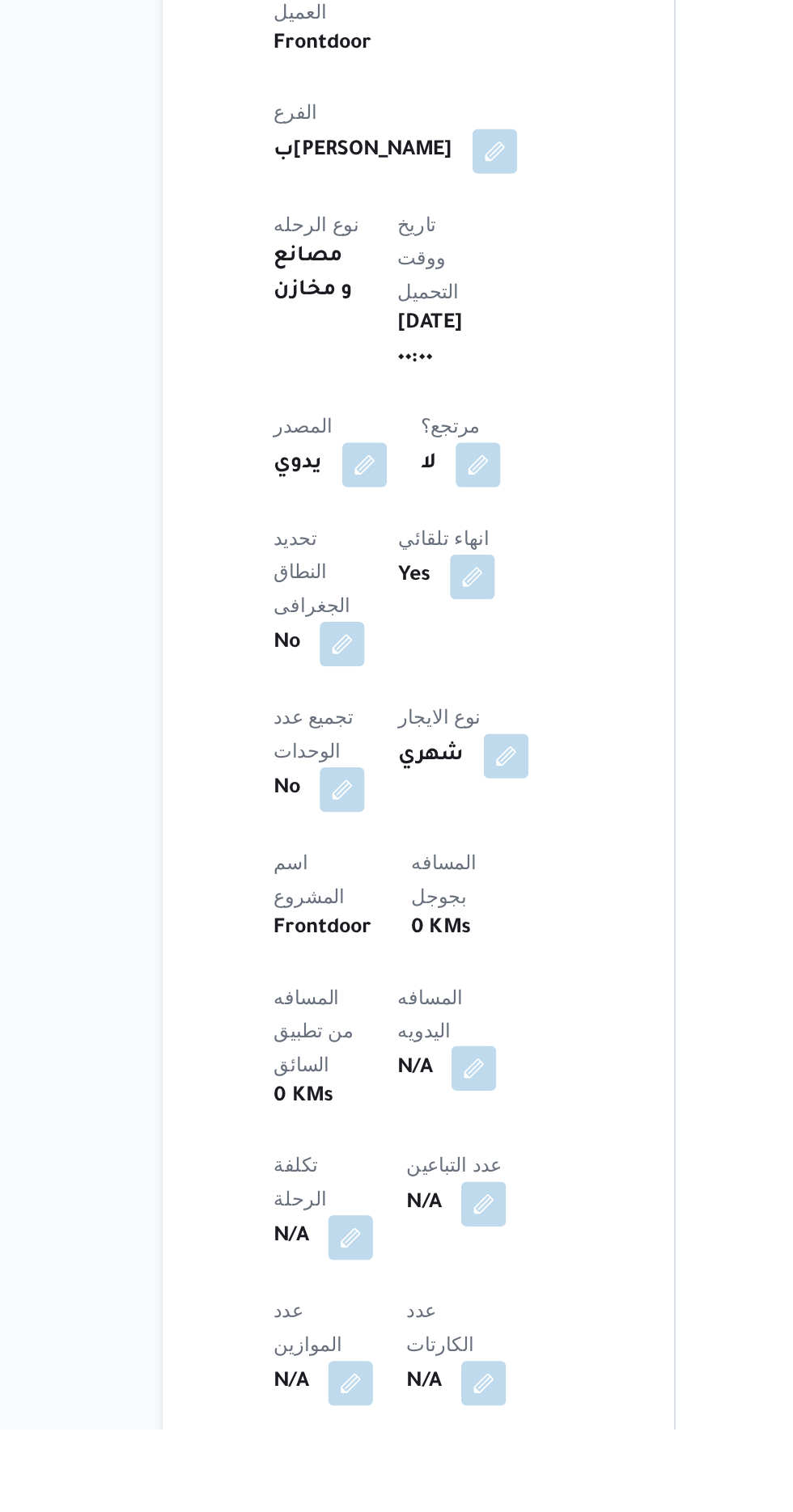
click at [377, 1290] on button "button" at bounding box center [389, 1303] width 26 height 26
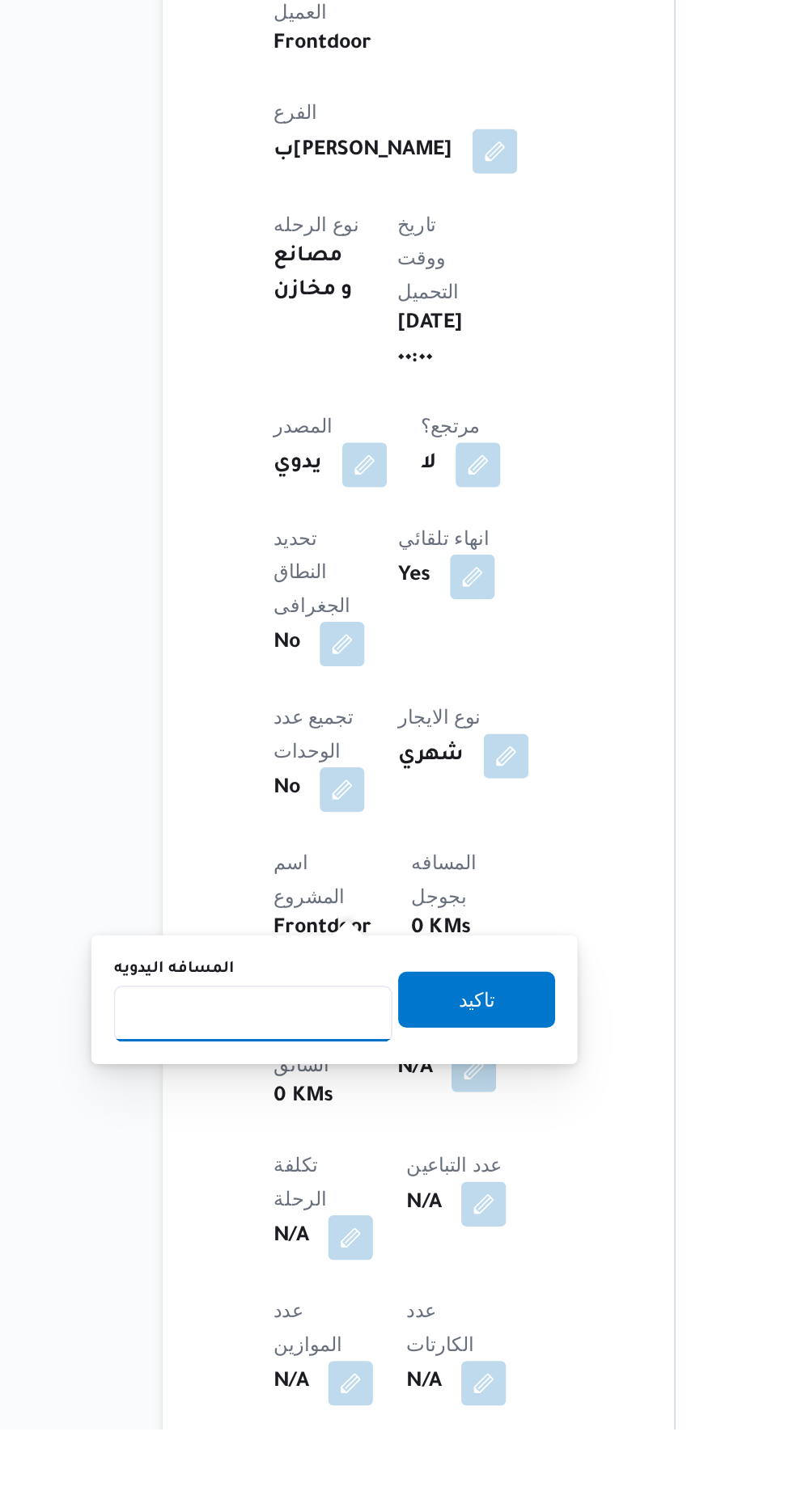
click at [243, 1276] on input "المسافه اليدويه" at bounding box center [262, 1271] width 161 height 32
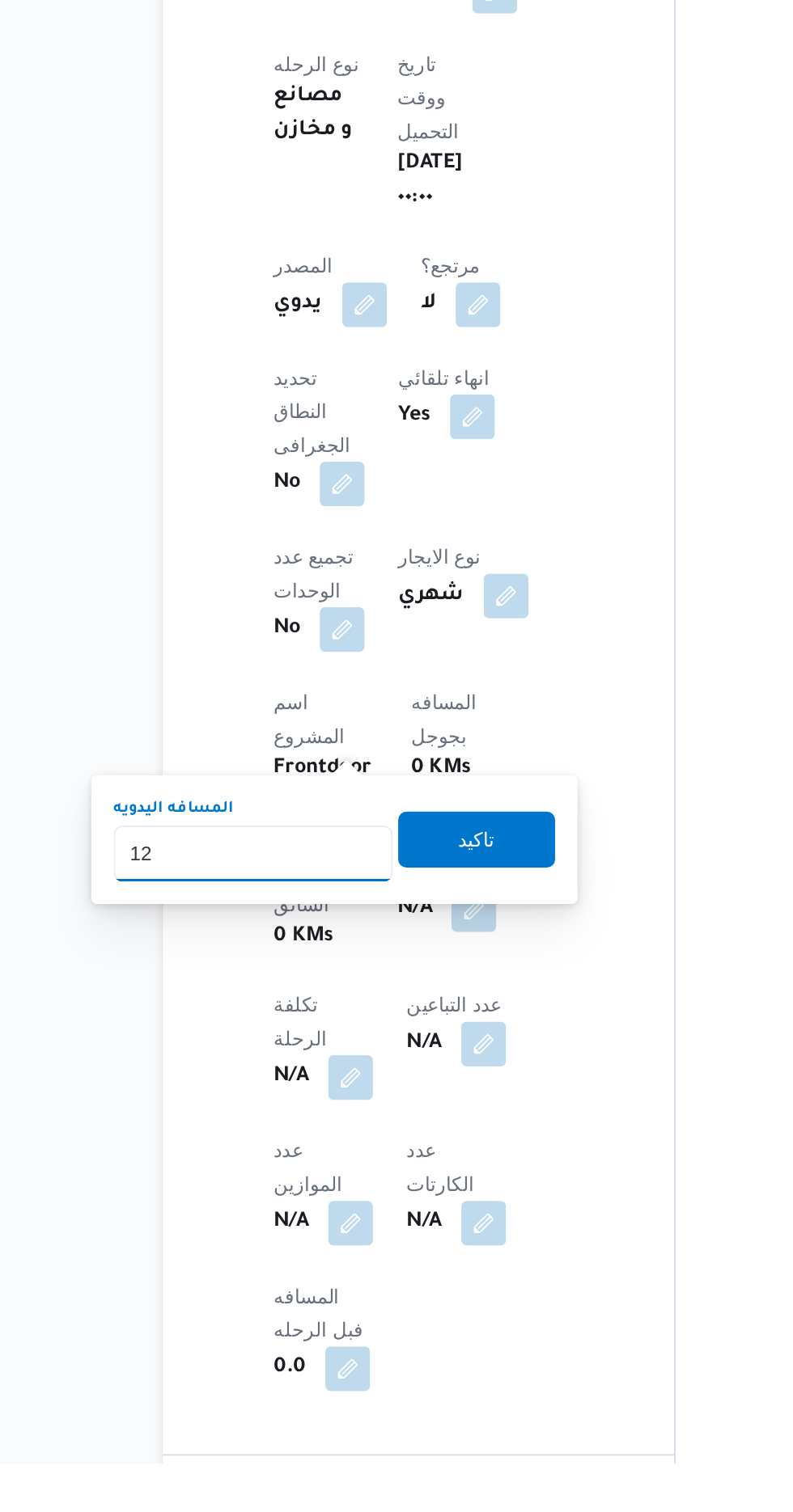
type input "120"
click at [389, 1158] on span "تاكيد" at bounding box center [392, 1151] width 91 height 32
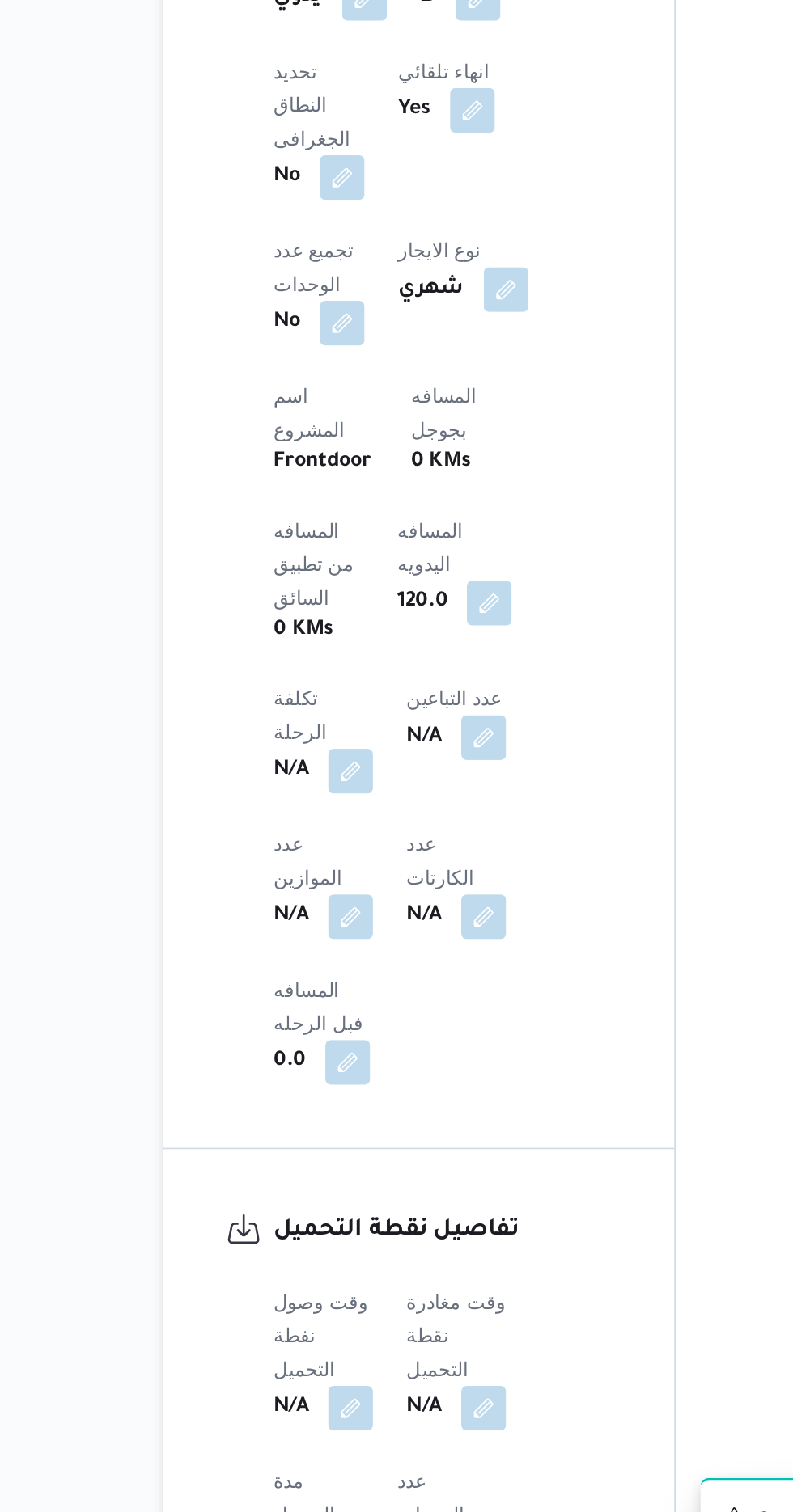
scroll to position [592, 0]
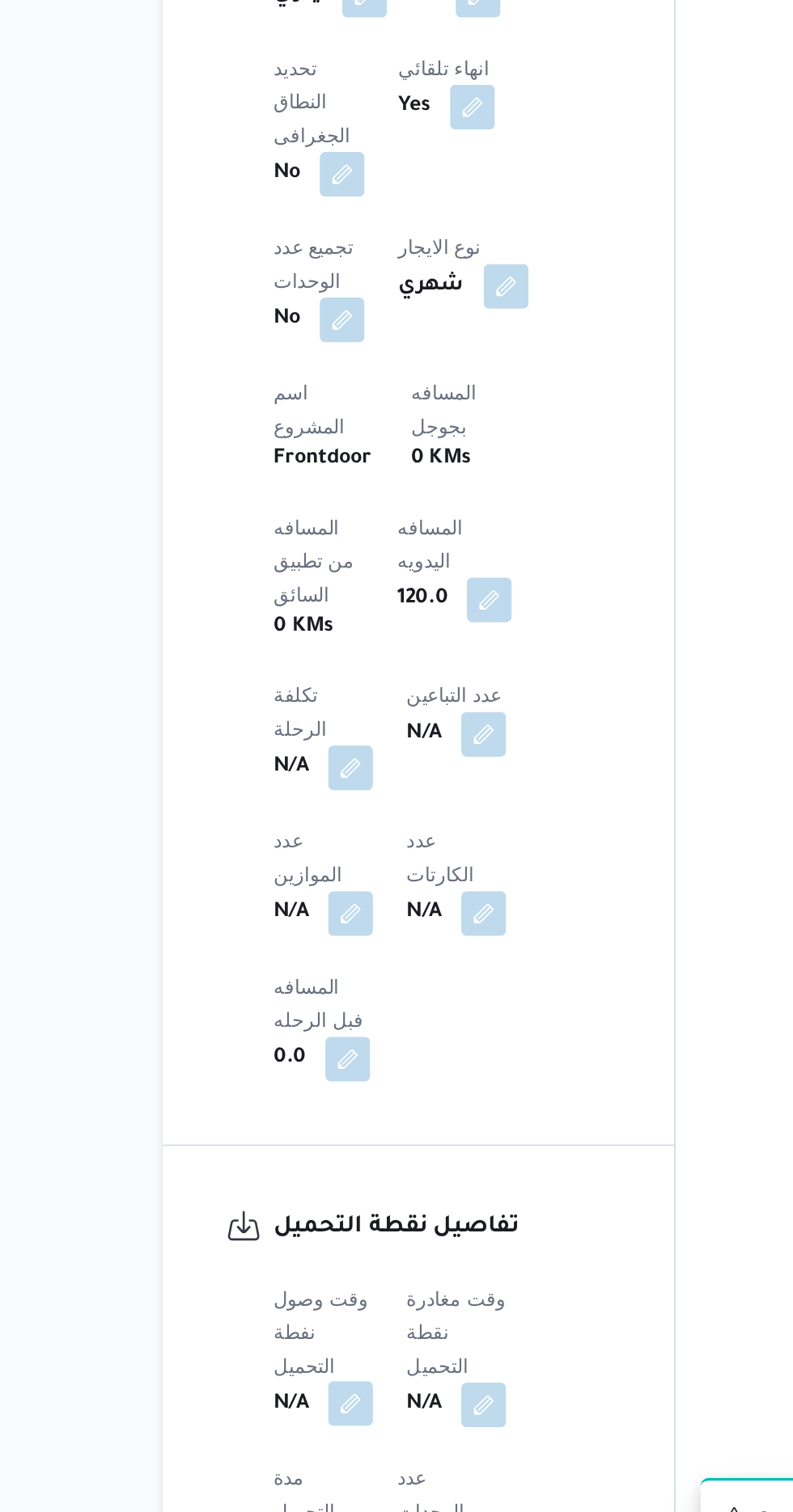
click at [312, 1371] on button "button" at bounding box center [318, 1384] width 26 height 26
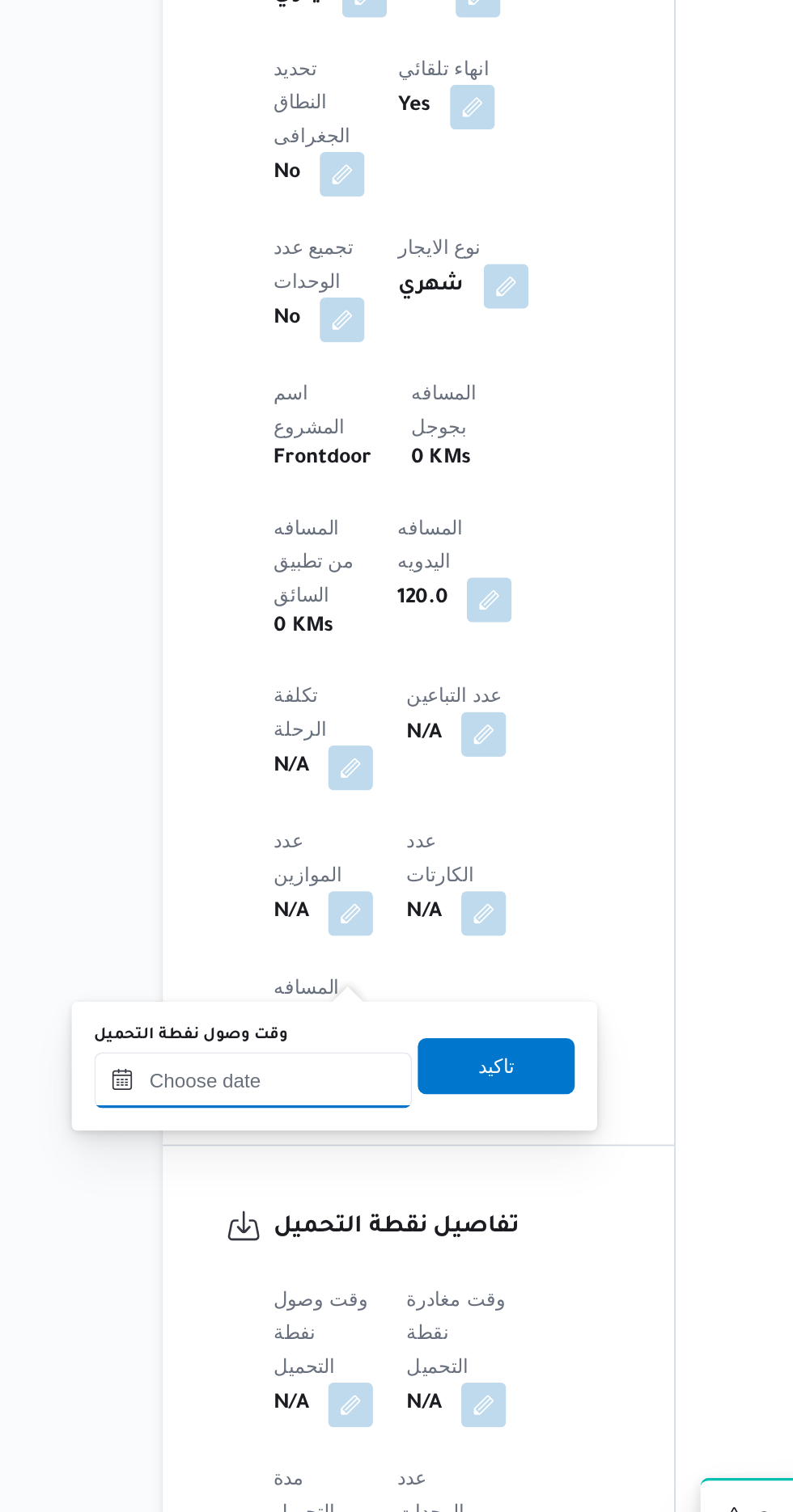
click at [251, 1198] on input "وقت وصول نفطة التحميل" at bounding box center [262, 1197] width 184 height 32
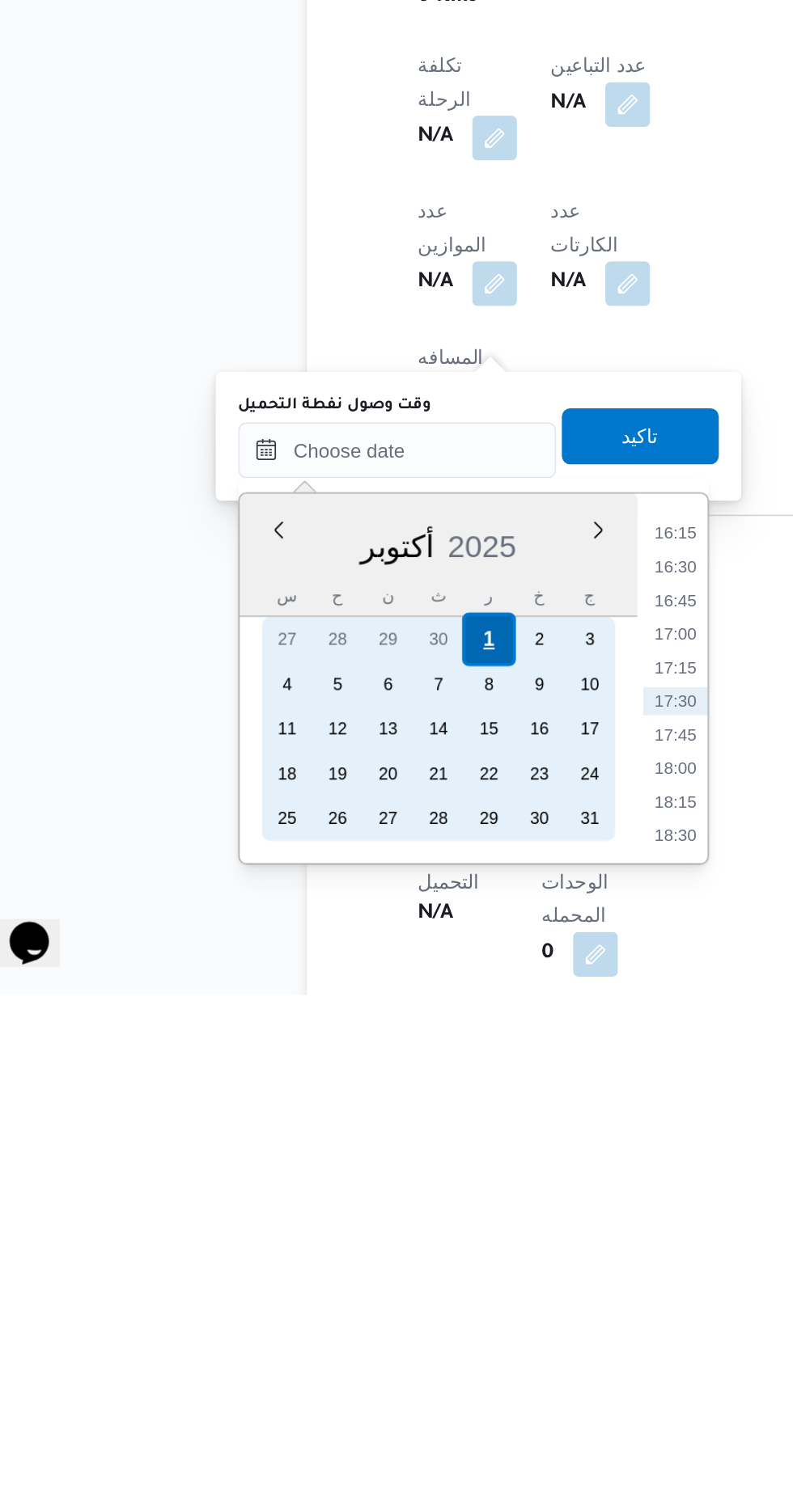
click at [314, 1305] on div "1" at bounding box center [314, 1306] width 31 height 31
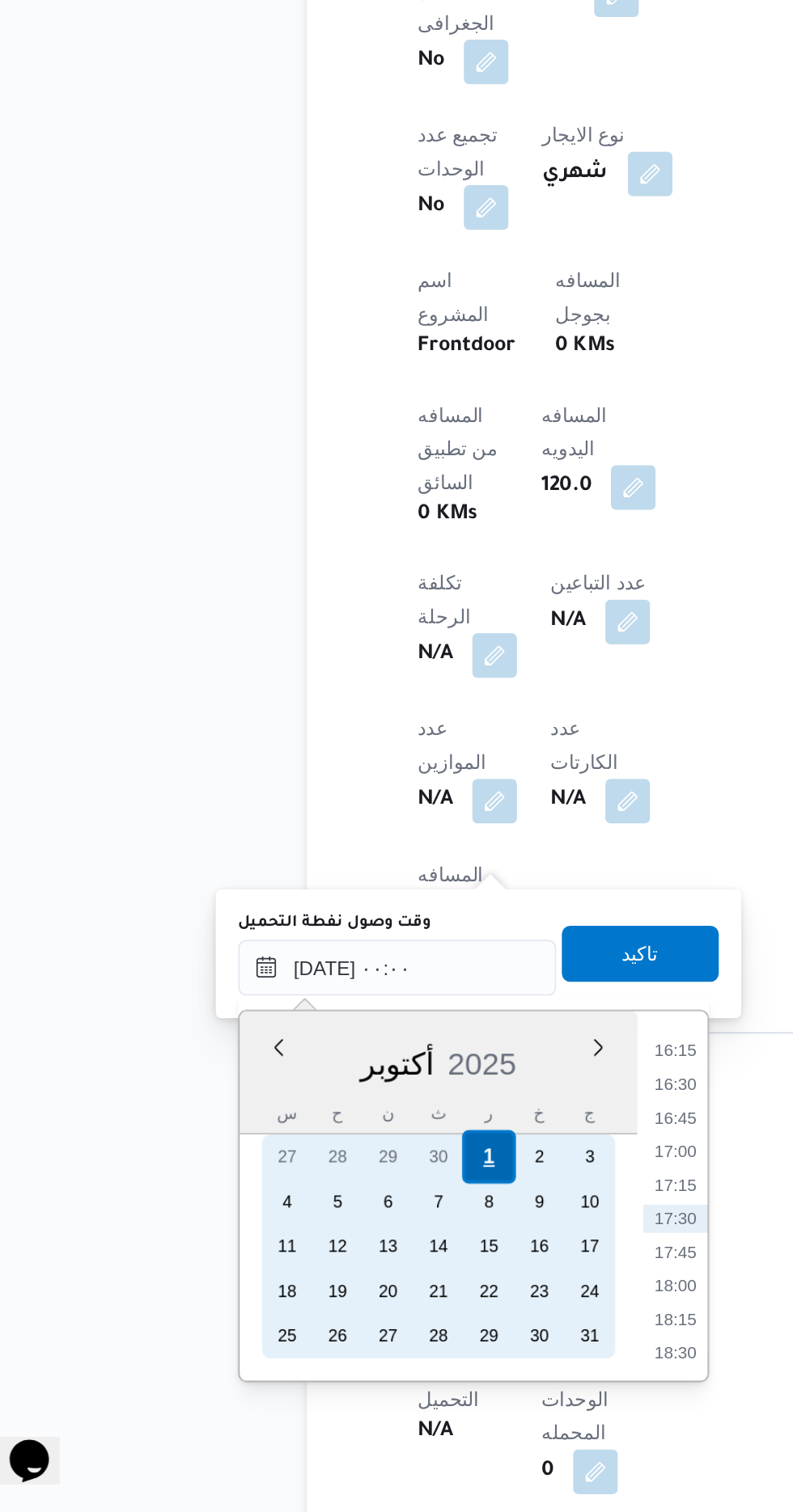
scroll to position [0, 0]
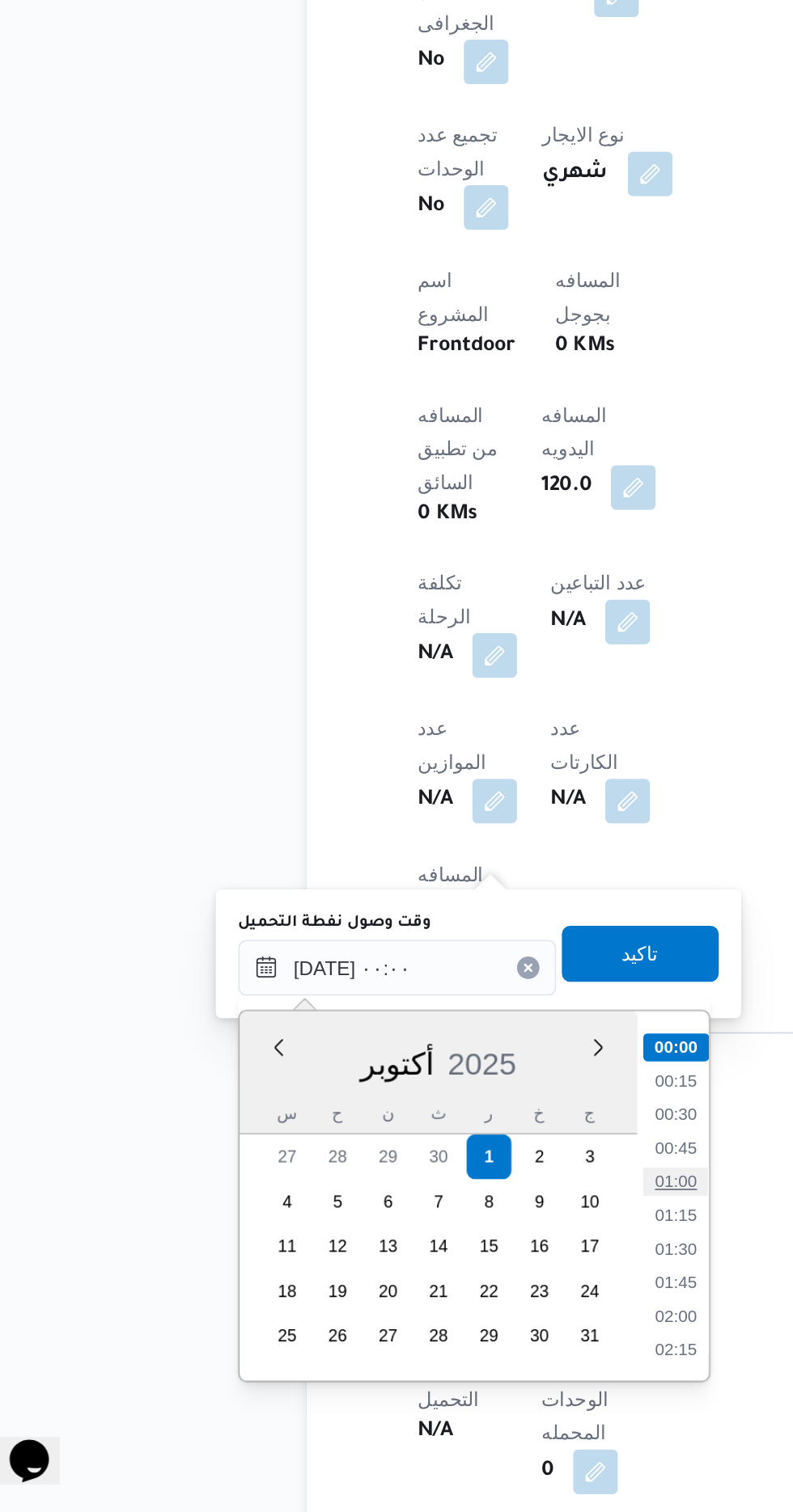
click at [415, 1322] on li "01:00" at bounding box center [423, 1321] width 37 height 17
type input "[DATE] ٠١:٠٠"
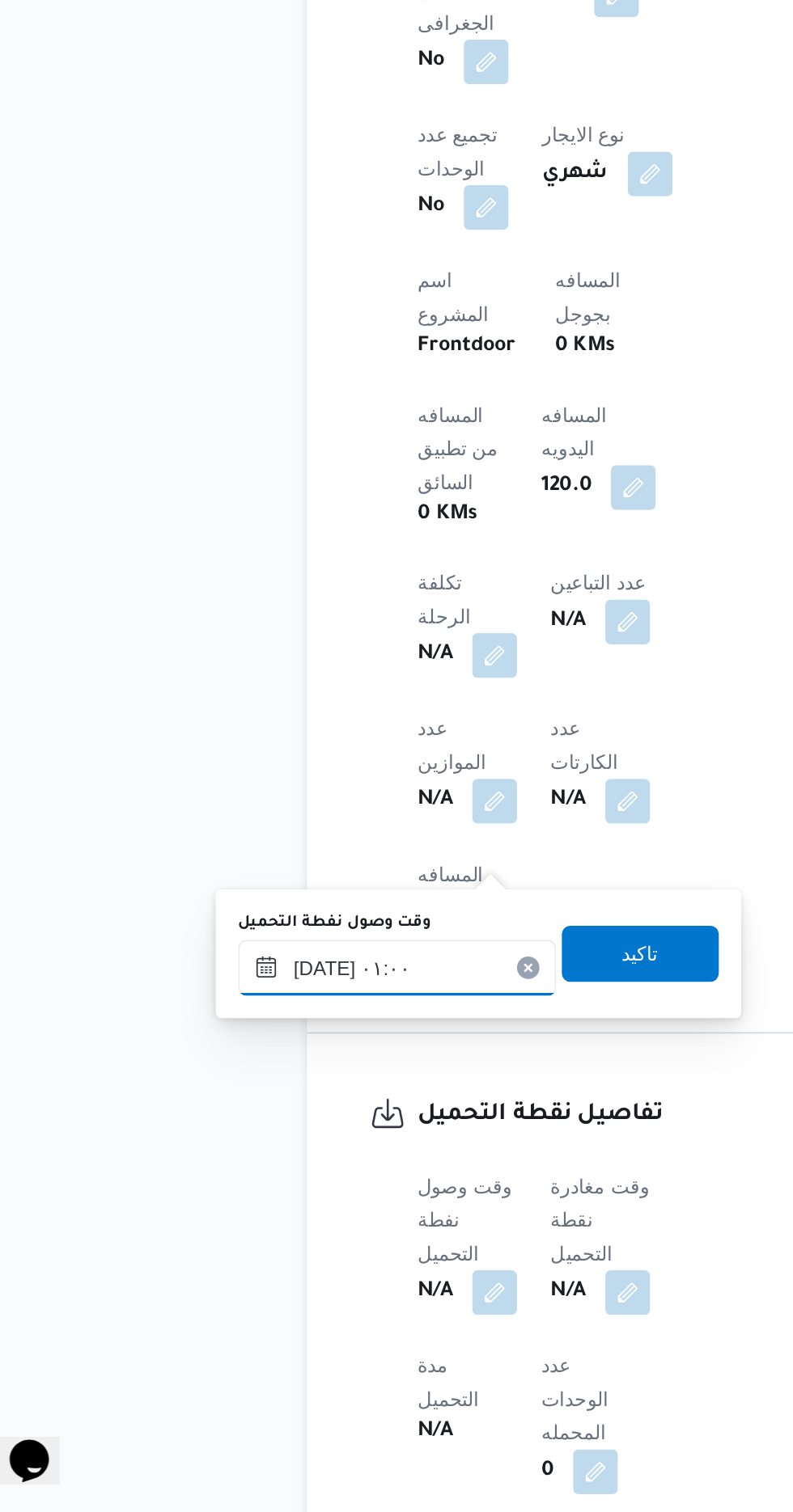
scroll to position [592, 0]
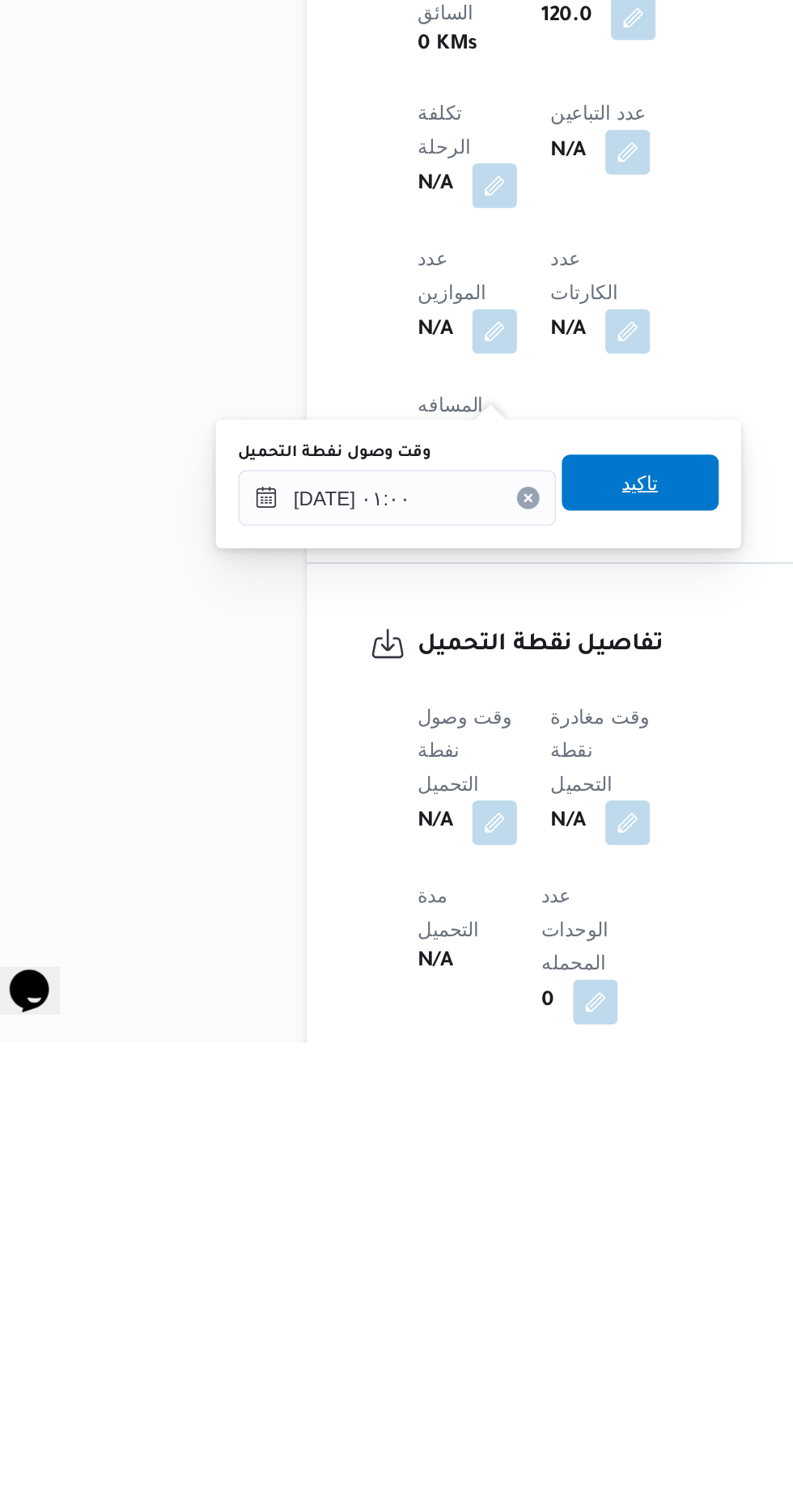
click at [404, 1198] on span "تاكيد" at bounding box center [403, 1188] width 91 height 32
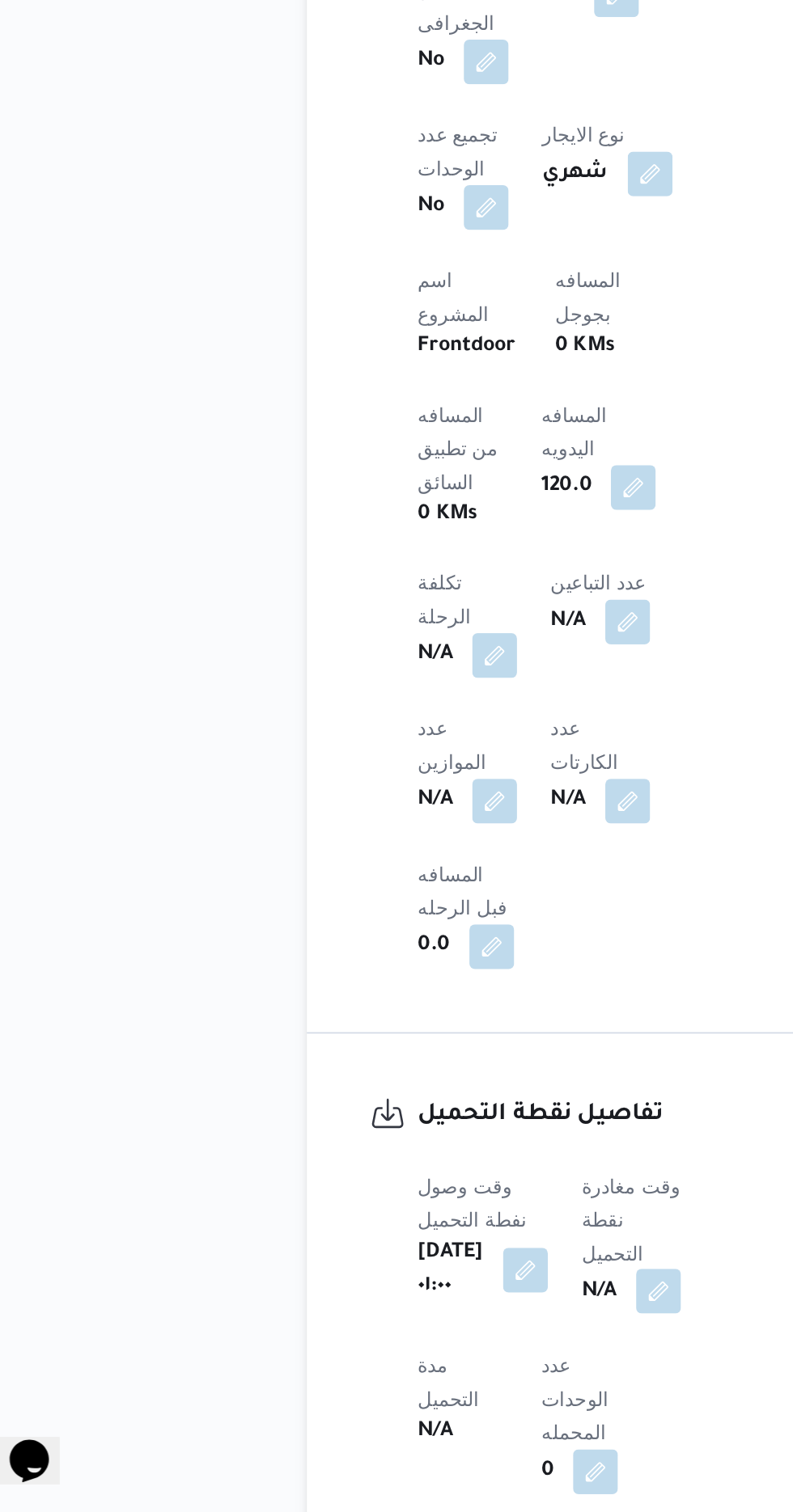
click at [402, 1371] on button "button" at bounding box center [413, 1384] width 26 height 26
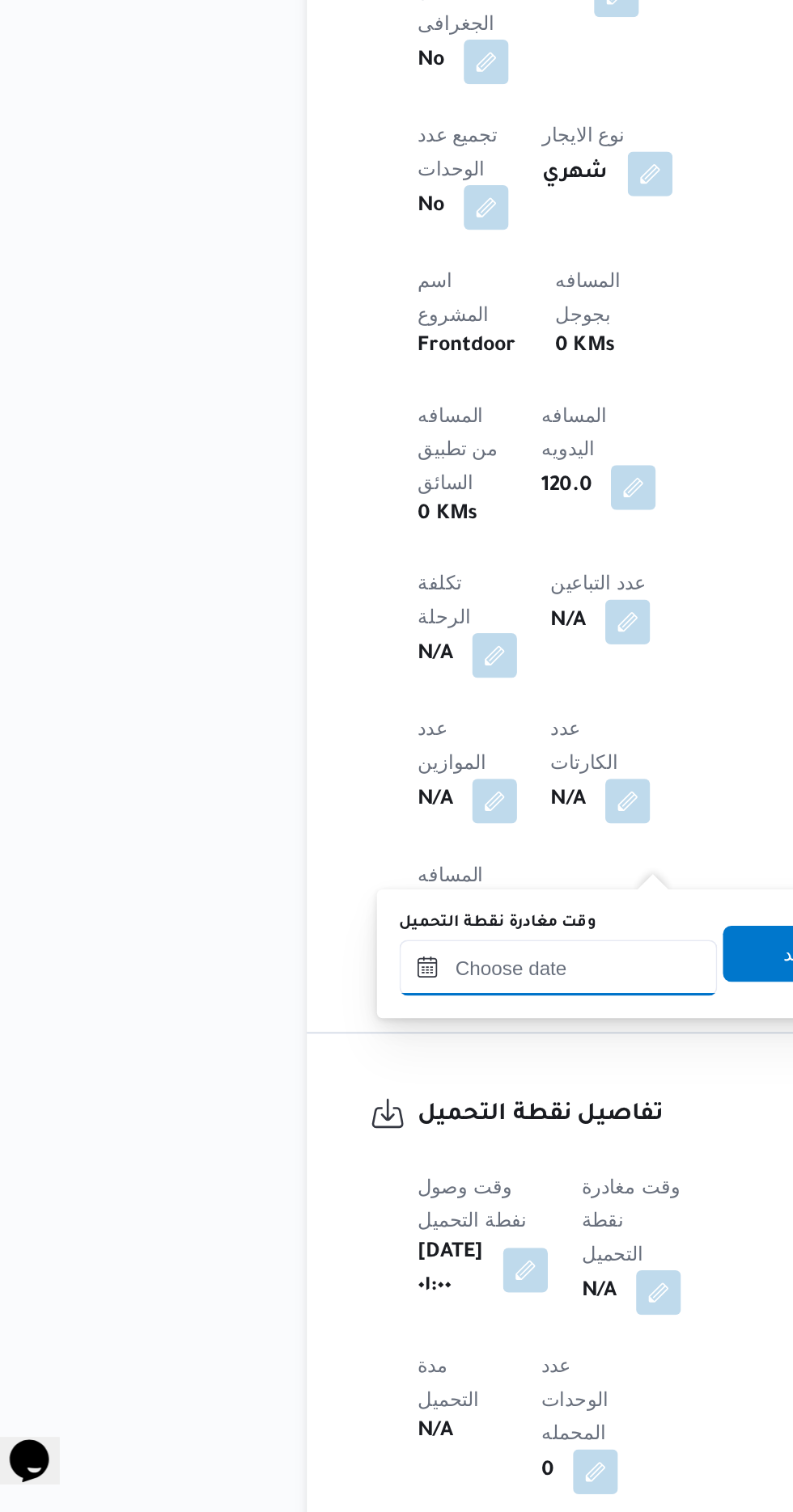
click at [312, 1201] on input "وقت مغادرة نقطة التحميل" at bounding box center [356, 1197] width 184 height 32
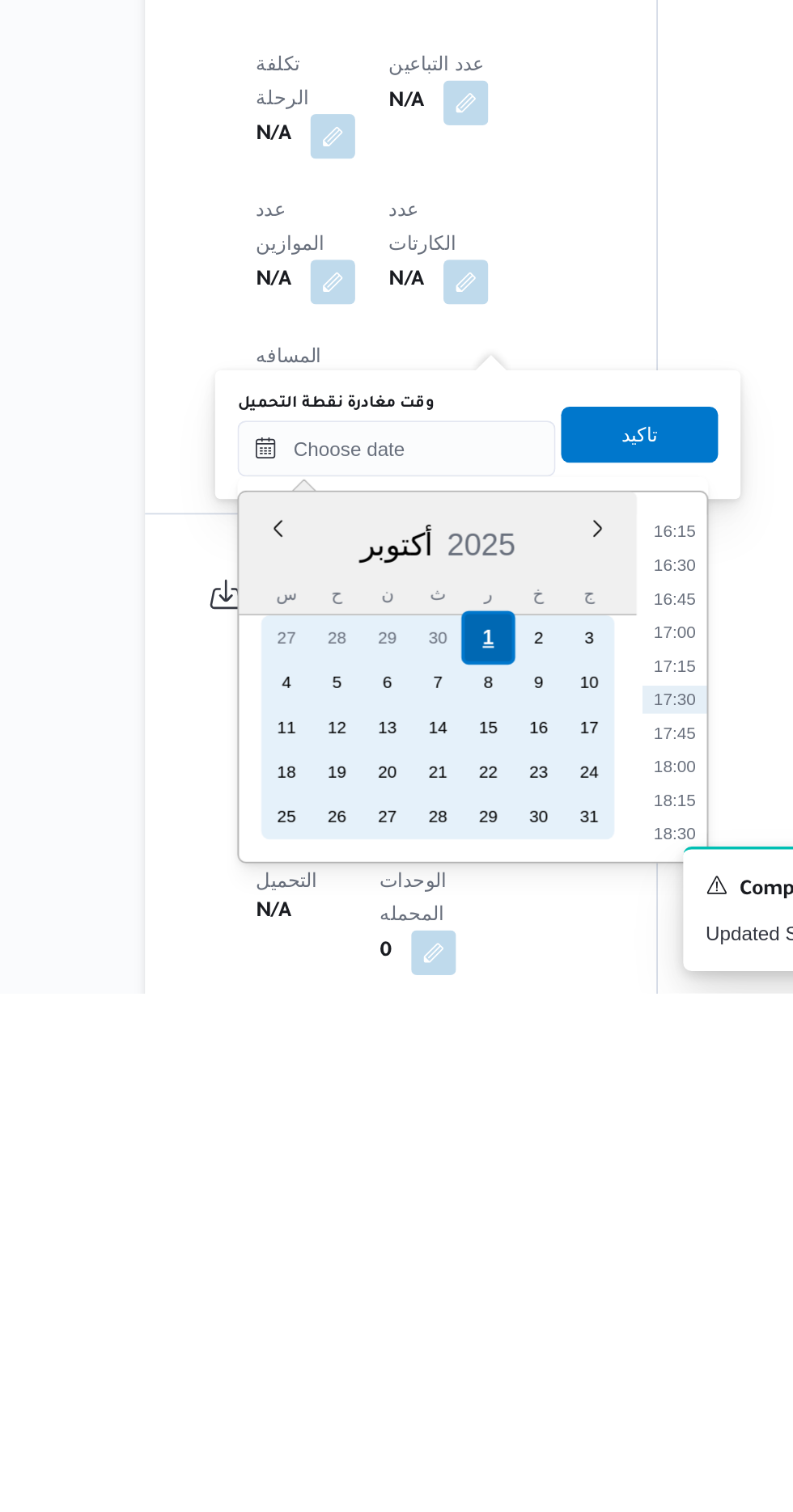
click at [407, 1305] on div "1" at bounding box center [408, 1306] width 31 height 31
type input "[DATE] ٠٠:٠٠"
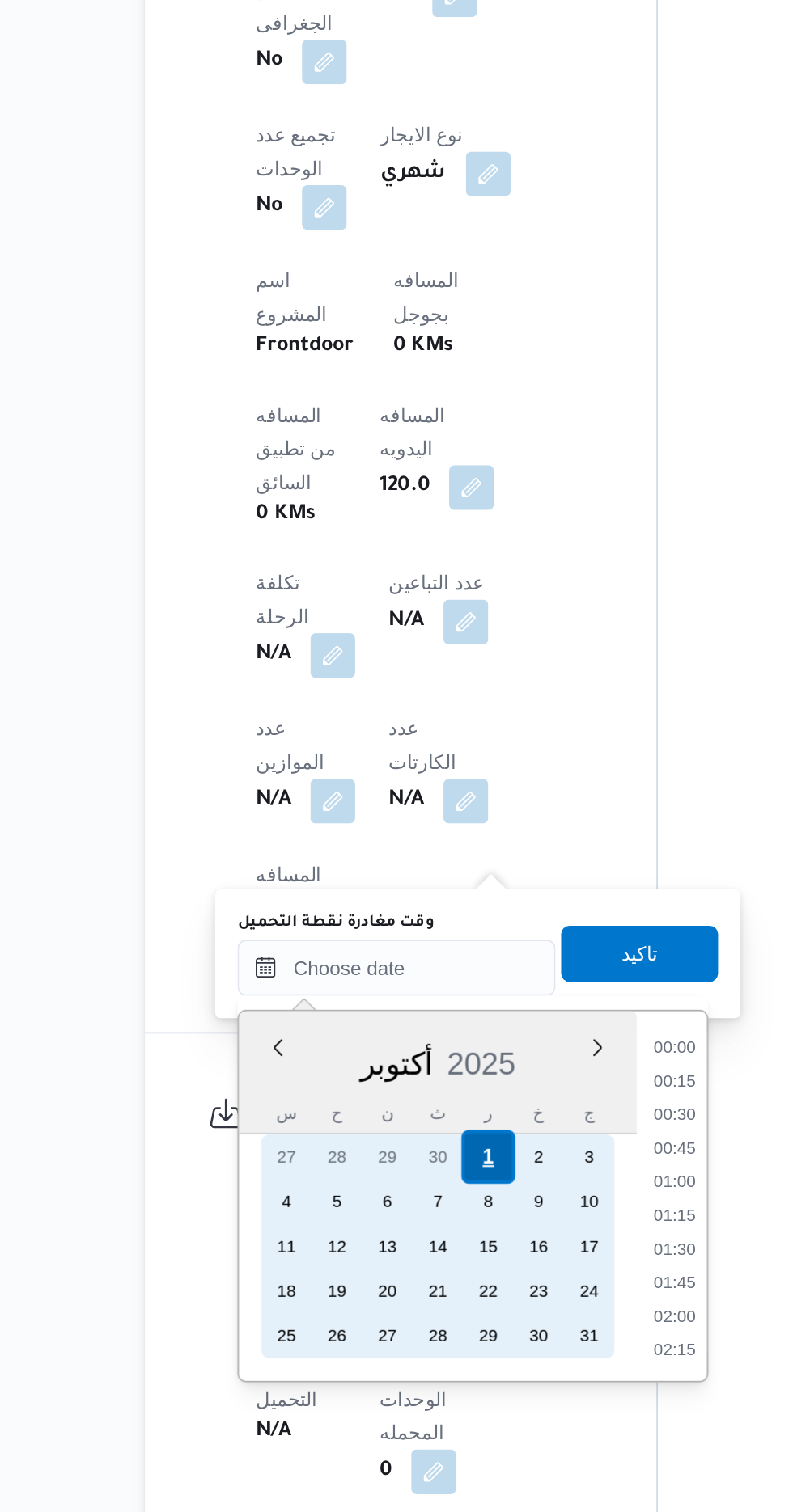
click at [408, 1305] on div "1" at bounding box center [408, 1306] width 31 height 31
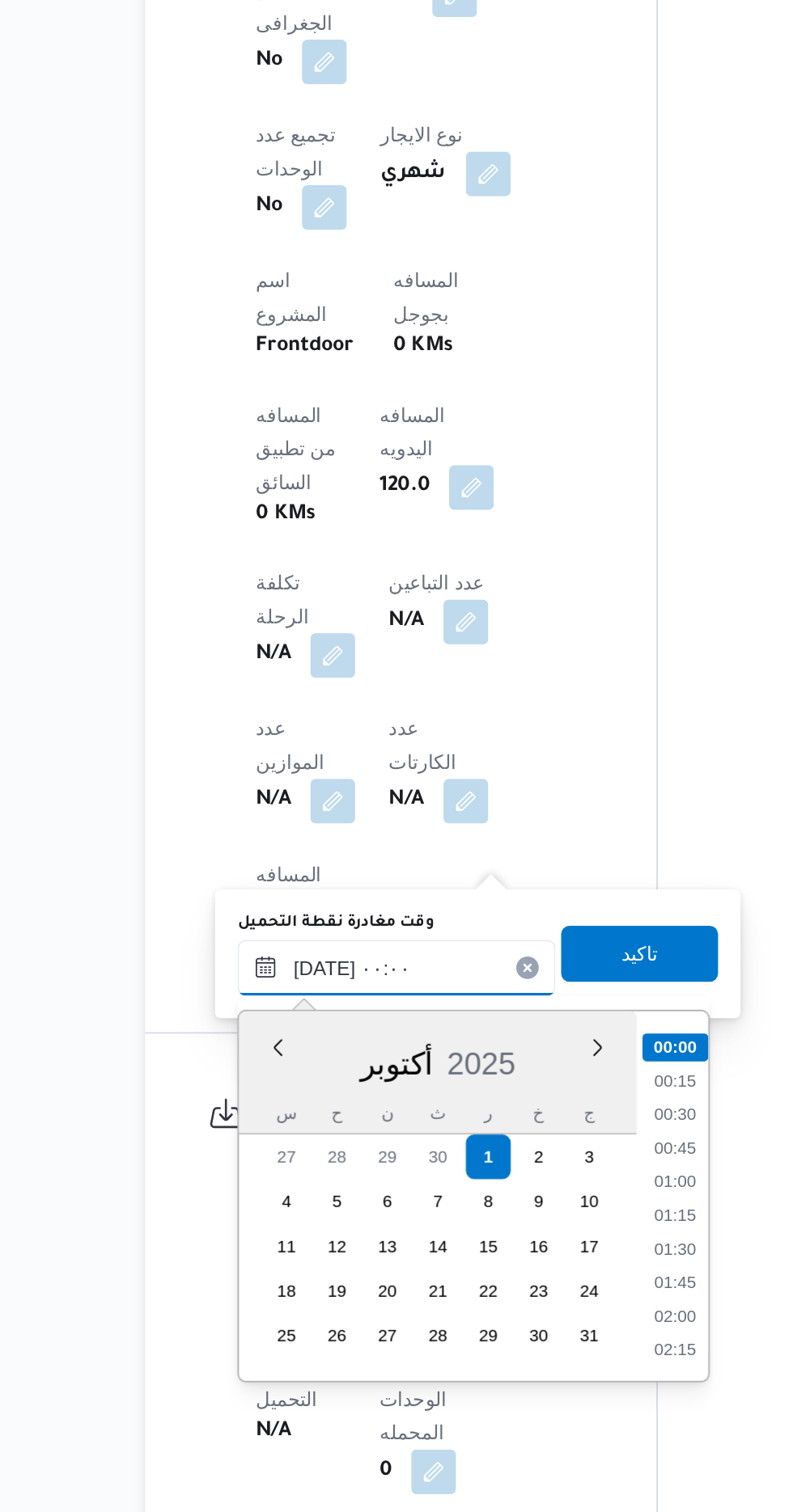
click at [296, 1197] on input "[DATE] ٠٠:٠٠" at bounding box center [356, 1197] width 184 height 32
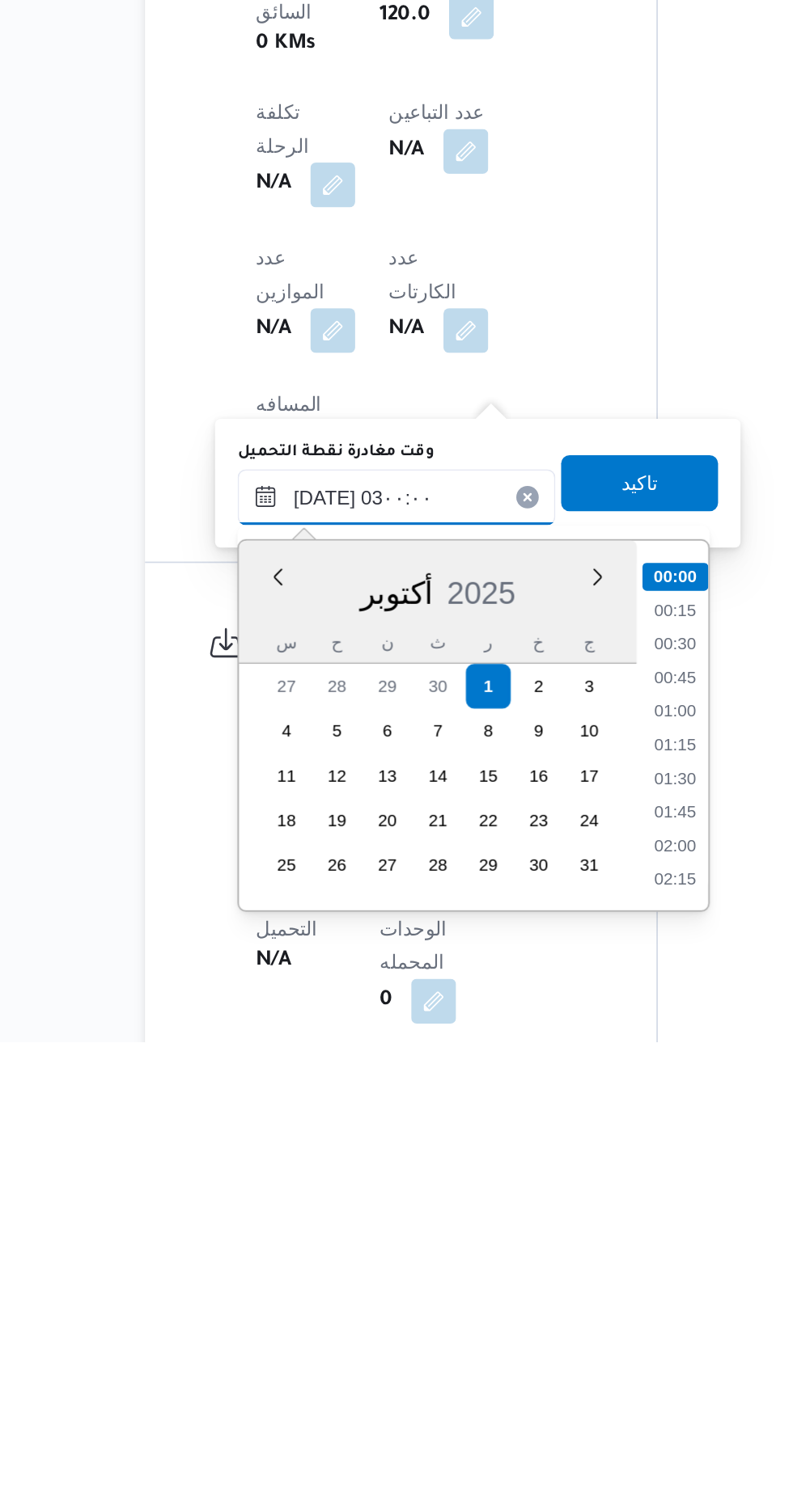
scroll to position [63, 0]
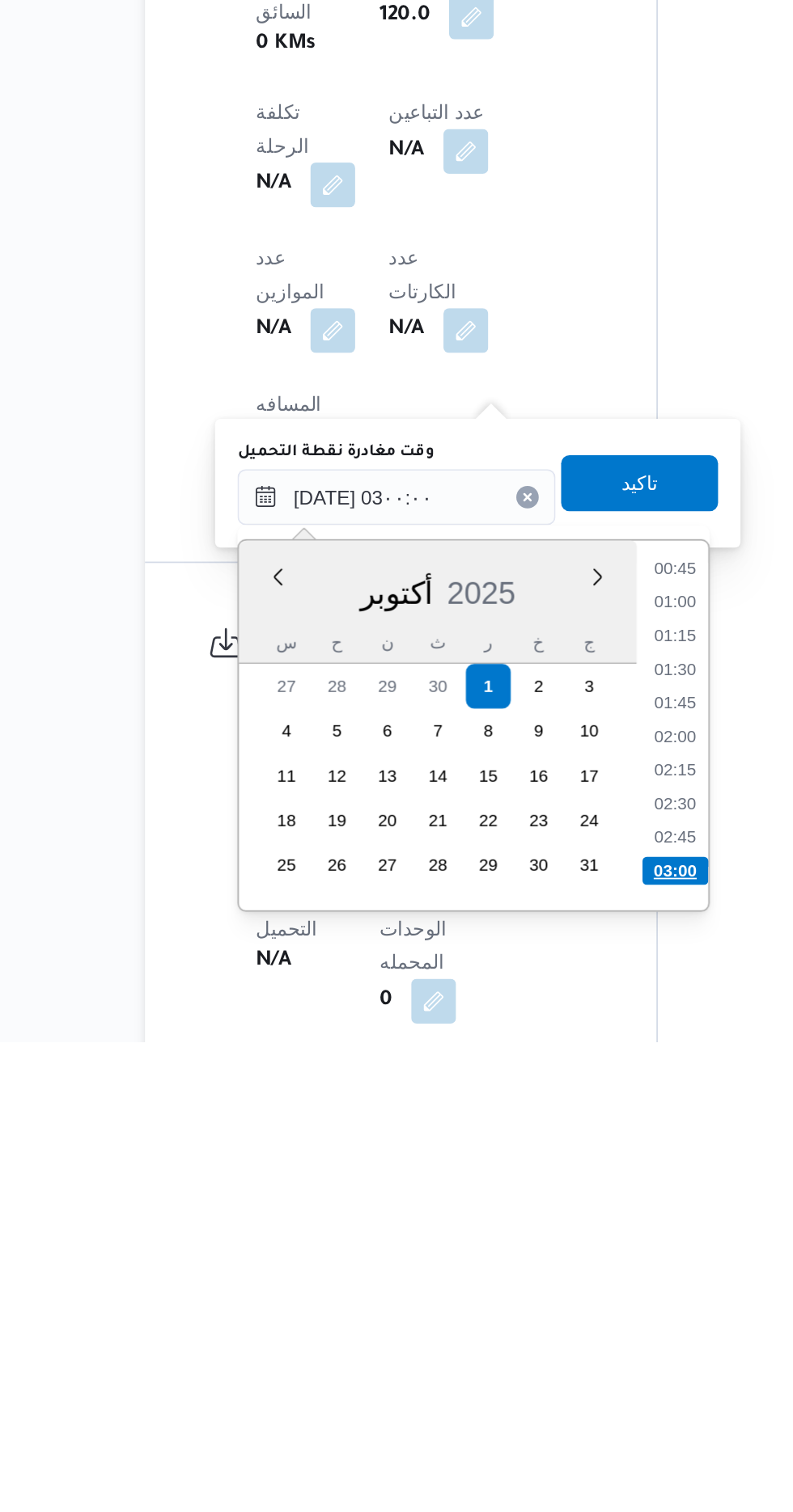
click at [512, 1409] on li "03:00" at bounding box center [517, 1414] width 38 height 17
type input "[DATE] ٠٣:٠٠"
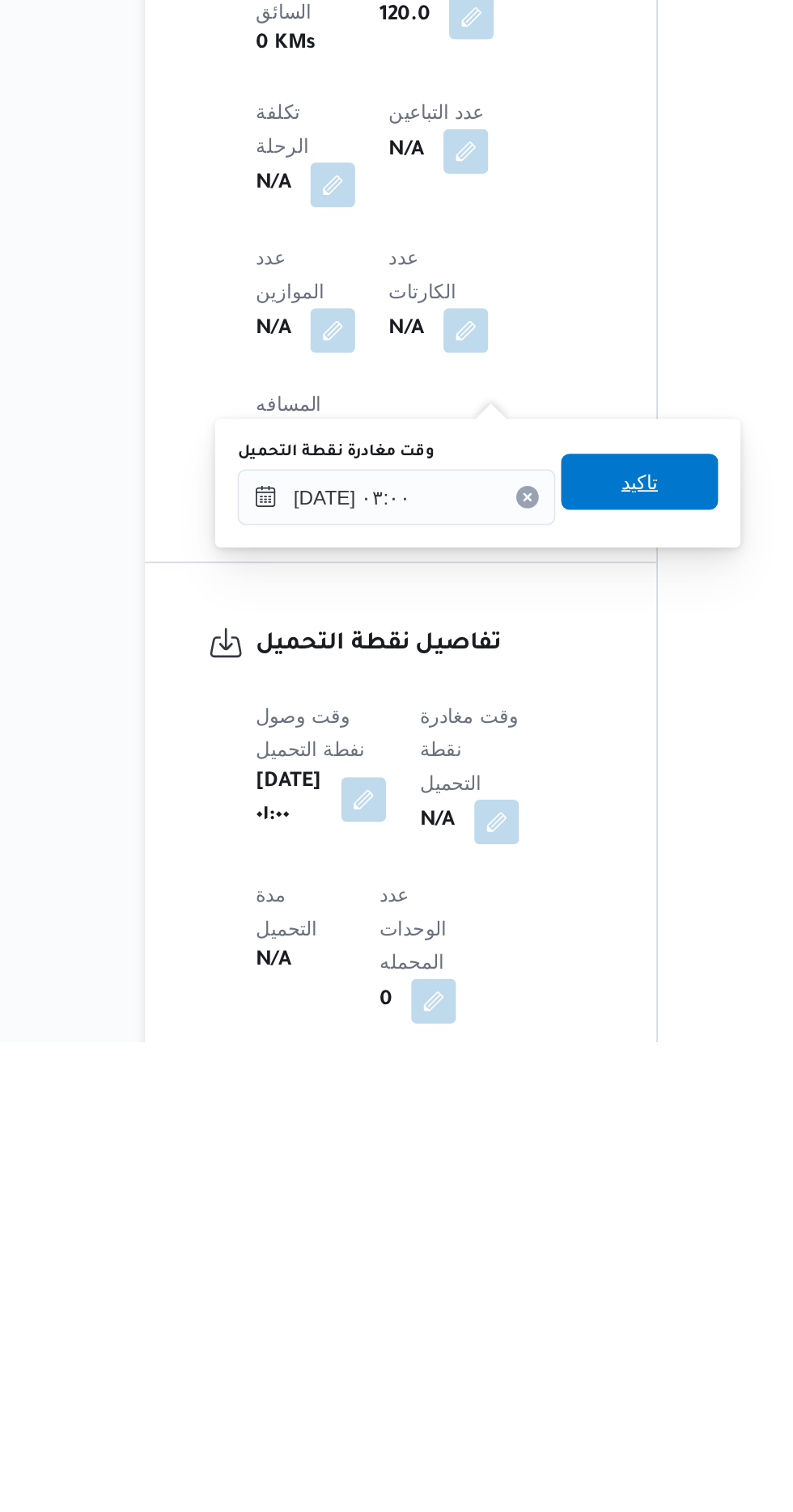
click at [496, 1190] on span "تاكيد" at bounding box center [496, 1188] width 91 height 32
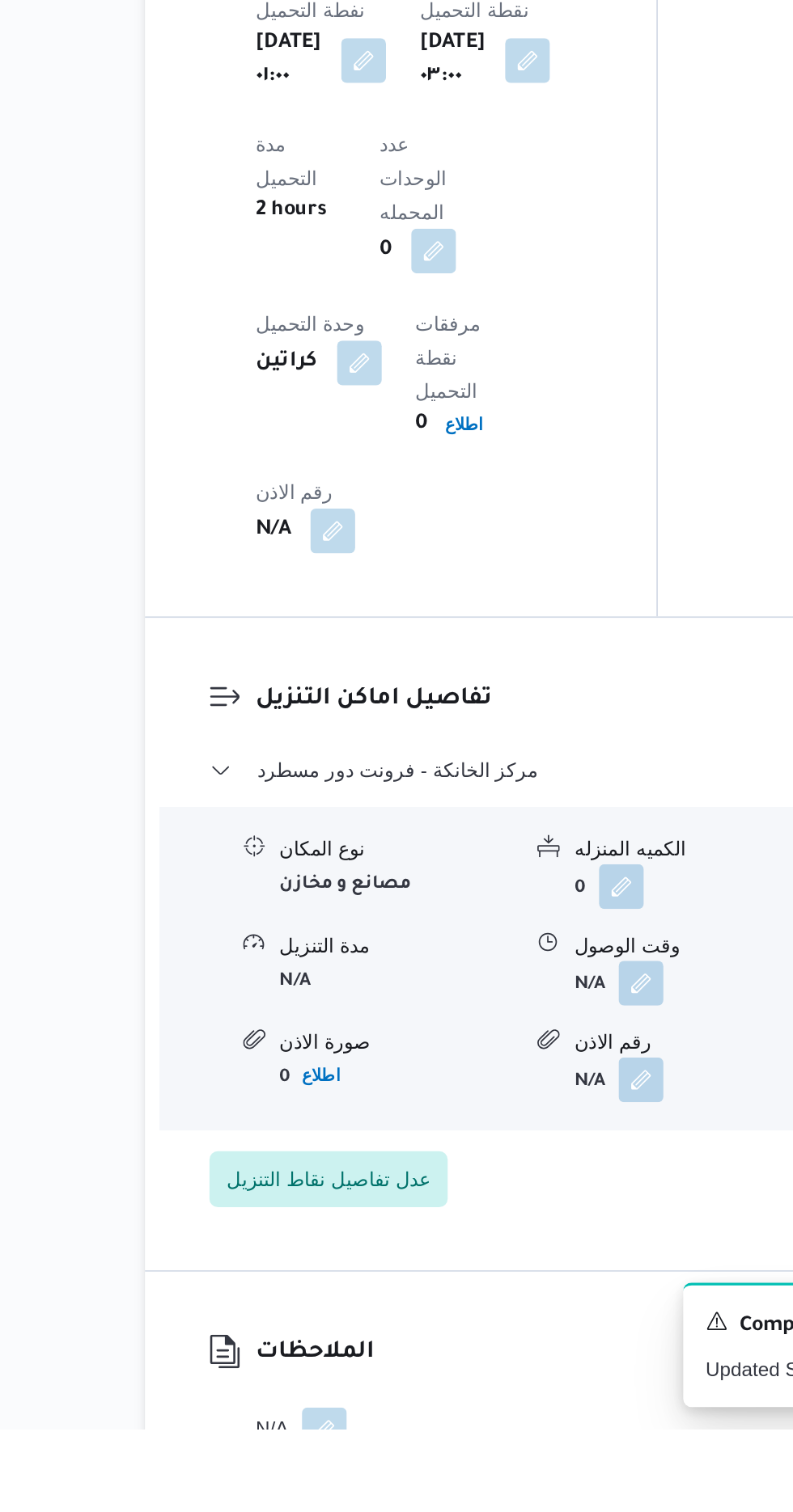
scroll to position [1250, 0]
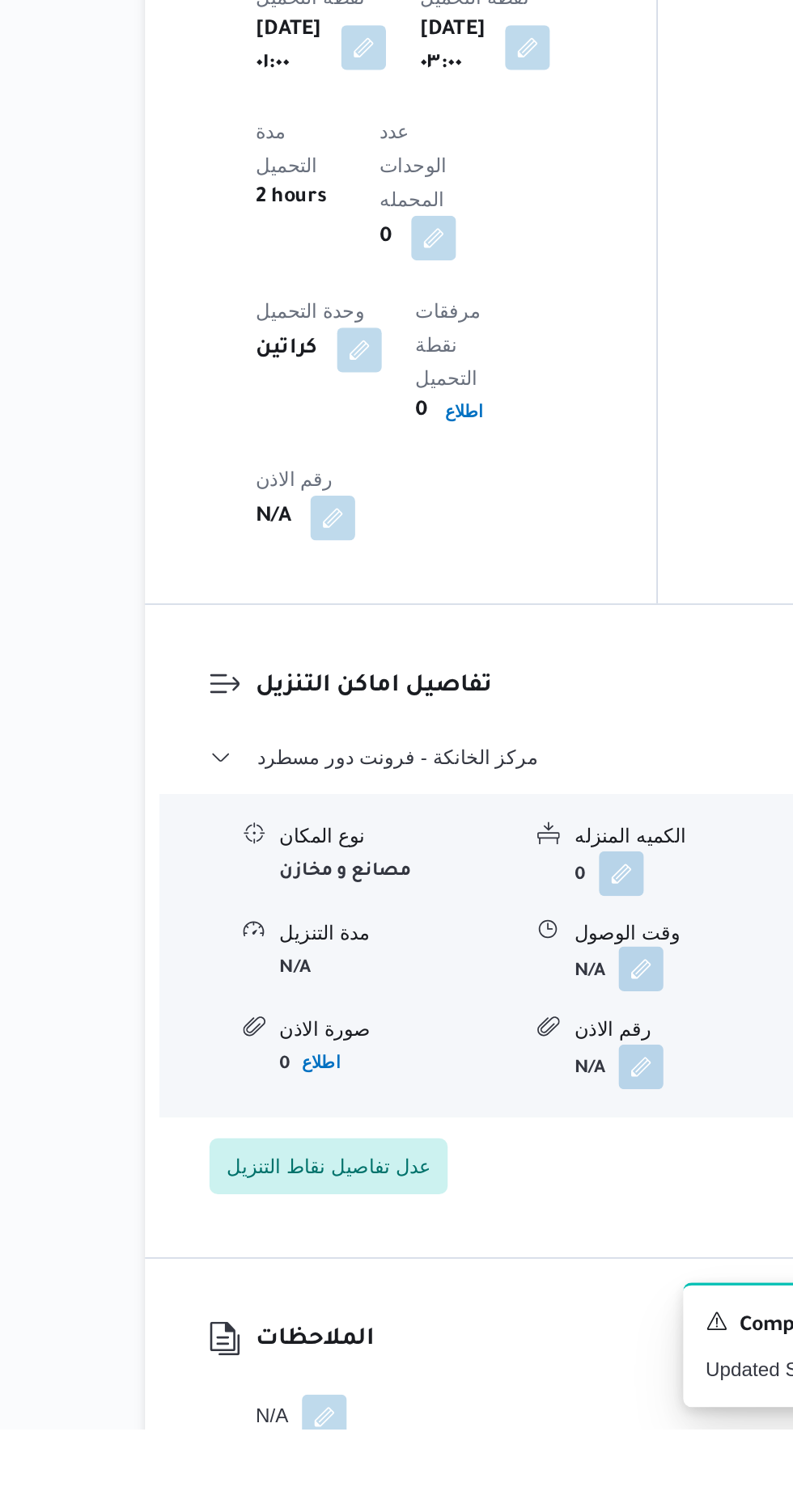
click at [494, 1233] on button "button" at bounding box center [496, 1246] width 26 height 26
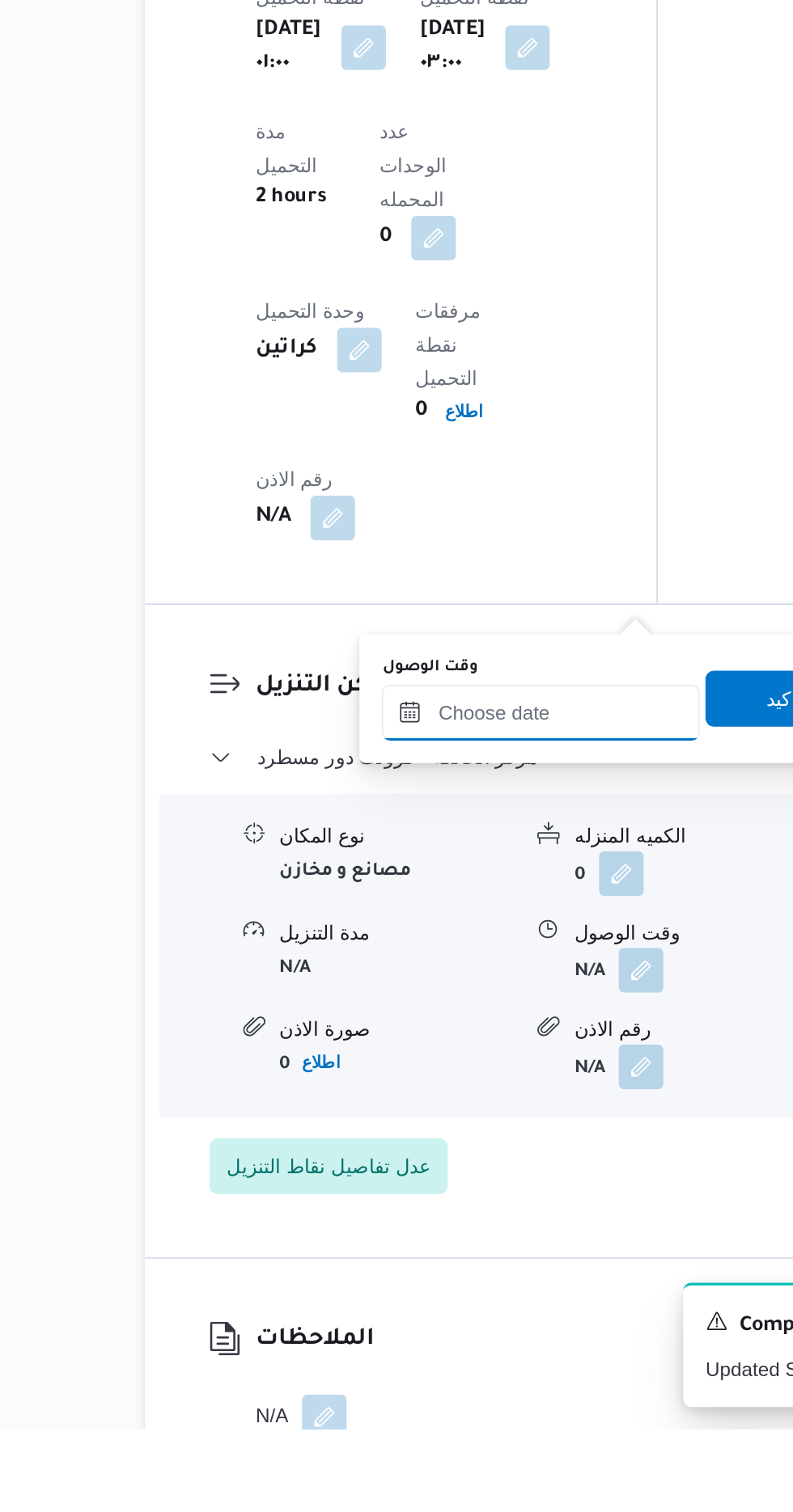
click at [380, 1100] on input "وقت الوصول" at bounding box center [439, 1098] width 184 height 32
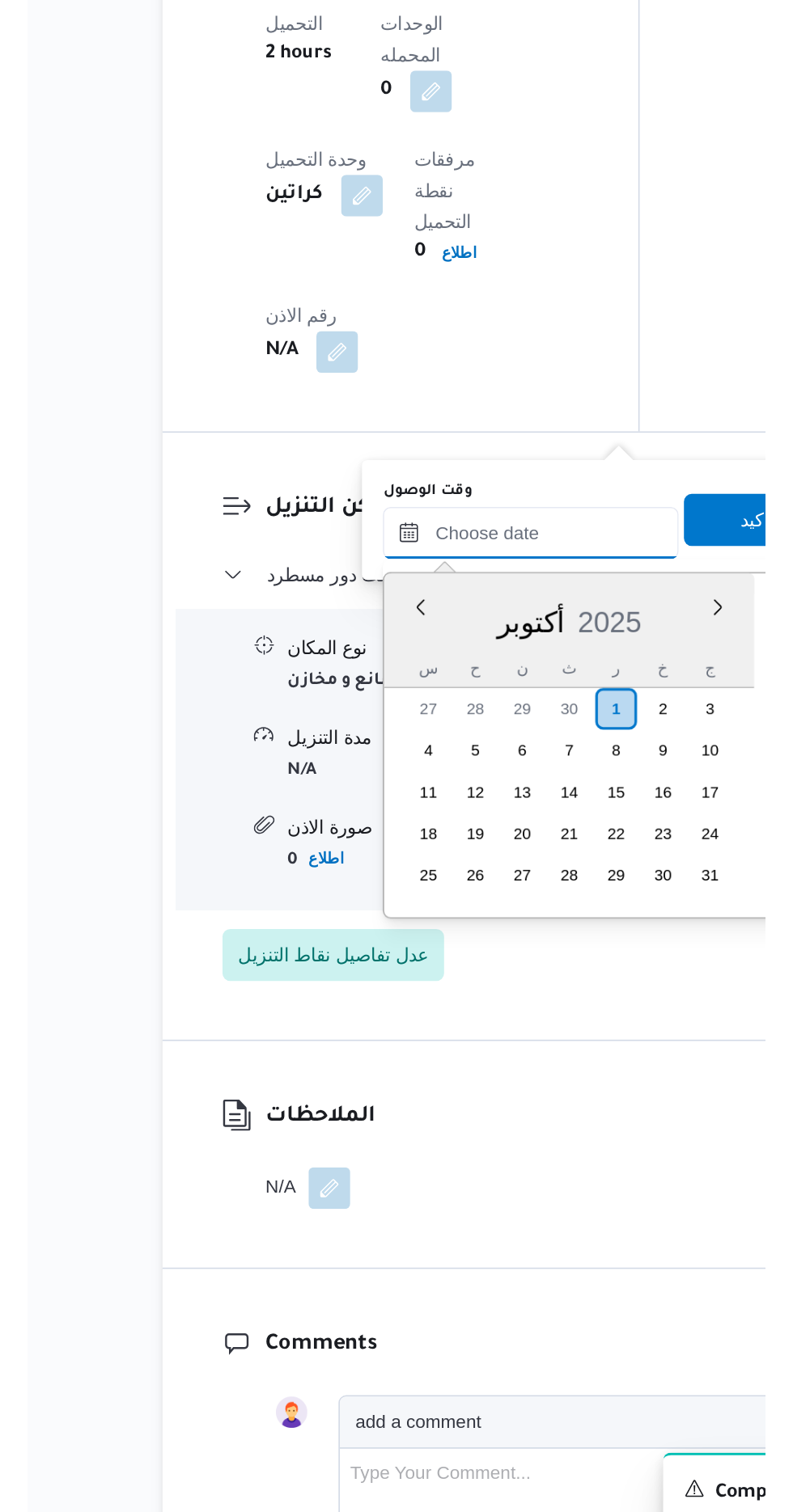
scroll to position [1260, 0]
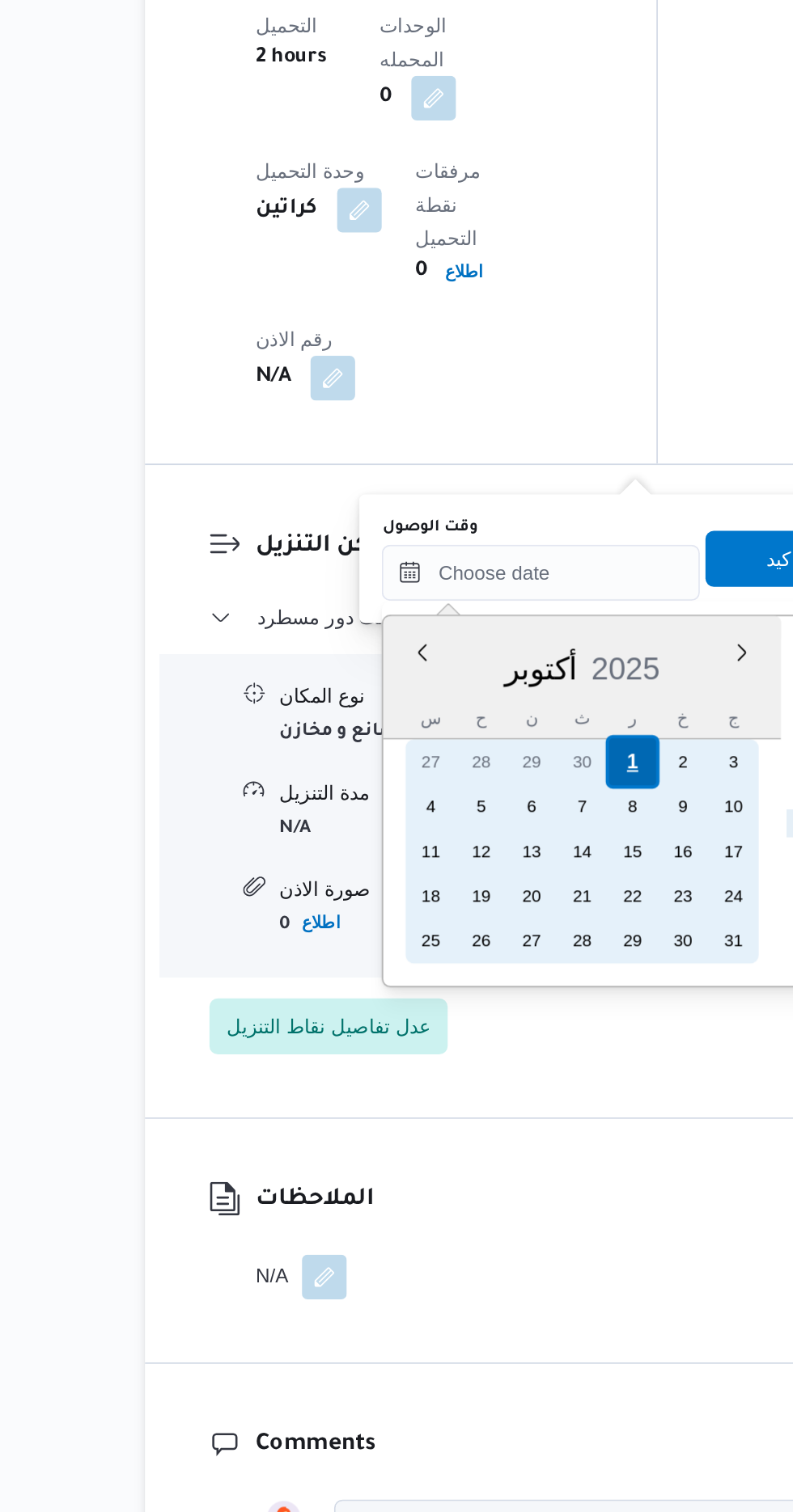
click at [490, 1081] on div "1" at bounding box center [491, 1078] width 31 height 31
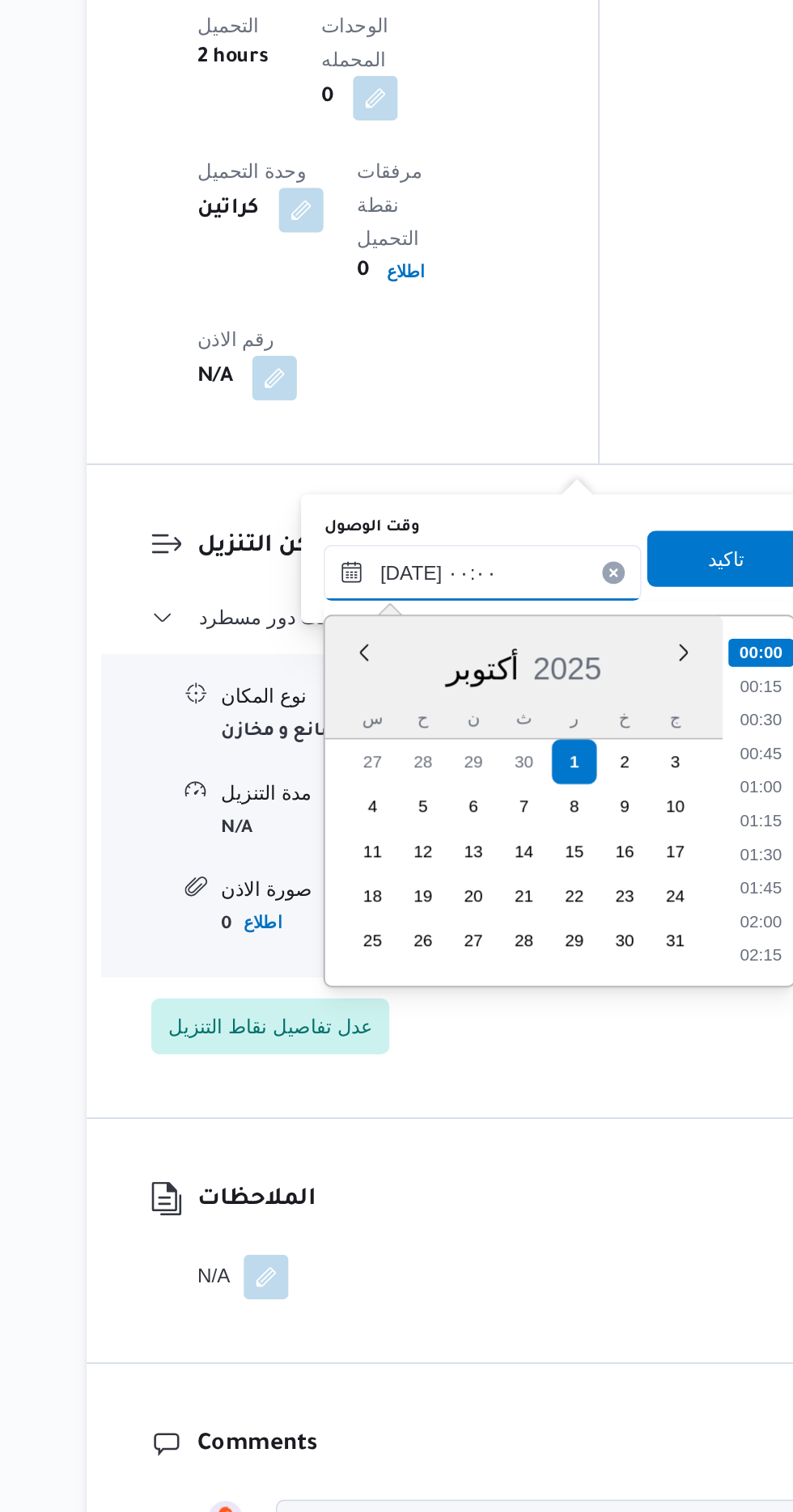
click at [353, 965] on input "[DATE] ٠٠:٠٠" at bounding box center [439, 969] width 184 height 32
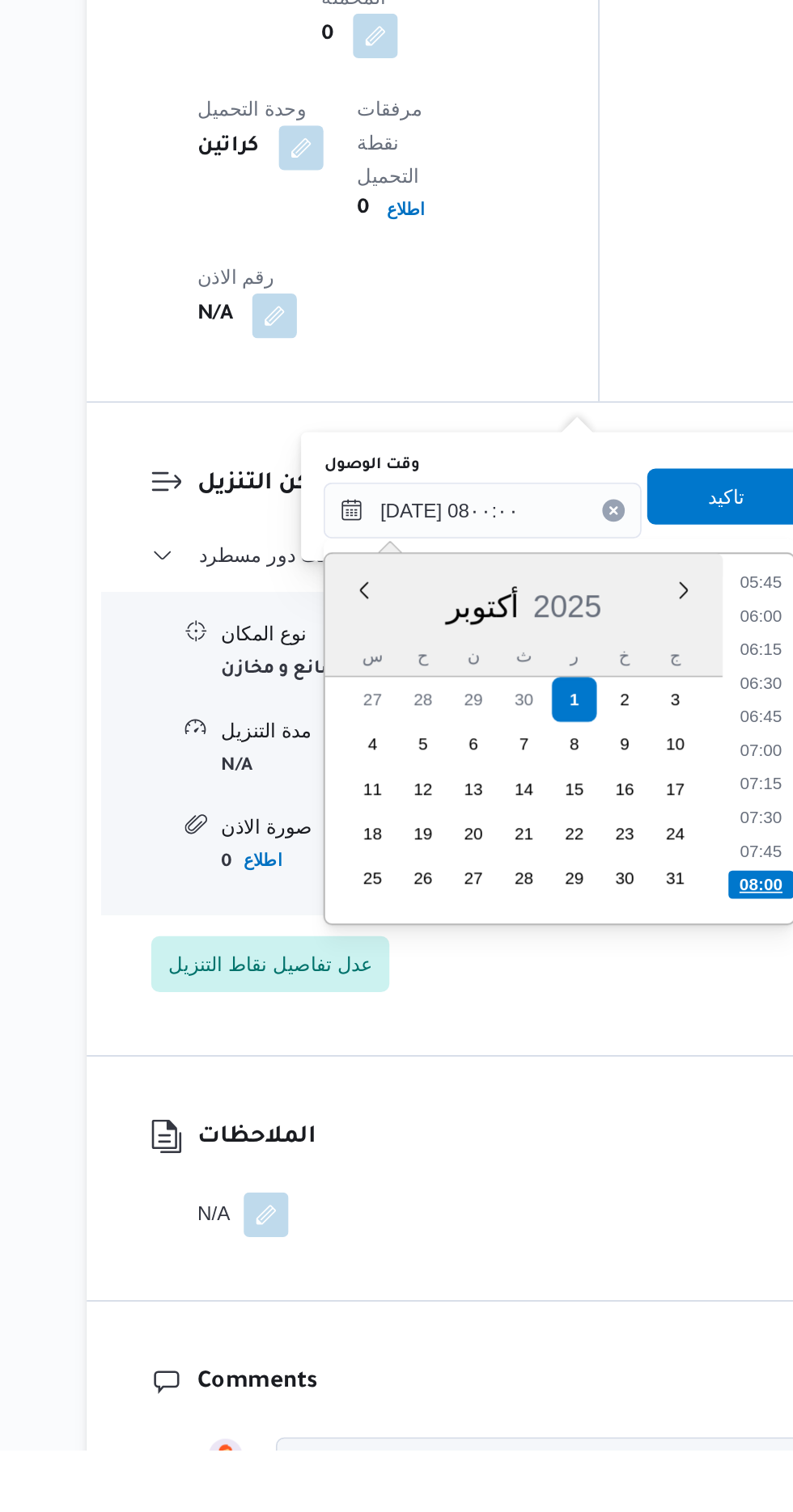
click at [594, 1181] on li "08:00" at bounding box center [600, 1185] width 38 height 17
type input "[DATE] ٠٨:٠٠"
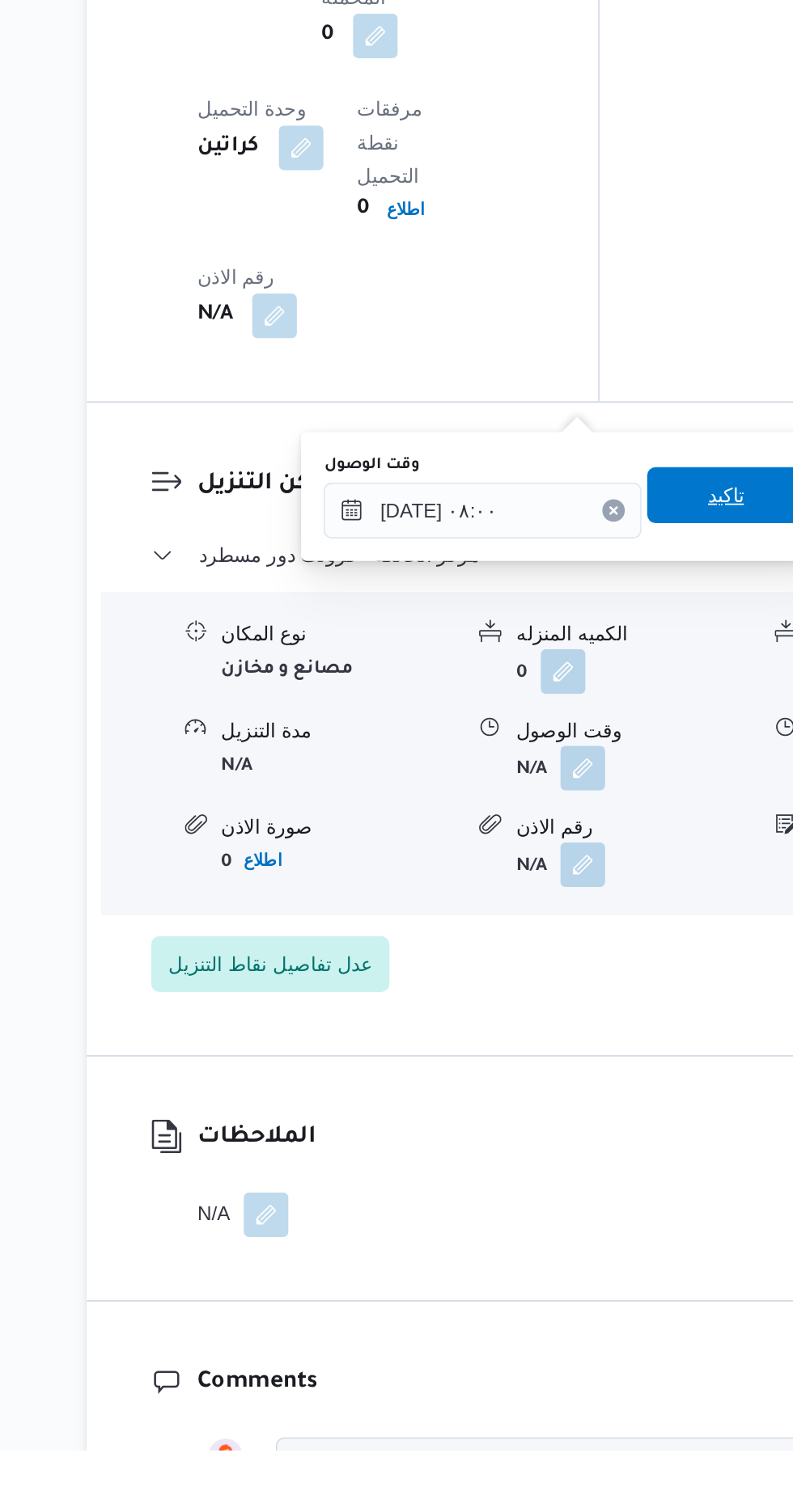
click at [590, 971] on span "تاكيد" at bounding box center [579, 960] width 21 height 19
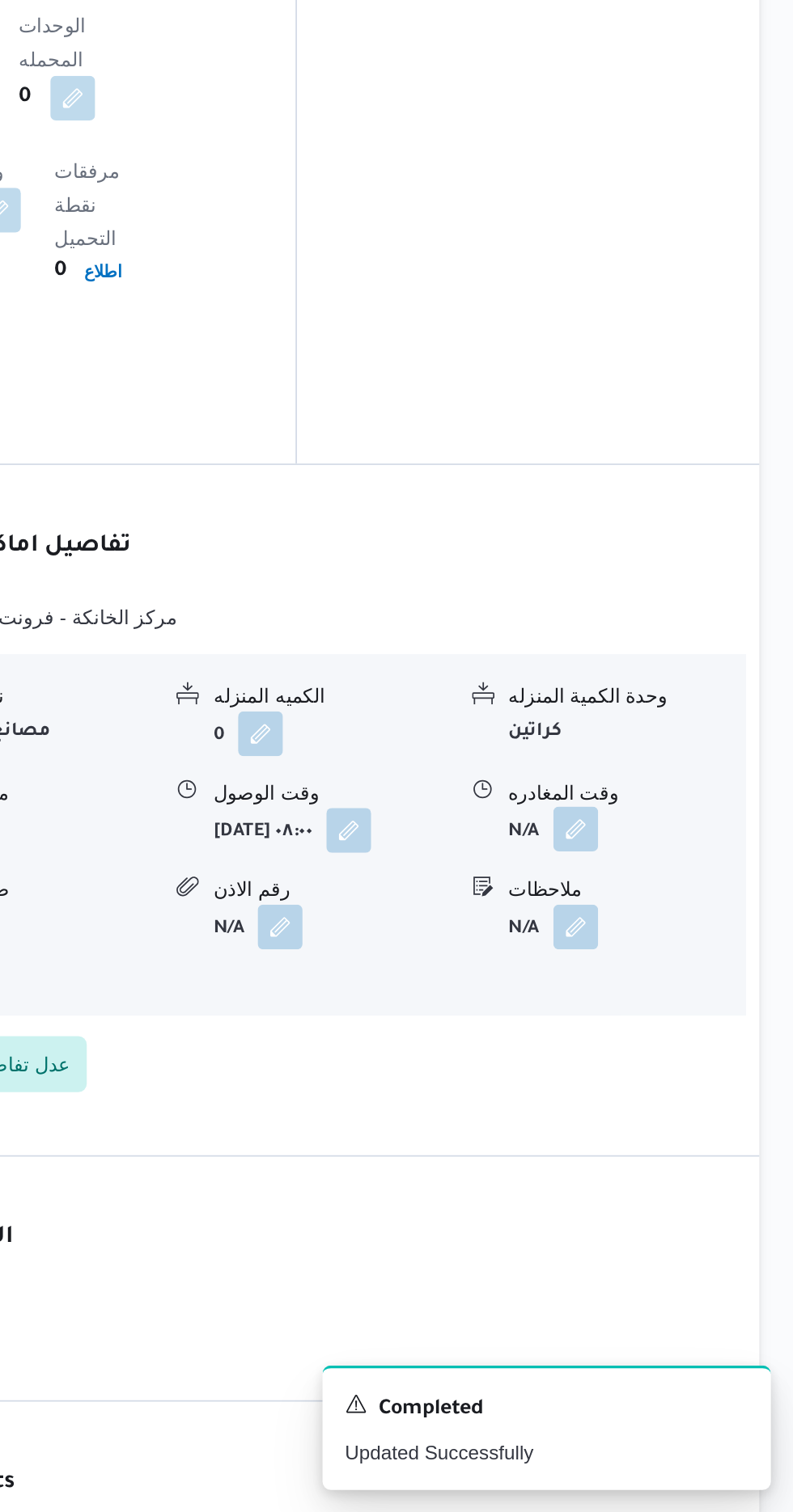
click at [655, 1104] on button "button" at bounding box center [666, 1117] width 26 height 26
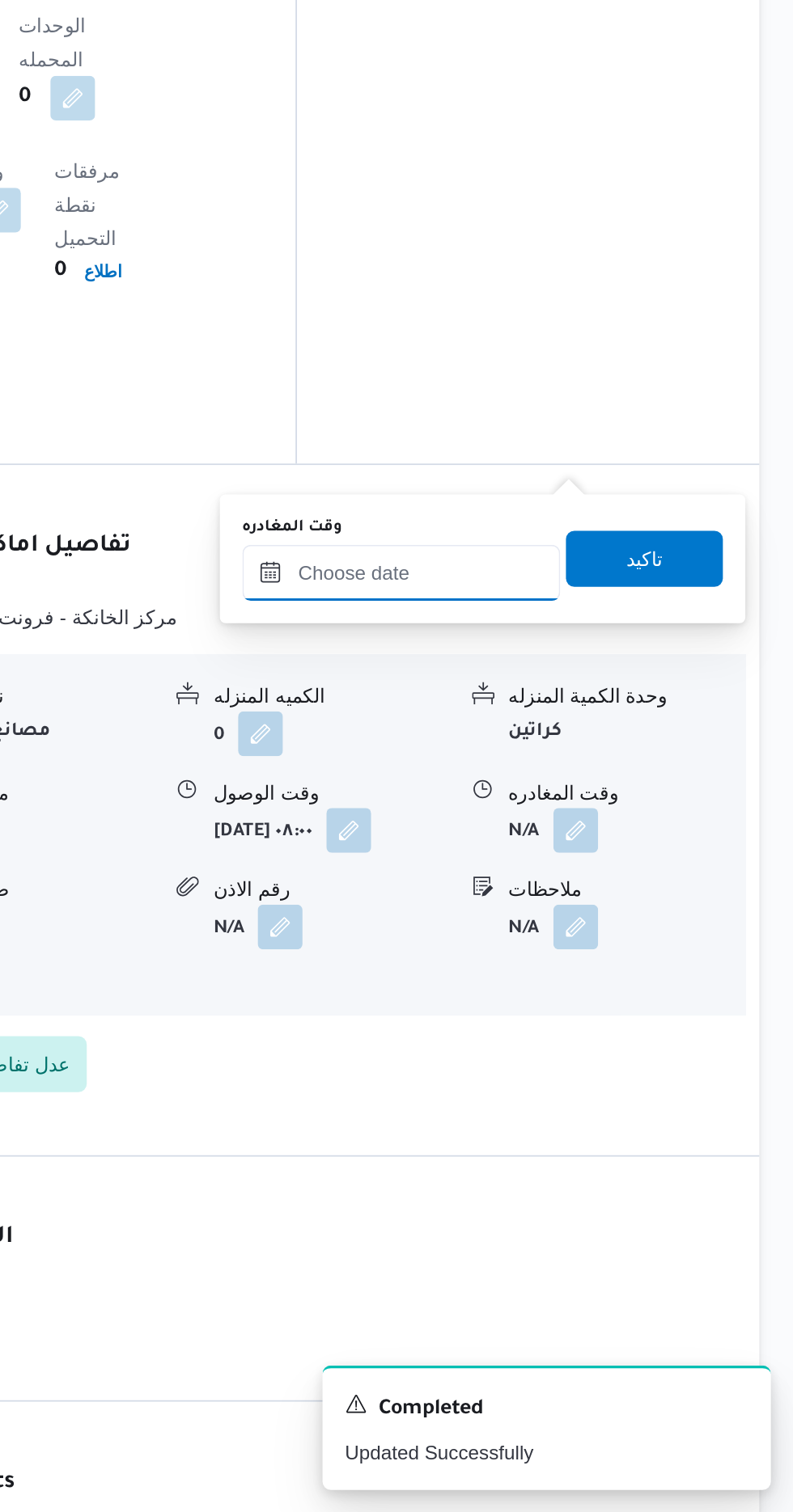
click at [548, 961] on input "وقت المغادره" at bounding box center [566, 969] width 184 height 32
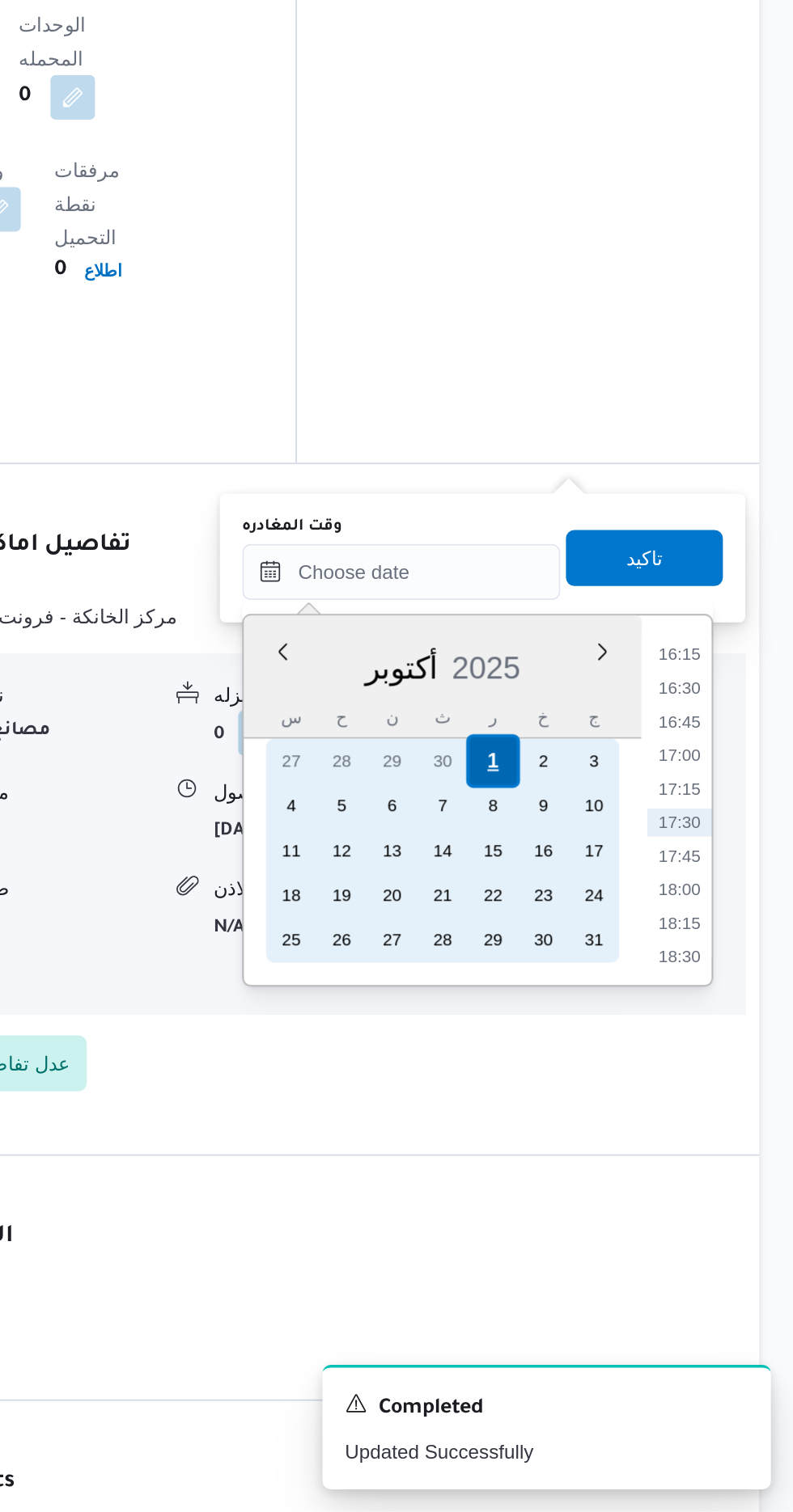
click at [619, 1079] on div "1" at bounding box center [619, 1078] width 31 height 31
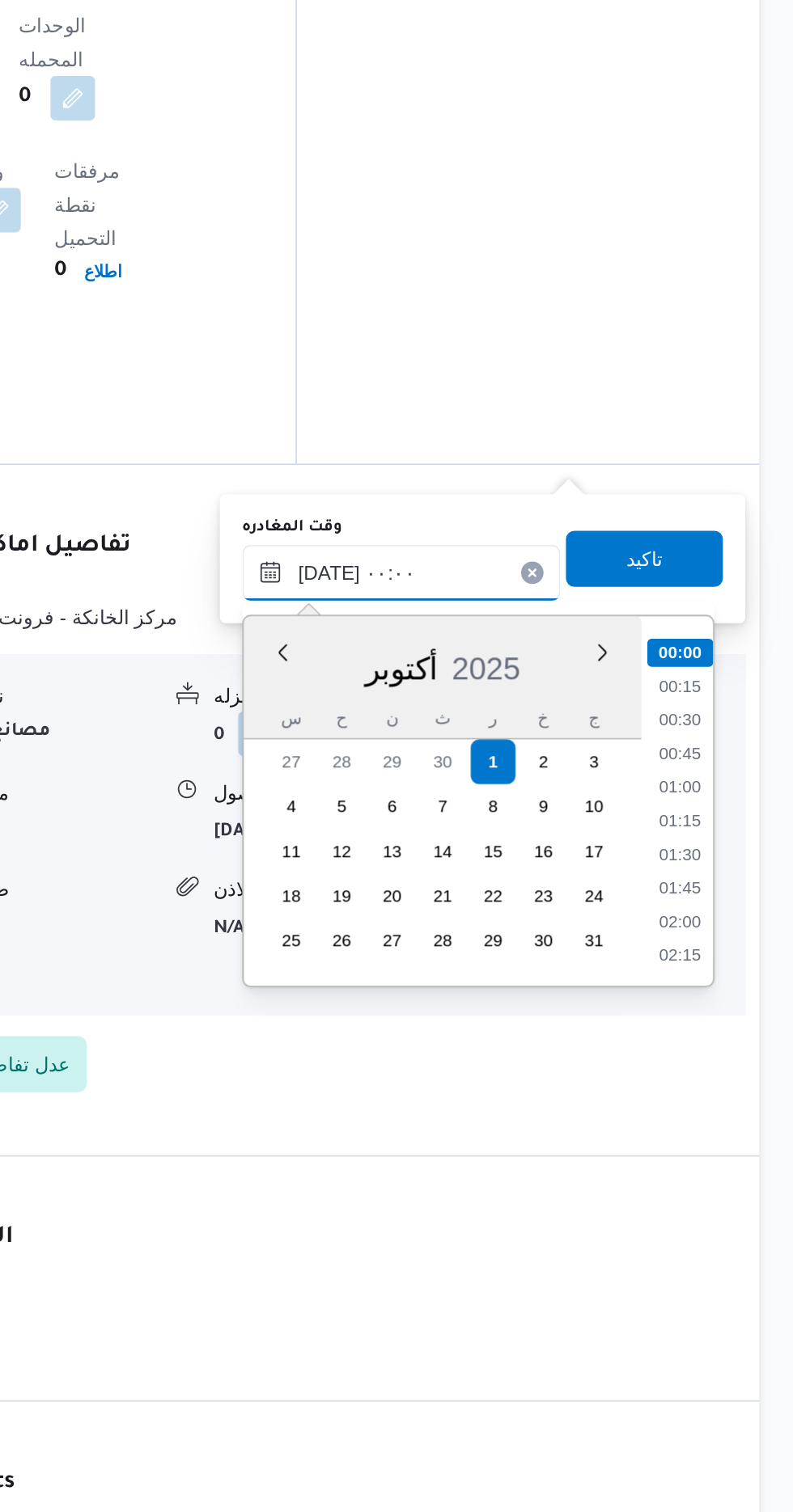
click at [492, 968] on input "[DATE] ٠٠:٠٠" at bounding box center [566, 969] width 184 height 32
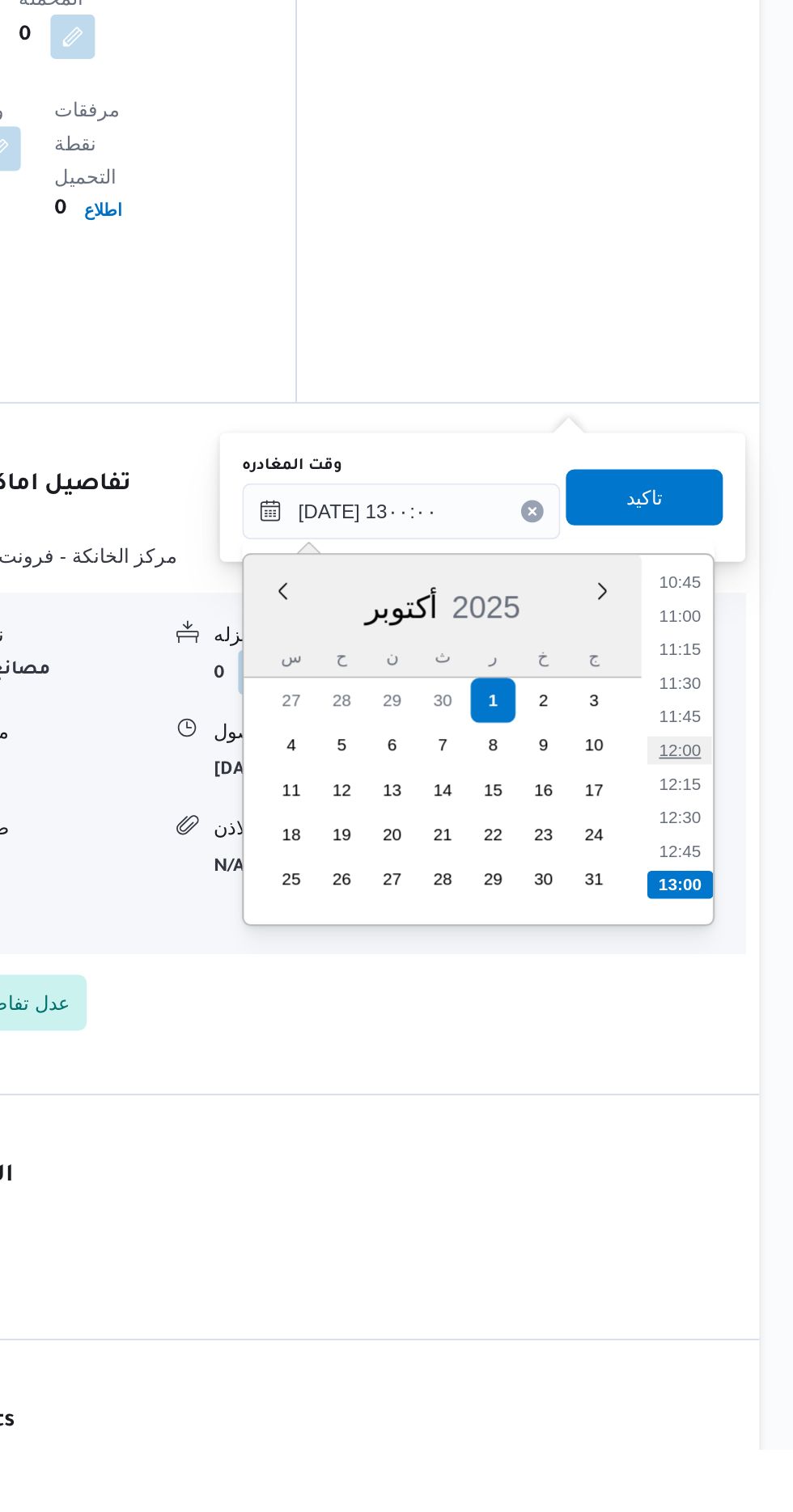
click at [724, 1104] on li "12:00" at bounding box center [727, 1109] width 37 height 17
type input "[DATE] ١٢:٠٠"
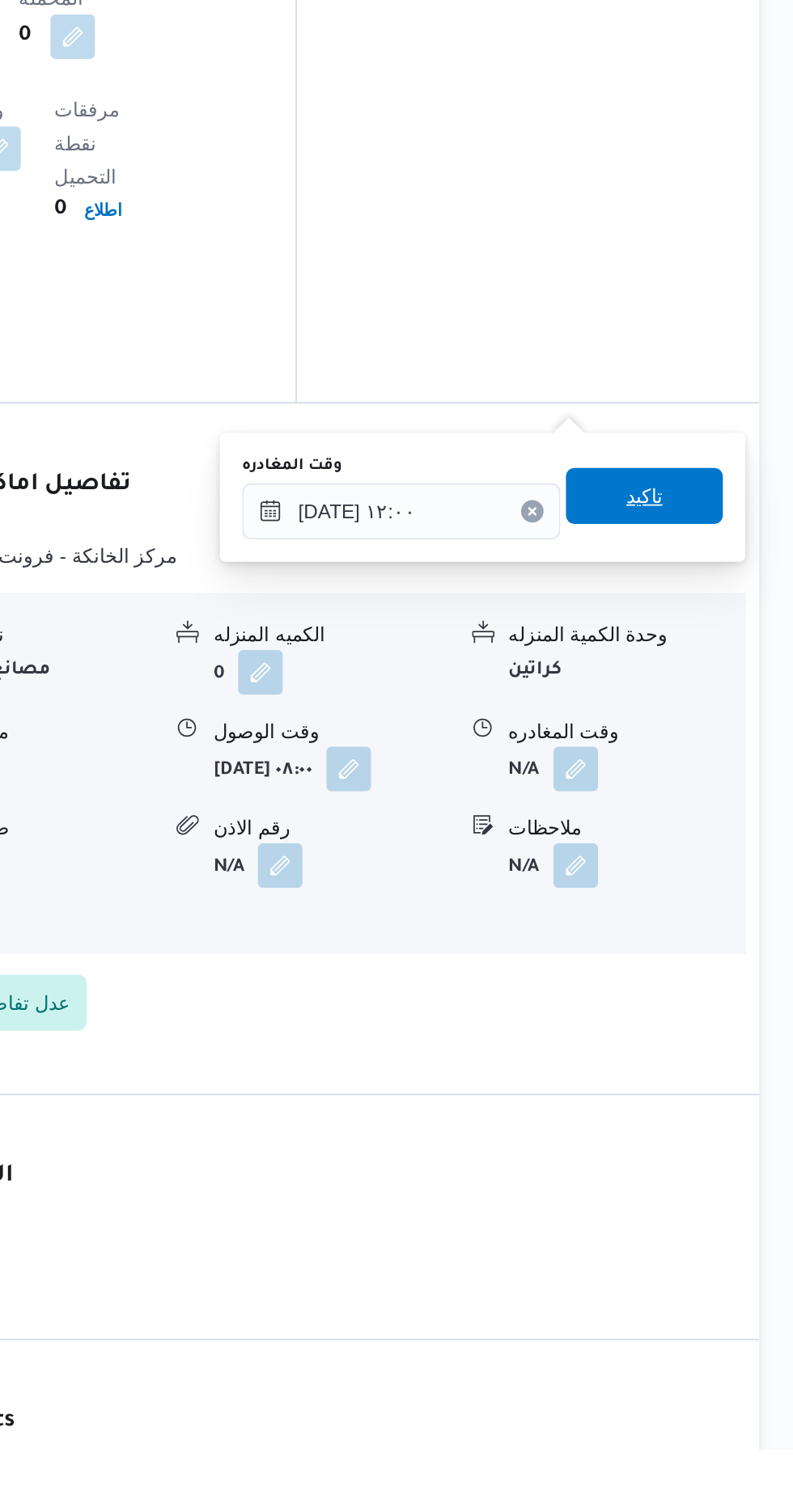
click at [704, 961] on span "تاكيد" at bounding box center [707, 961] width 91 height 32
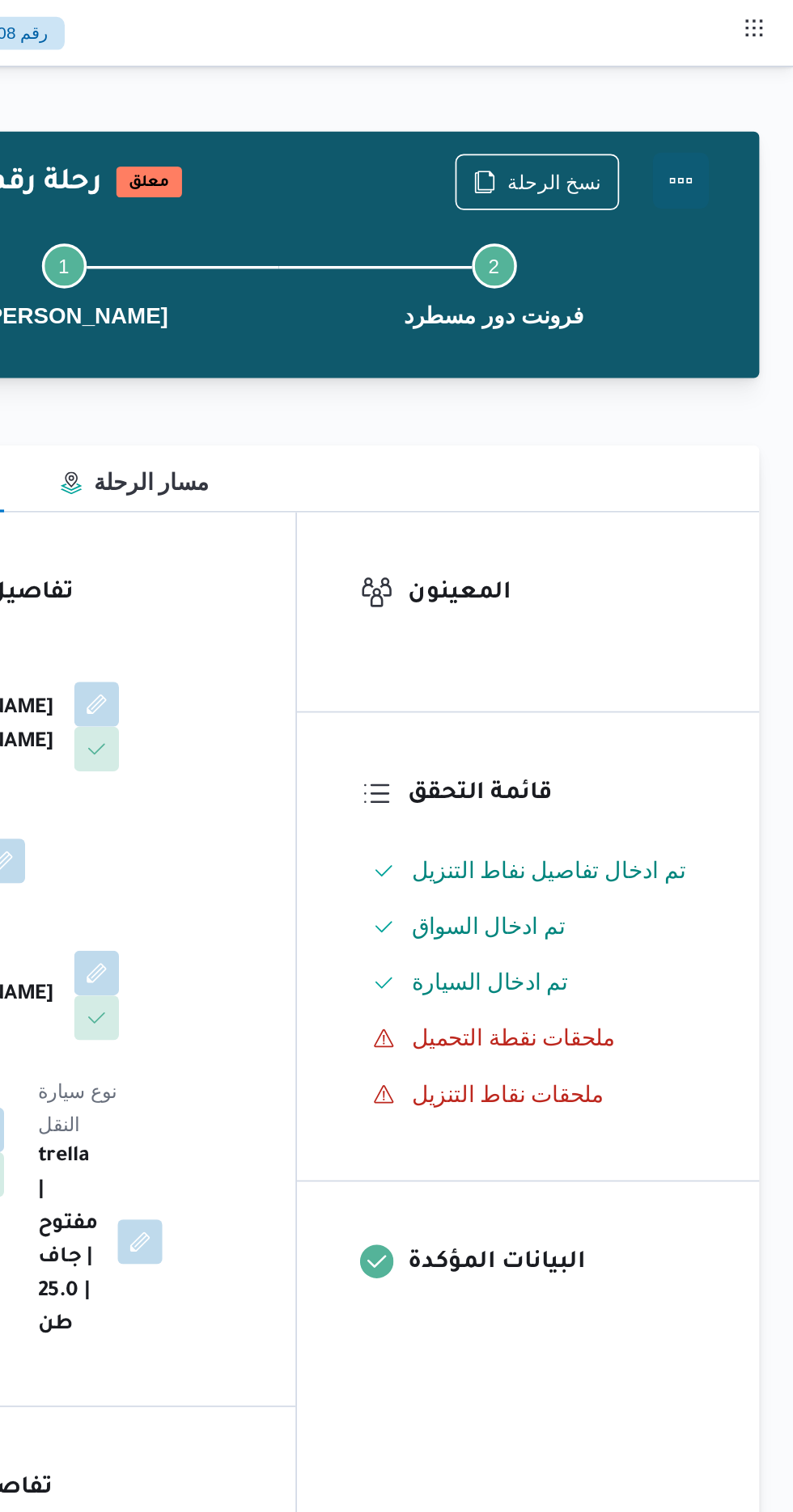
click at [724, 107] on button "Actions" at bounding box center [728, 104] width 32 height 32
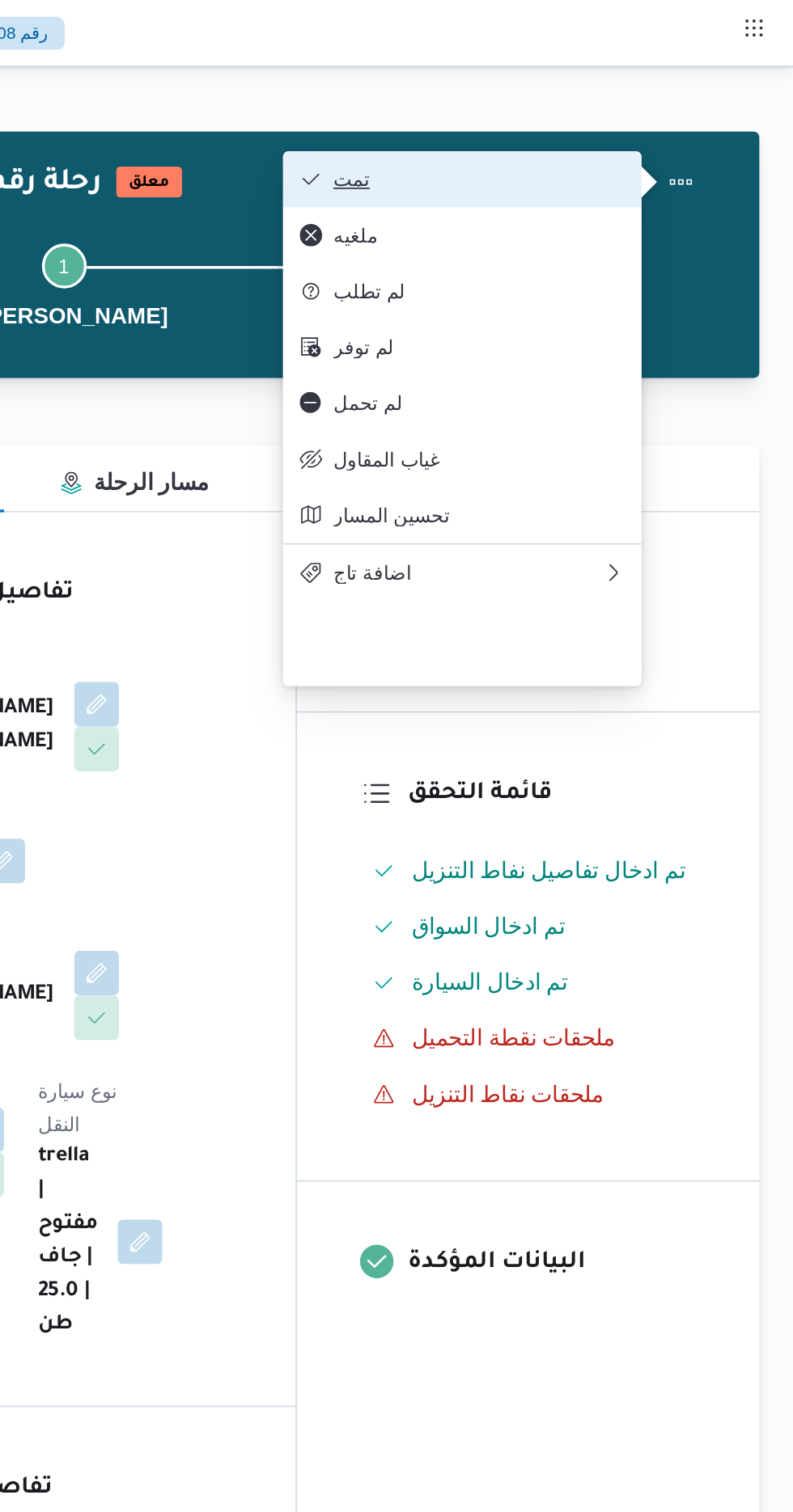
click at [584, 100] on span "تمت" at bounding box center [611, 103] width 168 height 13
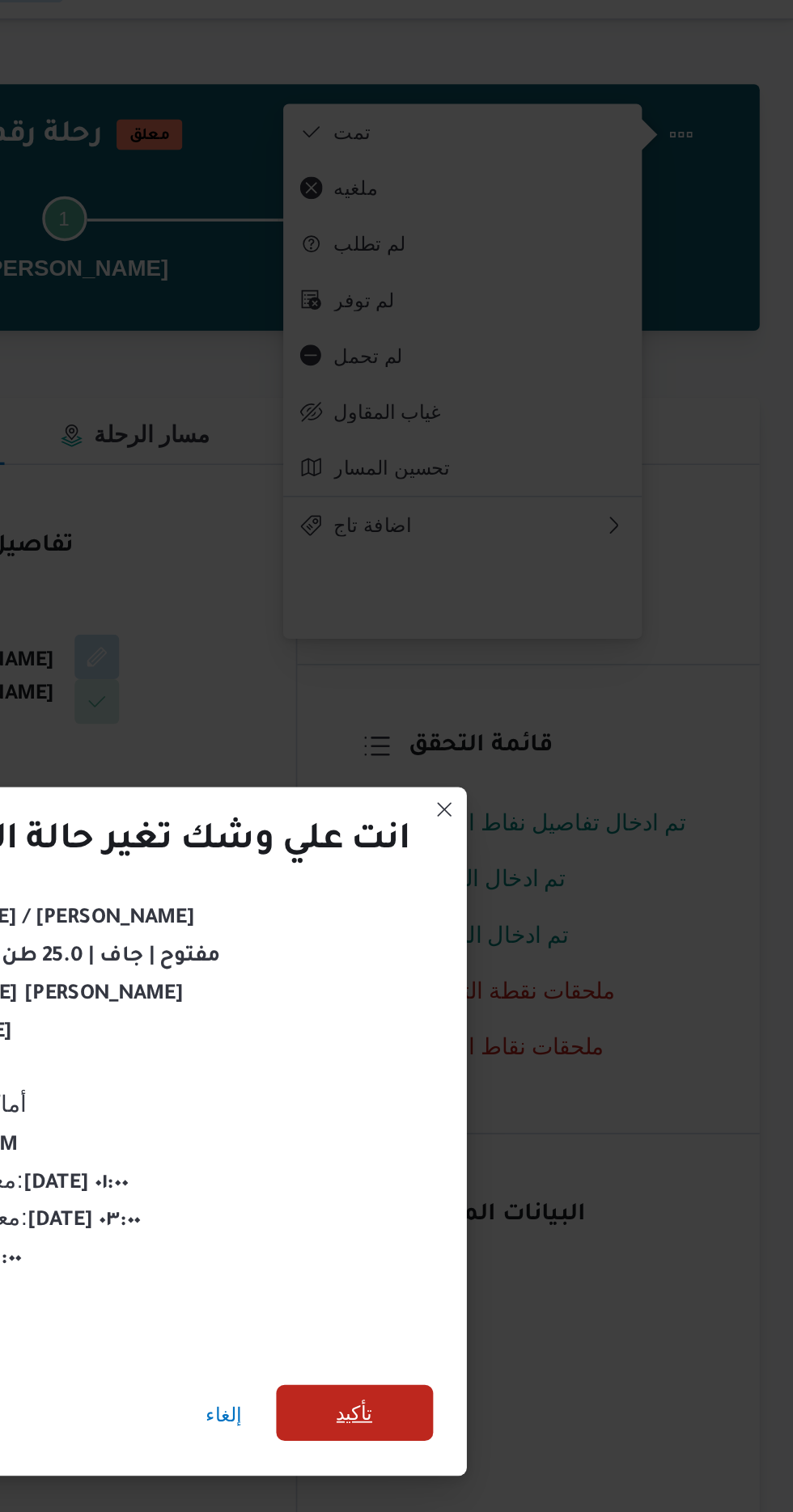
click at [528, 837] on span "تأكيد" at bounding box center [540, 843] width 91 height 32
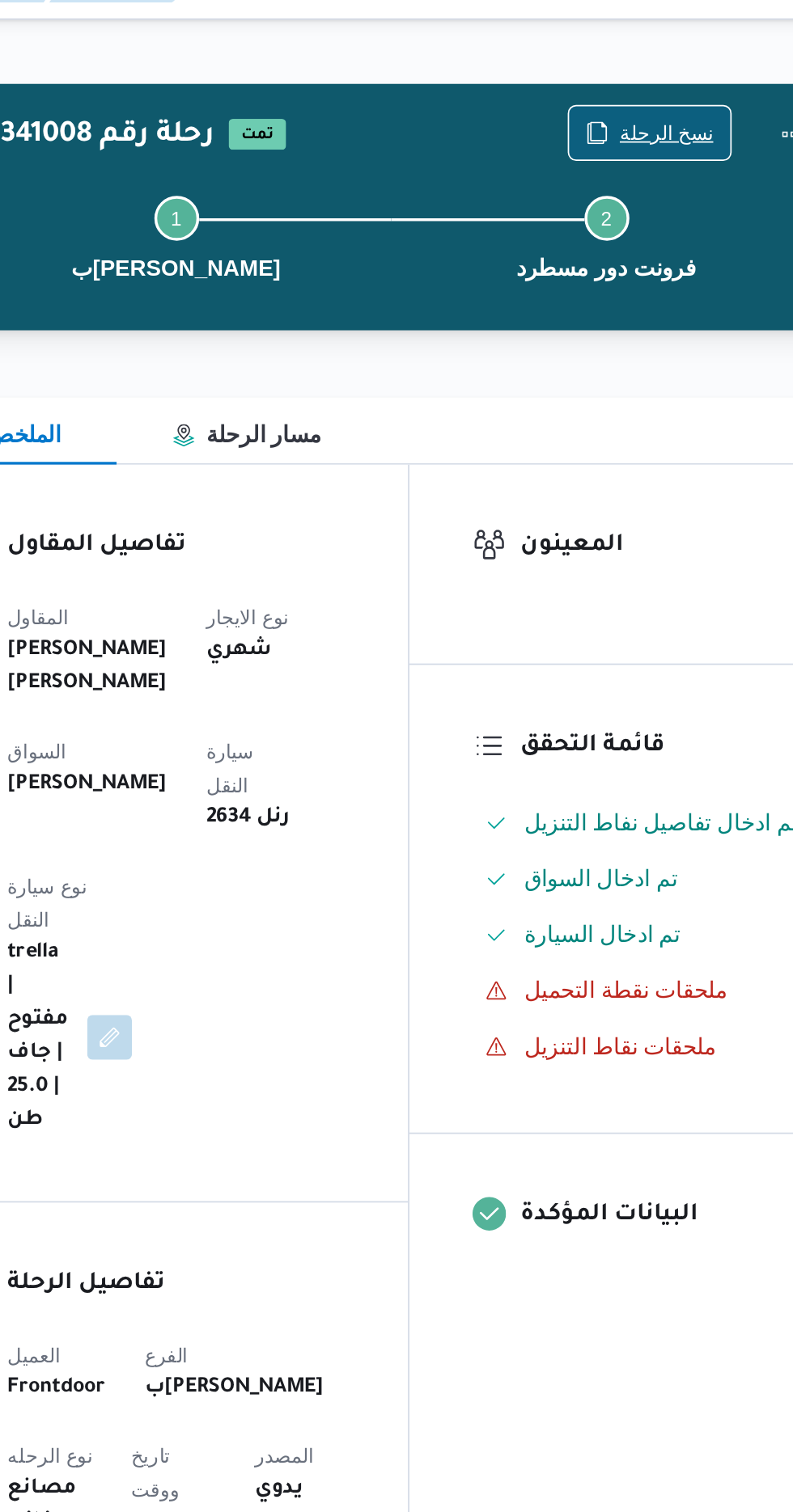
click at [624, 98] on span "نسخ الرحلة" at bounding box center [645, 104] width 93 height 31
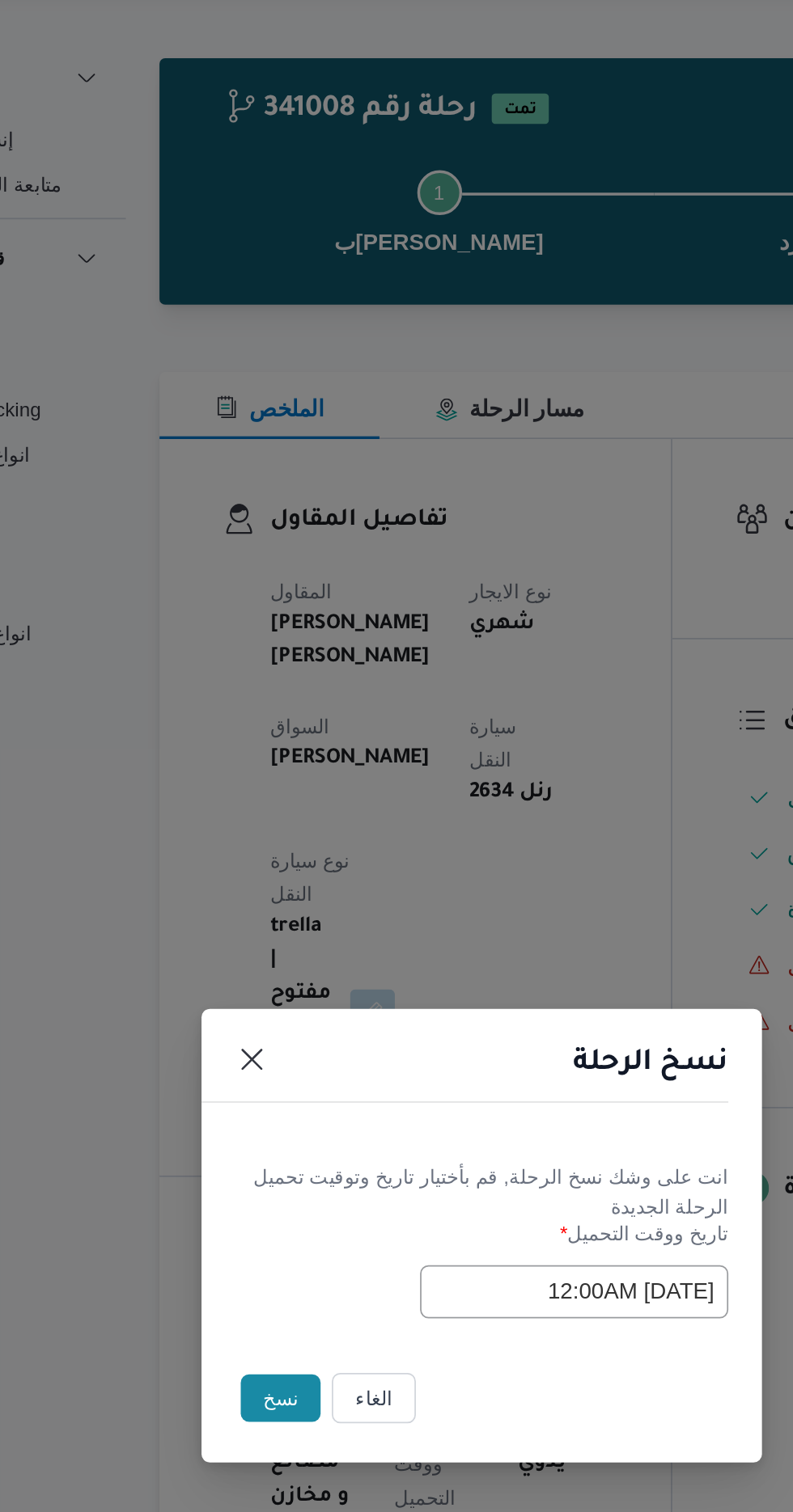
click at [262, 842] on button "نسخ" at bounding box center [280, 849] width 46 height 27
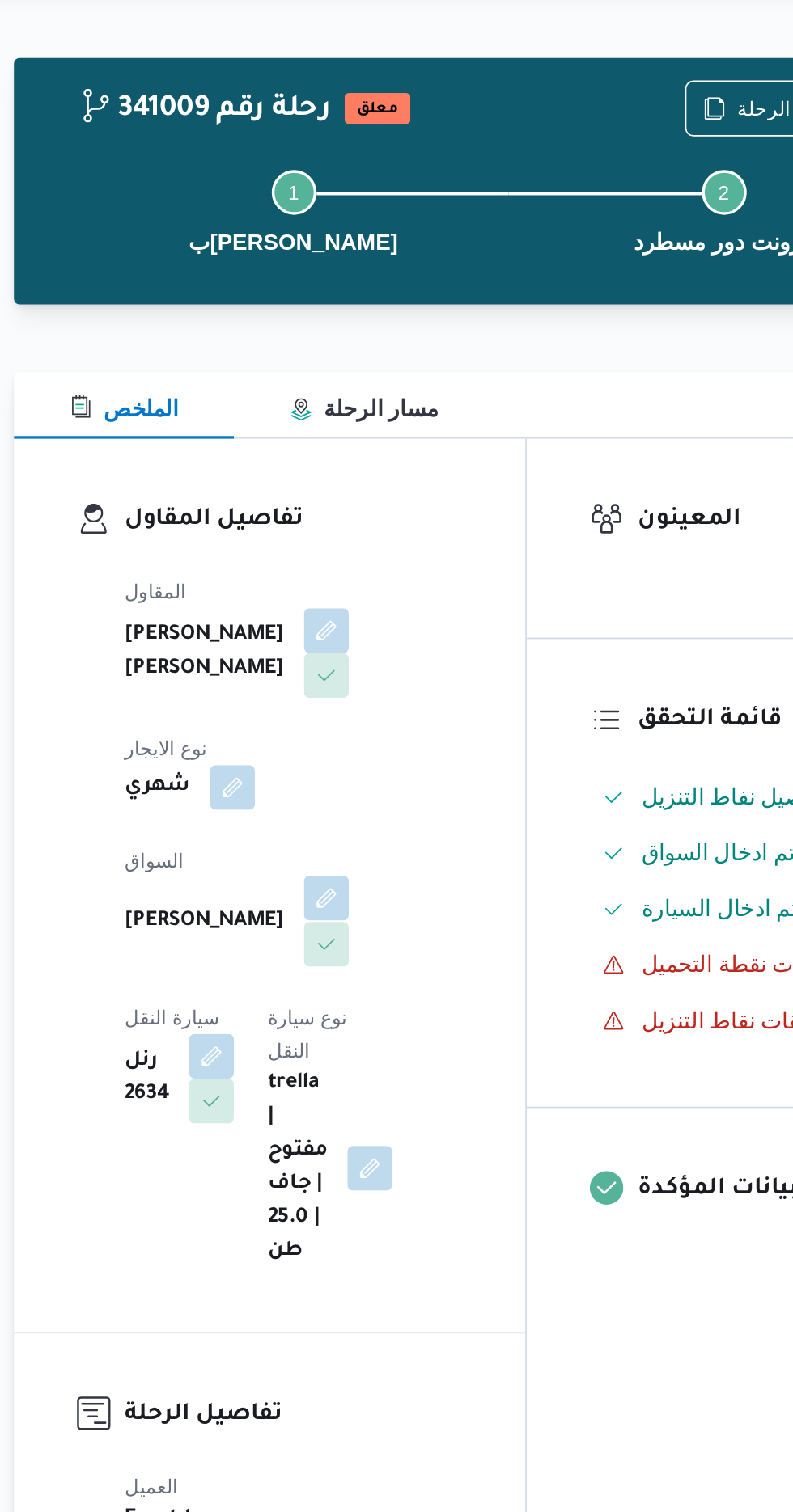
click at [378, 562] on button "button" at bounding box center [390, 560] width 26 height 26
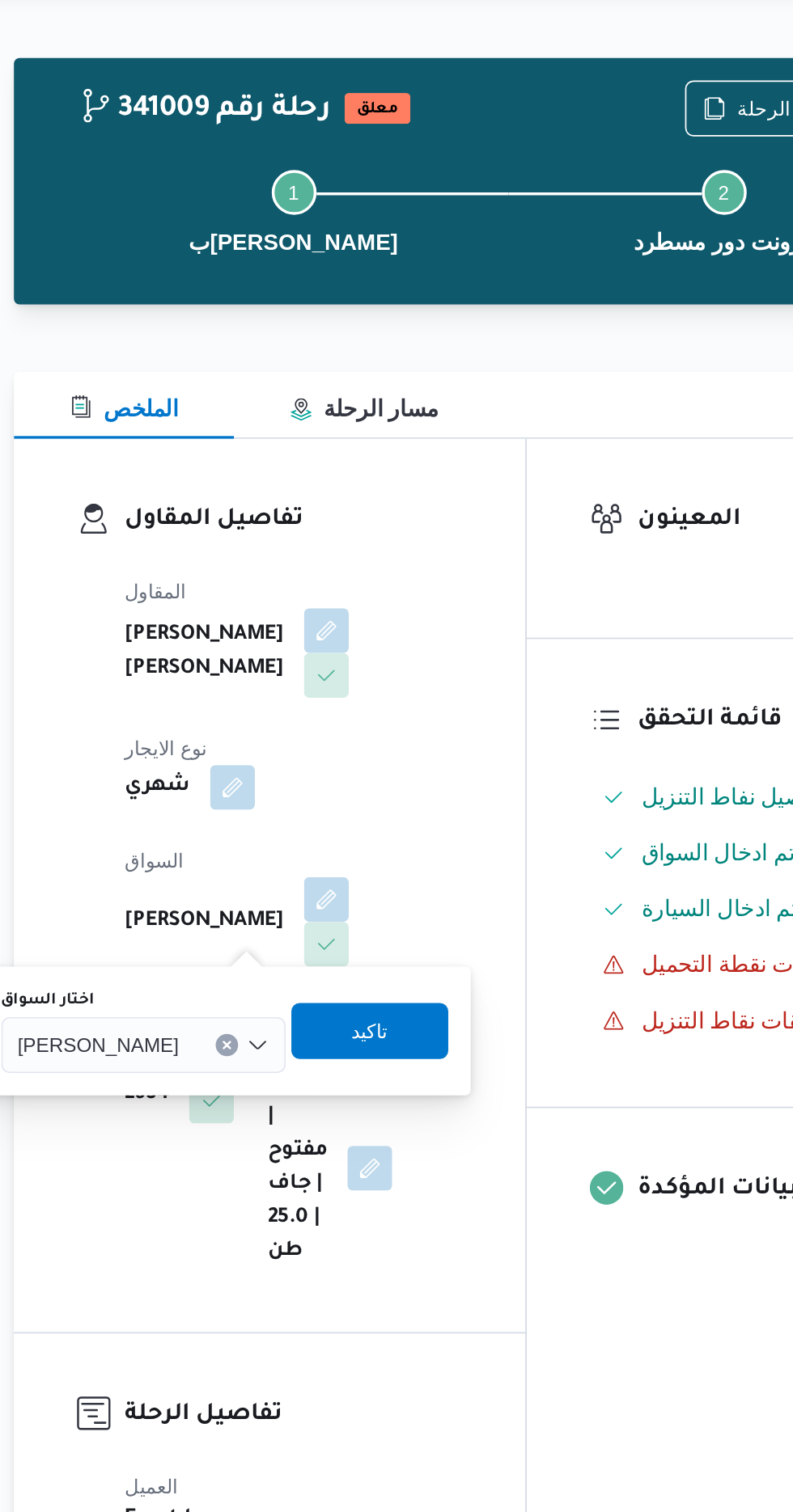
click at [287, 651] on span "[PERSON_NAME]" at bounding box center [259, 646] width 93 height 18
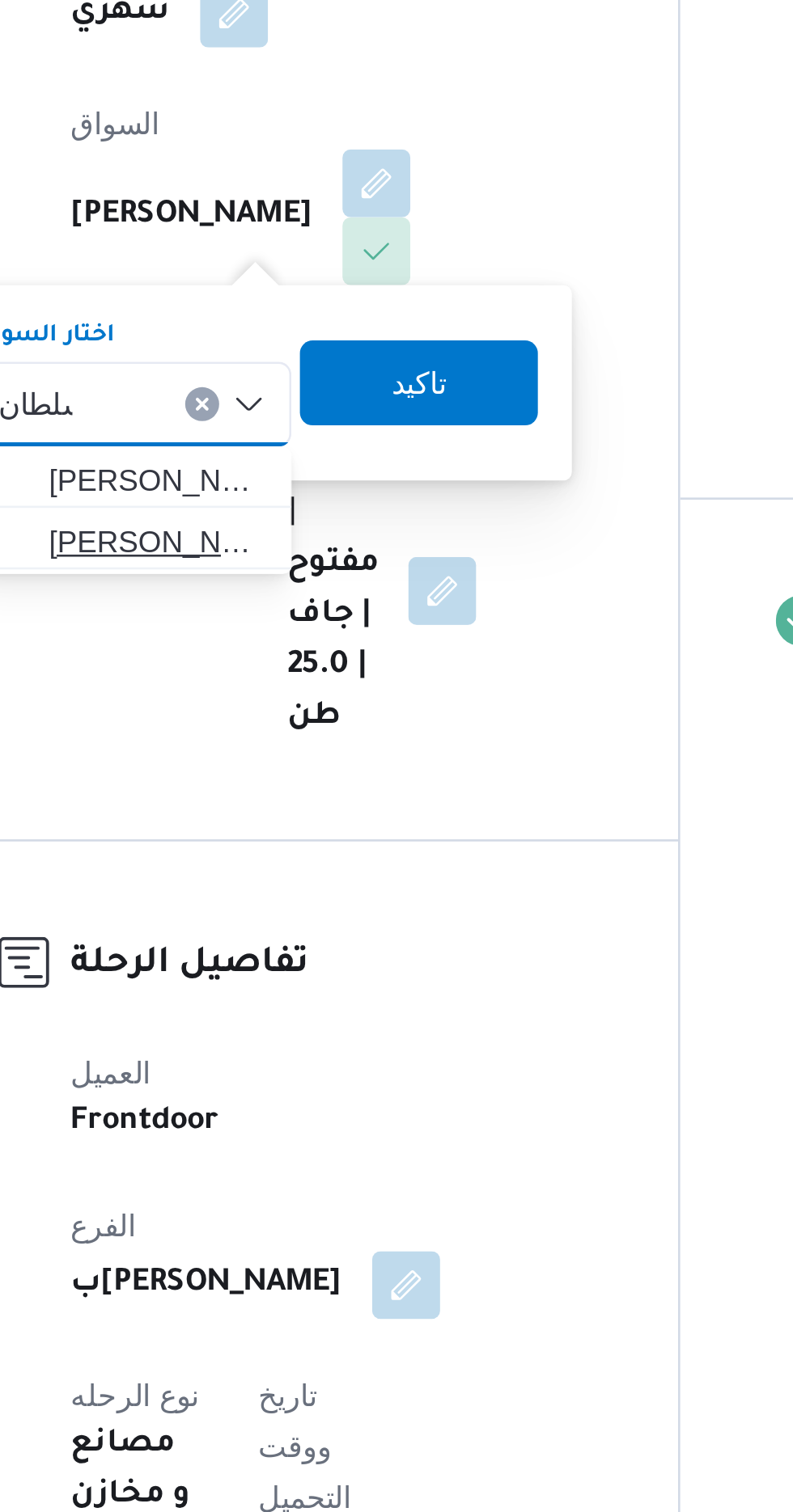
type input "سلطان"
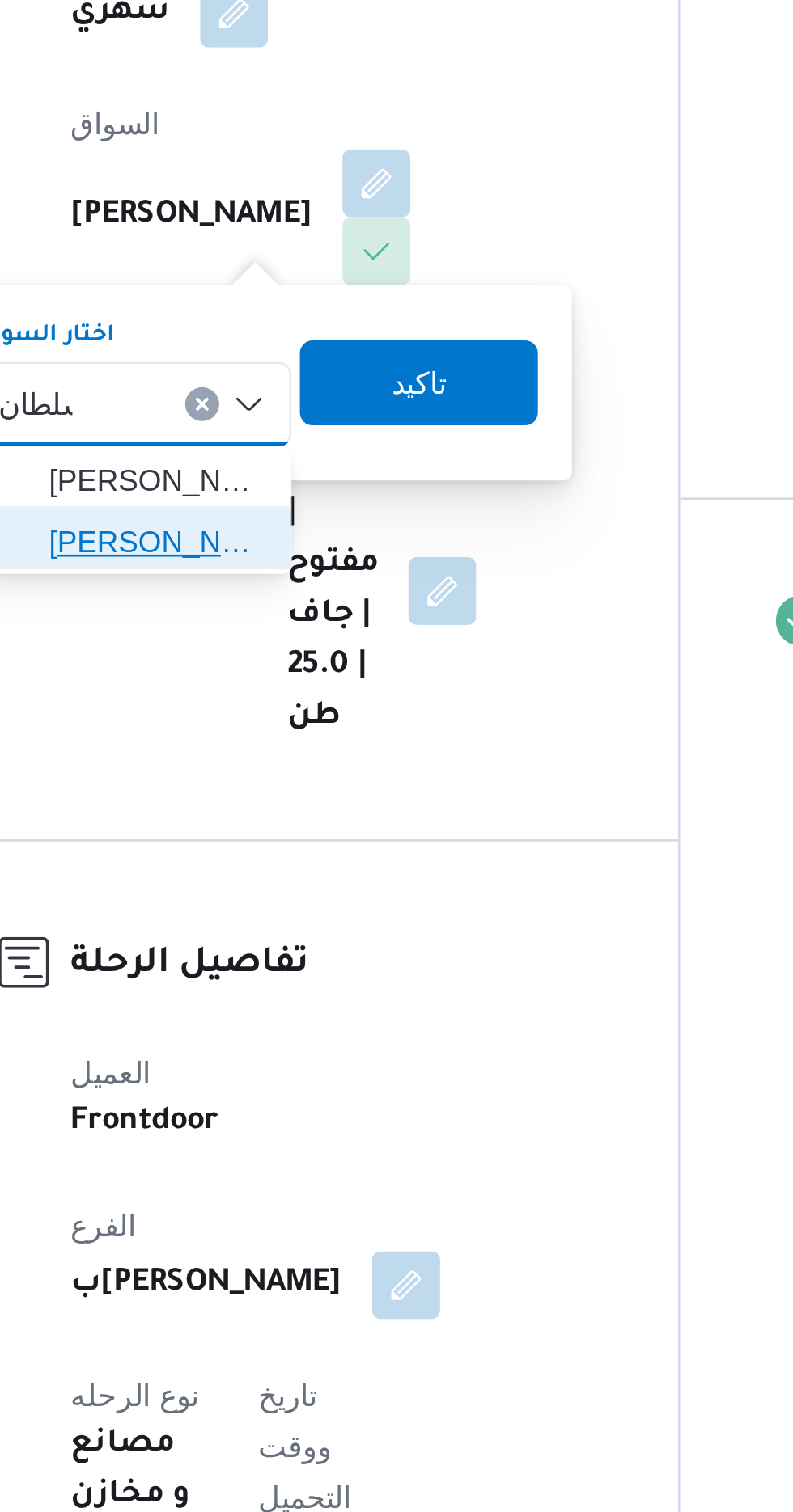
click at [302, 696] on span "[PERSON_NAME] [PERSON_NAME]" at bounding box center [308, 698] width 83 height 19
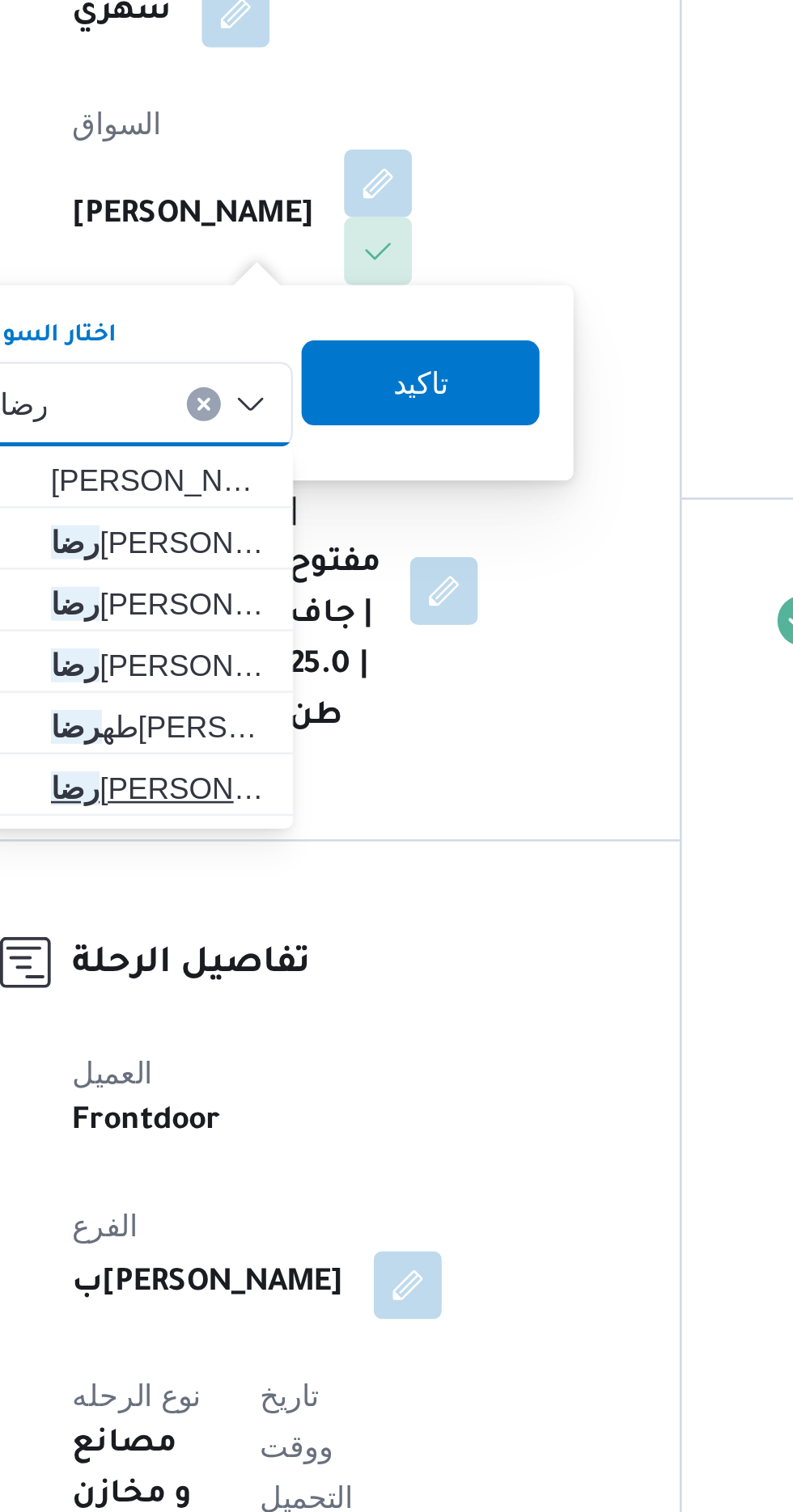
type input "رضا"
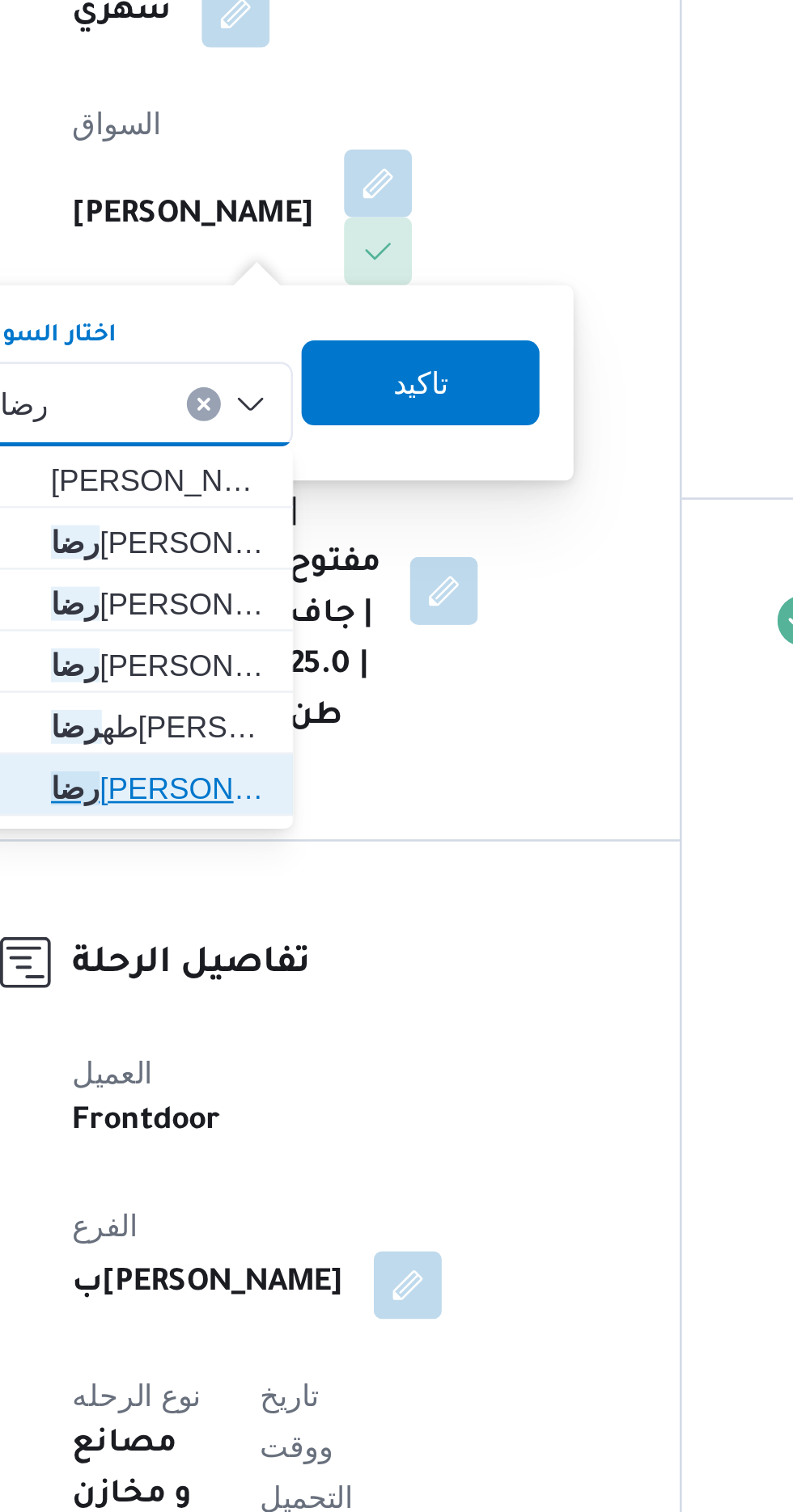
click at [286, 789] on span "[PERSON_NAME] [PERSON_NAME]" at bounding box center [308, 792] width 83 height 19
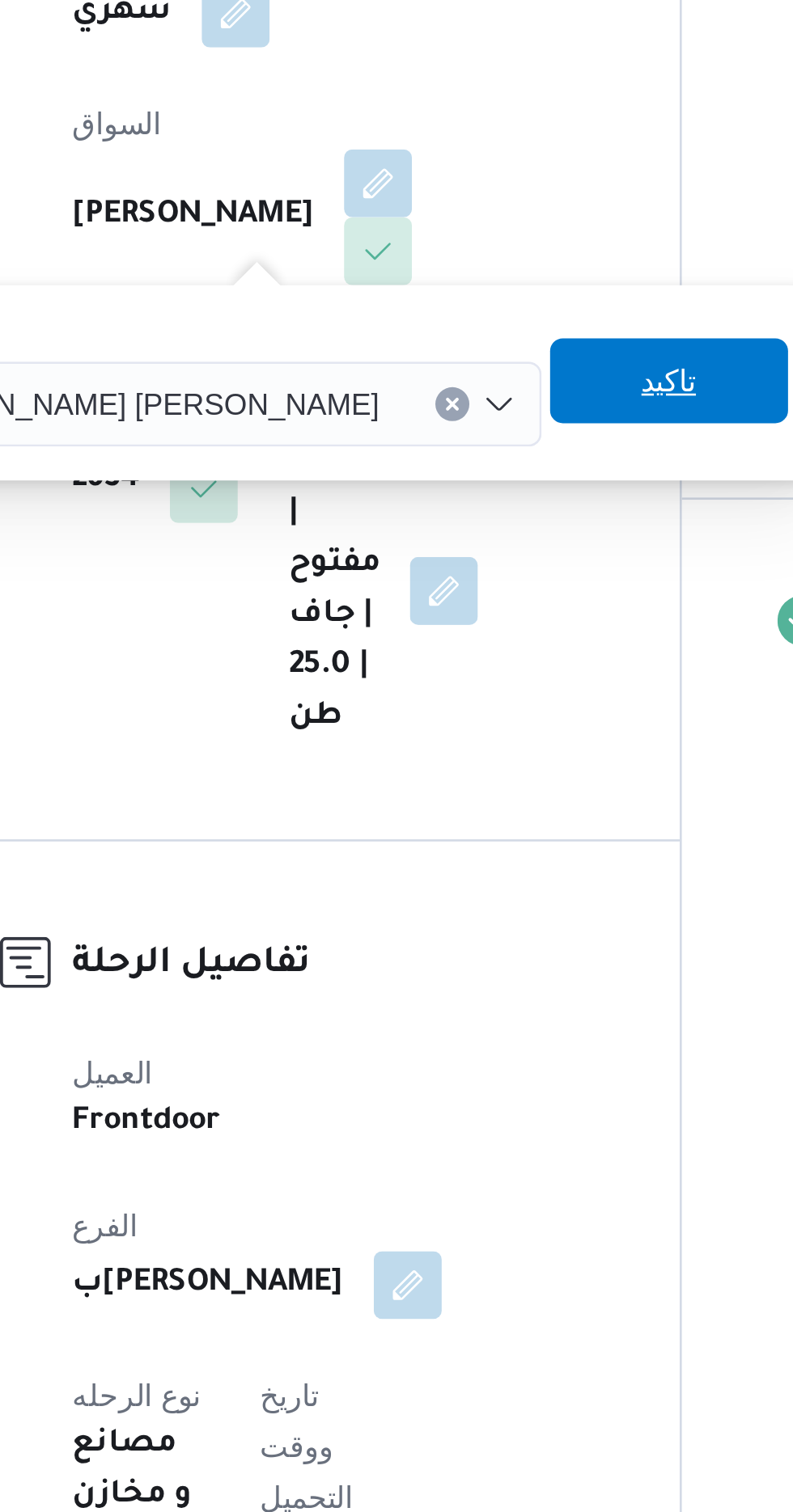
click at [456, 635] on span "تاكيد" at bounding box center [502, 637] width 91 height 32
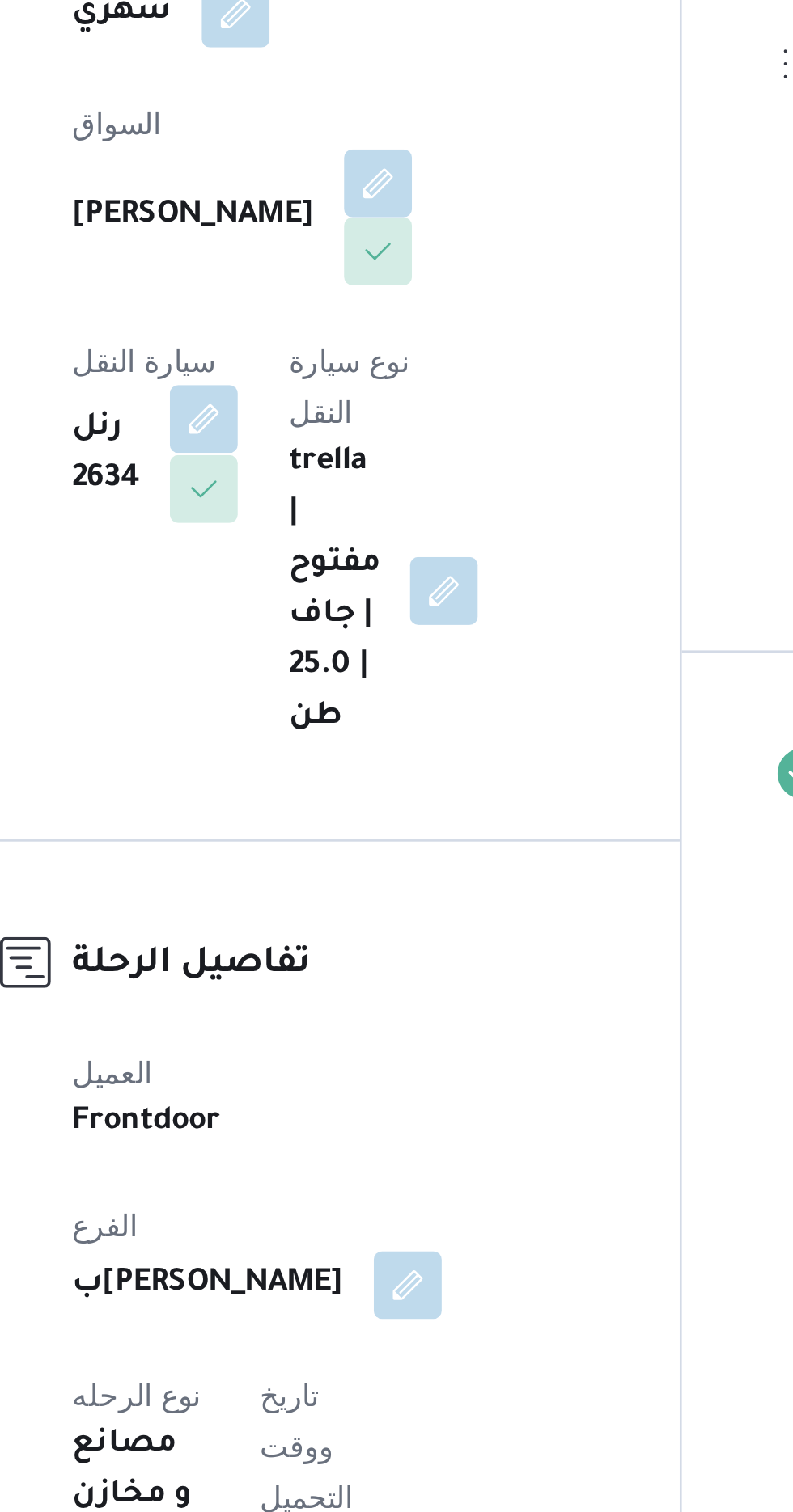
click at [337, 639] on button "button" at bounding box center [324, 651] width 26 height 26
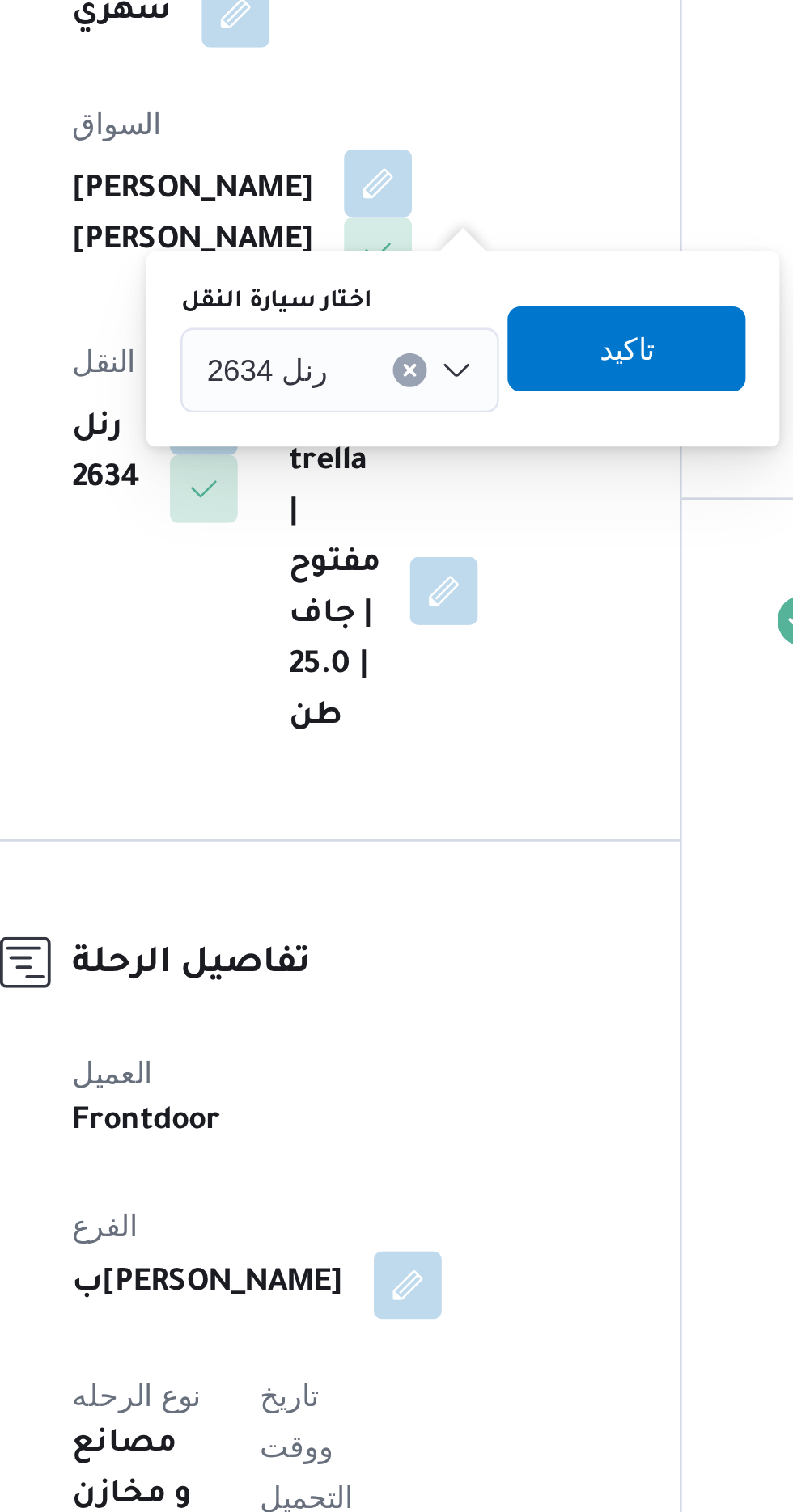
click at [354, 632] on span "رنل 2634" at bounding box center [348, 632] width 46 height 18
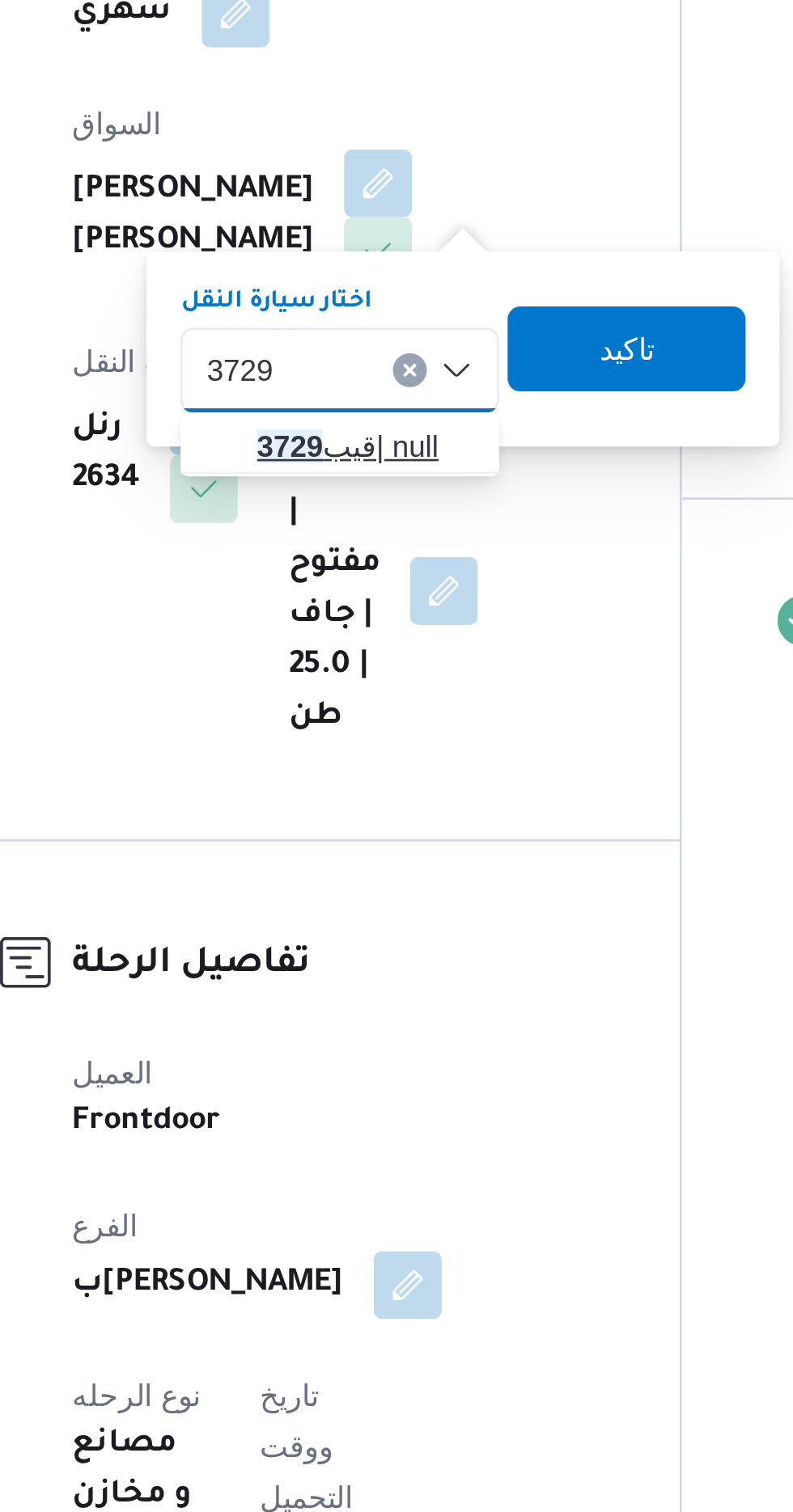
type input "3729"
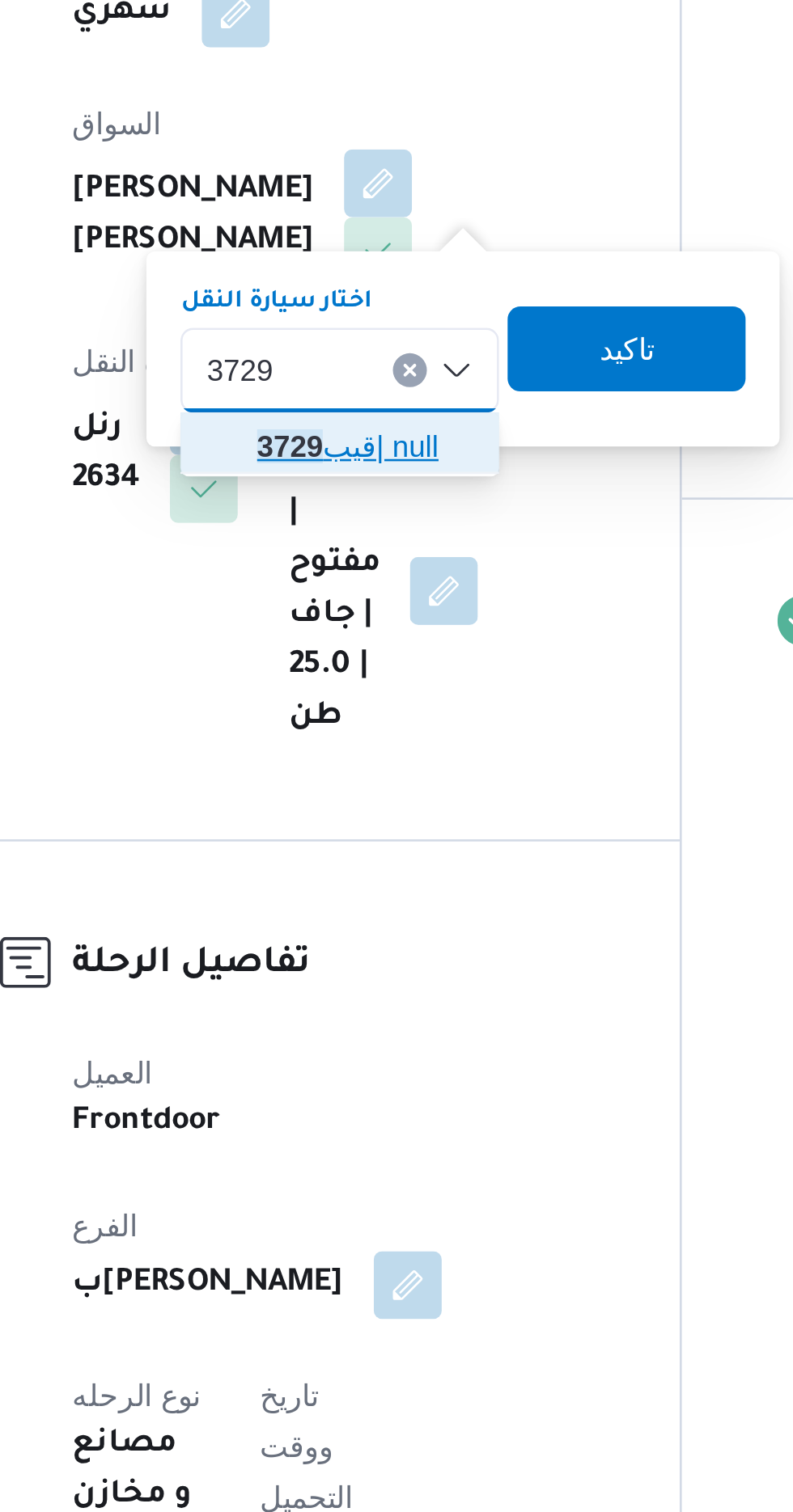
click at [362, 660] on mark "3729" at bounding box center [357, 662] width 25 height 13
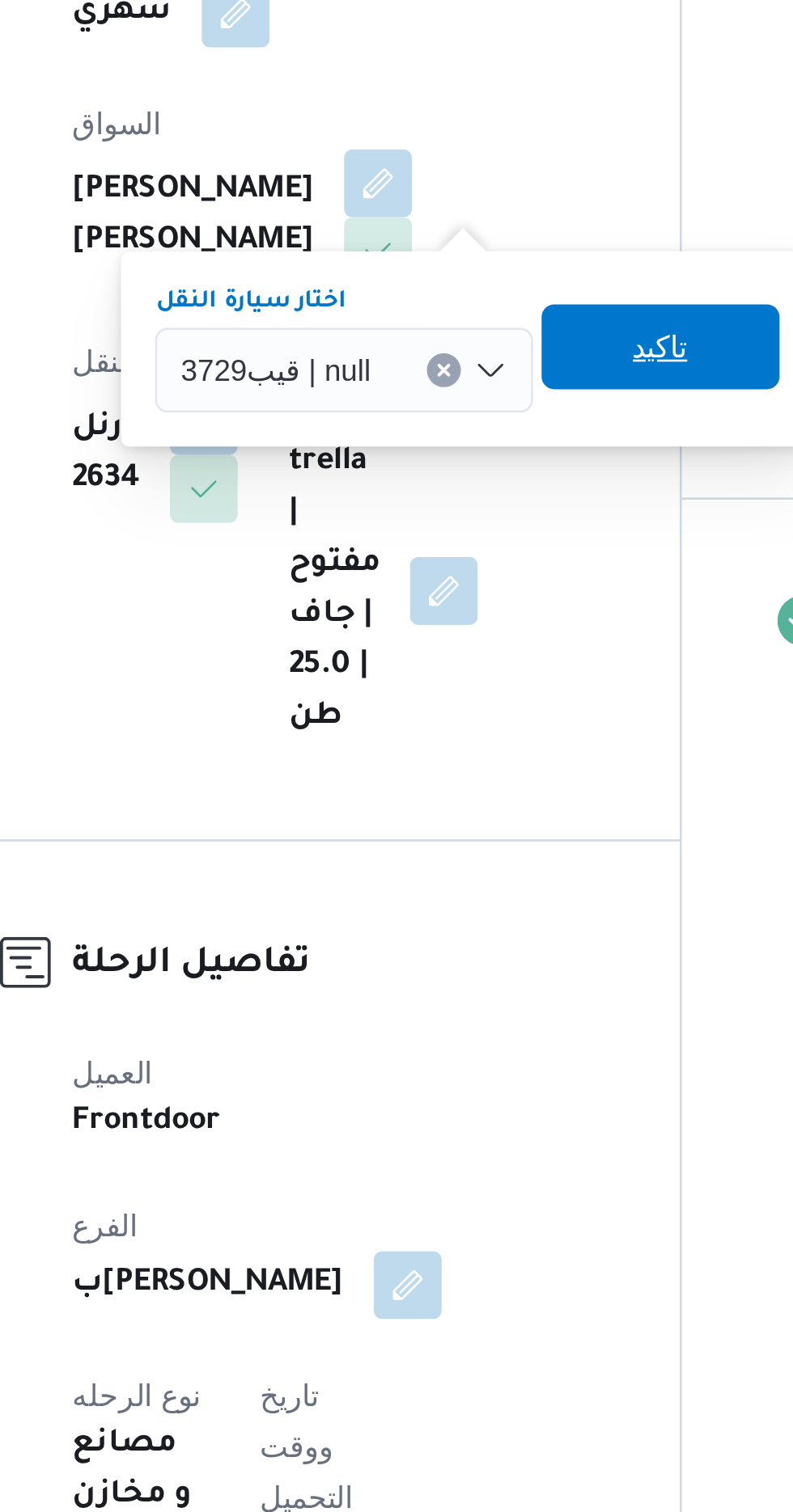
click at [485, 622] on span "تاكيد" at bounding box center [499, 624] width 91 height 32
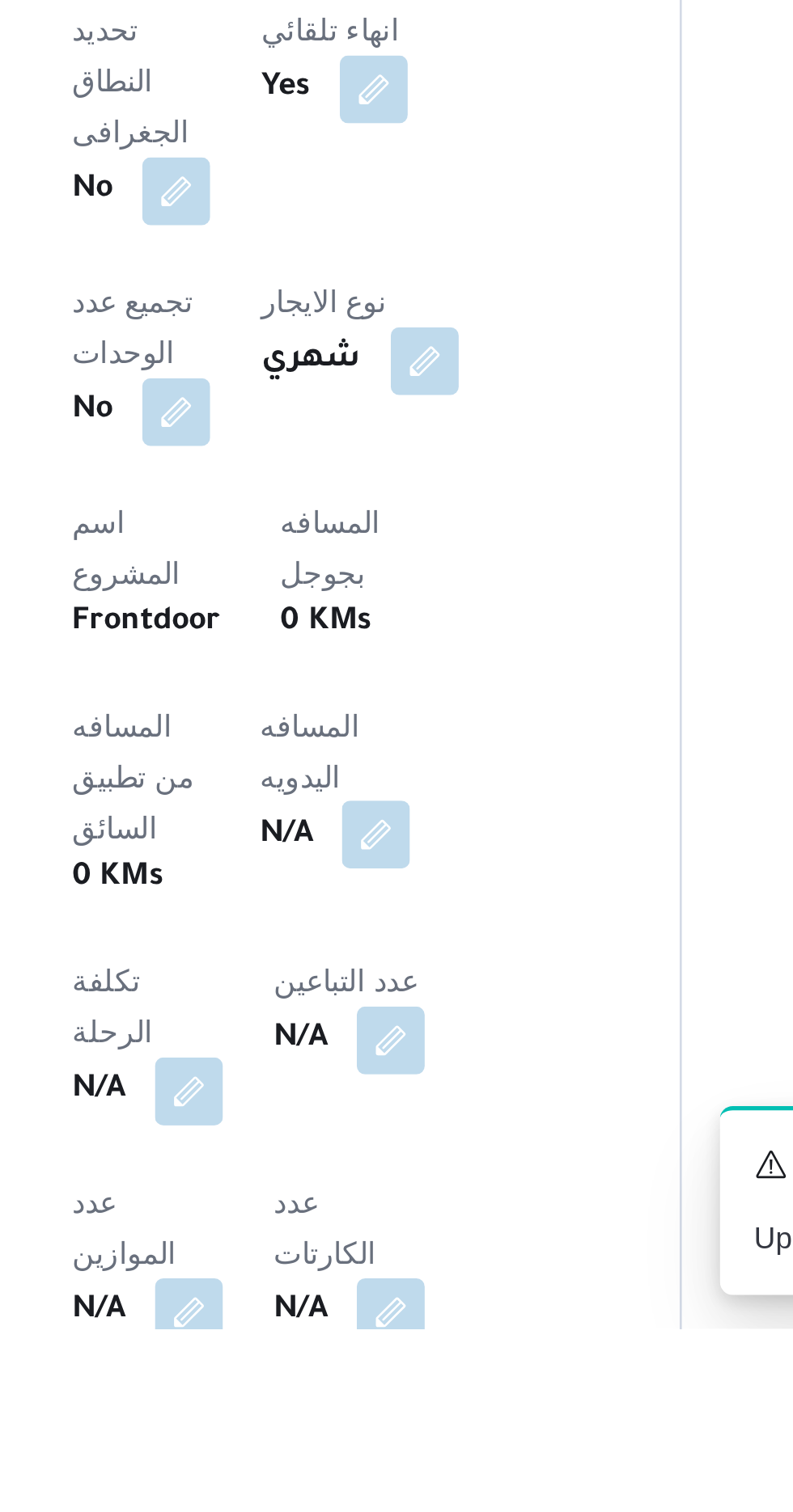
click at [377, 1310] on button "button" at bounding box center [389, 1323] width 26 height 26
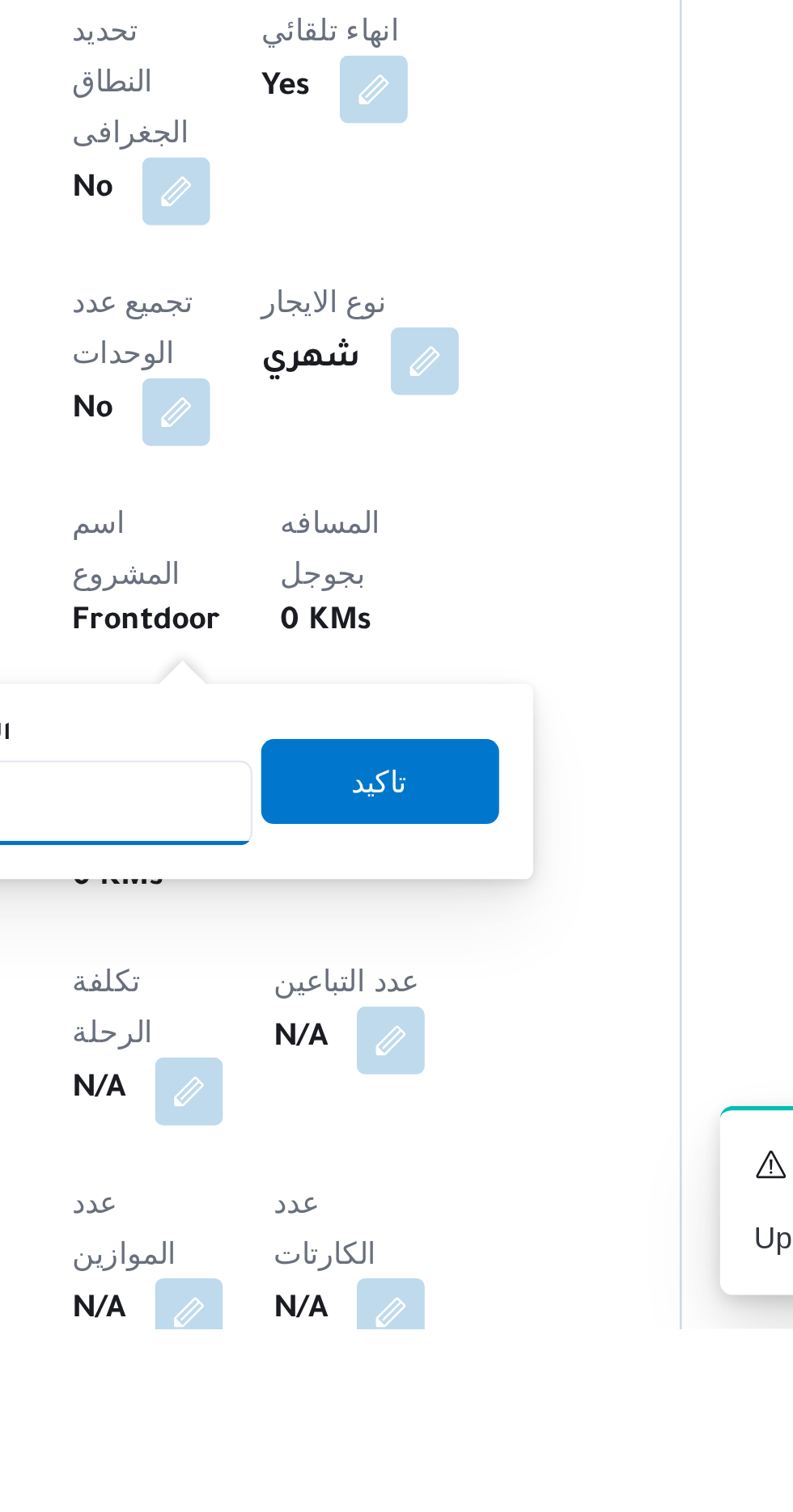
click at [288, 1305] on input "المسافه اليدويه" at bounding box center [262, 1311] width 161 height 32
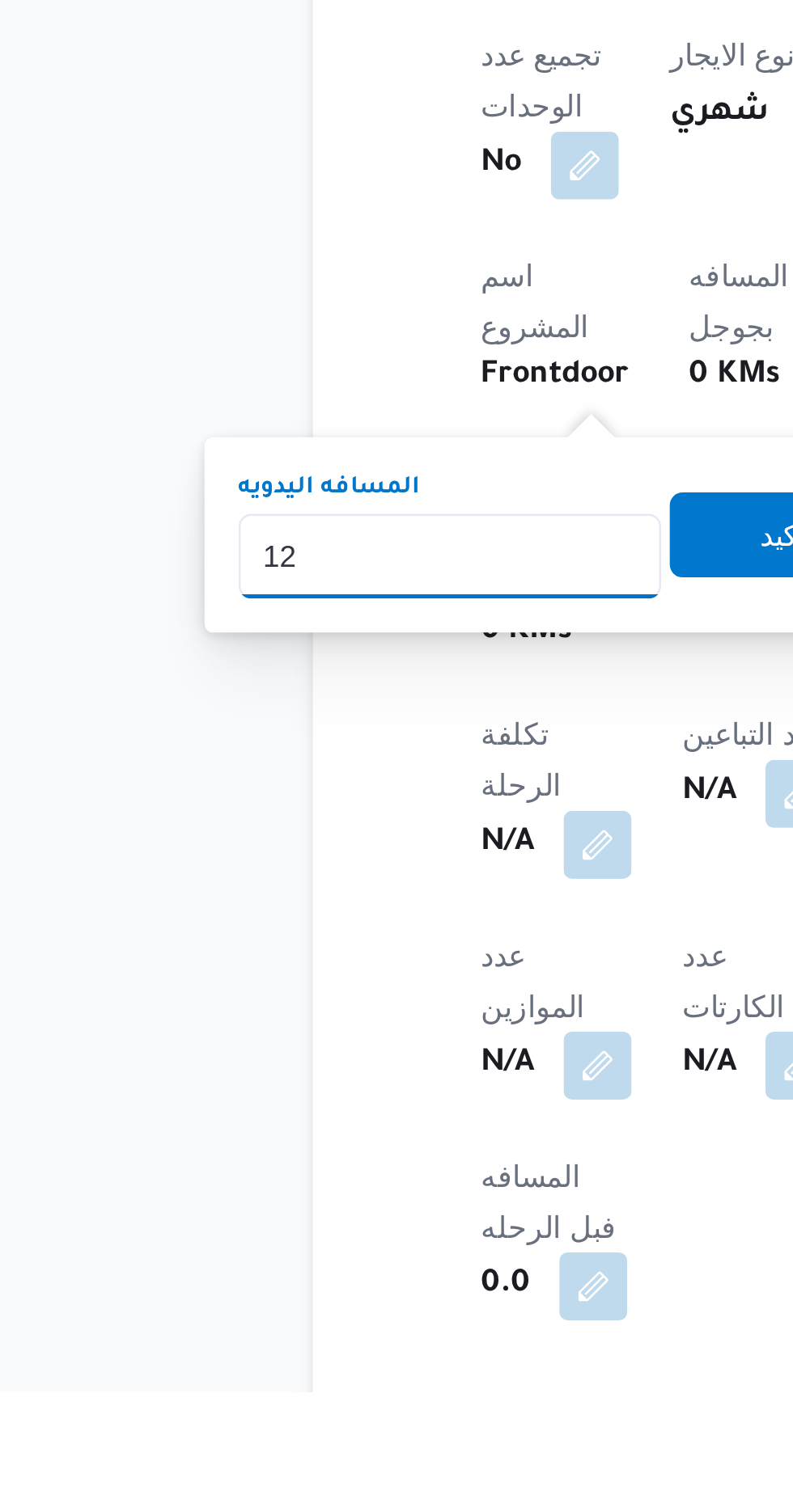
type input "120"
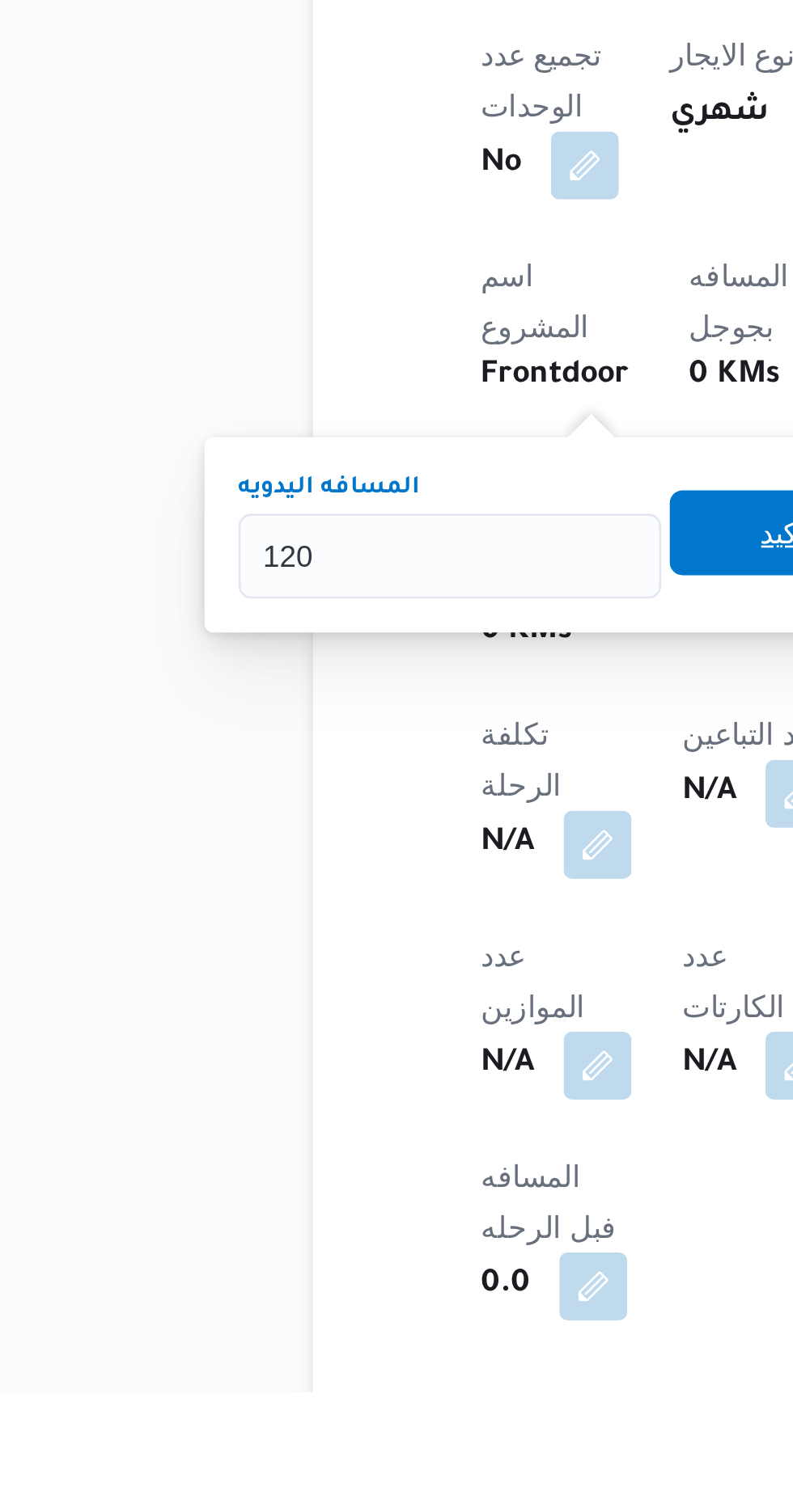
click at [385, 1176] on span "تاكيد" at bounding box center [392, 1184] width 91 height 32
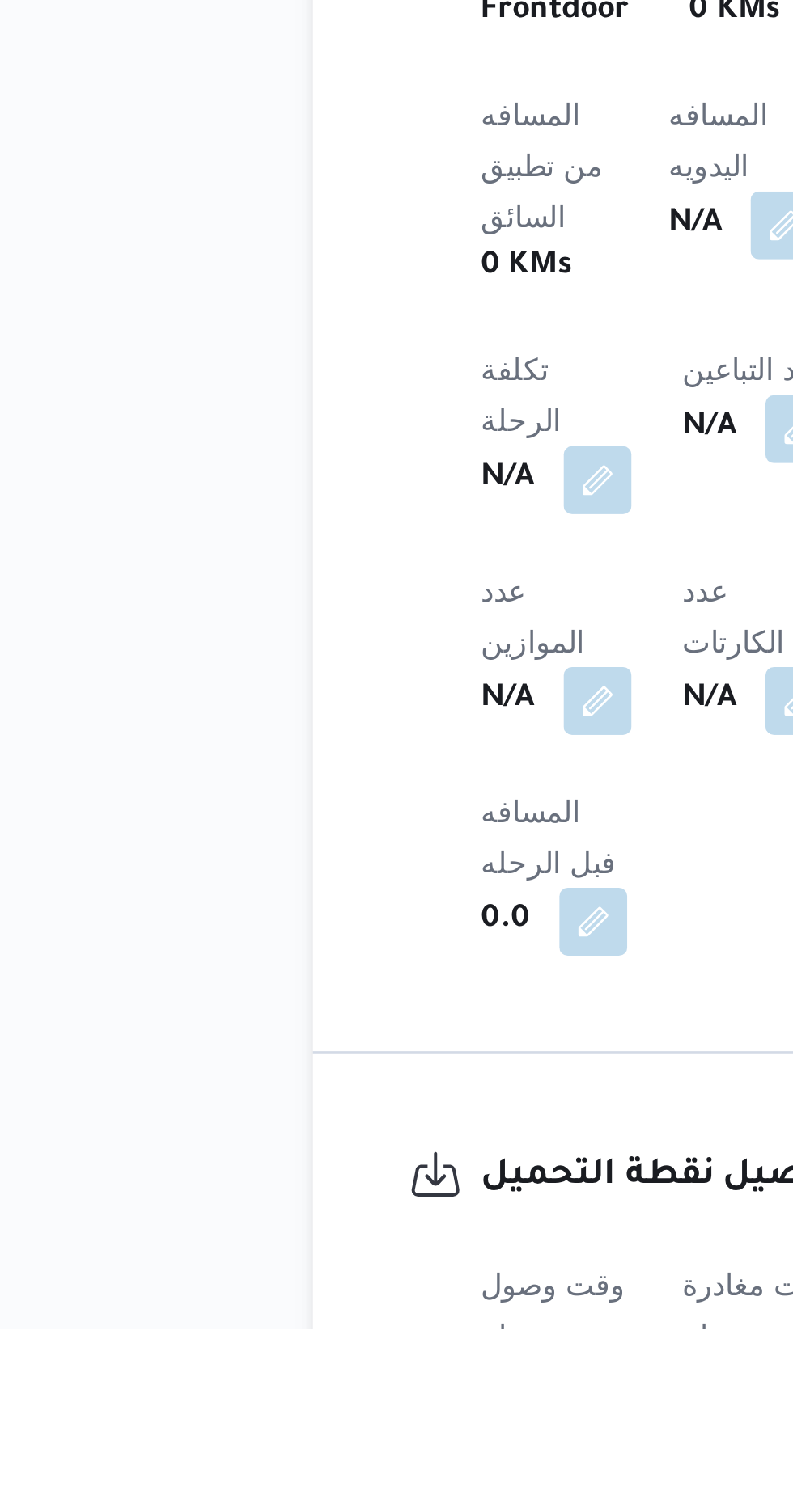
scroll to position [432, 0]
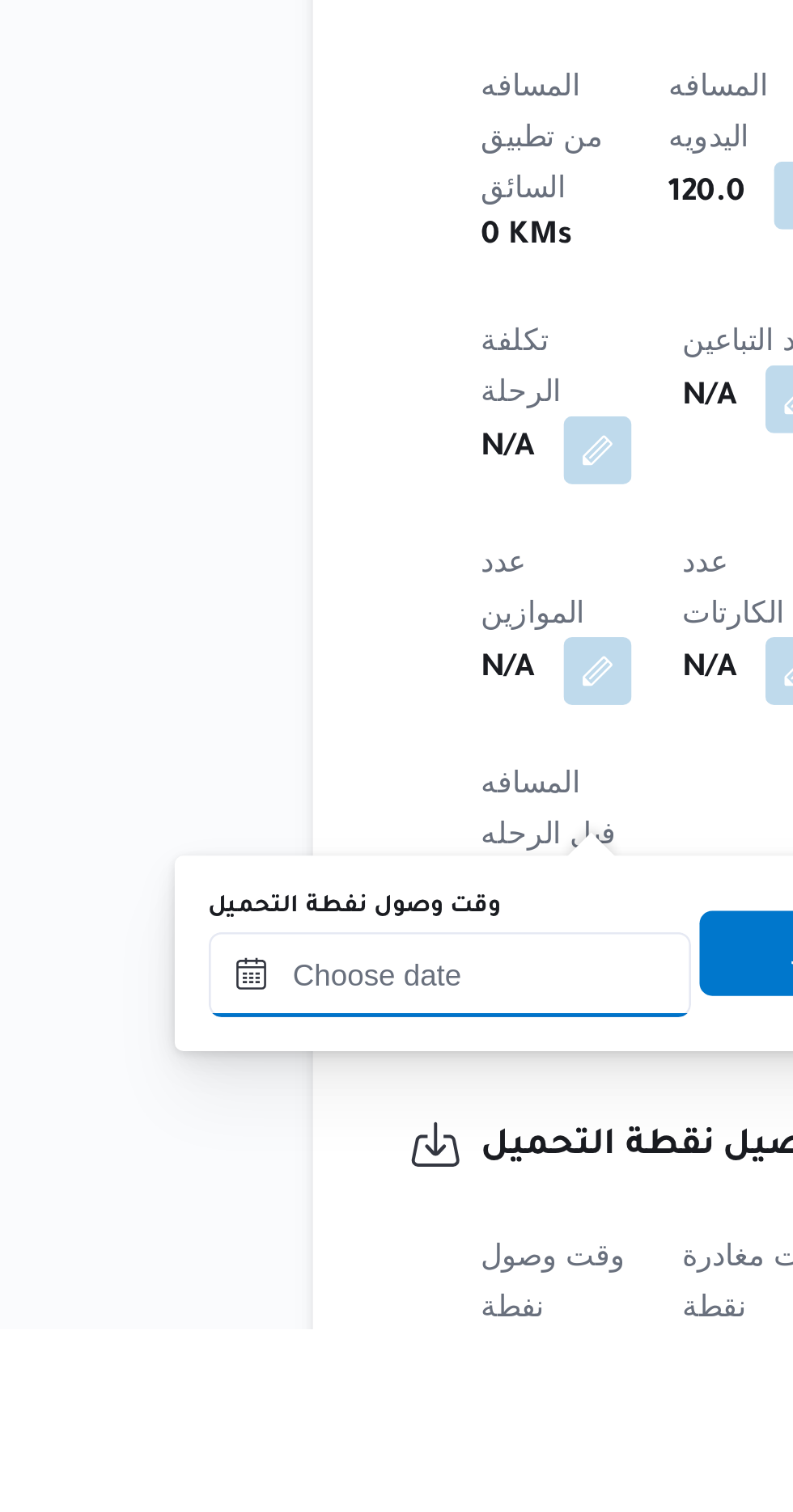
click at [244, 1372] on input "وقت وصول نفطة التحميل" at bounding box center [262, 1376] width 184 height 32
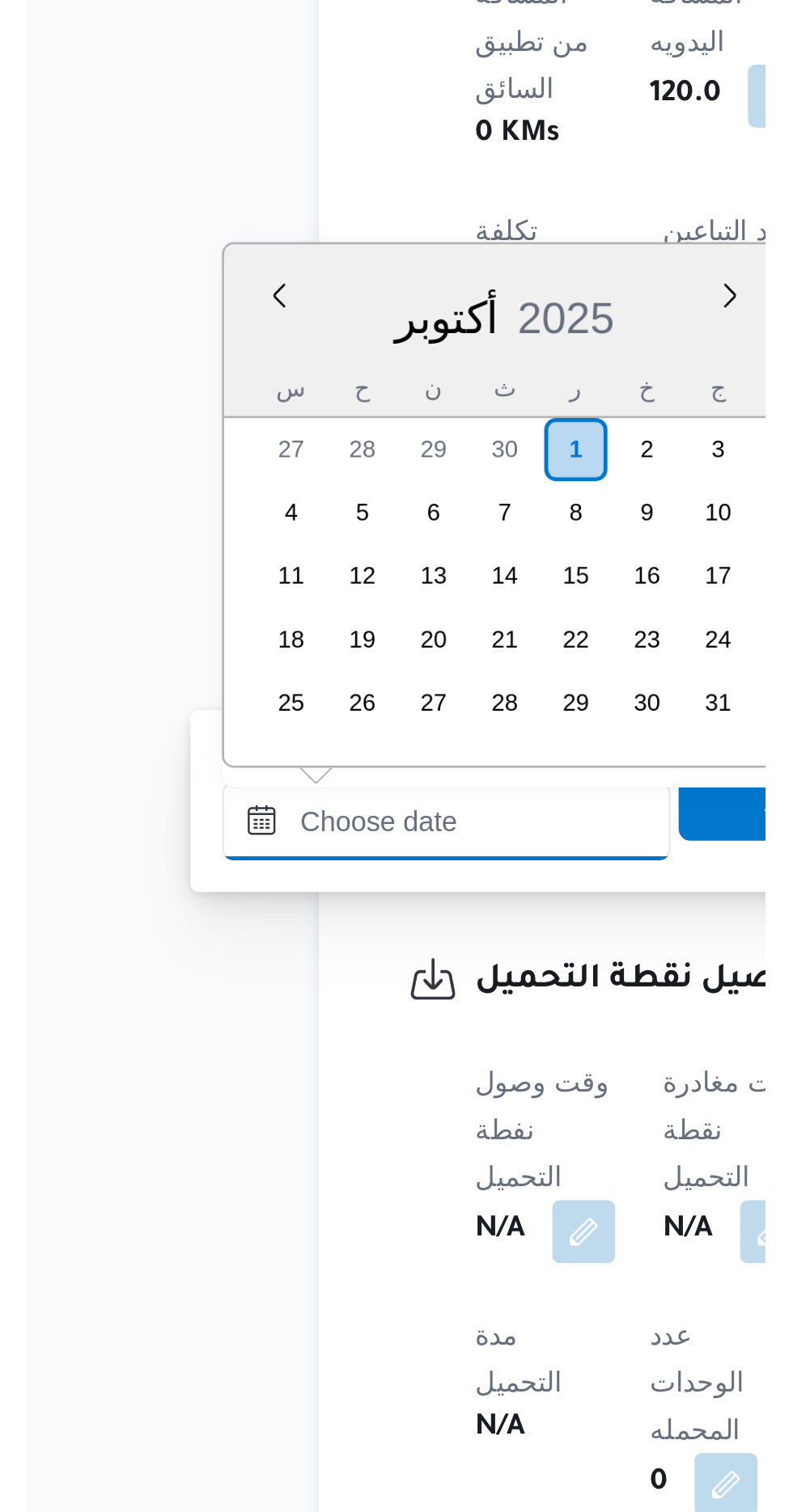
scroll to position [513, 0]
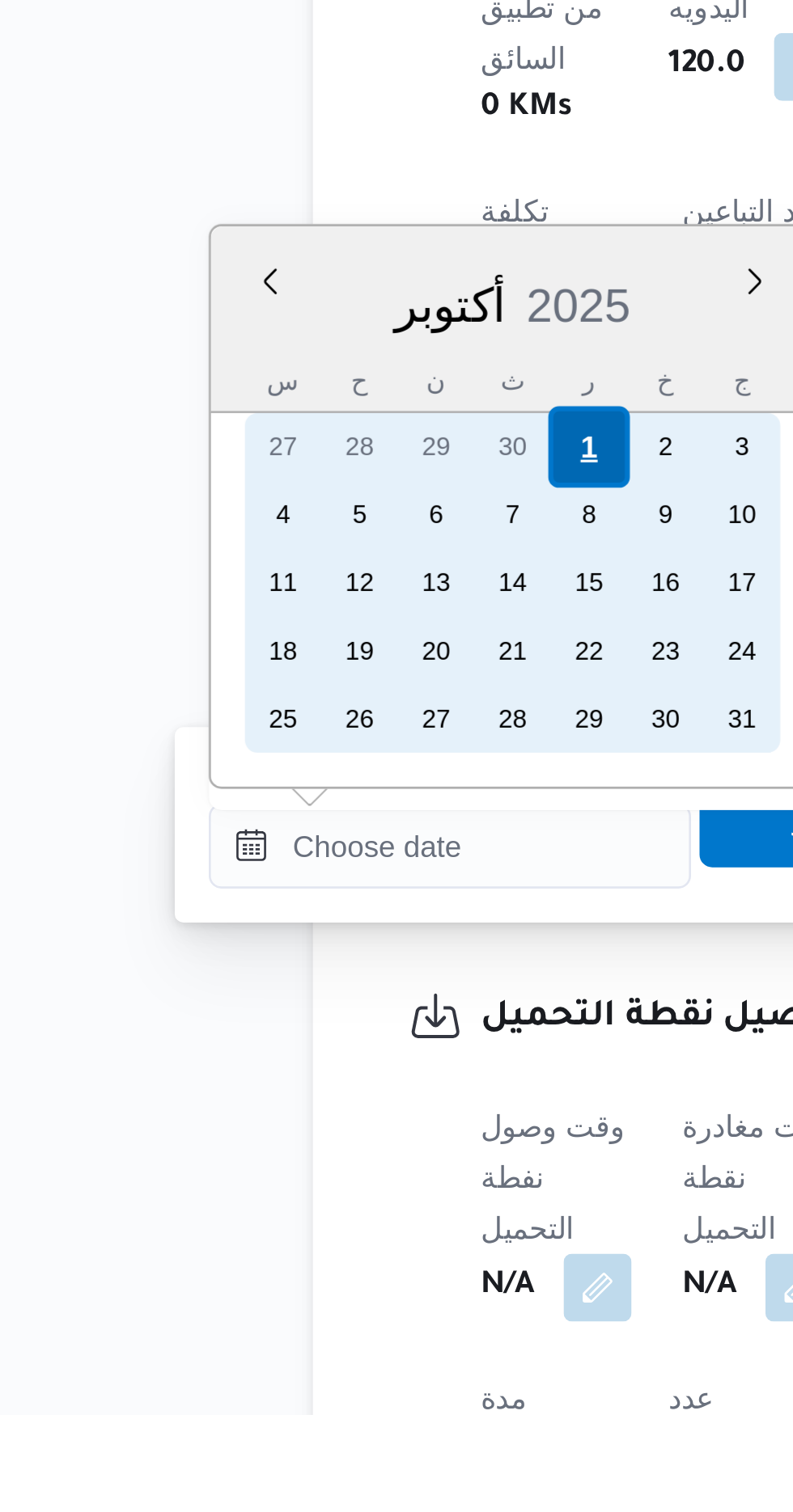
click at [311, 1133] on div "1" at bounding box center [314, 1142] width 31 height 31
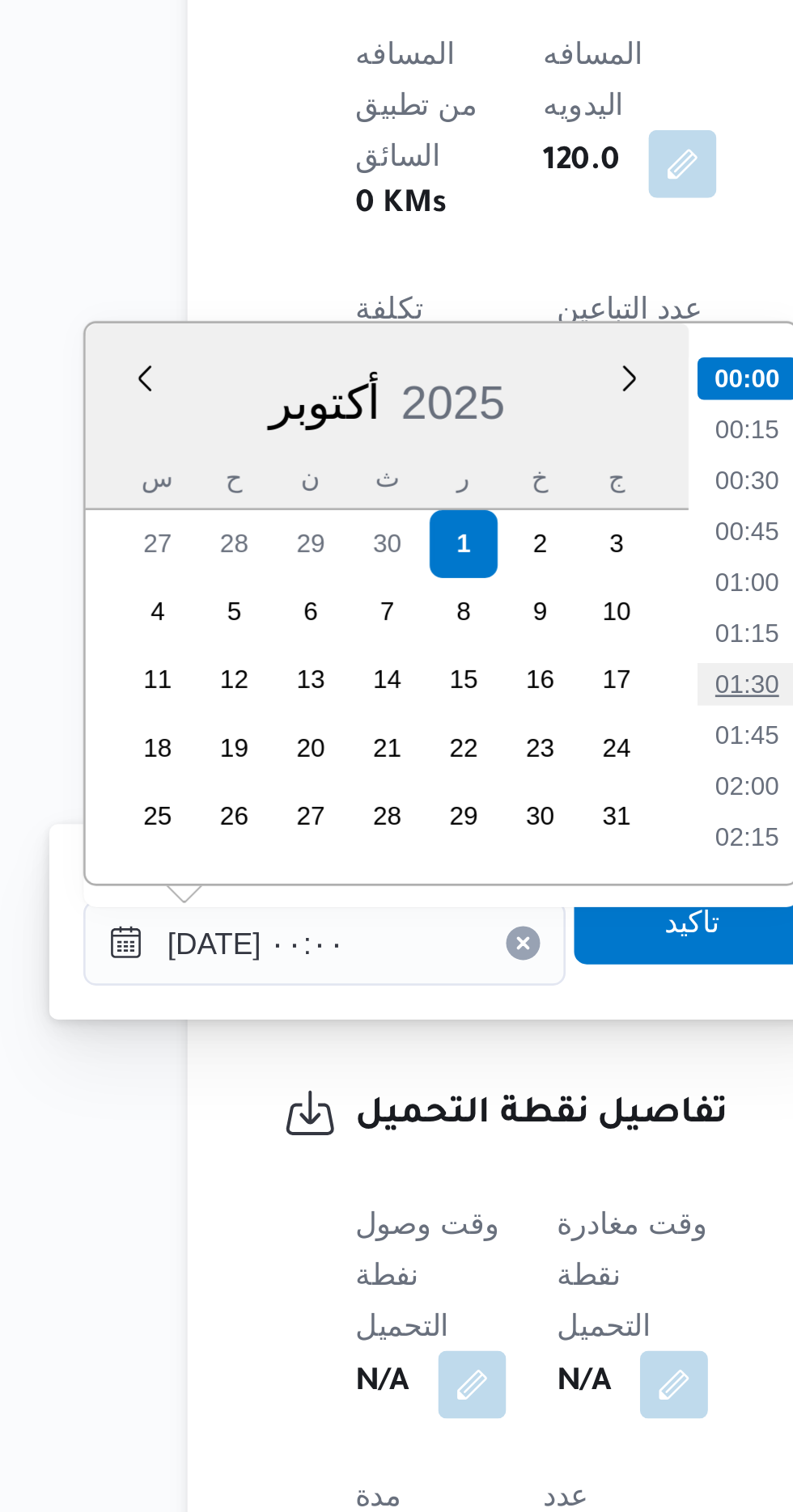
click at [415, 1196] on li "01:30" at bounding box center [423, 1197] width 37 height 17
type input "[DATE] ٠١:٣٠"
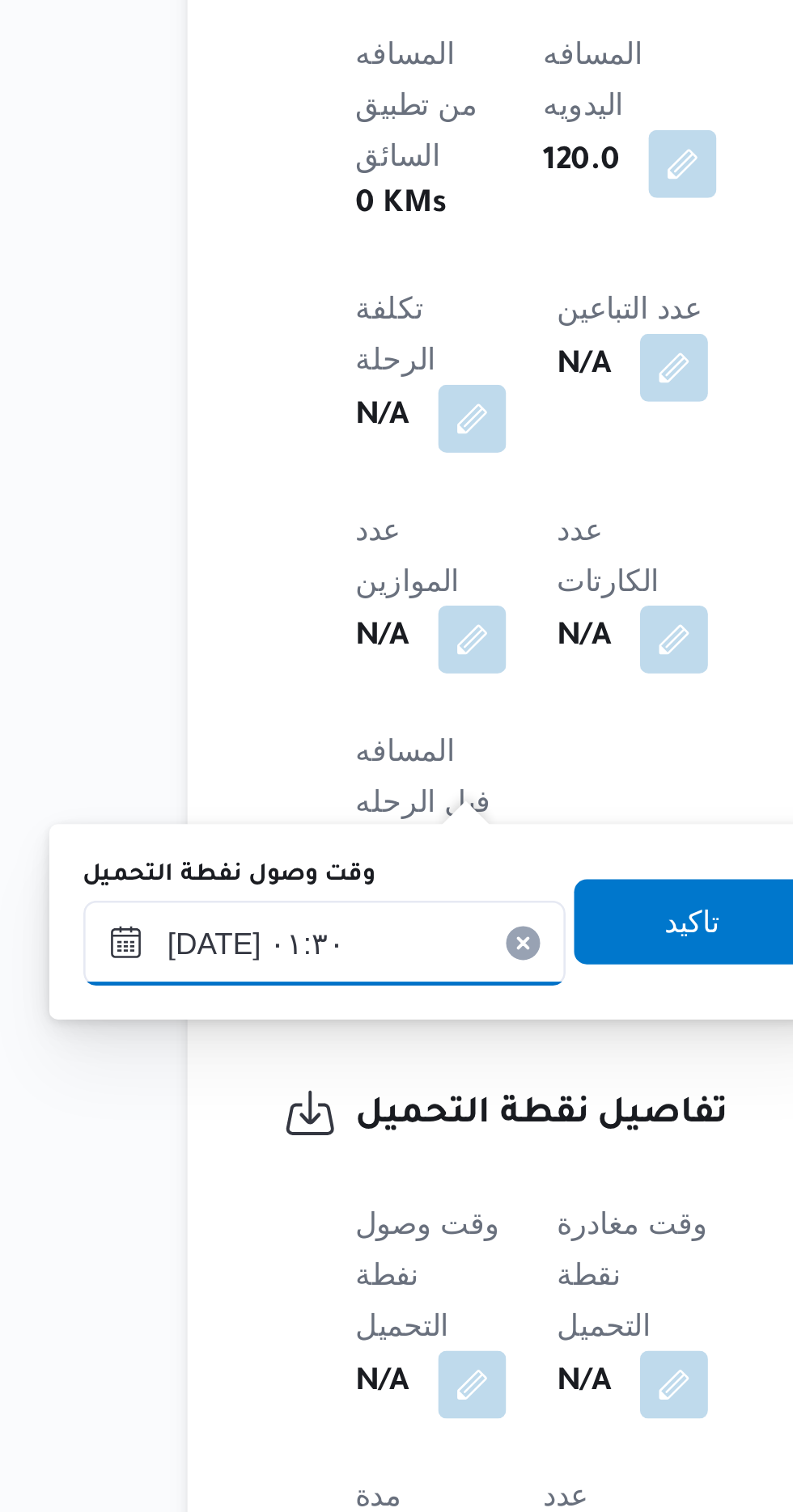
scroll to position [513, 0]
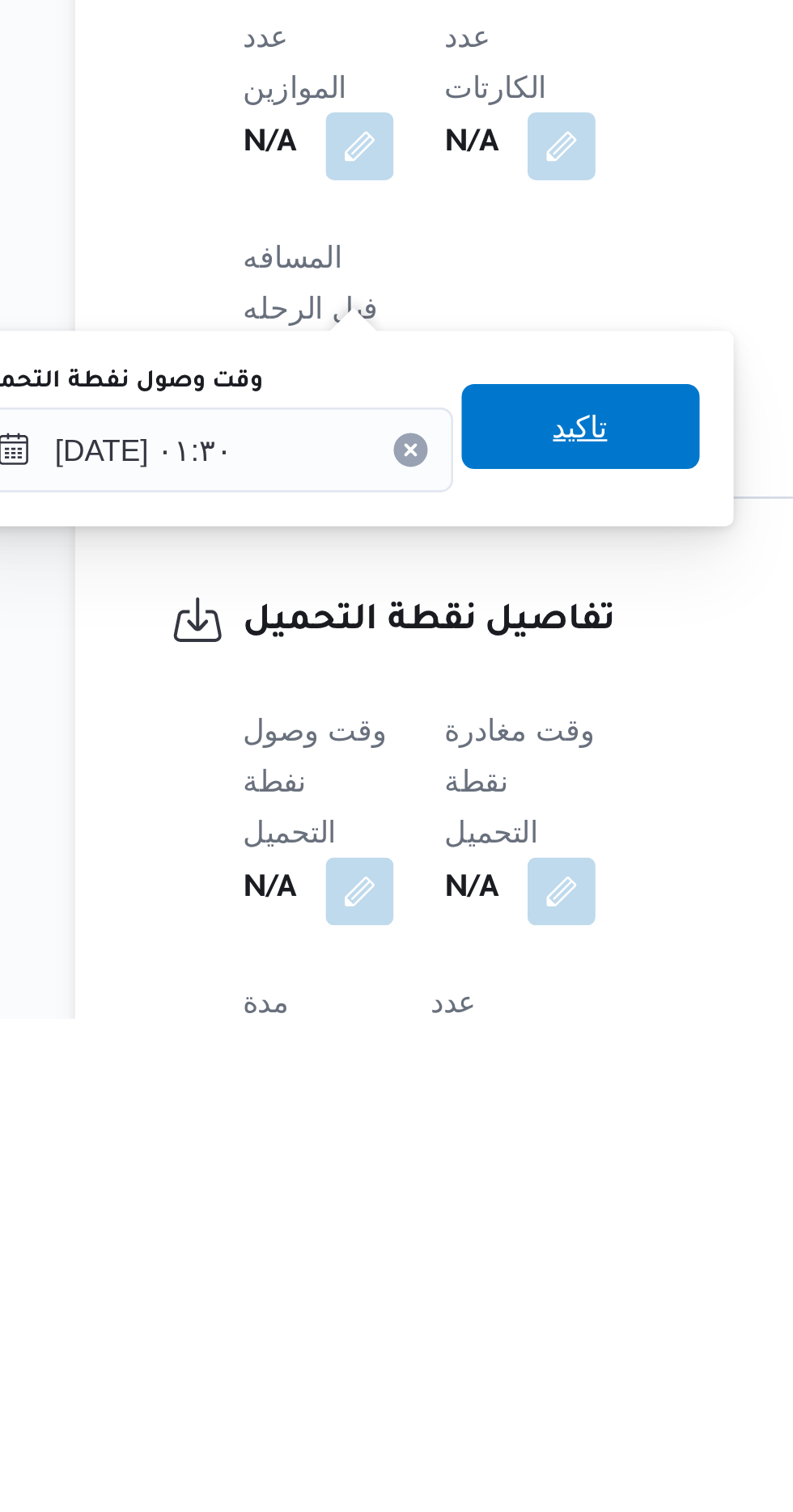
click at [401, 1291] on span "تاكيد" at bounding box center [403, 1286] width 91 height 32
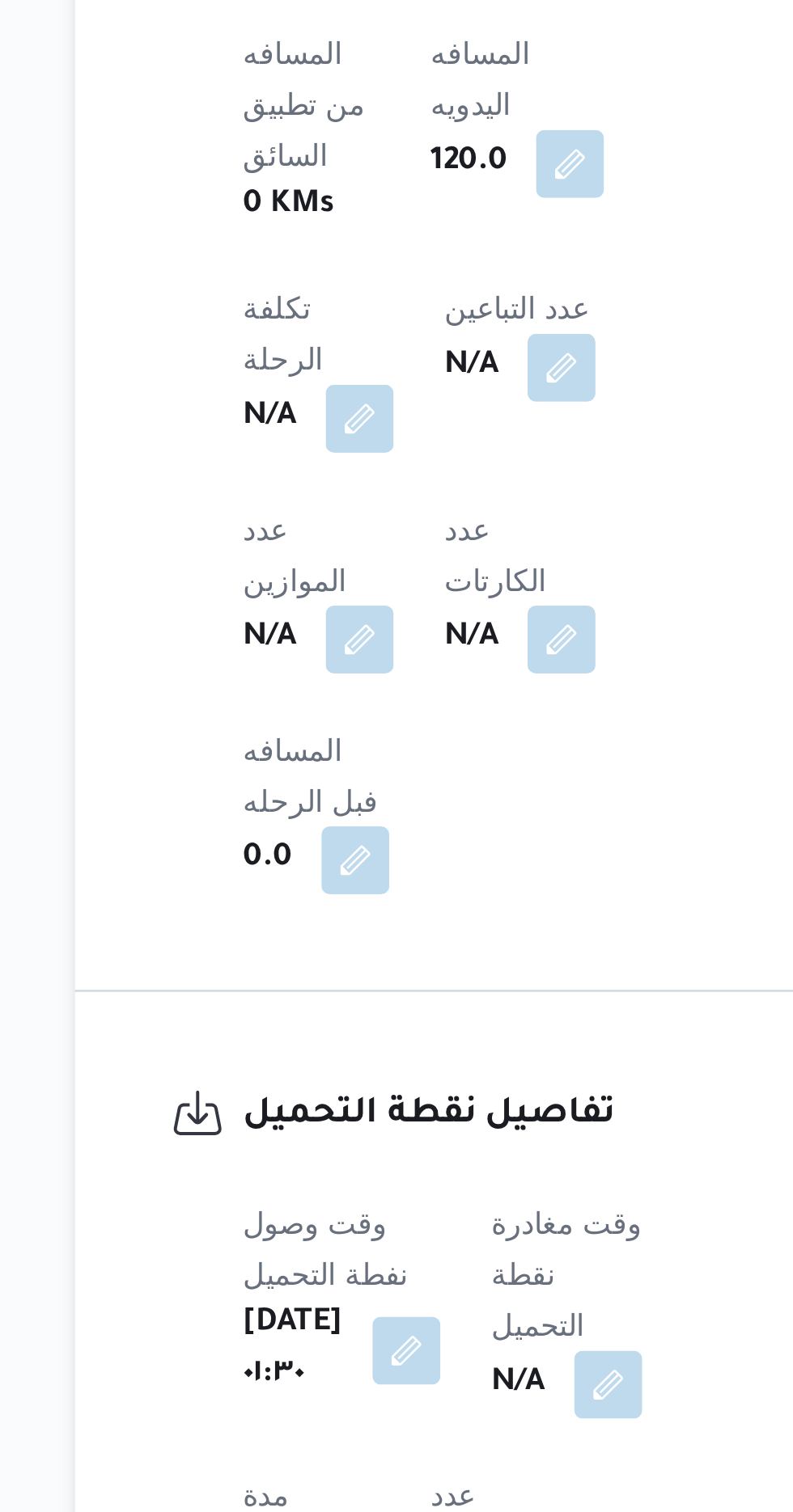
click at [392, 1451] on span at bounding box center [408, 1463] width 34 height 26
click at [410, 1450] on button "button" at bounding box center [413, 1462] width 26 height 26
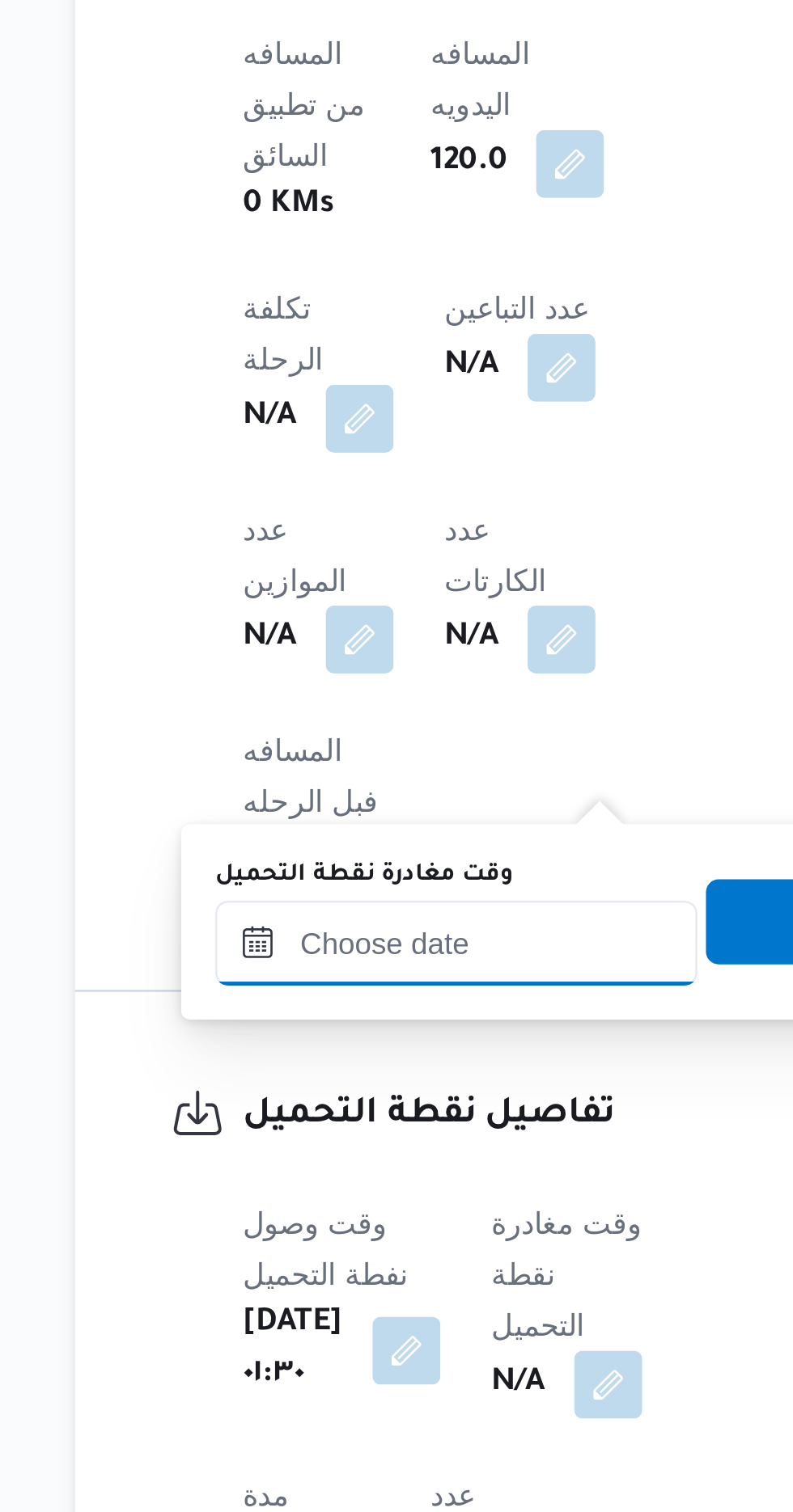
click at [342, 1289] on input "وقت مغادرة نقطة التحميل" at bounding box center [356, 1295] width 184 height 32
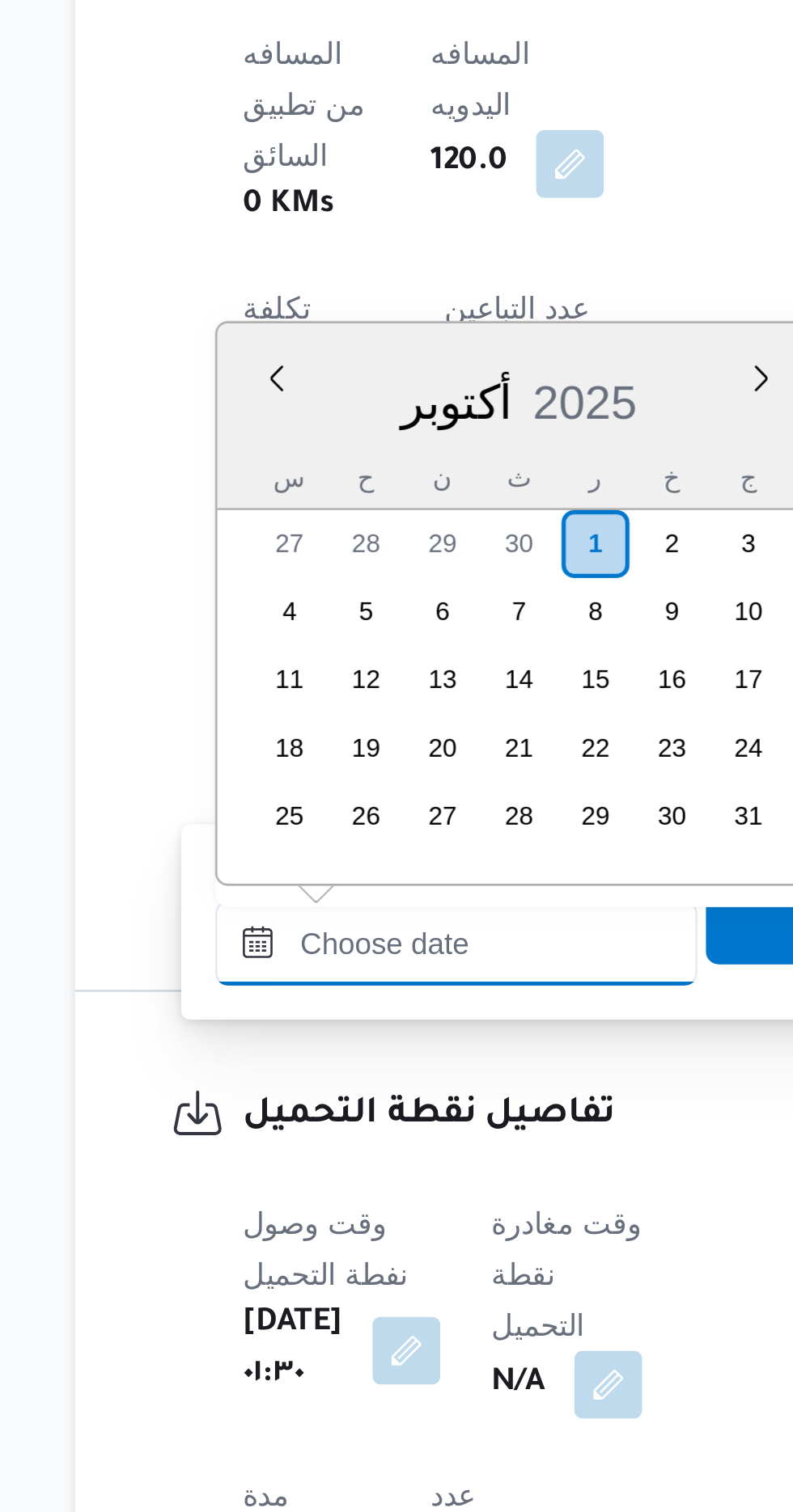
scroll to position [513, 0]
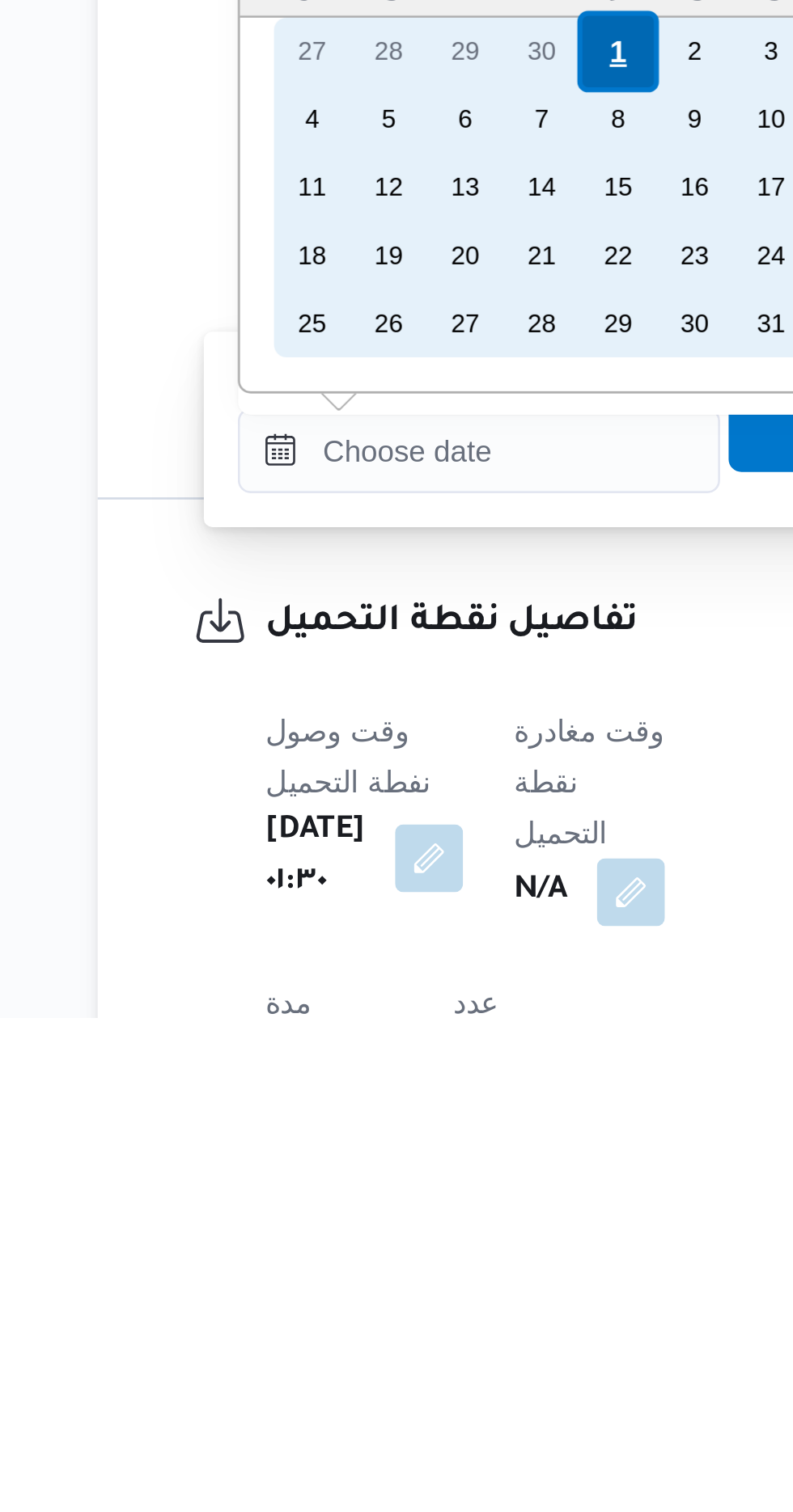
click at [407, 1140] on div "1" at bounding box center [408, 1143] width 31 height 31
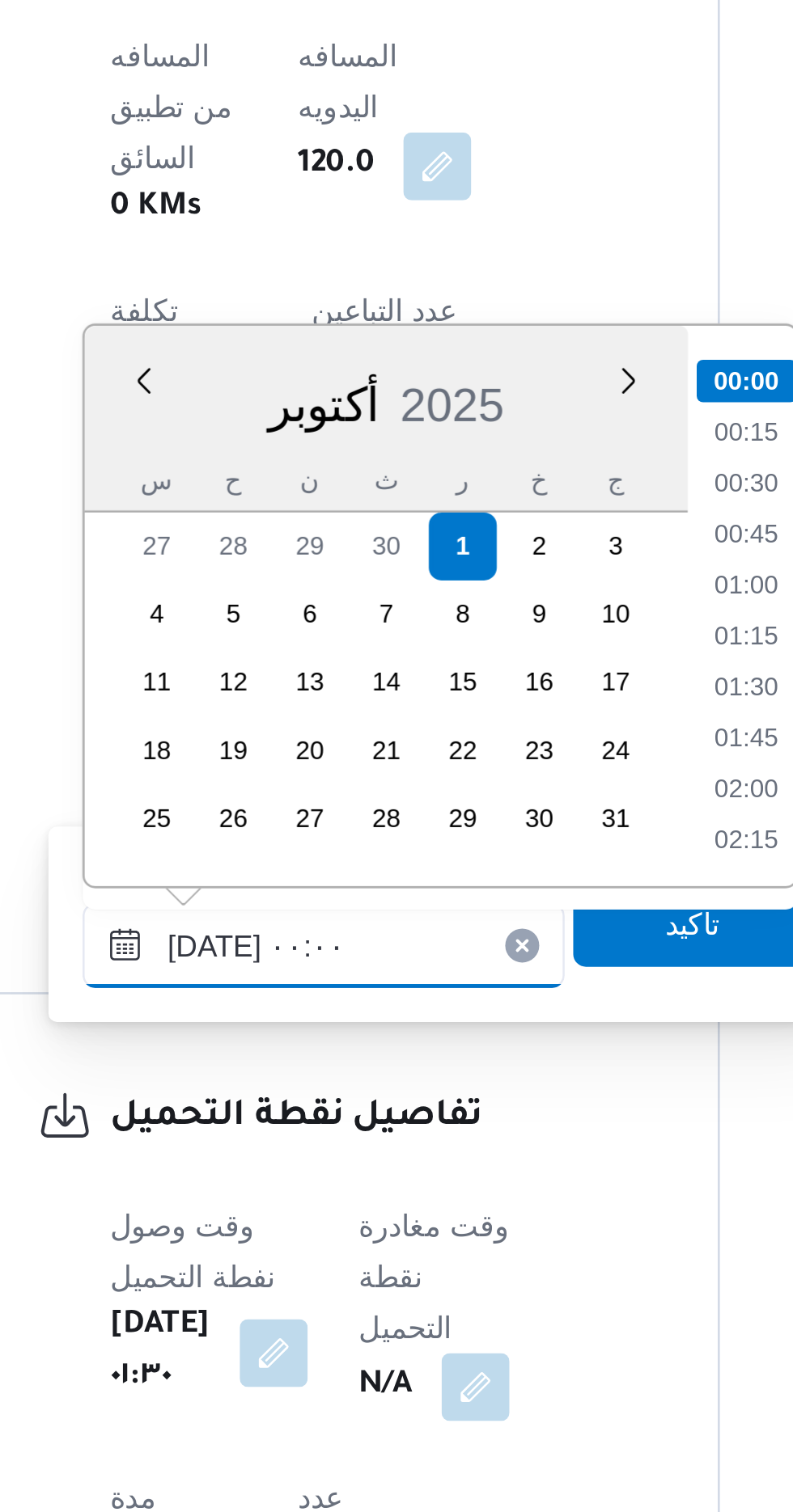
click at [284, 1295] on input "[DATE] ٠٠:٠٠" at bounding box center [356, 1295] width 184 height 32
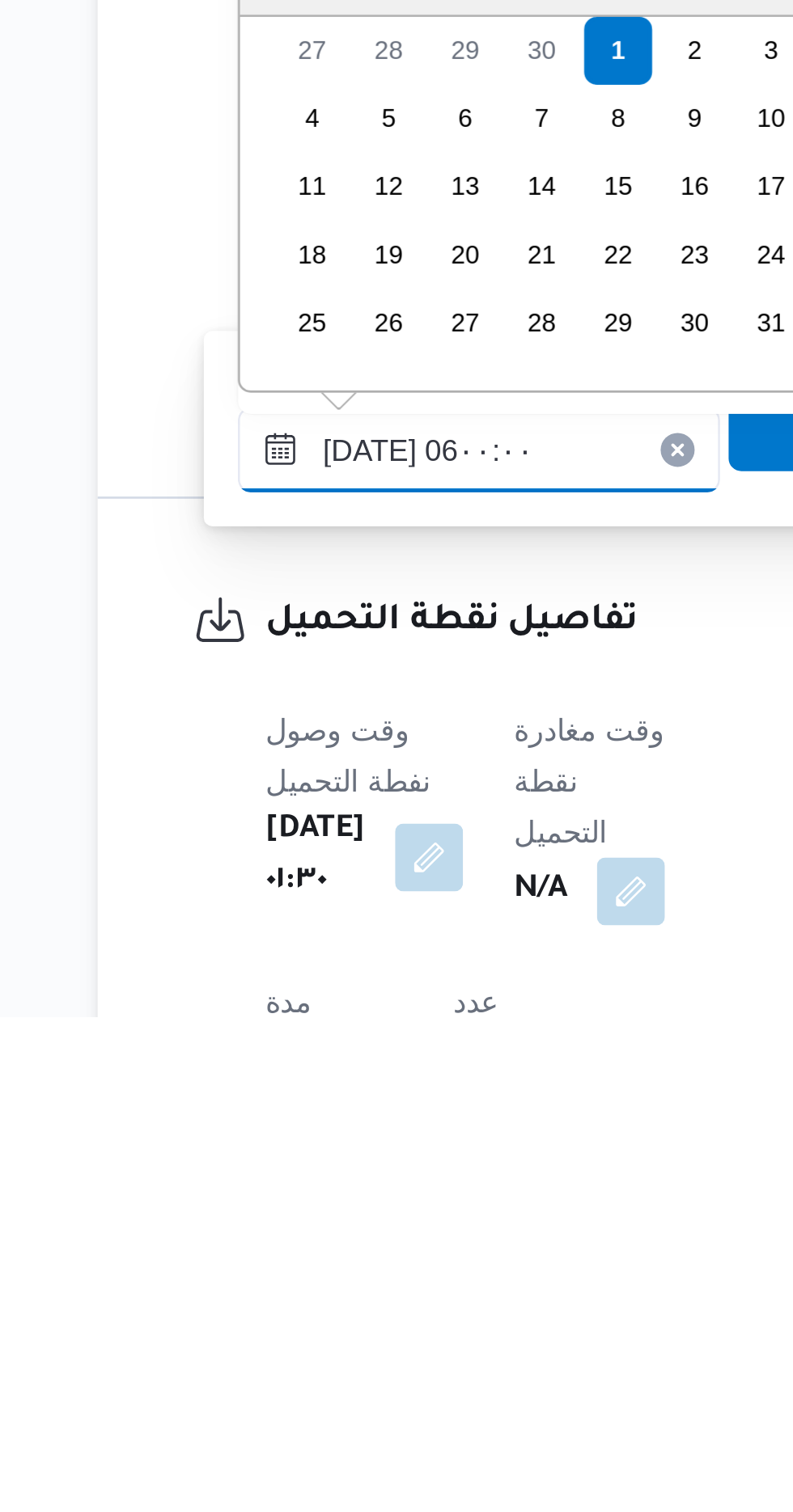
scroll to position [296, 0]
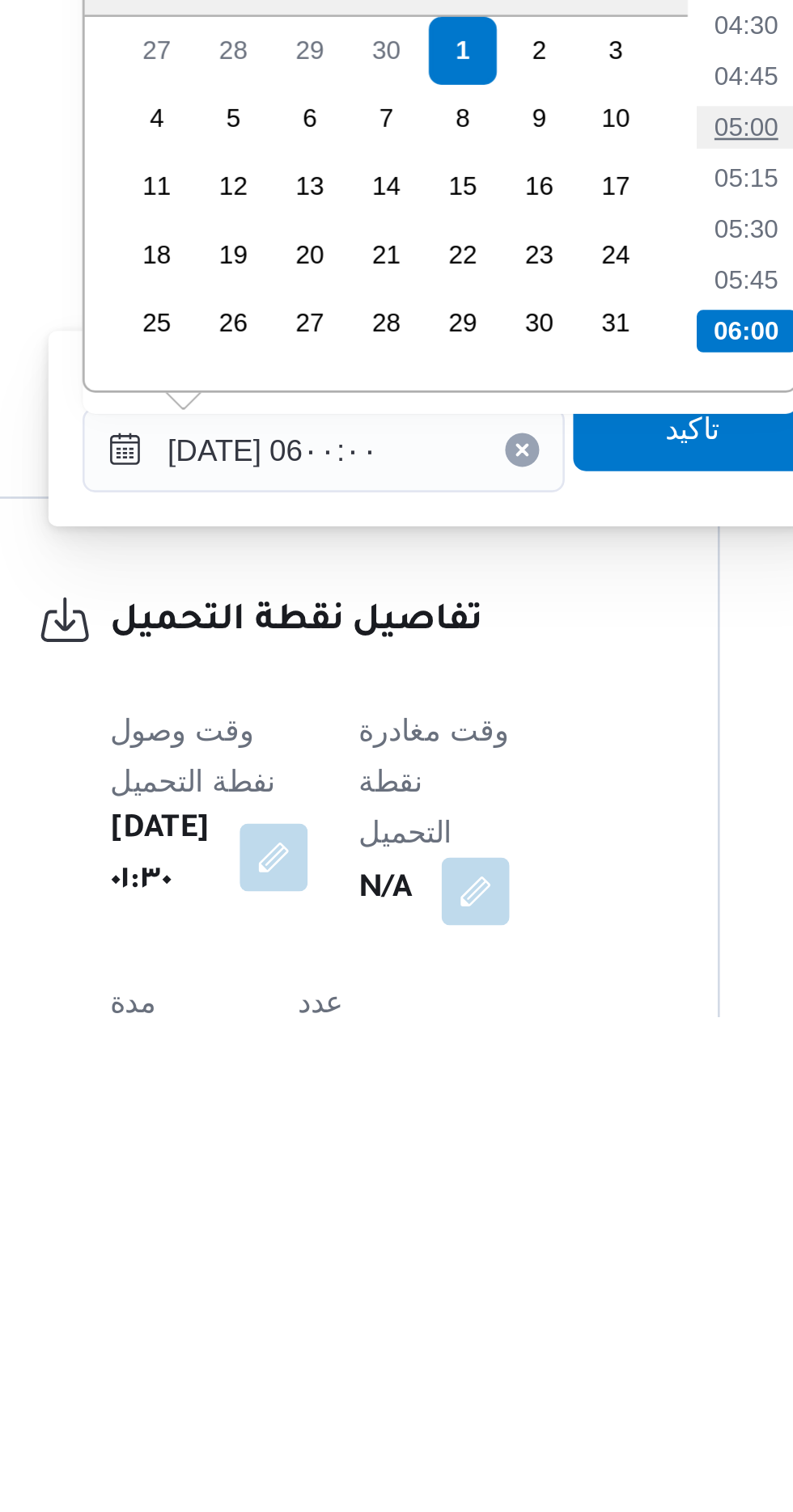
click at [511, 1171] on li "05:00" at bounding box center [516, 1173] width 37 height 17
type input "[DATE] ٠٥:٠٠"
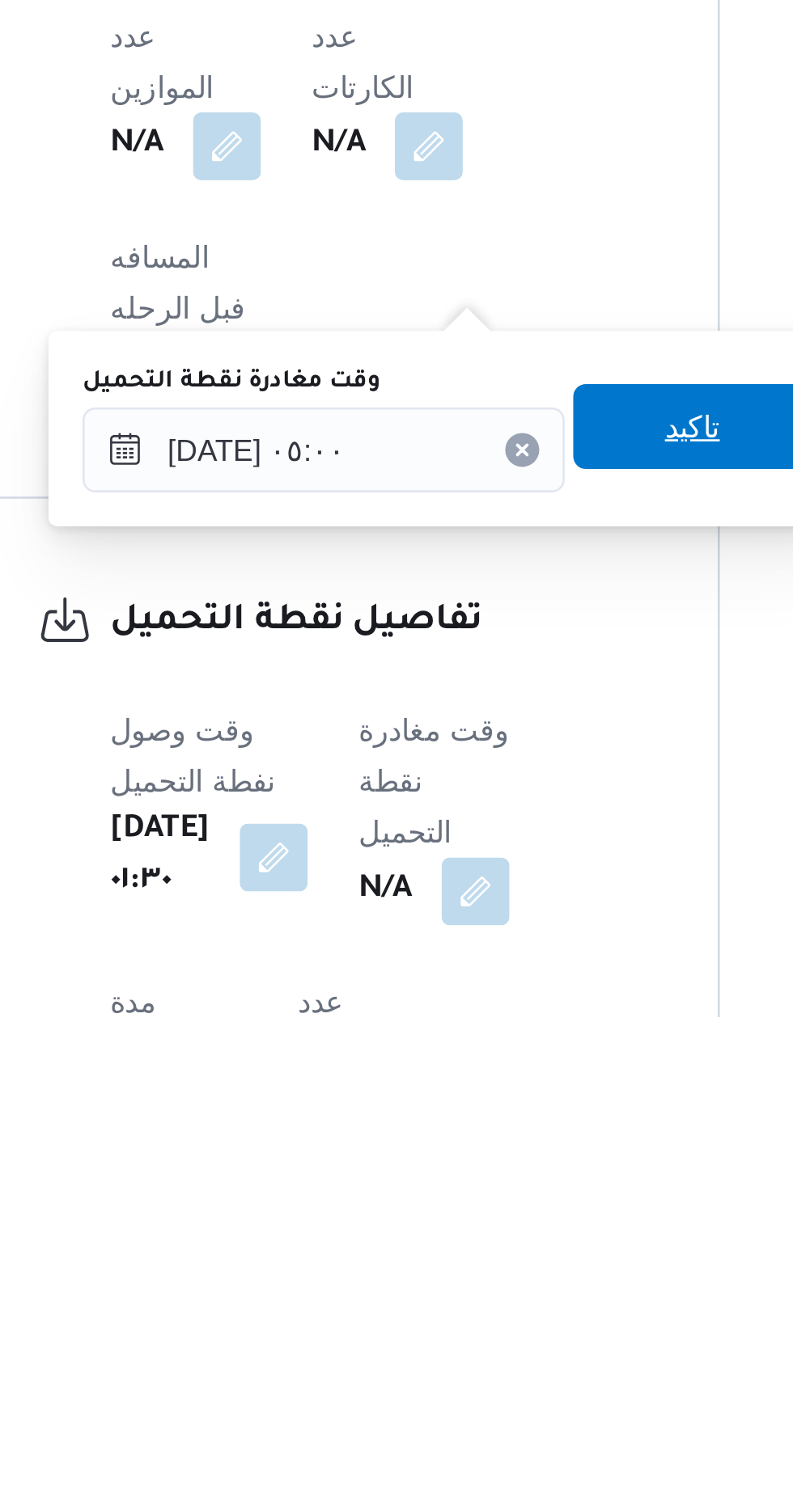
click at [488, 1291] on span "تاكيد" at bounding box center [496, 1287] width 91 height 32
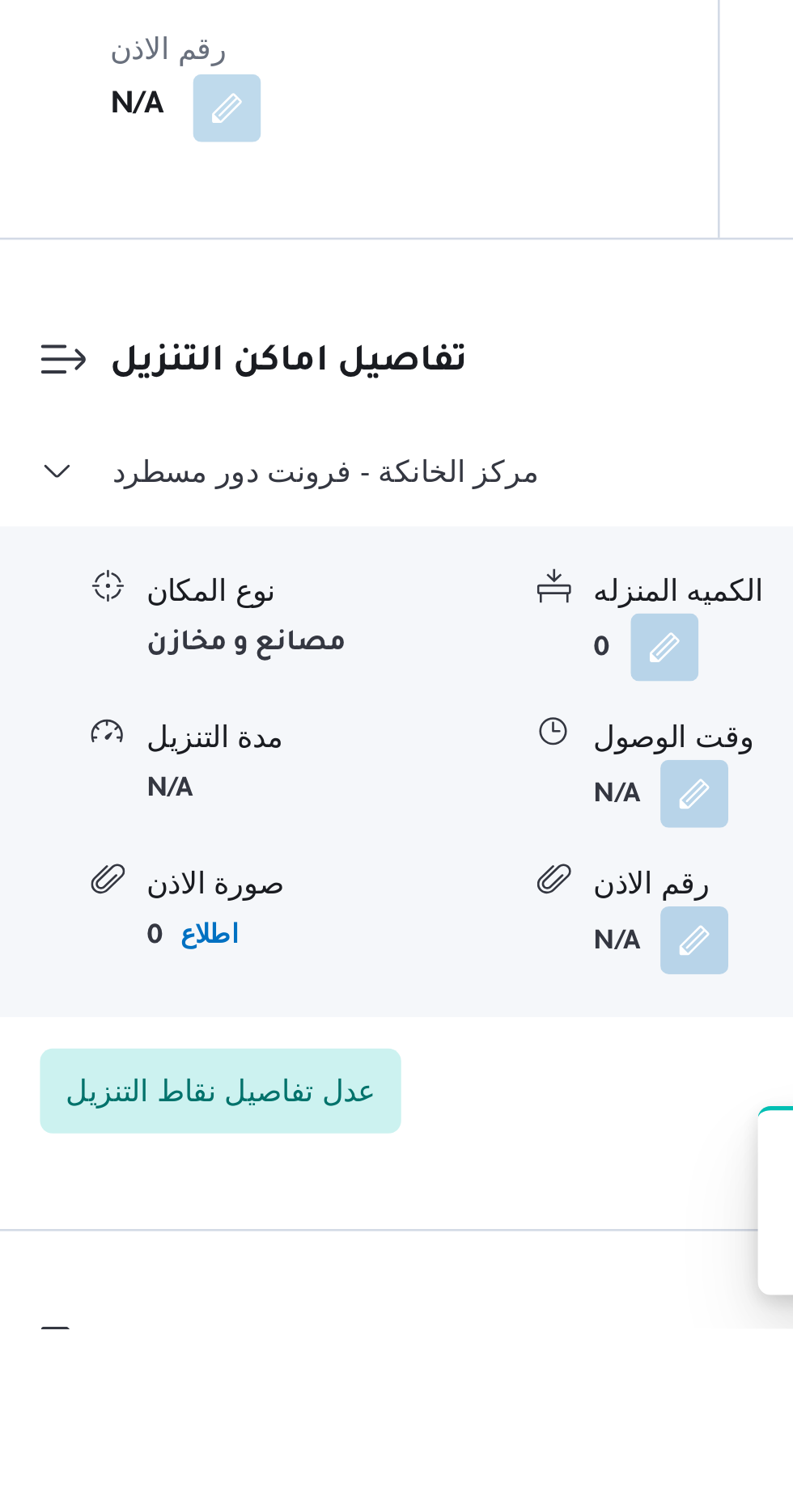
scroll to position [1212, 0]
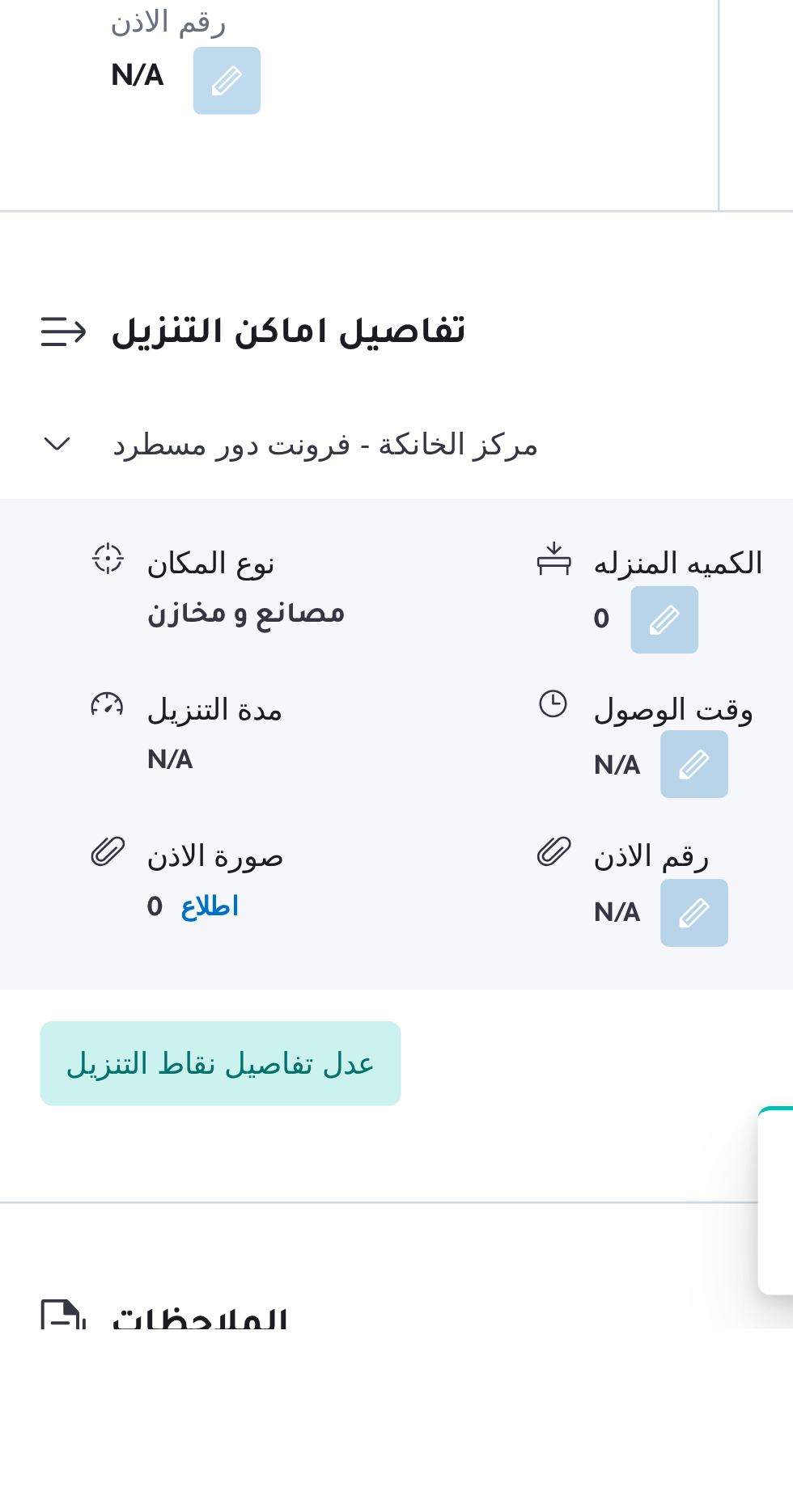
click at [494, 1284] on button "button" at bounding box center [496, 1296] width 26 height 26
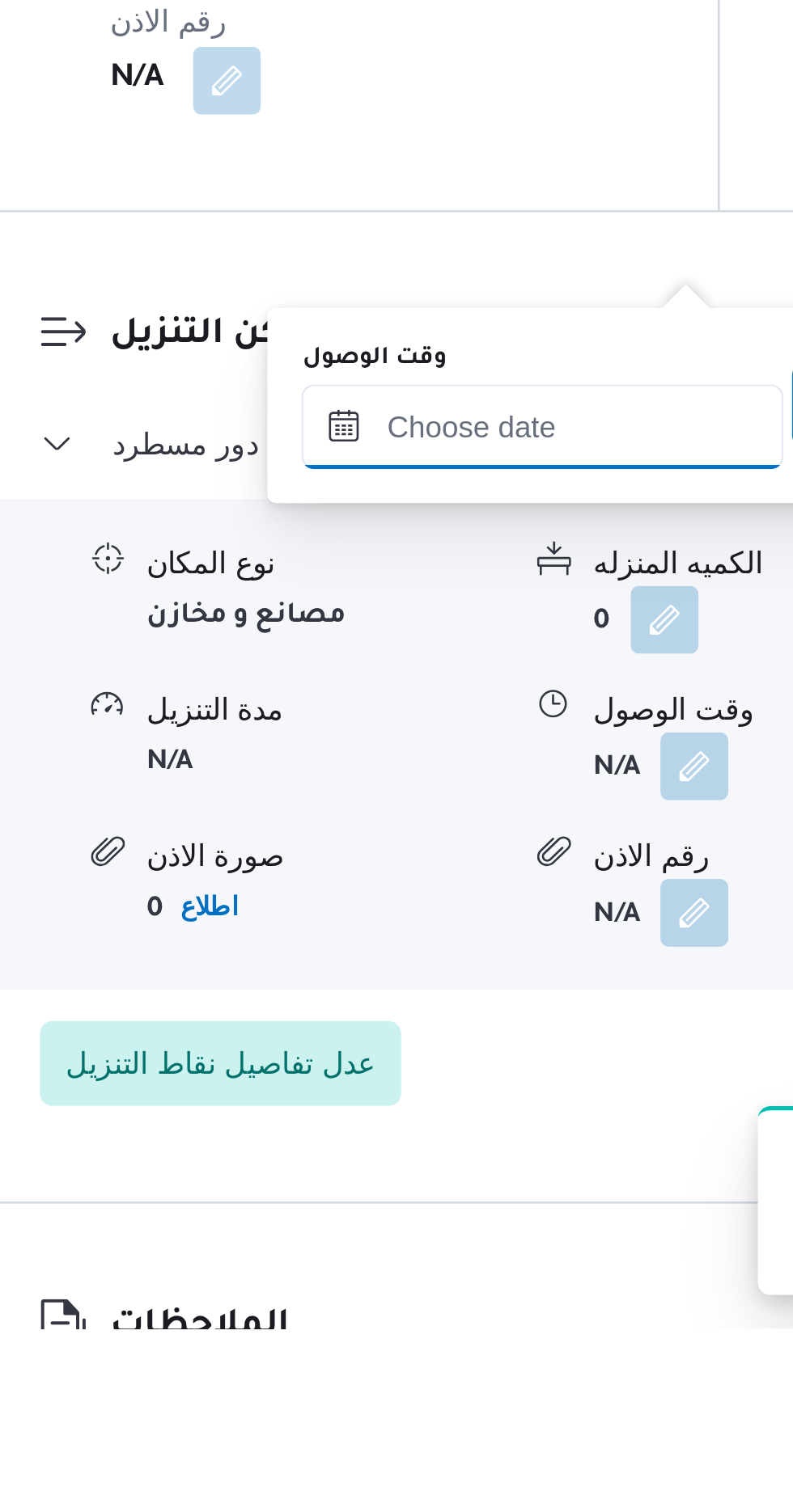
click at [404, 1166] on input "وقت الوصول" at bounding box center [439, 1168] width 184 height 32
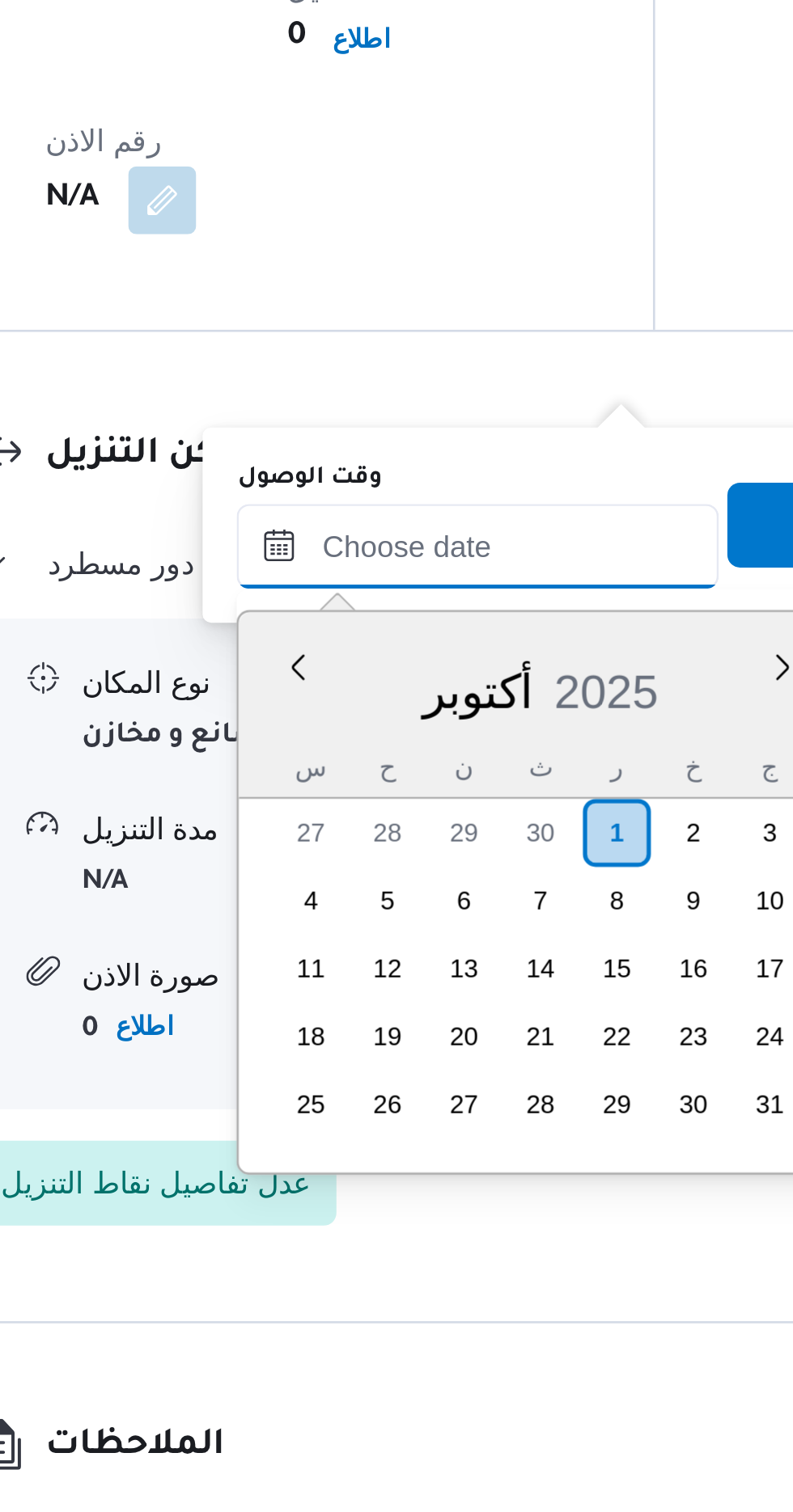
scroll to position [1353, 0]
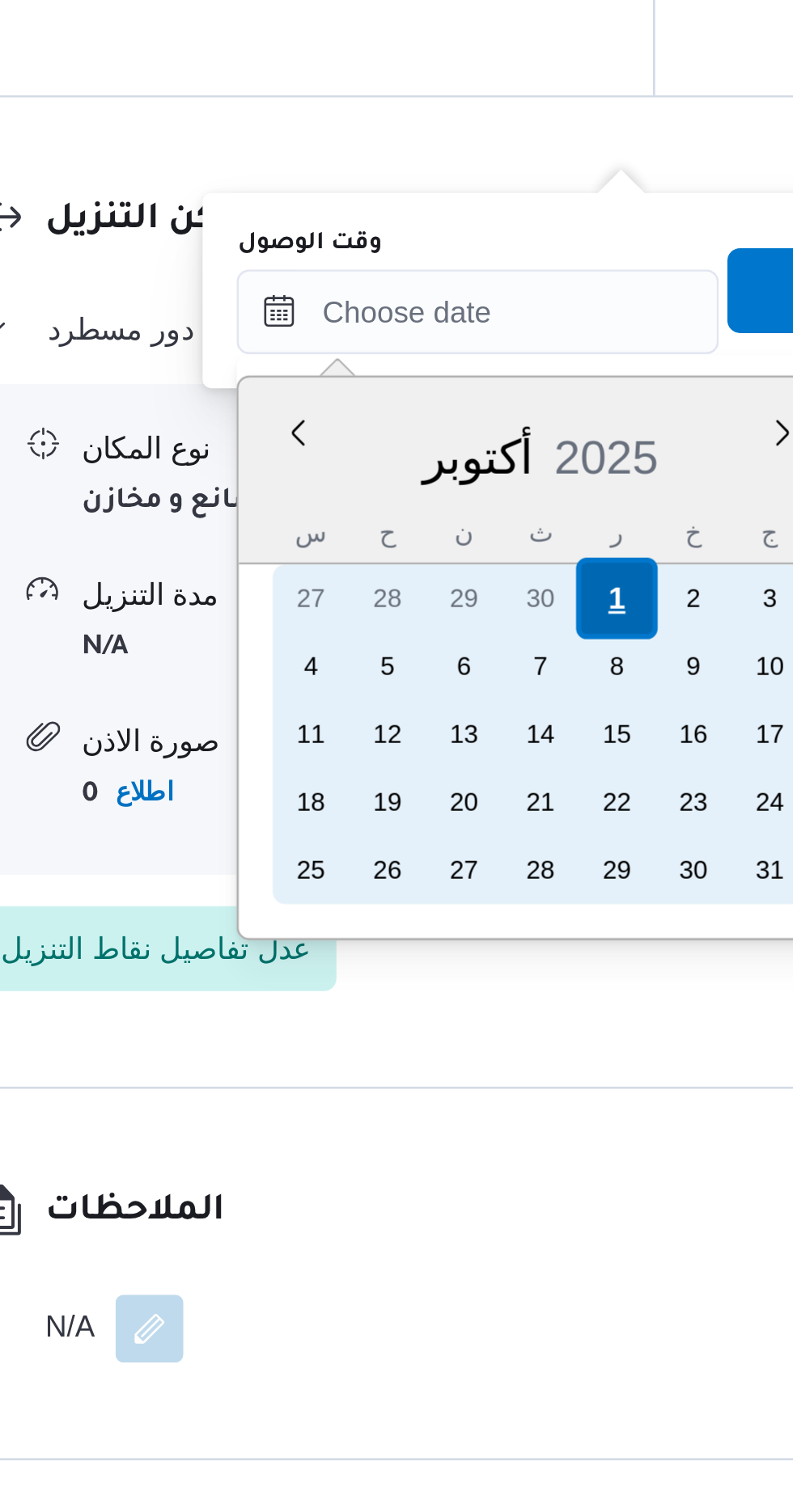
click at [485, 1130] on div "1" at bounding box center [491, 1136] width 31 height 31
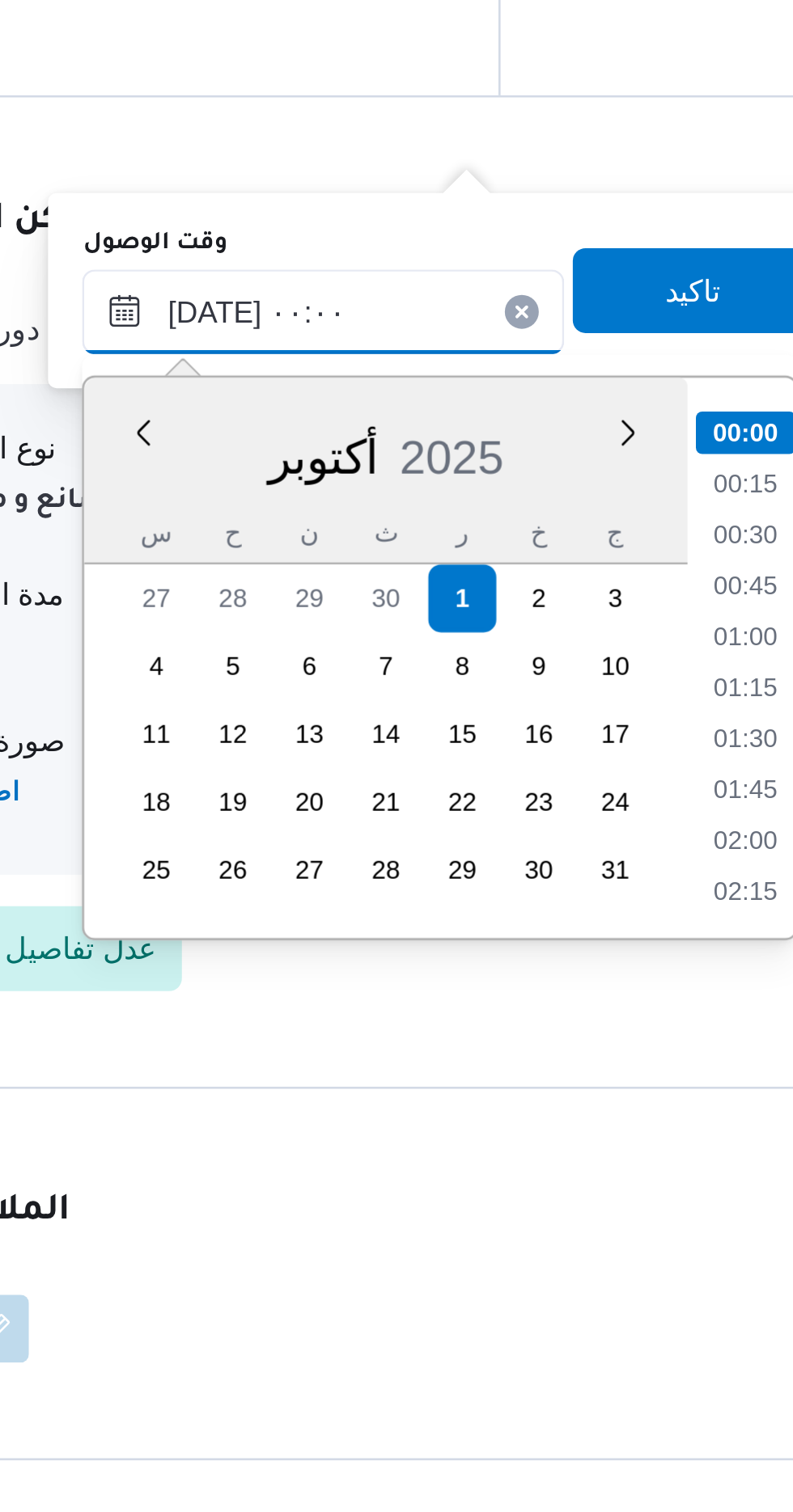
click at [380, 1028] on input "[DATE] ٠٠:٠٠" at bounding box center [439, 1027] width 184 height 32
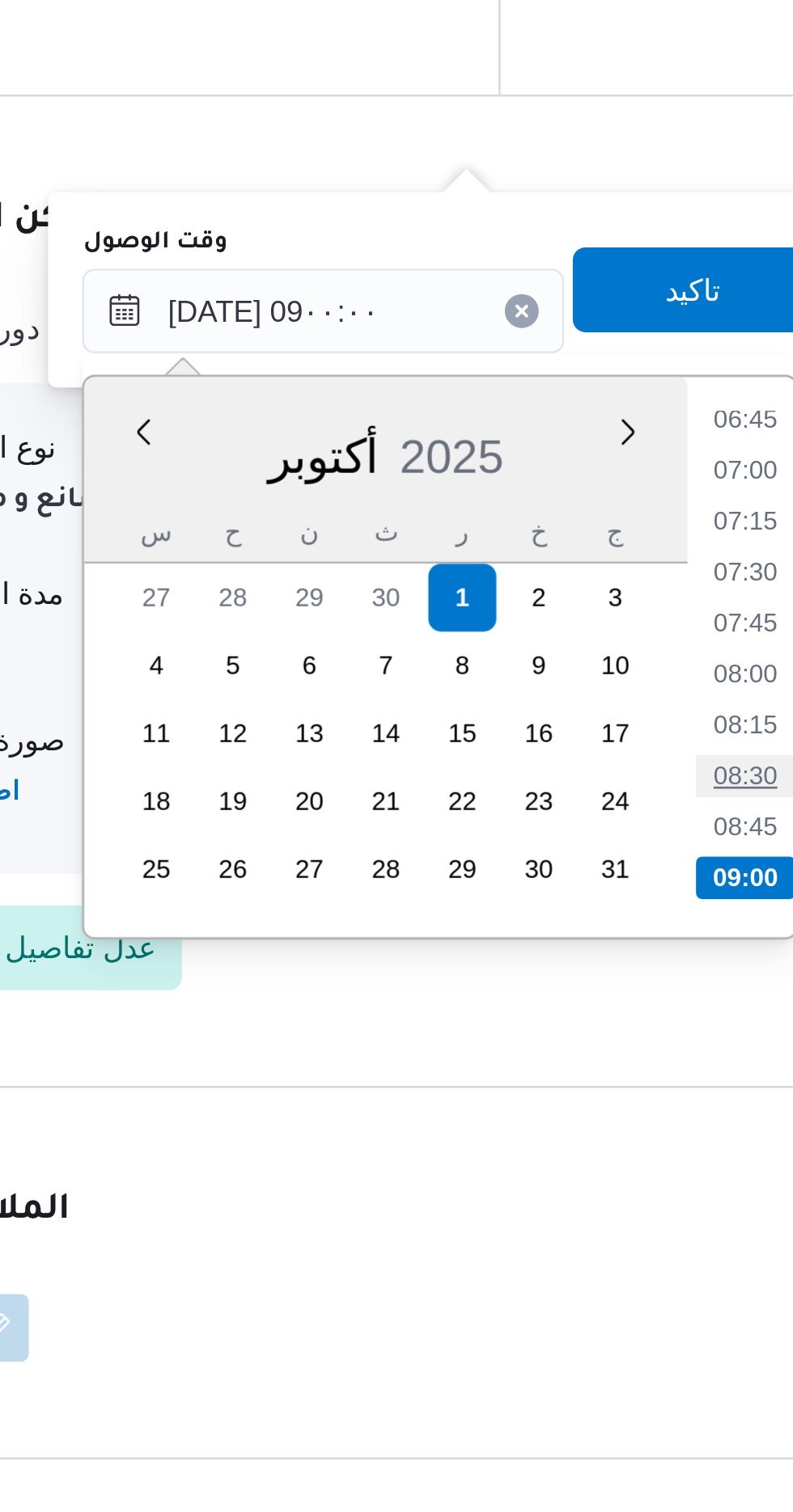
click at [600, 1203] on li "08:30" at bounding box center [600, 1204] width 37 height 17
type input "[DATE] ٠٨:٣٠"
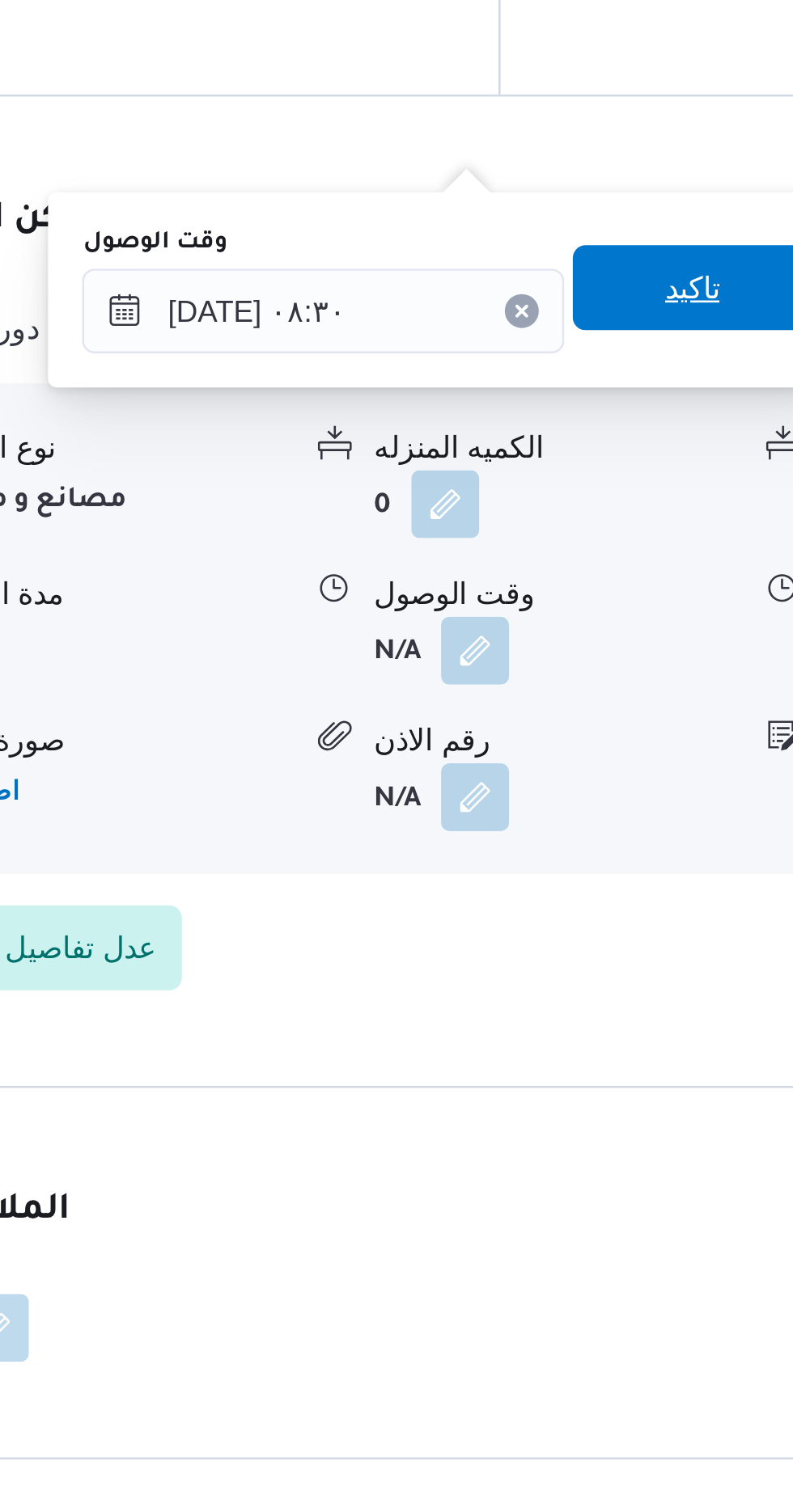
click at [576, 1019] on span "تاكيد" at bounding box center [580, 1018] width 91 height 32
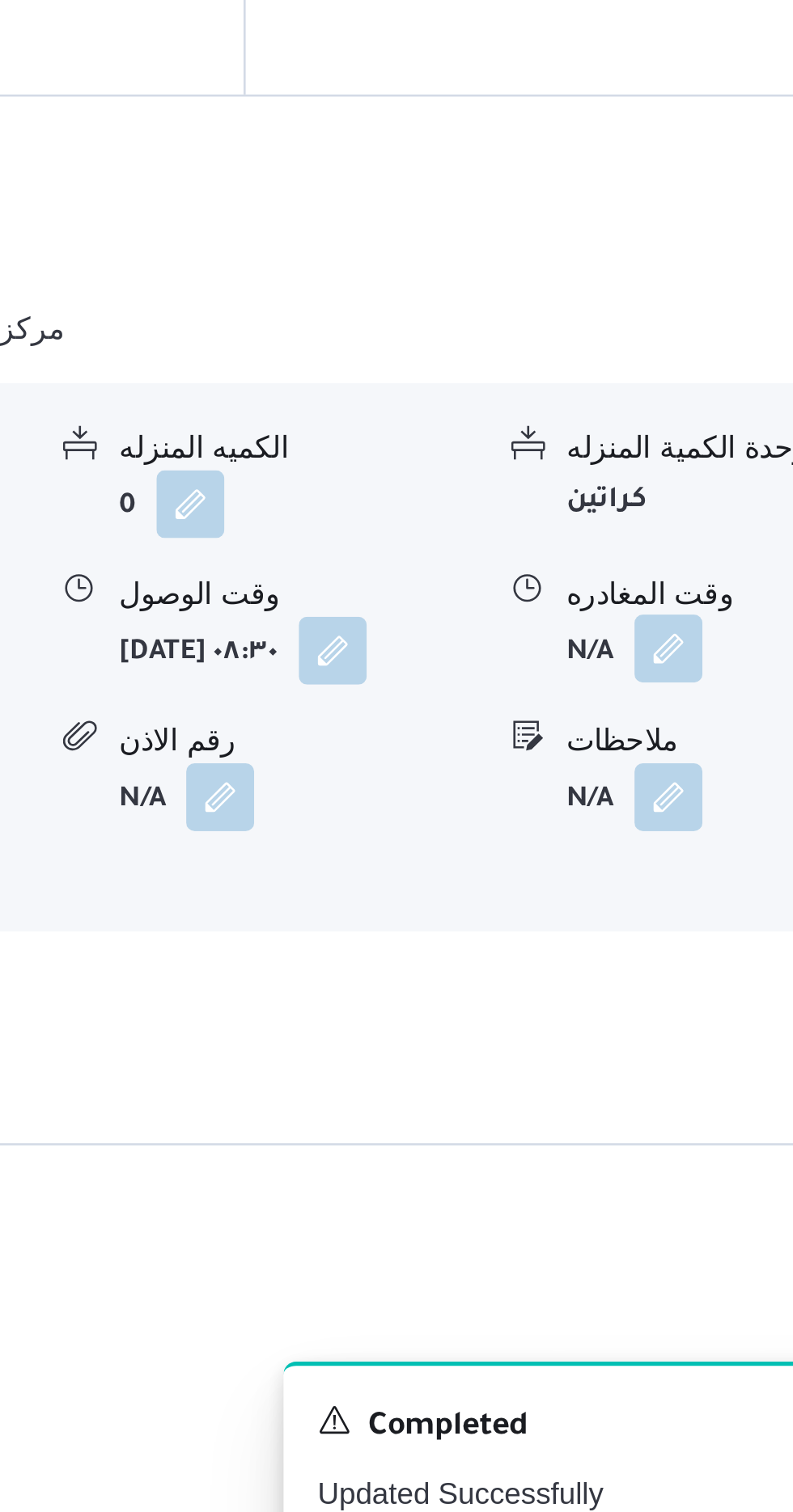
click at [666, 1142] on button "button" at bounding box center [666, 1155] width 26 height 26
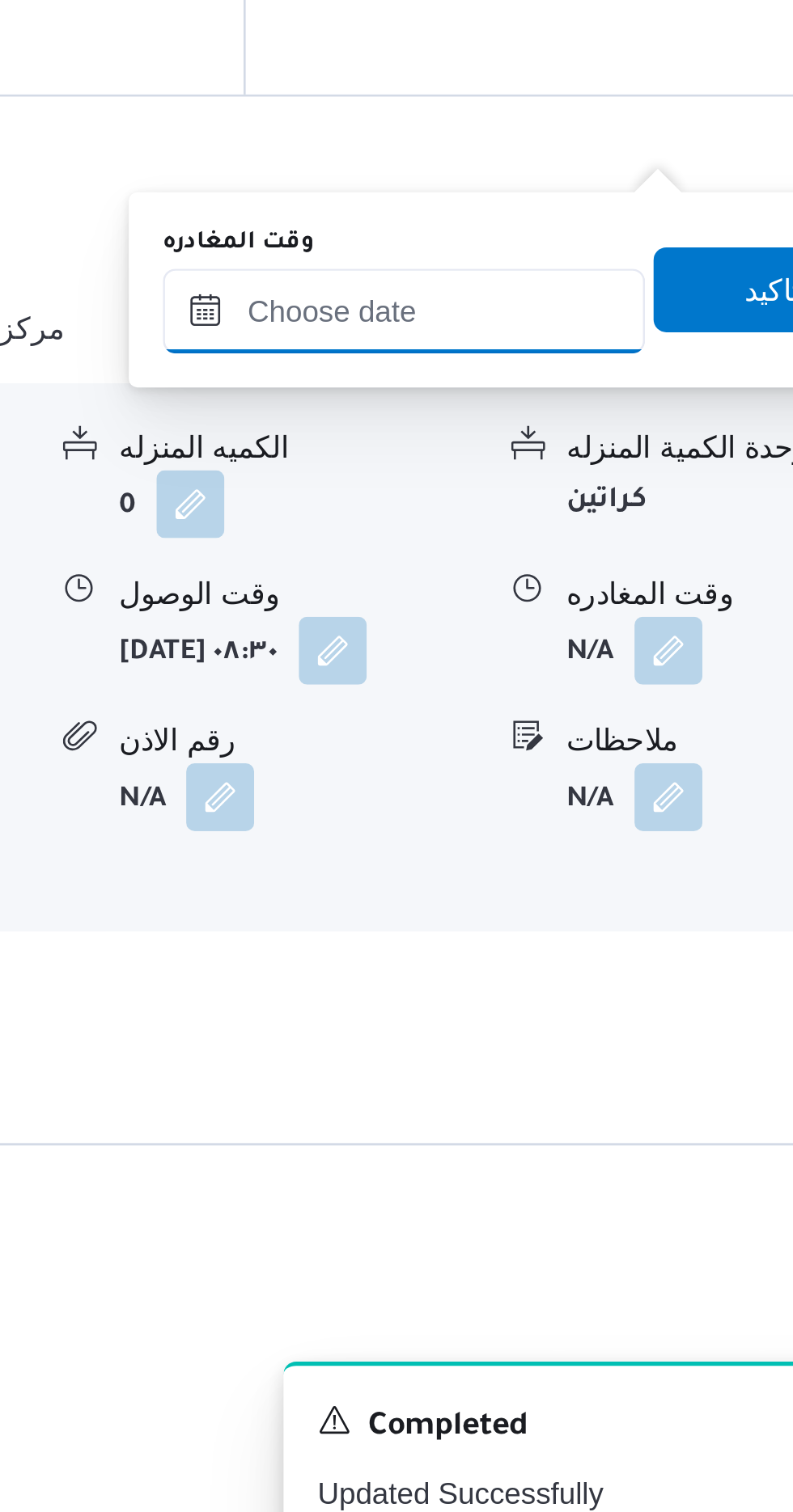
click at [560, 1031] on input "وقت المغادره" at bounding box center [566, 1027] width 184 height 32
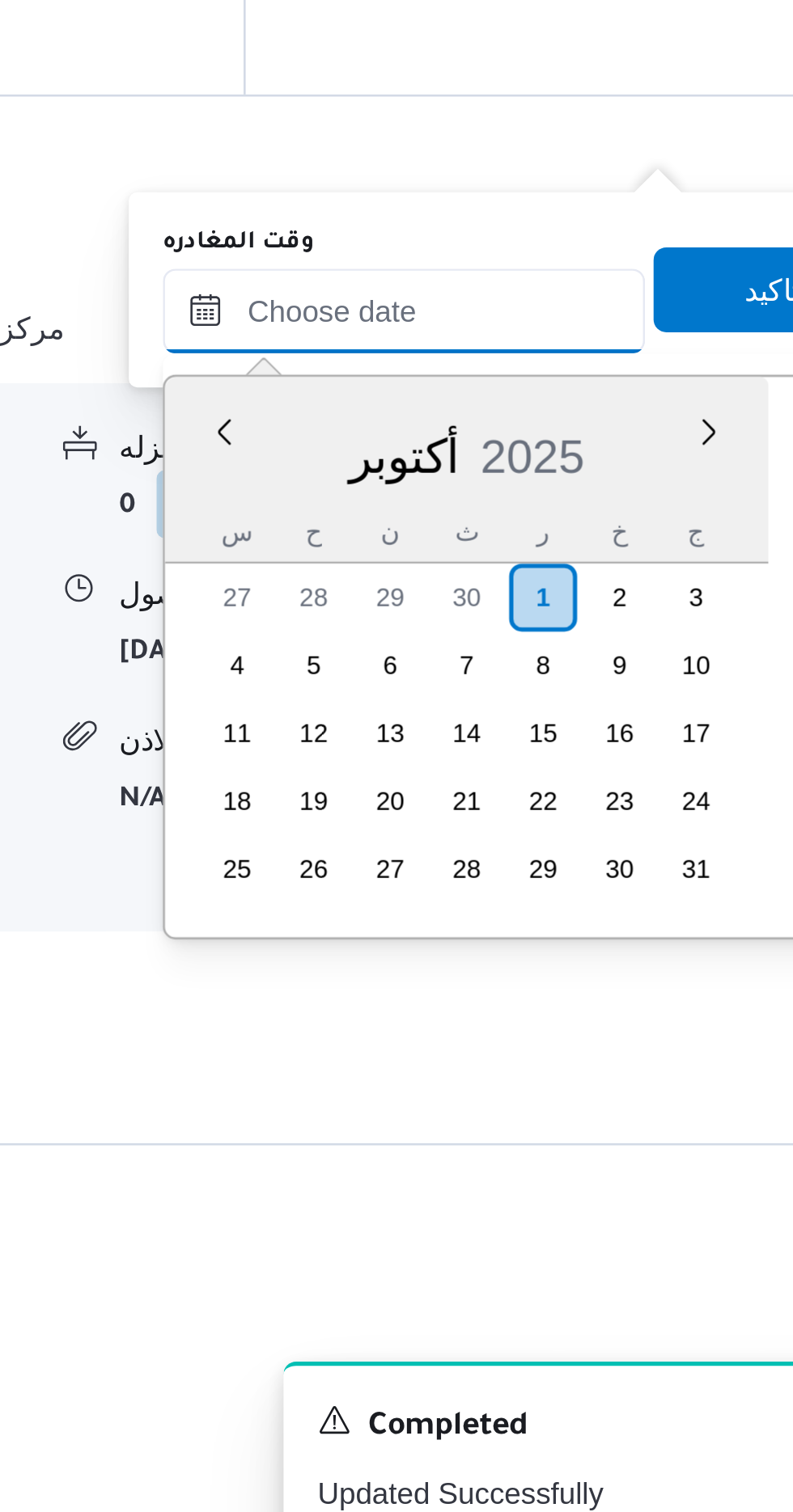
scroll to position [1260, 0]
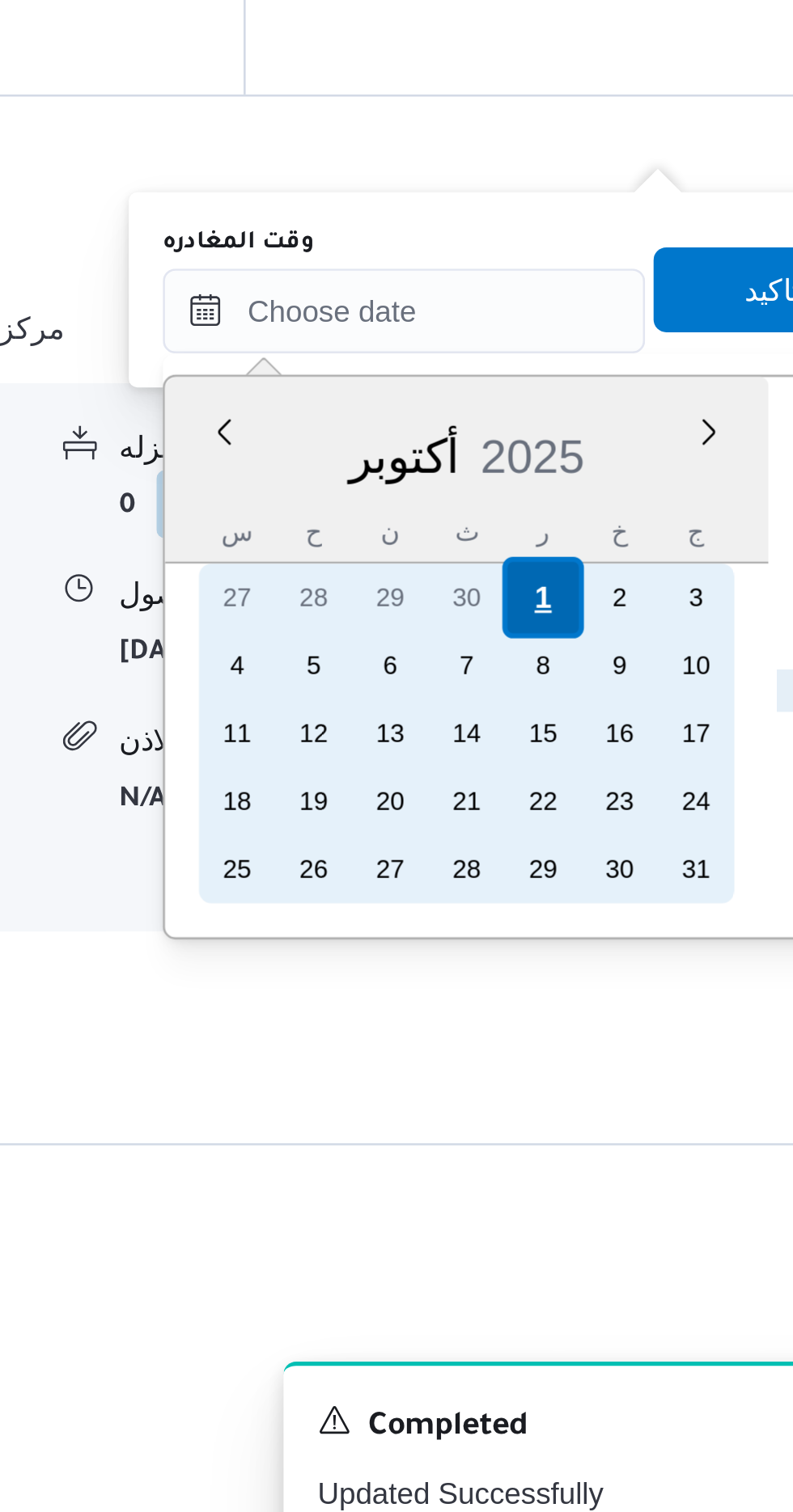
click at [615, 1133] on div "1" at bounding box center [619, 1136] width 31 height 31
type input "[DATE] ٠٠:٠٠"
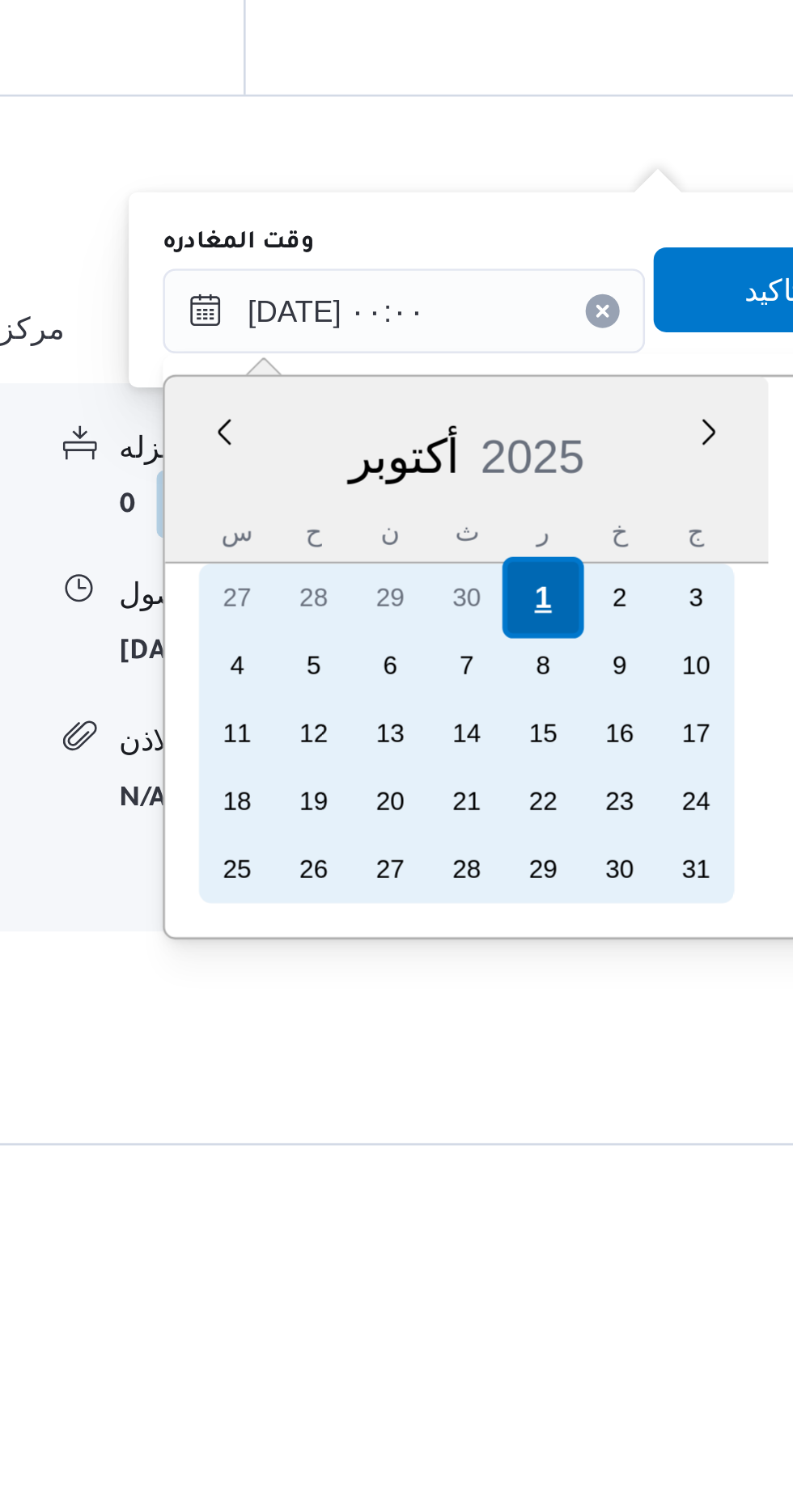
scroll to position [0, 0]
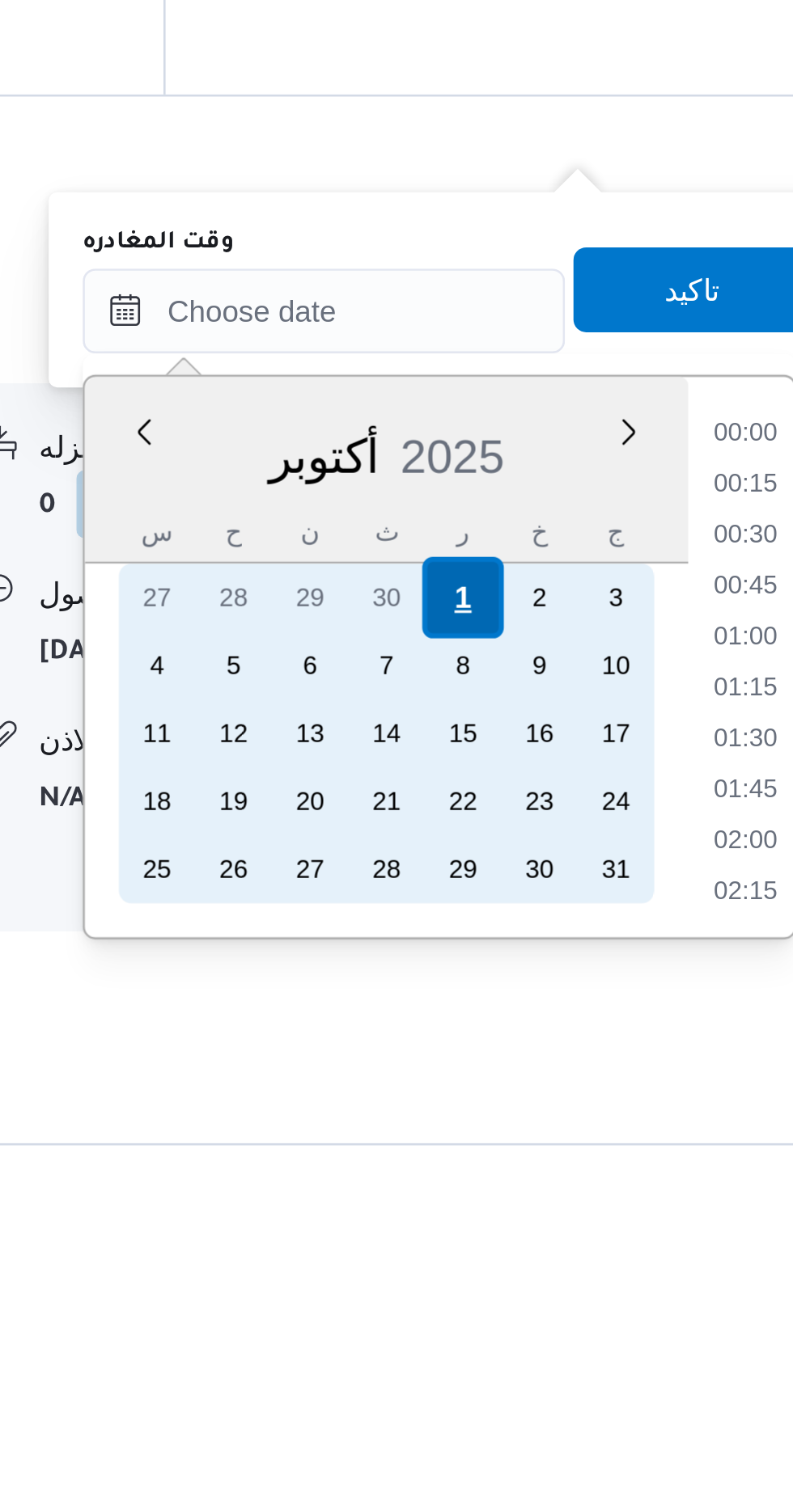
click at [614, 1133] on div "1" at bounding box center [619, 1136] width 31 height 31
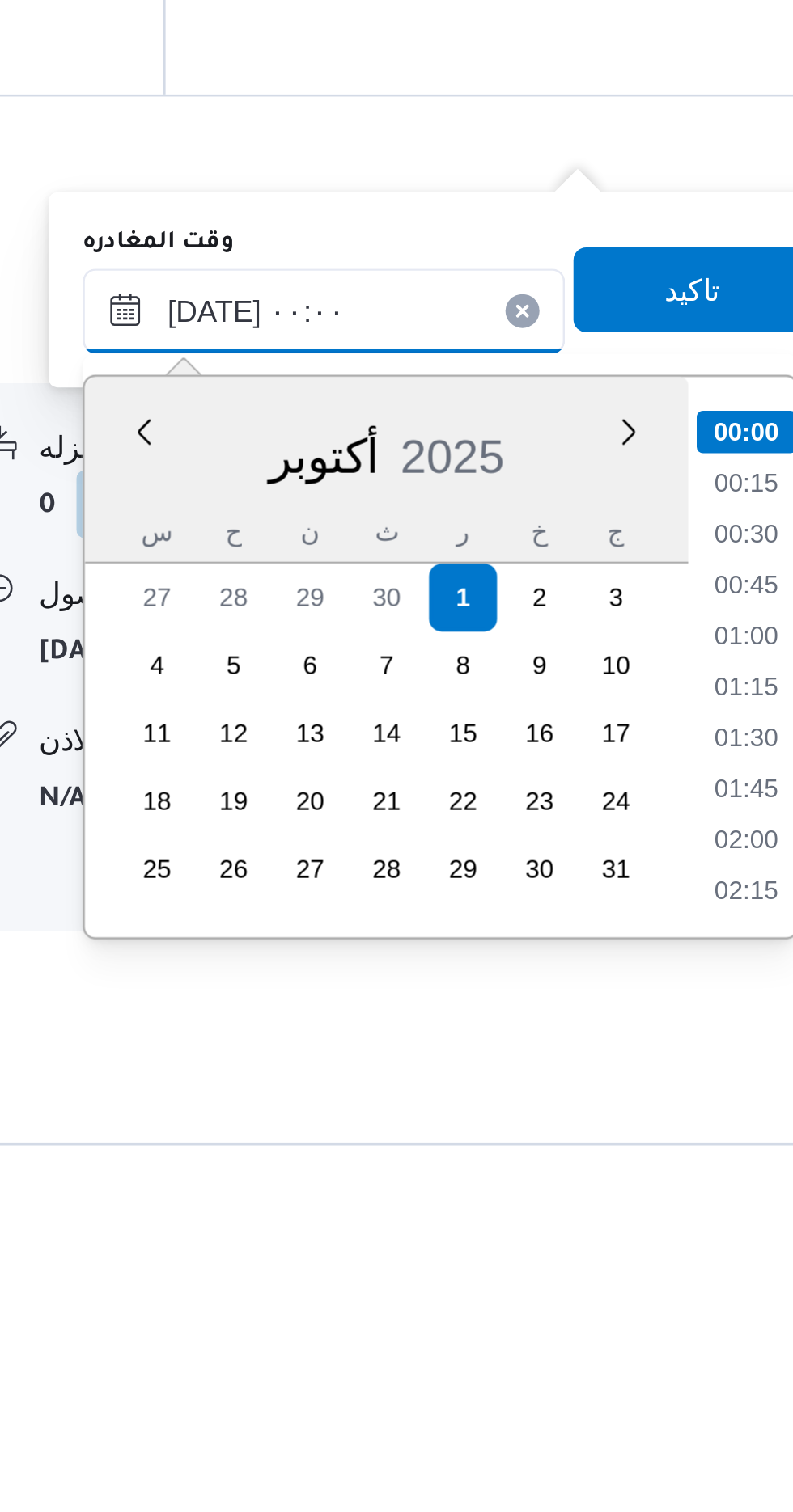
click at [508, 1028] on input "[DATE] ٠٠:٠٠" at bounding box center [566, 1027] width 184 height 32
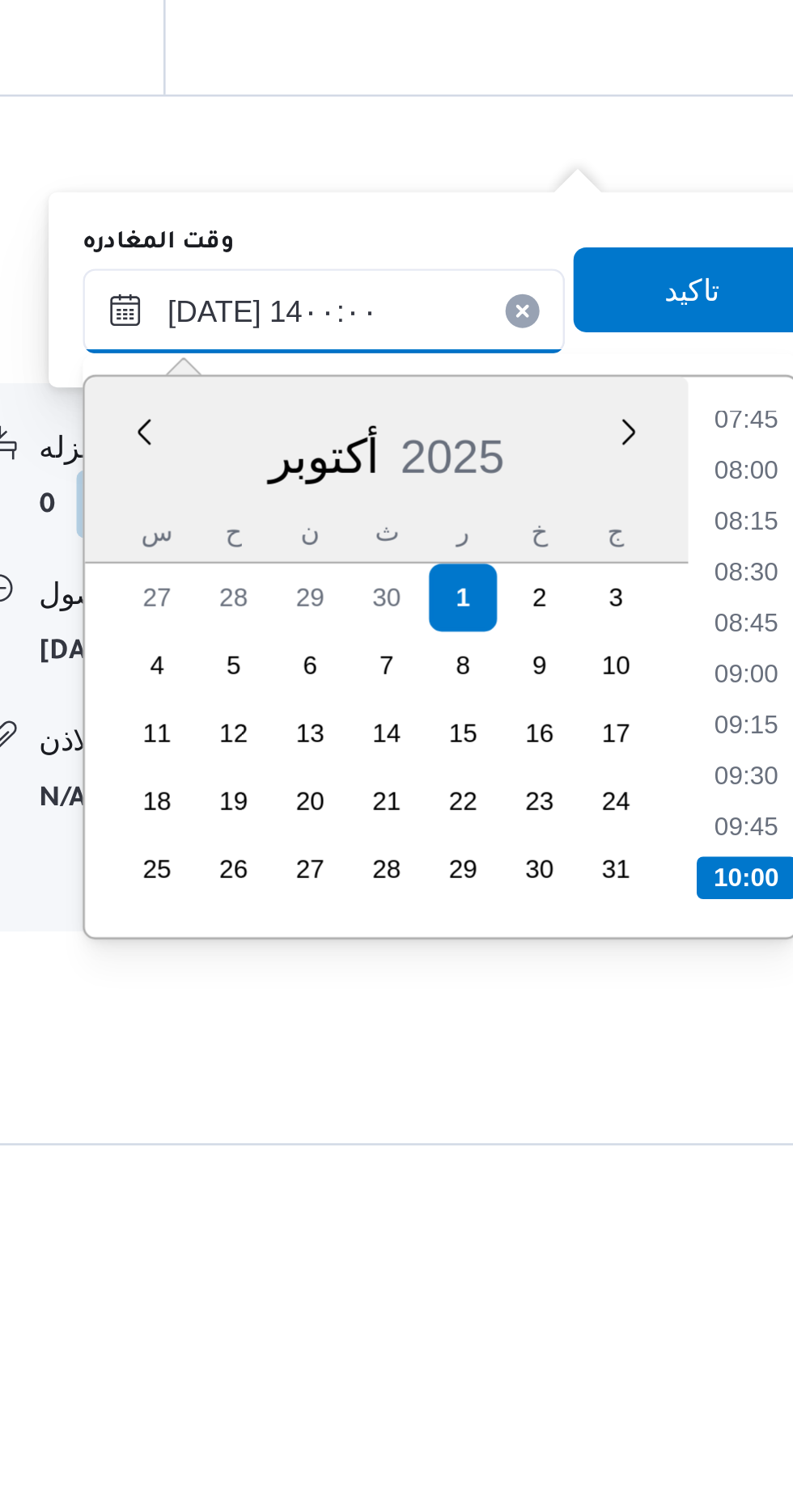
scroll to position [917, 0]
click at [724, 1204] on li "13:30" at bounding box center [727, 1204] width 37 height 17
type input "[DATE] ١٣:٣٠"
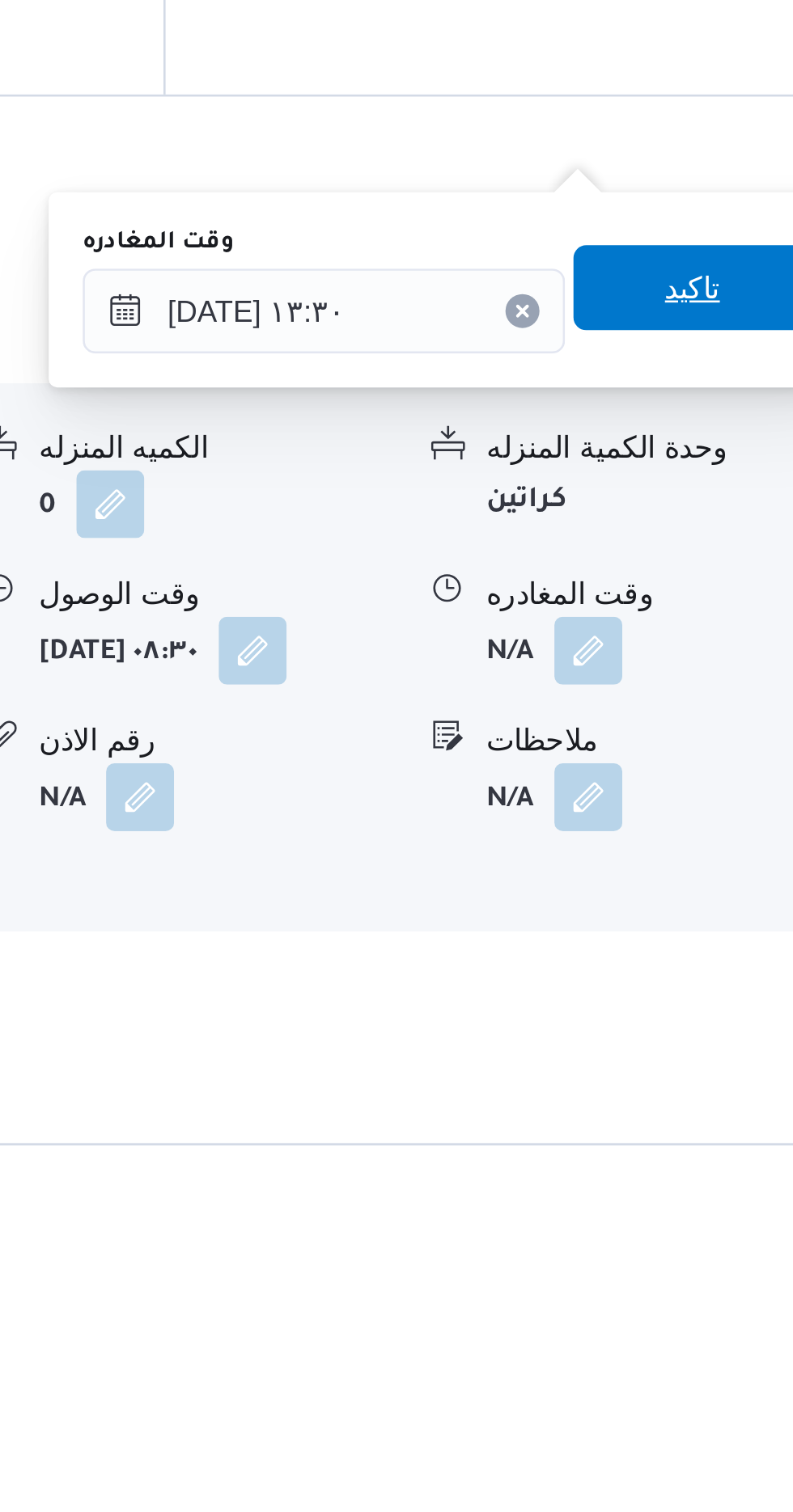
click at [703, 1015] on span "تاكيد" at bounding box center [707, 1018] width 91 height 32
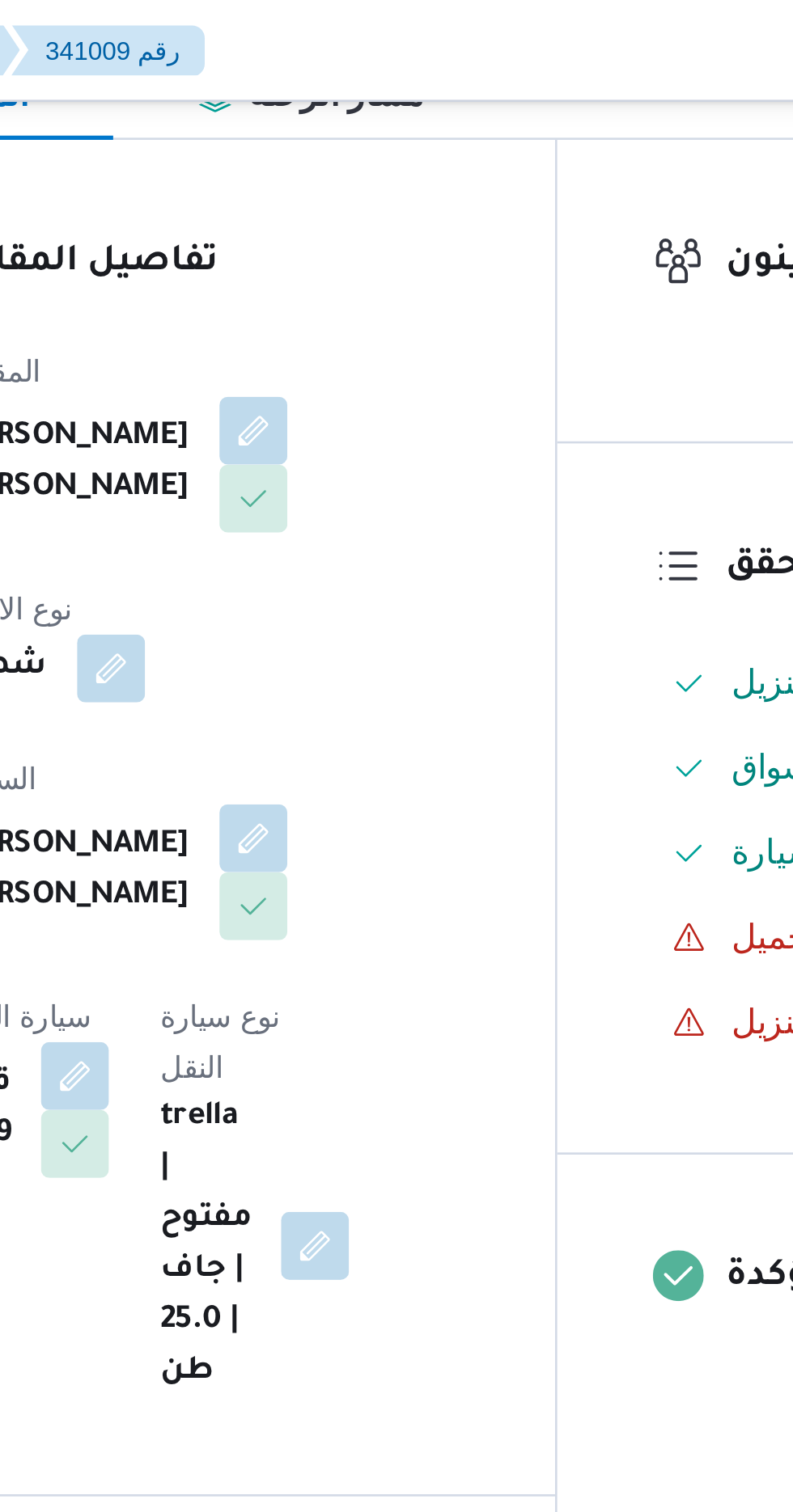
scroll to position [68, 0]
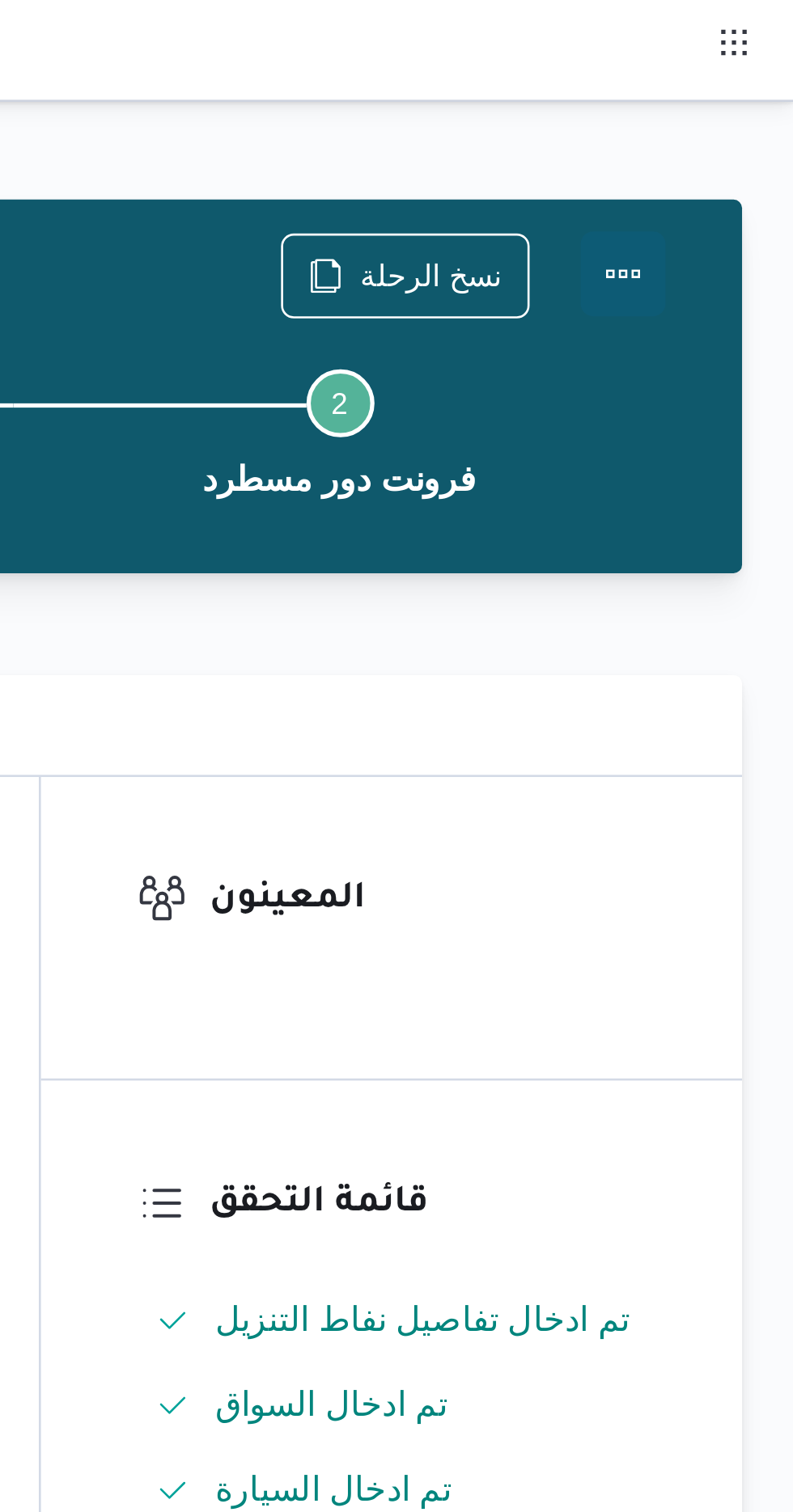
click at [731, 104] on button "Actions" at bounding box center [728, 104] width 32 height 32
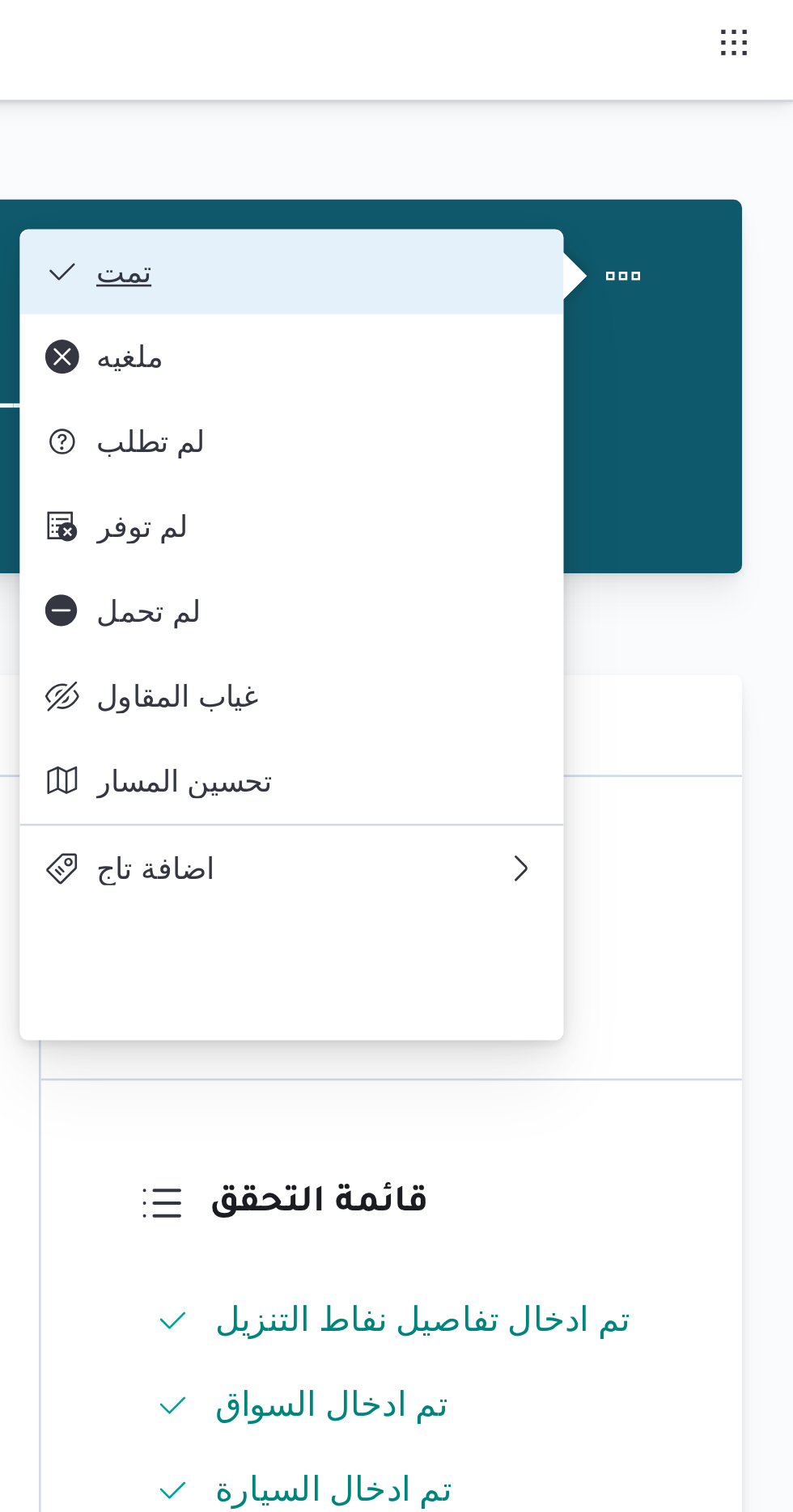
click at [573, 102] on span "تمت" at bounding box center [611, 103] width 168 height 13
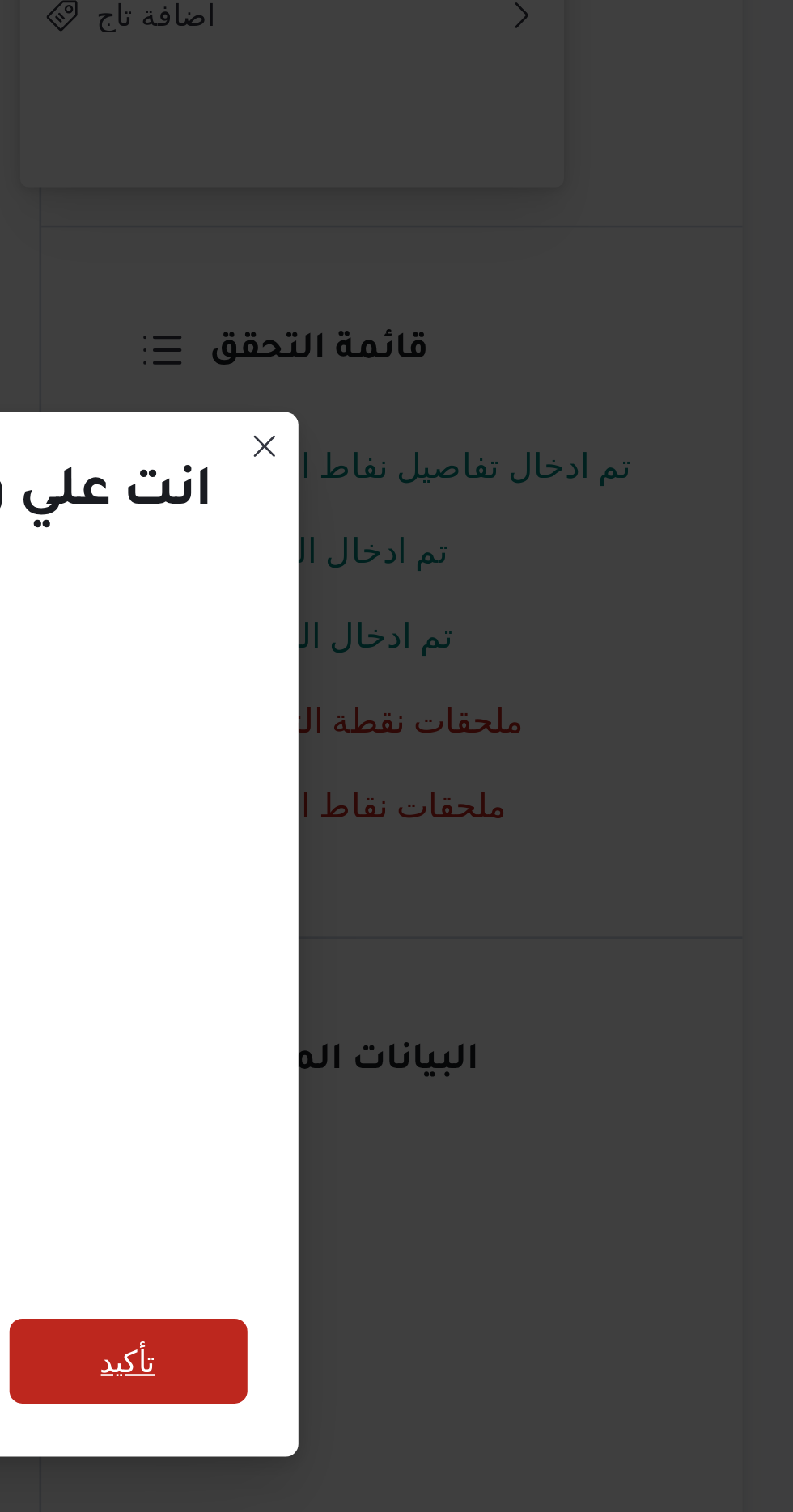
click at [538, 833] on span "تأكيد" at bounding box center [539, 842] width 21 height 19
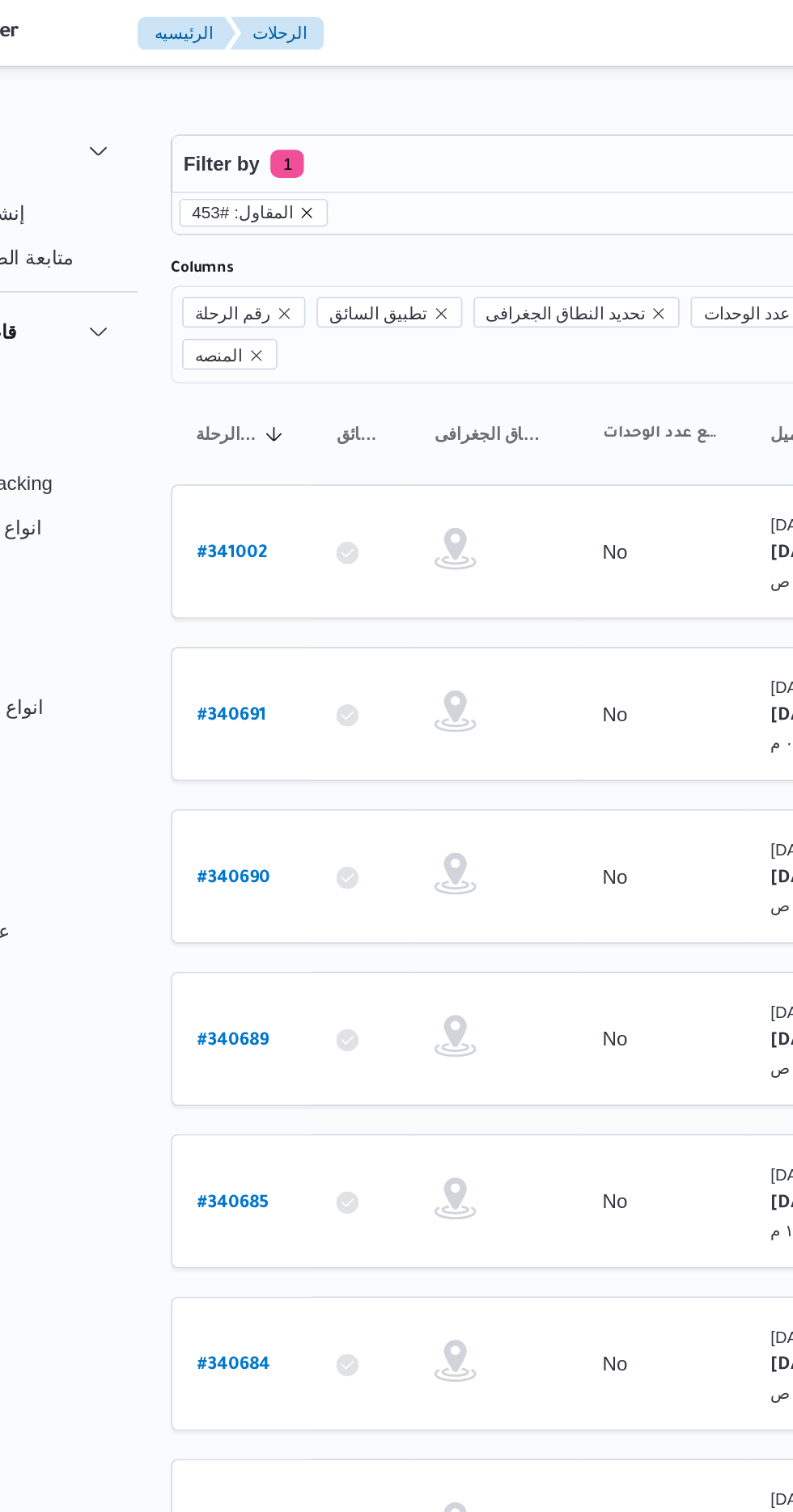
click at [286, 122] on icon "remove selected entity" at bounding box center [289, 123] width 7 height 7
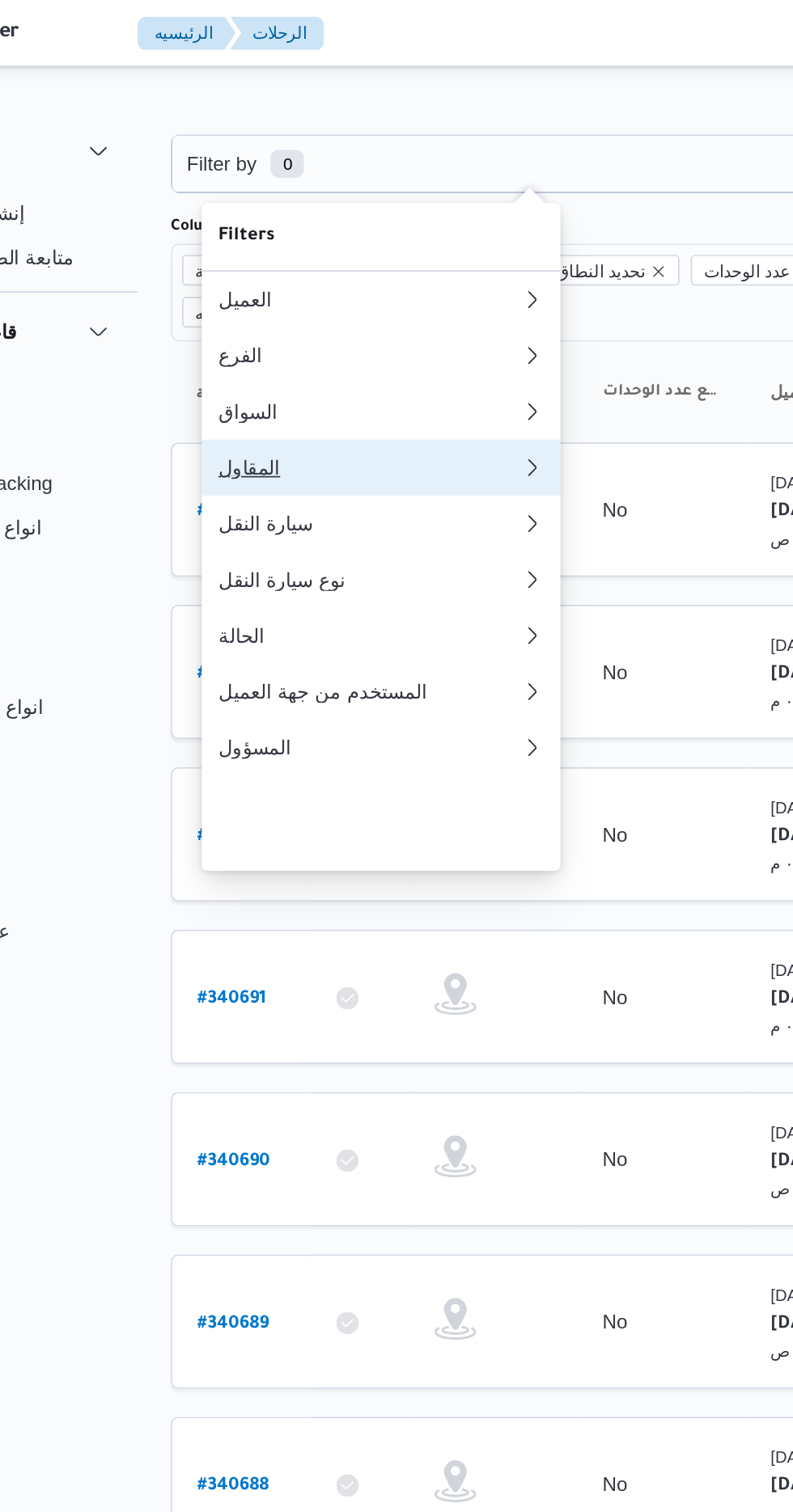
click at [262, 277] on div "المقاول" at bounding box center [322, 270] width 168 height 13
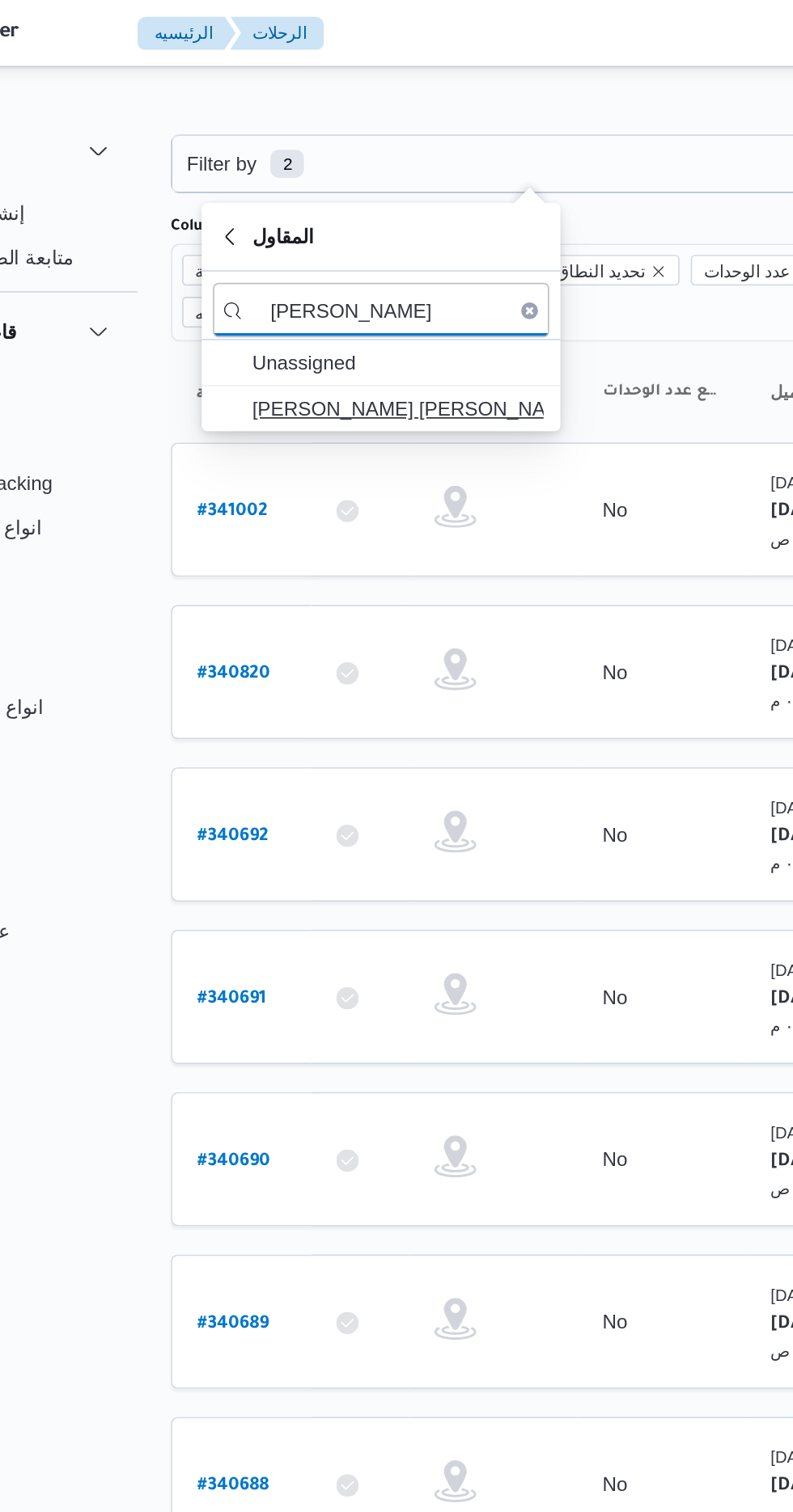
type input "[PERSON_NAME]"
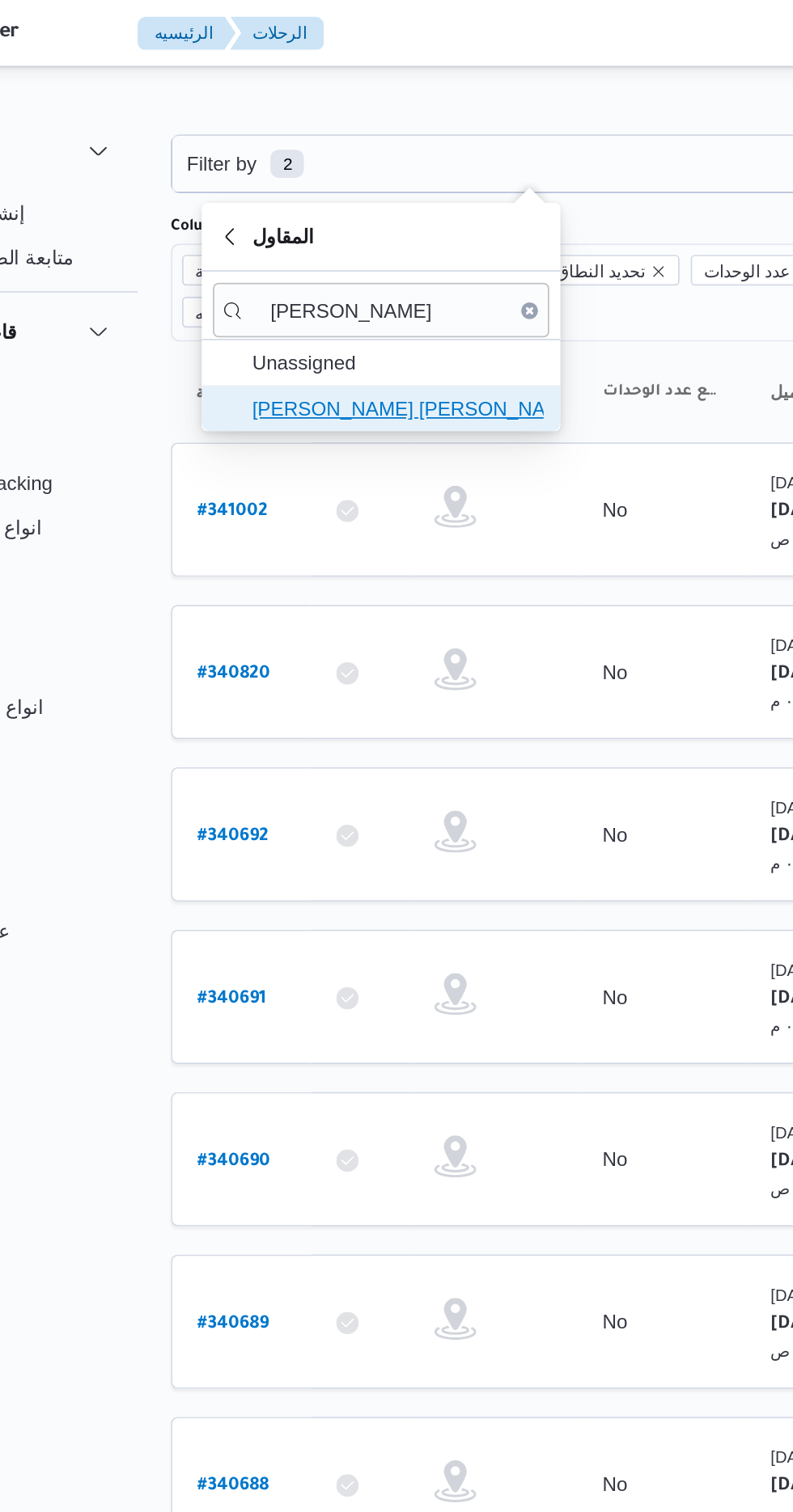
click at [286, 236] on span "[PERSON_NAME] [PERSON_NAME]" at bounding box center [341, 236] width 168 height 19
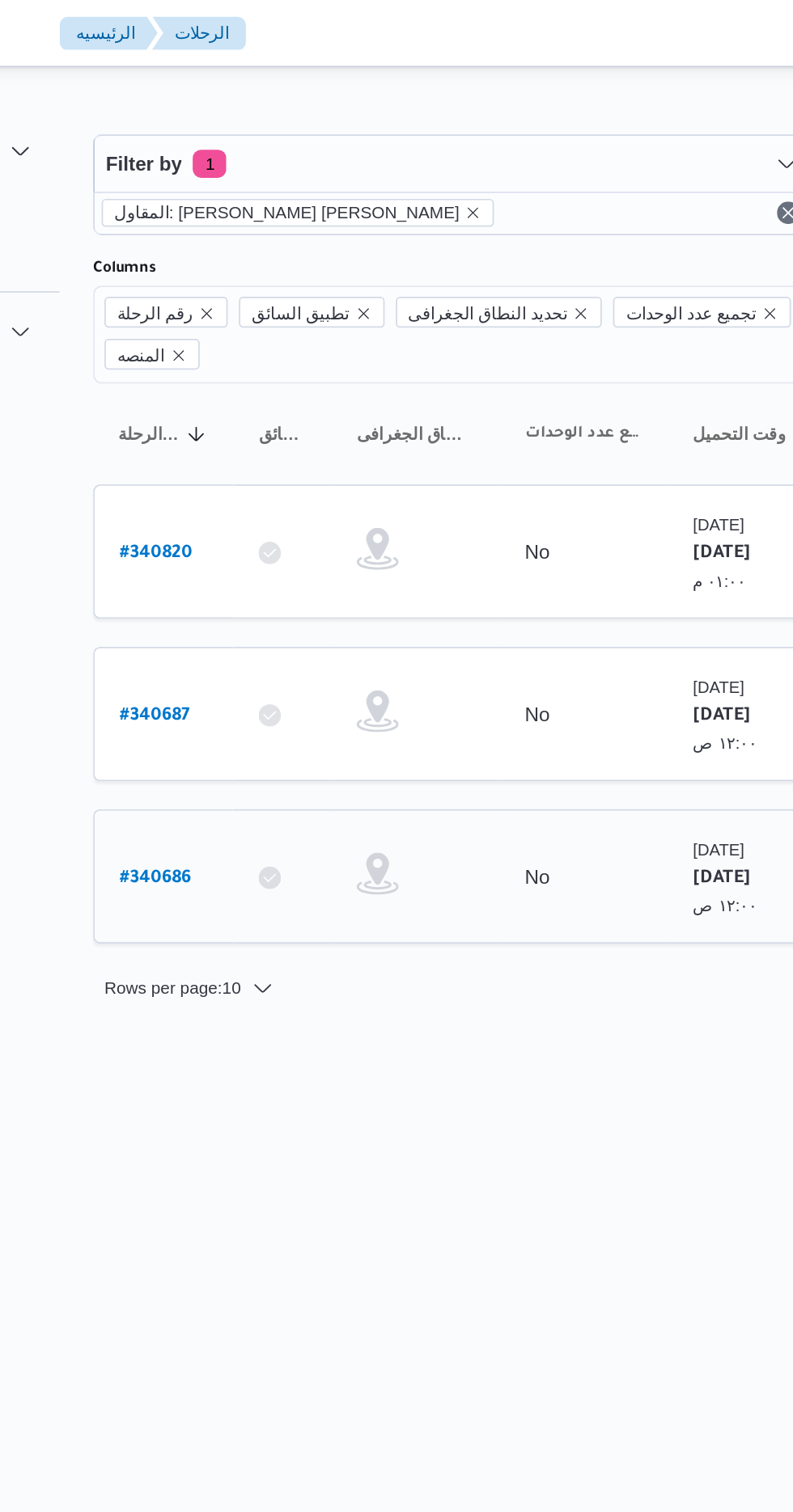
click at [233, 496] on link "# 340686" at bounding box center [246, 507] width 41 height 21
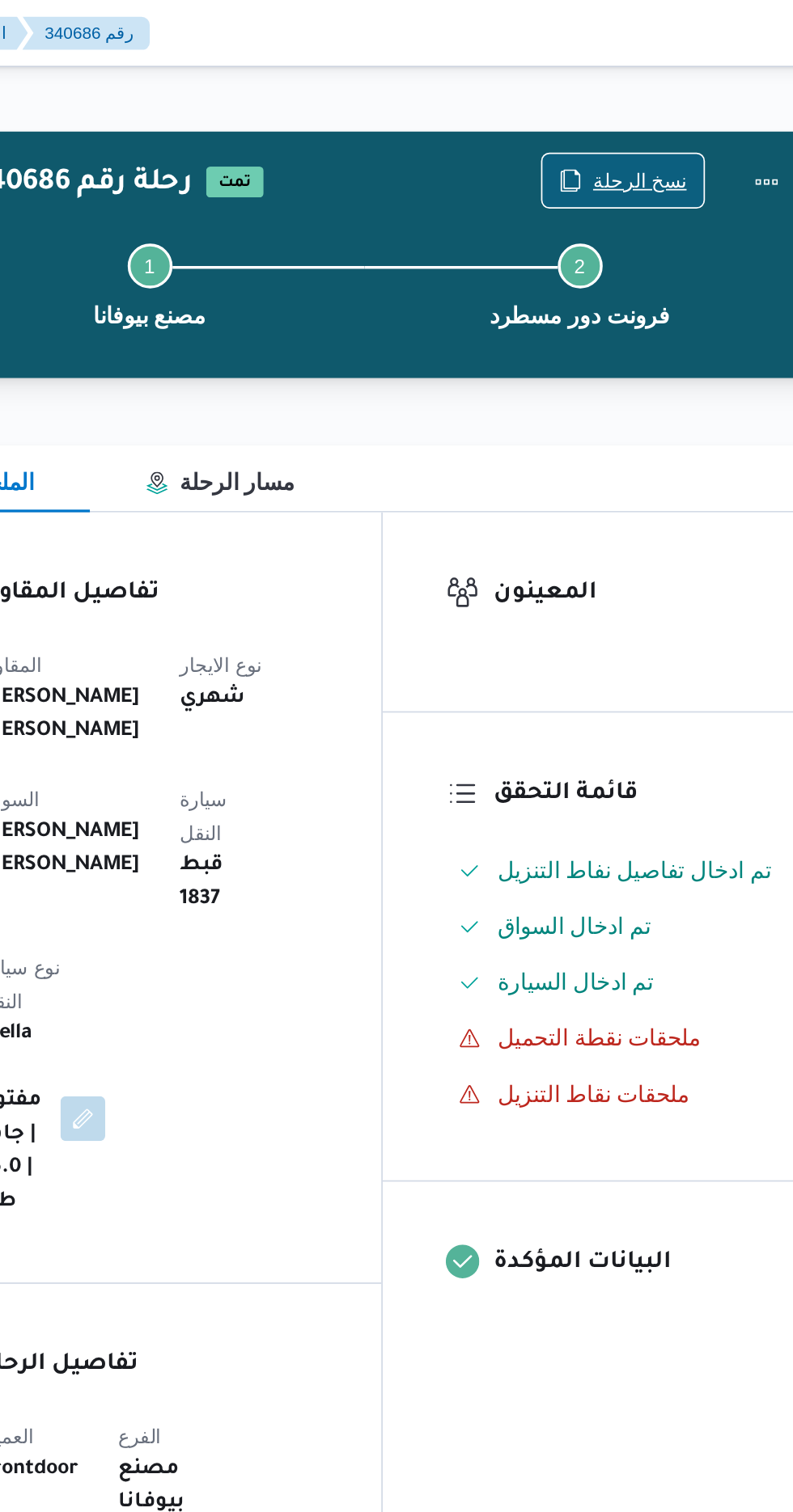
click at [641, 102] on span "نسخ الرحلة" at bounding box center [655, 103] width 55 height 19
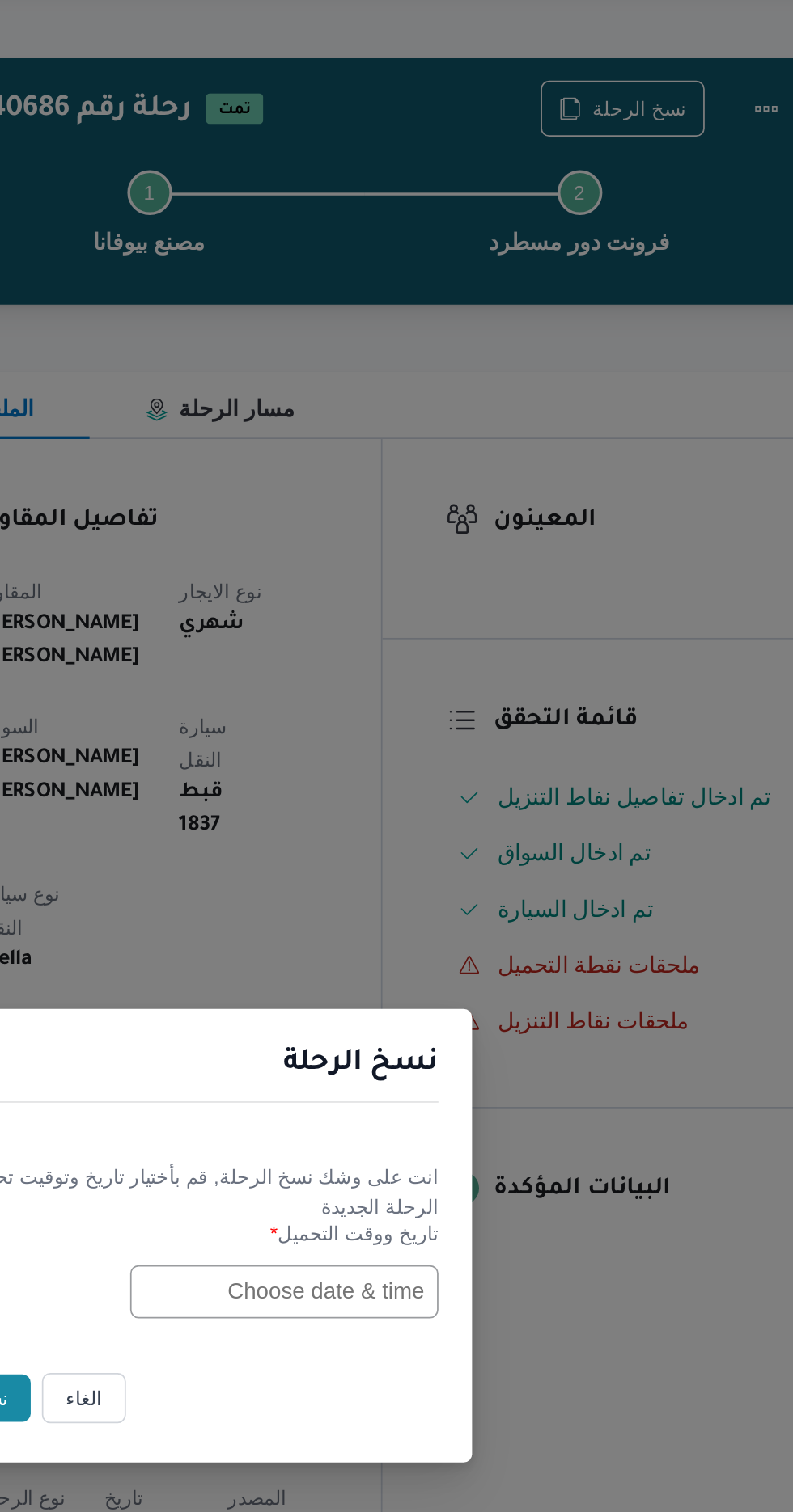
click at [451, 787] on input "text" at bounding box center [449, 788] width 178 height 31
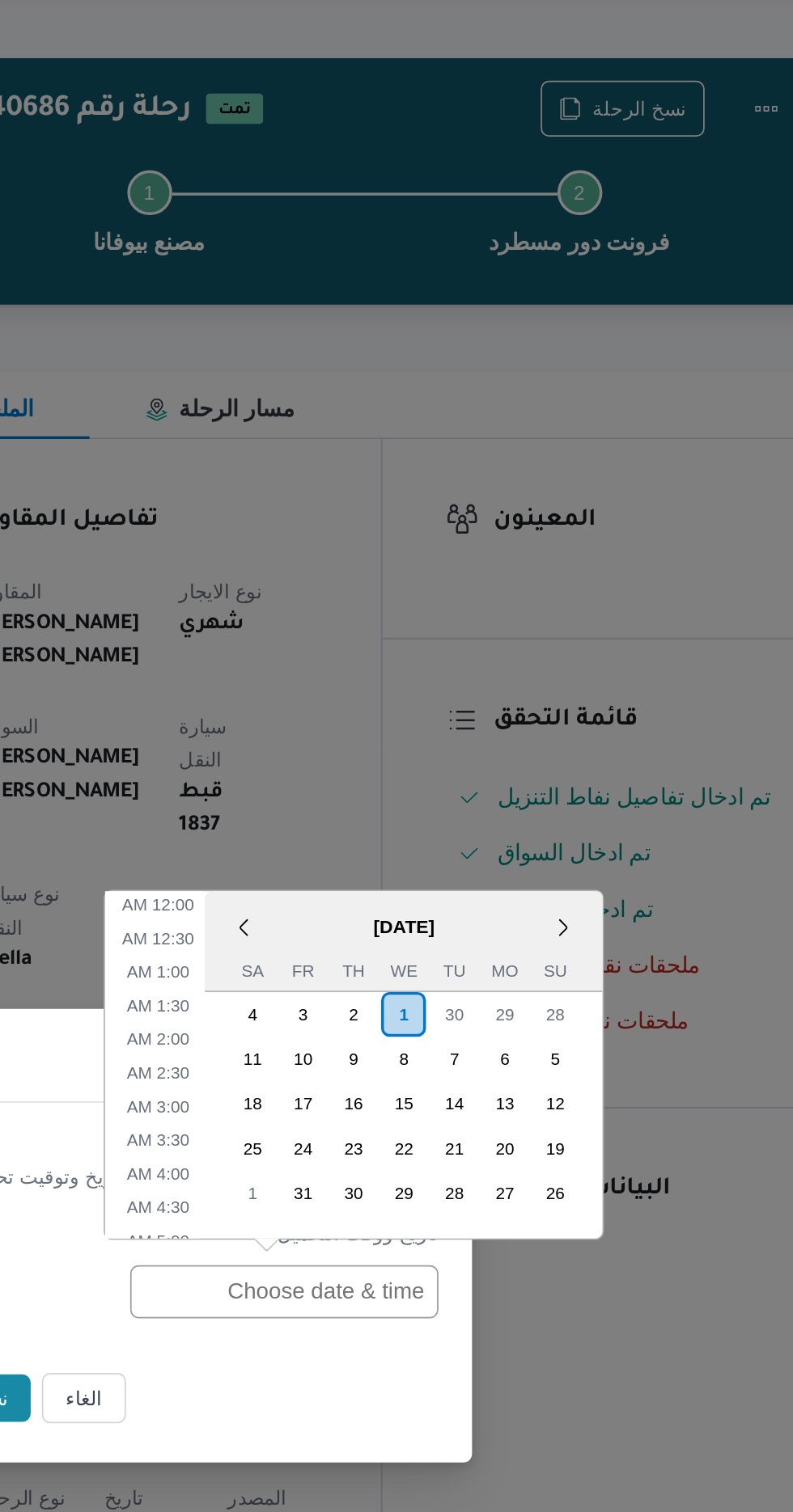
scroll to position [587, 0]
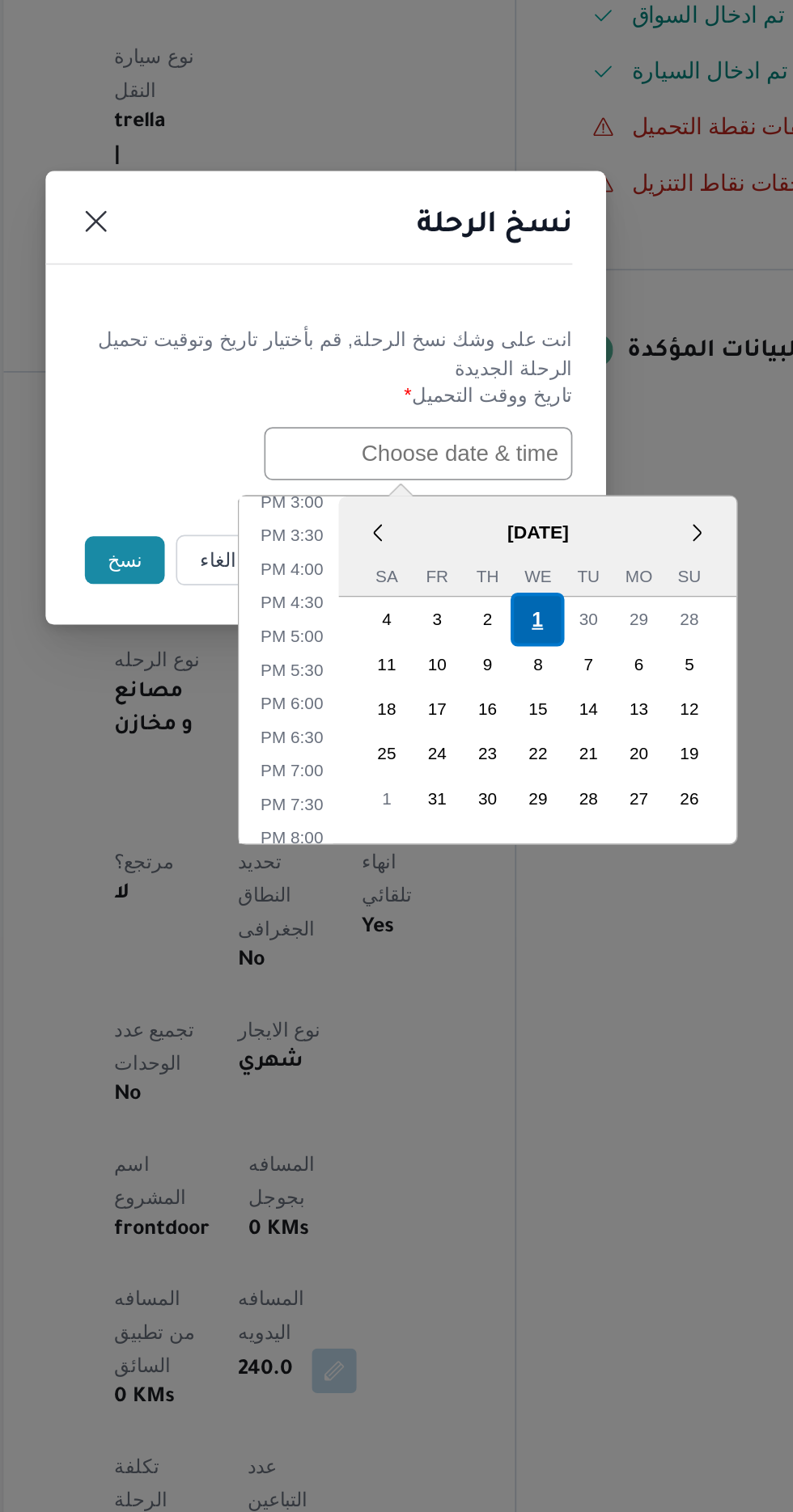
click at [520, 875] on div "1" at bounding box center [518, 883] width 31 height 31
type input "[DATE] 12:00AM"
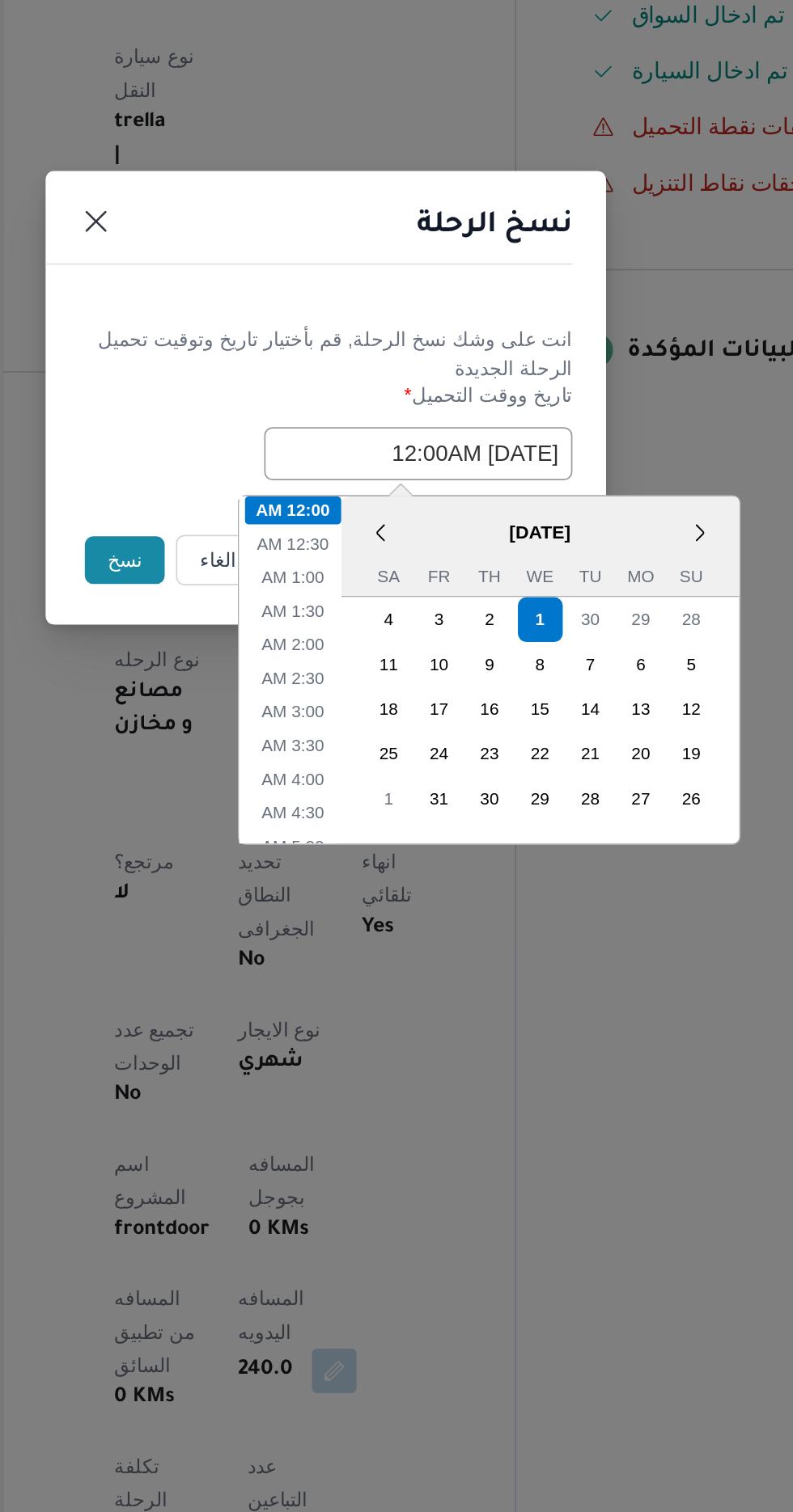
click at [277, 858] on button "نسخ" at bounding box center [280, 849] width 46 height 27
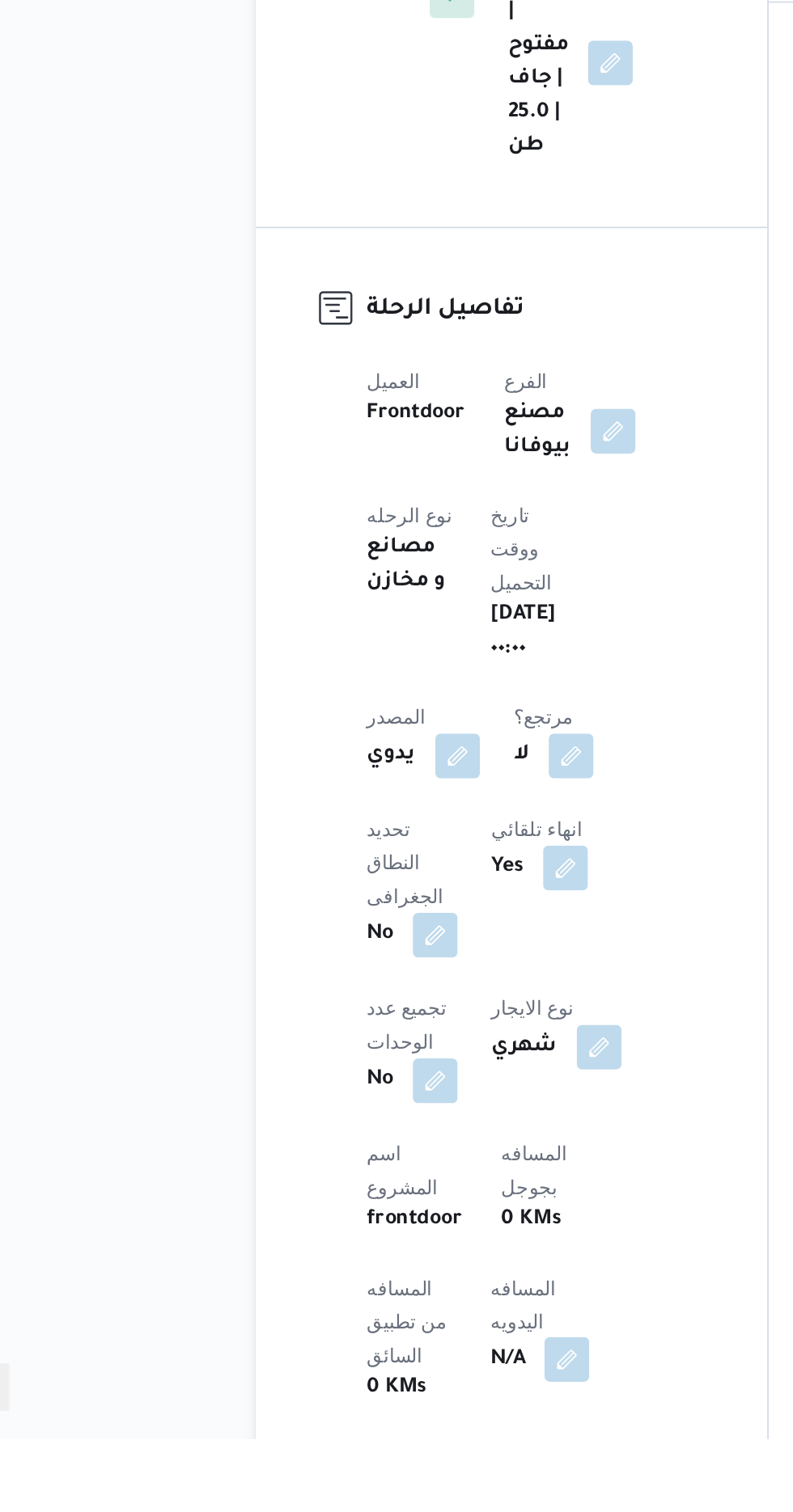
click at [377, 1453] on button "button" at bounding box center [389, 1466] width 26 height 26
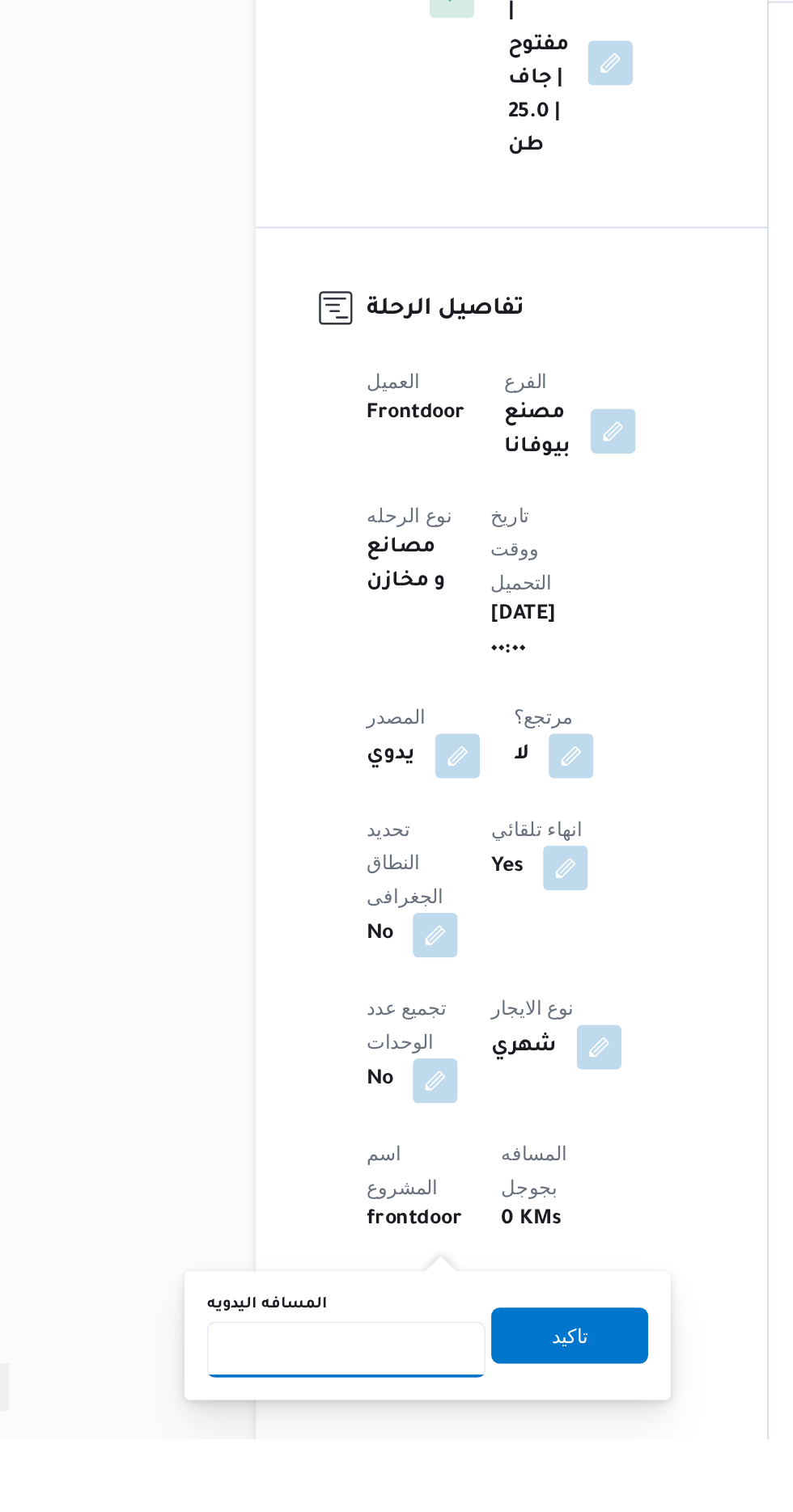
click at [223, 1457] on input "المسافه اليدويه" at bounding box center [262, 1460] width 161 height 32
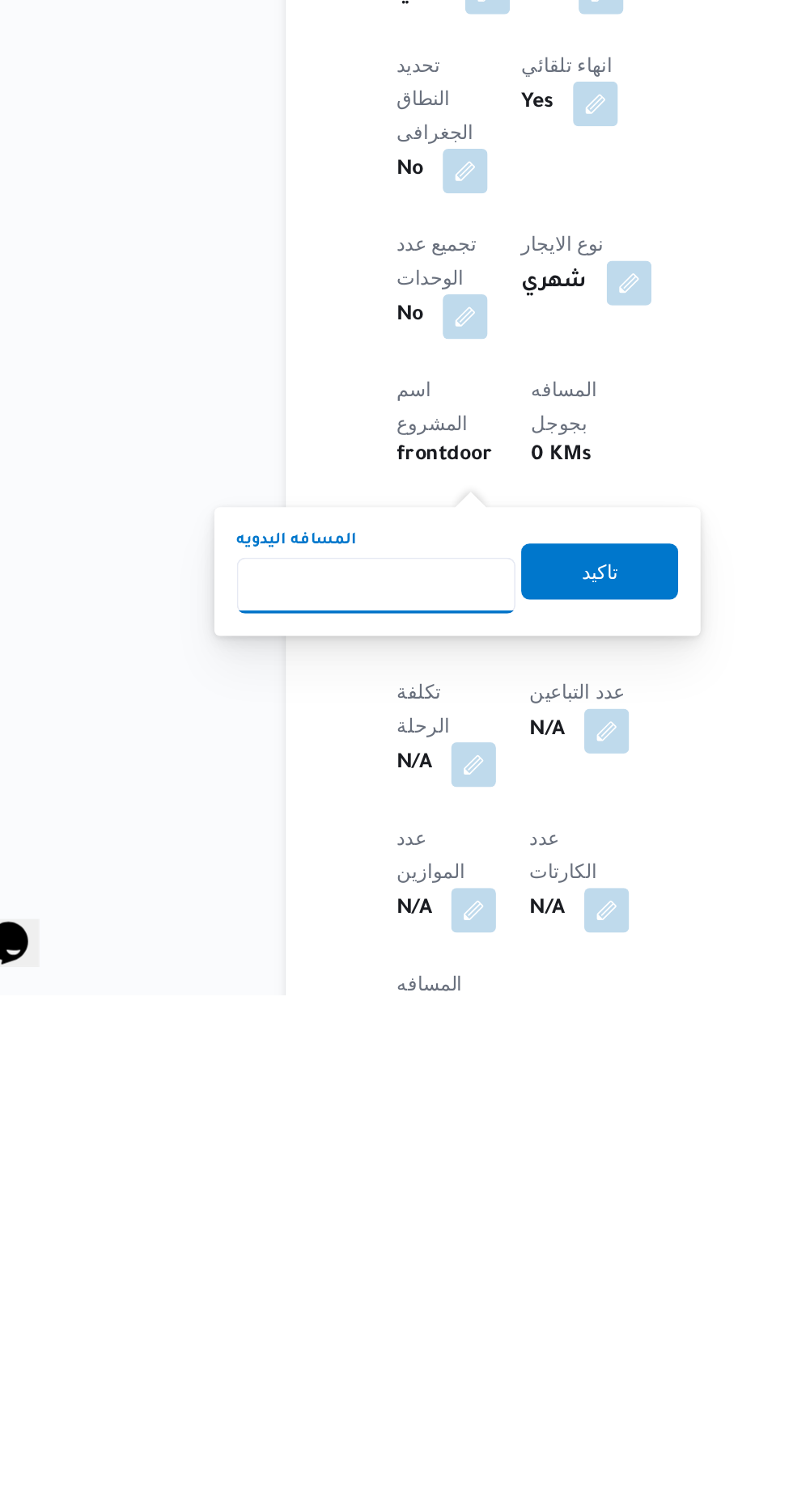
scroll to position [203, 0]
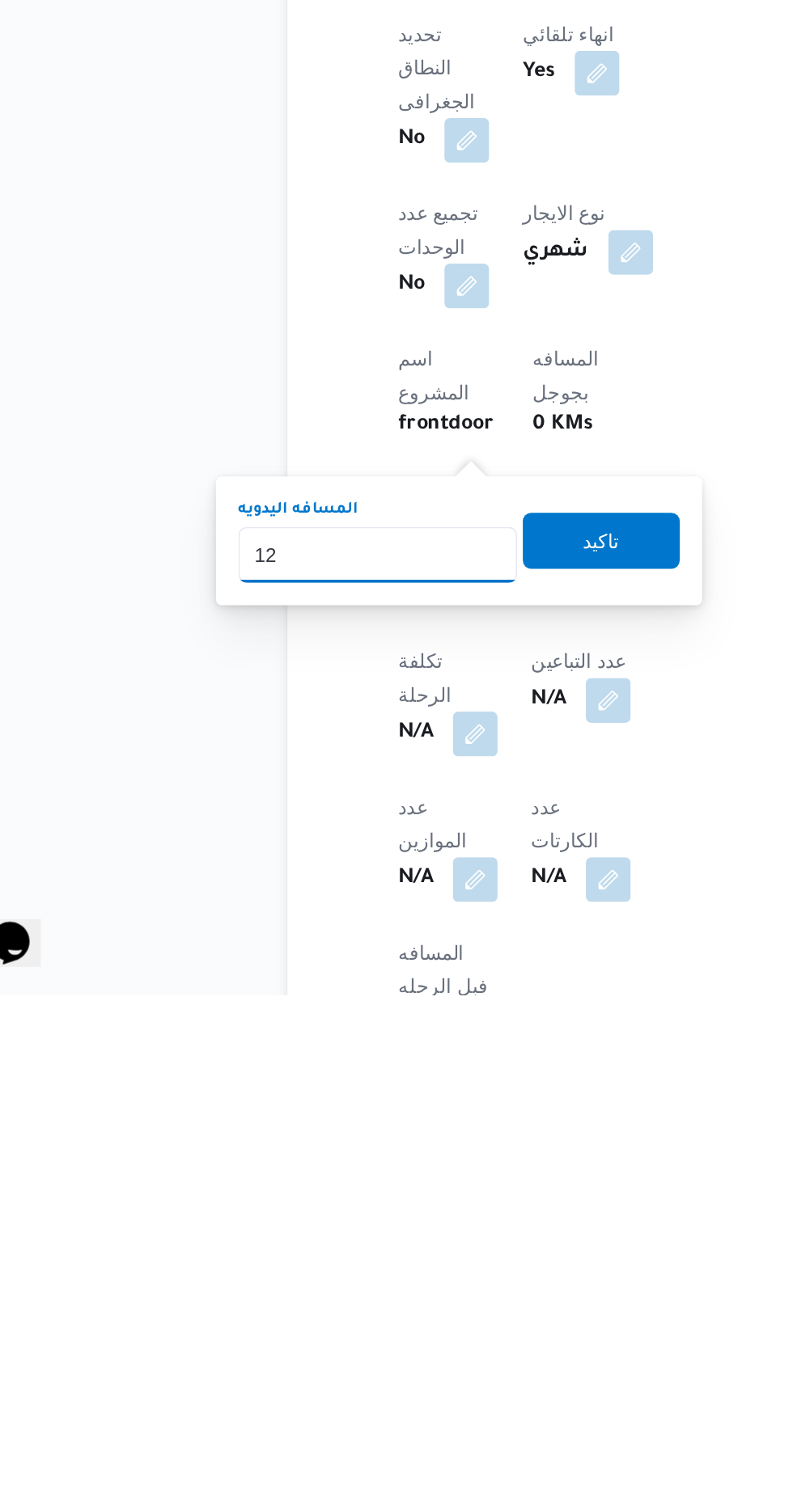
type input "120"
click at [377, 1233] on span "تاكيد" at bounding box center [392, 1249] width 91 height 32
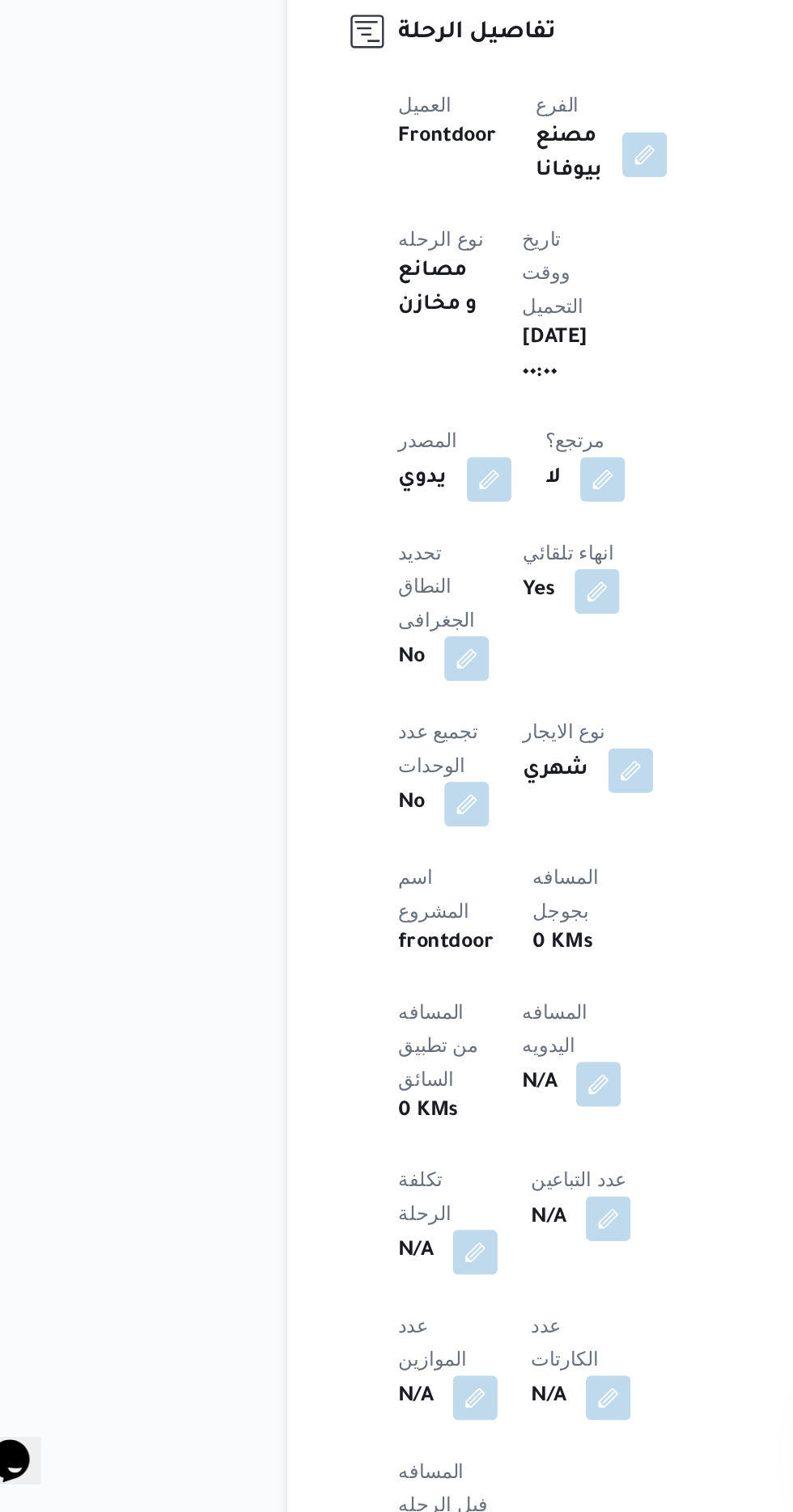
scroll to position [416, 0]
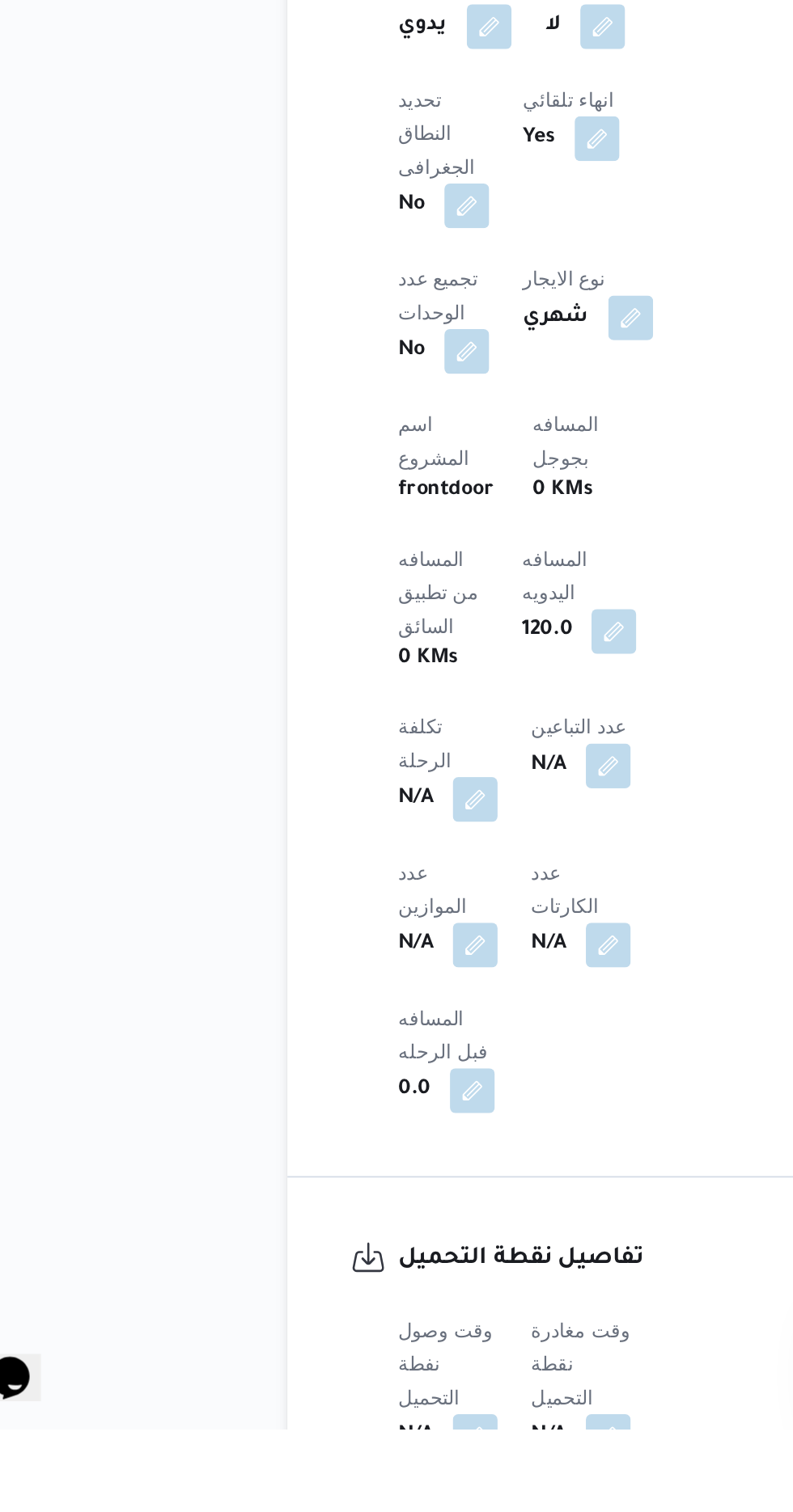
click at [313, 1502] on button "button" at bounding box center [318, 1514] width 26 height 26
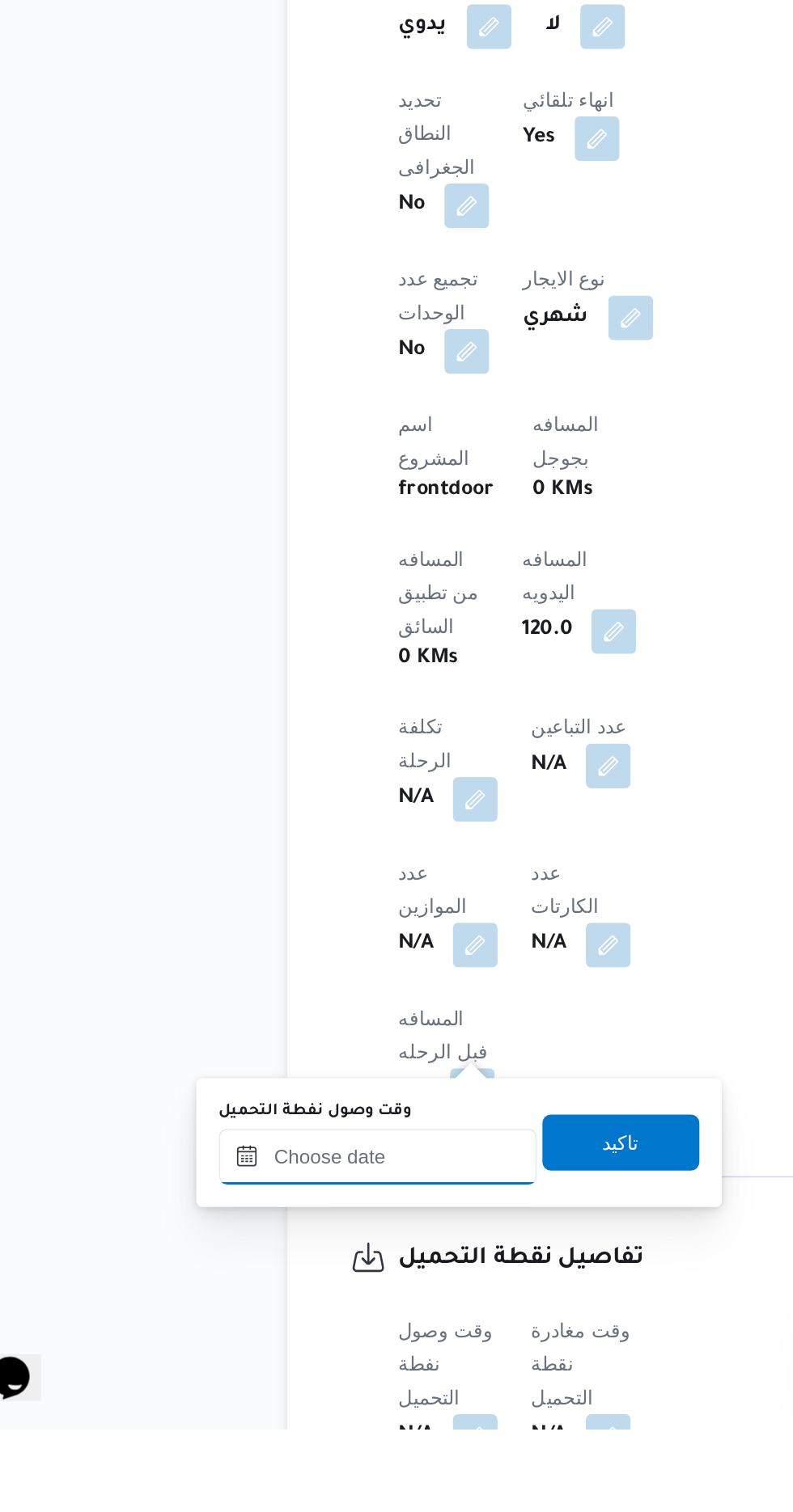
click at [220, 1349] on input "وقت وصول نفطة التحميل" at bounding box center [262, 1354] width 184 height 32
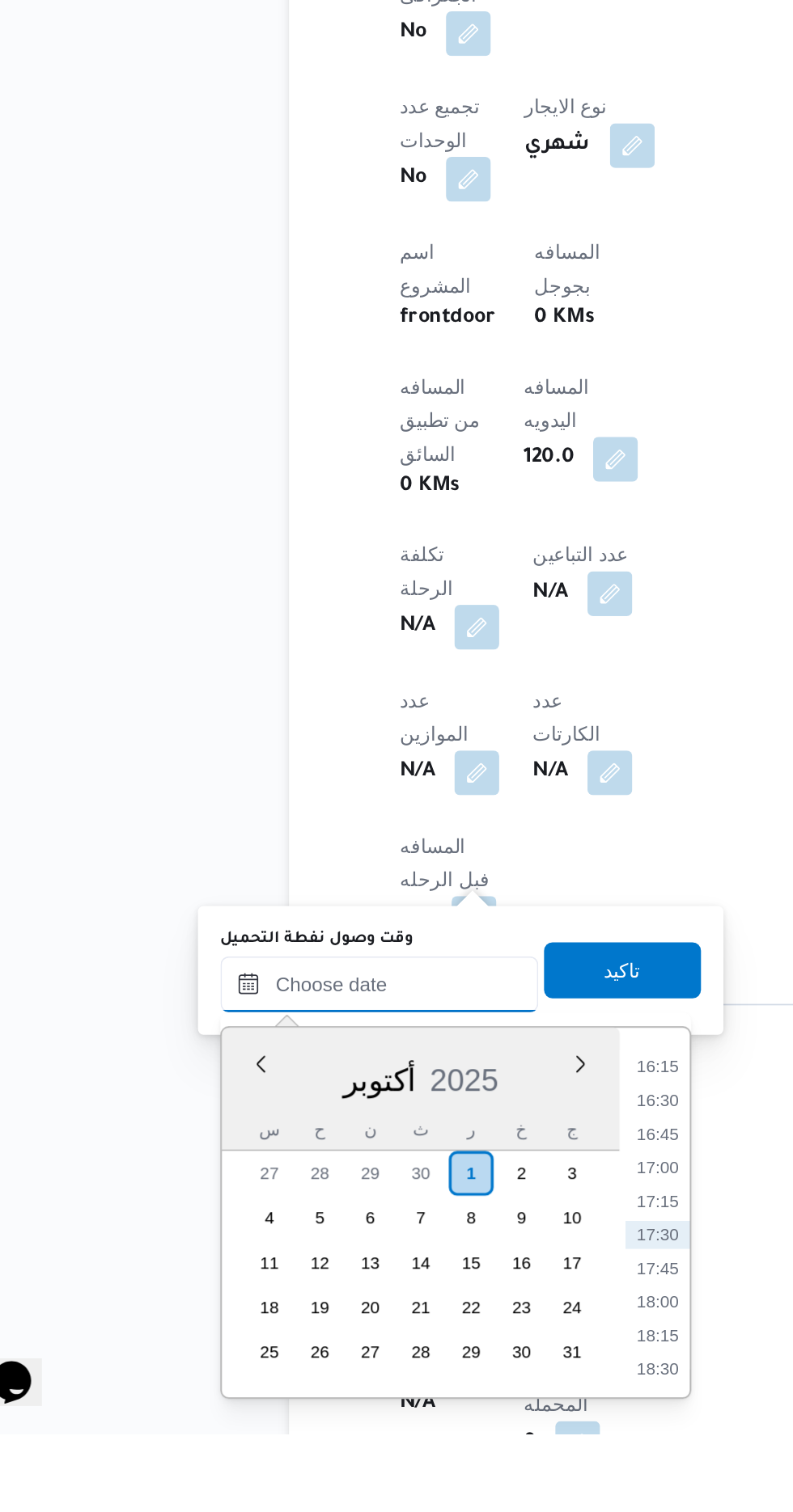
scroll to position [518, 0]
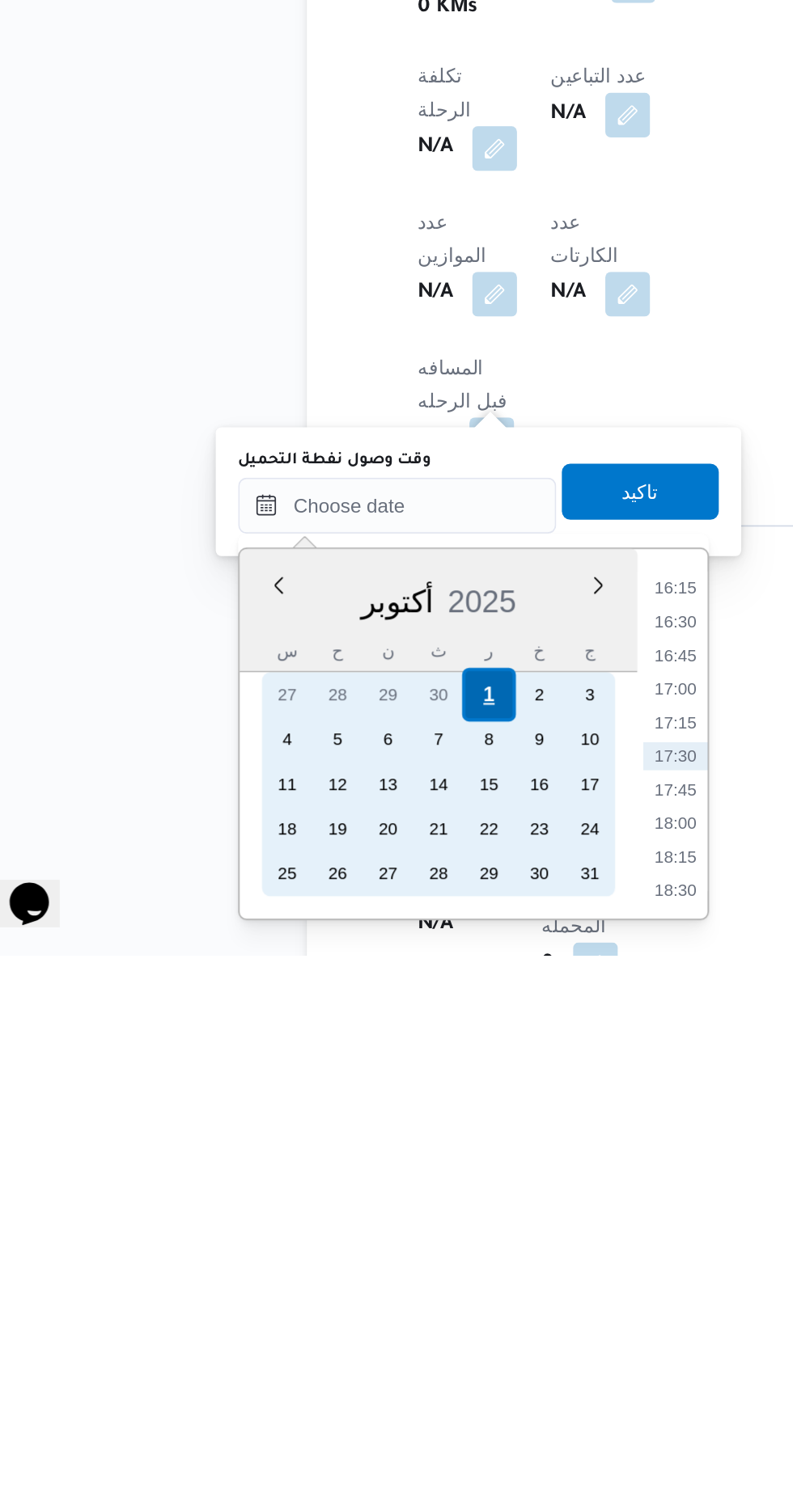
click at [303, 1360] on div "1" at bounding box center [314, 1362] width 31 height 31
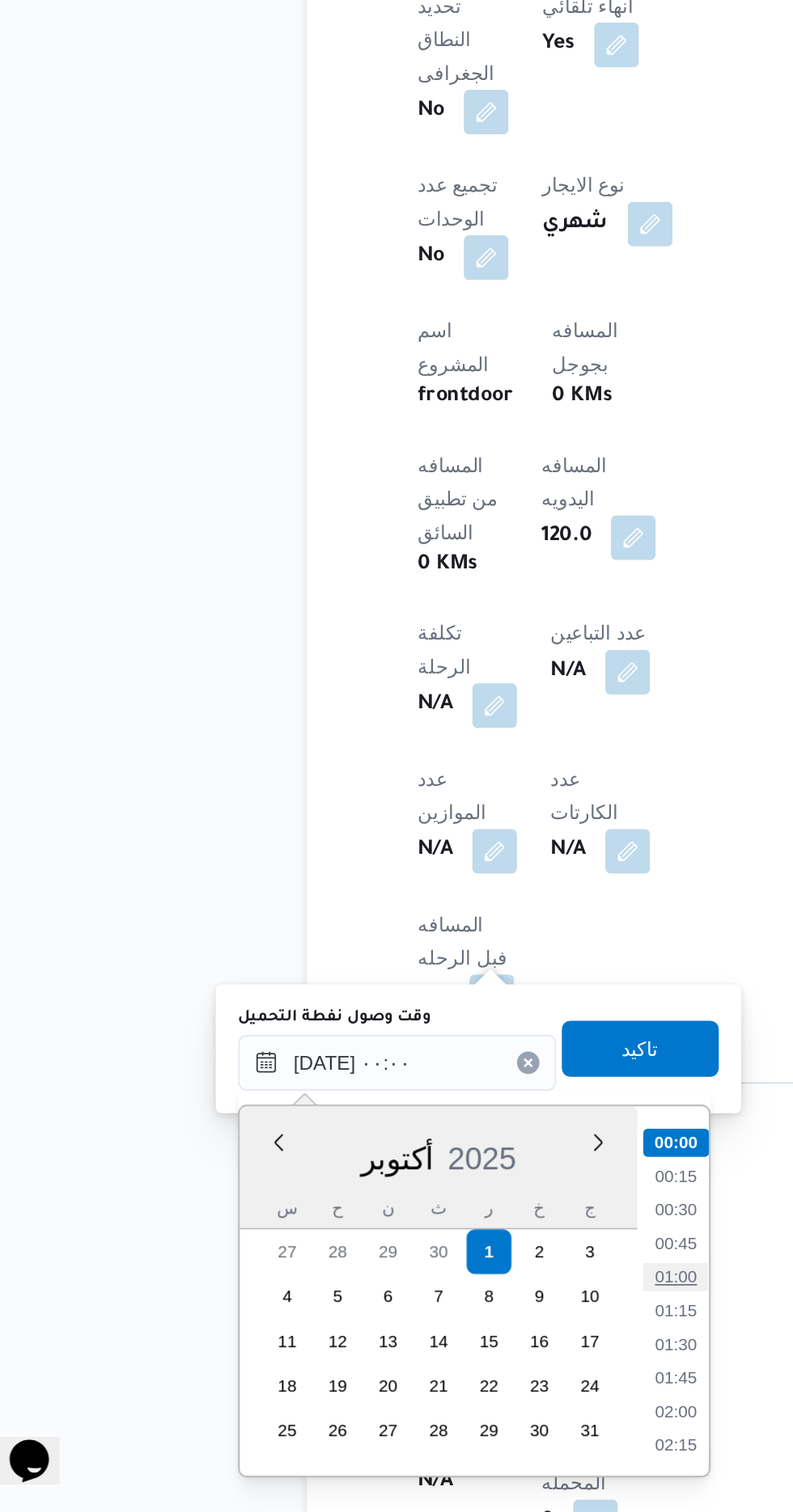
click at [408, 1373] on li "01:00" at bounding box center [423, 1376] width 37 height 17
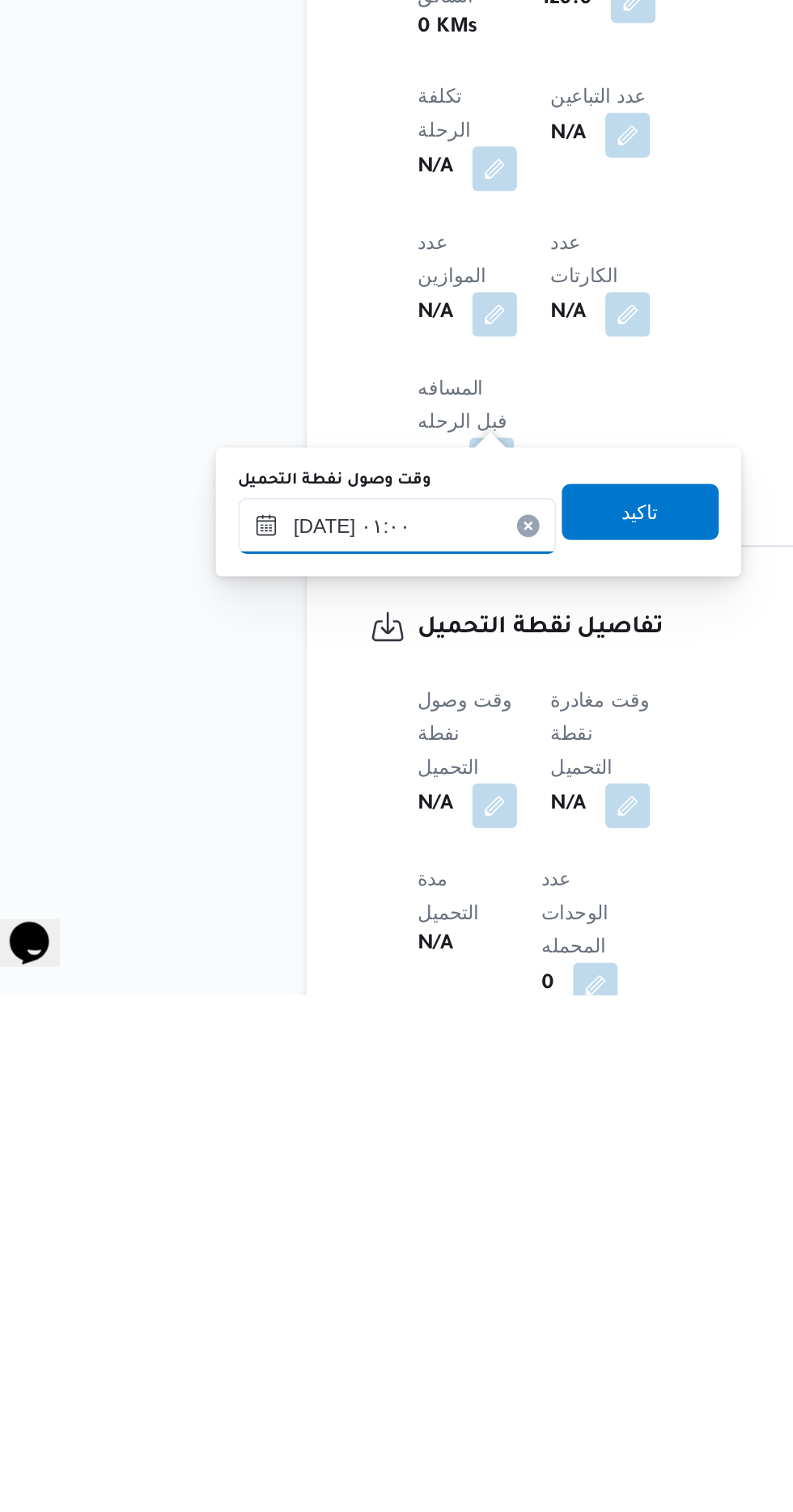
scroll to position [545, 0]
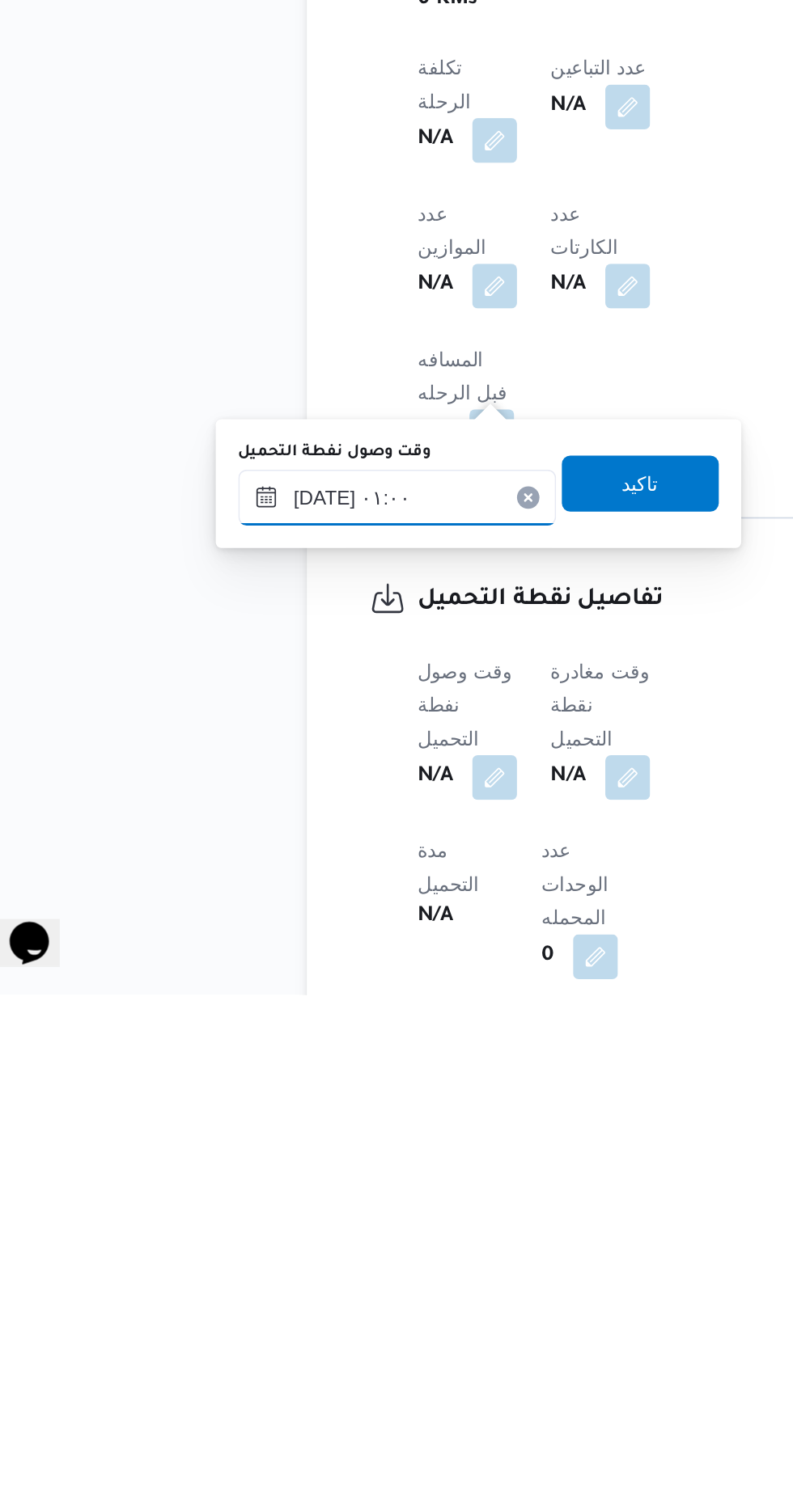
click at [234, 1220] on input "[DATE] ٠١:٠٠" at bounding box center [262, 1224] width 184 height 32
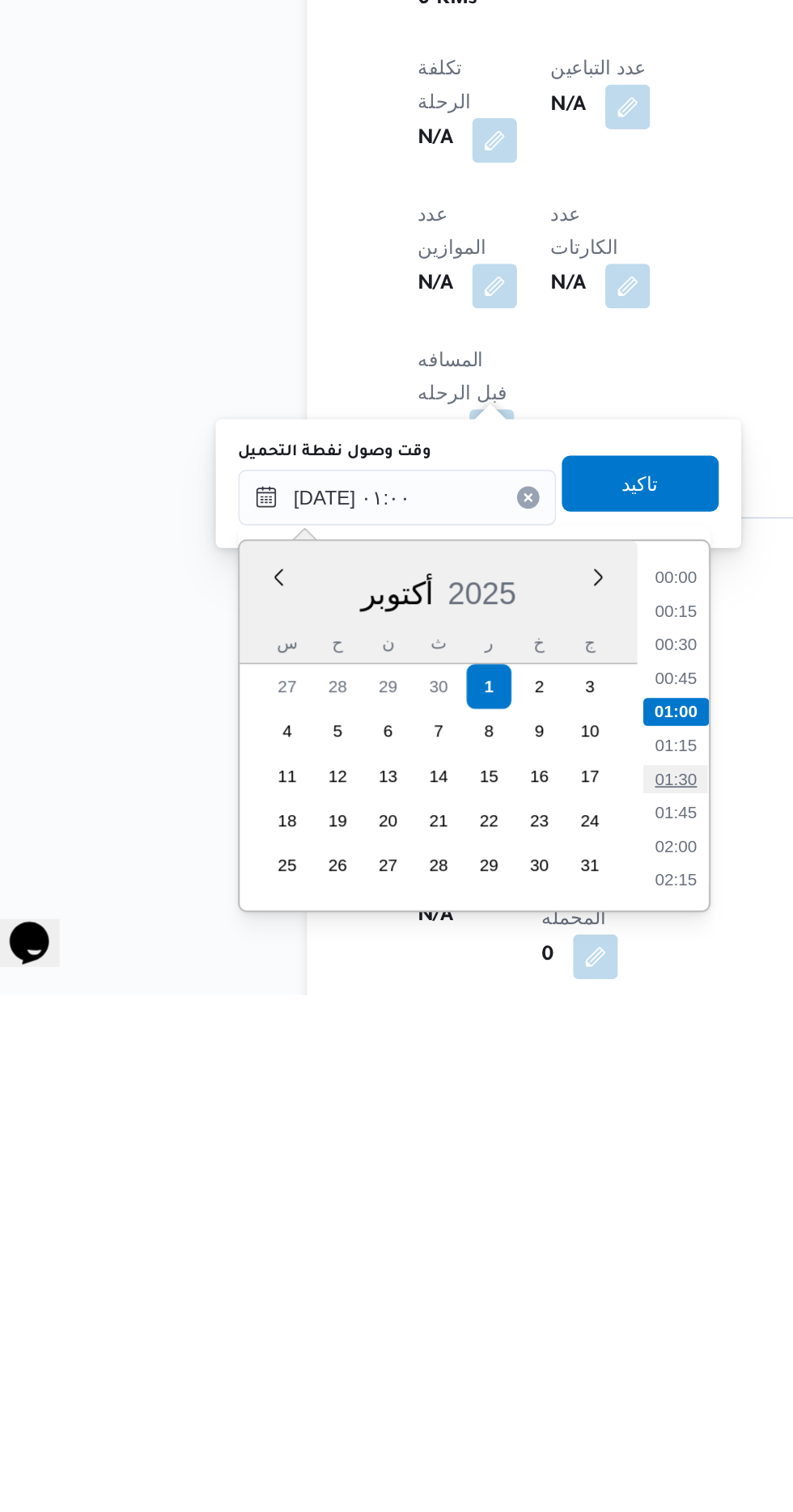
click at [416, 1386] on li "01:30" at bounding box center [423, 1388] width 37 height 17
type input "[DATE] ٠١:٣٠"
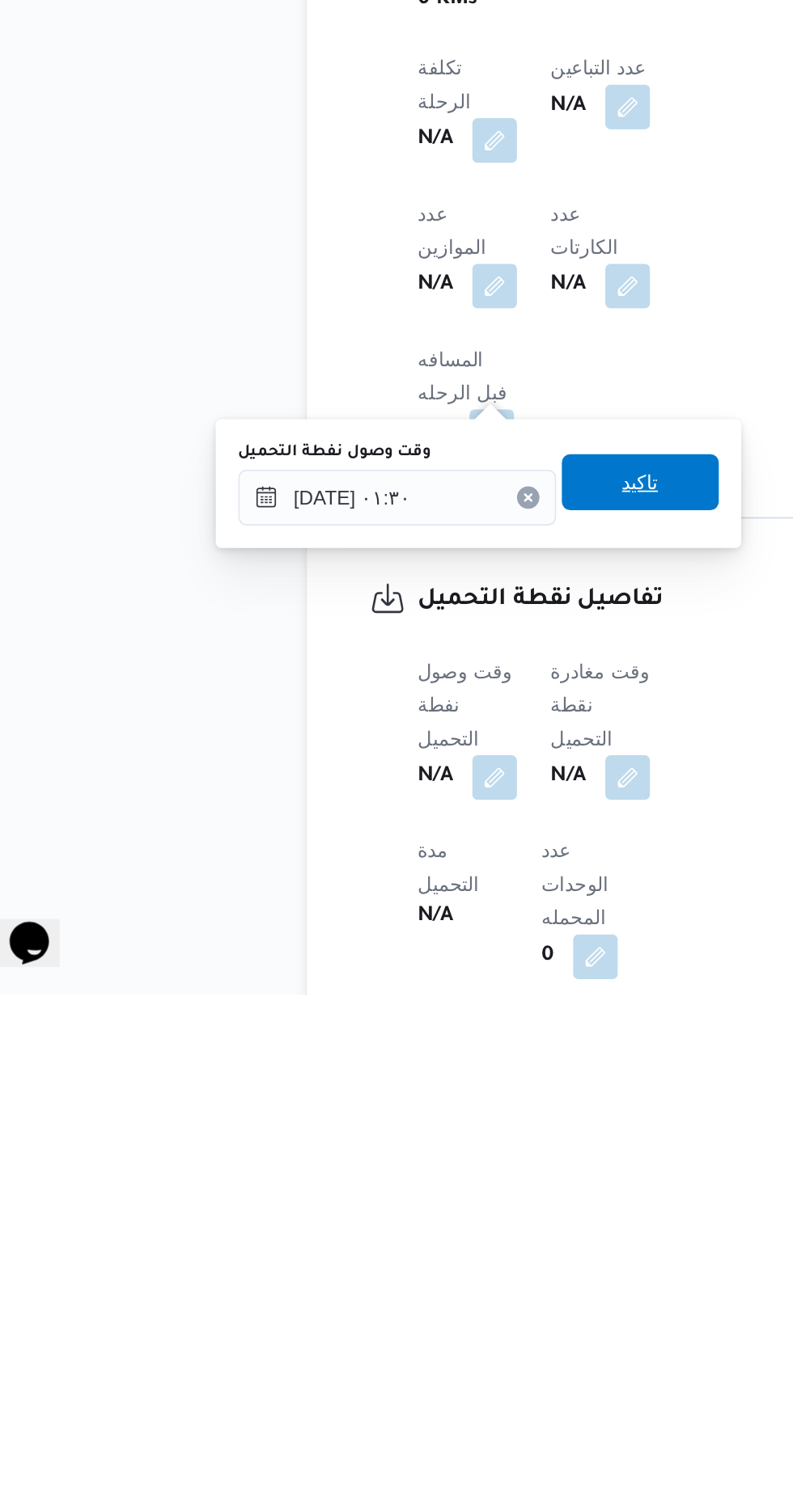
click at [399, 1214] on span "تاكيد" at bounding box center [403, 1215] width 91 height 32
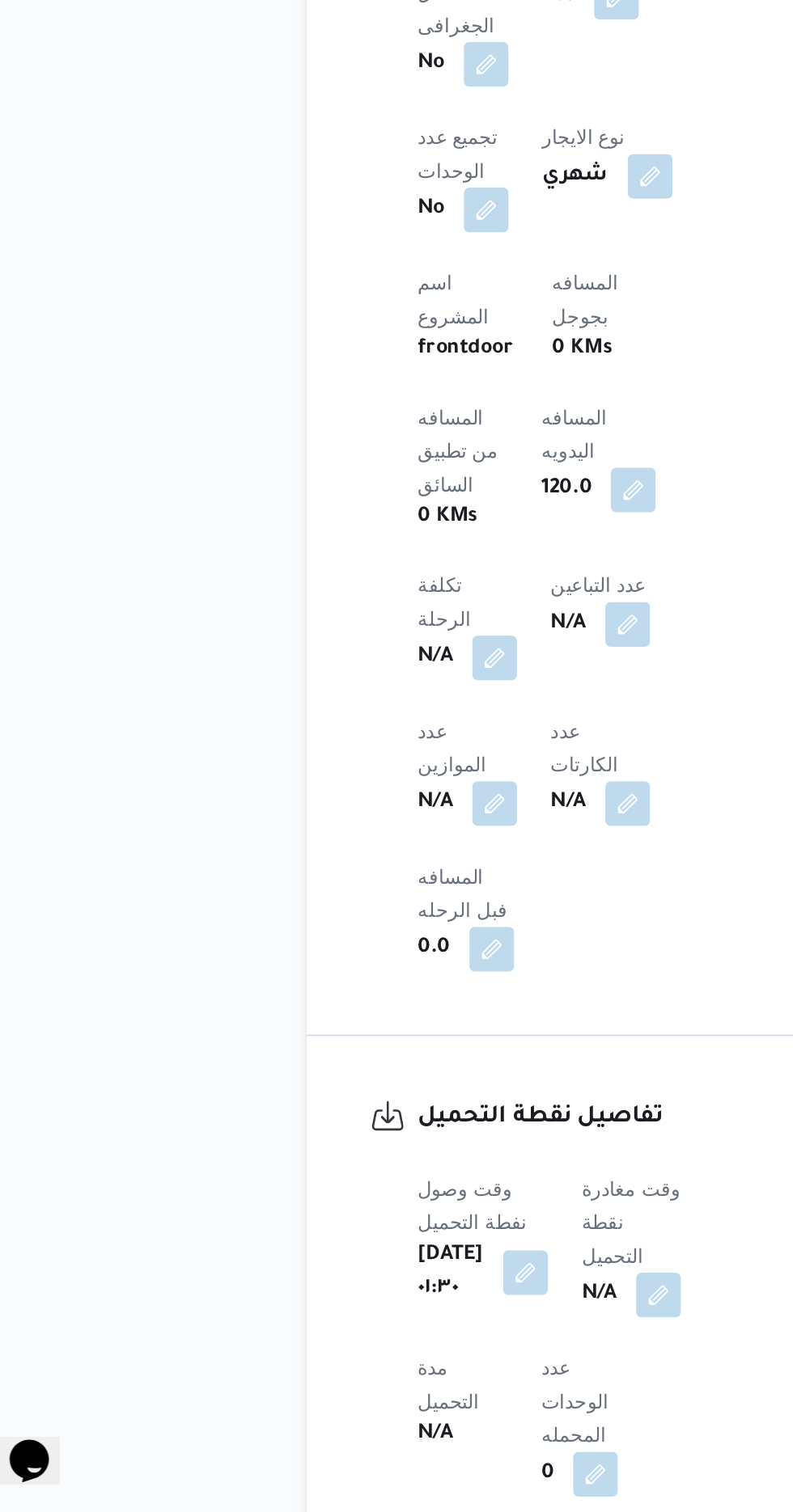
click at [389, 1372] on div "N/A" at bounding box center [397, 1386] width 60 height 29
click at [415, 1373] on button "button" at bounding box center [413, 1386] width 26 height 26
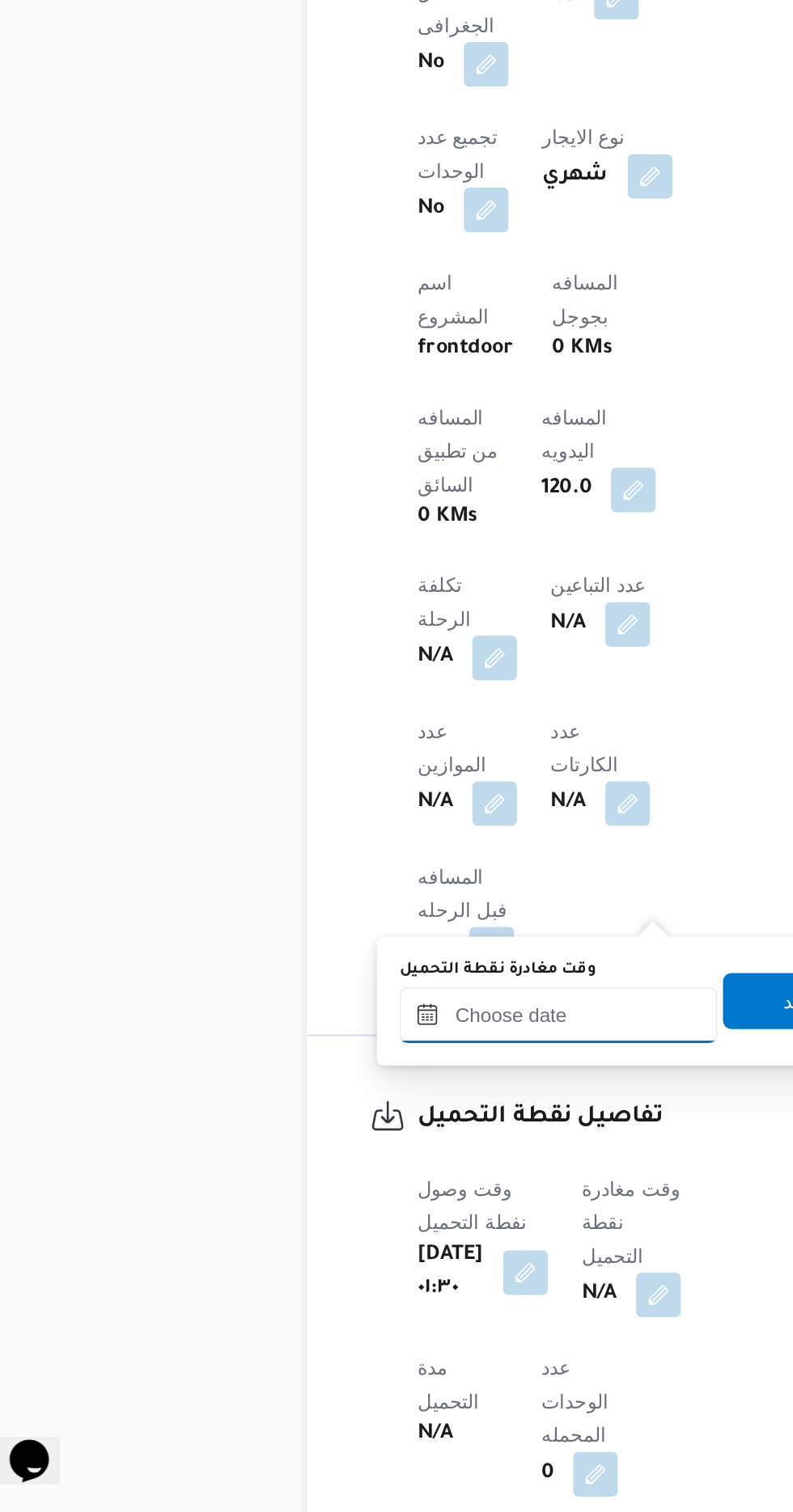
click at [317, 1220] on input "وقت مغادرة نقطة التحميل" at bounding box center [356, 1224] width 184 height 32
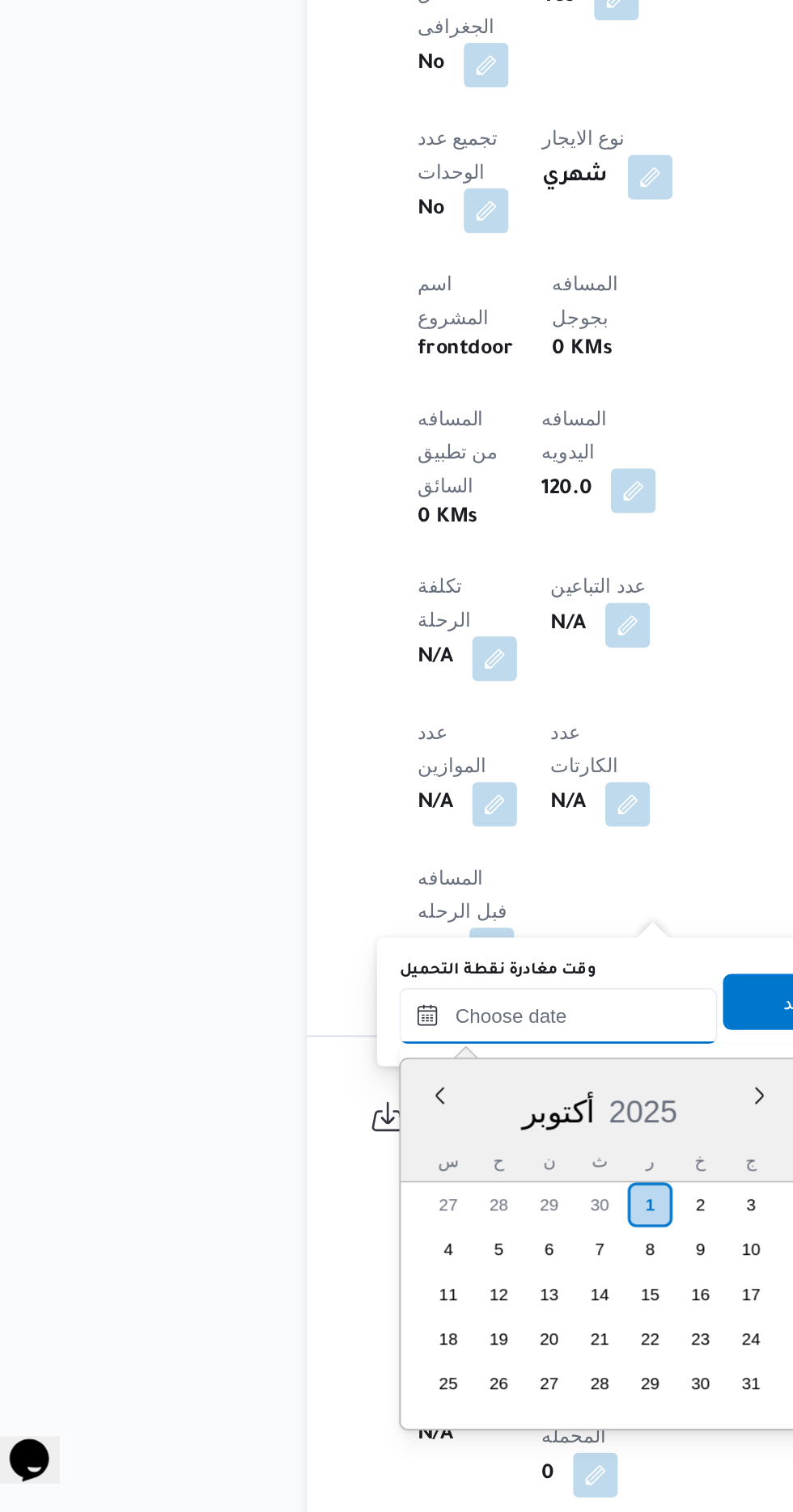
scroll to position [1260, 0]
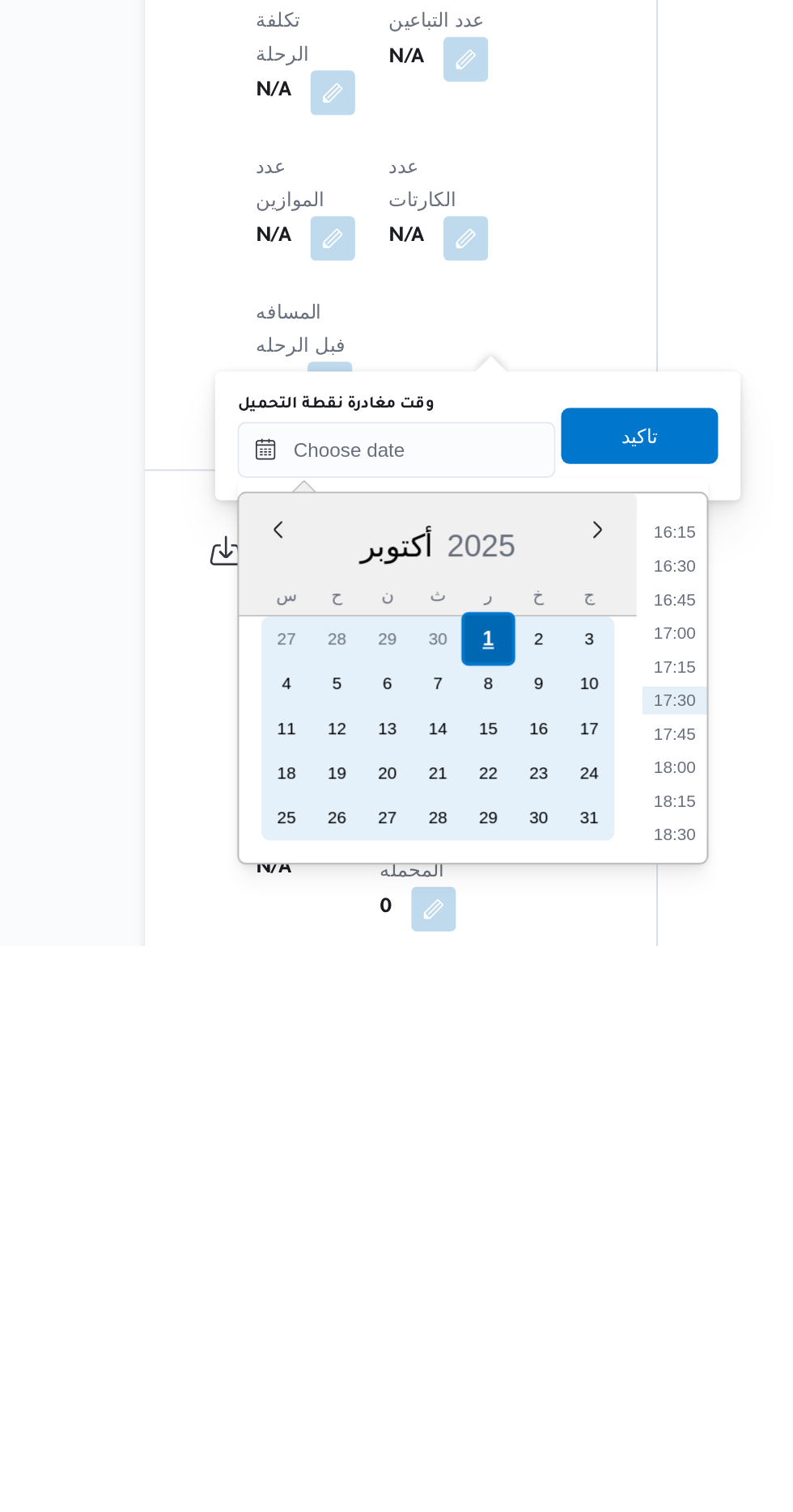
click at [408, 1333] on div "1" at bounding box center [408, 1334] width 31 height 31
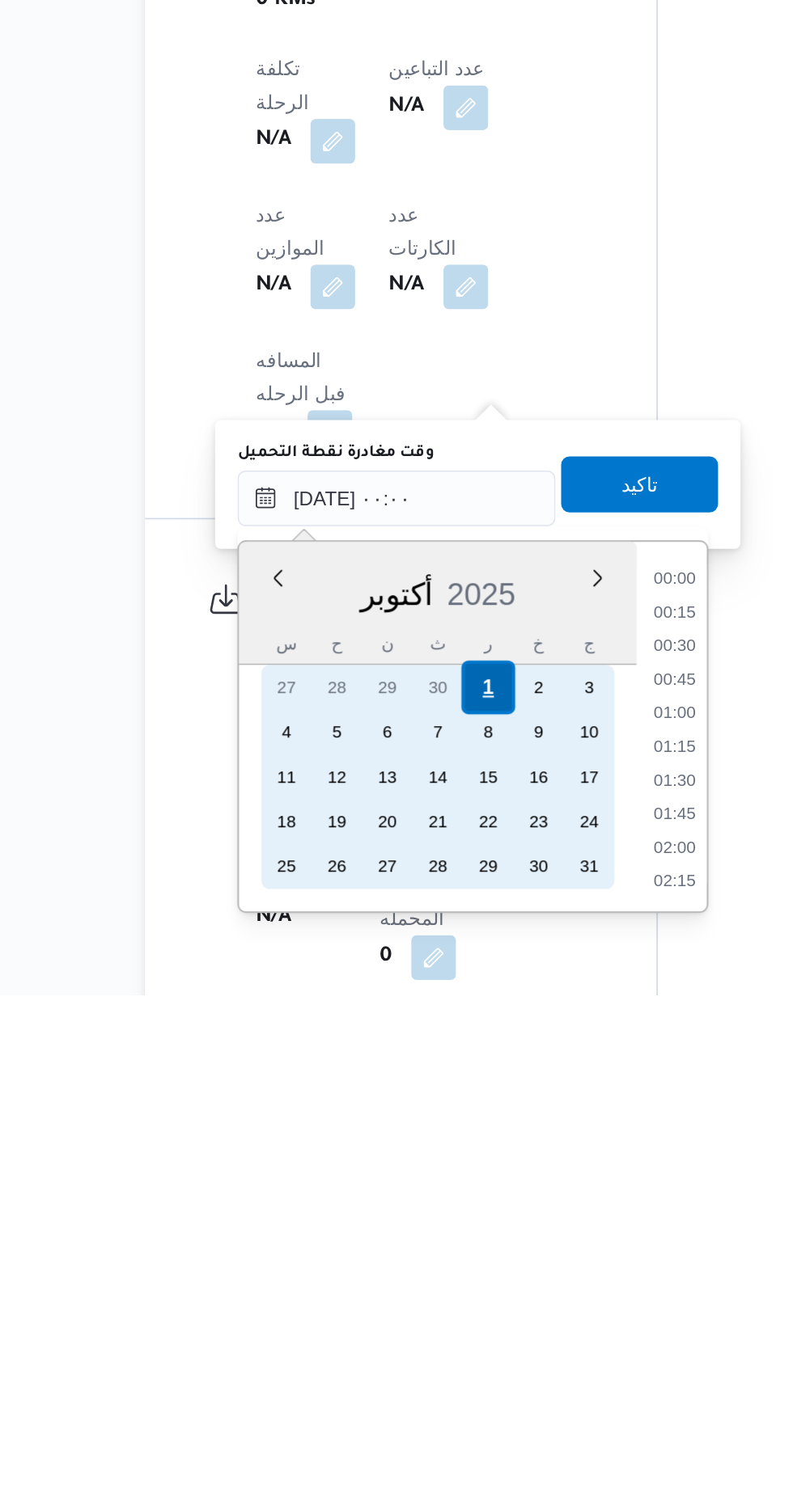
scroll to position [545, 0]
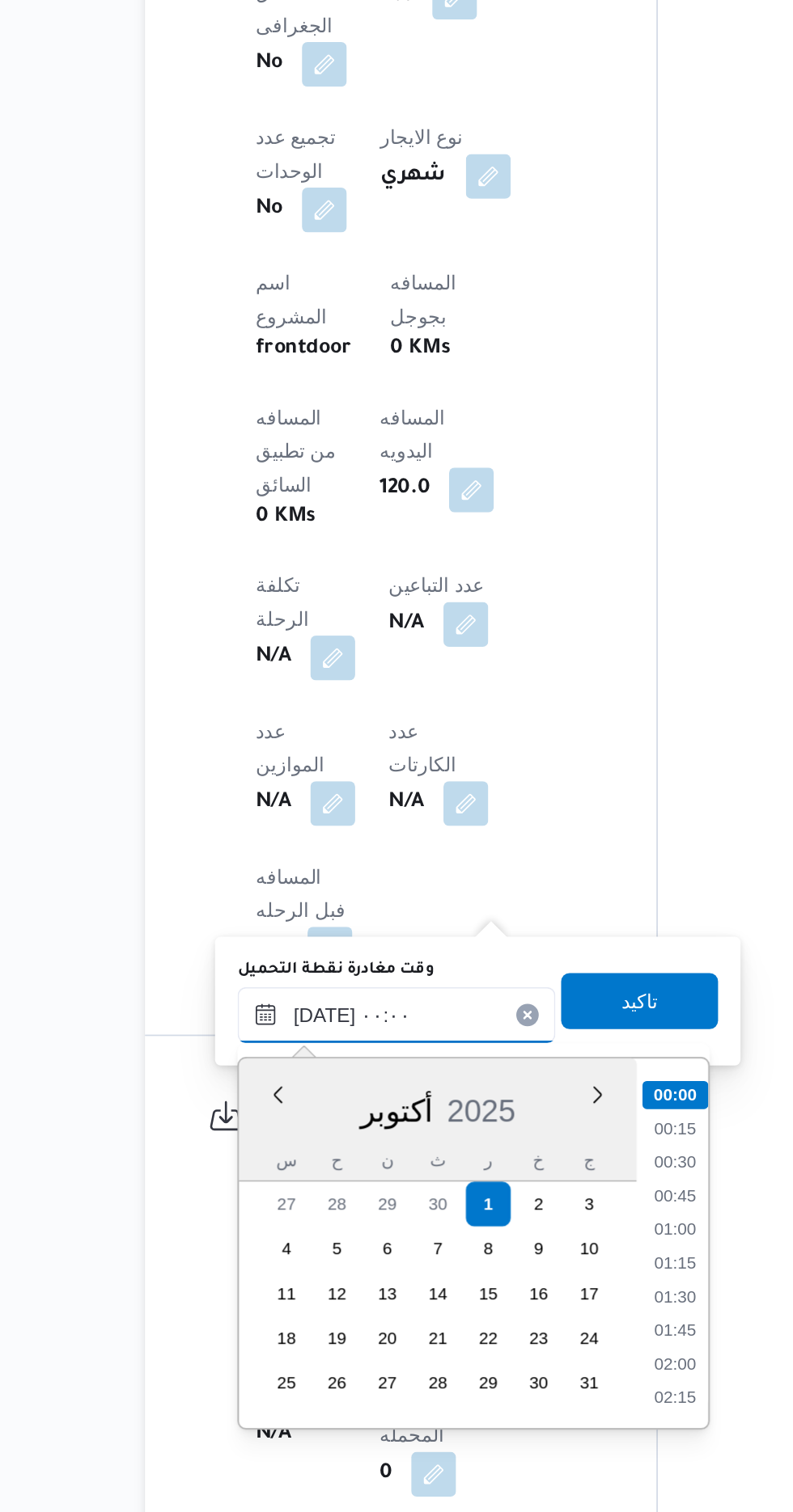
click at [269, 1215] on input "[DATE] ٠٠:٠٠" at bounding box center [356, 1224] width 184 height 32
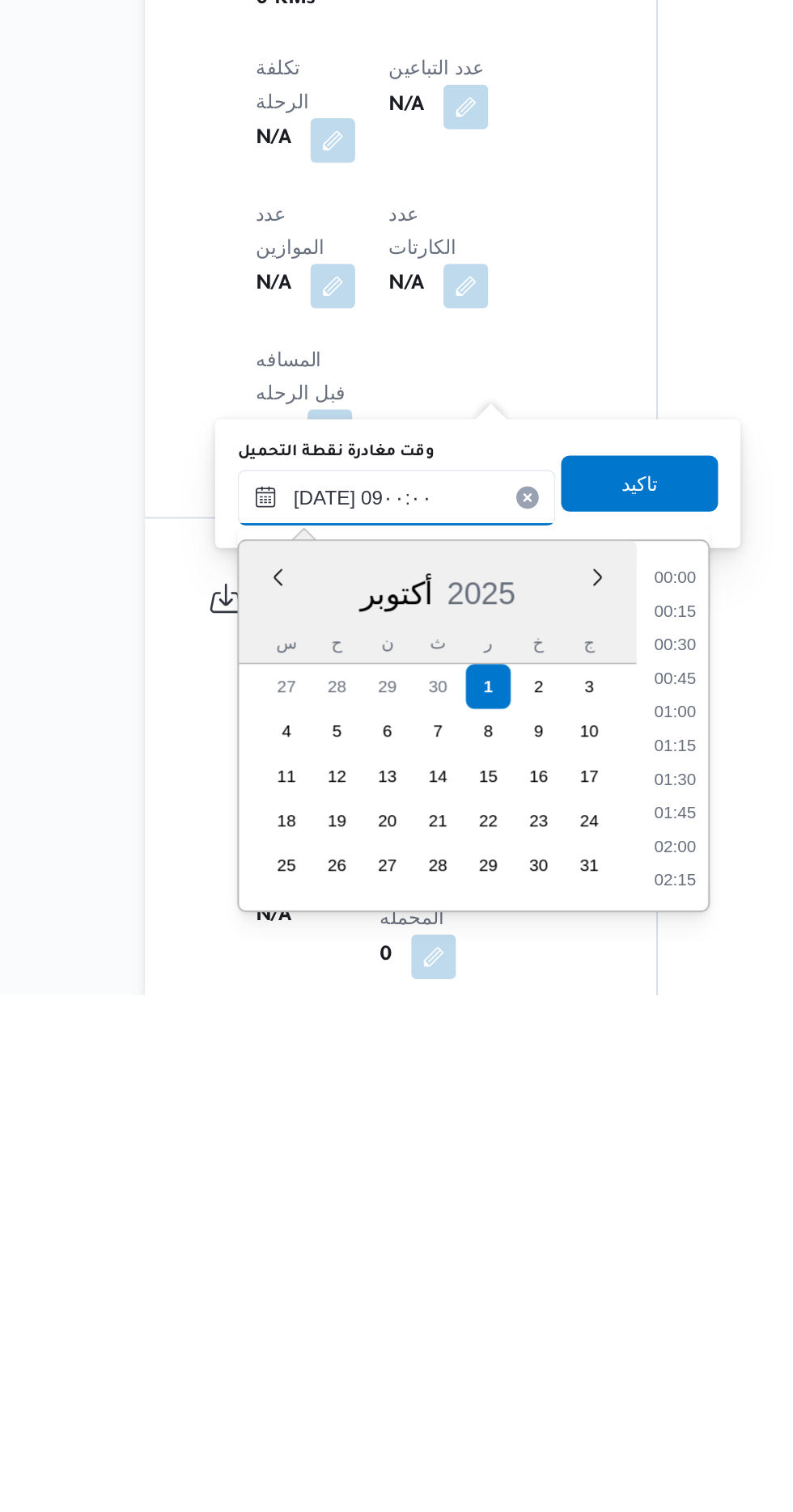
scroll to position [529, 0]
click at [505, 1405] on li "08:30" at bounding box center [516, 1402] width 37 height 17
type input "[DATE] ٠٨:٣٠"
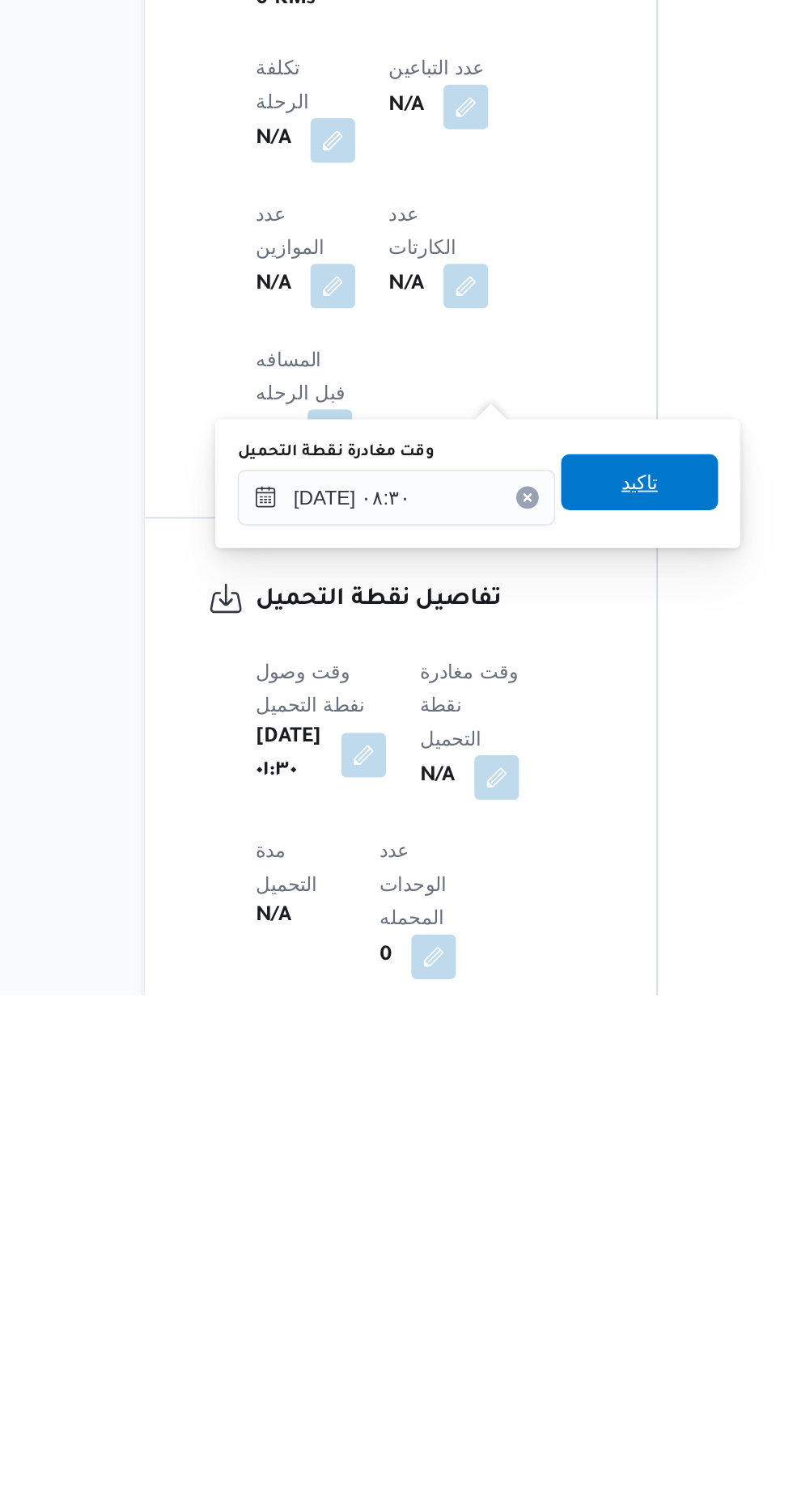
click at [485, 1218] on span "تاكيد" at bounding box center [496, 1215] width 91 height 32
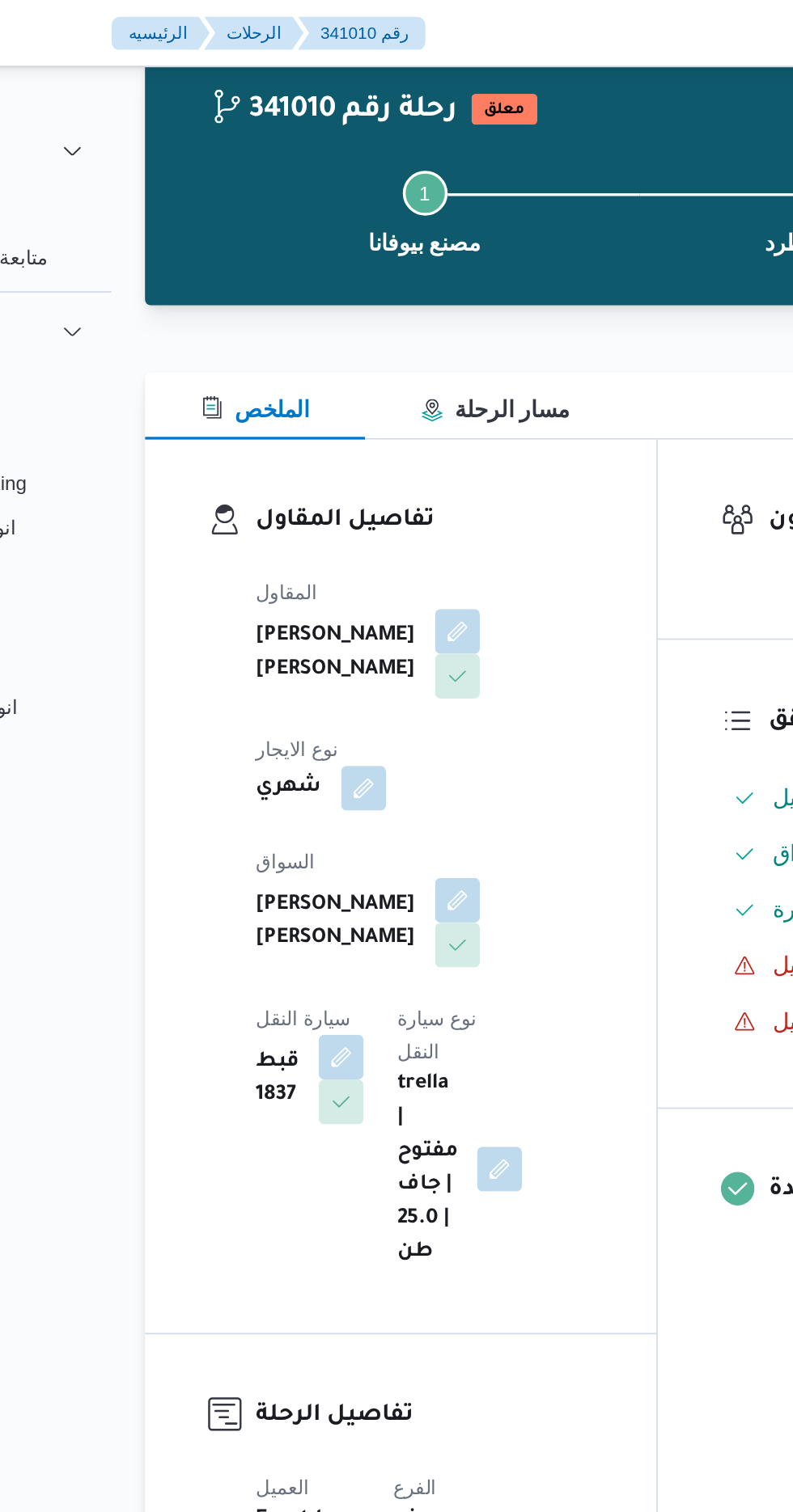
scroll to position [0, 0]
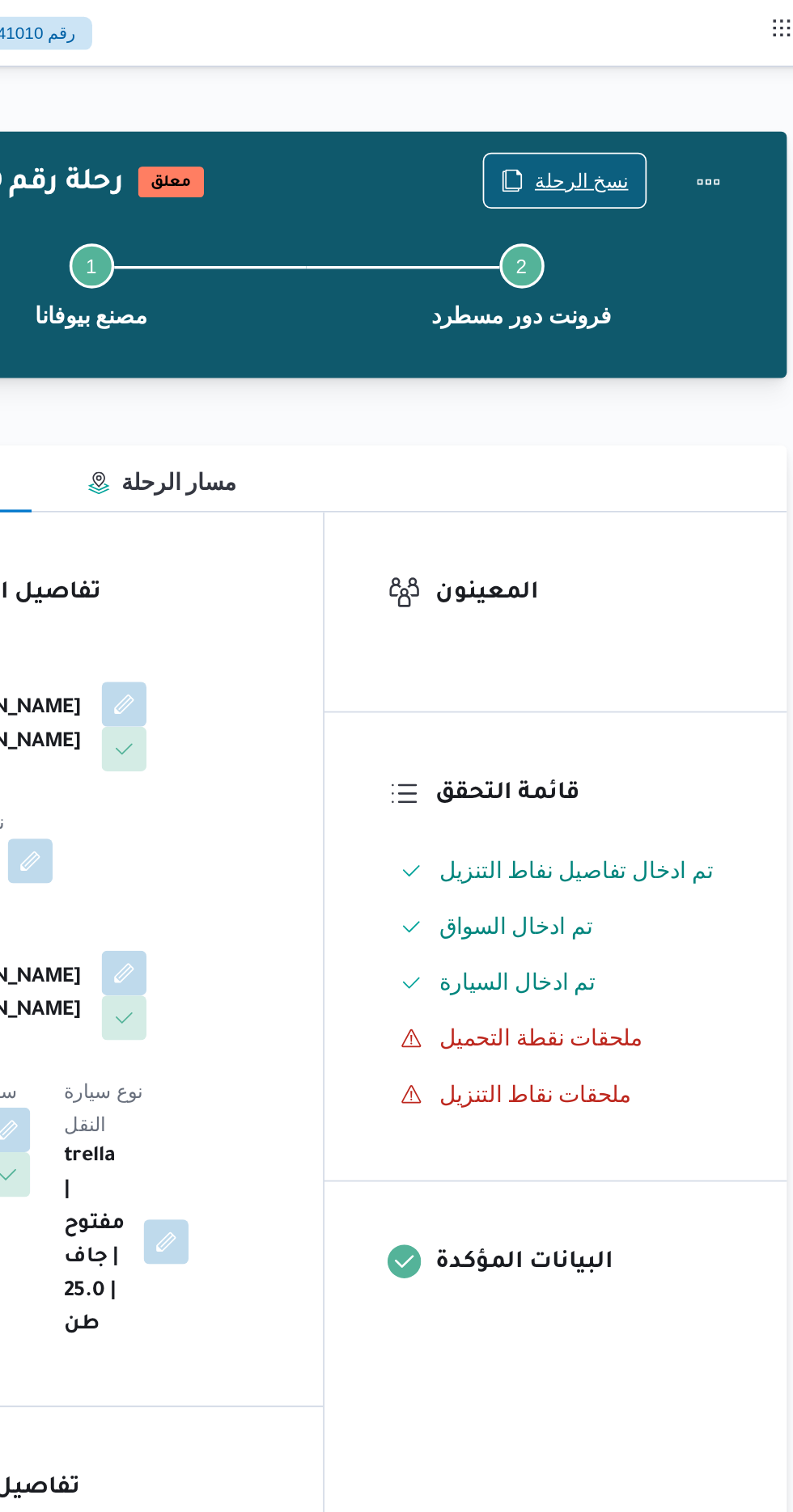
click at [650, 104] on span "نسخ الرحلة" at bounding box center [655, 103] width 55 height 19
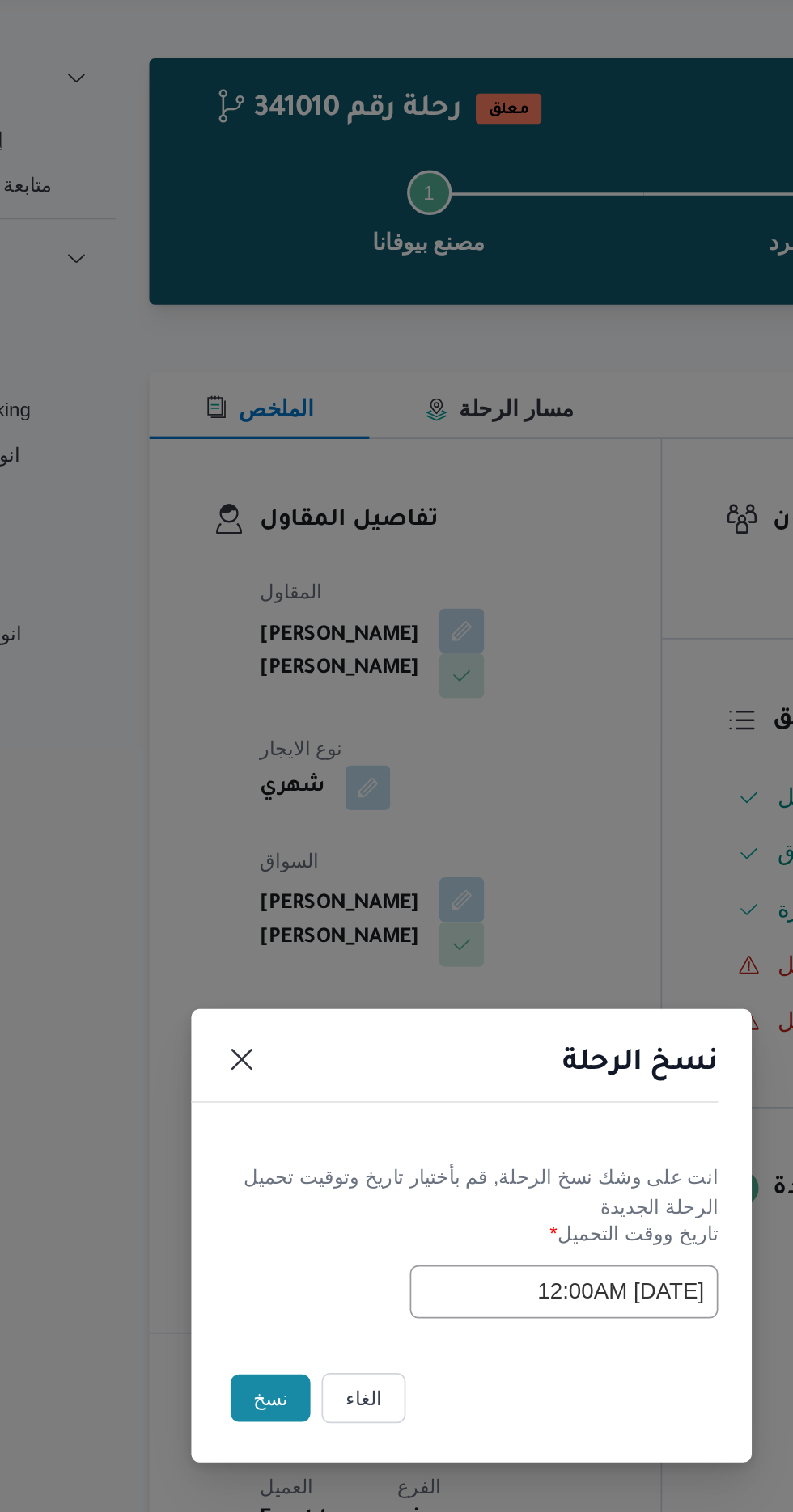
click at [265, 854] on button "نسخ" at bounding box center [280, 849] width 46 height 27
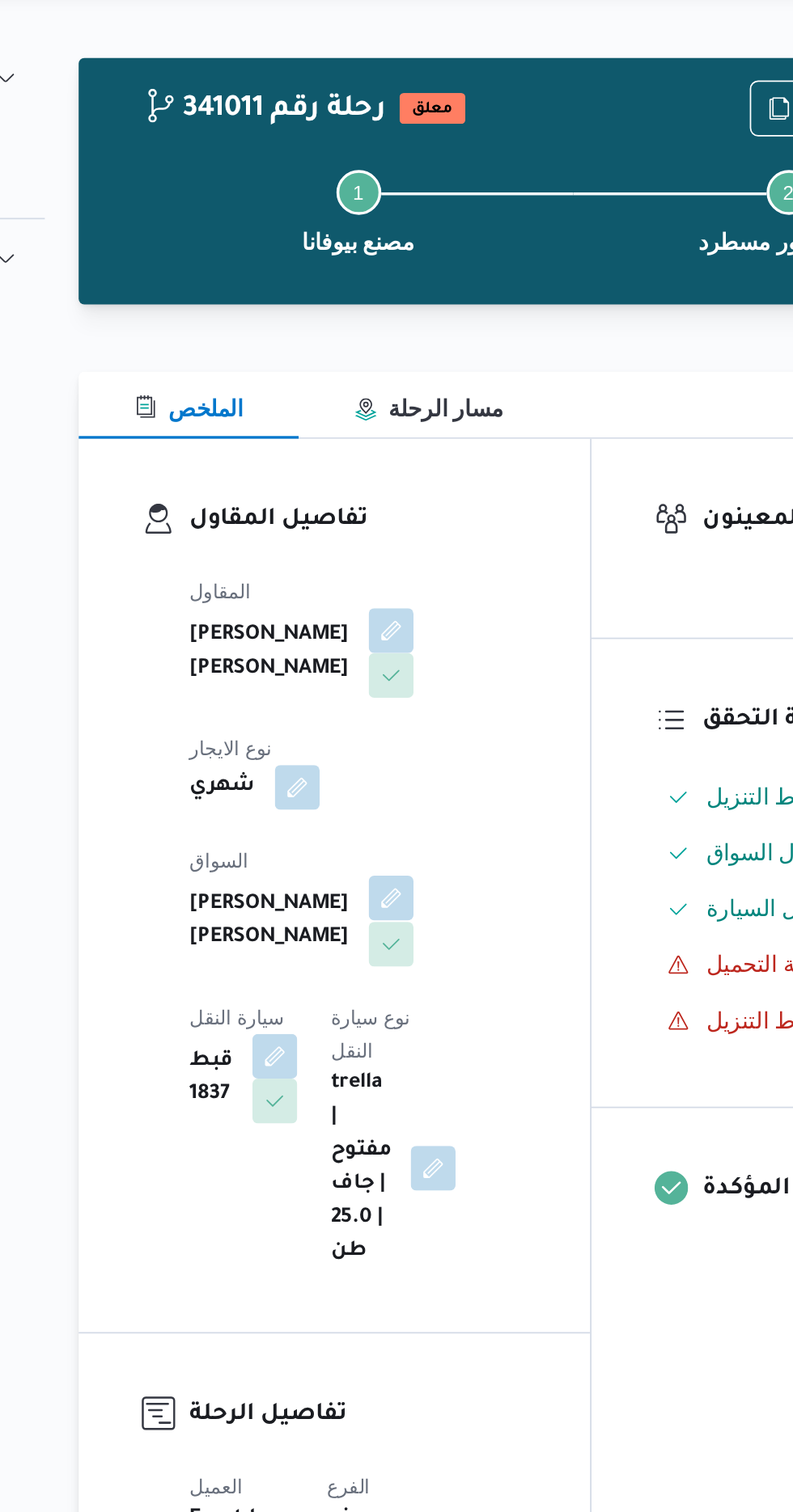
click at [378, 548] on button "button" at bounding box center [390, 560] width 26 height 26
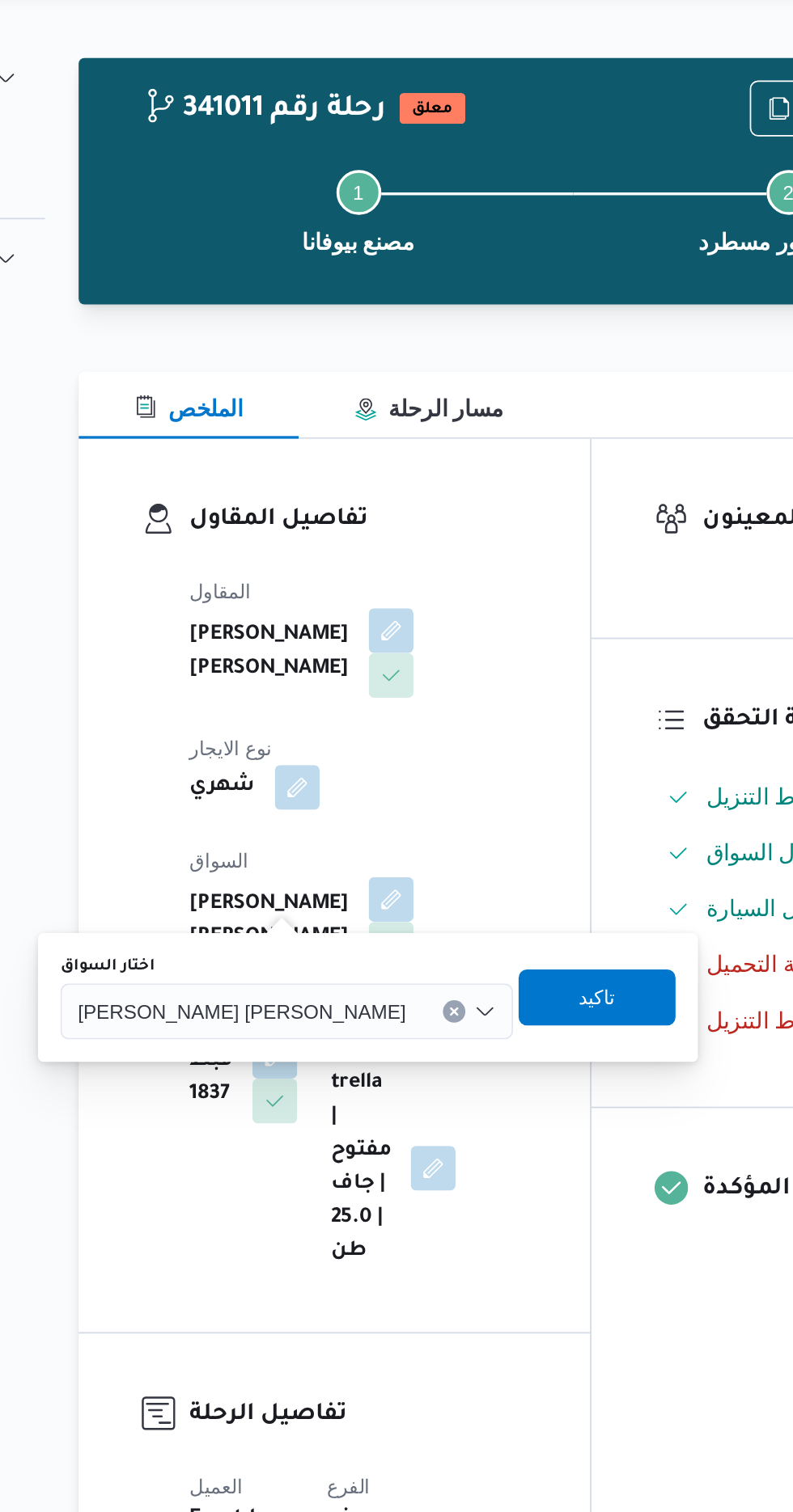
click at [406, 626] on input "اختار السواق" at bounding box center [407, 626] width 2 height 19
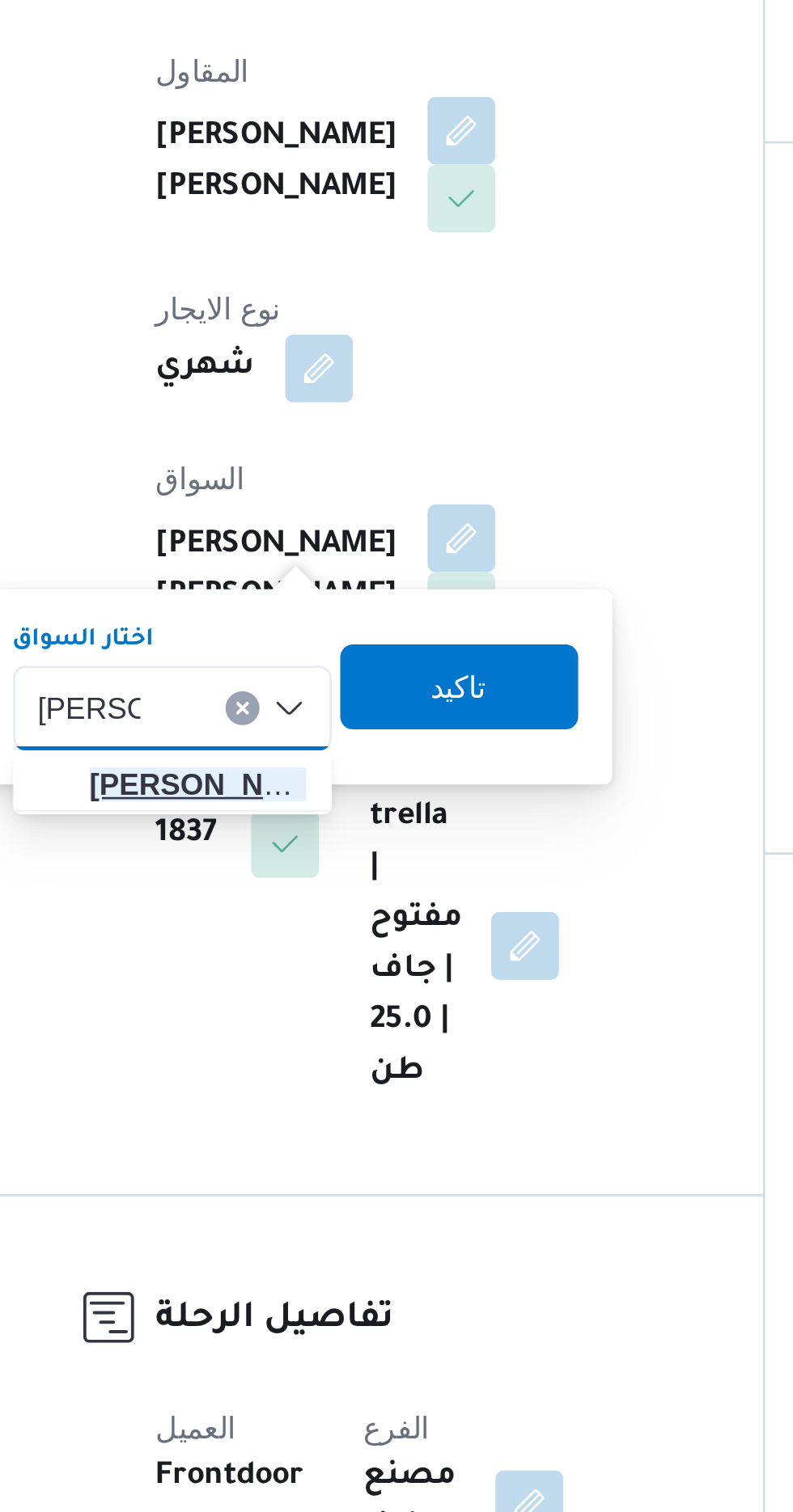
type input "[PERSON_NAME]"
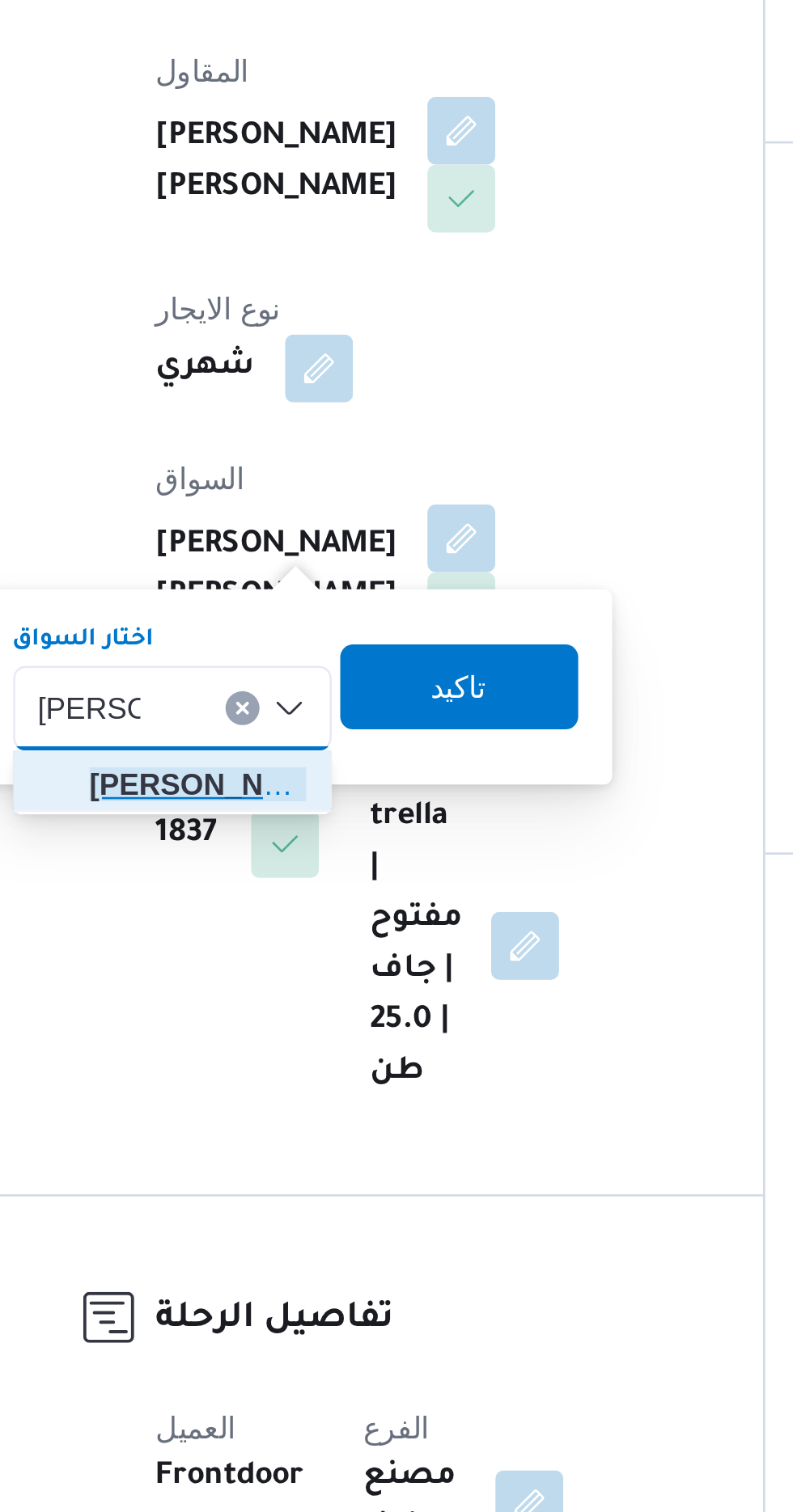
click at [297, 655] on span "[PERSON_NAME] طان [PERSON_NAME]" at bounding box center [290, 655] width 83 height 19
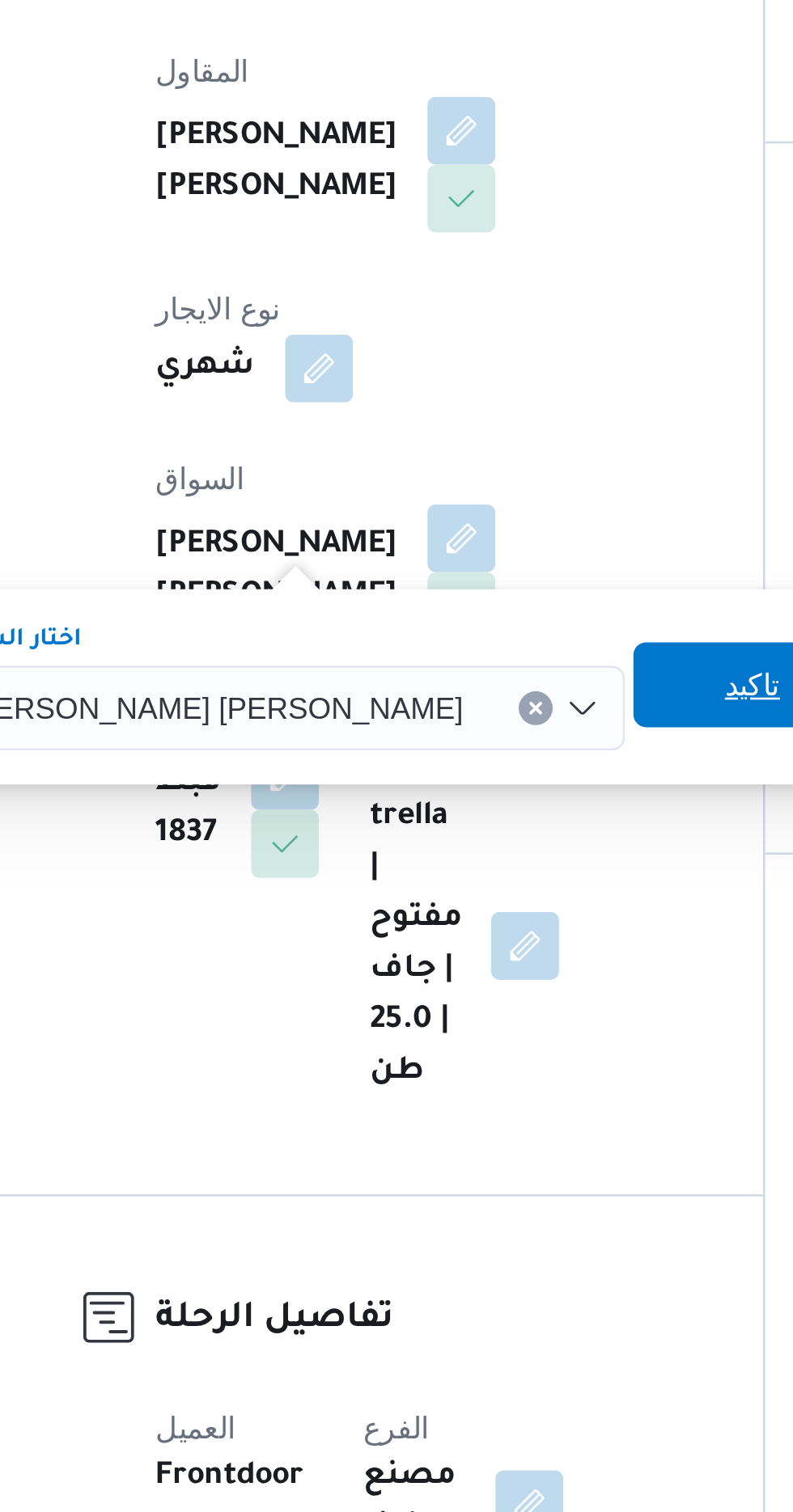
click at [491, 619] on span "تاكيد" at bounding box center [501, 618] width 21 height 19
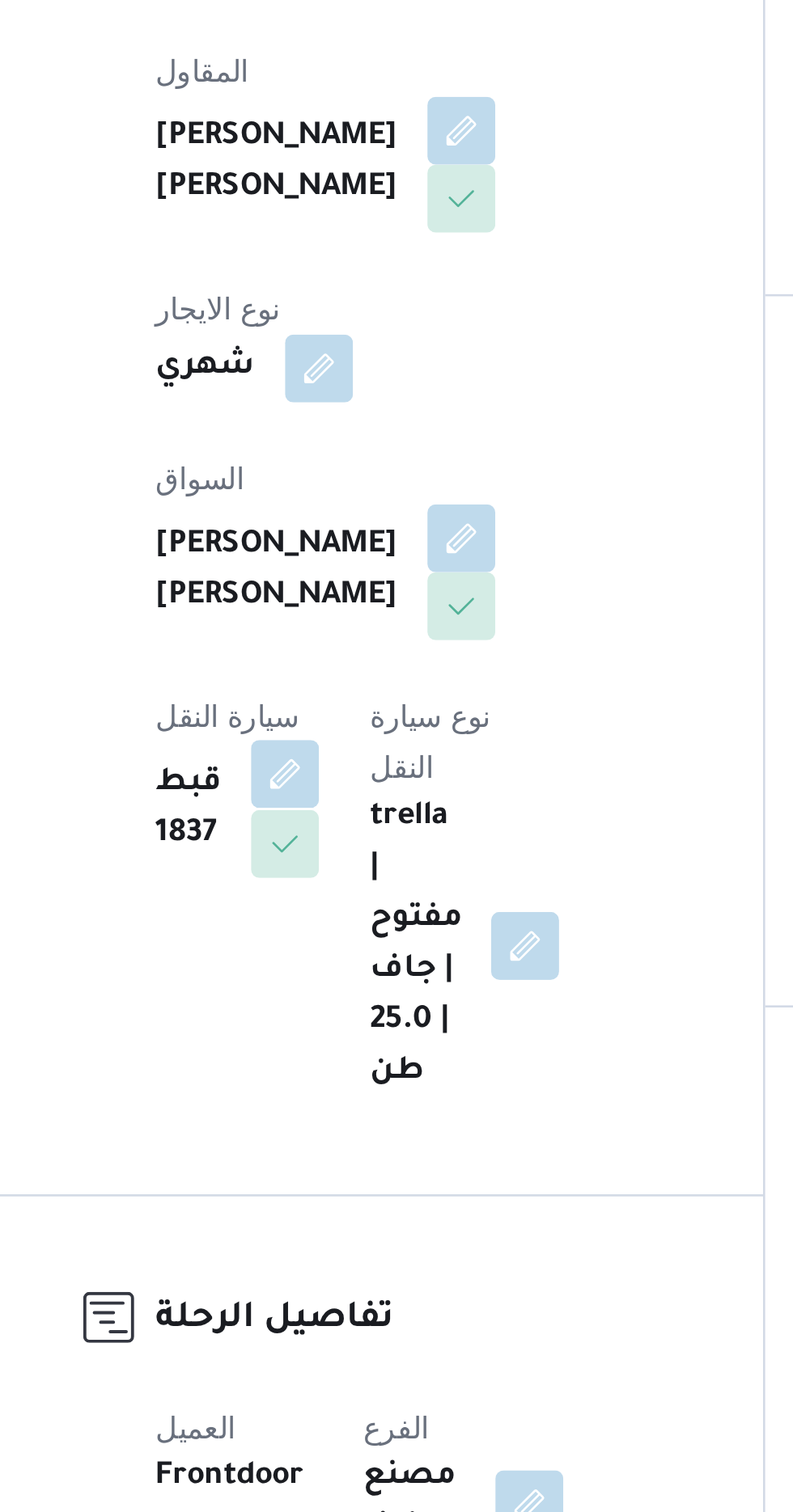
click at [337, 639] on button "button" at bounding box center [323, 651] width 26 height 26
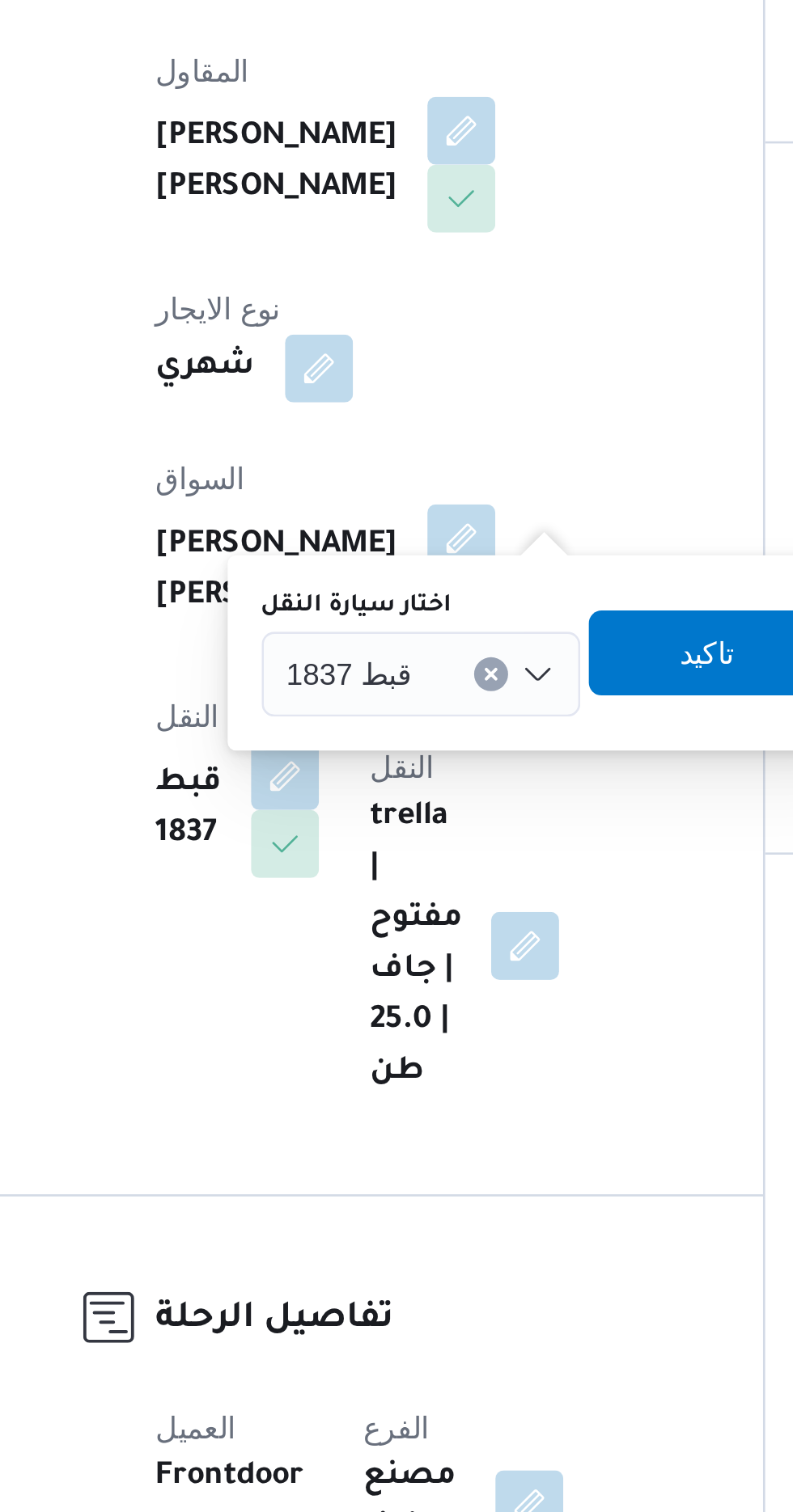
click at [364, 606] on span "قبط 1837" at bounding box center [348, 613] width 48 height 18
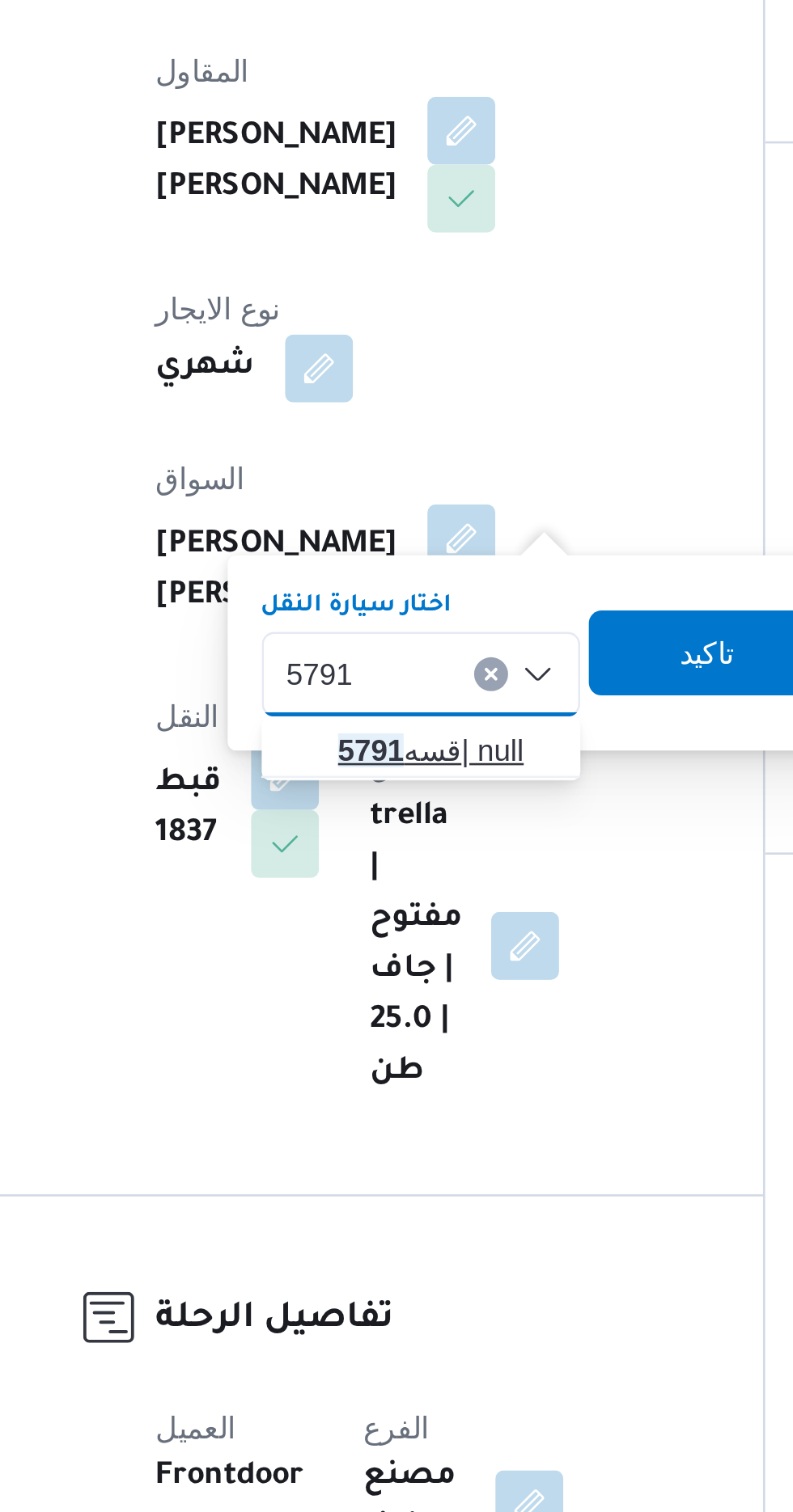
type input "5791"
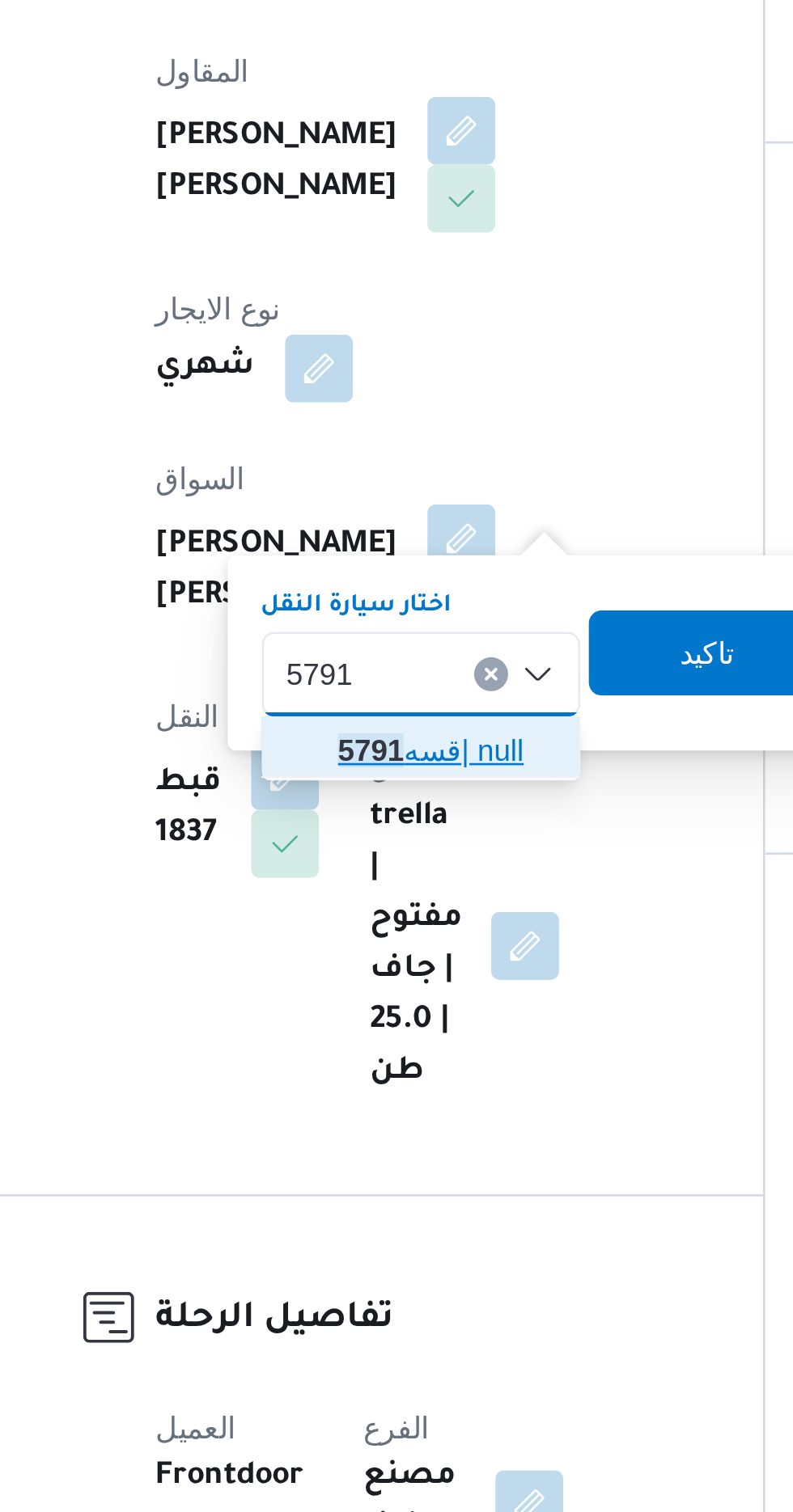
click at [390, 640] on span "قسه 5791 | null" at bounding box center [385, 642] width 83 height 19
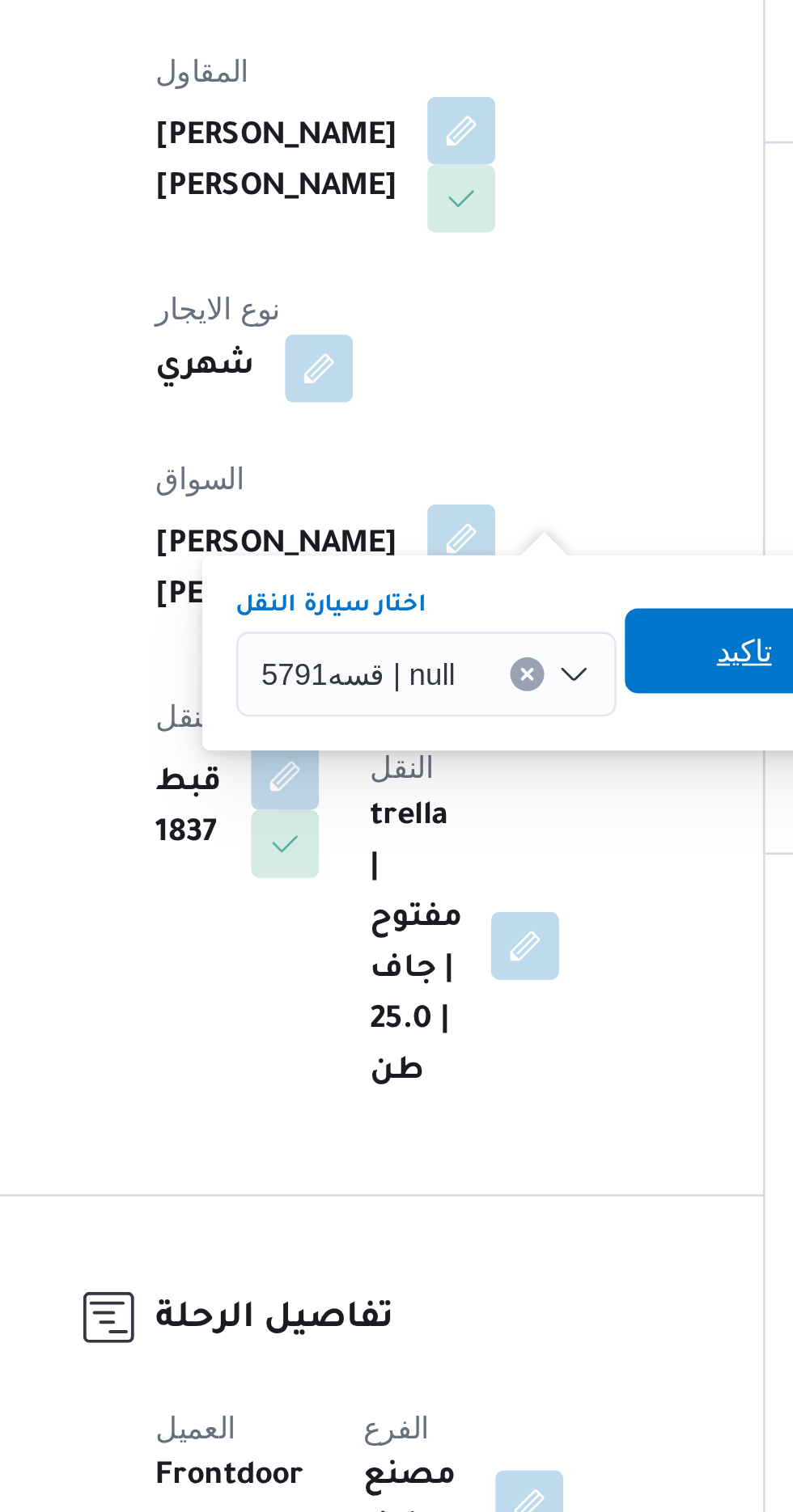
click at [479, 603] on span "تاكيد" at bounding box center [499, 604] width 91 height 32
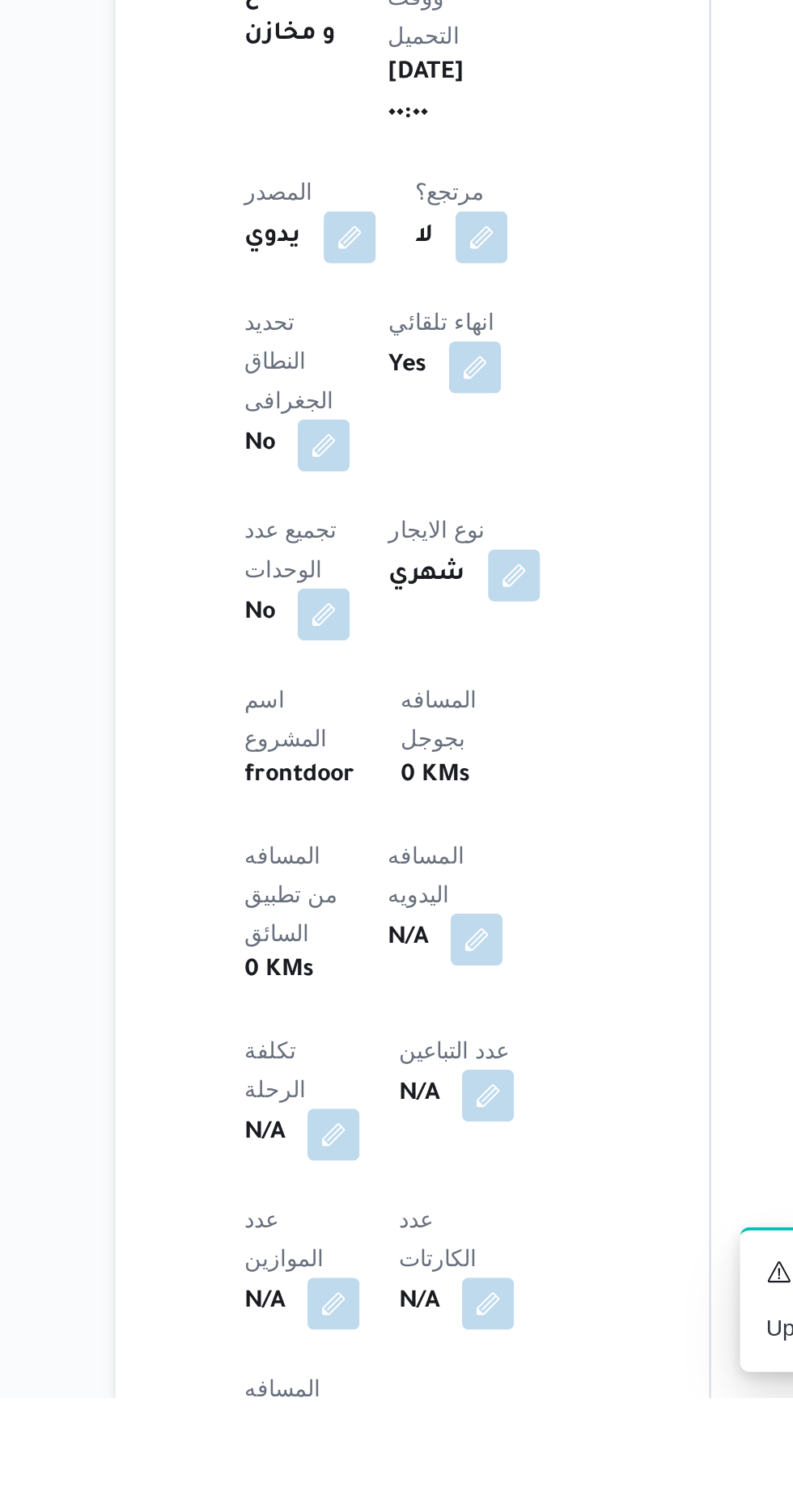
scroll to position [183, 0]
click at [377, 1271] on button "button" at bounding box center [389, 1283] width 26 height 26
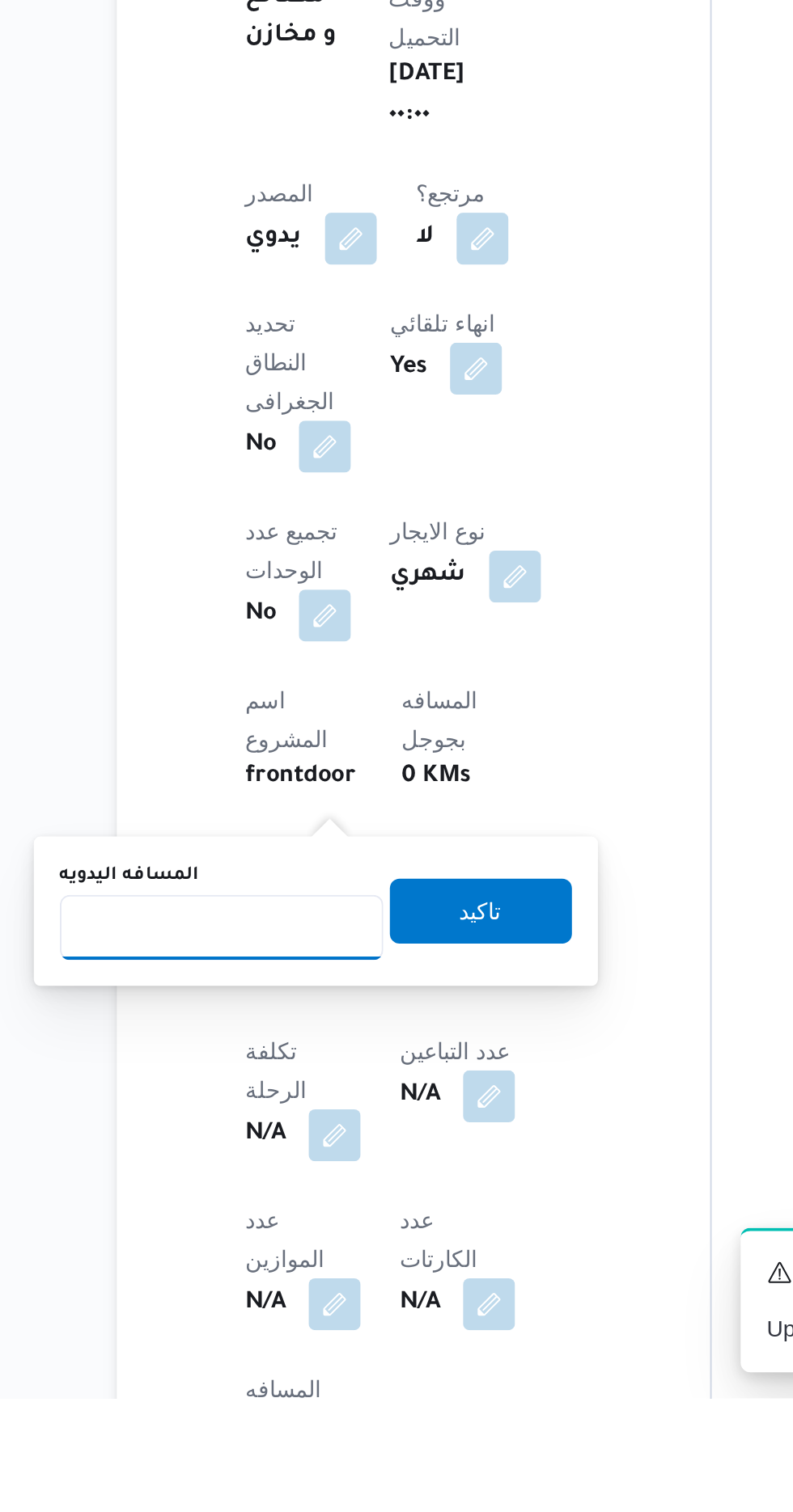
click at [313, 1278] on input "المسافه اليدويه" at bounding box center [262, 1277] width 161 height 32
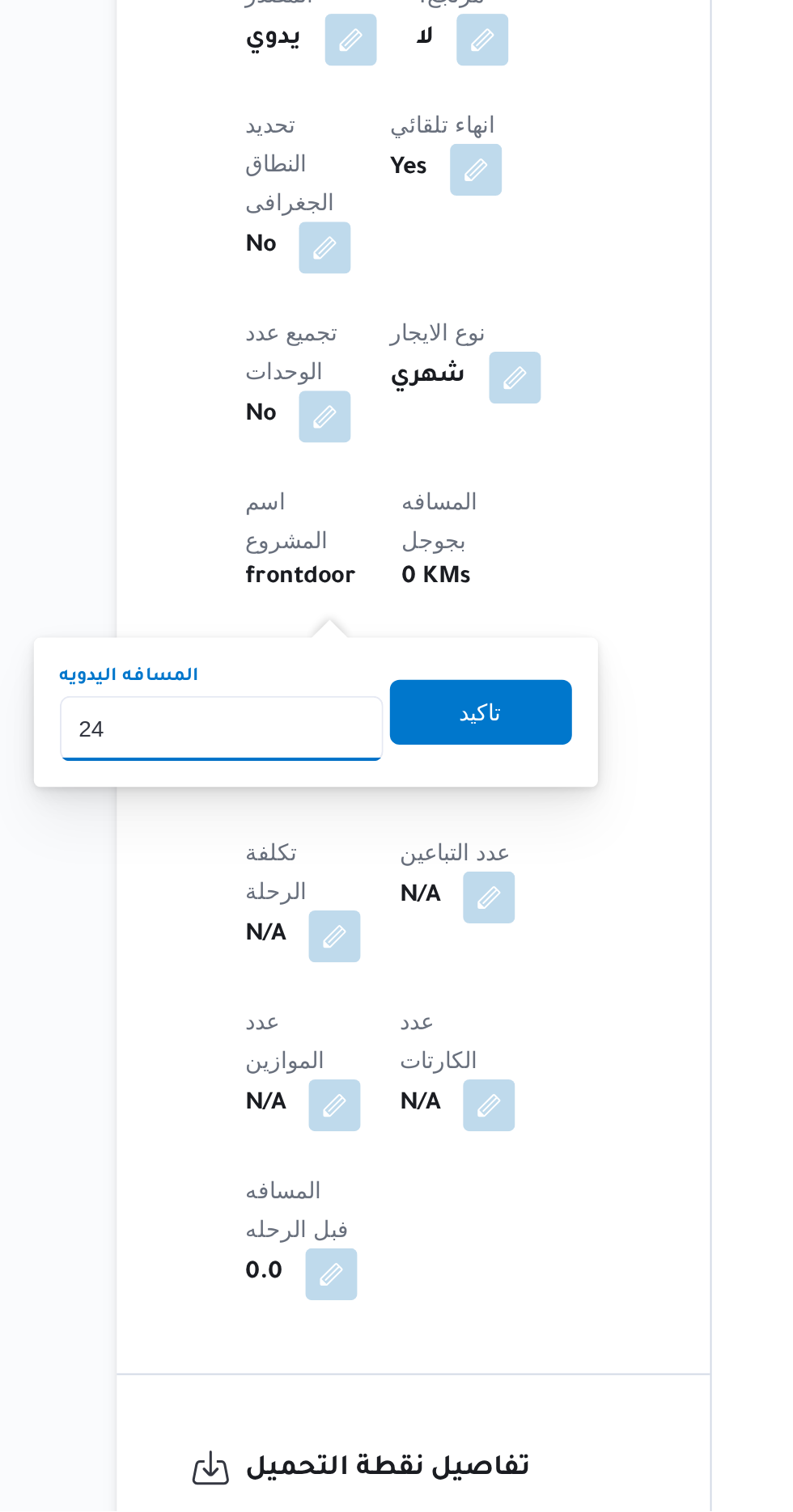
type input "240"
click at [402, 1119] on span "تاكيد" at bounding box center [391, 1113] width 21 height 19
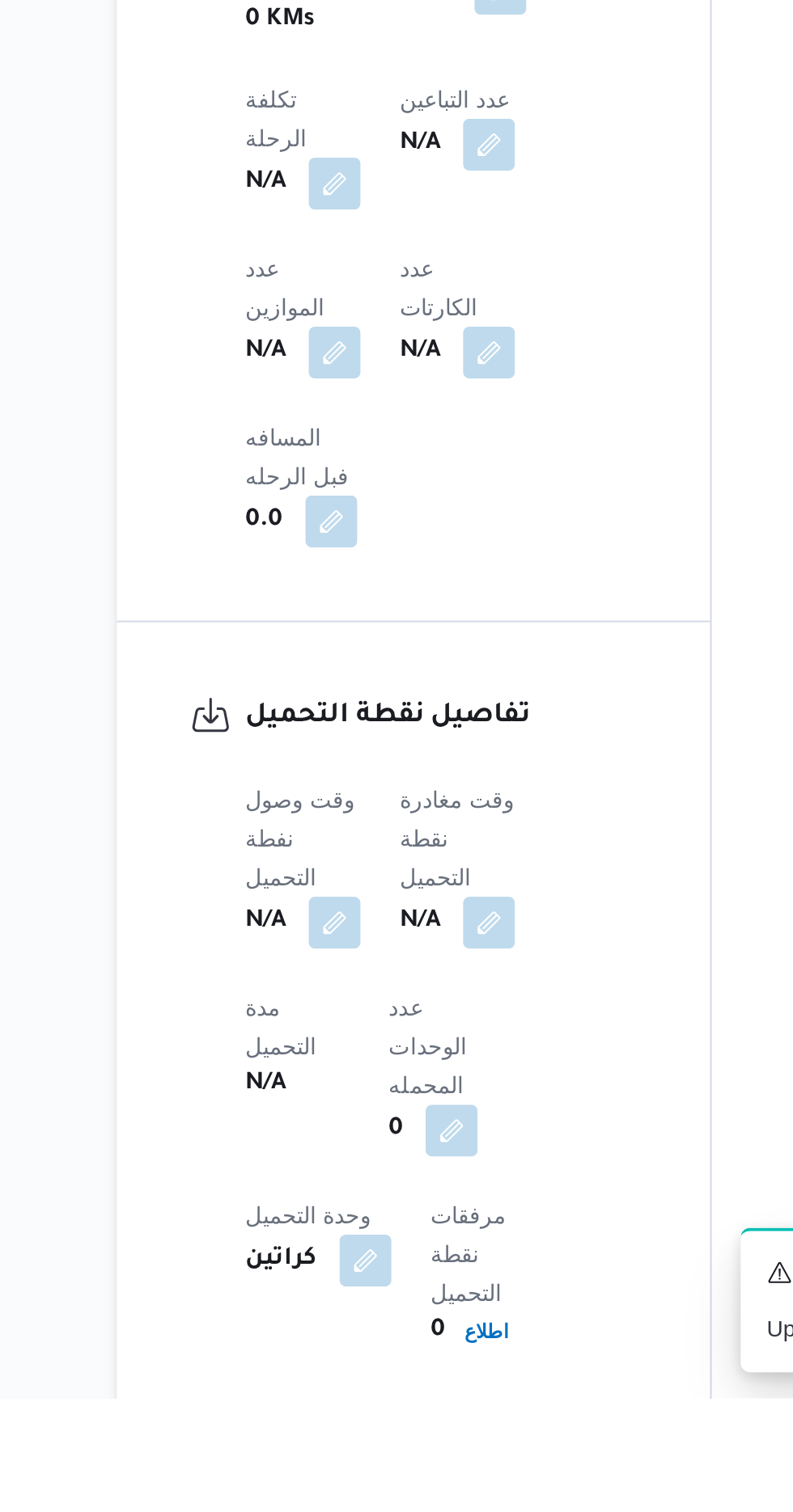
scroll to position [747, 0]
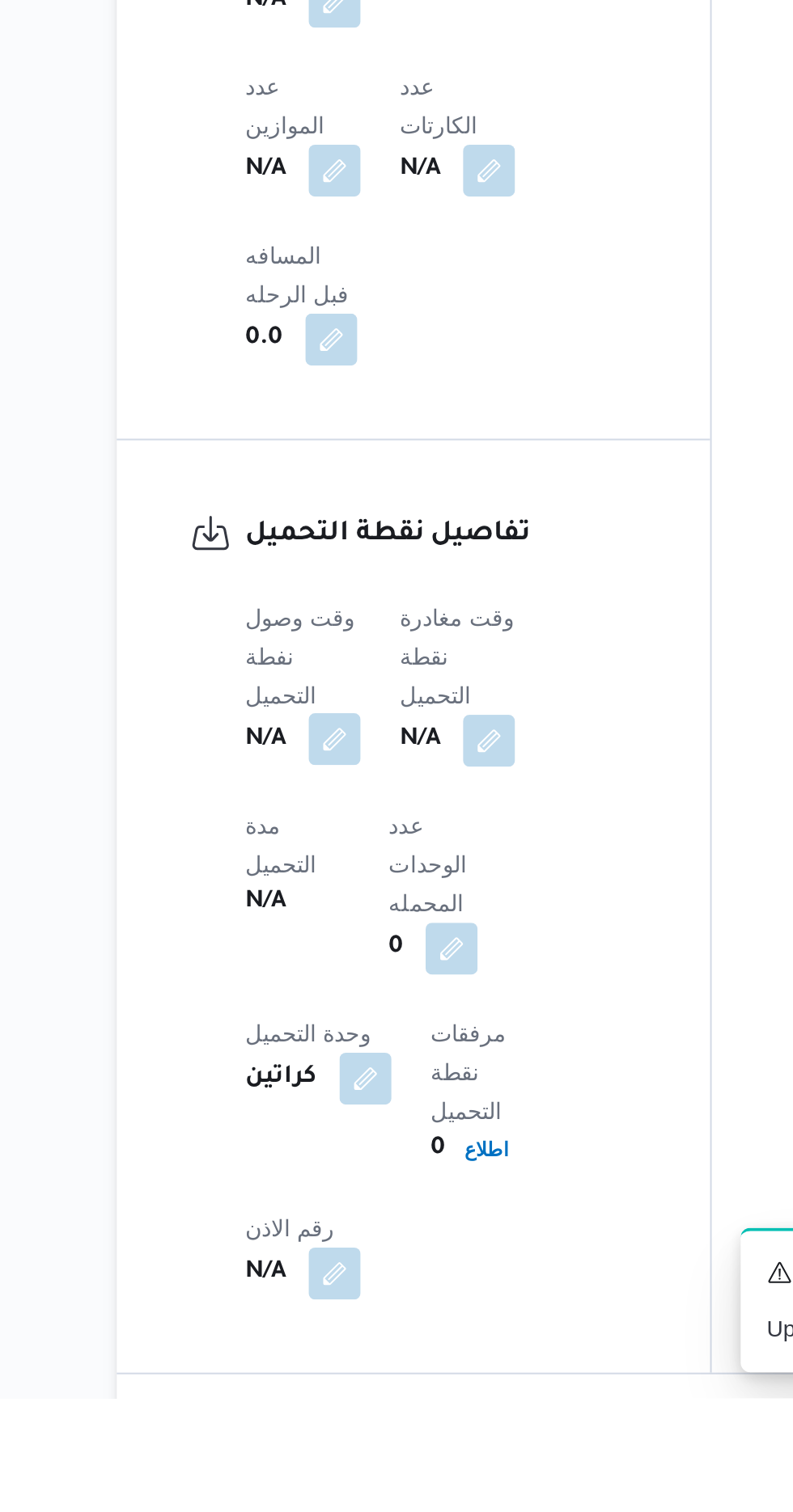
click at [322, 1171] on button "button" at bounding box center [318, 1183] width 26 height 26
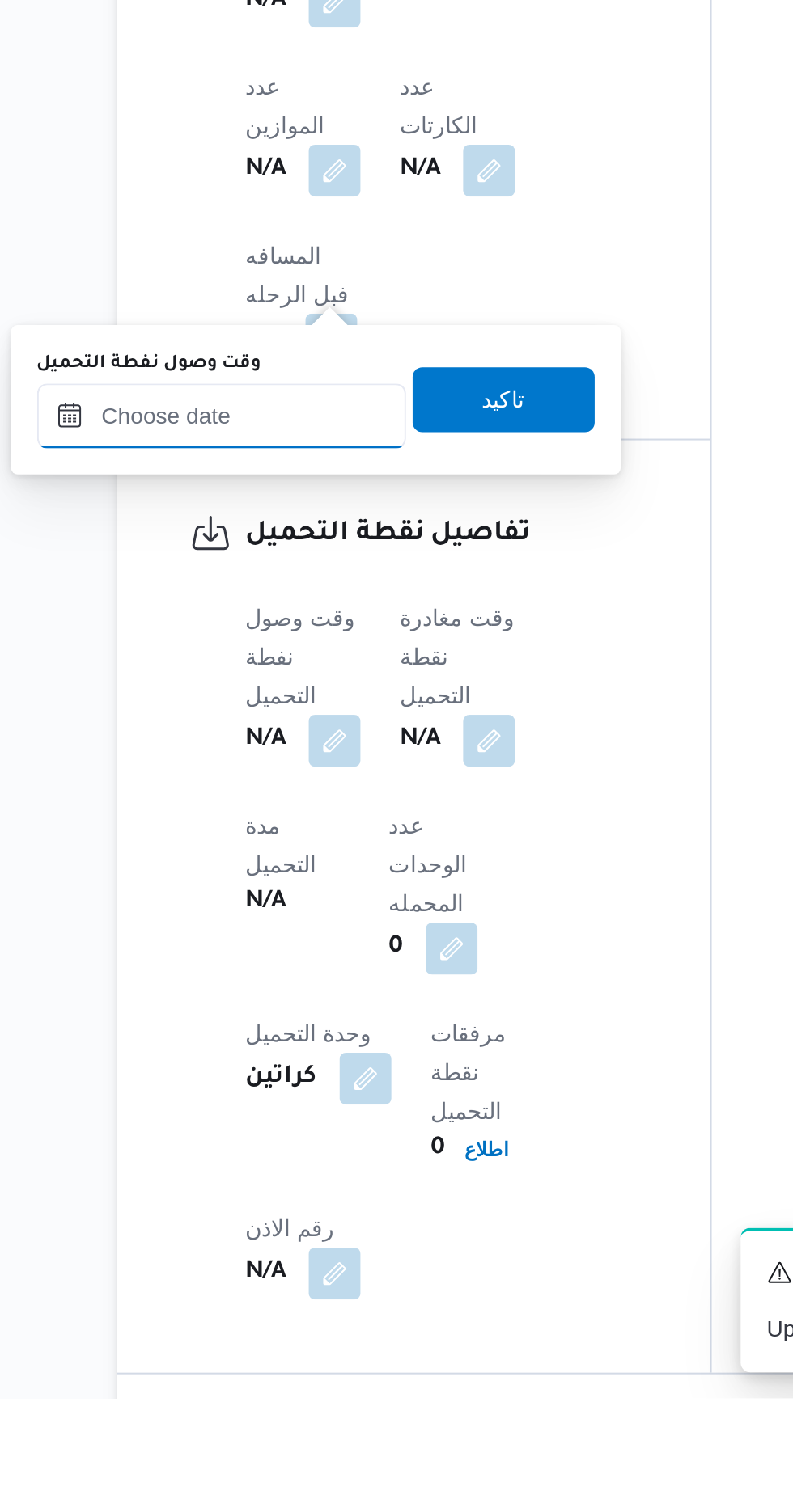
click at [299, 1028] on input "وقت وصول نفطة التحميل" at bounding box center [262, 1023] width 184 height 32
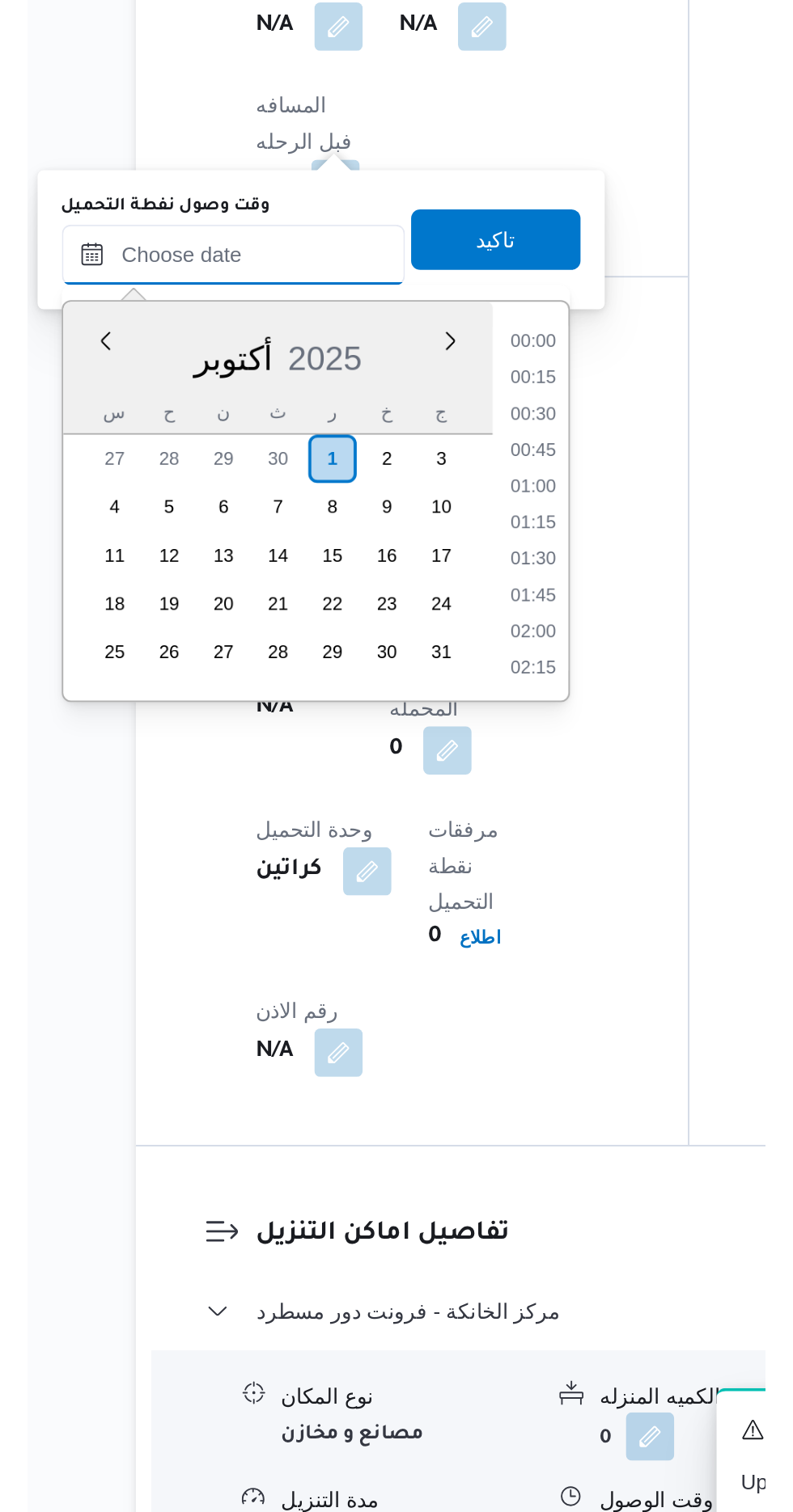
scroll to position [1260, 0]
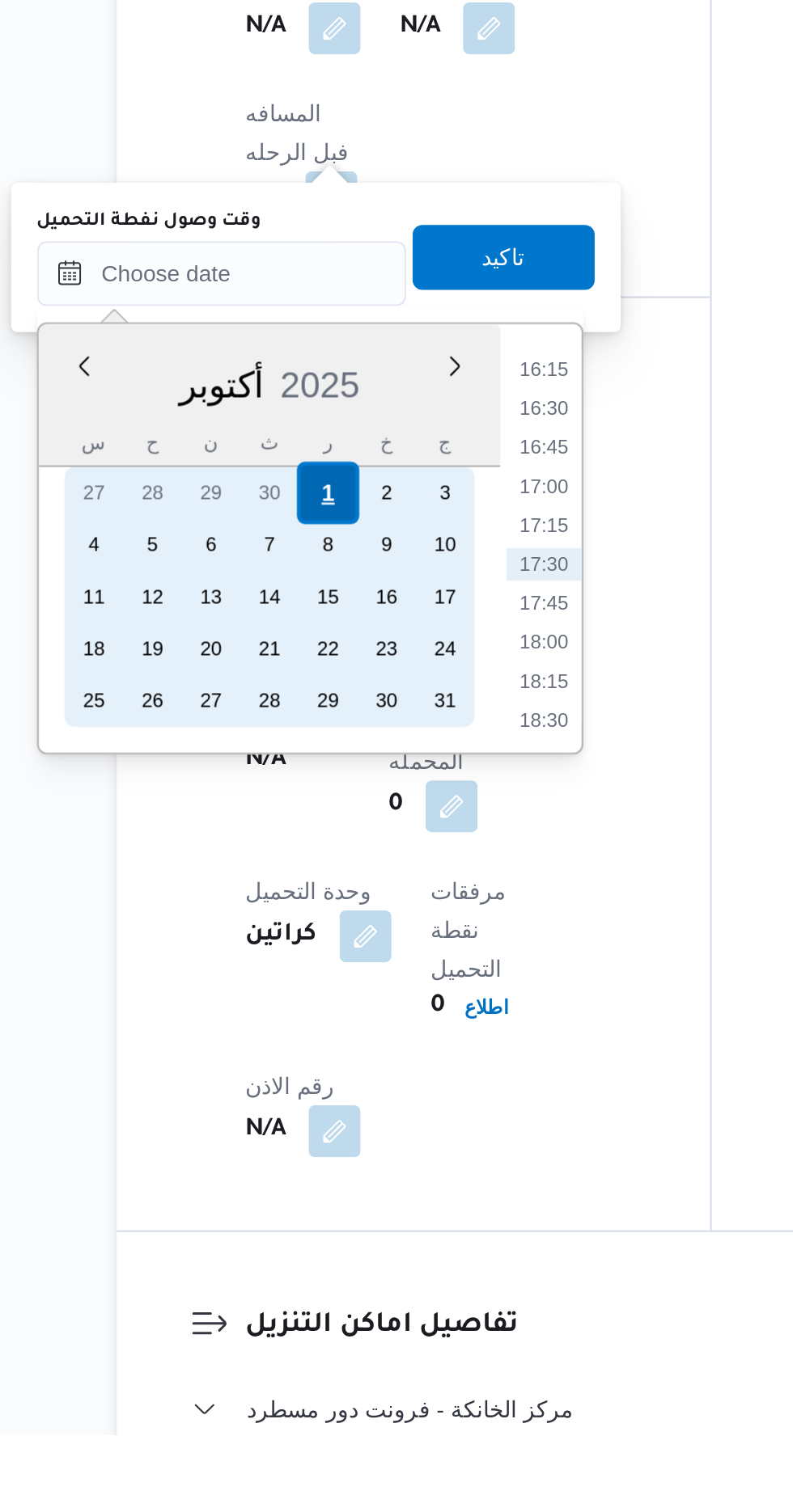
click at [313, 1048] on div "1" at bounding box center [314, 1042] width 31 height 31
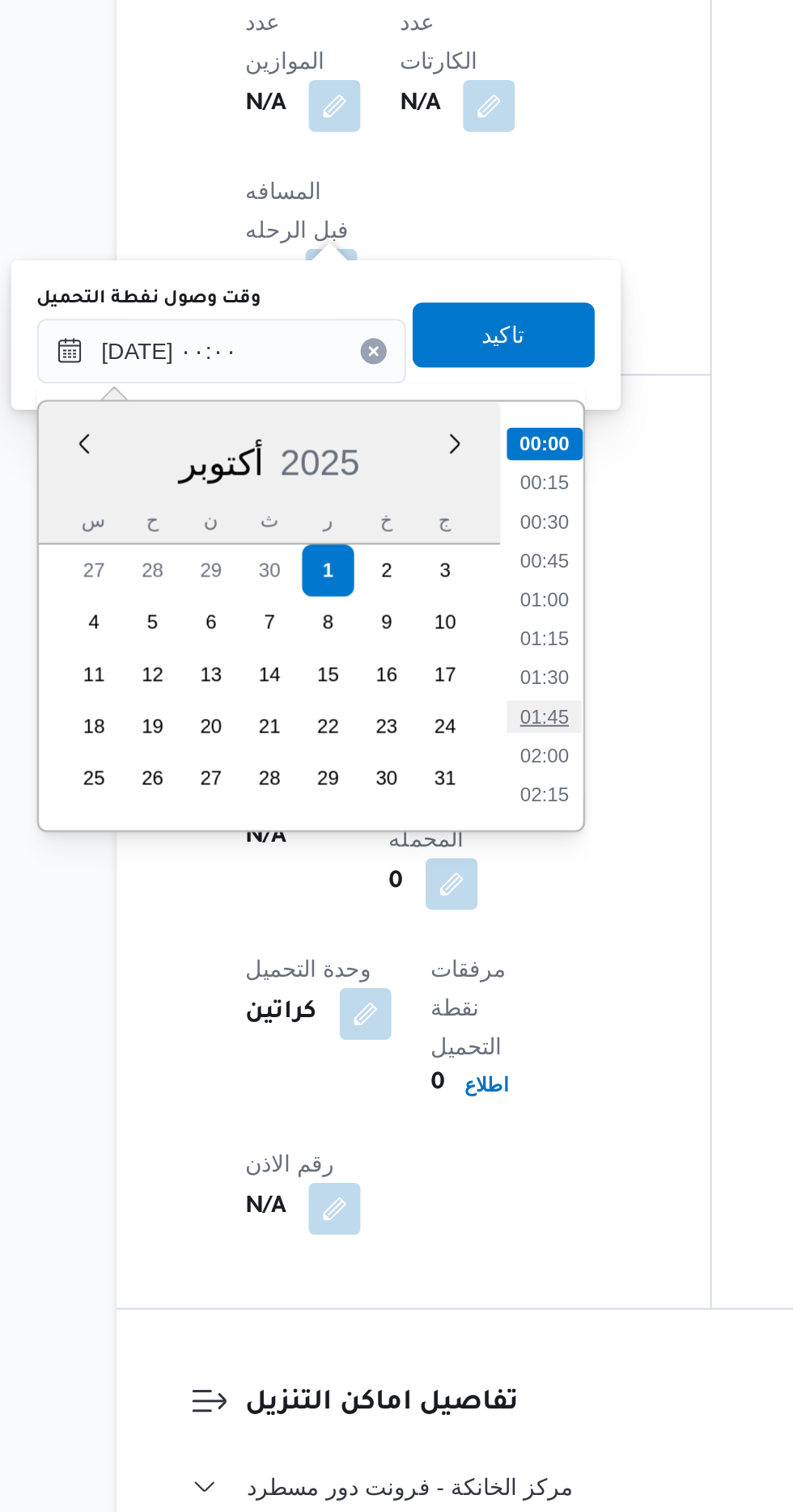
click at [423, 1114] on li "01:45" at bounding box center [423, 1116] width 37 height 17
type input "[DATE] ٠١:٤٥"
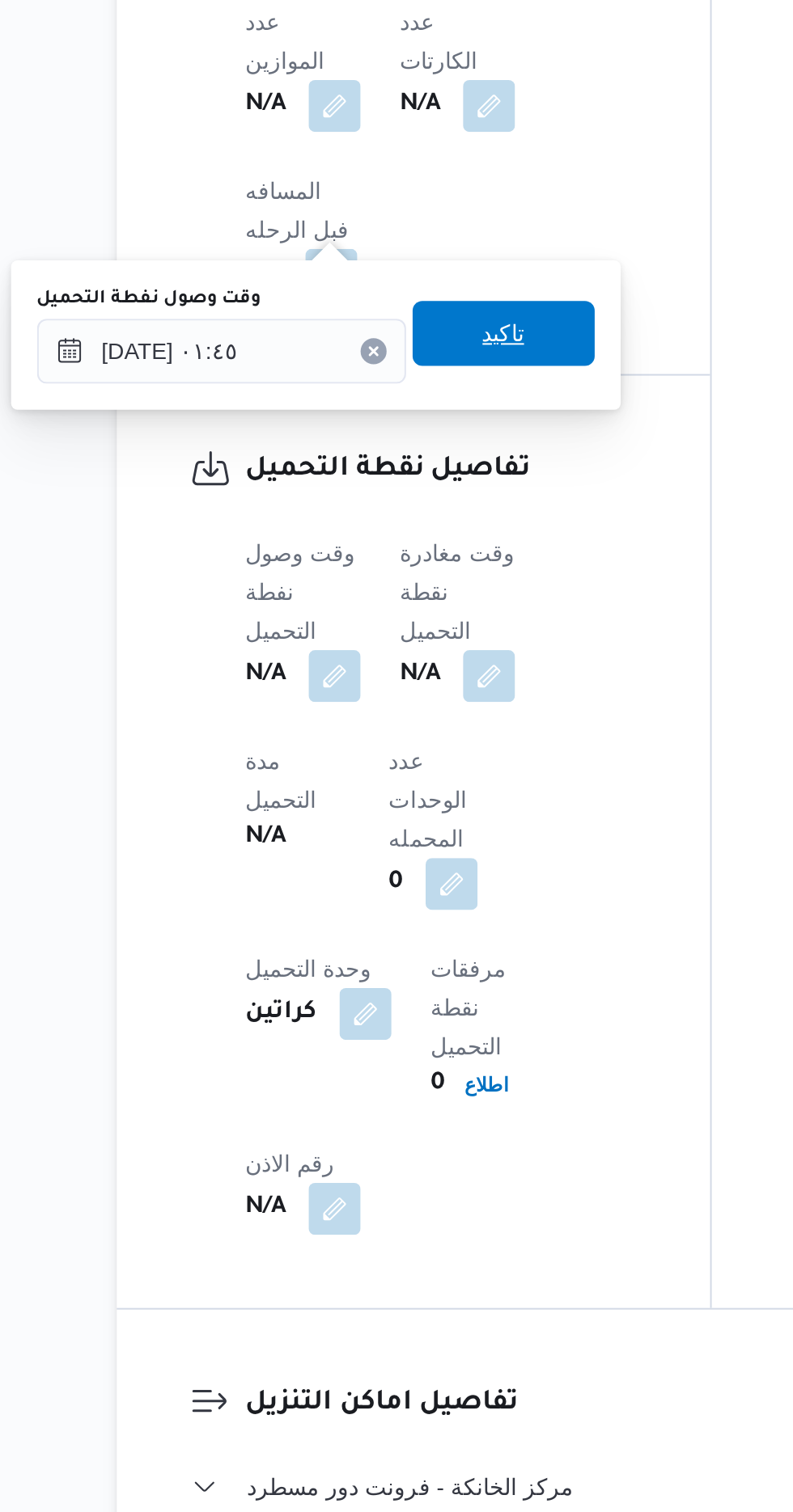
click at [431, 927] on span "تاكيد" at bounding box center [403, 924] width 91 height 32
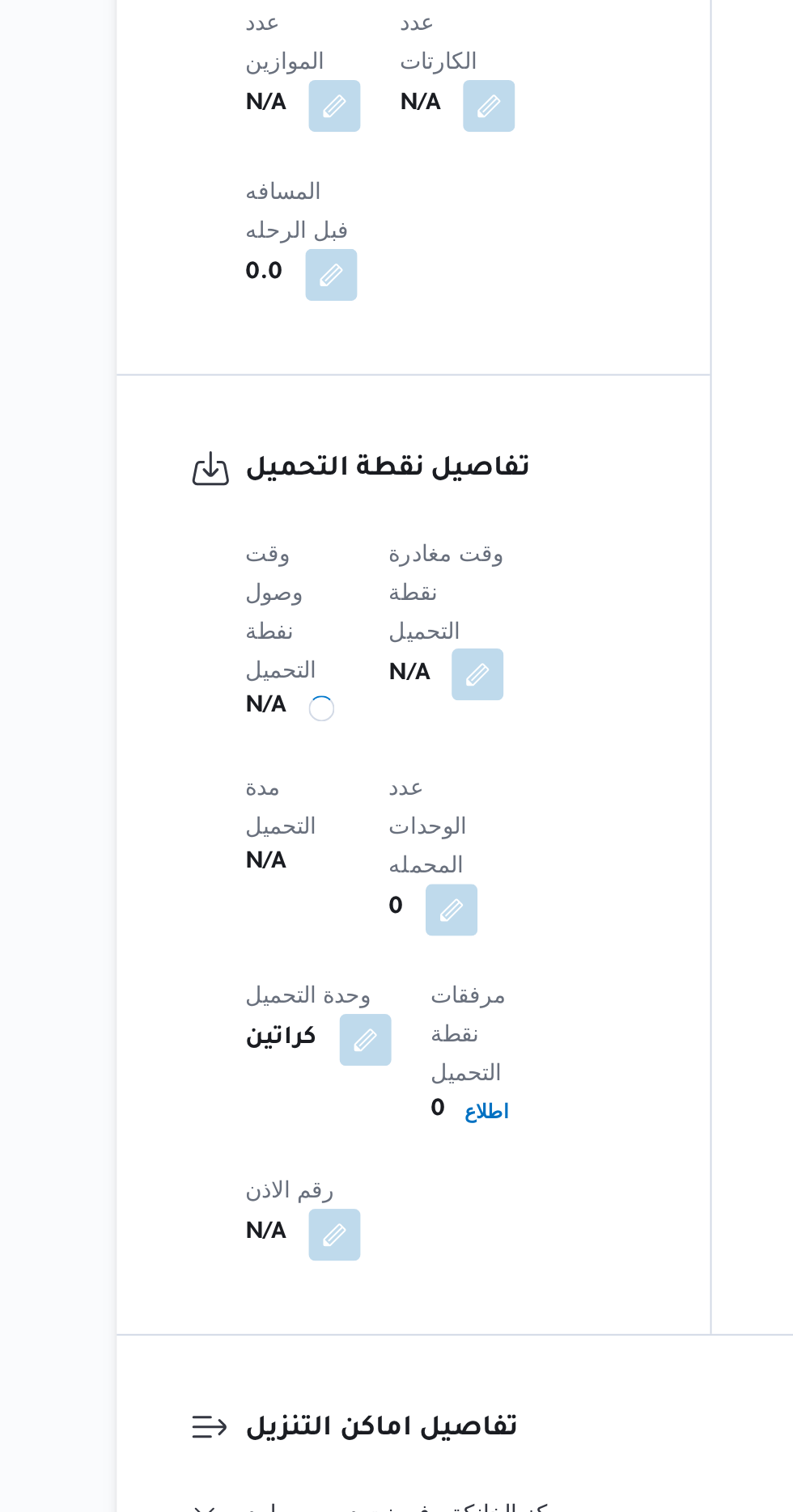
click at [403, 1082] on button "button" at bounding box center [389, 1095] width 26 height 26
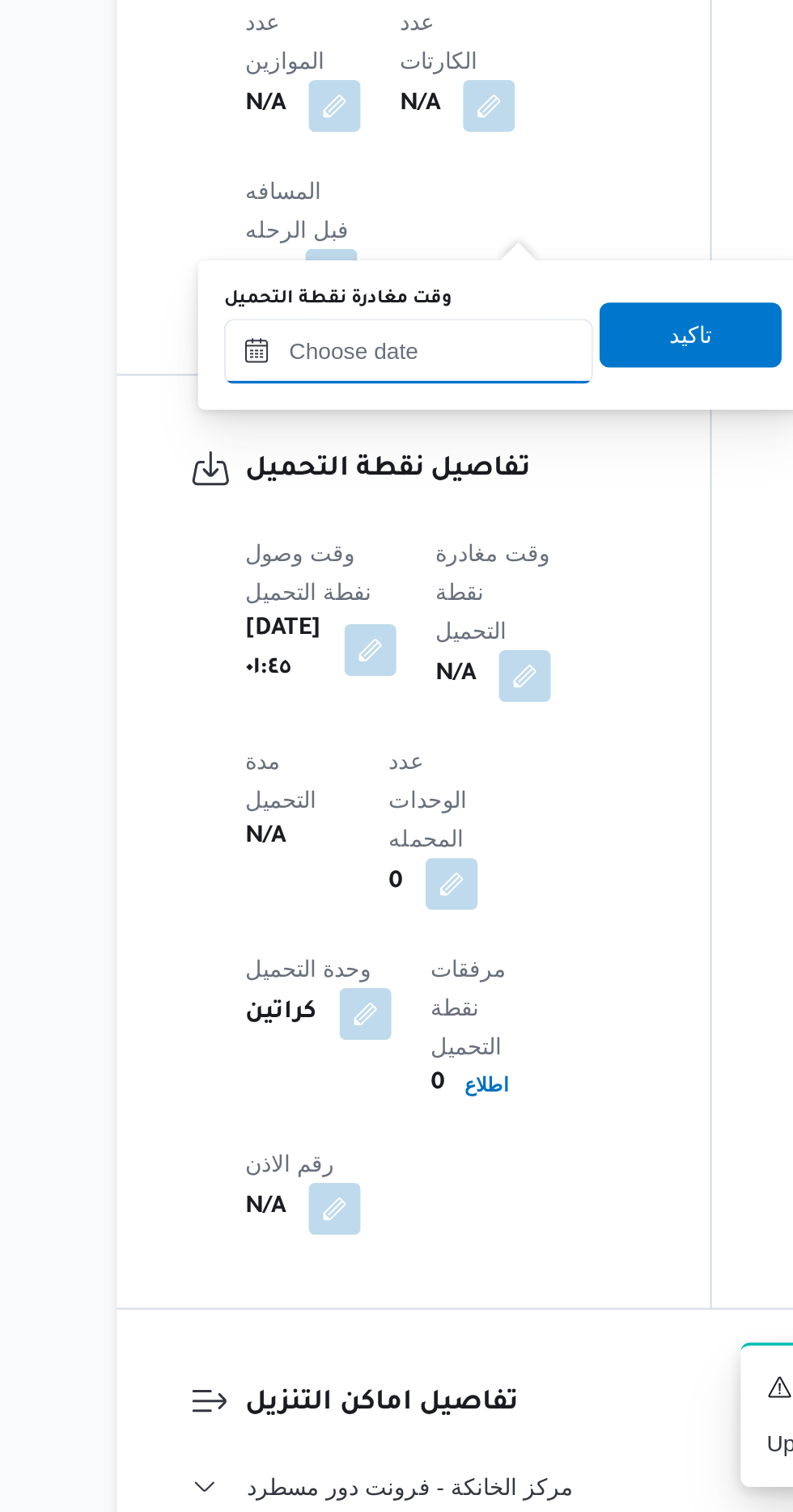
click at [368, 937] on input "وقت مغادرة نقطة التحميل" at bounding box center [356, 933] width 184 height 32
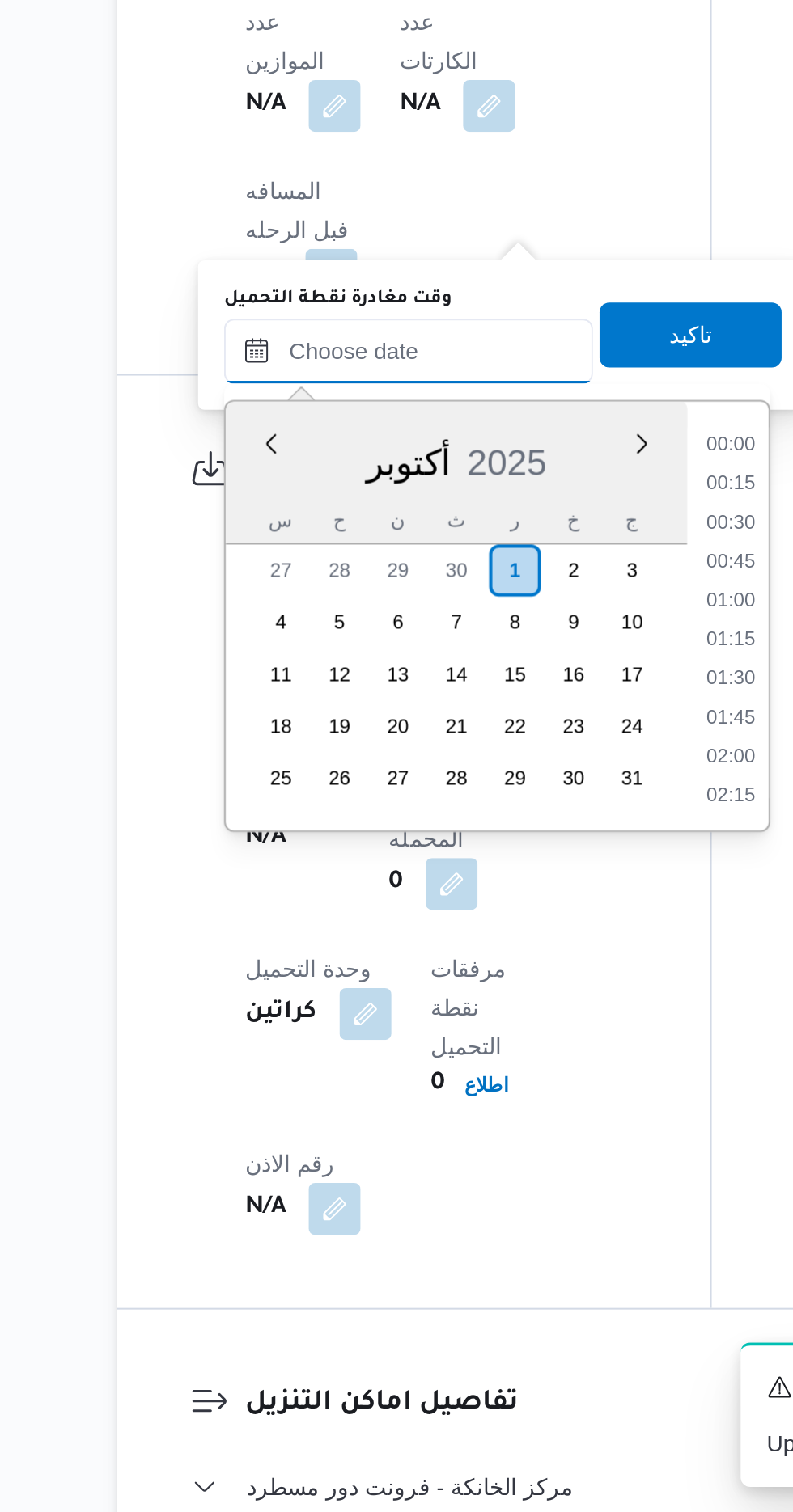
scroll to position [1260, 0]
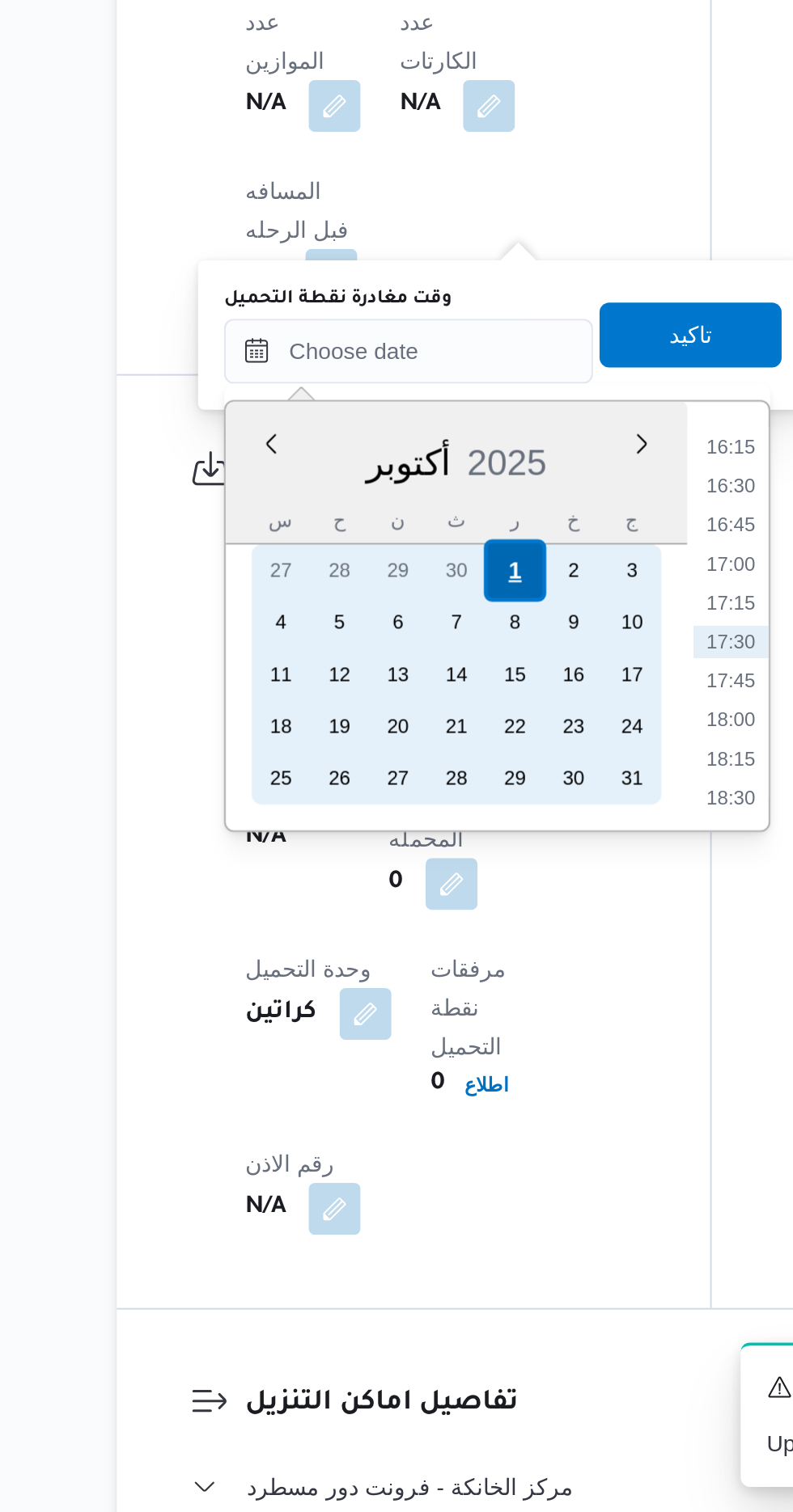
click at [408, 1042] on div "1" at bounding box center [408, 1042] width 31 height 31
type input "[DATE] ٠٠:٠٠"
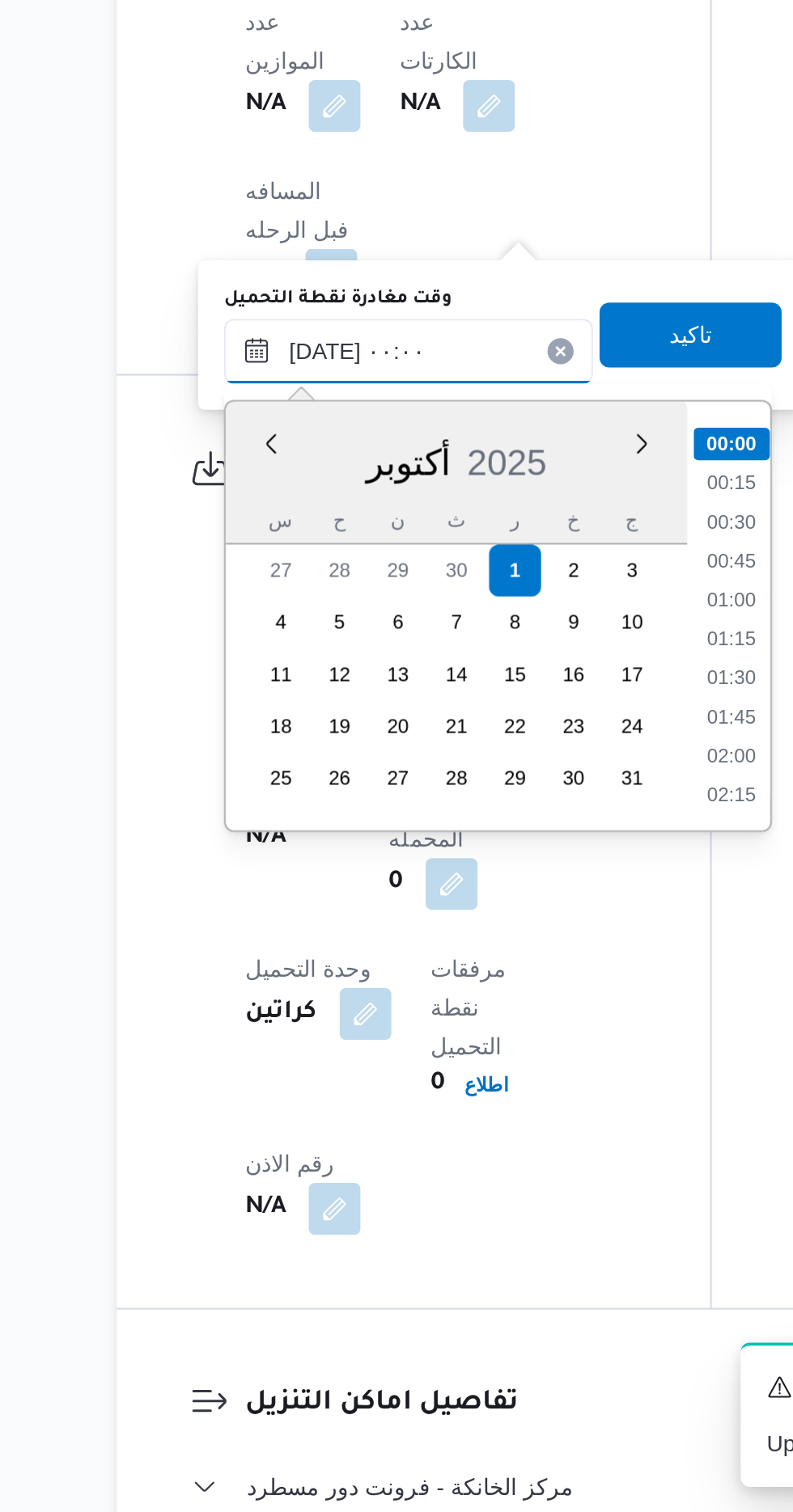
click at [279, 933] on input "[DATE] ٠٠:٠٠" at bounding box center [356, 933] width 184 height 32
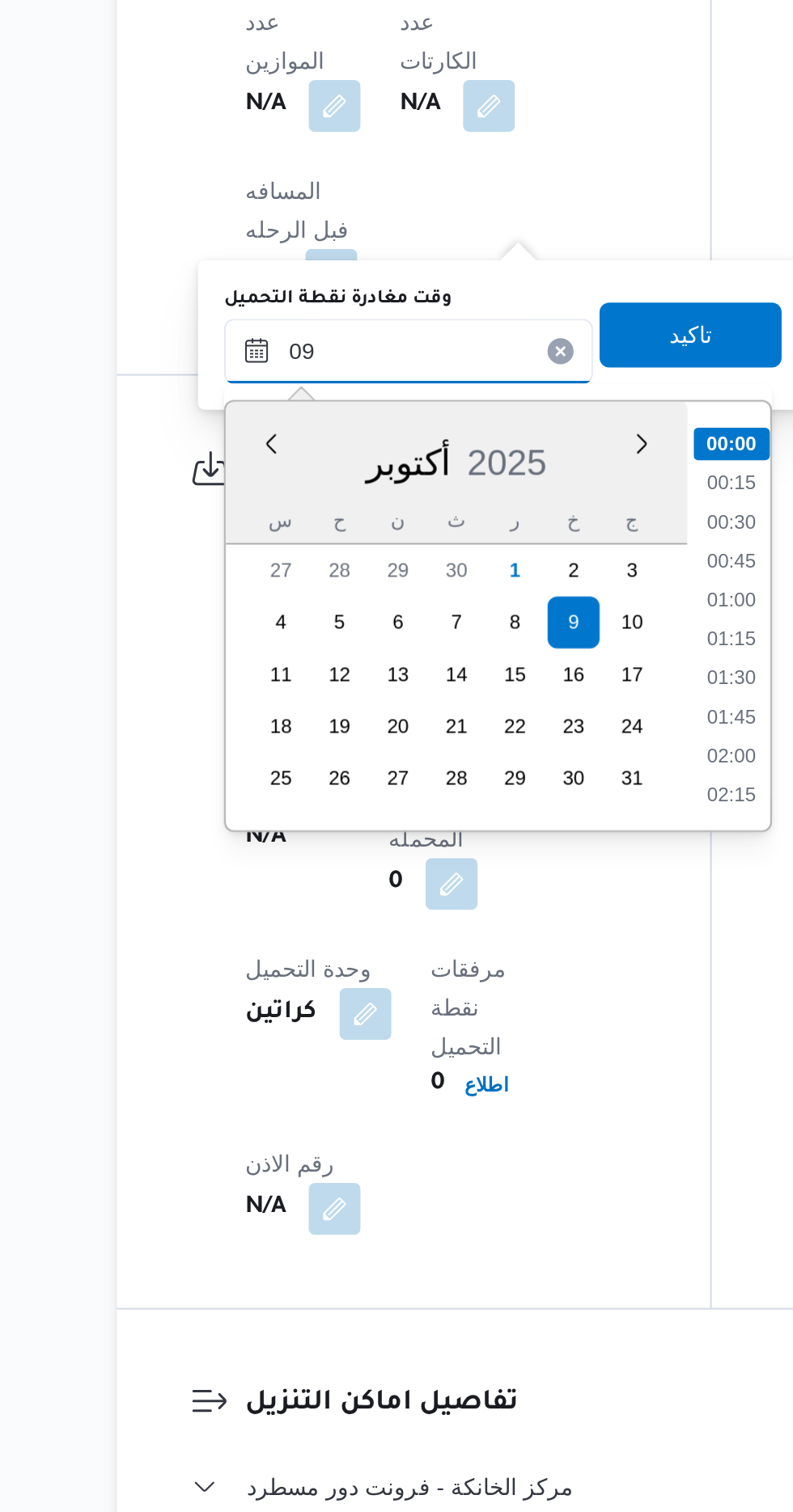
type input "09"
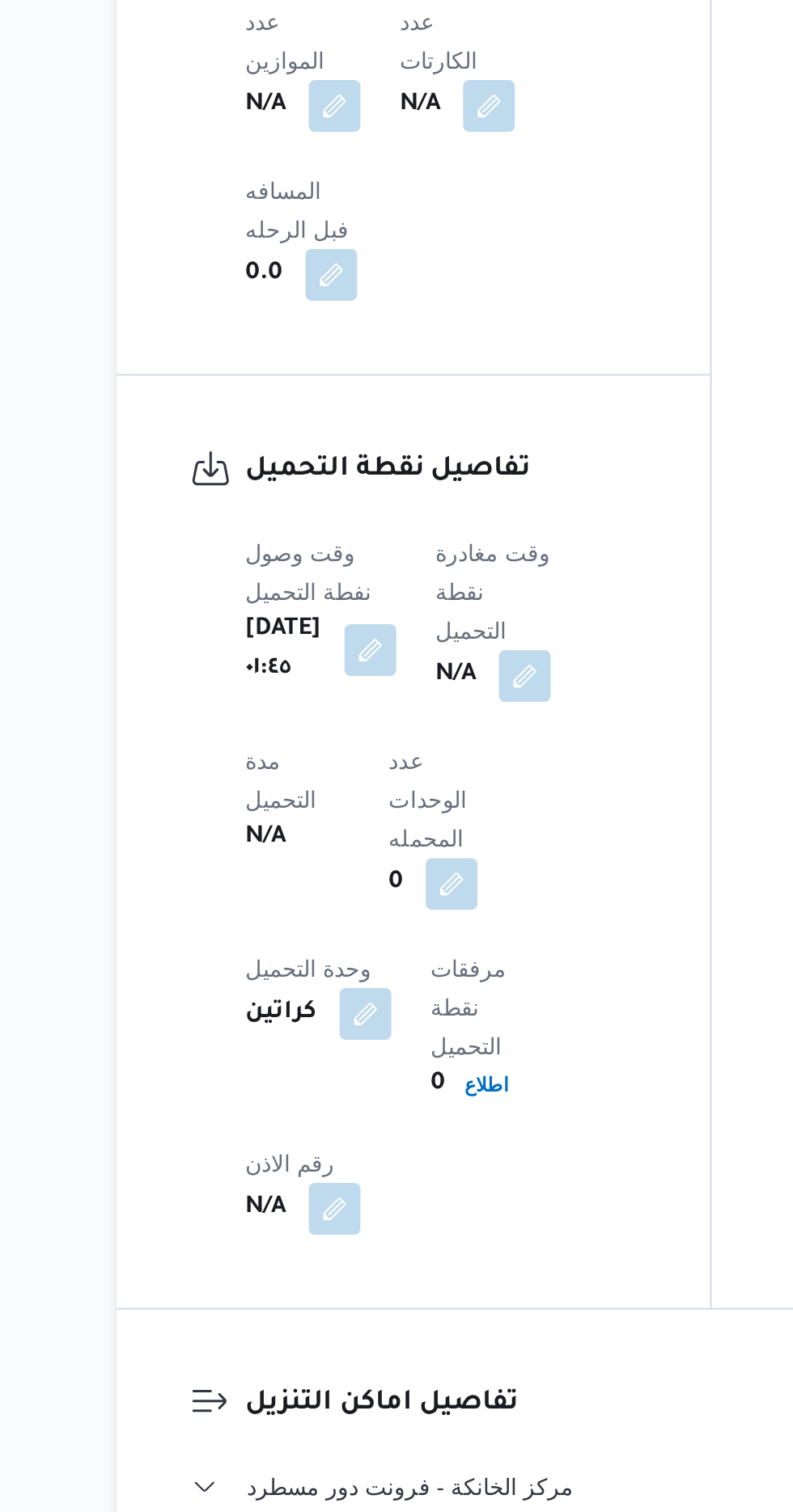
click at [472, 1015] on div "وقت وصول نفطة التحميل [DATE] ٠١:٤٥ وقت مغادرة نقطة التحميل N/A مدة التحميل N/A …" at bounding box center [371, 1200] width 214 height 369
click at [415, 1082] on button "button" at bounding box center [413, 1095] width 26 height 26
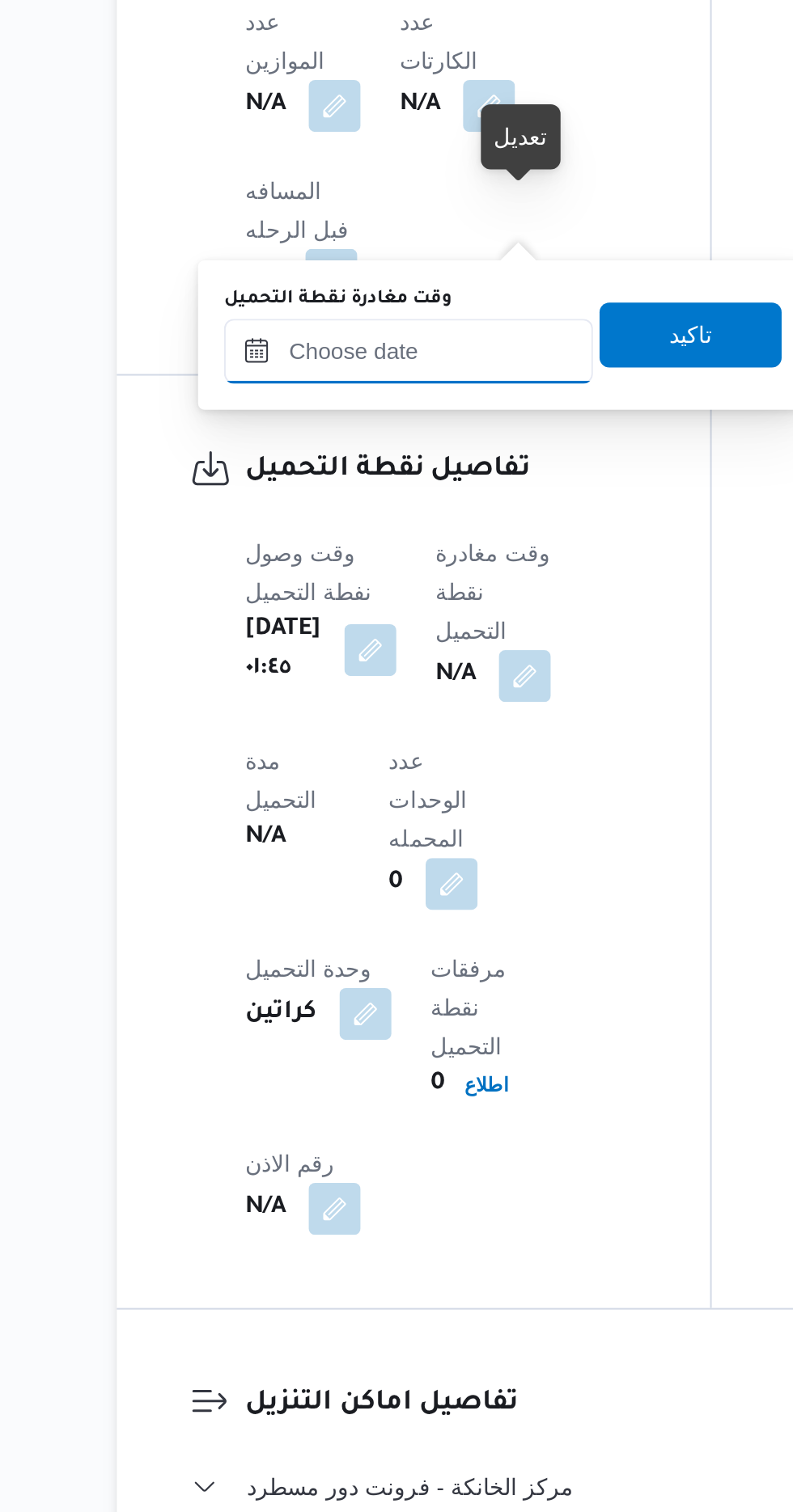
click at [373, 920] on input "وقت مغادرة نقطة التحميل" at bounding box center [356, 933] width 184 height 32
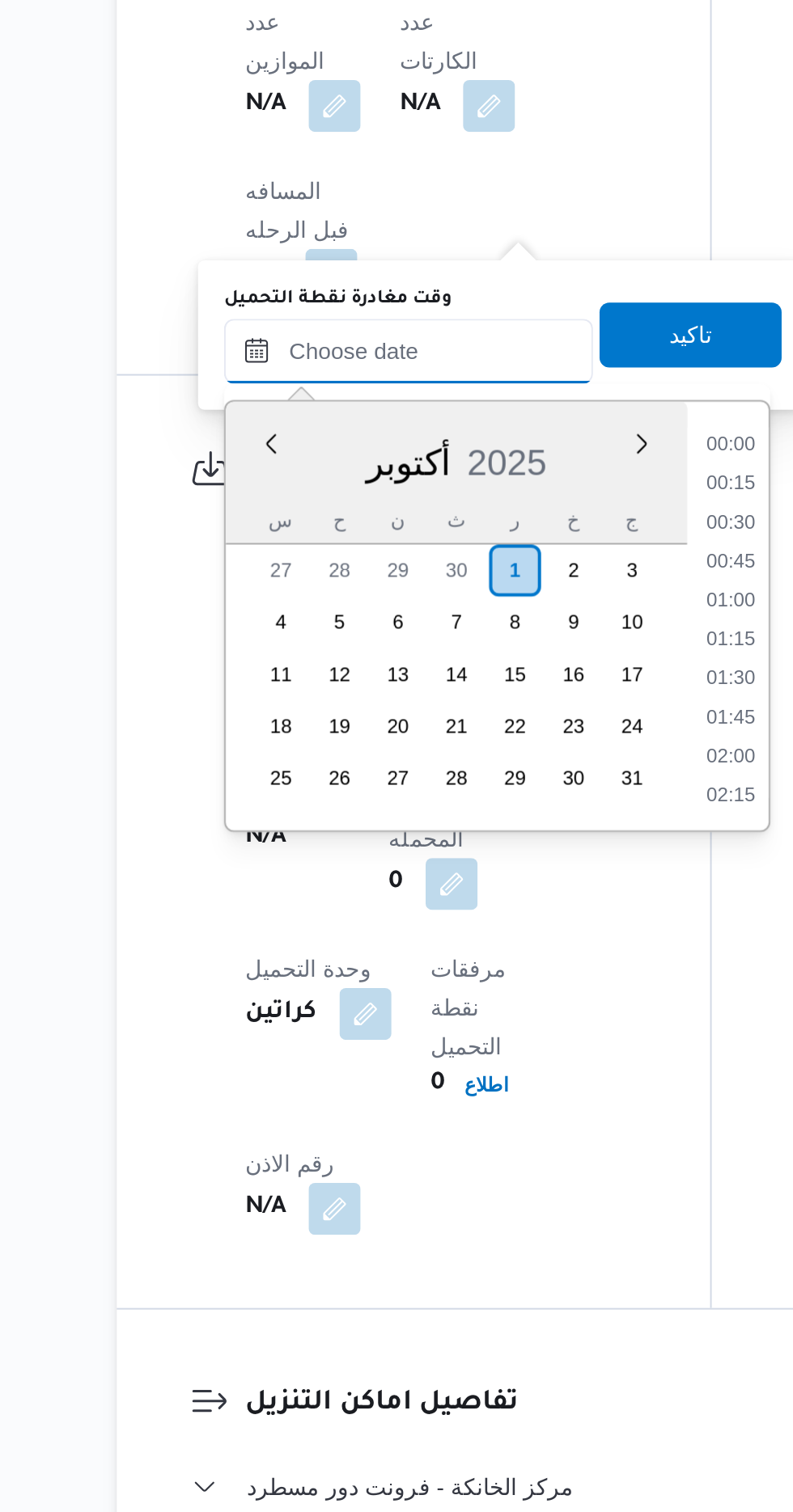
scroll to position [1260, 0]
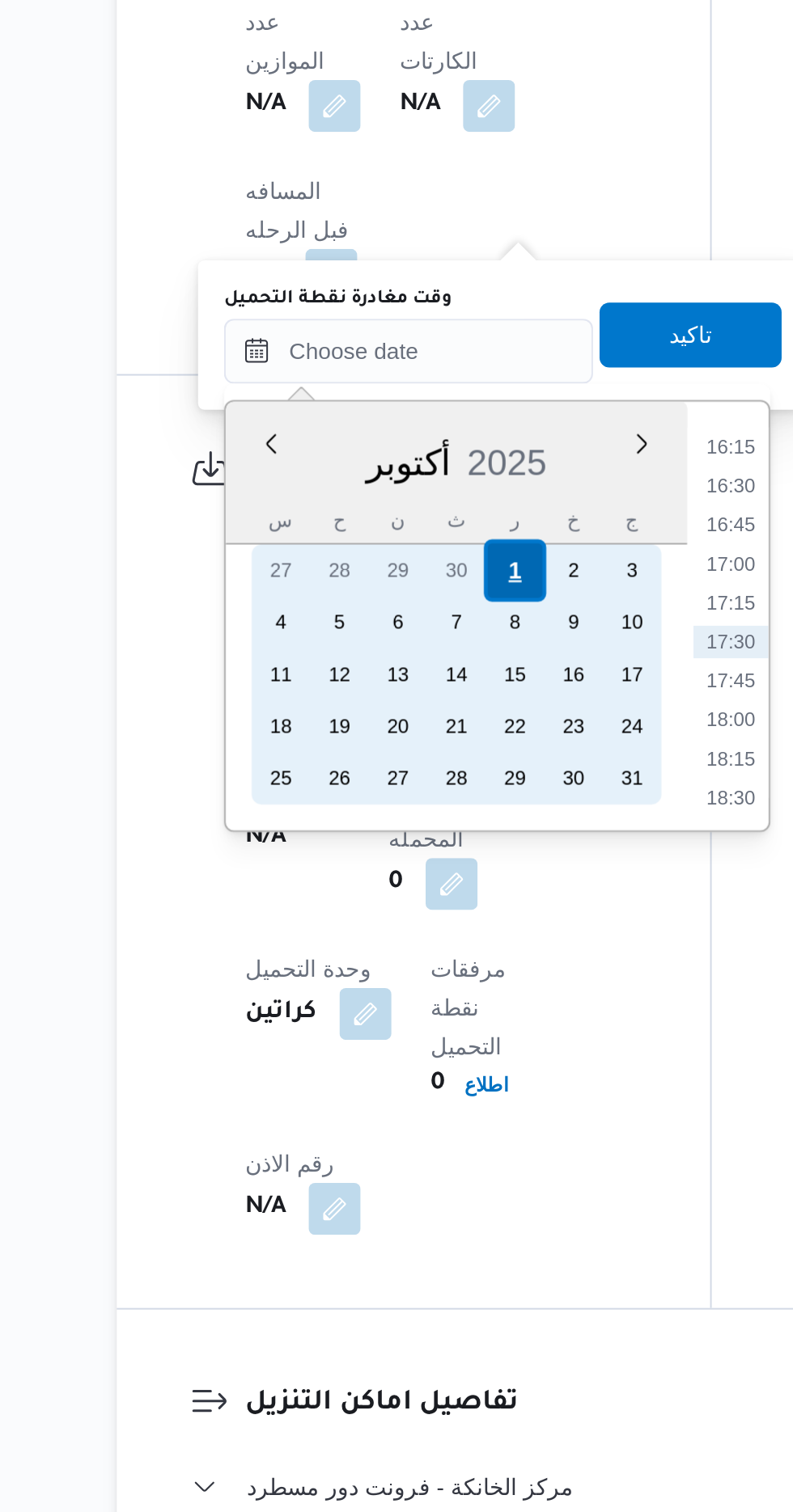
click at [405, 1043] on div "1" at bounding box center [408, 1042] width 31 height 31
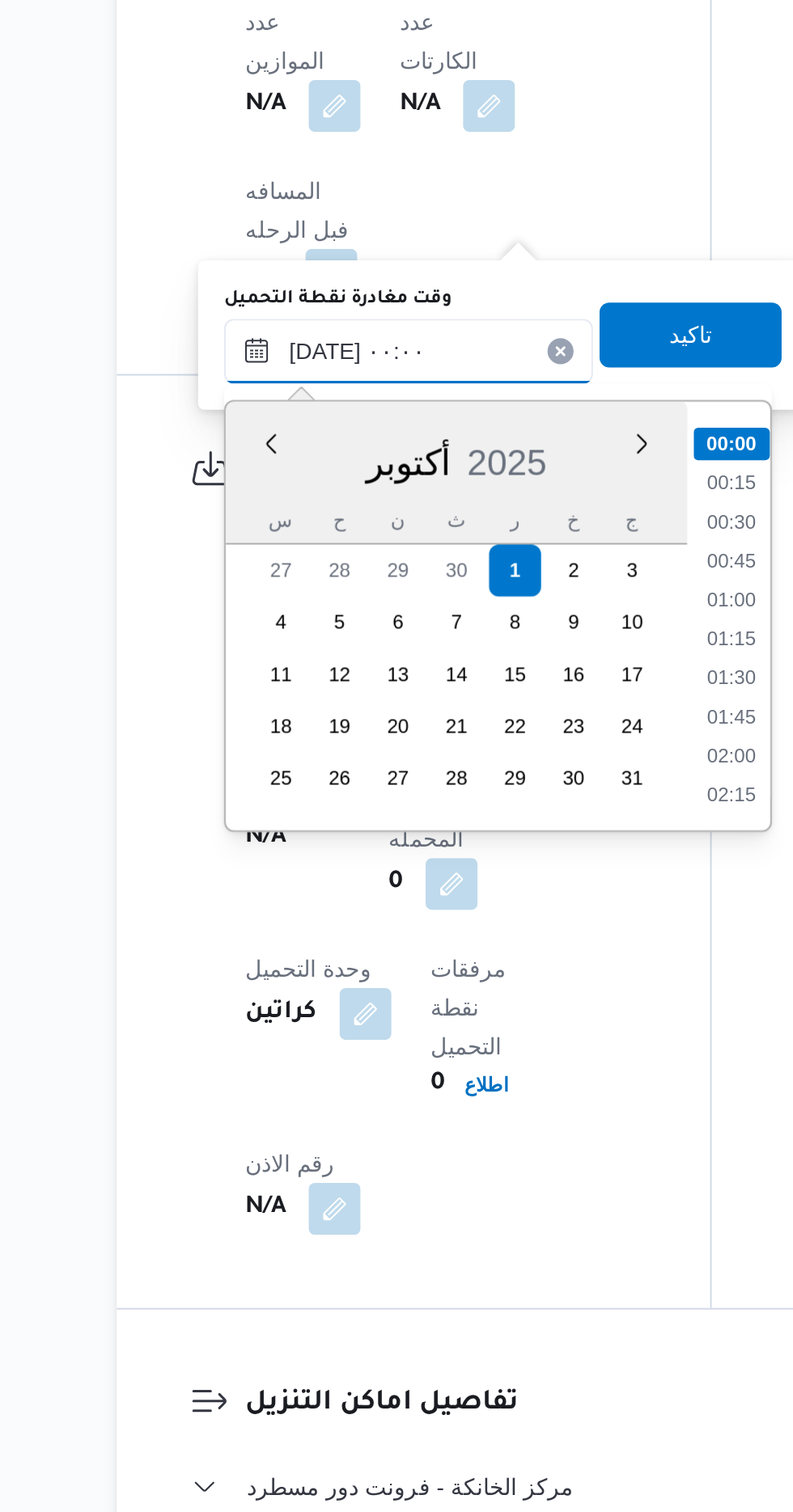
click at [277, 938] on input "[DATE] ٠٠:٠٠" at bounding box center [356, 933] width 184 height 32
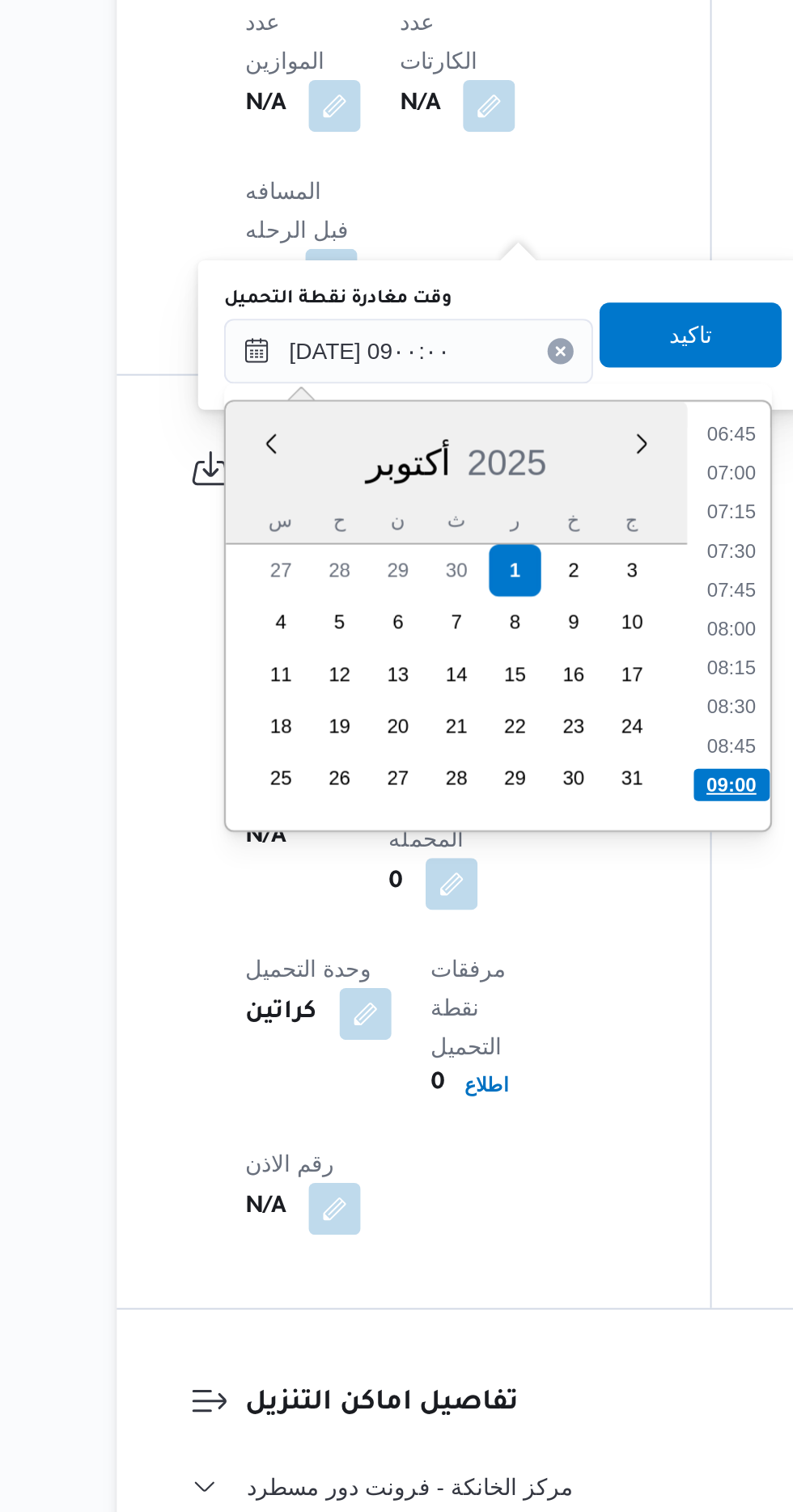
click at [506, 1152] on li "09:00" at bounding box center [517, 1150] width 38 height 17
type input "[DATE] ٠٩:٠٠"
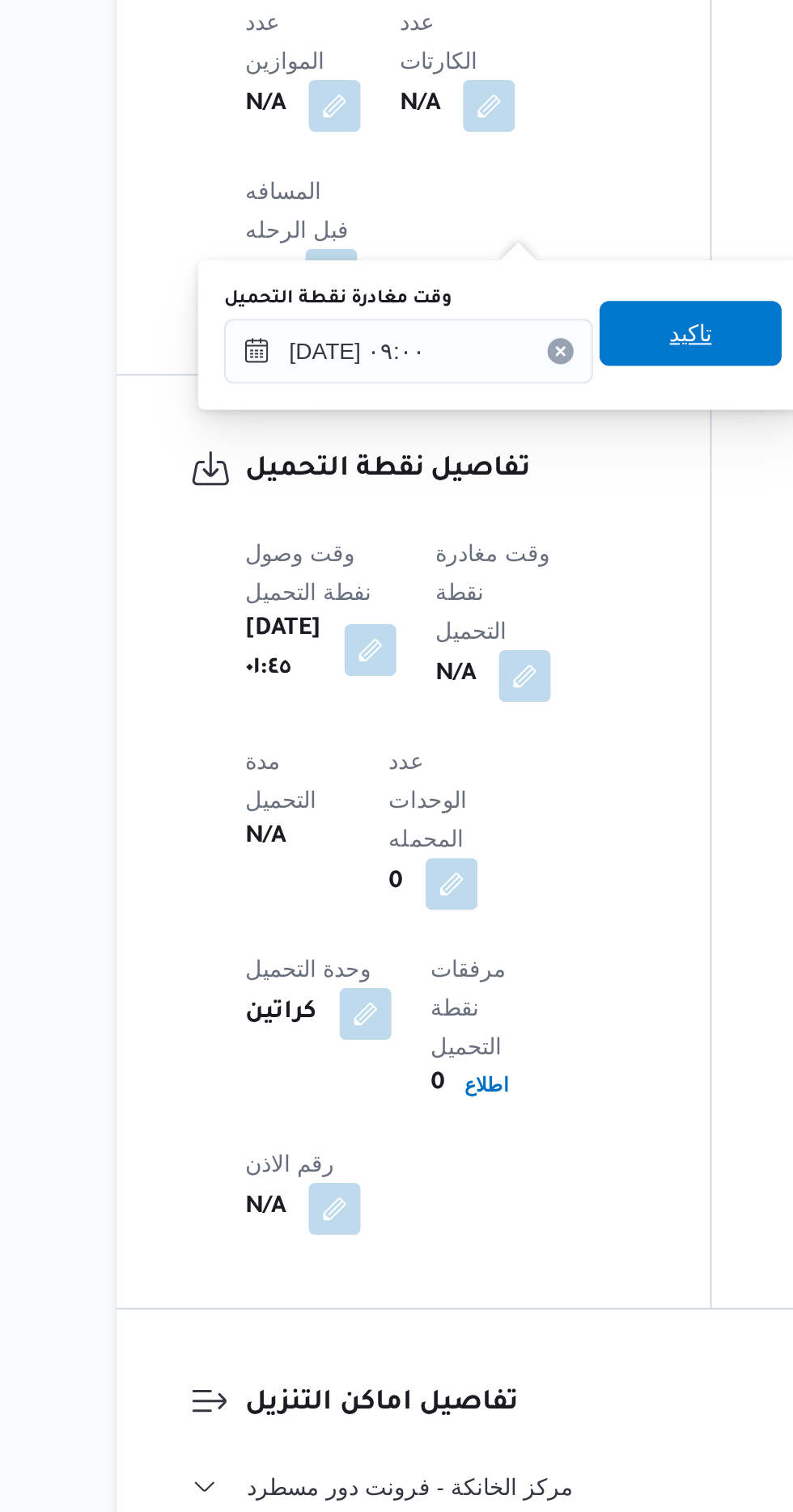
click at [503, 926] on span "تاكيد" at bounding box center [495, 924] width 21 height 19
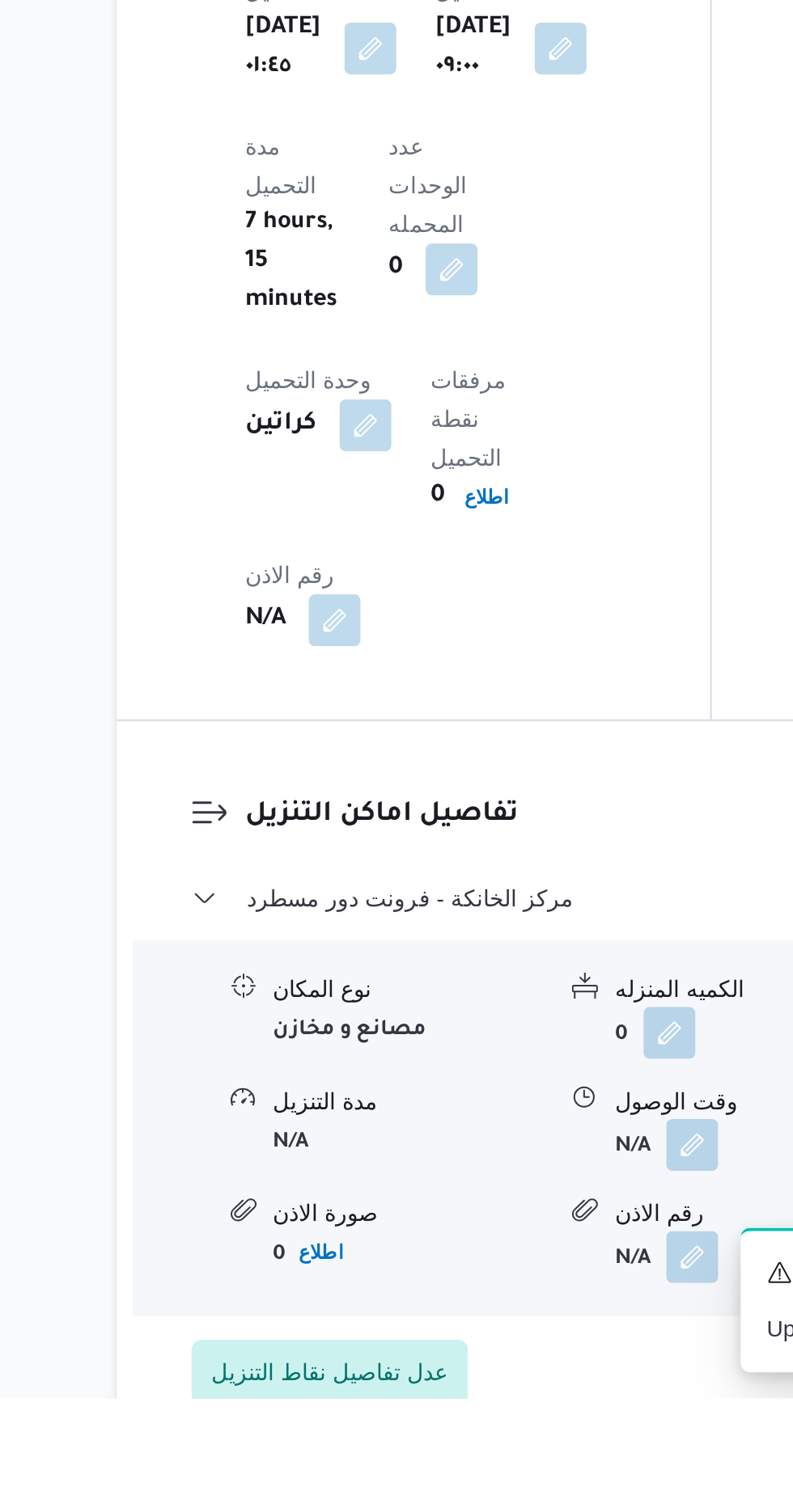
scroll to position [1080, 0]
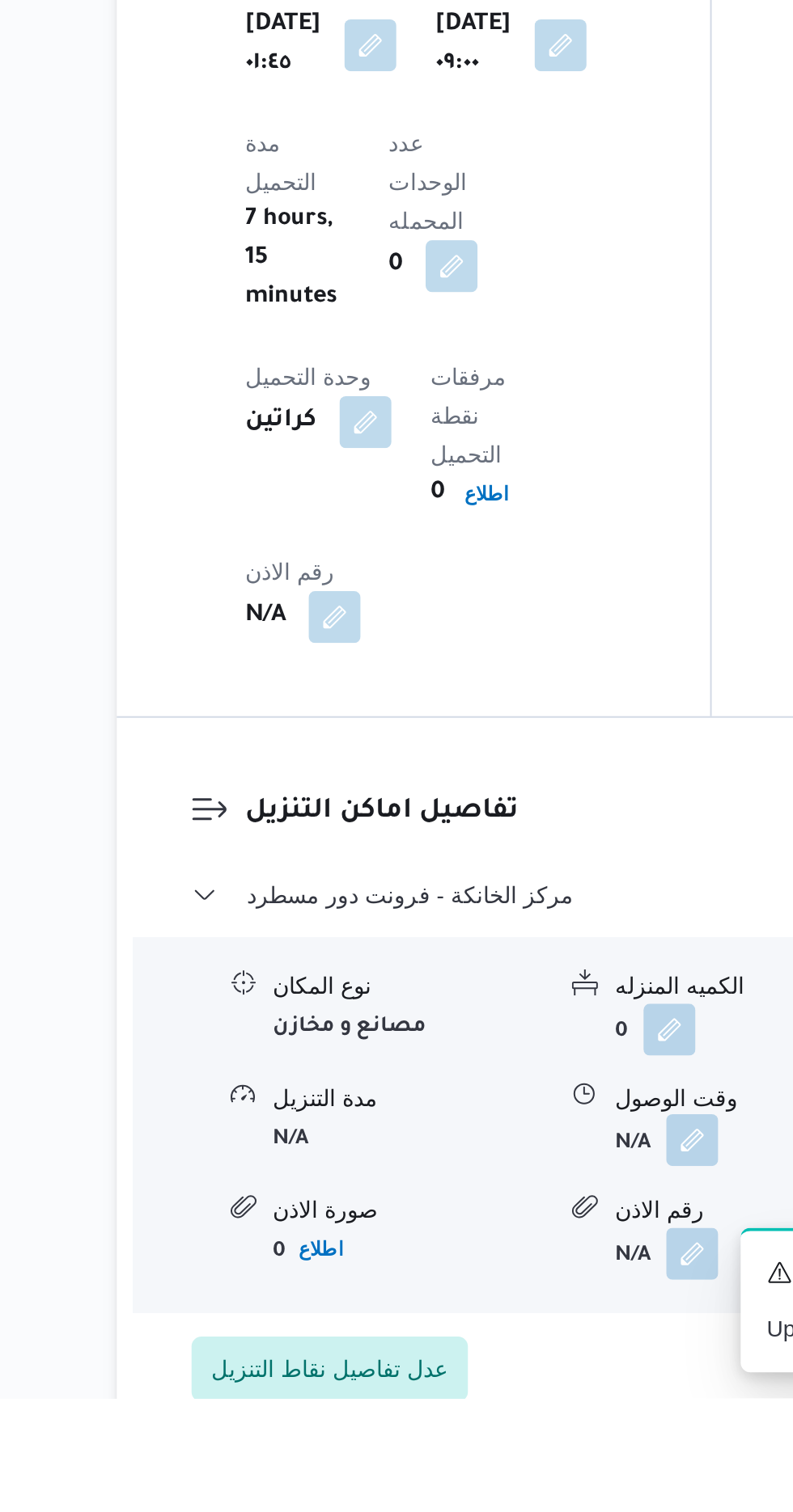
click at [502, 1371] on button "button" at bounding box center [496, 1383] width 26 height 26
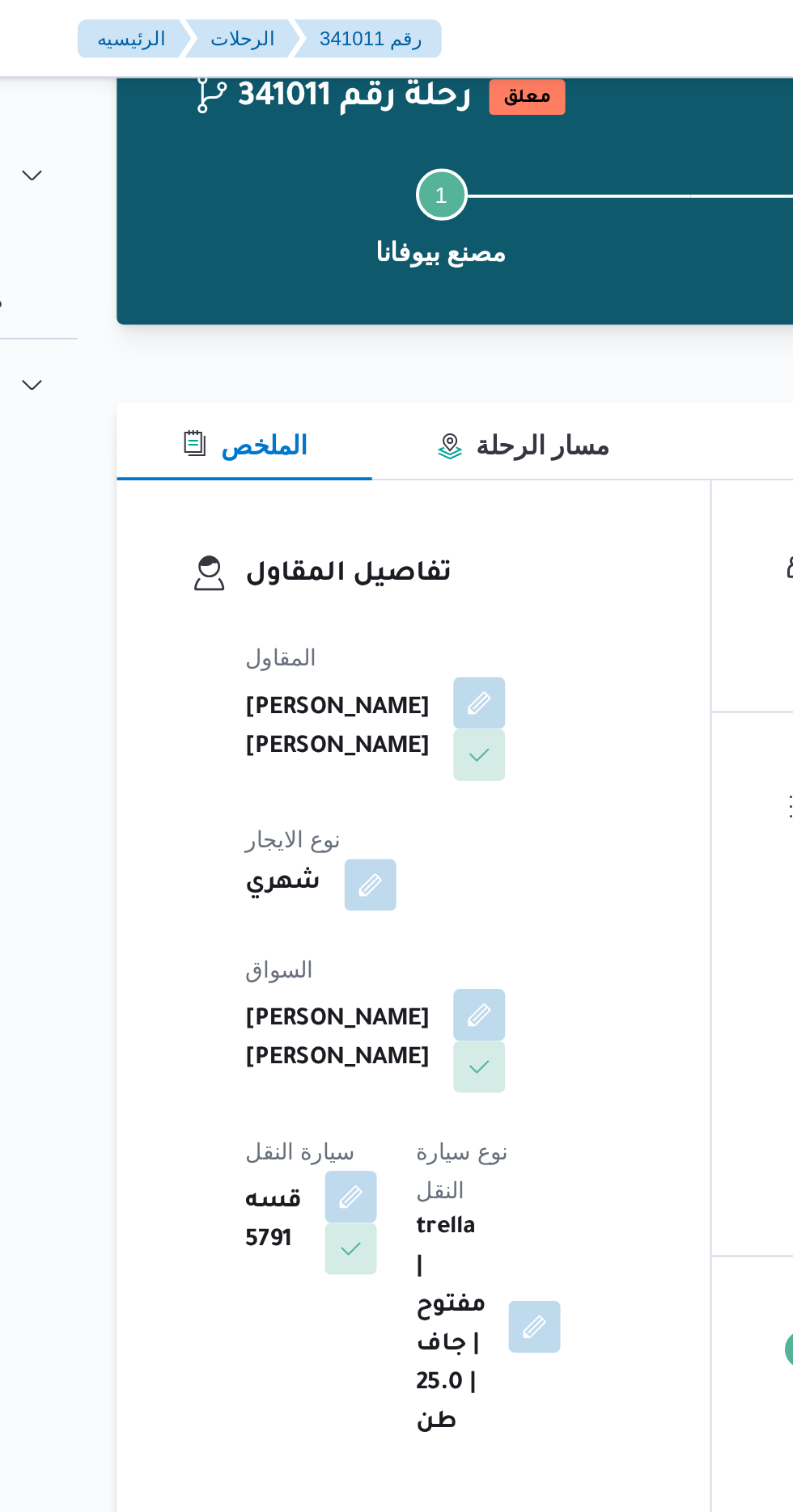
scroll to position [0, 0]
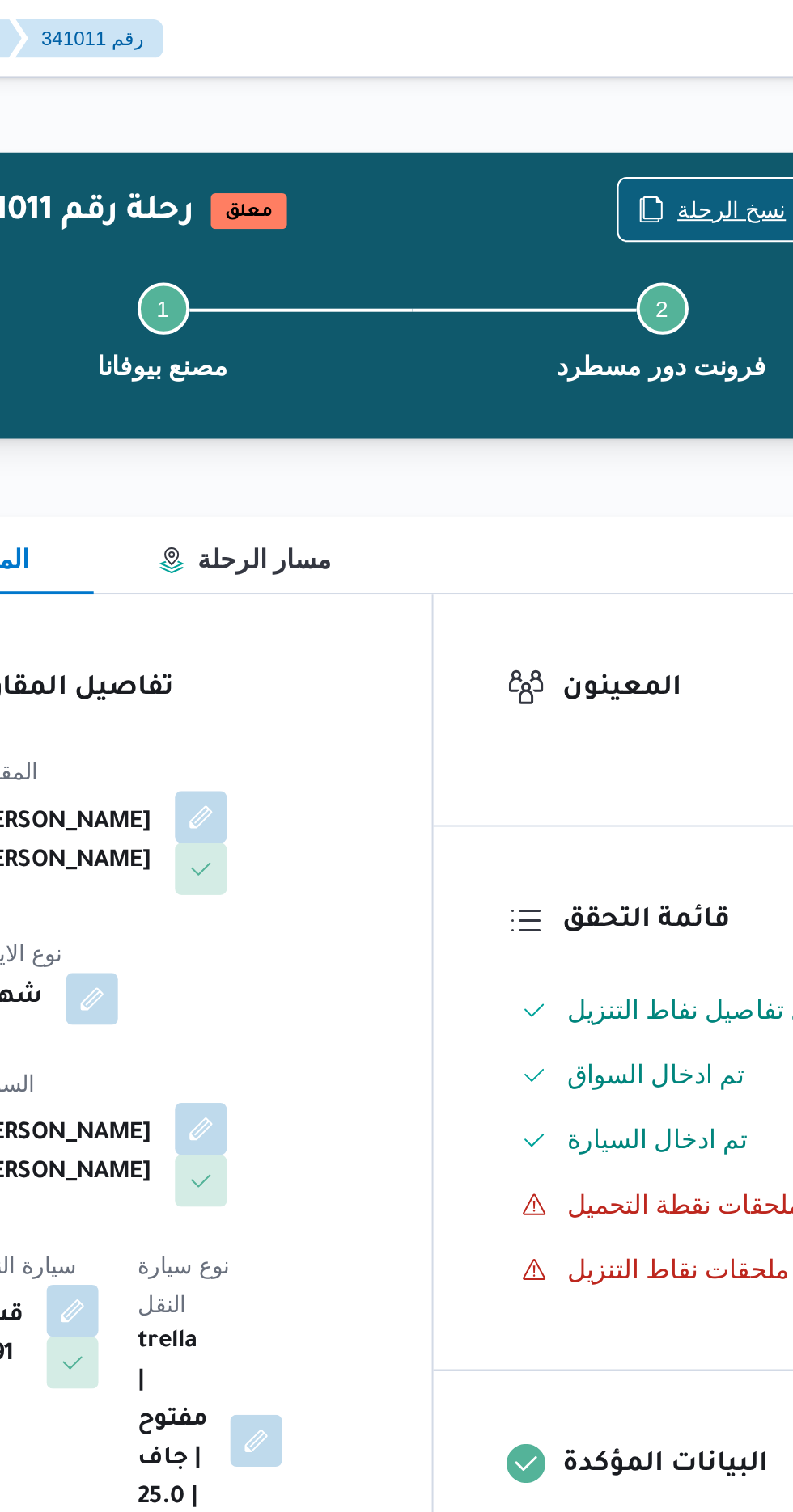
click at [643, 92] on span "نسخ الرحلة" at bounding box center [645, 104] width 93 height 31
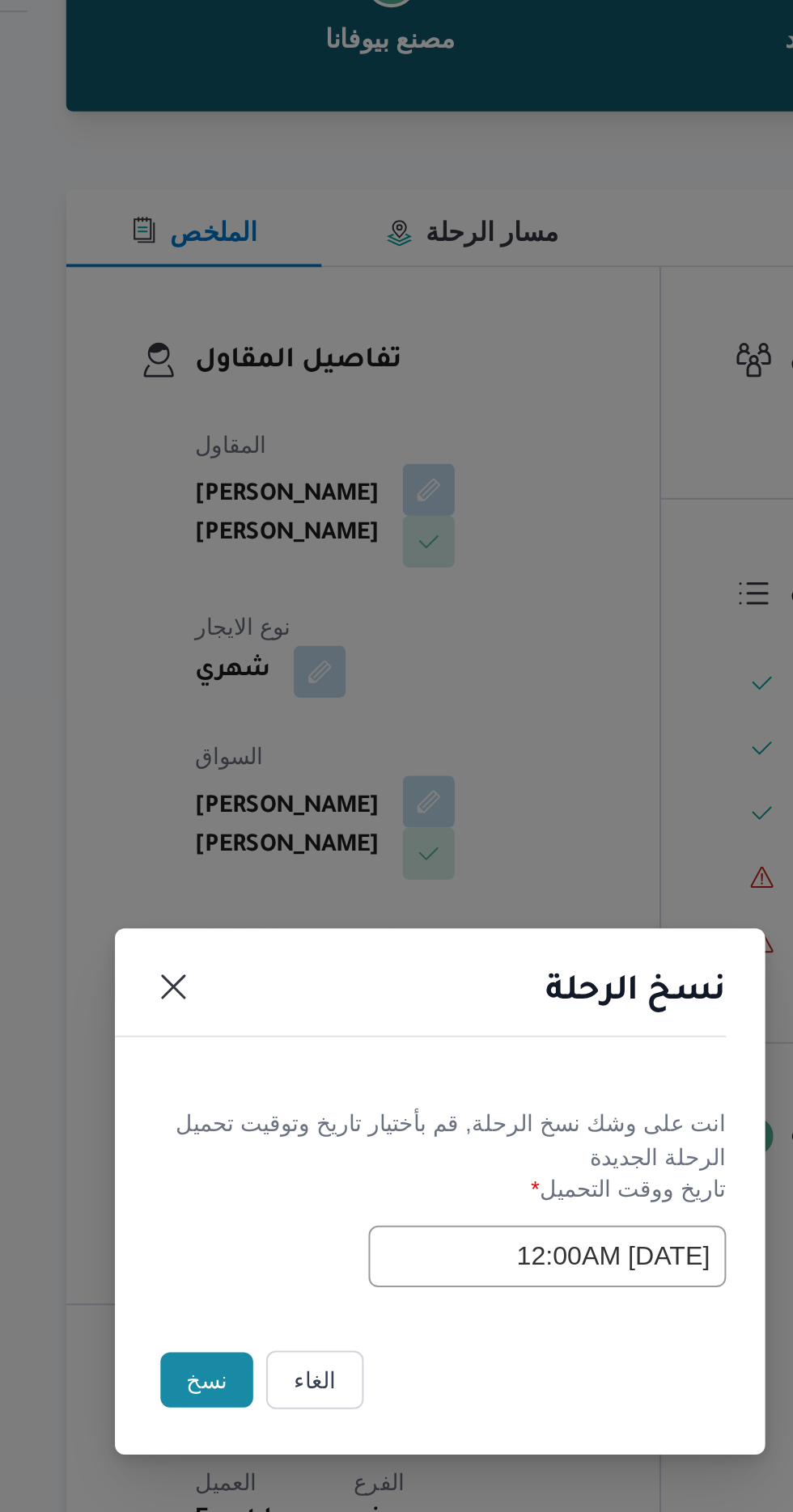
click at [265, 851] on button "نسخ" at bounding box center [280, 849] width 46 height 27
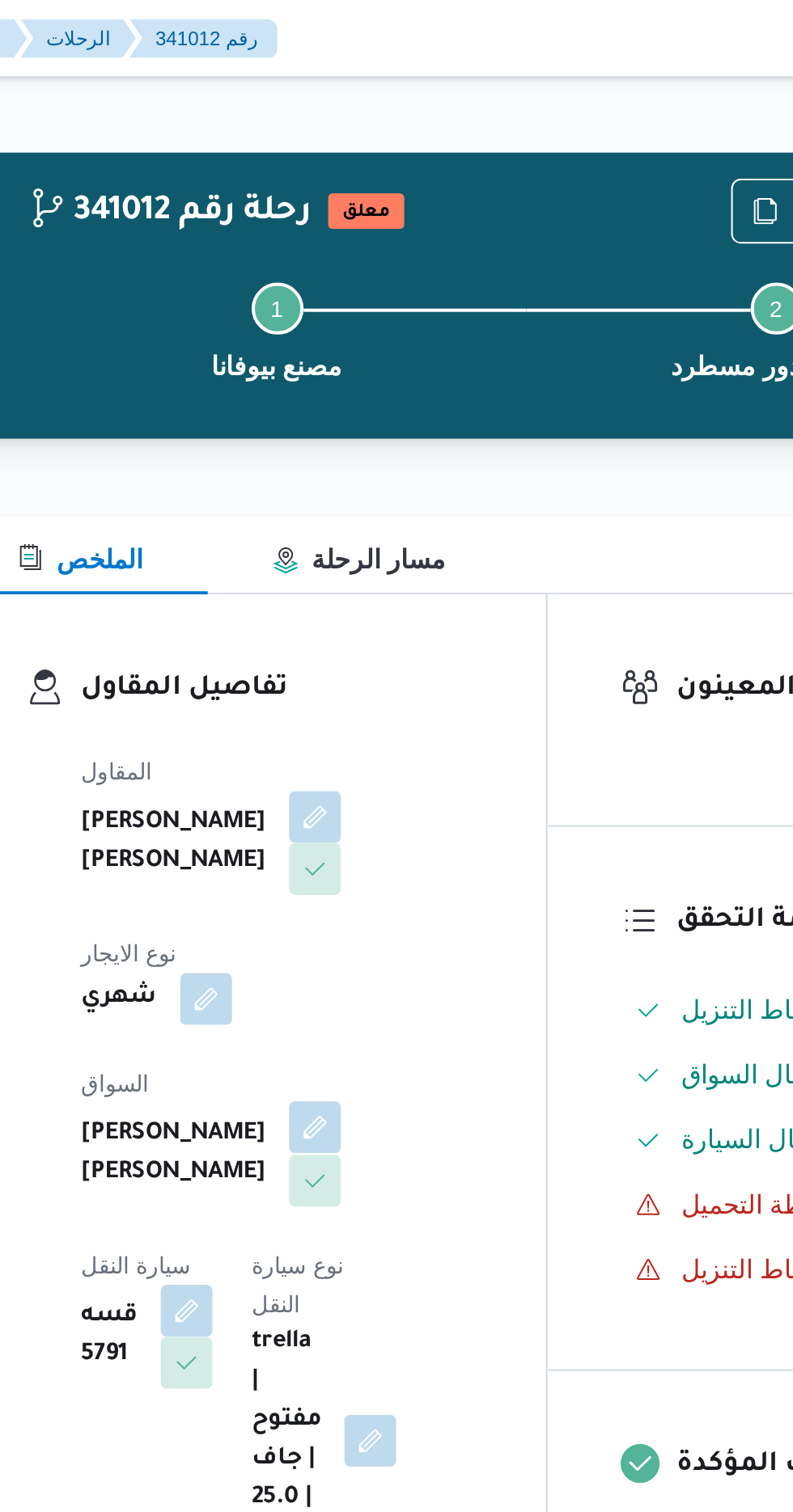
click at [378, 548] on button "button" at bounding box center [390, 560] width 26 height 26
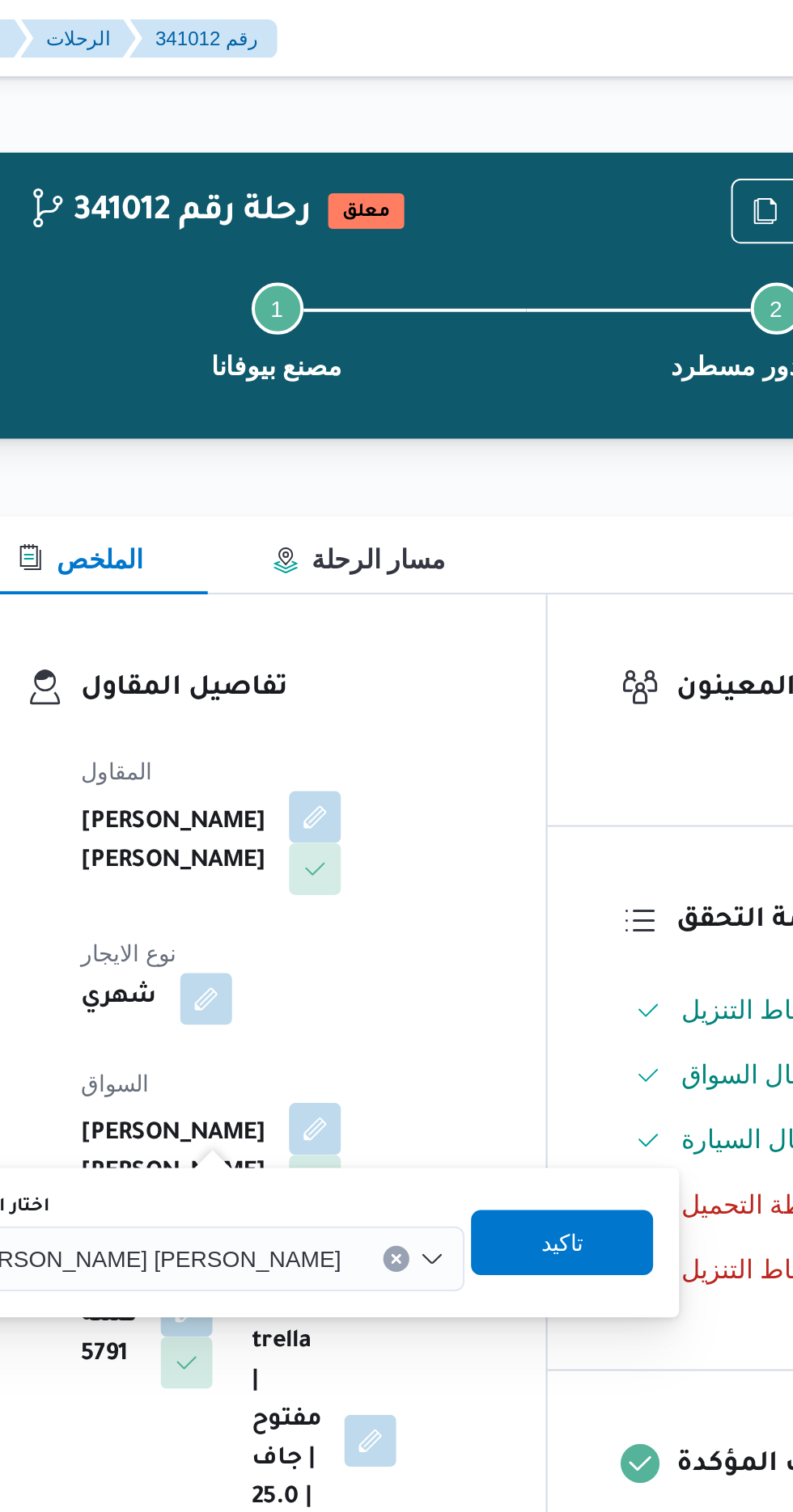
click at [304, 619] on span "[PERSON_NAME] [PERSON_NAME]" at bounding box center [308, 626] width 189 height 18
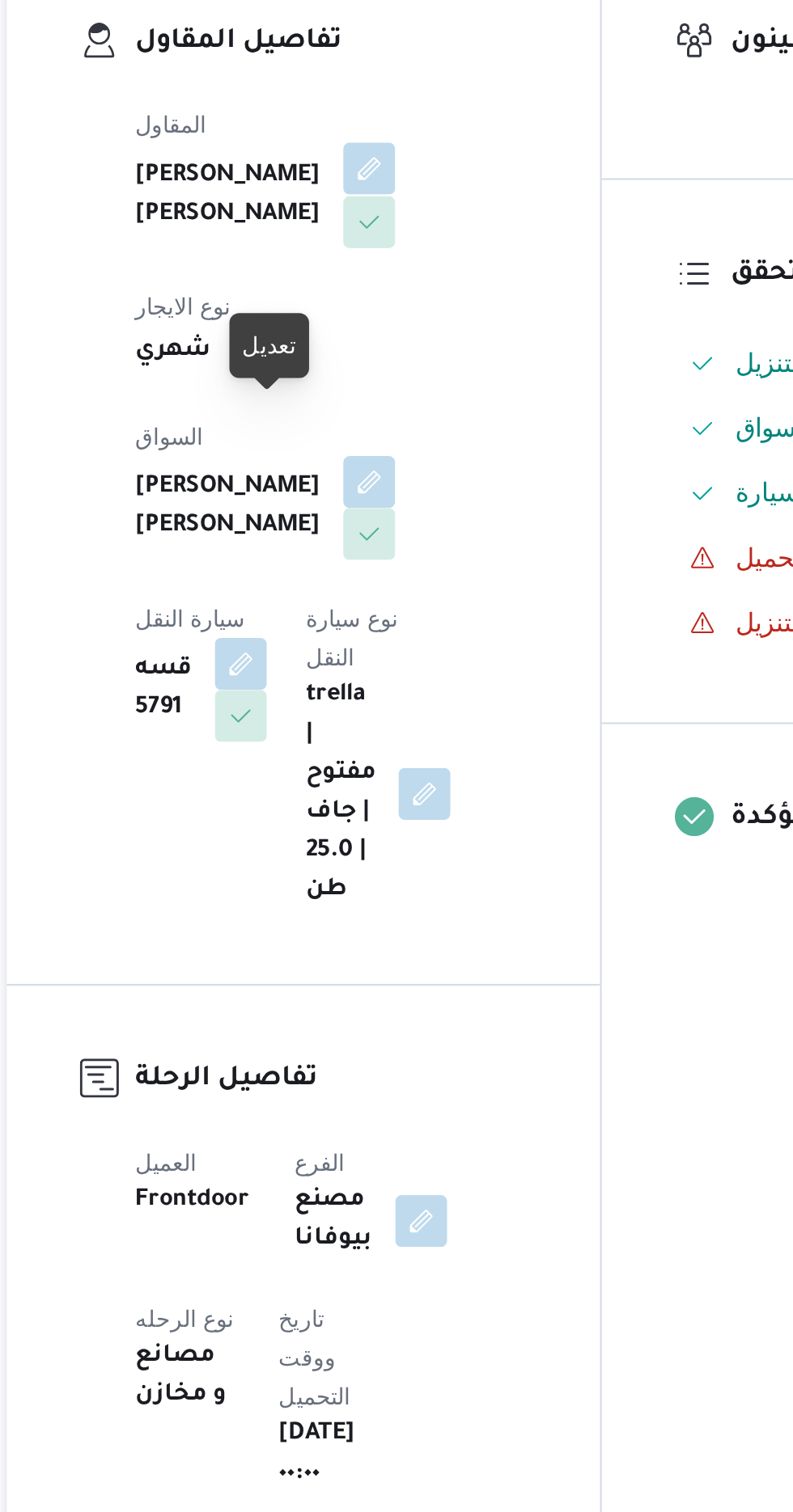
click at [378, 419] on button "button" at bounding box center [390, 405] width 26 height 26
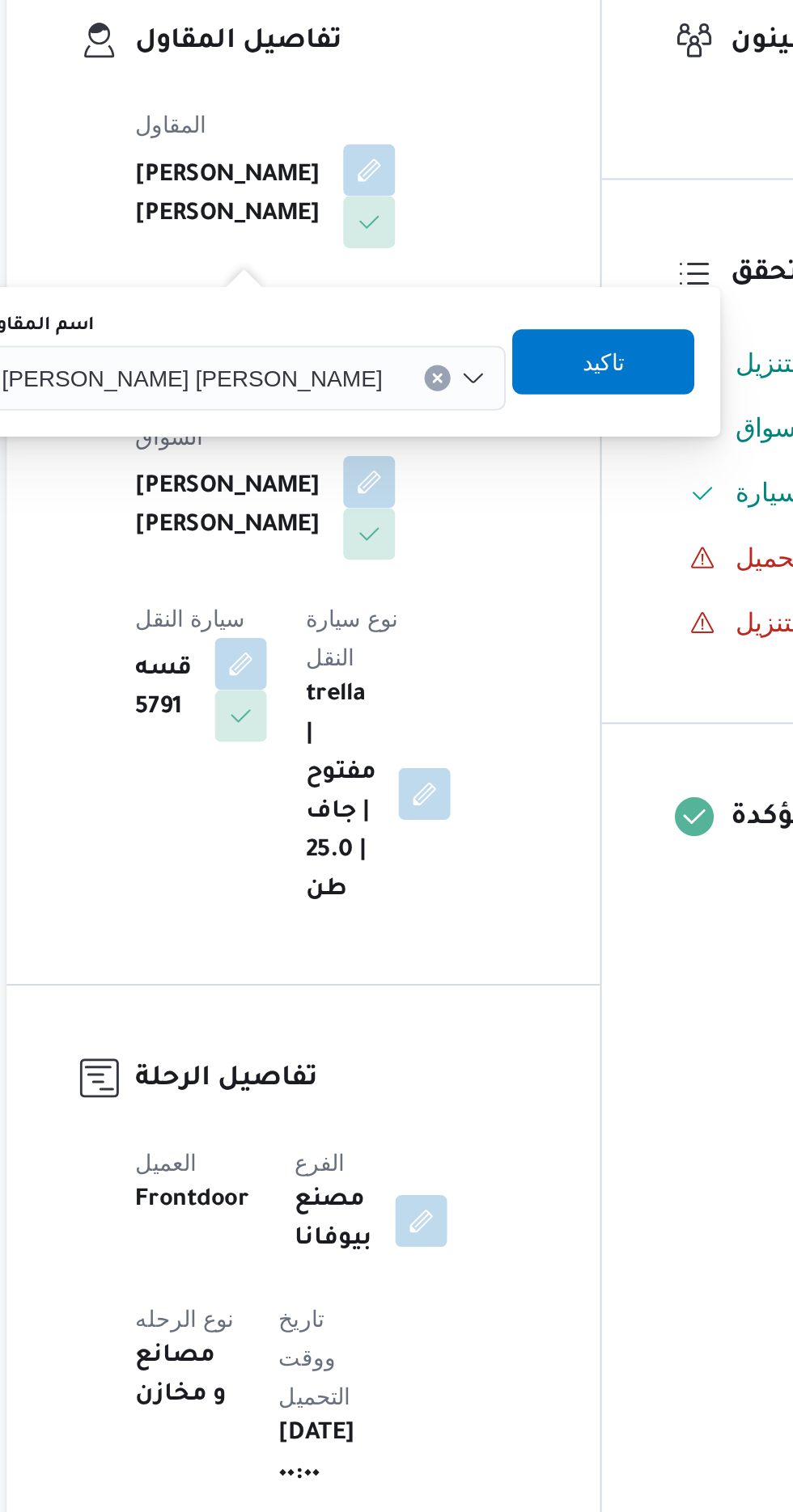
click at [404, 515] on input "اسم المقاول" at bounding box center [404, 509] width 2 height 19
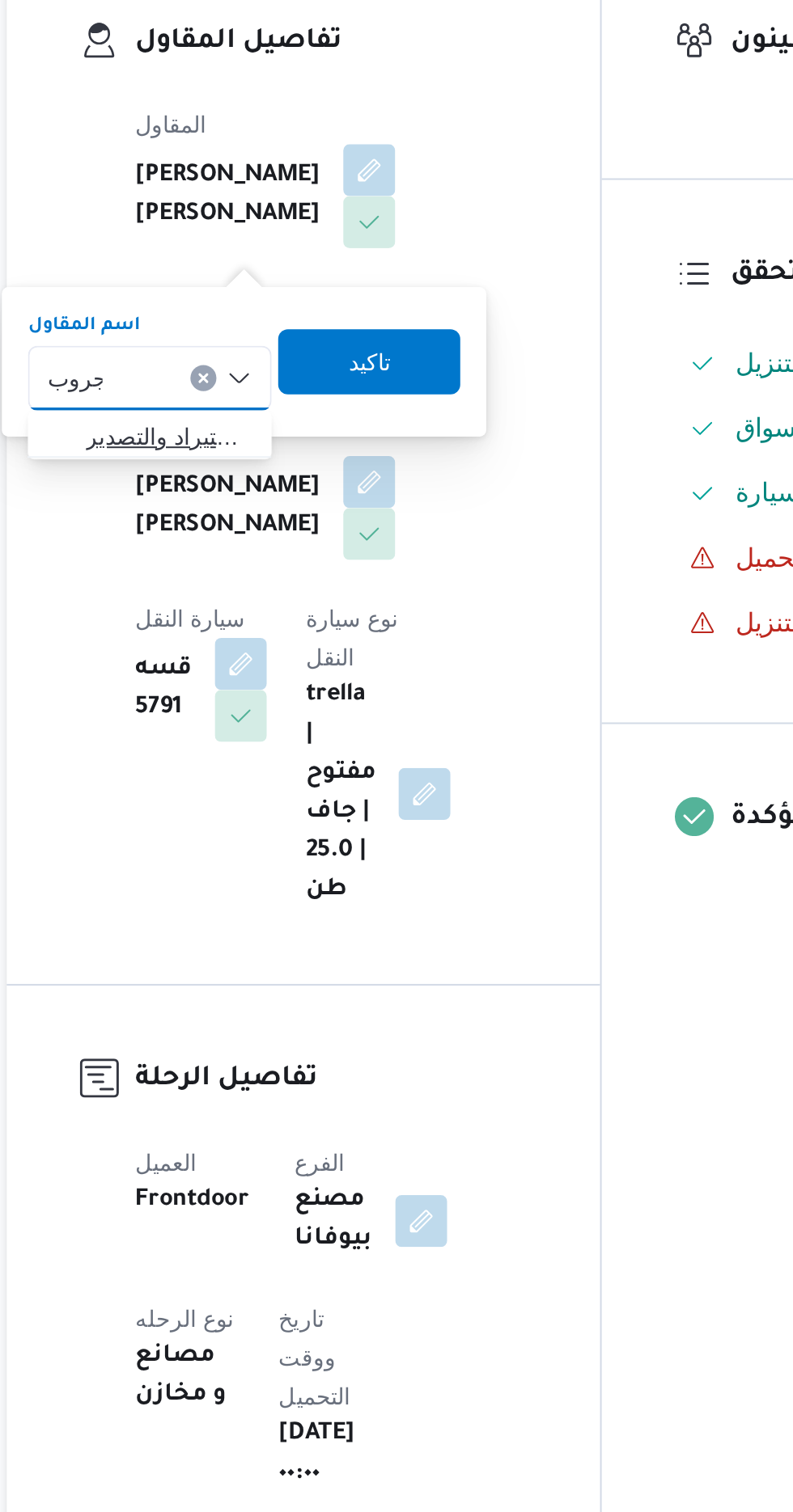
type input "جروب"
click at [300, 538] on span "شركة غريب جروب للاستيراد والتصدير" at bounding box center [291, 539] width 83 height 19
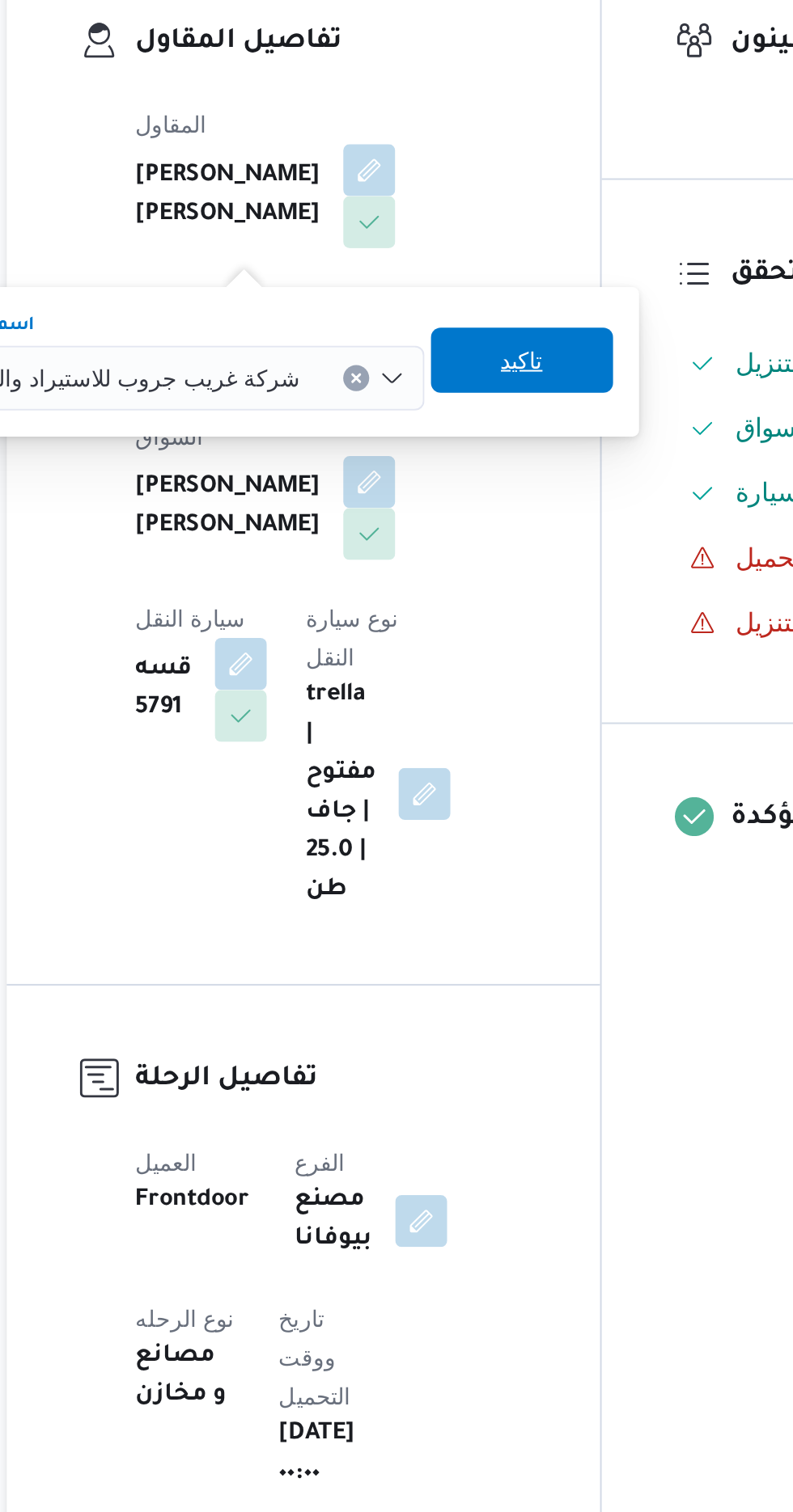
click at [428, 505] on span "تاكيد" at bounding box center [467, 501] width 91 height 32
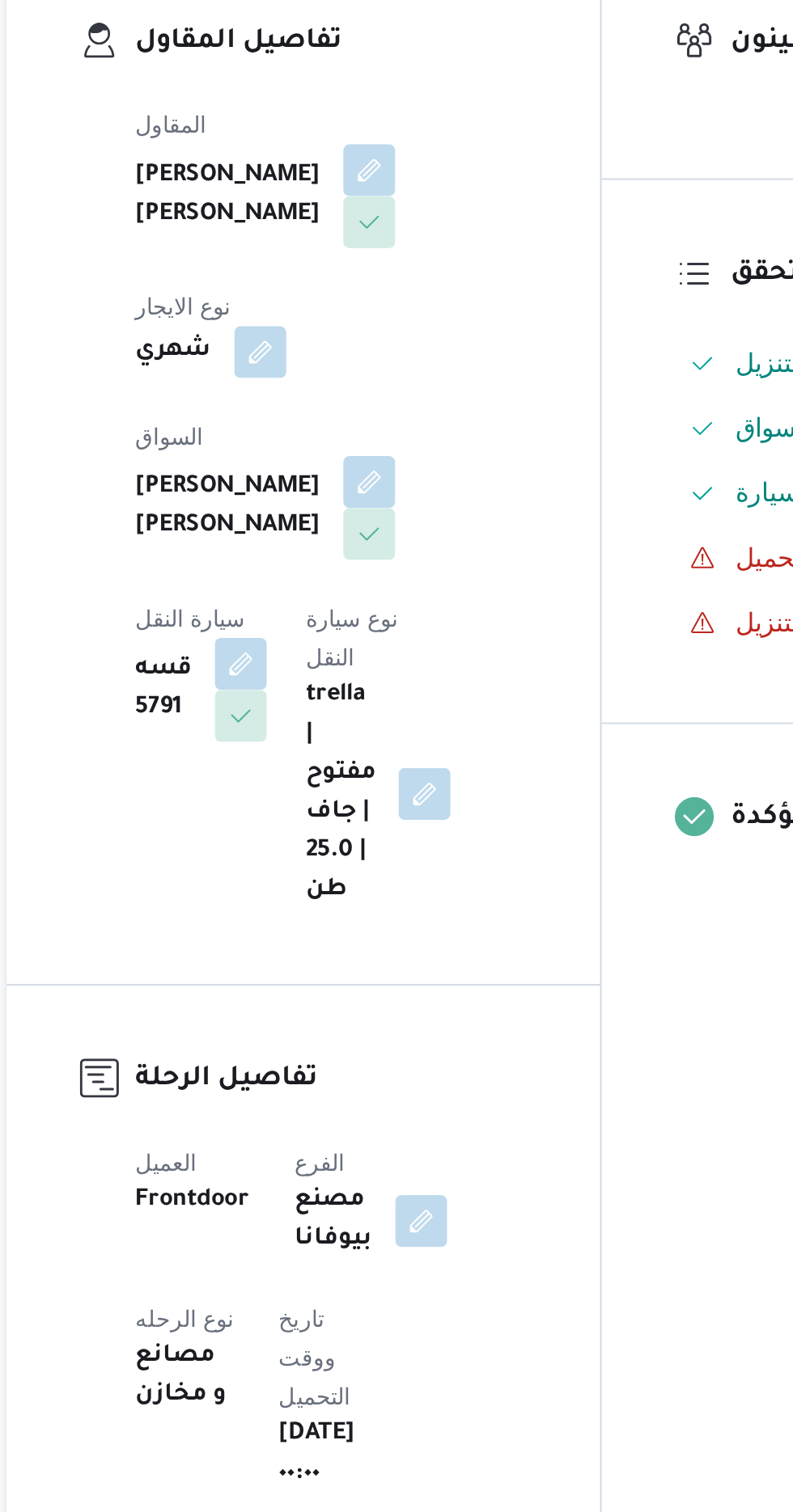
click at [432, 518] on div "المقاول [PERSON_NAME] [PERSON_NAME] شهري [PERSON_NAME] [PERSON_NAME] سيارة النق…" at bounding box center [371, 575] width 214 height 421
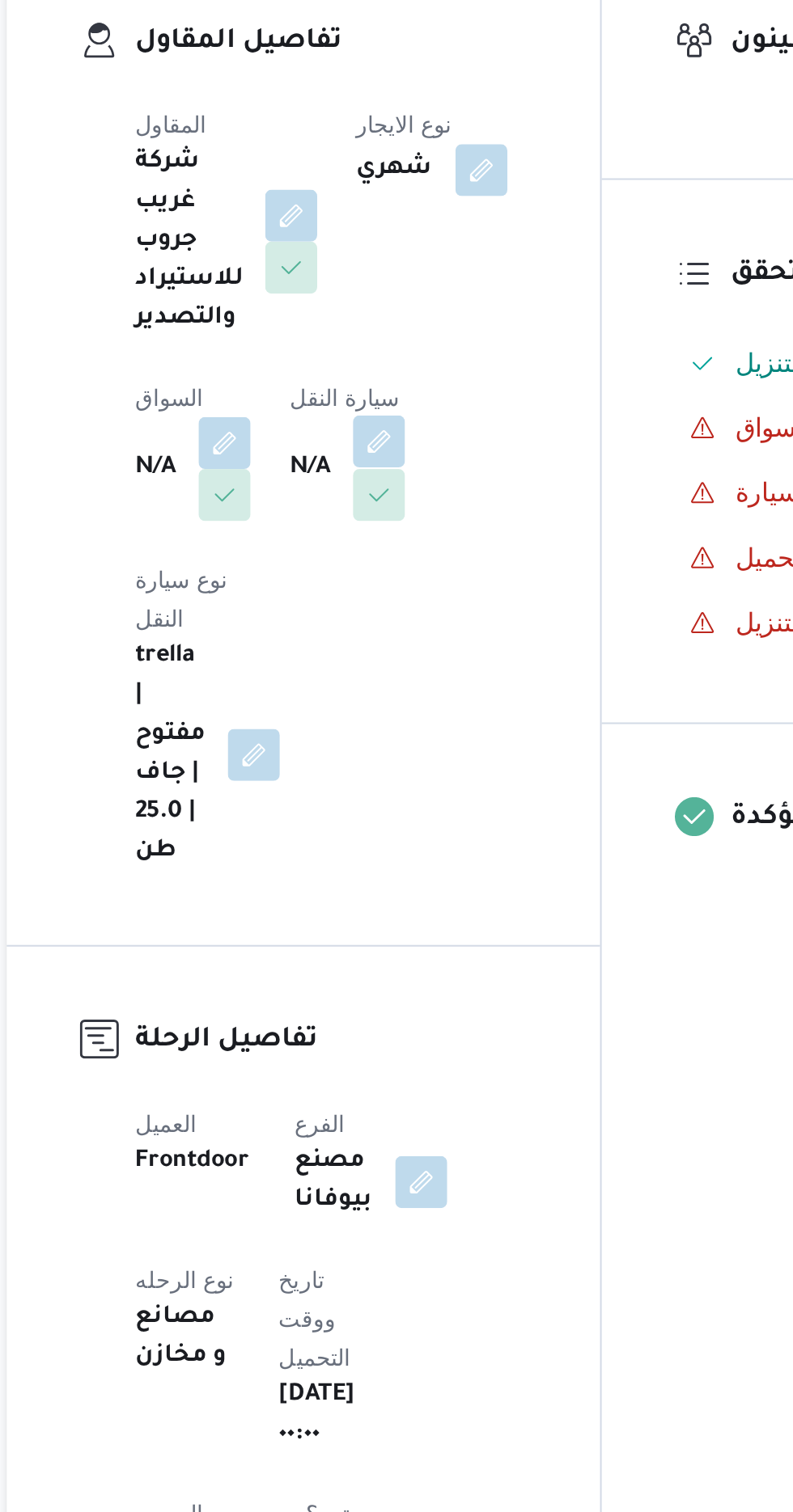
click at [395, 538] on button "button" at bounding box center [395, 541] width 26 height 26
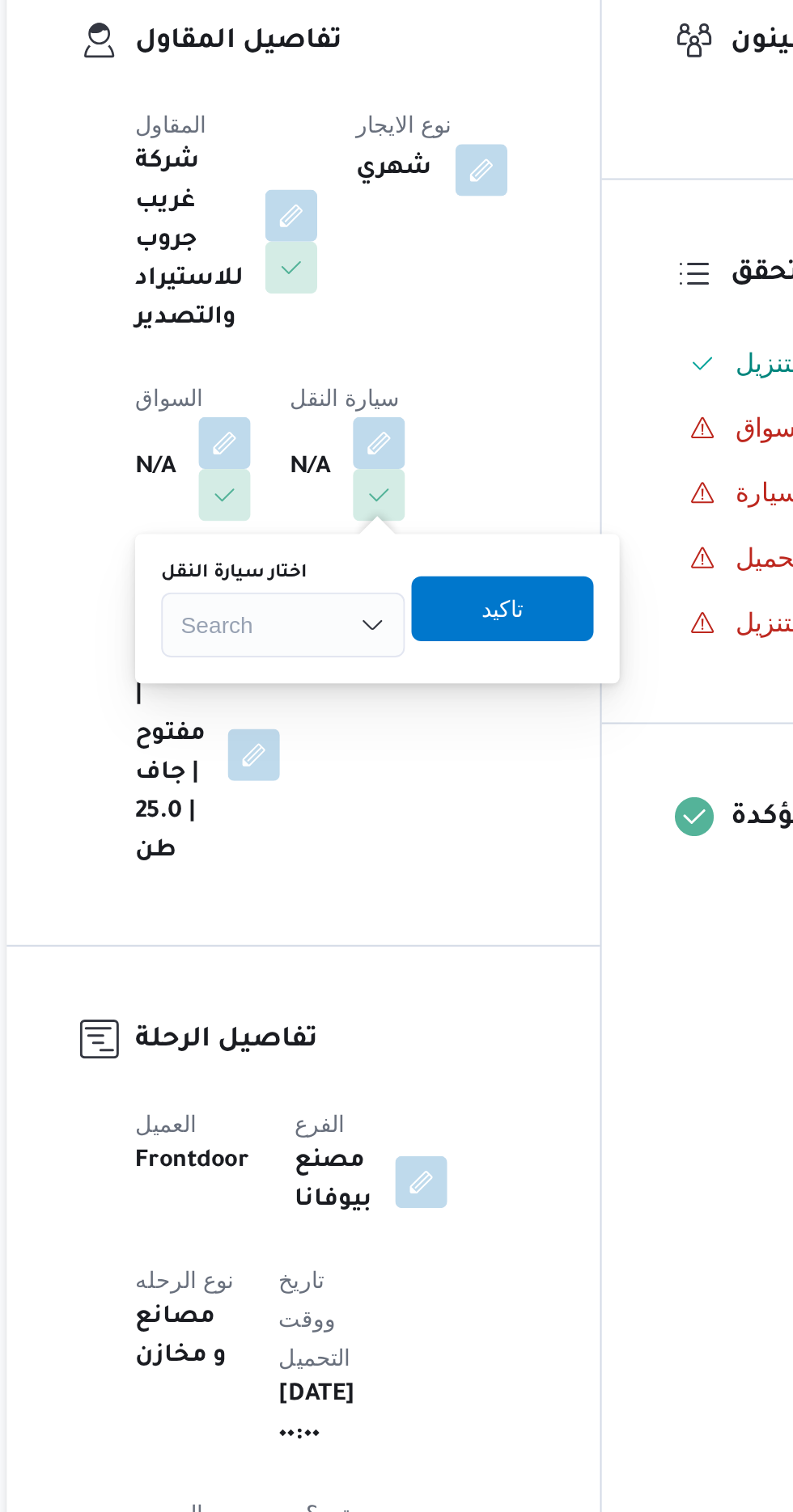
click at [357, 609] on label "اختار سيارة النقل" at bounding box center [323, 608] width 73 height 13
click at [299, 623] on input "اختار سيارة النقل" at bounding box center [298, 632] width 2 height 19
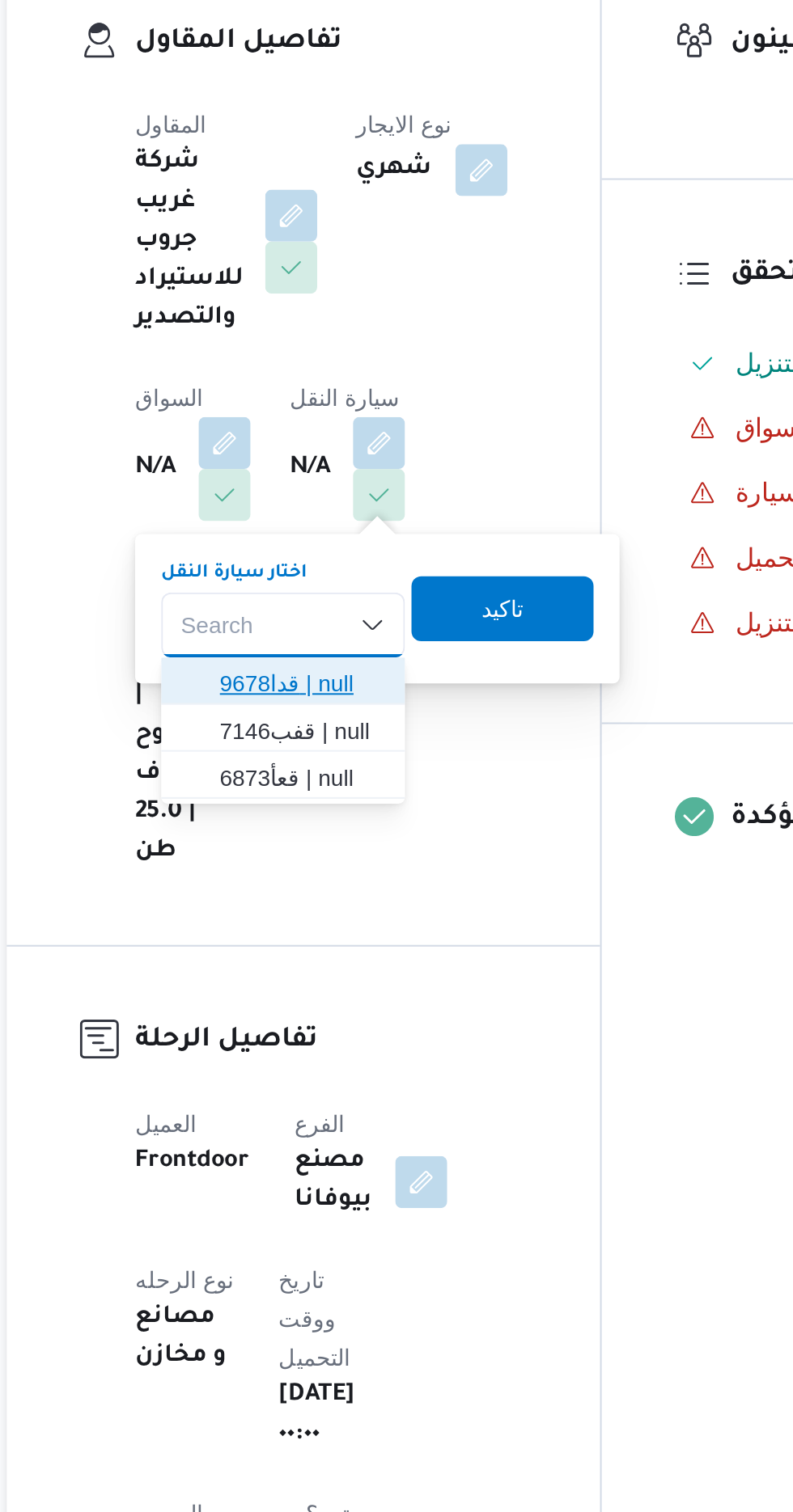
click at [370, 662] on span "قدا9678 | null" at bounding box center [357, 661] width 83 height 19
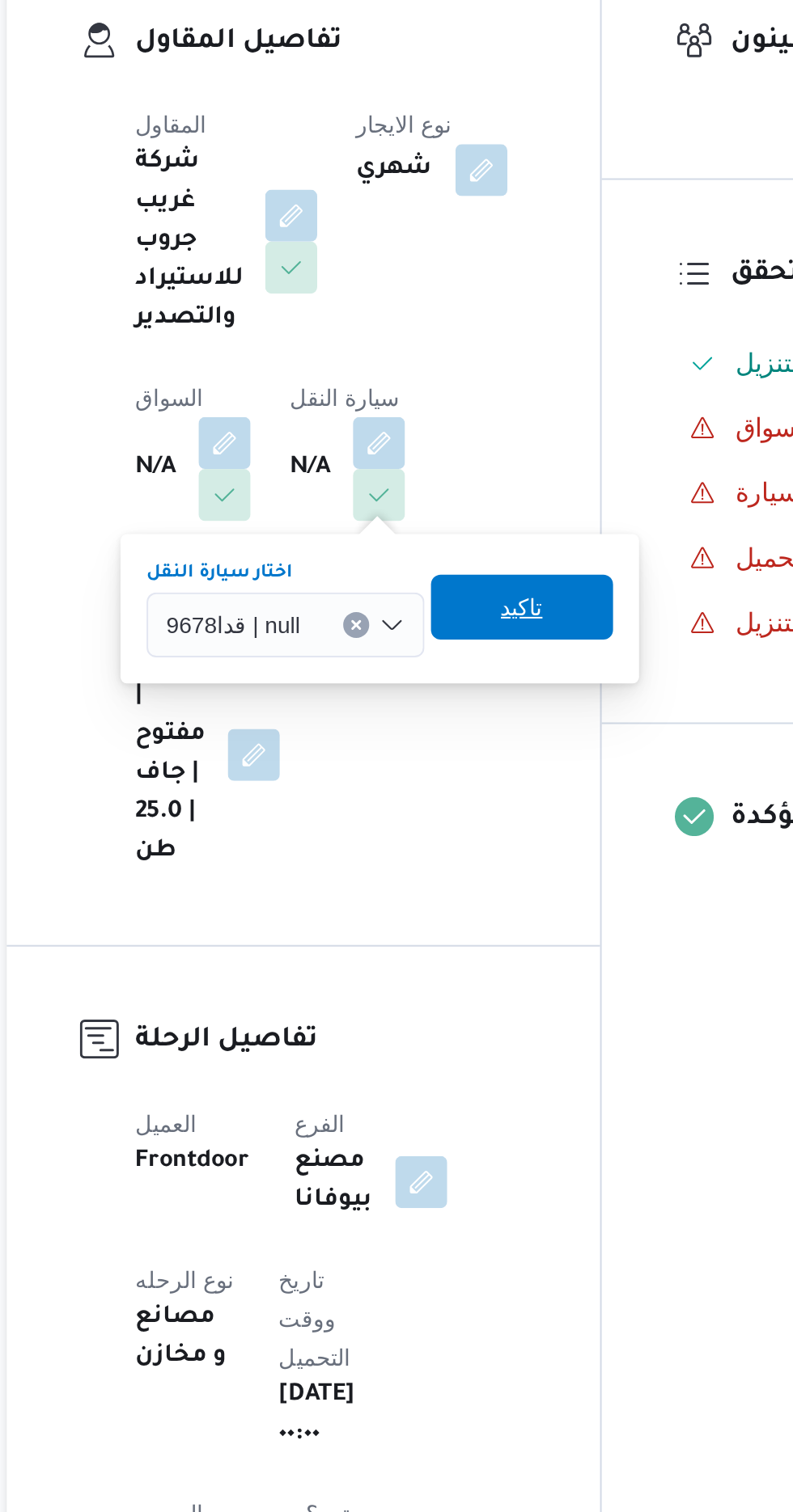
click at [474, 631] on span "تاكيد" at bounding box center [466, 623] width 21 height 19
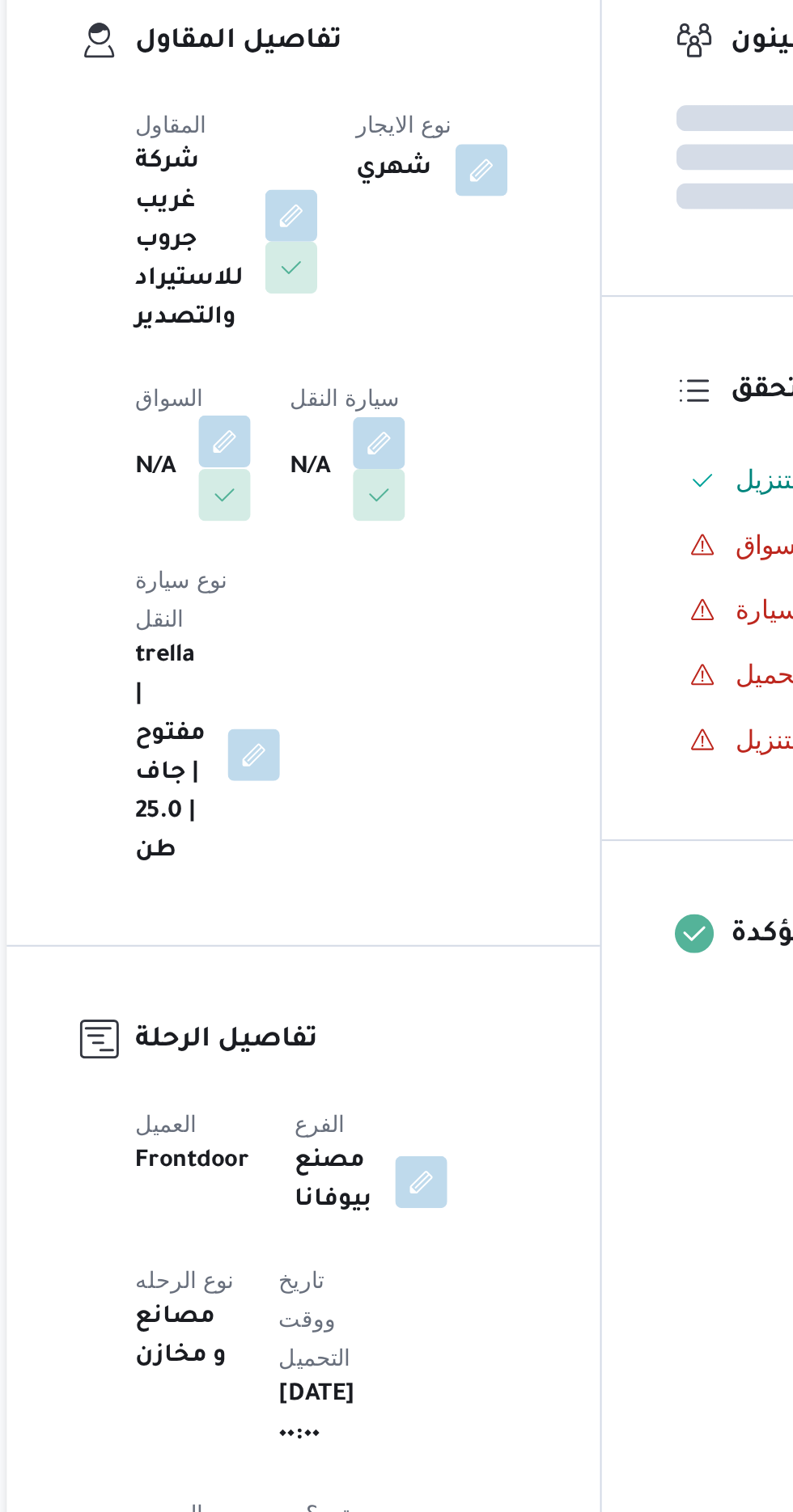
click at [321, 537] on button "button" at bounding box center [318, 541] width 26 height 26
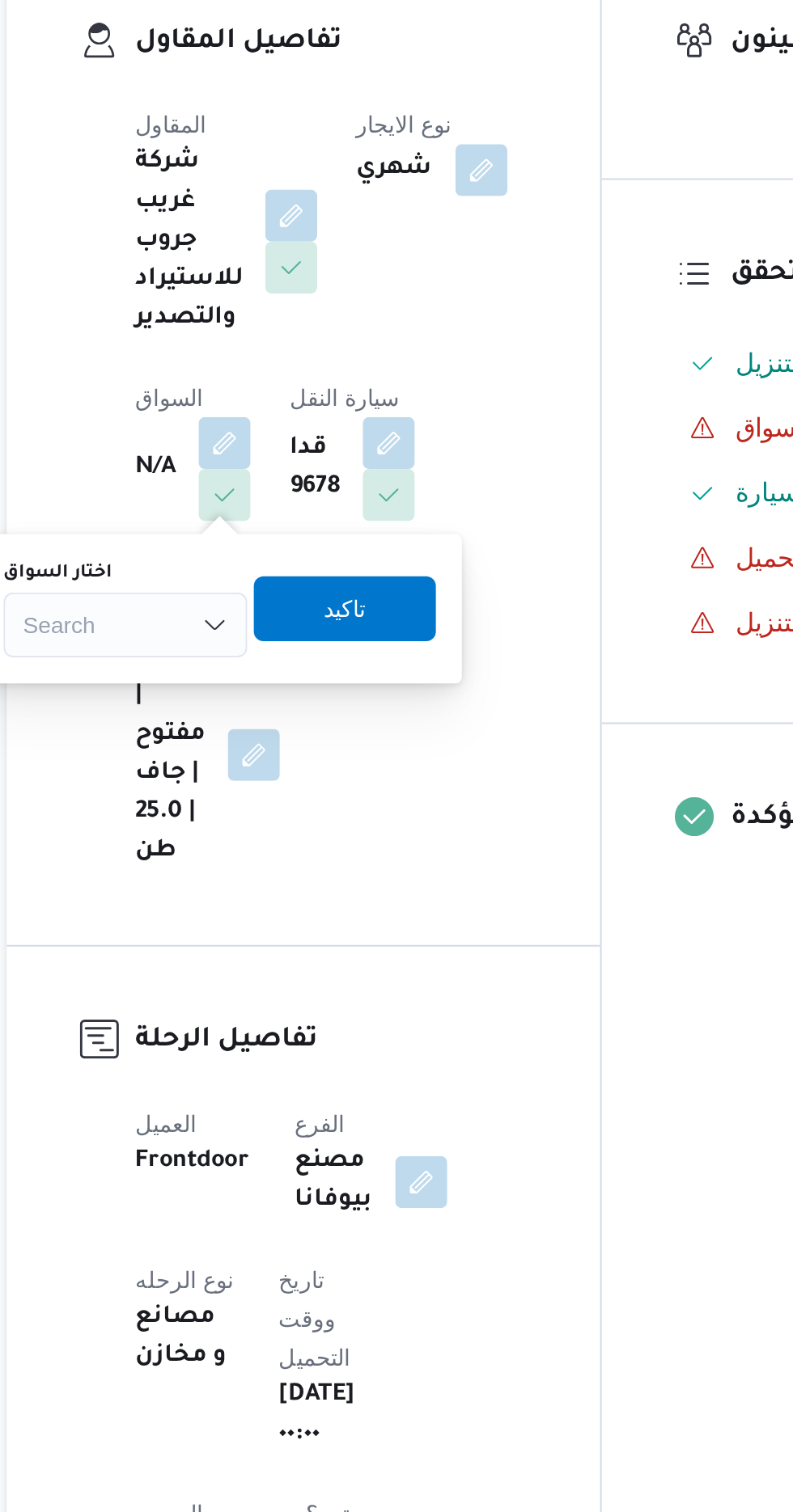
click at [288, 628] on div "Search" at bounding box center [269, 632] width 122 height 32
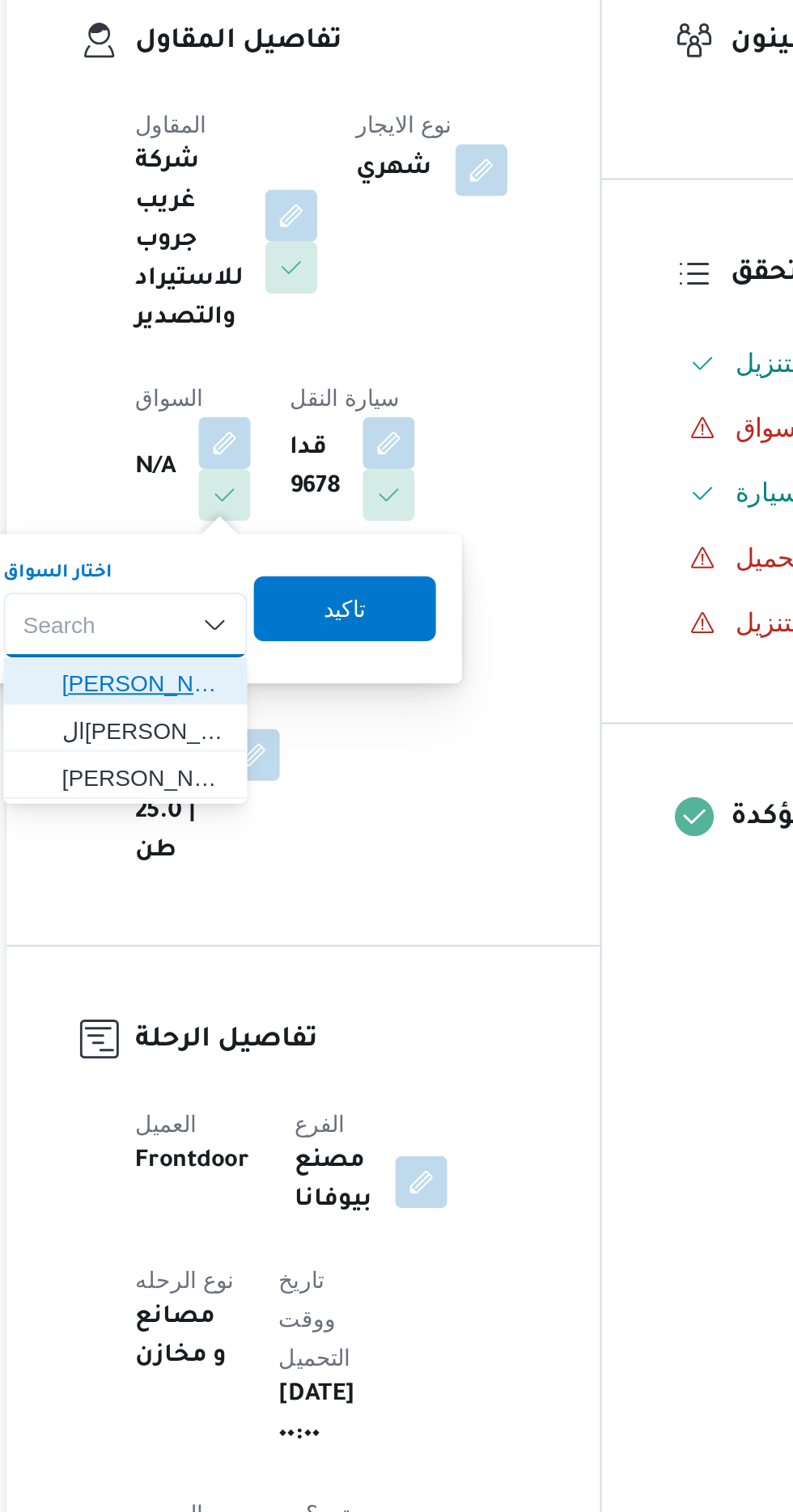
click at [303, 667] on span "[PERSON_NAME]" at bounding box center [279, 661] width 83 height 19
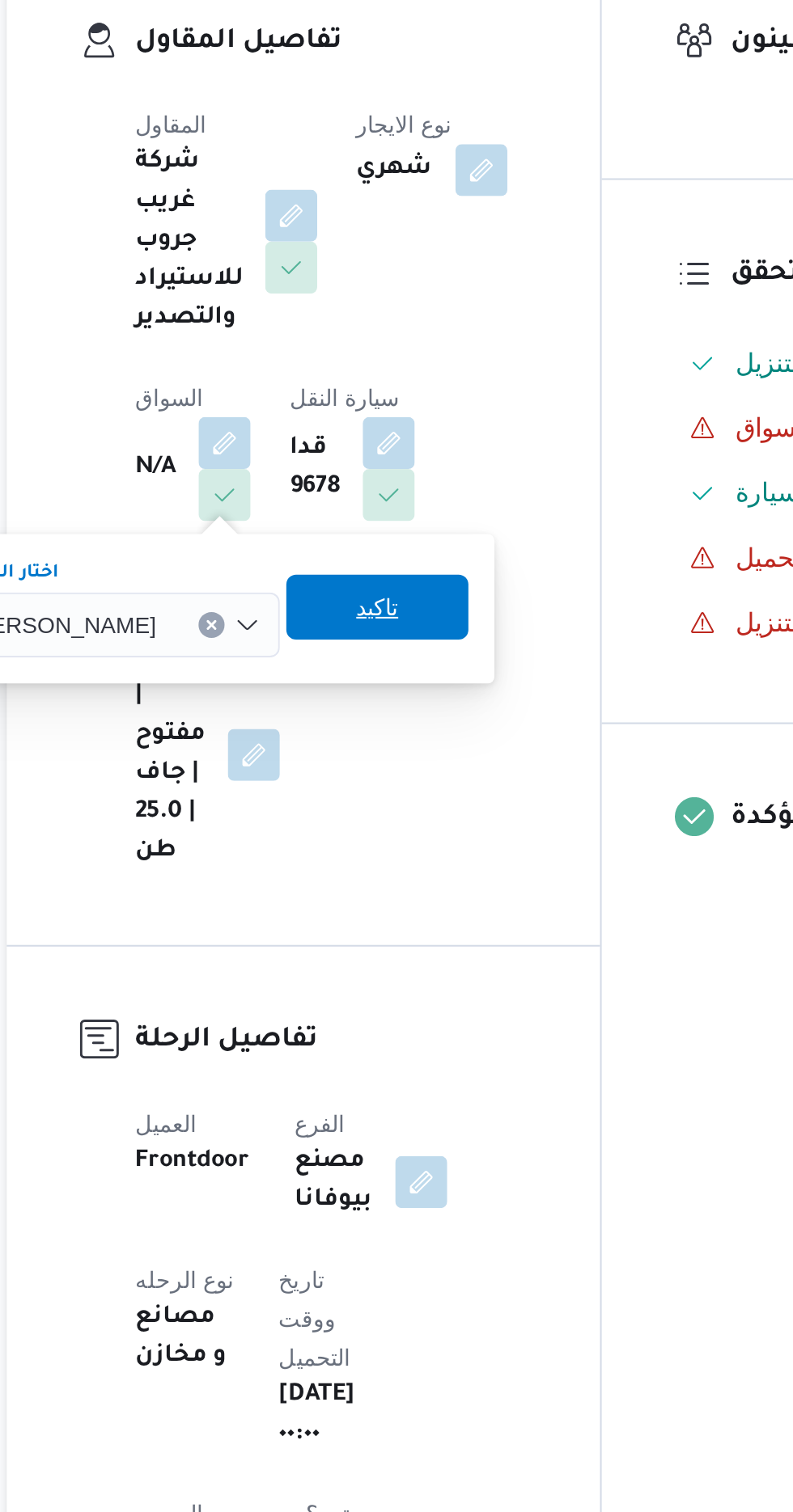
click at [405, 632] on span "تاكيد" at bounding box center [394, 623] width 21 height 19
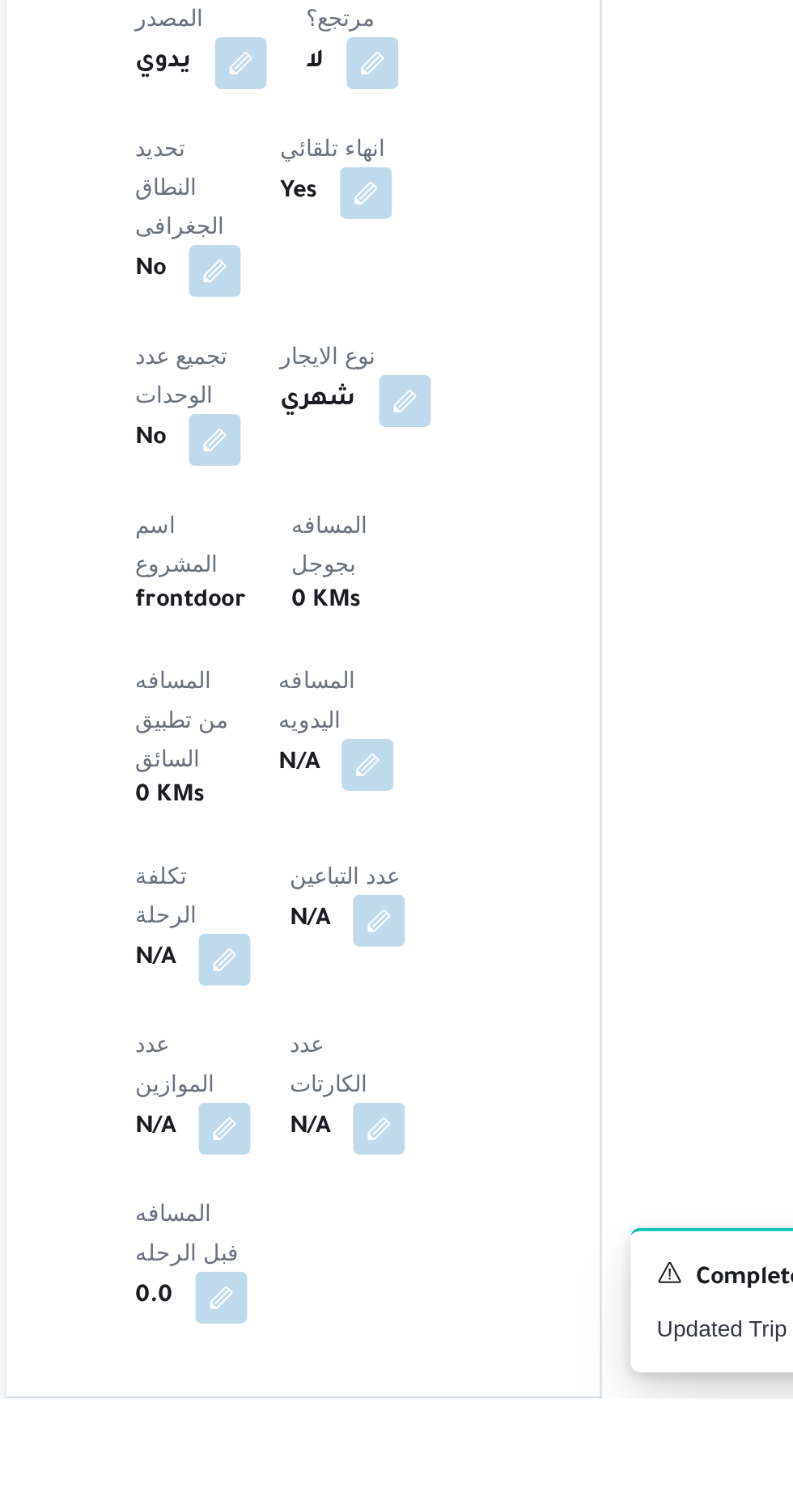
scroll to position [277, 0]
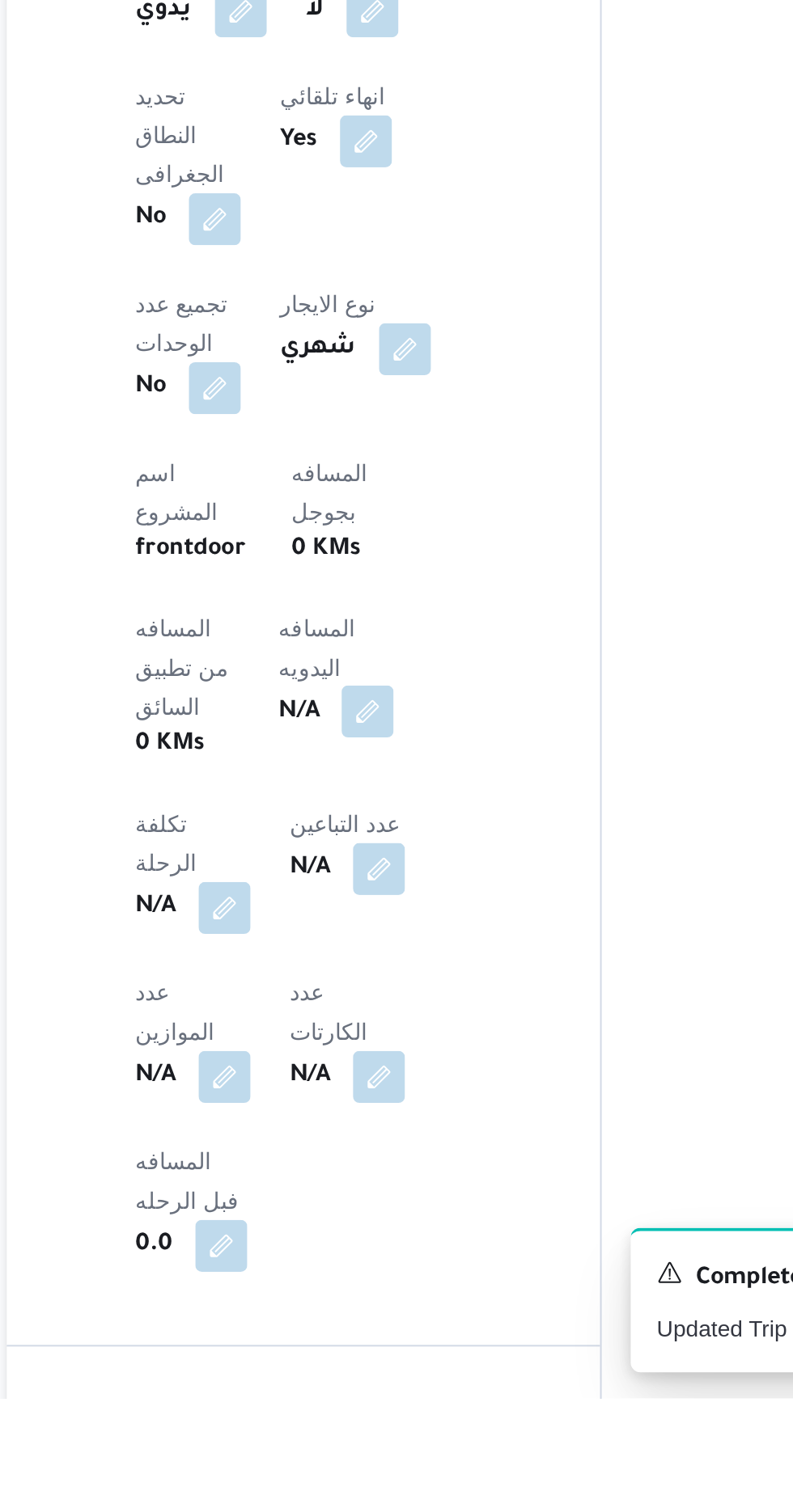
click at [377, 1157] on button "button" at bounding box center [389, 1170] width 26 height 26
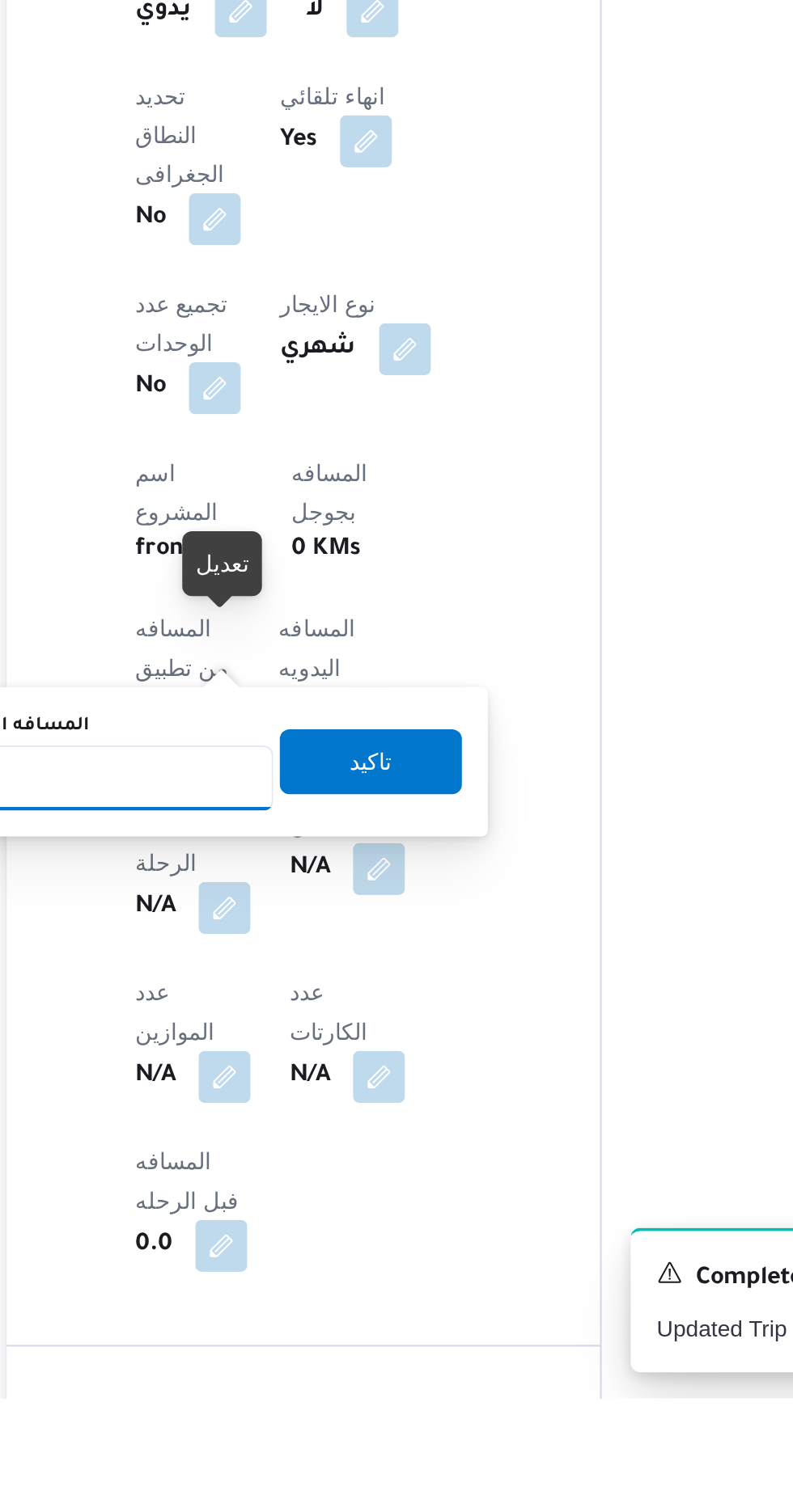
click at [300, 1213] on input "المسافه اليدويه" at bounding box center [262, 1203] width 161 height 32
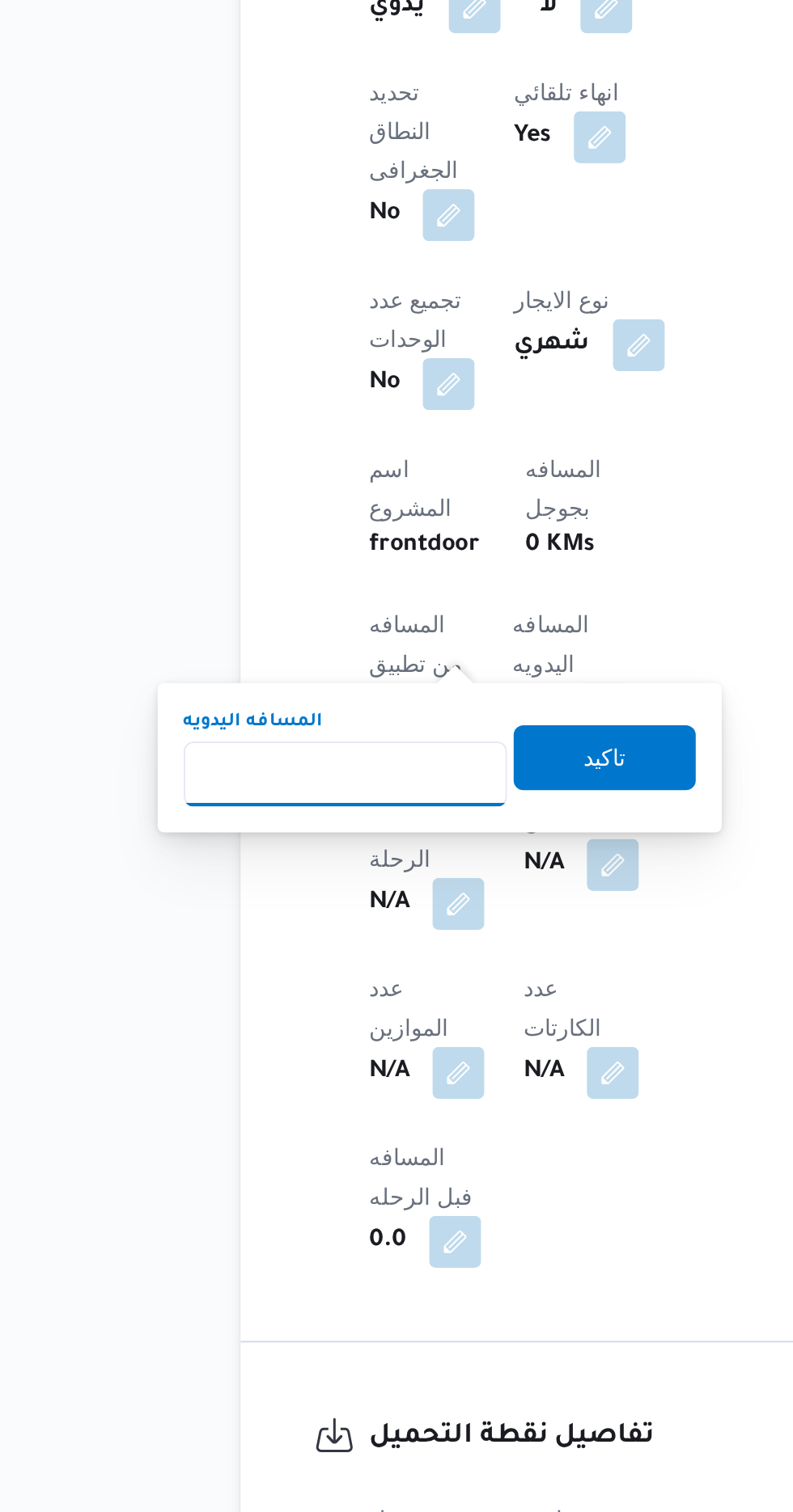
scroll to position [422, 0]
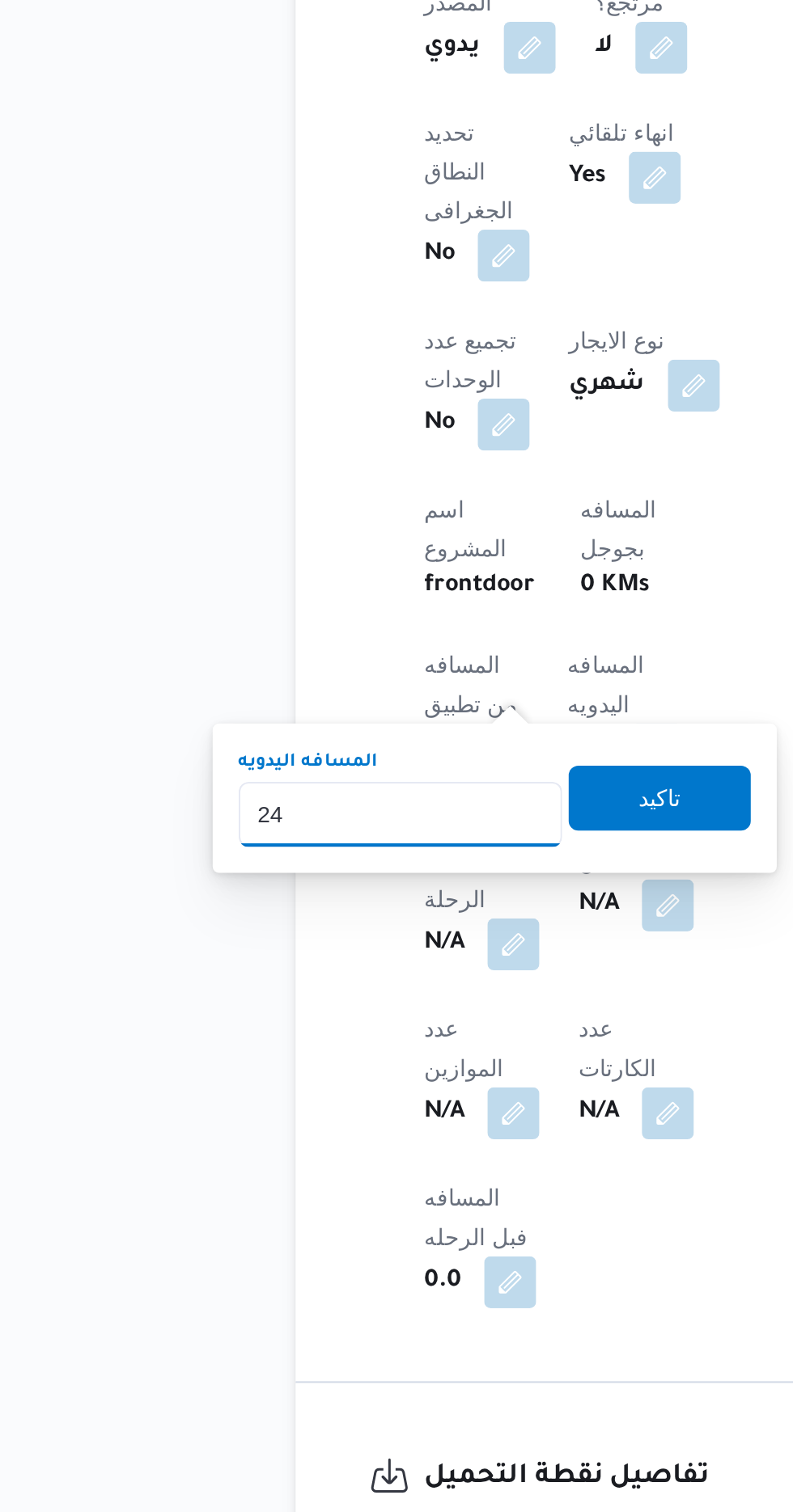
type input "240"
click at [402, 1052] on span "تاكيد" at bounding box center [391, 1048] width 21 height 19
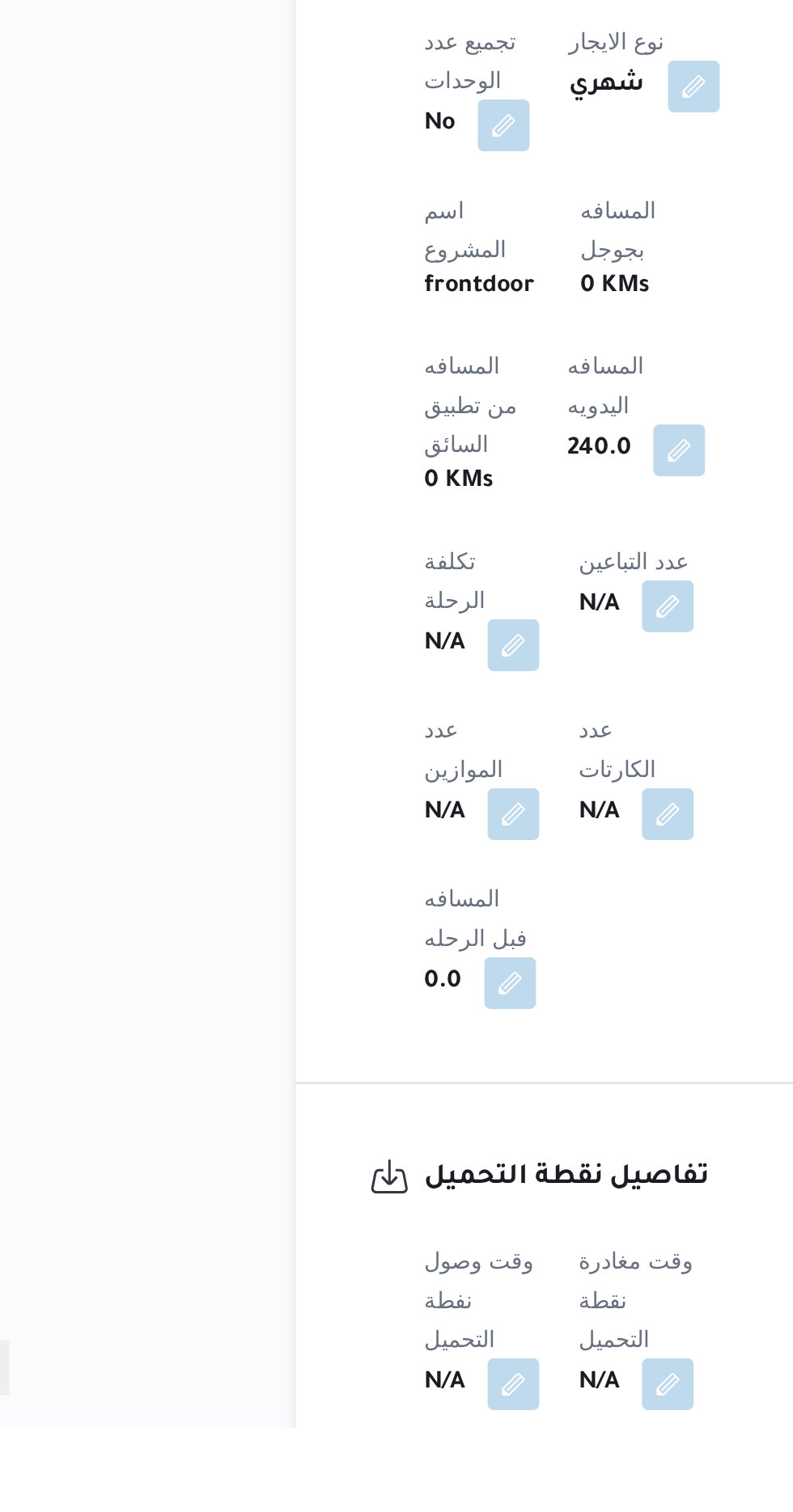
scroll to position [423, 0]
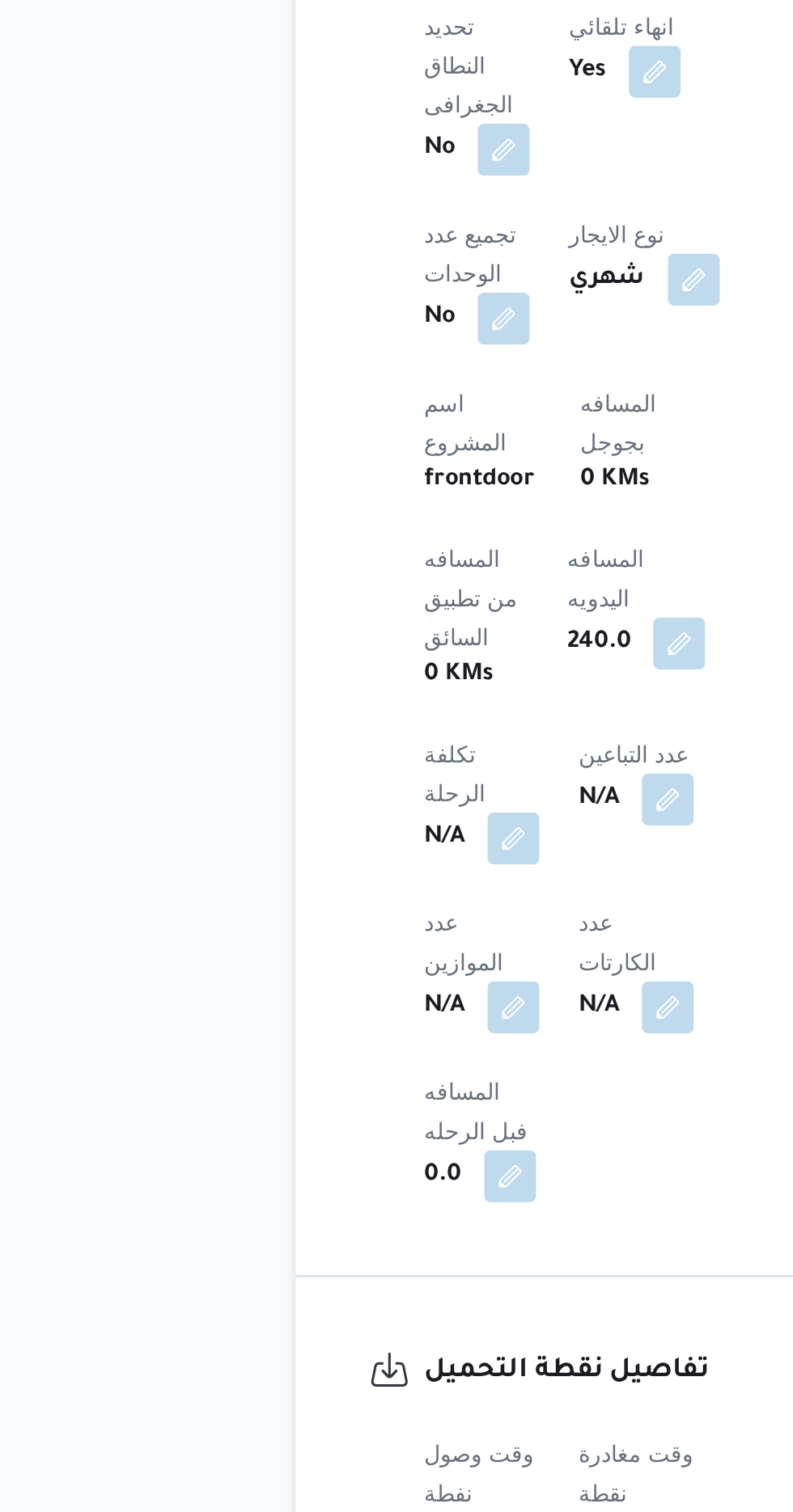
click at [324, 1476] on button "button" at bounding box center [318, 1488] width 26 height 26
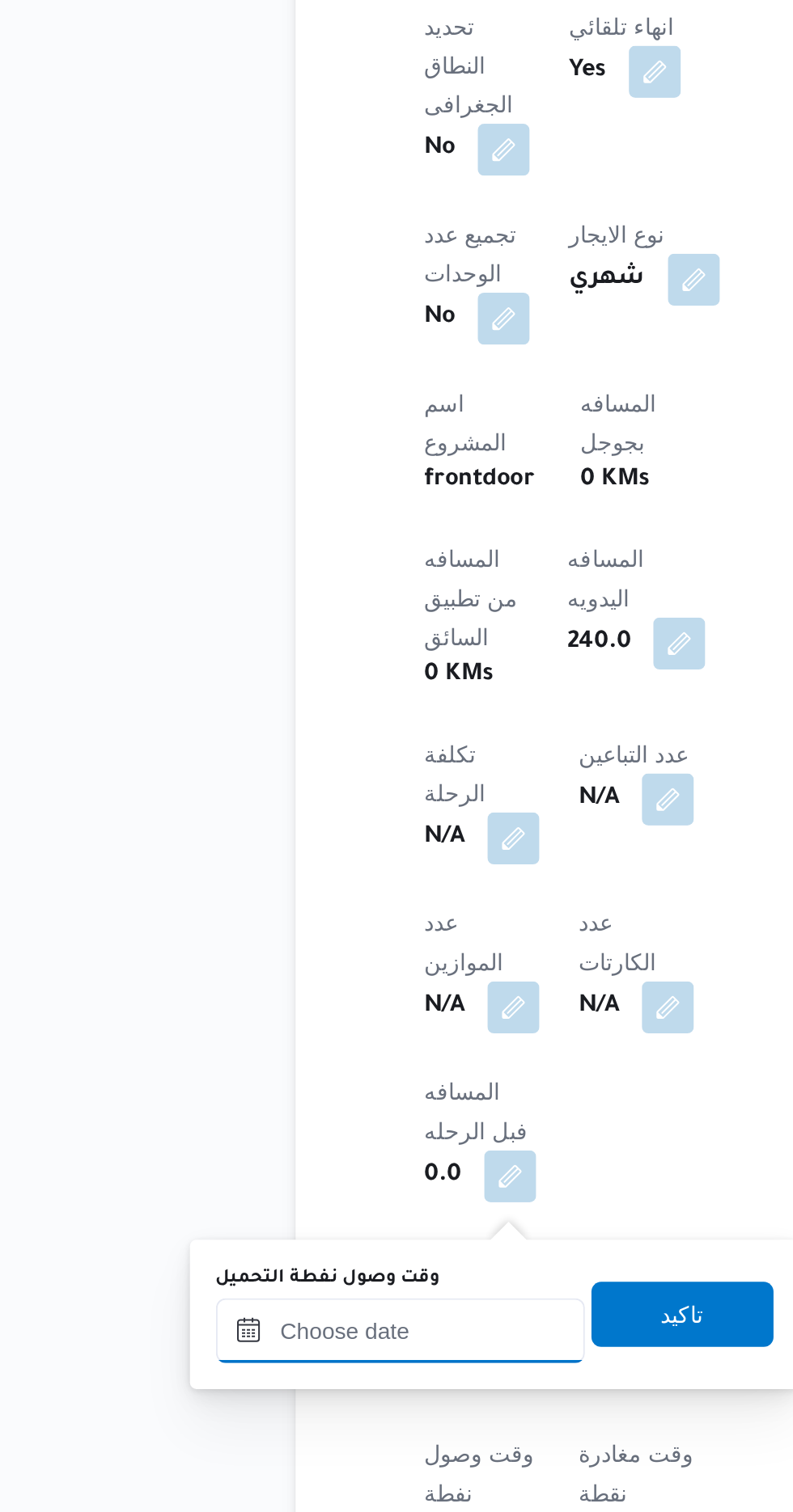
click at [293, 1361] on input "وقت وصول نفطة التحميل" at bounding box center [262, 1366] width 184 height 32
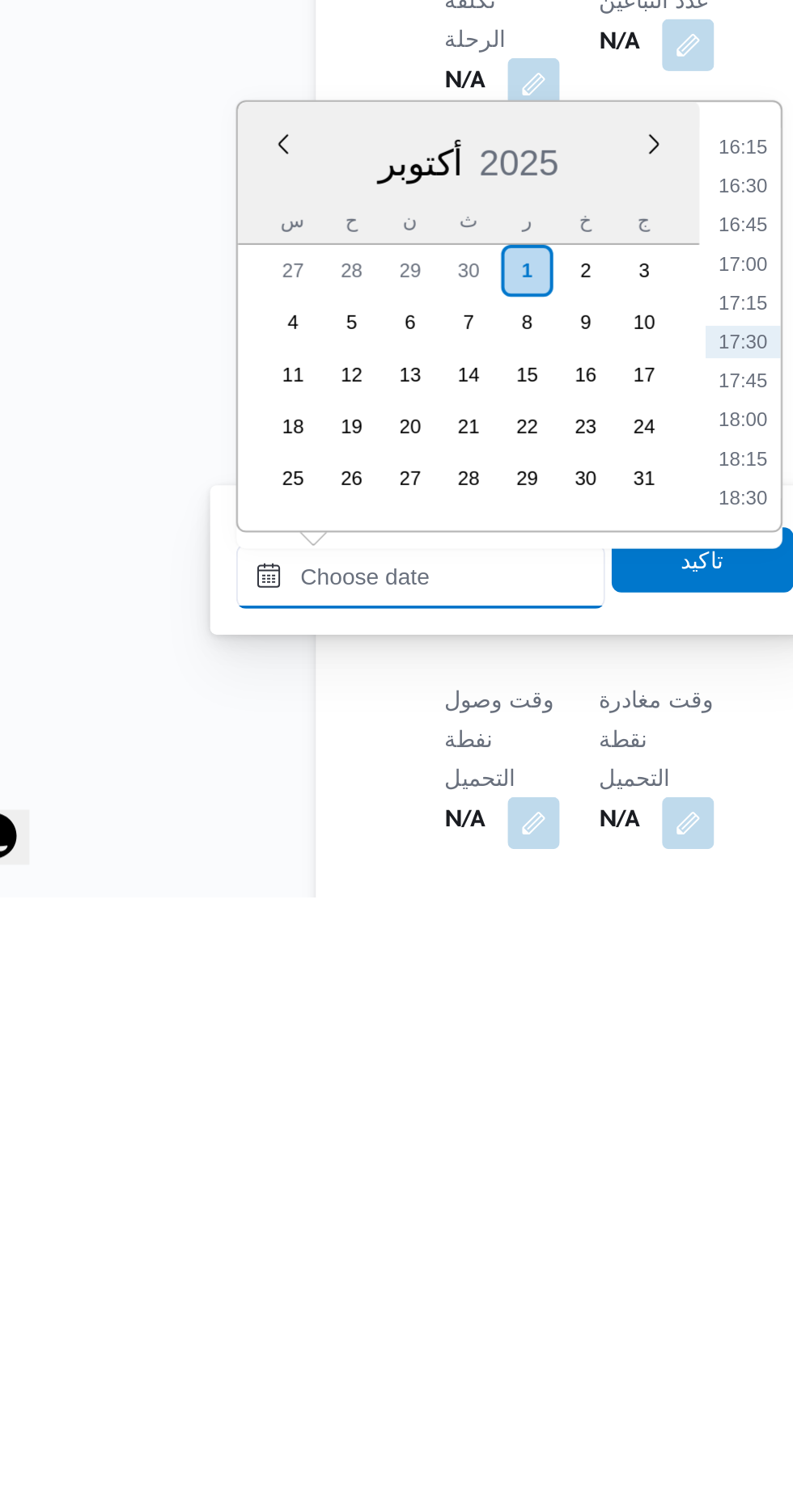
scroll to position [472, 0]
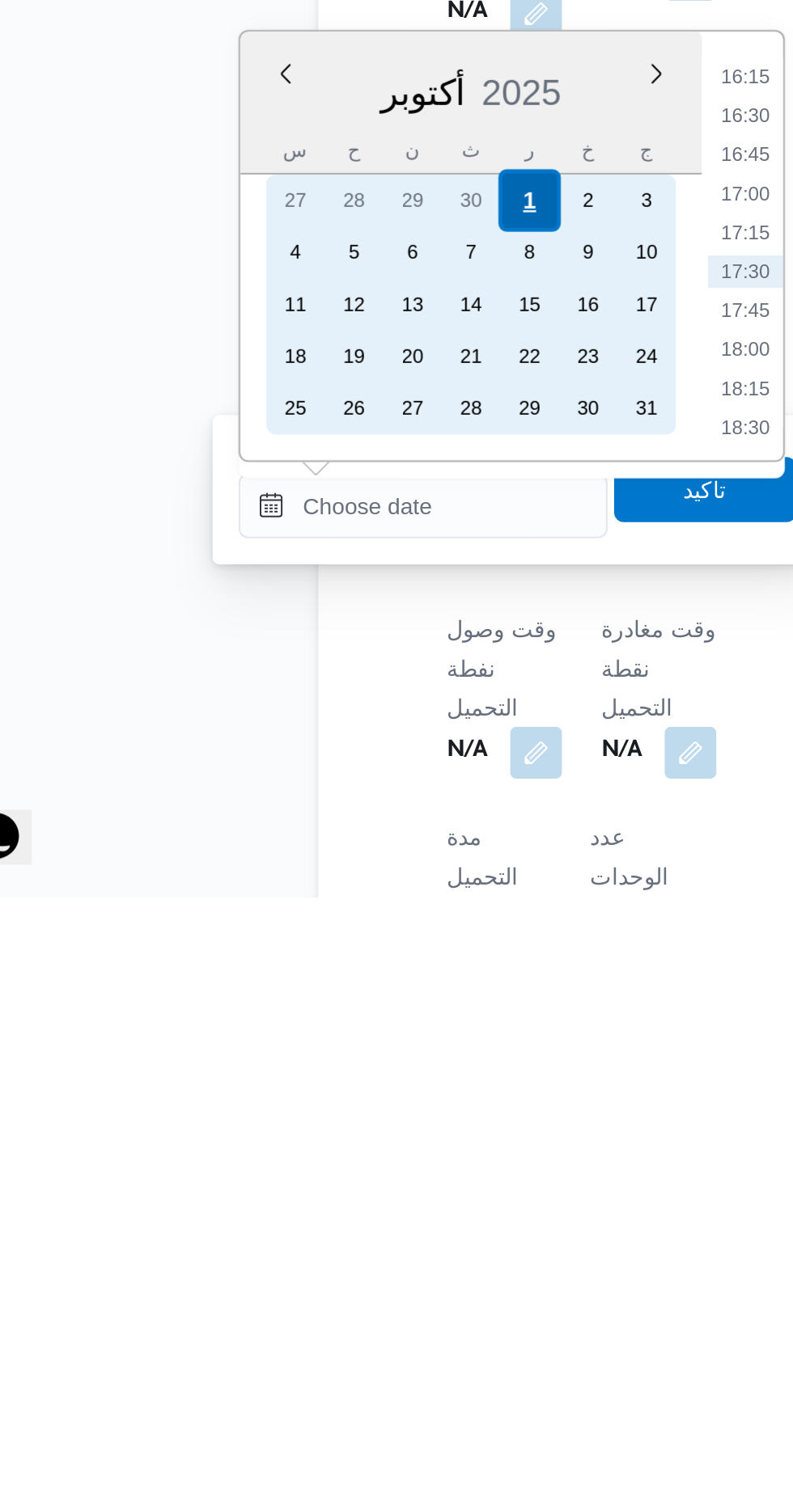
click at [314, 1163] on div "1" at bounding box center [314, 1165] width 31 height 31
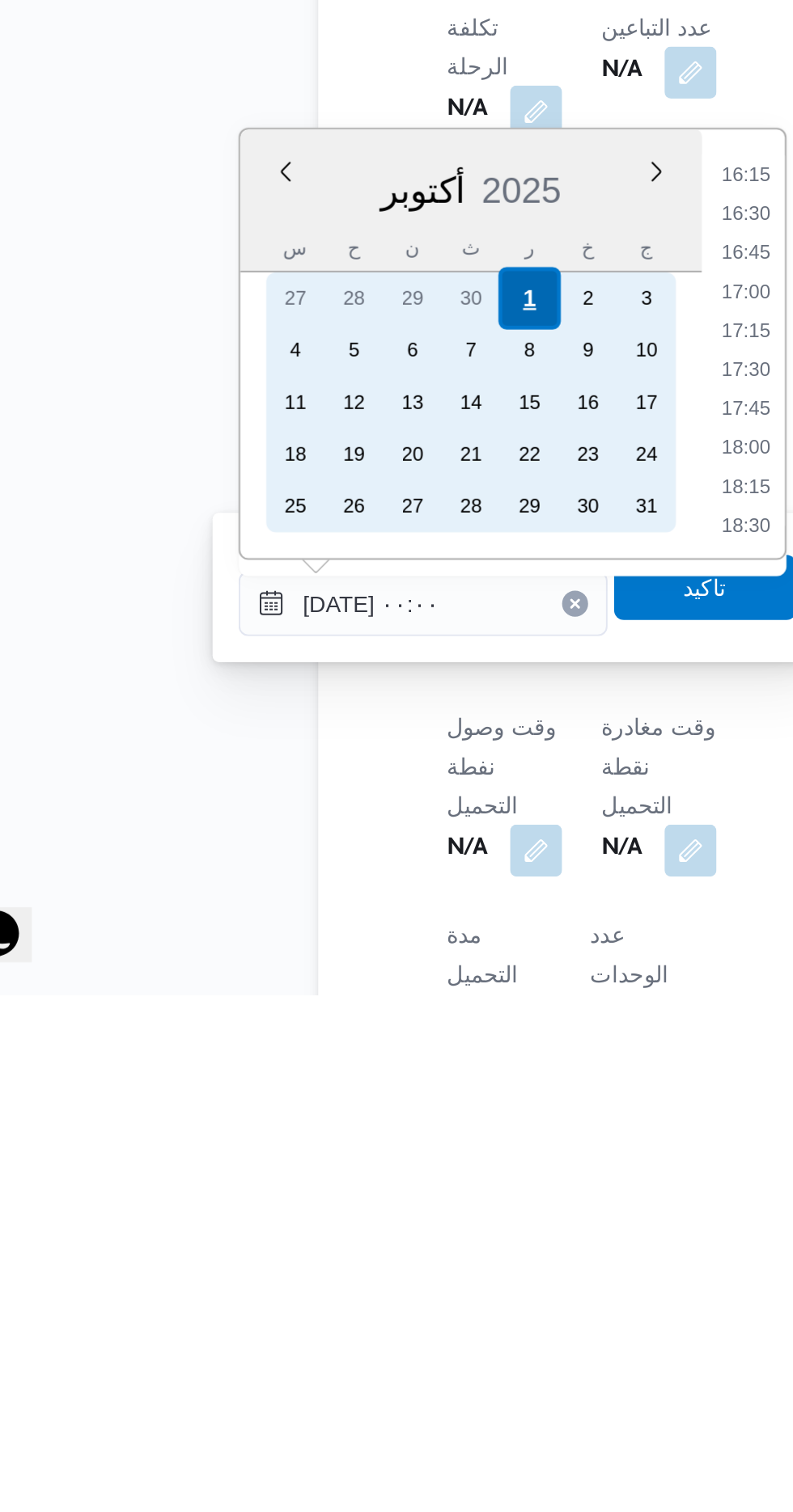
scroll to position [473, 0]
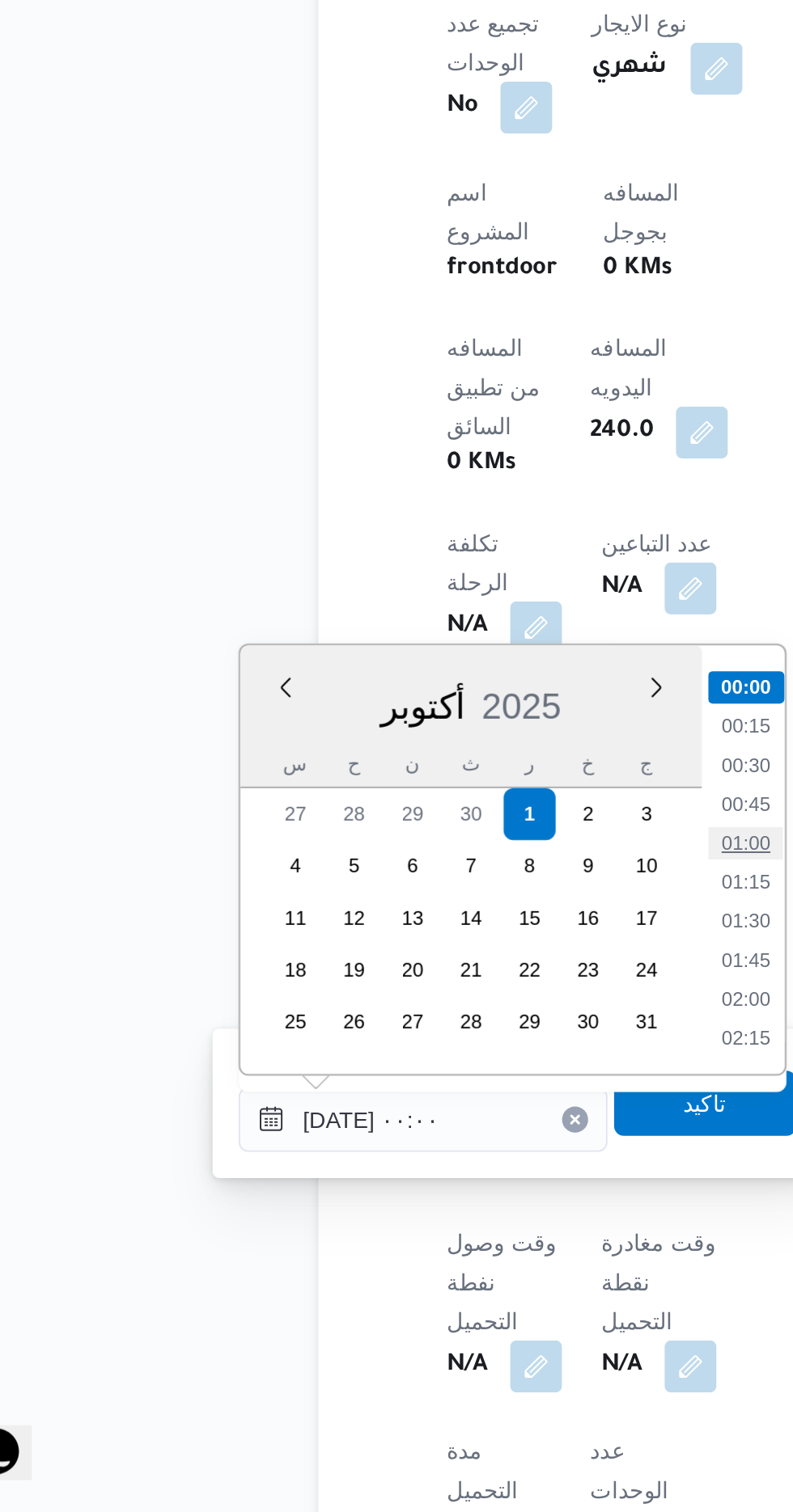
click at [429, 1181] on li "01:00" at bounding box center [423, 1179] width 37 height 17
type input "[DATE] ٠١:٠٠"
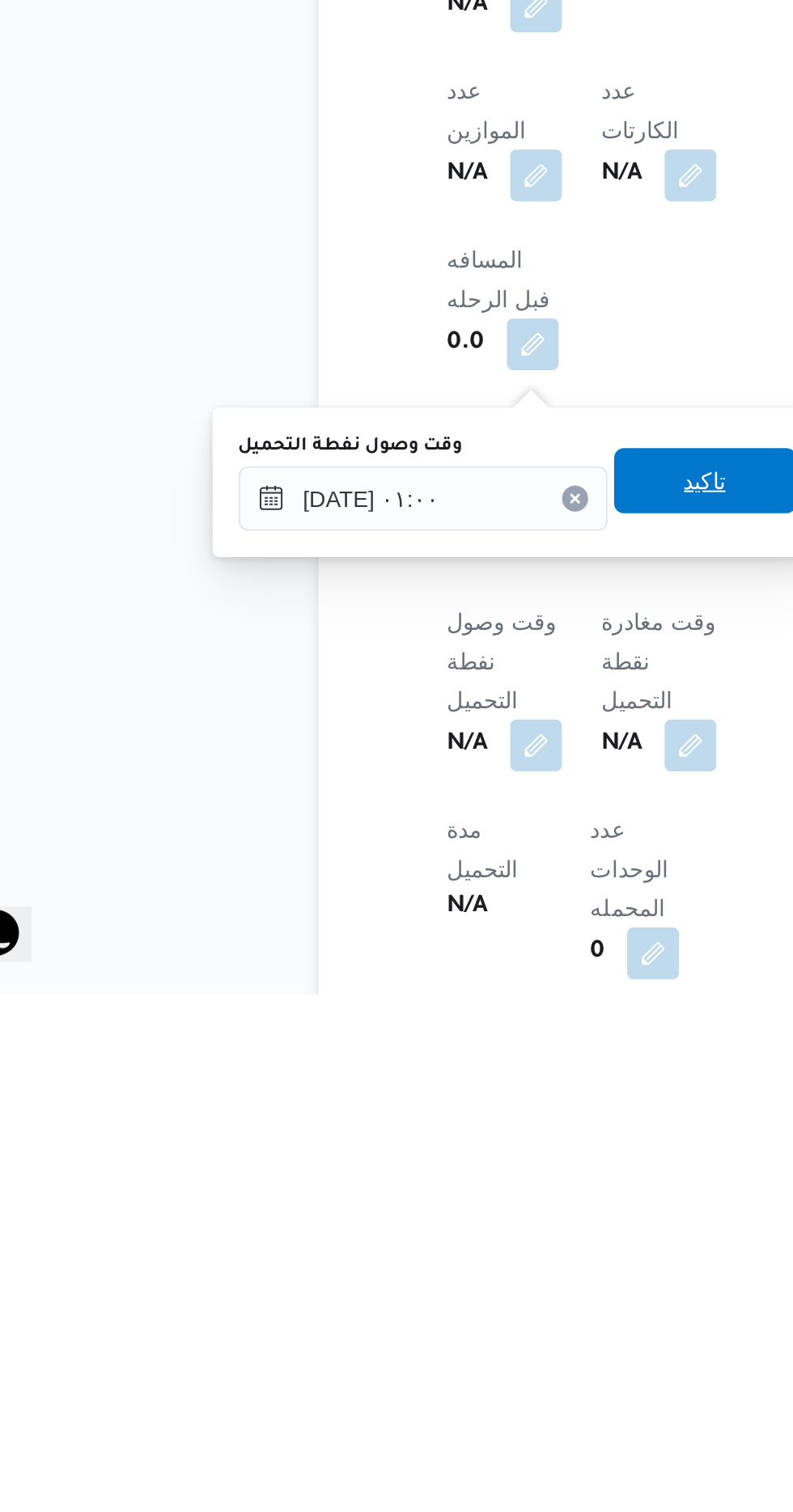
click at [405, 1271] on span "تاكيد" at bounding box center [403, 1256] width 91 height 32
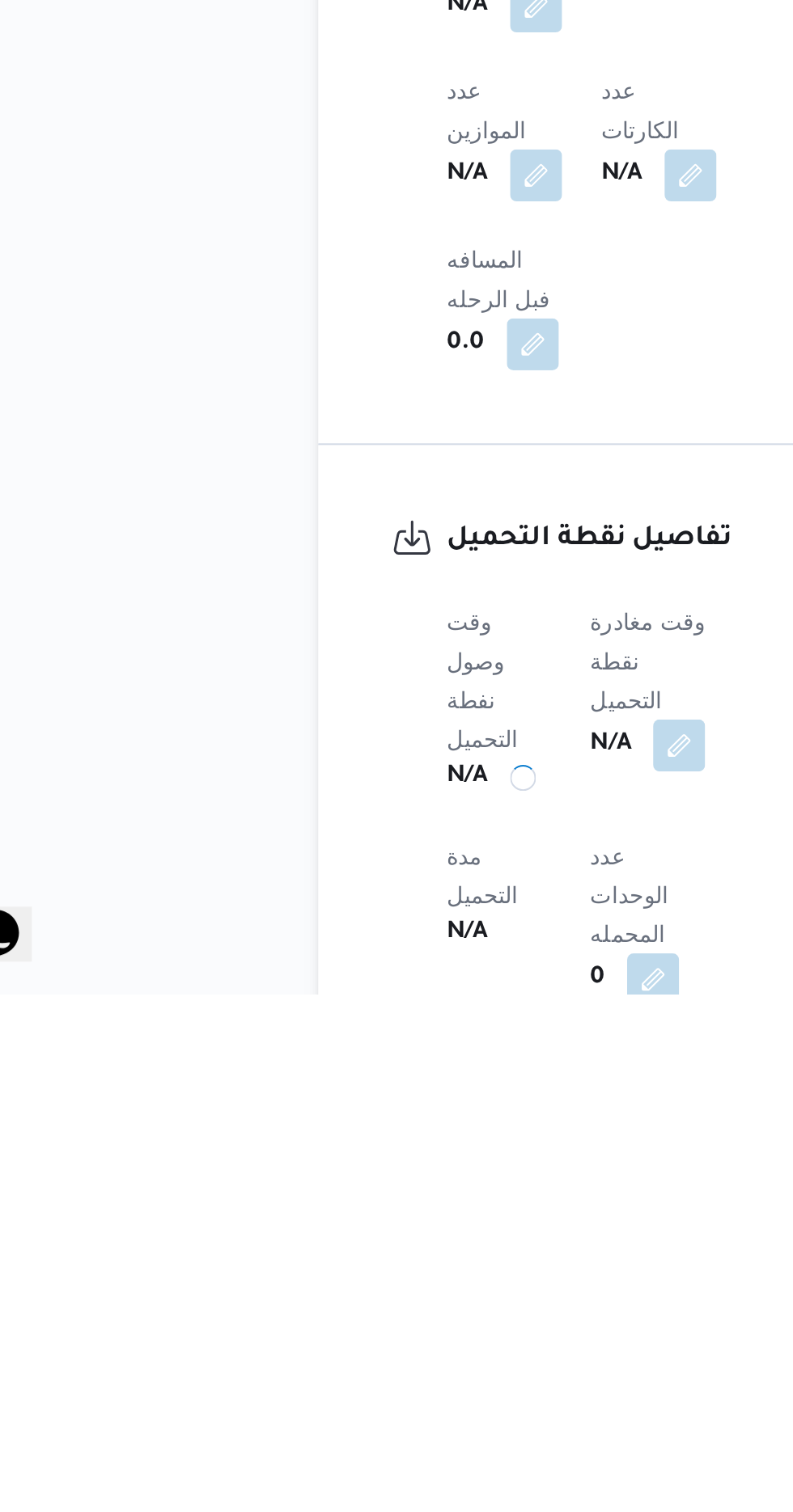
scroll to position [525, 0]
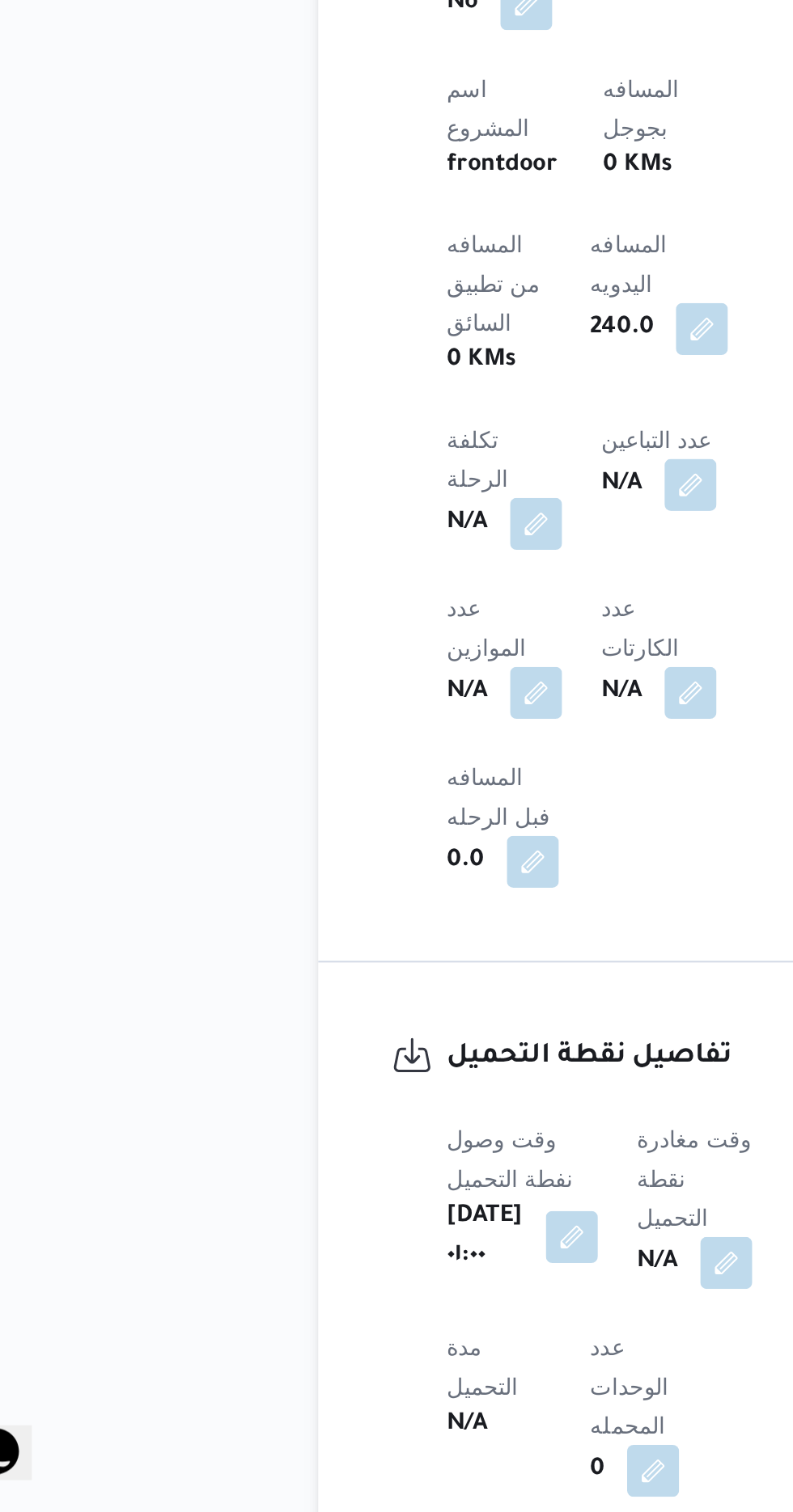
click at [396, 1375] on span at bounding box center [408, 1387] width 34 height 26
click at [412, 1374] on button "button" at bounding box center [413, 1386] width 26 height 26
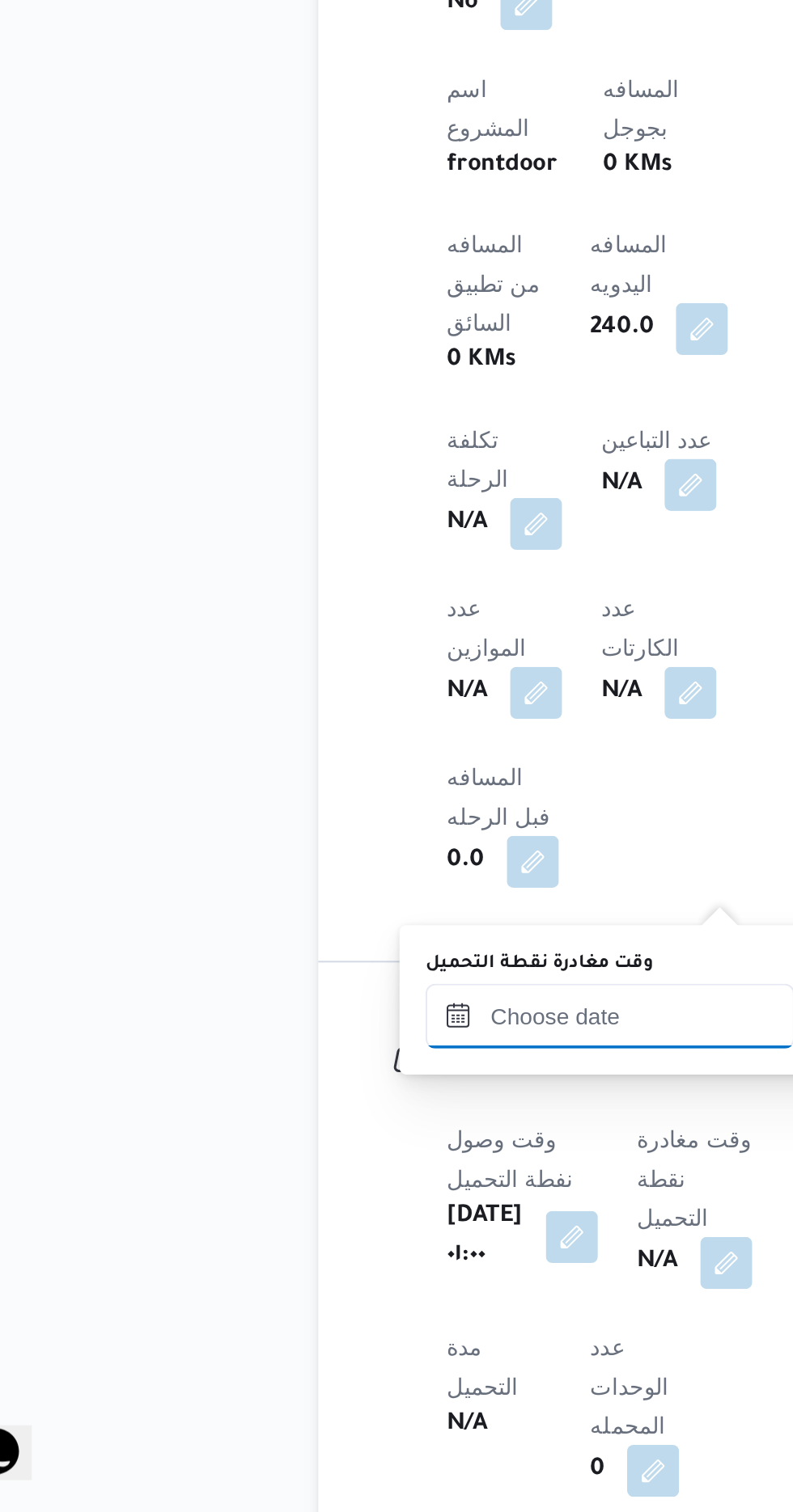
click at [357, 1261] on input "وقت مغادرة نقطة التحميل" at bounding box center [356, 1264] width 184 height 32
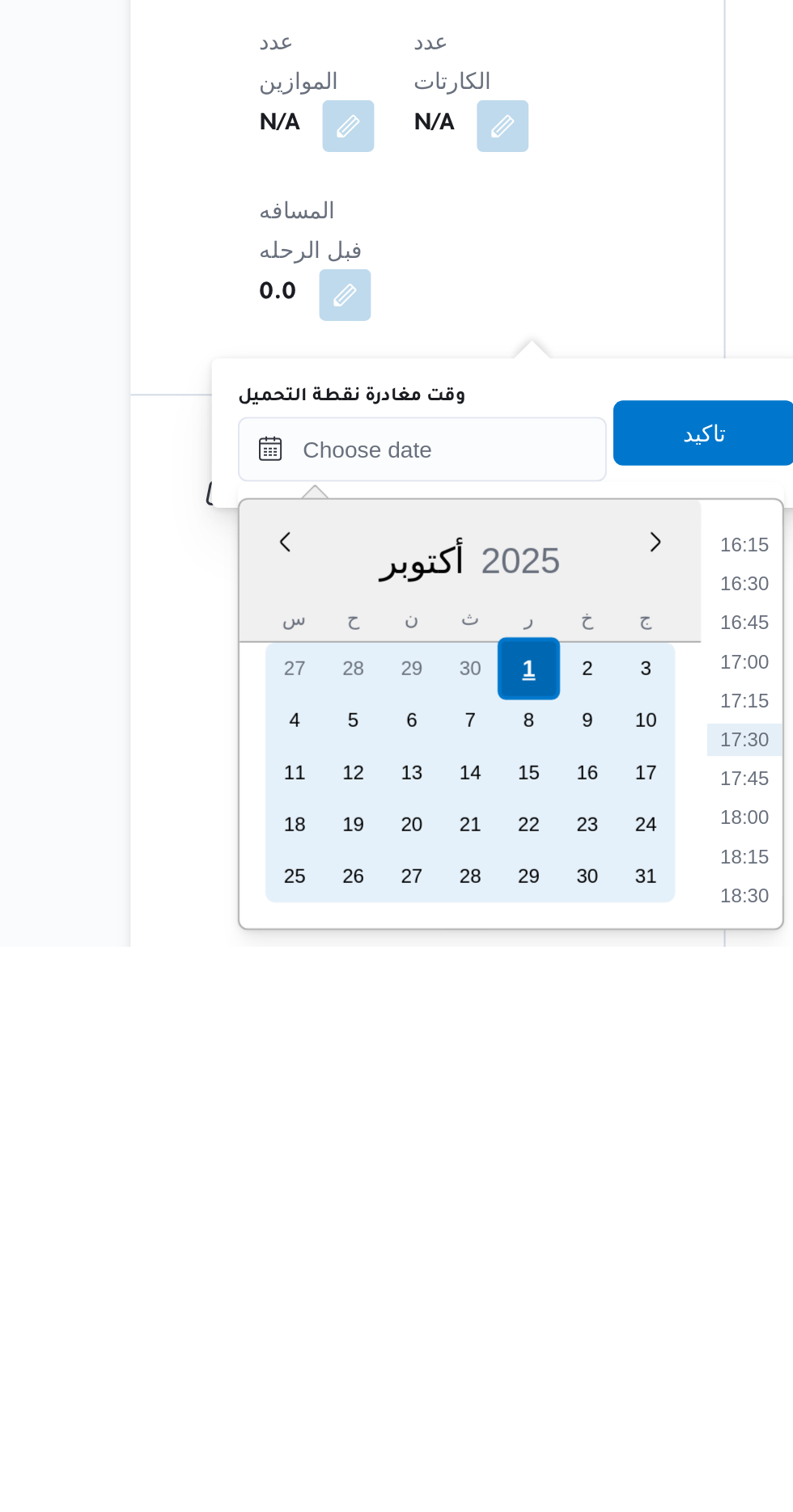
click at [408, 1372] on div "1" at bounding box center [408, 1373] width 31 height 31
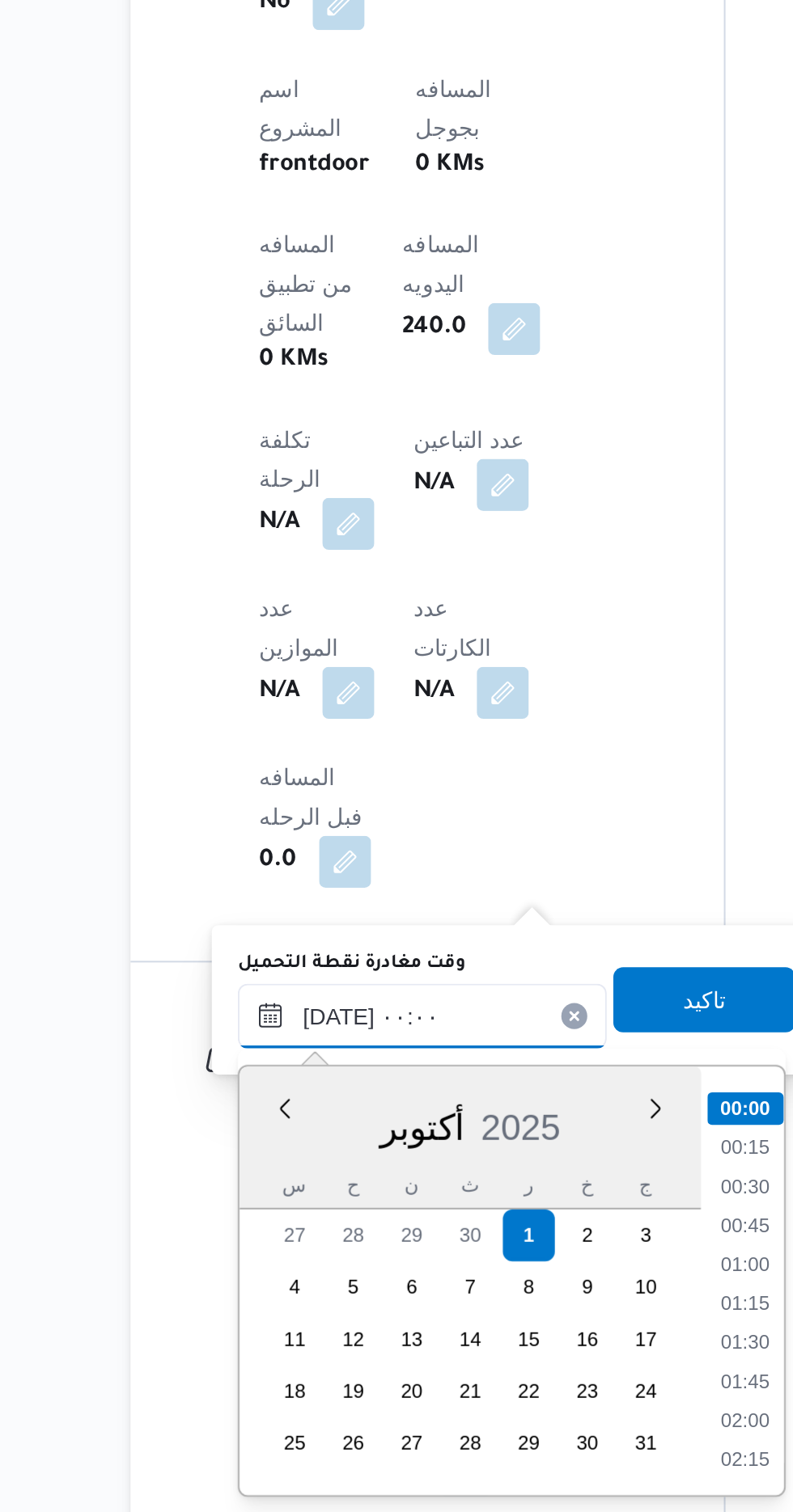
click at [267, 1266] on input "[DATE] ٠٠:٠٠" at bounding box center [356, 1264] width 184 height 32
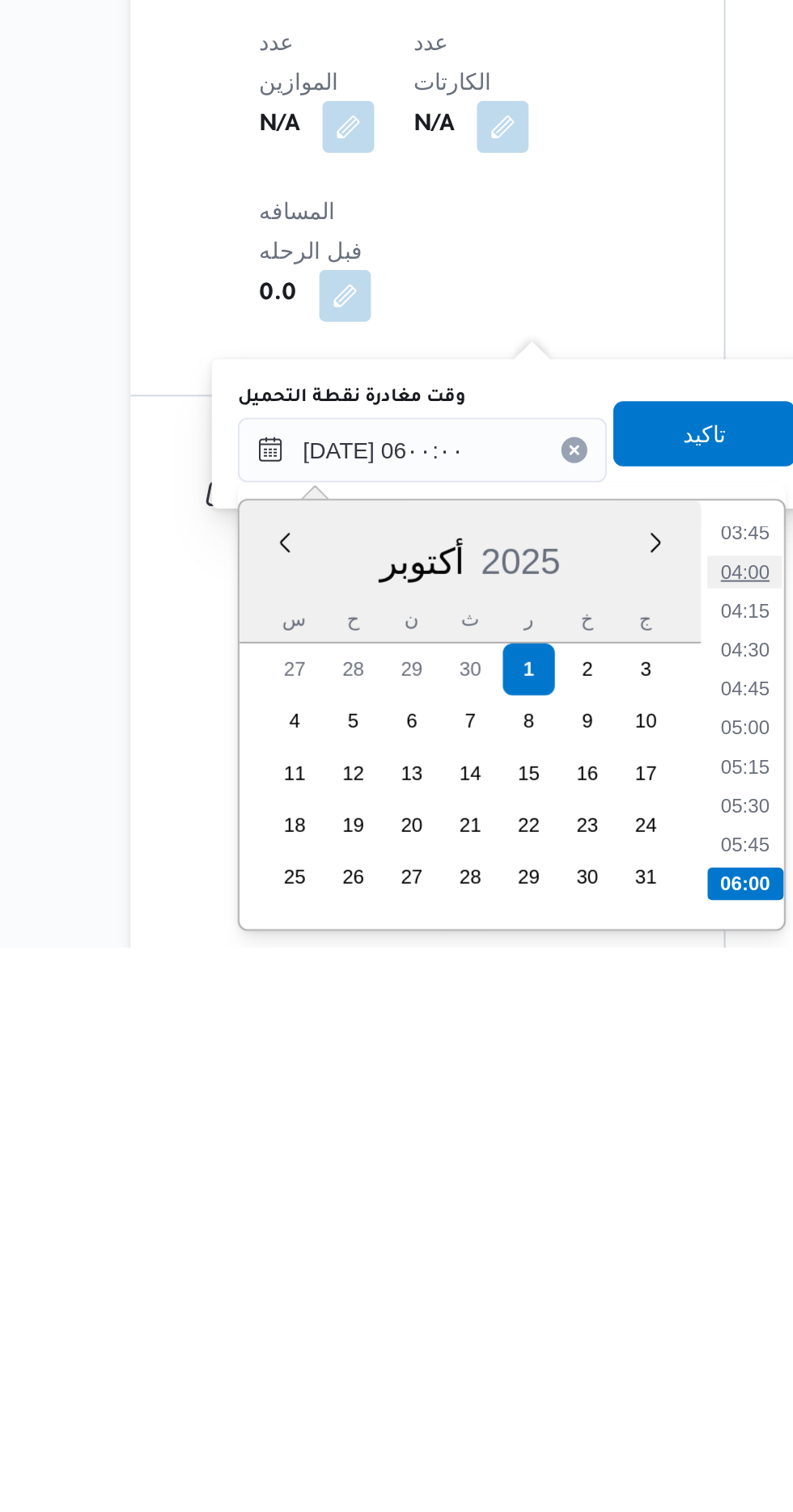
click at [511, 1320] on li "04:00" at bounding box center [516, 1325] width 37 height 17
type input "[DATE] ٠٤:٠٠"
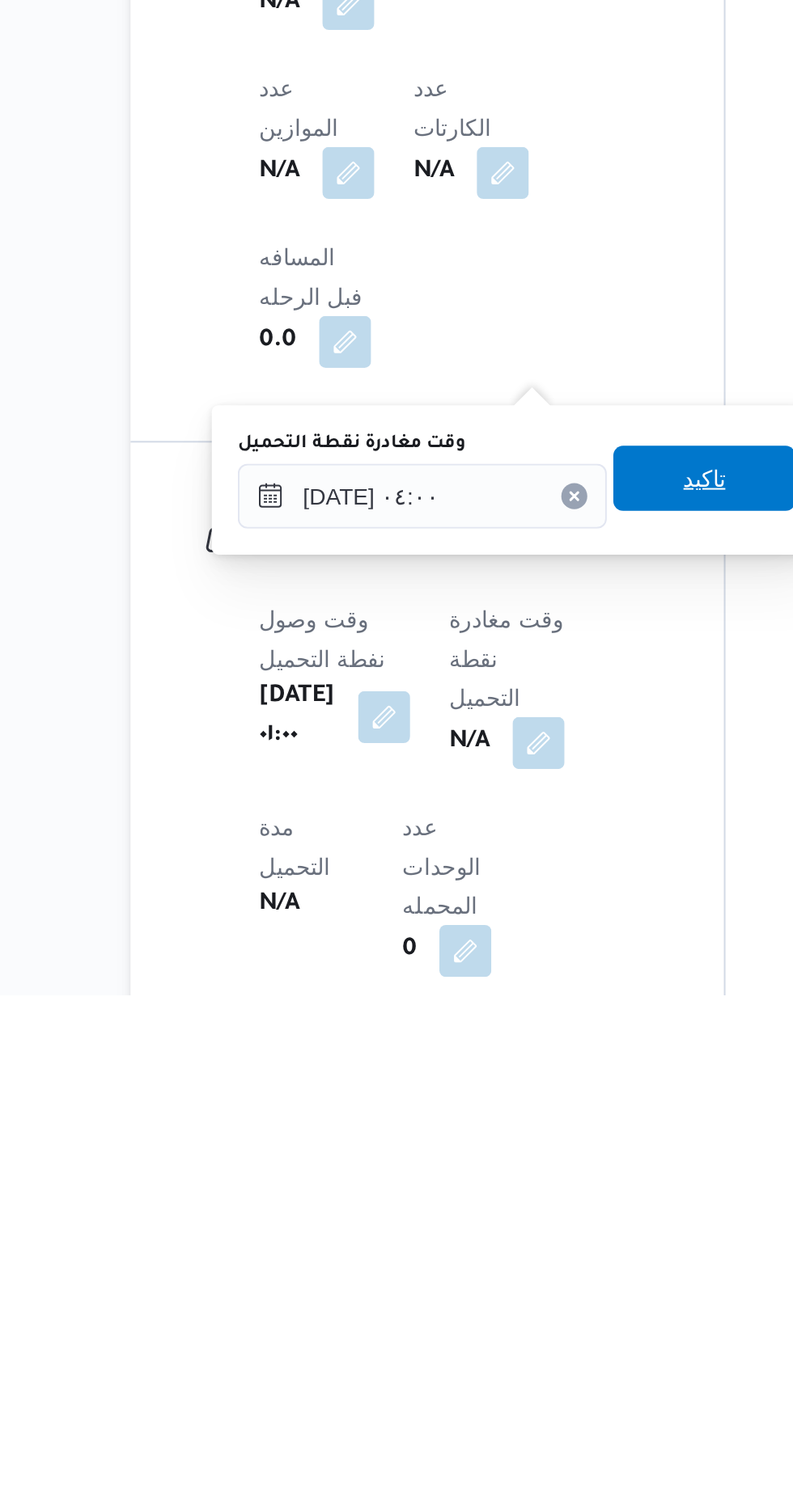
click at [504, 1240] on span "تاكيد" at bounding box center [496, 1254] width 91 height 32
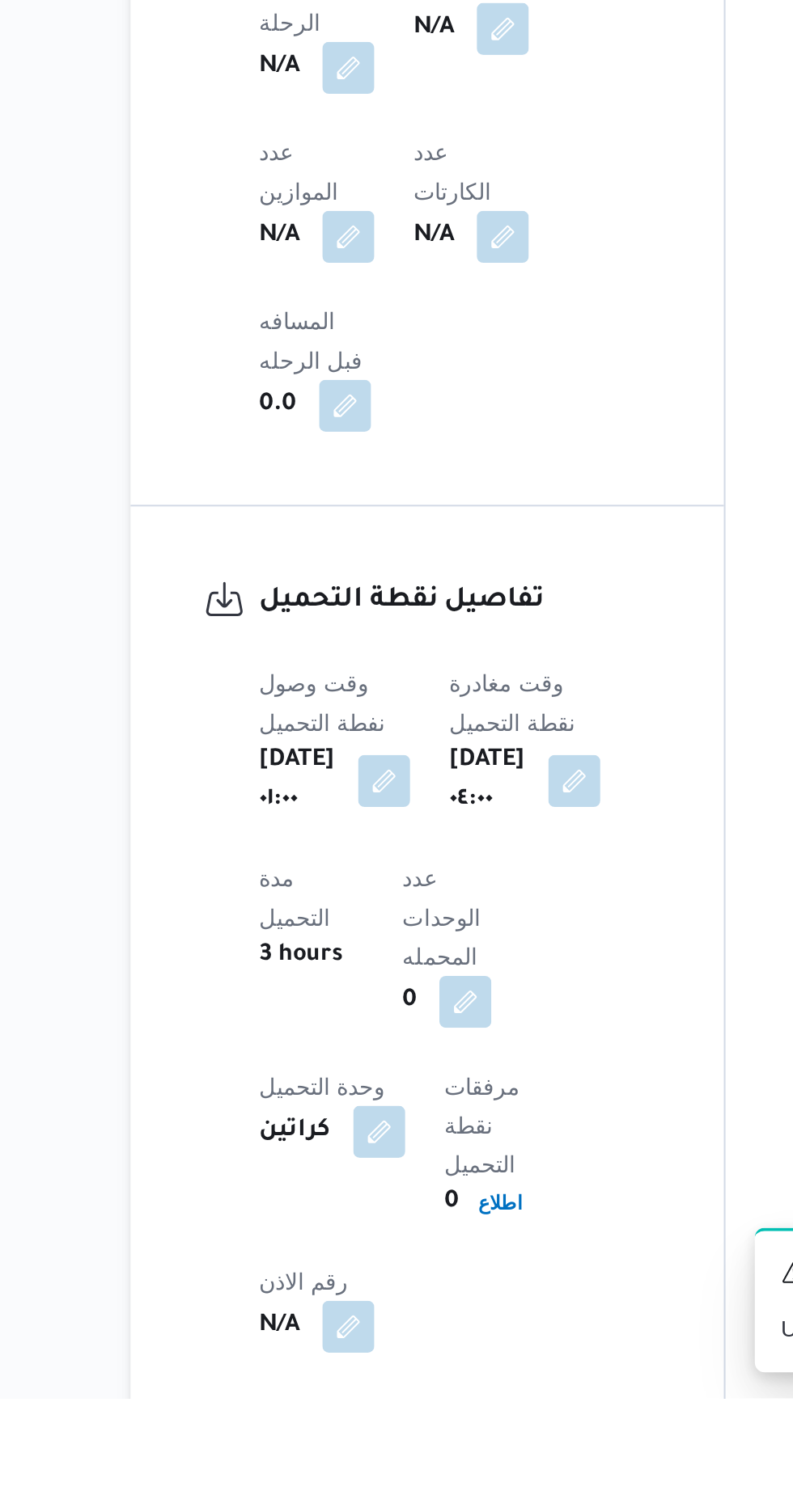
scroll to position [1081, 0]
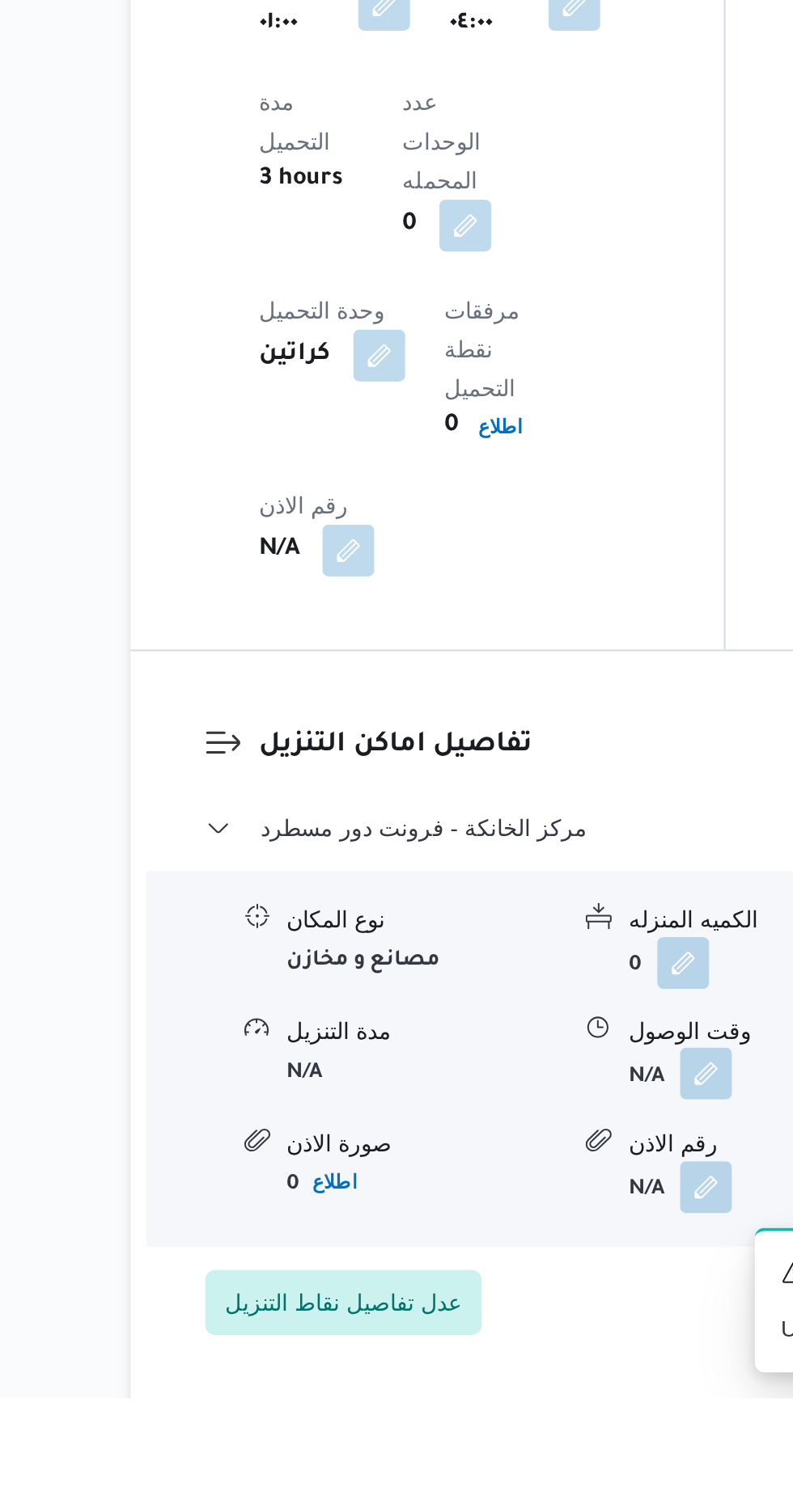
click at [488, 1338] on button "button" at bounding box center [496, 1350] width 26 height 26
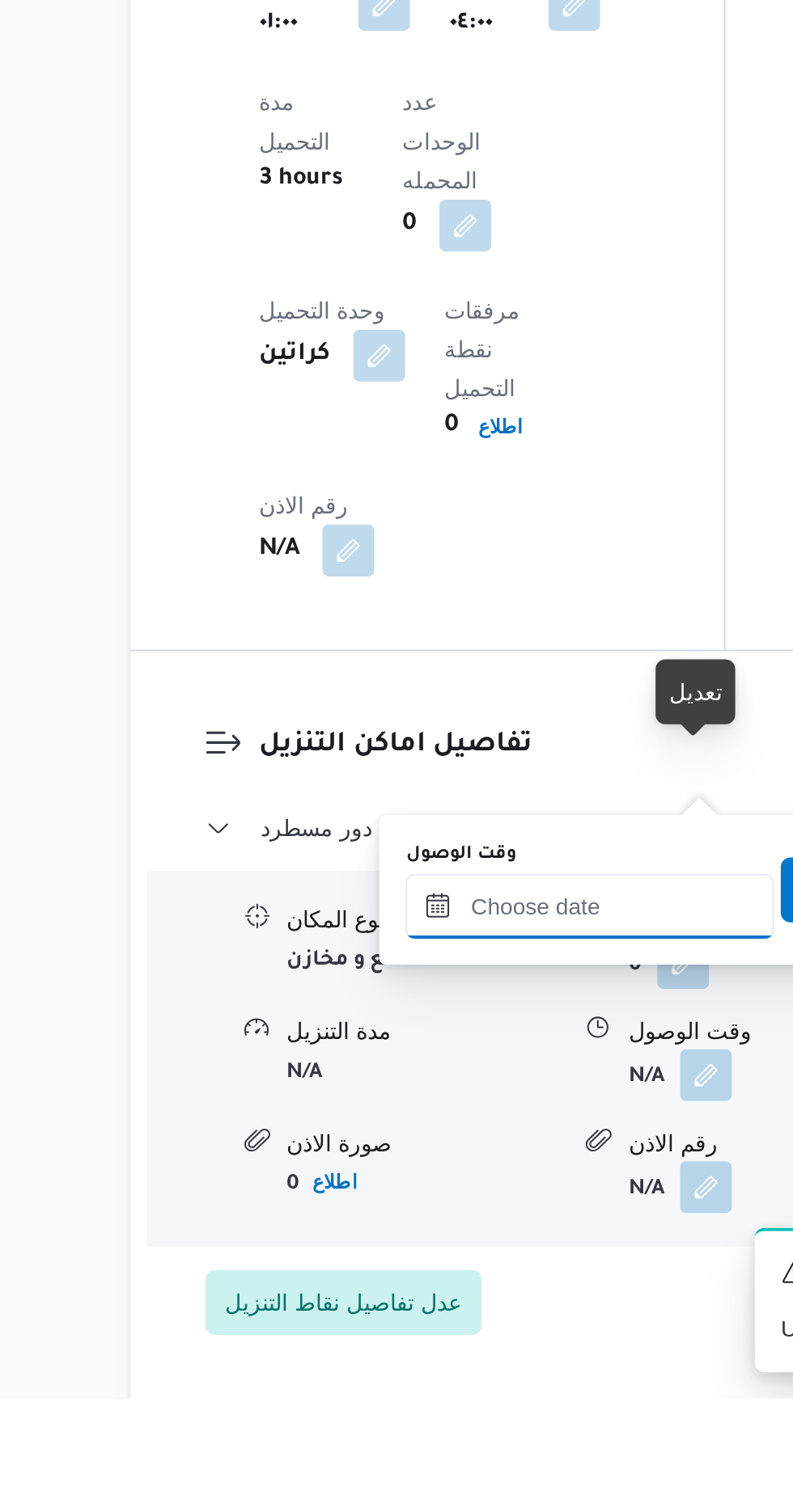
click at [435, 1264] on input "وقت الوصول" at bounding box center [439, 1266] width 184 height 32
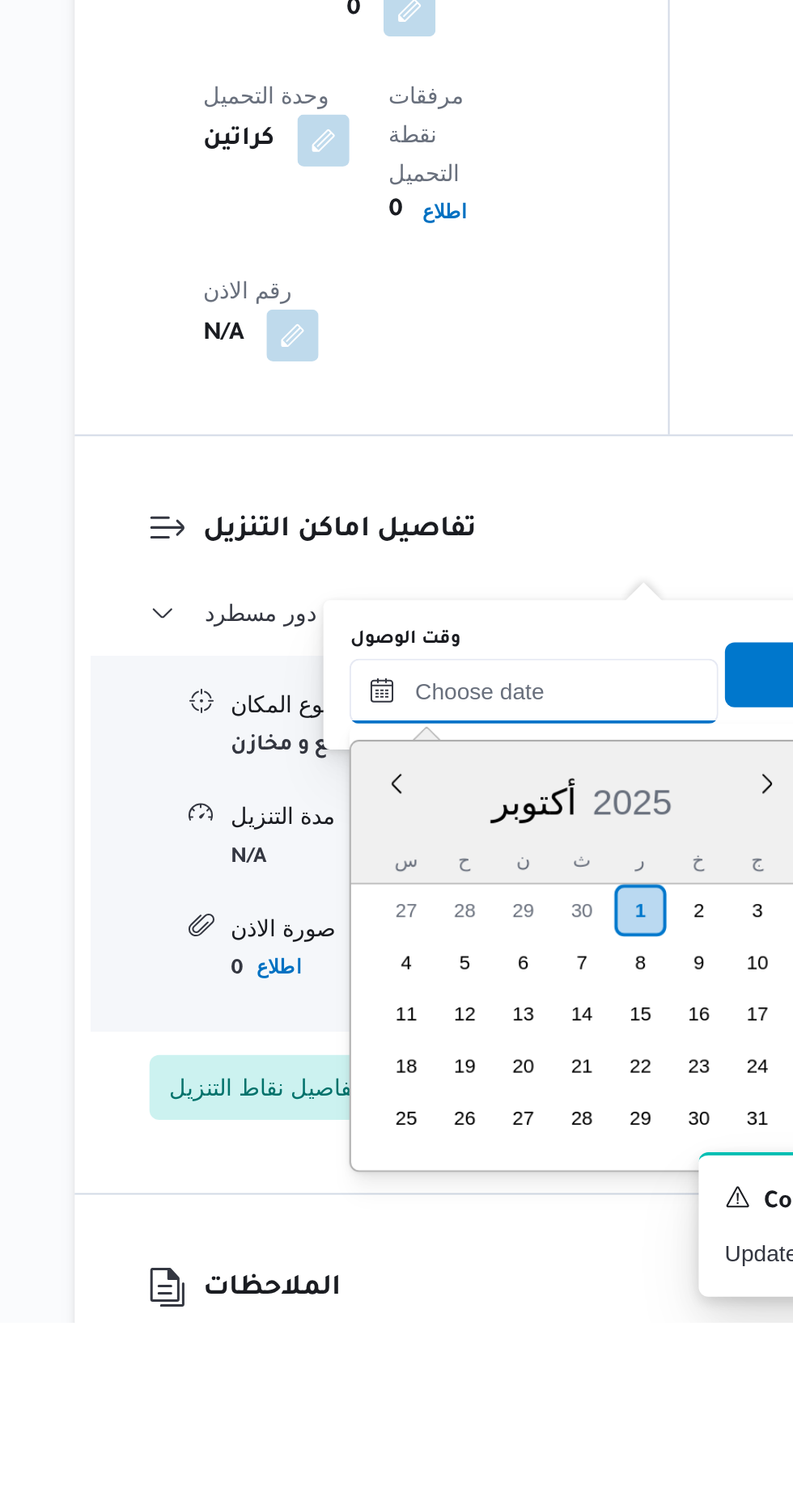
scroll to position [1260, 0]
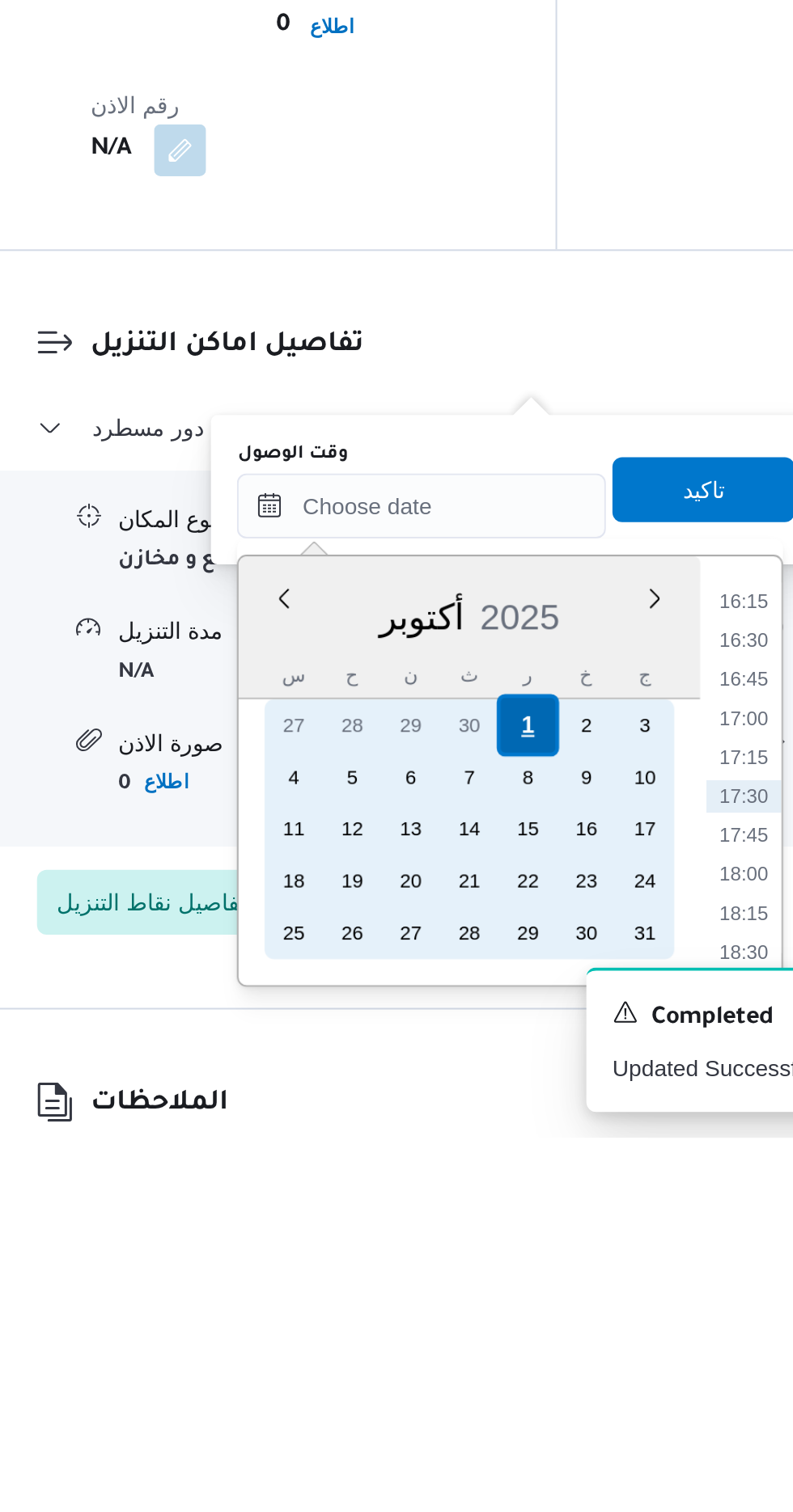
click at [492, 1305] on div "1" at bounding box center [491, 1306] width 31 height 31
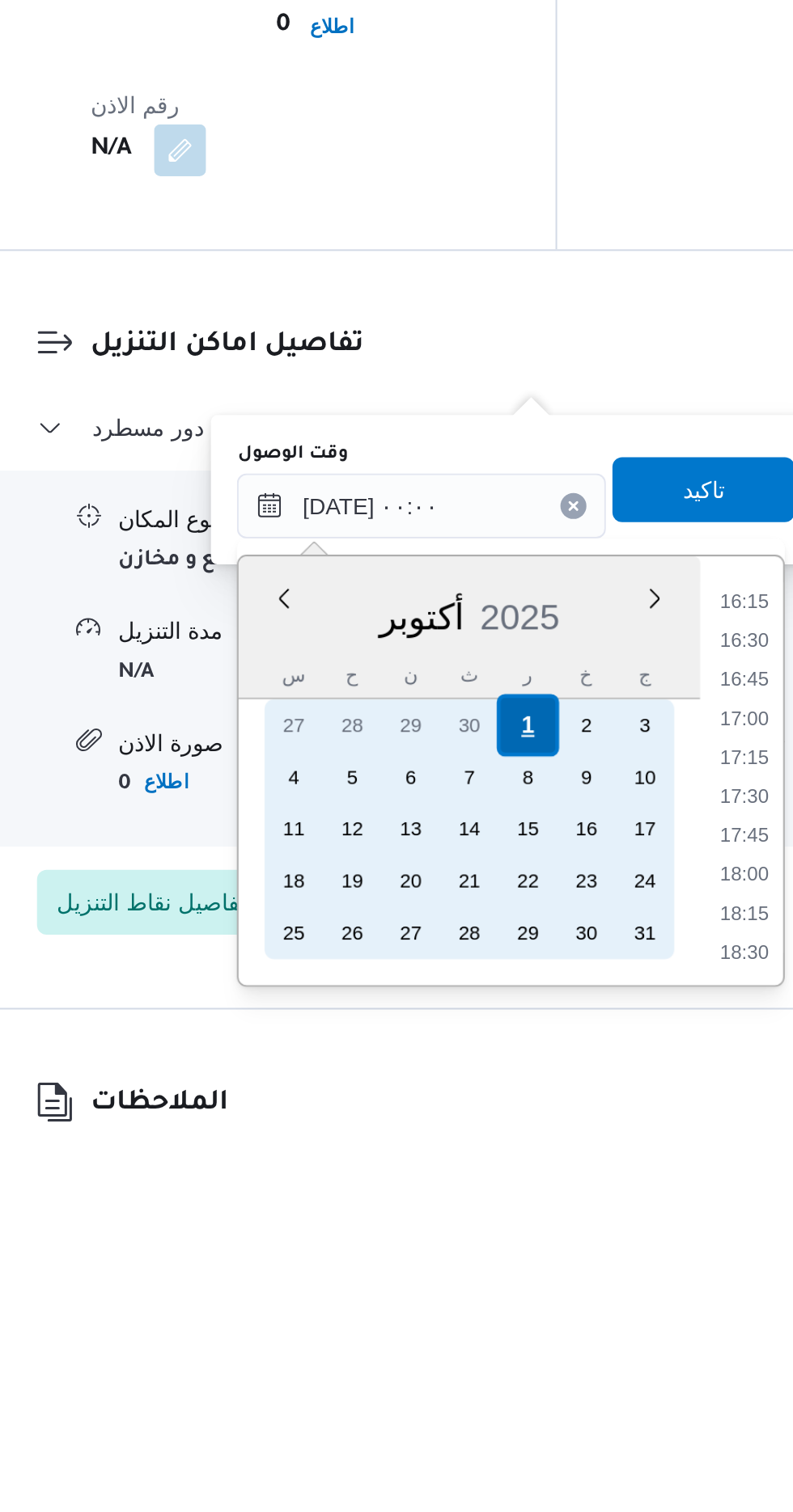
scroll to position [1151, 0]
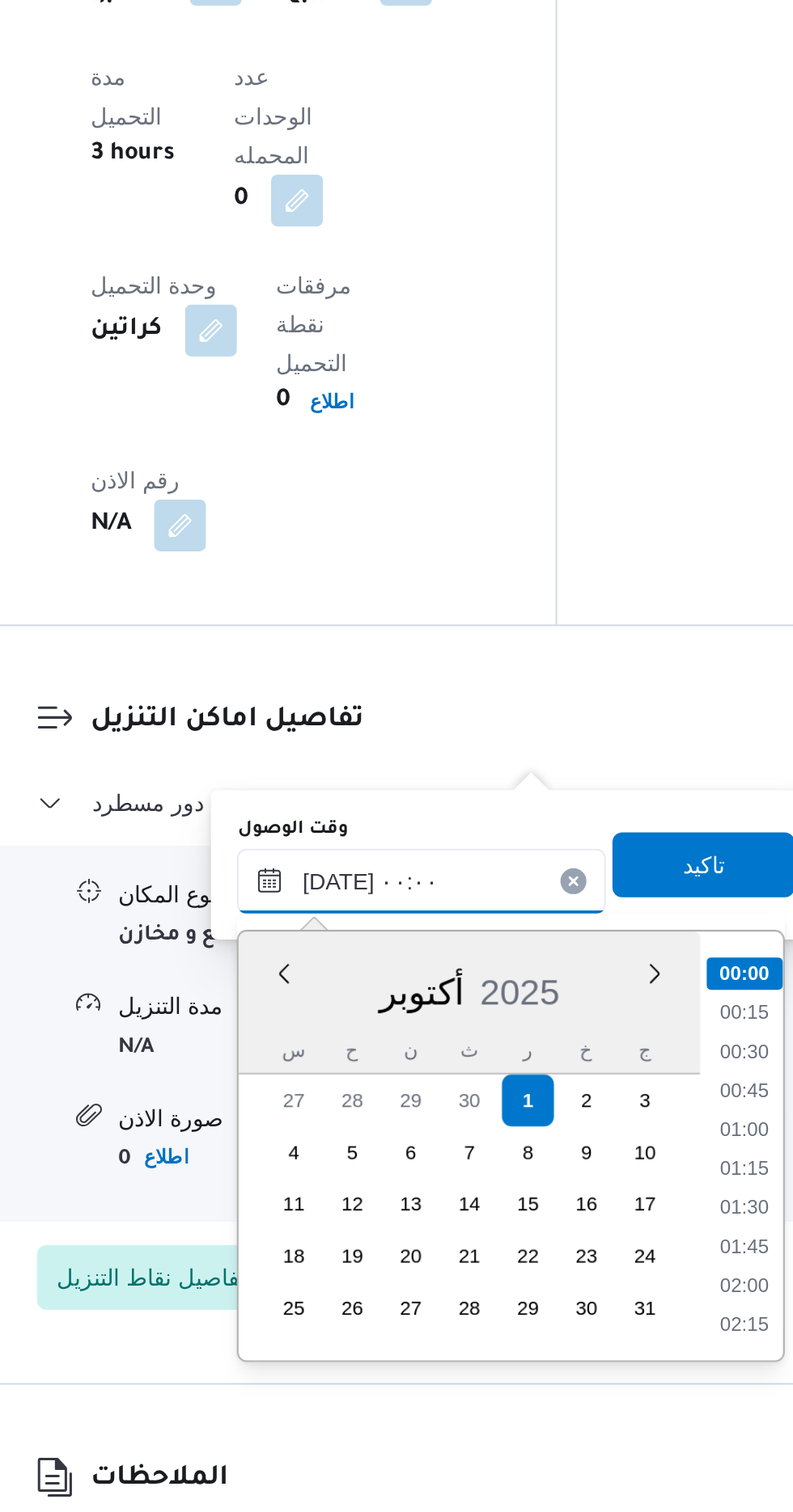
click at [348, 1201] on input "[DATE] ٠٠:٠٠" at bounding box center [439, 1197] width 184 height 32
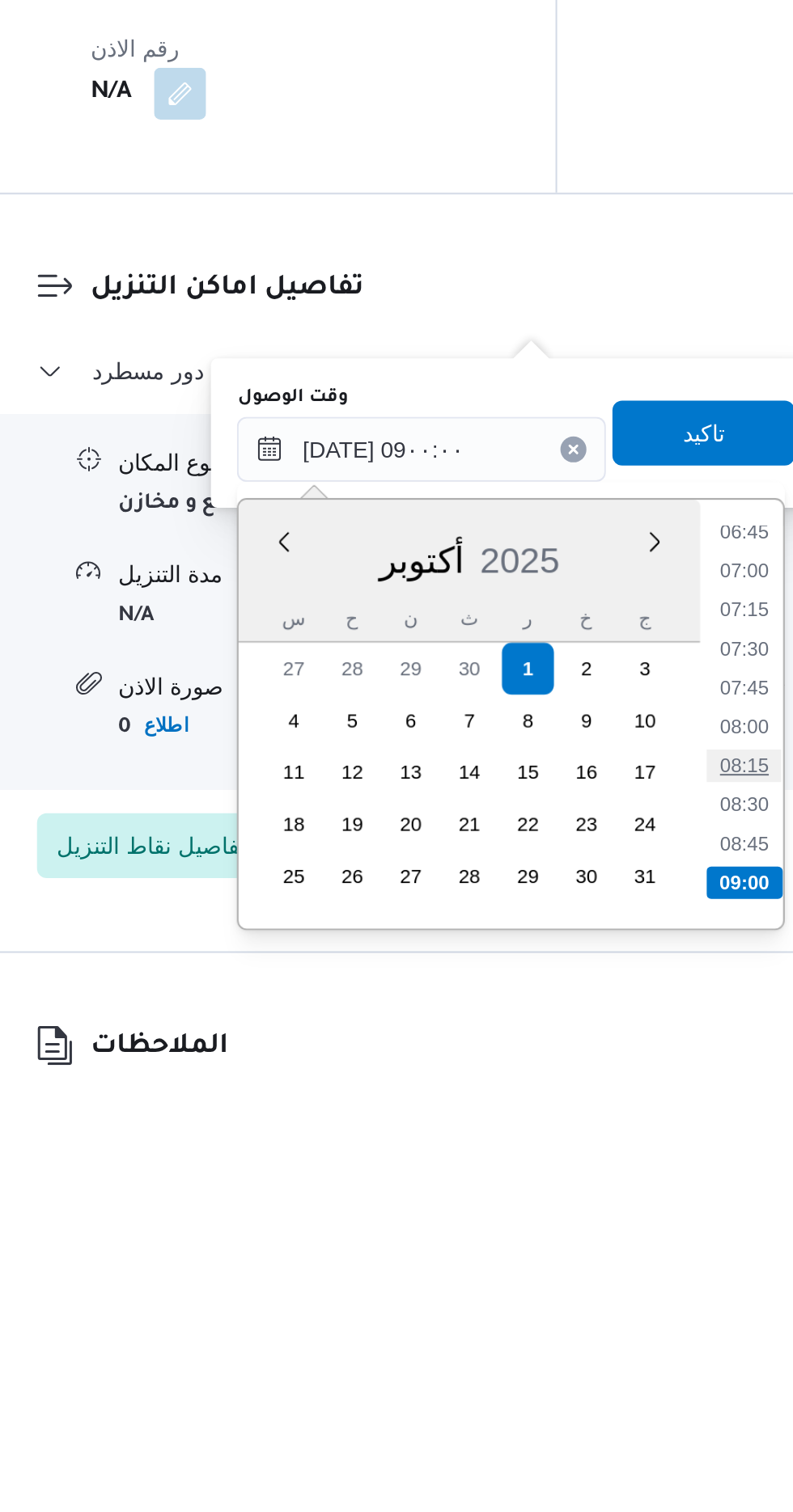
click at [597, 1357] on li "08:15" at bounding box center [600, 1355] width 37 height 17
type input "[DATE] ٠٨:١٥"
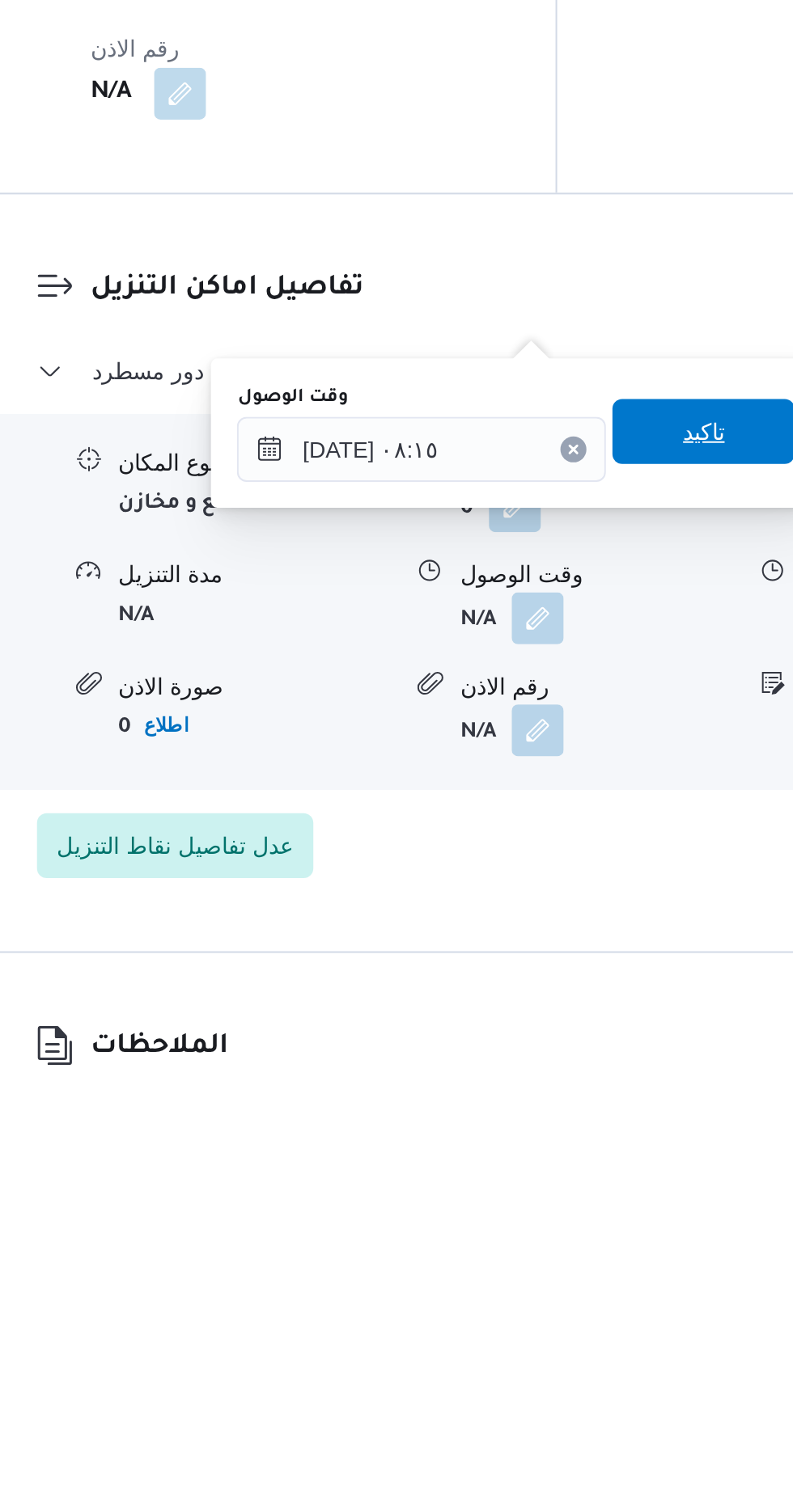
click at [587, 1188] on span "تاكيد" at bounding box center [579, 1188] width 21 height 19
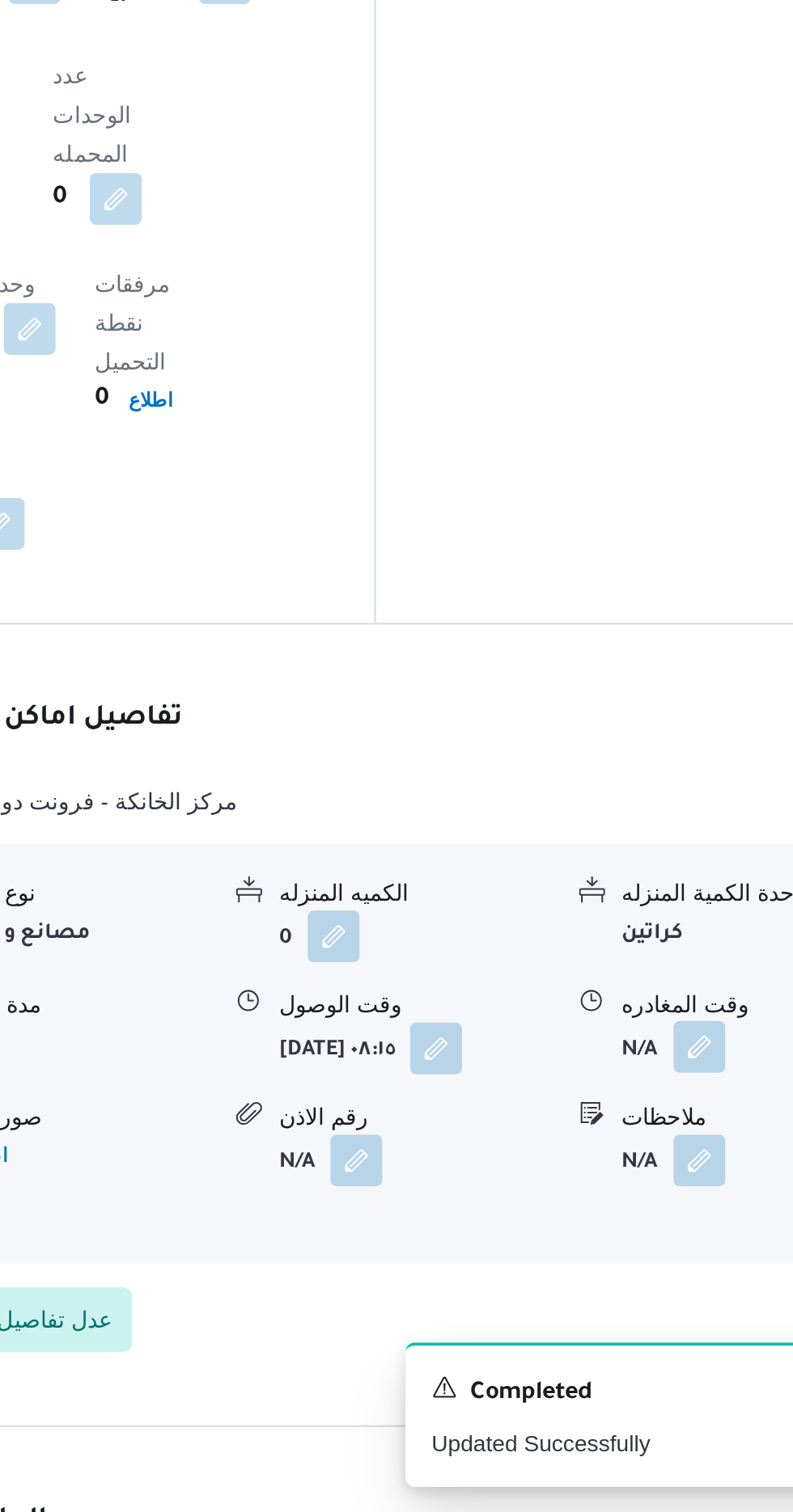
click at [661, 1267] on button "button" at bounding box center [666, 1280] width 26 height 26
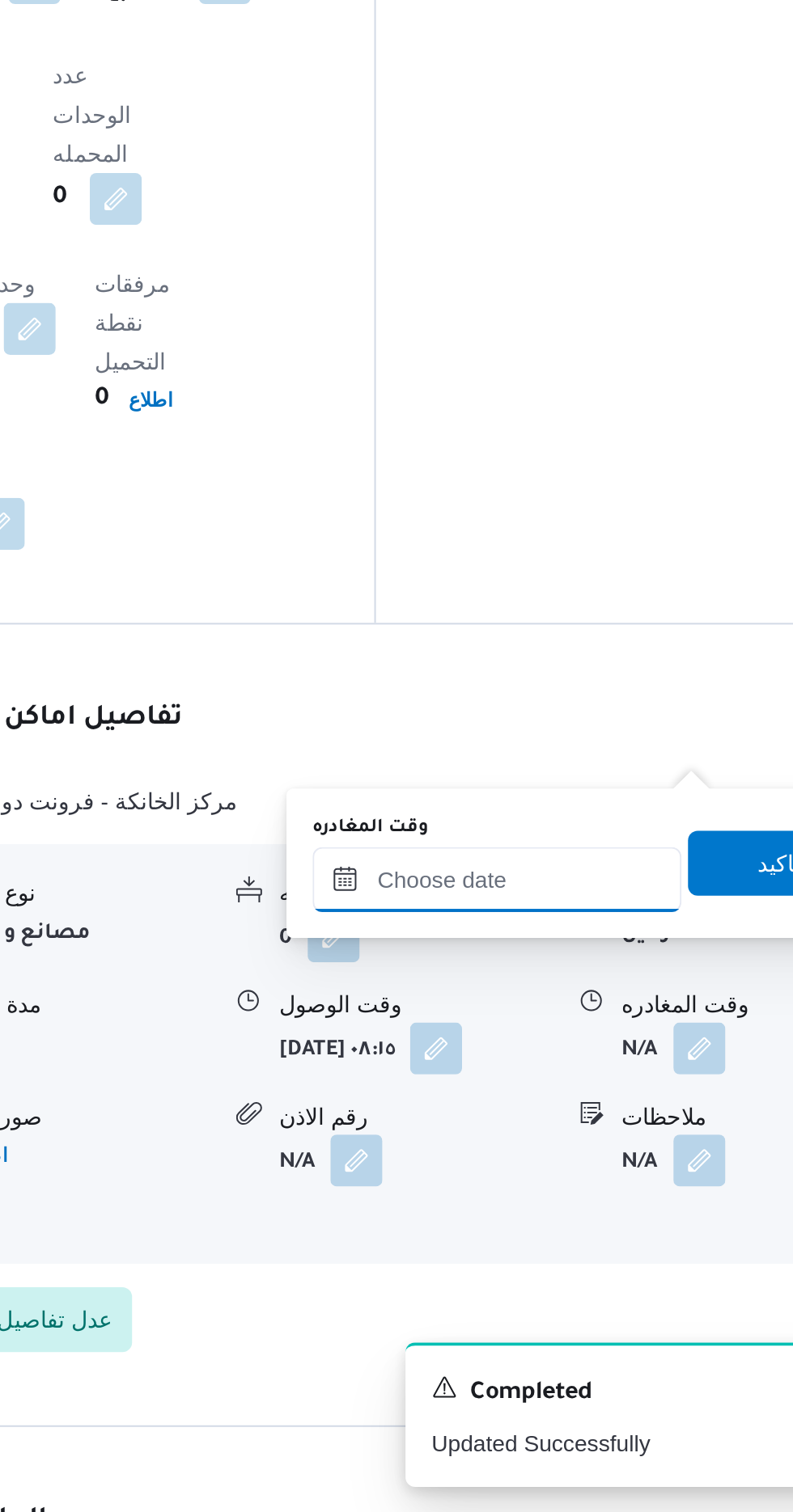
click at [566, 1193] on input "وقت المغادره" at bounding box center [566, 1196] width 184 height 32
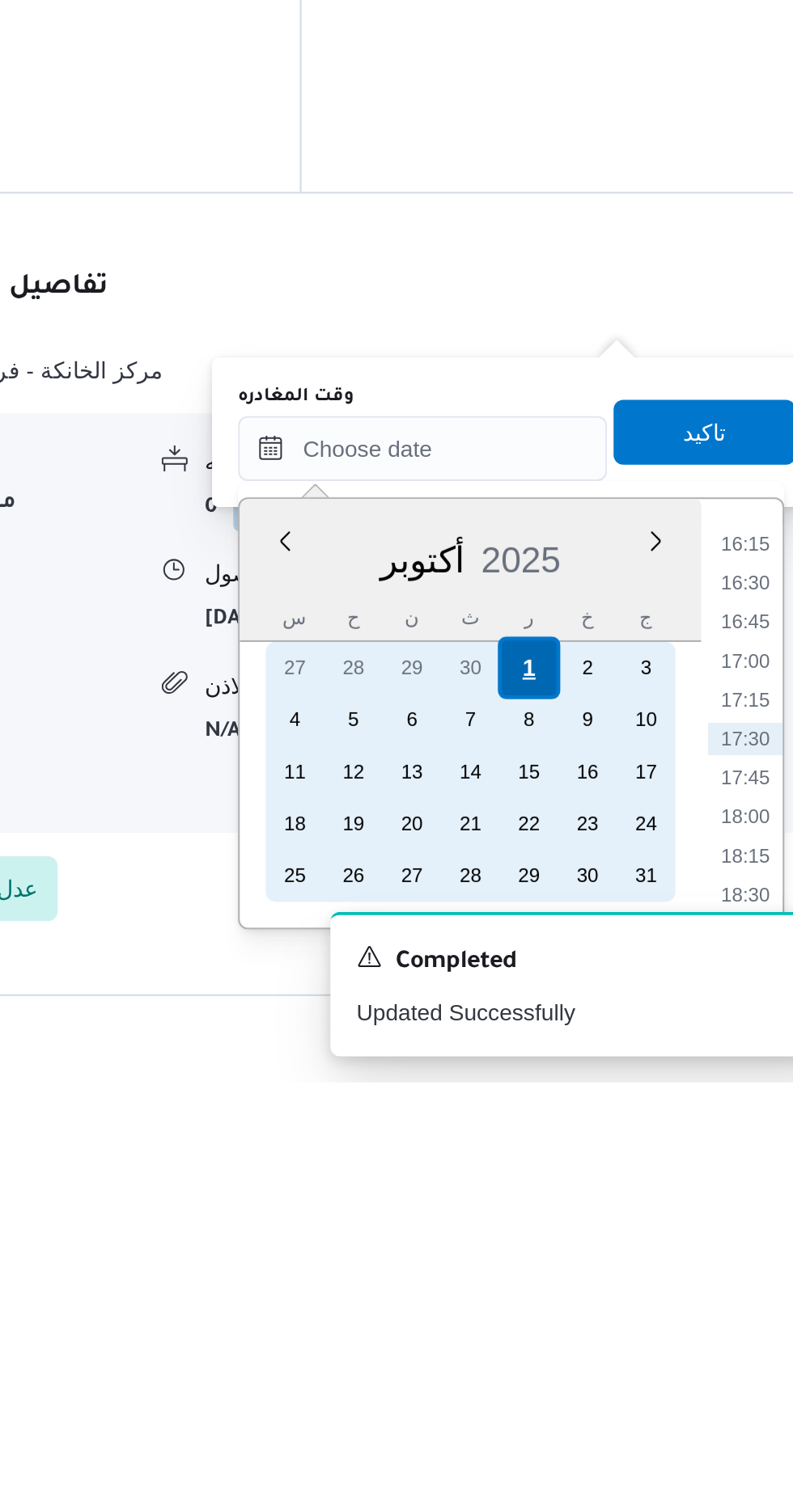
click at [619, 1307] on div "1" at bounding box center [619, 1305] width 31 height 31
type input "[DATE] ٠٠:٠٠"
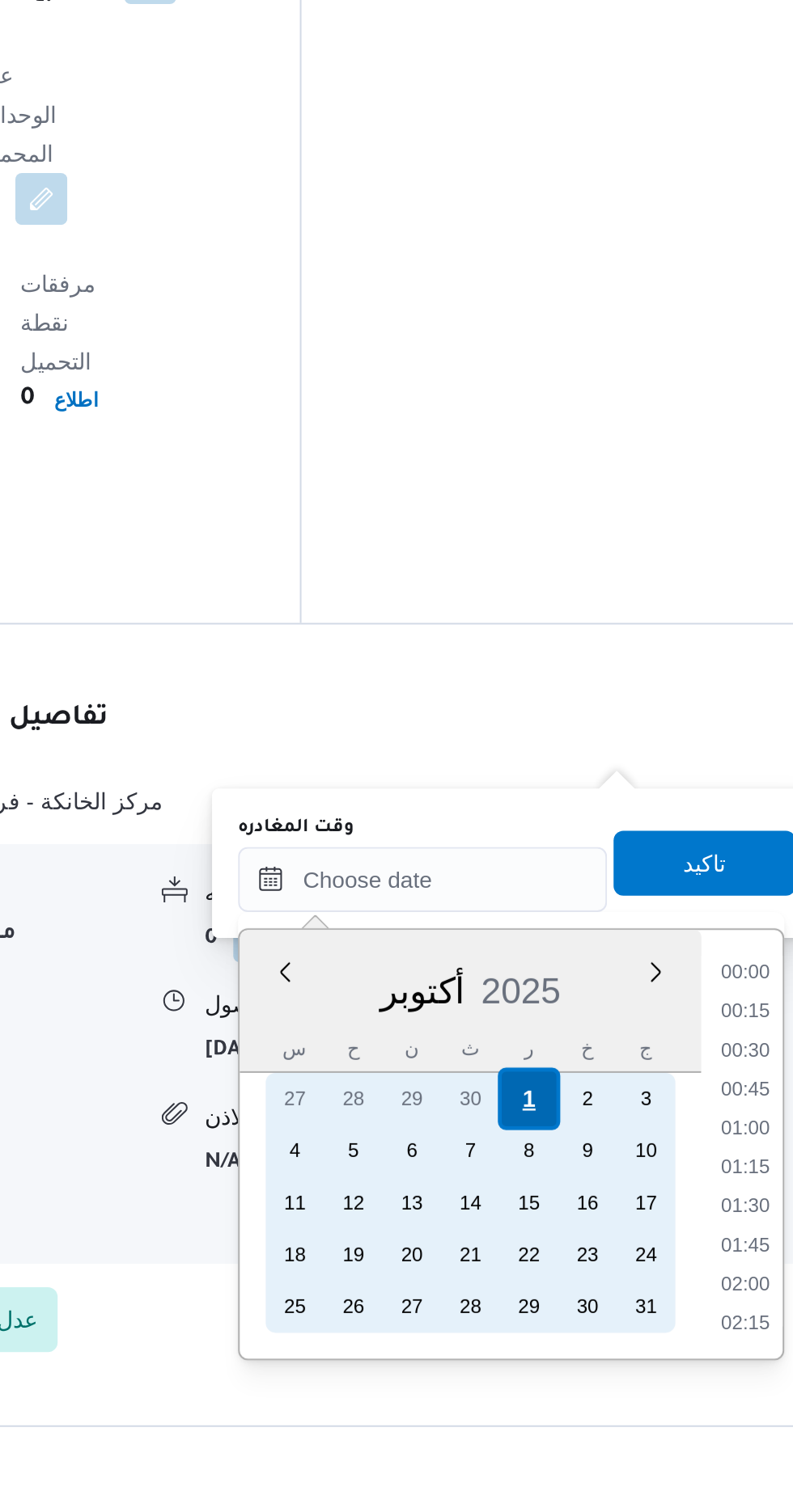
click at [621, 1309] on div "1" at bounding box center [619, 1305] width 31 height 31
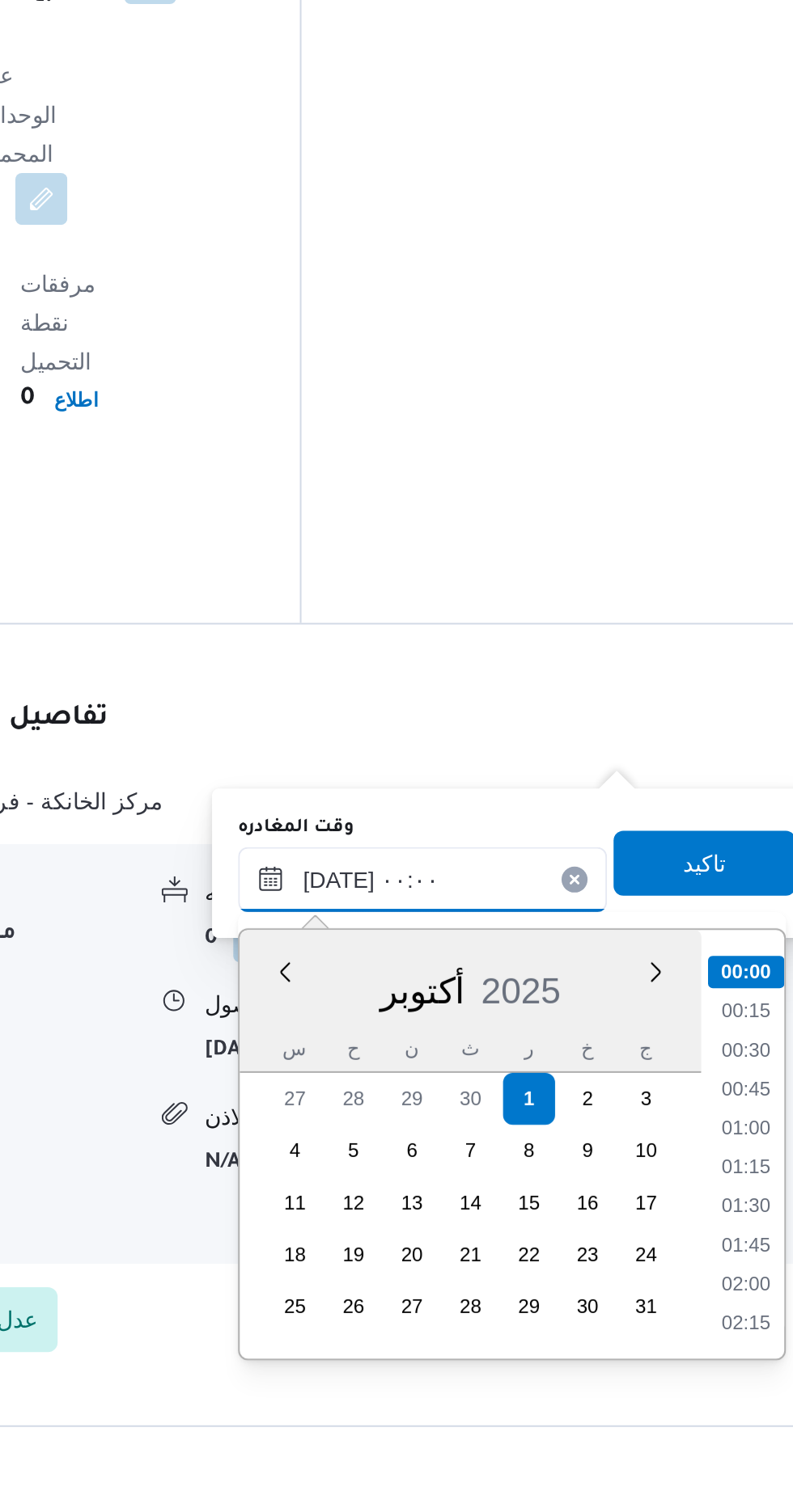
click at [494, 1197] on input "[DATE] ٠٠:٠٠" at bounding box center [566, 1196] width 184 height 32
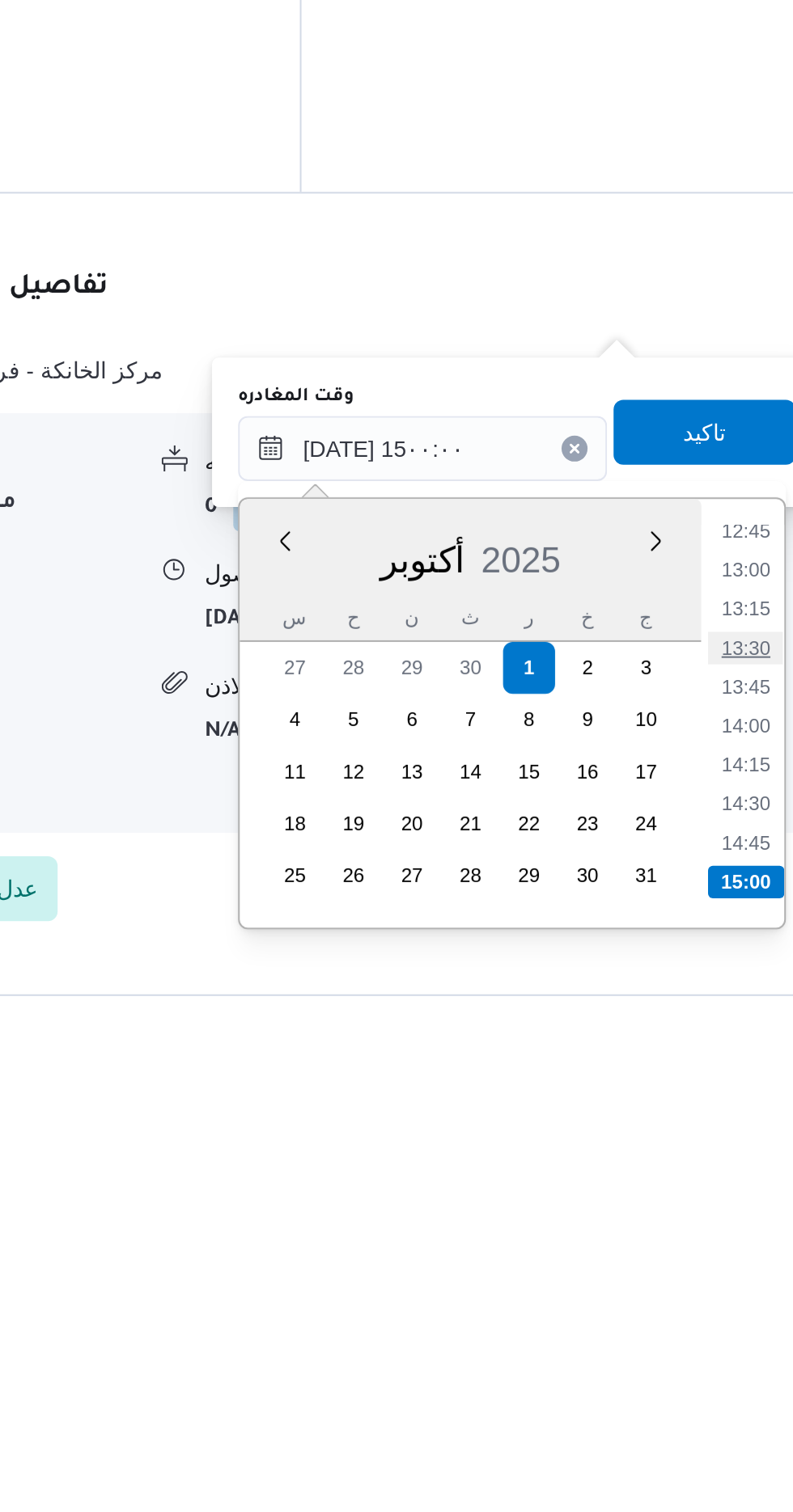
click at [727, 1297] on li "13:30" at bounding box center [727, 1296] width 37 height 17
type input "[DATE] ١٣:٣٠"
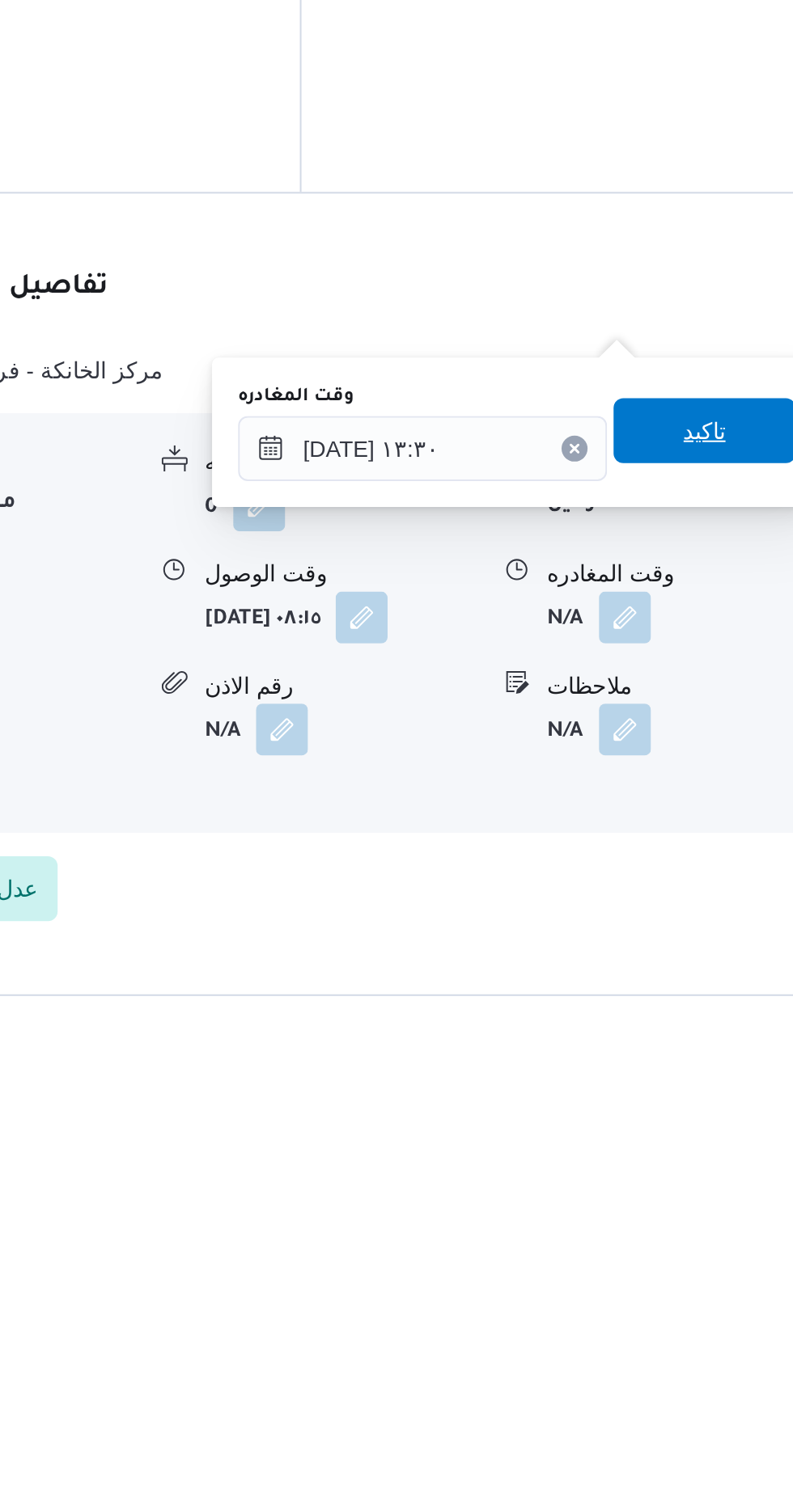
click at [718, 1189] on span "تاكيد" at bounding box center [706, 1187] width 21 height 19
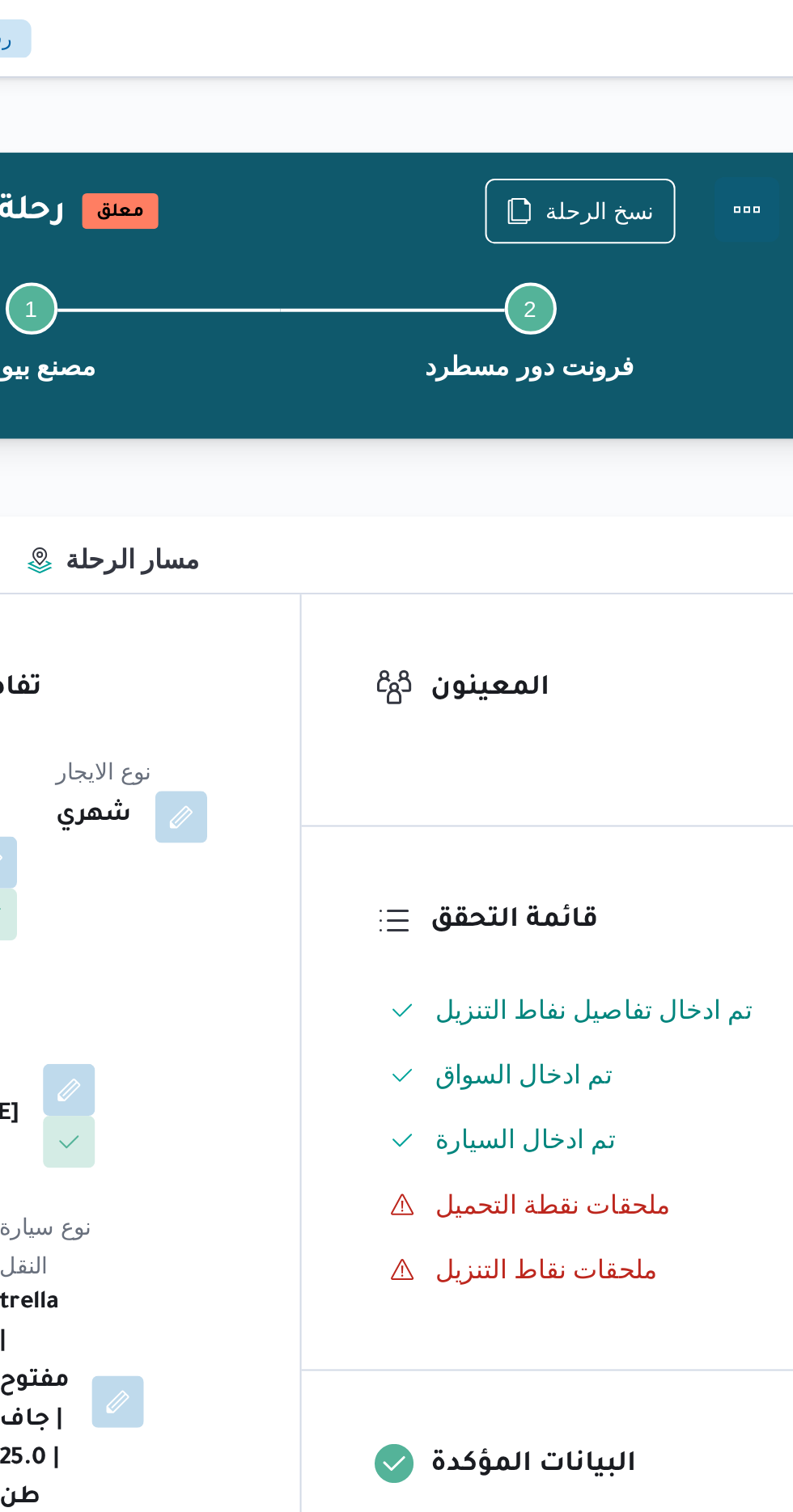
click at [738, 111] on button "Actions" at bounding box center [728, 104] width 32 height 32
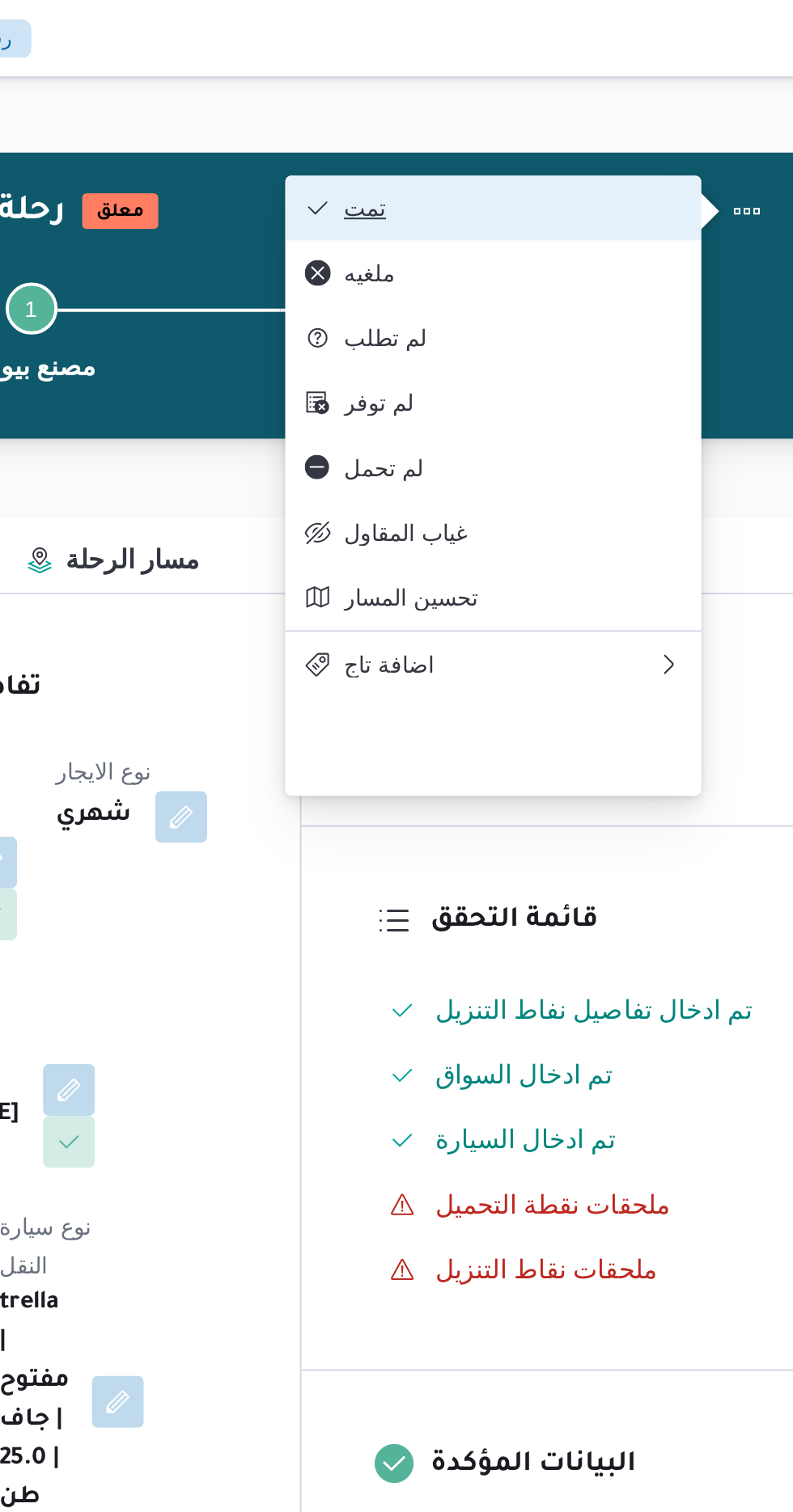
click at [686, 107] on span "تمت" at bounding box center [611, 103] width 168 height 13
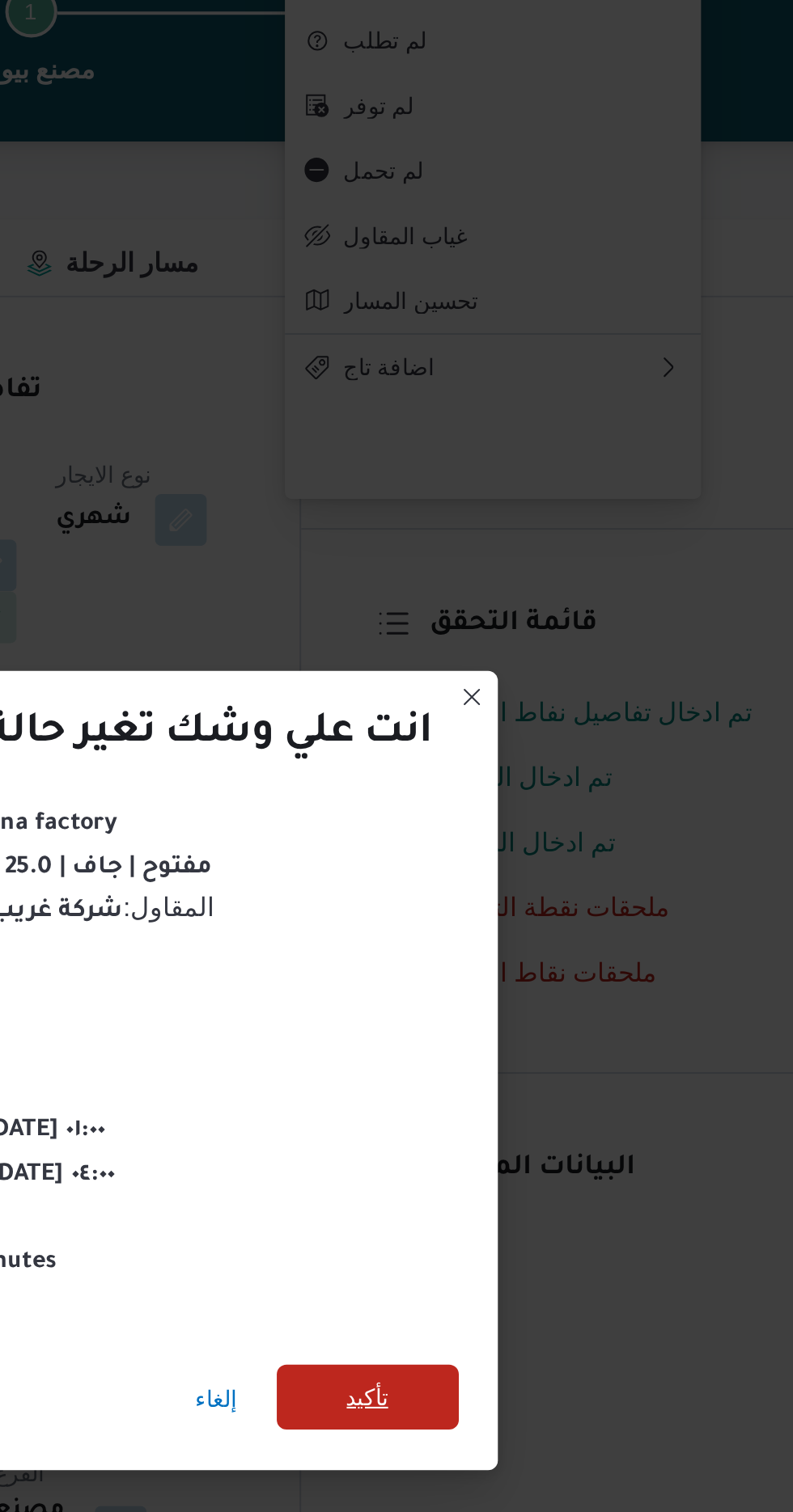
click at [537, 828] on span "تأكيد" at bounding box center [540, 843] width 91 height 32
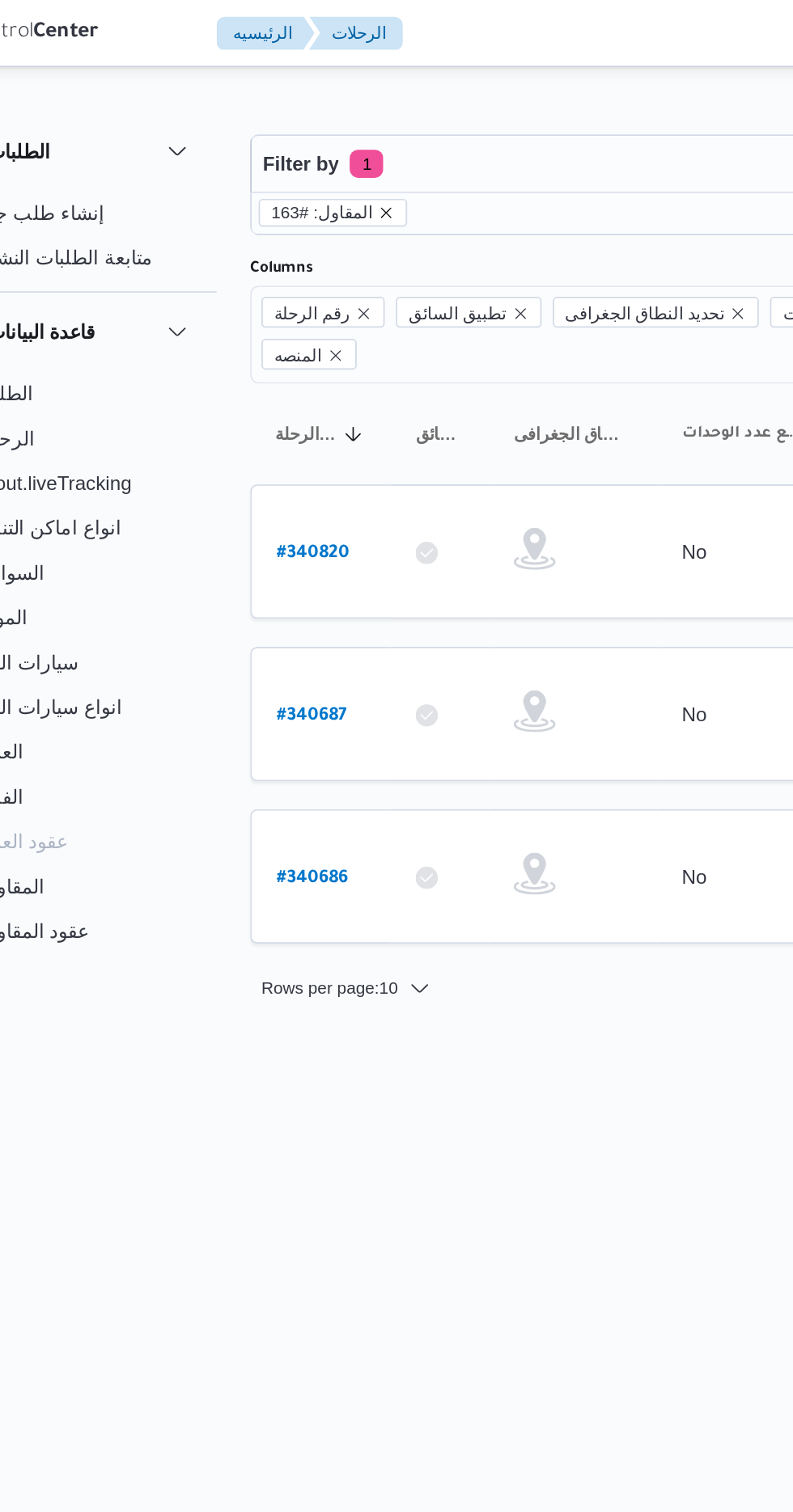
click at [286, 122] on icon "remove selected entity" at bounding box center [289, 123] width 7 height 7
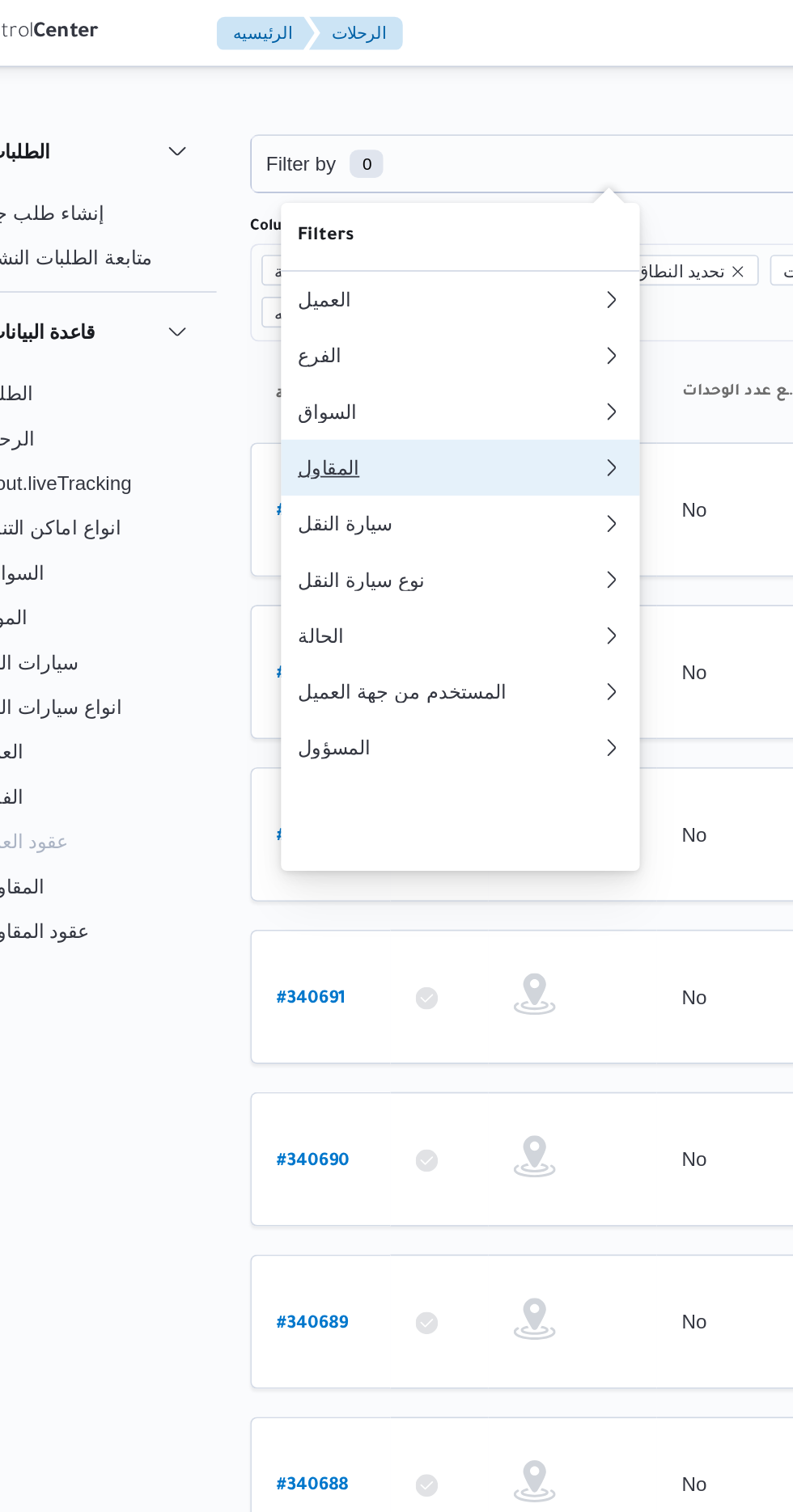
click at [316, 277] on div "المقاول" at bounding box center [322, 270] width 168 height 13
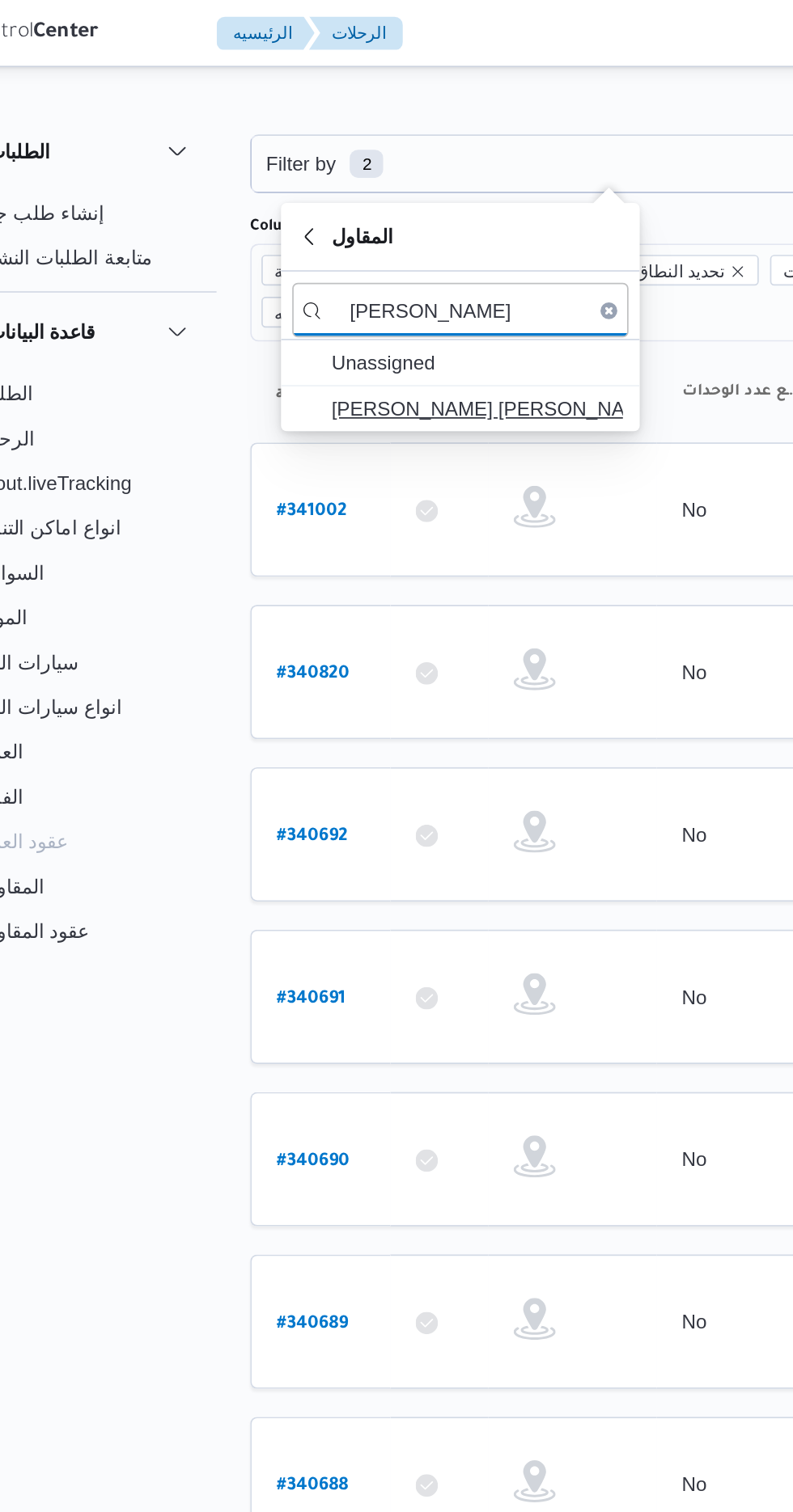
type input "[PERSON_NAME]"
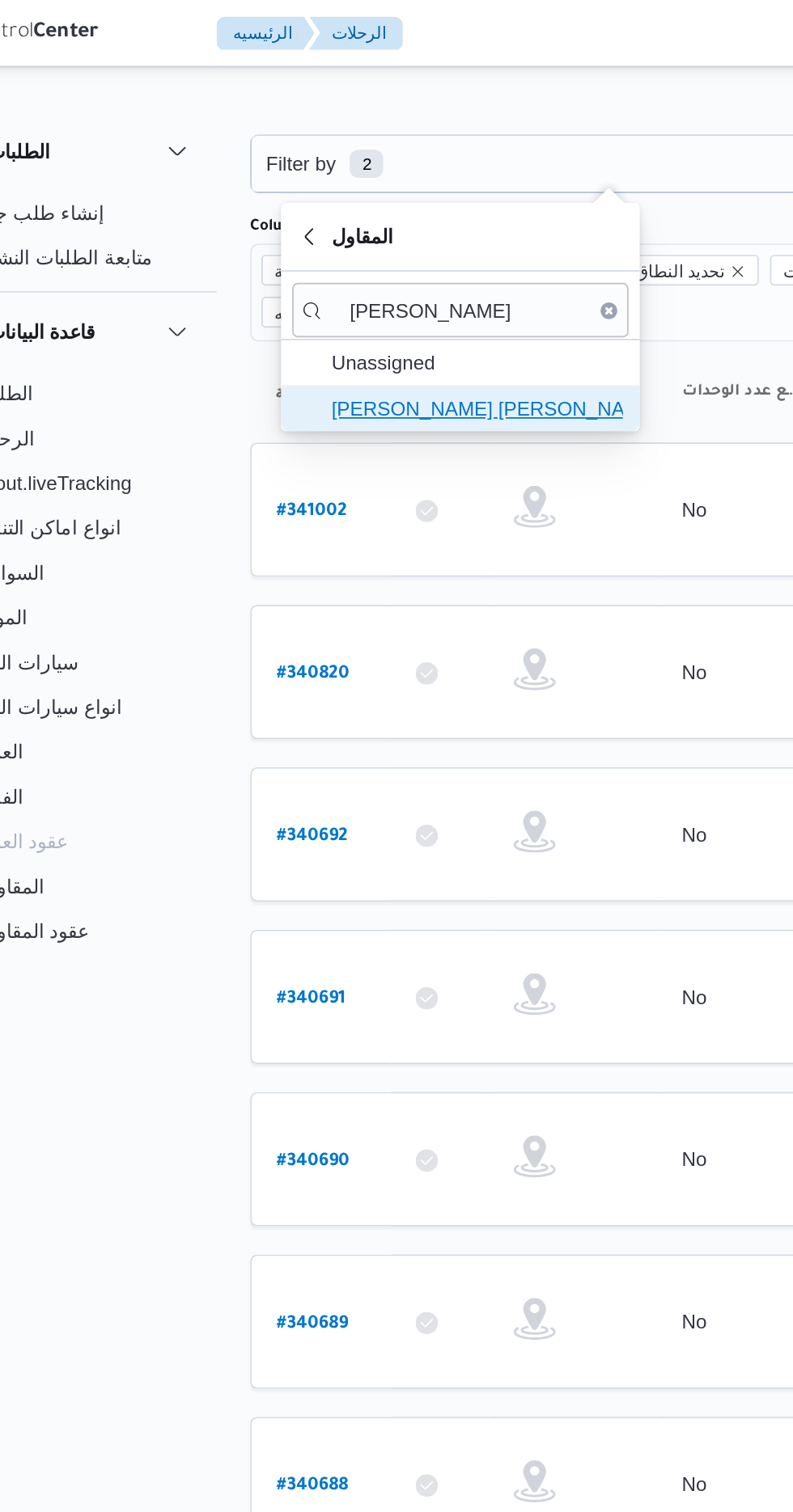
click at [367, 240] on span "[PERSON_NAME] [PERSON_NAME]" at bounding box center [341, 236] width 168 height 19
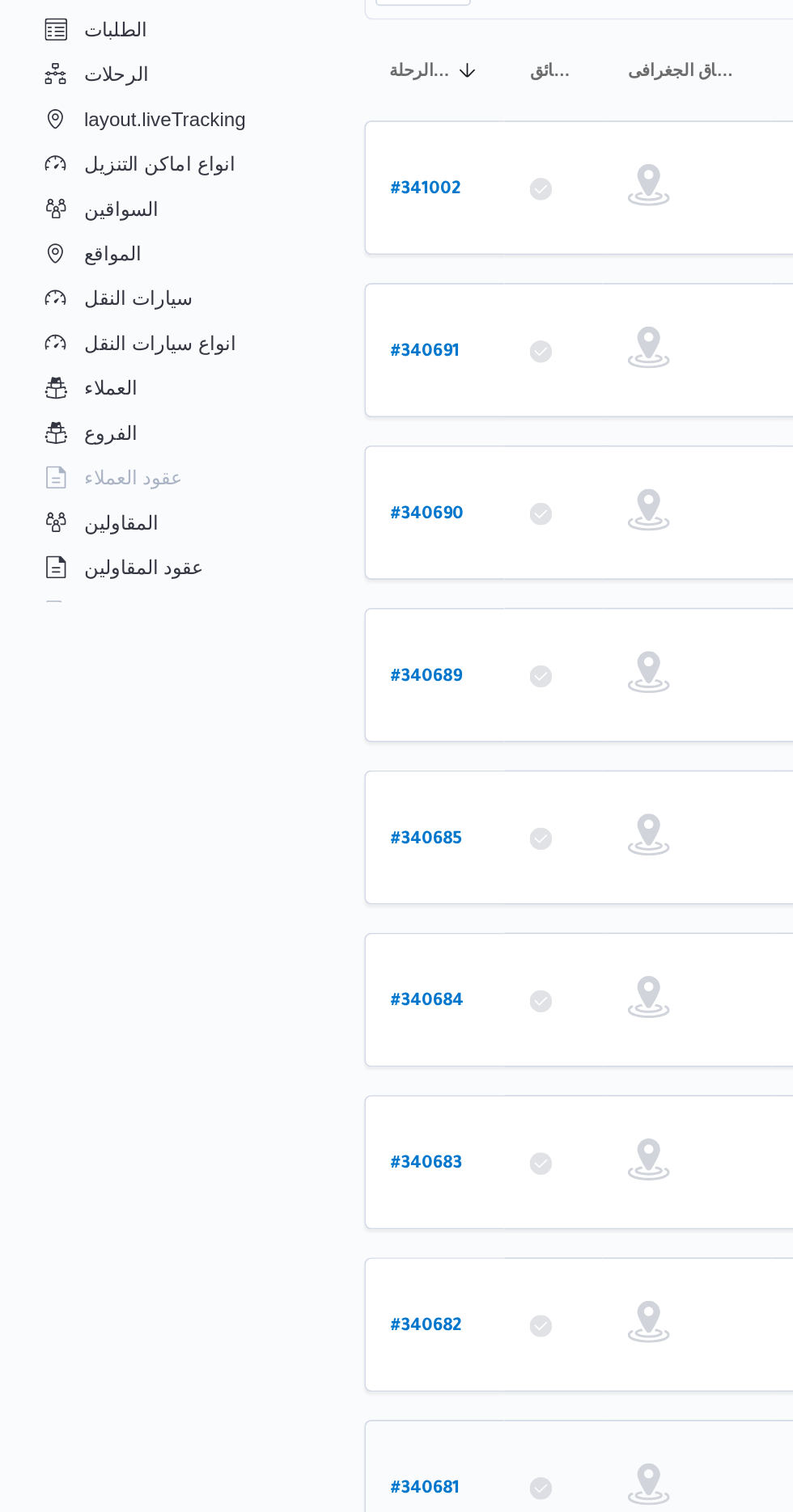
click at [256, 1065] on b "# 340681" at bounding box center [246, 1071] width 40 height 12
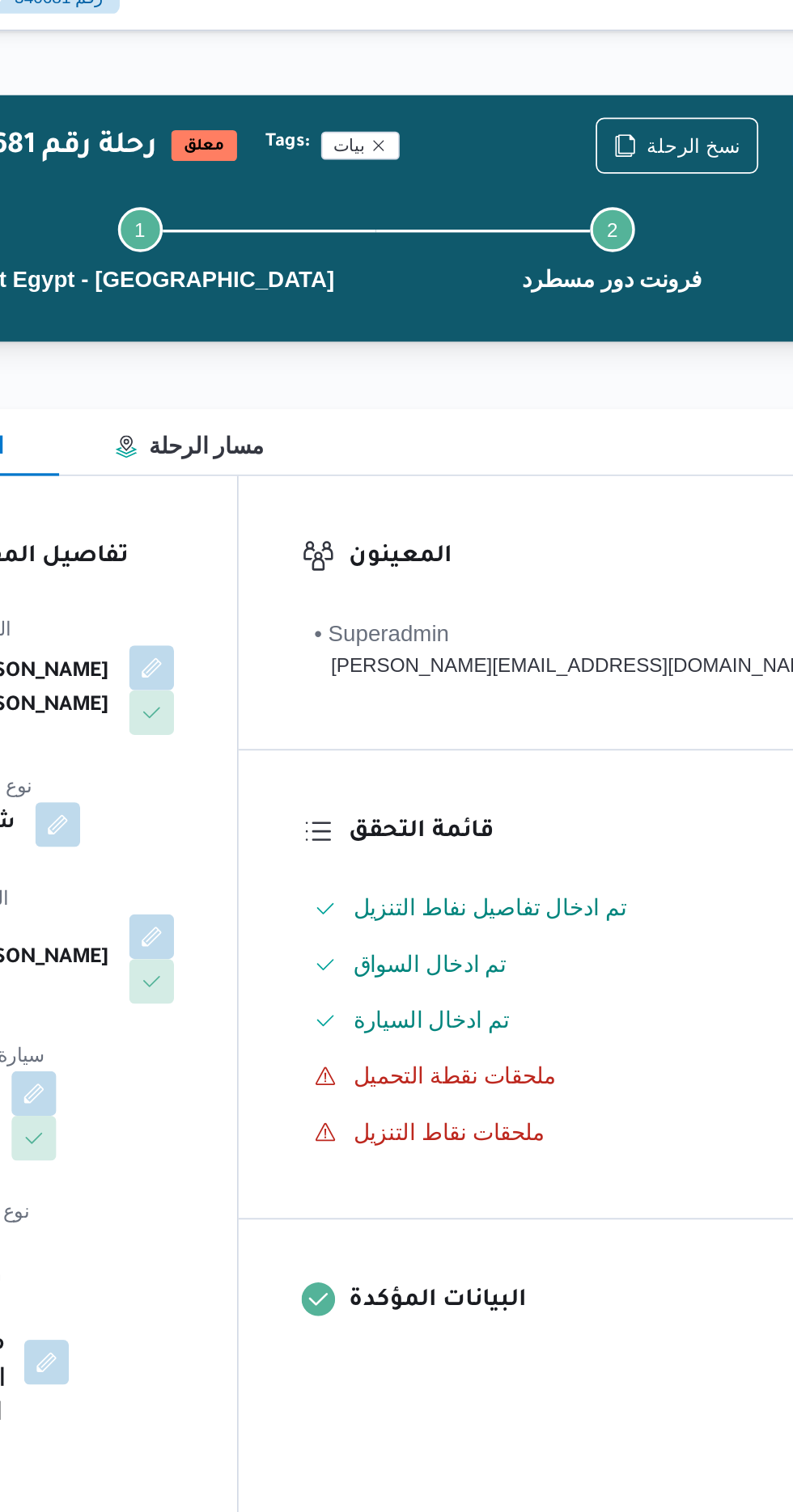
click at [760, 98] on button "Actions" at bounding box center [776, 104] width 32 height 32
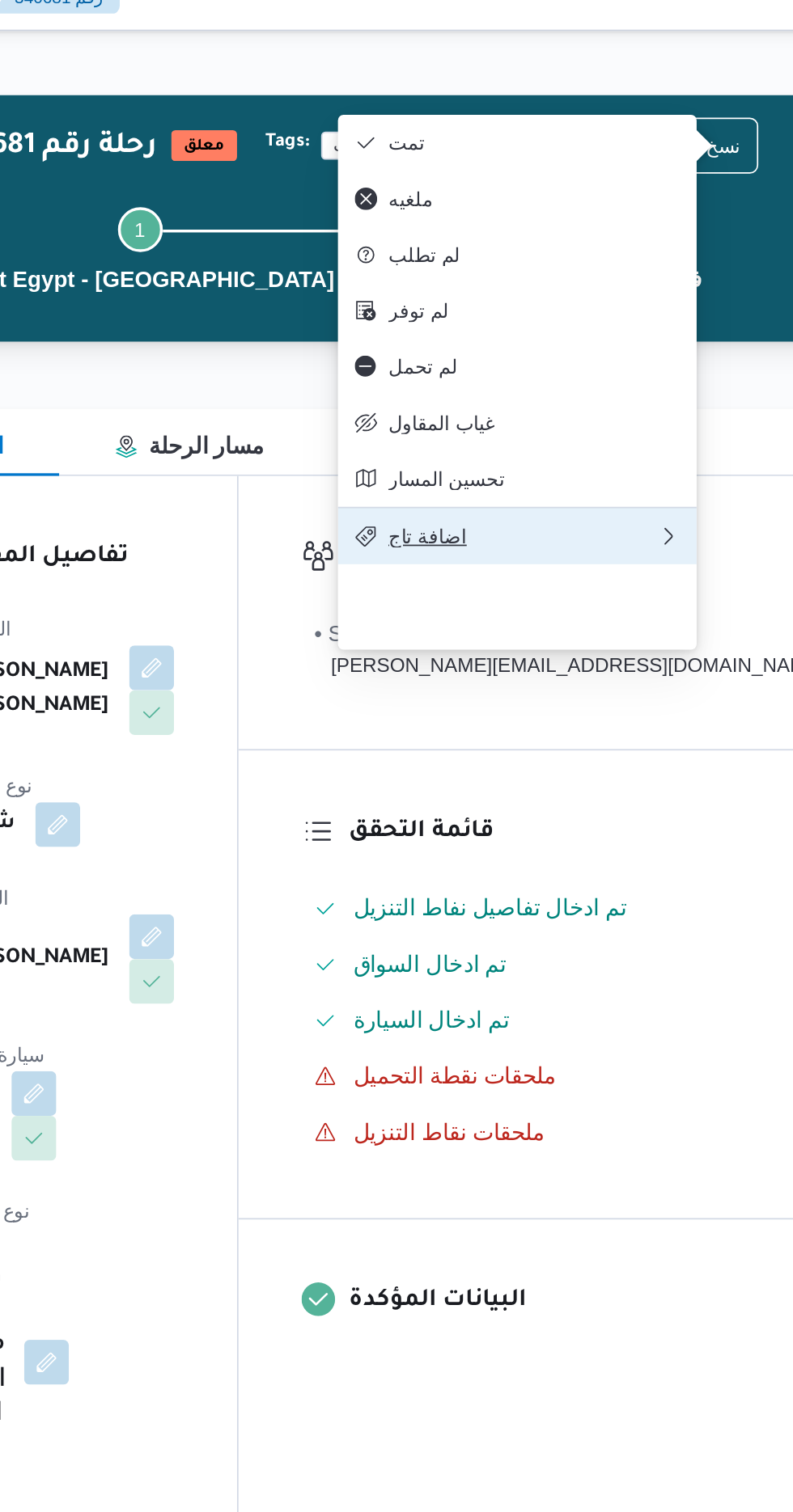
click at [628, 337] on span "اضافة تاج" at bounding box center [605, 331] width 155 height 13
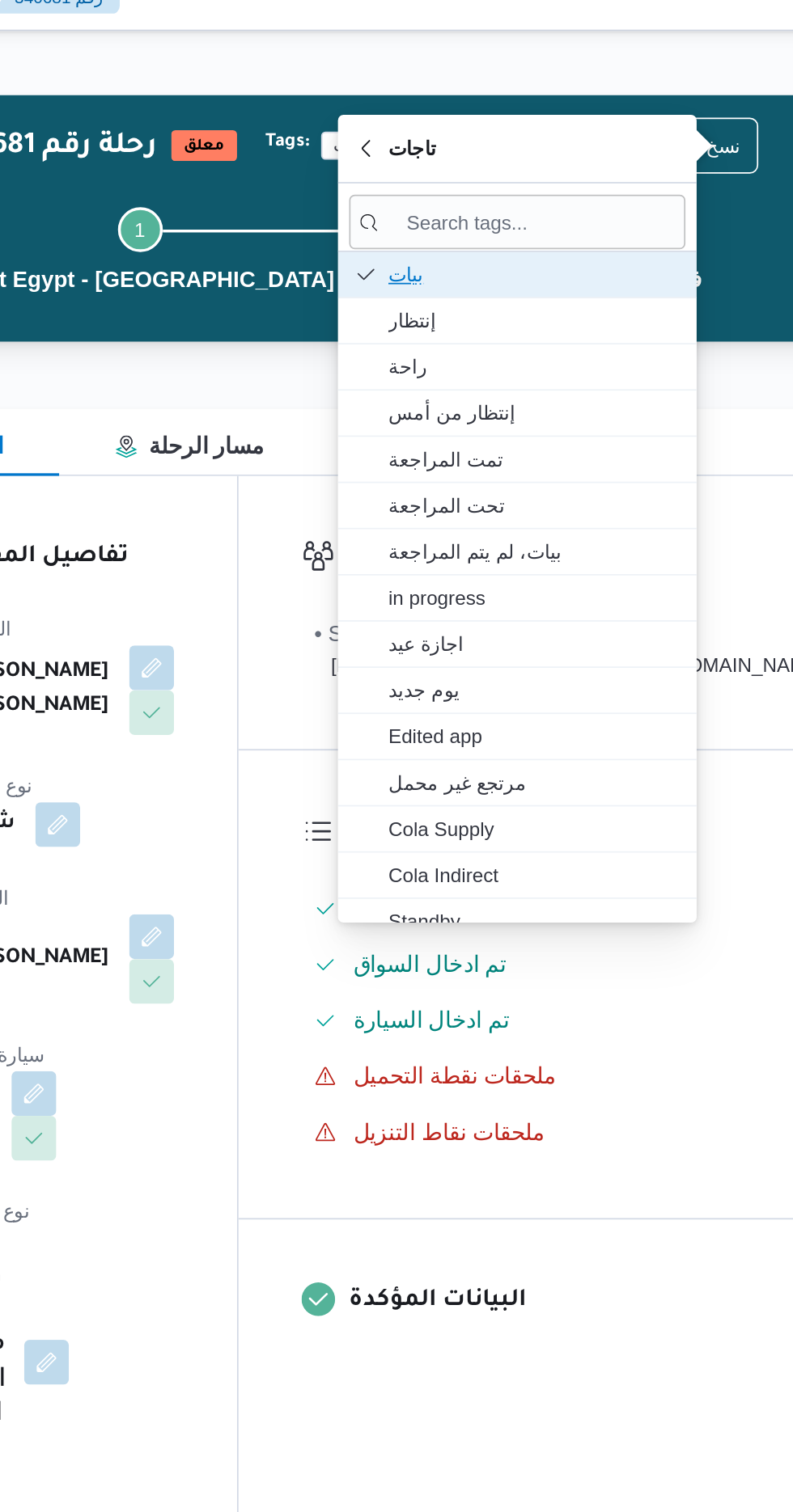
click at [589, 172] on span "بيات" at bounding box center [611, 179] width 168 height 19
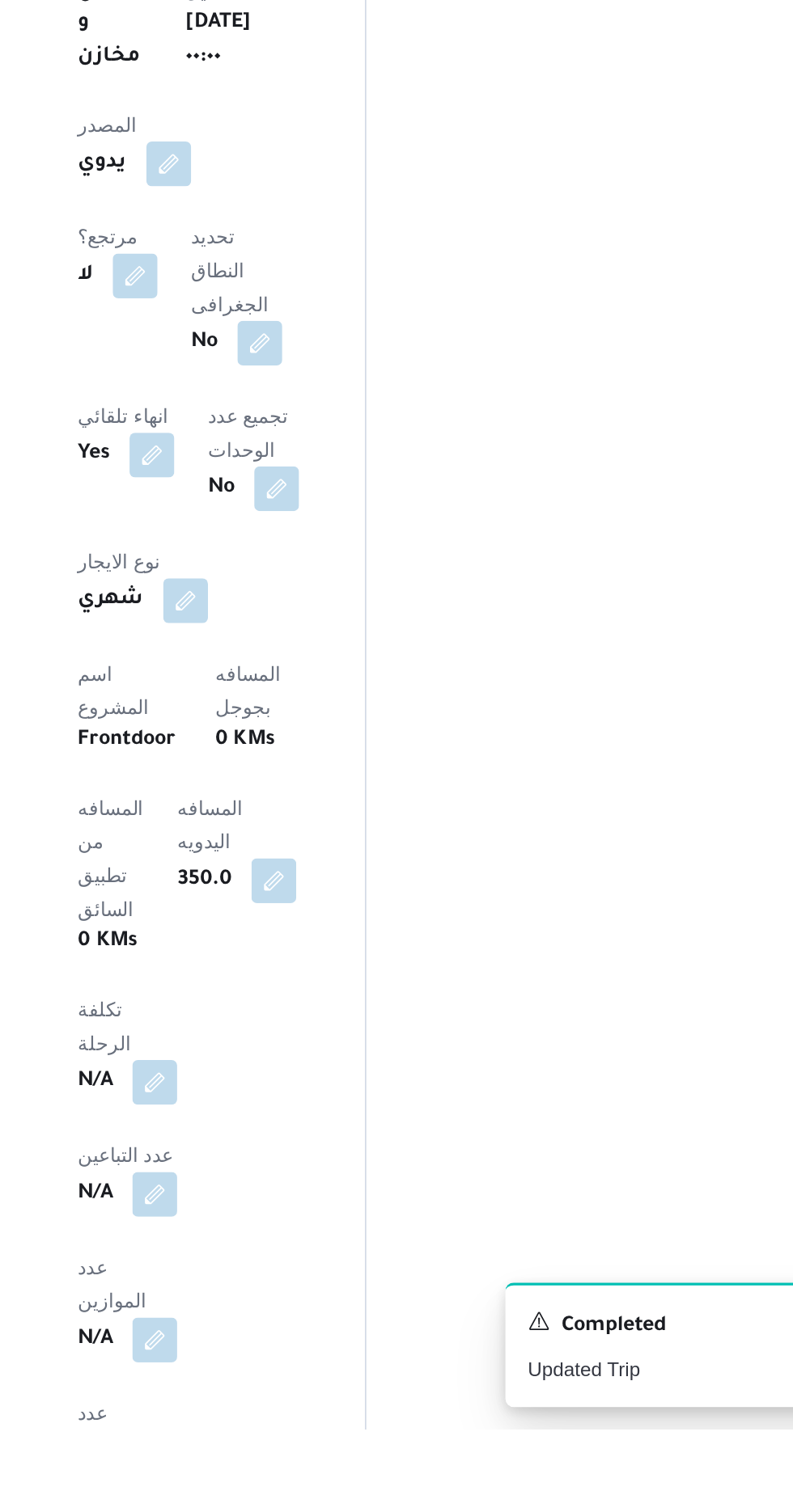
scroll to position [529, 0]
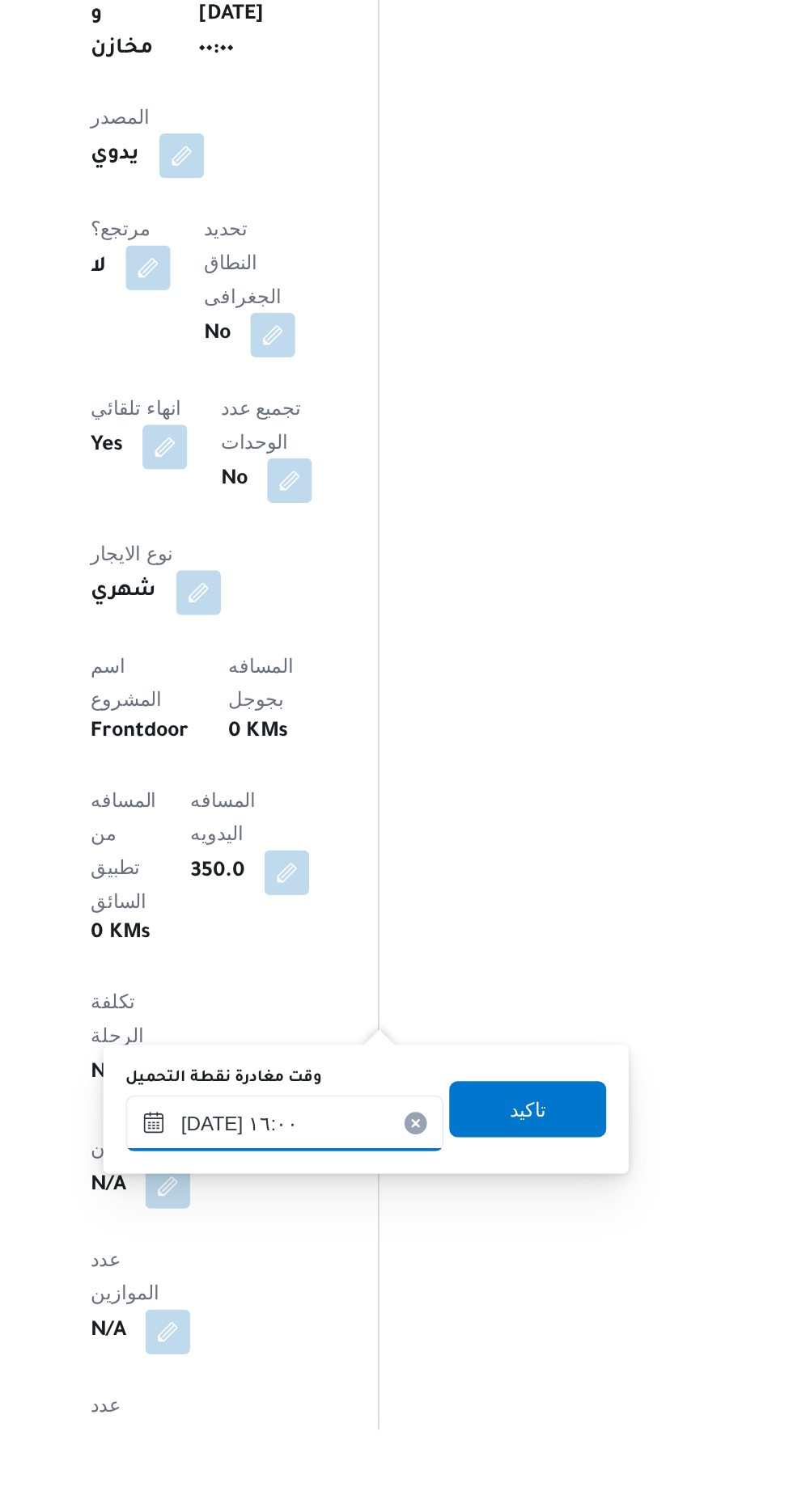
click at [391, 1333] on input "[DATE] ١٦:٠٠" at bounding box center [386, 1334] width 184 height 32
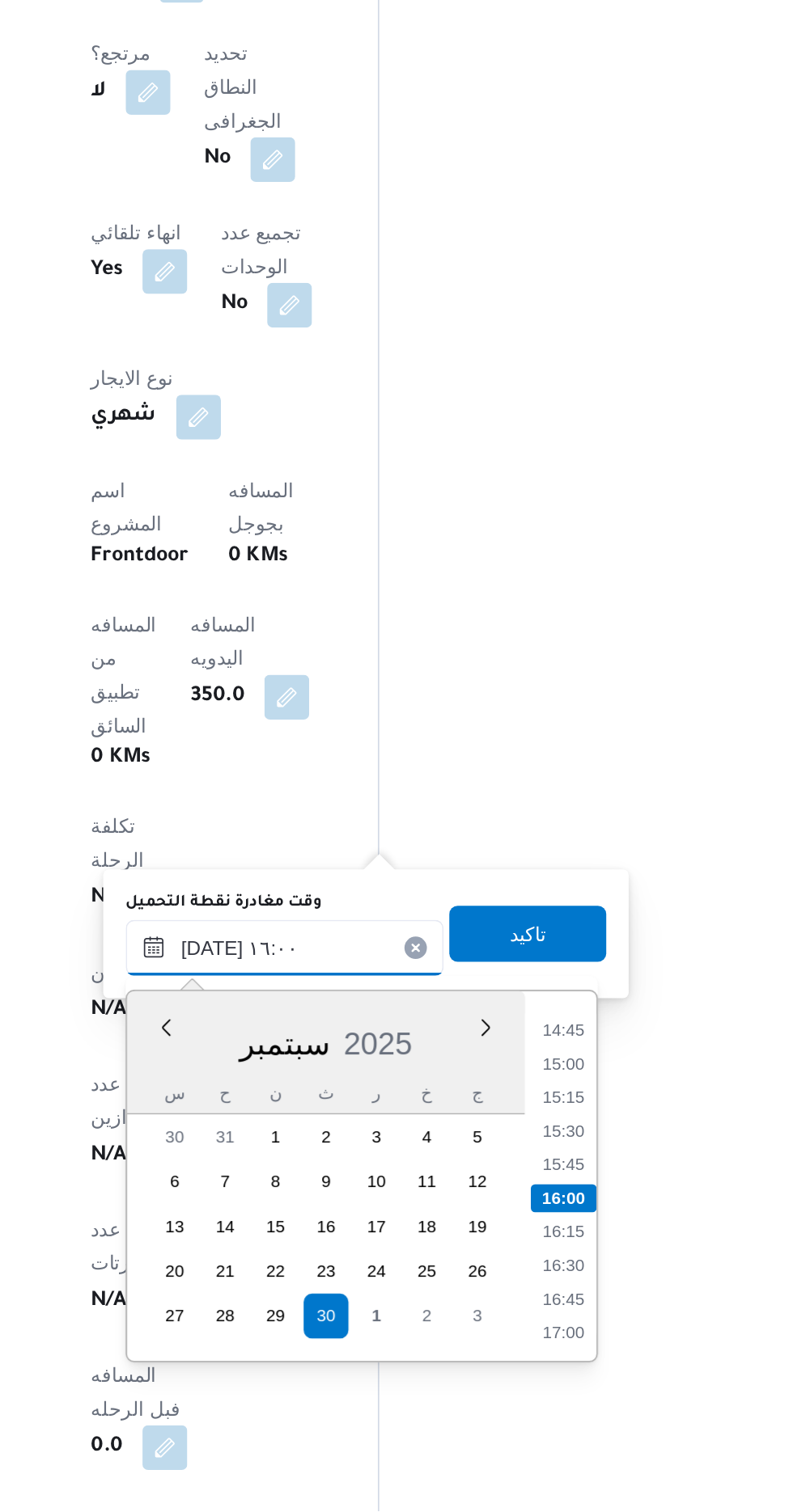
scroll to position [677, 0]
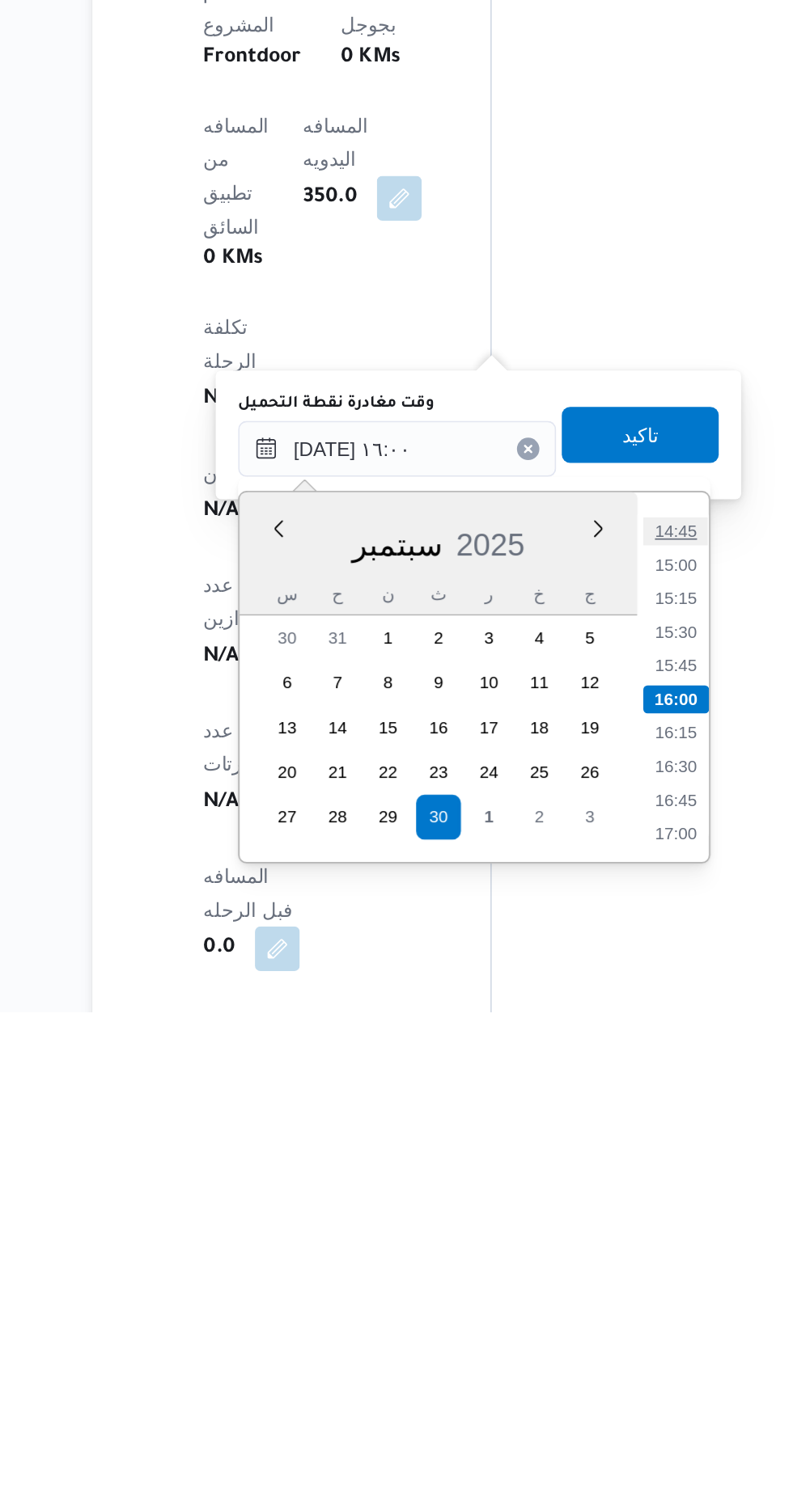
click at [541, 1238] on li "14:45" at bounding box center [547, 1235] width 37 height 17
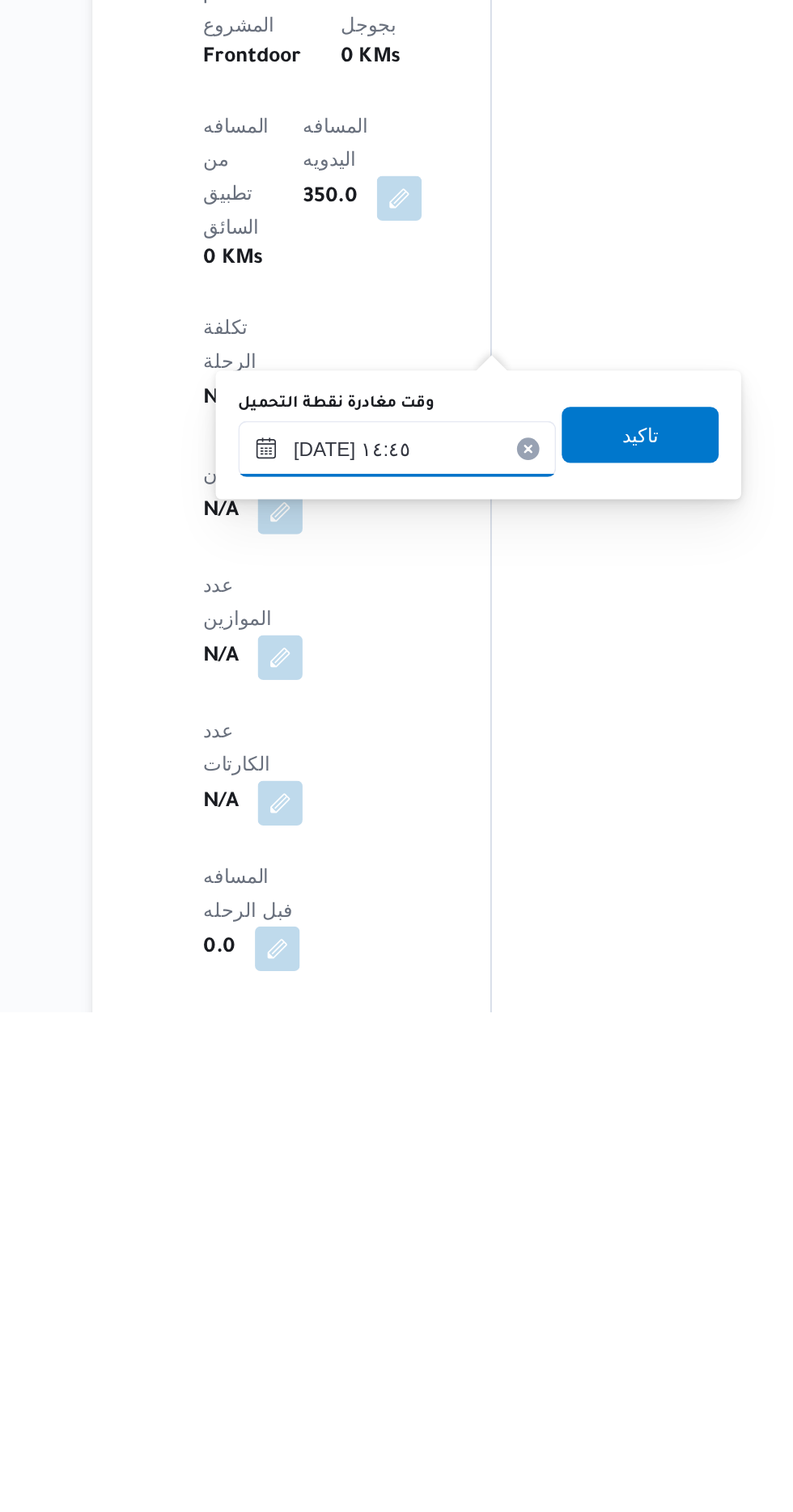
click at [416, 1181] on input "[DATE] ١٤:٤٥" at bounding box center [386, 1186] width 184 height 32
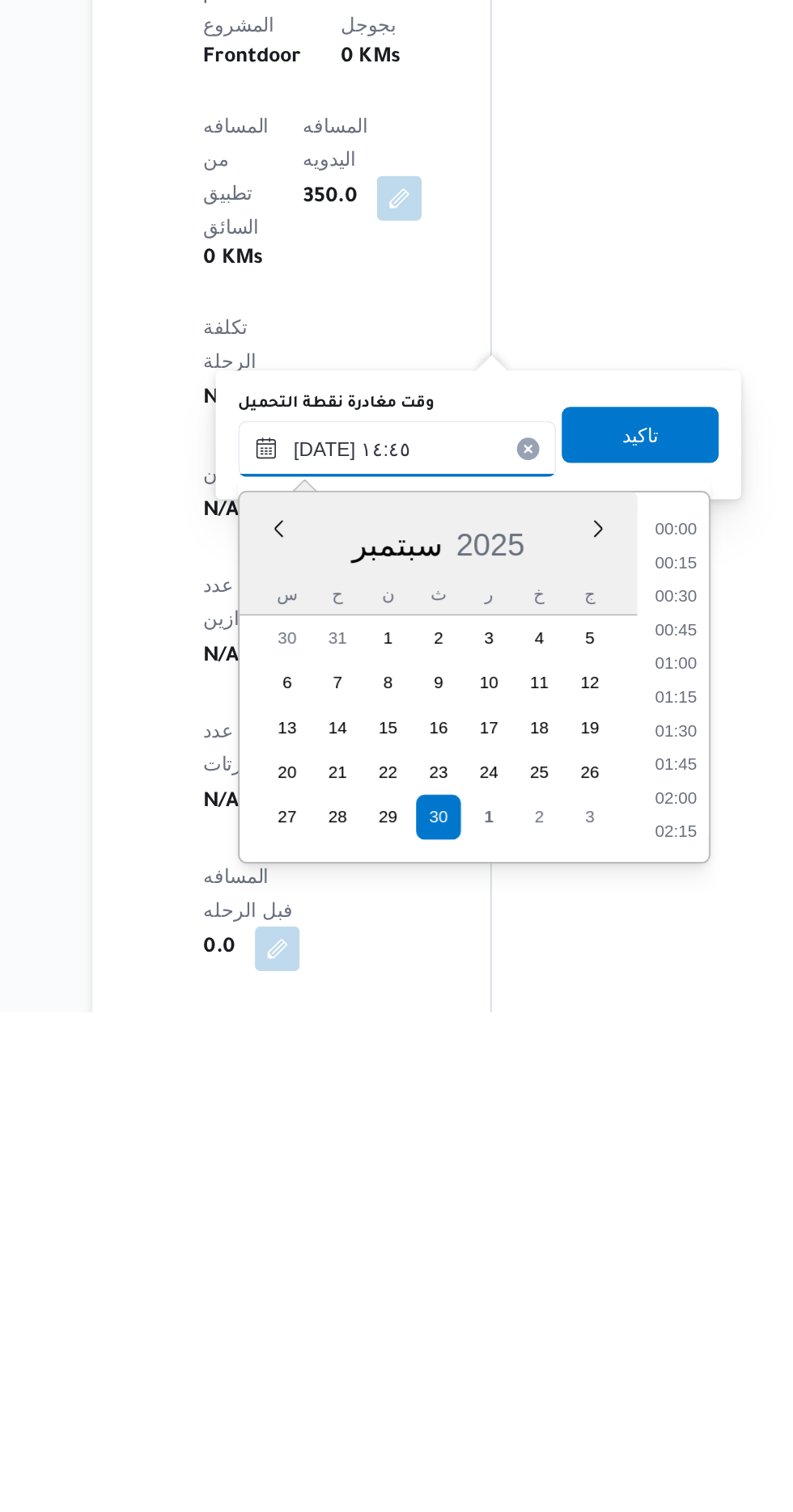
scroll to position [1047, 0]
click at [545, 1236] on li "13:30" at bounding box center [547, 1235] width 37 height 17
type input "[DATE] ١٣:٣٠"
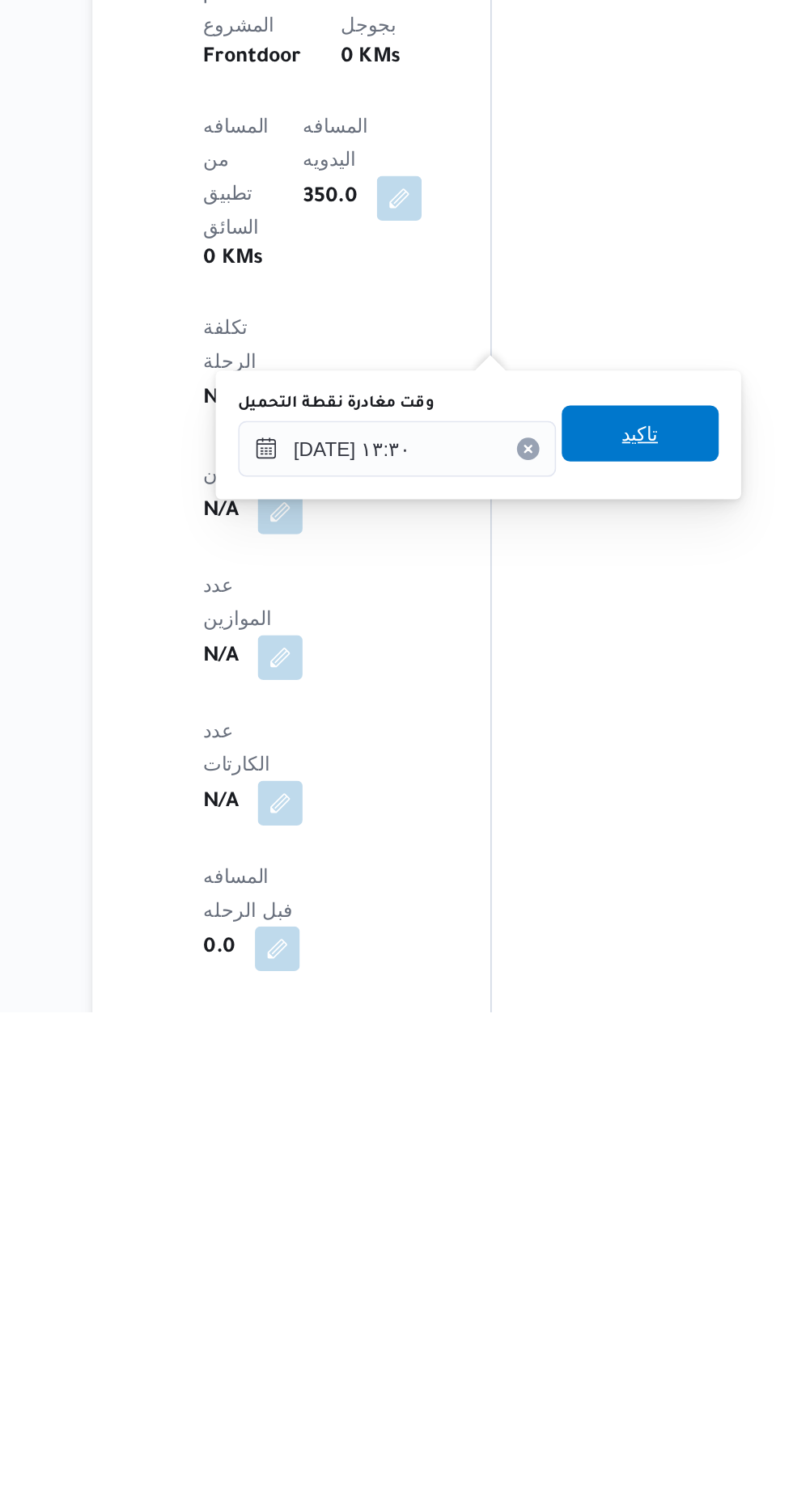
click at [537, 1177] on span "تاكيد" at bounding box center [526, 1177] width 21 height 19
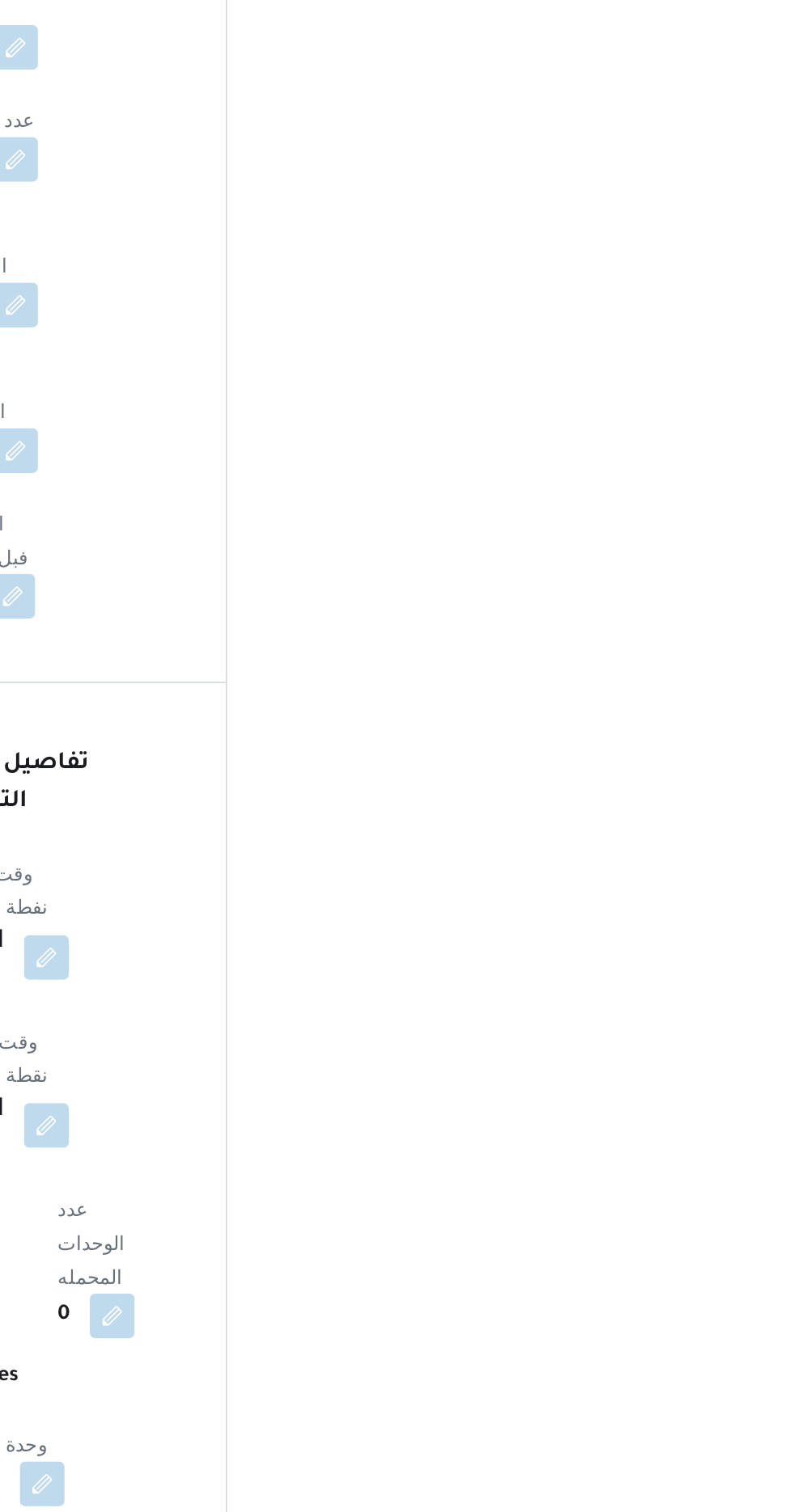
scroll to position [1179, 0]
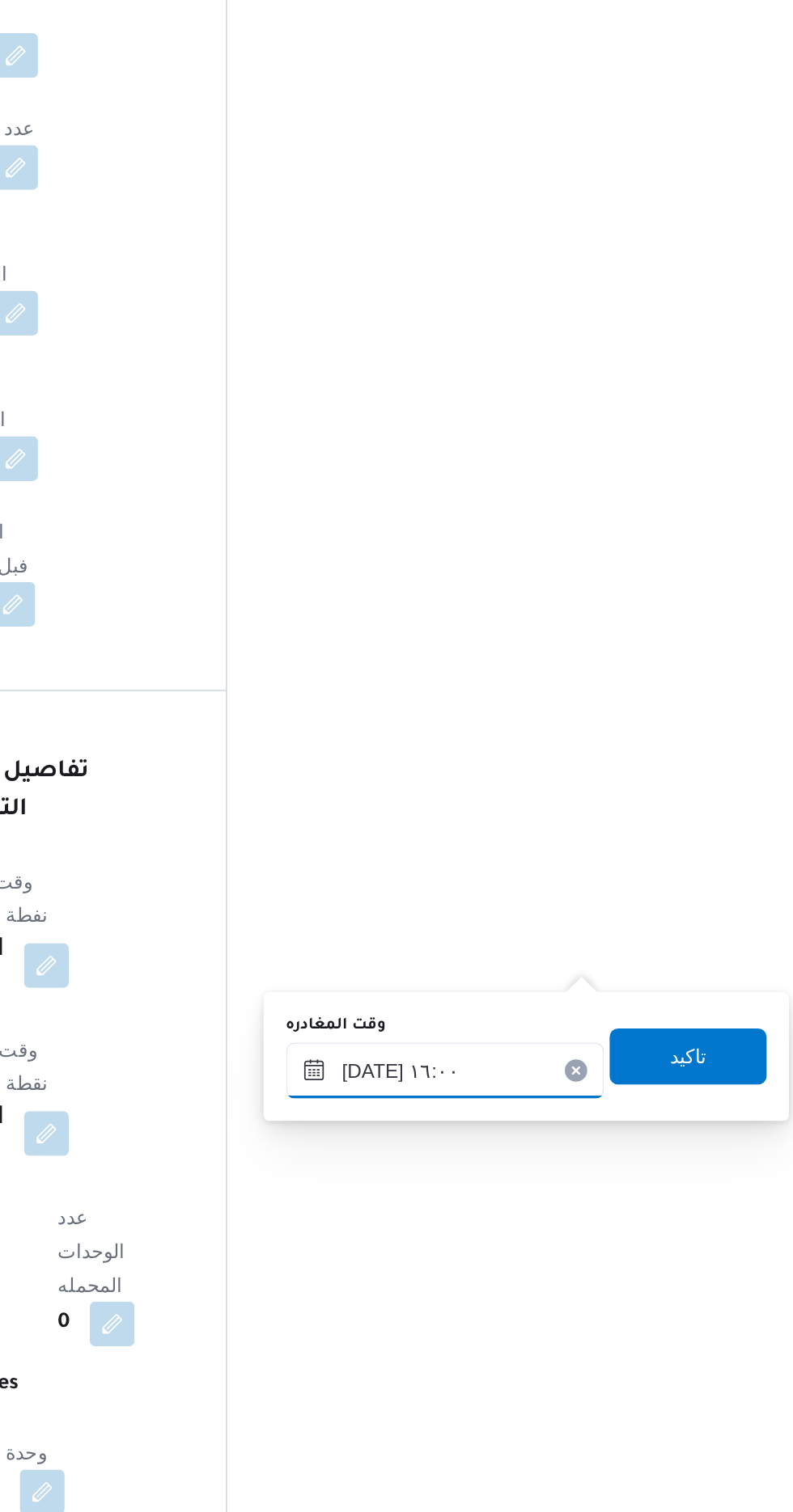
click at [585, 1239] on input "[DATE] ١٦:٠٠" at bounding box center [566, 1243] width 184 height 32
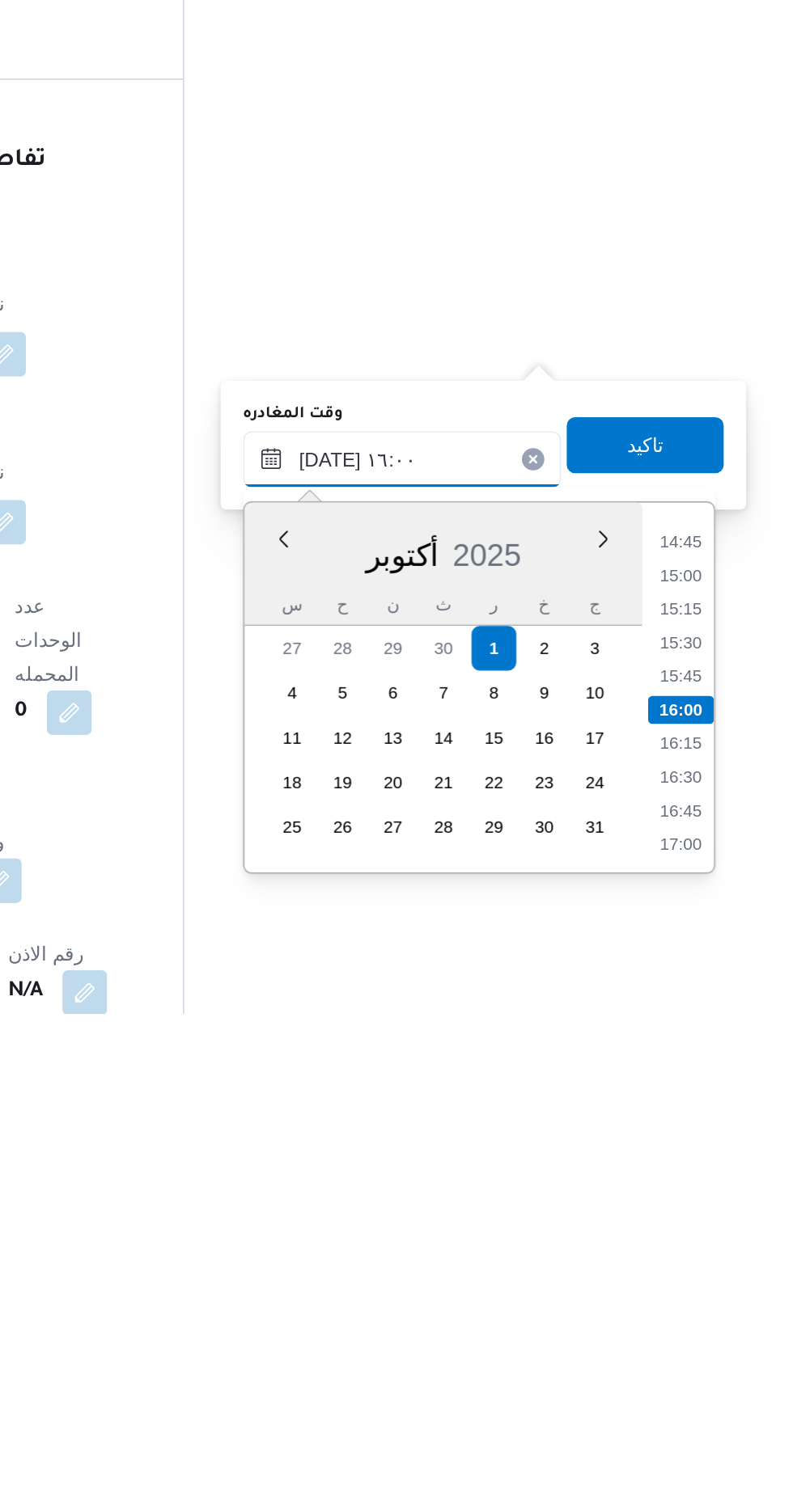
scroll to position [1230, 0]
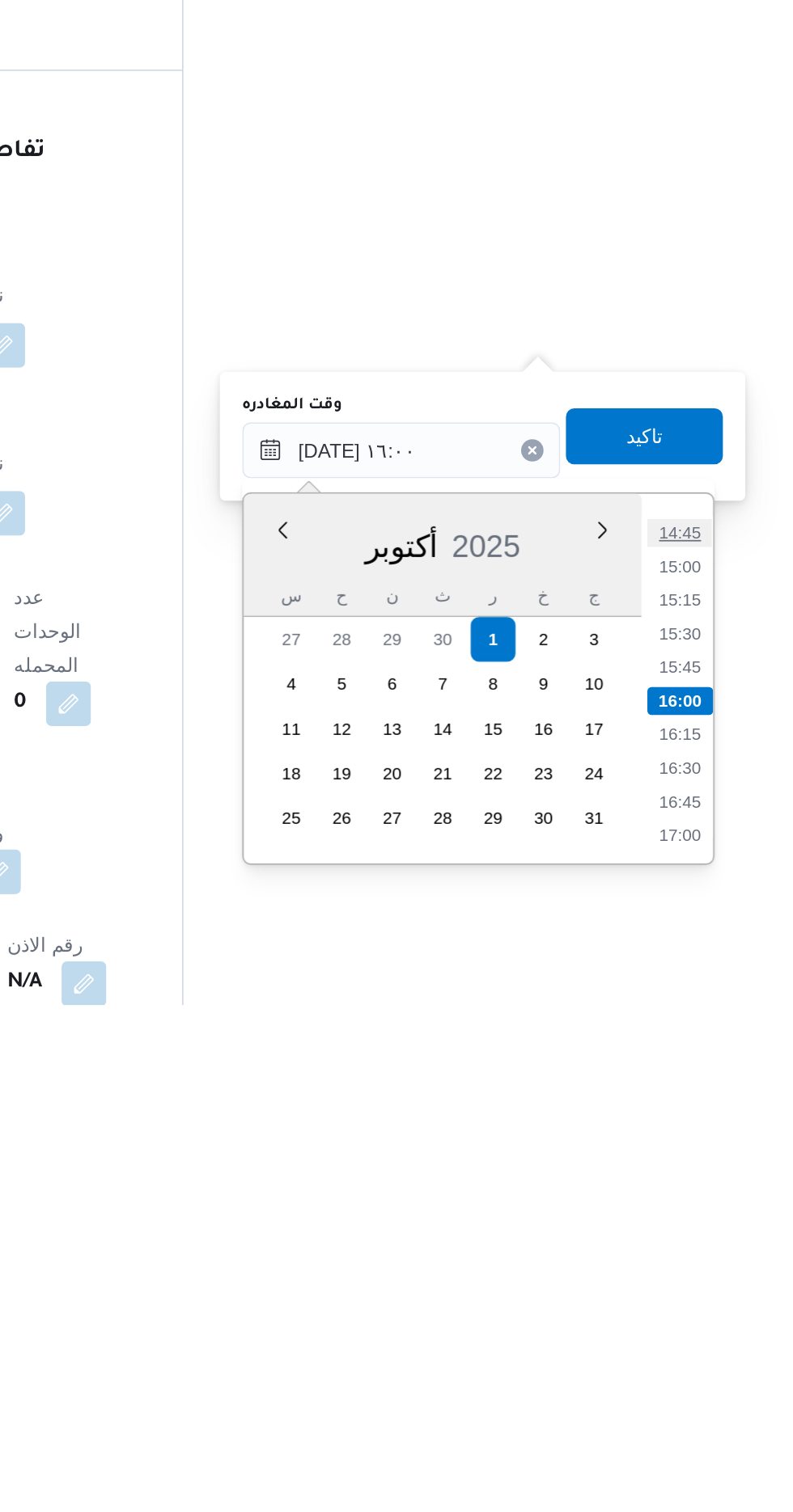
click at [731, 1245] on li "14:45" at bounding box center [727, 1240] width 37 height 17
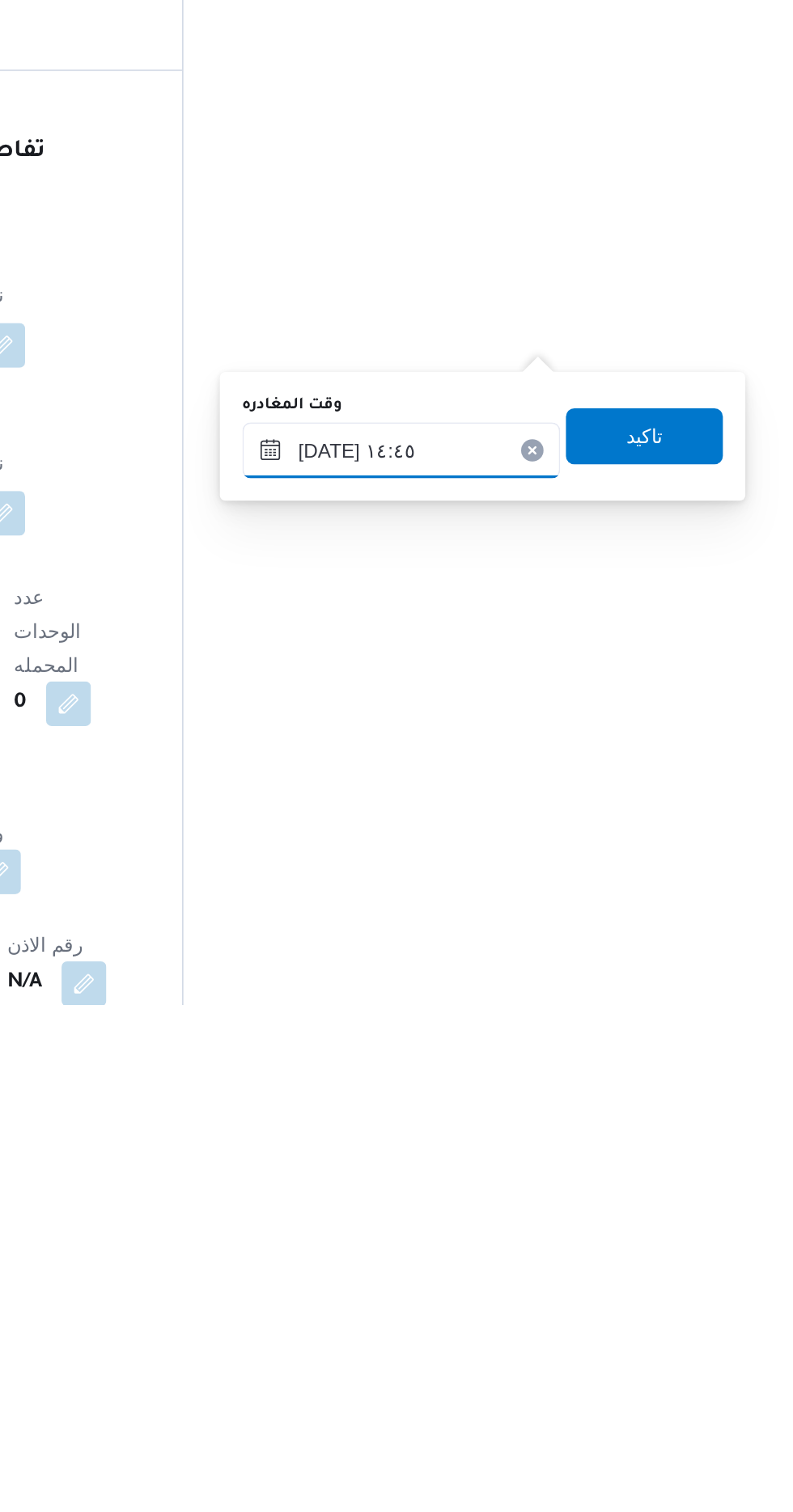
click at [611, 1185] on input "[DATE] ١٤:٤٥" at bounding box center [566, 1191] width 184 height 32
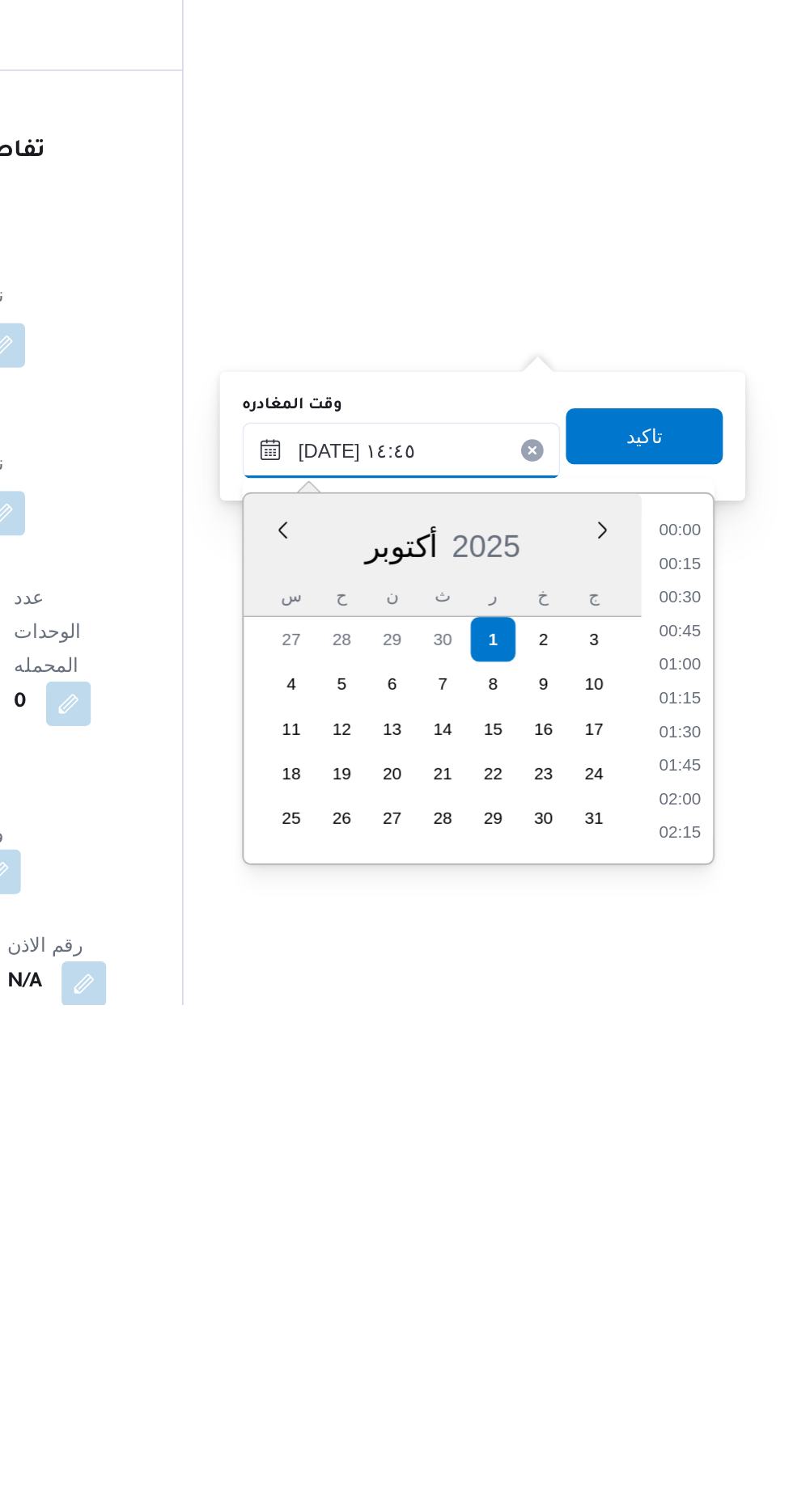
scroll to position [1047, 0]
click at [729, 1239] on li "13:30" at bounding box center [727, 1240] width 37 height 17
type input "[DATE] ١٣:٣٠"
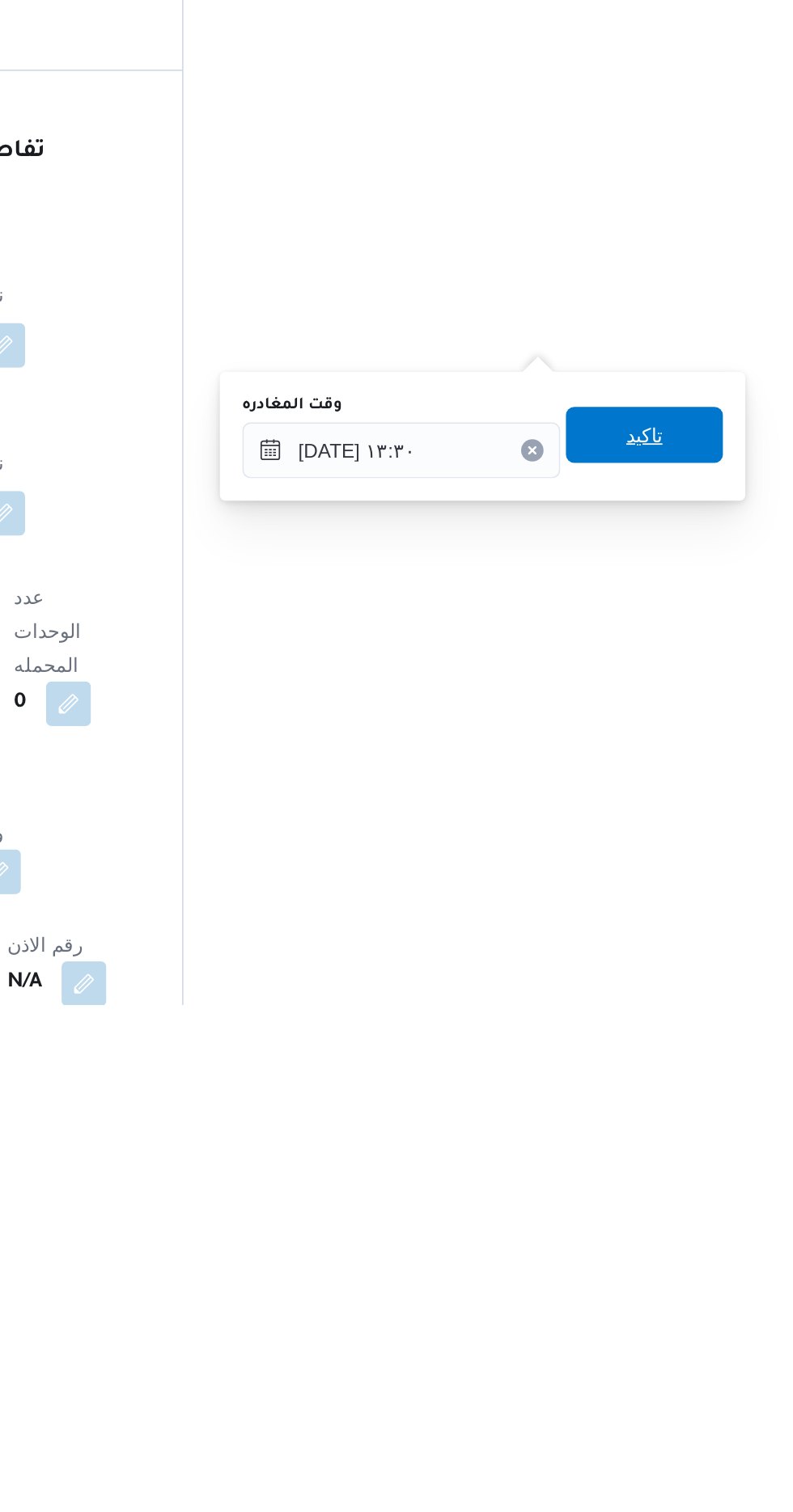
click at [718, 1189] on span "تاكيد" at bounding box center [706, 1182] width 21 height 19
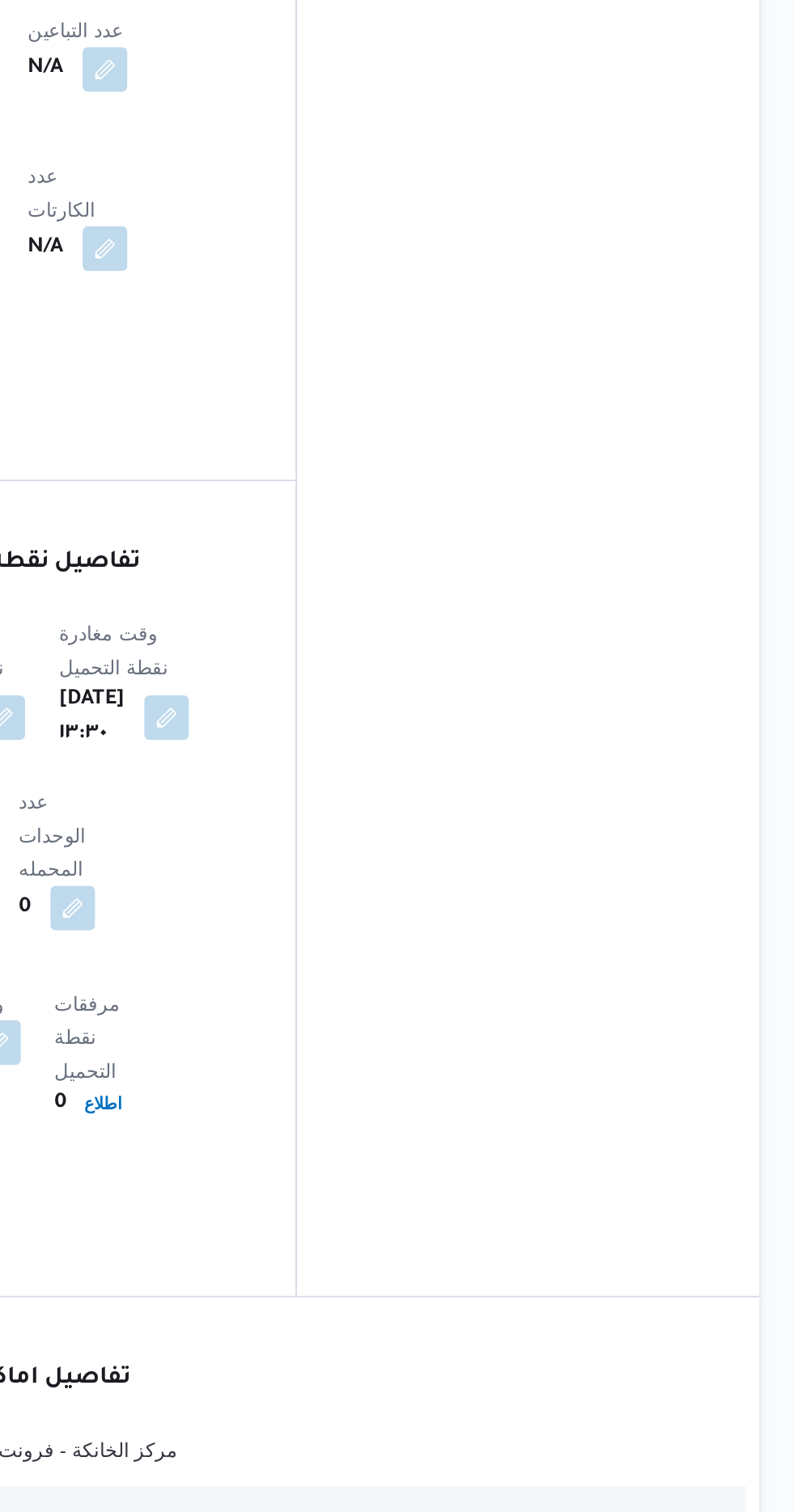
scroll to position [1230, 0]
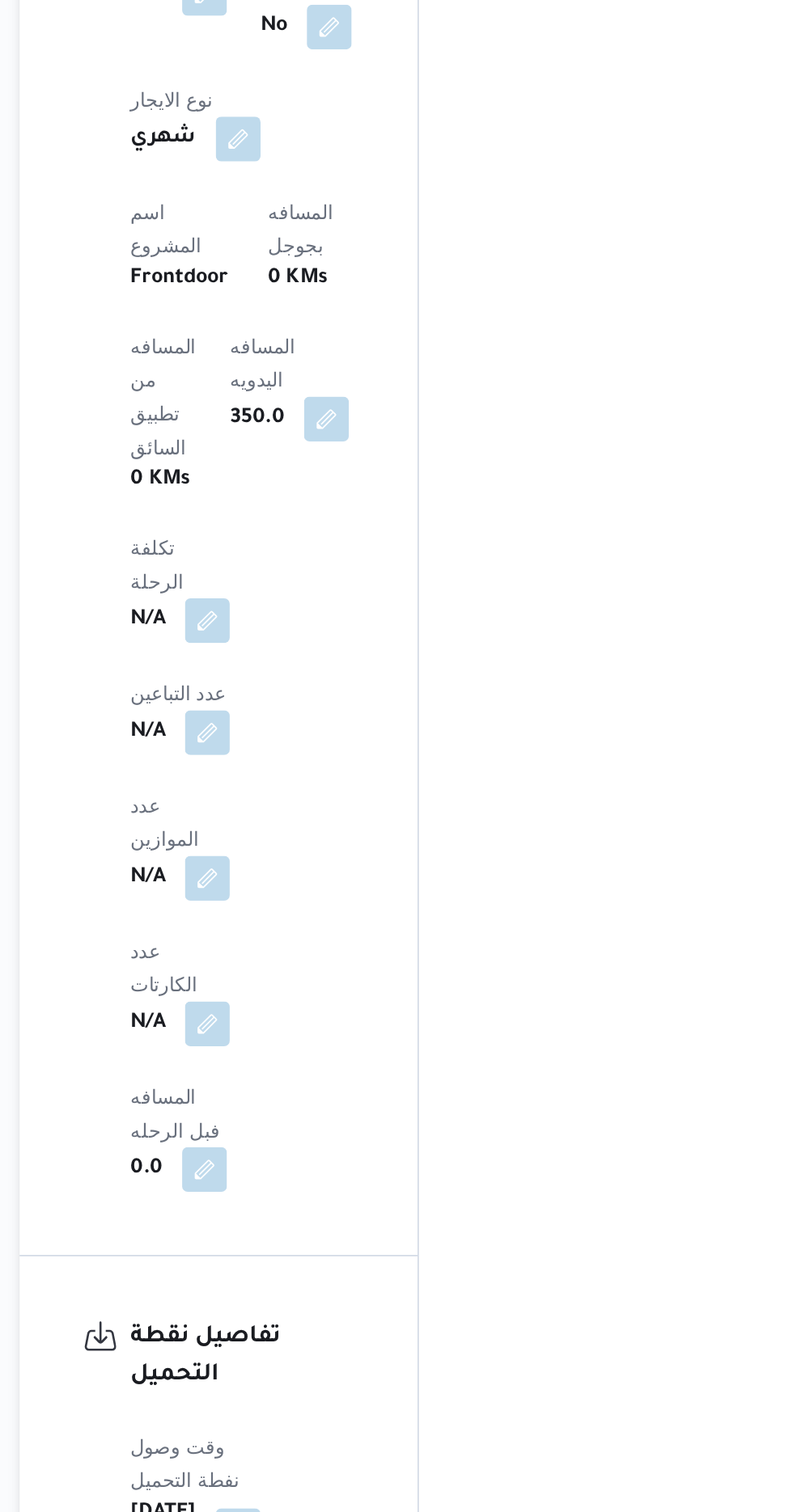
click at [350, 1214] on button "button" at bounding box center [336, 1227] width 26 height 26
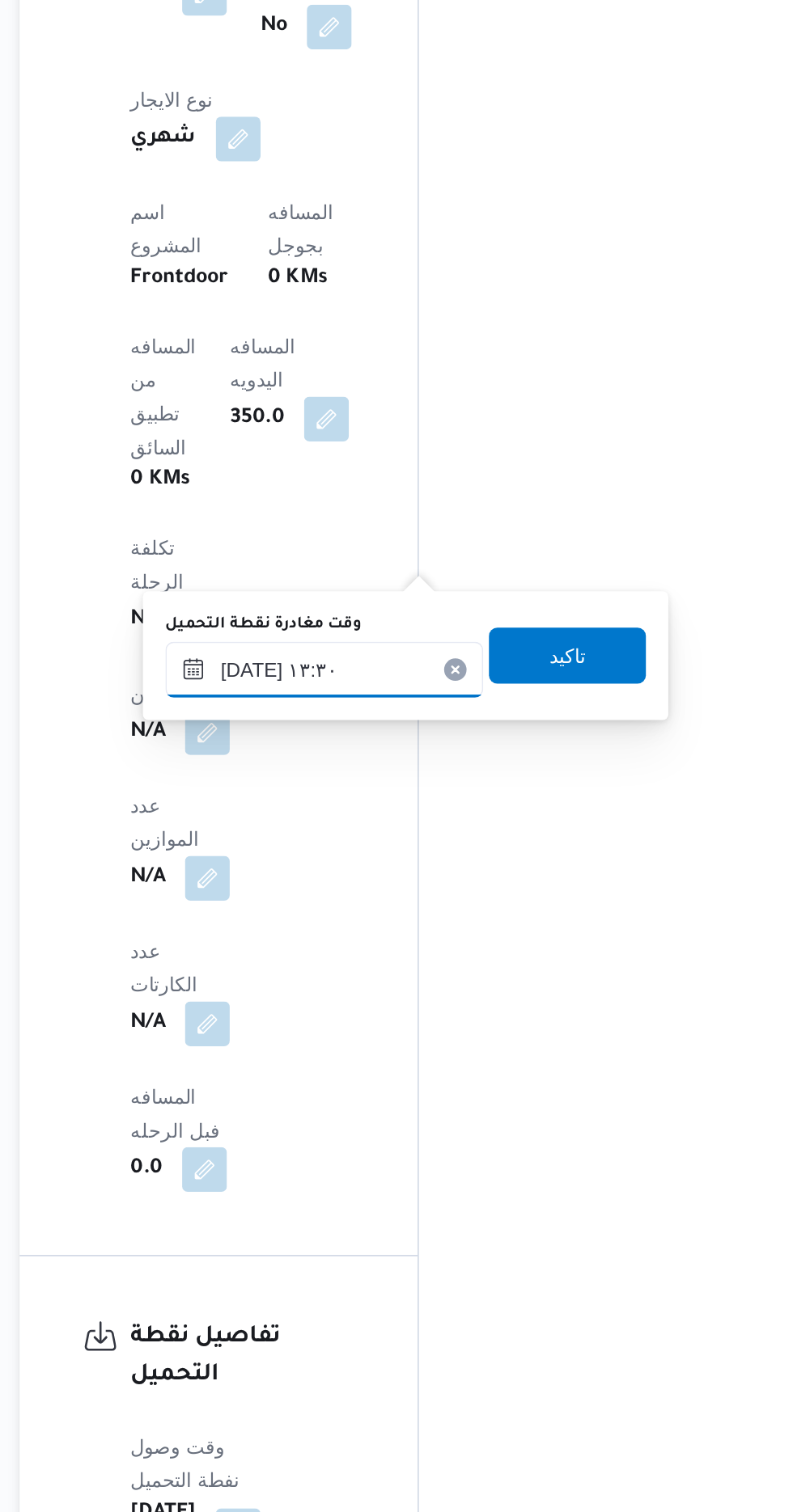
click at [396, 642] on input "[DATE] ١٣:٣٠" at bounding box center [386, 633] width 184 height 32
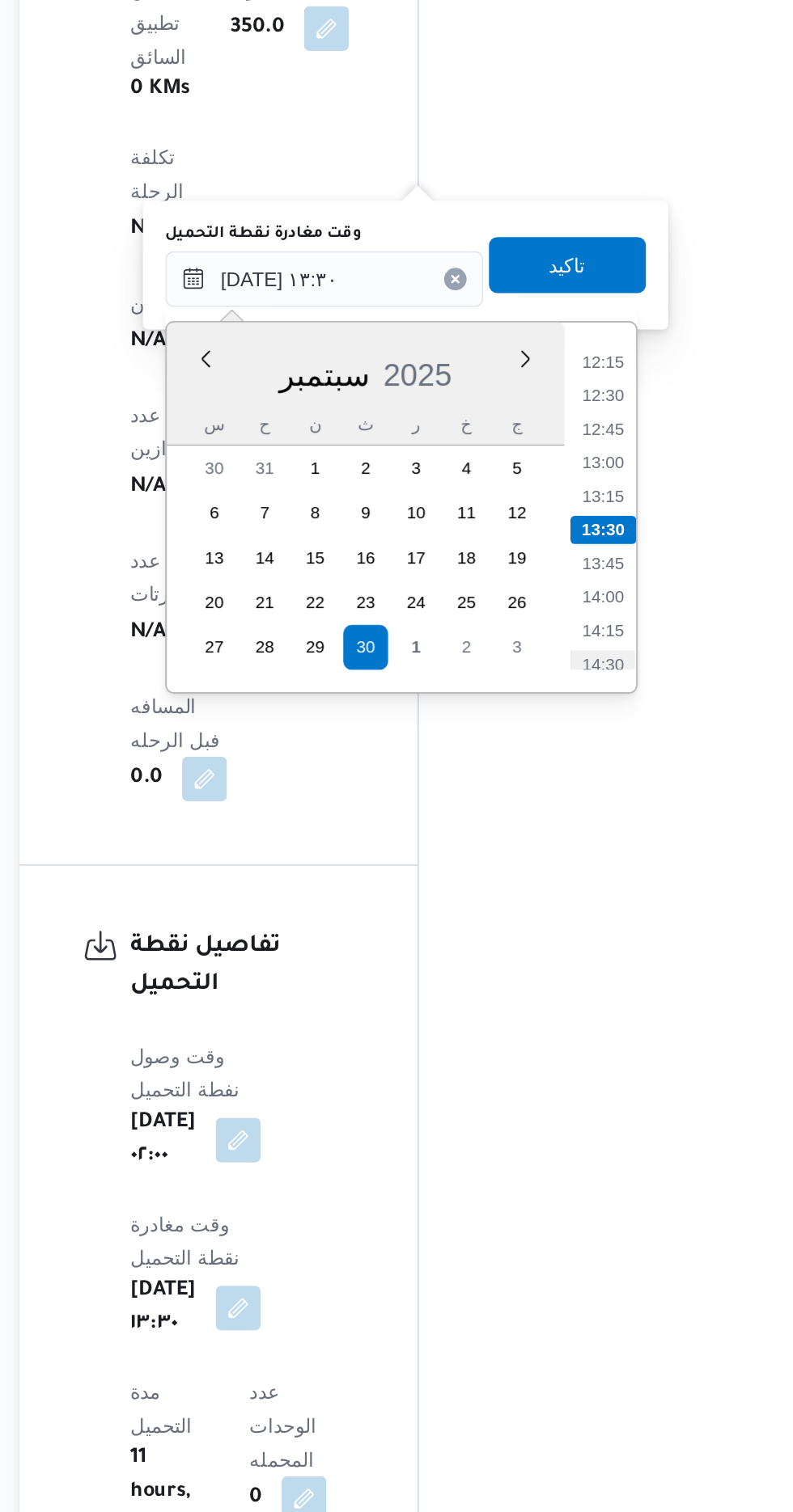
click at [547, 855] on li "14:30" at bounding box center [547, 856] width 37 height 17
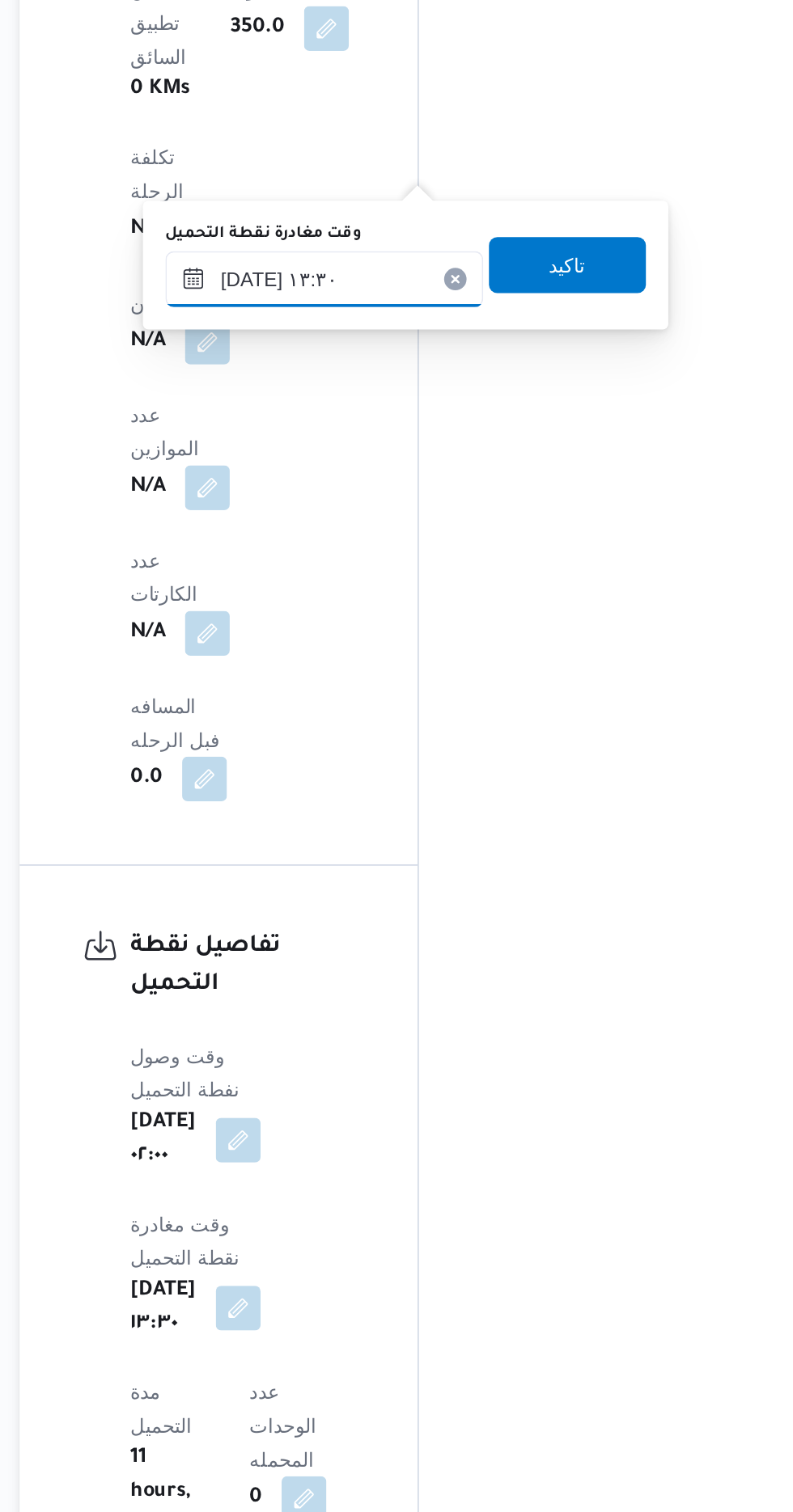
click at [442, 639] on input "[DATE] ١٣:٣٠" at bounding box center [386, 633] width 184 height 32
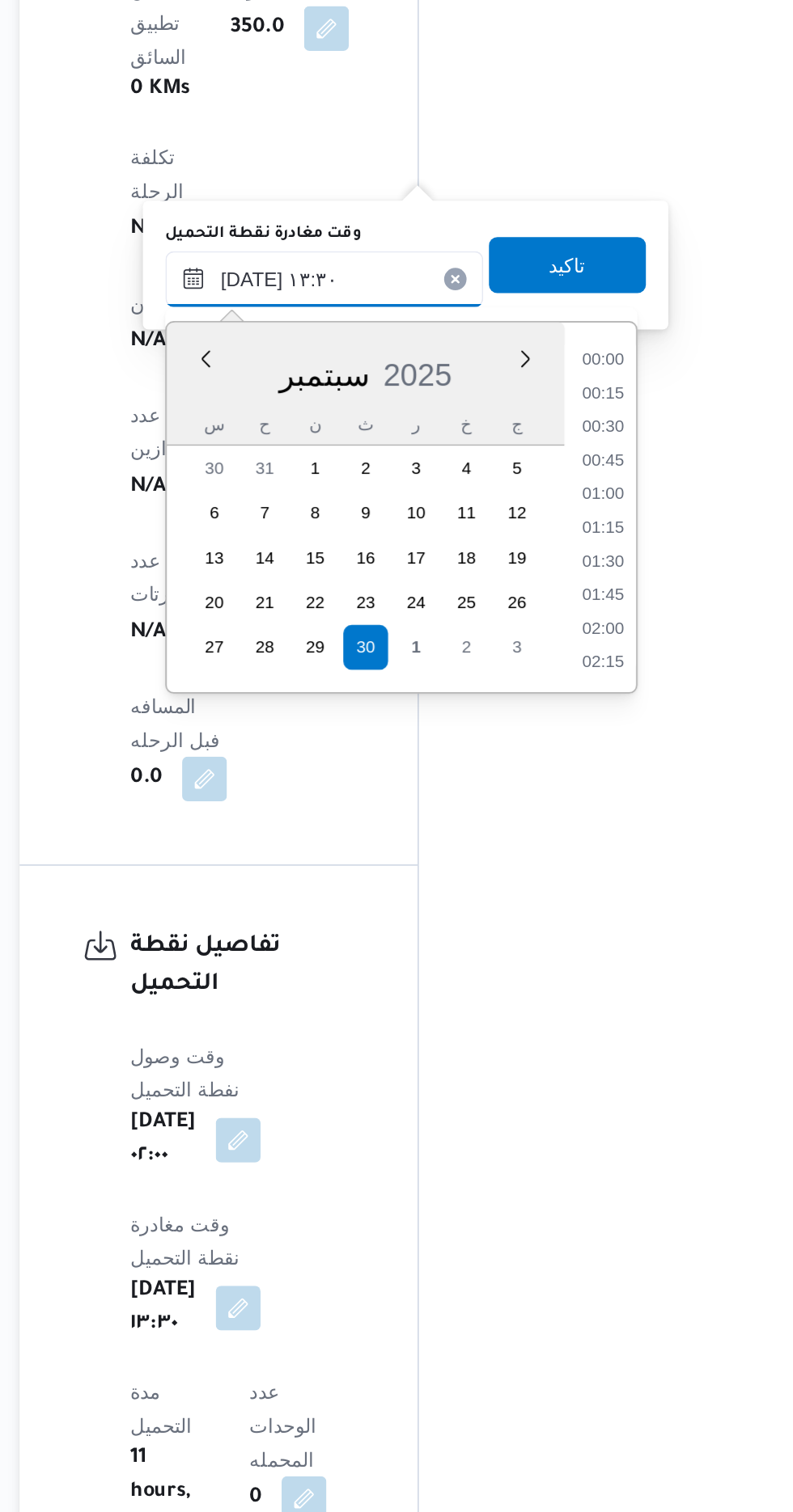
scroll to position [949, 0]
click at [545, 851] on li "14:30" at bounding box center [547, 856] width 37 height 17
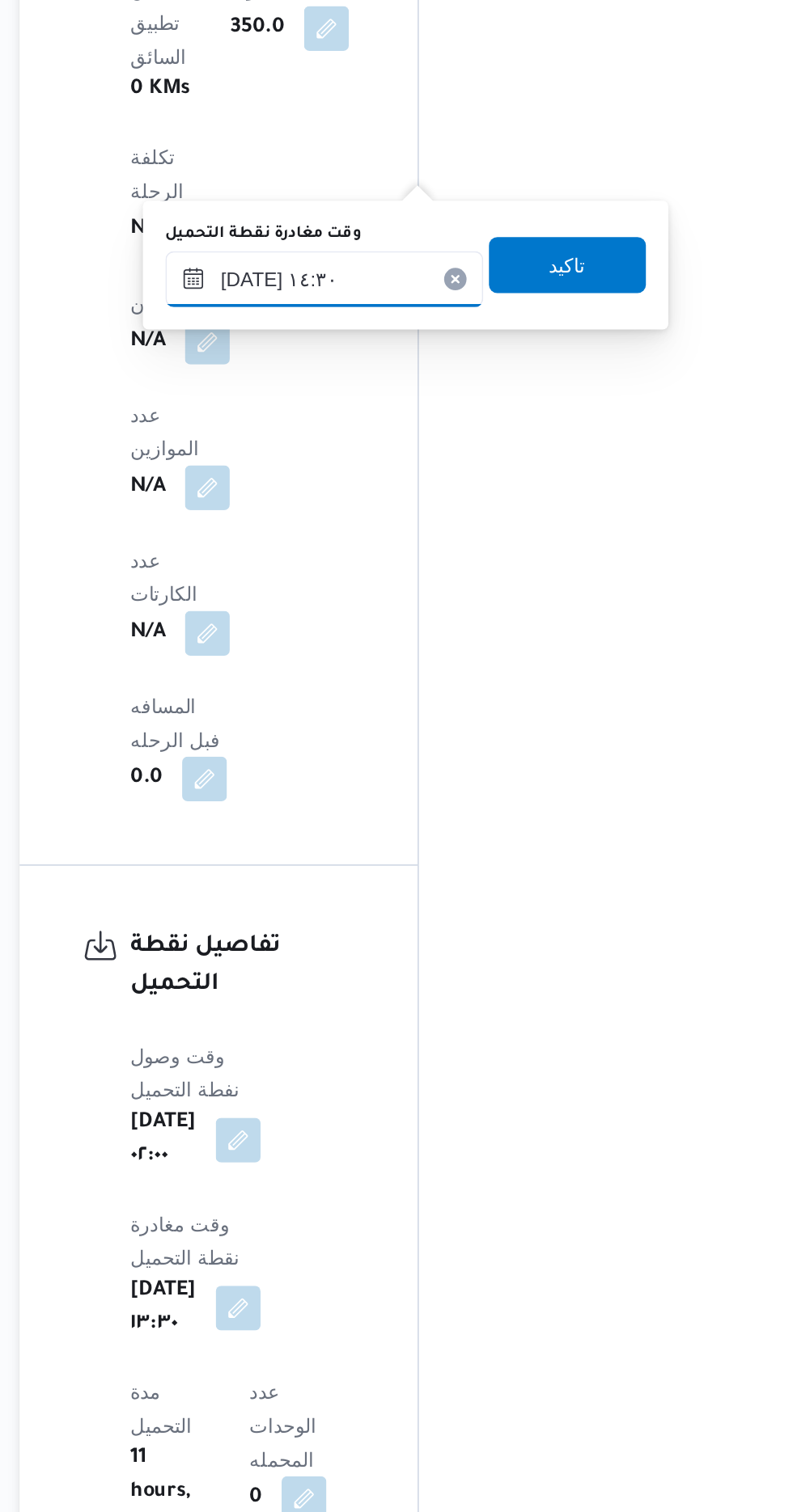
click at [435, 639] on input "[DATE] ١٤:٣٠" at bounding box center [386, 633] width 184 height 32
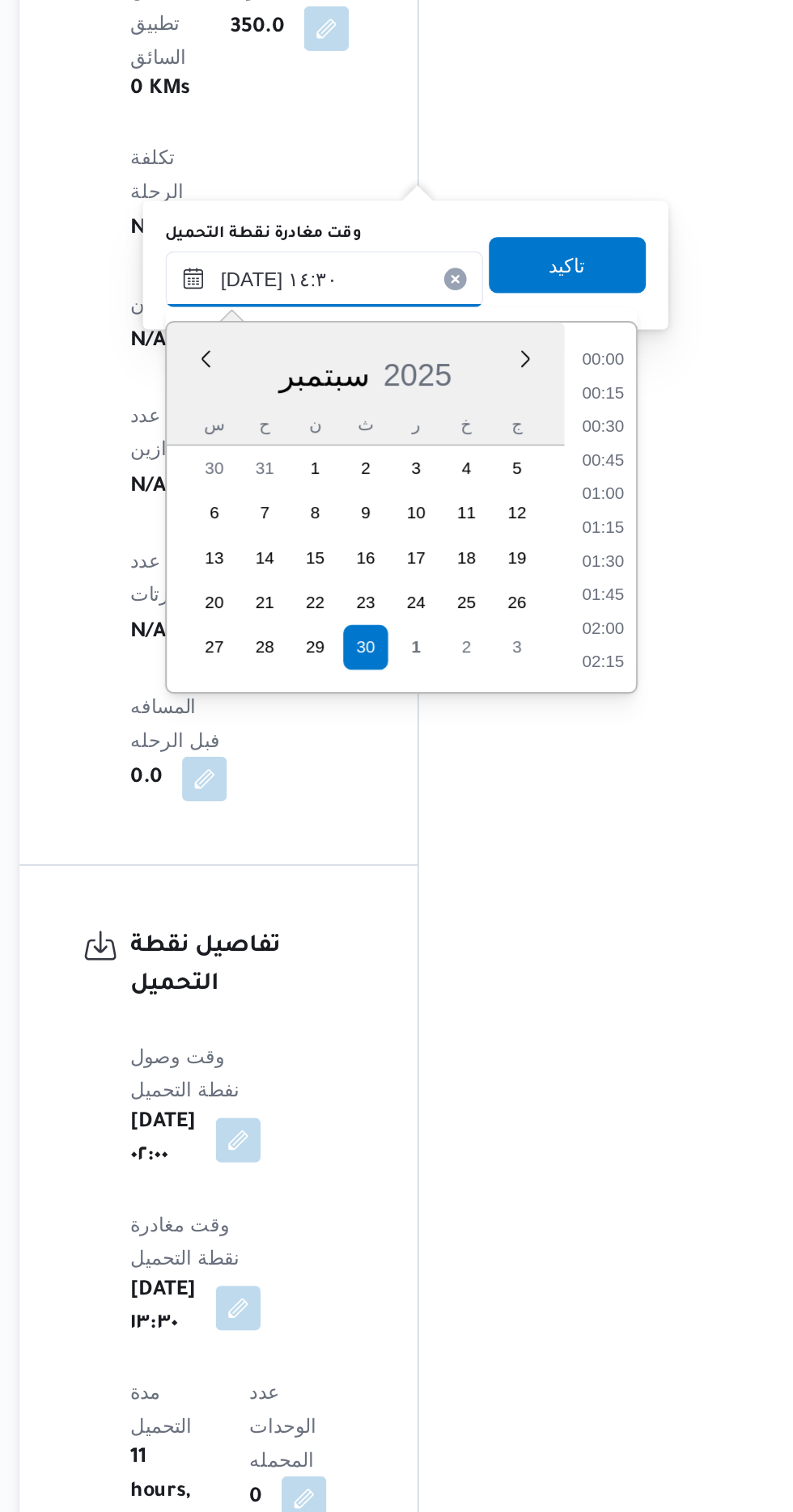
scroll to position [1027, 0]
click at [543, 859] on div "Time 00:00 00:15 00:30 00:45 01:00 01:15 01:30 01:45 02:00 02:15 02:30 02:45 03…" at bounding box center [546, 766] width 41 height 213
click at [547, 853] on li "15:30" at bounding box center [547, 856] width 37 height 17
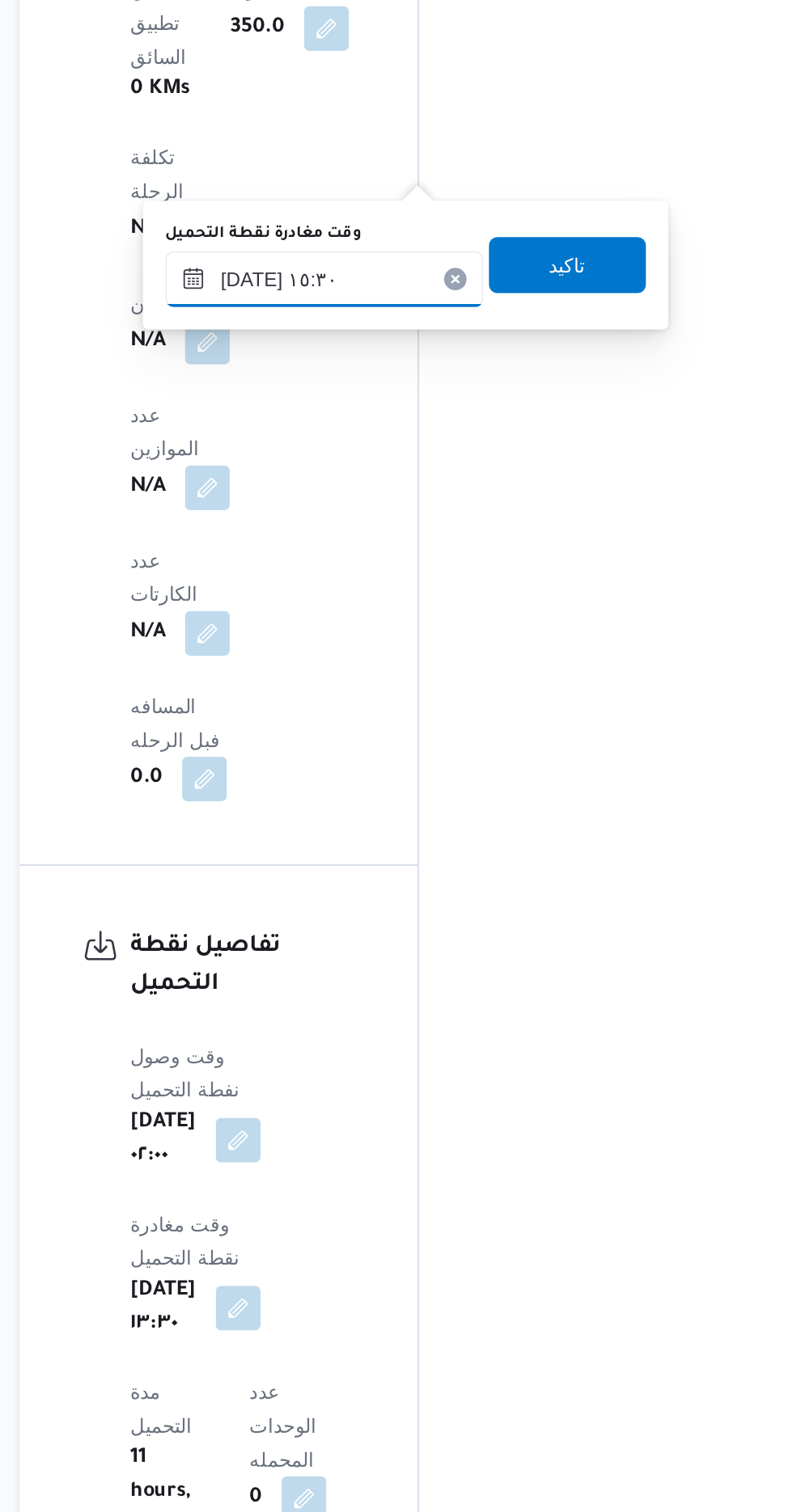
click at [440, 630] on input "[DATE] ١٥:٣٠" at bounding box center [386, 633] width 184 height 32
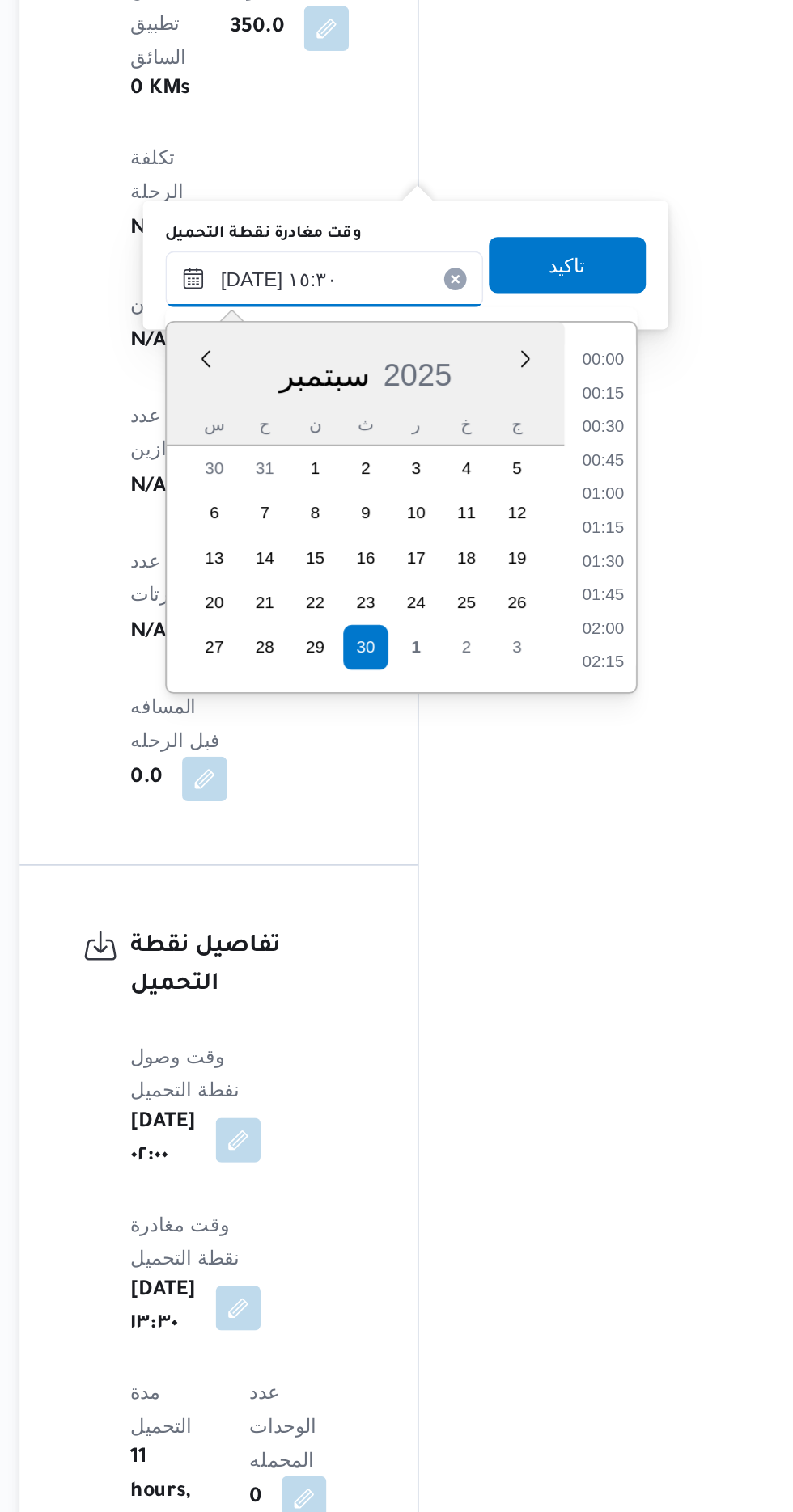
scroll to position [1104, 0]
click at [543, 855] on li "16:30" at bounding box center [547, 856] width 37 height 17
type input "[DATE] ١٦:٣٠"
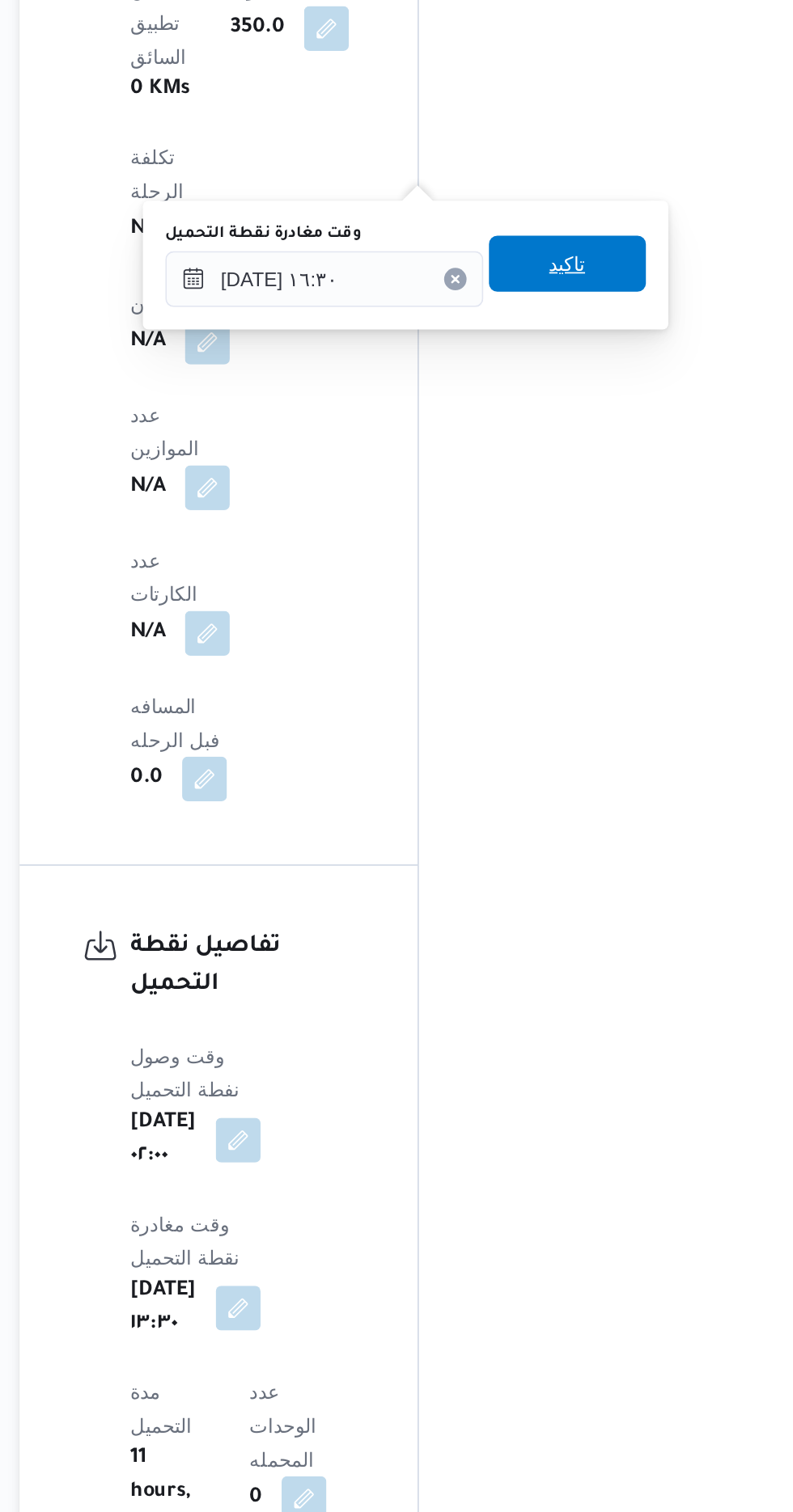
click at [537, 628] on span "تاكيد" at bounding box center [526, 624] width 21 height 19
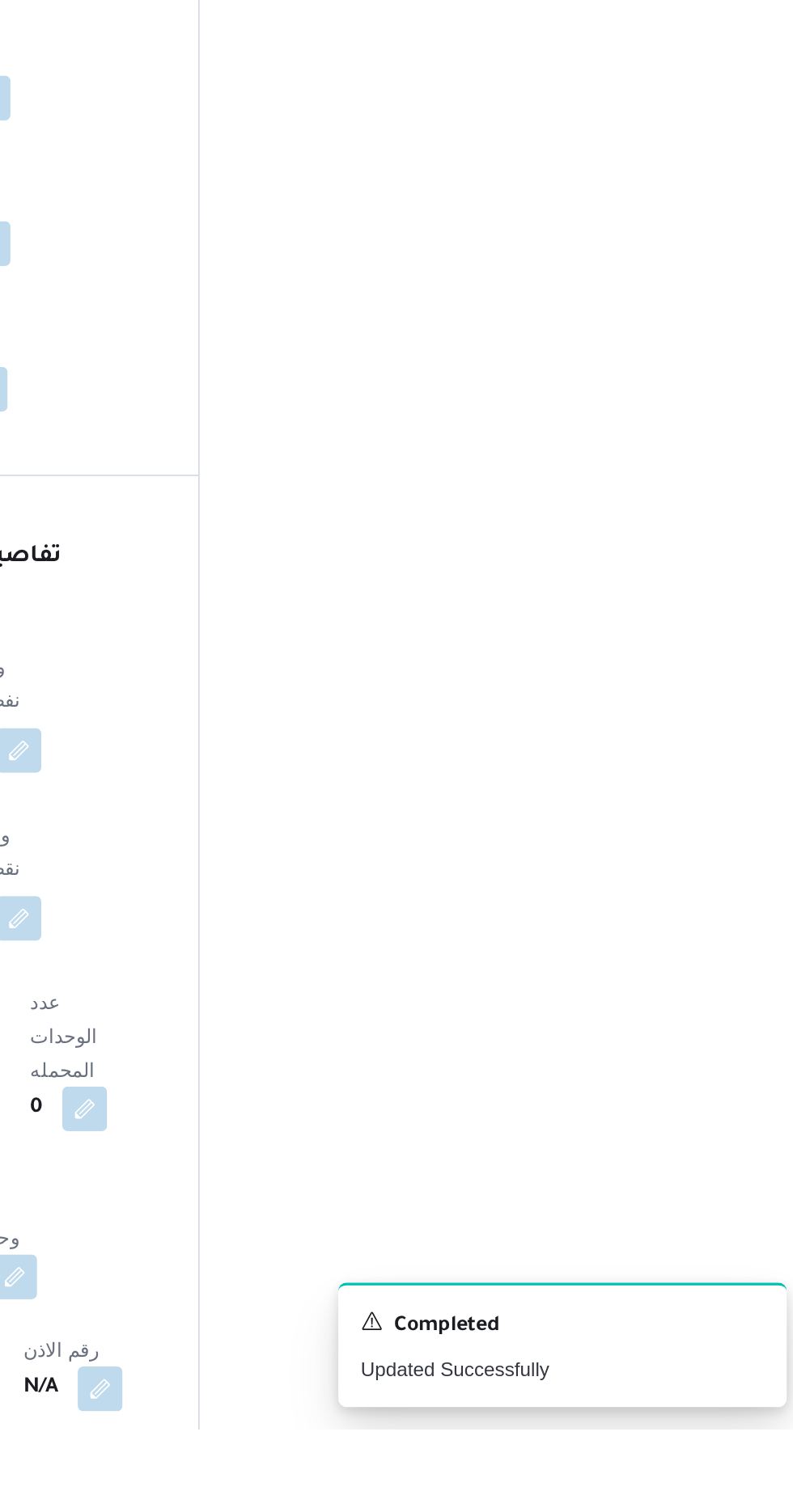
scroll to position [1243, 0]
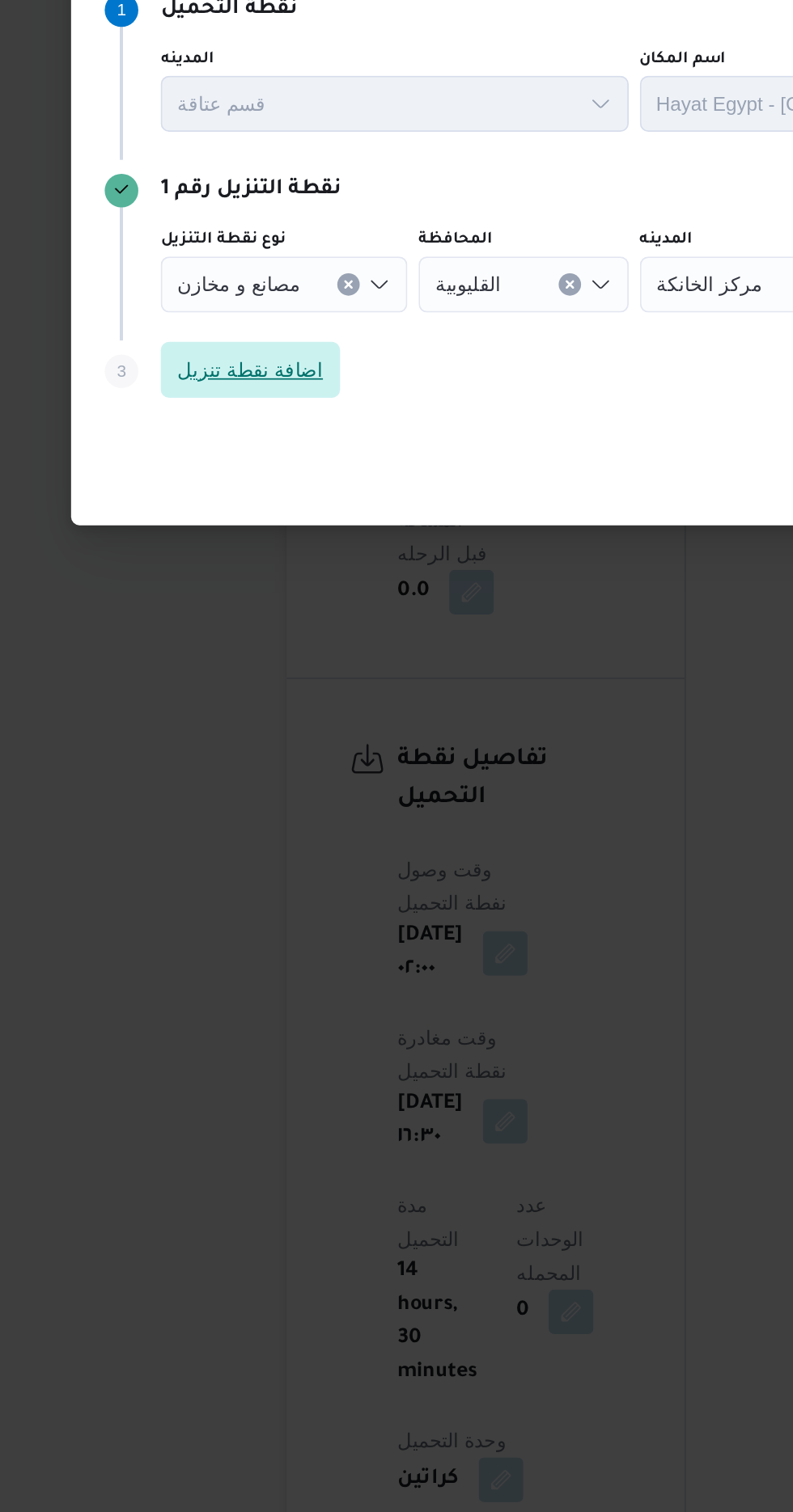
click at [196, 791] on span "اضافة نقطة تنزيل" at bounding box center [189, 780] width 84 height 19
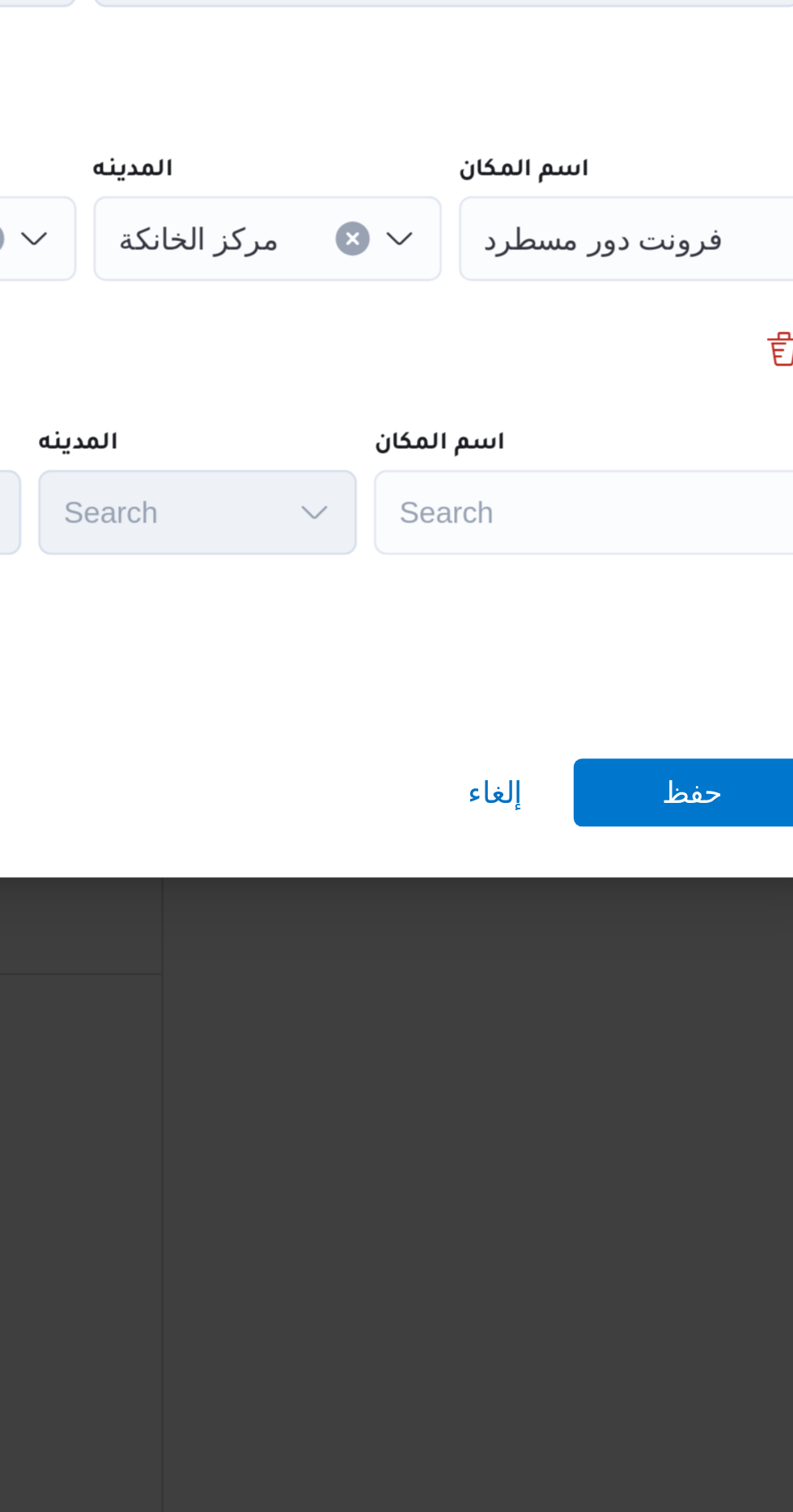
click at [622, 779] on div "Search" at bounding box center [622, 783] width 203 height 32
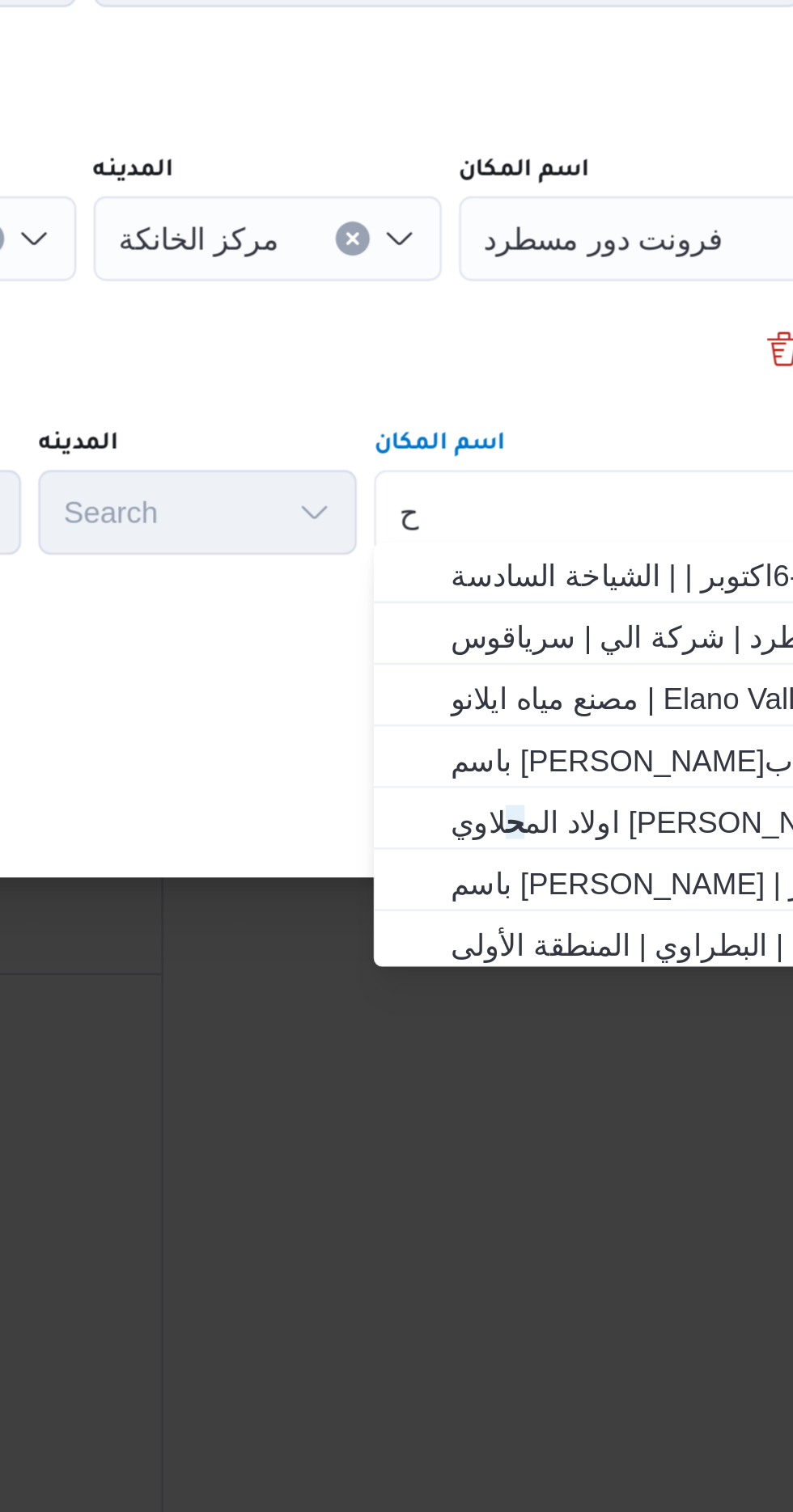
scroll to position [0, 0]
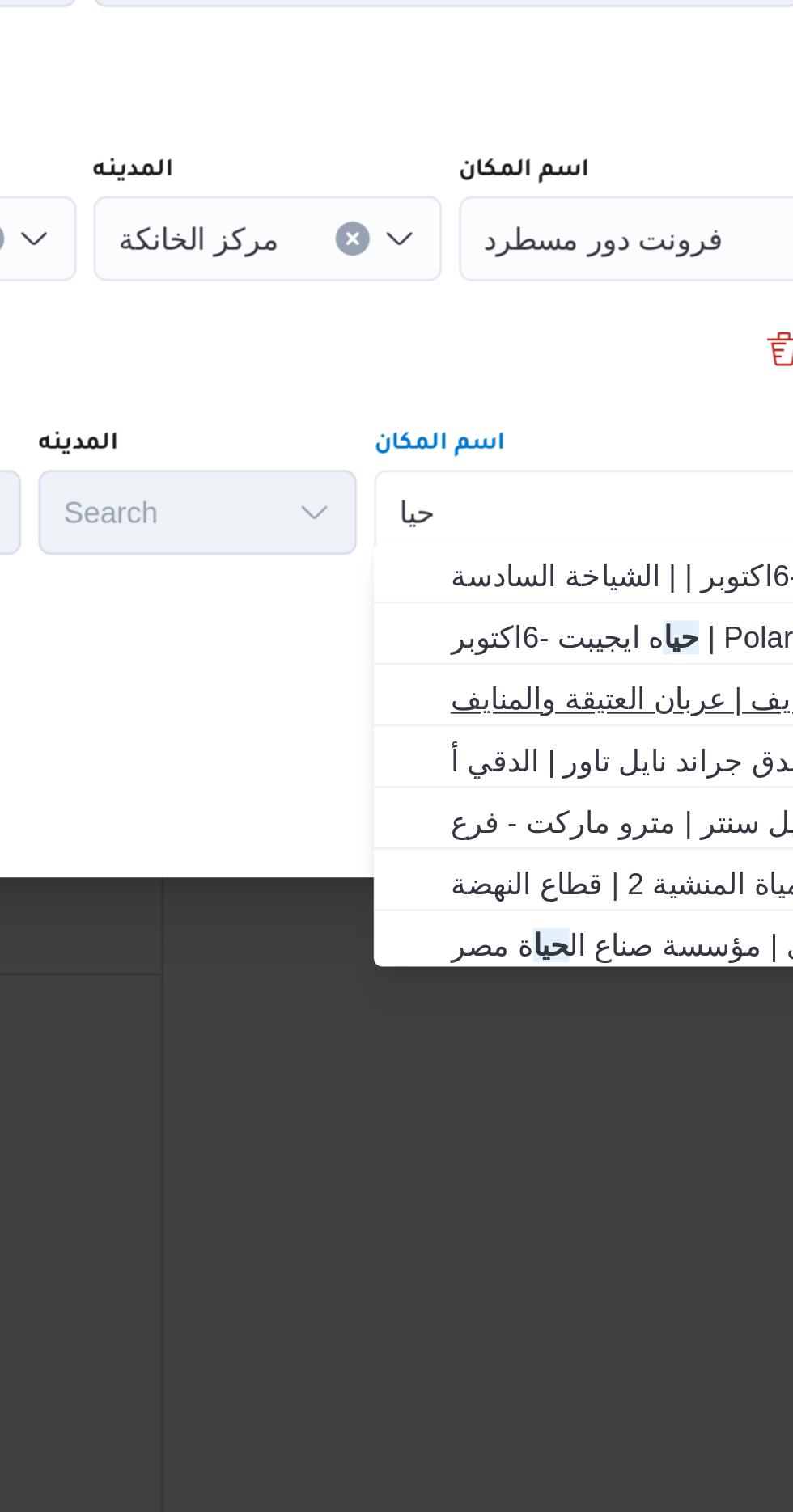
type input "حيا"
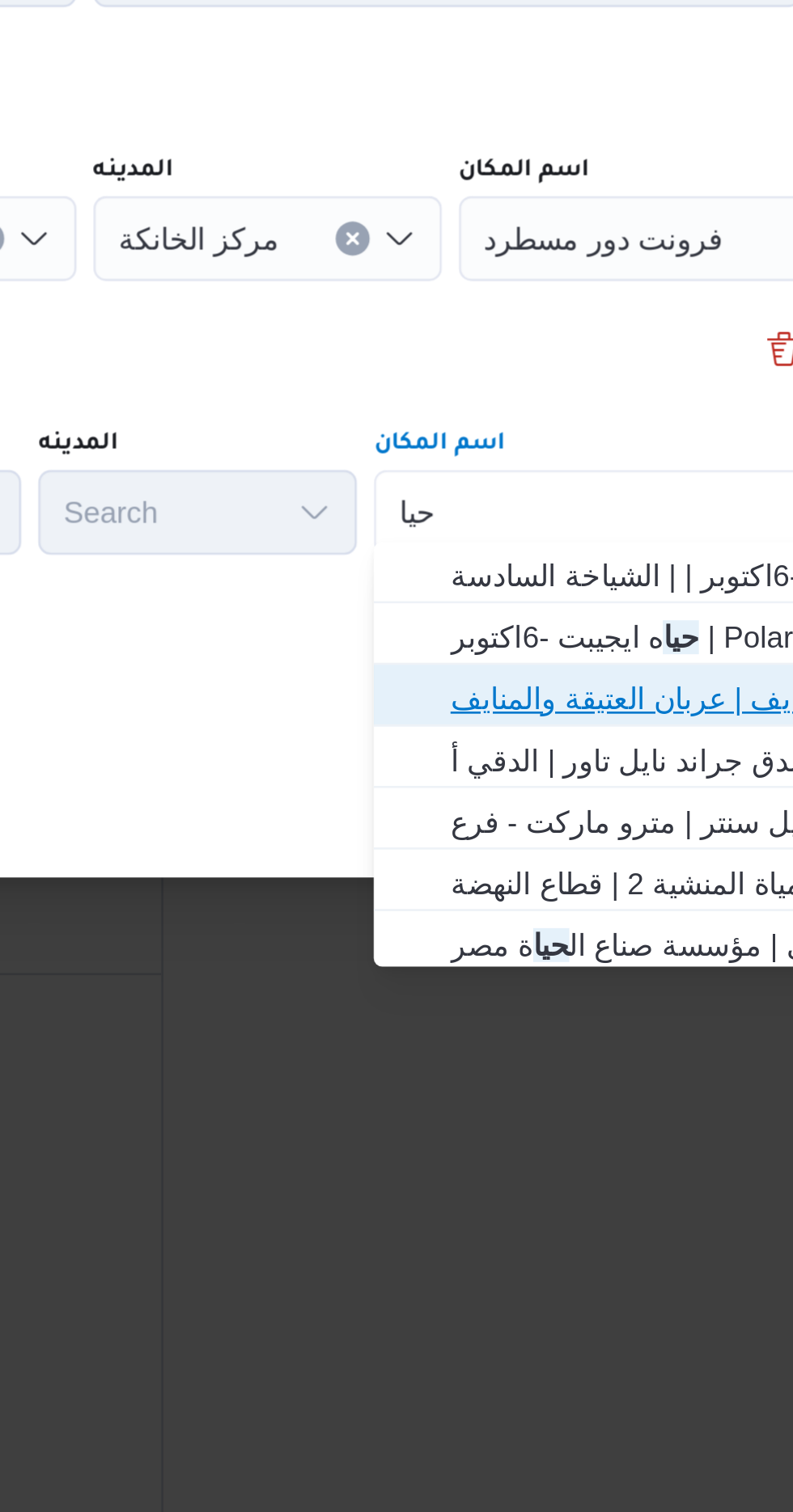
click at [638, 847] on span "حيا ه ايجيبت -السويس | عربان العتيقة والمنايف | عربان العتيقة والمنايف" at bounding box center [632, 854] width 164 height 19
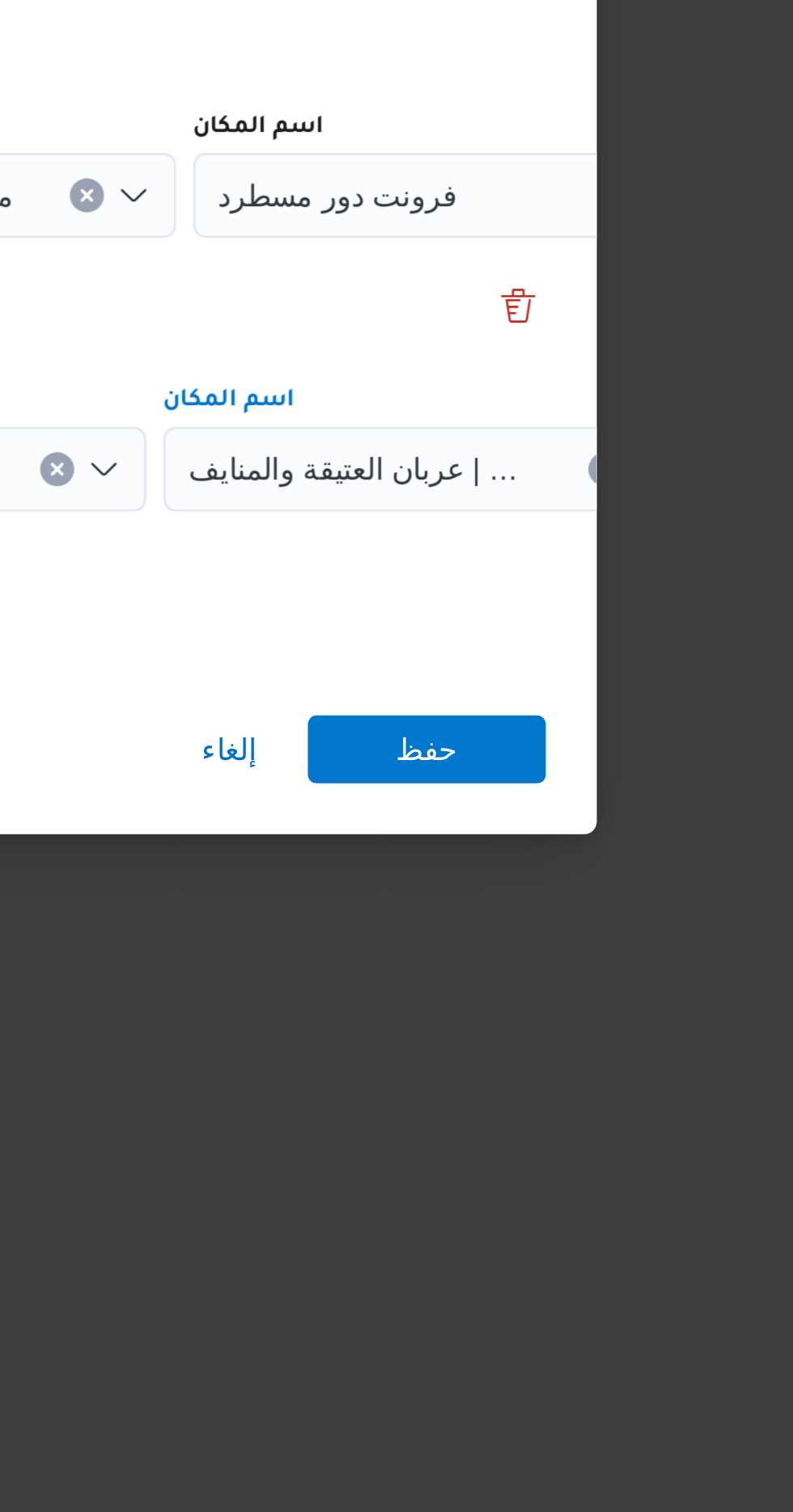
scroll to position [1243, 0]
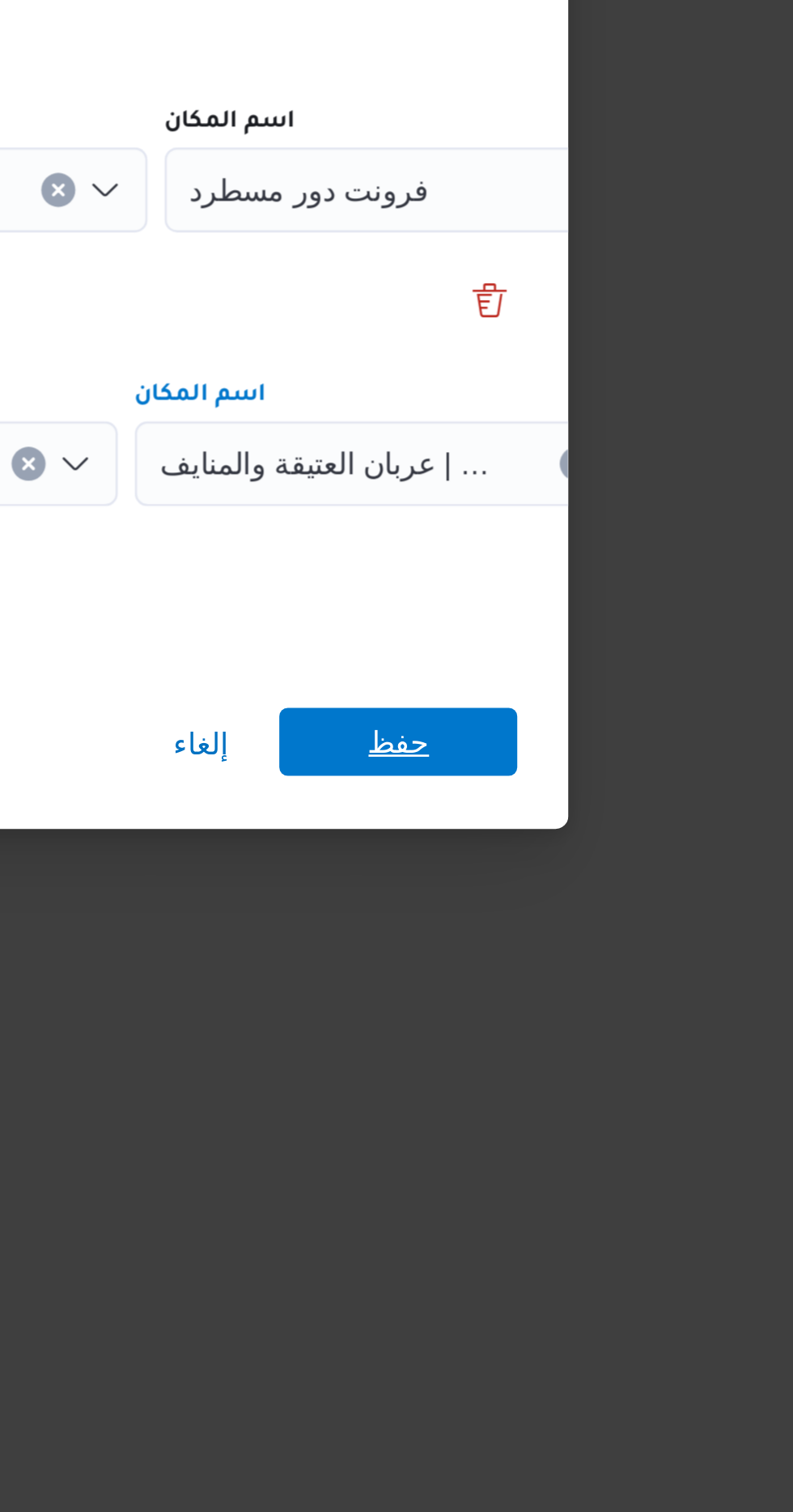
click at [657, 880] on span "حفظ" at bounding box center [643, 889] width 91 height 26
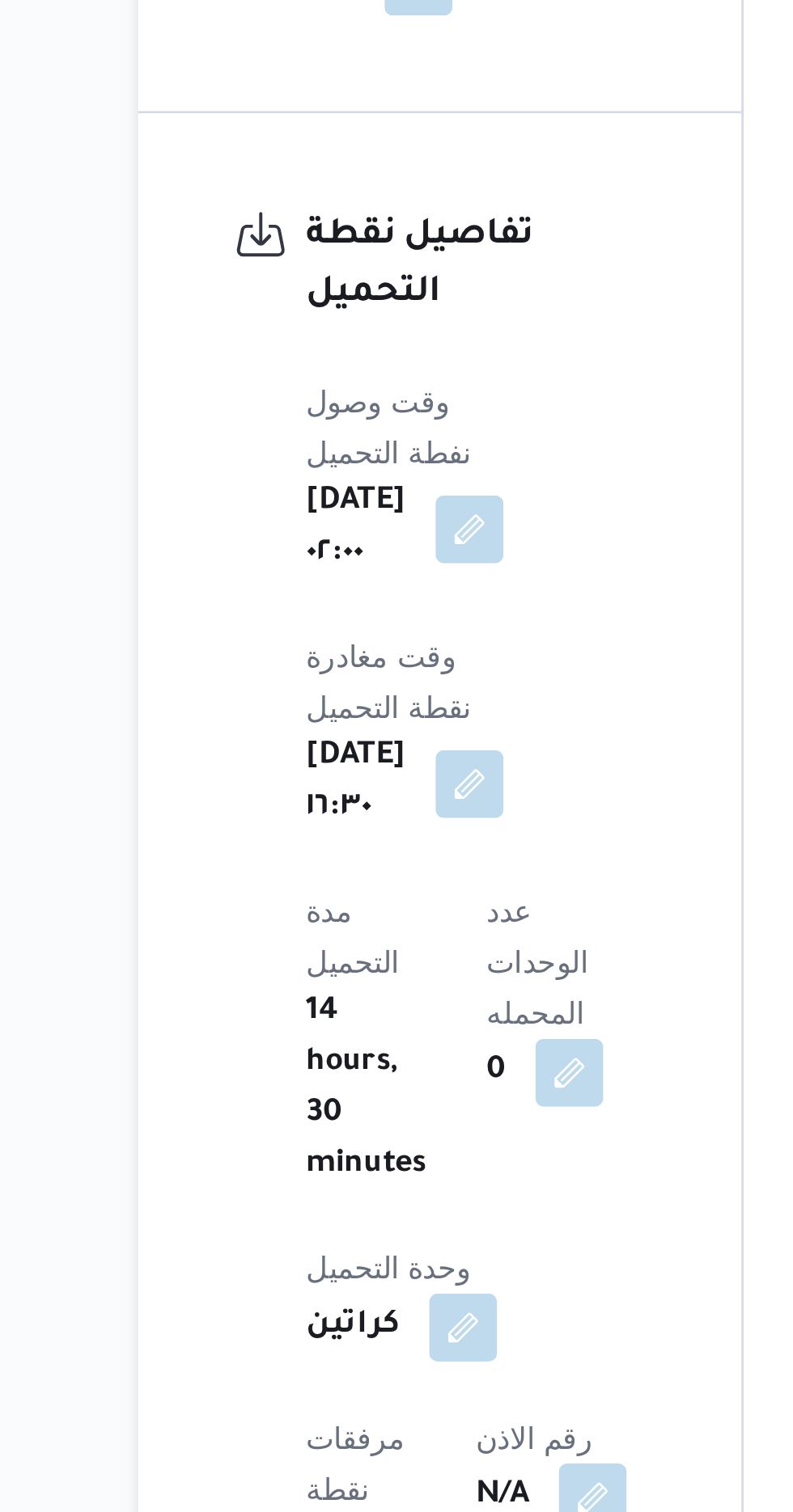
scroll to position [1262, 0]
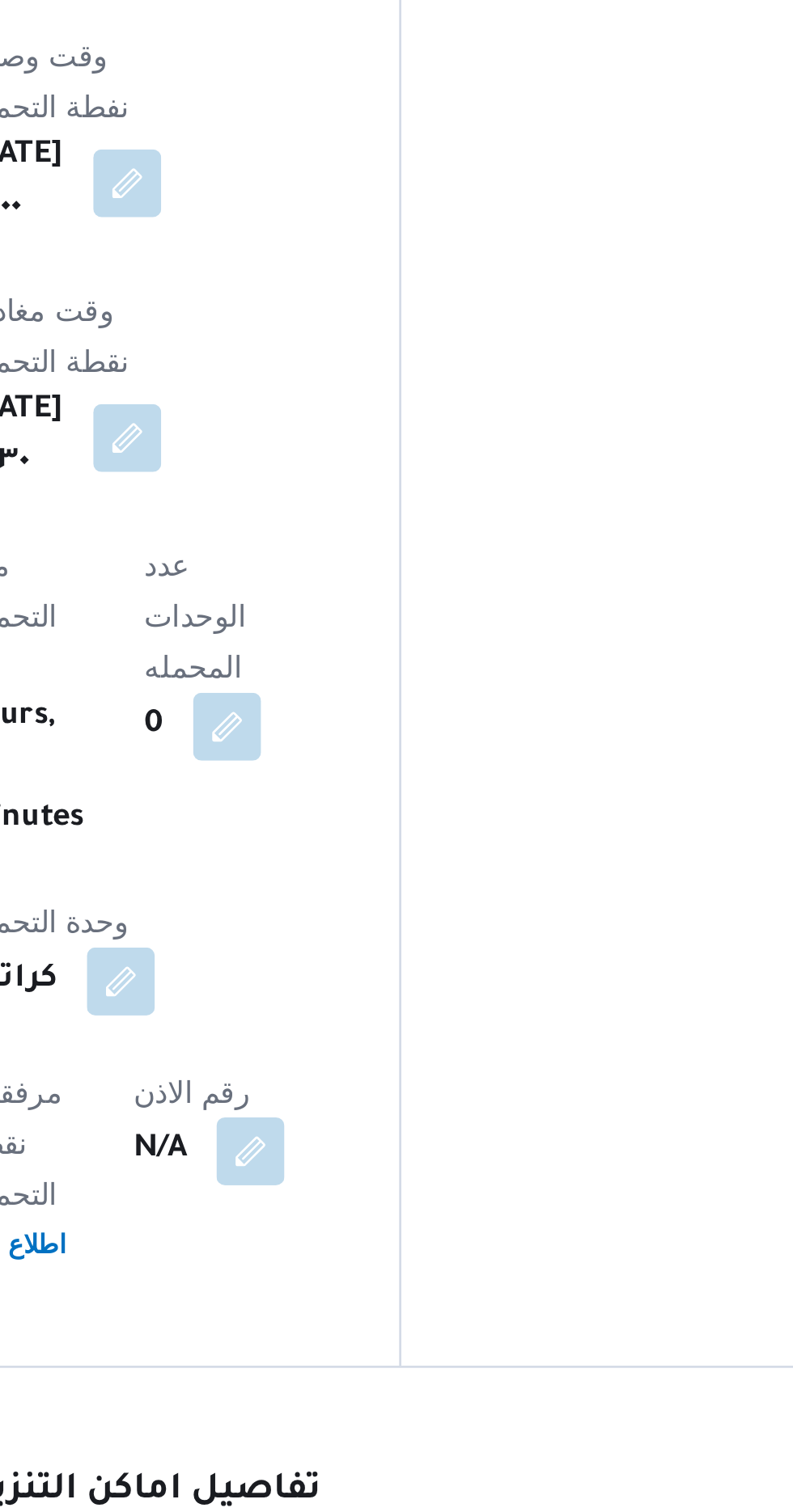
scroll to position [1377, 0]
